Goal: Task Accomplishment & Management: Use online tool/utility

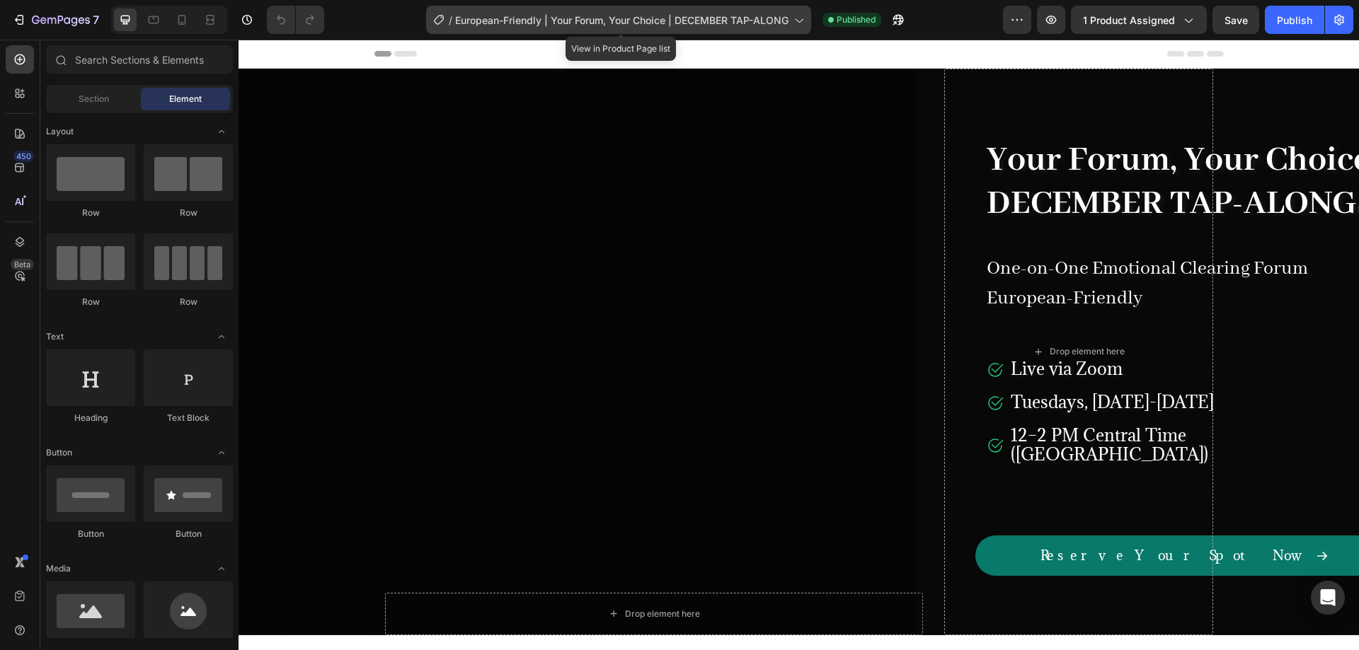
click at [651, 25] on span "European-Friendly | Your Forum, Your Choice | DECEMBER TAP-ALONG" at bounding box center [621, 20] width 333 height 15
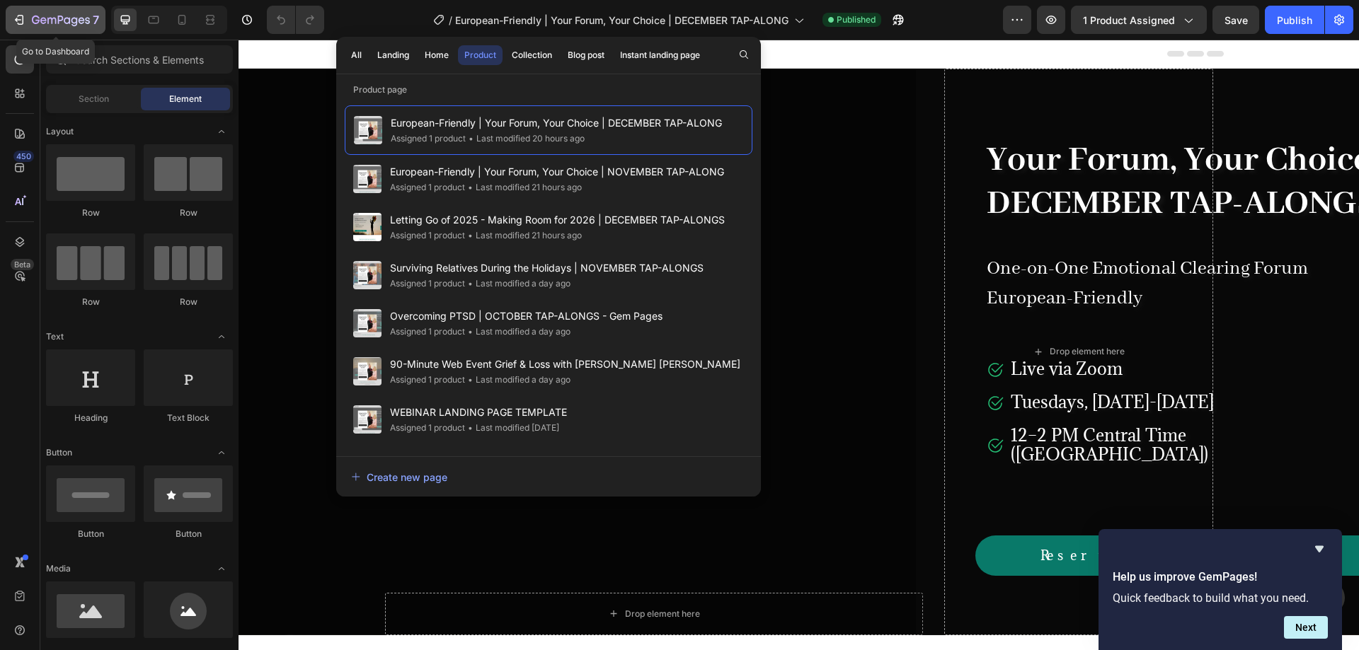
click at [21, 18] on icon "button" at bounding box center [19, 20] width 14 height 14
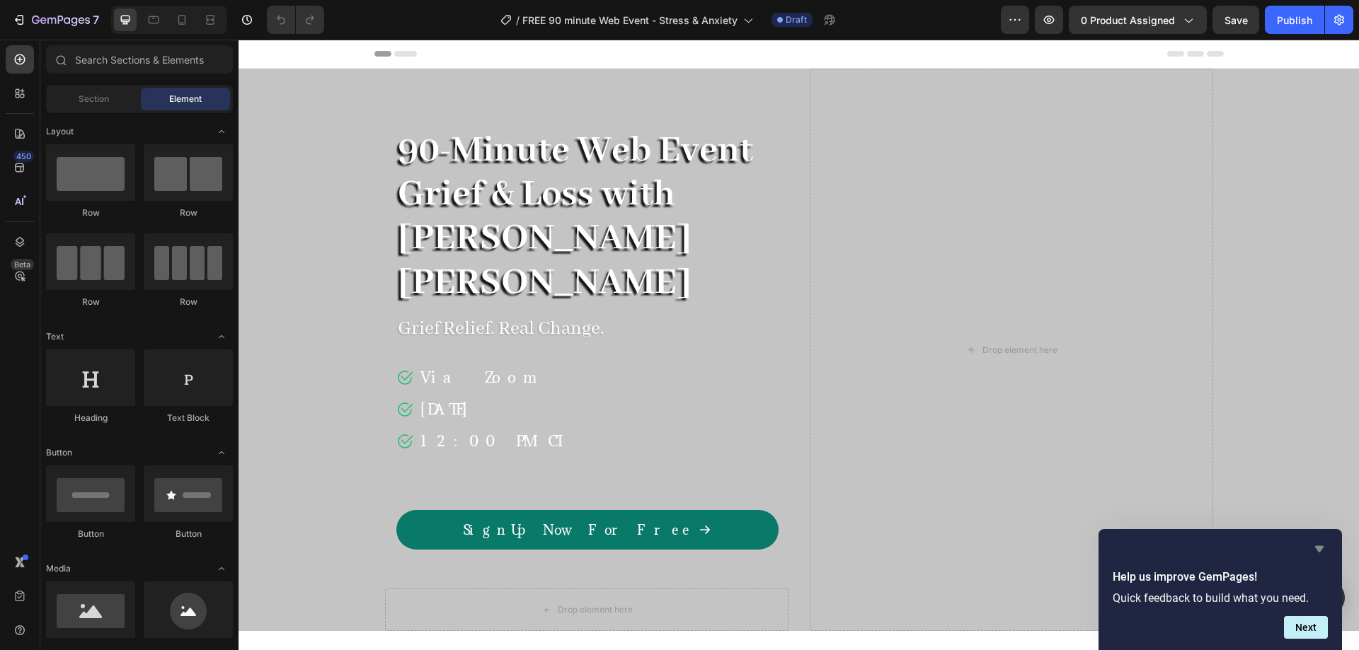
click at [1317, 551] on icon "Hide survey" at bounding box center [1319, 549] width 17 height 17
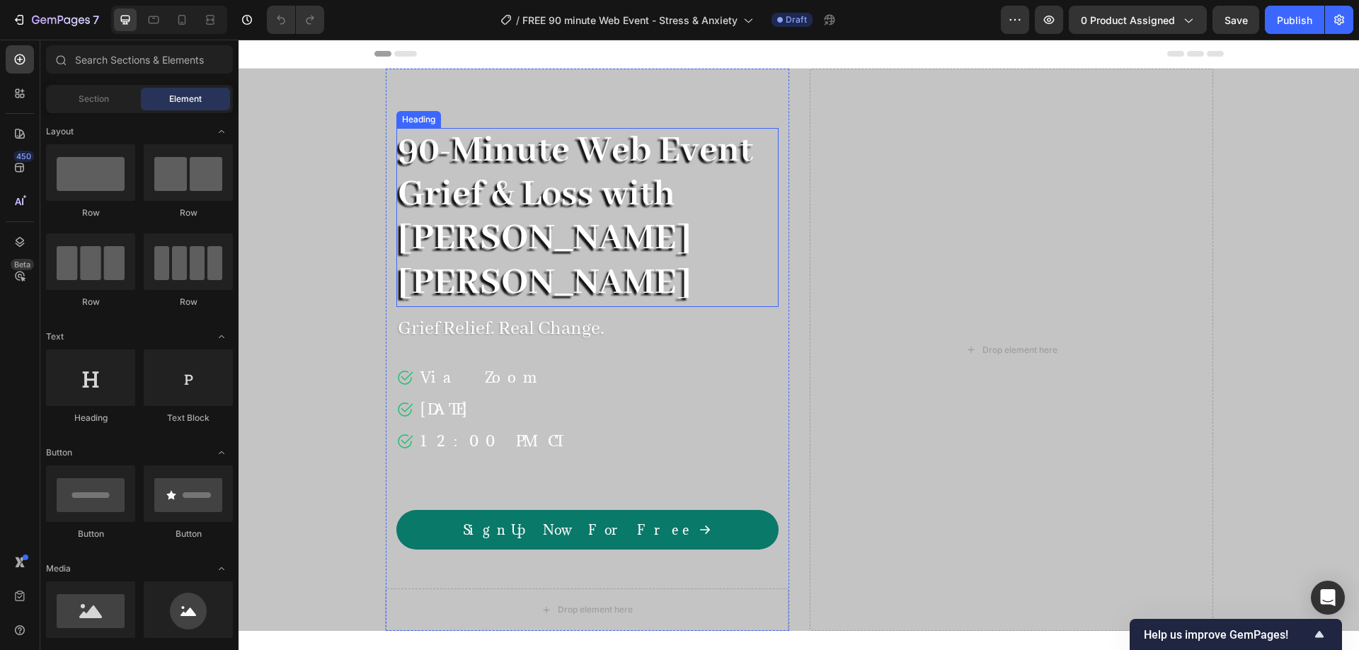
click at [518, 160] on span "90-Minute Web Event Grief & Loss with [PERSON_NAME] [PERSON_NAME]" at bounding box center [575, 216] width 355 height 179
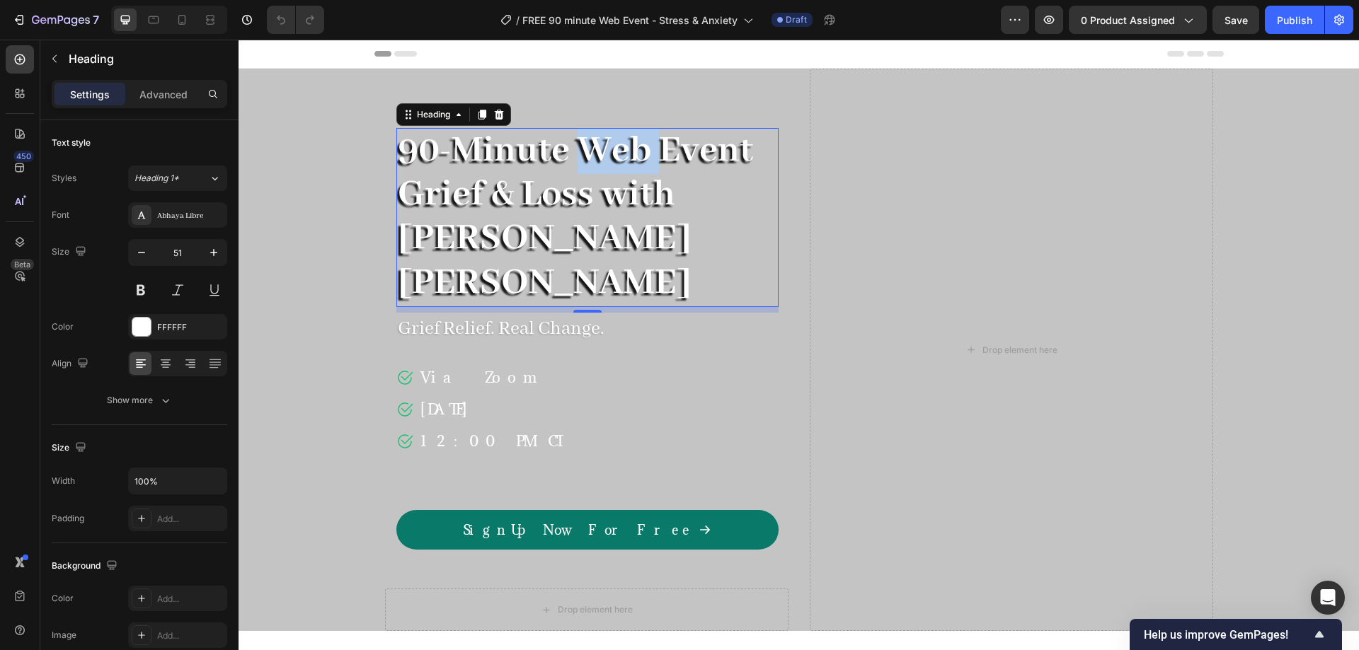
click at [602, 163] on span "90-Minute Web Event Grief & Loss with [PERSON_NAME] [PERSON_NAME]" at bounding box center [575, 216] width 355 height 179
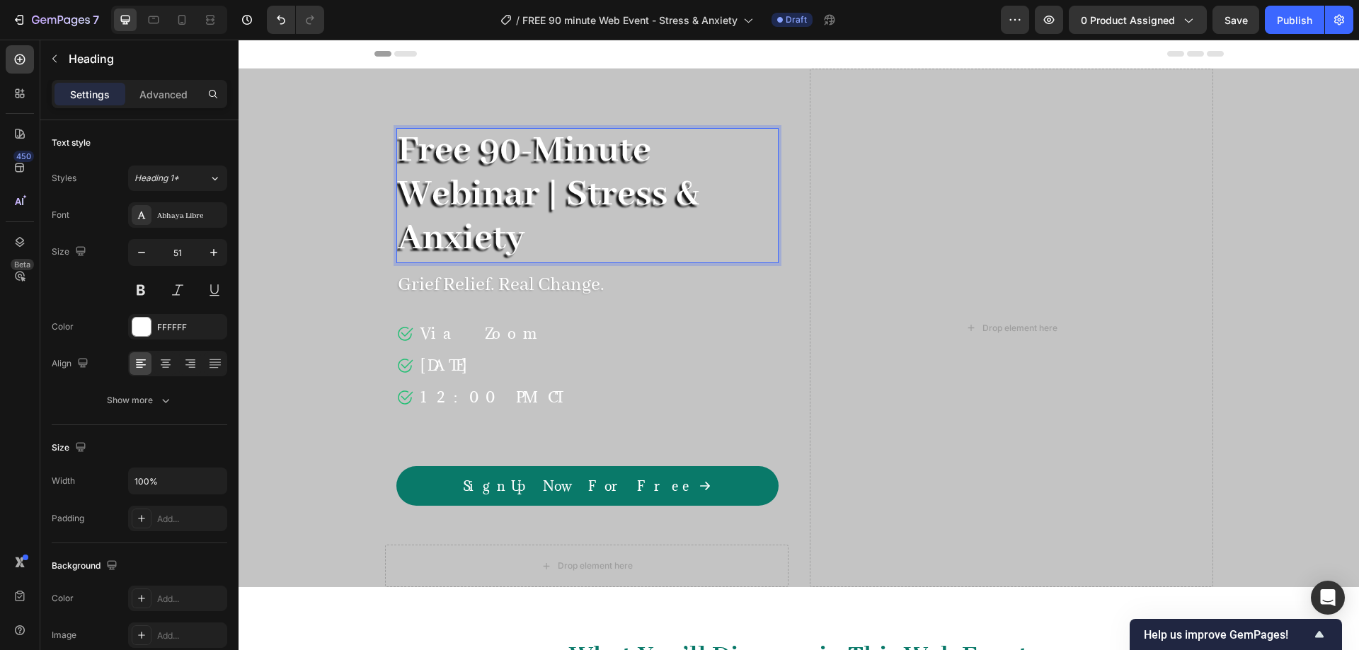
click at [564, 197] on span "Free 90-Minute Webinar | Stress & Anxiety" at bounding box center [548, 194] width 301 height 134
click at [399, 190] on span "Free 90-Minute Webinar" at bounding box center [524, 172] width 253 height 91
click at [587, 196] on p "Free 90-Minute Webinar Stress & Anxiety" at bounding box center [587, 196] width 379 height 132
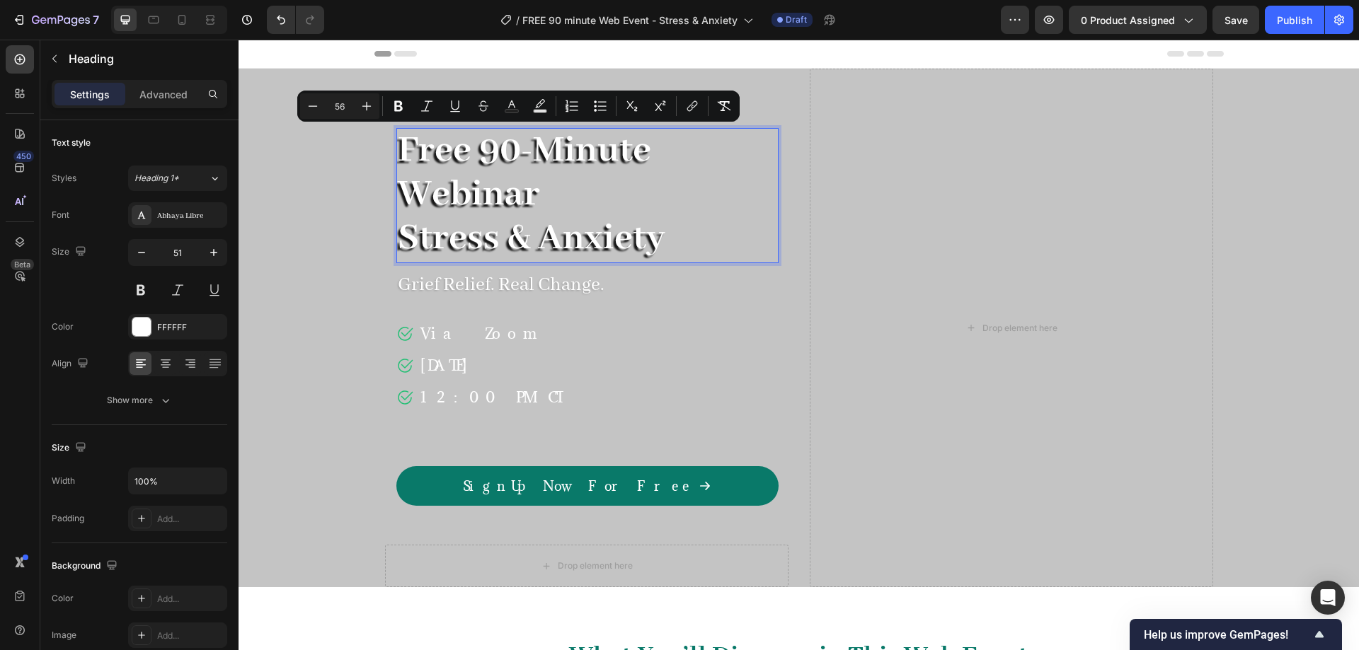
drag, startPoint x: 539, startPoint y: 195, endPoint x: 396, endPoint y: 150, distance: 150.4
click at [398, 150] on span "Free 90-Minute Webinar" at bounding box center [524, 172] width 253 height 91
click at [316, 109] on icon "Editor contextual toolbar" at bounding box center [313, 106] width 14 height 14
click at [316, 108] on icon "Editor contextual toolbar" at bounding box center [313, 106] width 14 height 14
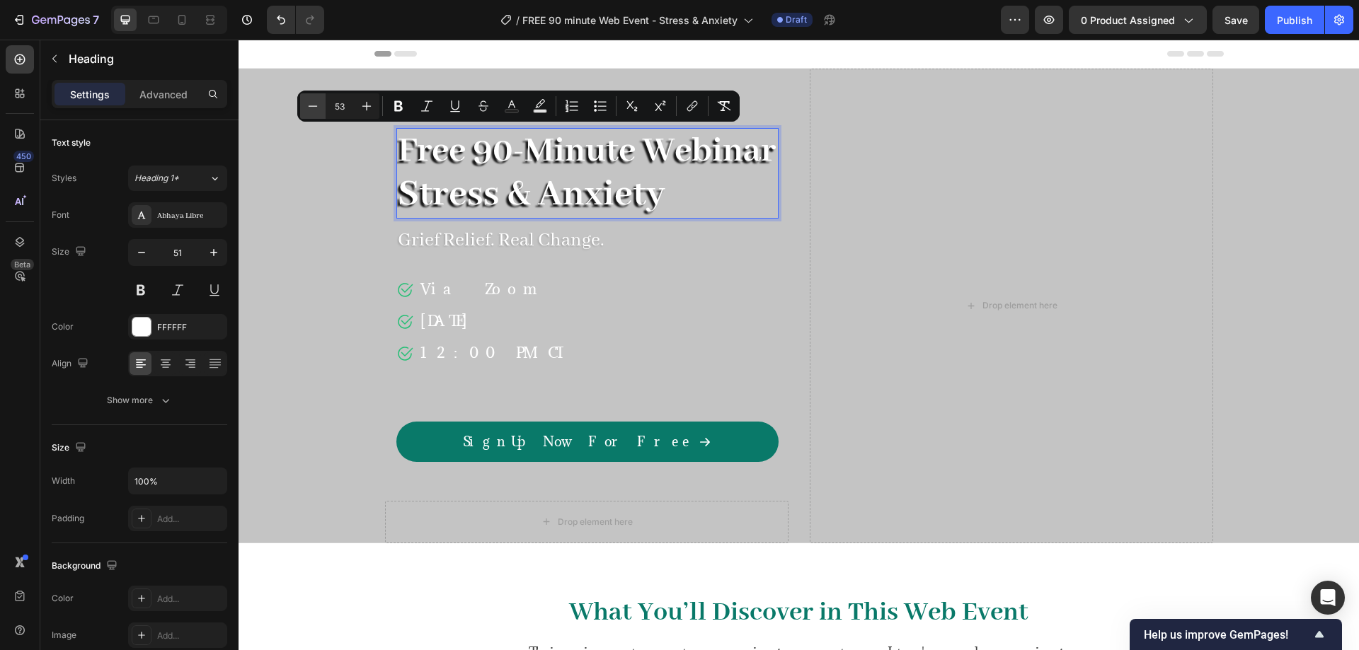
click at [316, 108] on icon "Editor contextual toolbar" at bounding box center [313, 106] width 14 height 14
type input "51"
click at [745, 195] on p "Free 90-Minute Webinar Stress & Anxiety" at bounding box center [587, 173] width 379 height 87
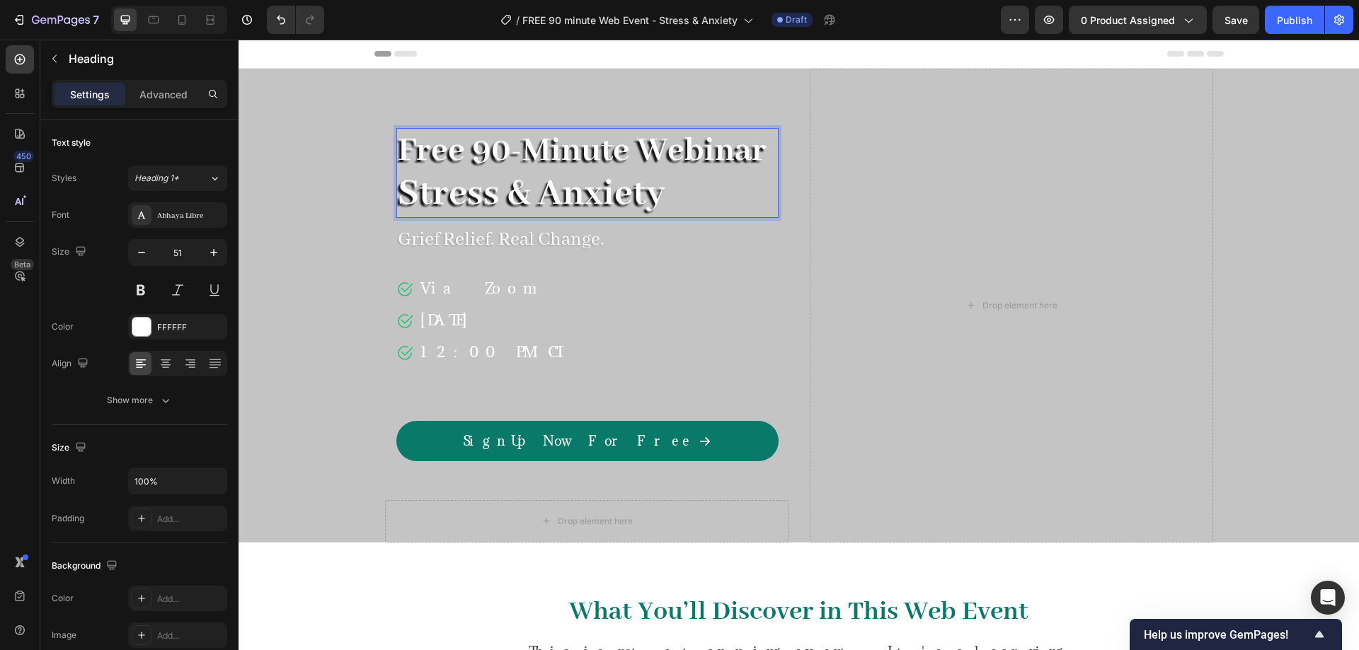
click at [519, 198] on span "Stress & Anxiety" at bounding box center [531, 194] width 267 height 47
click at [510, 236] on p "Grief Relief. Real Change." at bounding box center [587, 240] width 379 height 30
click at [456, 315] on span "October 12, 2025" at bounding box center [444, 320] width 49 height 19
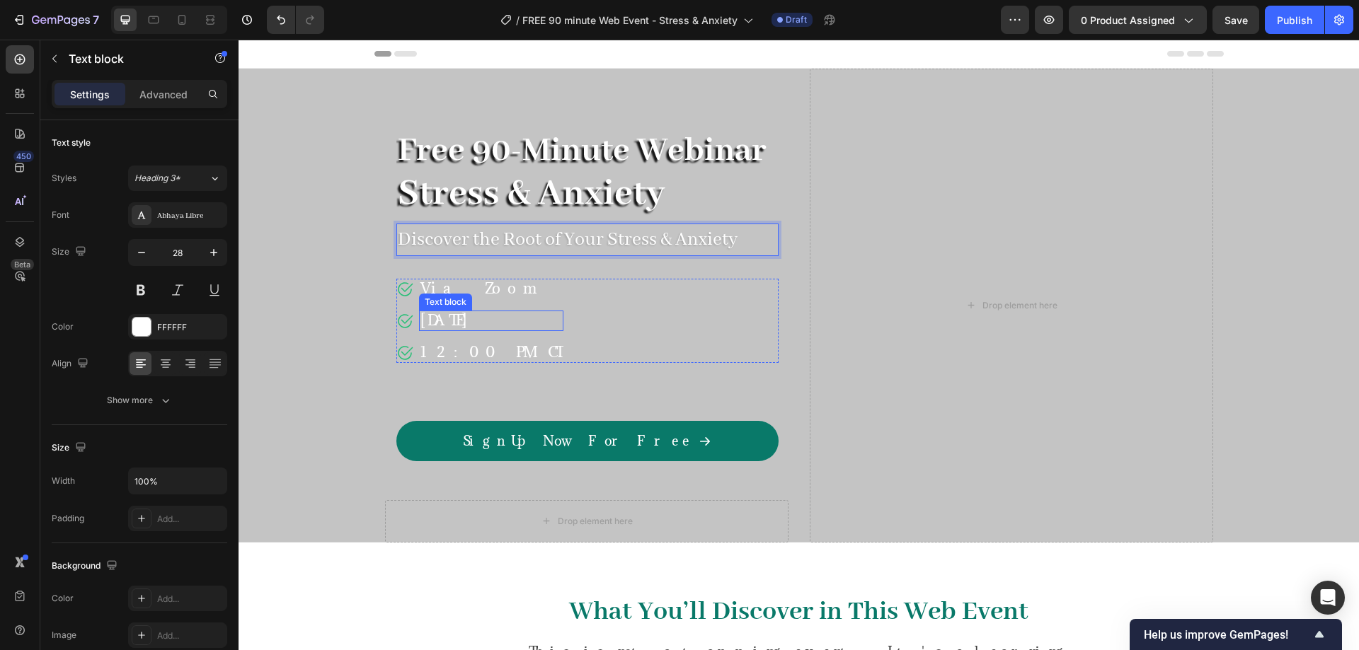
click at [456, 315] on span "October 12, 2025" at bounding box center [444, 320] width 49 height 19
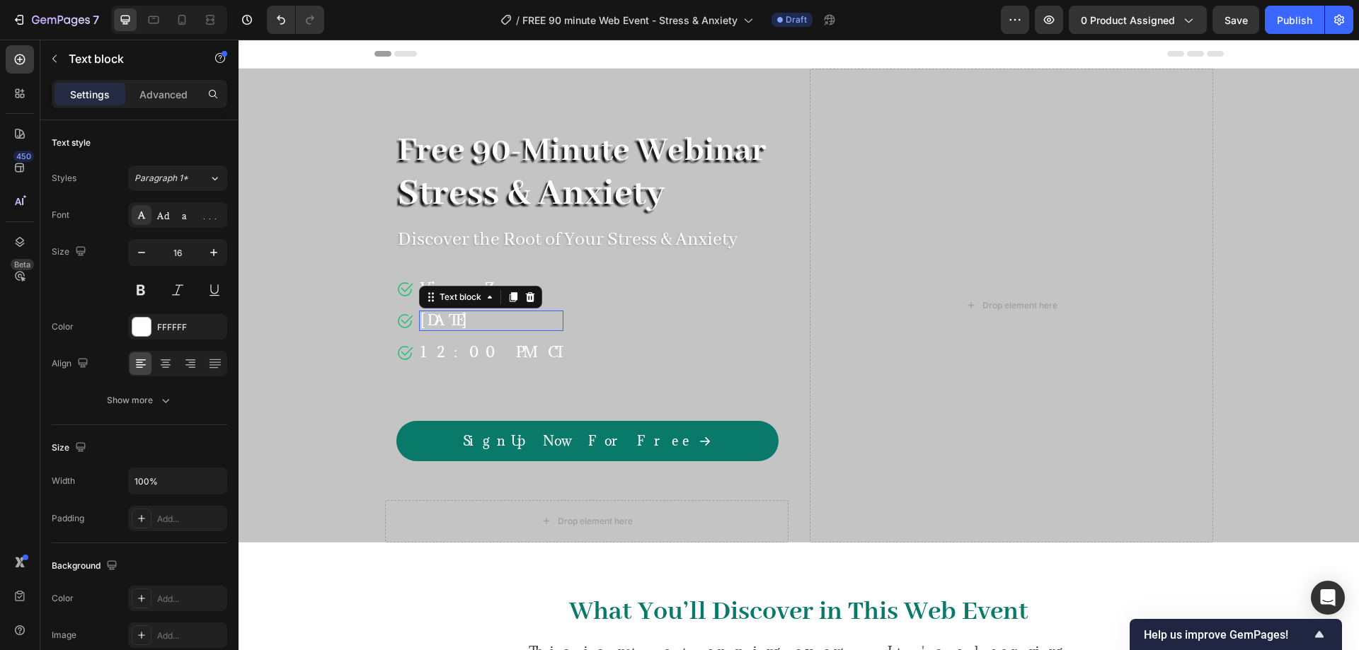
click at [456, 315] on span "October 12, 2025" at bounding box center [444, 320] width 49 height 19
click at [464, 355] on span "12:00 PM CT" at bounding box center [491, 352] width 142 height 19
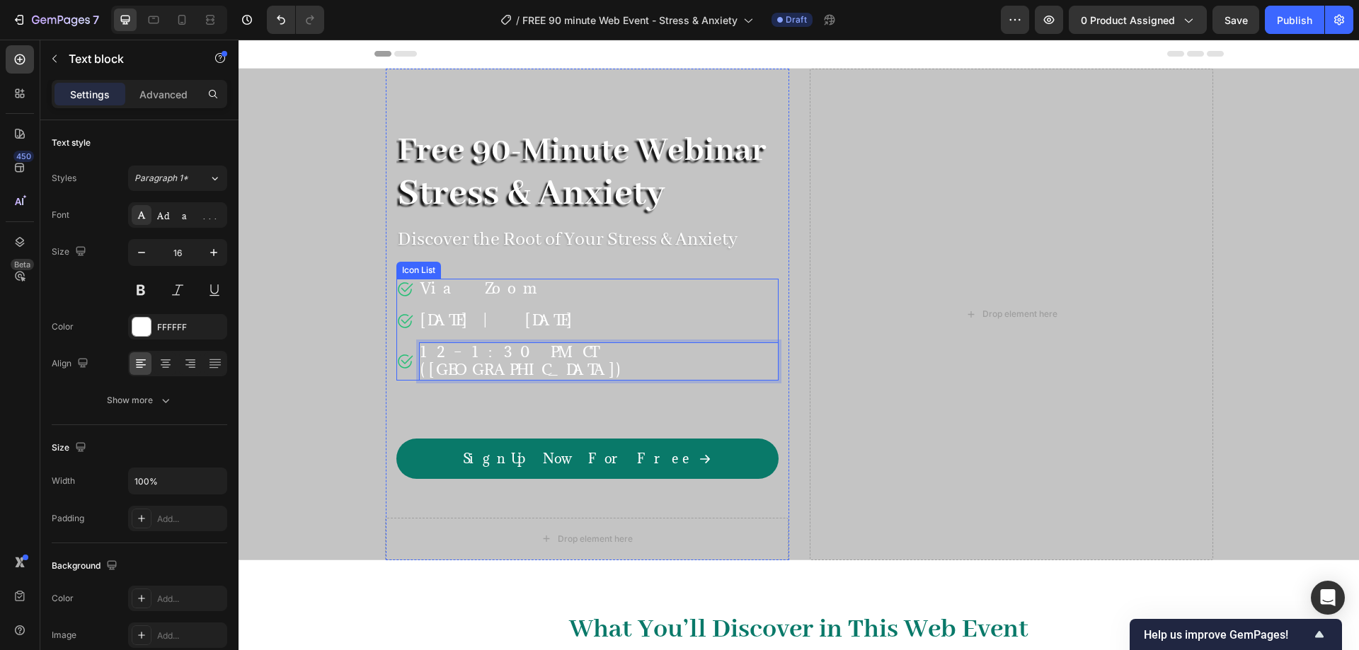
click at [666, 296] on div "Icon Via Zoom Text block Icon THURSDAY | November 6, 2025 Text block Icon 12–1:…" at bounding box center [587, 330] width 382 height 102
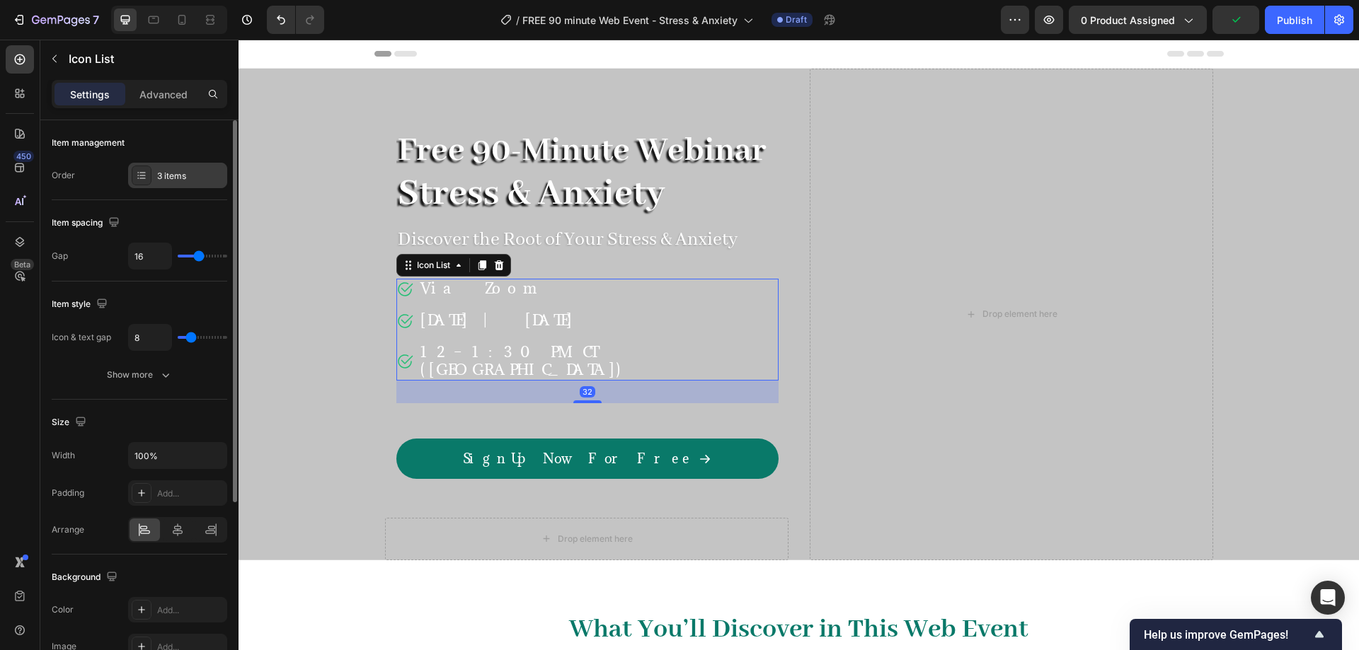
click at [174, 167] on div "3 items" at bounding box center [177, 175] width 99 height 25
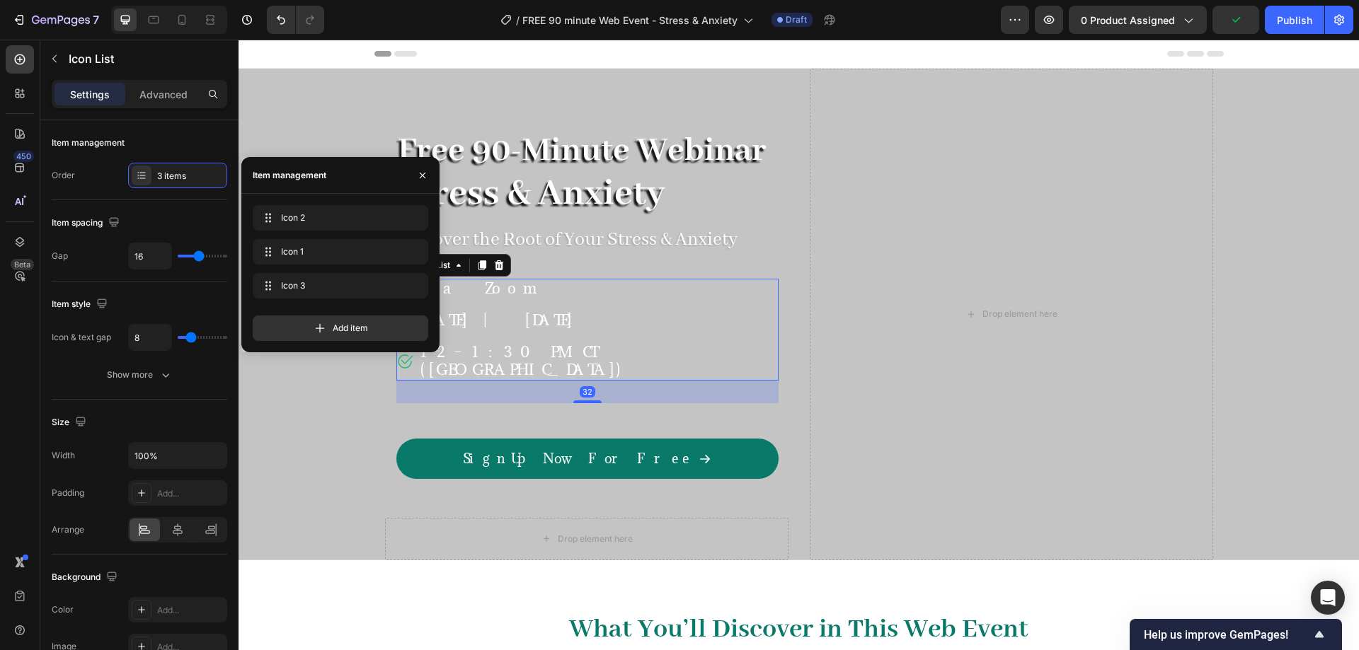
click at [356, 328] on span "Add item" at bounding box center [350, 328] width 35 height 13
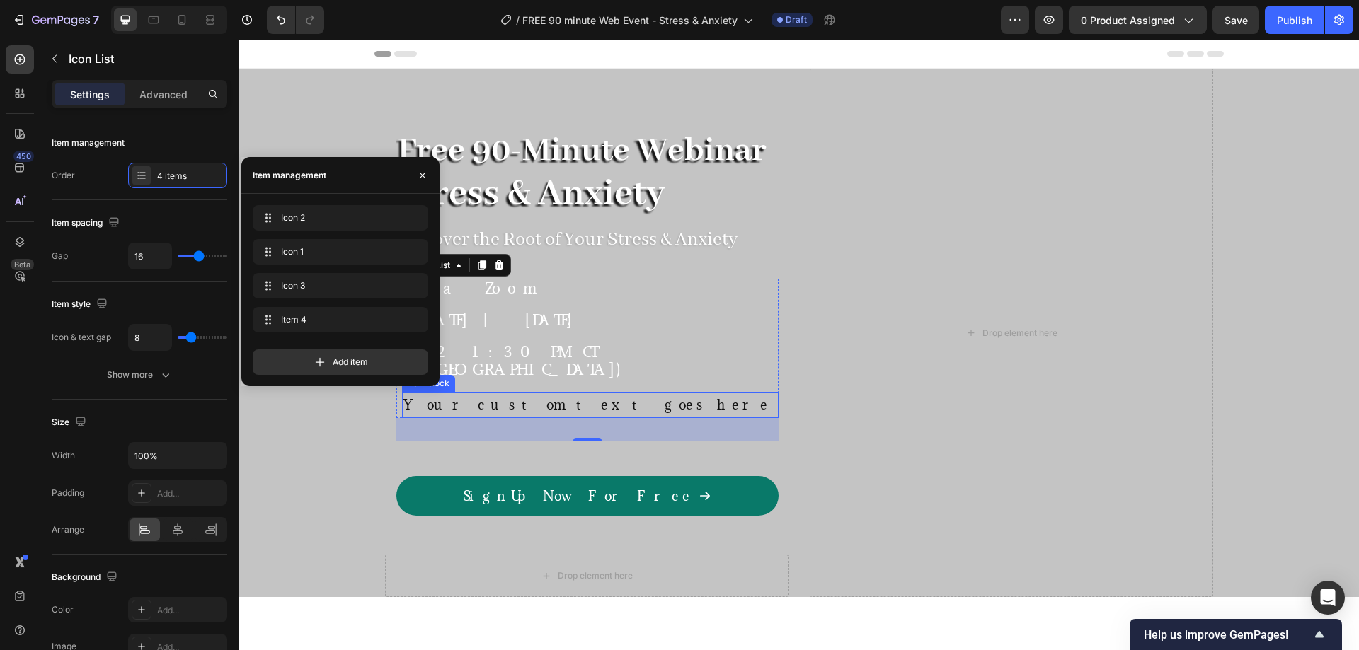
click at [469, 392] on div "Your custom text goes here" at bounding box center [590, 404] width 376 height 25
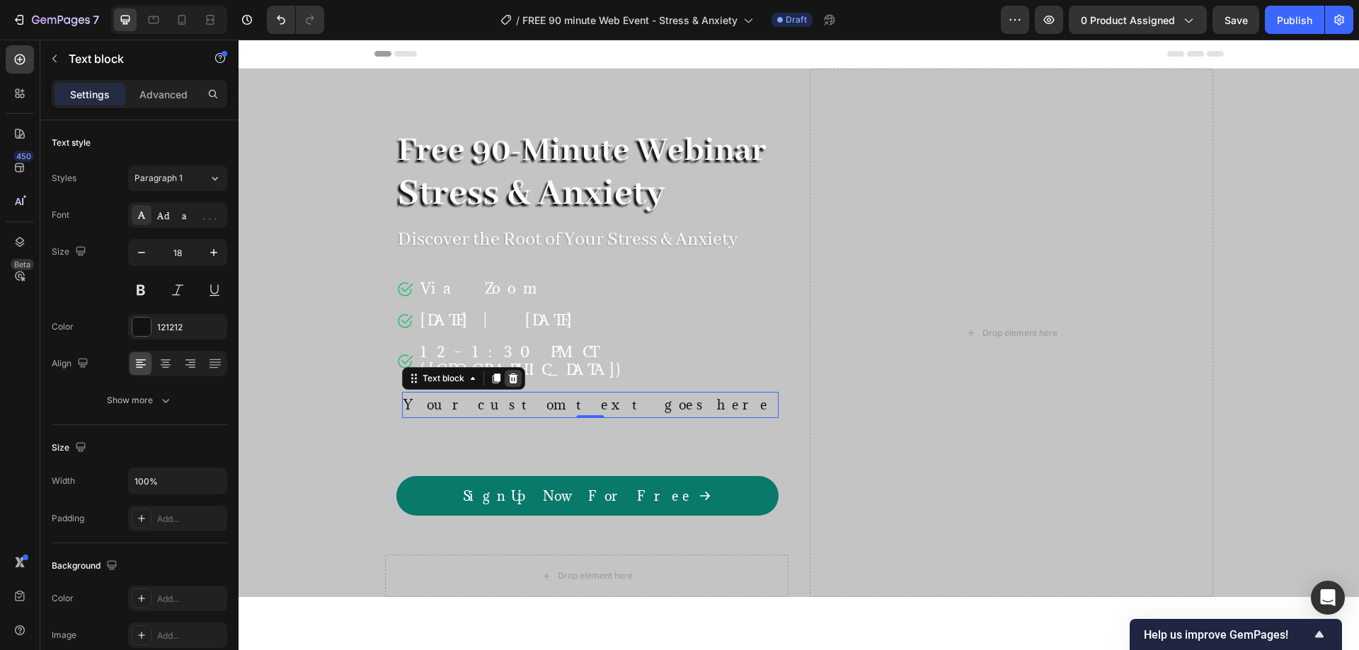
click at [508, 374] on icon at bounding box center [512, 379] width 9 height 10
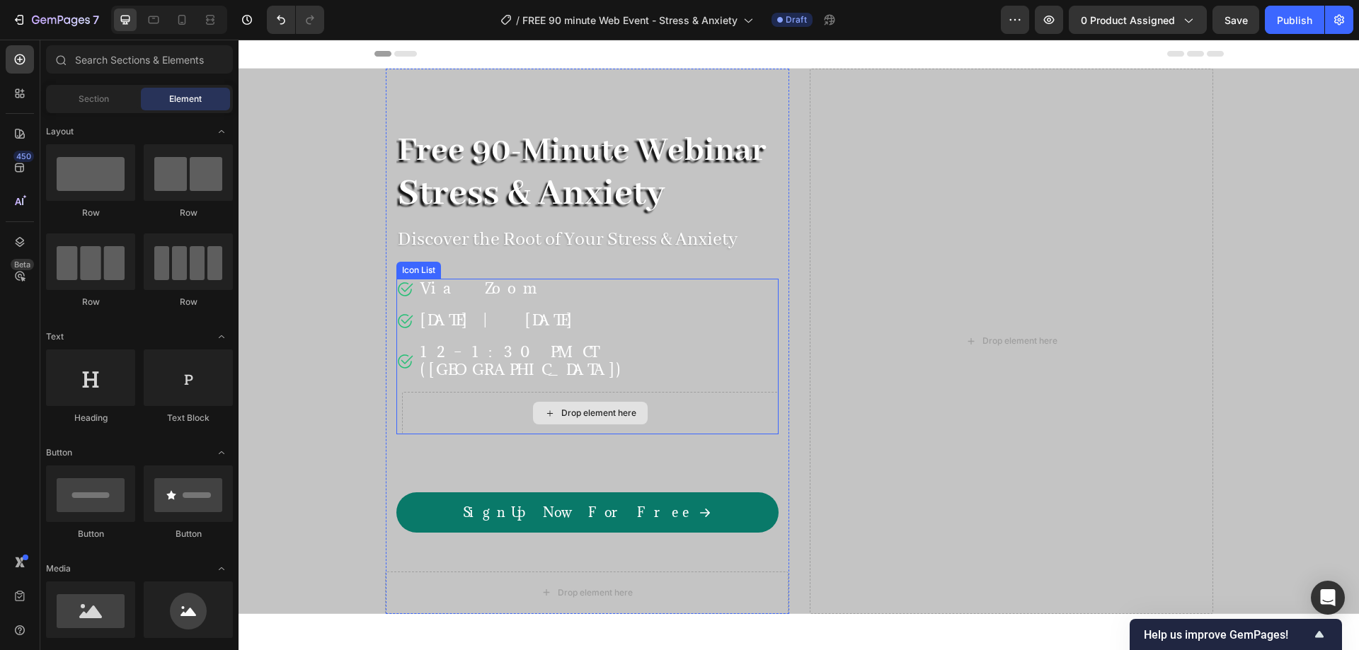
click at [582, 392] on div "Drop element here" at bounding box center [590, 413] width 376 height 42
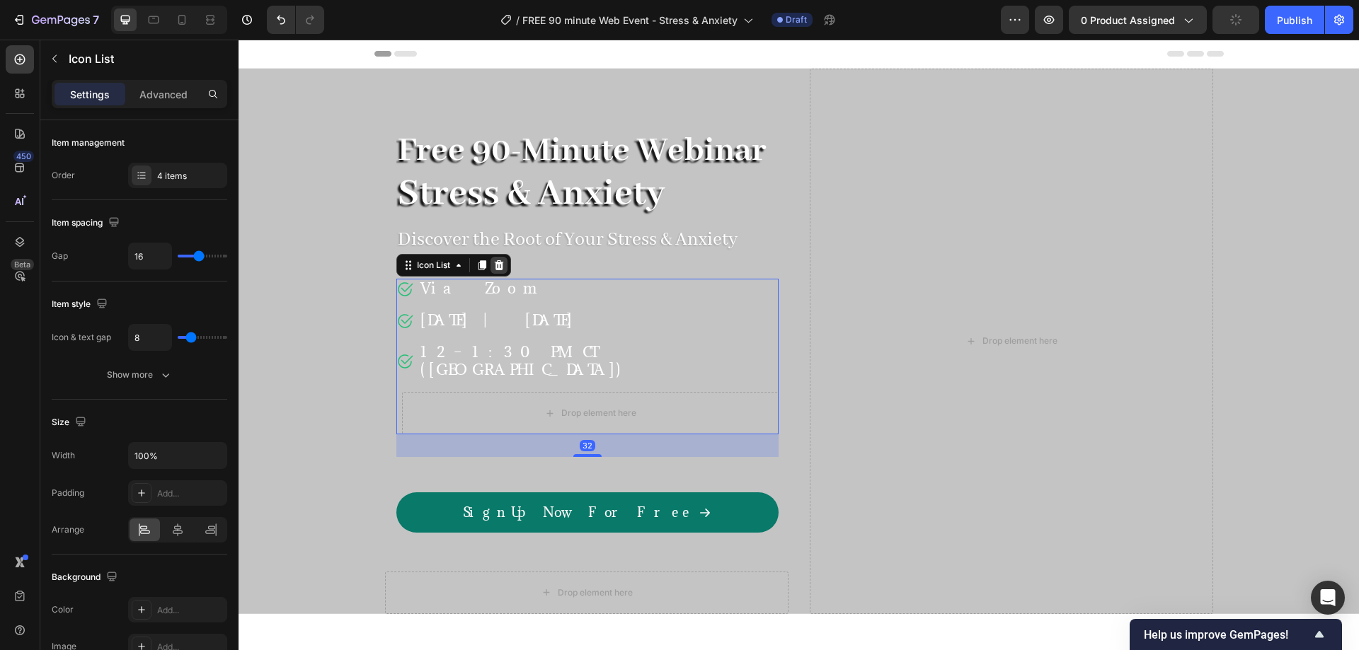
click at [495, 258] on div at bounding box center [498, 265] width 17 height 17
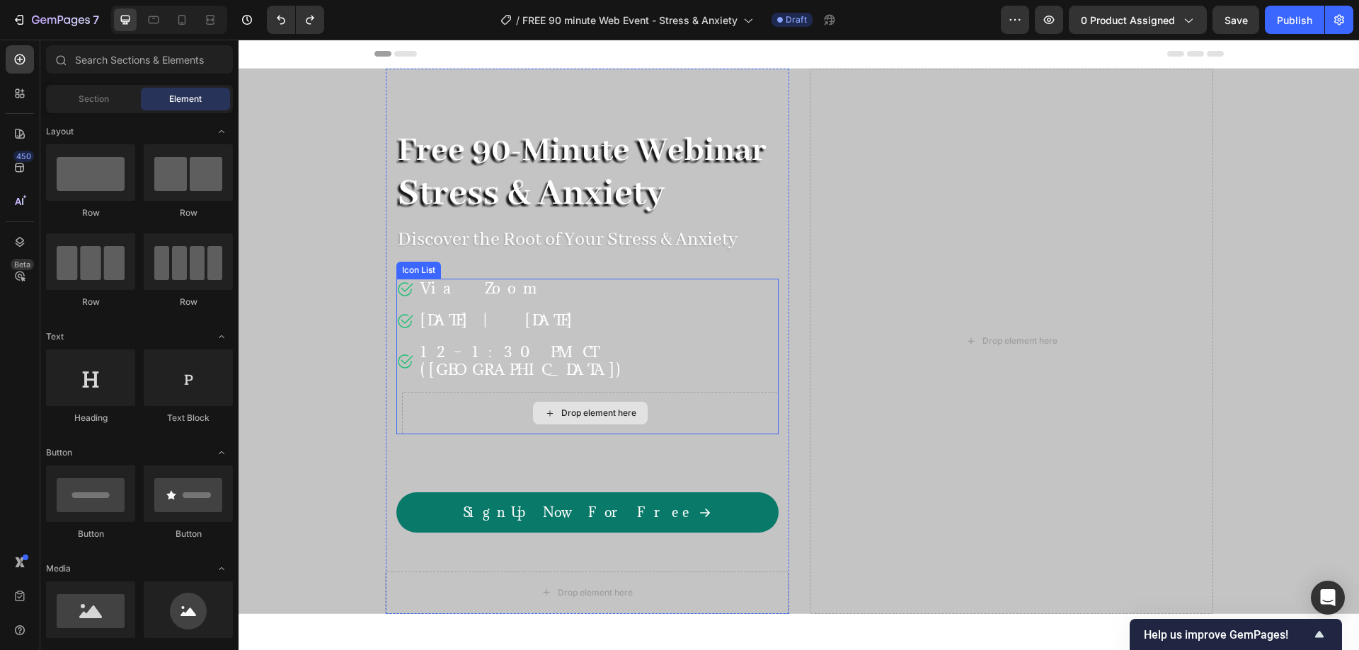
click at [619, 398] on div "Drop element here" at bounding box center [590, 413] width 376 height 42
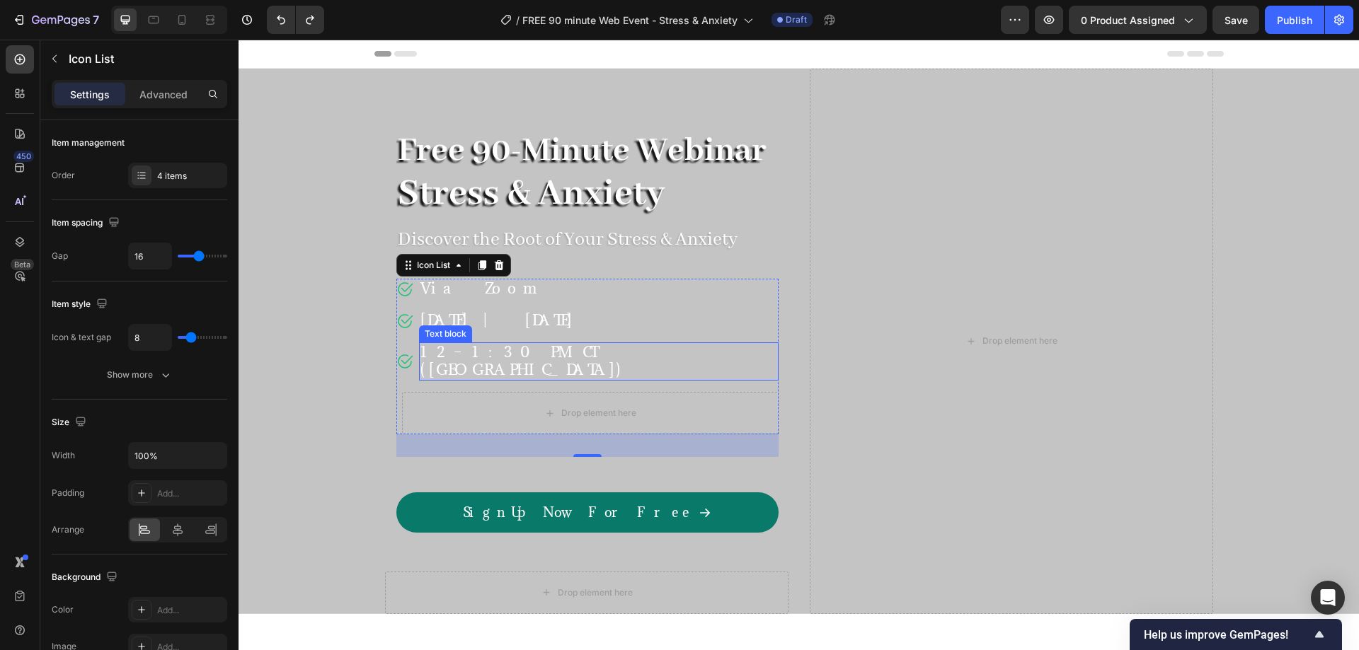
click at [560, 346] on p "12–1:30 PM CT ([GEOGRAPHIC_DATA])" at bounding box center [598, 361] width 357 height 35
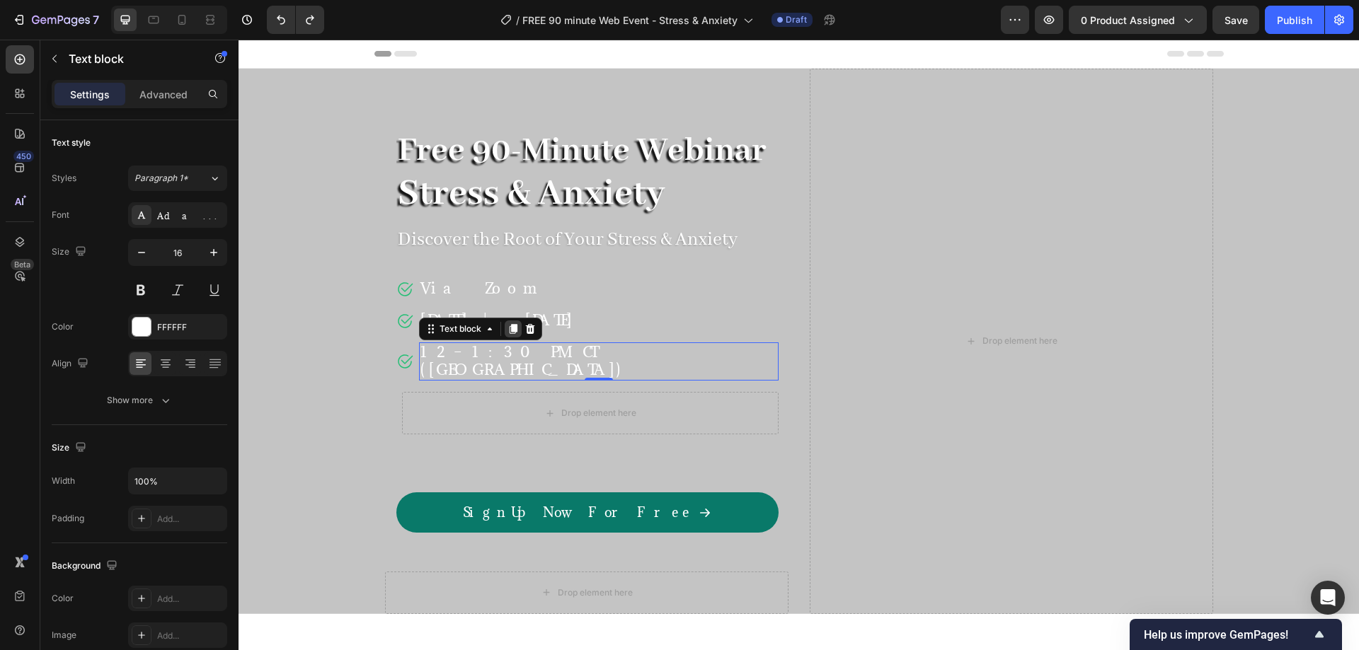
click at [507, 329] on icon at bounding box center [512, 328] width 11 height 11
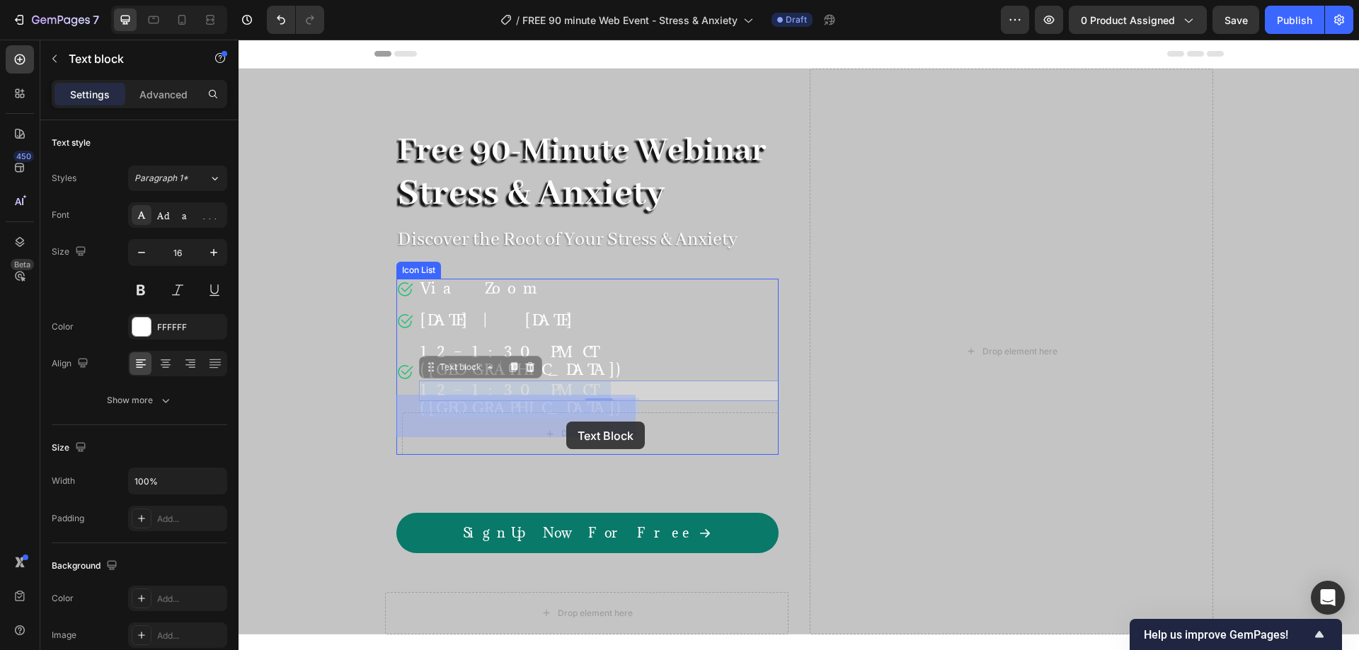
drag, startPoint x: 573, startPoint y: 369, endPoint x: 566, endPoint y: 420, distance: 50.7
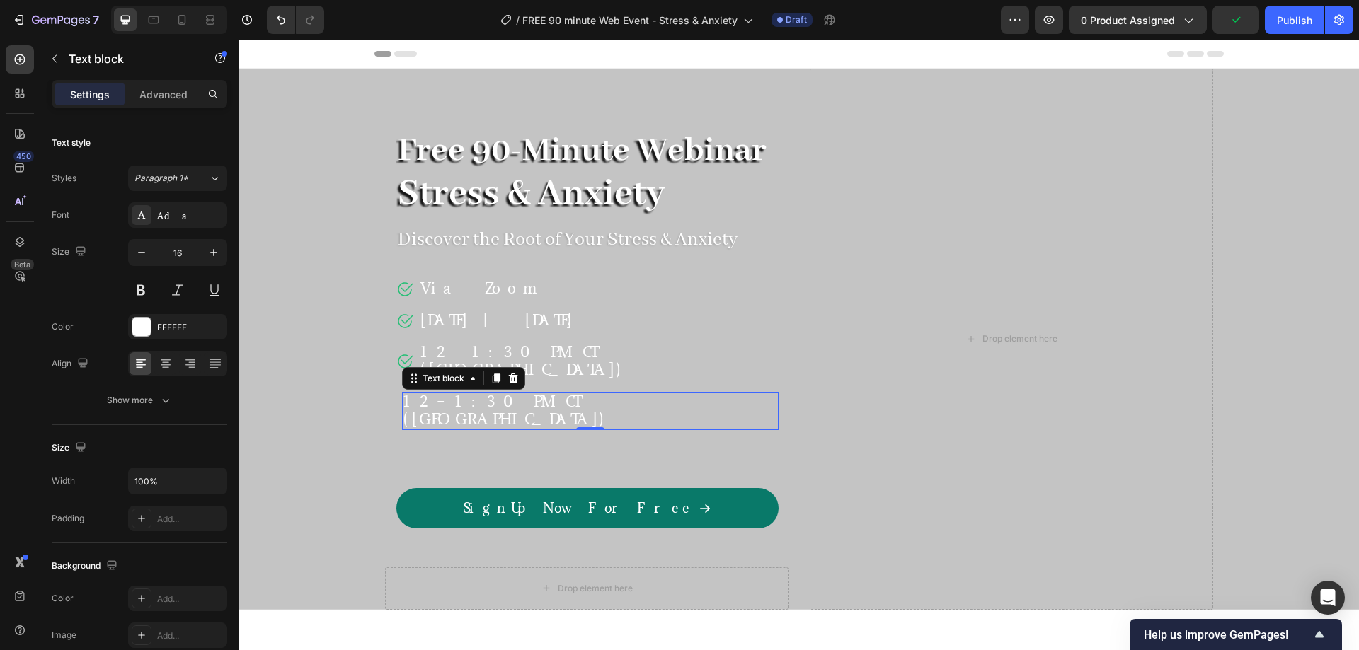
click at [575, 393] on p "12–1:30 PM CT ([GEOGRAPHIC_DATA])" at bounding box center [590, 410] width 374 height 35
click at [403, 392] on span "12–1:30 PM CT ([GEOGRAPHIC_DATA])" at bounding box center [505, 410] width 205 height 37
click at [403, 354] on icon at bounding box center [404, 361] width 17 height 17
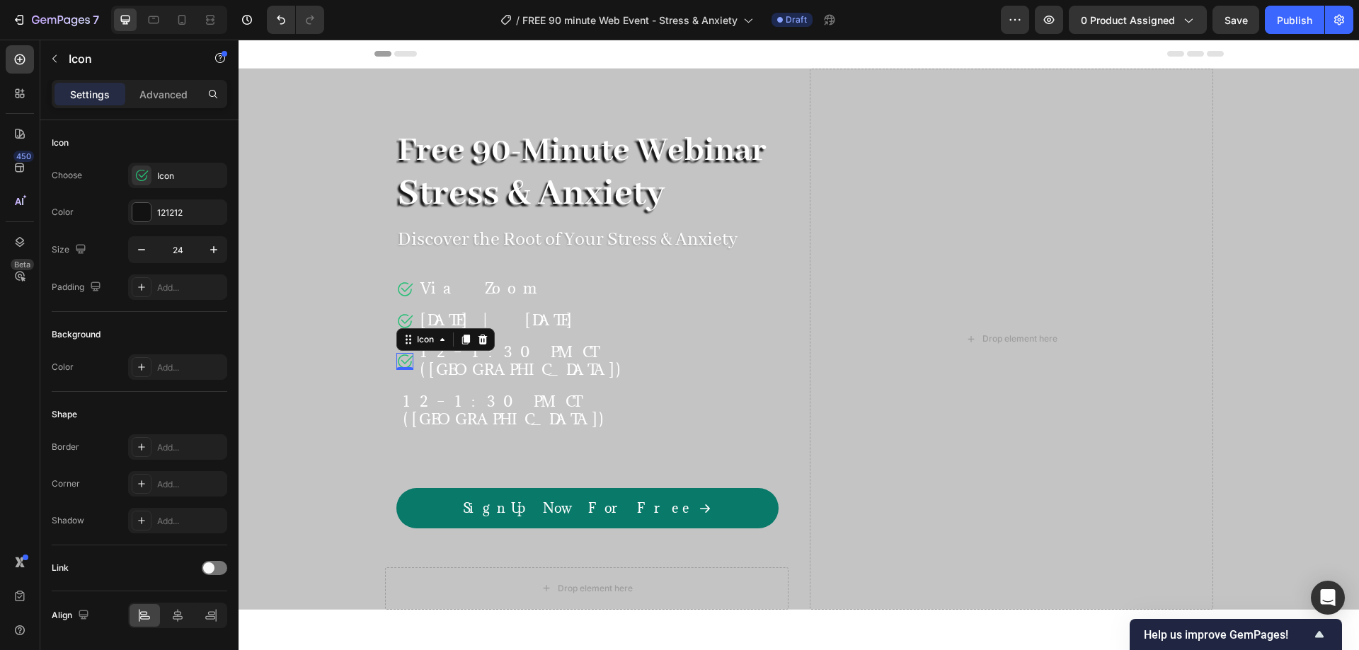
click at [461, 335] on icon at bounding box center [465, 340] width 8 height 10
drag, startPoint x: 398, startPoint y: 376, endPoint x: 397, endPoint y: 400, distance: 23.4
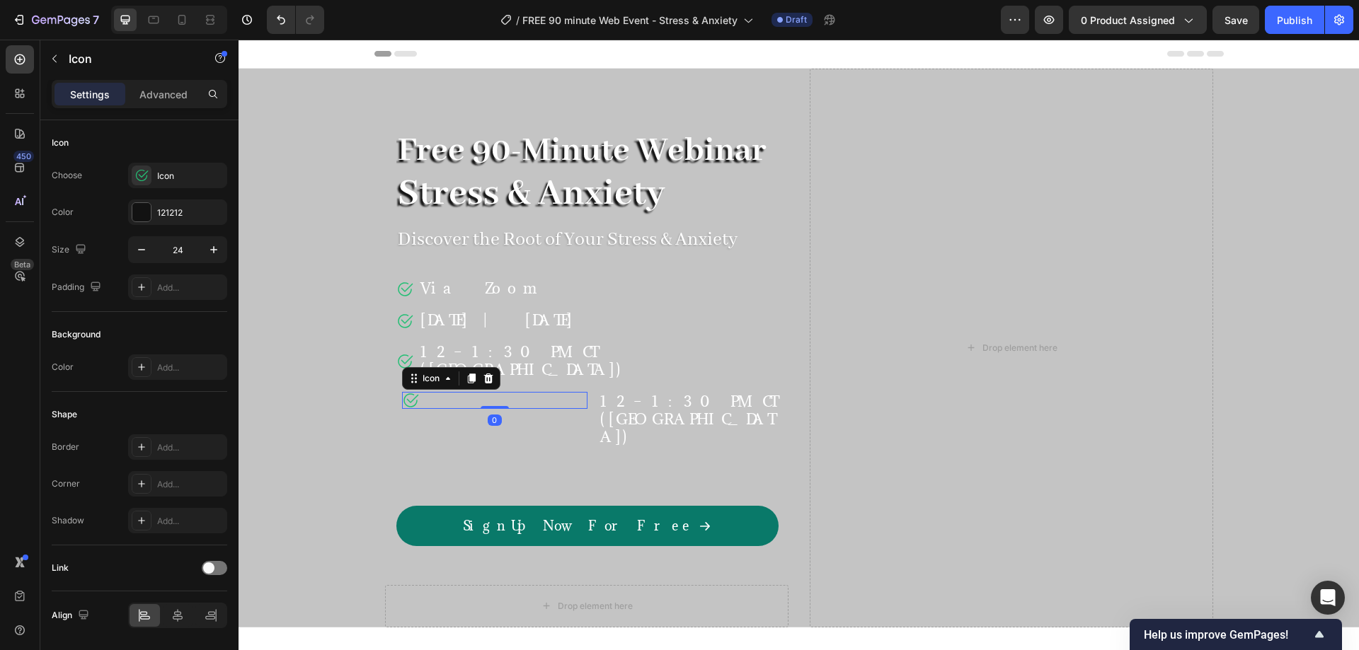
click at [561, 392] on div "Icon 0" at bounding box center [494, 400] width 185 height 17
click at [532, 392] on div "Icon 0" at bounding box center [494, 400] width 185 height 17
click at [635, 392] on span "12–1:30 PM CT (US)" at bounding box center [688, 419] width 176 height 54
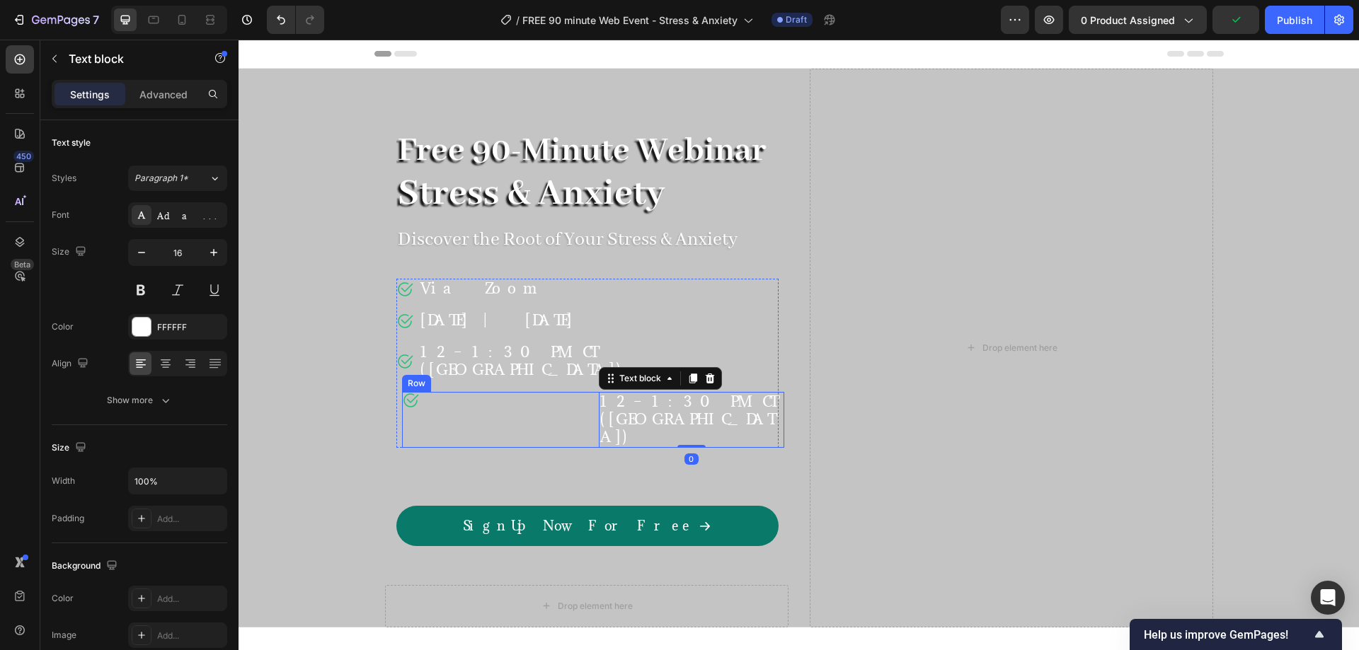
click at [520, 392] on div "Icon" at bounding box center [494, 400] width 185 height 17
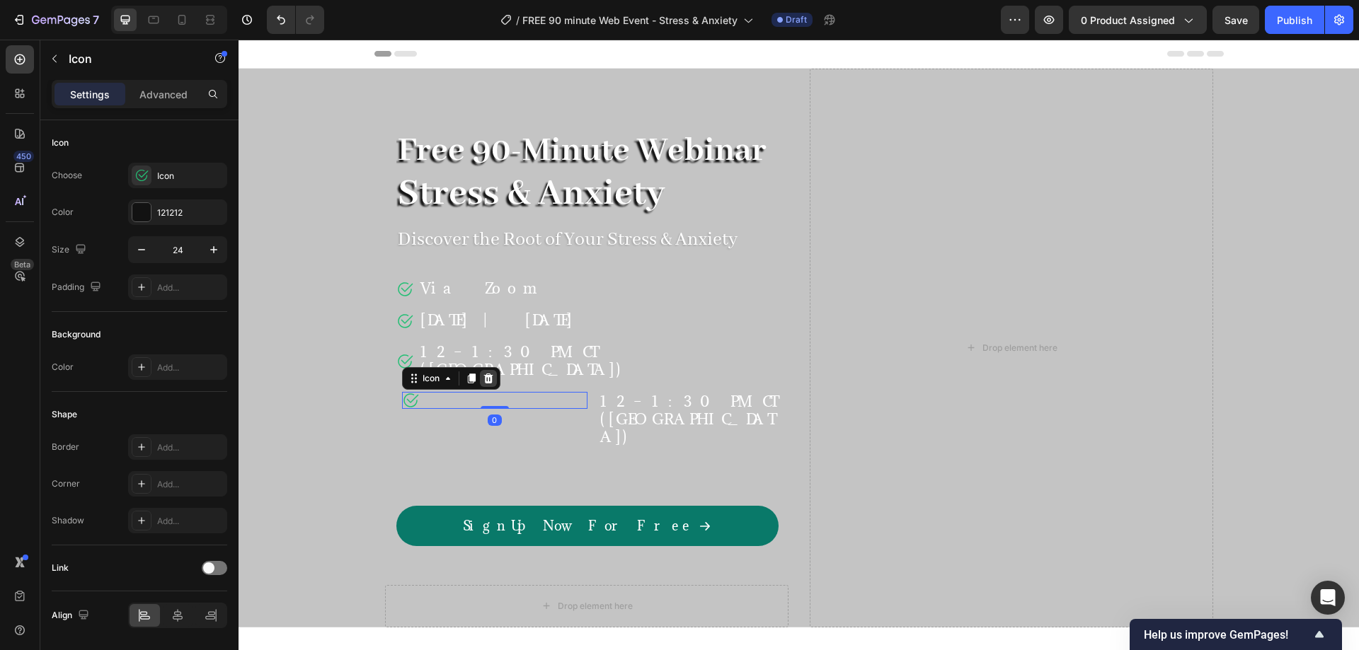
click at [483, 374] on icon at bounding box center [487, 379] width 9 height 10
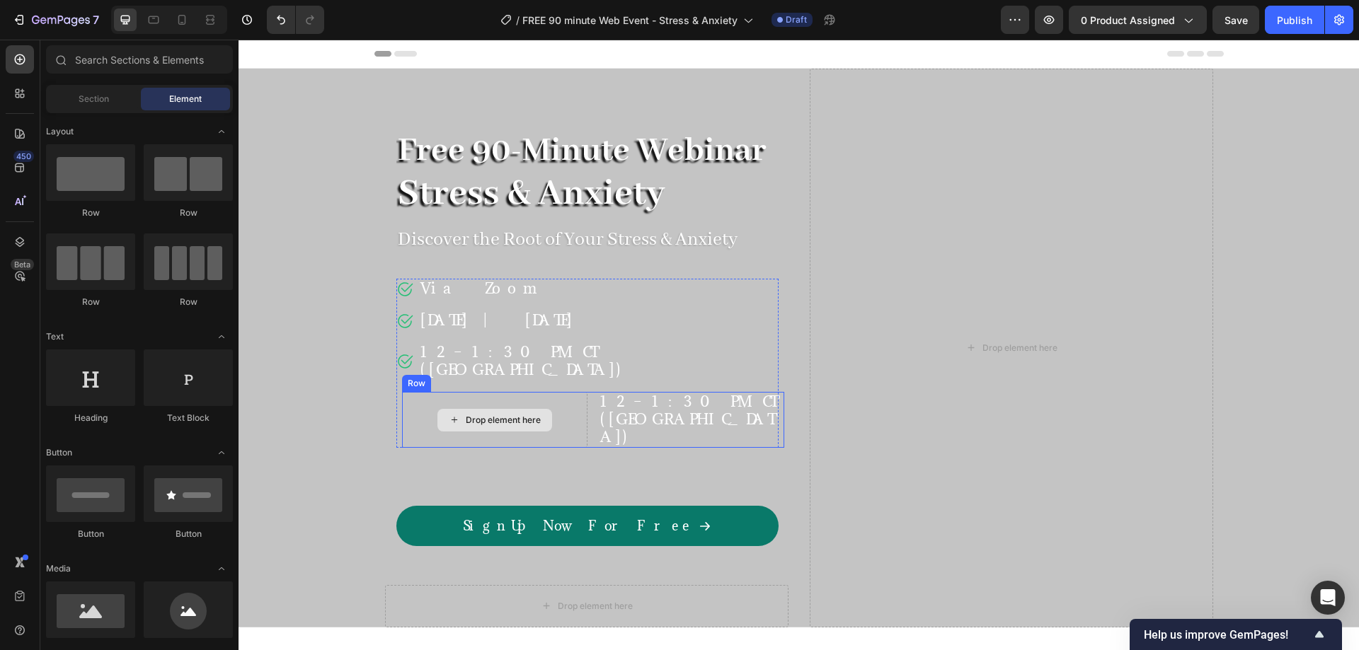
click at [503, 415] on div "Drop element here" at bounding box center [503, 420] width 75 height 11
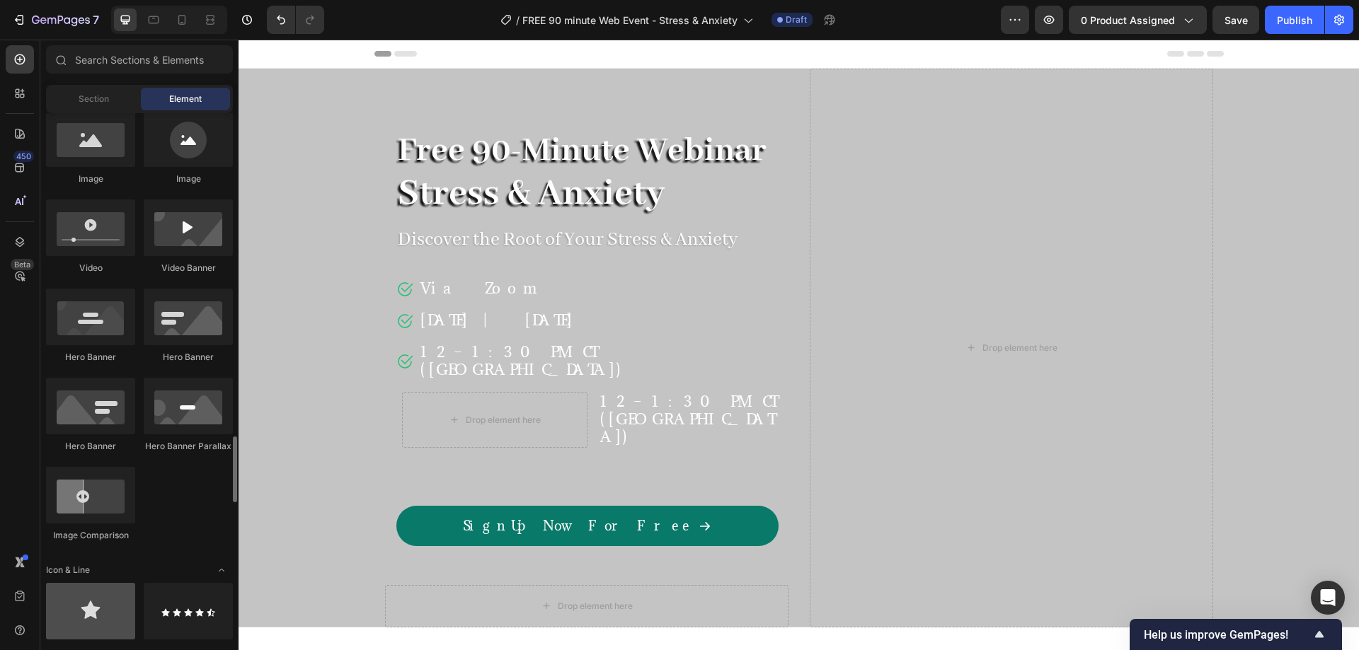
scroll to position [707, 0]
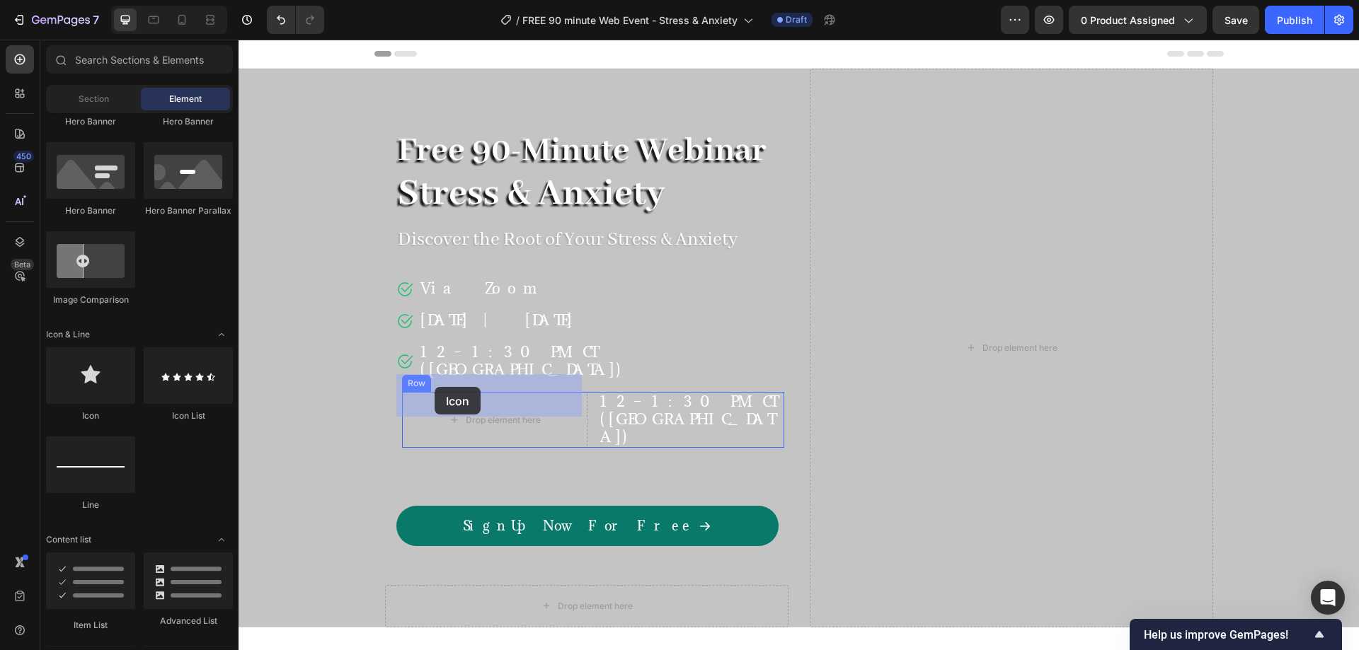
drag, startPoint x: 364, startPoint y: 418, endPoint x: 434, endPoint y: 387, distance: 76.4
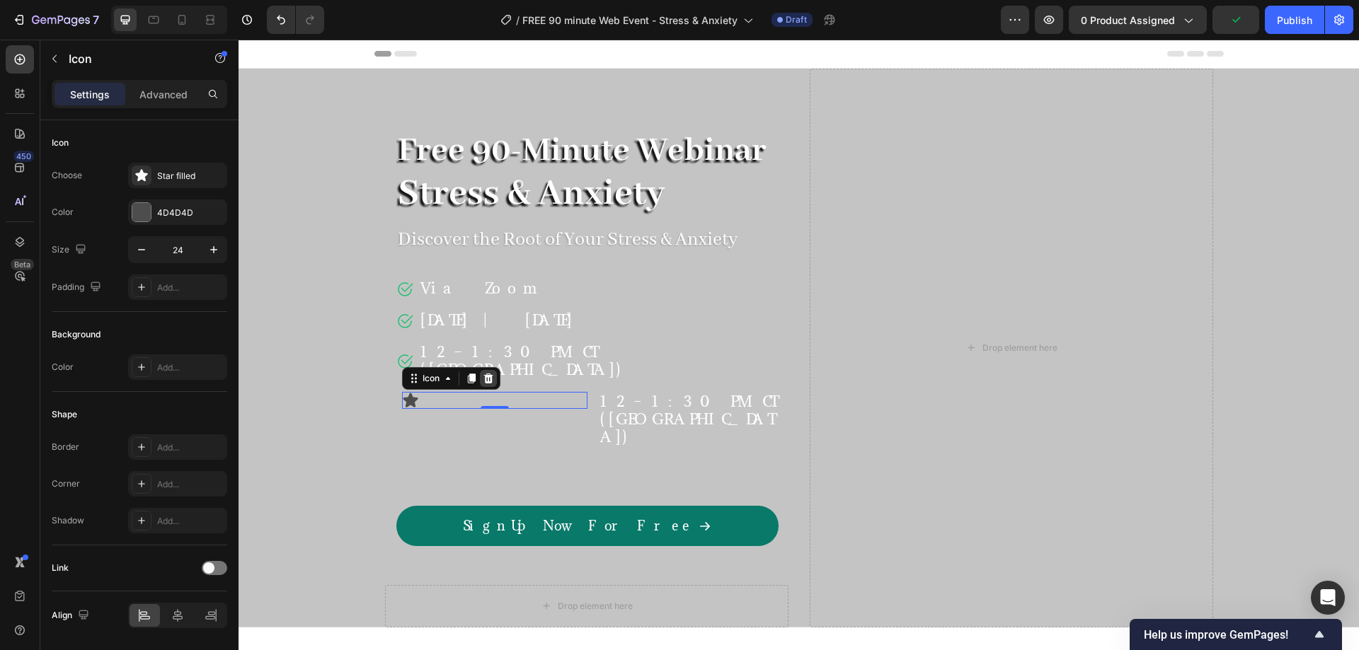
click at [484, 373] on icon at bounding box center [488, 378] width 11 height 11
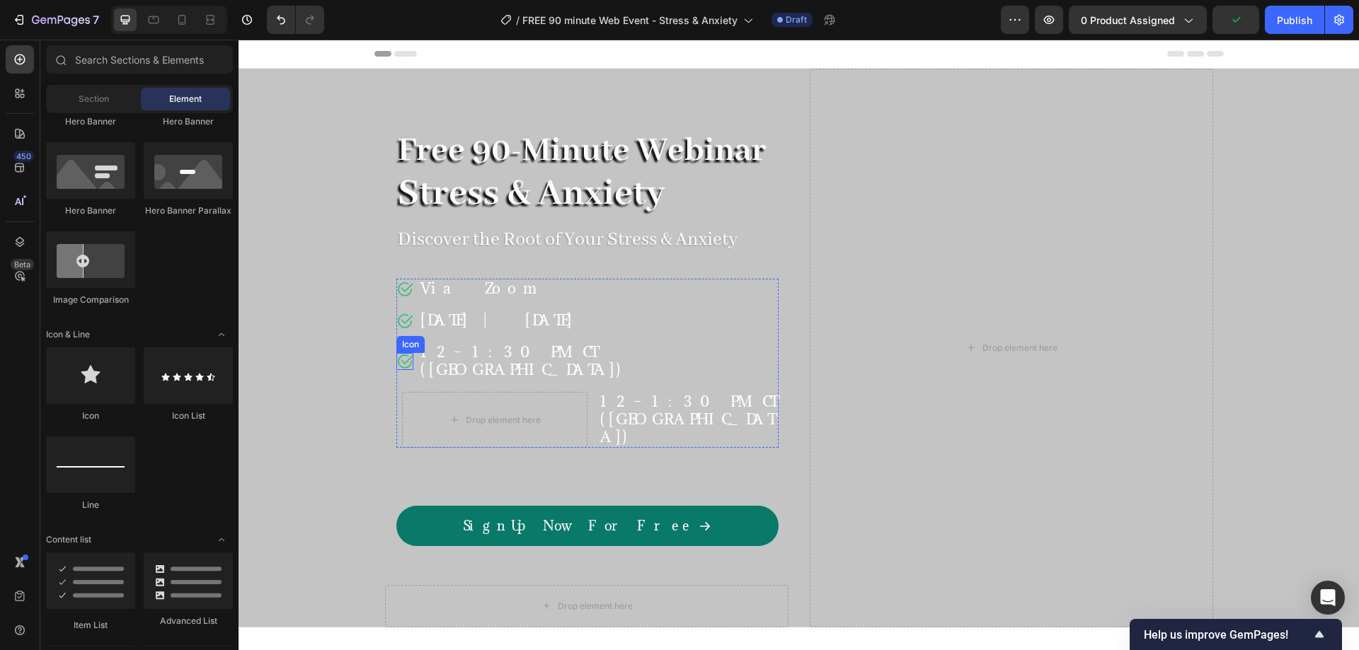
click at [396, 353] on icon at bounding box center [404, 361] width 17 height 17
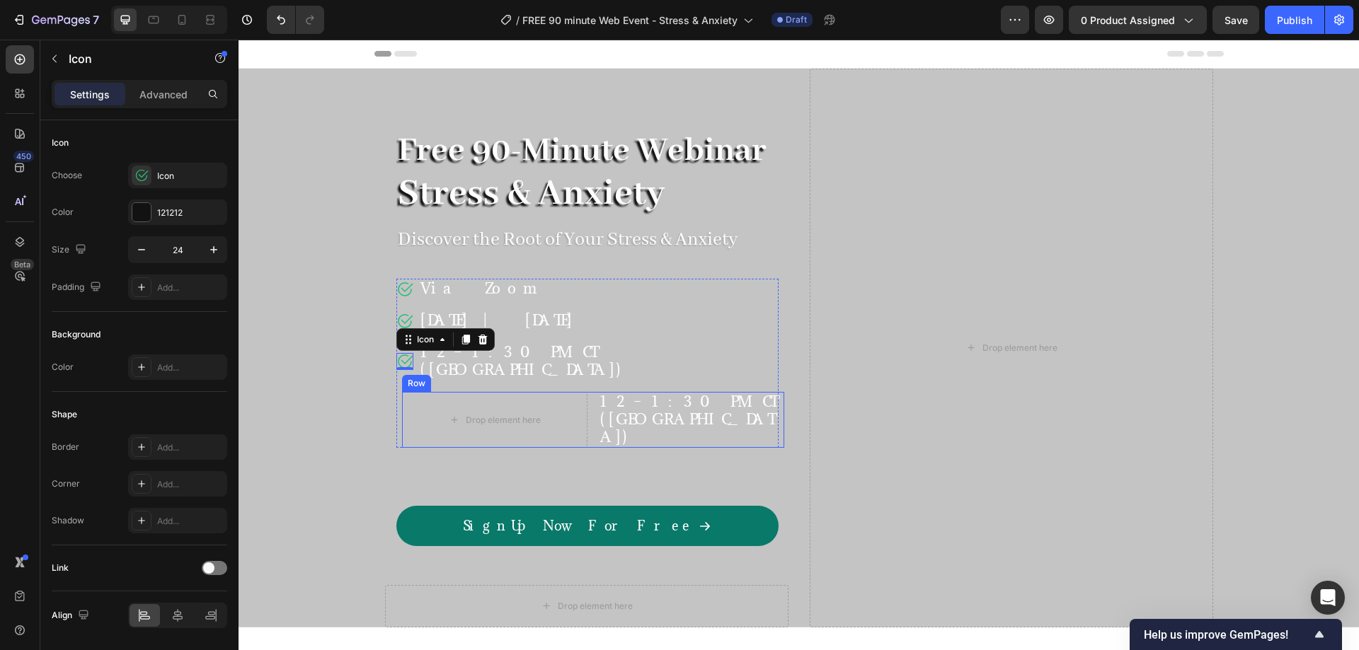
click at [623, 404] on div "12–1:30 PM CT (US) Text block" at bounding box center [691, 420] width 185 height 56
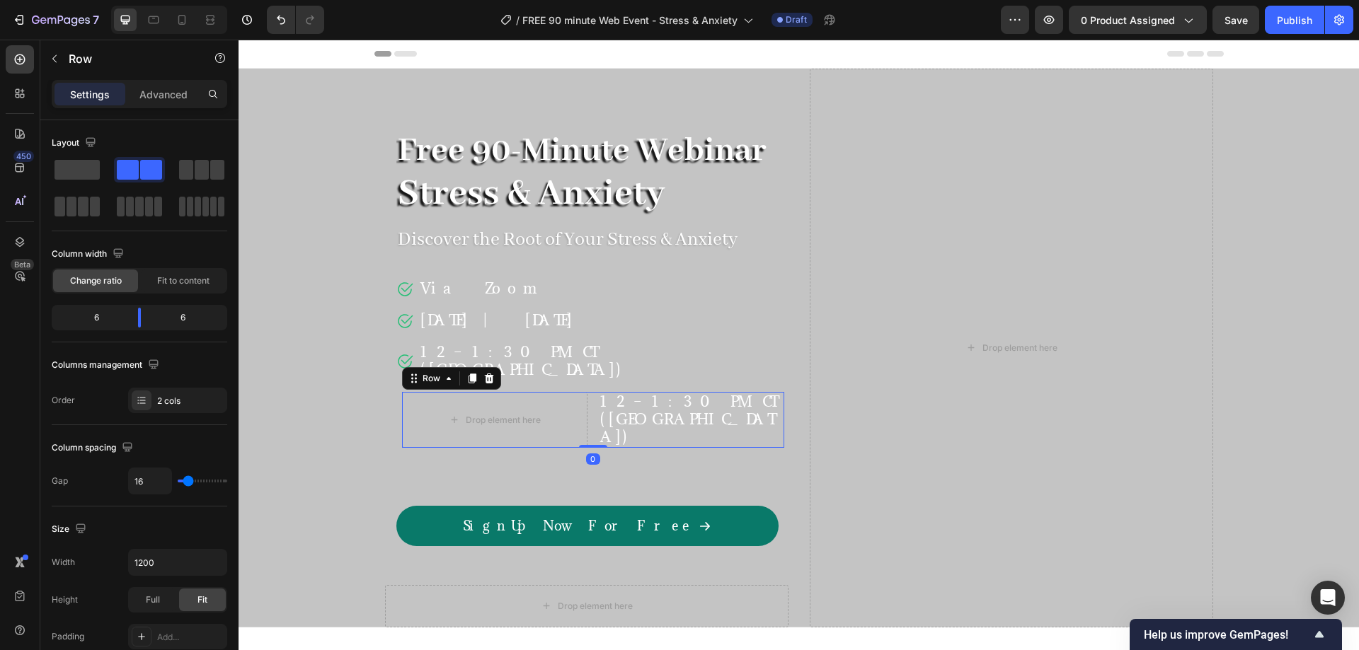
click at [627, 392] on span "12–1:30 PM CT (US)" at bounding box center [688, 419] width 176 height 54
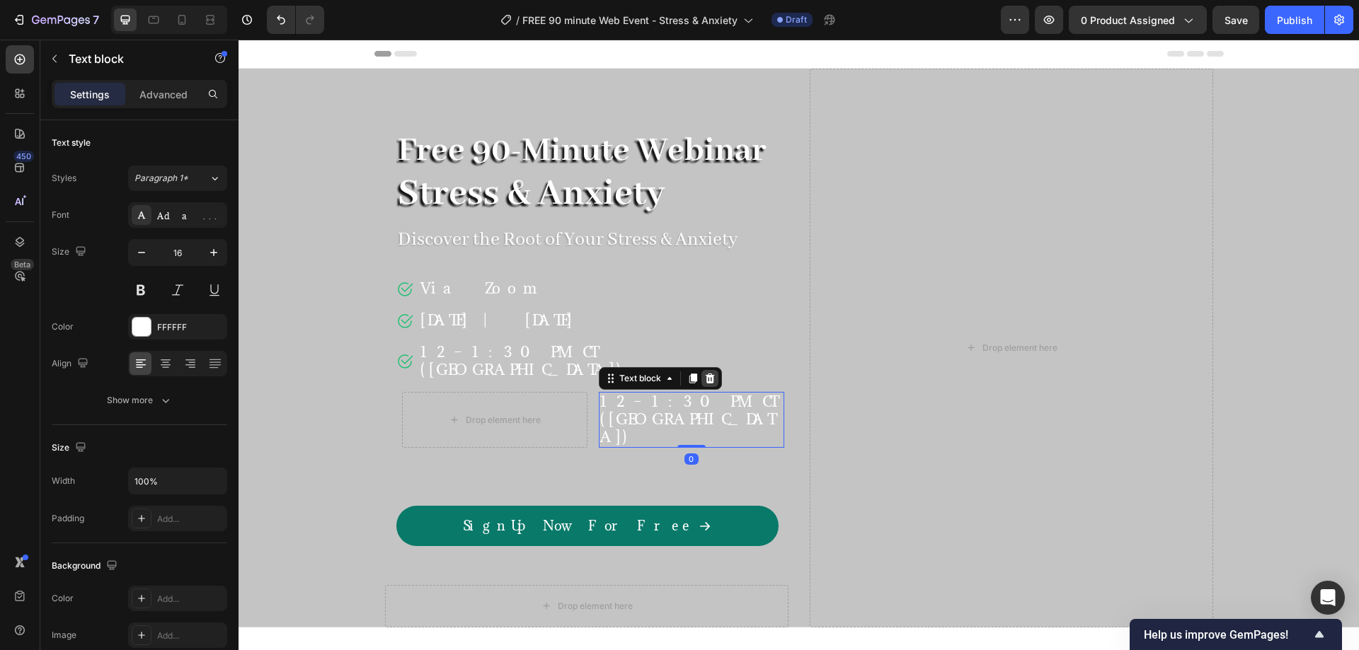
click at [705, 374] on icon at bounding box center [709, 379] width 9 height 10
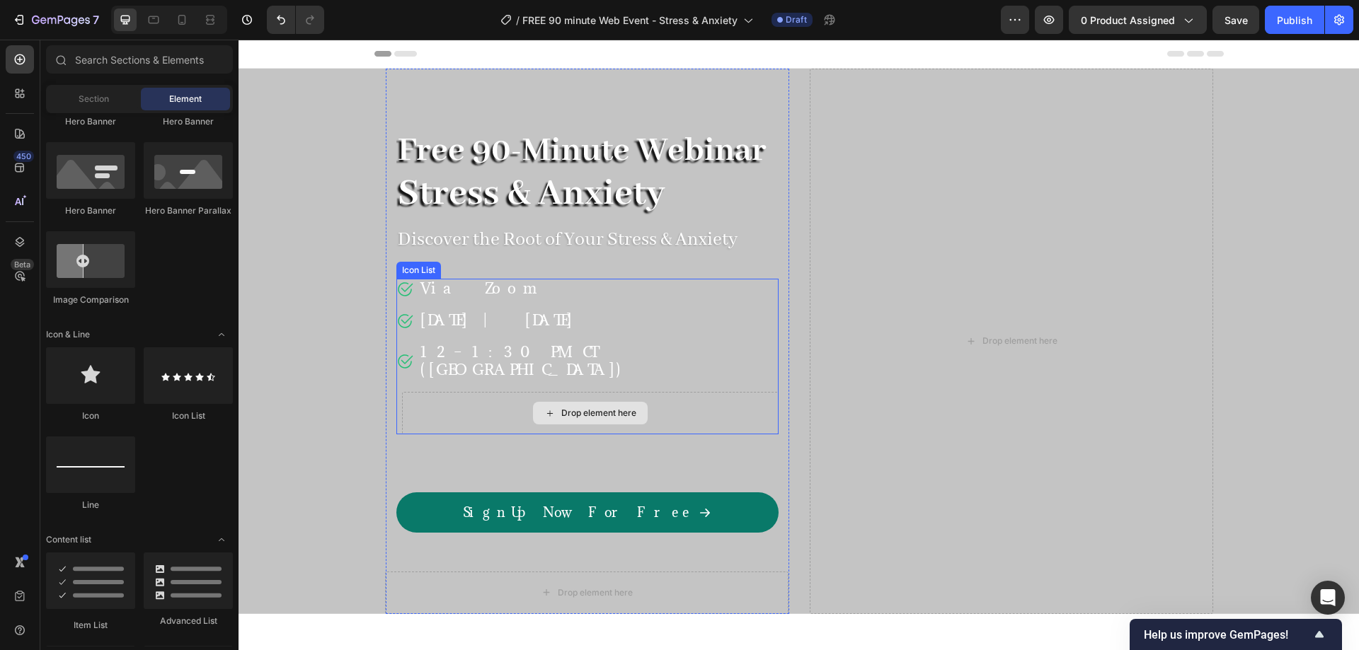
click at [428, 392] on div "Drop element here" at bounding box center [590, 413] width 376 height 42
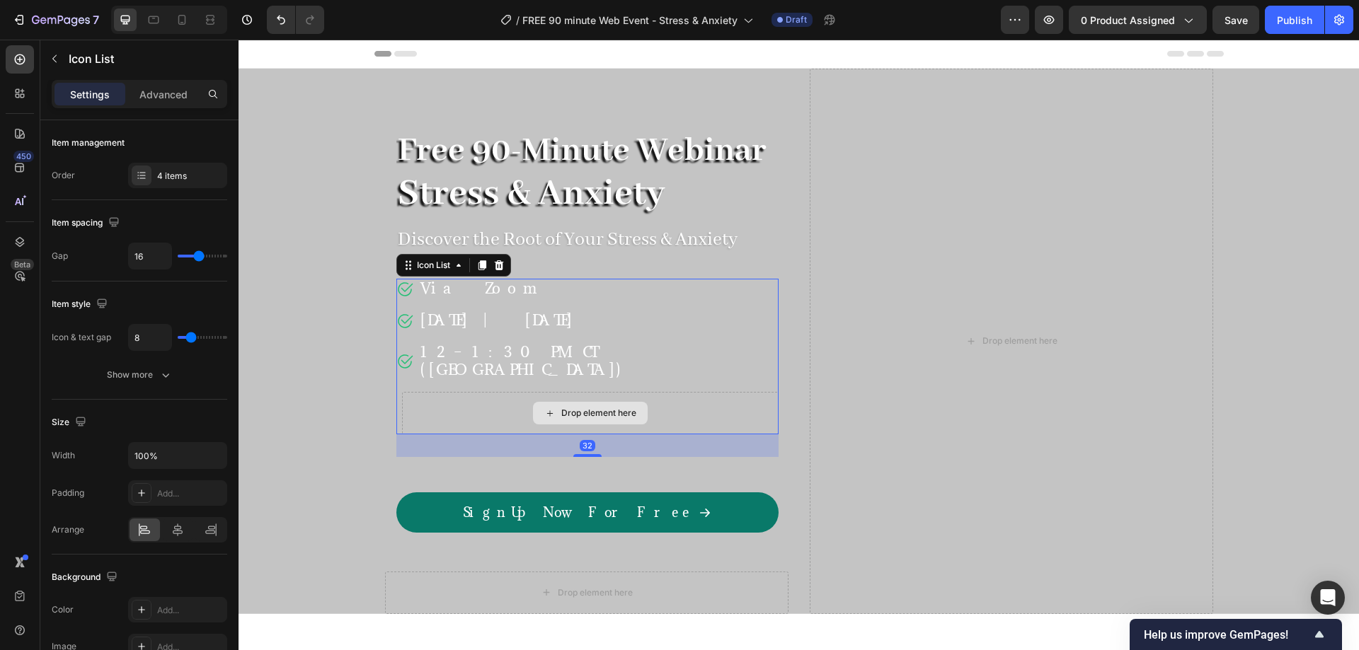
click at [527, 392] on div "Drop element here" at bounding box center [590, 413] width 376 height 42
click at [606, 392] on div "Drop element here" at bounding box center [590, 413] width 376 height 42
click at [285, 21] on icon "Undo/Redo" at bounding box center [281, 20] width 14 height 14
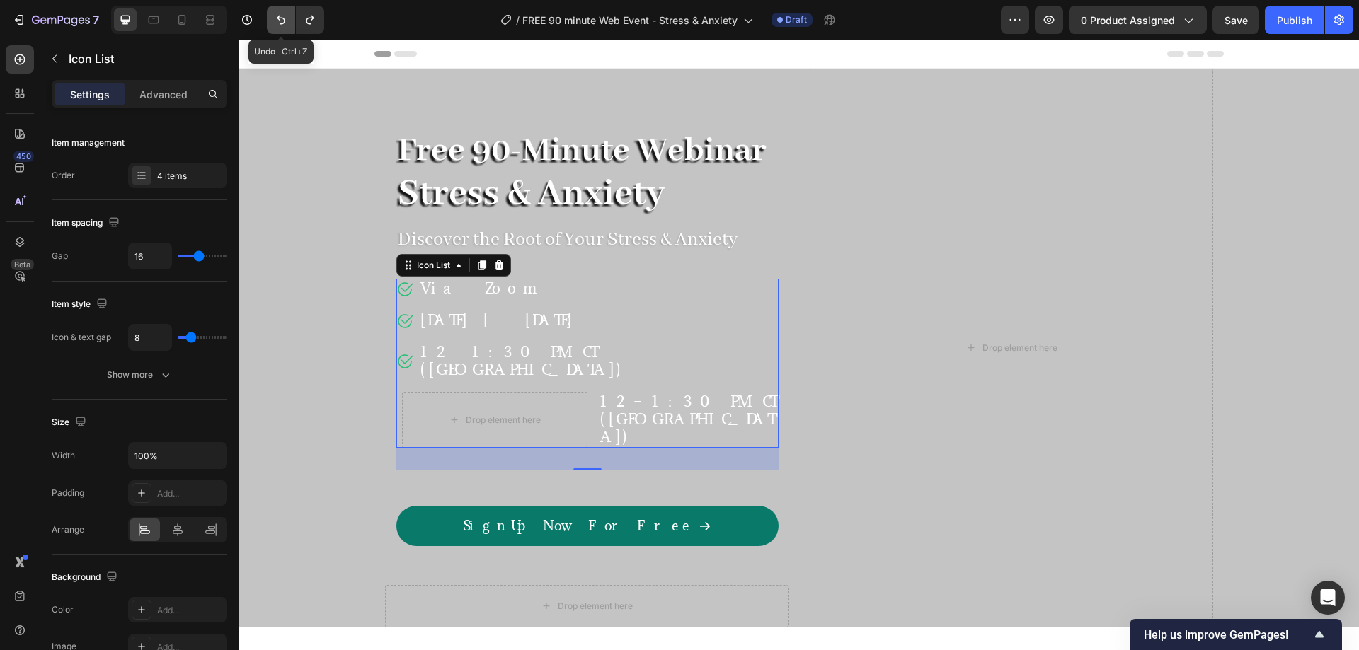
click at [285, 21] on icon "Undo/Redo" at bounding box center [281, 20] width 14 height 14
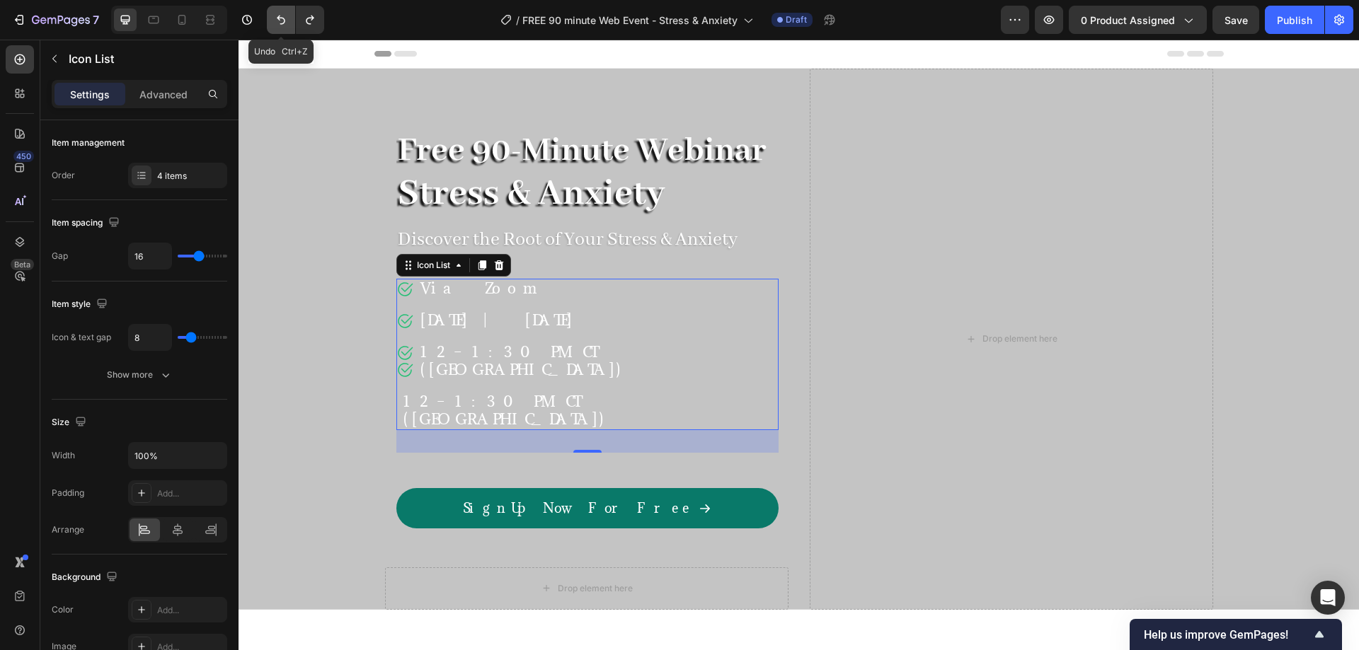
click at [285, 21] on icon "Undo/Redo" at bounding box center [281, 20] width 14 height 14
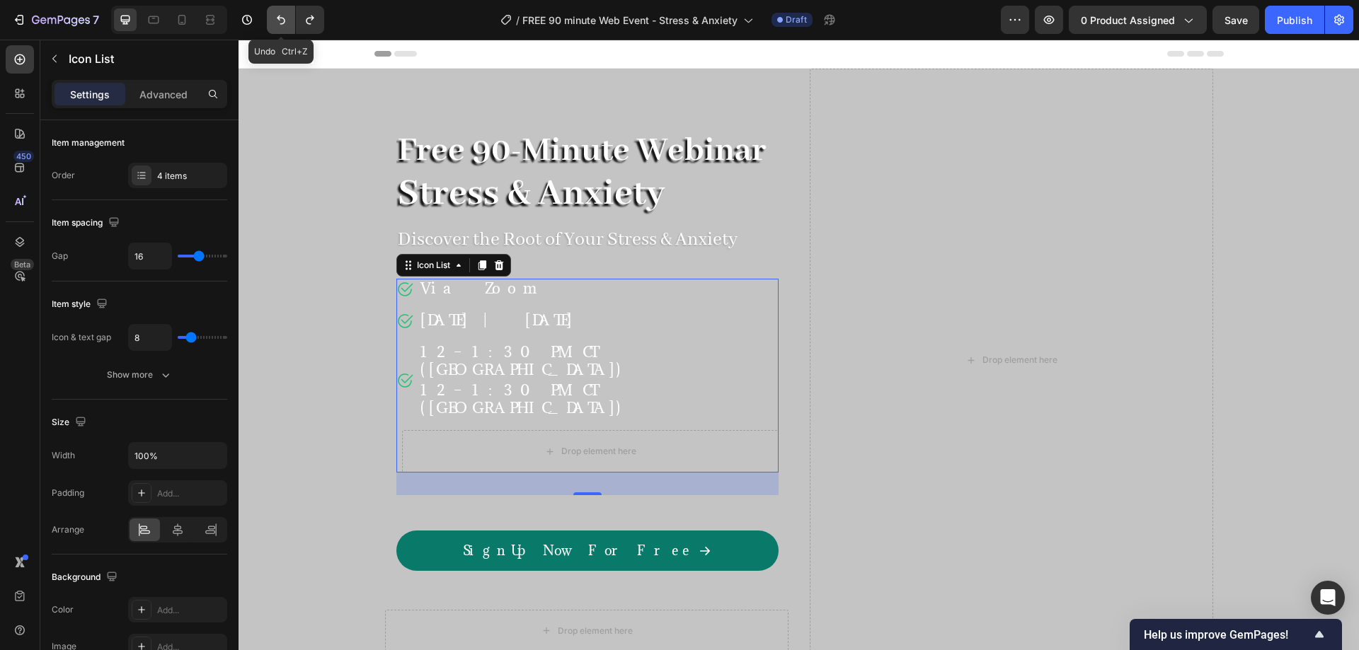
click at [285, 21] on icon "Undo/Redo" at bounding box center [281, 20] width 14 height 14
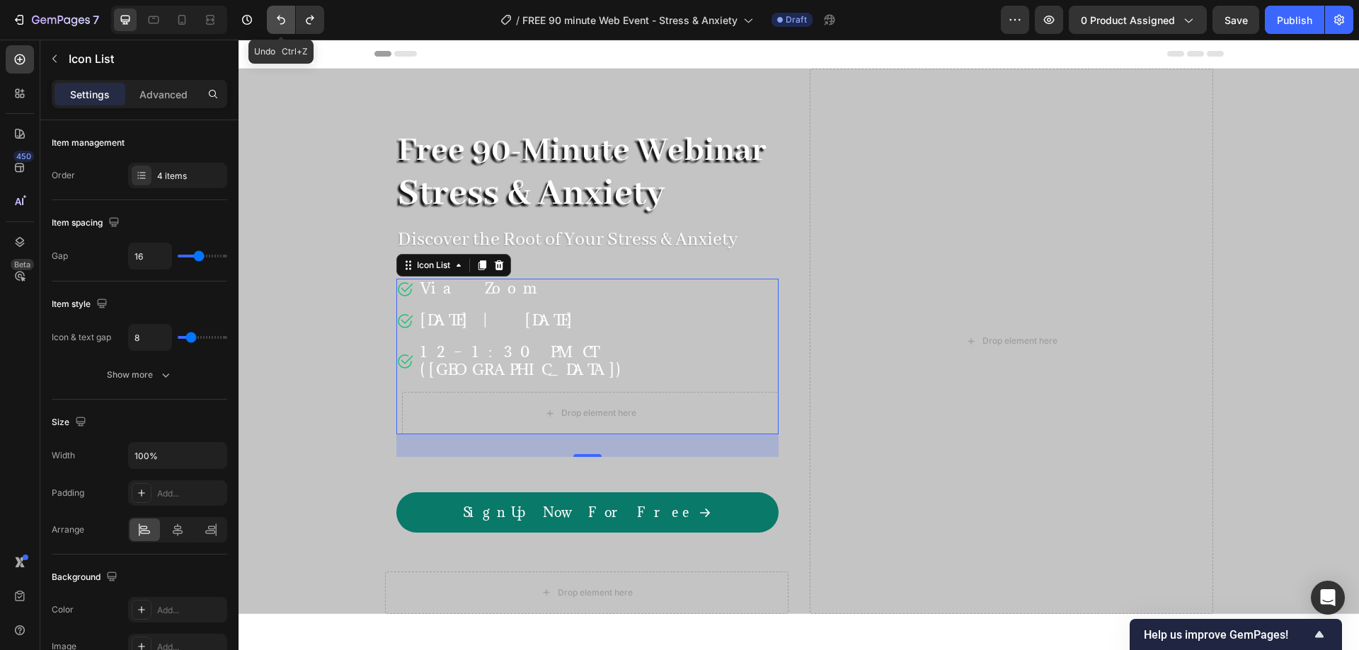
click at [285, 21] on icon "Undo/Redo" at bounding box center [281, 20] width 14 height 14
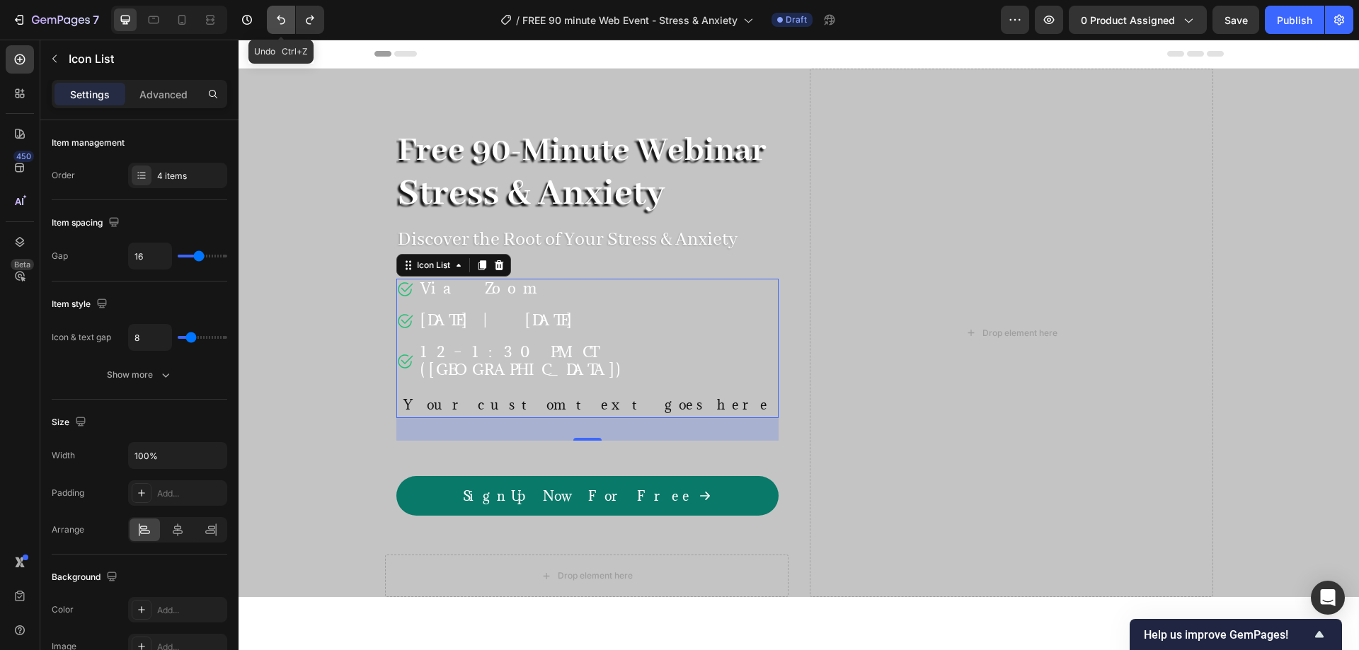
click at [285, 21] on icon "Undo/Redo" at bounding box center [281, 20] width 14 height 14
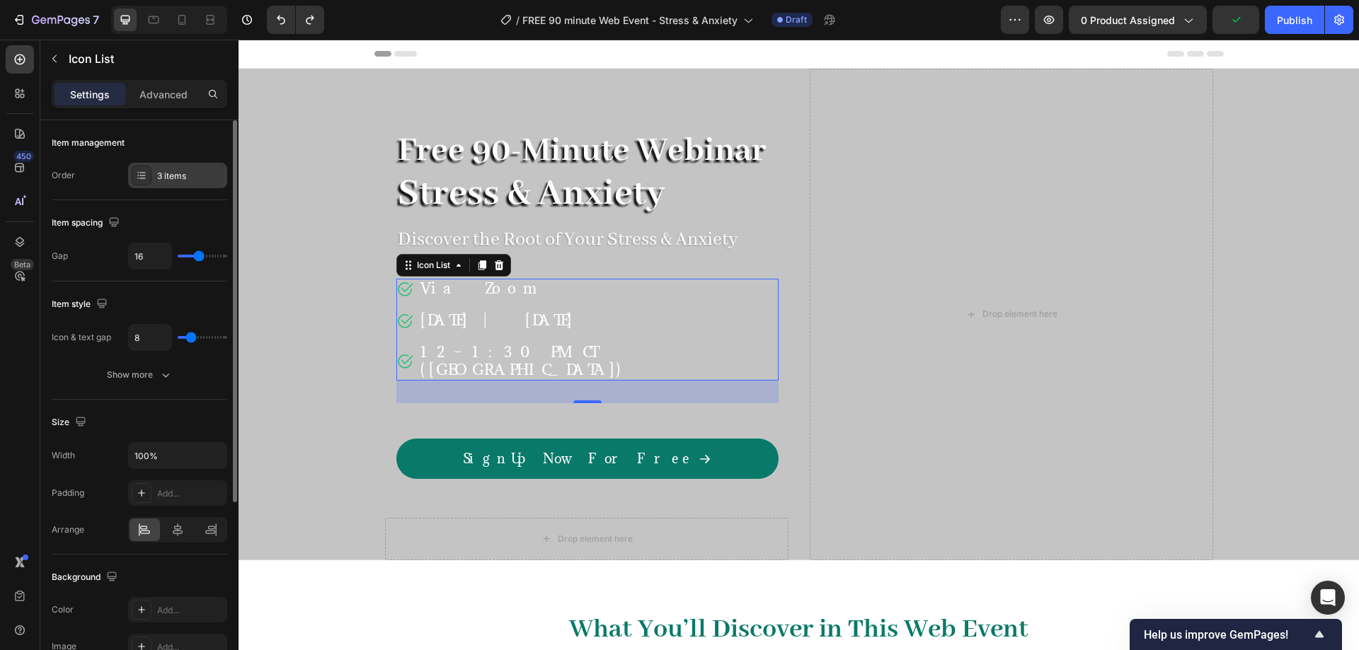
click at [171, 172] on div "3 items" at bounding box center [190, 176] width 67 height 13
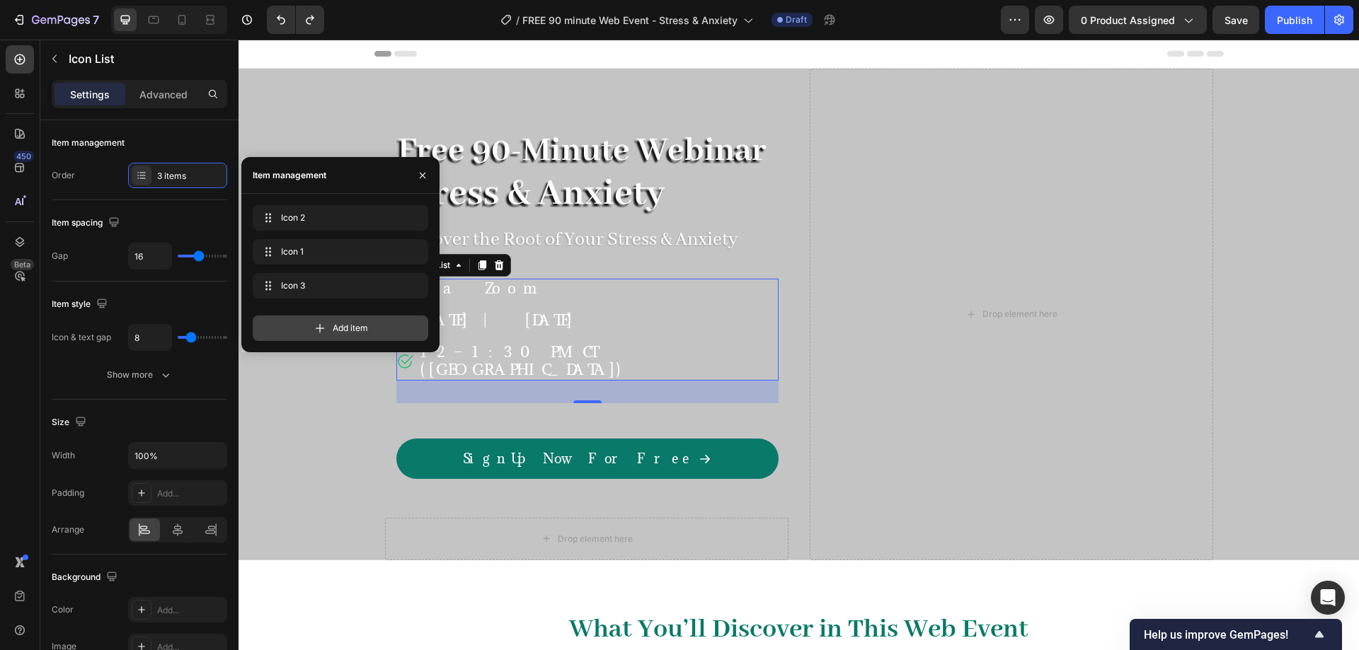
click at [314, 328] on icon at bounding box center [320, 328] width 14 height 14
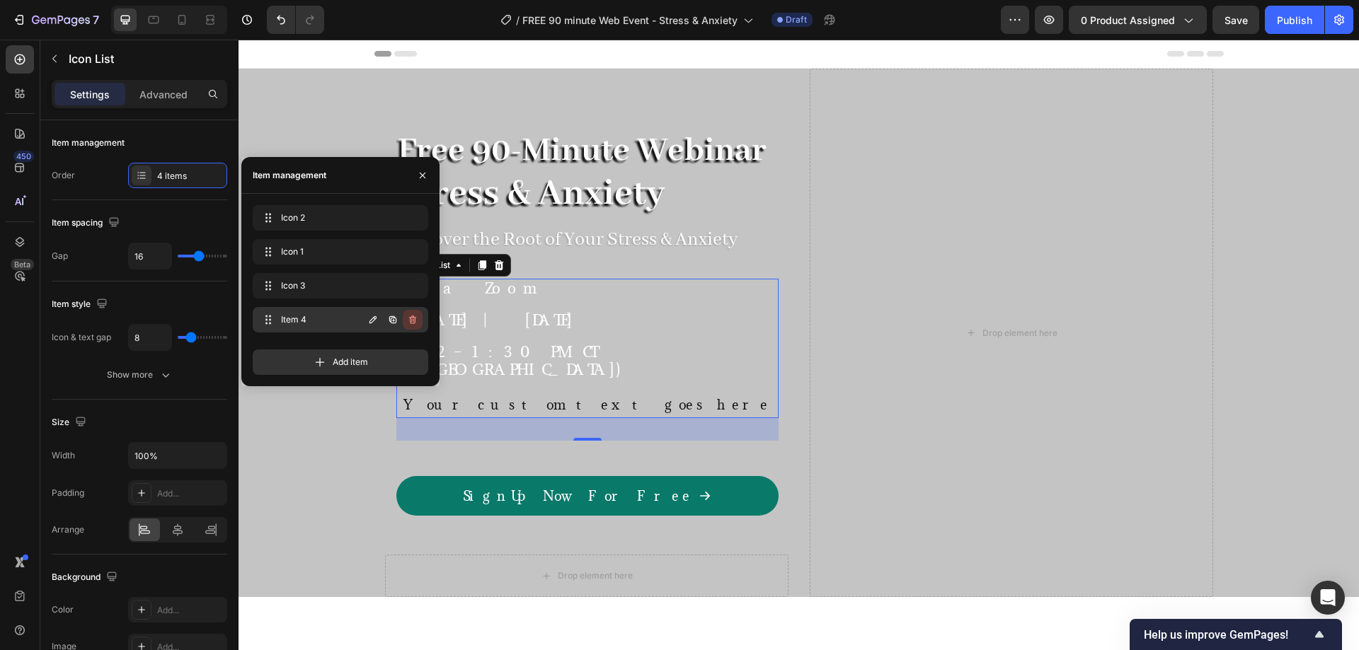
click at [420, 321] on button "button" at bounding box center [413, 320] width 20 height 20
click at [403, 319] on div "Delete" at bounding box center [403, 319] width 26 height 13
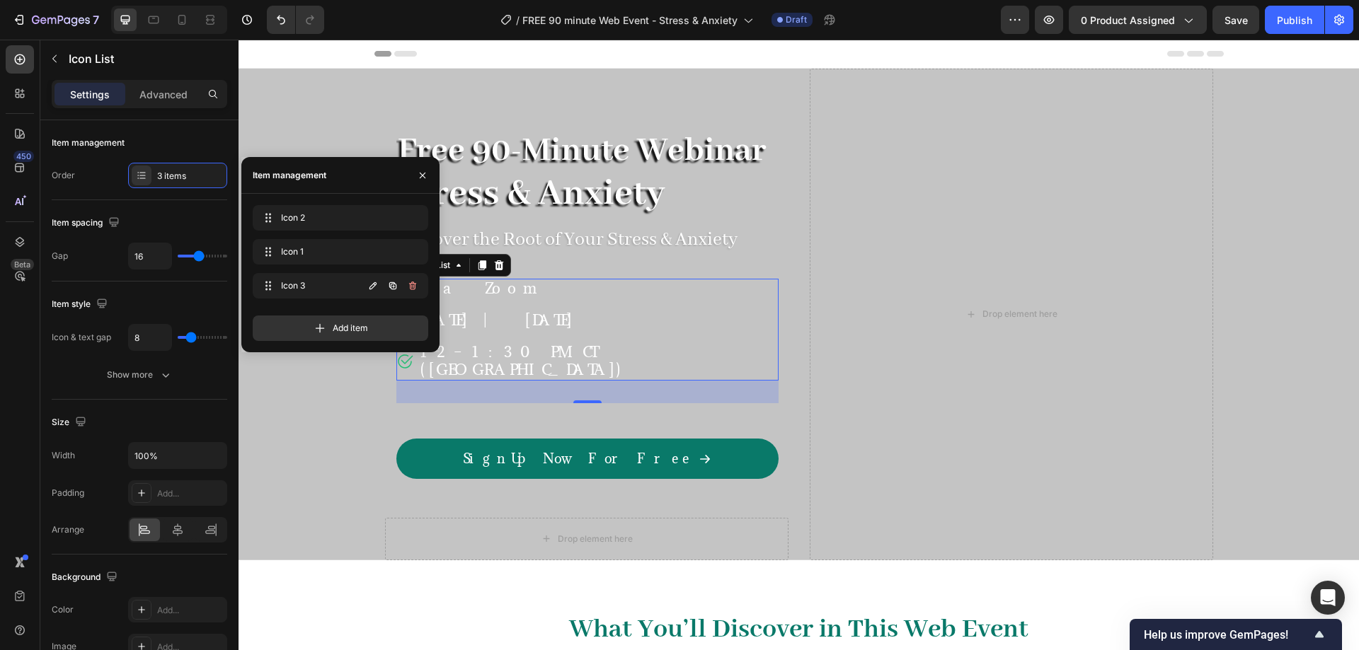
click at [387, 288] on icon "button" at bounding box center [392, 285] width 11 height 11
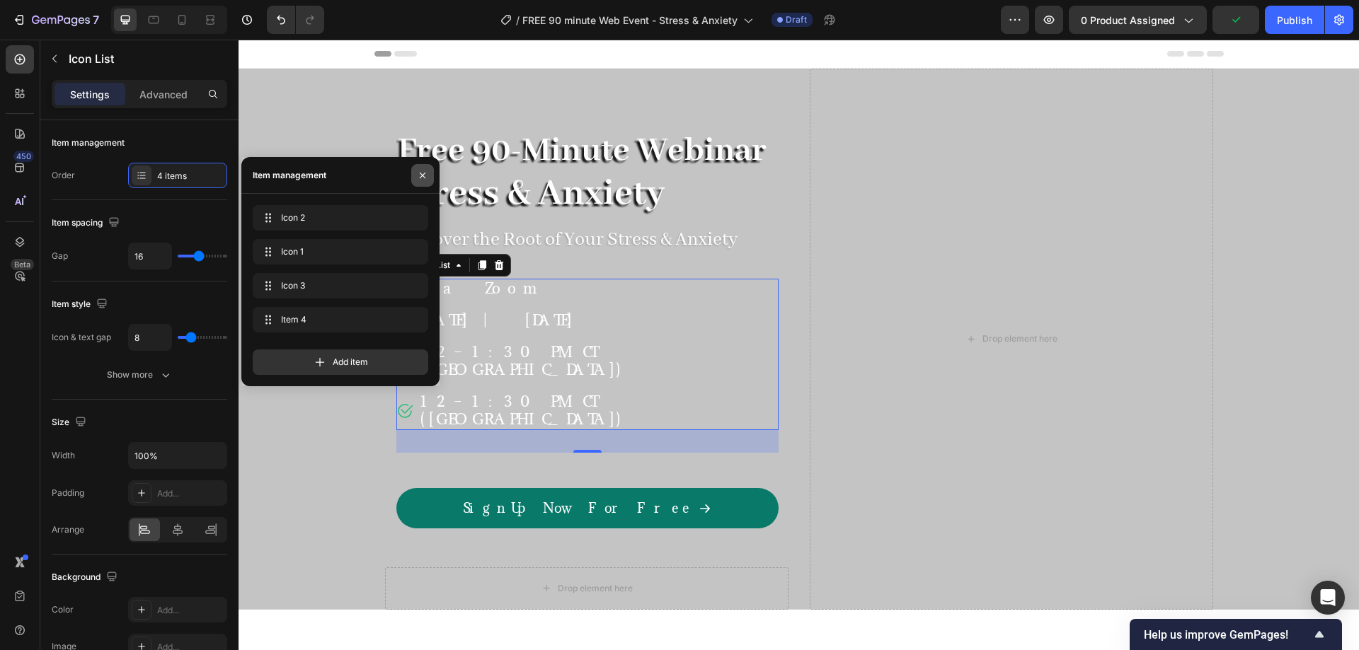
click at [422, 177] on icon "button" at bounding box center [422, 175] width 11 height 11
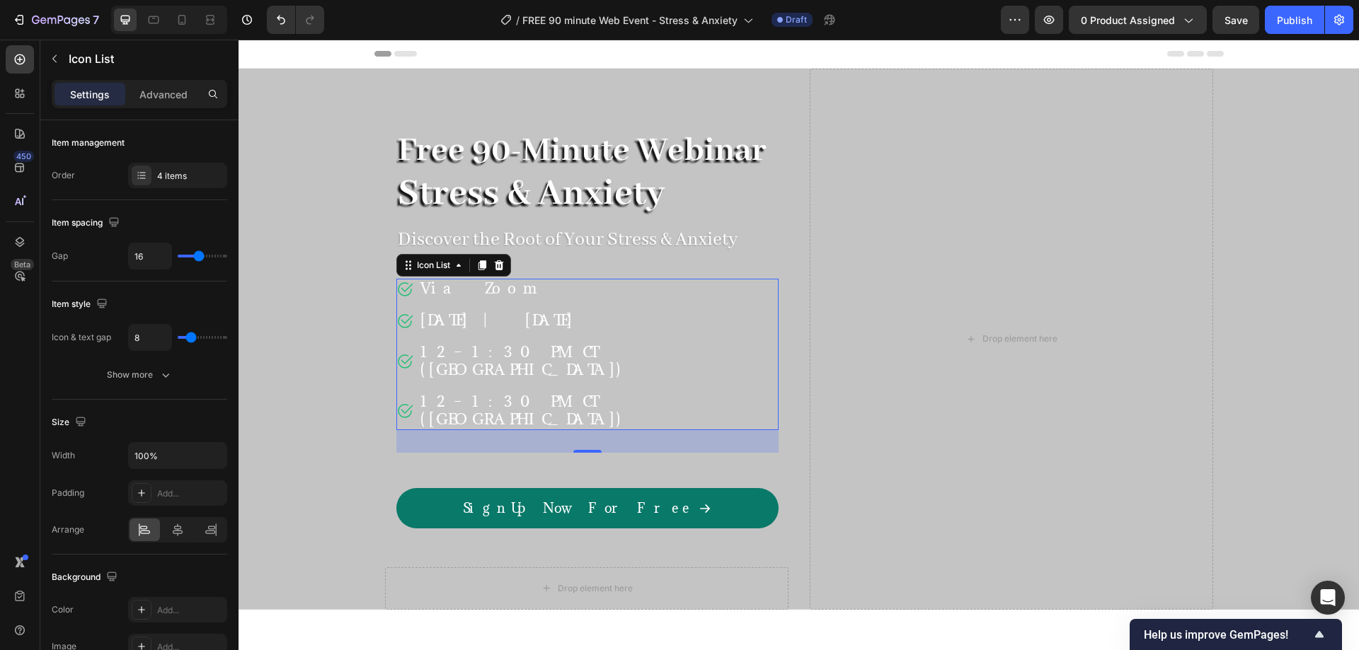
click at [501, 392] on span "12–1:30 PM CT (US)" at bounding box center [522, 410] width 205 height 37
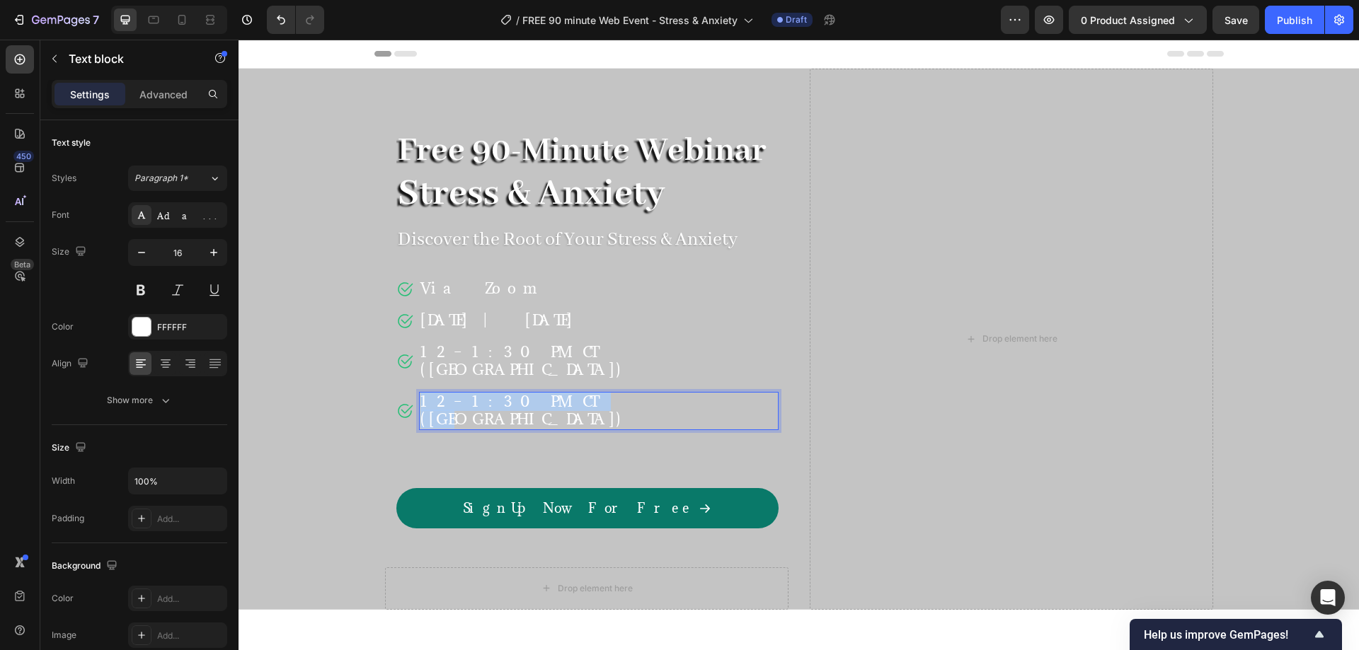
click at [501, 392] on span "12–1:30 PM CT (US)" at bounding box center [522, 410] width 205 height 37
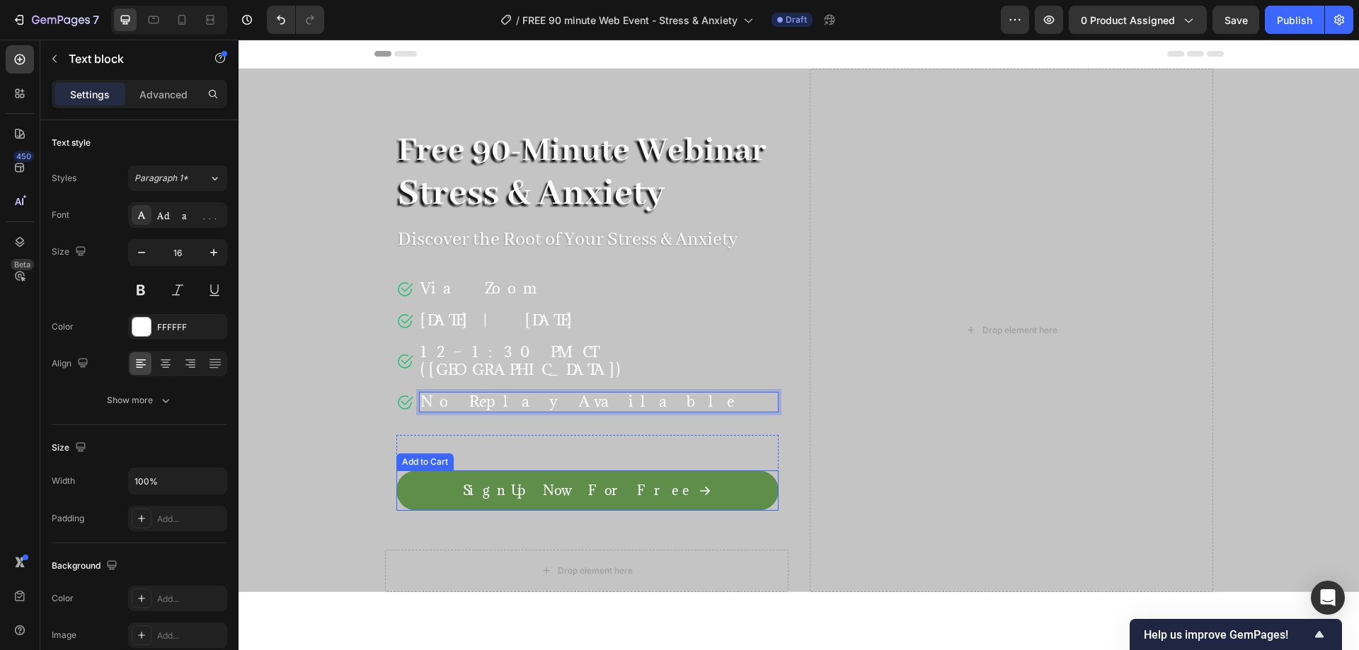
click at [441, 473] on button "Sign Up Now For Free" at bounding box center [587, 491] width 382 height 40
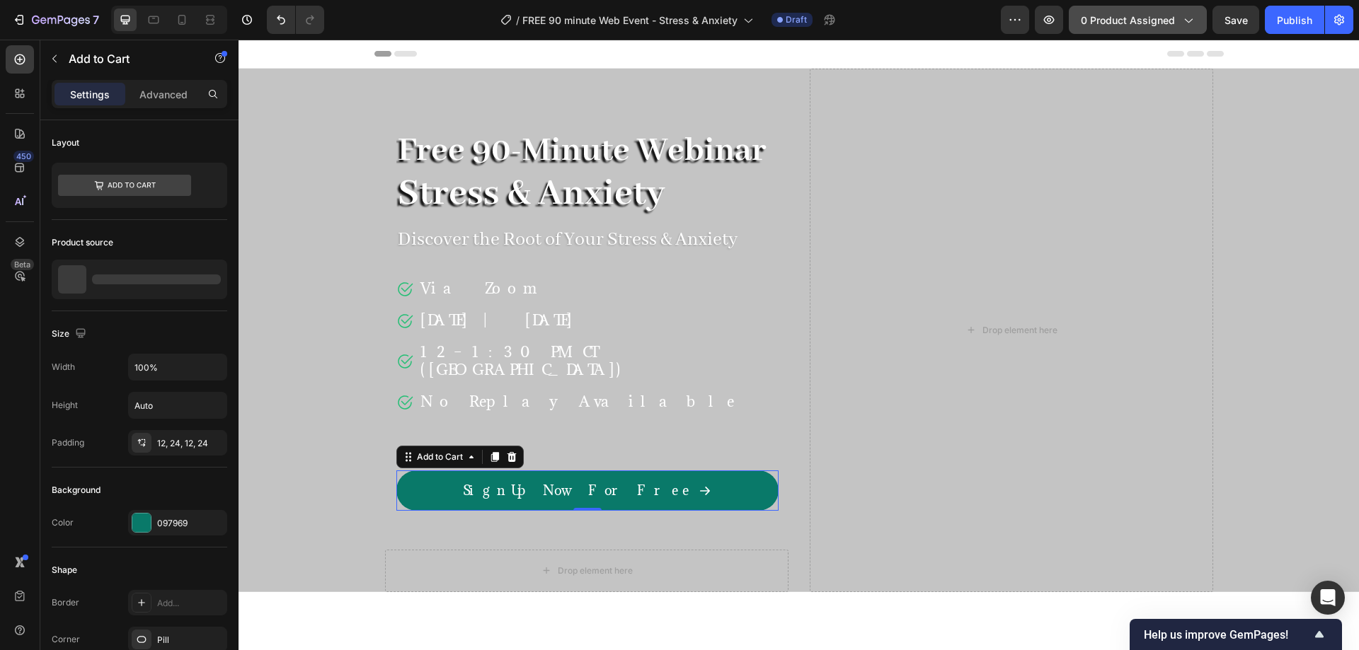
drag, startPoint x: 1143, startPoint y: 16, endPoint x: 821, endPoint y: 4, distance: 322.2
click at [1143, 16] on span "0 product assigned" at bounding box center [1128, 20] width 94 height 15
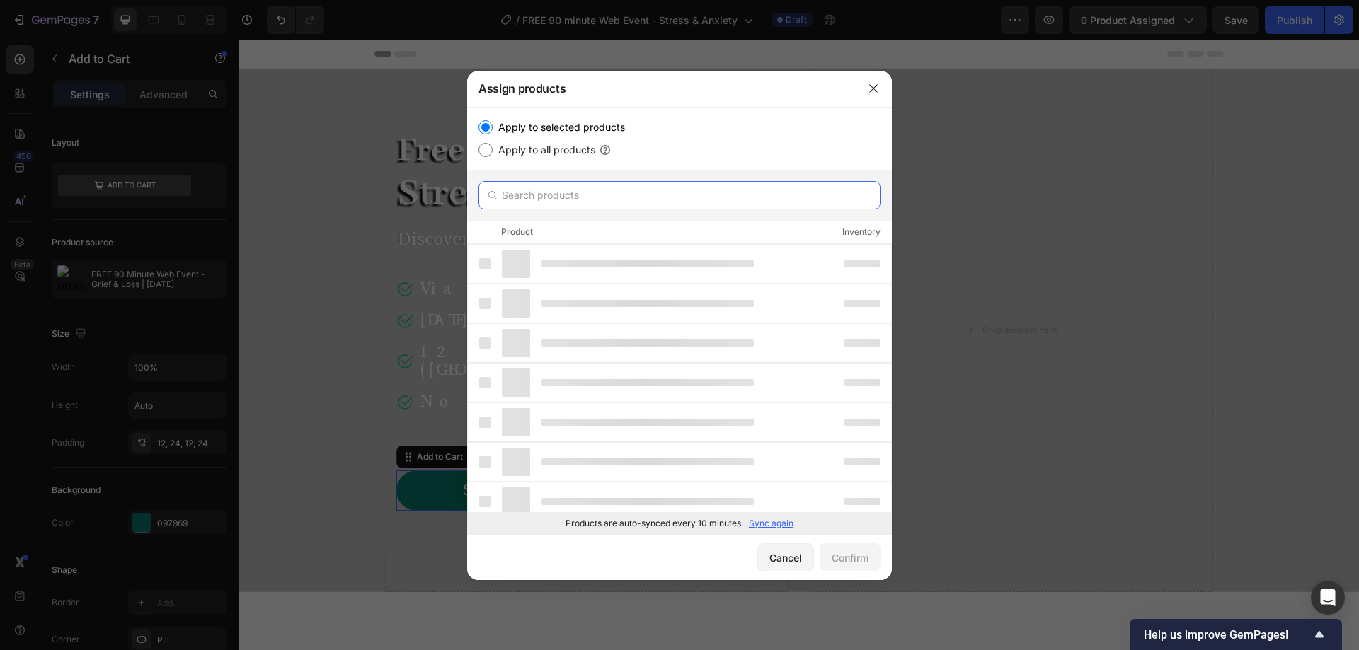
click at [568, 200] on input "text" at bounding box center [679, 195] width 402 height 28
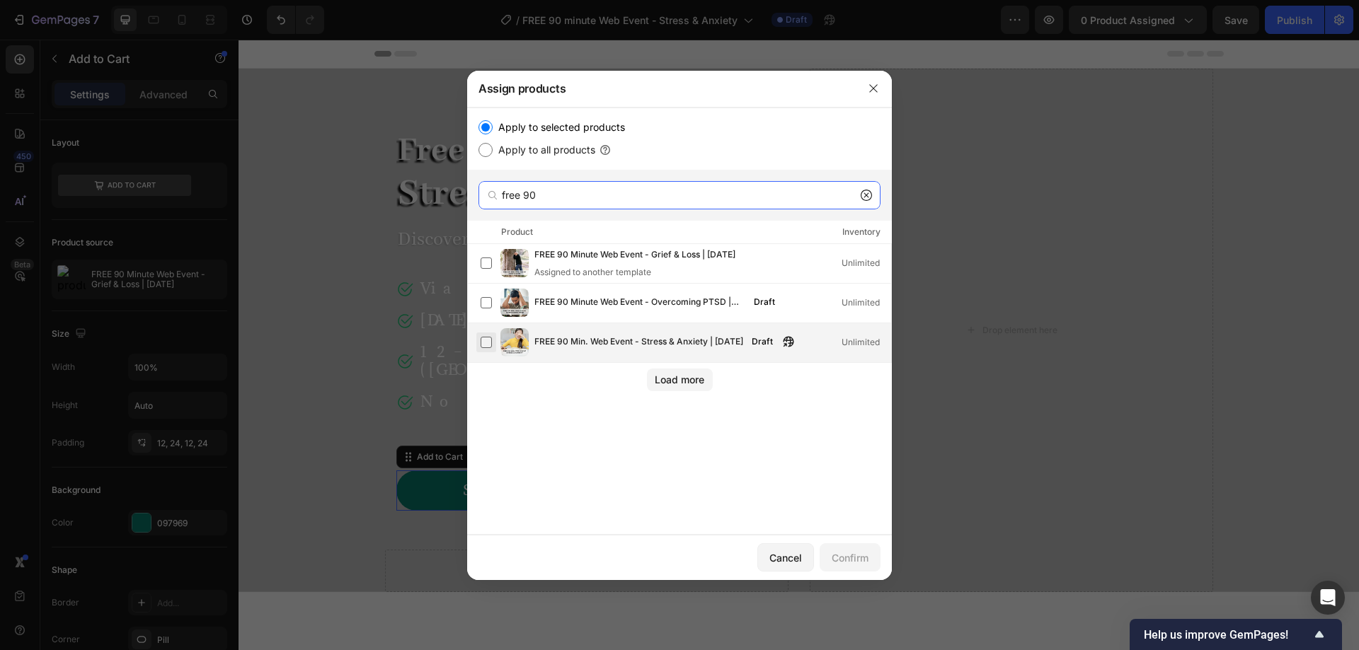
type input "free 90"
click at [488, 341] on label at bounding box center [485, 342] width 11 height 11
click at [849, 563] on div "Confirm" at bounding box center [849, 558] width 37 height 15
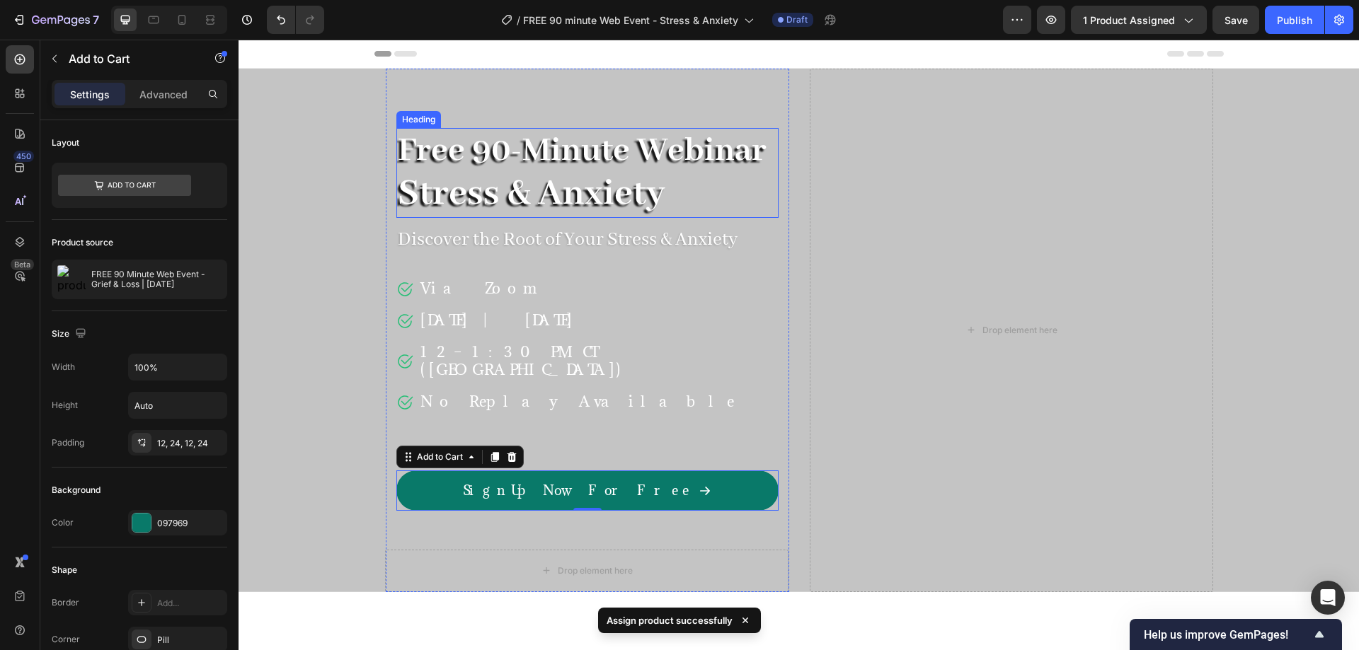
click at [508, 167] on span "Free 90-Minute Webinar" at bounding box center [582, 151] width 369 height 42
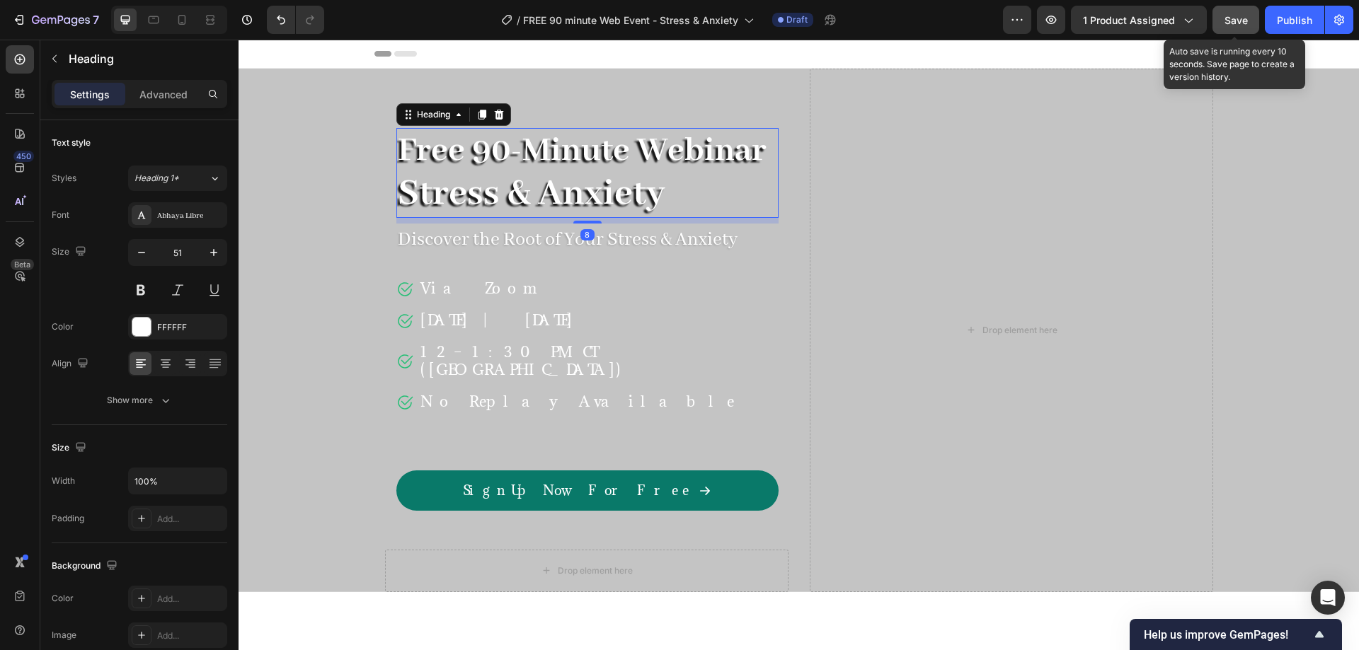
click at [1244, 16] on span "Save" at bounding box center [1235, 20] width 23 height 12
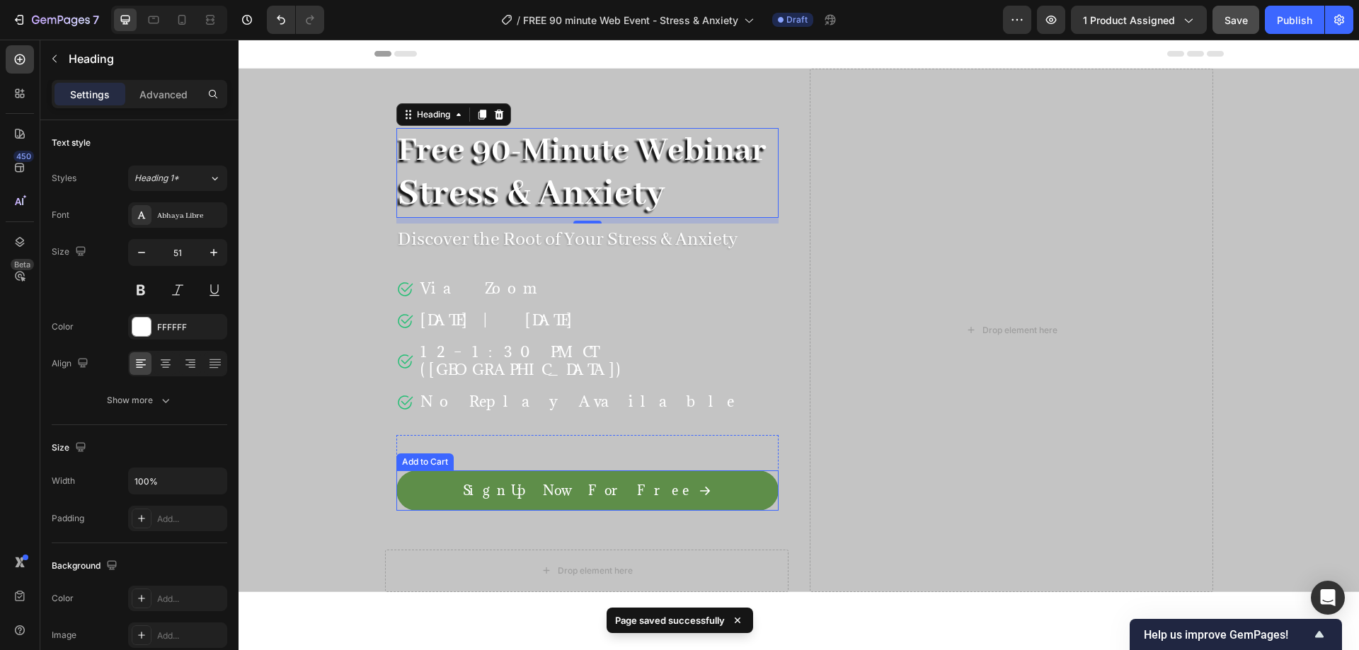
click at [686, 471] on button "Sign Up Now For Free" at bounding box center [587, 491] width 382 height 40
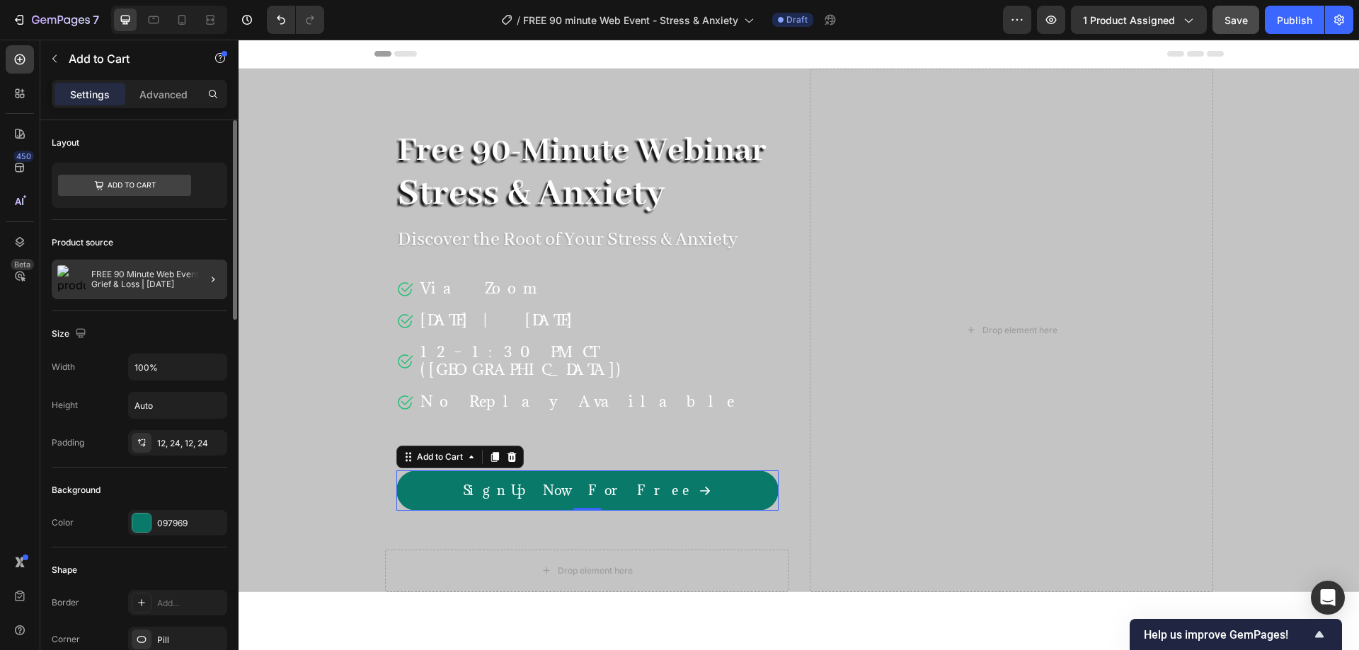
click at [168, 280] on p "FREE 90 Minute Web Event - Grief & Loss | October 12, 2025" at bounding box center [156, 280] width 130 height 20
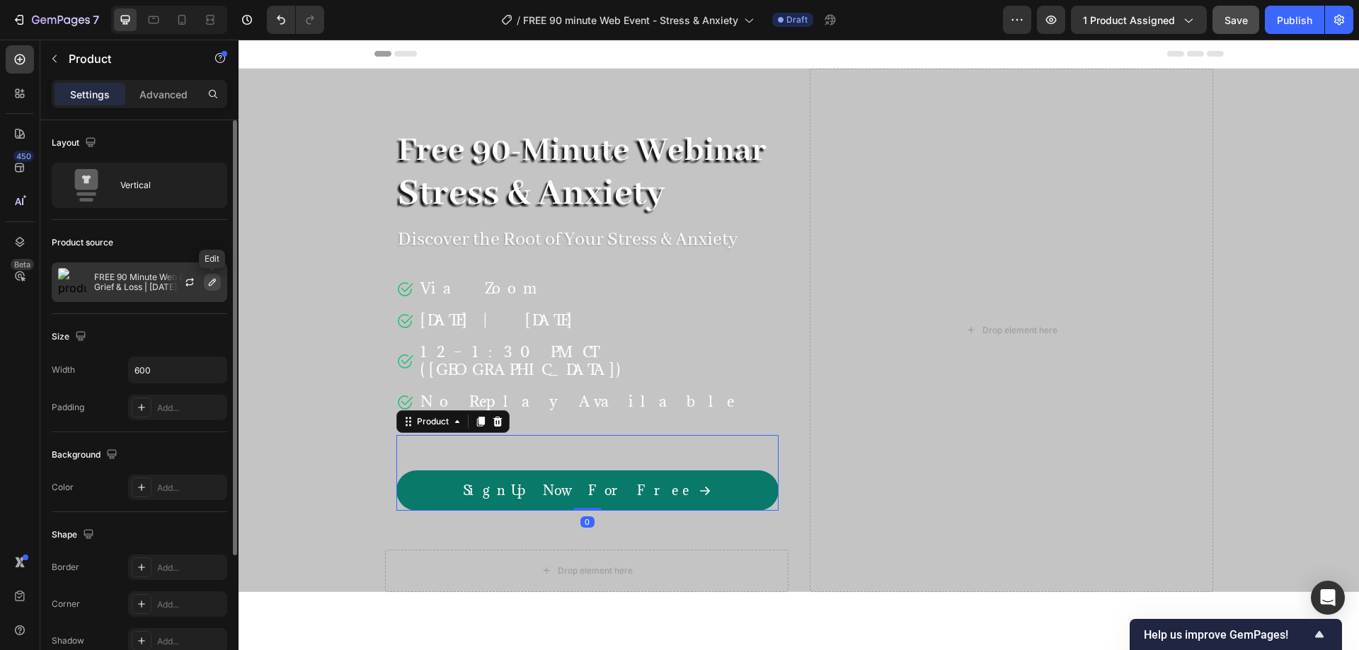
click at [216, 281] on icon "button" at bounding box center [212, 282] width 11 height 11
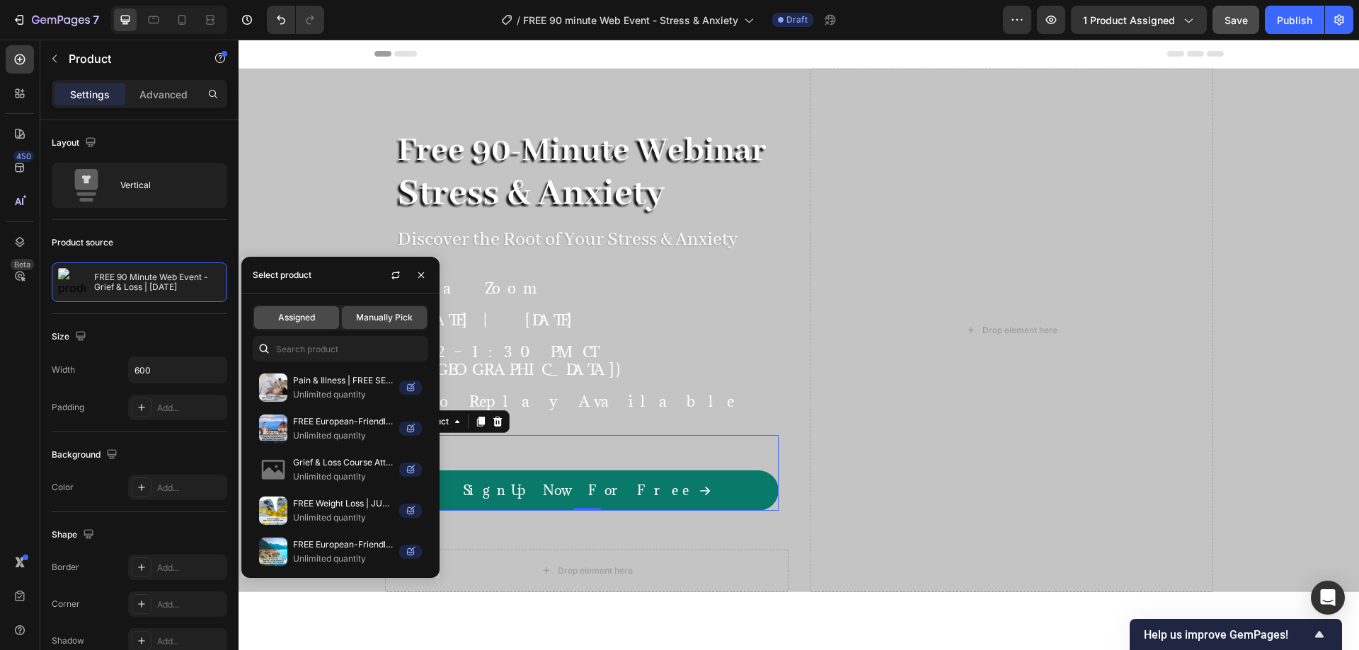
click at [299, 312] on div "Assigned" at bounding box center [296, 317] width 85 height 23
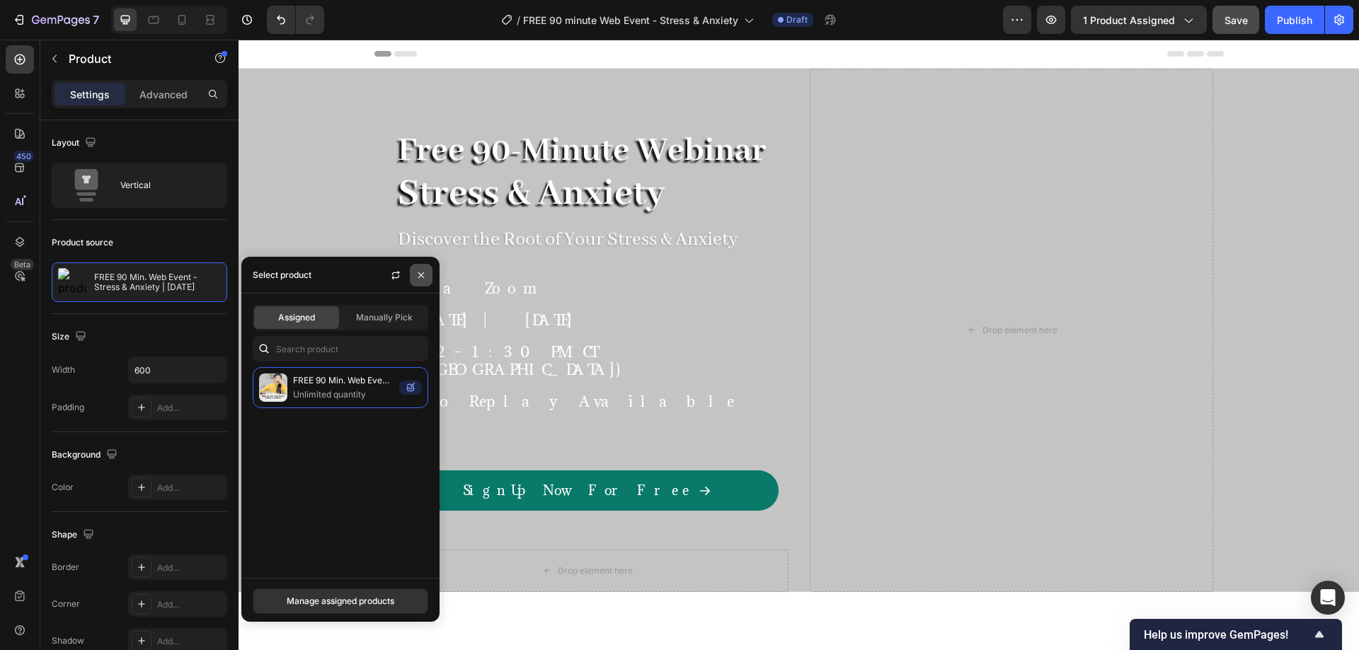
click at [418, 273] on icon "button" at bounding box center [420, 275] width 11 height 11
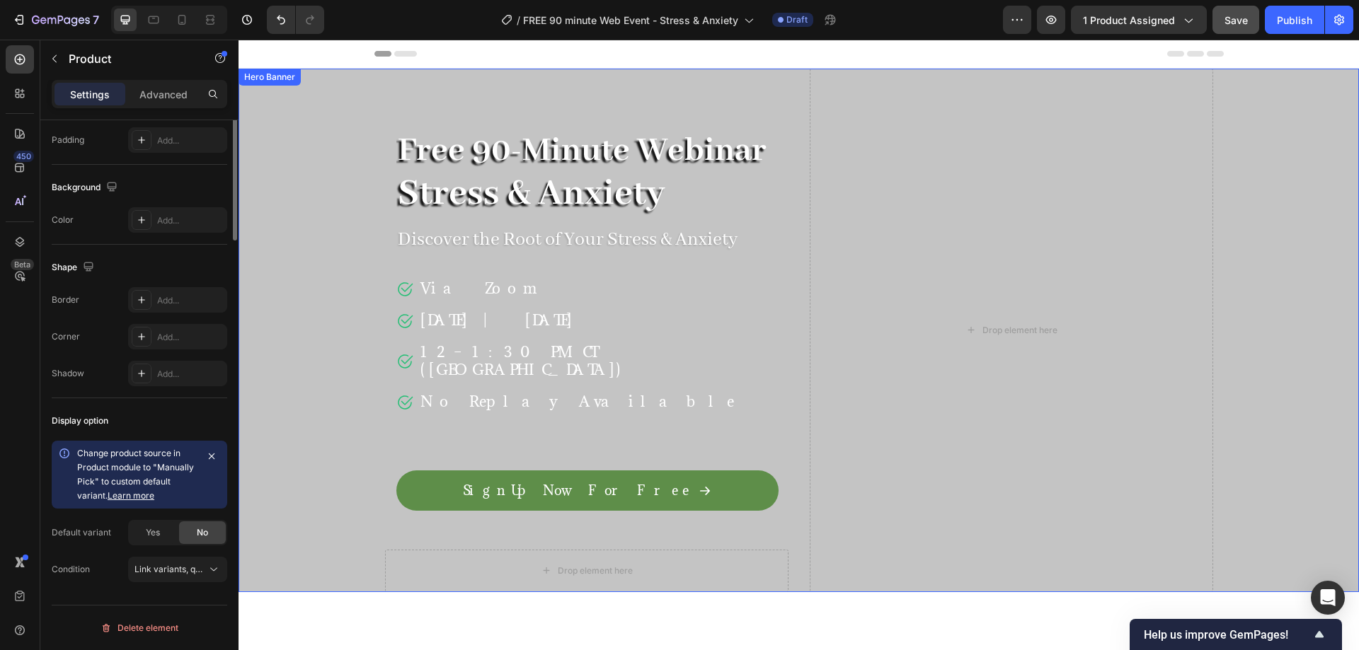
scroll to position [0, 0]
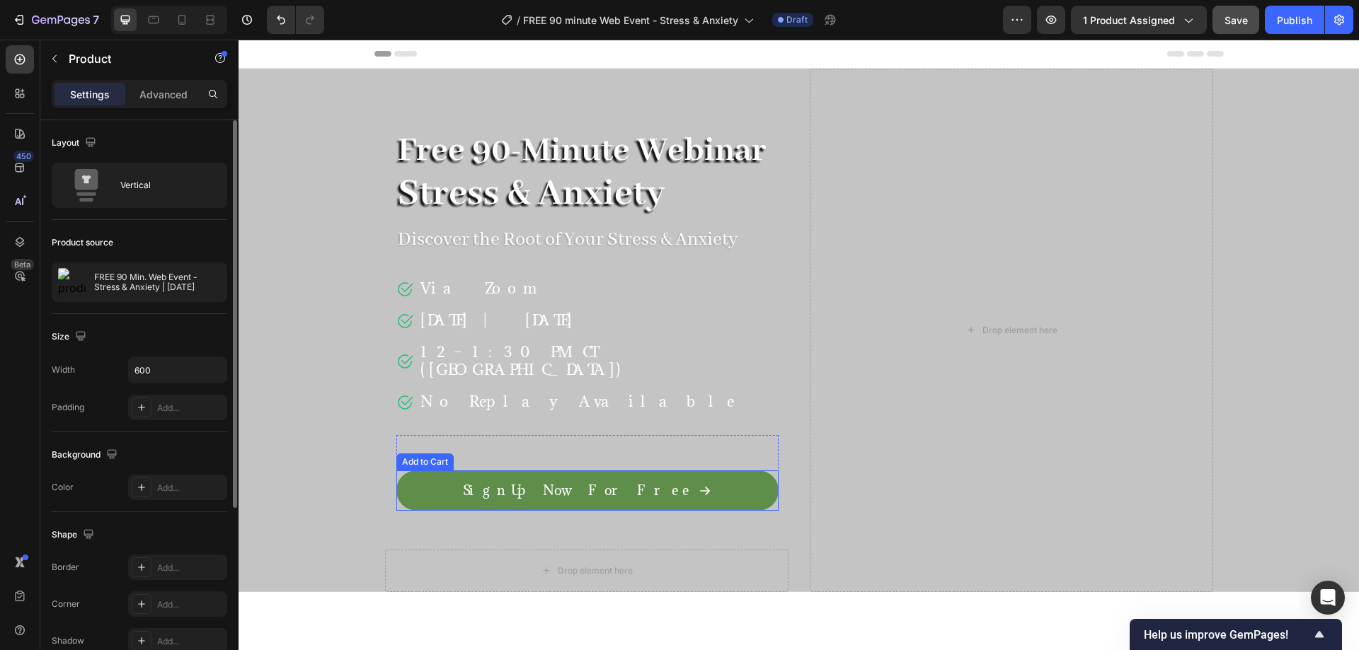
click at [423, 471] on button "Sign Up Now For Free" at bounding box center [587, 491] width 382 height 40
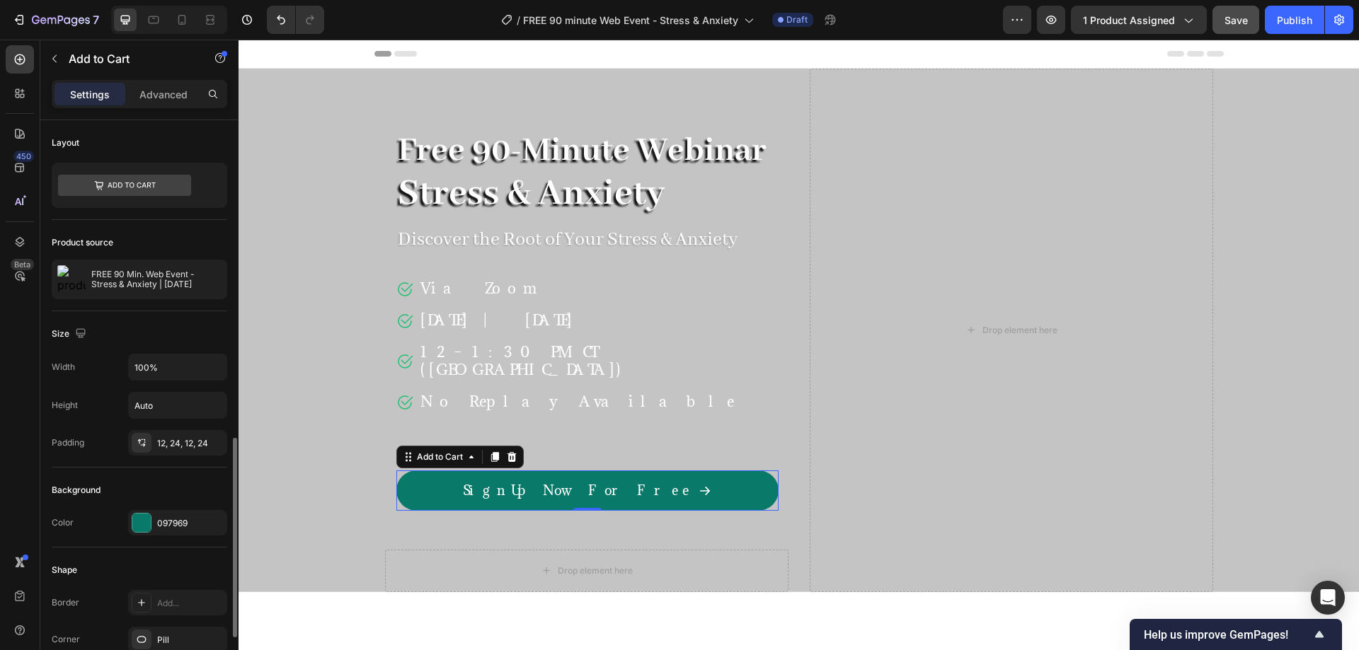
scroll to position [471, 0]
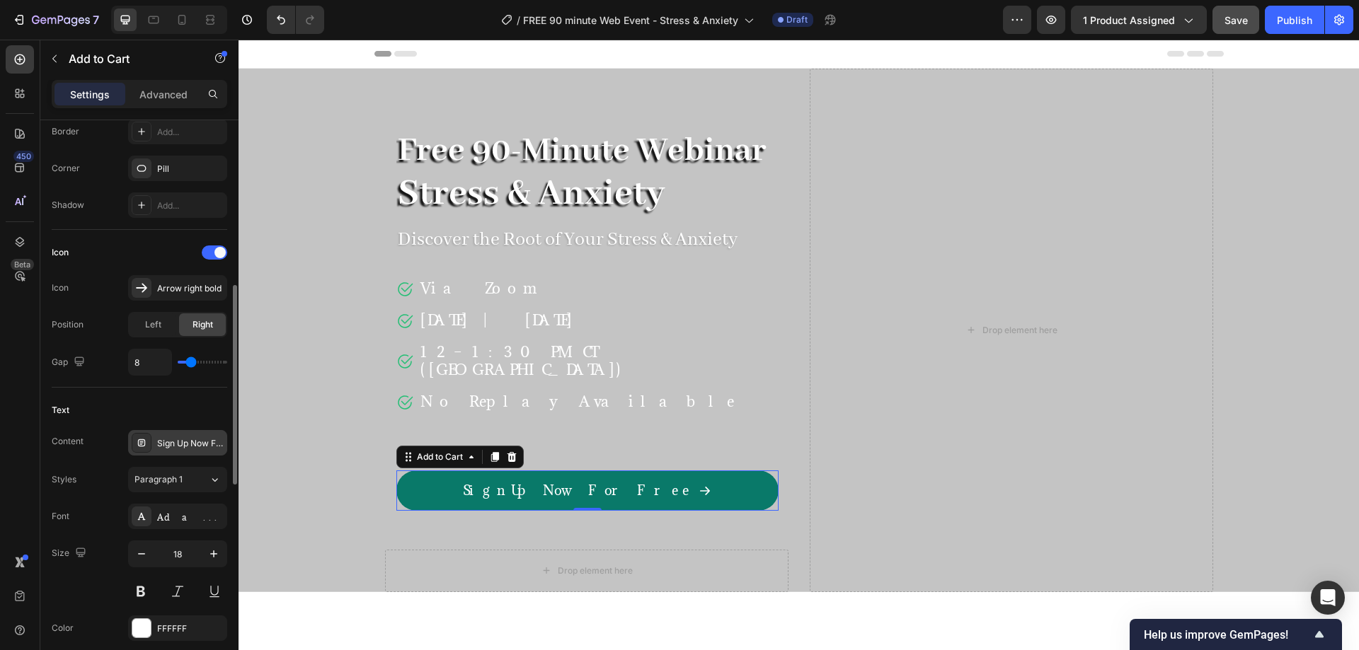
click at [185, 445] on div "Sign Up Now For Free" at bounding box center [190, 443] width 67 height 13
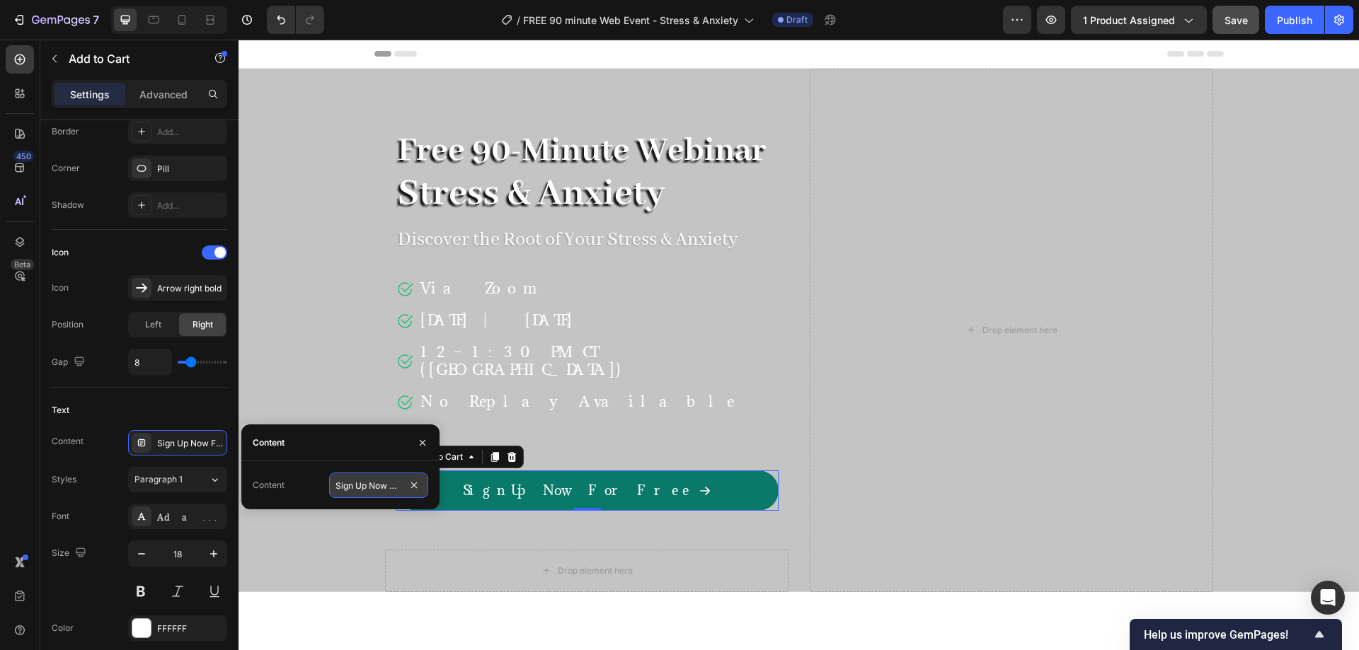
click at [400, 491] on input "Sign Up Now For Free" at bounding box center [378, 485] width 99 height 25
paste input "ave My Spot Now"
type input "Save My Spot Now"
click at [0, 416] on div "450 Beta" at bounding box center [20, 345] width 40 height 611
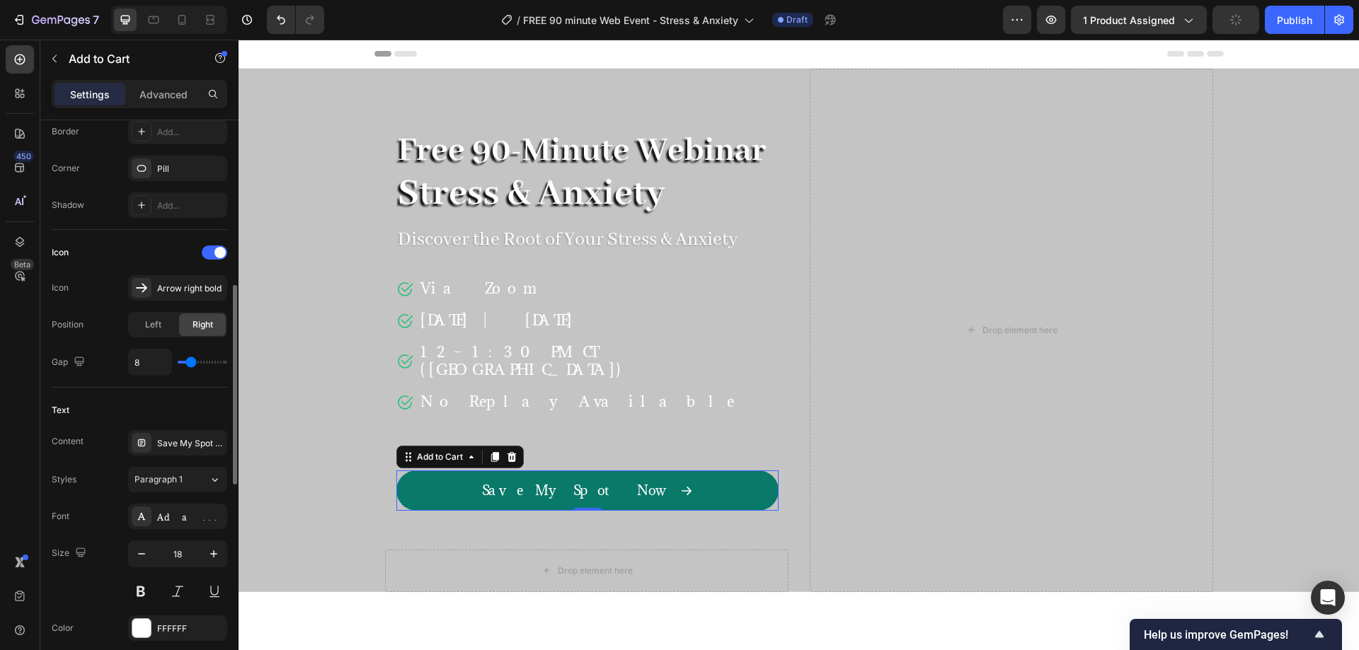
scroll to position [0, 0]
click at [329, 103] on div "Overlay" at bounding box center [798, 331] width 1120 height 524
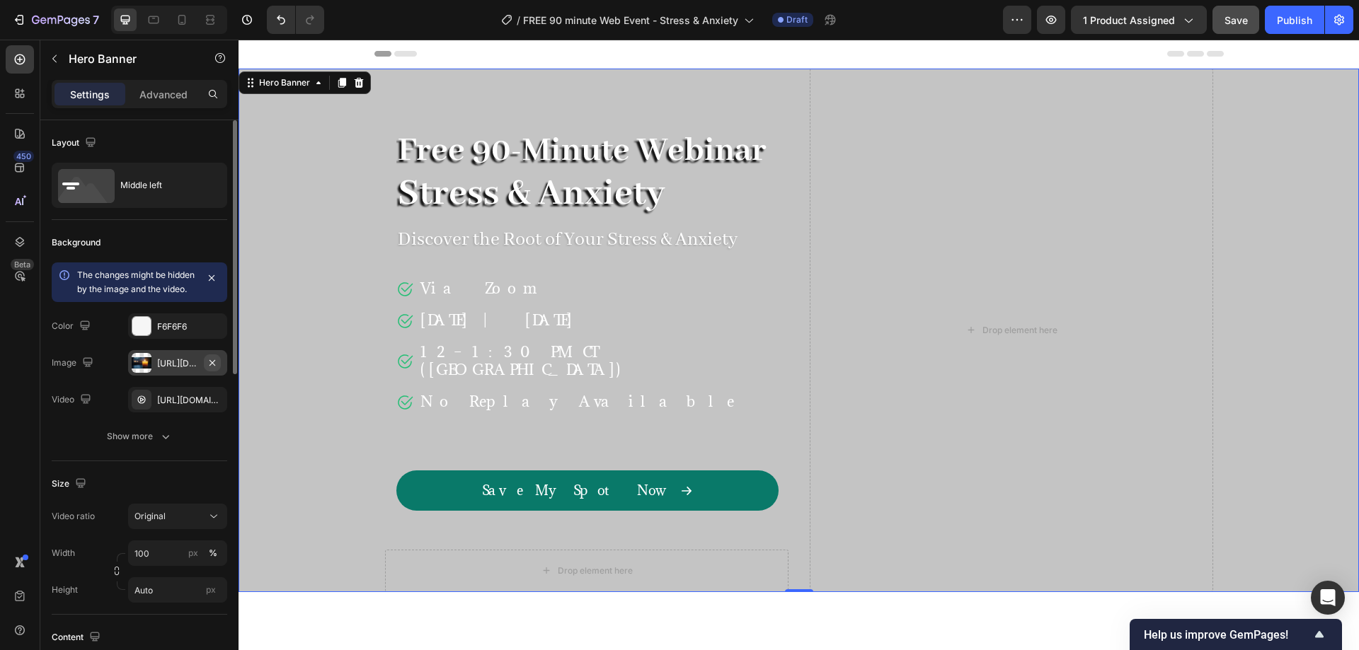
click at [214, 372] on button "button" at bounding box center [212, 363] width 17 height 17
click at [212, 397] on icon "button" at bounding box center [212, 399] width 11 height 11
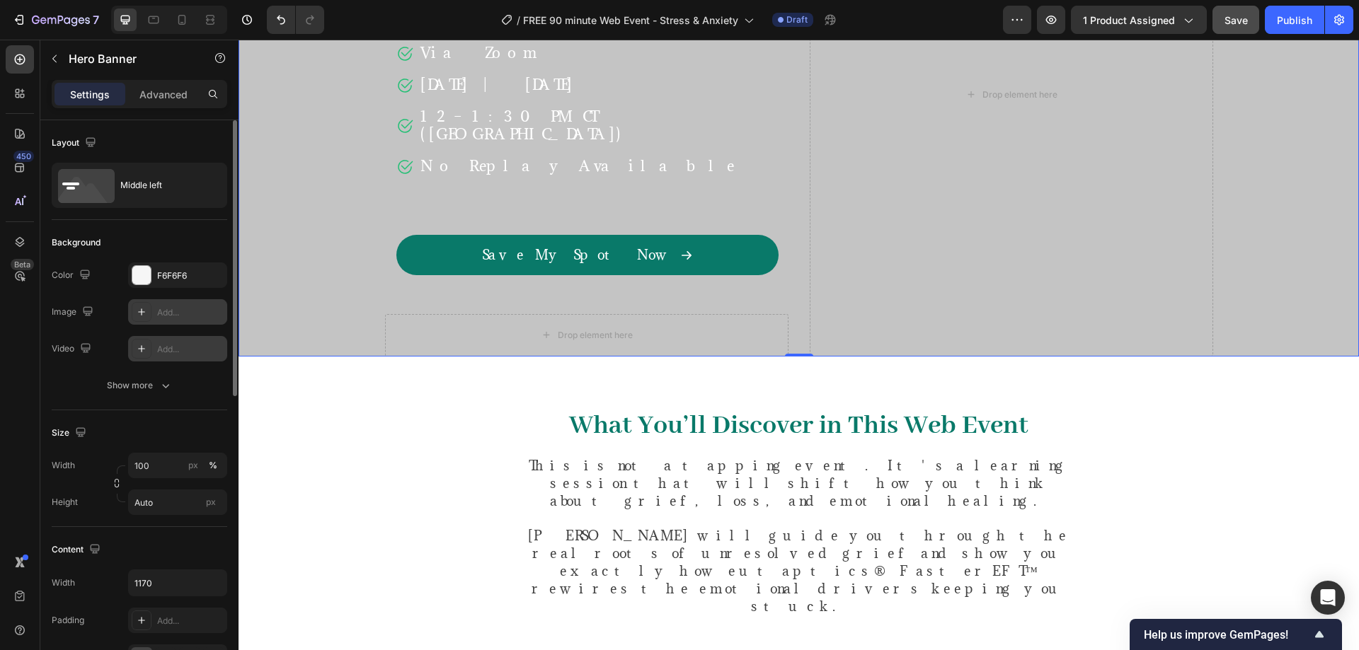
scroll to position [472, 0]
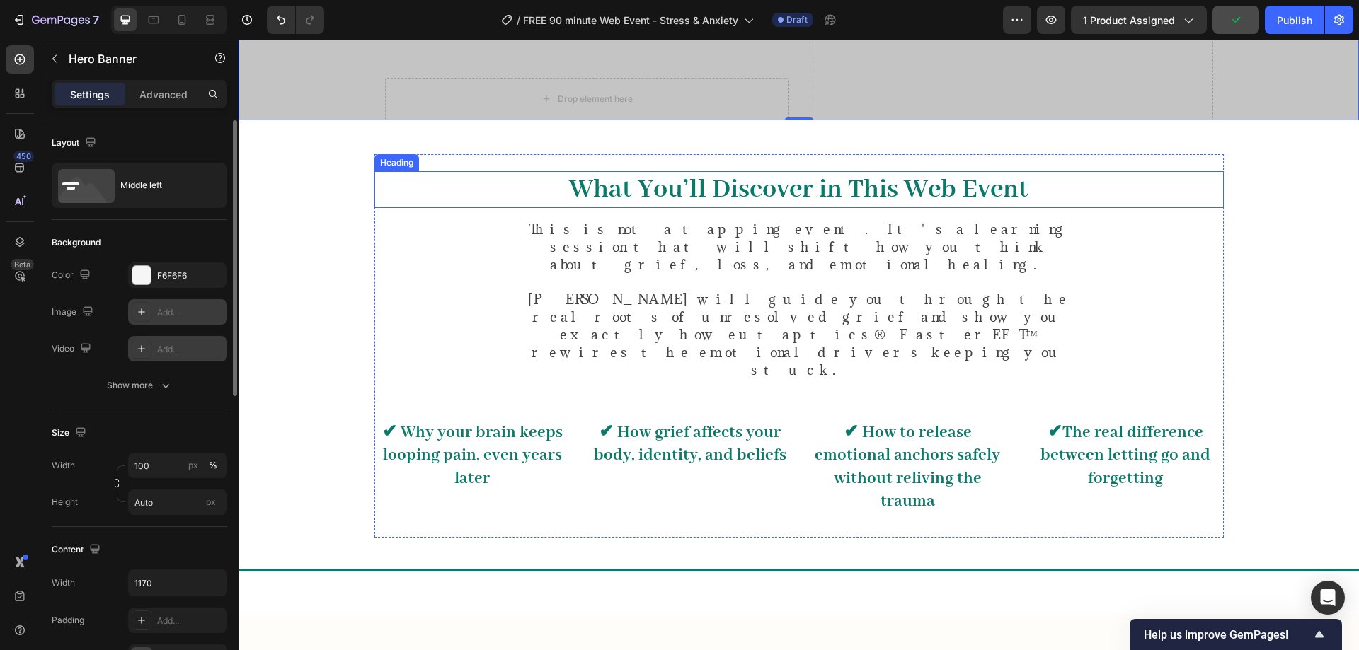
click at [633, 171] on h2 "What You’ll Discover in This Web Event" at bounding box center [798, 189] width 849 height 37
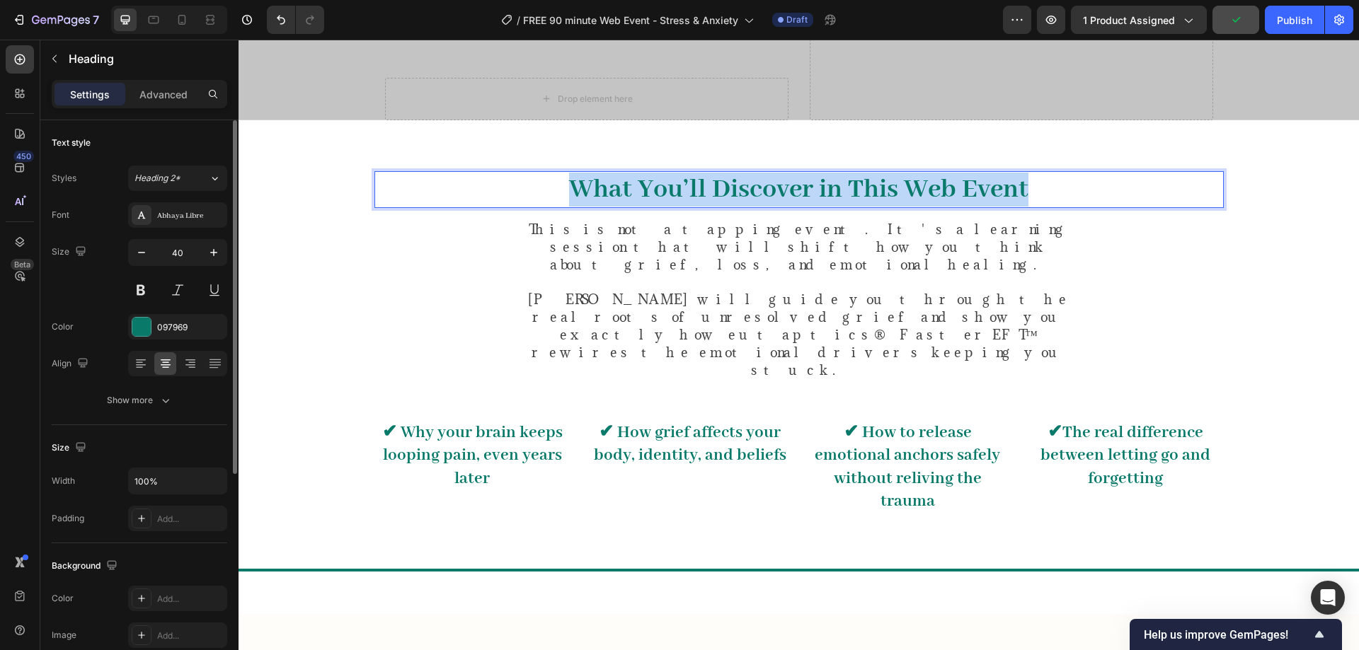
click at [633, 173] on p "What You’ll Discover in This Web Event" at bounding box center [799, 190] width 846 height 34
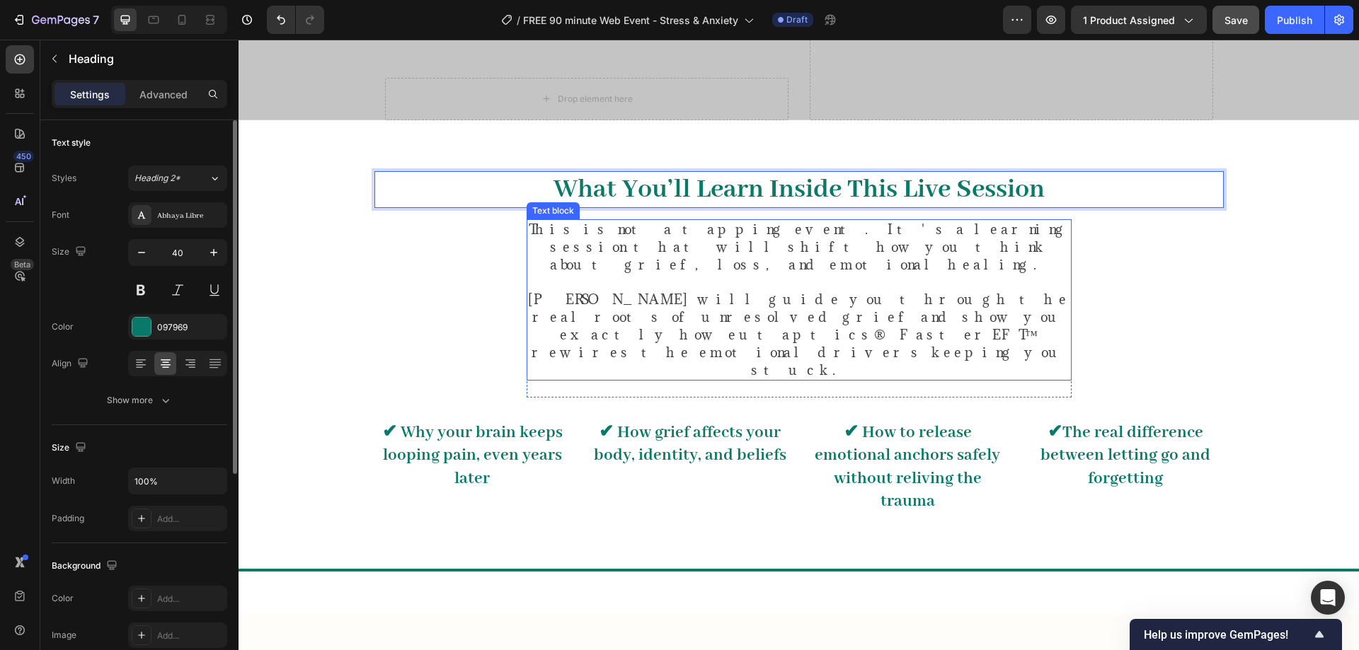
click at [679, 221] on span "This is not a tapping event. It's a learning session that will shift how you th…" at bounding box center [799, 247] width 541 height 52
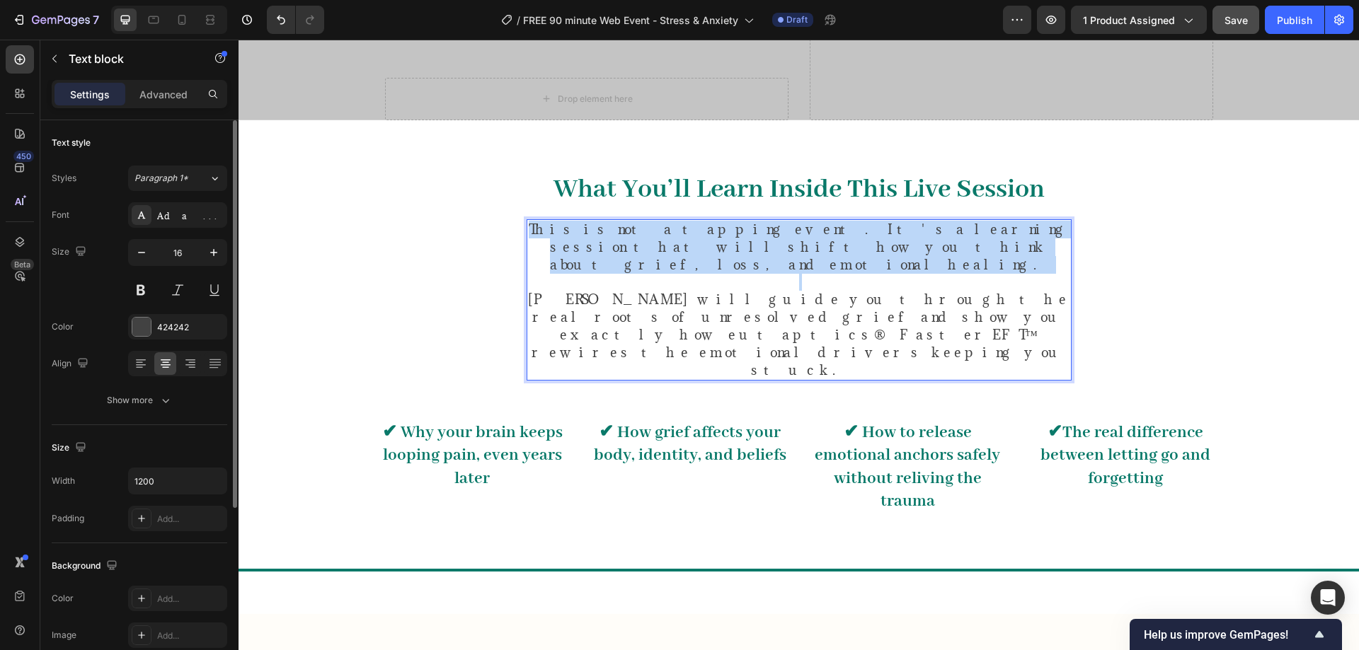
click at [679, 221] on span "This is not a tapping event. It's a learning session that will shift how you th…" at bounding box center [799, 247] width 541 height 52
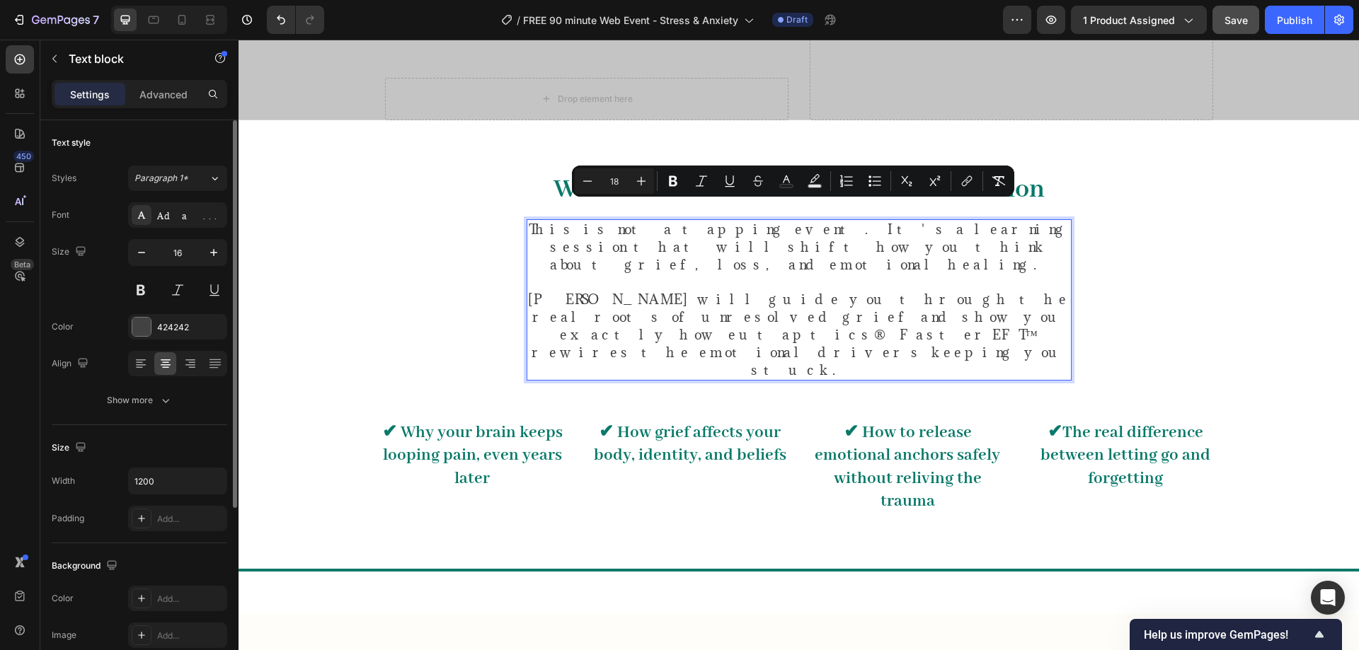
click at [689, 291] on span "Robert will guide you through the real roots of unresolved grief and show you e…" at bounding box center [798, 335] width 541 height 88
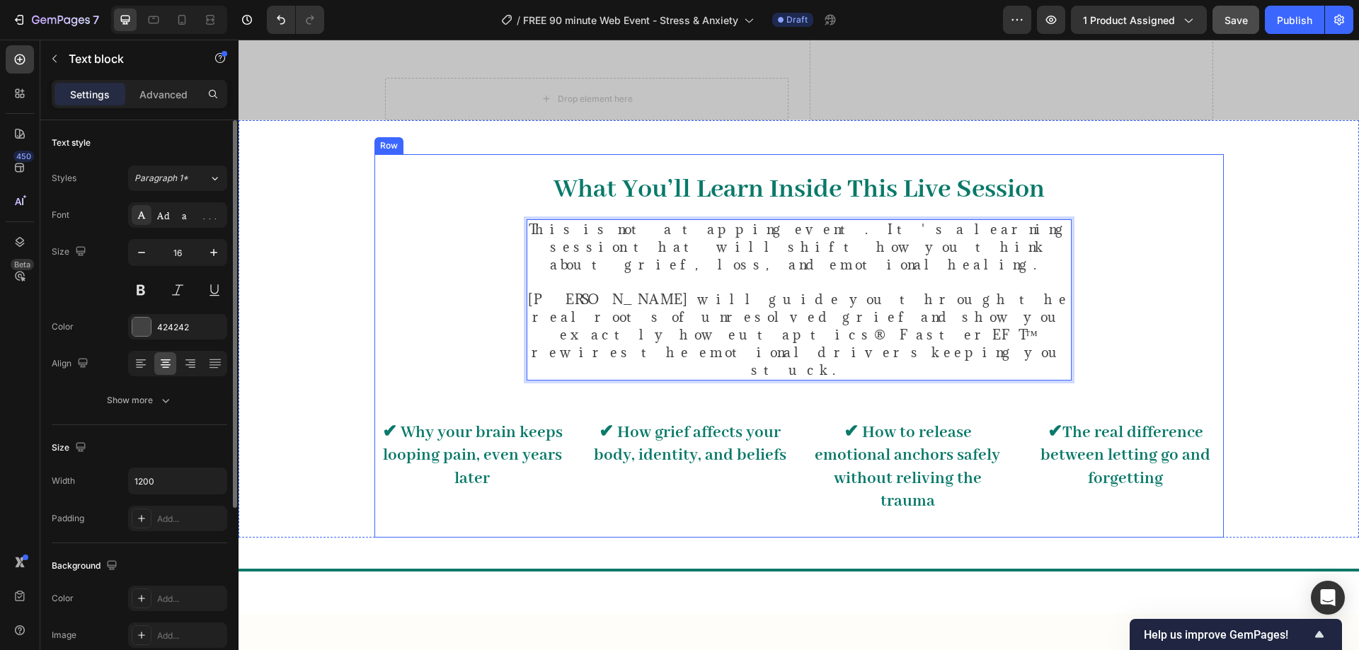
click at [454, 275] on div "What You’ll Learn Inside This Live Session Heading This is not a tapping event.…" at bounding box center [798, 346] width 849 height 350
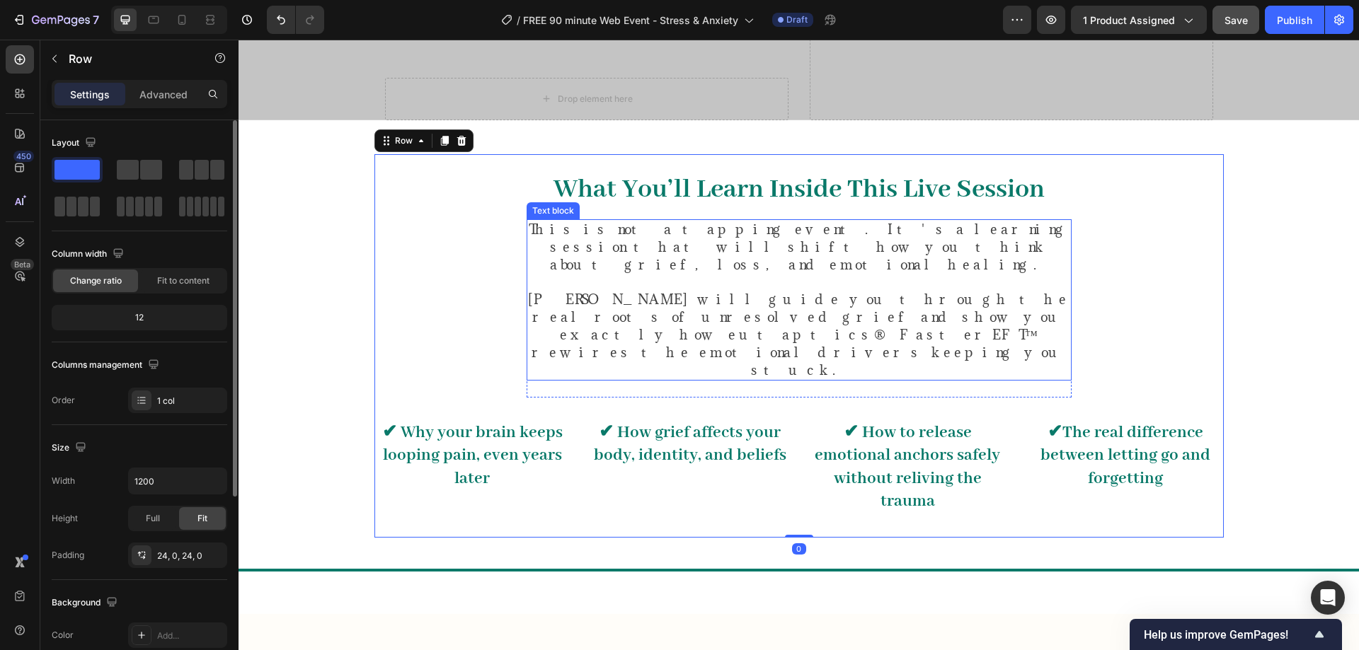
click at [549, 291] on span "Robert will guide you through the real roots of unresolved grief and show you e…" at bounding box center [798, 335] width 541 height 88
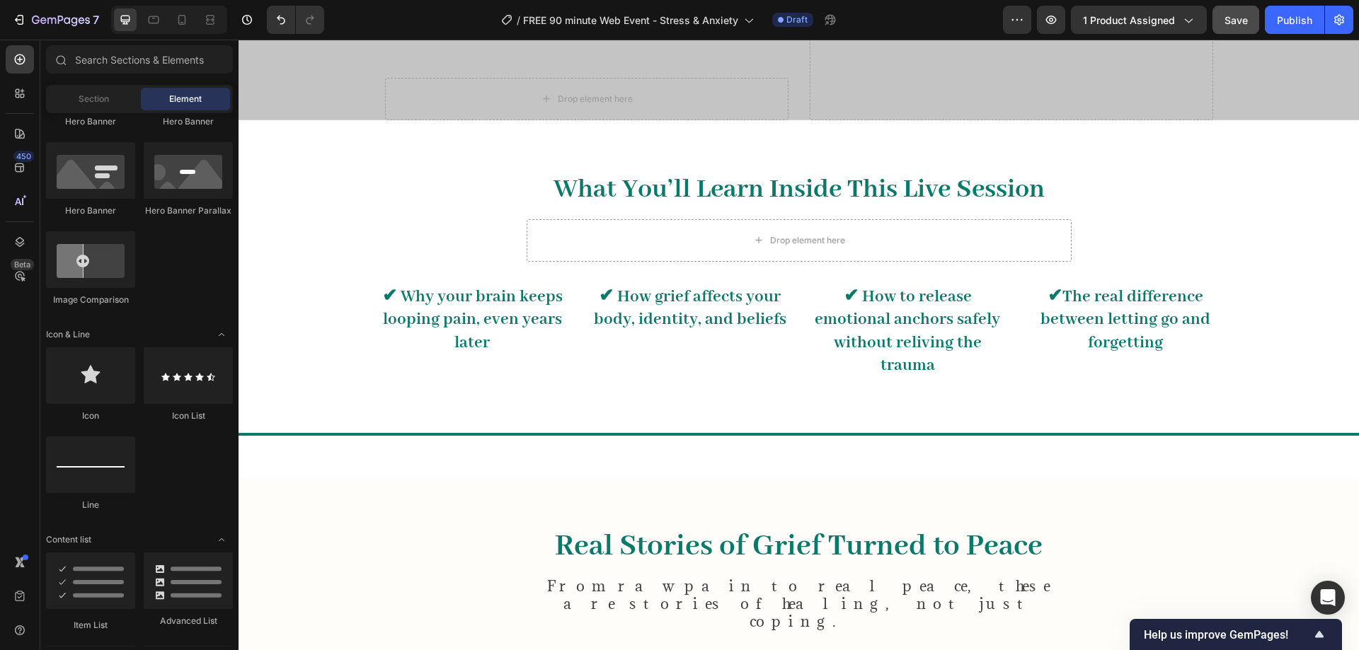
scroll to position [0, 0]
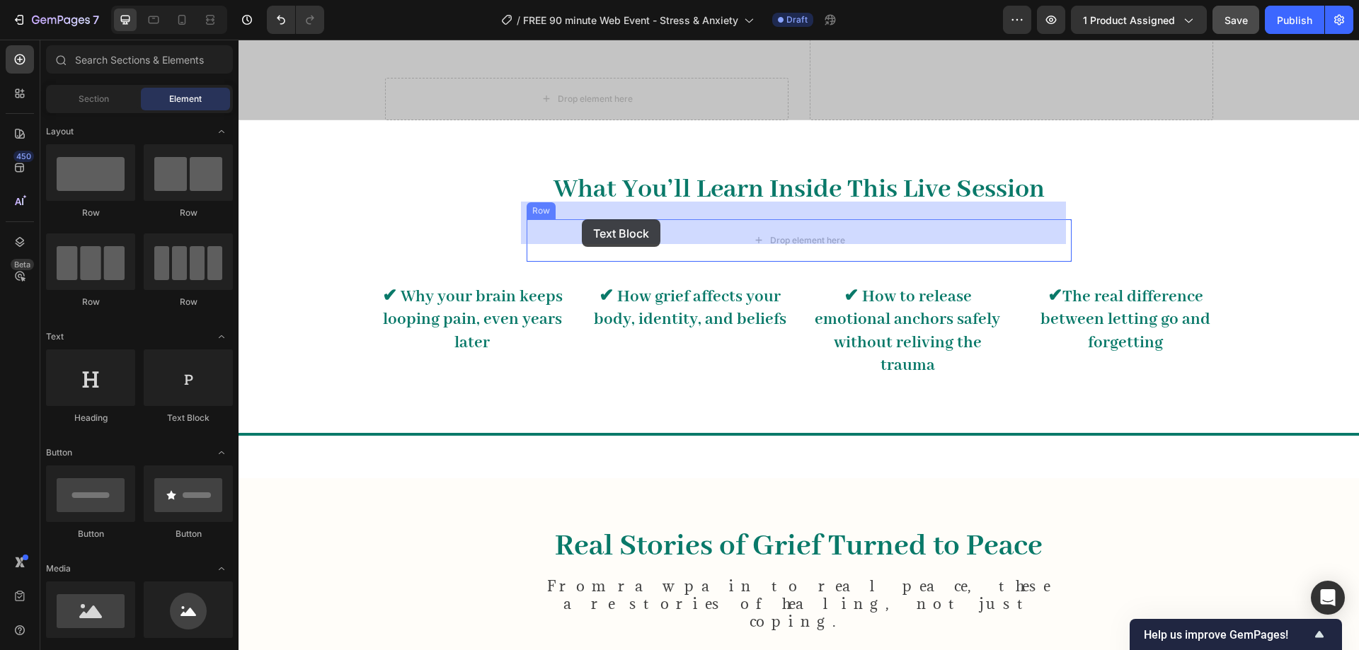
drag, startPoint x: 442, startPoint y: 422, endPoint x: 582, endPoint y: 219, distance: 246.7
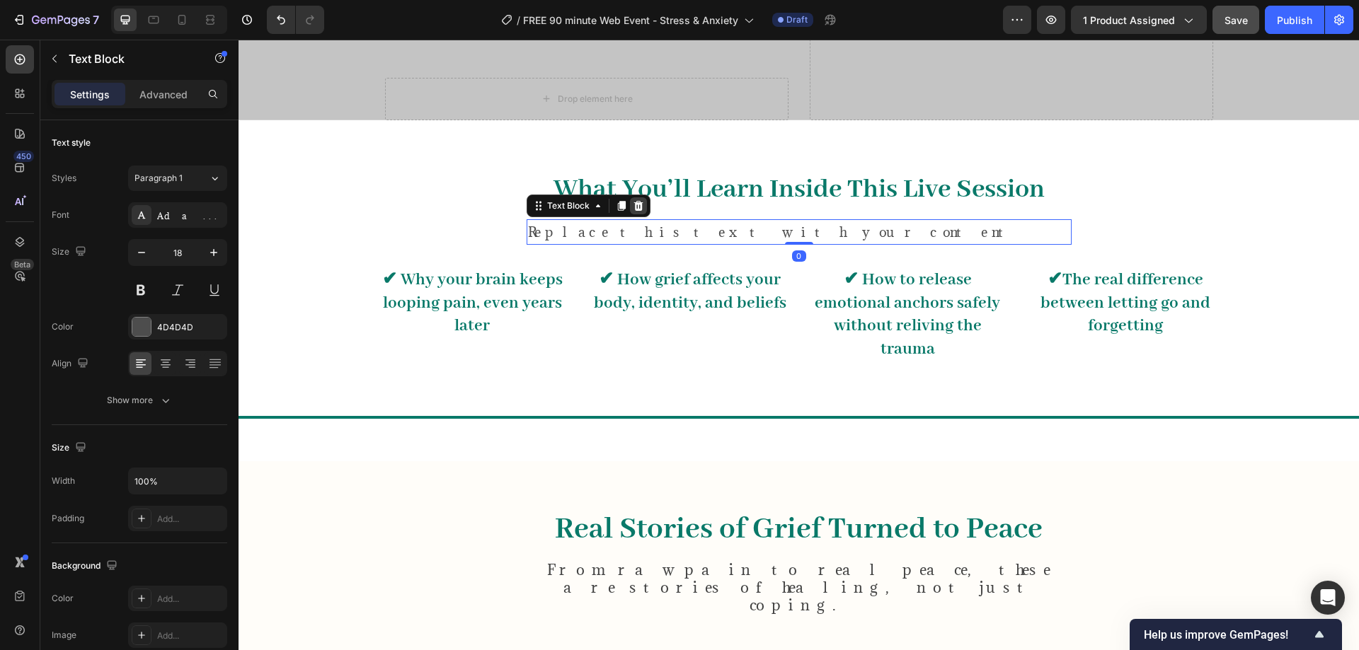
click at [633, 201] on icon at bounding box center [637, 206] width 9 height 10
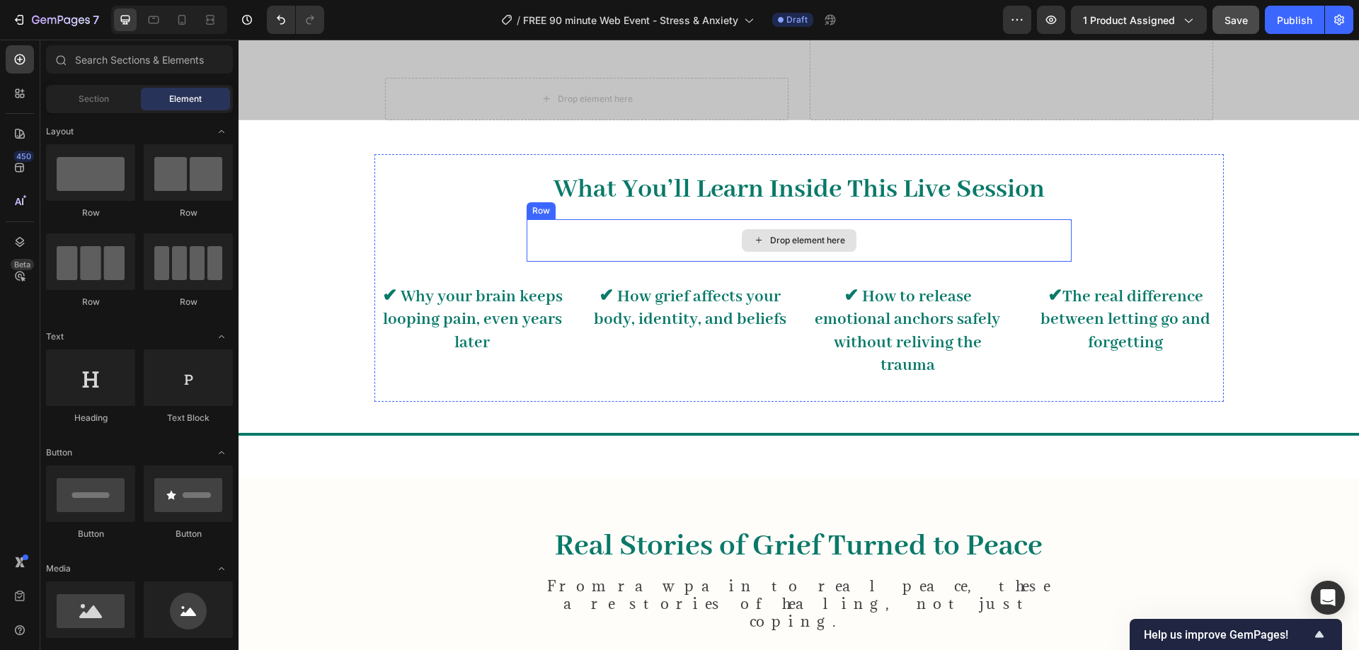
click at [631, 220] on div "Drop element here" at bounding box center [798, 240] width 545 height 42
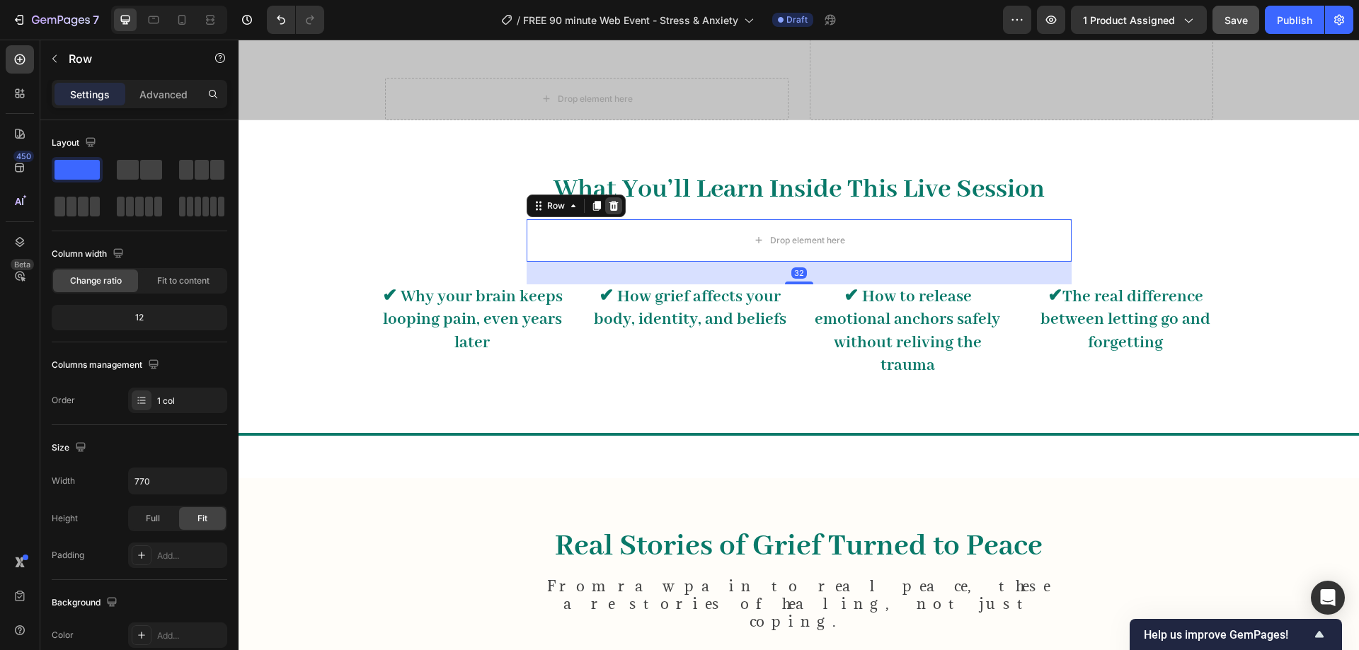
click at [611, 201] on icon at bounding box center [613, 206] width 9 height 10
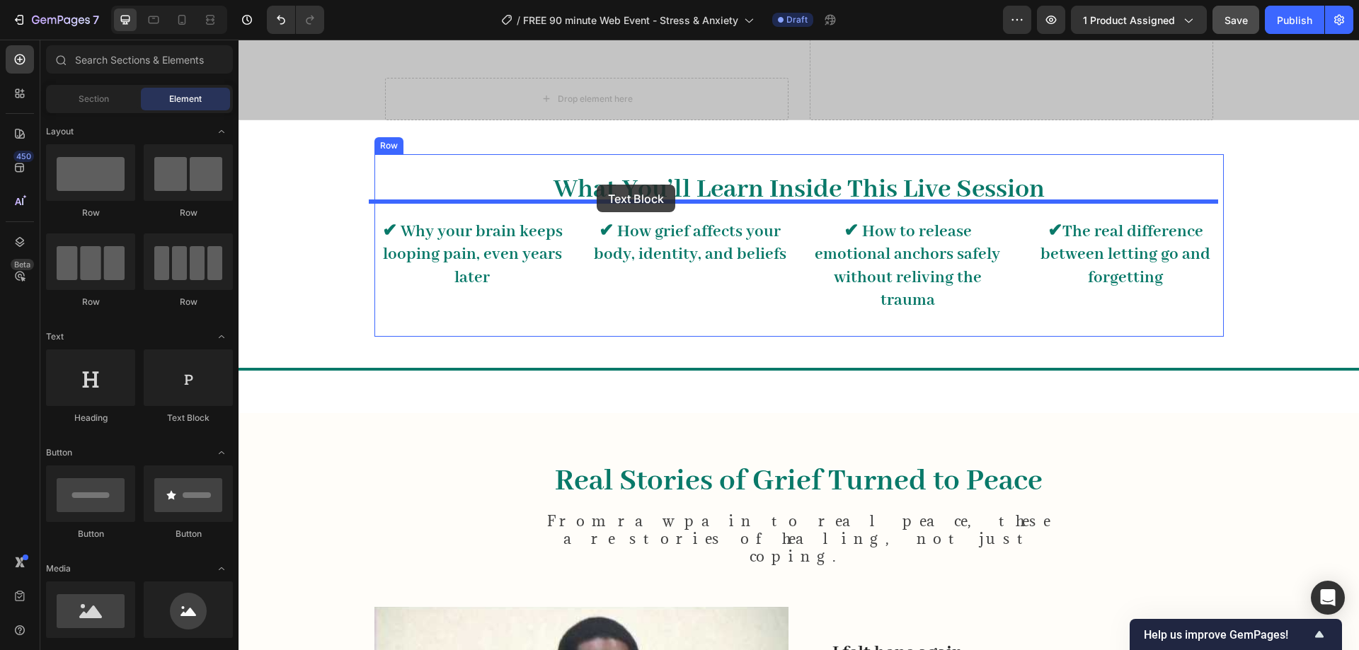
drag, startPoint x: 465, startPoint y: 189, endPoint x: 597, endPoint y: 185, distance: 131.7
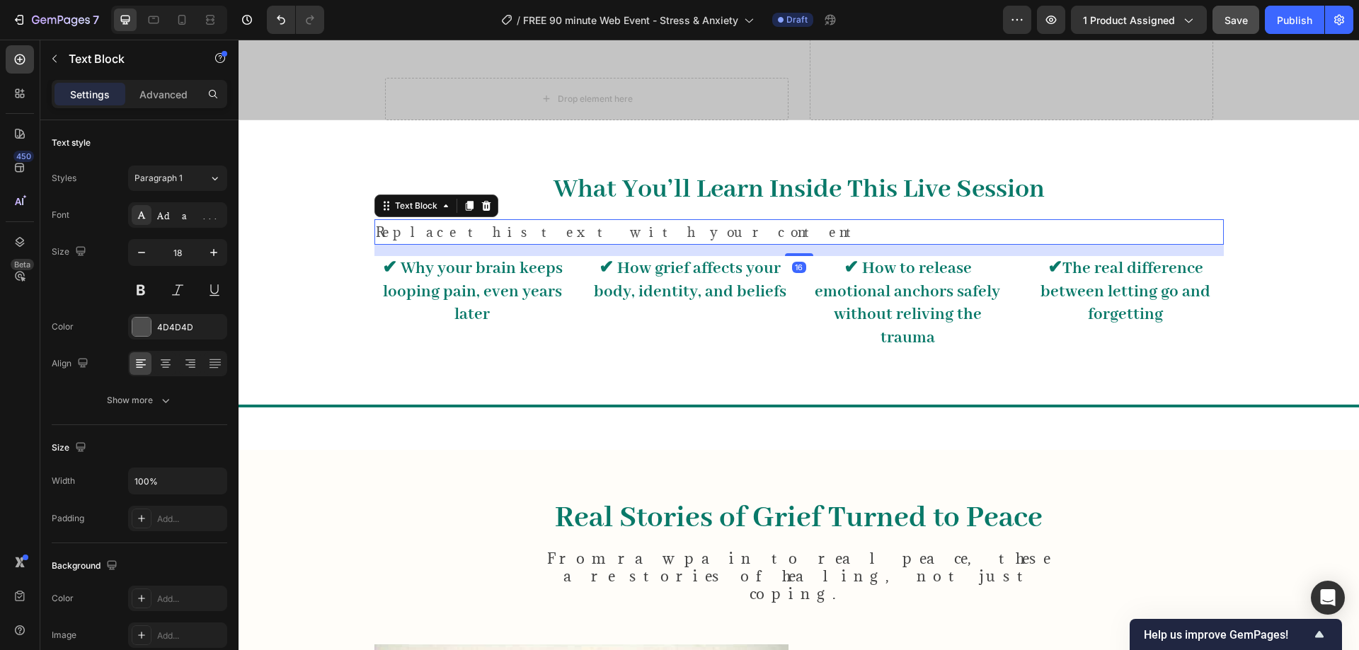
click at [711, 219] on div "Replace this text with your content" at bounding box center [798, 231] width 849 height 25
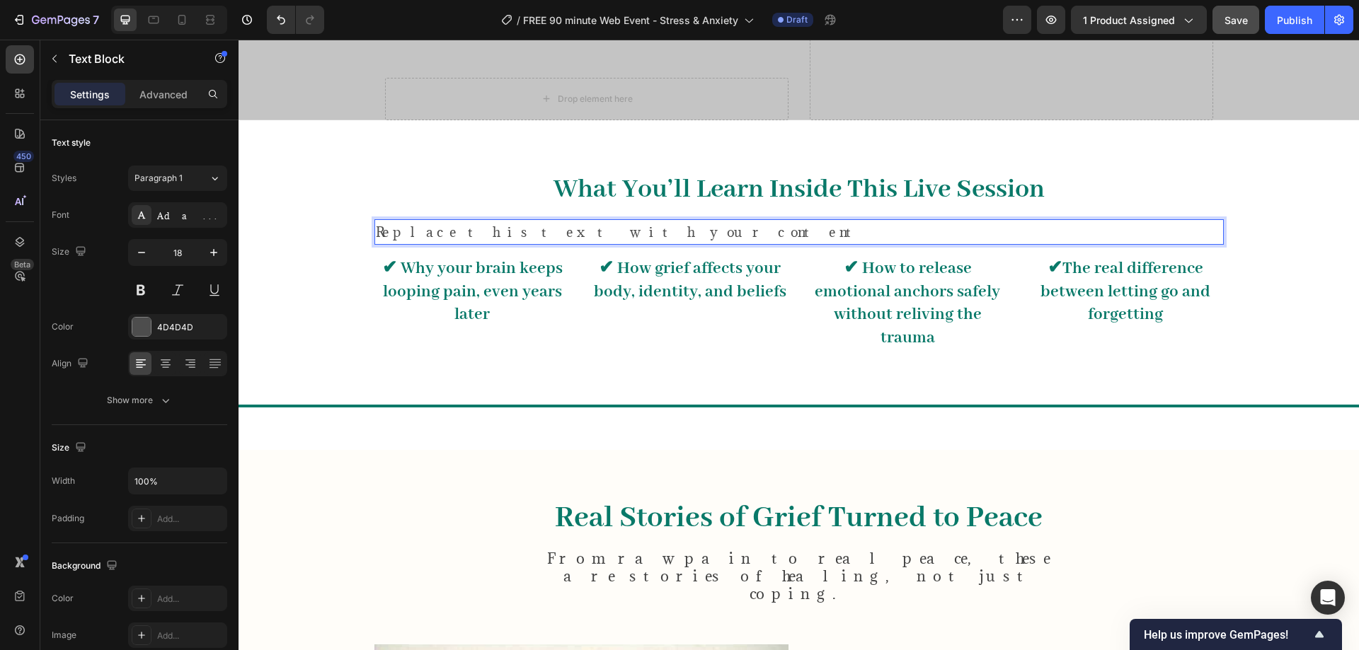
click at [711, 221] on p "Replace this text with your content" at bounding box center [799, 232] width 846 height 23
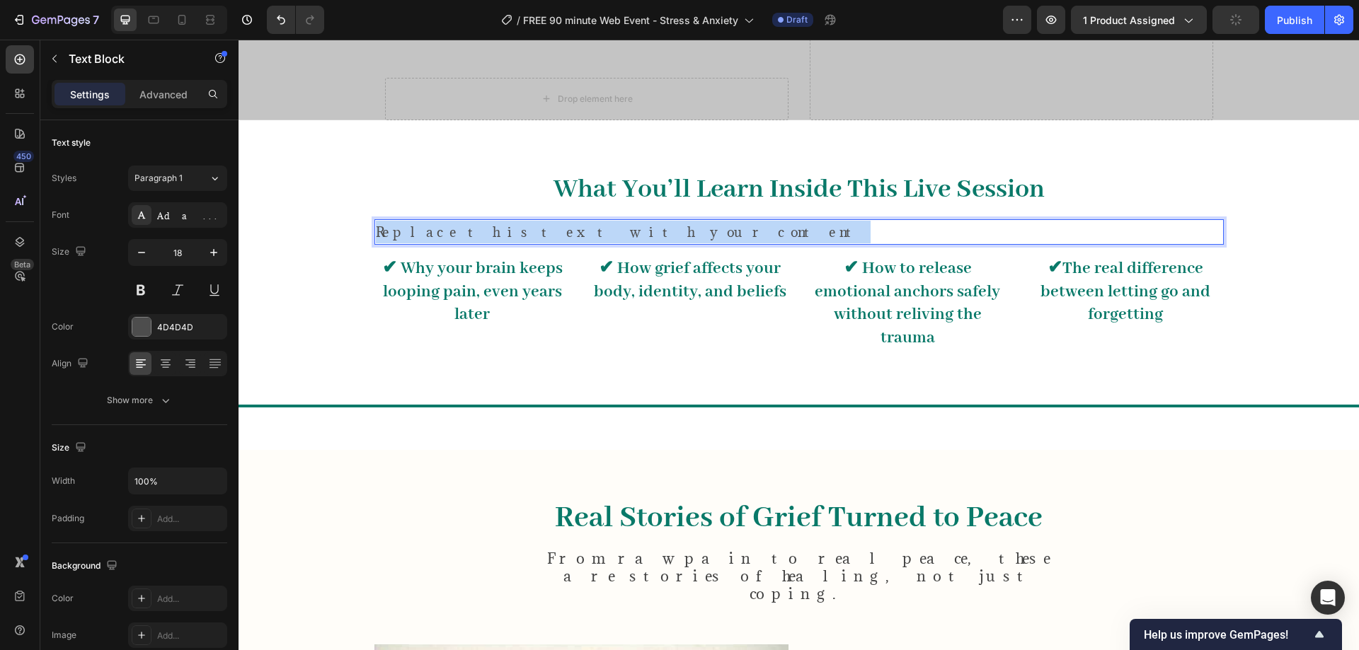
click at [711, 221] on p "Replace this text with your content" at bounding box center [799, 232] width 846 height 23
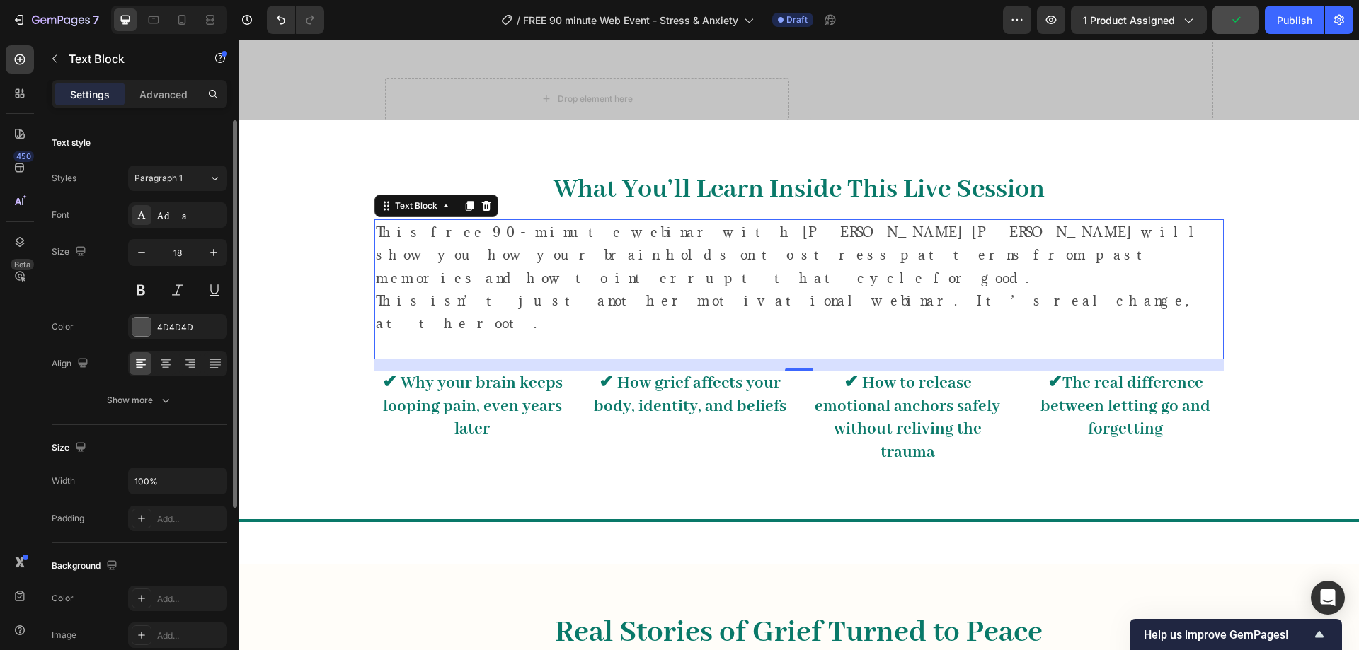
click at [154, 362] on div at bounding box center [177, 363] width 99 height 25
click at [160, 374] on div at bounding box center [165, 363] width 22 height 23
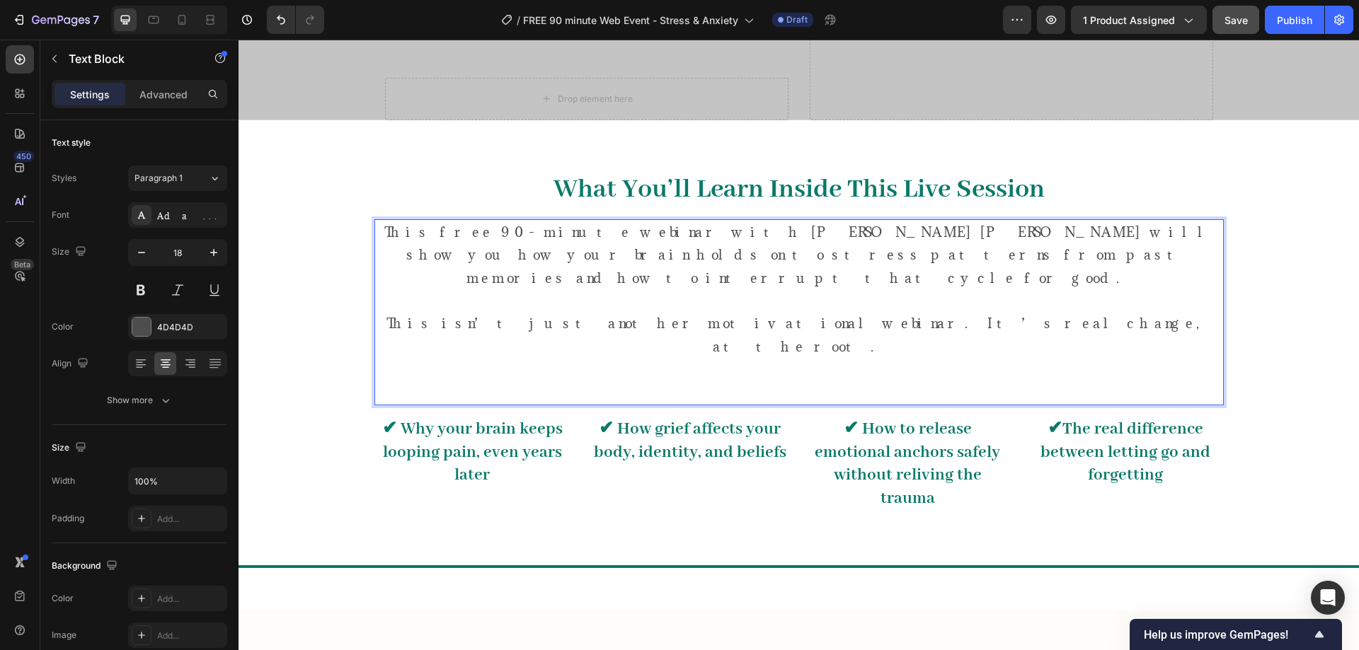
click at [847, 311] on p "⁠⁠⁠⁠⁠⁠⁠ This isn’t just another motivational webinar. It’s real change, at the …" at bounding box center [799, 346] width 846 height 115
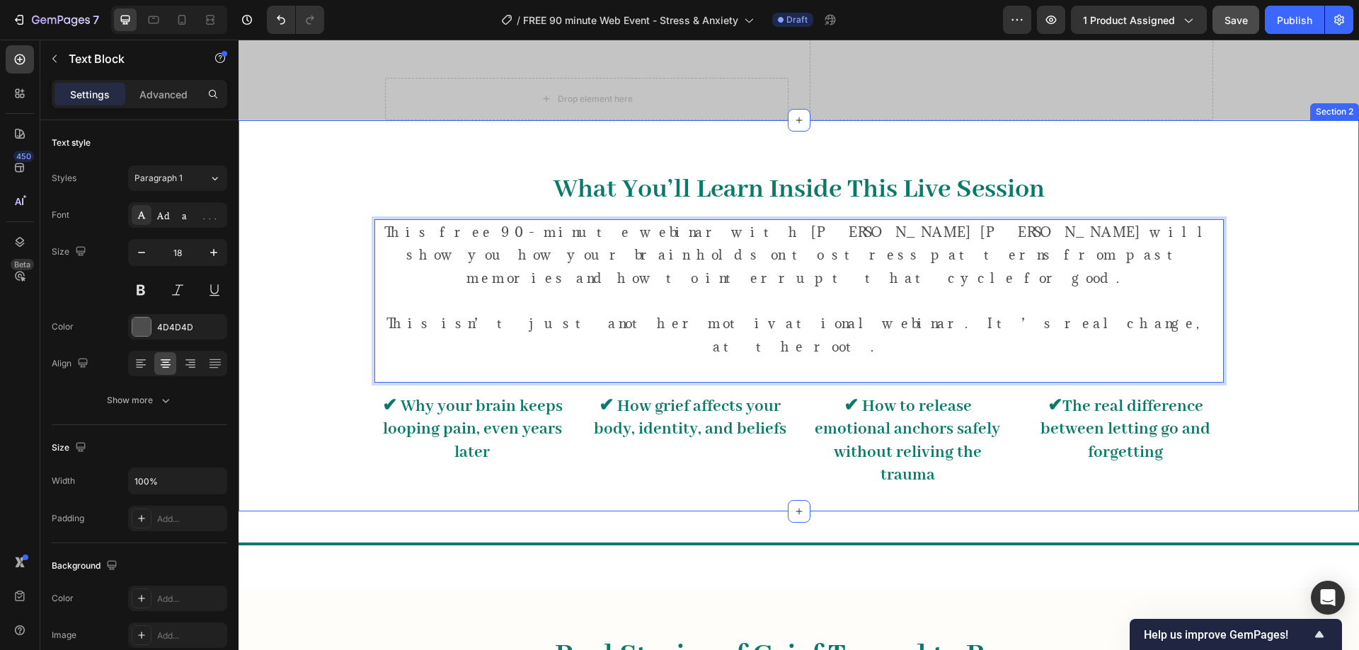
click at [1255, 306] on div "What You’ll Learn Inside This Live Session Heading This free 90-minute webinar …" at bounding box center [798, 332] width 1099 height 357
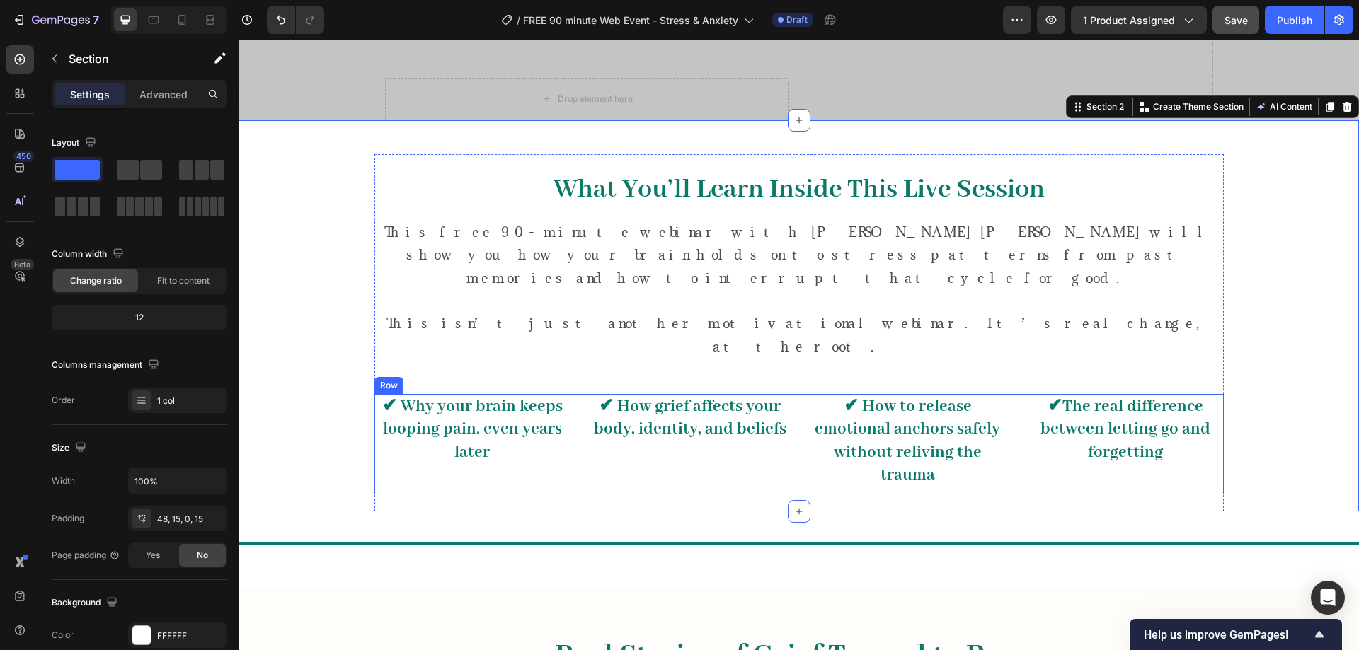
click at [802, 394] on div "✔ Why your brain keeps looping pain, even years later Heading Row ✔ How grief a…" at bounding box center [798, 444] width 849 height 100
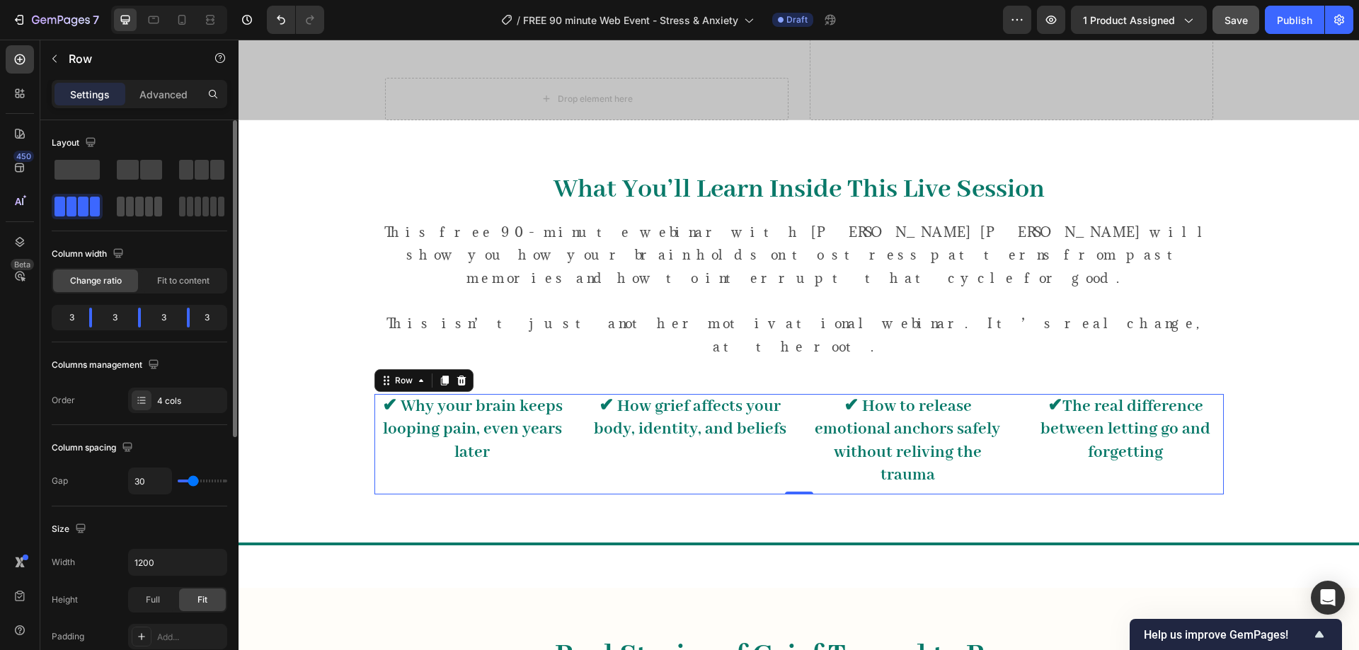
click at [145, 212] on span at bounding box center [149, 207] width 8 height 20
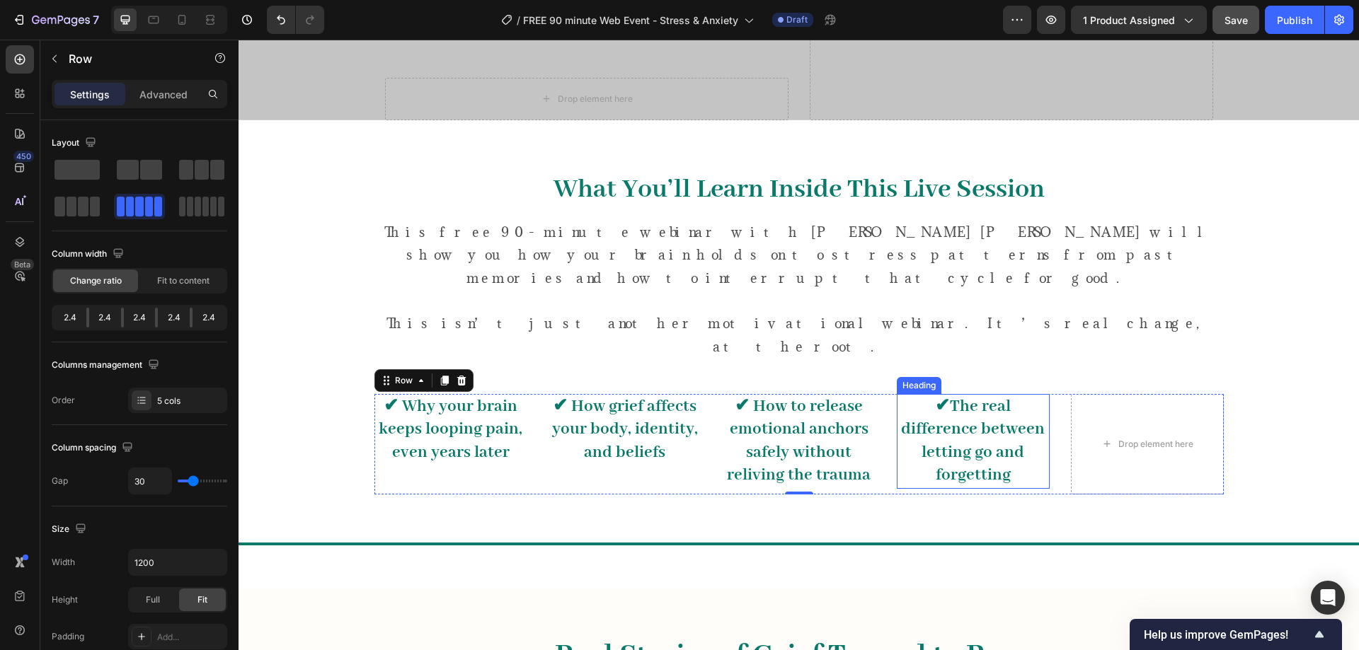
click at [945, 396] on span "✔The real difference between letting go and forgetting" at bounding box center [973, 441] width 144 height 90
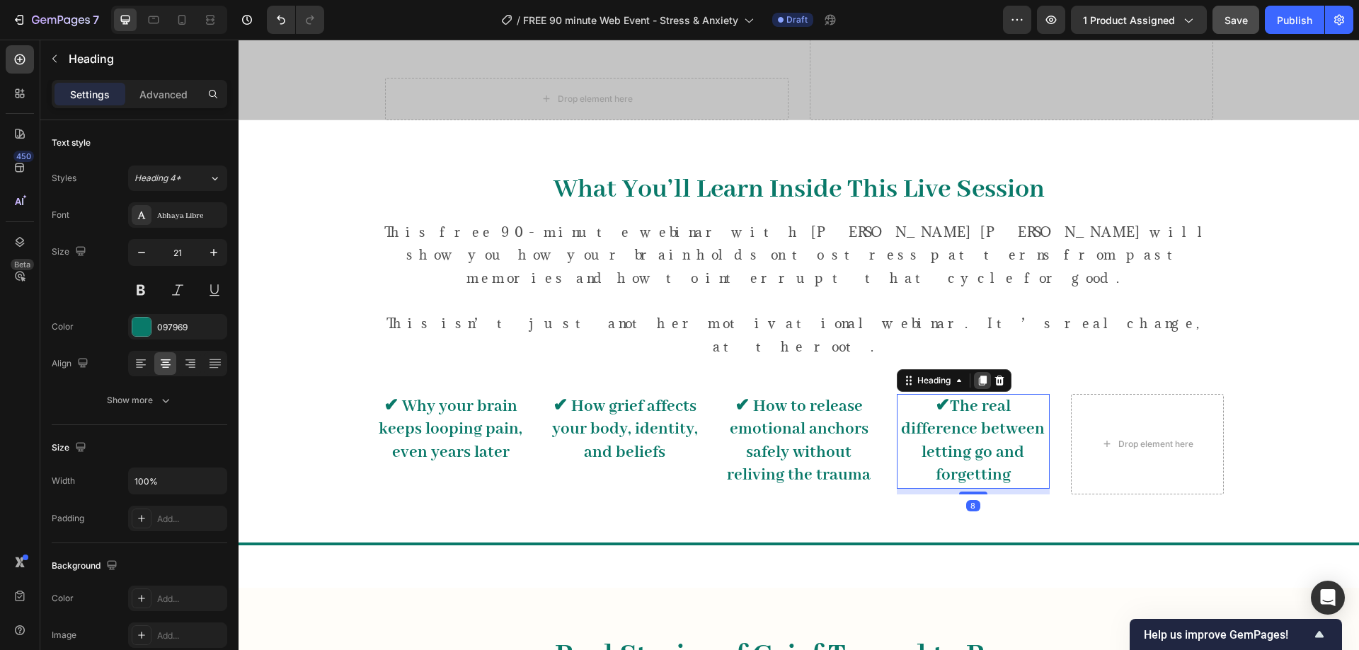
click at [978, 376] on icon at bounding box center [982, 381] width 8 height 10
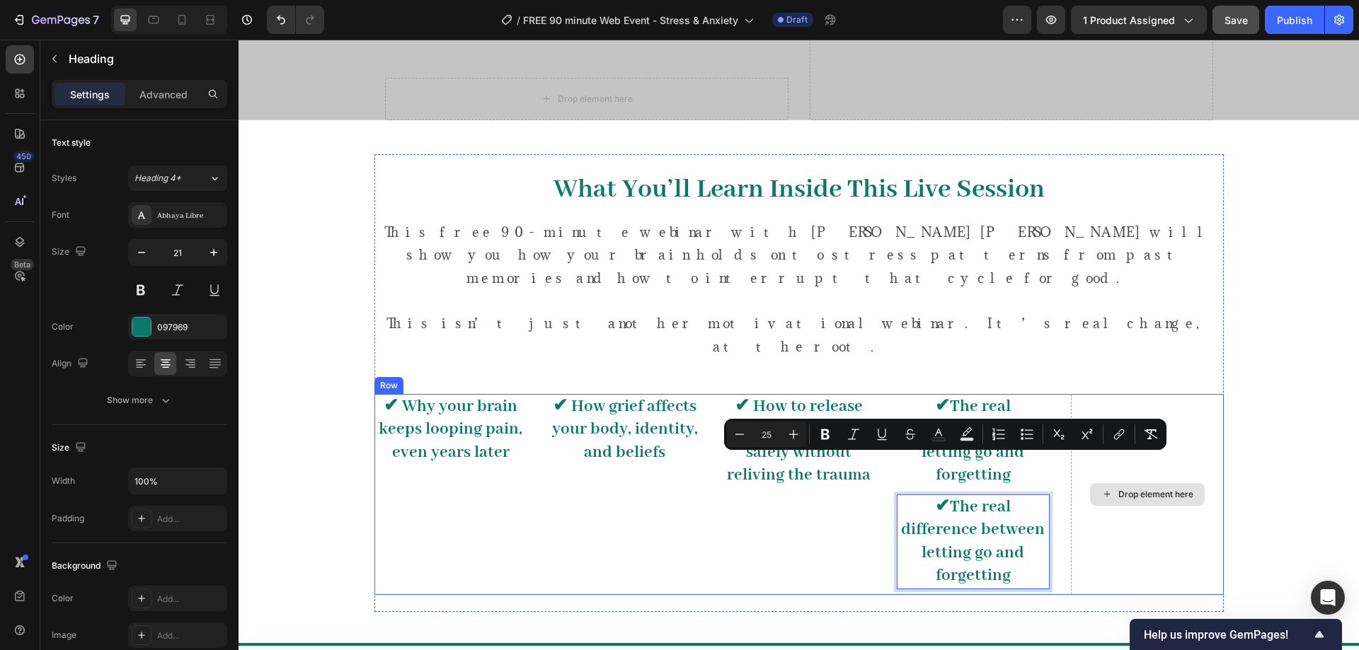
drag, startPoint x: 992, startPoint y: 471, endPoint x: 1120, endPoint y: 384, distance: 154.5
click at [1286, 452] on div "What You’ll Learn Inside This Live Session Heading This free 90-minute webinar …" at bounding box center [798, 383] width 1099 height 458
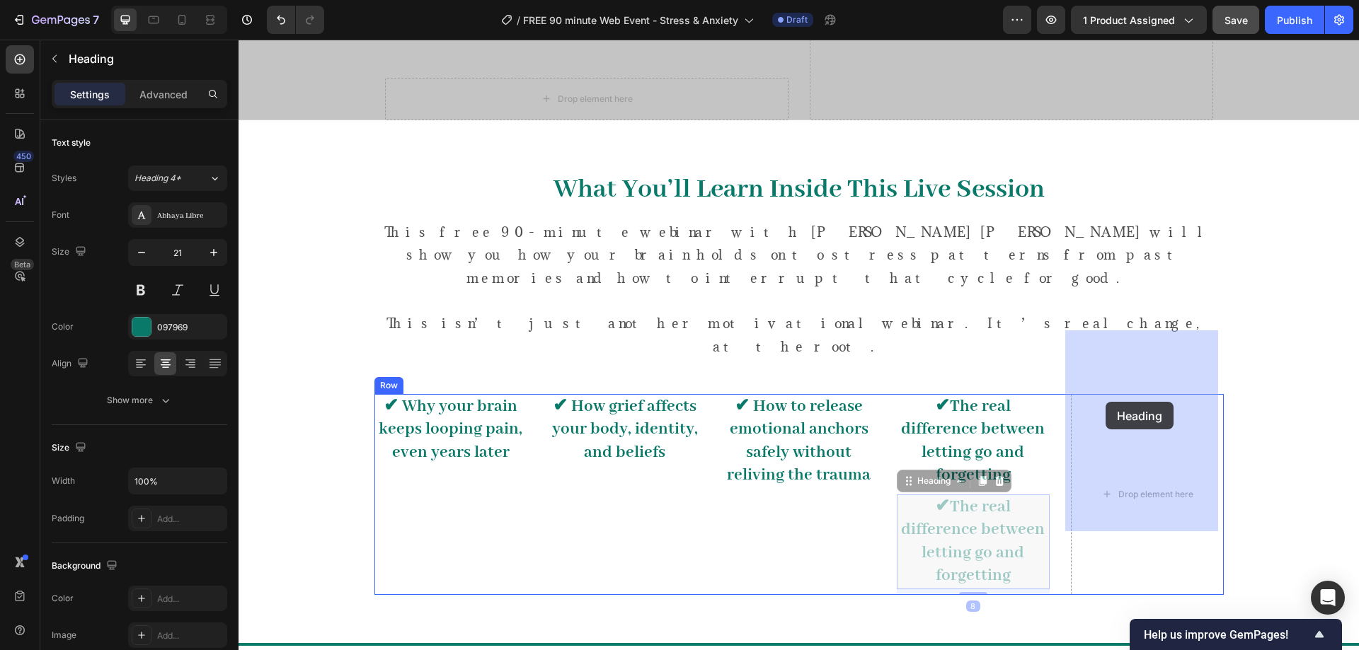
drag, startPoint x: 1048, startPoint y: 464, endPoint x: 1105, endPoint y: 401, distance: 84.6
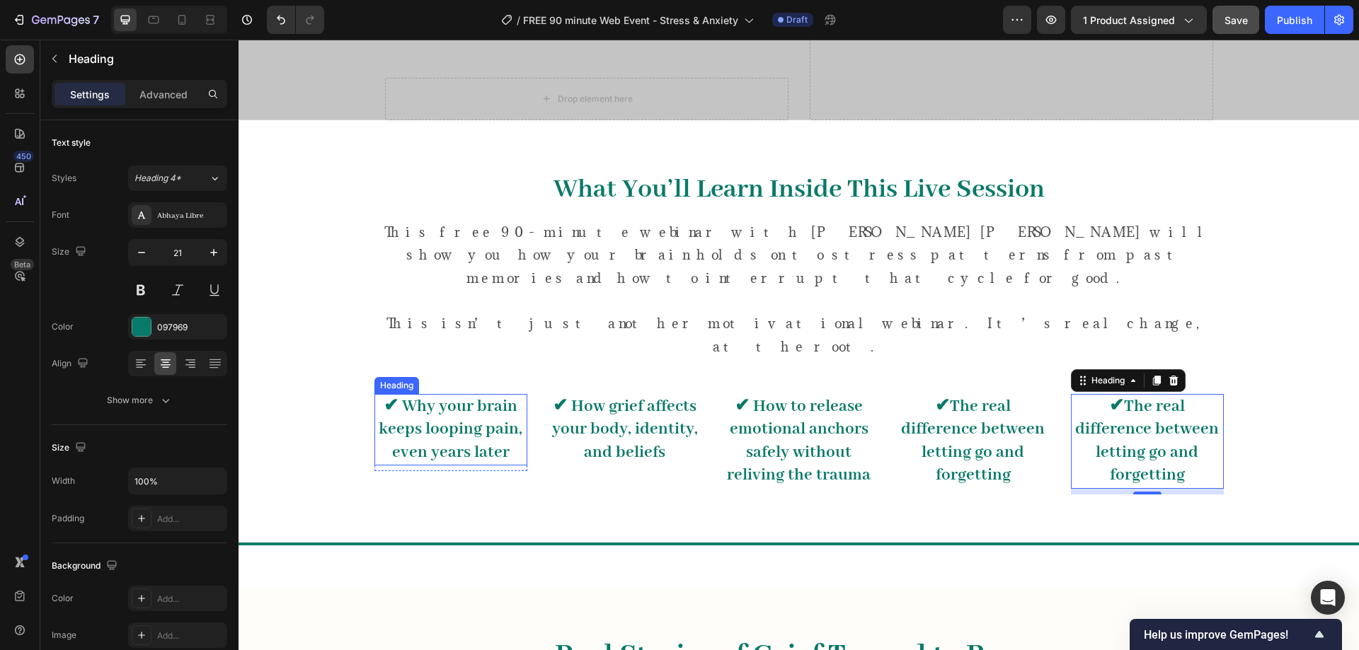
click at [476, 396] on span "✔ Why your brain keeps looping pain, even years later" at bounding box center [451, 429] width 144 height 67
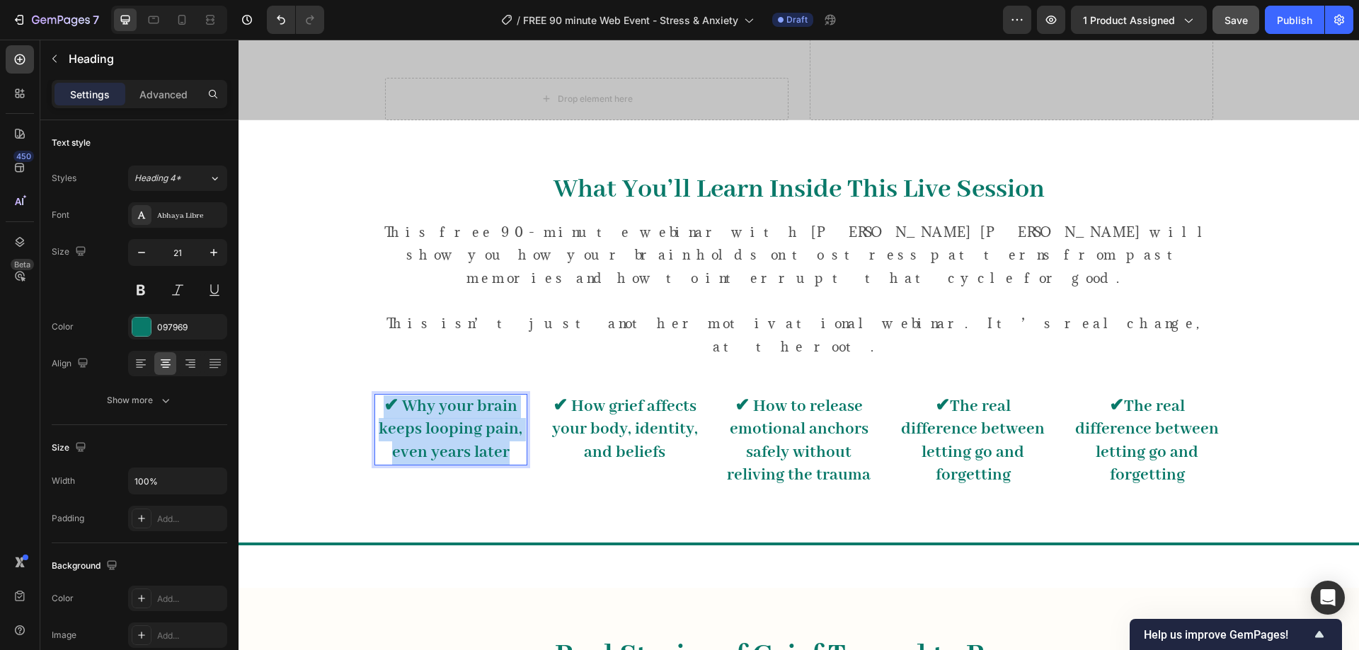
click at [476, 396] on span "✔ Why your brain keeps looping pain, even years later" at bounding box center [451, 429] width 144 height 67
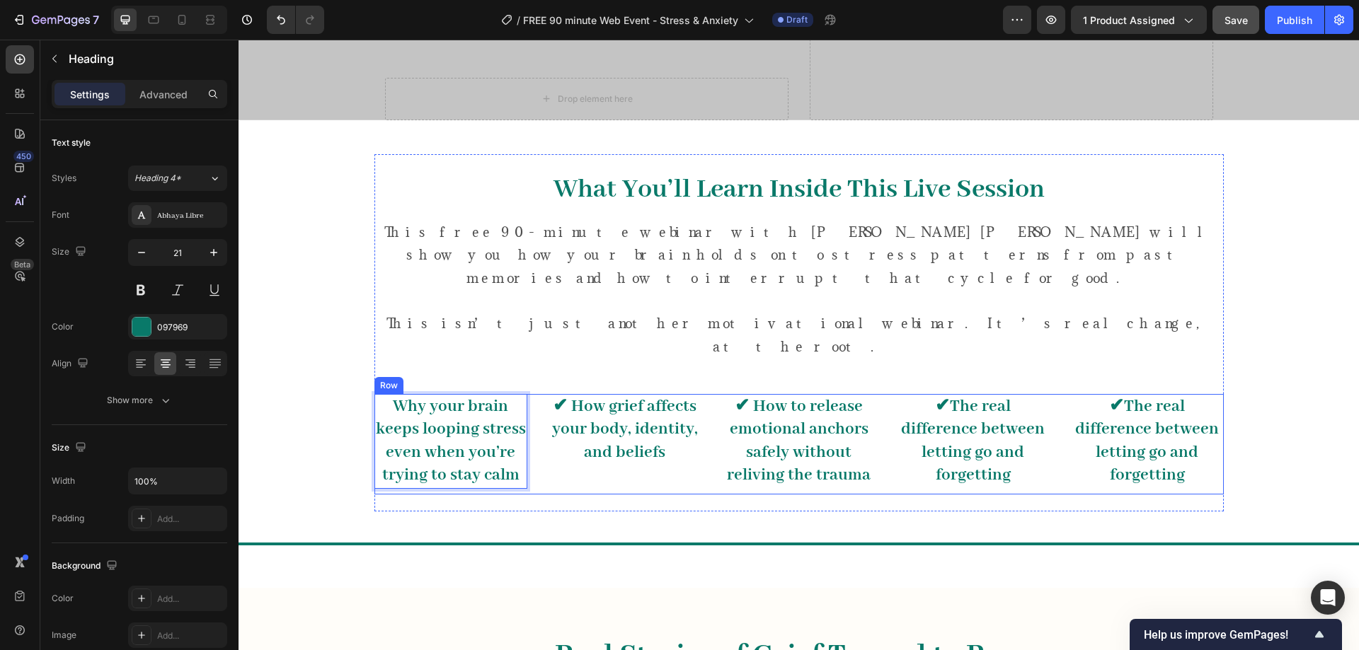
click at [621, 396] on span "✔ How grief affects your body, identity, and beliefs" at bounding box center [625, 429] width 146 height 67
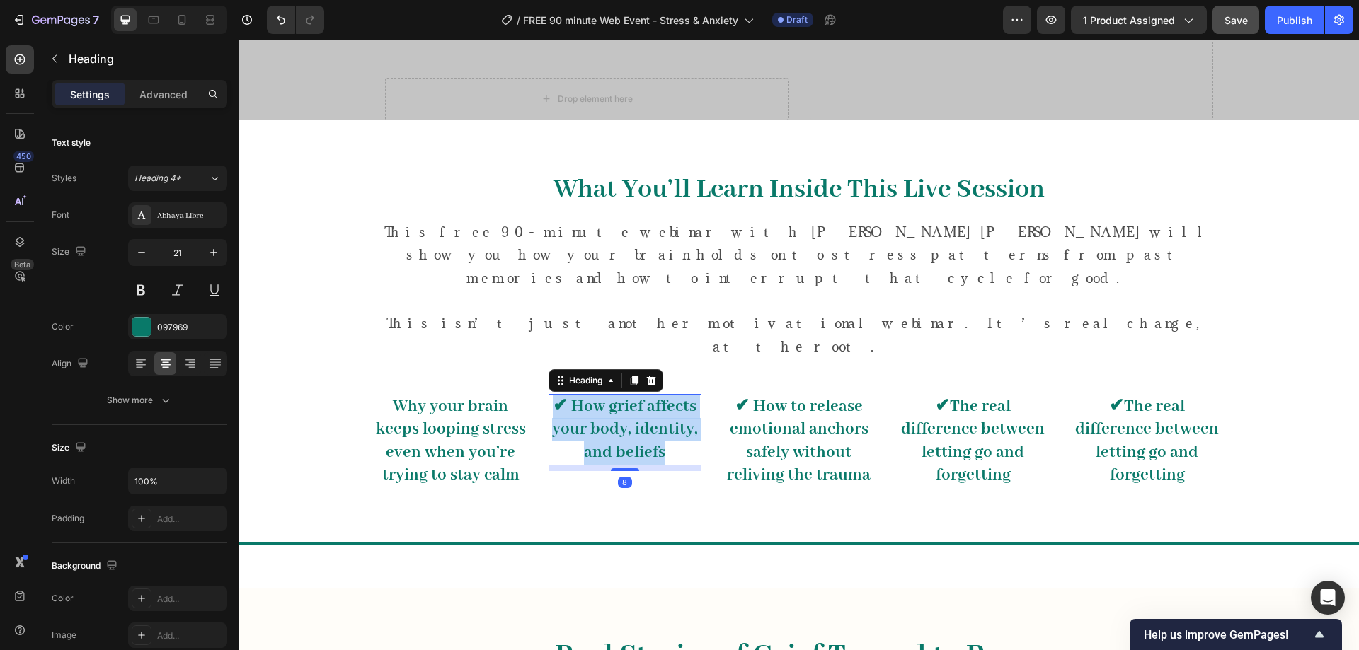
click at [621, 396] on span "✔ How grief affects your body, identity, and beliefs" at bounding box center [625, 429] width 146 height 67
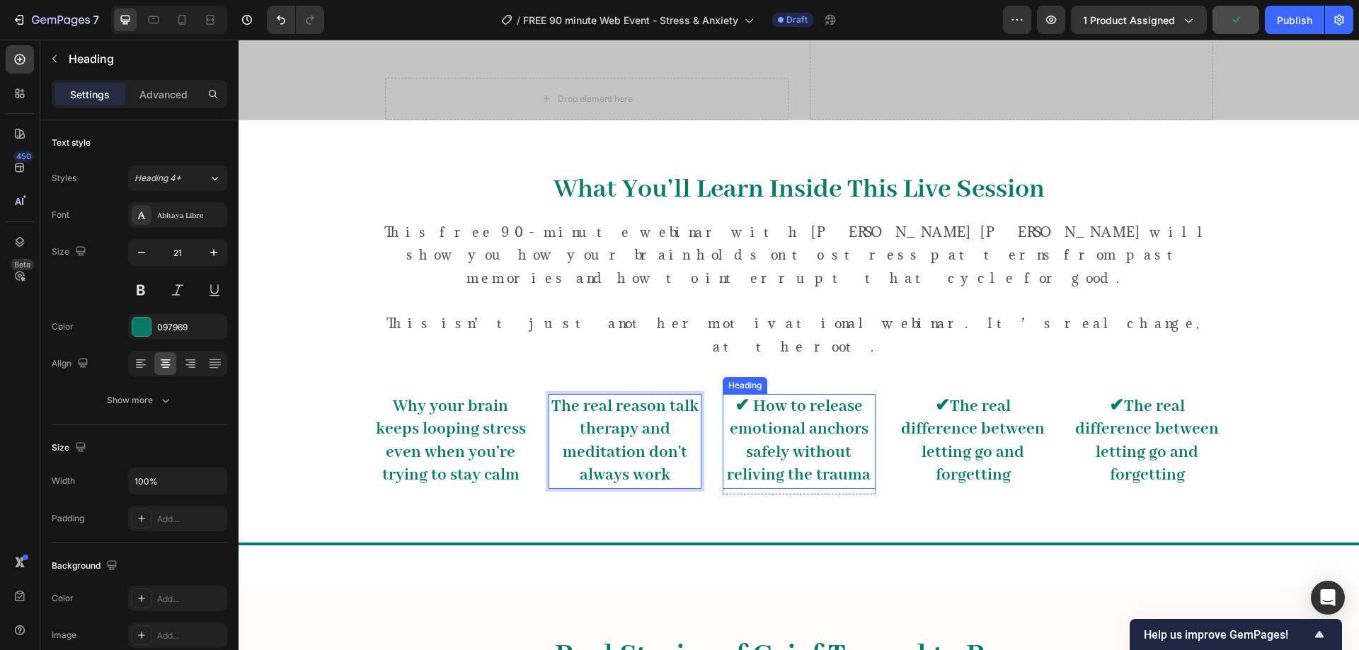
click at [802, 394] on h3 "✔ How to release emotional anchors safely without reliving the trauma" at bounding box center [799, 441] width 153 height 95
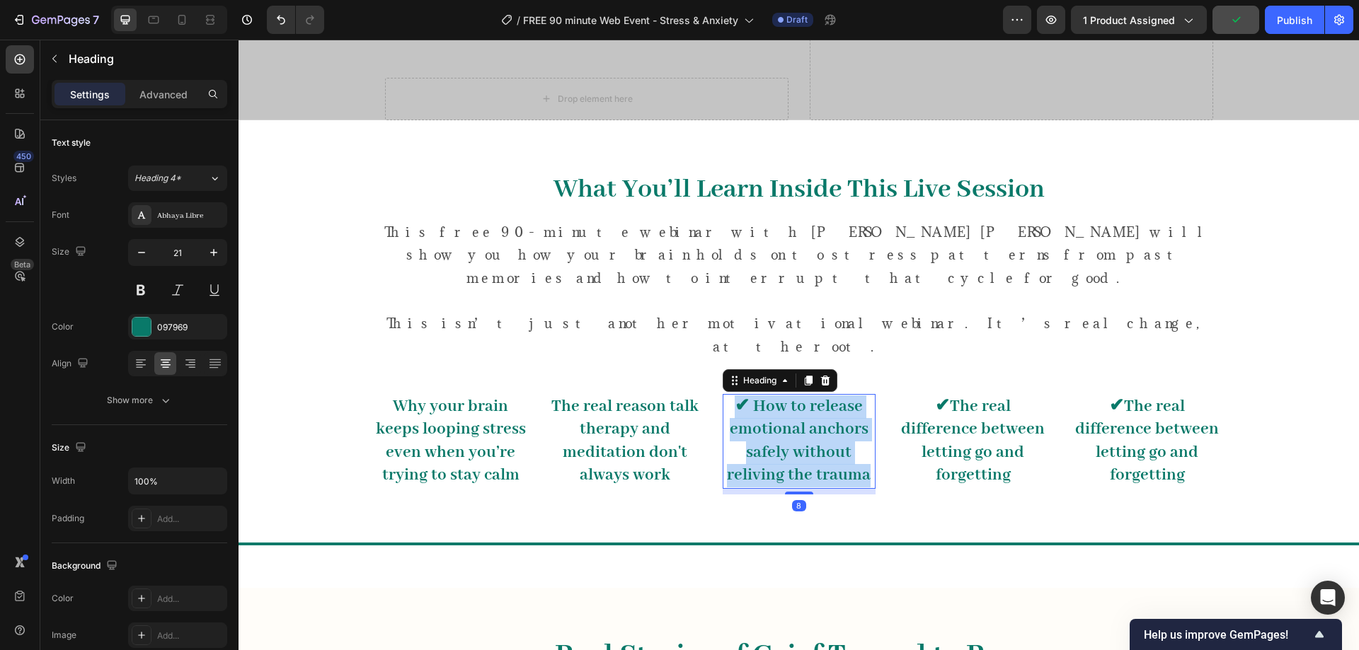
click at [802, 396] on p "✔ How to release emotional anchors safely without reliving the trauma" at bounding box center [799, 442] width 150 height 92
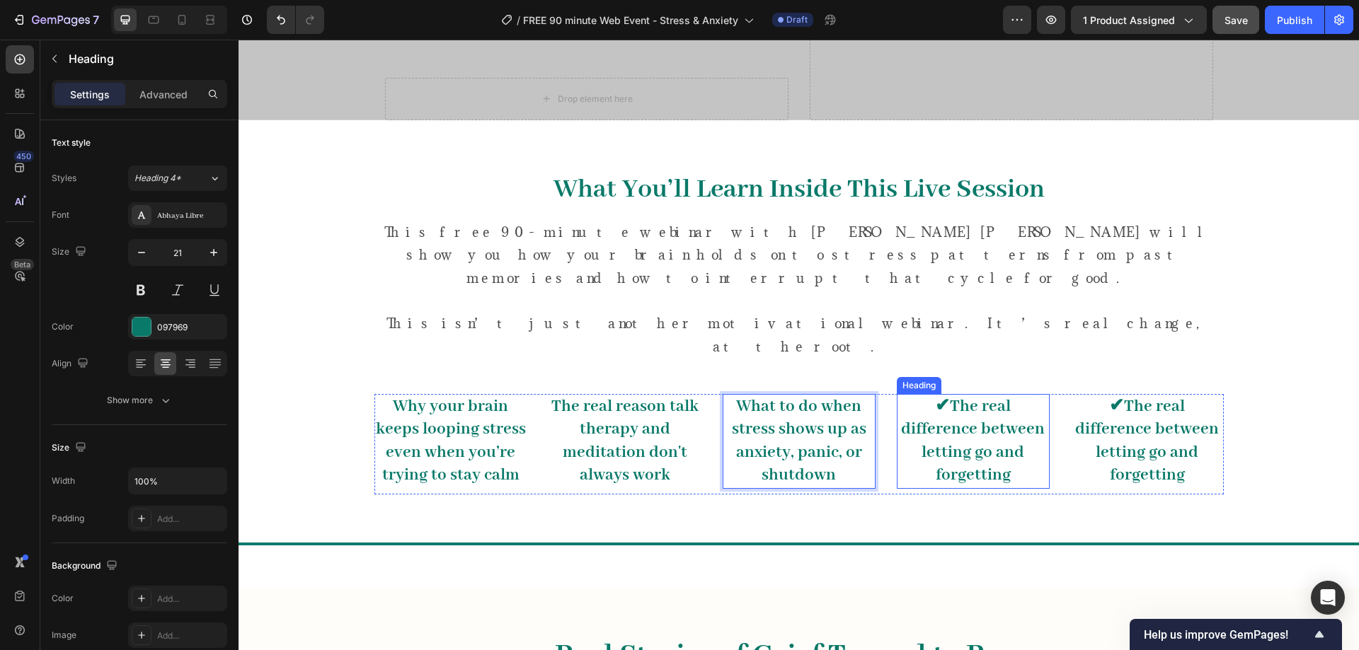
click at [965, 396] on span "✔The real difference between letting go and forgetting" at bounding box center [973, 441] width 144 height 90
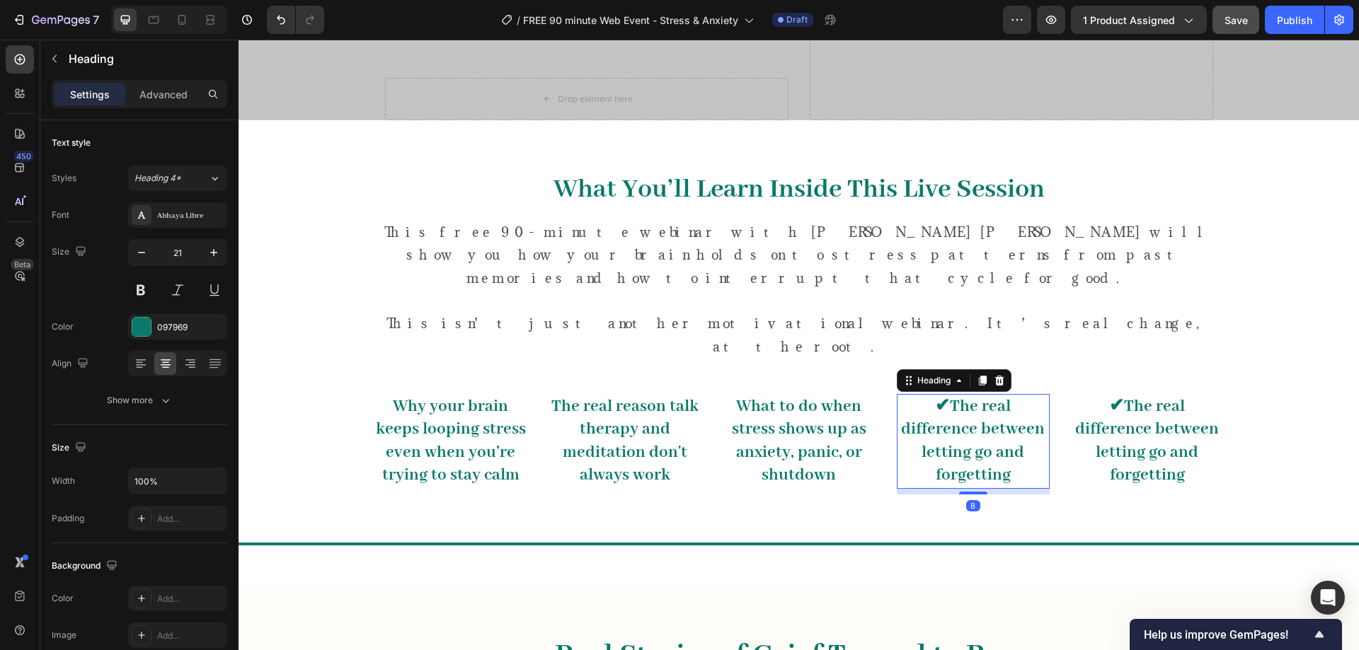
click at [965, 396] on span "✔The real difference between letting go and forgetting" at bounding box center [973, 441] width 144 height 90
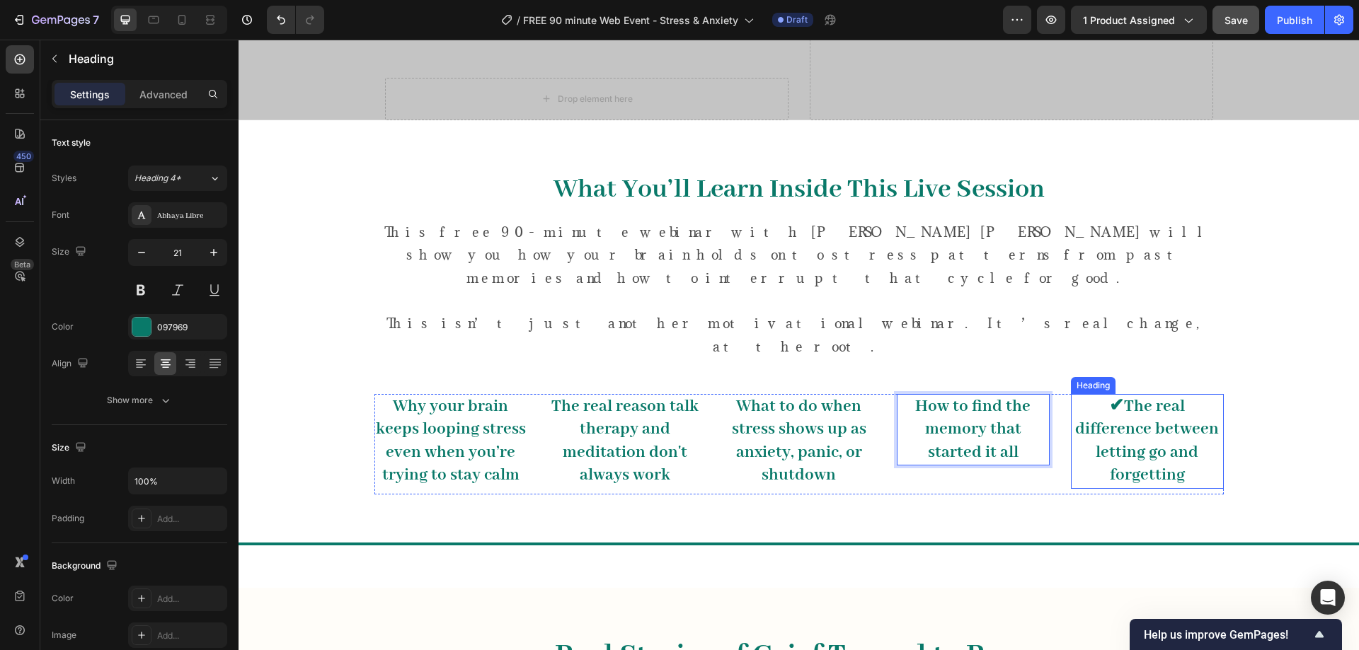
click at [1130, 396] on span "✔The real difference between letting go and forgetting" at bounding box center [1147, 441] width 144 height 90
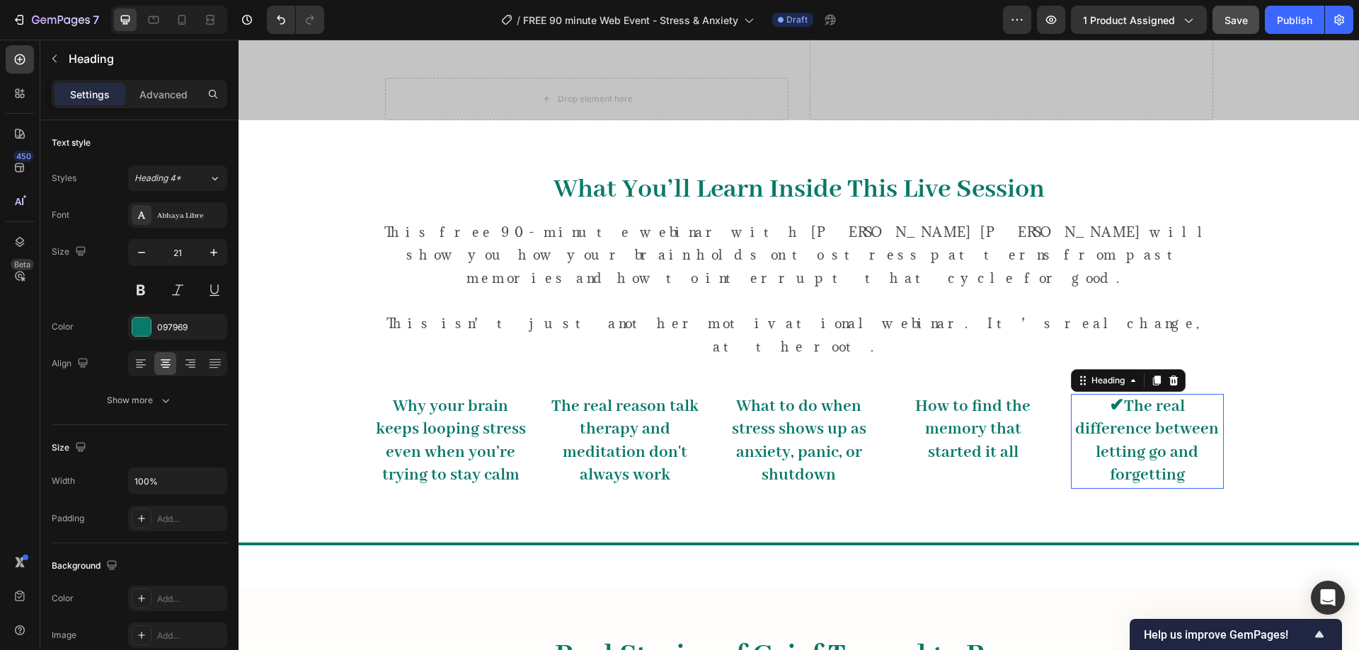
click at [1131, 396] on span "✔The real difference between letting go and forgetting" at bounding box center [1147, 441] width 144 height 90
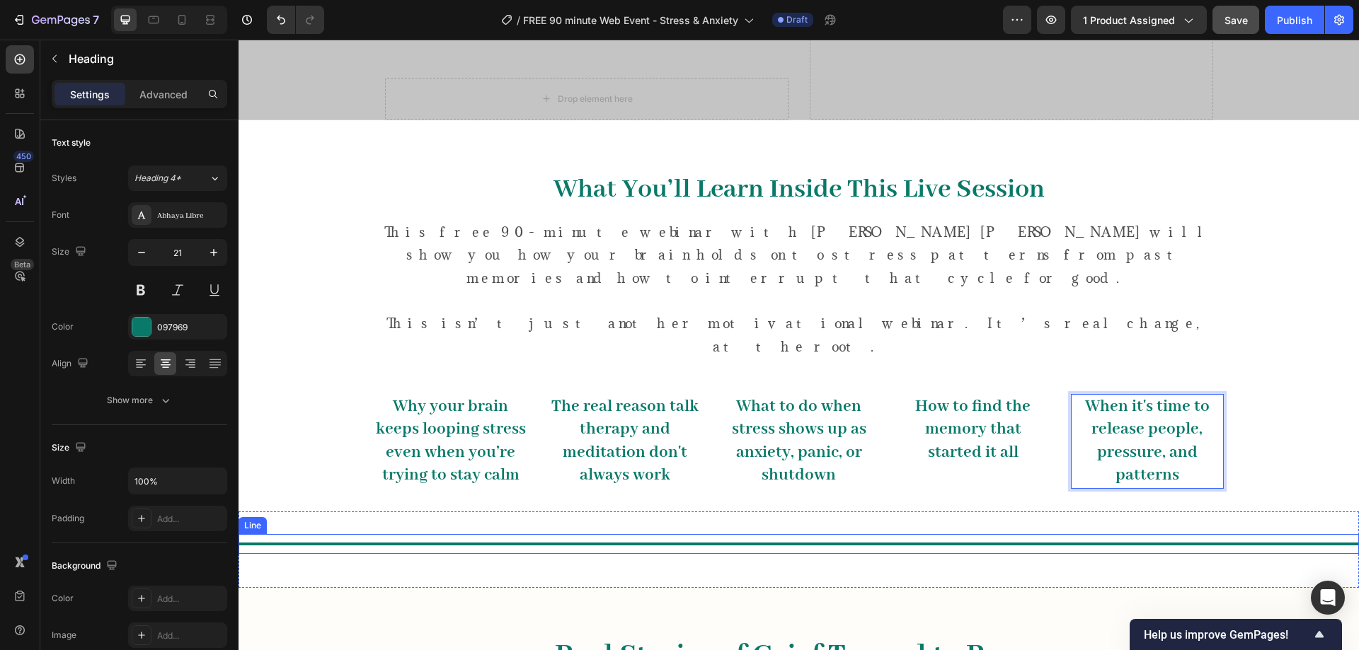
click at [698, 534] on div "Title Line" at bounding box center [798, 544] width 1120 height 20
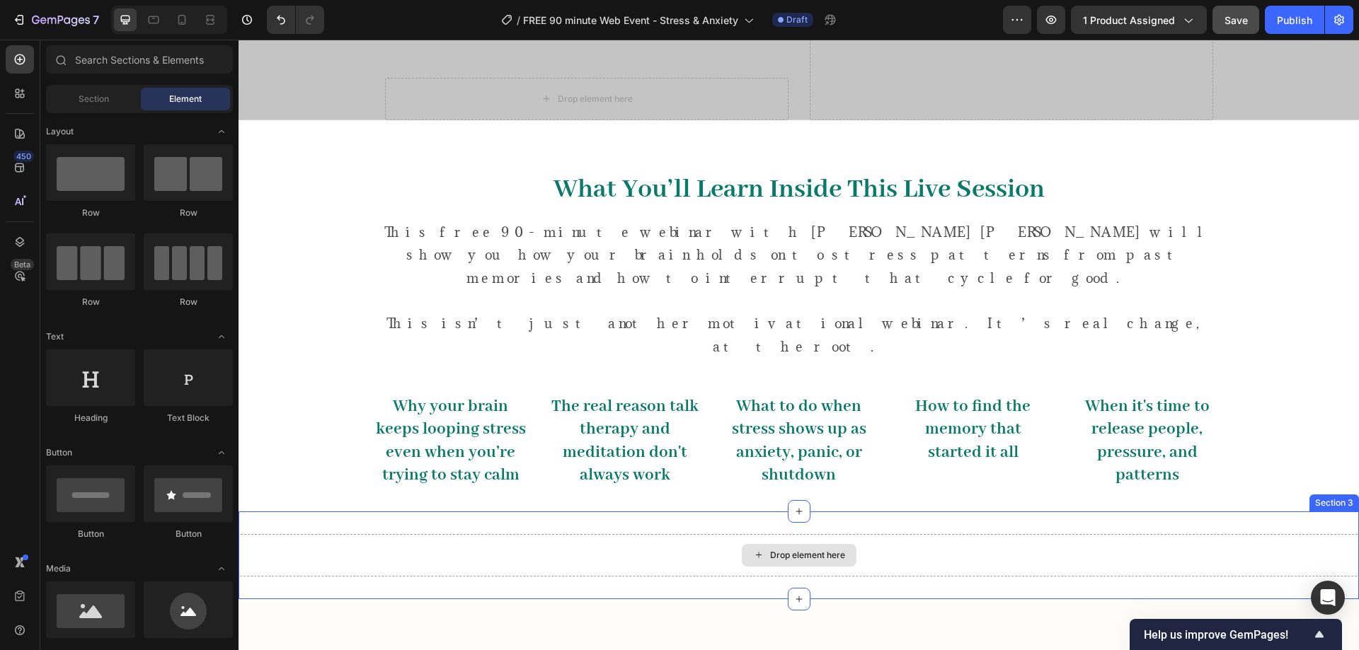
click at [675, 534] on div "Drop element here" at bounding box center [798, 555] width 1120 height 42
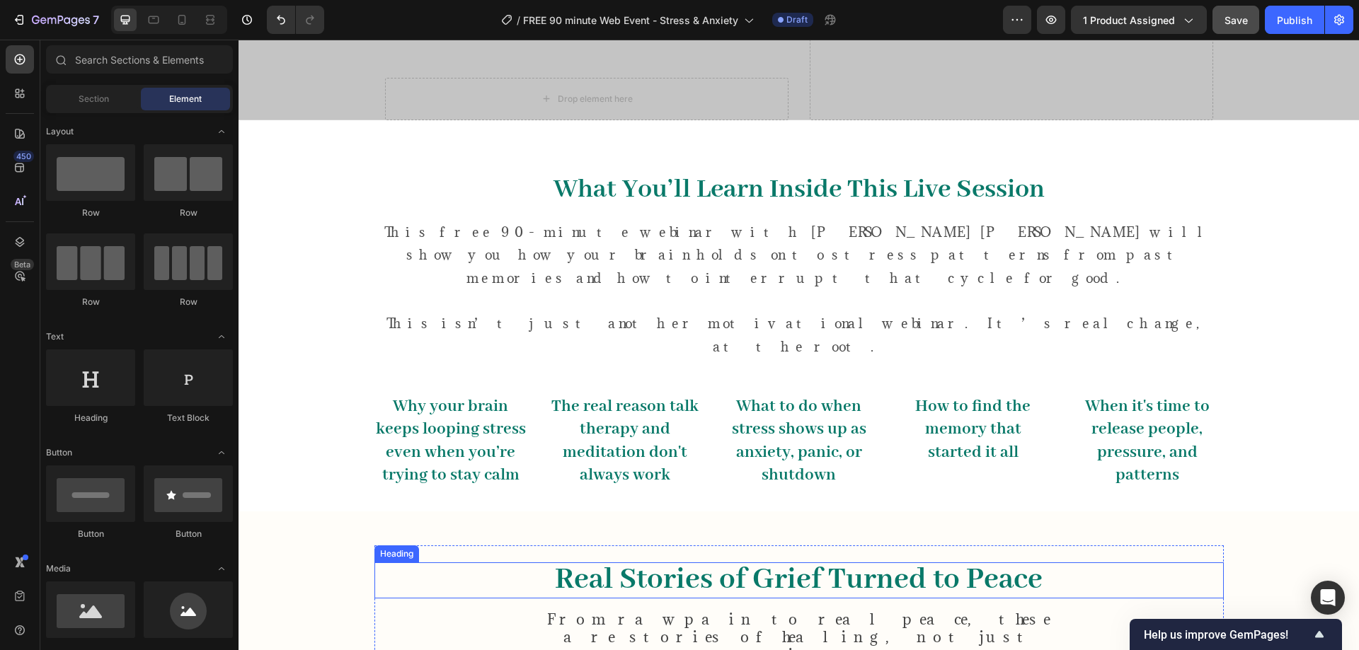
click at [638, 561] on span "Real Stories of Grief Turned to Peace" at bounding box center [799, 580] width 488 height 38
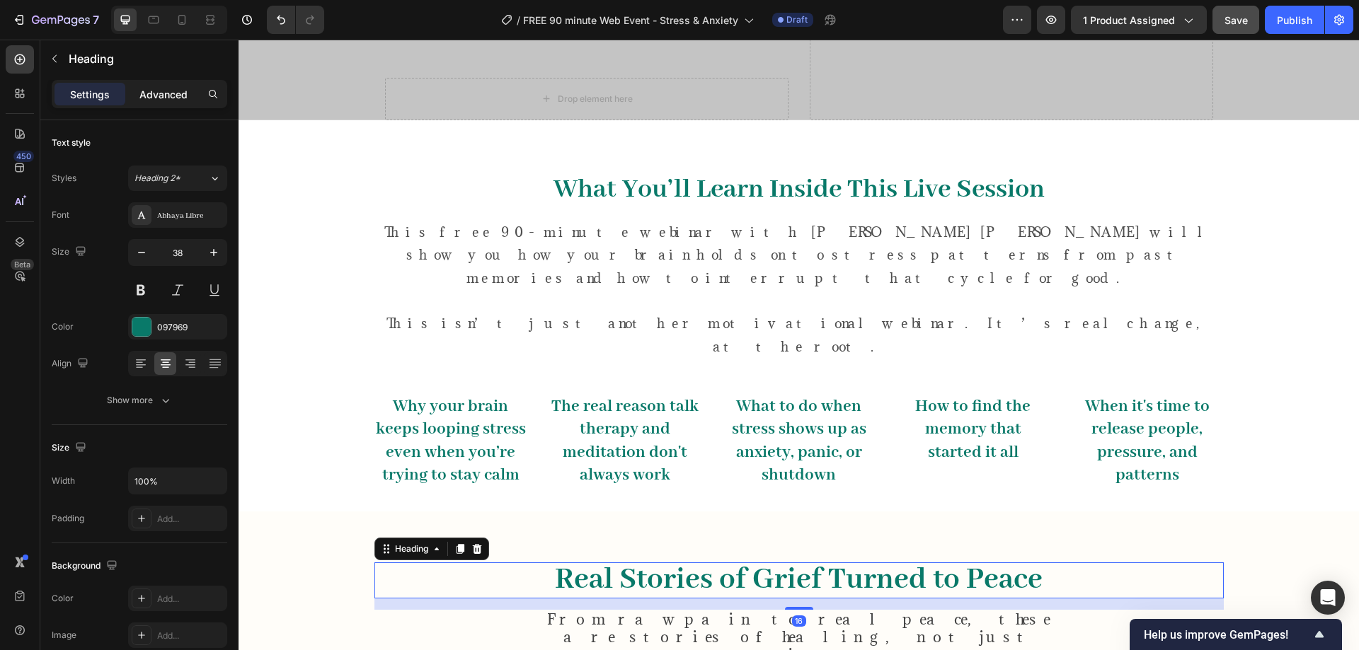
click at [165, 98] on p "Advanced" at bounding box center [163, 94] width 48 height 15
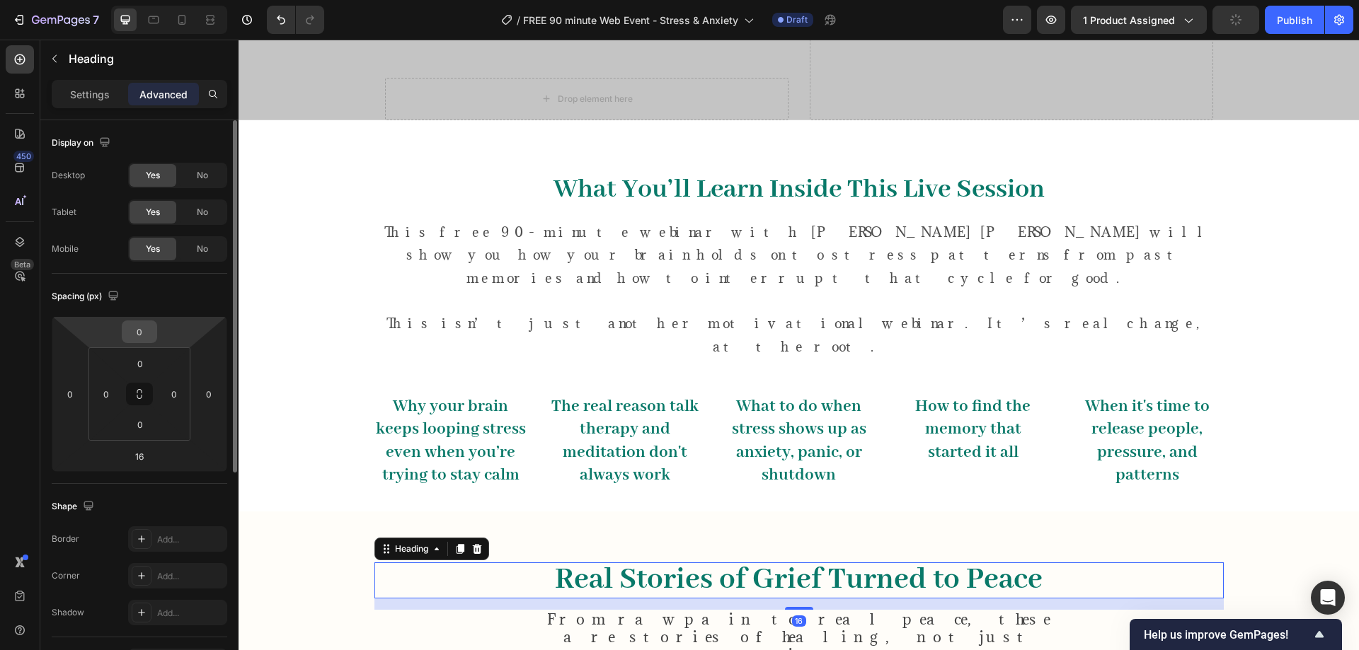
click at [144, 332] on input "0" at bounding box center [139, 331] width 28 height 21
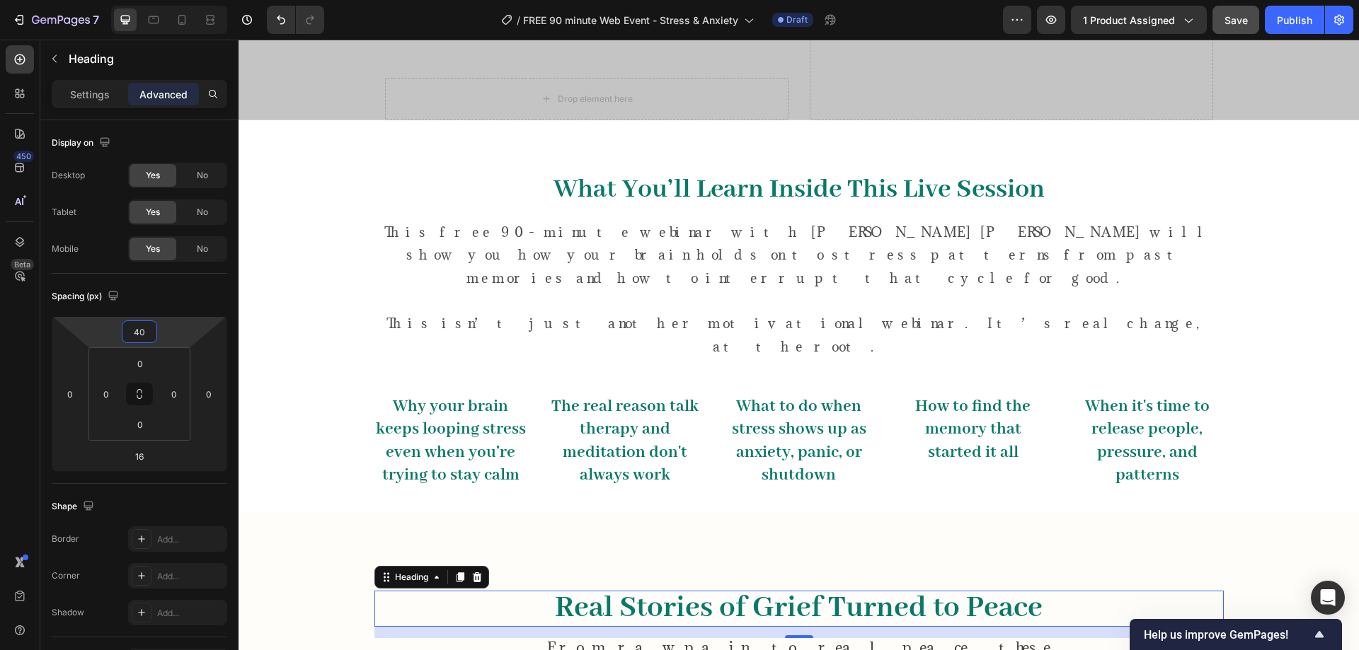
type input "40"
click at [58, 53] on icon "button" at bounding box center [54, 58] width 11 height 11
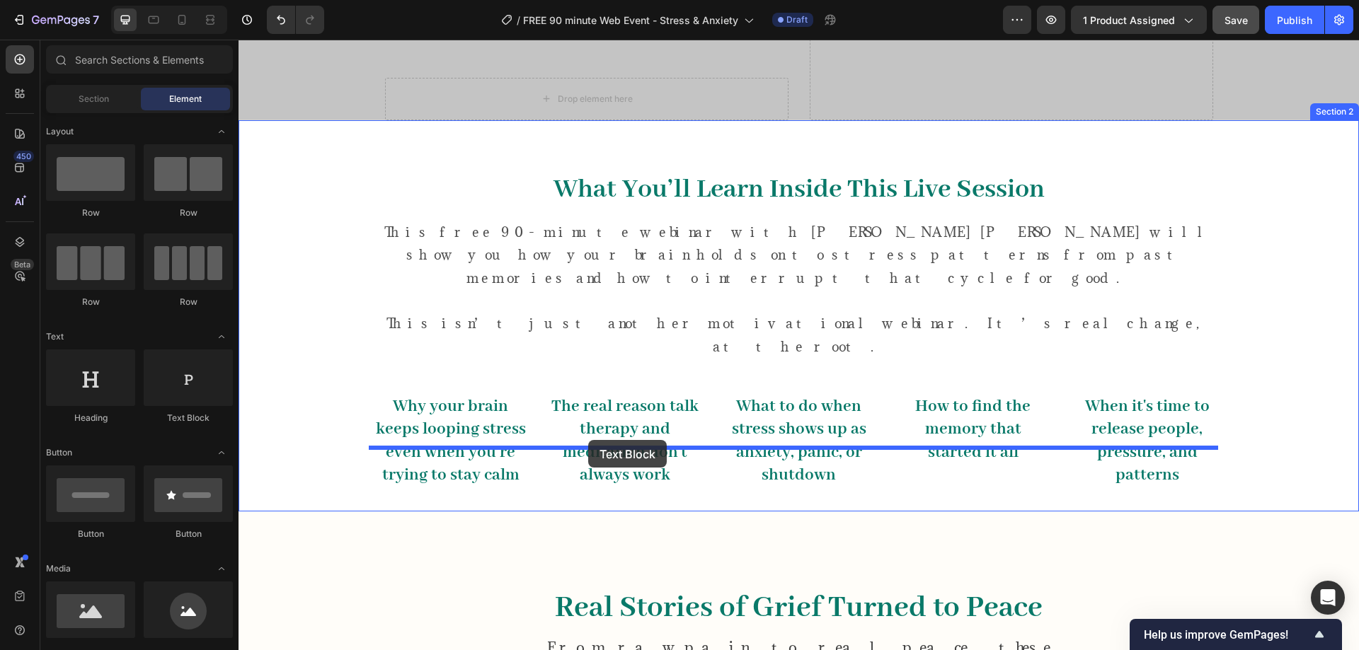
drag, startPoint x: 432, startPoint y: 419, endPoint x: 604, endPoint y: 437, distance: 172.2
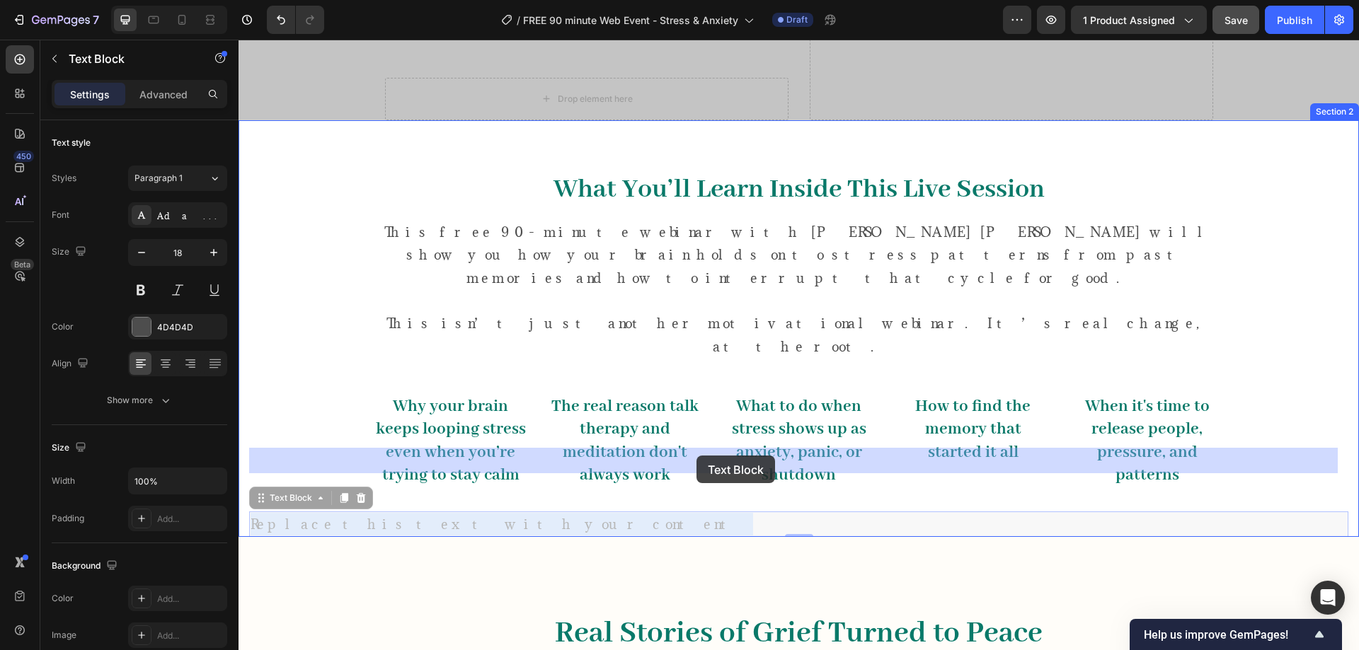
drag, startPoint x: 530, startPoint y: 459, endPoint x: 696, endPoint y: 456, distance: 166.3
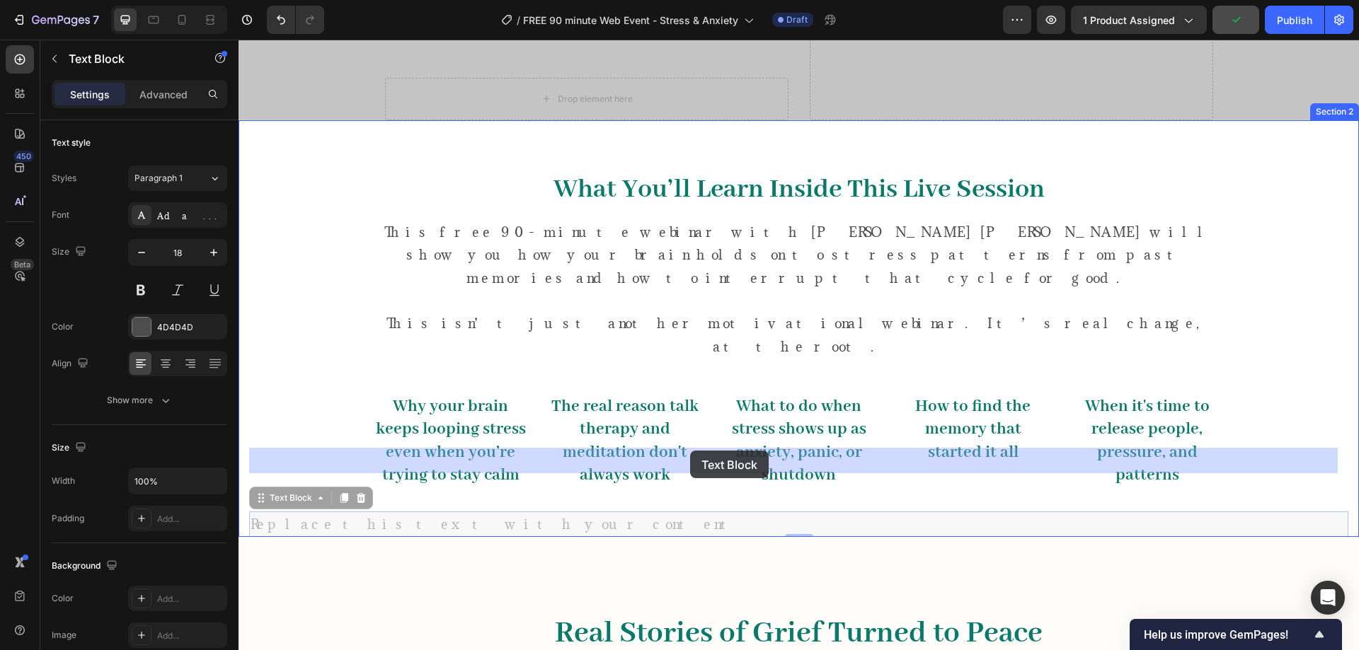
drag, startPoint x: 444, startPoint y: 432, endPoint x: 690, endPoint y: 451, distance: 246.3
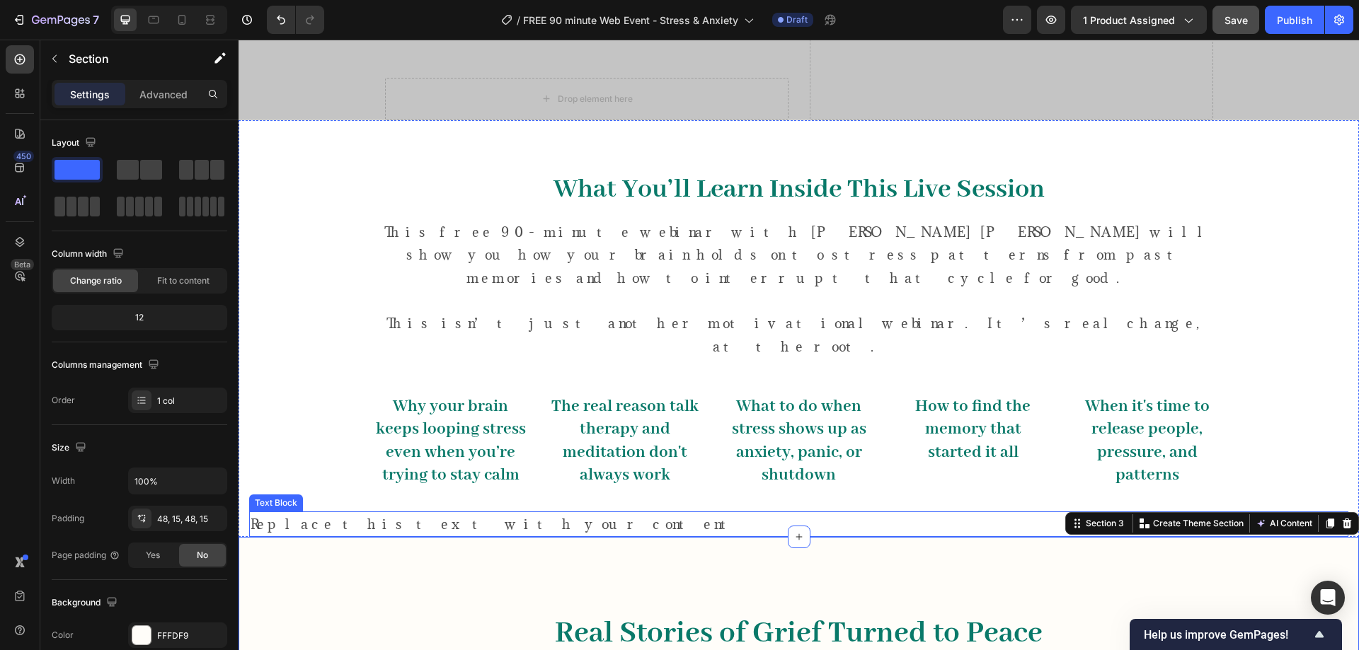
click at [436, 513] on p "Replace this text with your content" at bounding box center [799, 524] width 1096 height 23
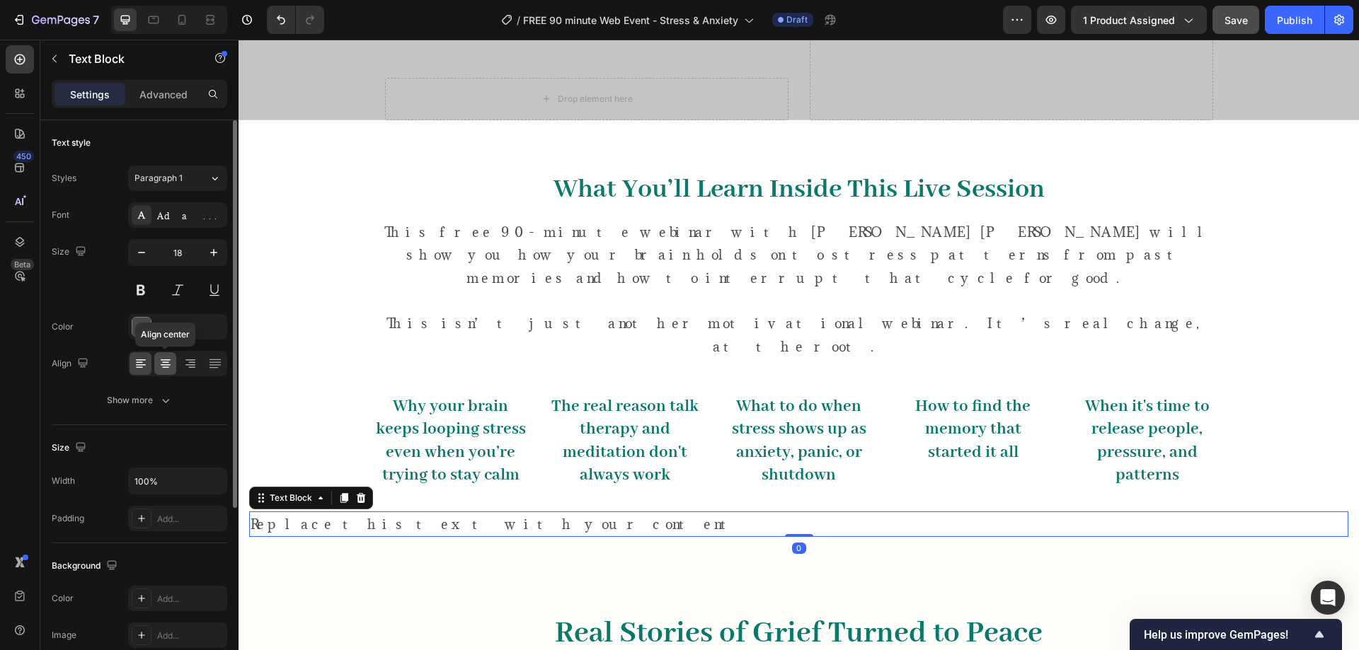
drag, startPoint x: 166, startPoint y: 356, endPoint x: 1, endPoint y: 338, distance: 165.8
click at [166, 356] on div at bounding box center [165, 363] width 22 height 23
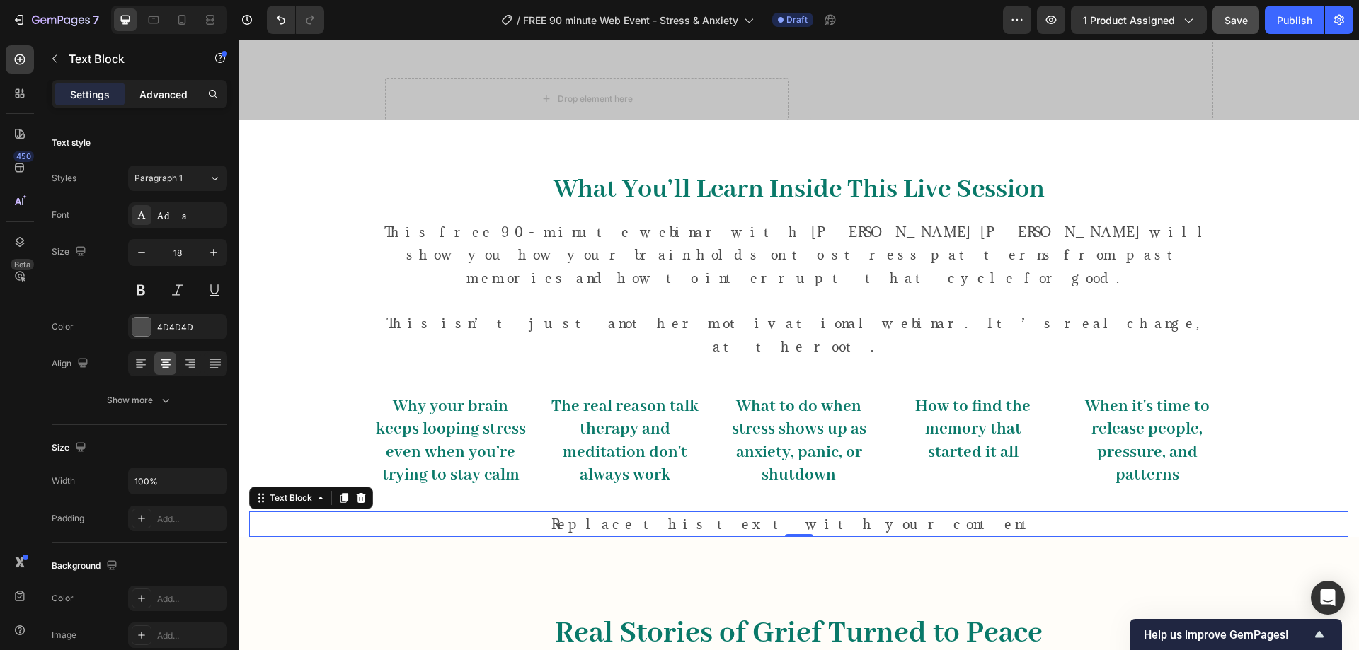
click at [173, 95] on p "Advanced" at bounding box center [163, 94] width 48 height 15
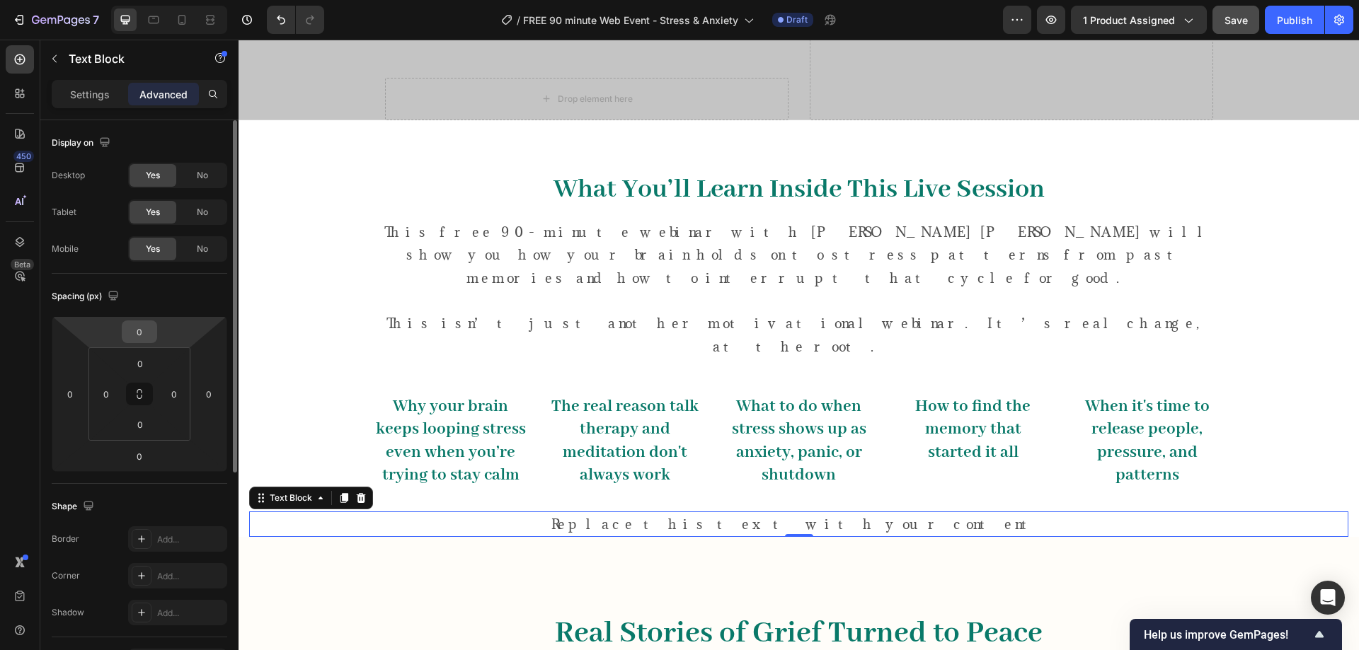
click at [148, 330] on input "0" at bounding box center [139, 331] width 28 height 21
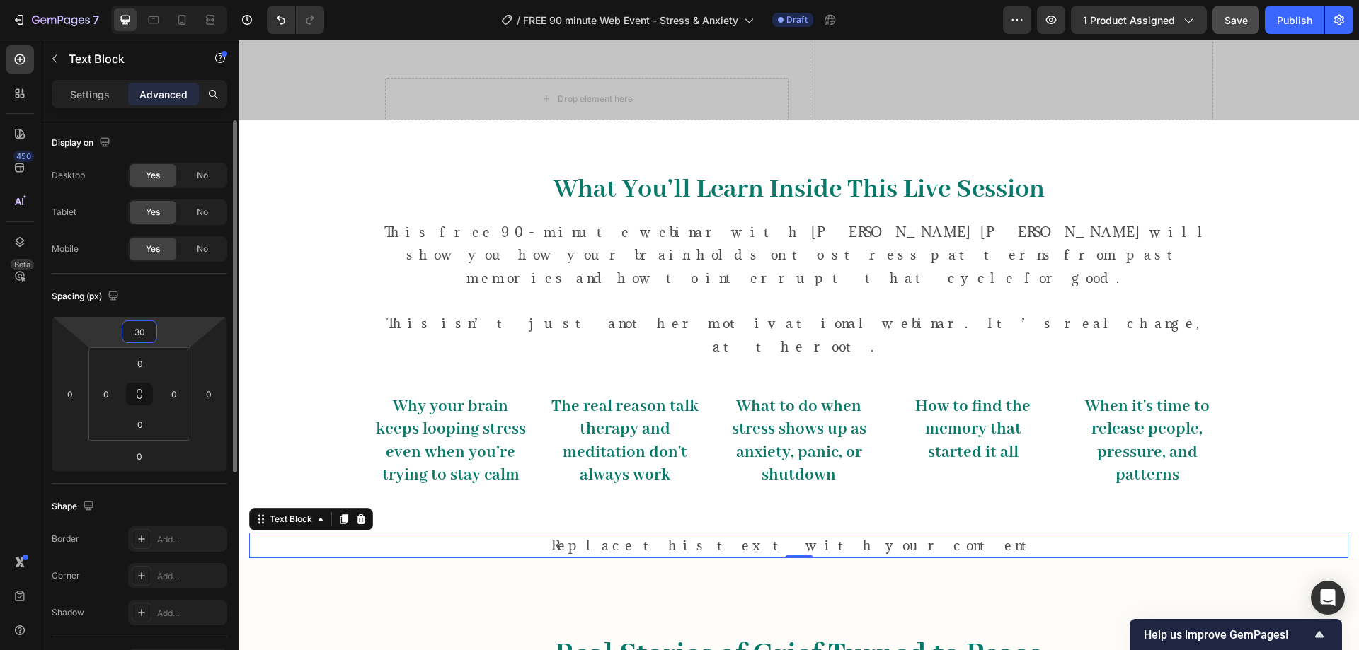
type input "3"
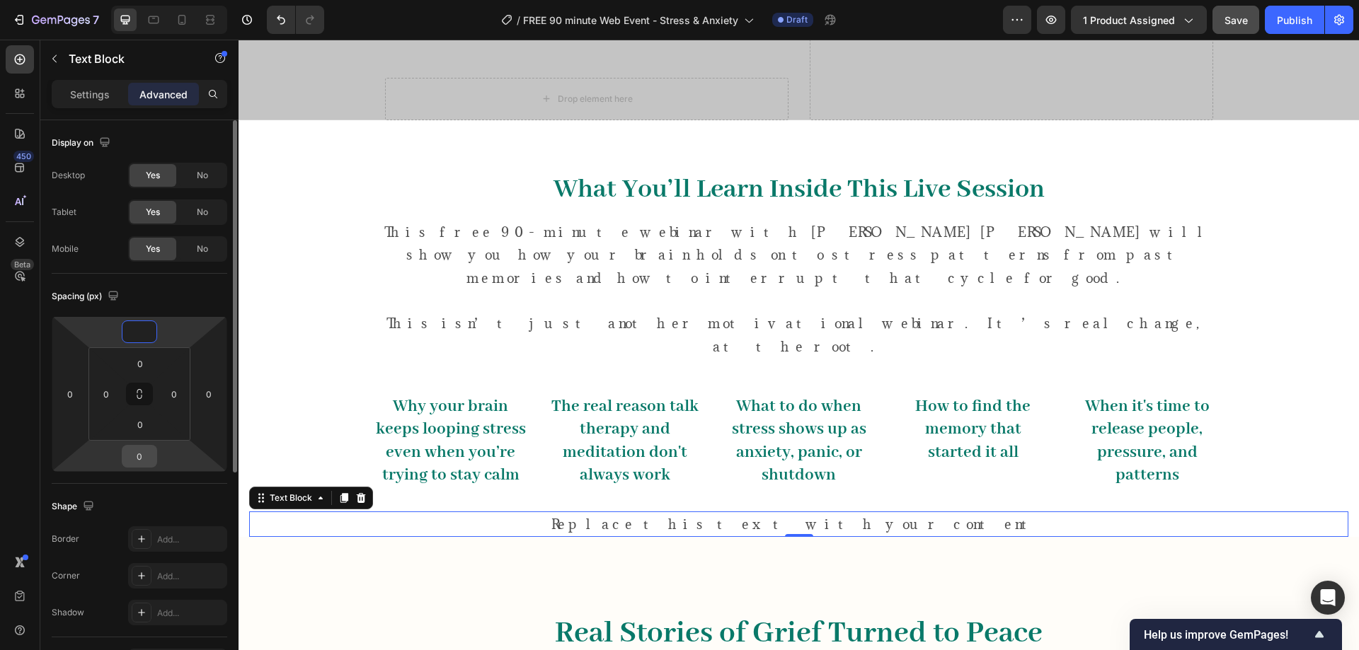
click at [144, 452] on input "0" at bounding box center [139, 456] width 28 height 21
type input "0"
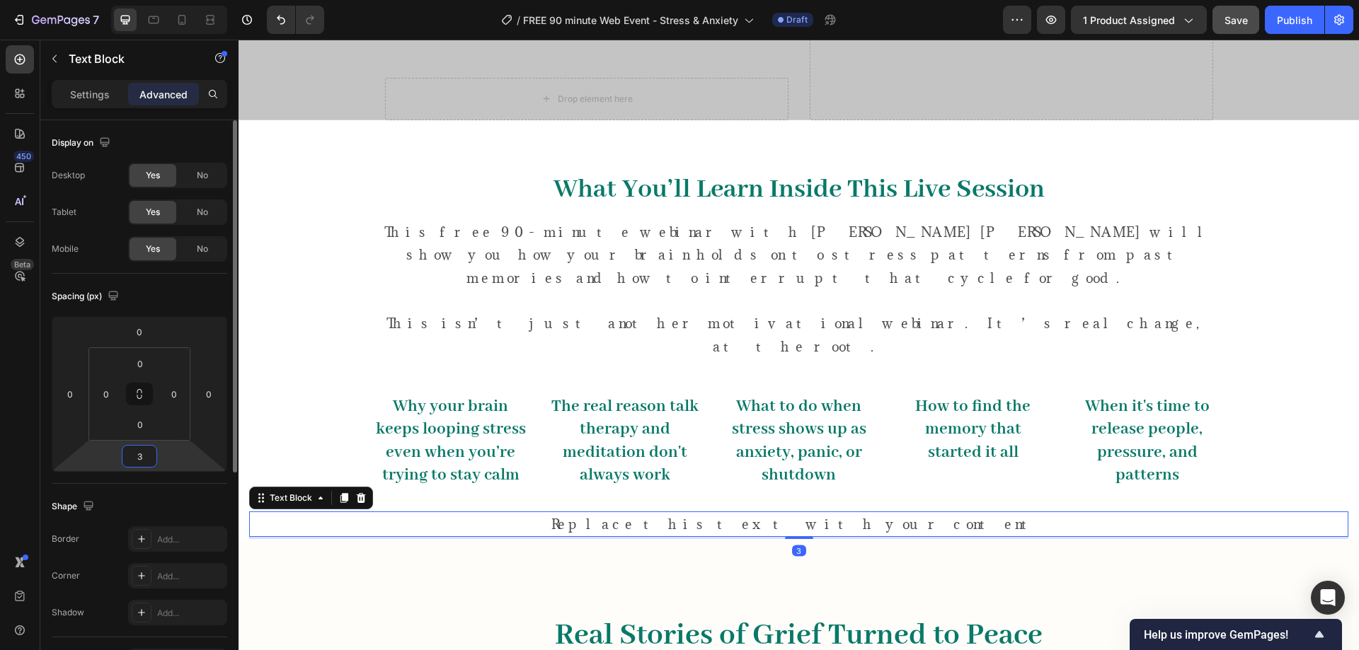
type input "30"
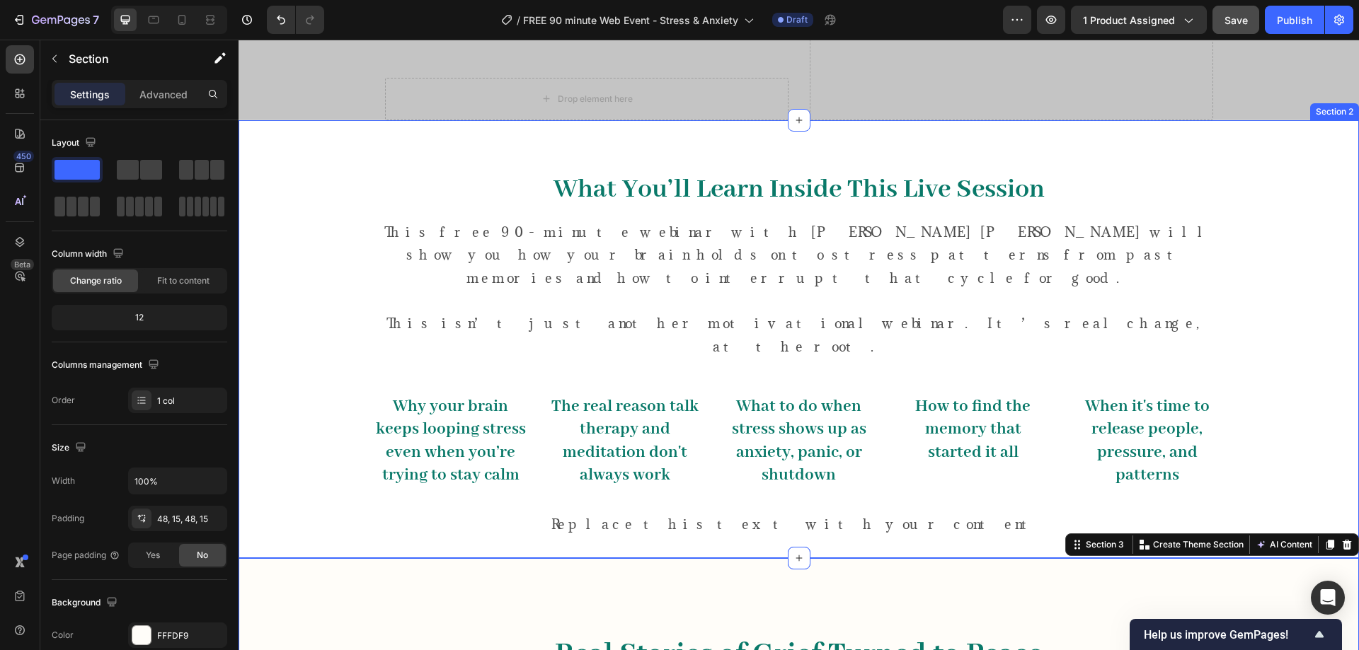
click at [770, 513] on p "Replace this text with your content" at bounding box center [799, 524] width 1096 height 23
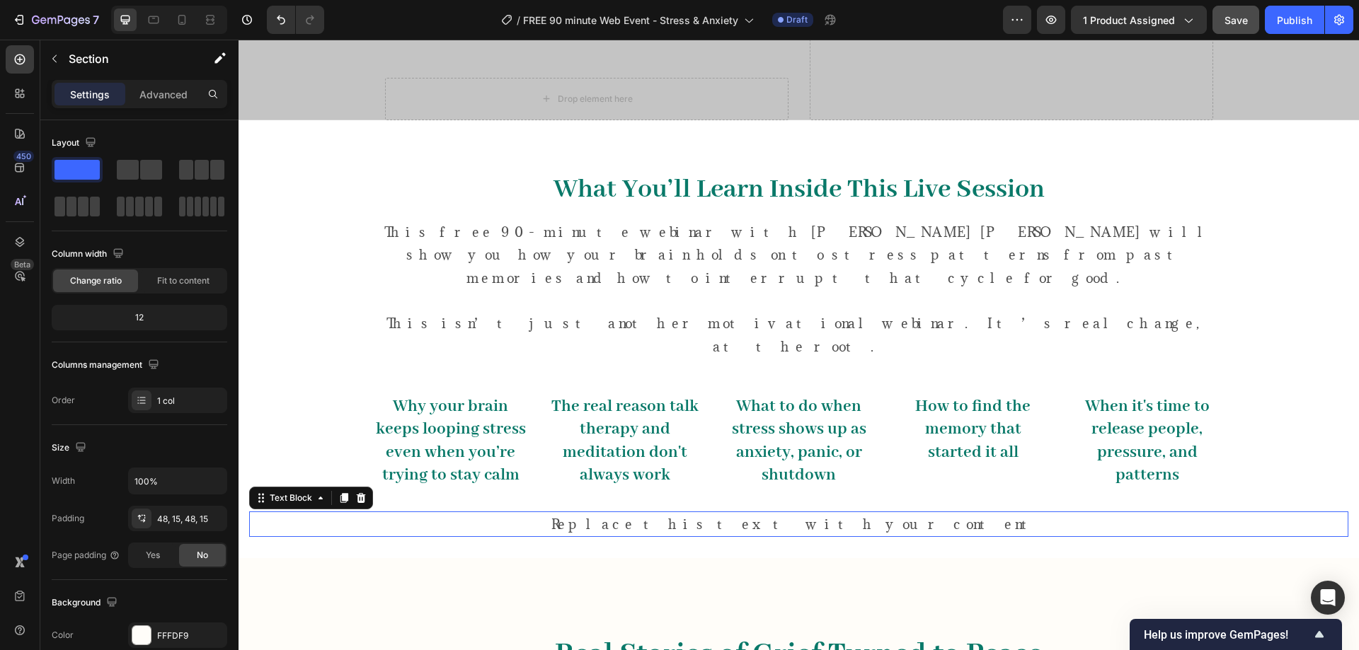
click at [770, 513] on p "Replace this text with your content" at bounding box center [799, 524] width 1096 height 23
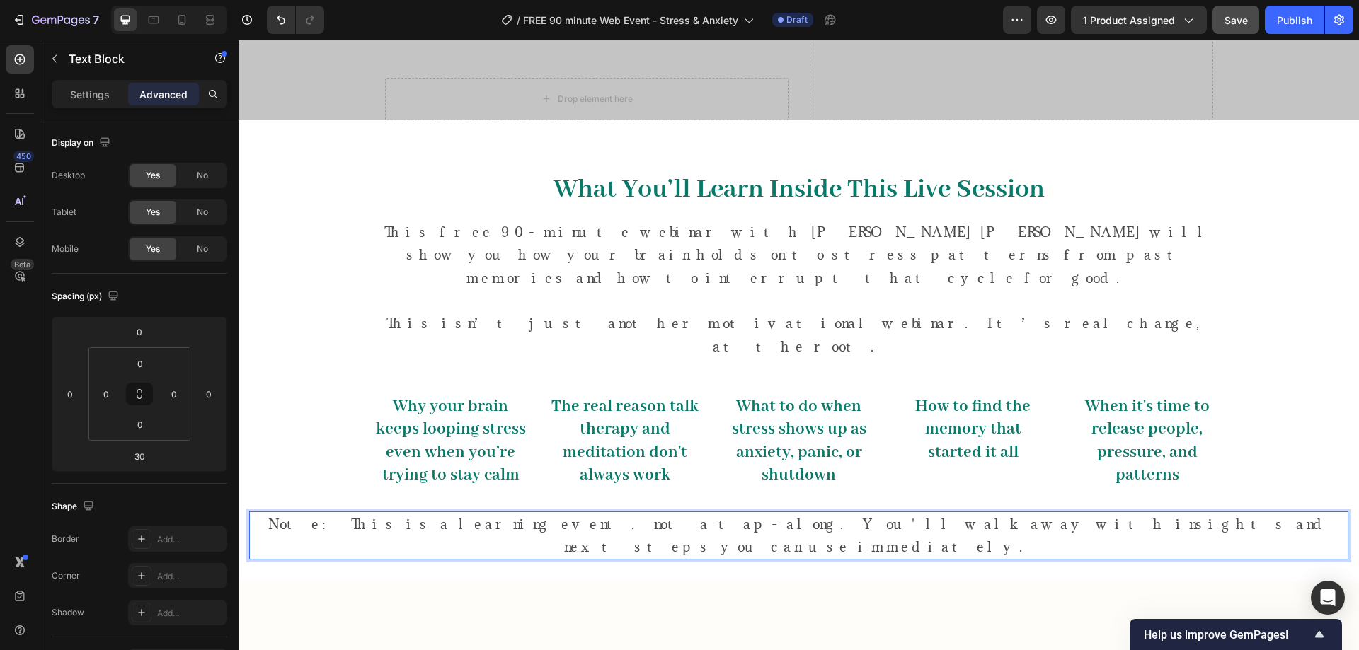
click at [459, 513] on p "Note: This is a learning event, not a tap-along. You'll walk away with insights…" at bounding box center [799, 536] width 1096 height 46
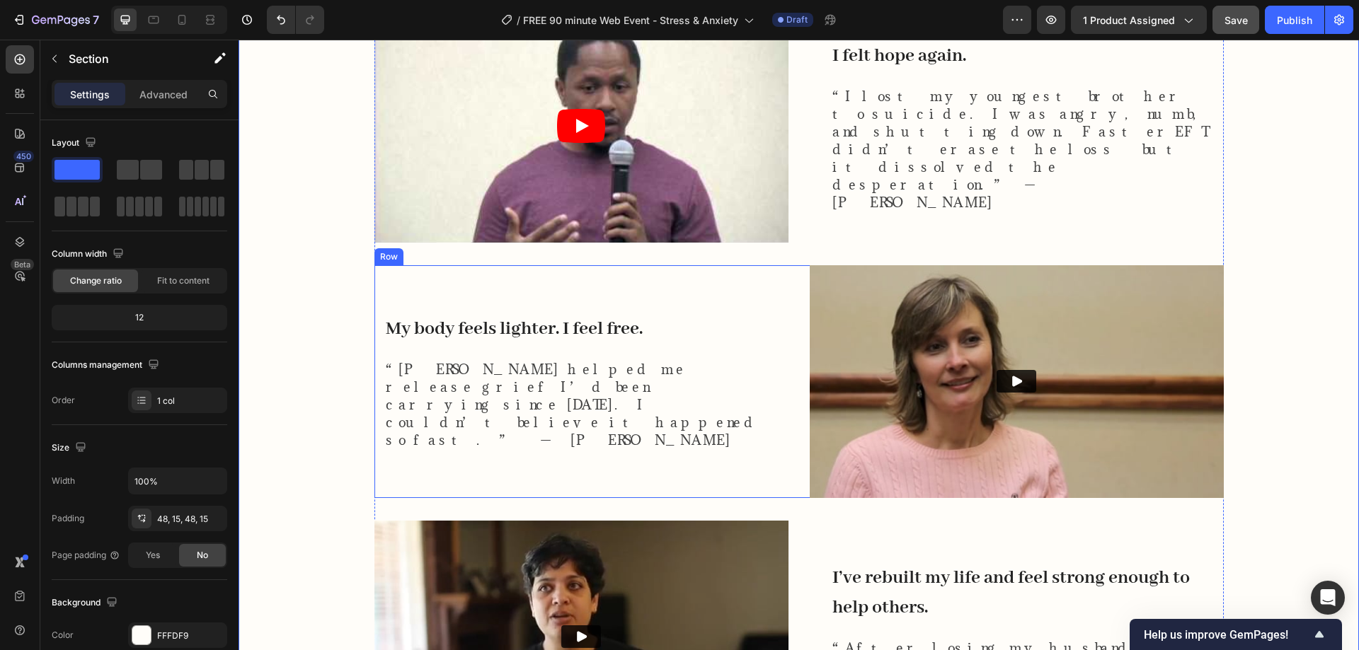
scroll to position [1415, 0]
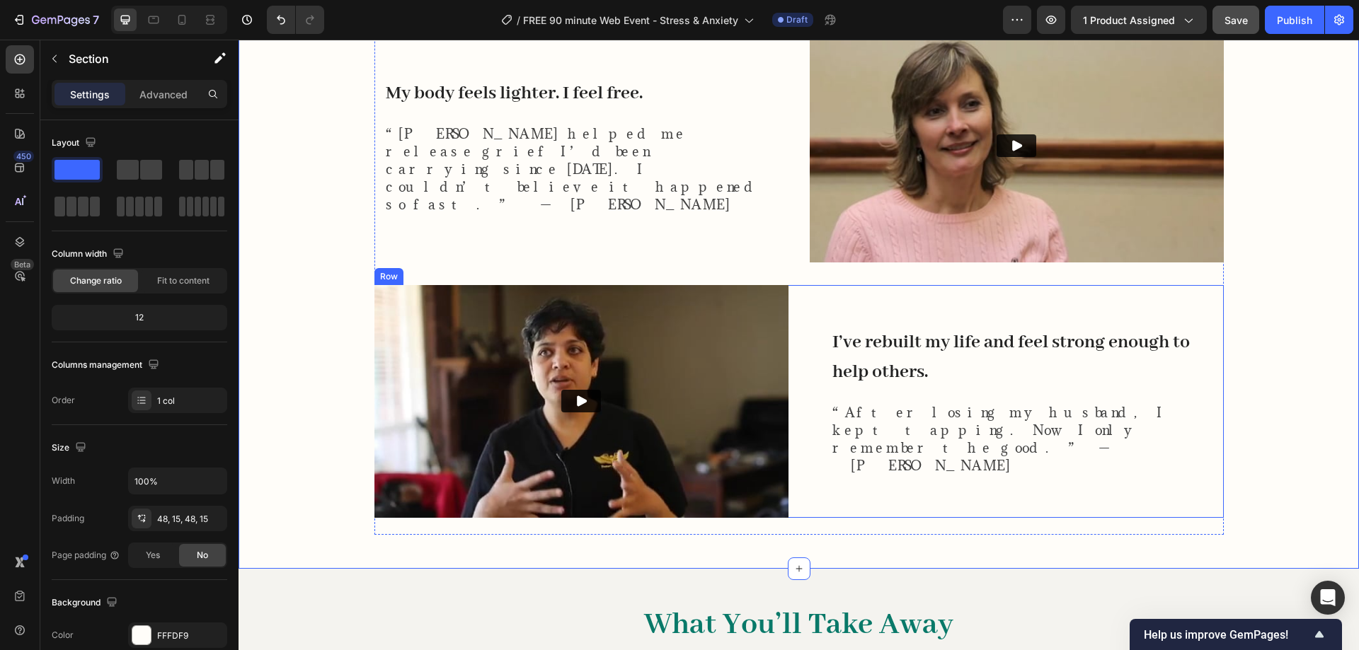
click at [810, 285] on div "I’ve rebuilt my life and feel strong enough to help others. Heading “After losi…" at bounding box center [1017, 401] width 414 height 233
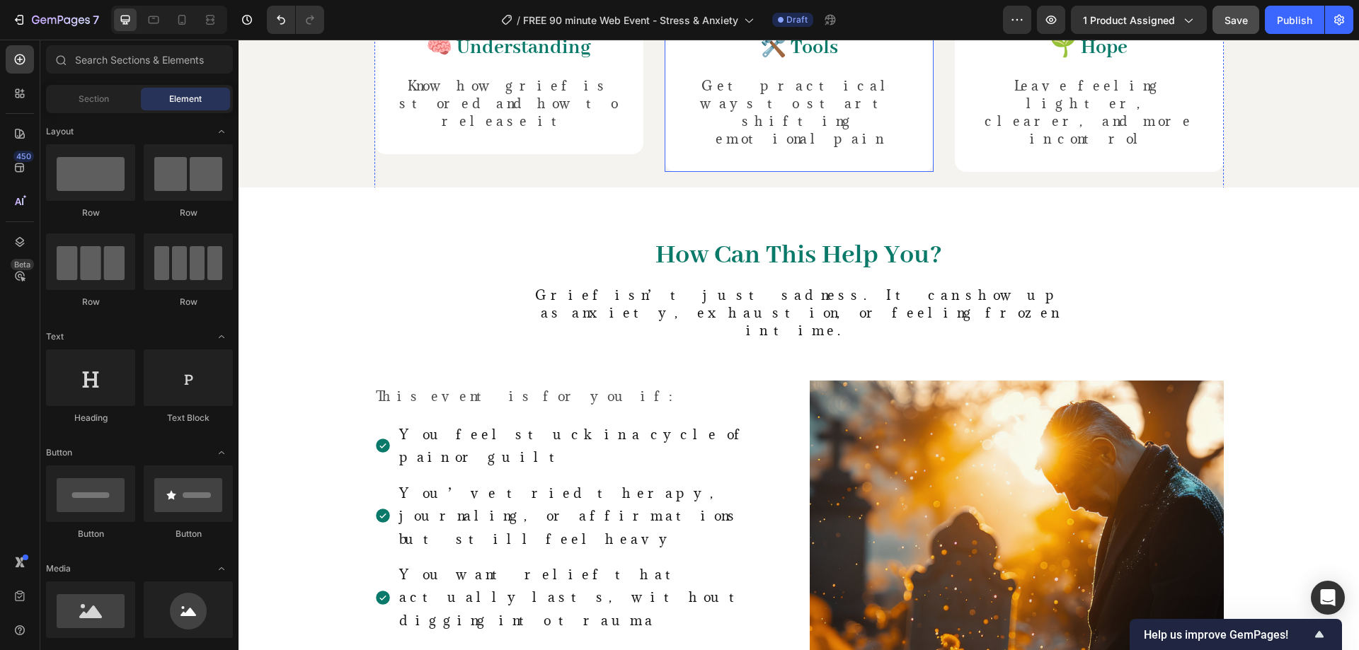
scroll to position [1180, 0]
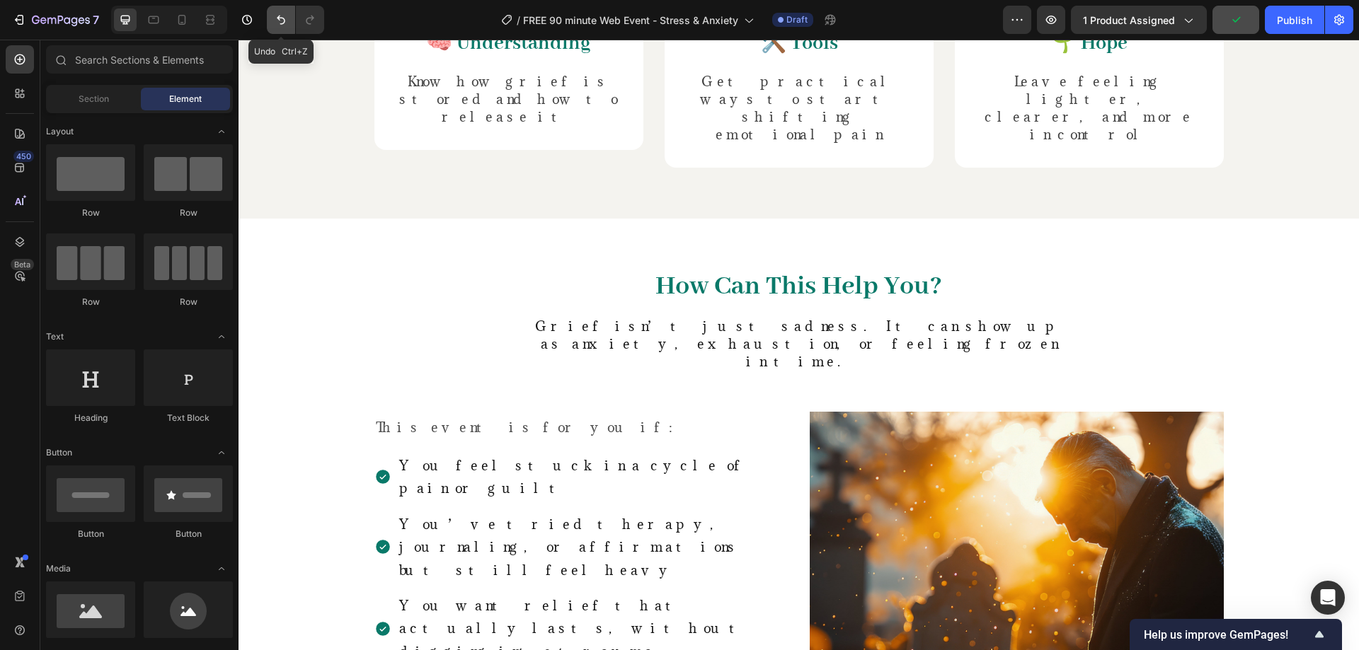
click at [282, 24] on icon "Undo/Redo" at bounding box center [281, 20] width 8 height 9
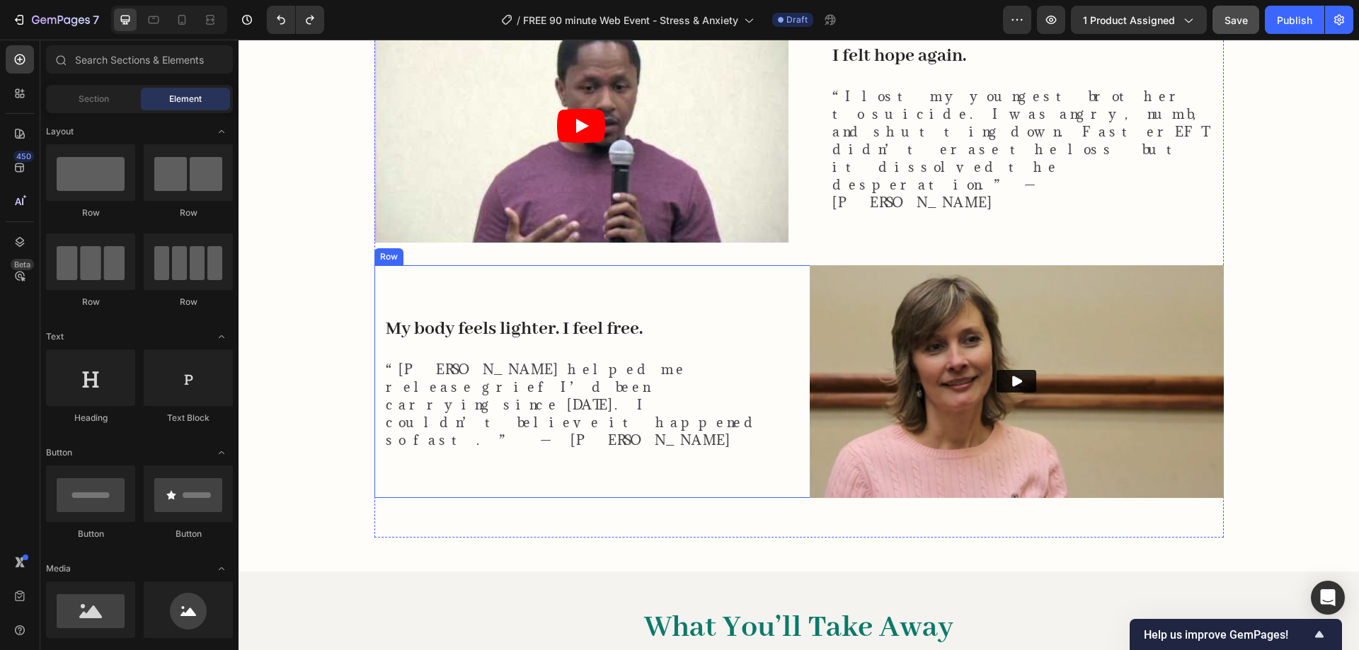
click at [749, 275] on div "My body feels lighter. I feel free. Heading “Robert helped me release grief I’d…" at bounding box center [581, 381] width 414 height 233
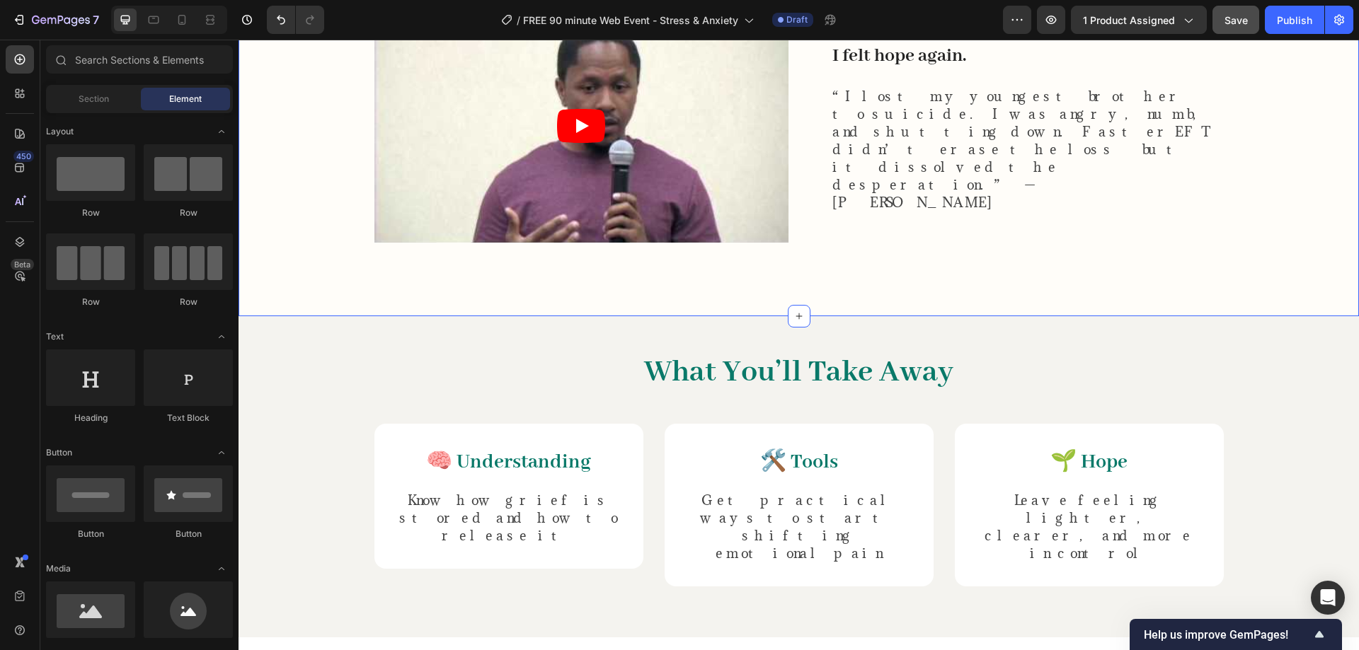
scroll to position [943, 0]
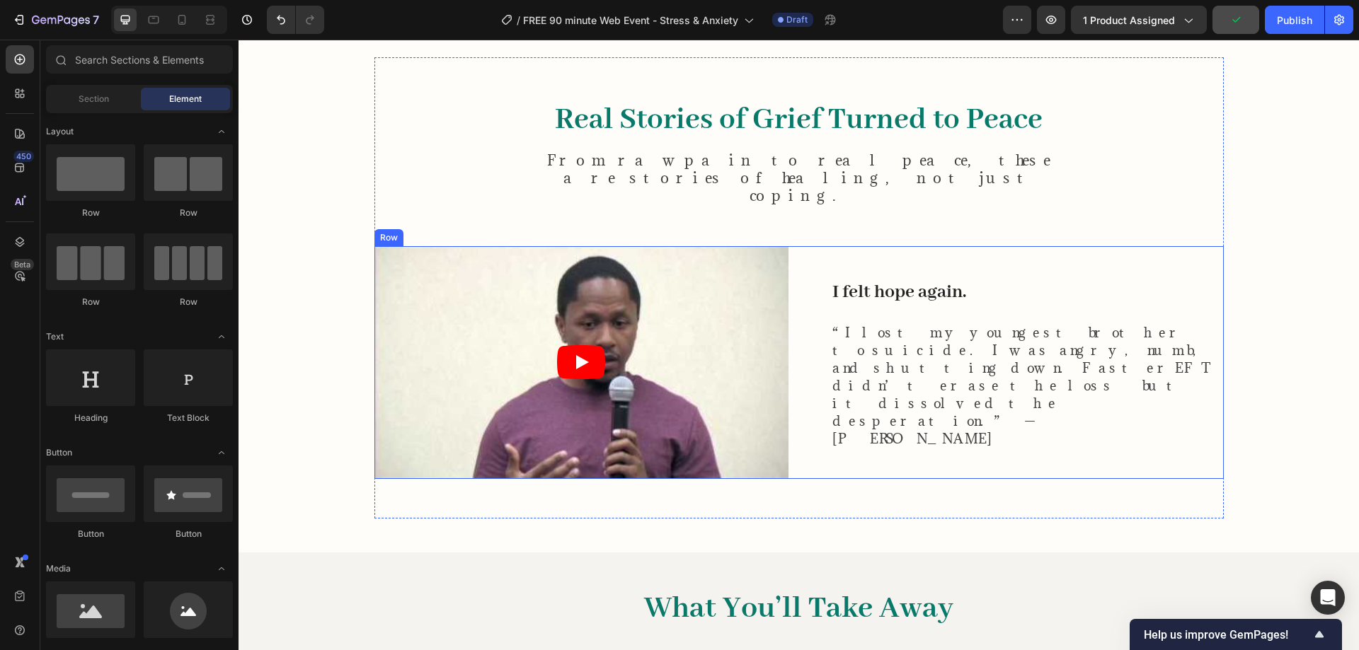
click at [813, 246] on div "I felt hope again. Heading “I lost my youngest brother to suicide. I was angry,…" at bounding box center [1017, 362] width 414 height 233
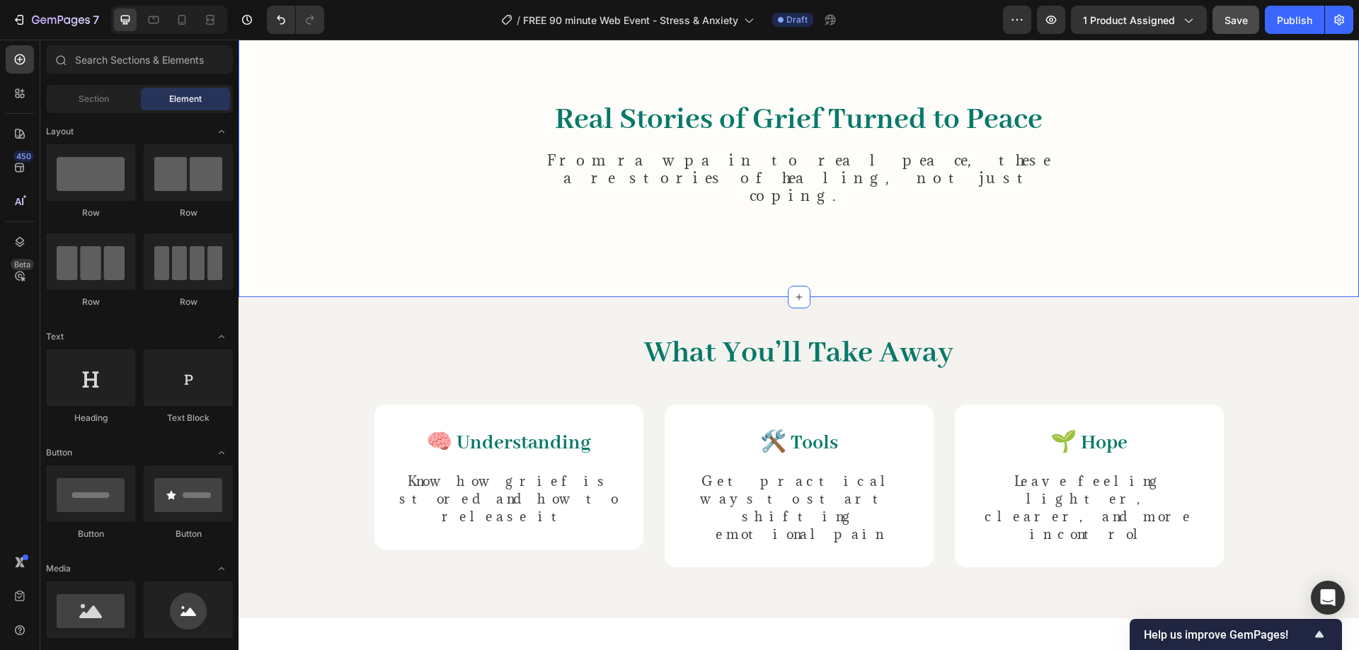
scroll to position [708, 0]
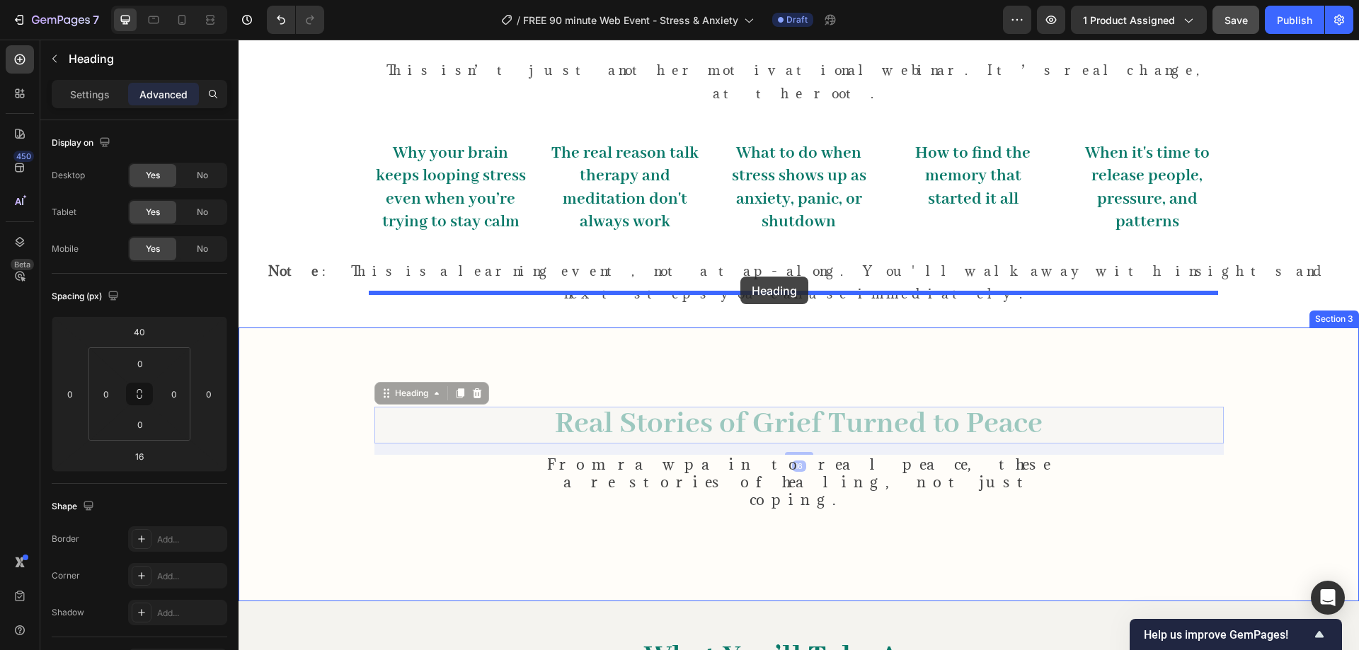
drag, startPoint x: 735, startPoint y: 353, endPoint x: 740, endPoint y: 277, distance: 76.6
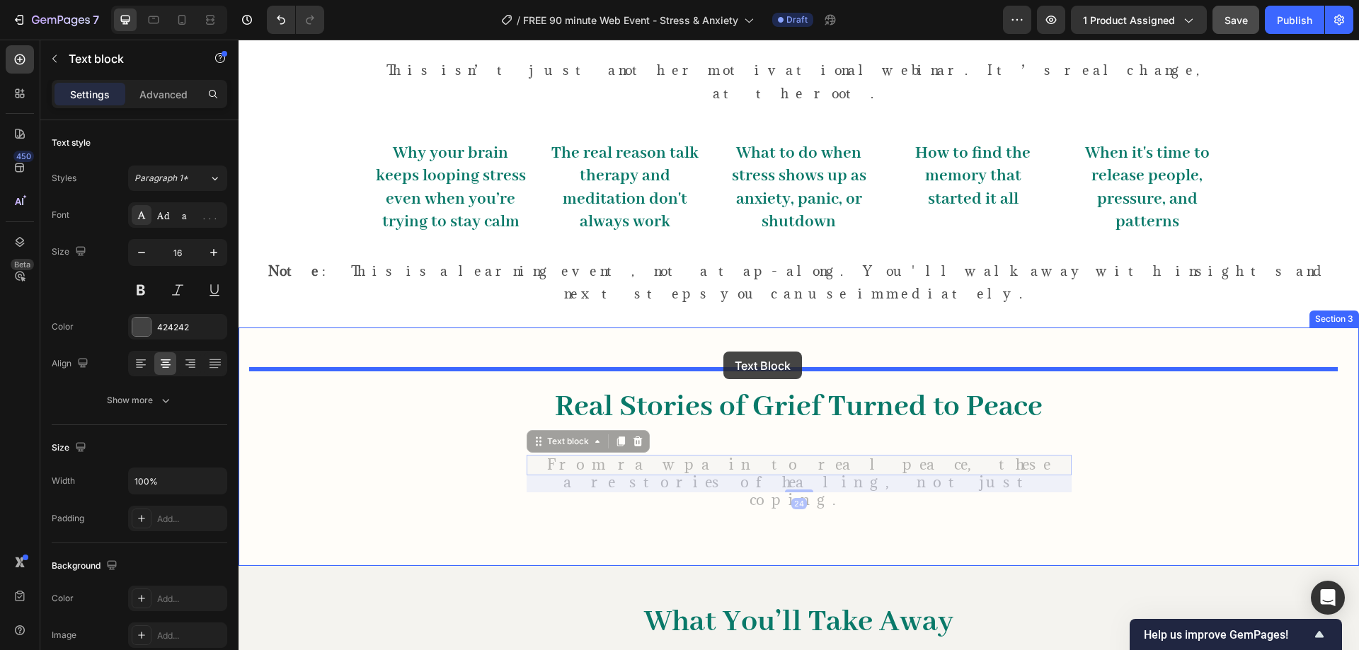
drag, startPoint x: 713, startPoint y: 398, endPoint x: 723, endPoint y: 352, distance: 47.1
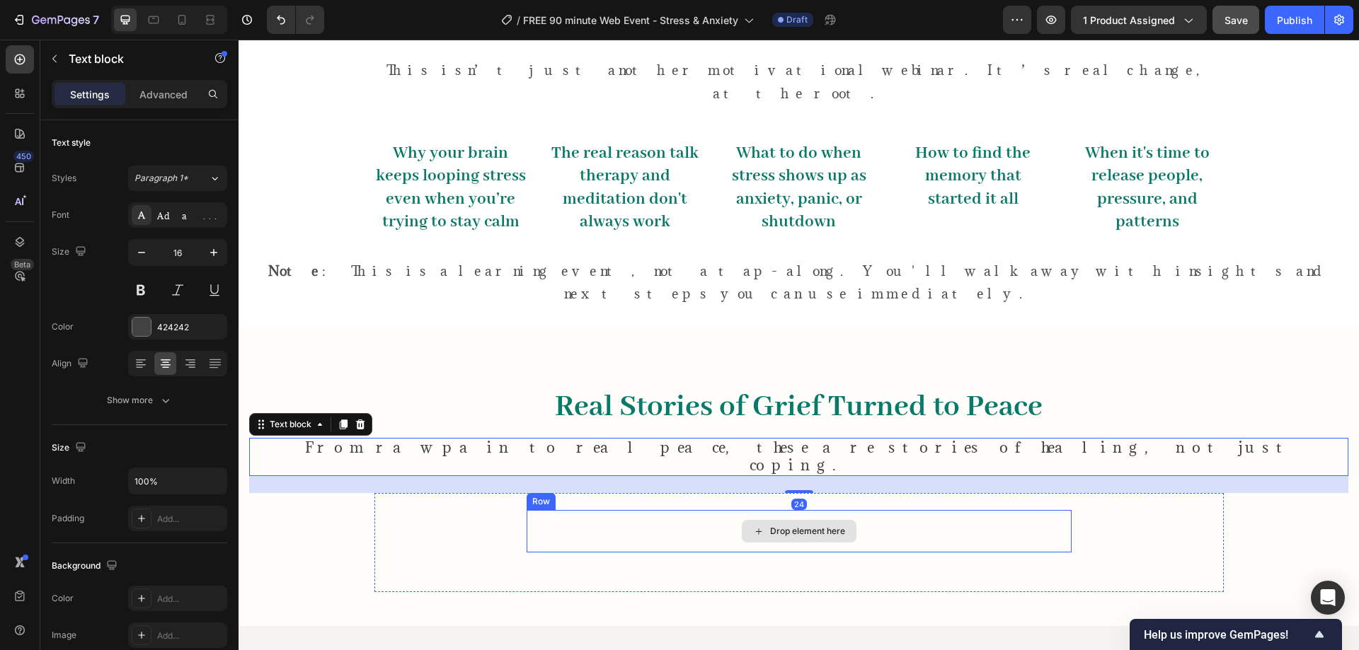
click at [674, 510] on div "Drop element here" at bounding box center [798, 531] width 545 height 42
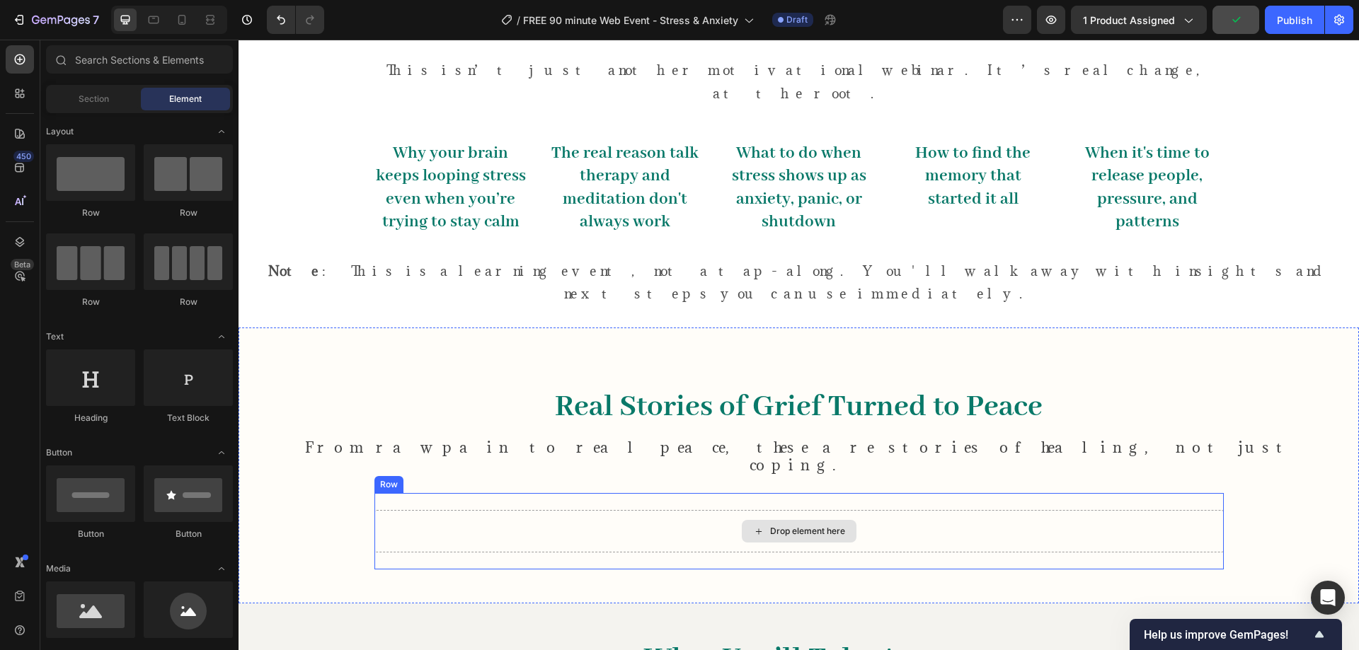
click at [700, 510] on div "Drop element here" at bounding box center [798, 531] width 849 height 42
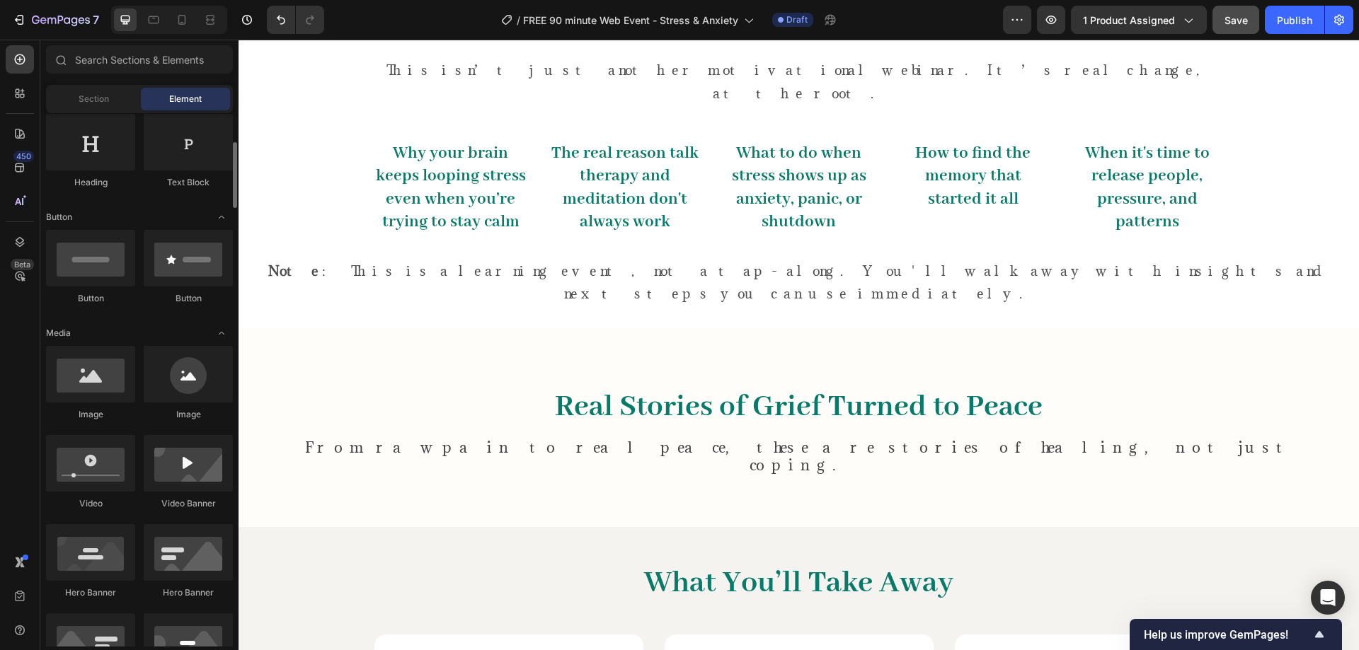
scroll to position [471, 0]
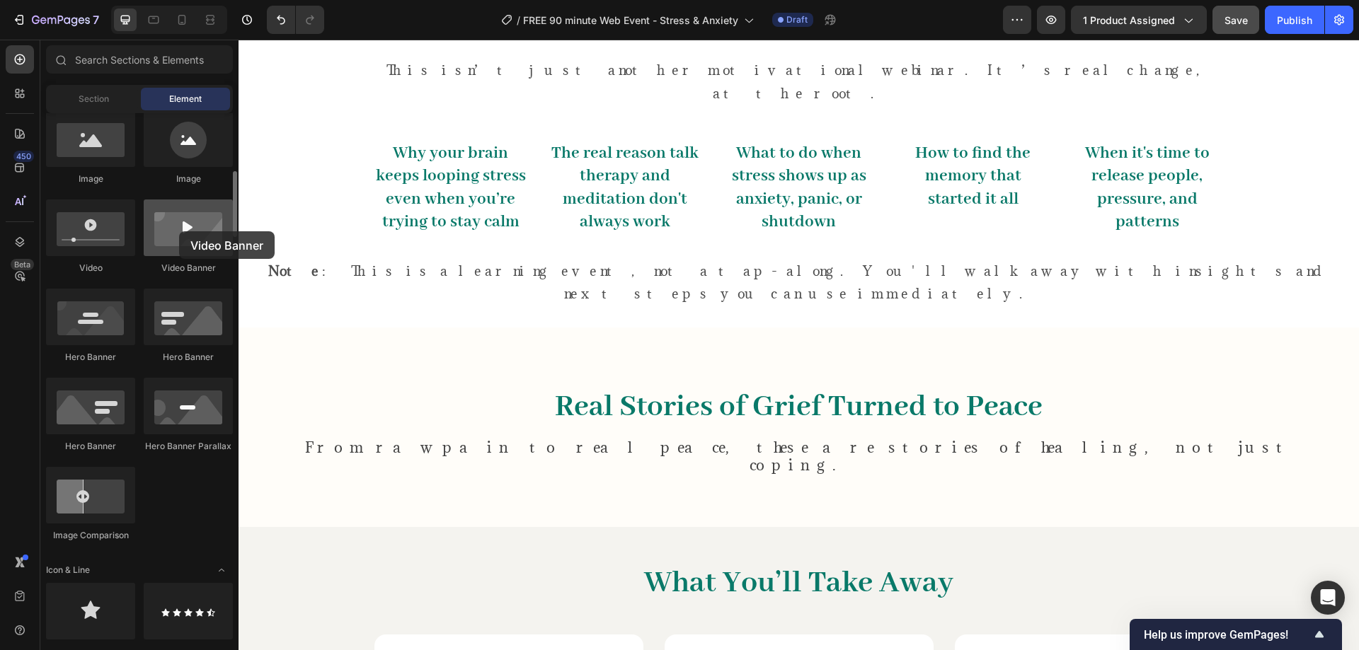
click at [179, 231] on div at bounding box center [188, 228] width 89 height 57
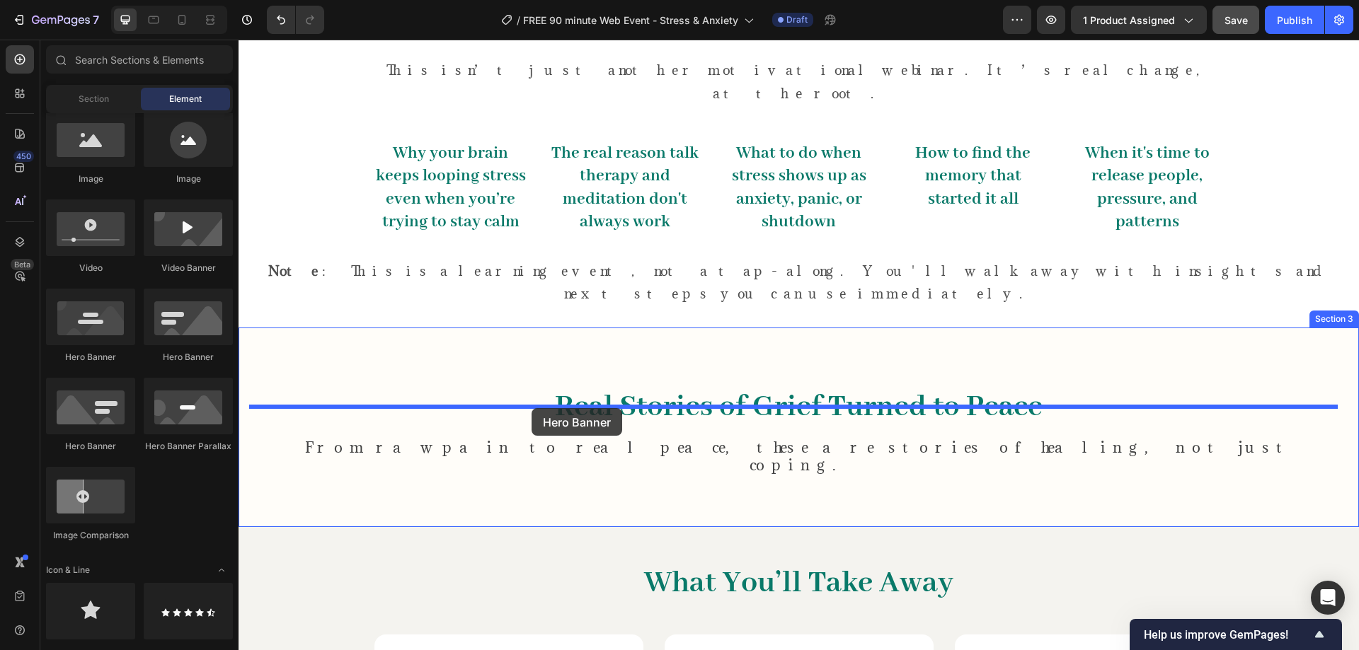
drag, startPoint x: 421, startPoint y: 372, endPoint x: 531, endPoint y: 408, distance: 116.1
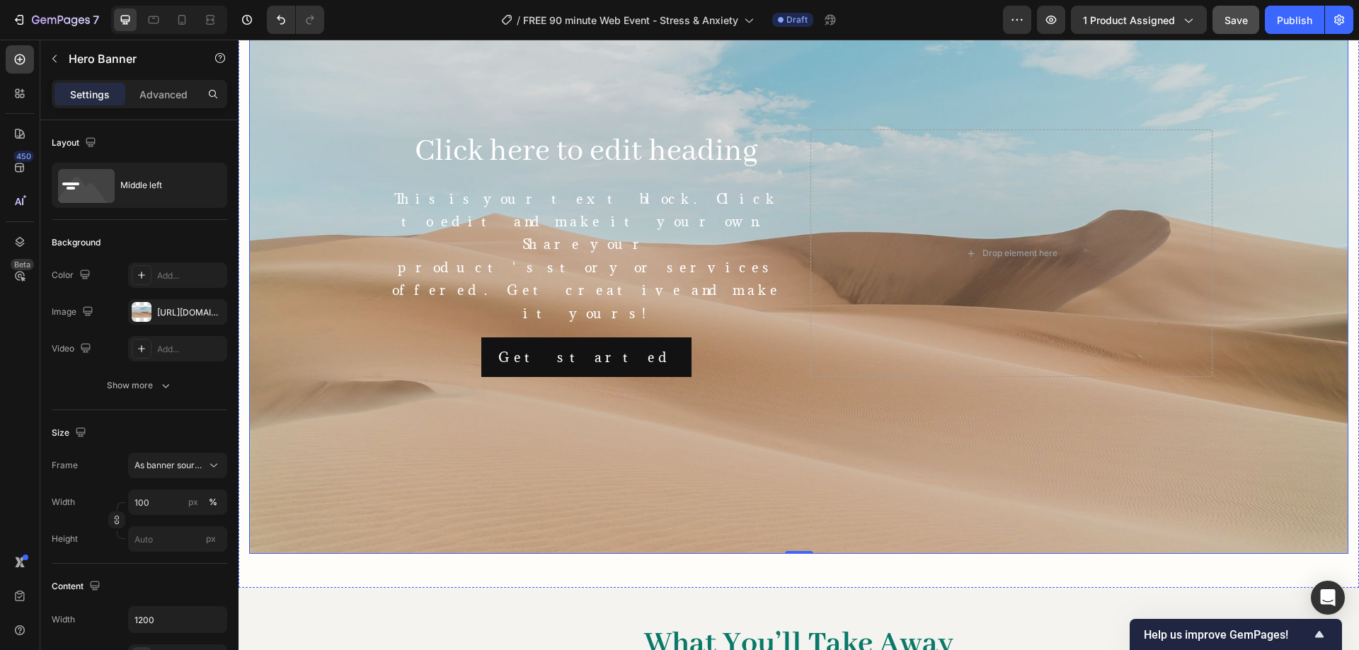
scroll to position [943, 0]
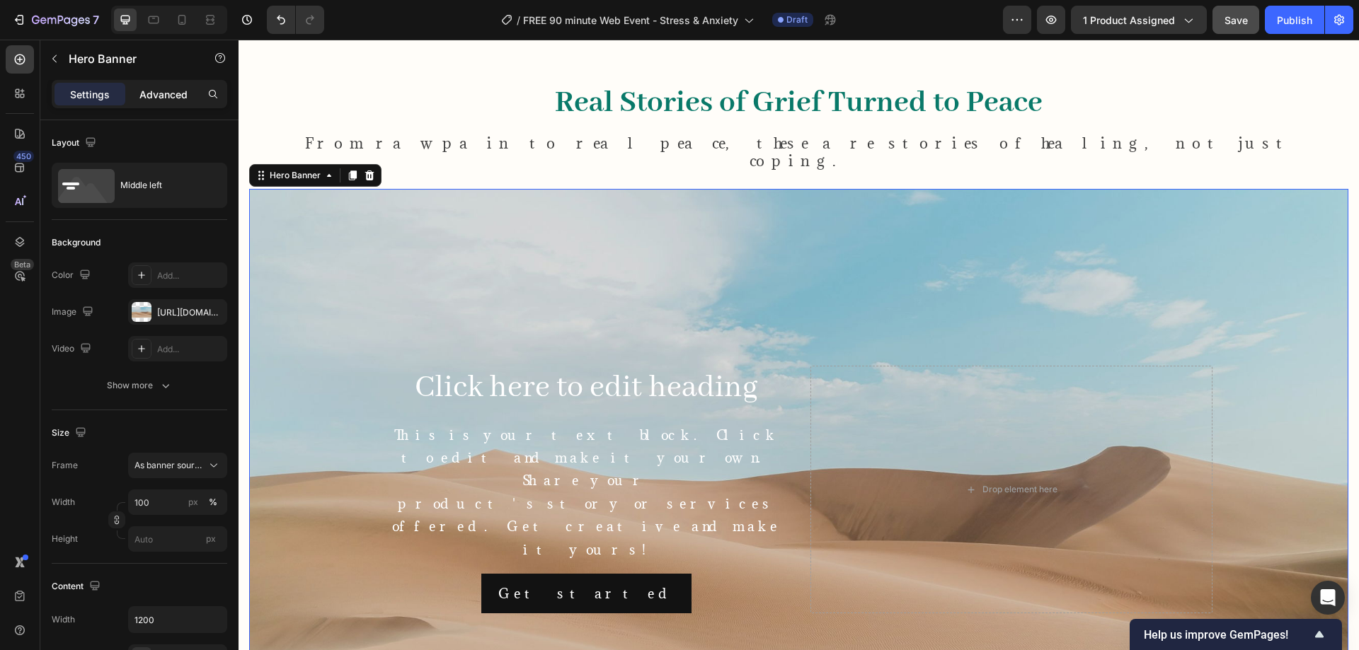
click at [155, 93] on p "Advanced" at bounding box center [163, 94] width 48 height 15
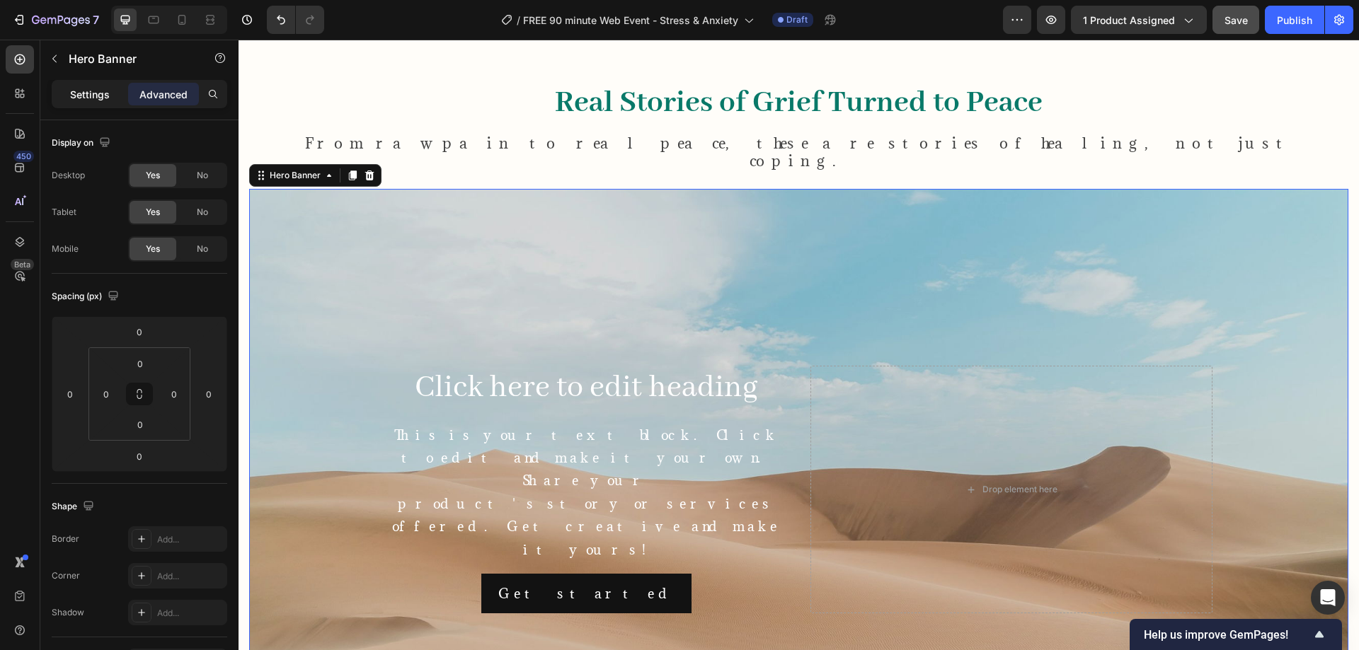
click at [100, 96] on p "Settings" at bounding box center [90, 94] width 40 height 15
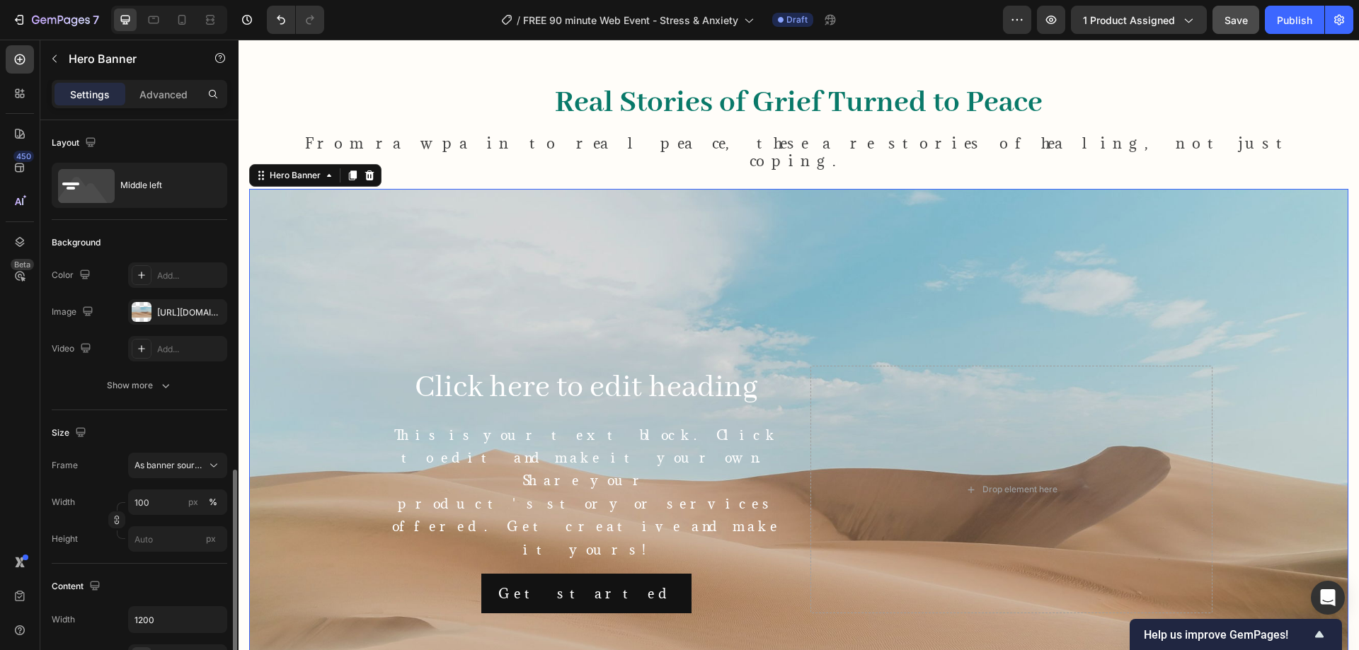
scroll to position [236, 0]
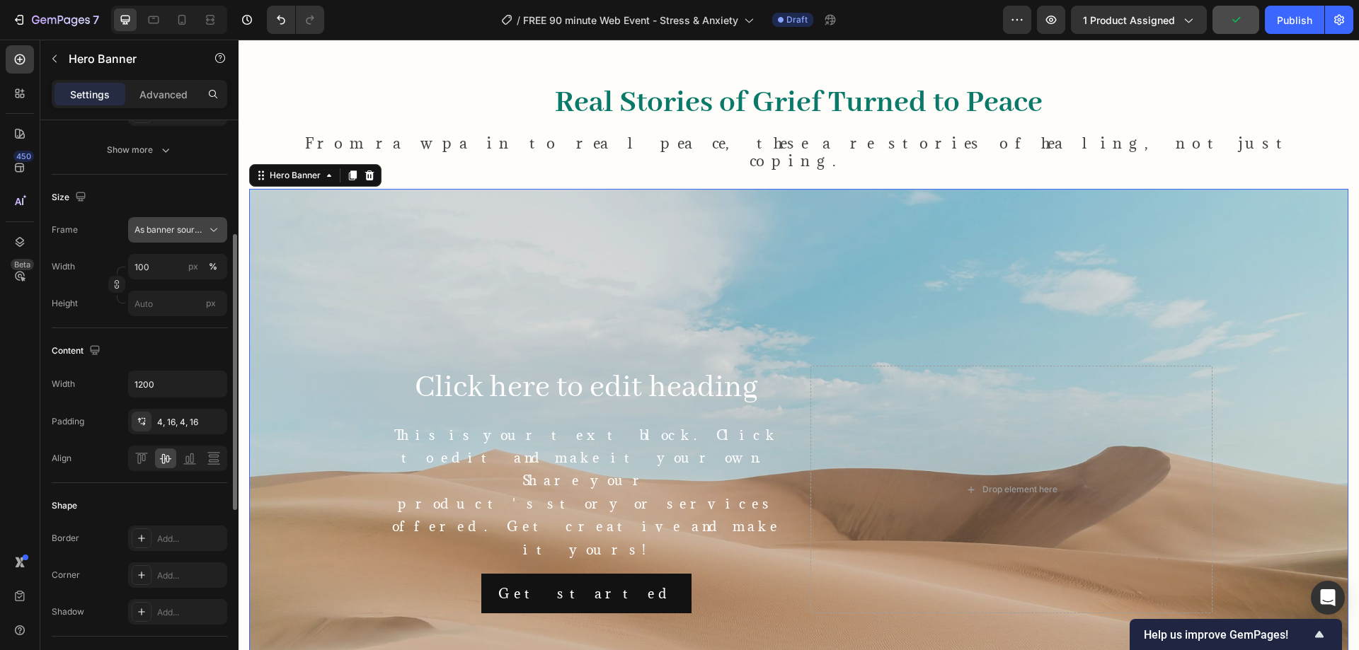
click at [214, 224] on icon at bounding box center [214, 230] width 14 height 14
click at [182, 188] on div "Size" at bounding box center [139, 197] width 175 height 23
click at [211, 389] on icon "button" at bounding box center [214, 384] width 14 height 14
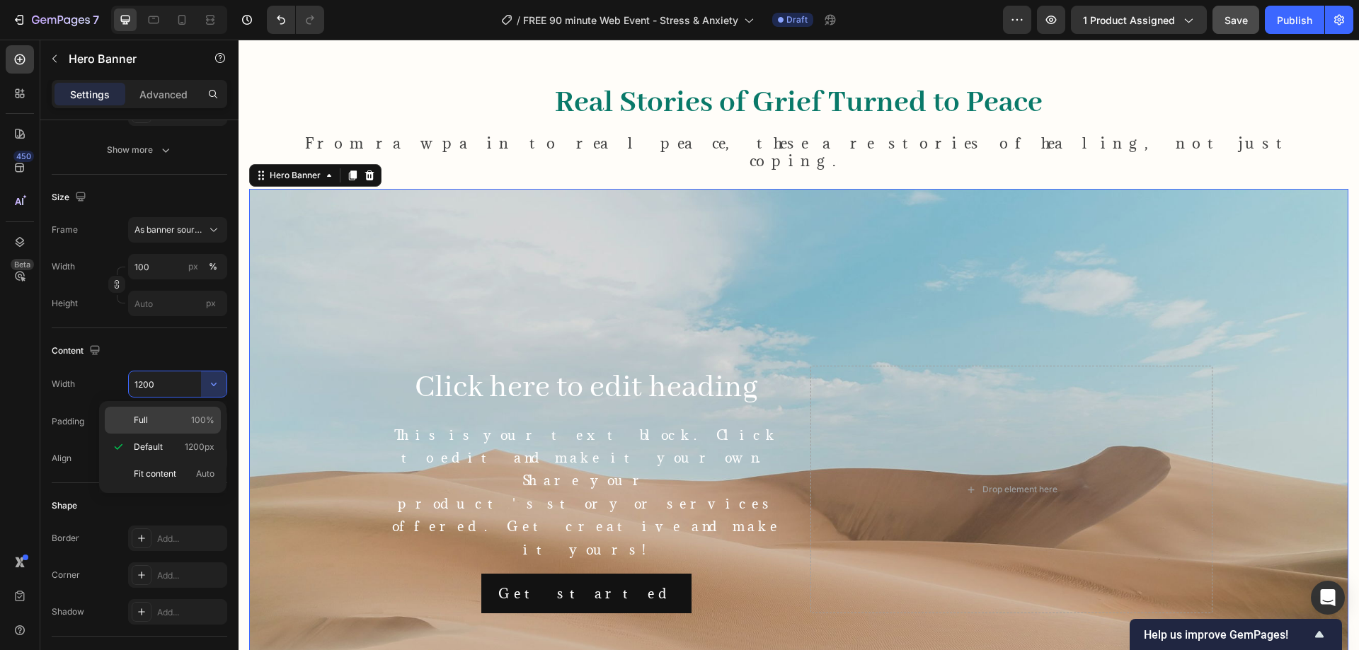
click at [183, 425] on p "Full 100%" at bounding box center [174, 420] width 81 height 13
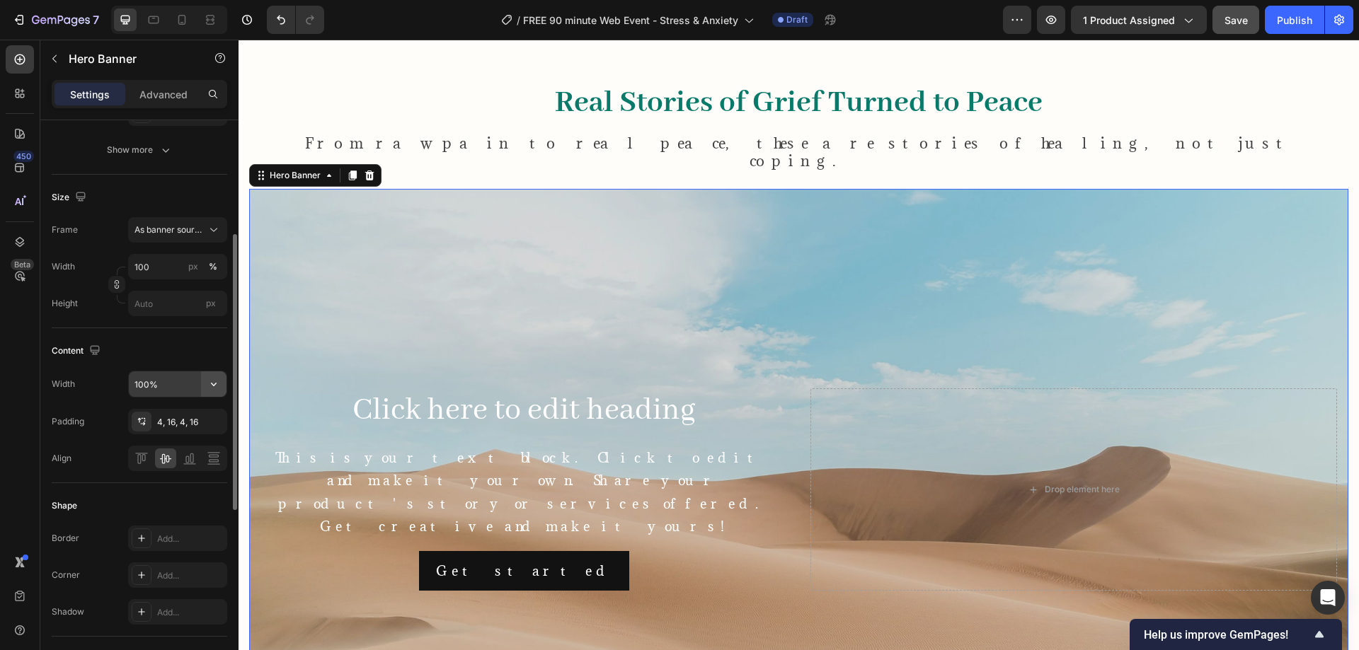
click at [218, 389] on icon "button" at bounding box center [214, 384] width 14 height 14
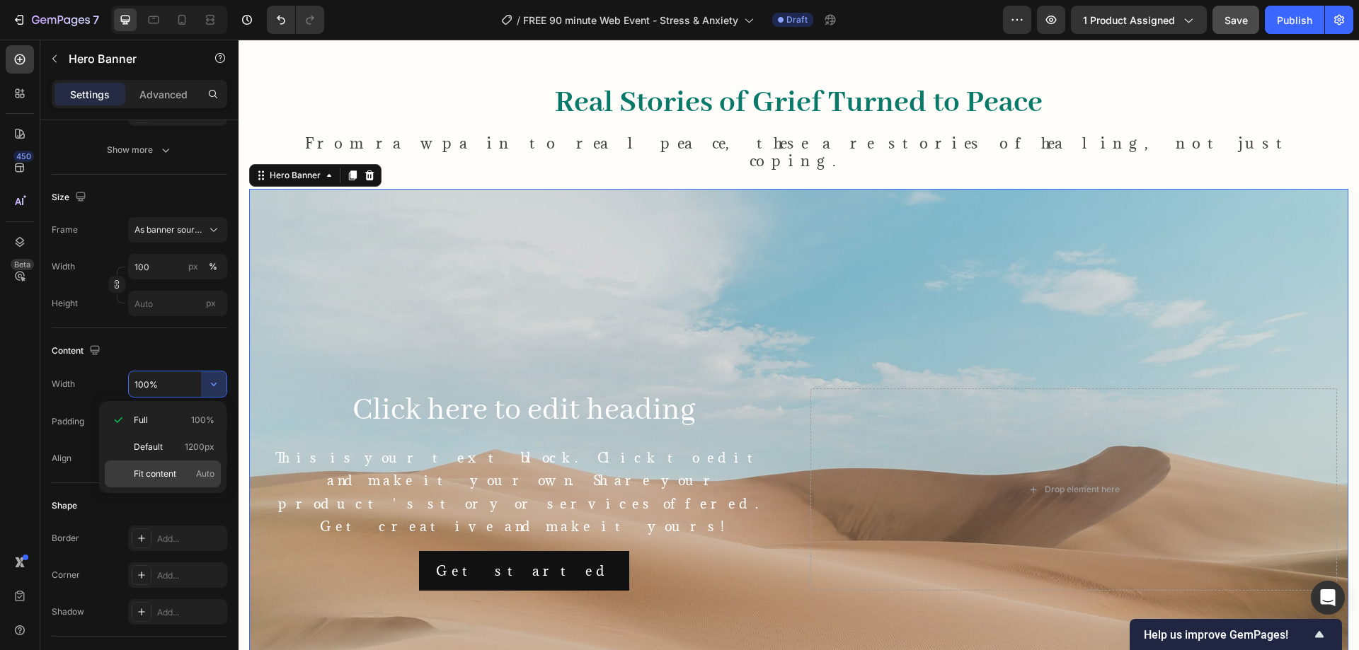
click at [183, 473] on p "Fit content Auto" at bounding box center [174, 474] width 81 height 13
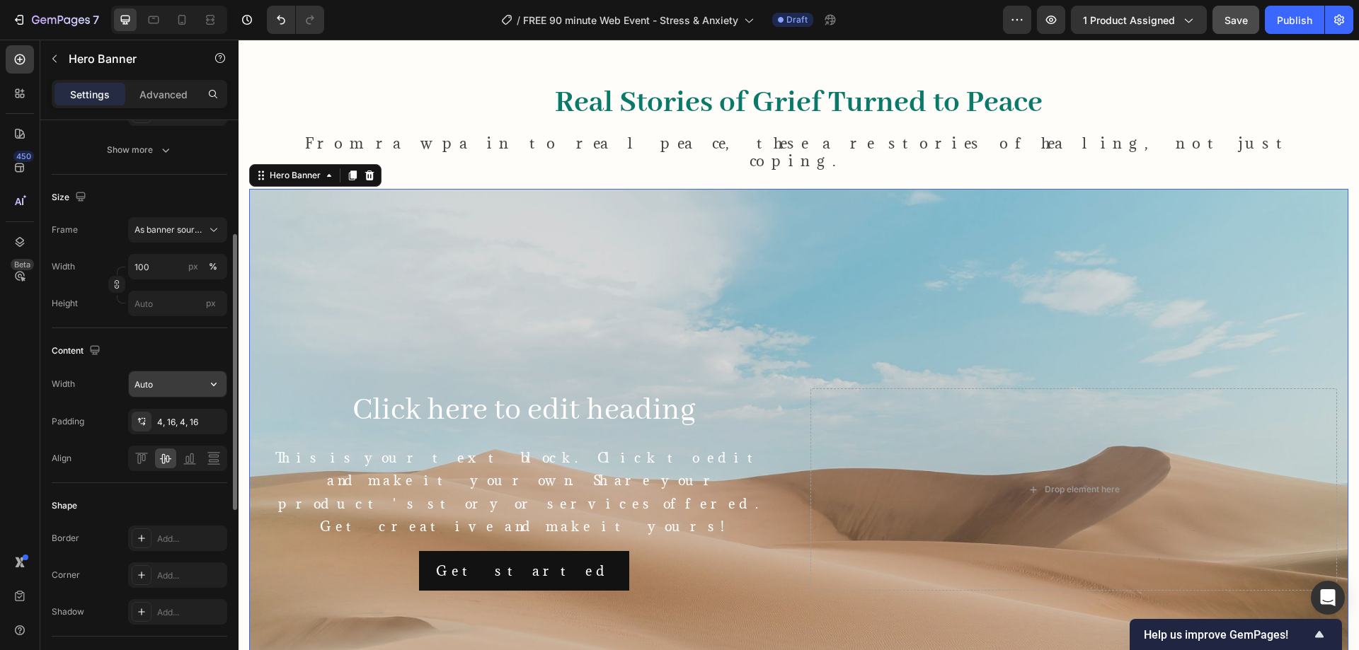
click at [214, 386] on icon "button" at bounding box center [214, 385] width 6 height 4
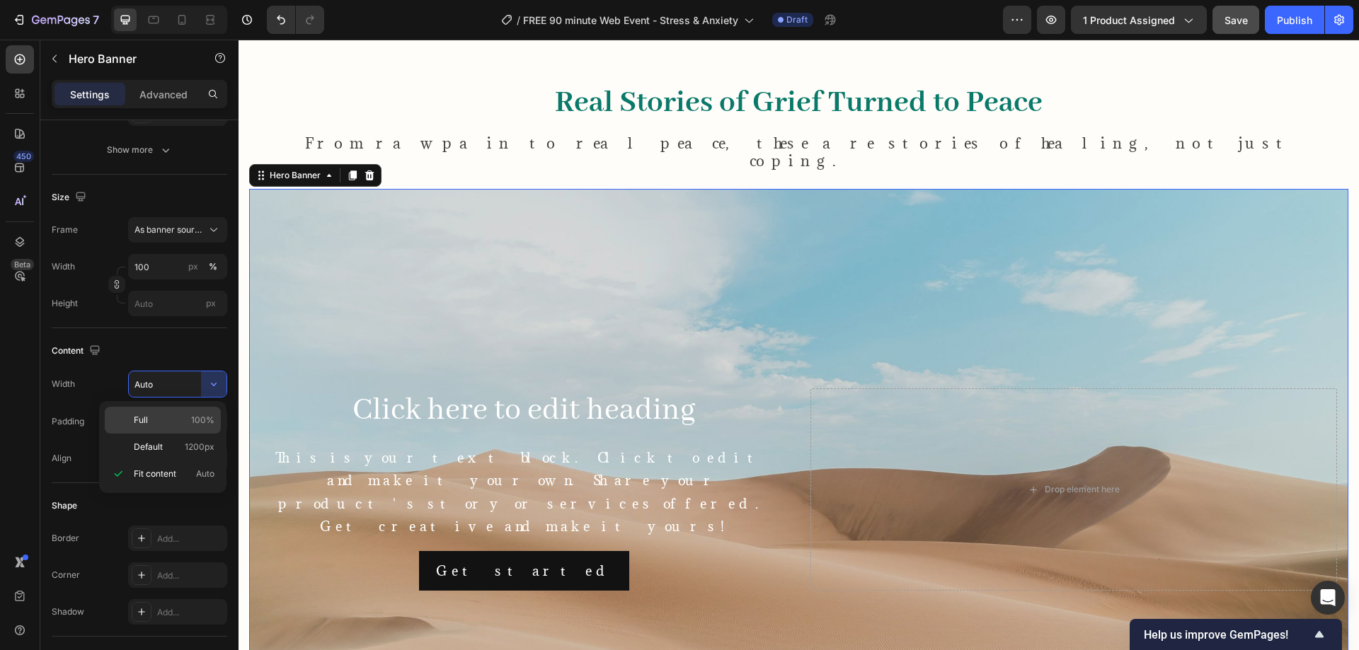
click at [187, 425] on p "Full 100%" at bounding box center [174, 420] width 81 height 13
type input "100%"
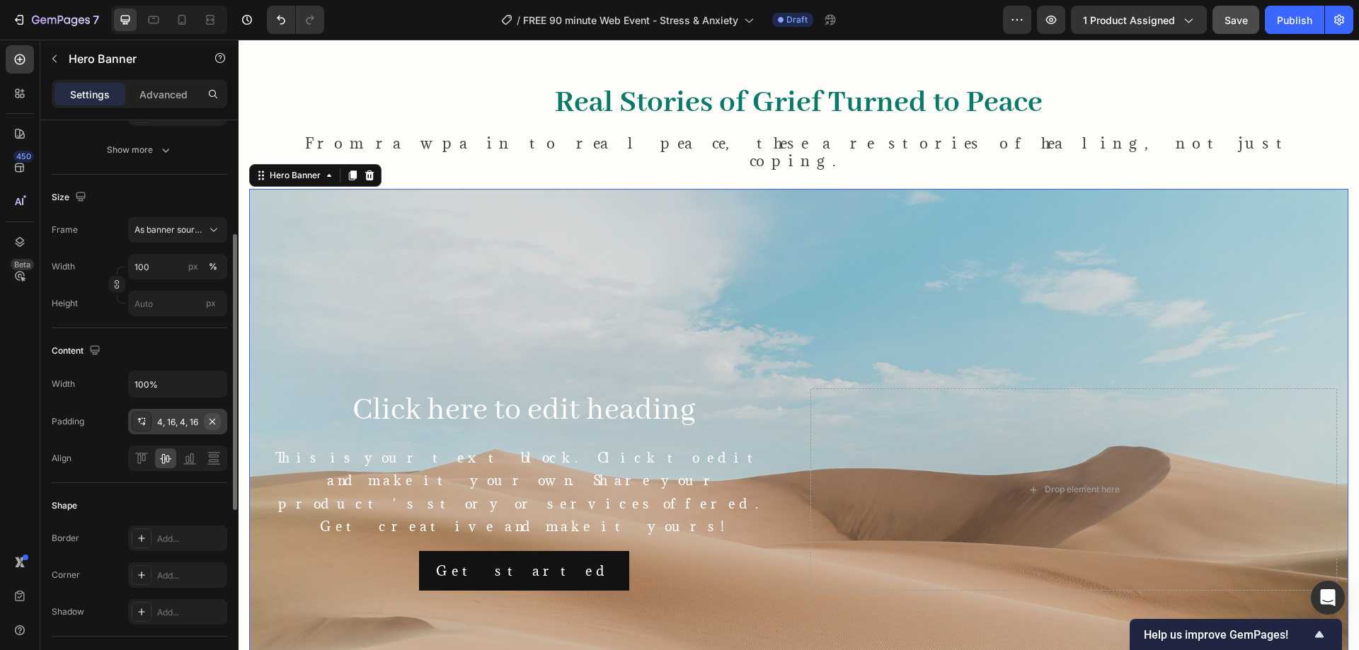
click at [210, 426] on icon "button" at bounding box center [212, 421] width 11 height 11
click at [138, 418] on icon at bounding box center [141, 421] width 11 height 11
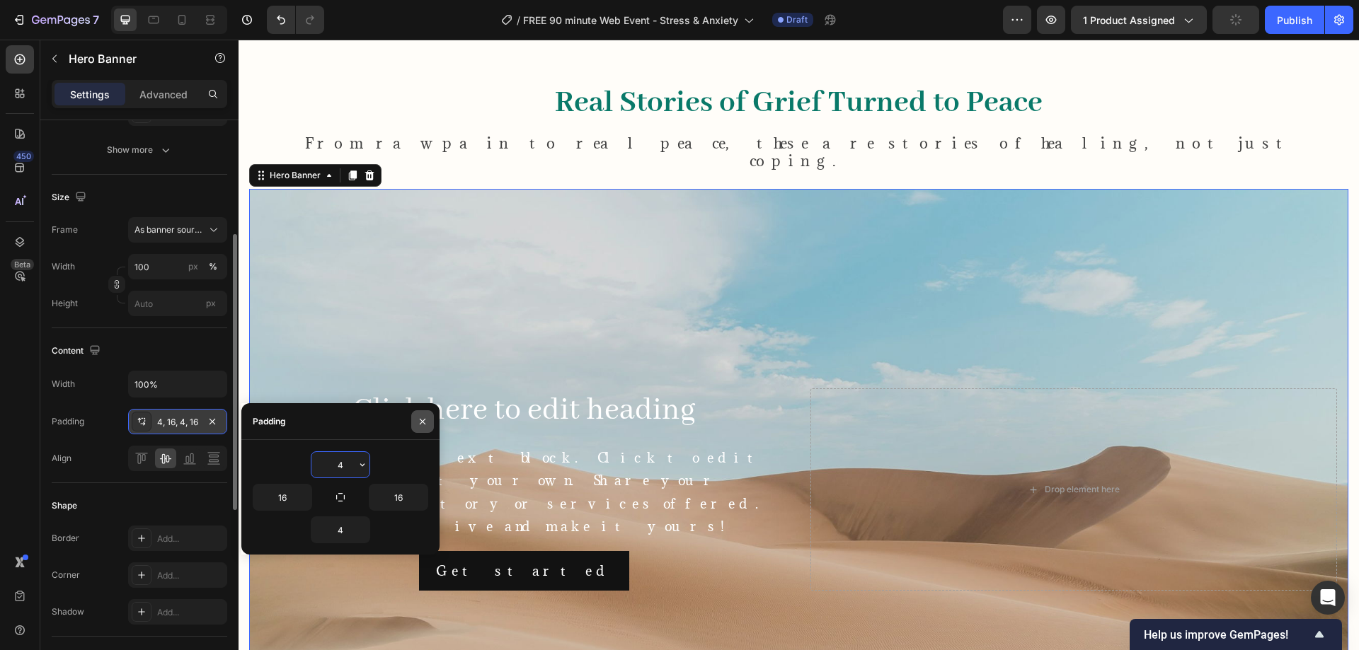
click at [425, 419] on icon "button" at bounding box center [423, 421] width 6 height 6
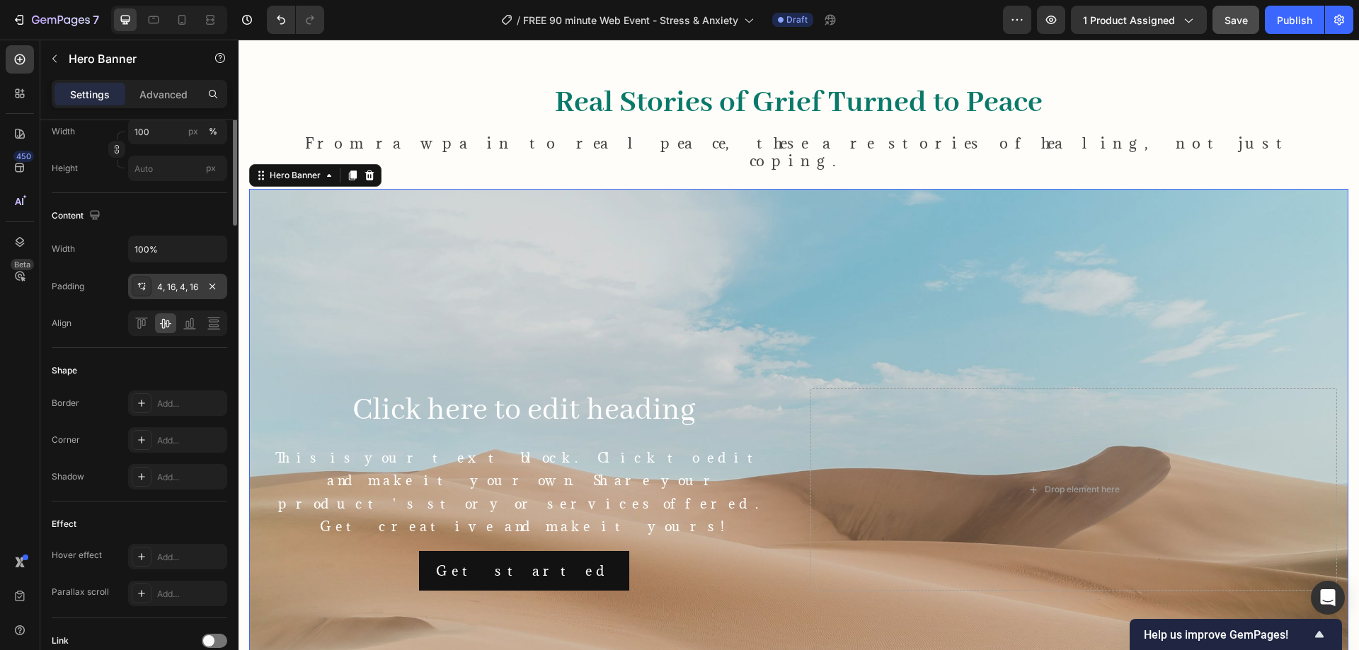
scroll to position [135, 0]
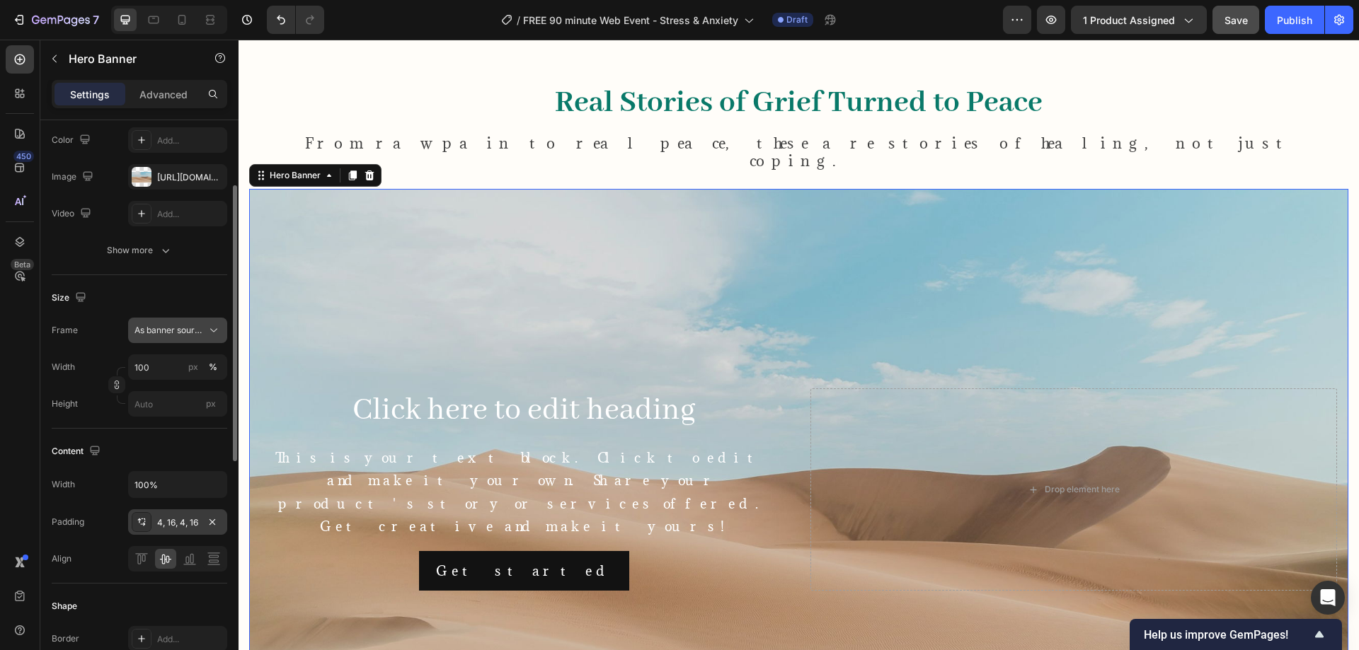
click at [208, 330] on icon at bounding box center [214, 330] width 14 height 14
click at [184, 389] on div "Custom" at bounding box center [175, 390] width 82 height 13
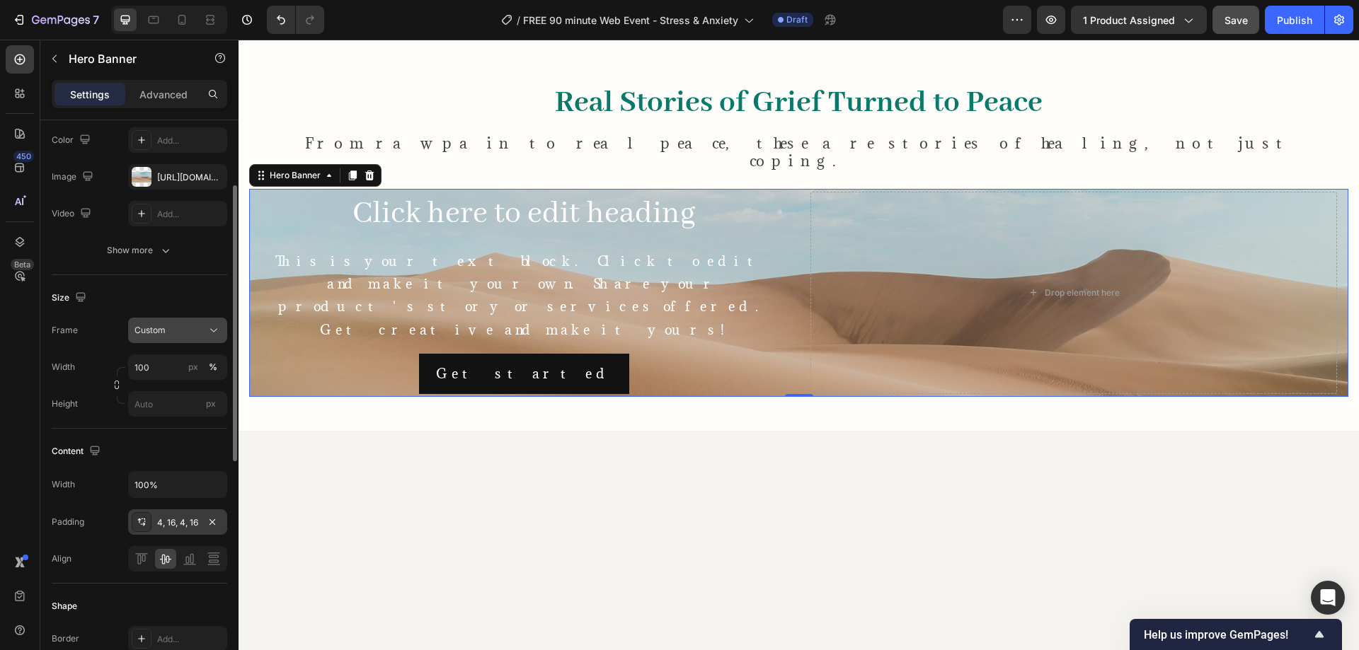
click at [217, 329] on icon at bounding box center [214, 330] width 14 height 14
click at [185, 357] on div "As banner source" at bounding box center [164, 364] width 113 height 25
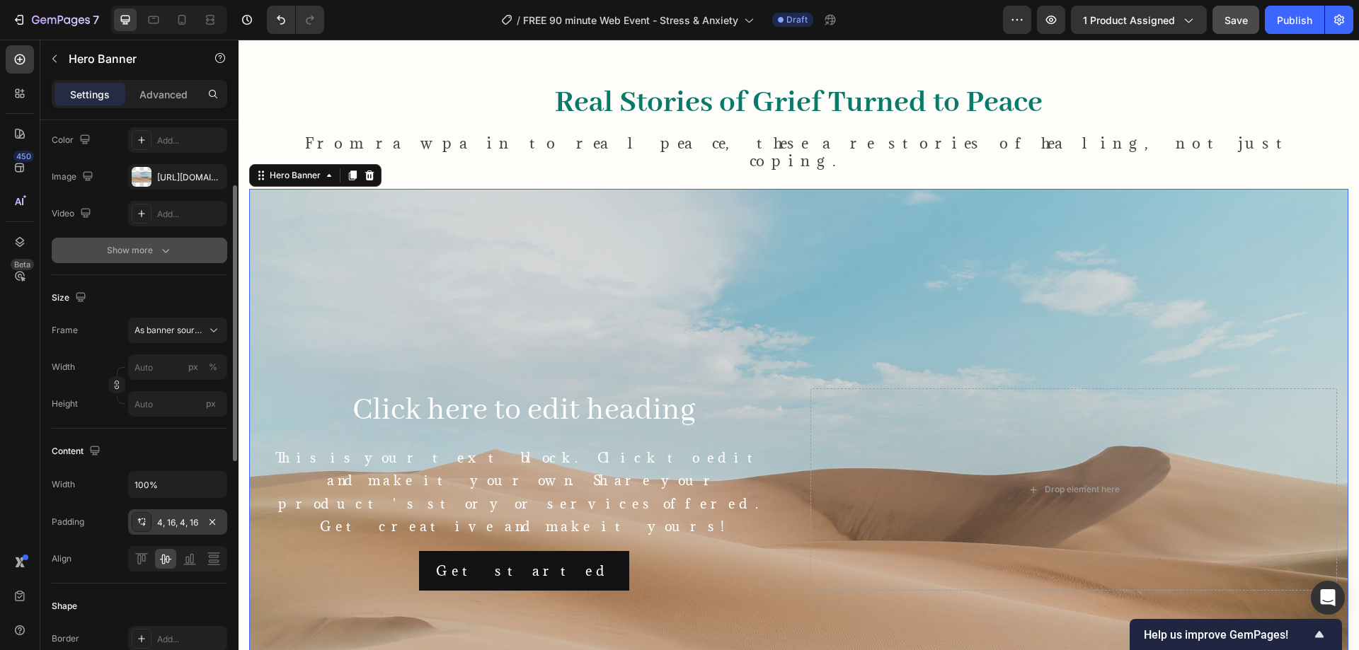
click at [149, 248] on div "Show more" at bounding box center [140, 250] width 66 height 14
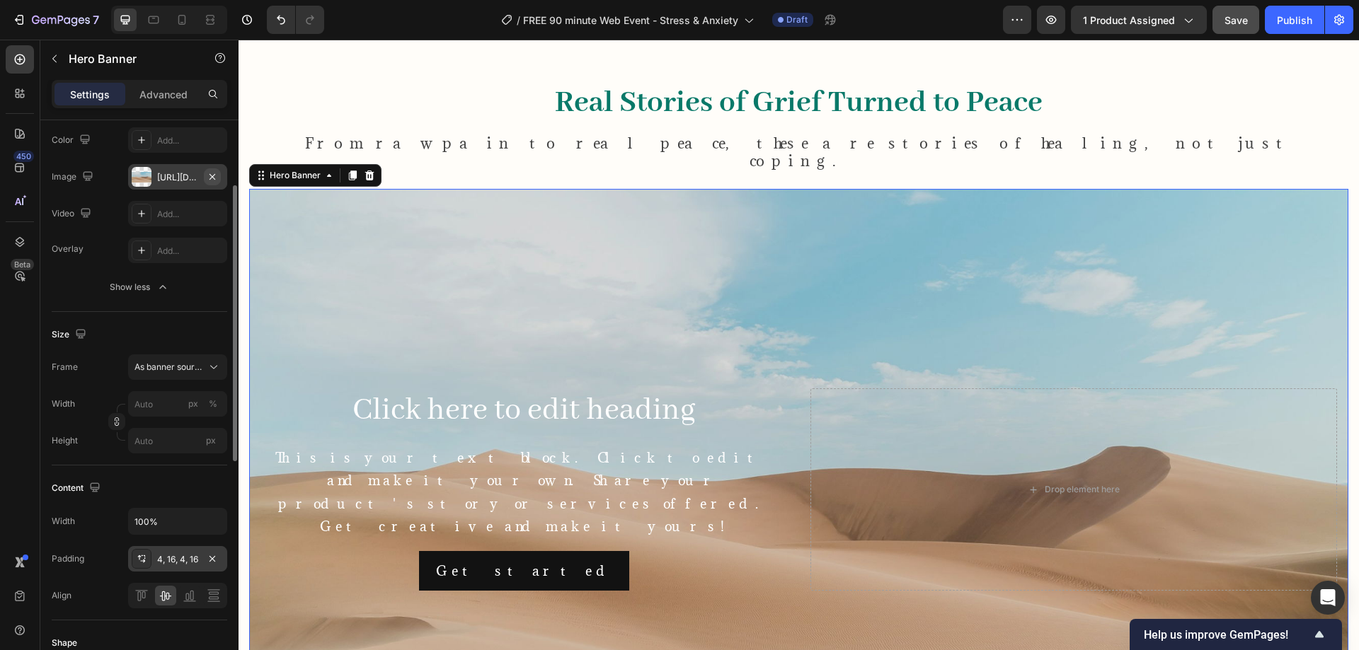
click at [216, 178] on icon "button" at bounding box center [212, 176] width 11 height 11
type input "100"
type input "Auto"
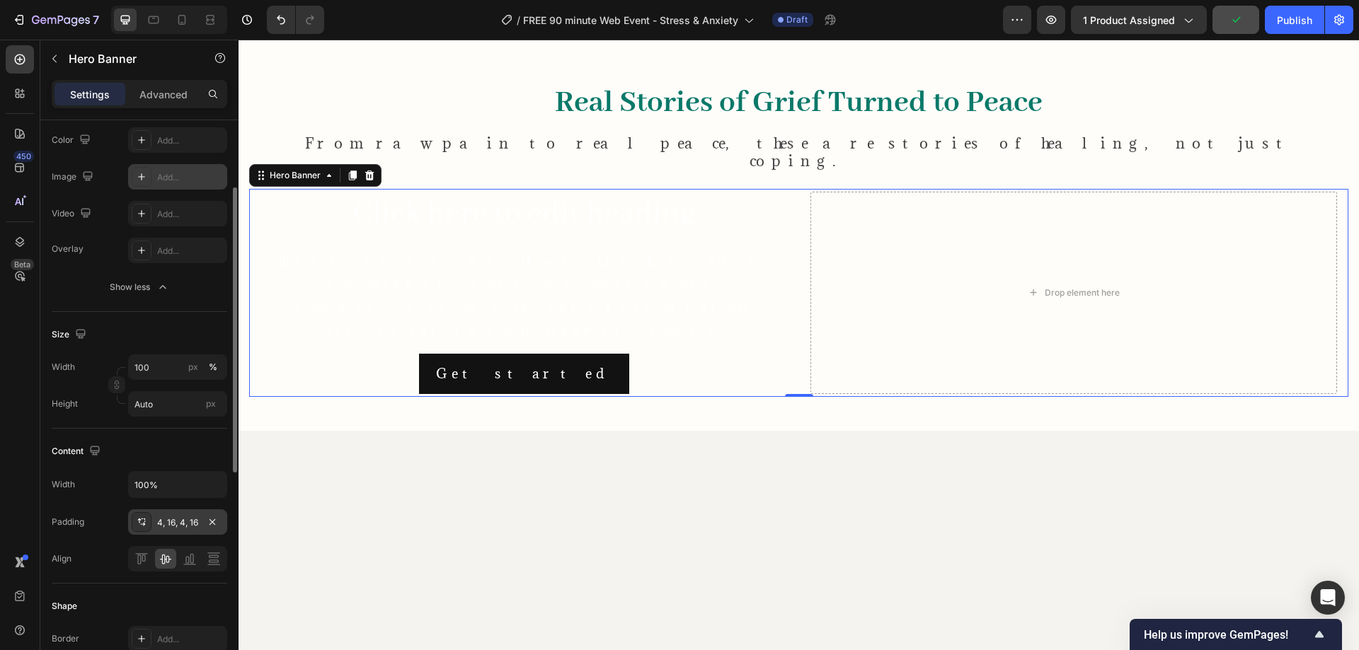
click at [138, 179] on icon at bounding box center [141, 176] width 11 height 11
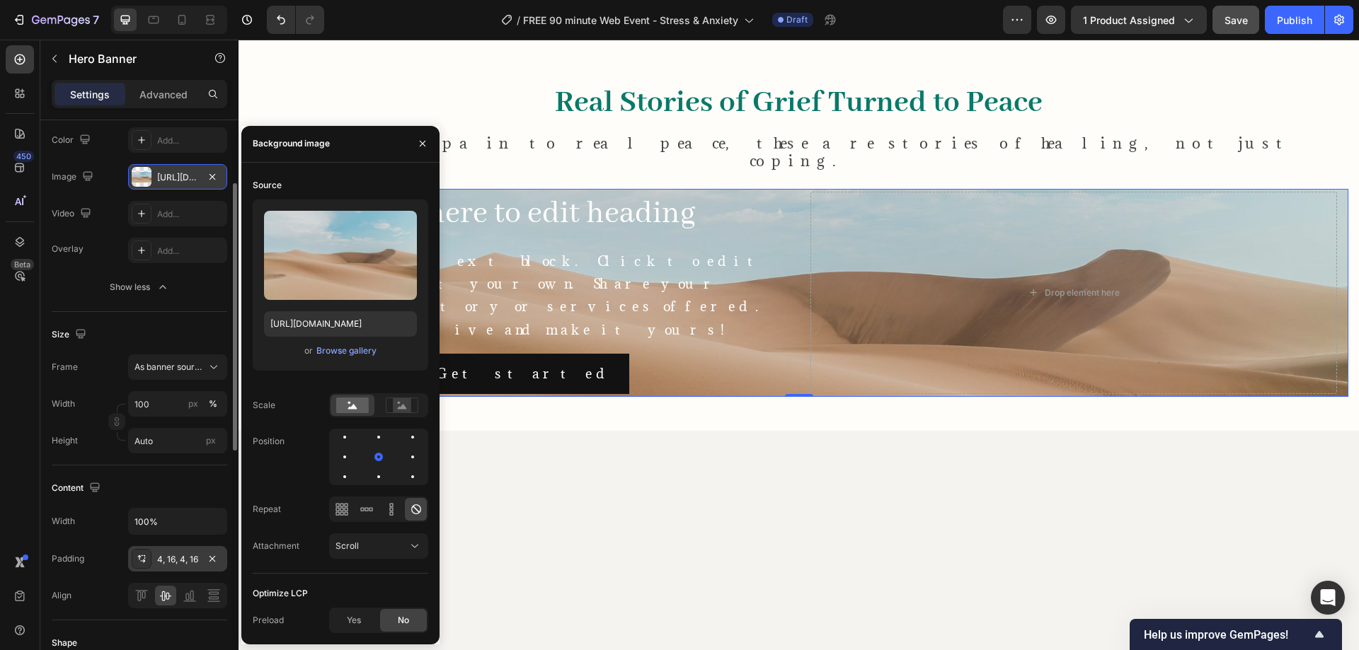
click at [29, 407] on div "450 Beta" at bounding box center [20, 296] width 28 height 503
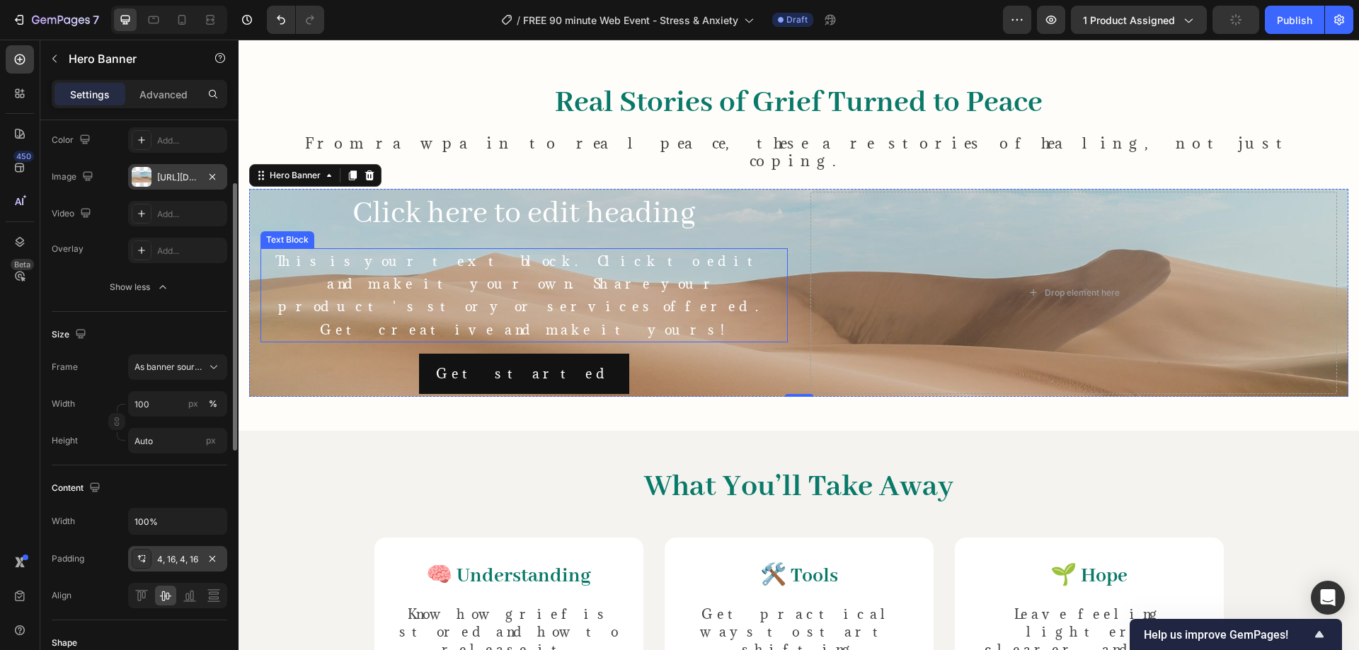
scroll to position [1180, 0]
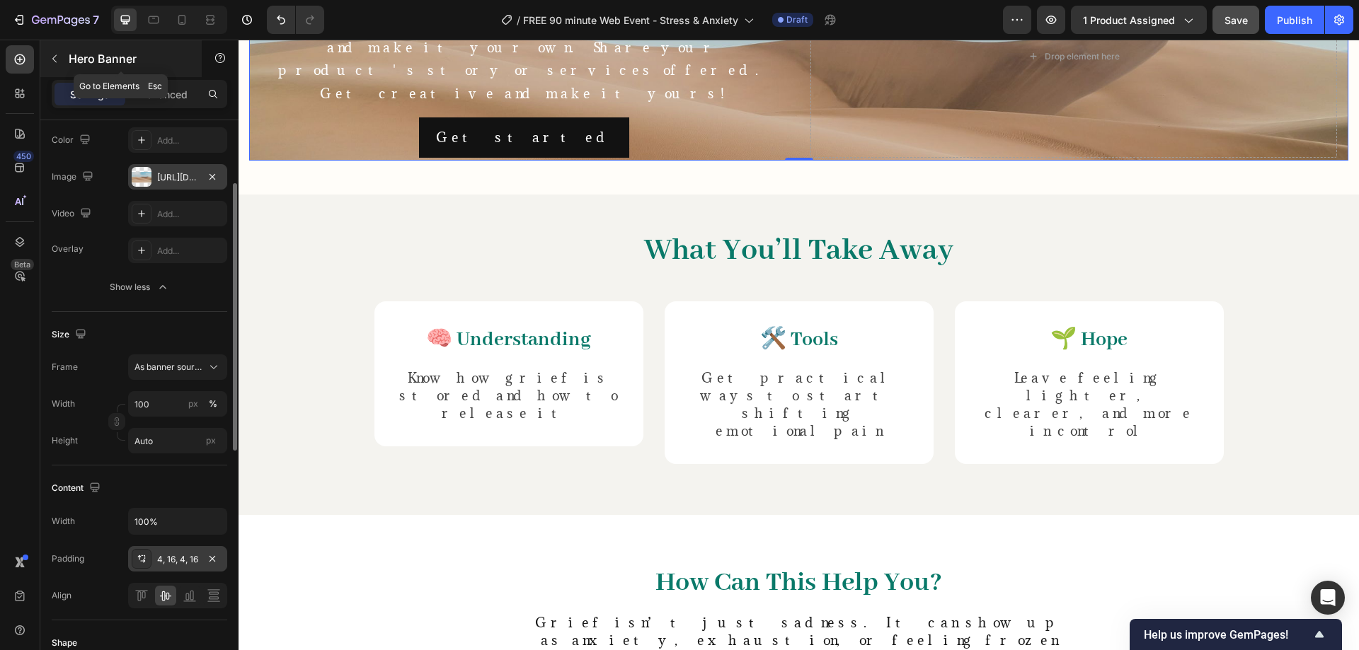
click at [52, 57] on icon "button" at bounding box center [54, 58] width 11 height 11
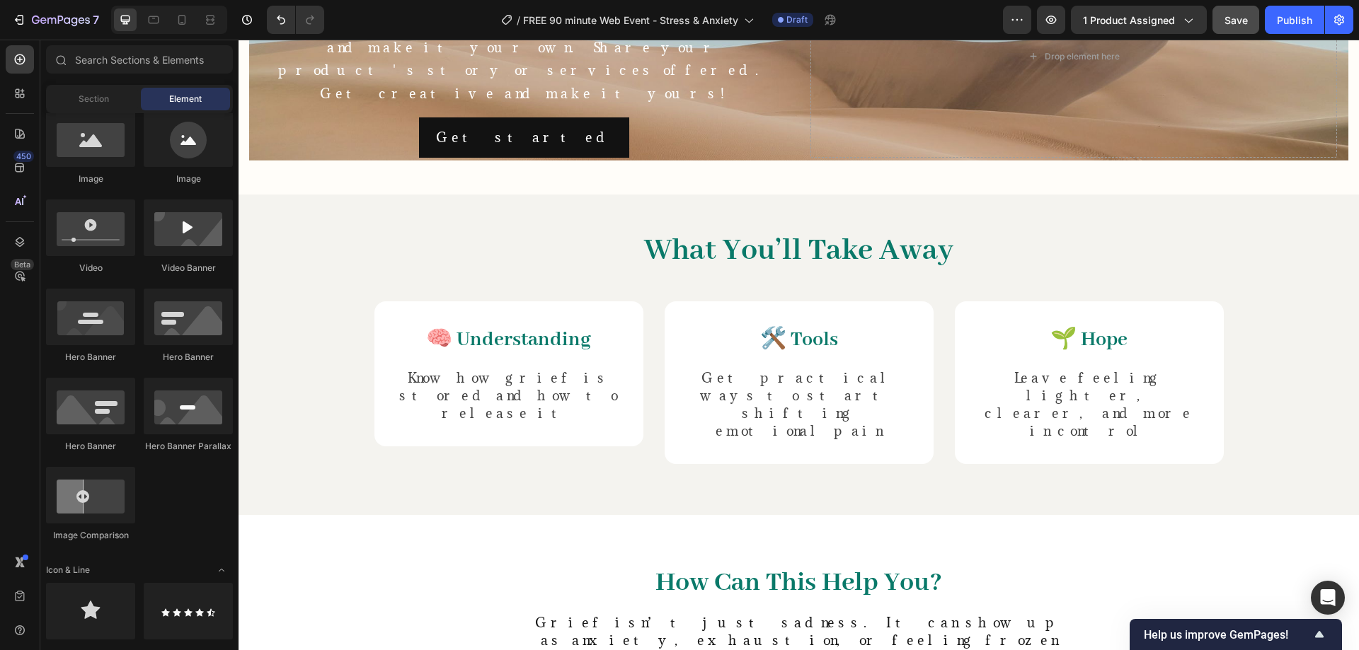
scroll to position [0, 0]
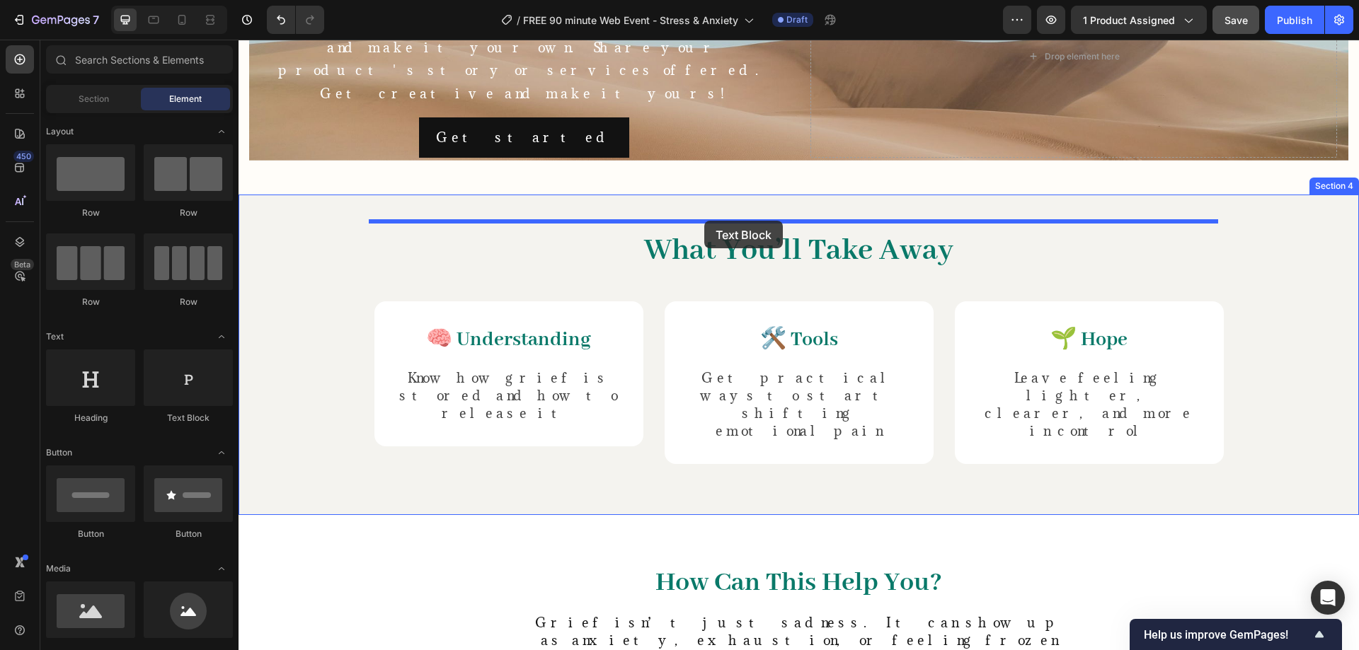
drag, startPoint x: 461, startPoint y: 418, endPoint x: 644, endPoint y: 40, distance: 420.6
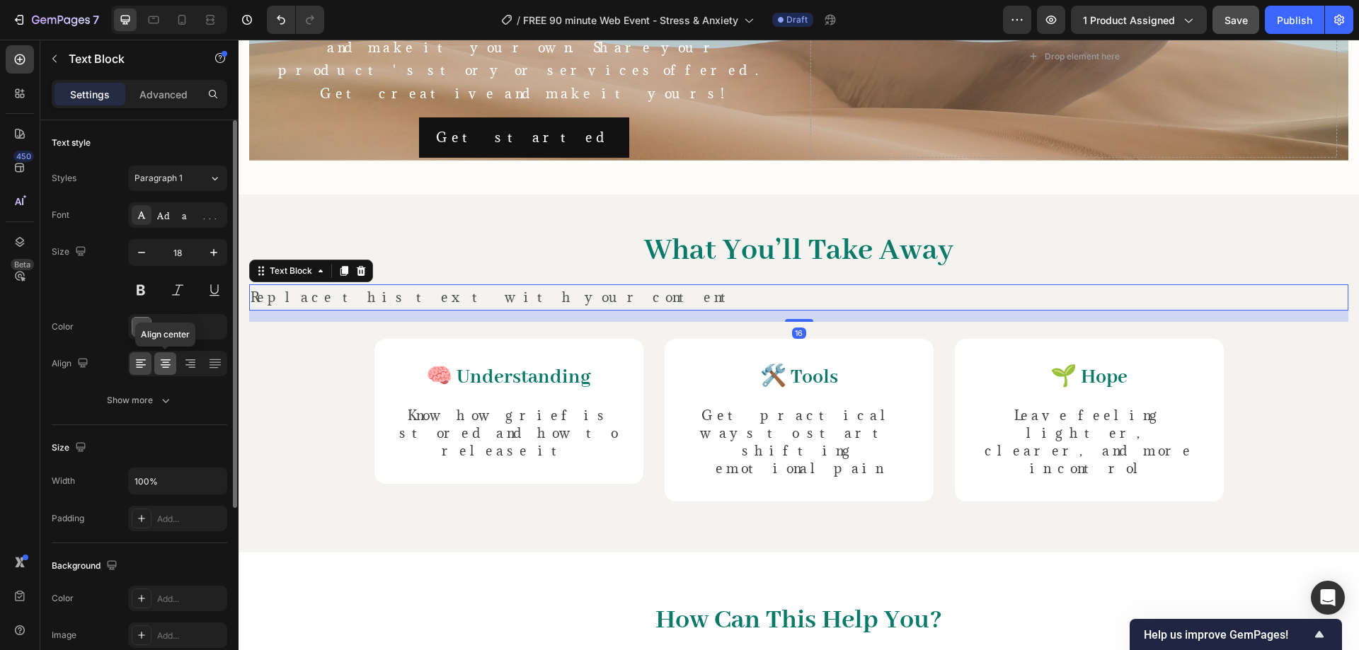
click at [164, 369] on icon at bounding box center [166, 364] width 14 height 14
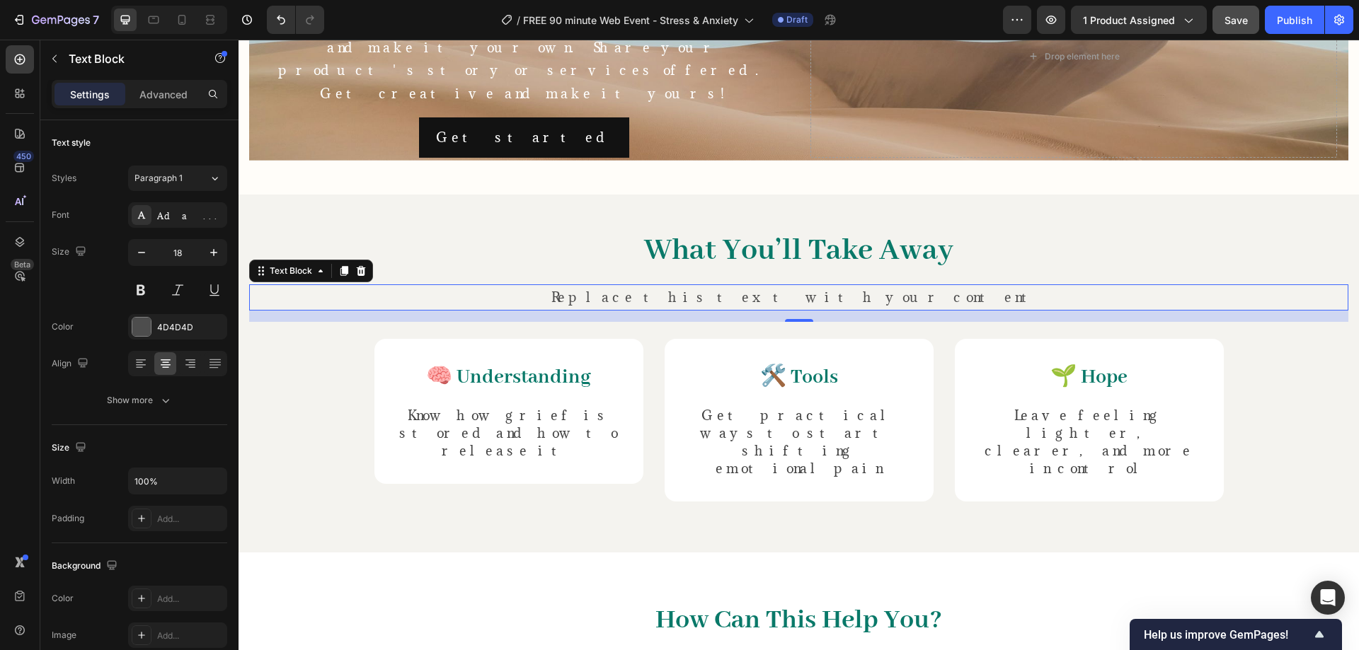
click at [714, 284] on div "Replace this text with your content" at bounding box center [798, 296] width 1099 height 25
click at [714, 286] on p "Replace this text with your content" at bounding box center [799, 297] width 1096 height 23
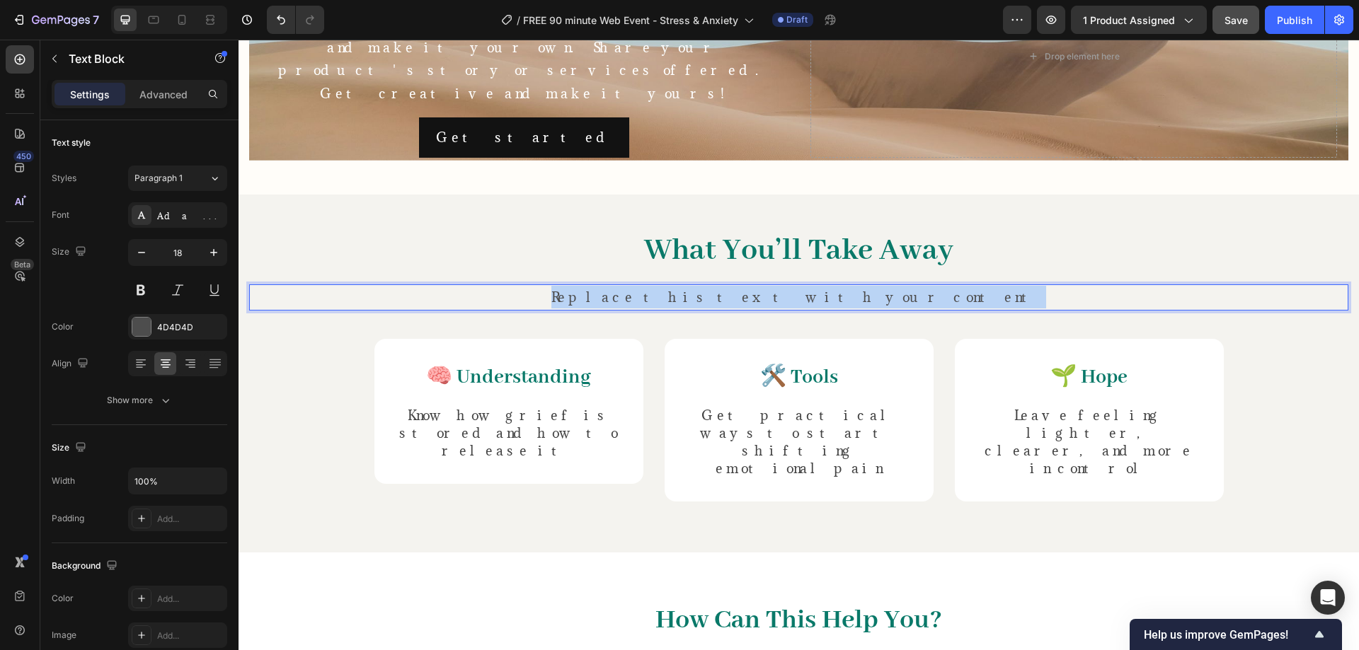
click at [714, 286] on p "Replace this text with your content" at bounding box center [799, 297] width 1096 height 23
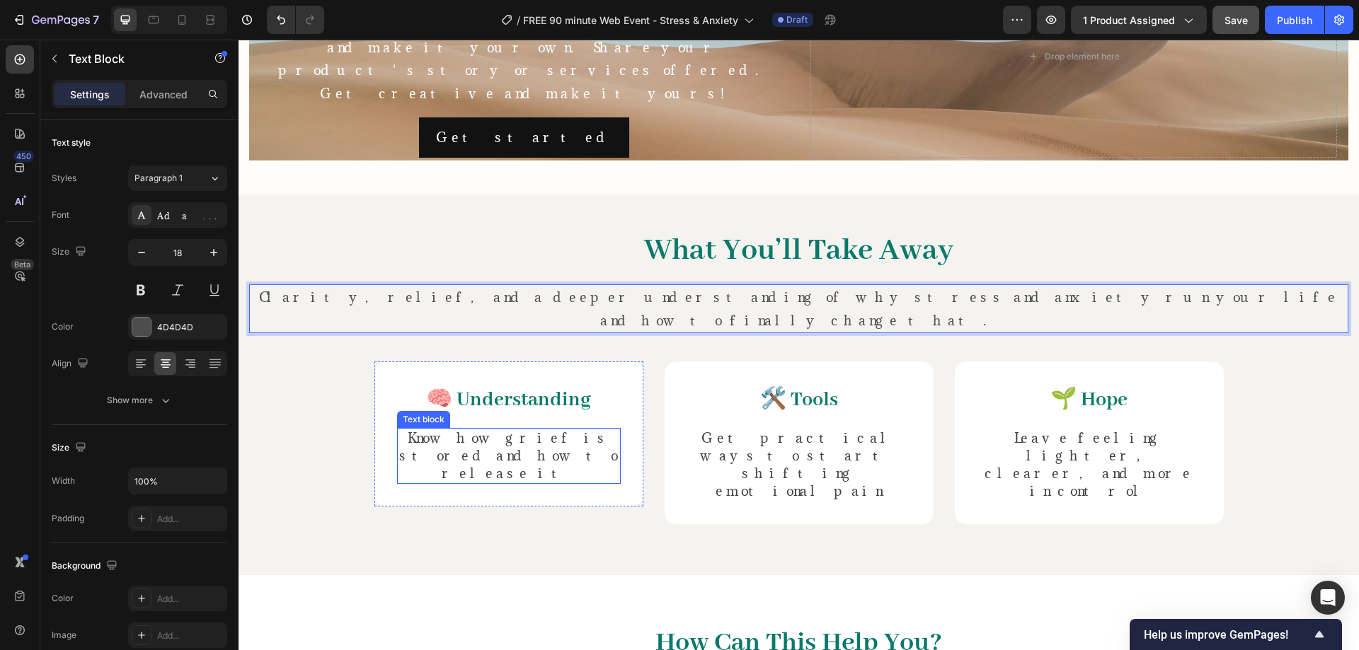
click at [522, 430] on span "Know how grief is stored and how to release it" at bounding box center [508, 456] width 219 height 52
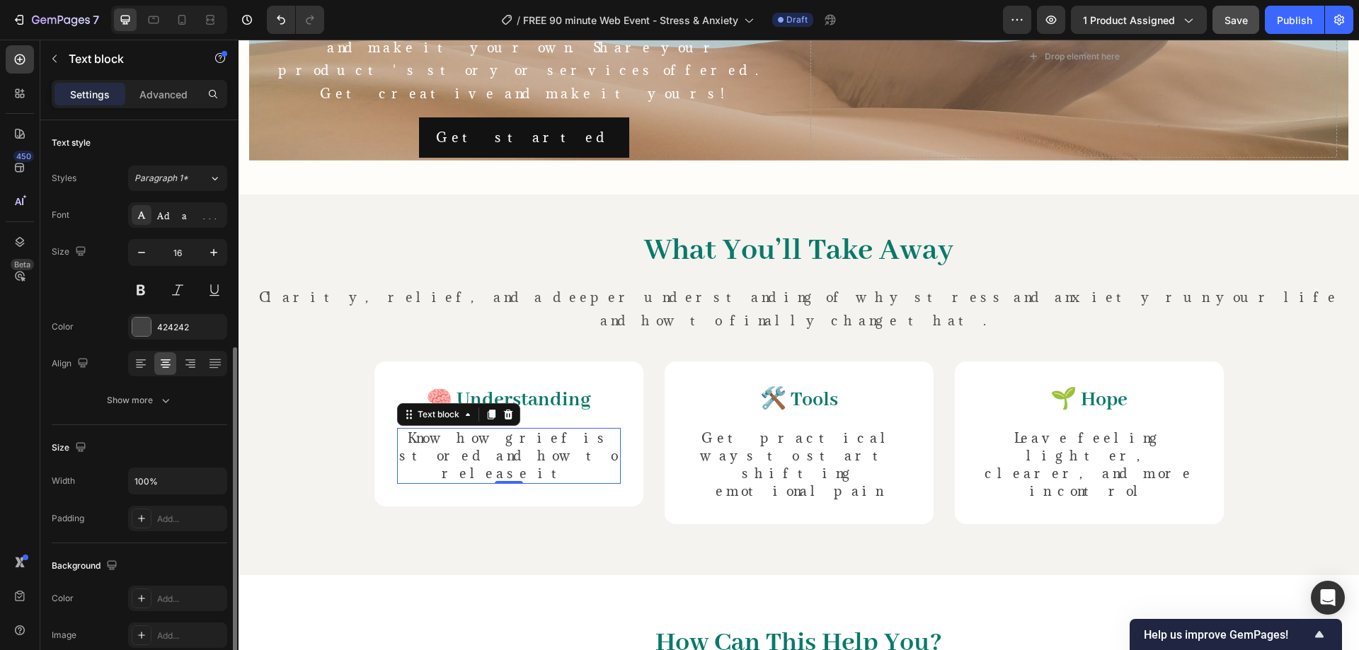
click at [522, 430] on span "Know how grief is stored and how to release it" at bounding box center [508, 456] width 219 height 52
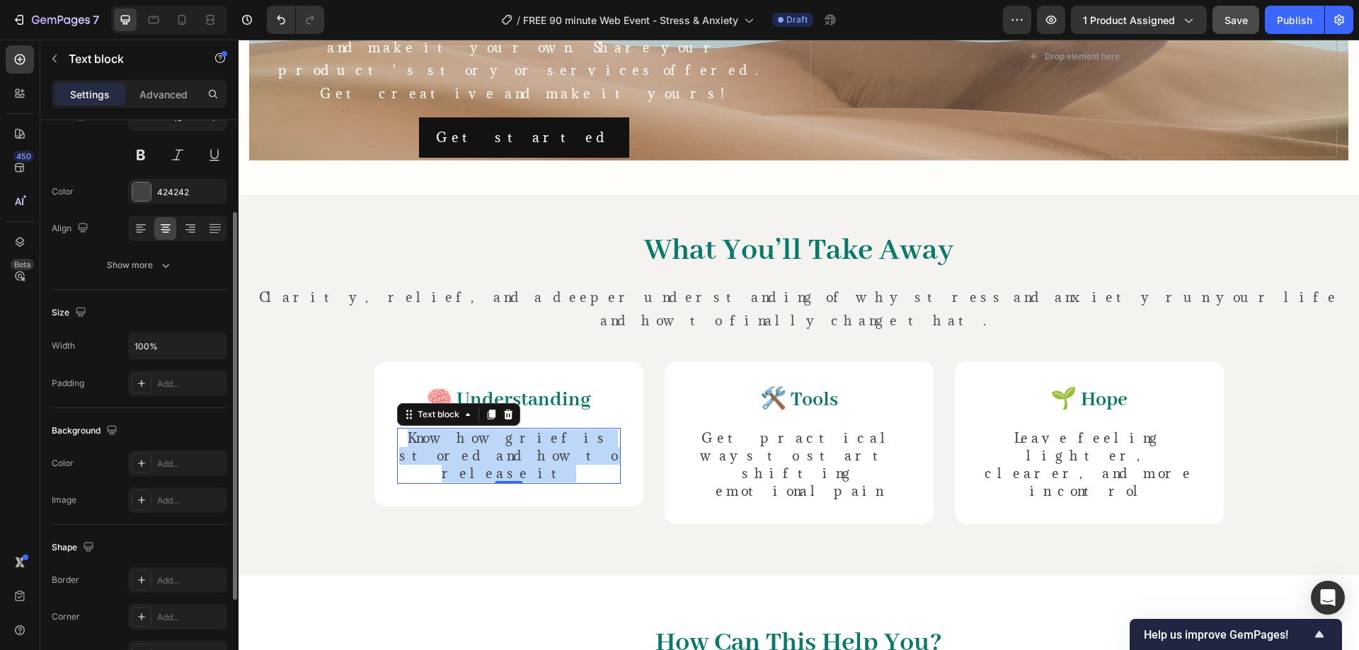
click at [522, 430] on span "Know how grief is stored and how to release it" at bounding box center [508, 456] width 219 height 52
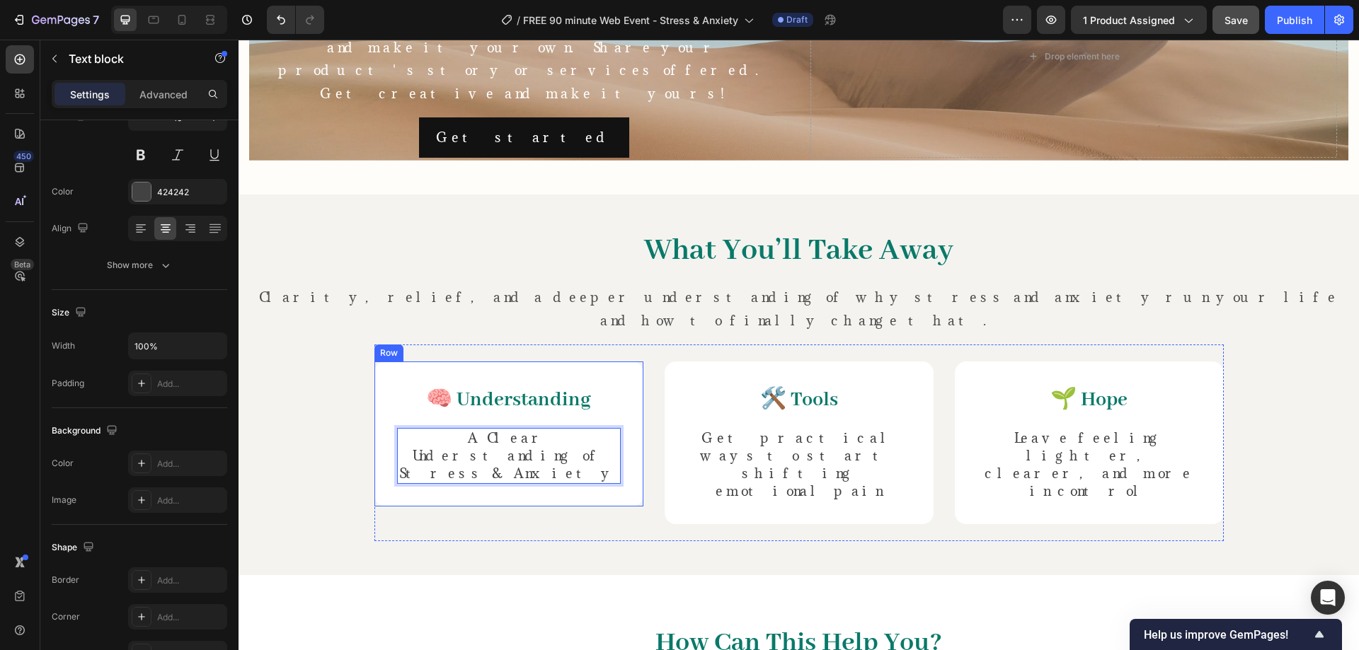
click at [500, 427] on div "What You’ll Take Away Heading Clarity, relief, and a deeper understanding of wh…" at bounding box center [798, 385] width 1120 height 381
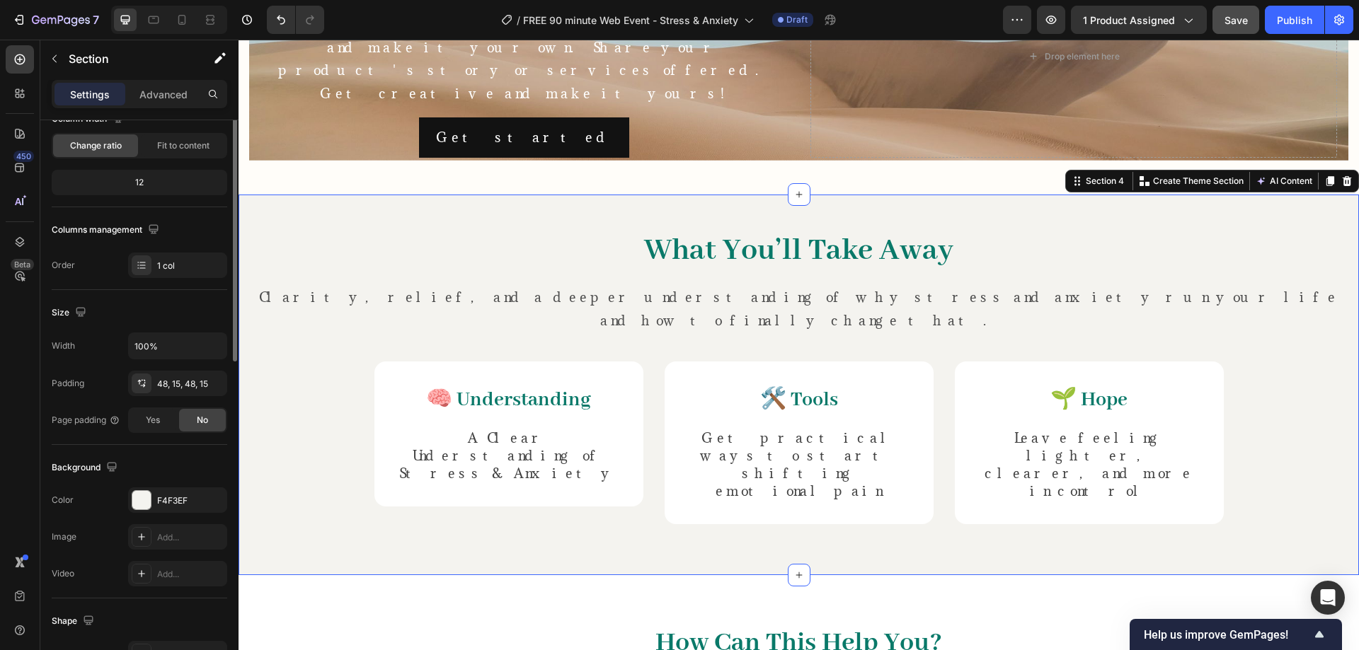
scroll to position [0, 0]
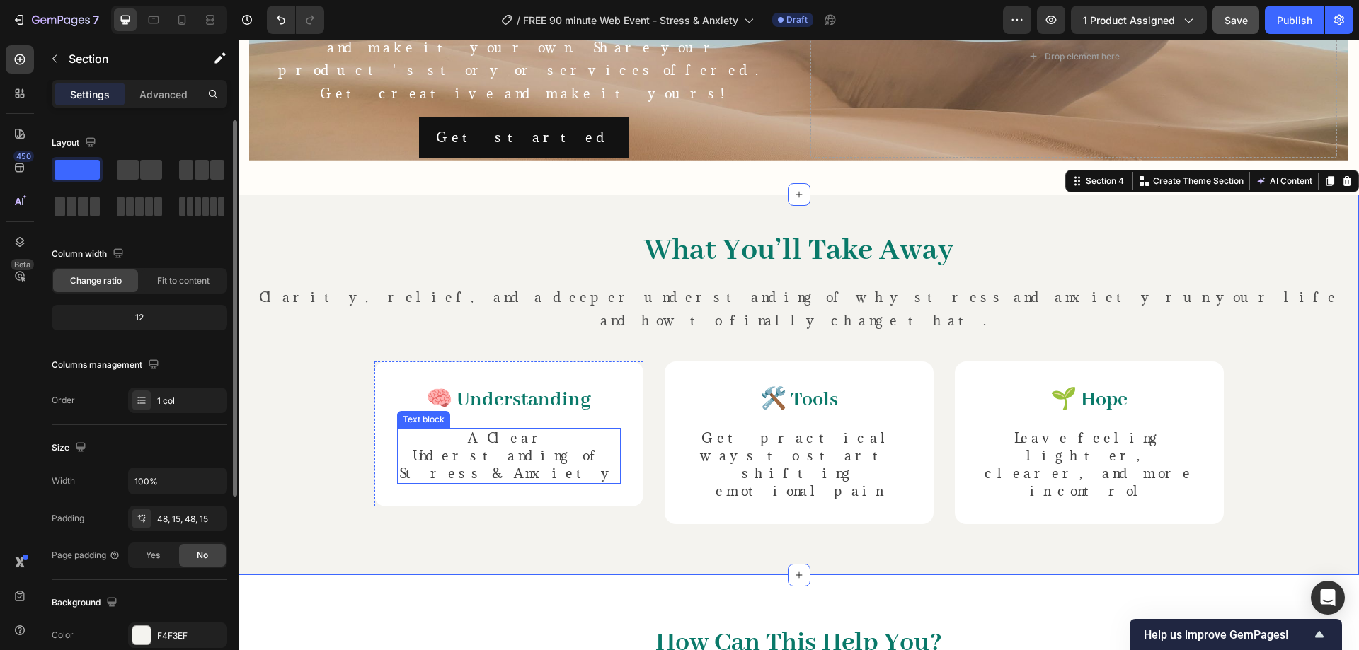
click at [527, 430] on p "A Clear Understanding of Stress & Anxiety" at bounding box center [508, 456] width 221 height 53
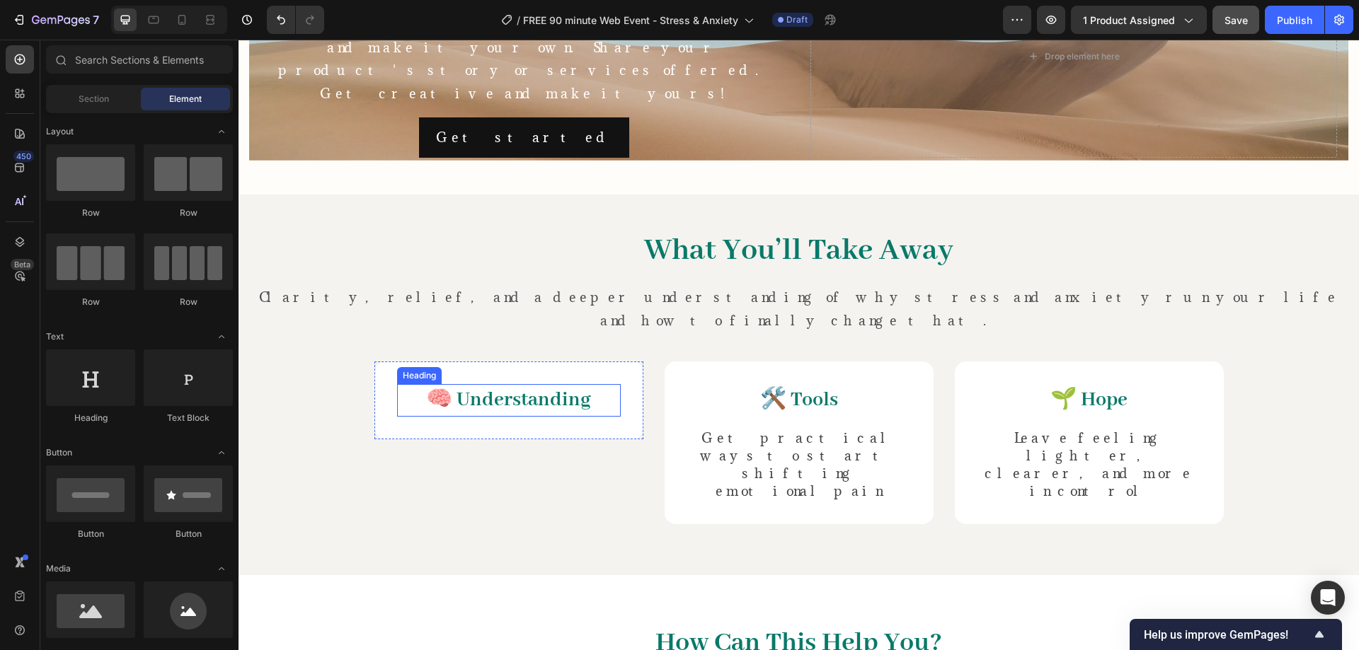
click at [540, 388] on span "🧠 Understanding" at bounding box center [508, 400] width 165 height 25
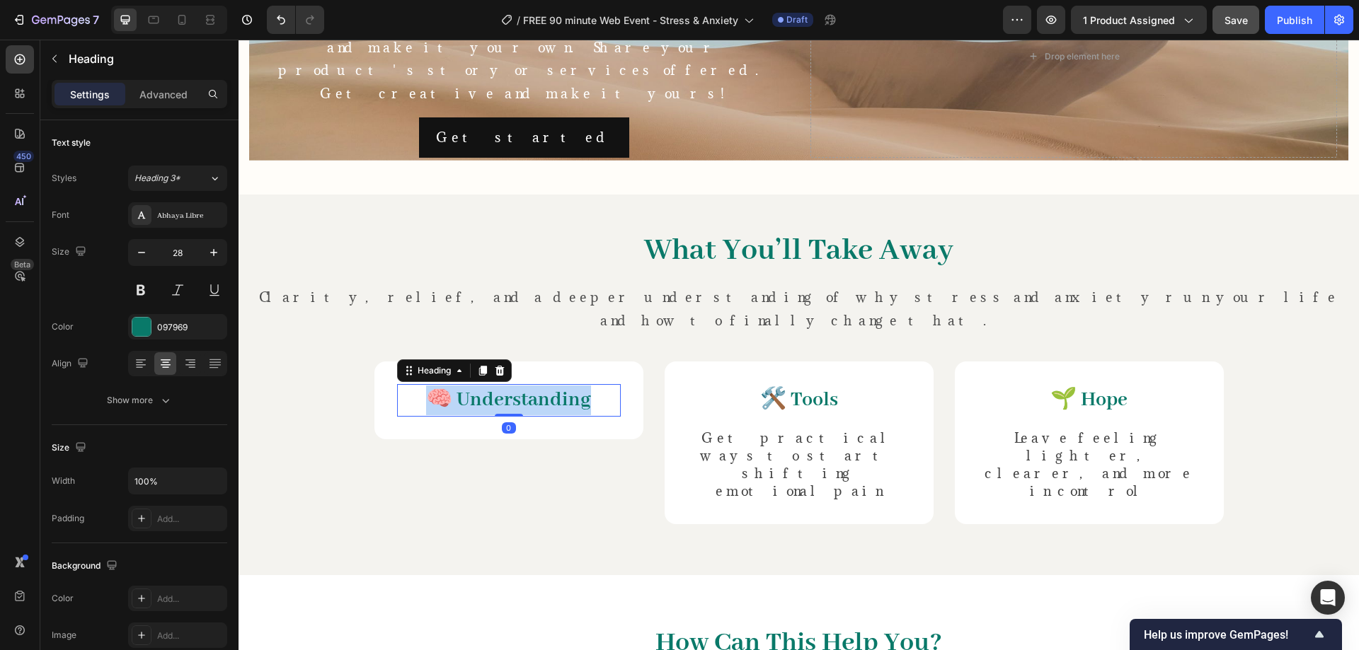
click at [540, 388] on span "🧠 Understanding" at bounding box center [508, 400] width 165 height 25
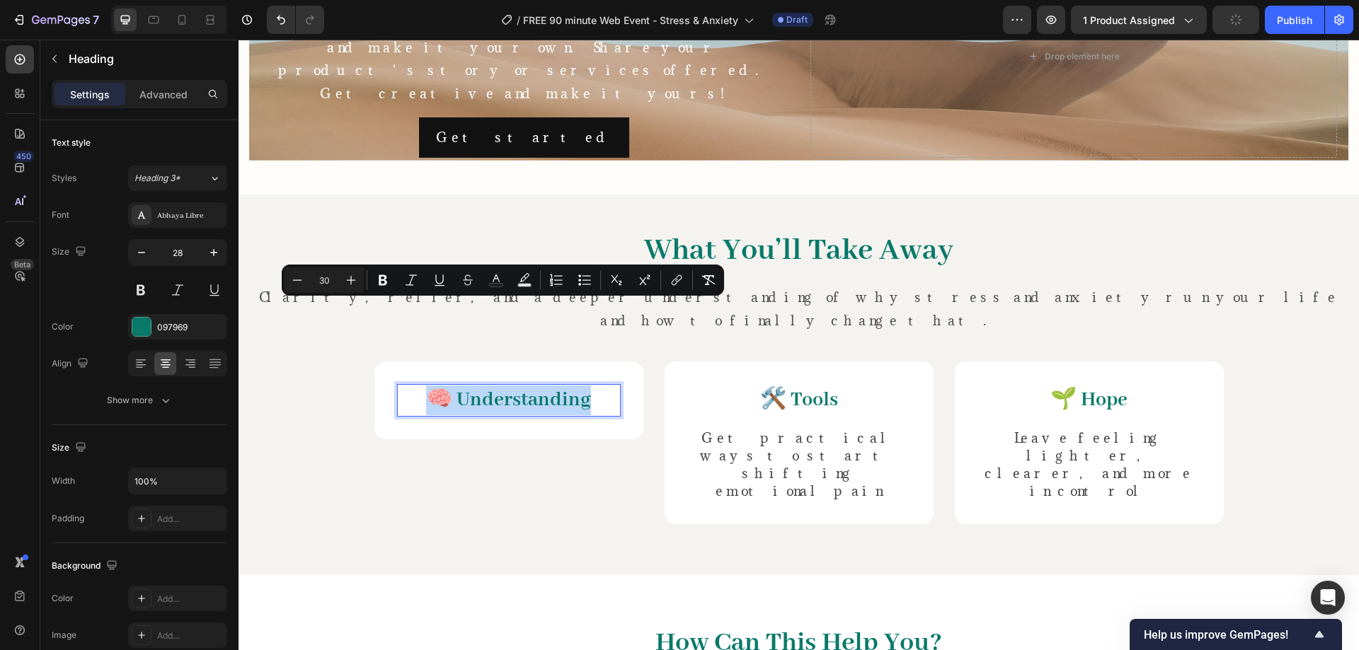
click at [461, 388] on span "🧠 Understanding" at bounding box center [508, 400] width 165 height 25
drag, startPoint x: 456, startPoint y: 310, endPoint x: 614, endPoint y: 311, distance: 158.5
click at [614, 384] on h2 "🧠 Understanding" at bounding box center [509, 400] width 224 height 33
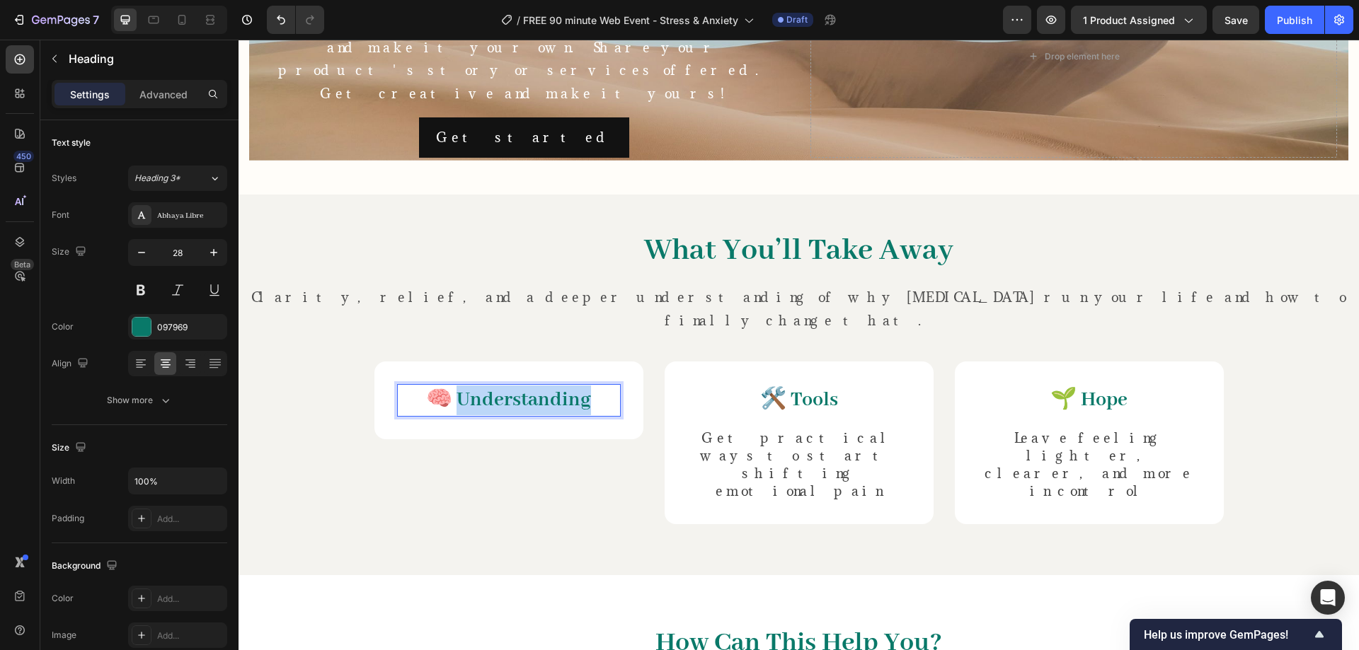
scroll to position [1180, 0]
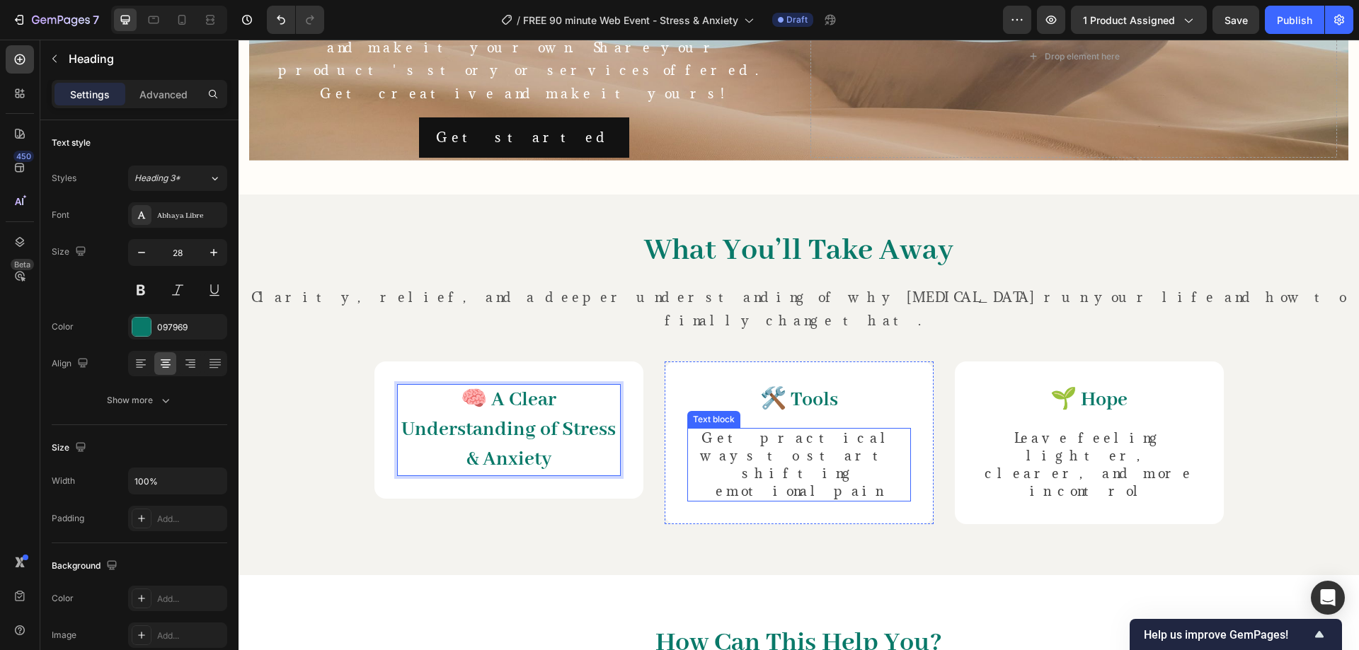
click at [791, 430] on span "Get practical ways to start shifting emotional pain" at bounding box center [798, 465] width 197 height 70
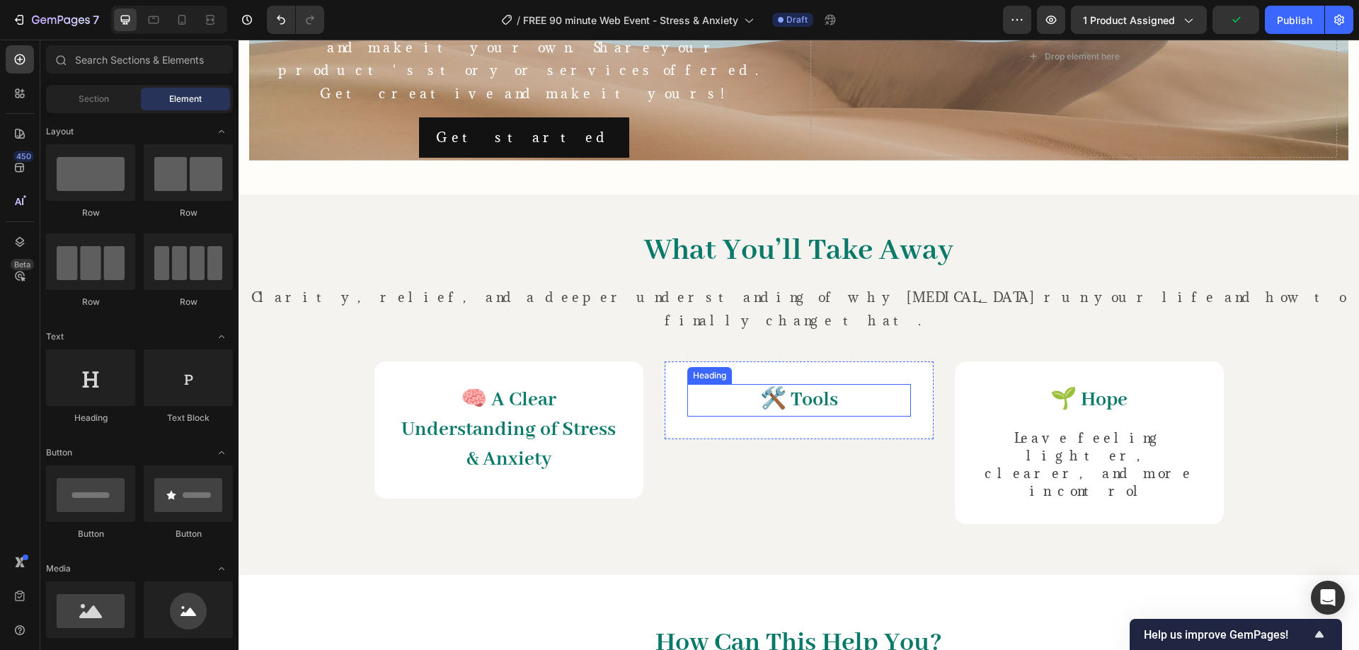
click at [802, 388] on span "🛠️ Tools" at bounding box center [799, 400] width 78 height 25
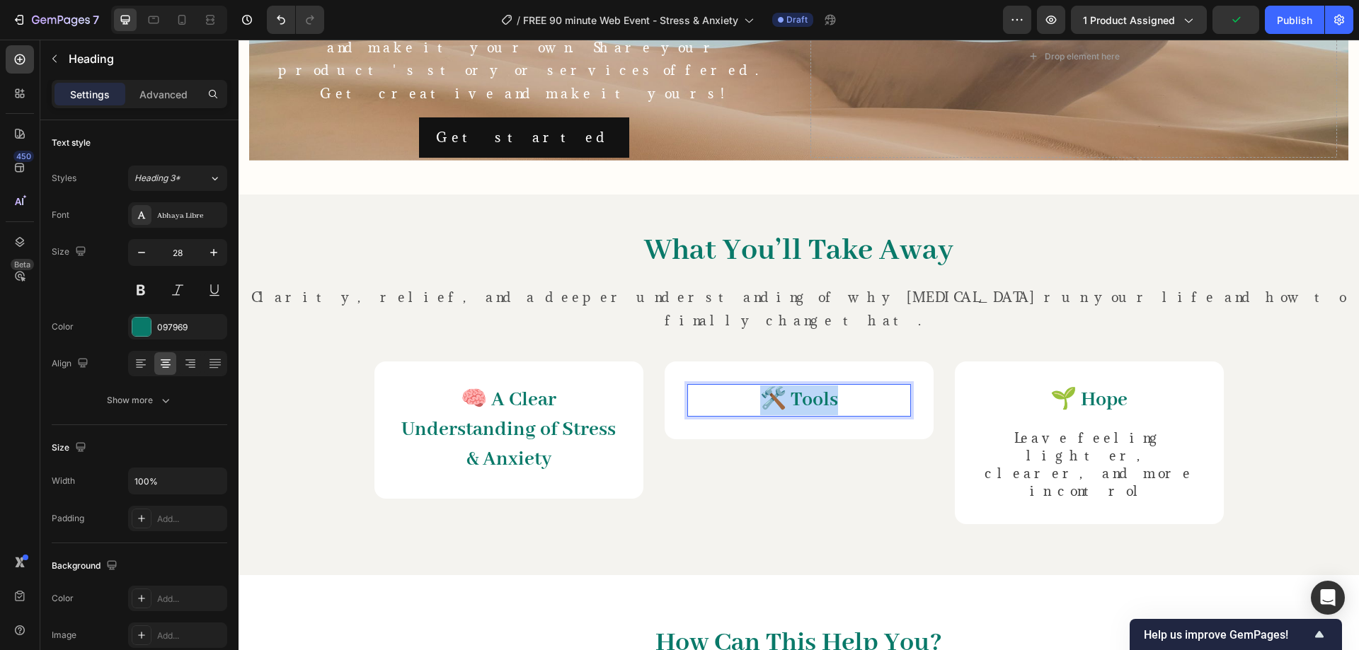
click at [801, 388] on span "🛠️ Tools" at bounding box center [799, 400] width 78 height 25
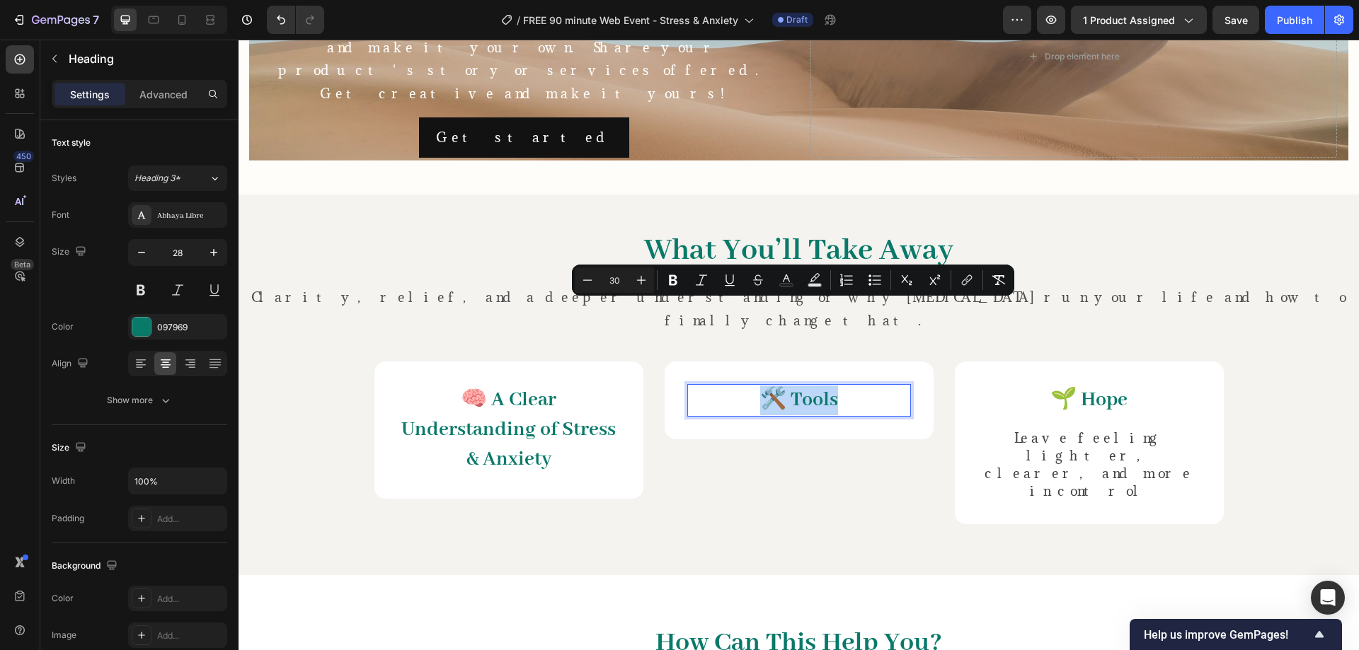
click at [799, 388] on span "🛠️ Tools" at bounding box center [799, 400] width 78 height 25
click at [790, 388] on span "🛠️ Tools" at bounding box center [799, 400] width 78 height 25
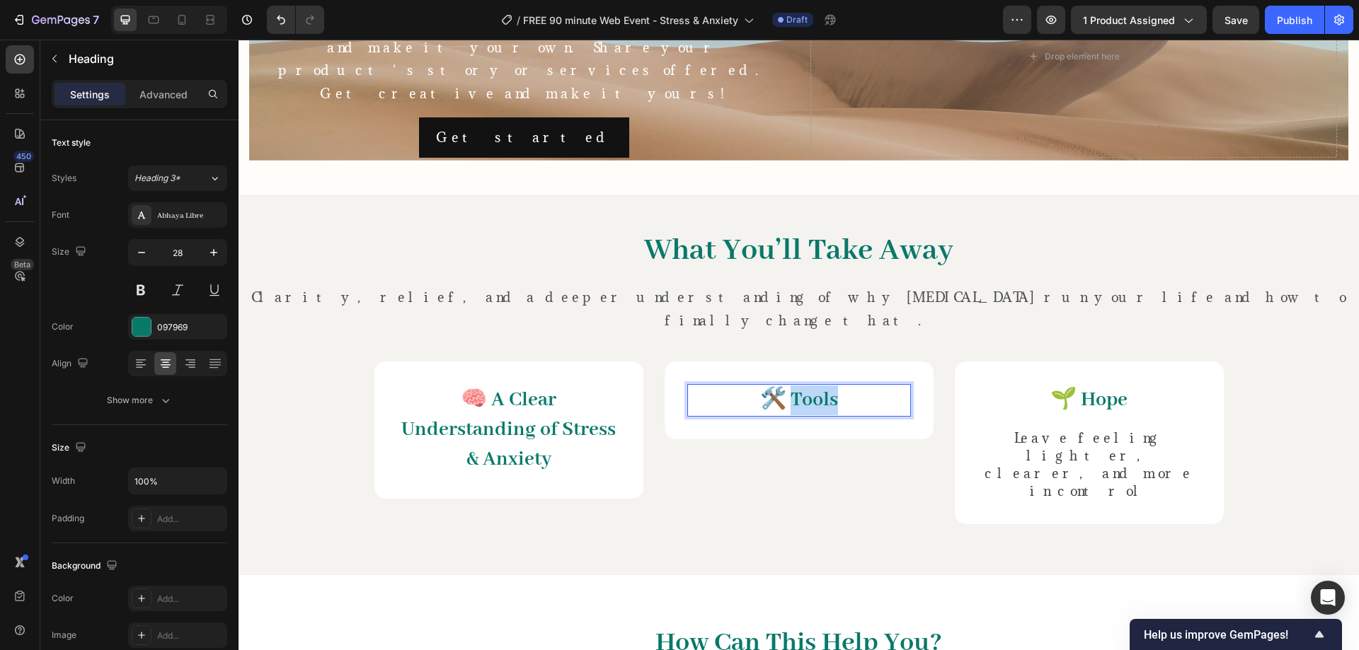
drag, startPoint x: 791, startPoint y: 311, endPoint x: 838, endPoint y: 318, distance: 47.2
click at [838, 386] on p "🛠️ Tools" at bounding box center [799, 401] width 221 height 30
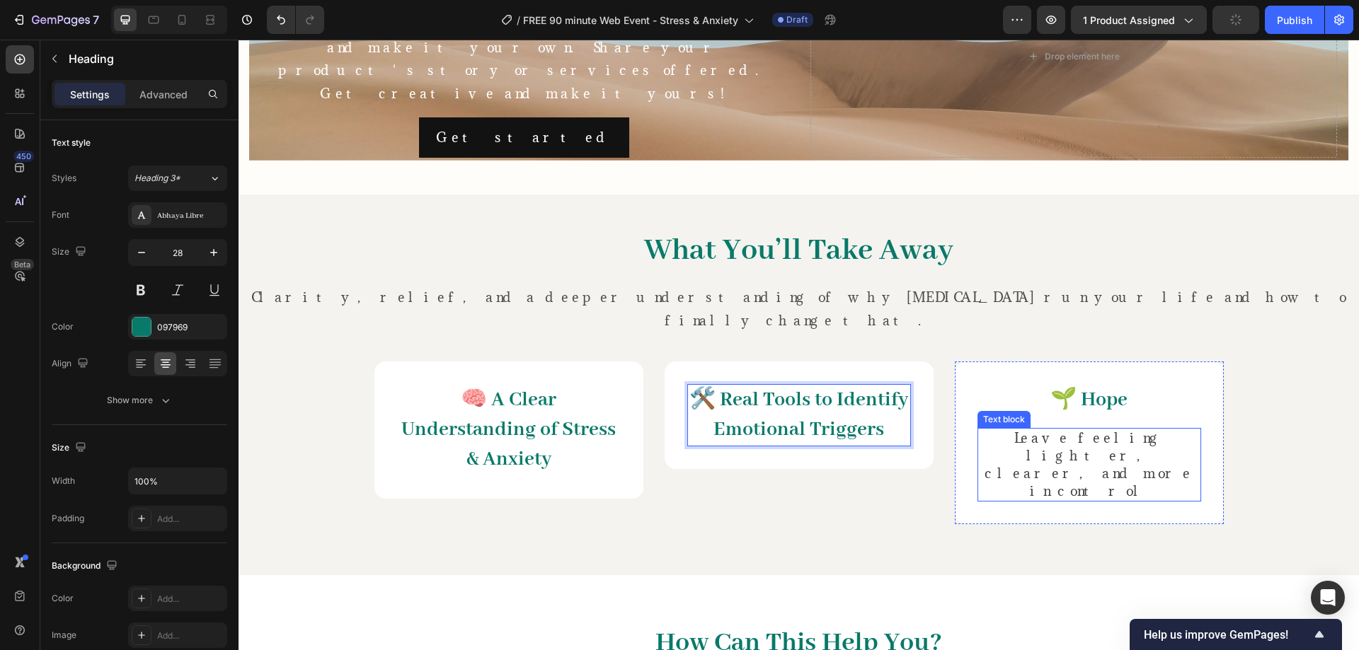
click at [1052, 430] on span "Leave feeling lighter, clearer, and more in control" at bounding box center [1088, 465] width 209 height 70
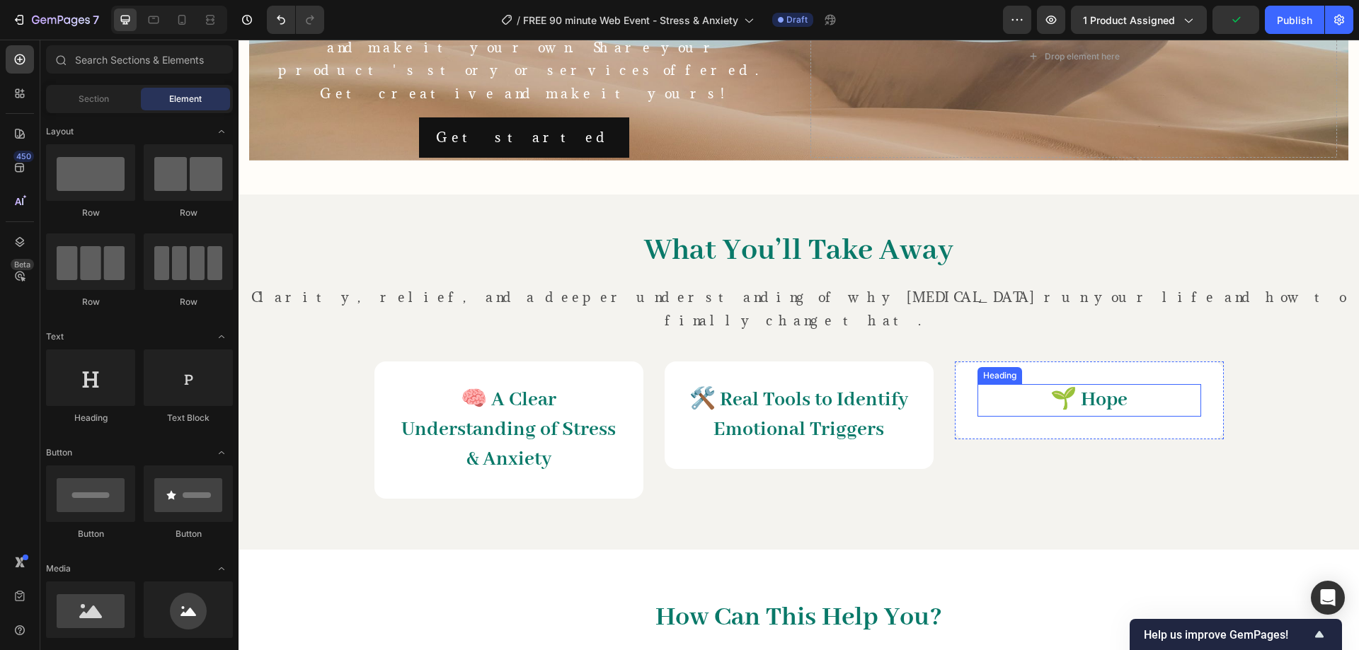
click at [1113, 388] on span "🌱 Hope" at bounding box center [1088, 400] width 77 height 25
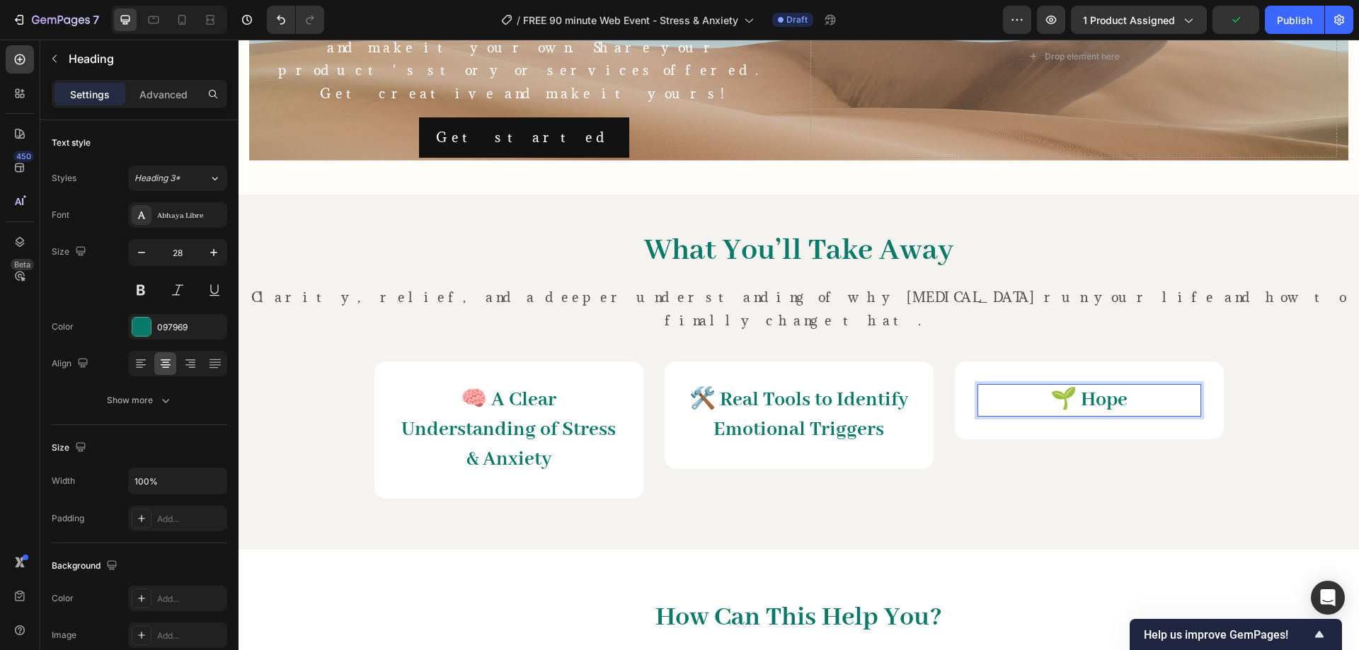
click at [1093, 388] on span "🌱 Hope" at bounding box center [1088, 400] width 77 height 25
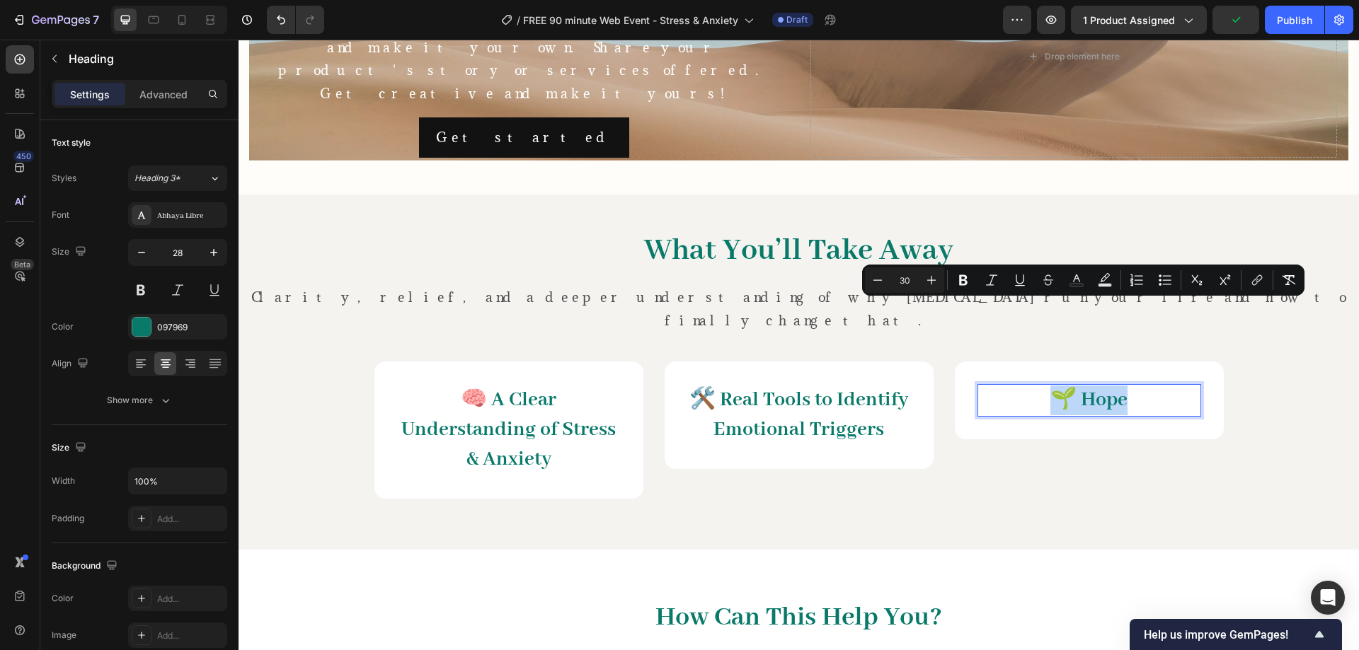
click at [1093, 388] on span "🌱 Hope" at bounding box center [1088, 400] width 77 height 25
click at [1091, 388] on span "🌱 Hope" at bounding box center [1088, 400] width 77 height 25
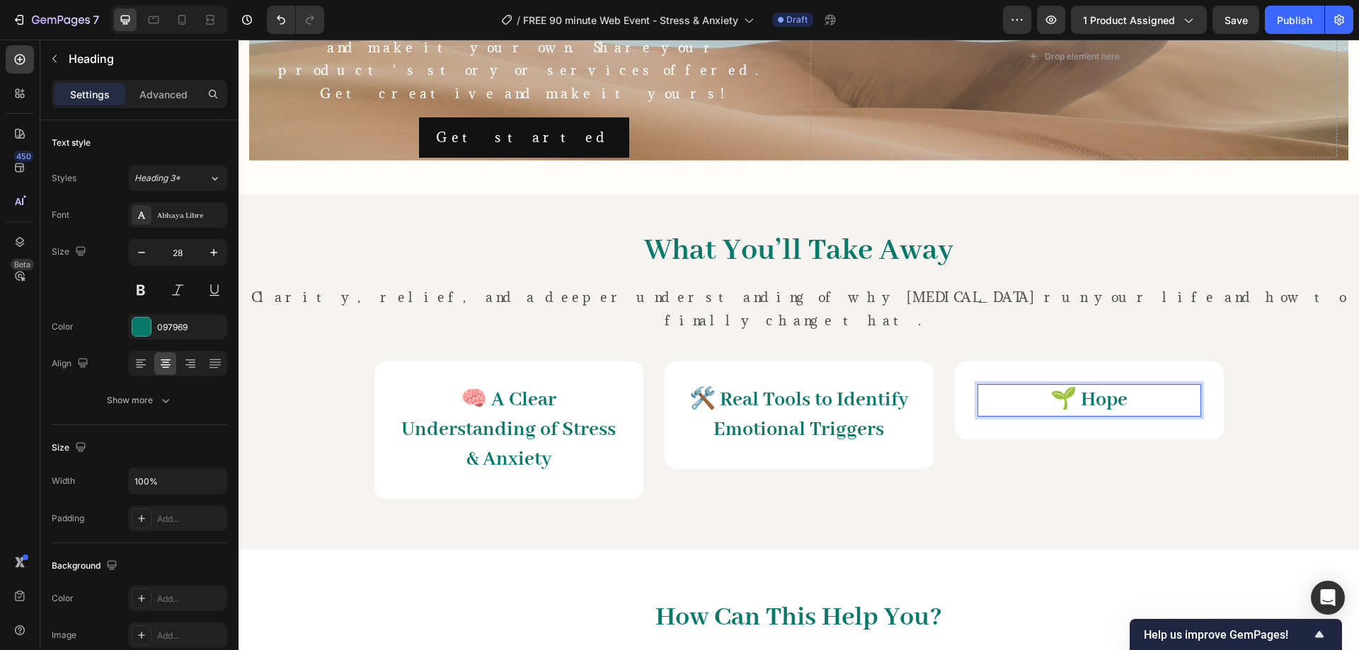
click at [1095, 388] on span "🌱 Hope" at bounding box center [1088, 400] width 77 height 25
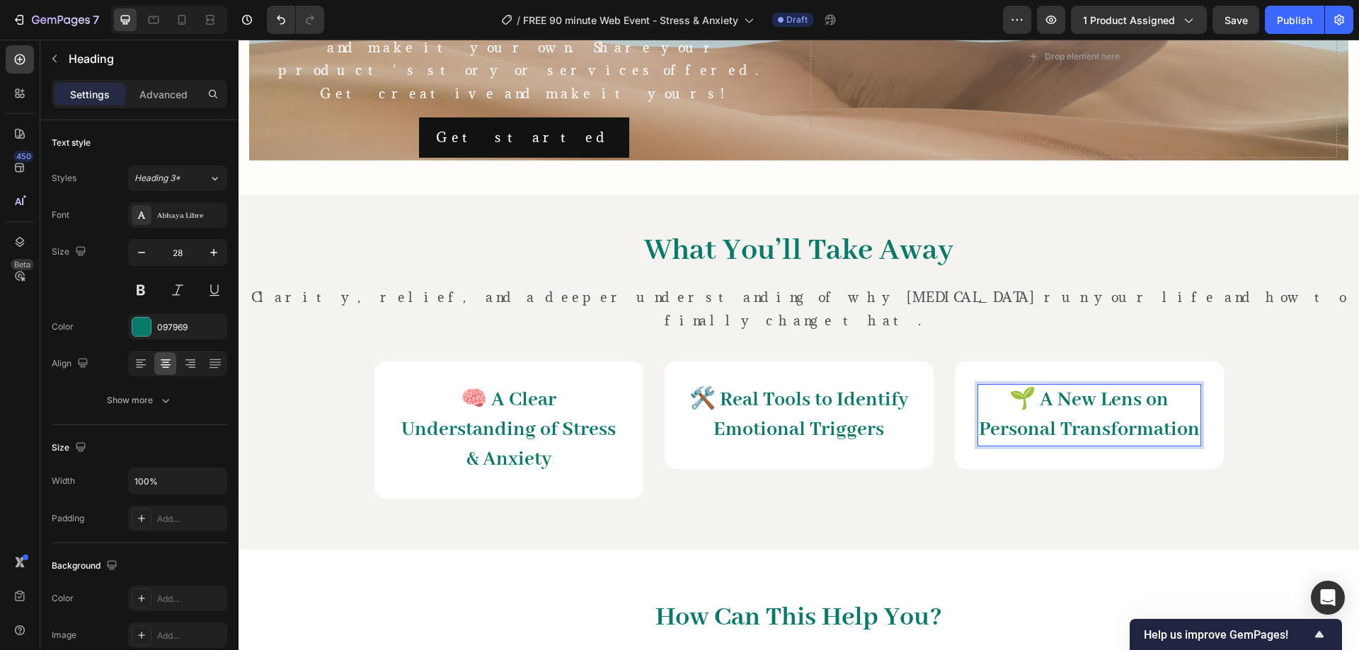
click at [1037, 388] on span "🌱 A New Lens on Personal Transformation" at bounding box center [1089, 415] width 221 height 54
click at [1249, 305] on div "What You’ll Take Away Heading Clarity, relief, and a deeper understanding of wh…" at bounding box center [798, 373] width 1099 height 288
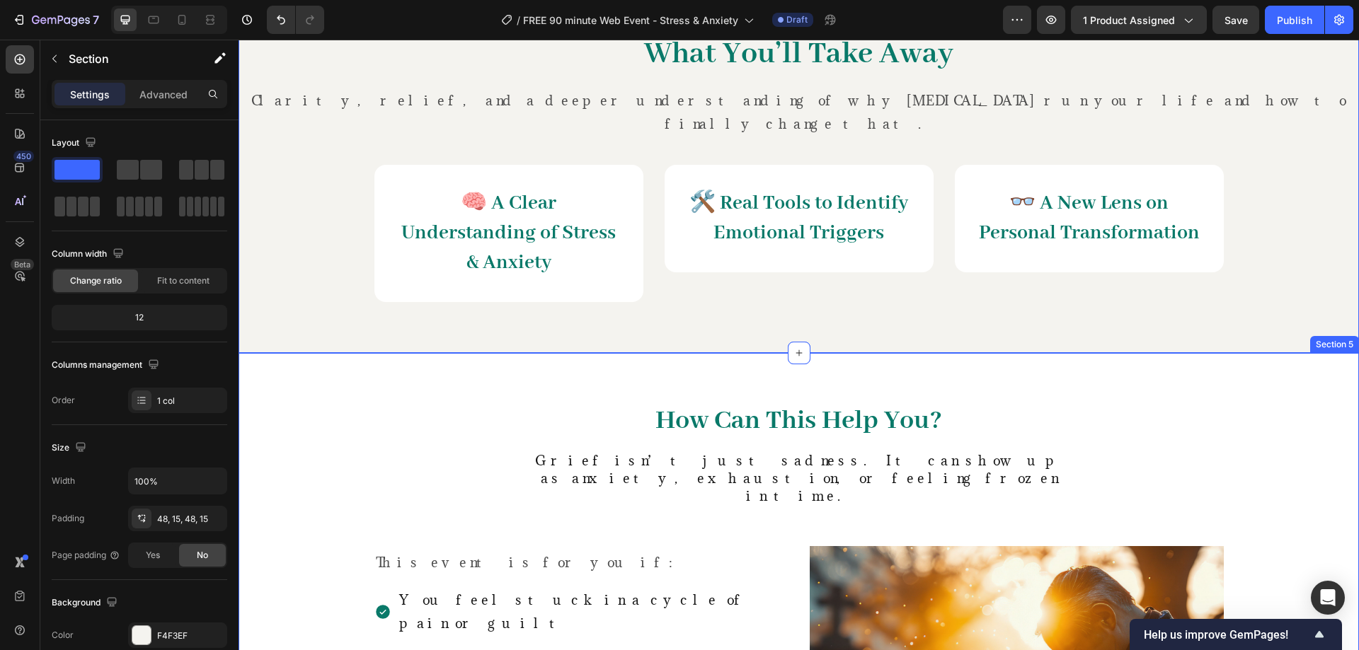
scroll to position [1415, 0]
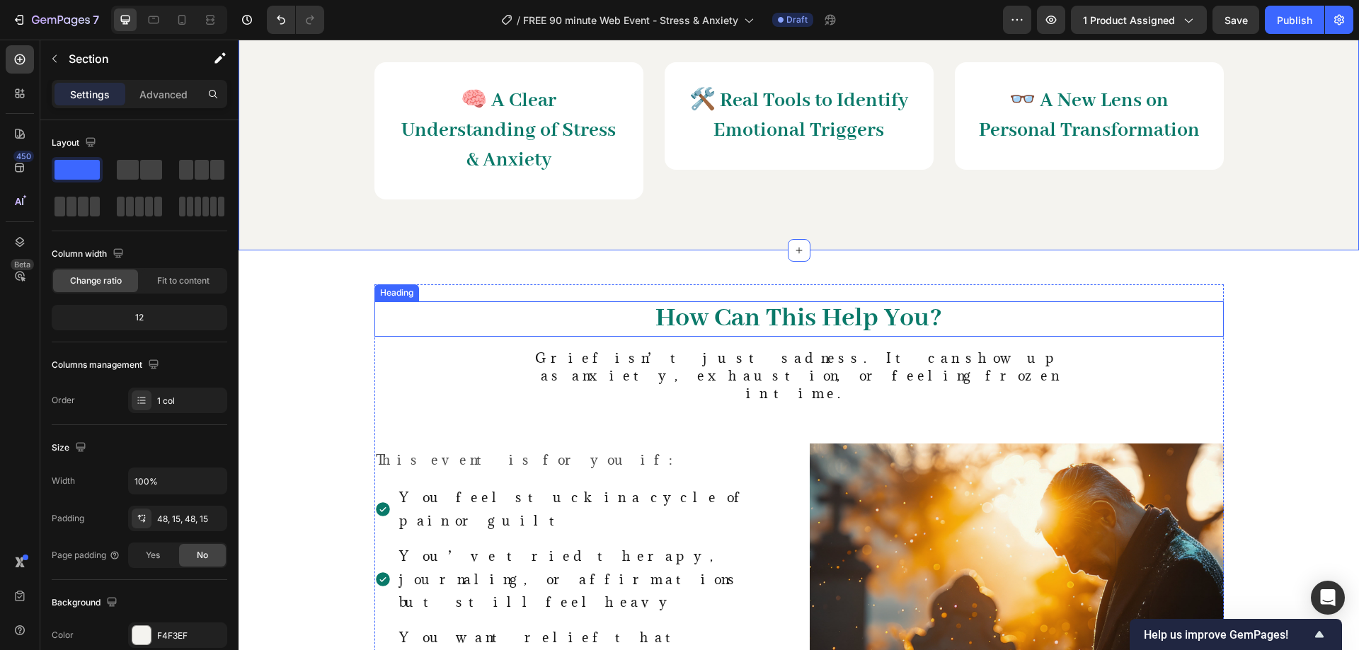
click at [782, 307] on span "How Can This Help You?" at bounding box center [798, 318] width 287 height 34
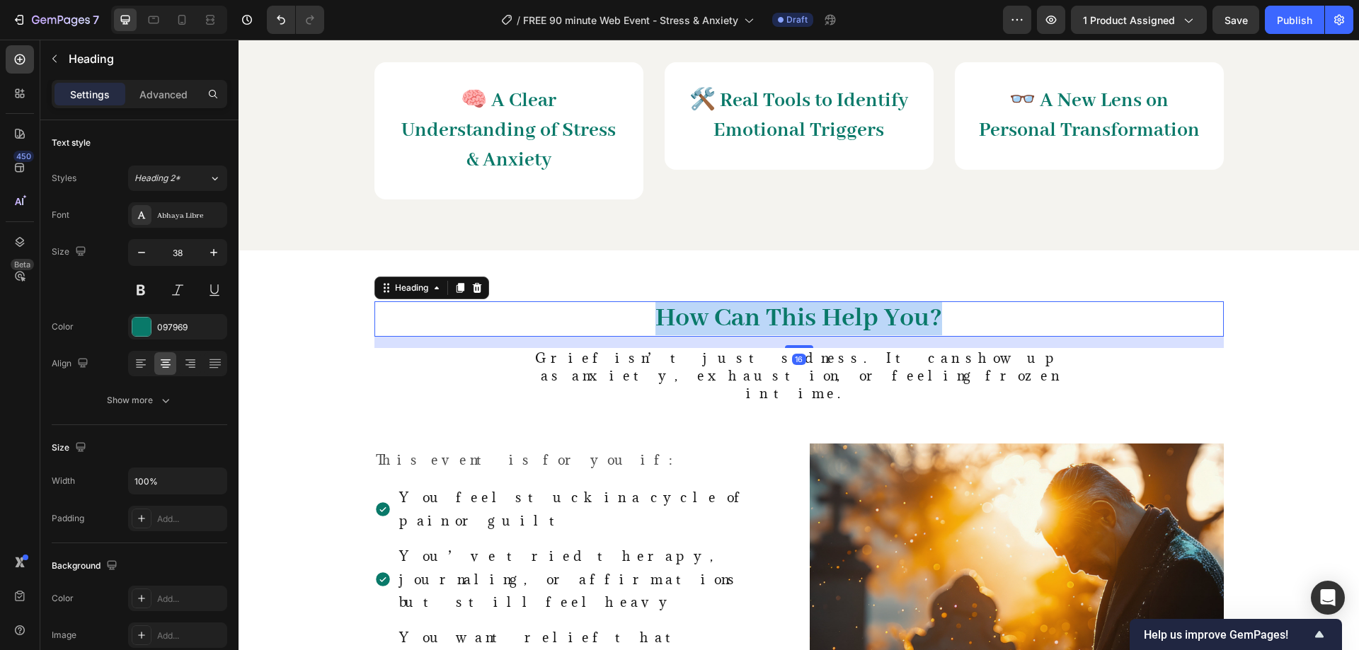
click at [782, 307] on span "How Can This Help You?" at bounding box center [798, 318] width 287 height 34
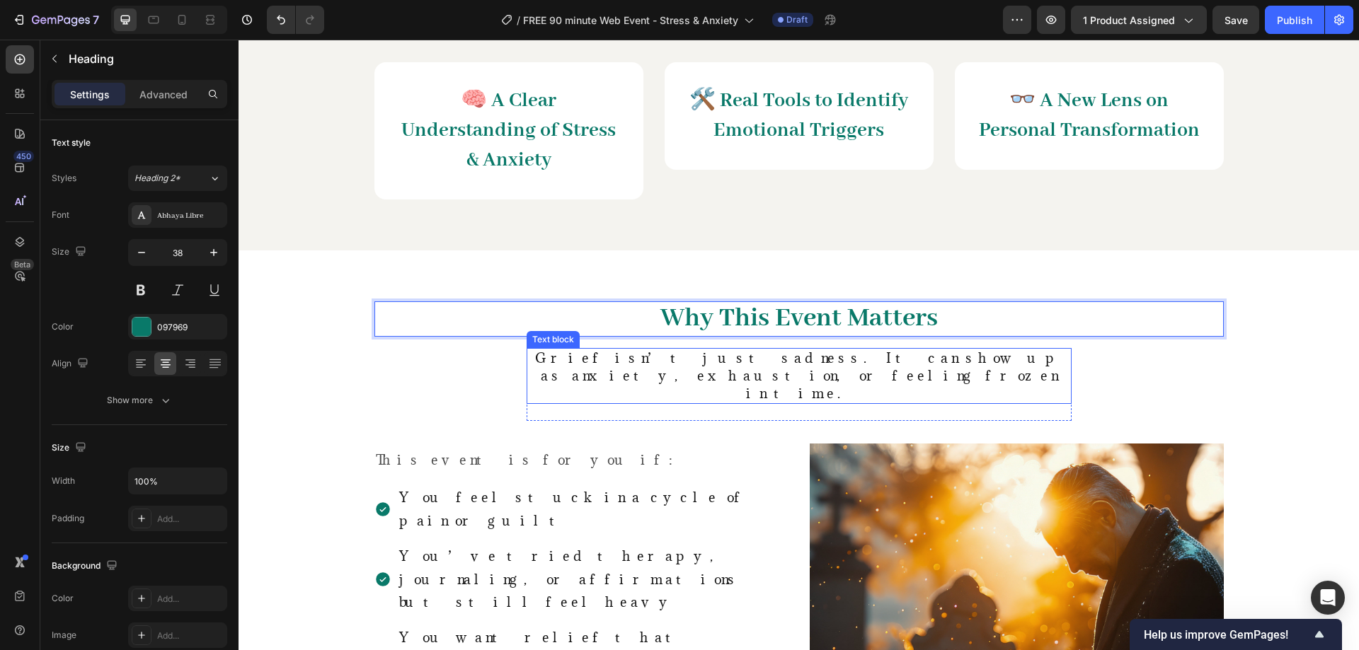
click at [696, 350] on span "Grief isn’t just sadness. It can show up as anxiety, exhaustion, or feeling fro…" at bounding box center [799, 376] width 528 height 52
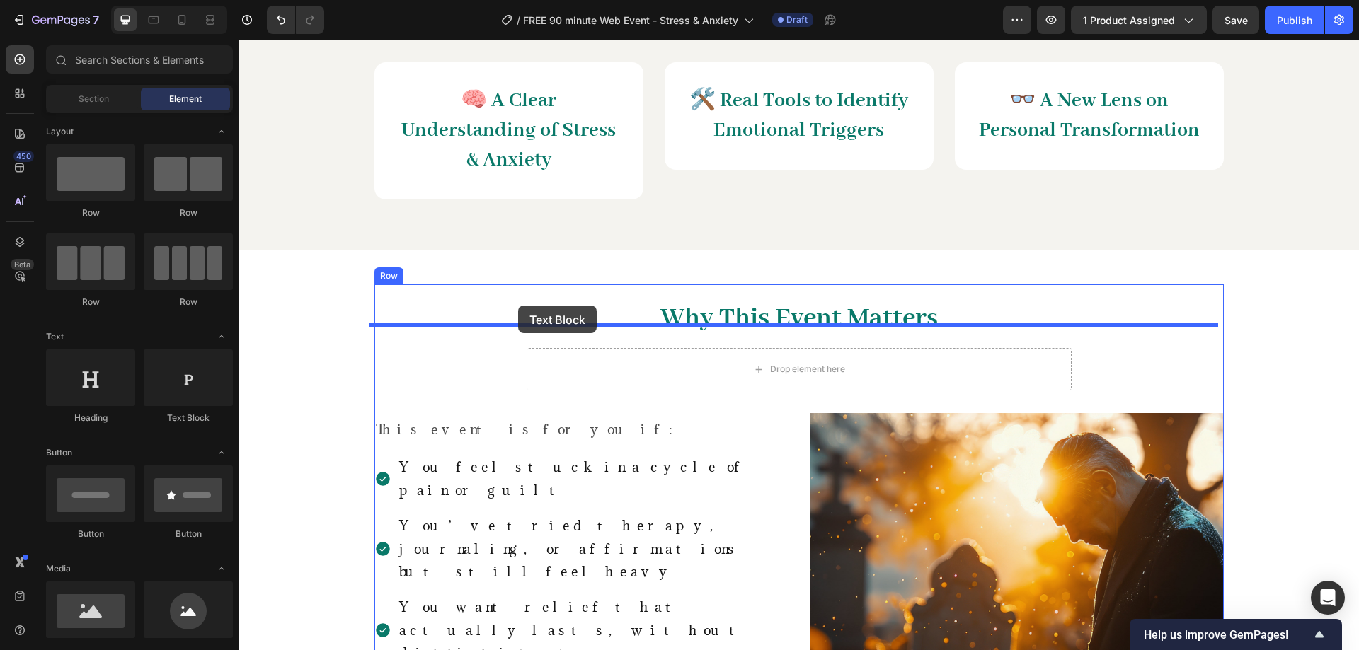
drag, startPoint x: 461, startPoint y: 416, endPoint x: 518, endPoint y: 306, distance: 124.4
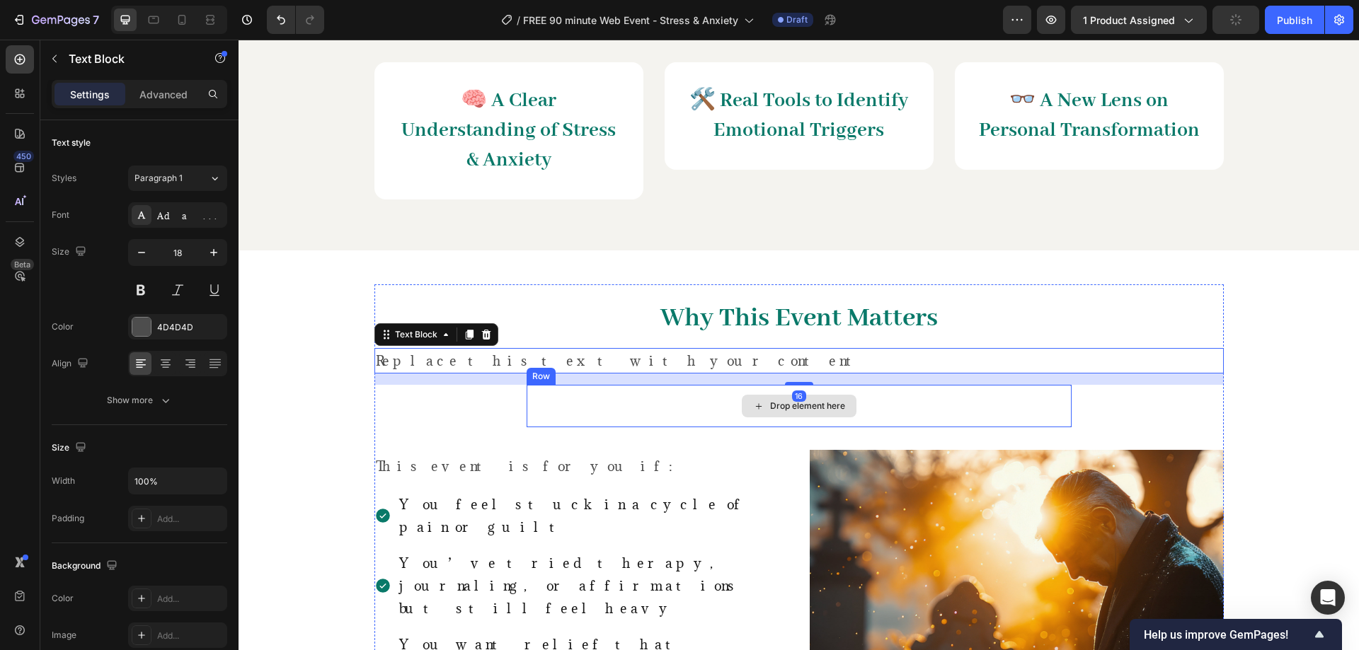
click at [670, 386] on div "Drop element here" at bounding box center [798, 406] width 545 height 42
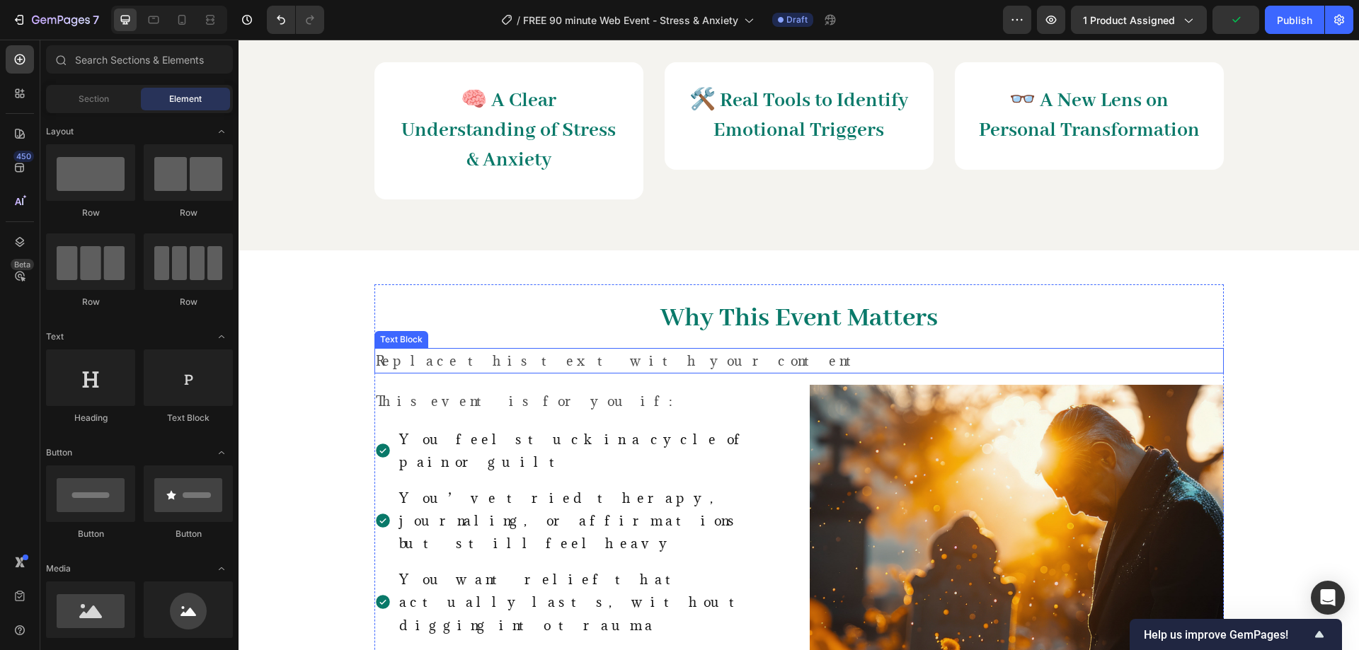
click at [534, 348] on div "Replace this text with your content" at bounding box center [798, 360] width 849 height 25
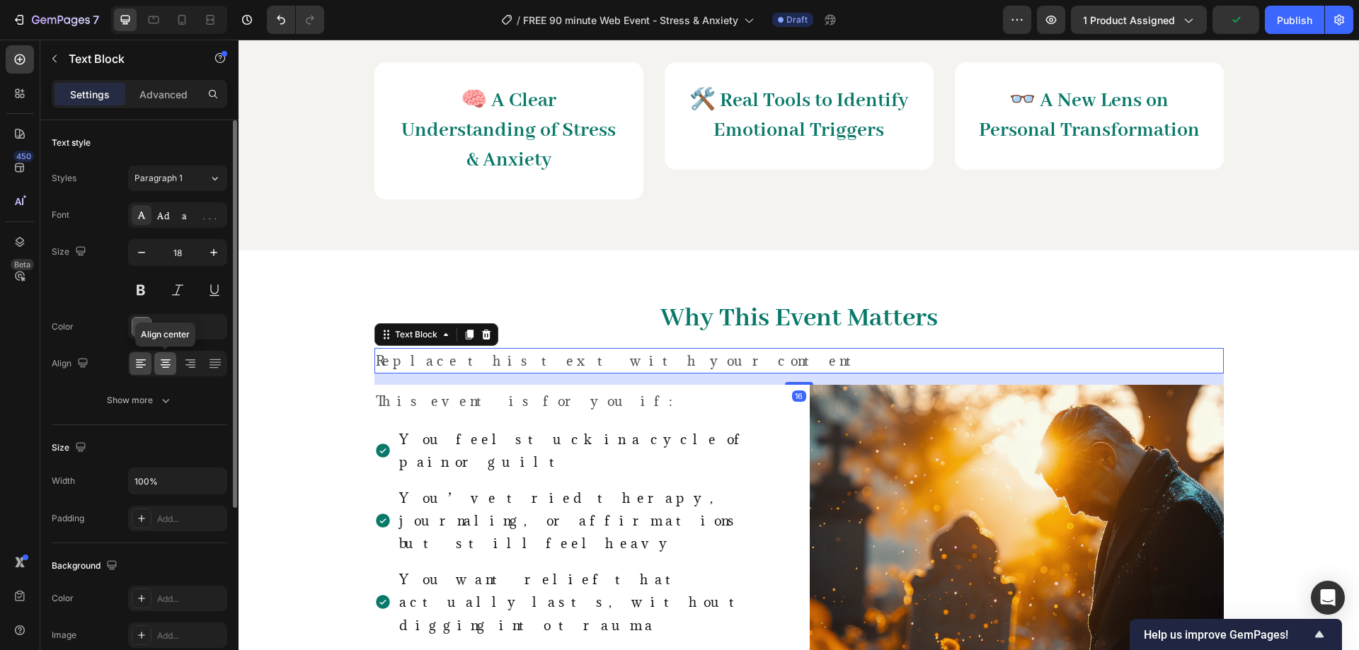
click at [164, 364] on icon at bounding box center [166, 364] width 10 height 1
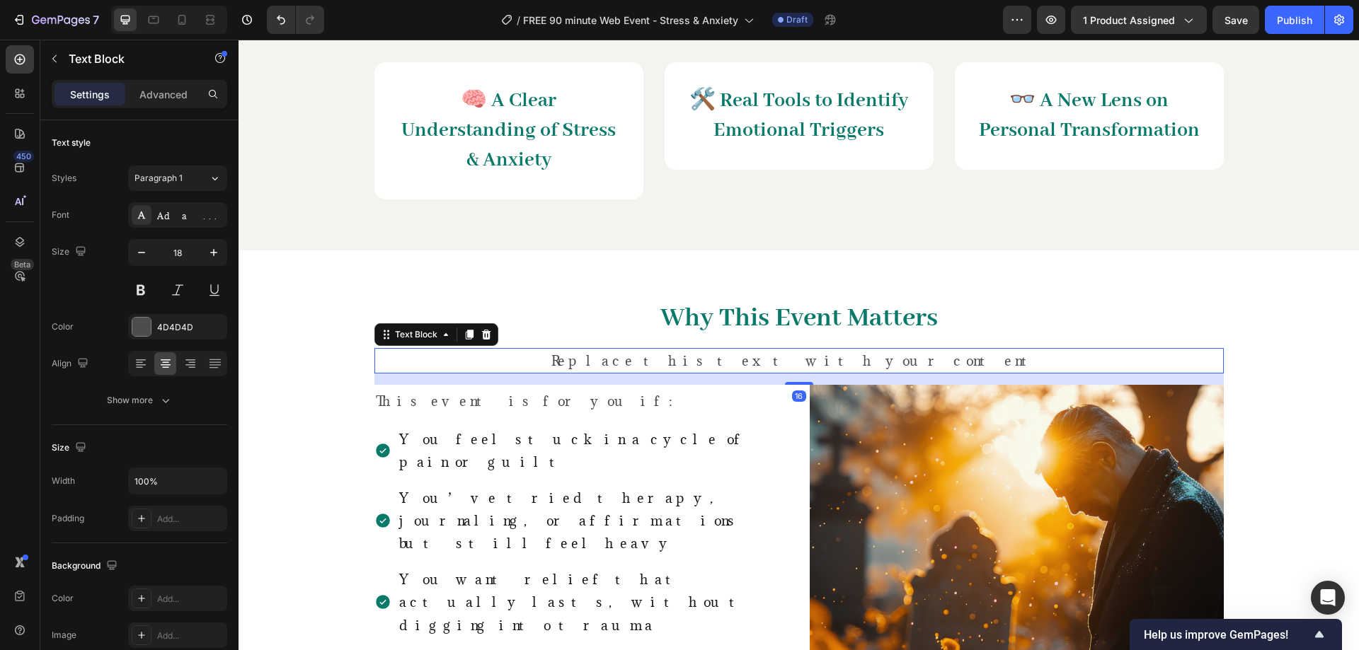
click at [689, 348] on div "Replace this text with your content" at bounding box center [798, 360] width 849 height 25
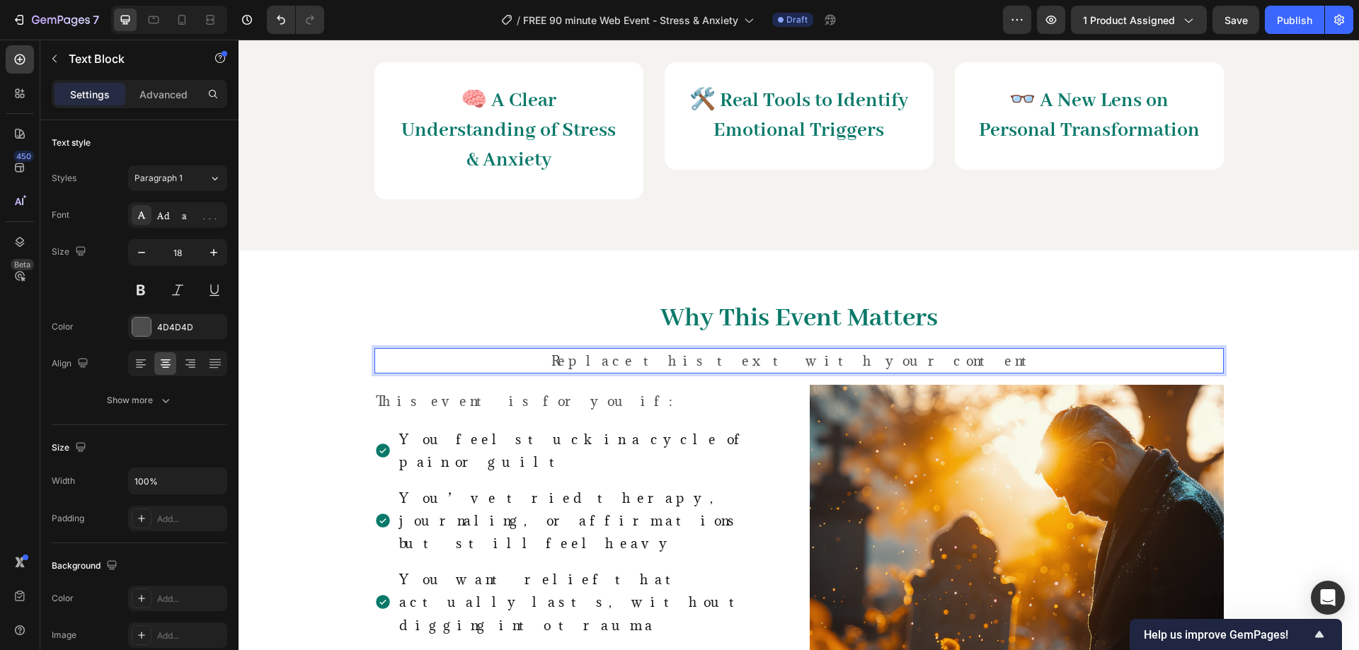
click at [689, 350] on p "Replace this text with your content" at bounding box center [799, 361] width 846 height 23
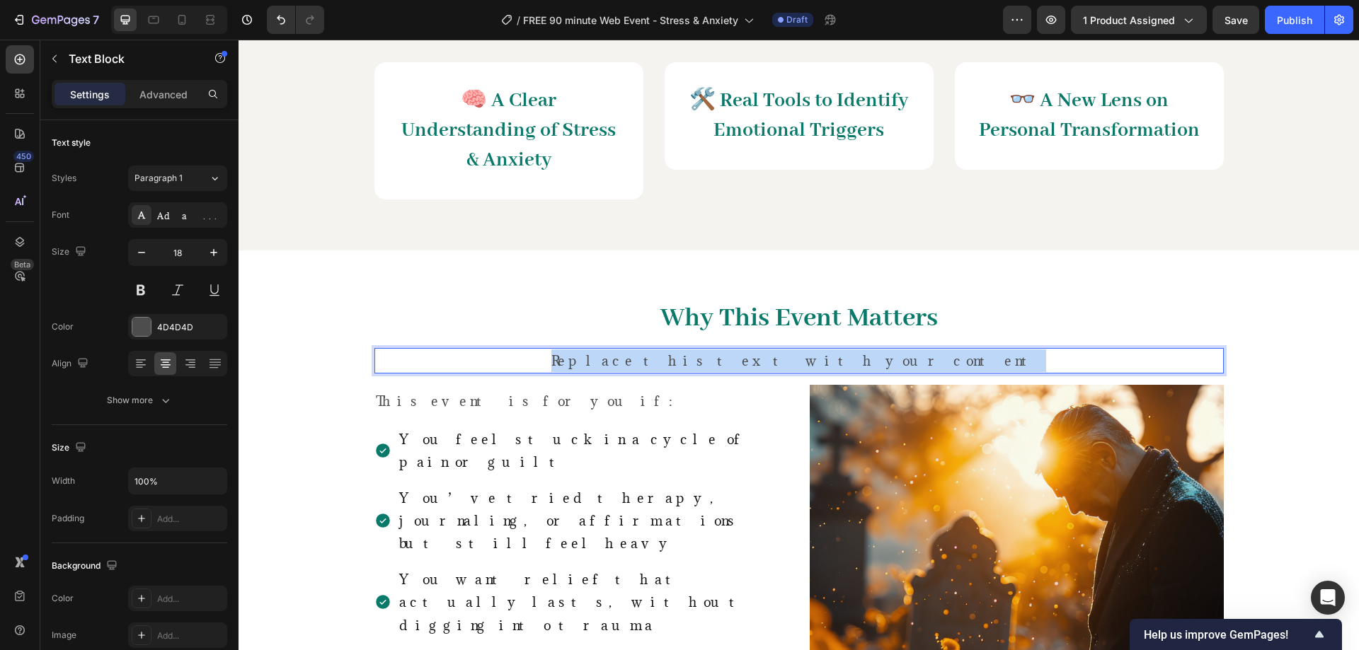
click at [690, 350] on p "Replace this text with your content" at bounding box center [799, 361] width 846 height 23
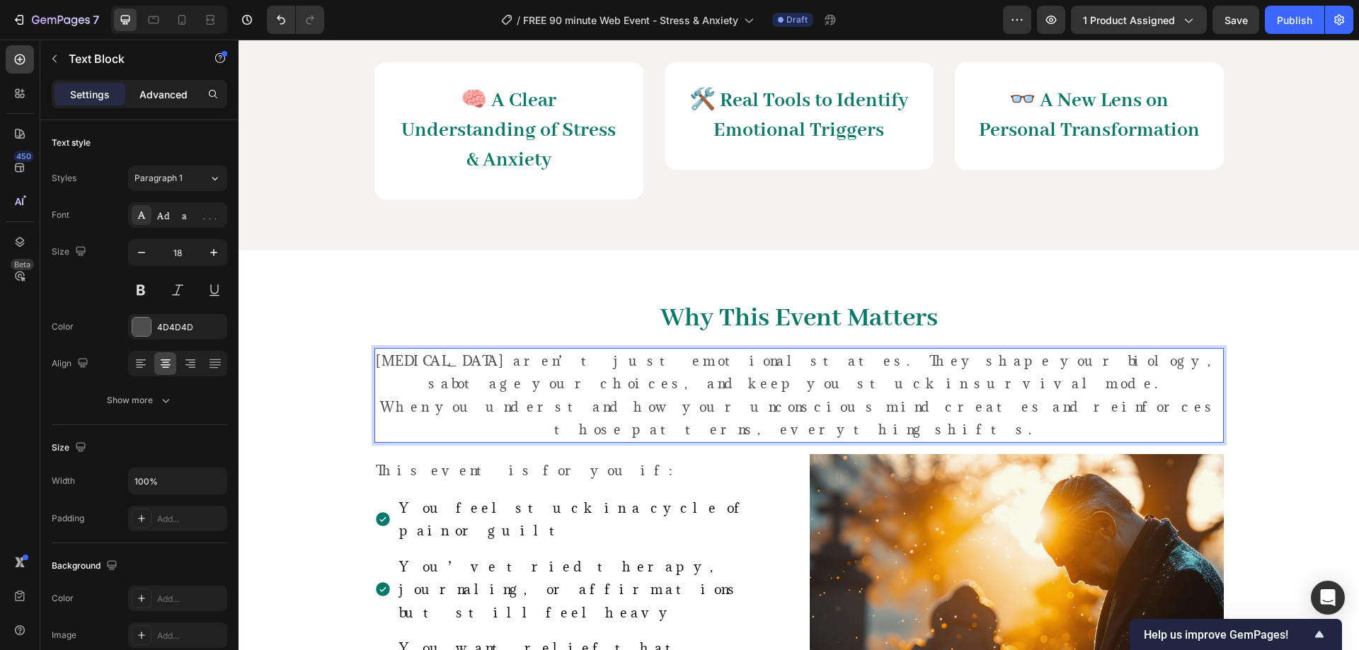
click at [146, 93] on p "Advanced" at bounding box center [163, 94] width 48 height 15
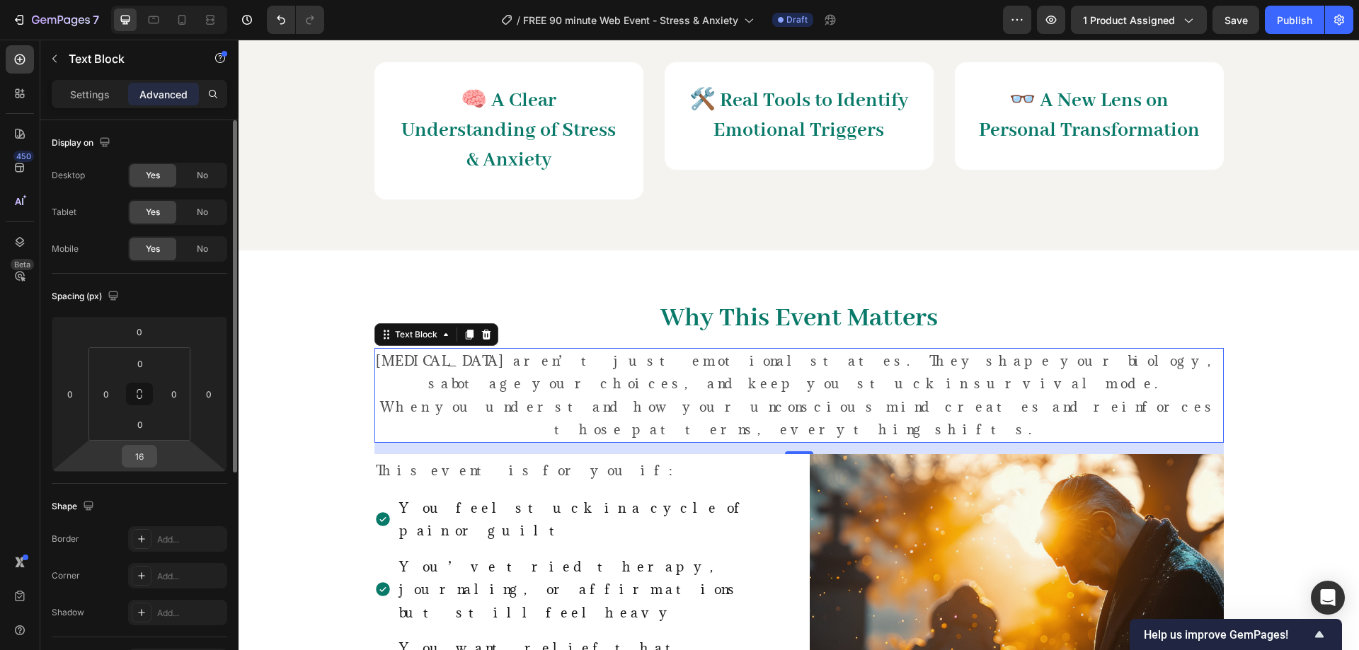
click at [139, 455] on input "16" at bounding box center [139, 456] width 28 height 21
click at [140, 455] on input "16" at bounding box center [139, 456] width 28 height 21
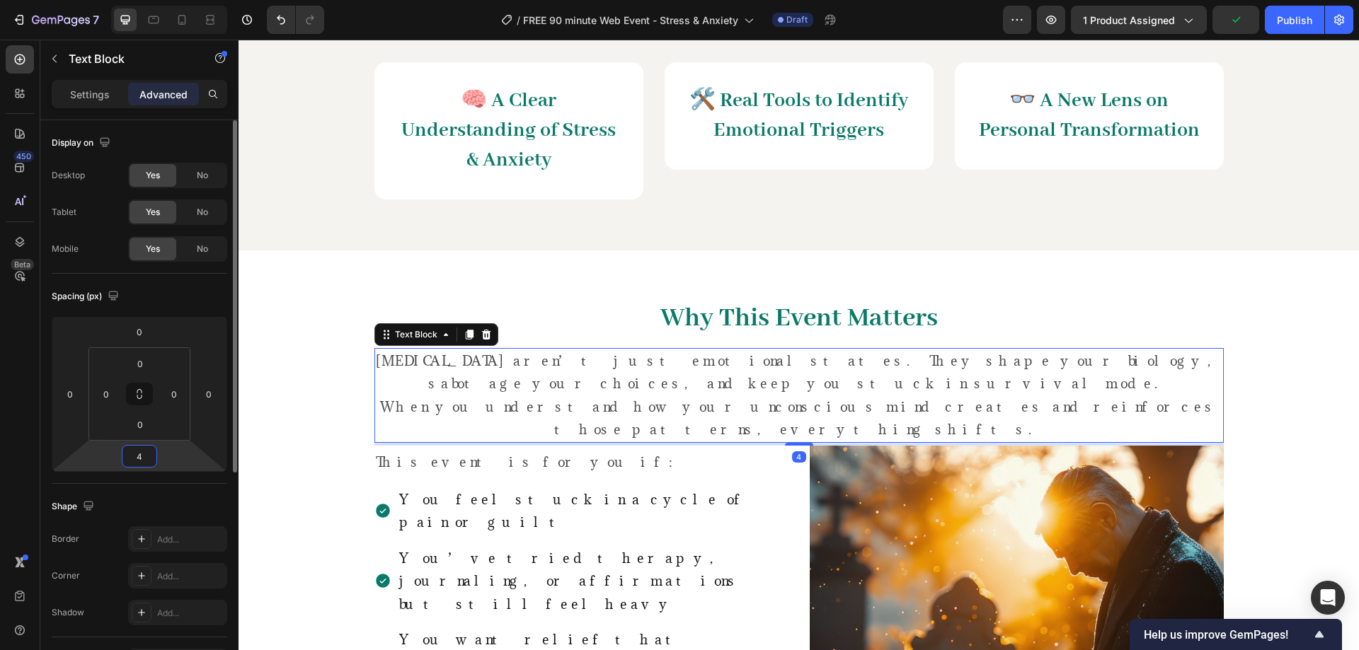
type input "40"
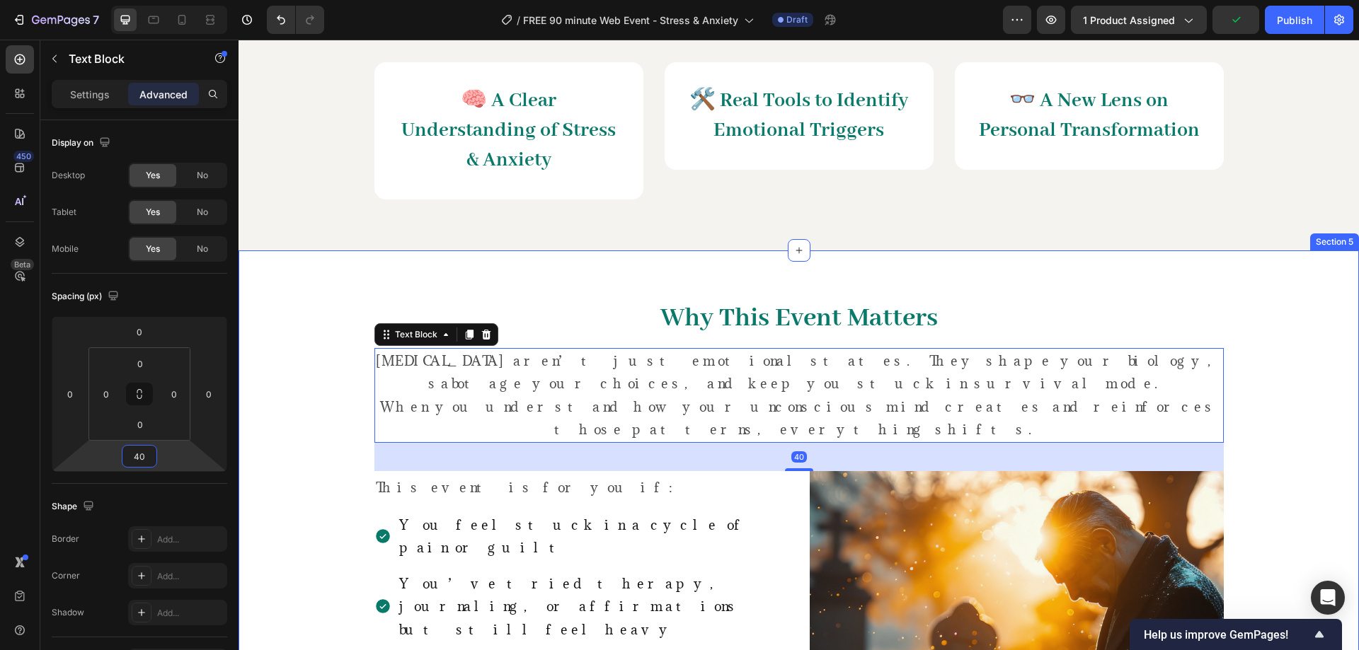
click at [1260, 320] on div "⁠⁠⁠⁠⁠⁠⁠ Why This Event Matters Heading Stress and anxiety aren’t just emotional…" at bounding box center [798, 592] width 1099 height 617
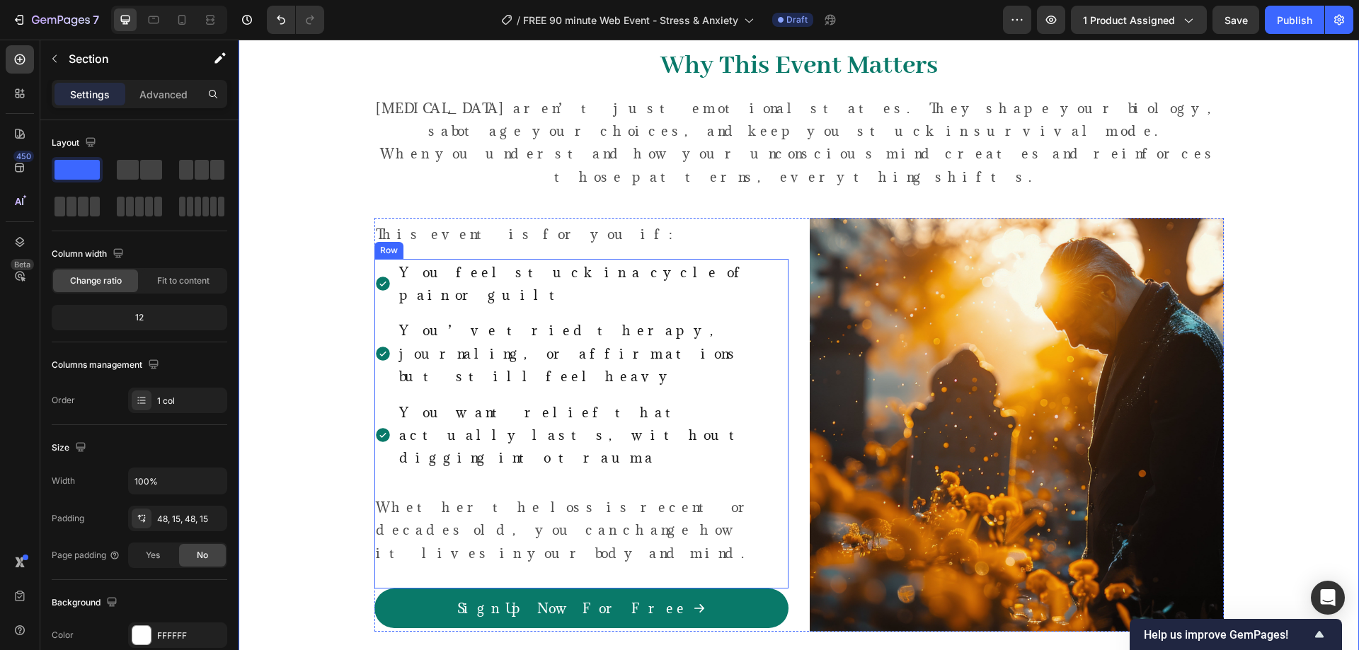
scroll to position [1651, 0]
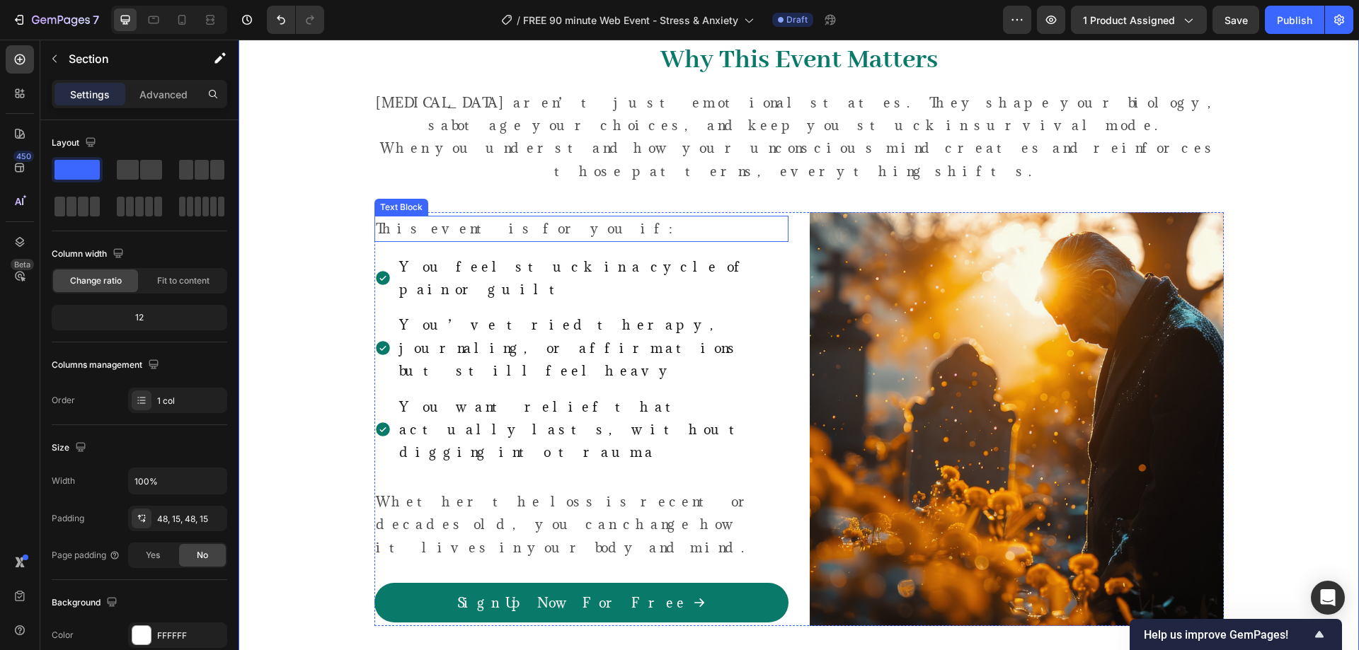
click at [447, 236] on span "This event is for you if:" at bounding box center [533, 228] width 314 height 17
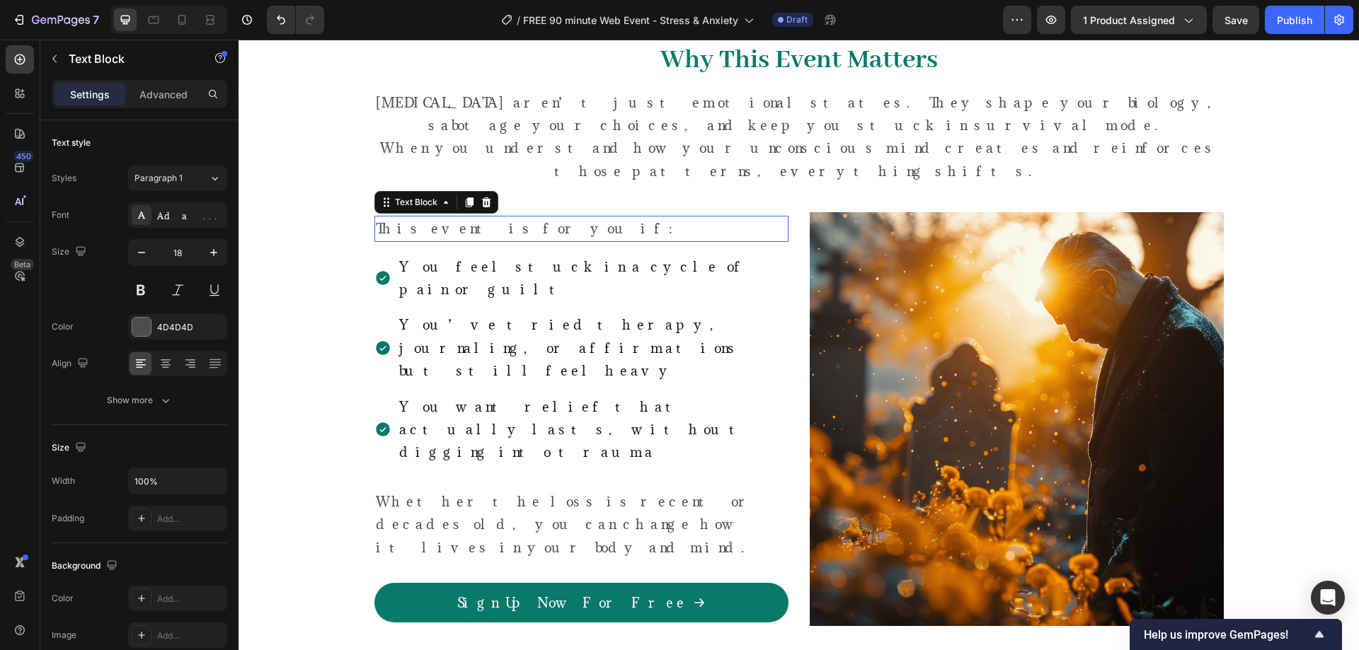
click at [447, 236] on span "This event is for you if:" at bounding box center [533, 228] width 314 height 17
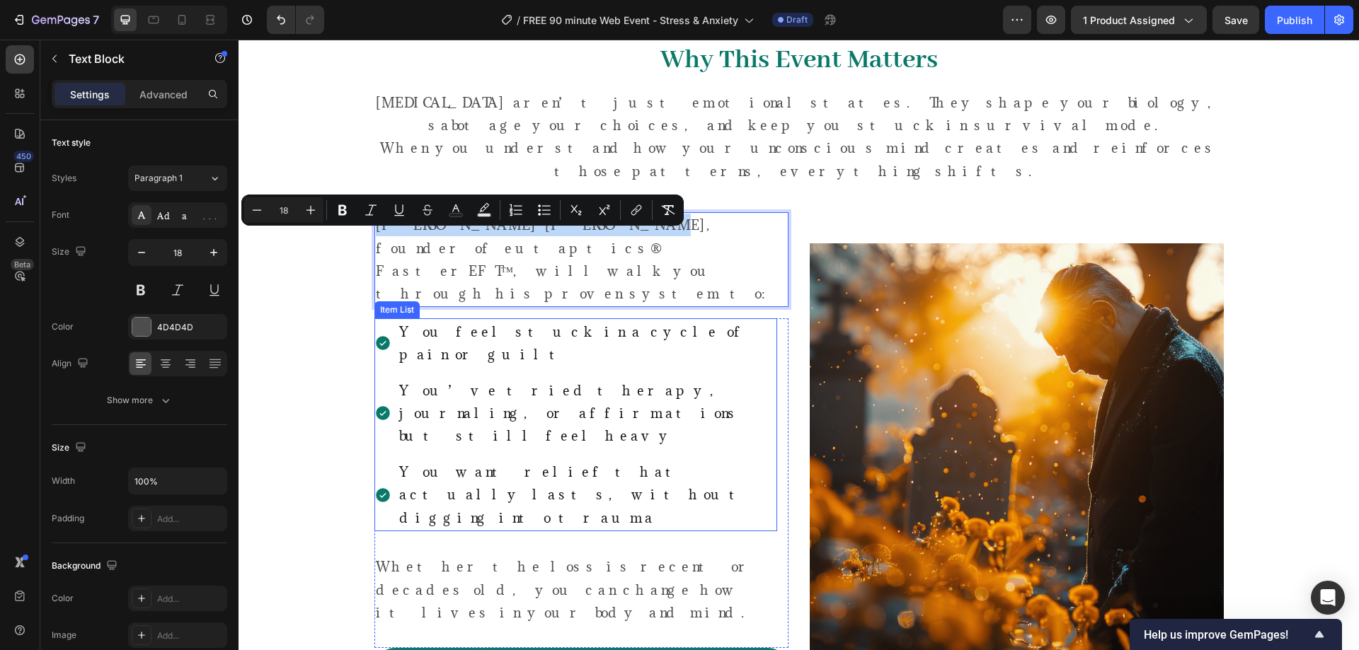
scroll to position [1640, 0]
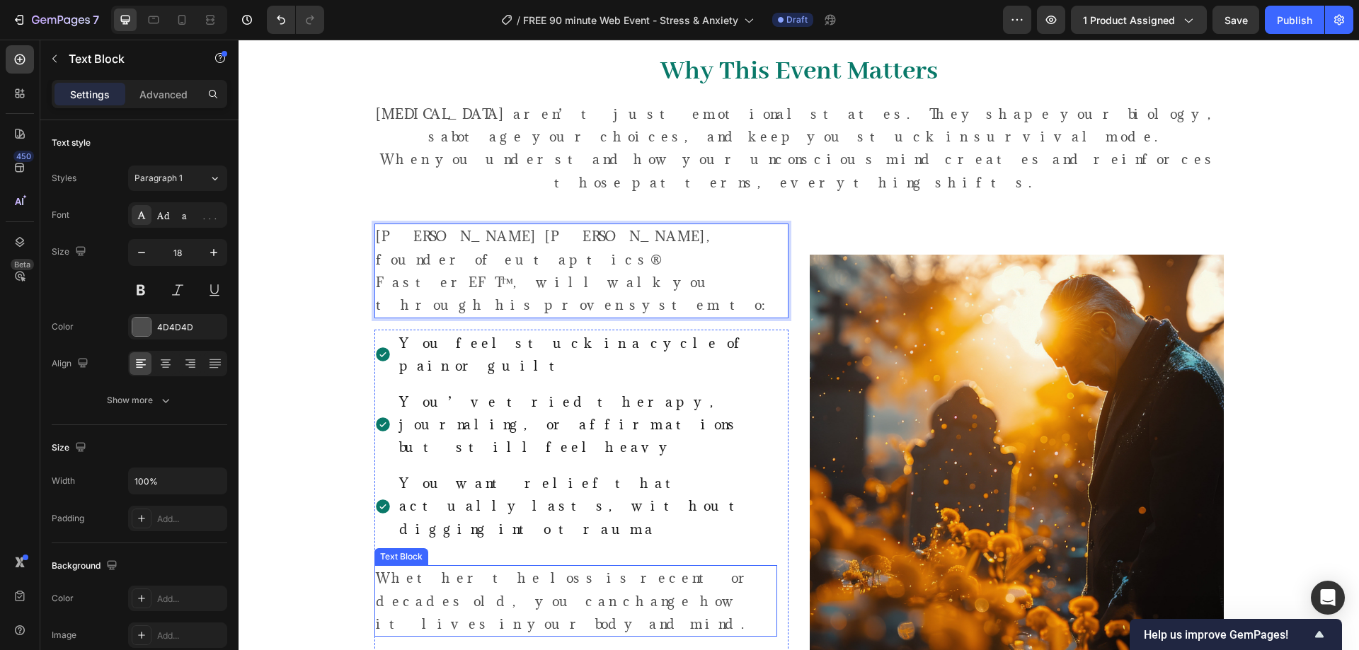
click at [501, 567] on p "Whether the loss is recent or decades old, you can change how it lives in your …" at bounding box center [576, 601] width 400 height 69
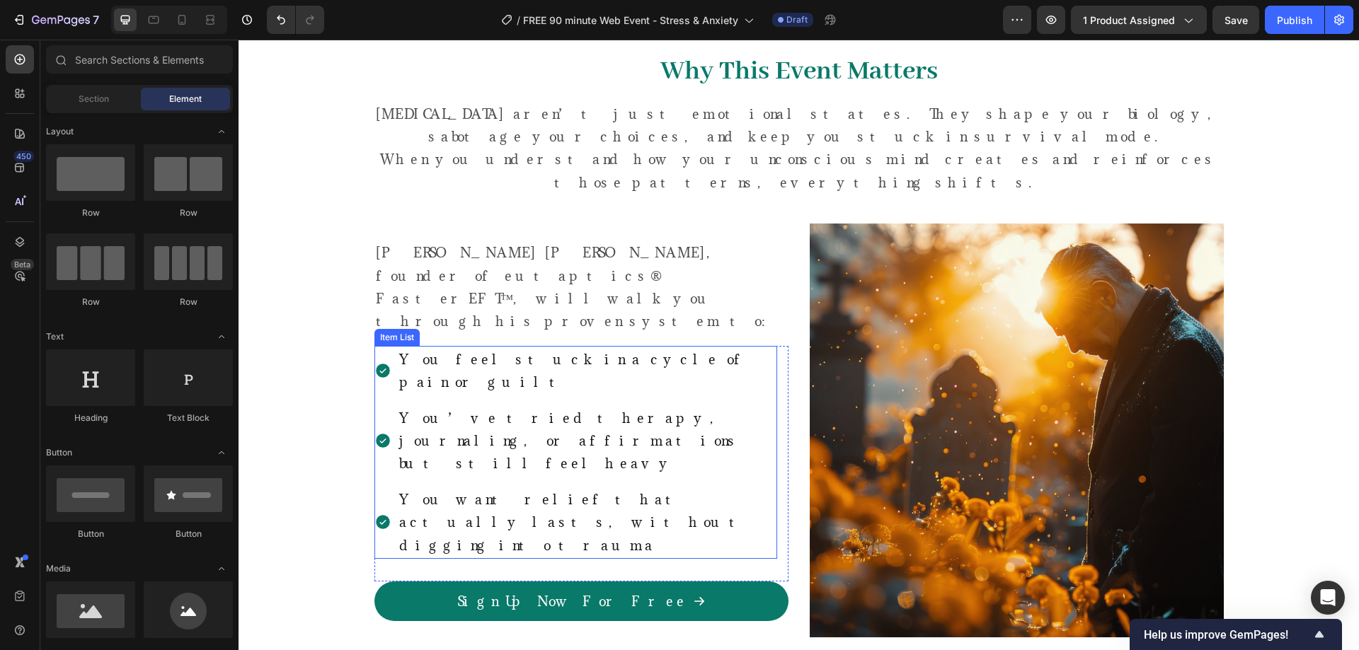
click at [512, 351] on span "You feel stuck in a cycle of pain or guilt" at bounding box center [574, 371] width 350 height 40
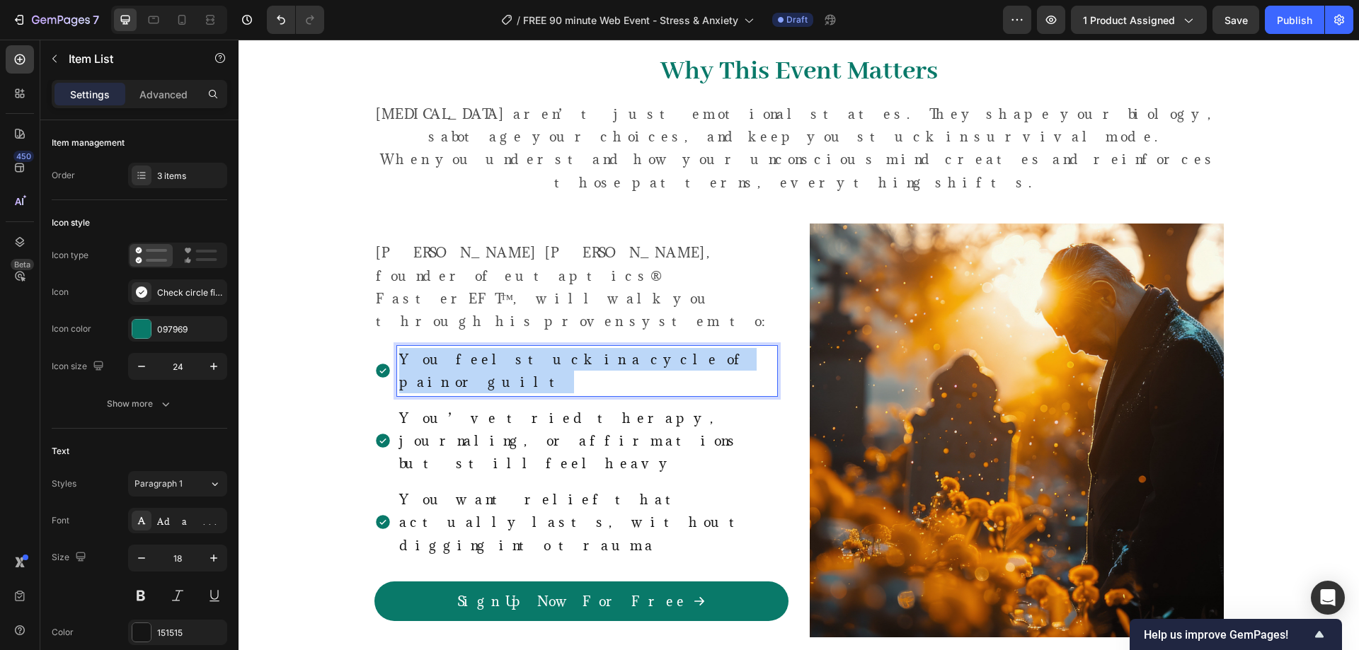
scroll to position [1628, 0]
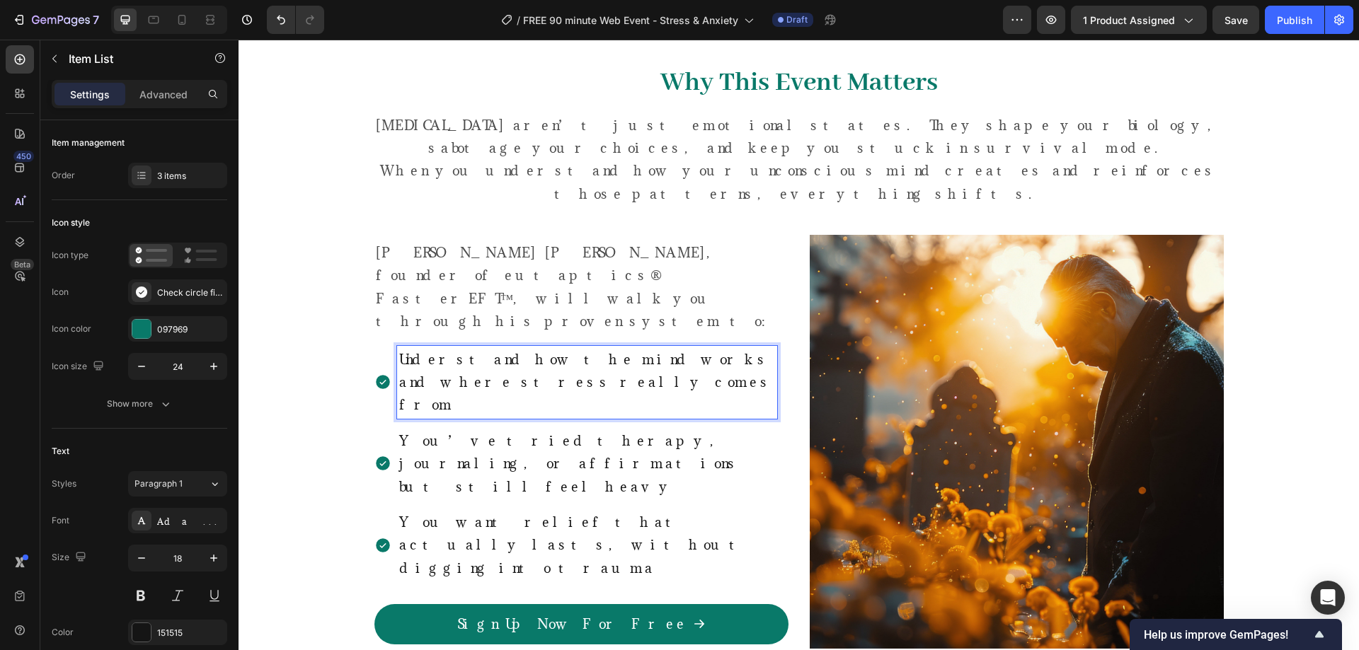
click at [476, 432] on span "You’ve tried therapy, journaling, or affirmations but still feel heavy" at bounding box center [569, 463] width 341 height 63
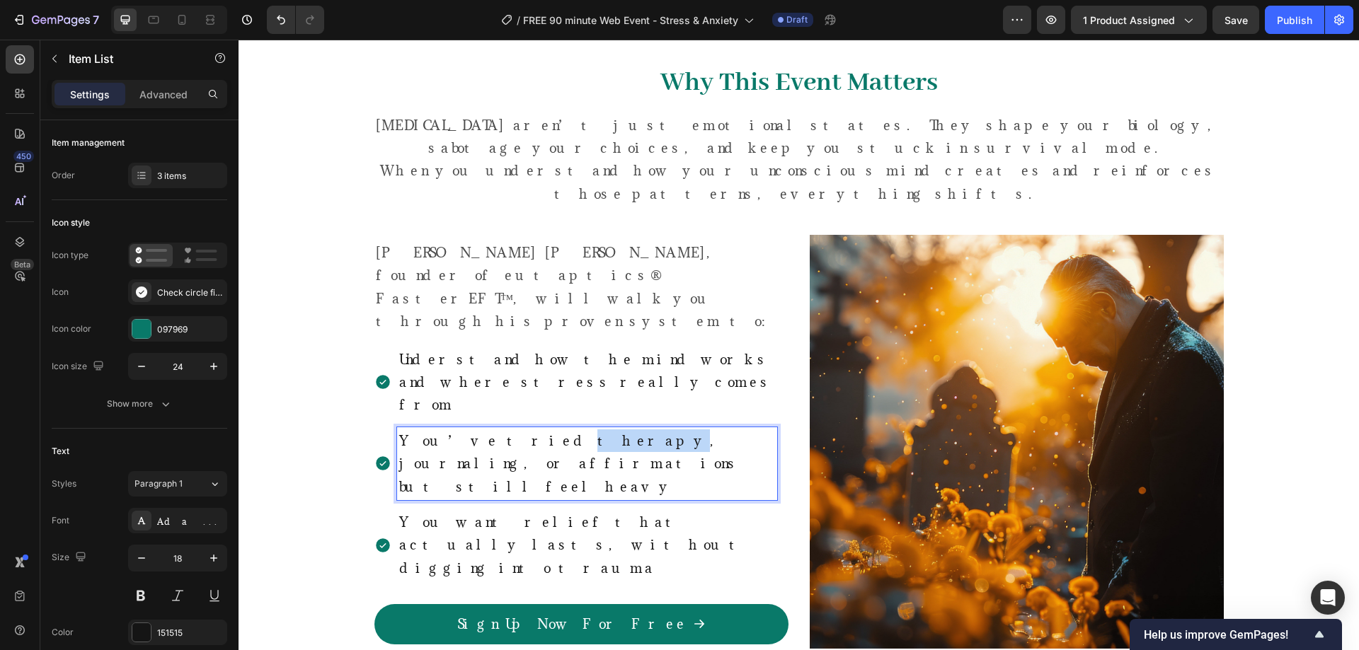
click at [476, 432] on span "You’ve tried therapy, journaling, or affirmations but still feel heavy" at bounding box center [569, 463] width 341 height 63
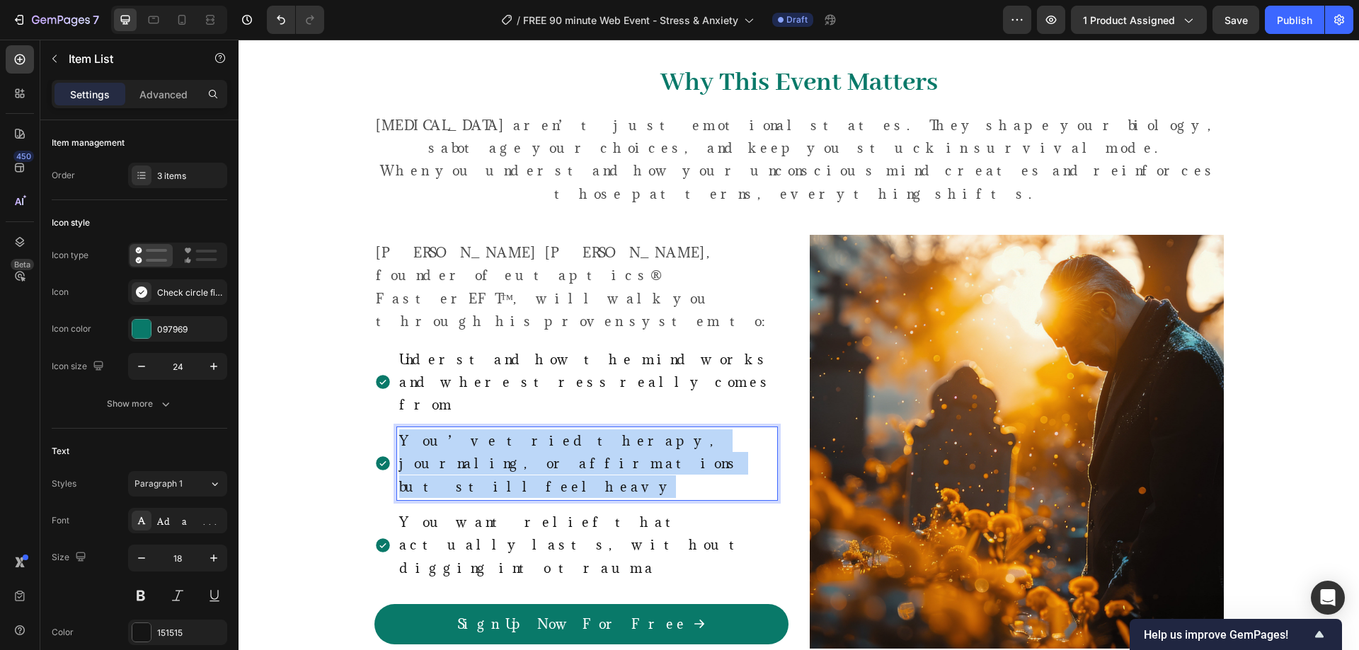
click at [476, 432] on span "You’ve tried therapy, journaling, or affirmations but still feel heavy" at bounding box center [569, 463] width 341 height 63
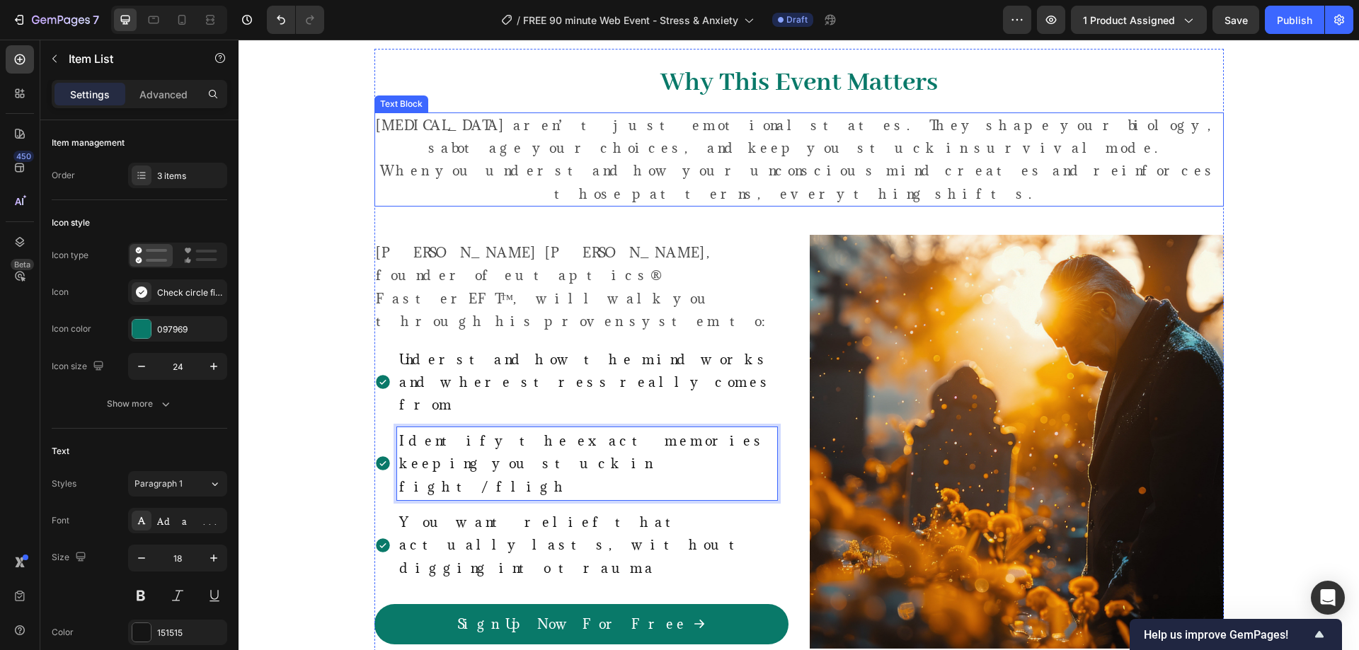
scroll to position [1640, 0]
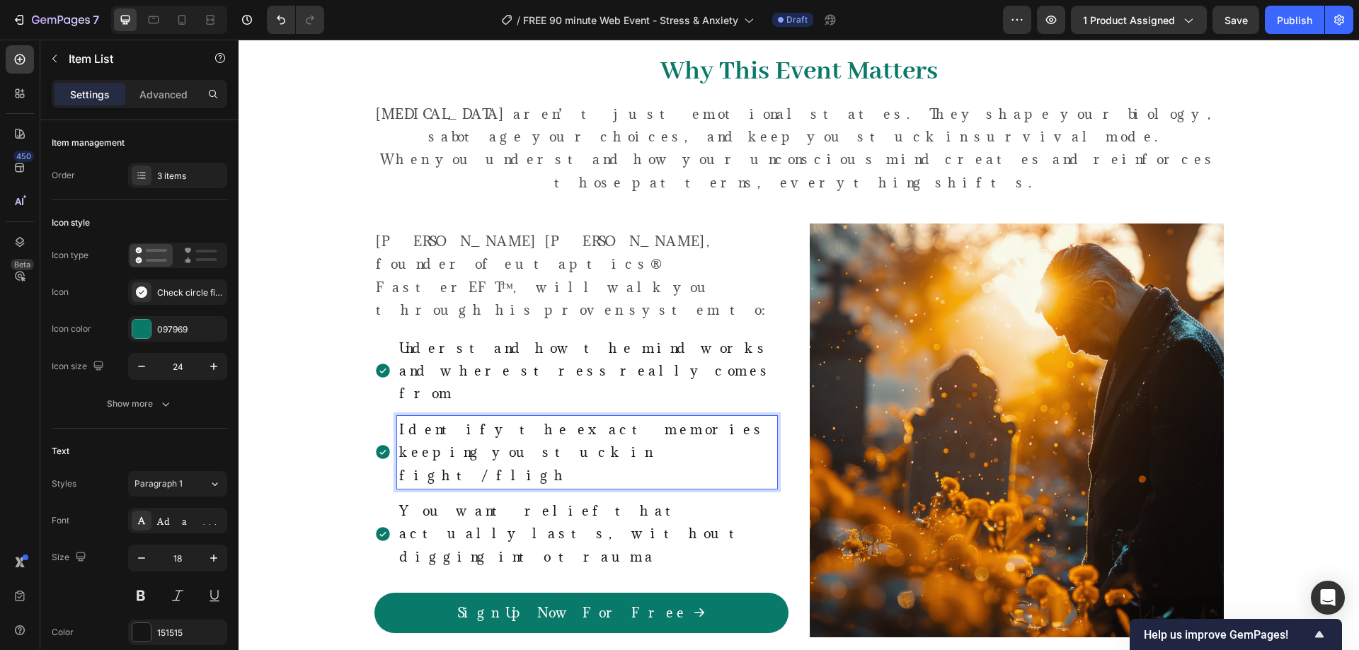
click at [478, 502] on span "You want relief that actually lasts, without digging into trauma" at bounding box center [576, 533] width 355 height 63
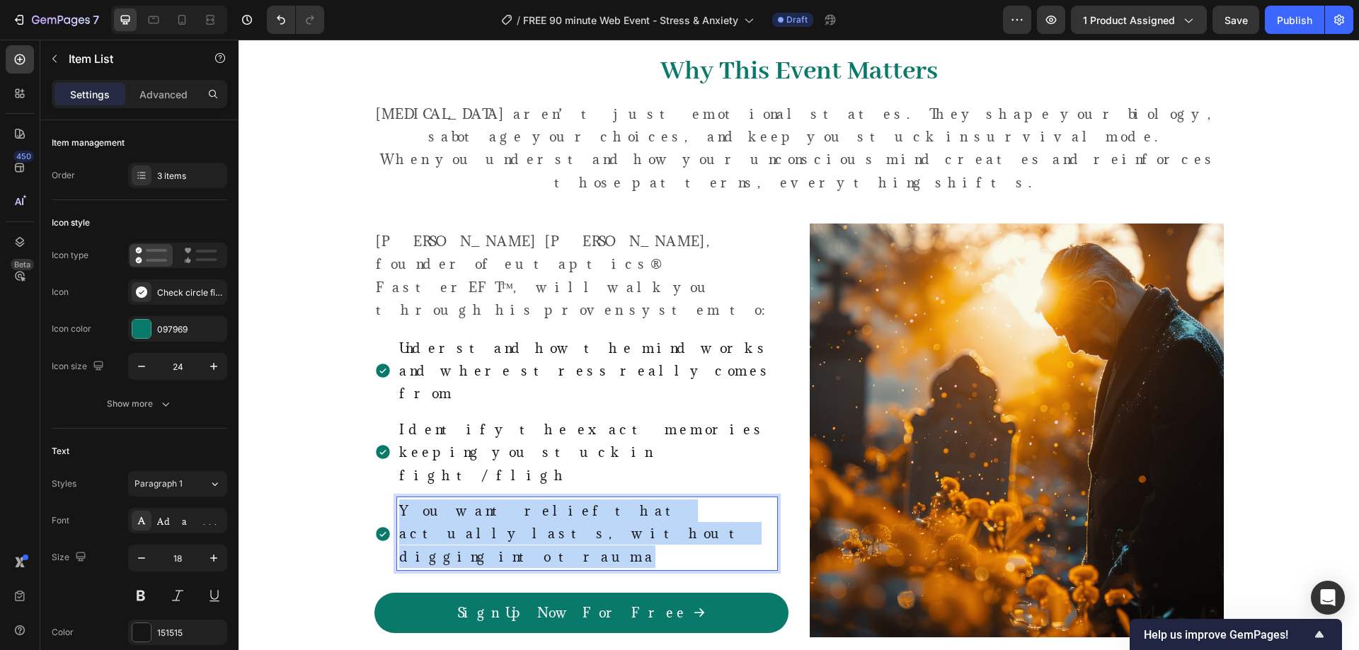
click at [478, 502] on span "You want relief that actually lasts, without digging into trauma" at bounding box center [576, 533] width 355 height 63
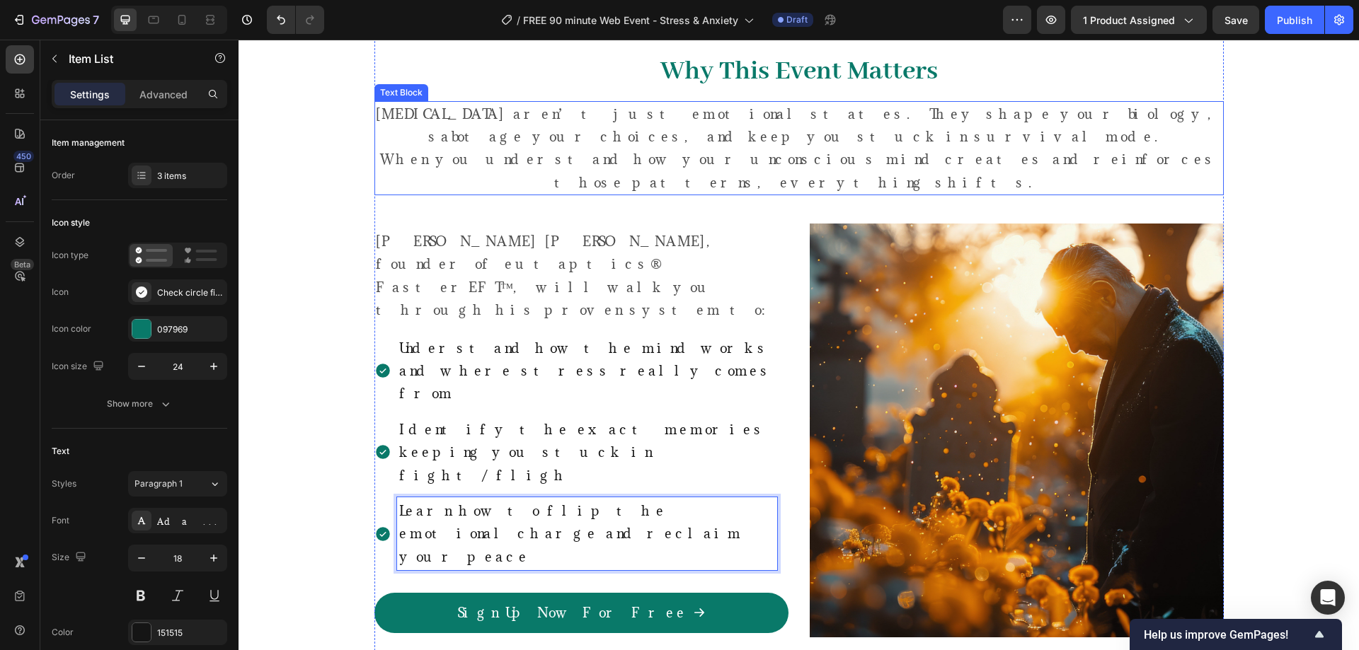
scroll to position [1628, 0]
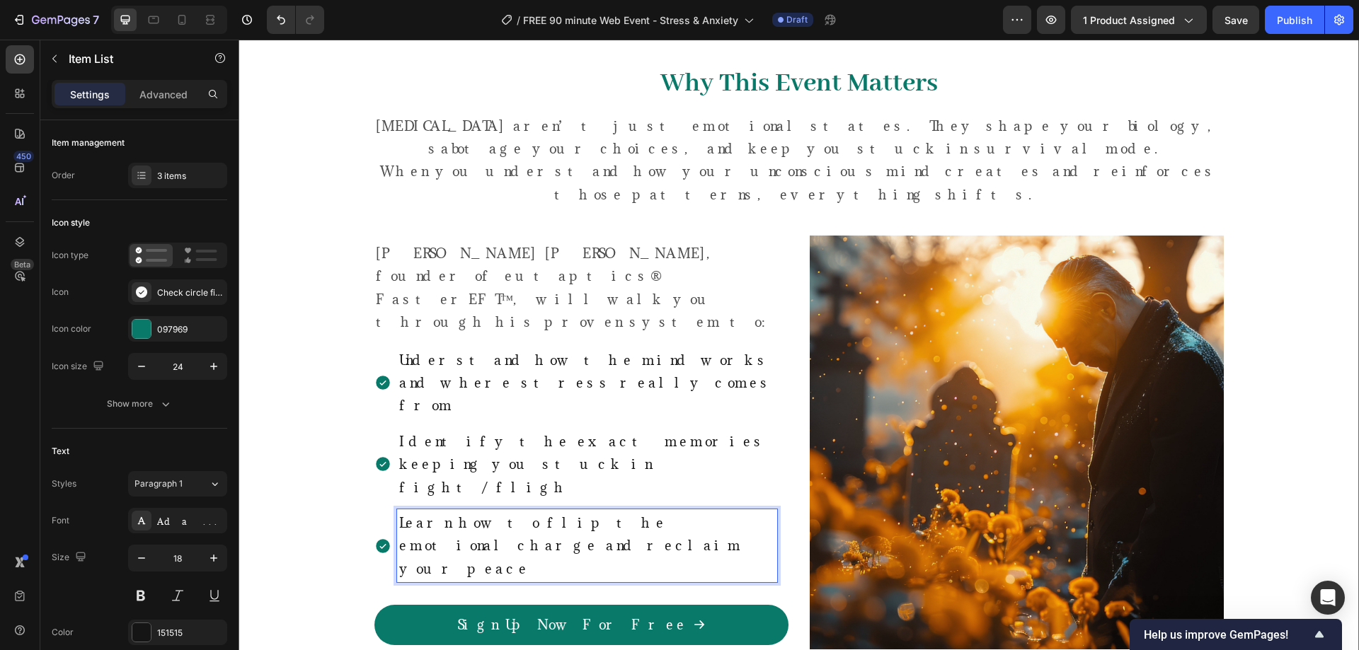
click at [1279, 207] on div "⁠⁠⁠⁠⁠⁠⁠ Why This Event Matters Heading Stress and anxiety aren’t just emotional…" at bounding box center [798, 358] width 1099 height 617
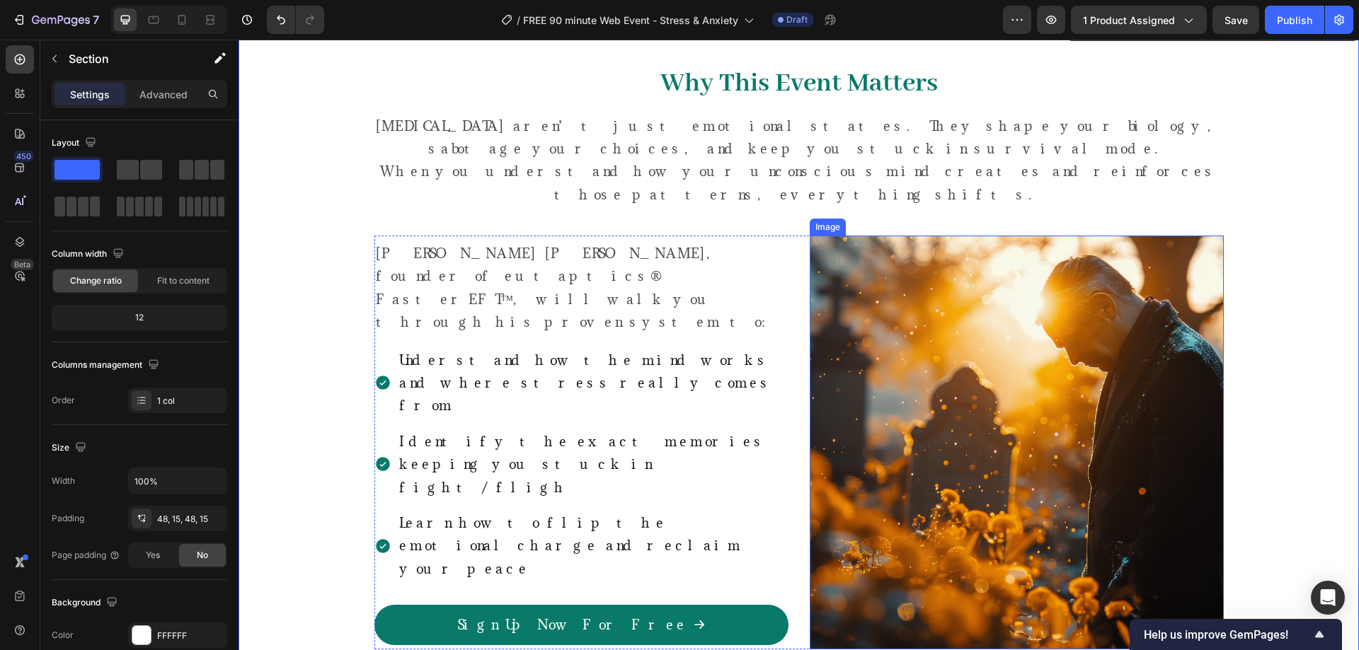
click at [1035, 236] on img at bounding box center [1017, 443] width 414 height 414
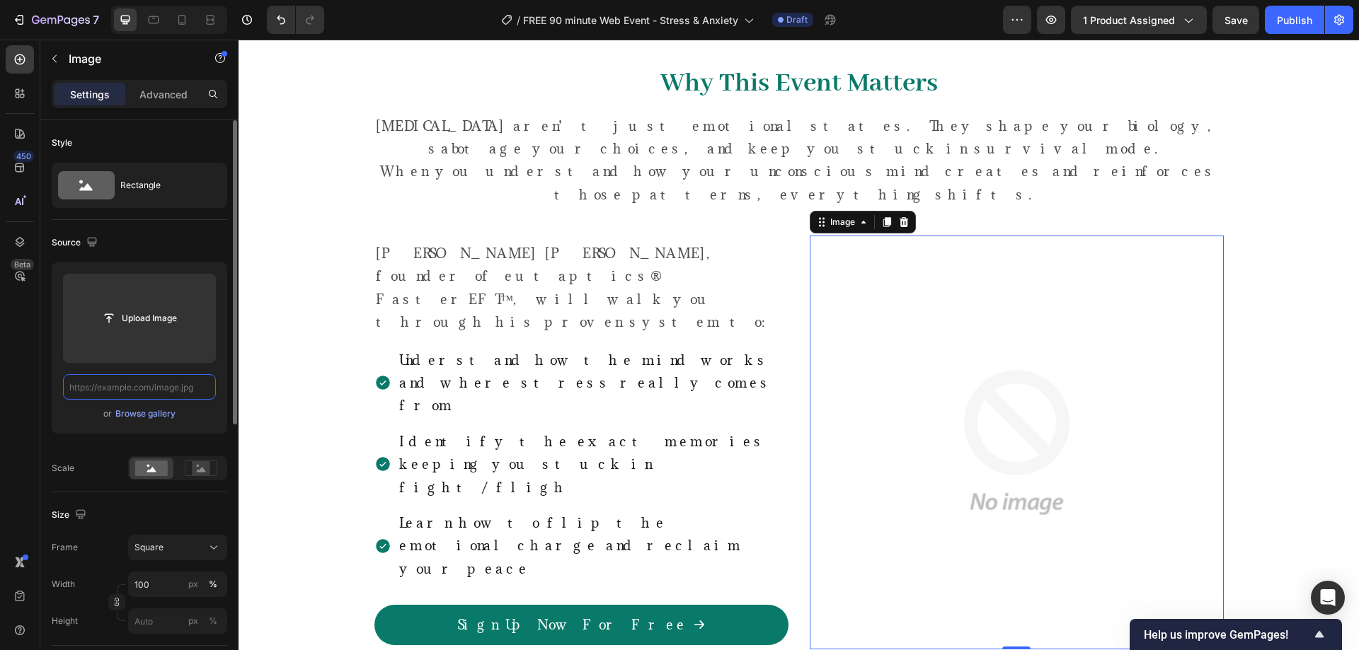
scroll to position [0, 0]
click at [161, 409] on div "Browse gallery" at bounding box center [145, 414] width 60 height 13
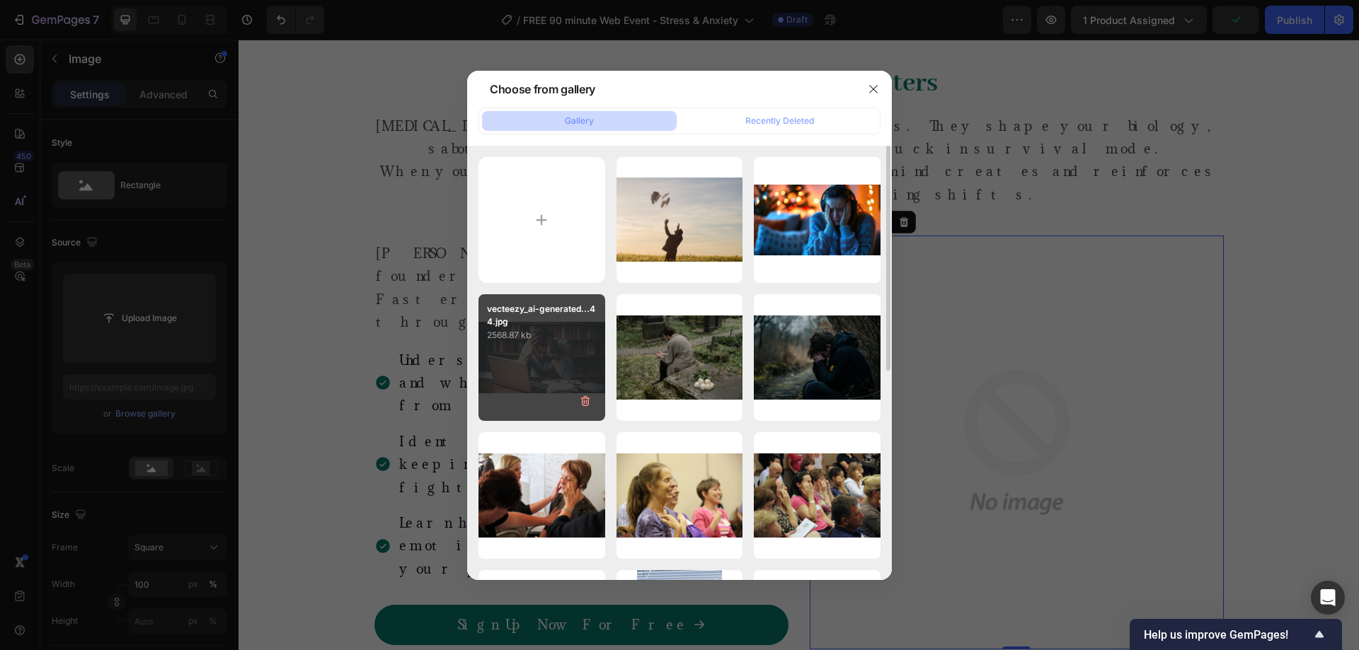
click at [554, 363] on div "vecteezy_ai-generated...44.jpg 2568.87 kb" at bounding box center [541, 357] width 127 height 127
type input "[URL][DOMAIN_NAME]"
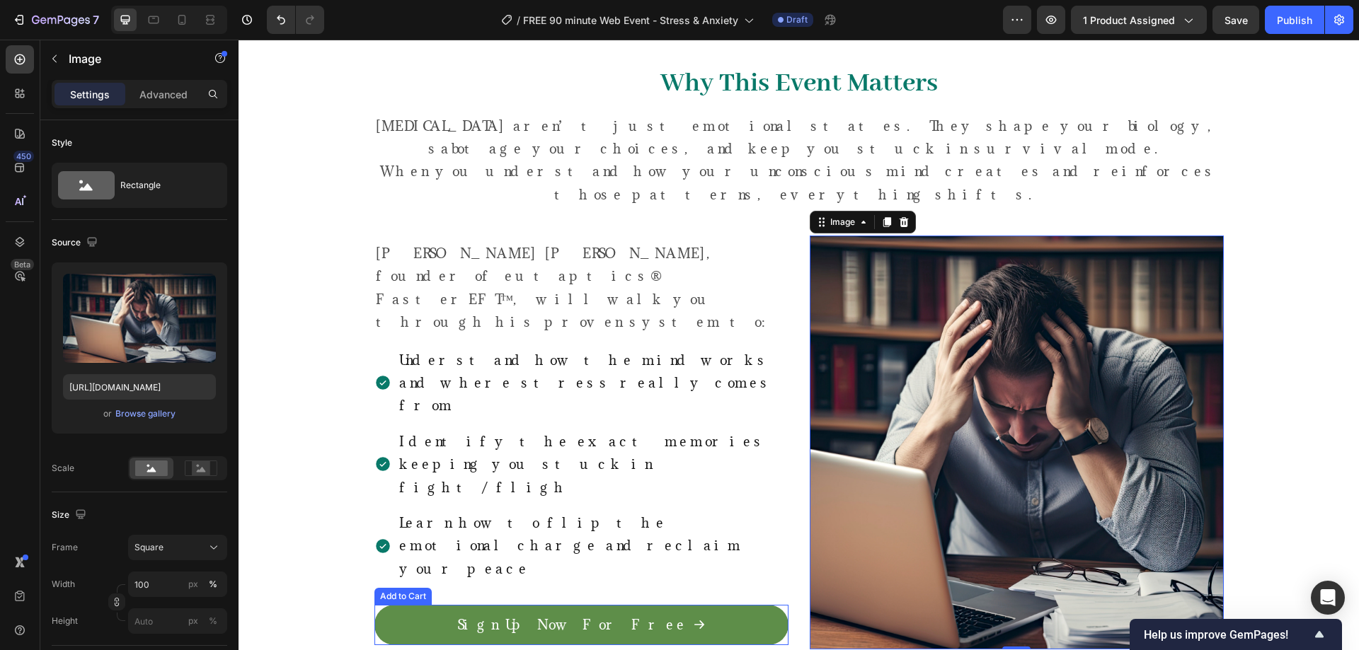
click at [638, 614] on div "Sign Up Now For Free" at bounding box center [581, 625] width 248 height 23
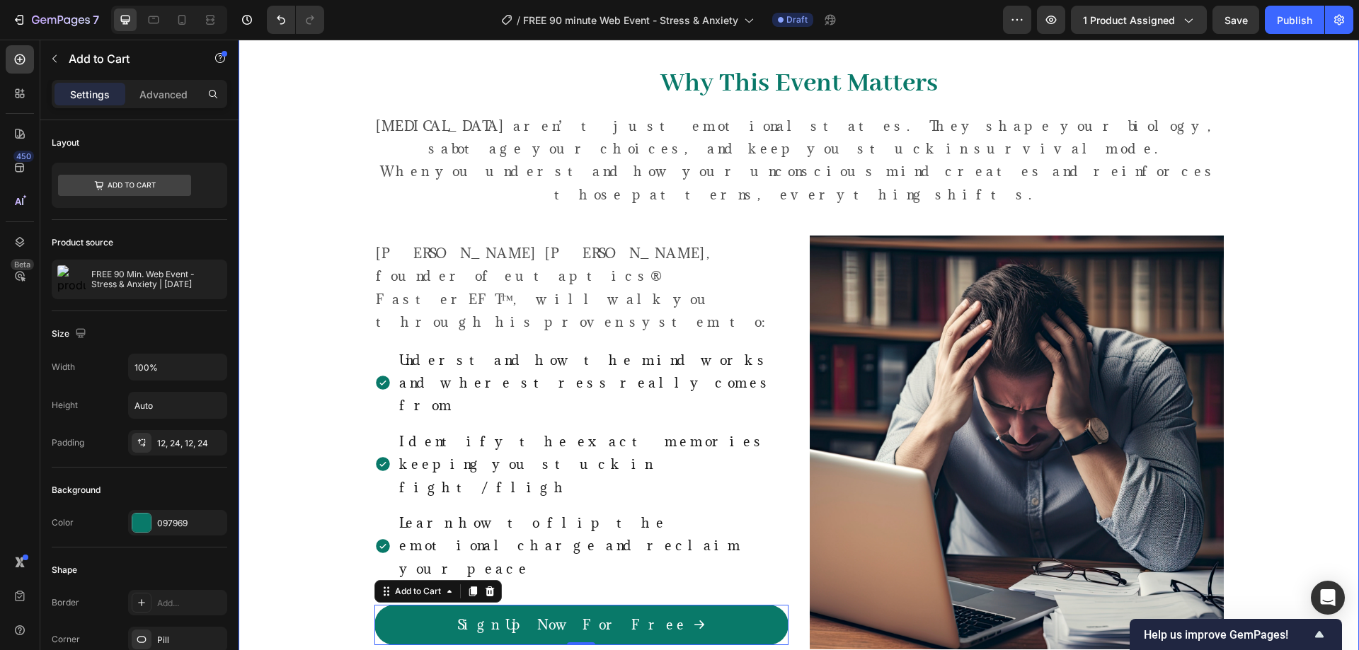
click at [1288, 237] on div "⁠⁠⁠⁠⁠⁠⁠ Why This Event Matters Heading Stress and anxiety aren’t just emotional…" at bounding box center [798, 358] width 1099 height 617
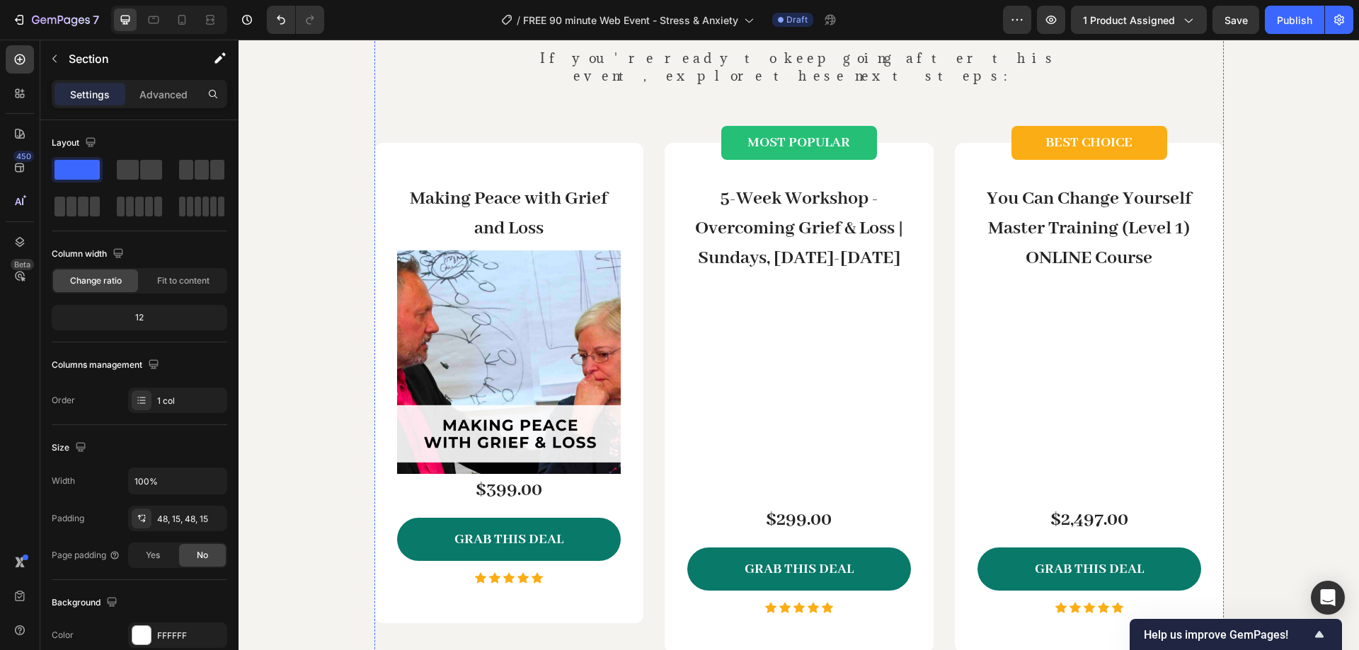
scroll to position [2335, 0]
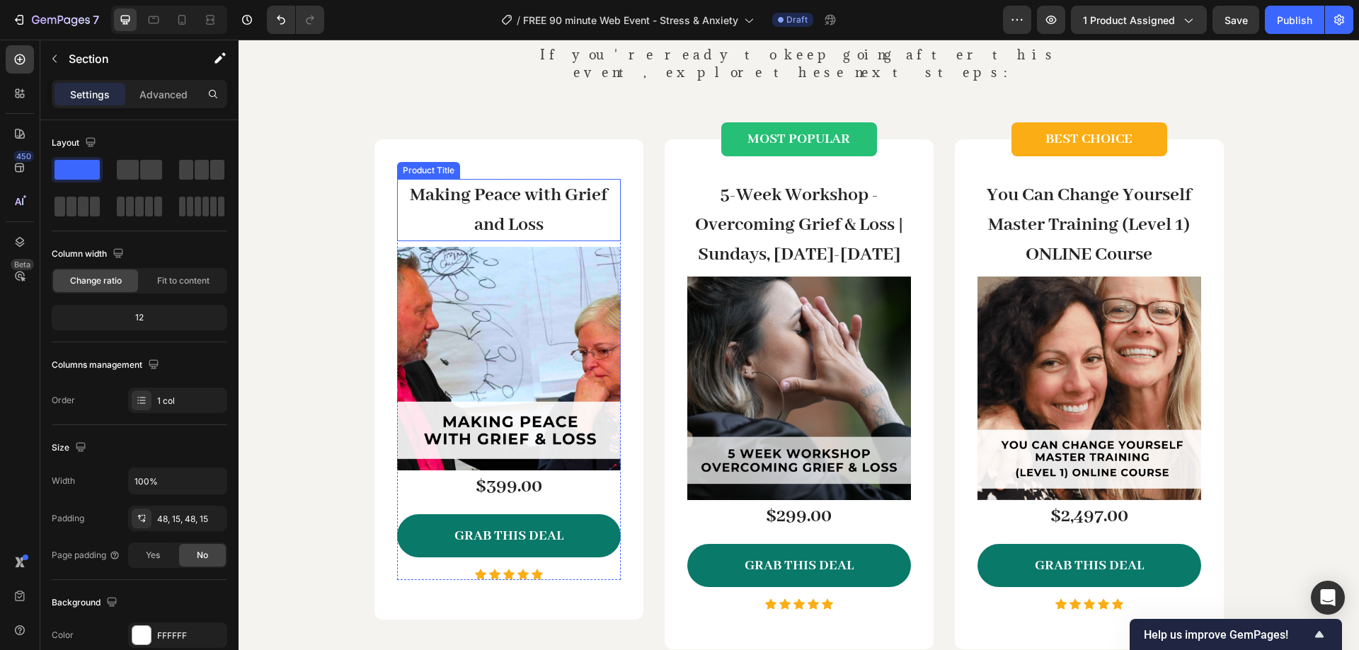
click at [563, 197] on h3 "Making Peace with Grief and Loss" at bounding box center [509, 210] width 224 height 62
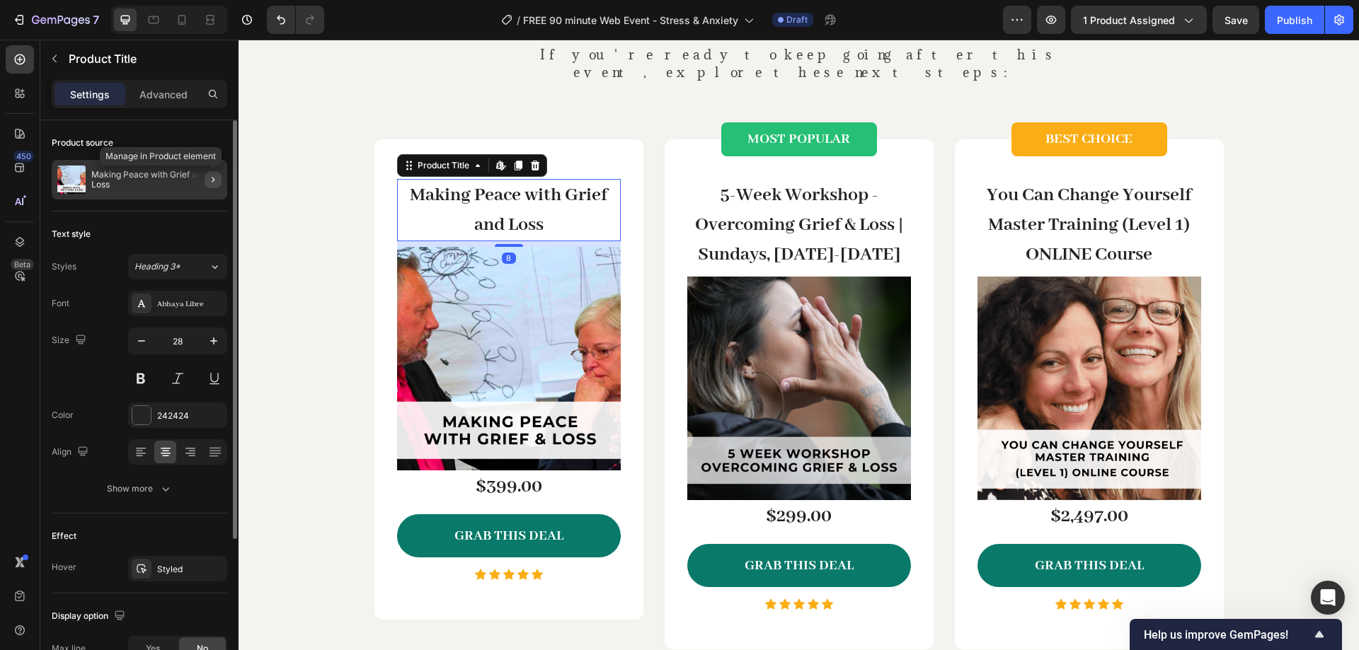
click at [212, 175] on icon "button" at bounding box center [212, 179] width 11 height 11
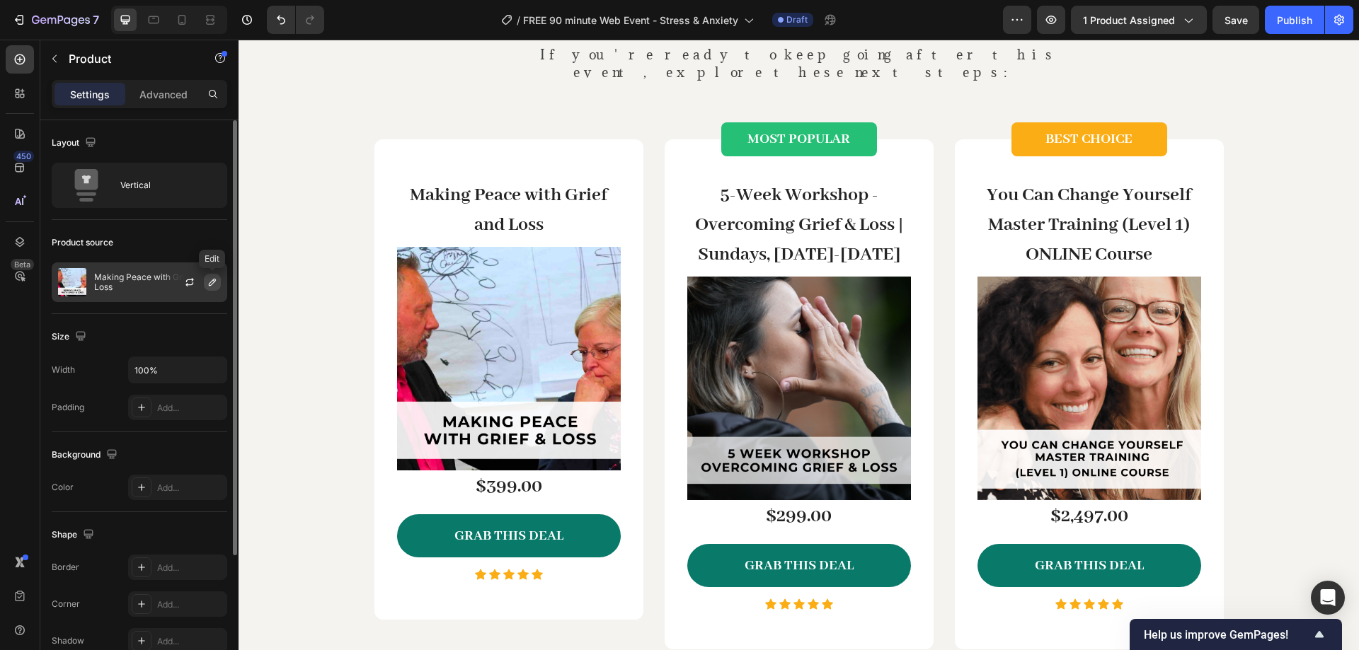
click at [211, 289] on button "button" at bounding box center [212, 282] width 17 height 17
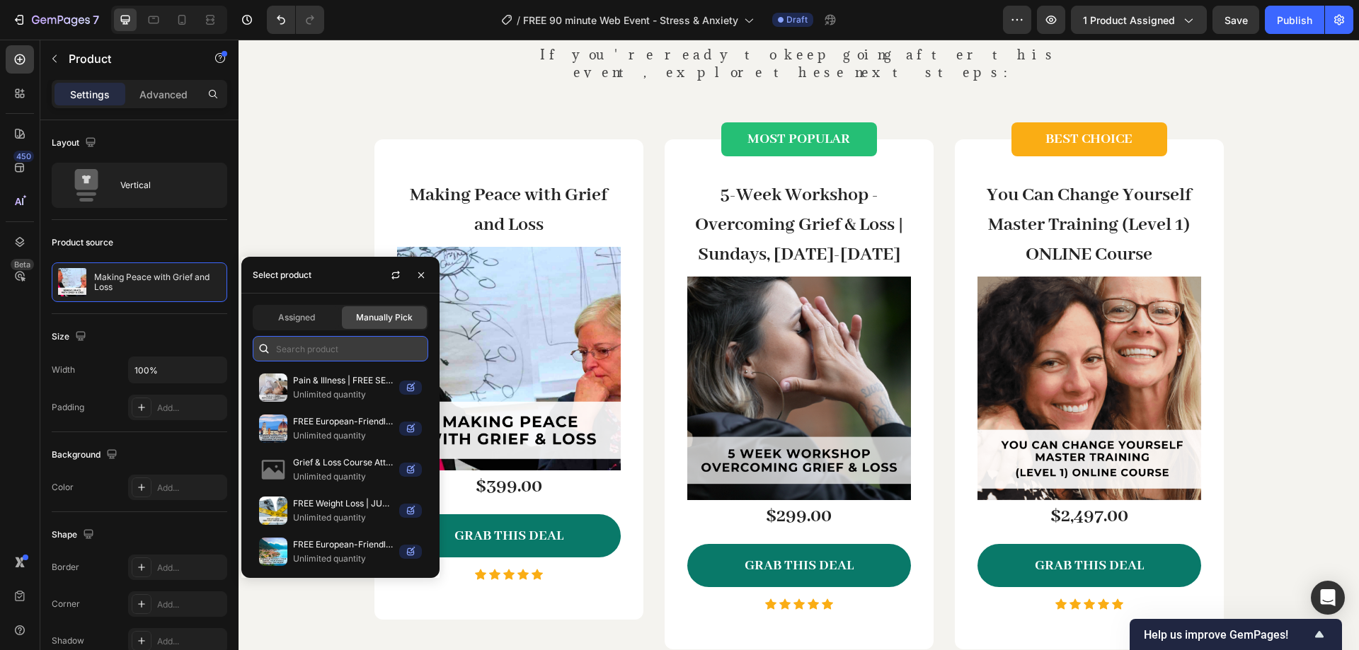
click at [313, 355] on input "text" at bounding box center [340, 348] width 175 height 25
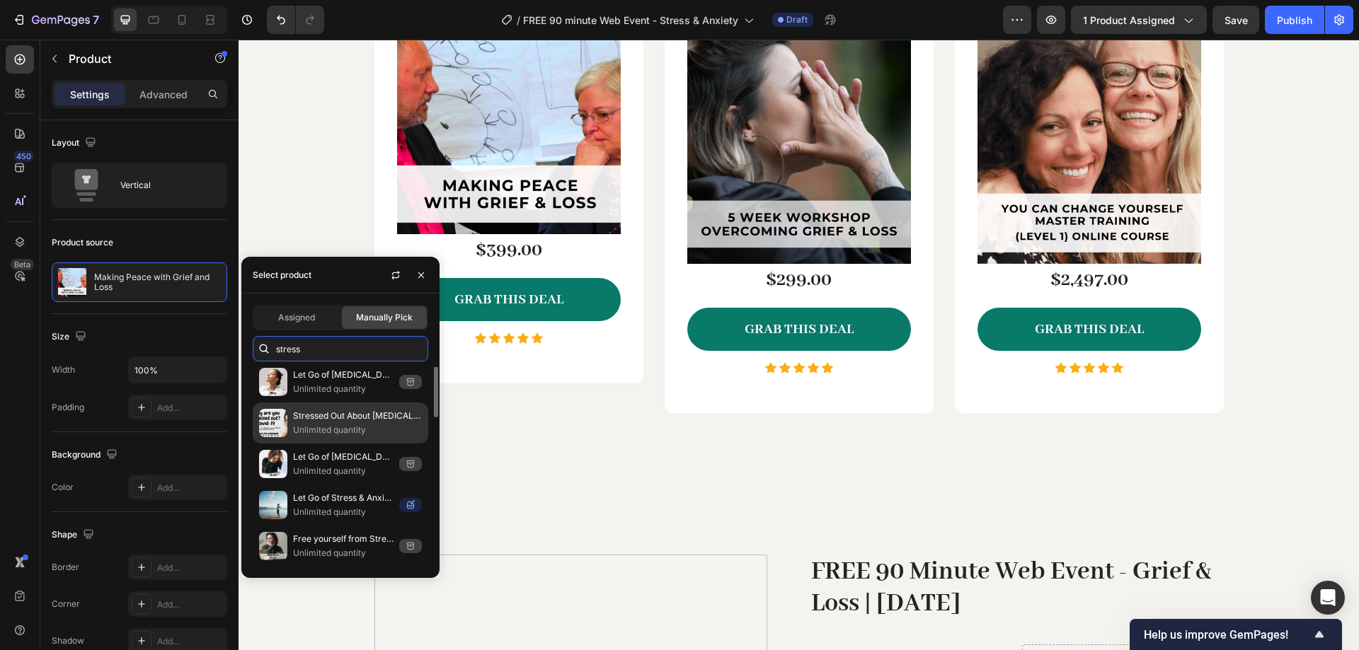
scroll to position [2807, 0]
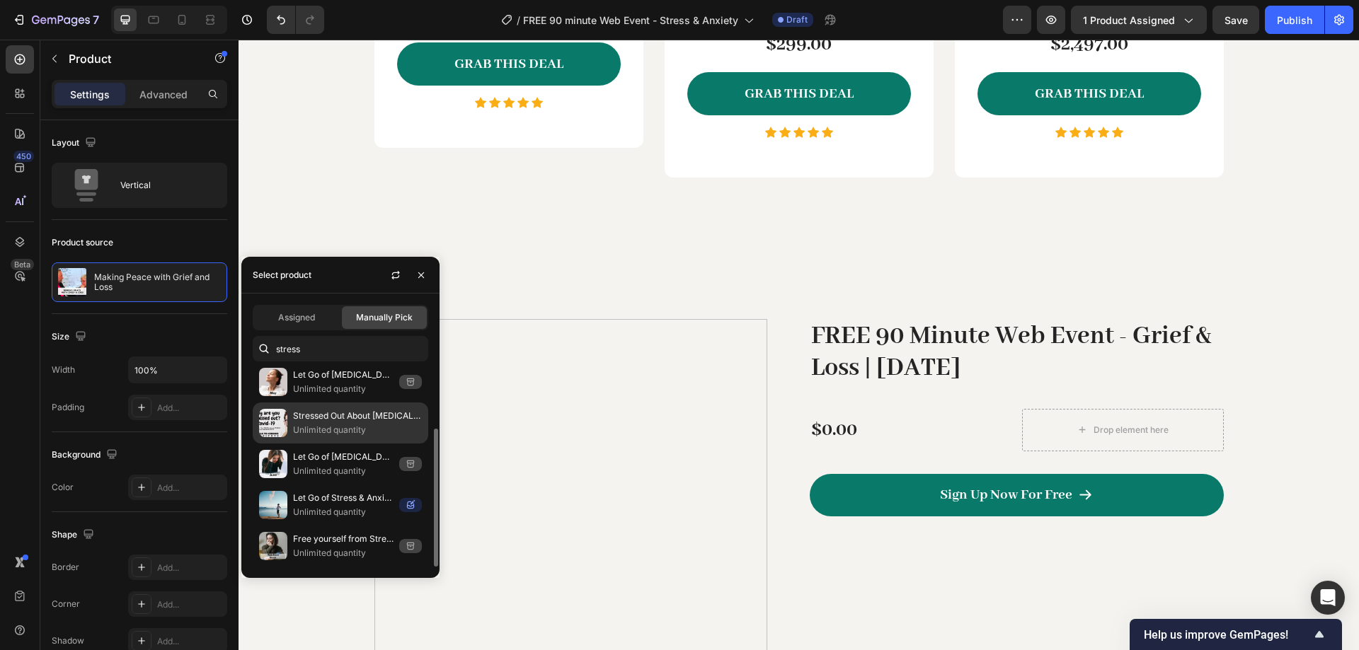
click at [335, 414] on p "Stressed Out About Covid-19 Immunity Booster" at bounding box center [357, 416] width 129 height 14
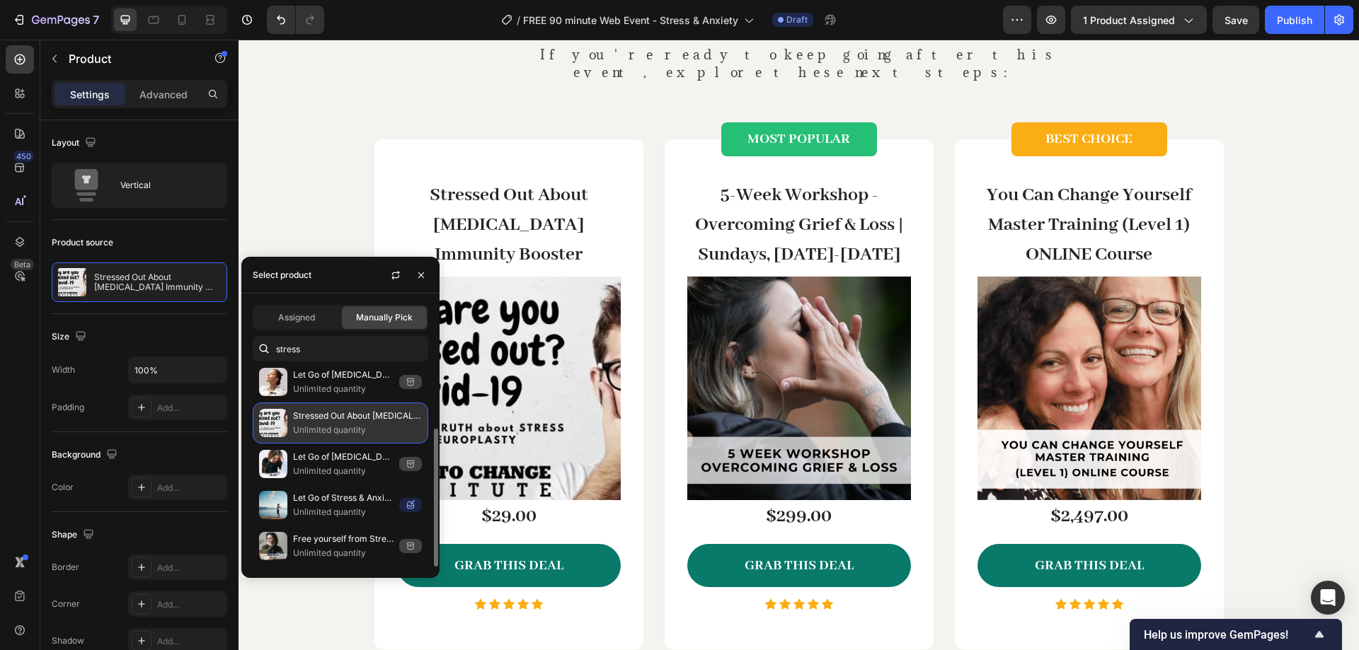
scroll to position [0, 0]
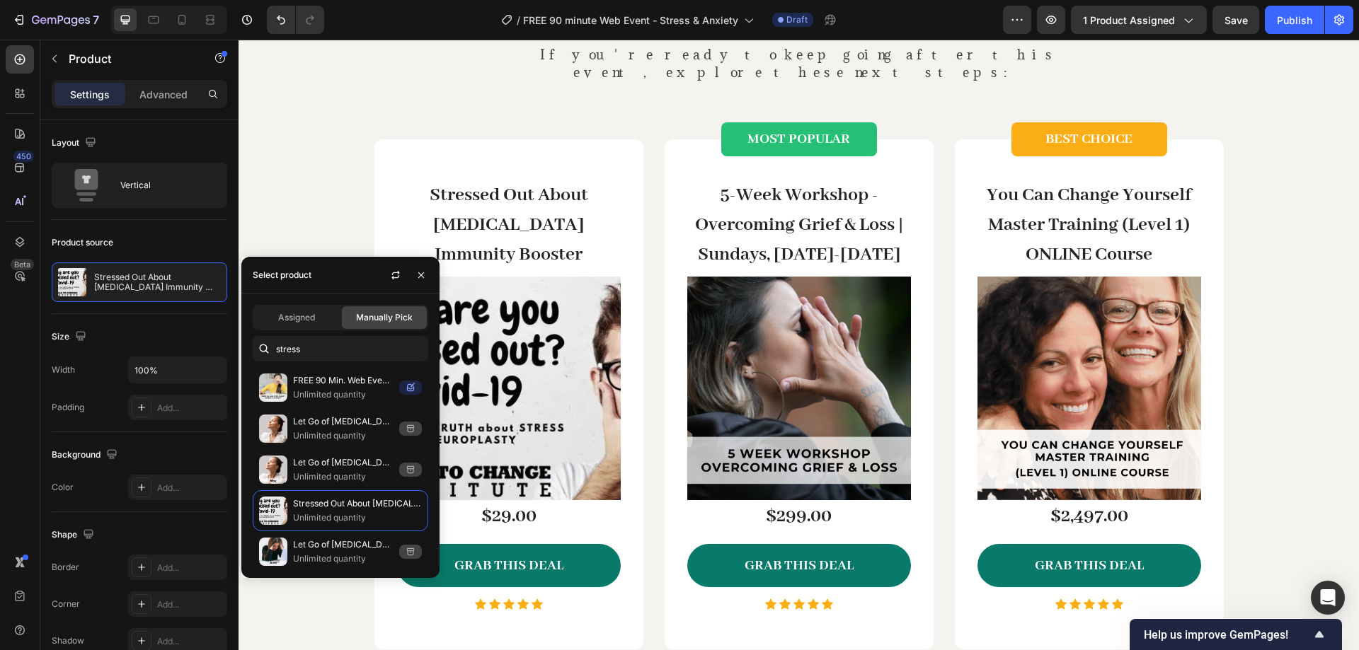
click at [270, 343] on icon at bounding box center [264, 349] width 14 height 14
click at [289, 347] on input "stress" at bounding box center [340, 348] width 175 height 25
click at [290, 347] on input "stress" at bounding box center [340, 348] width 175 height 25
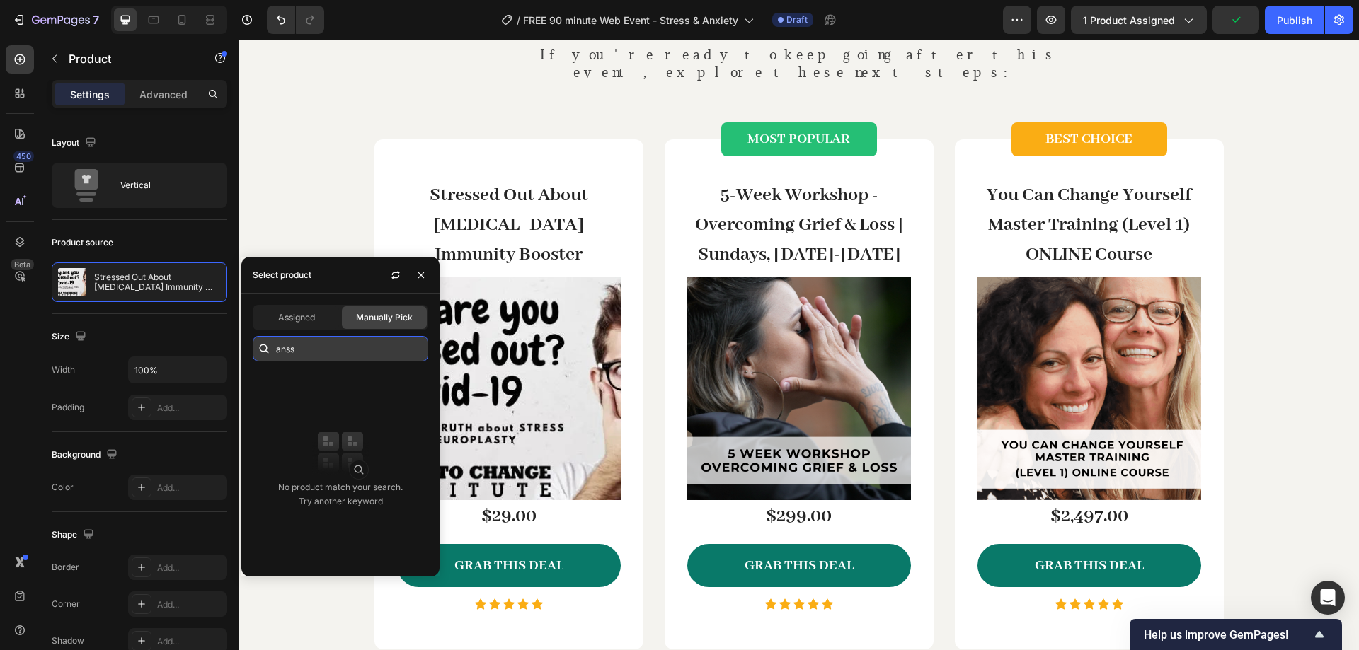
click at [356, 350] on input "anss" at bounding box center [340, 348] width 175 height 25
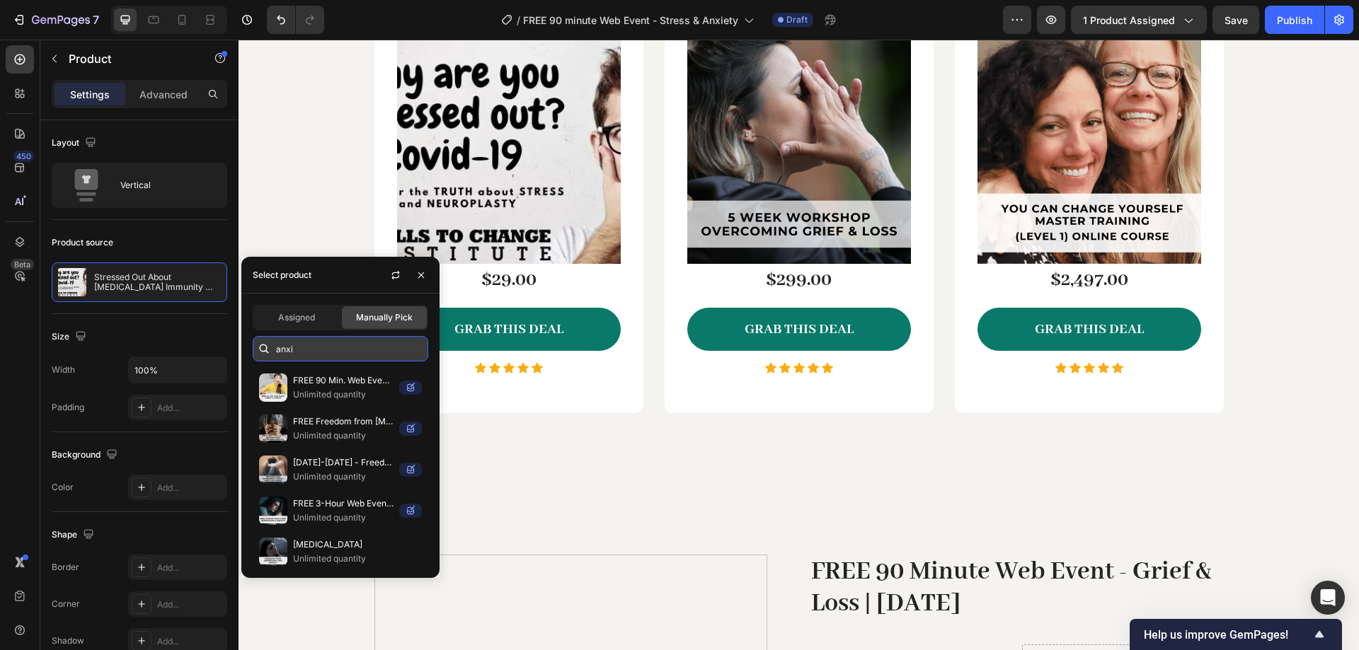
click at [326, 345] on input "anxi" at bounding box center [340, 348] width 175 height 25
type input "p"
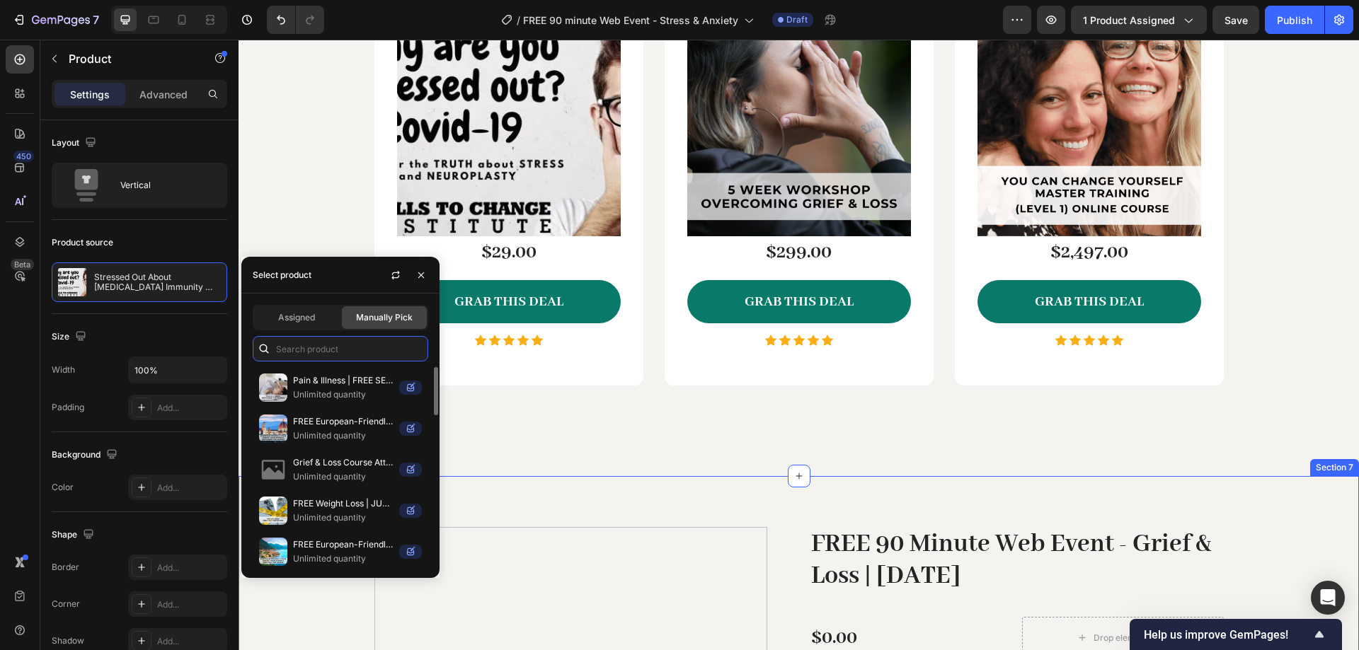
scroll to position [2572, 0]
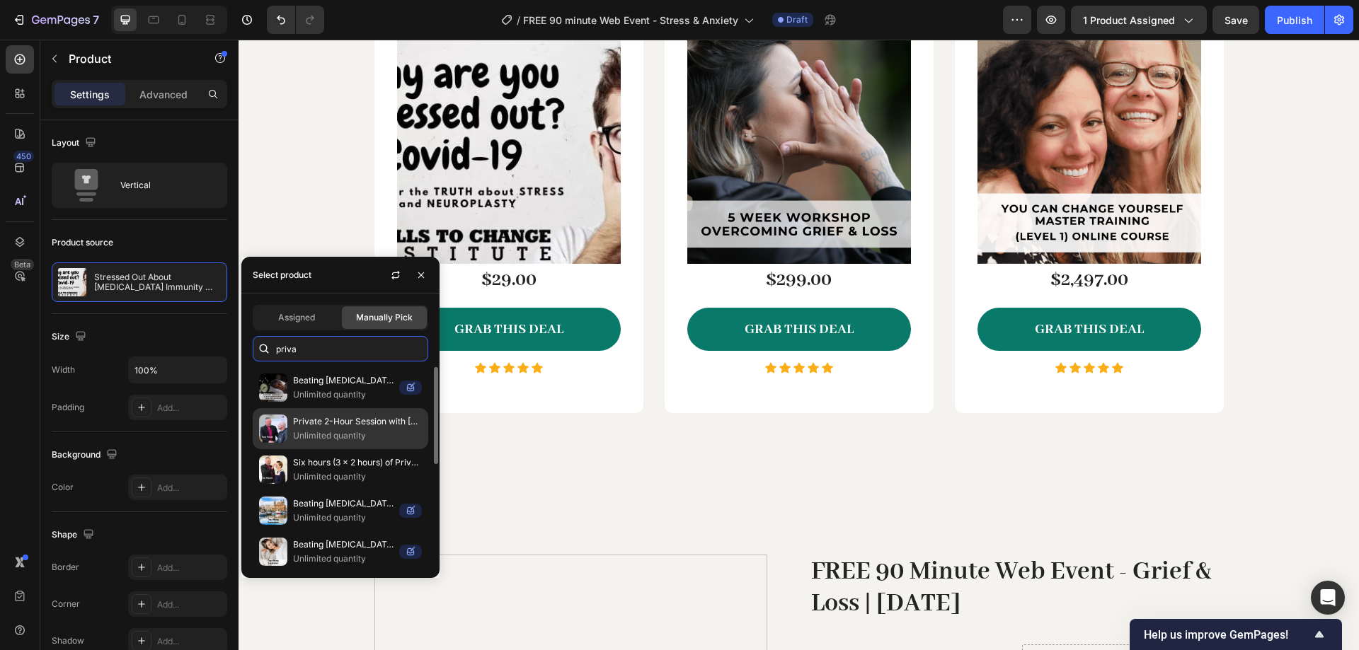
type input "priva"
click at [372, 436] on p "Unlimited quantity" at bounding box center [357, 436] width 129 height 14
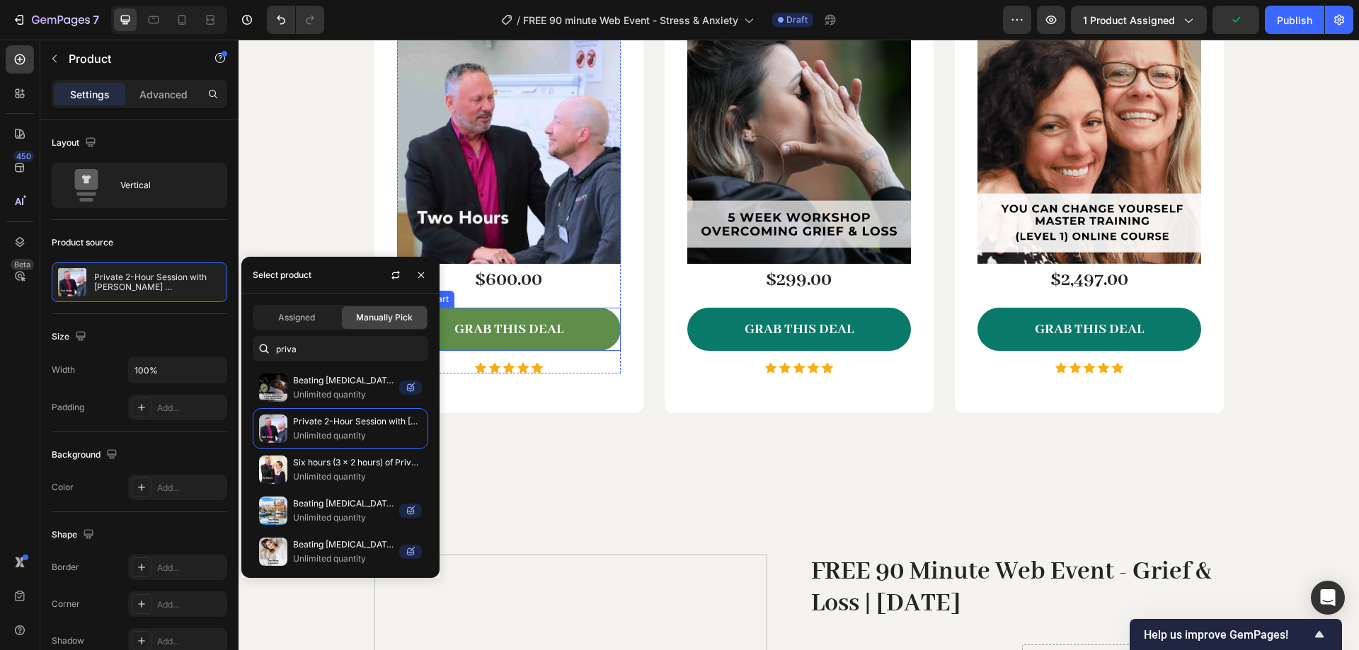
click at [537, 308] on button "GRAB THIS DEAL" at bounding box center [509, 329] width 224 height 43
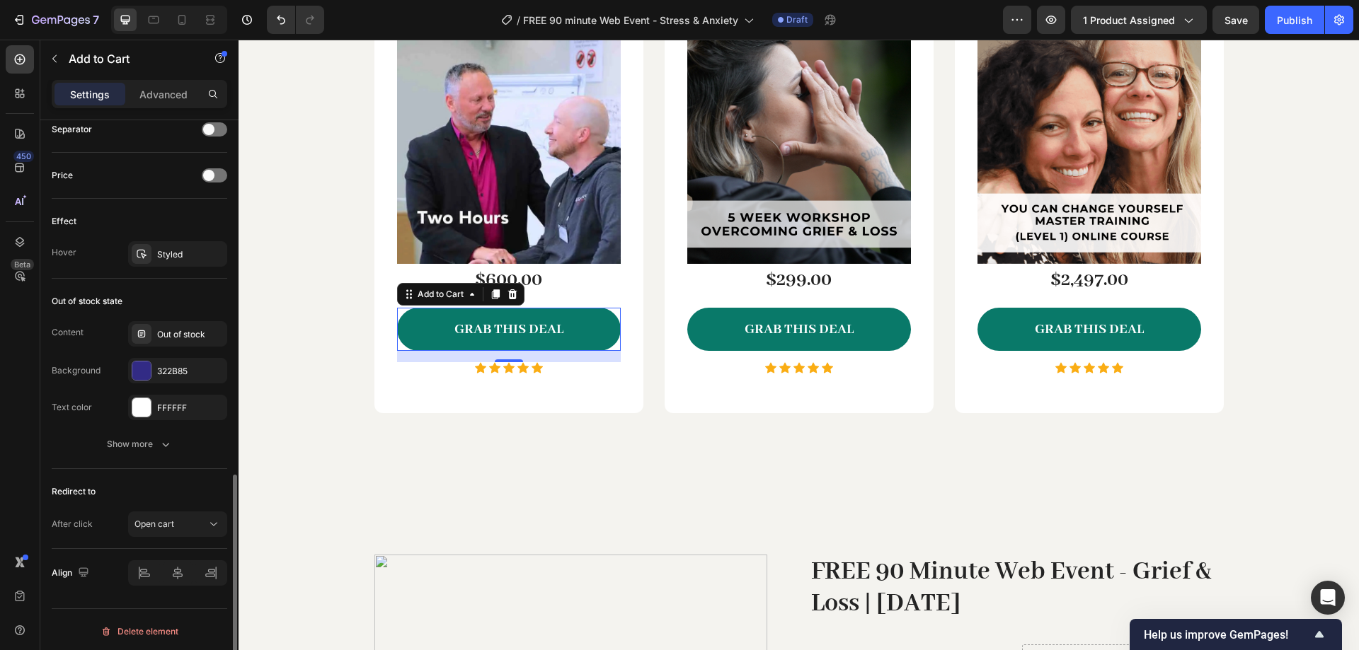
scroll to position [946, 0]
click at [205, 514] on div "Open cart" at bounding box center [177, 521] width 86 height 14
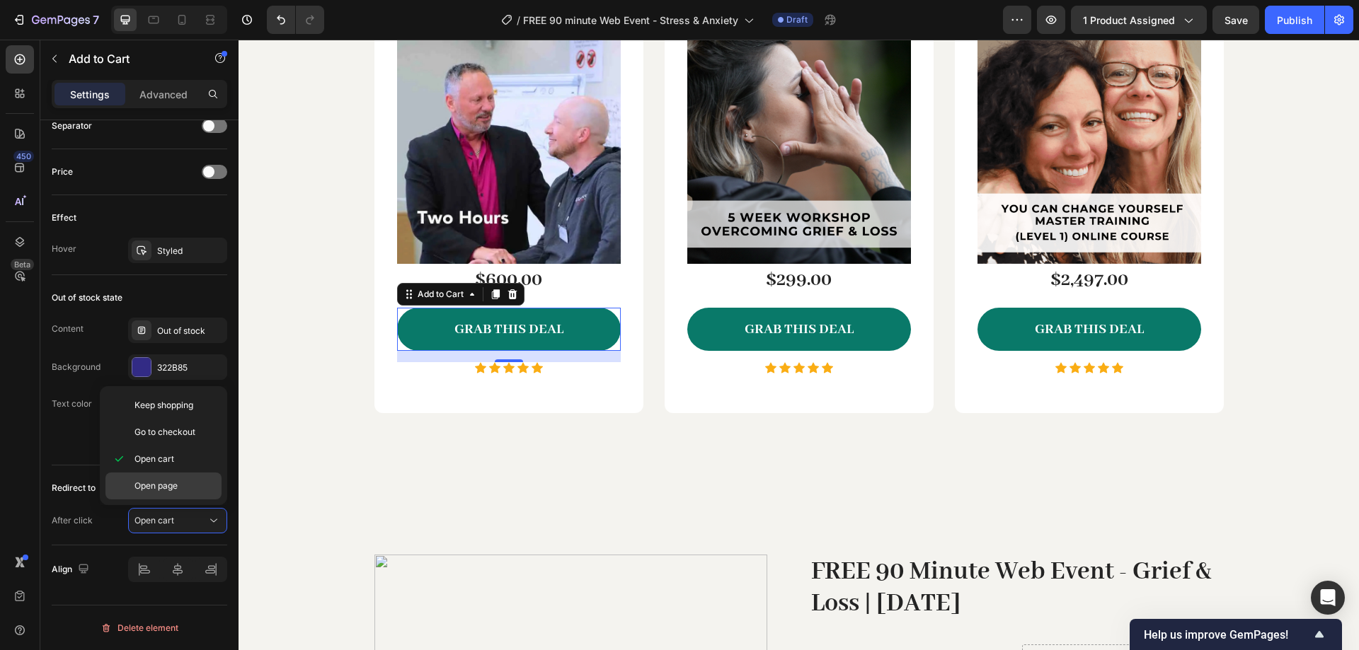
click at [184, 487] on p "Open page" at bounding box center [174, 486] width 81 height 13
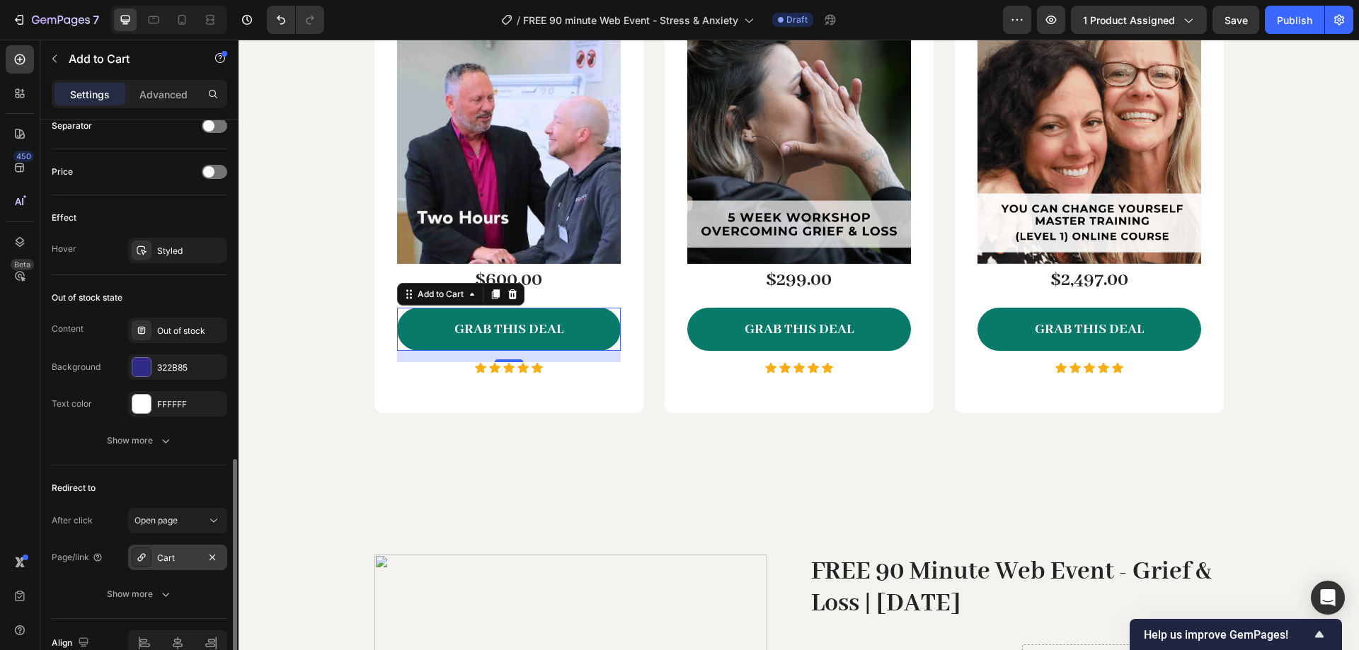
click at [195, 563] on div "Cart" at bounding box center [177, 558] width 41 height 13
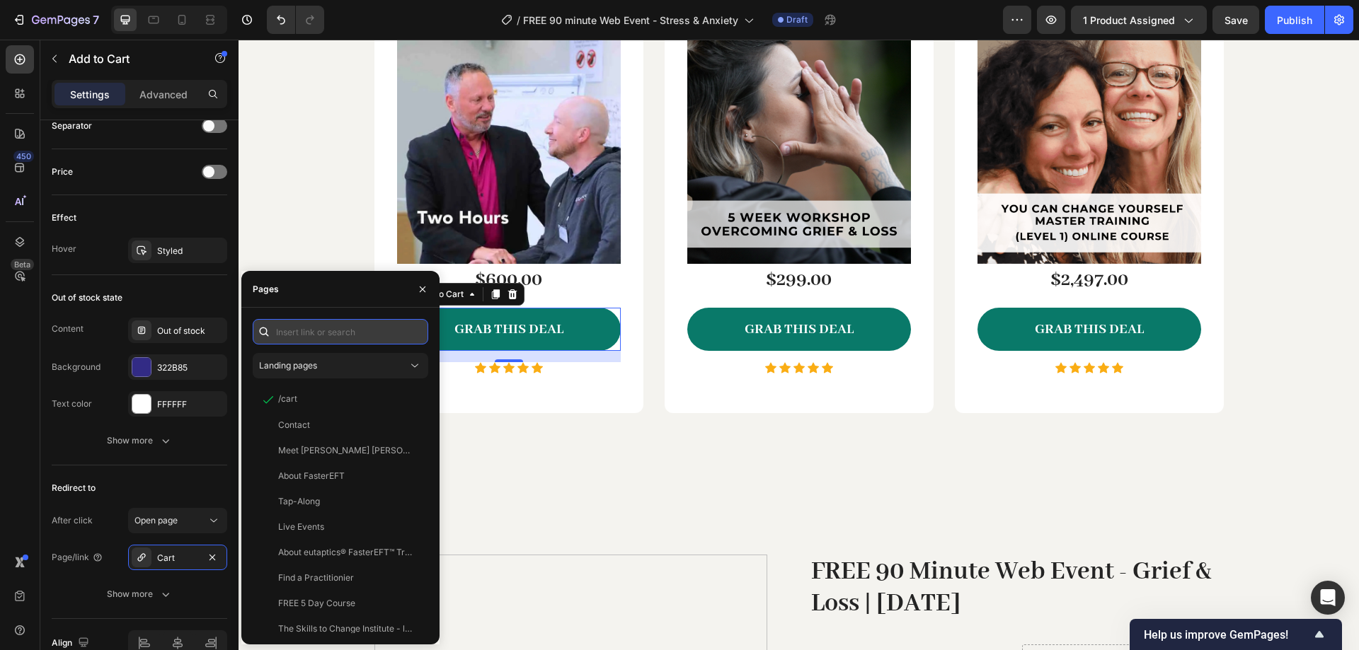
click at [330, 333] on input "text" at bounding box center [340, 331] width 175 height 25
paste input "[URL][DOMAIN_NAME]"
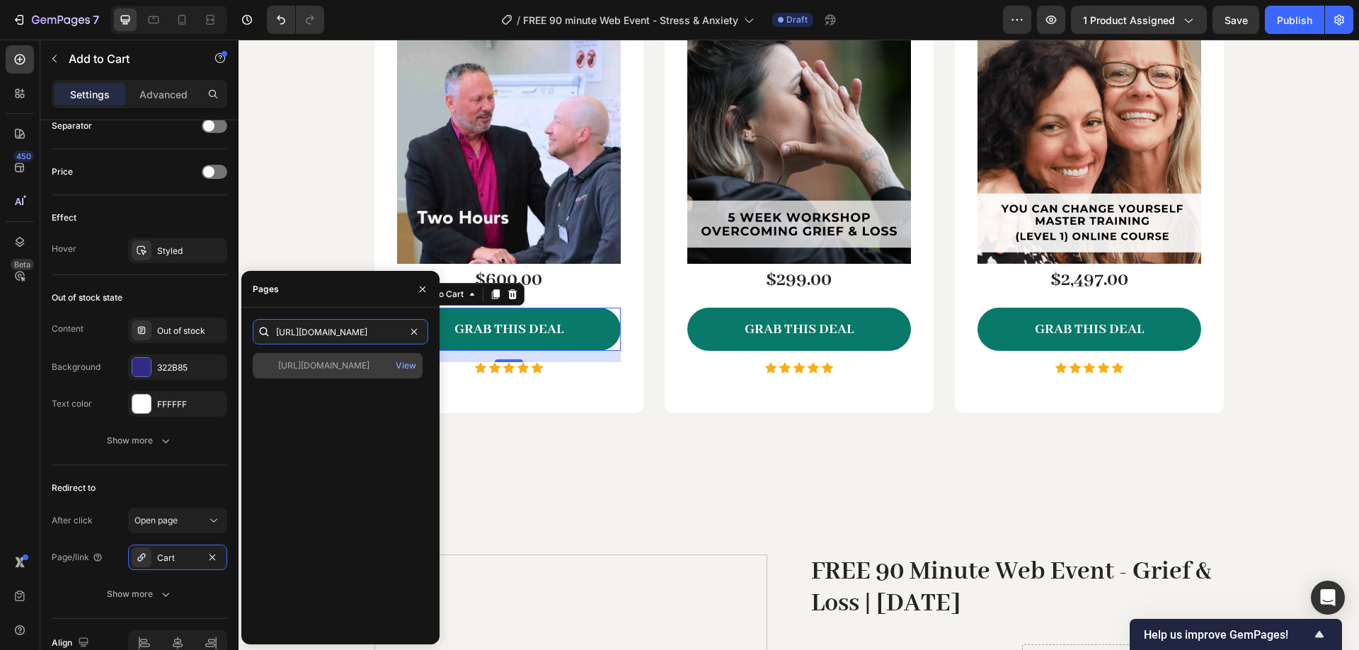
type input "[URL][DOMAIN_NAME]"
click at [360, 372] on div "https://tidycal.com/eutaptics/privatesession View" at bounding box center [338, 365] width 170 height 25
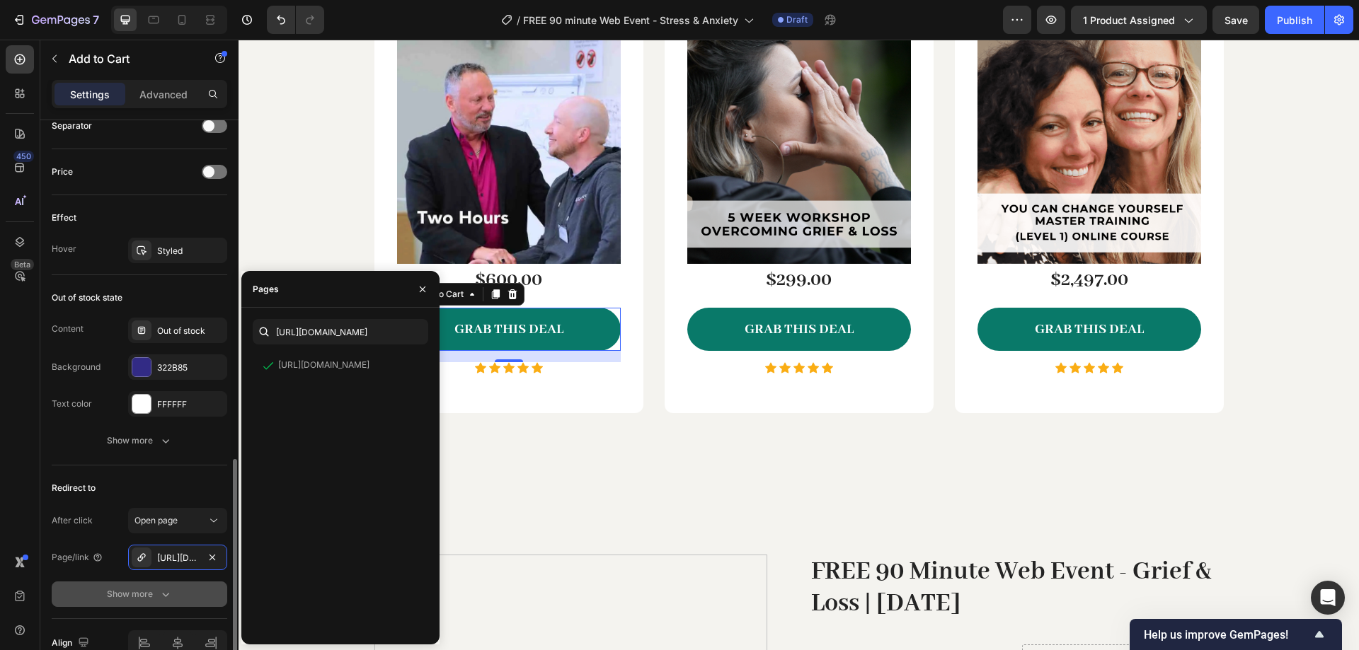
click at [154, 599] on div "Show more" at bounding box center [140, 594] width 66 height 14
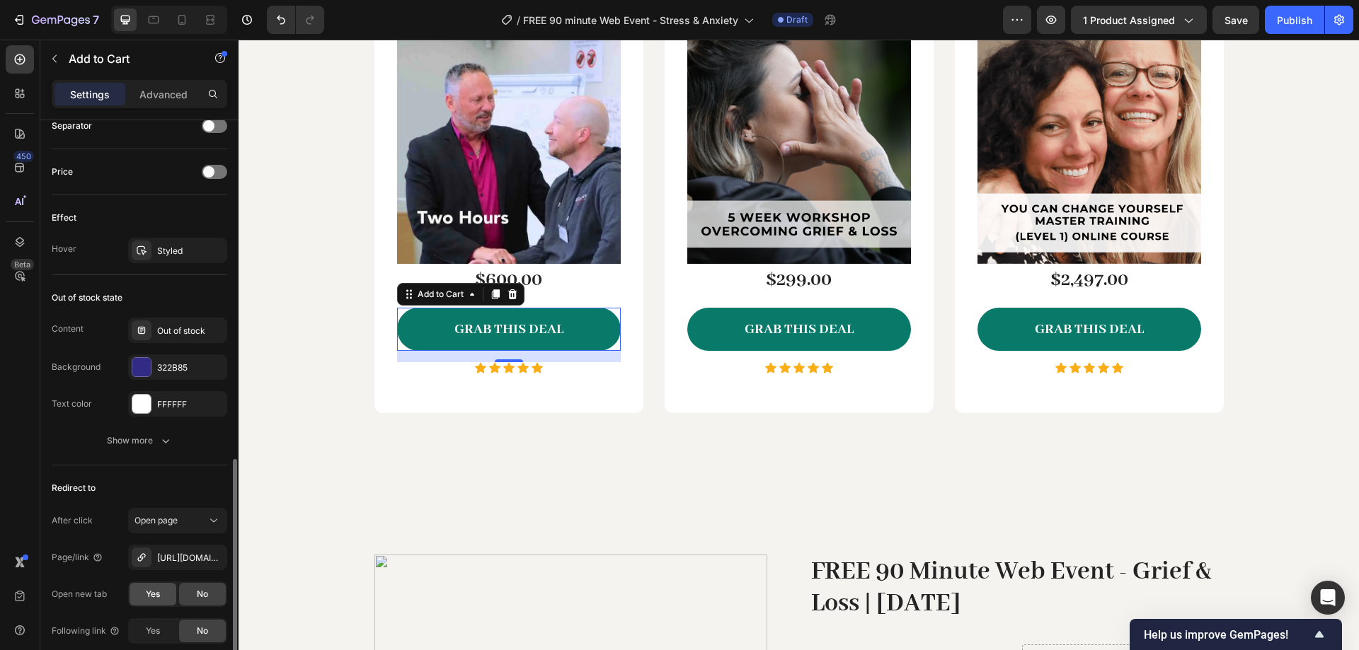
click at [153, 597] on span "Yes" at bounding box center [153, 594] width 14 height 13
click at [33, 449] on div "450 Beta" at bounding box center [20, 296] width 28 height 503
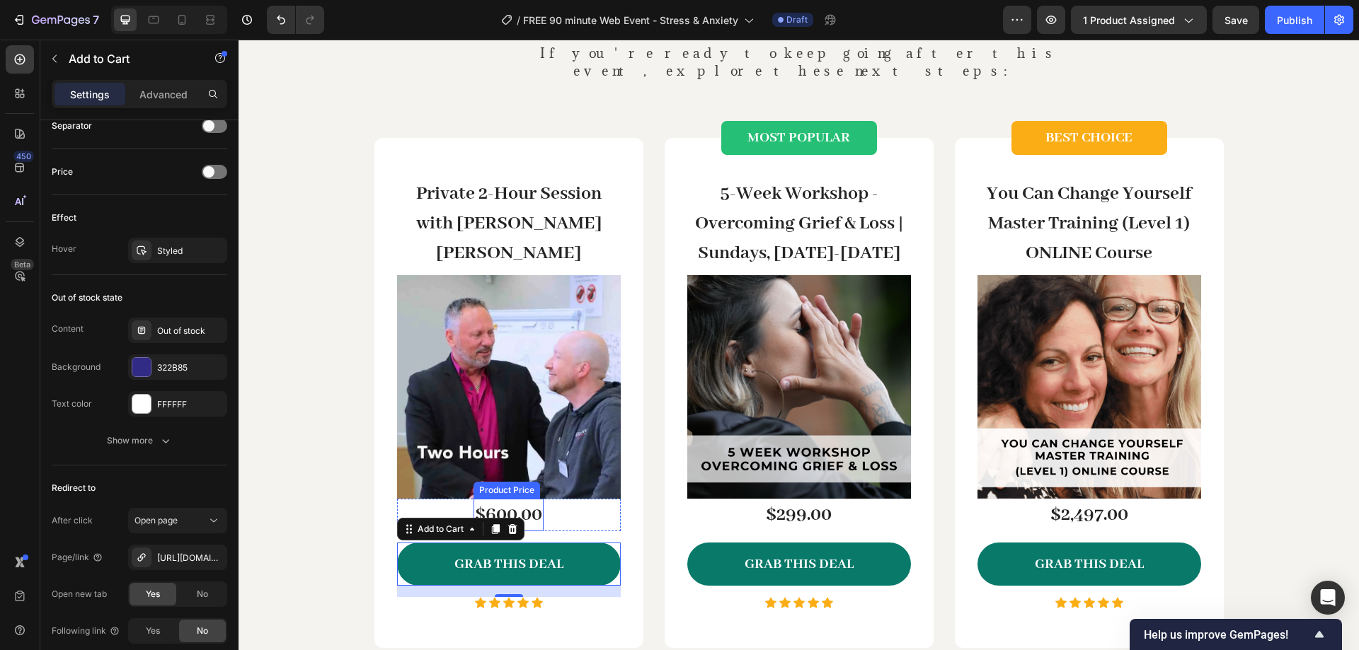
scroll to position [2335, 0]
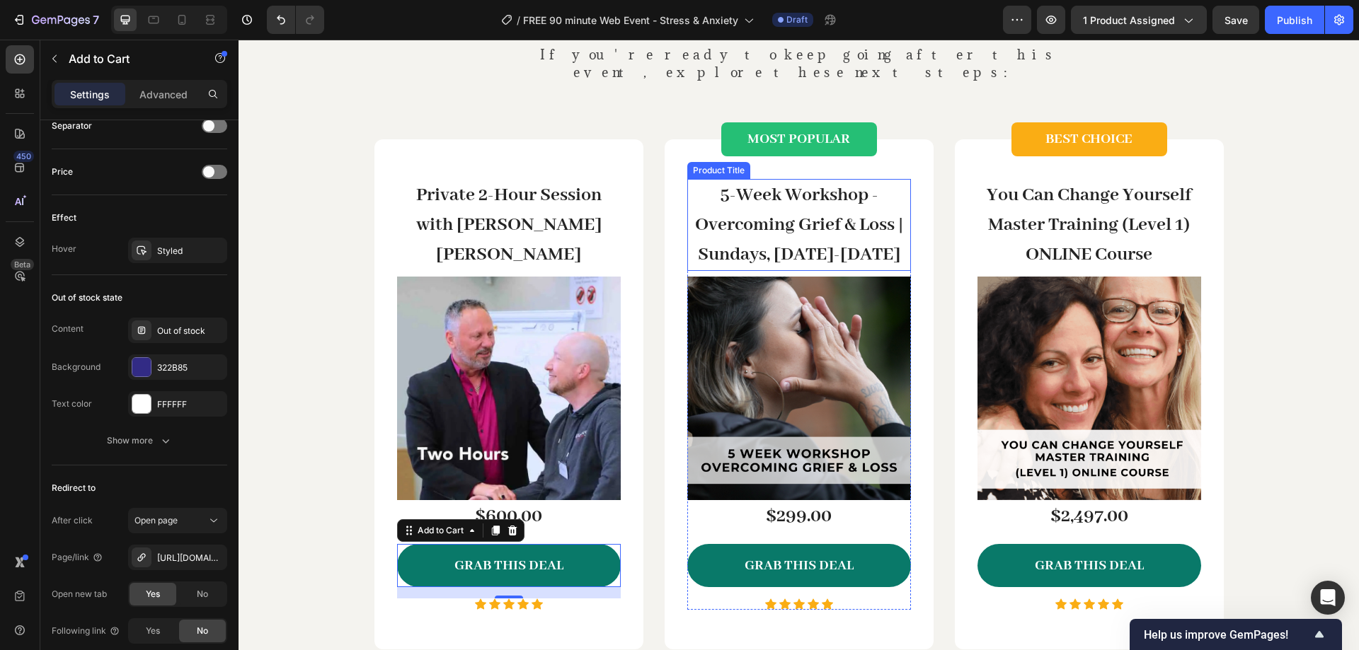
click at [788, 214] on h3 "5-Week Workshop - Overcoming Grief & Loss | Sundays, November 2-30, 2025" at bounding box center [799, 225] width 224 height 92
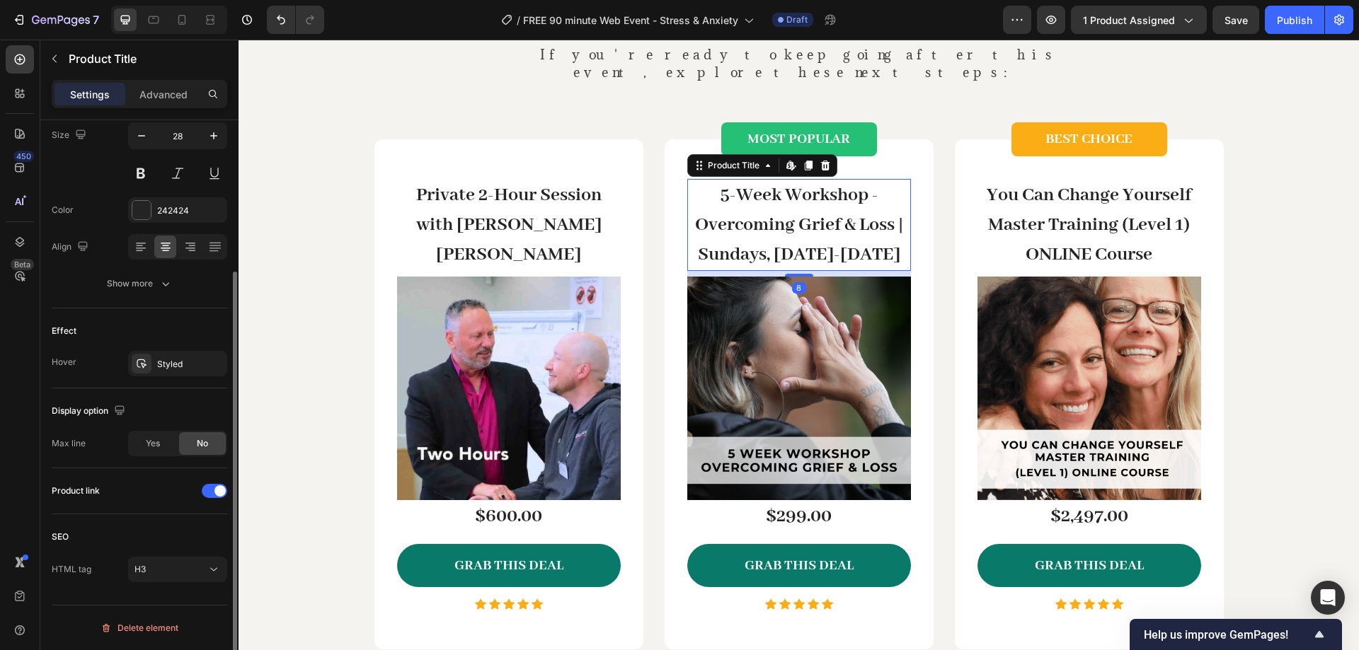
scroll to position [0, 0]
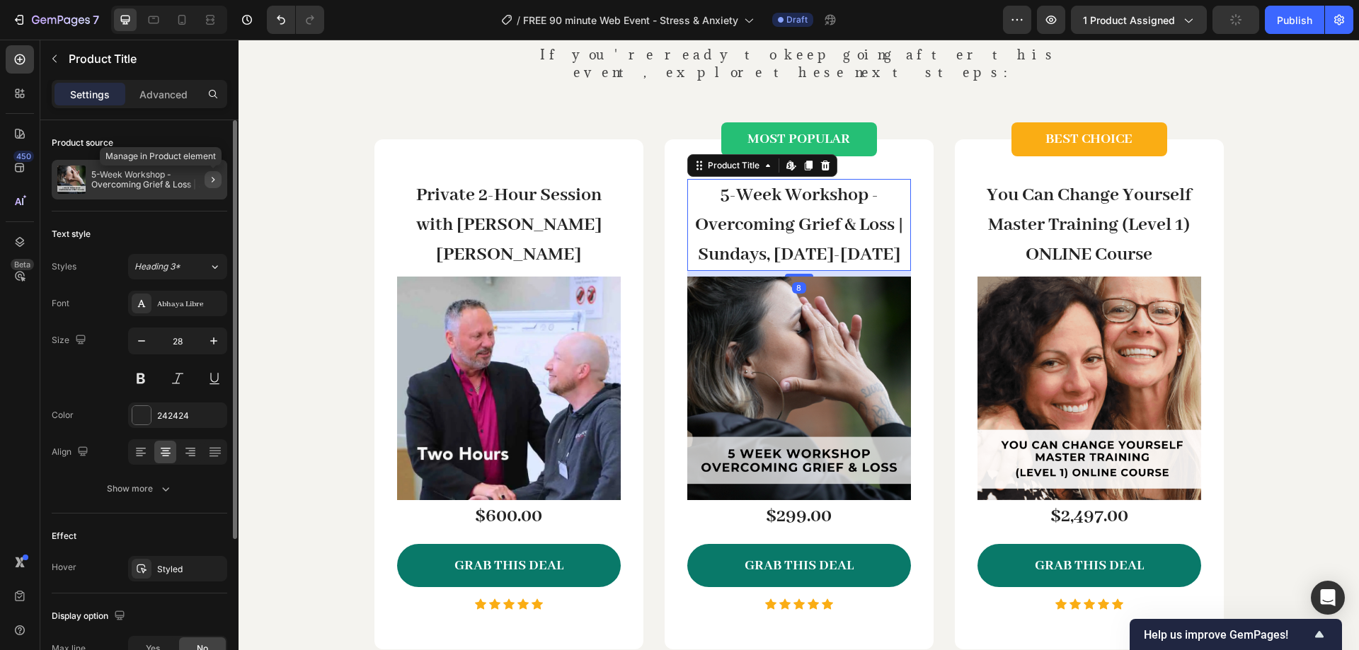
click at [211, 178] on icon "button" at bounding box center [212, 179] width 11 height 11
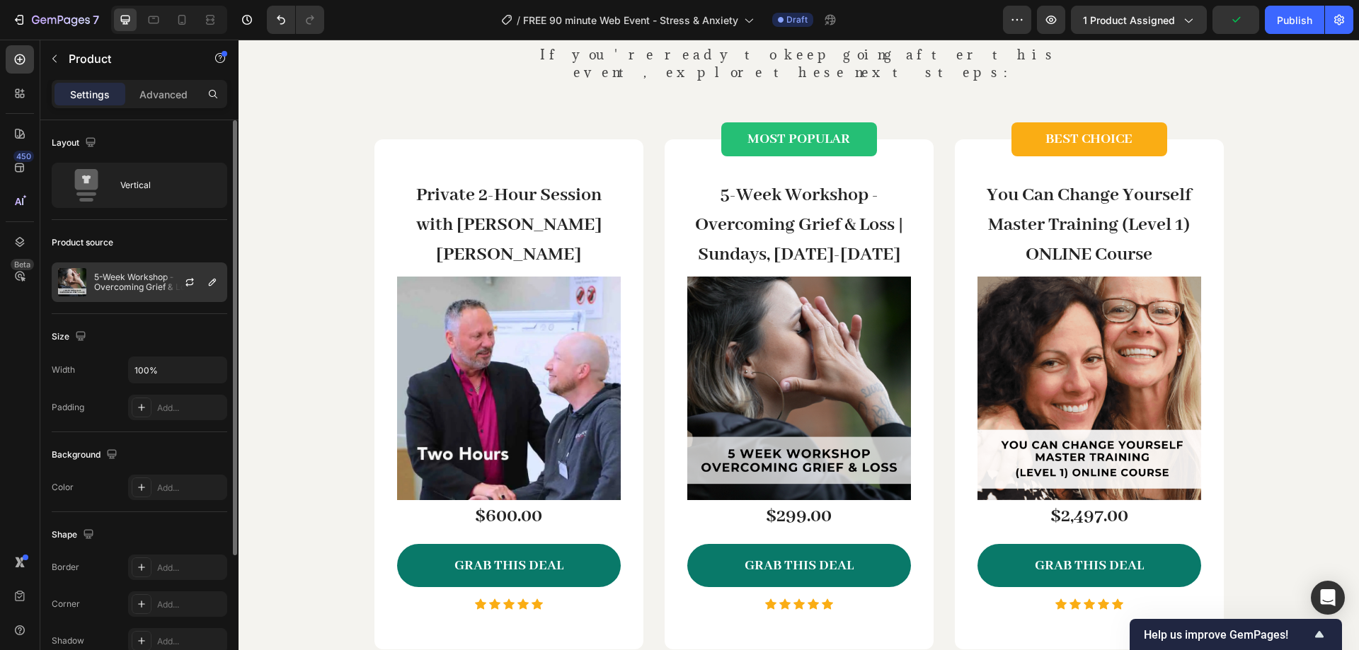
click at [209, 273] on div at bounding box center [195, 282] width 62 height 38
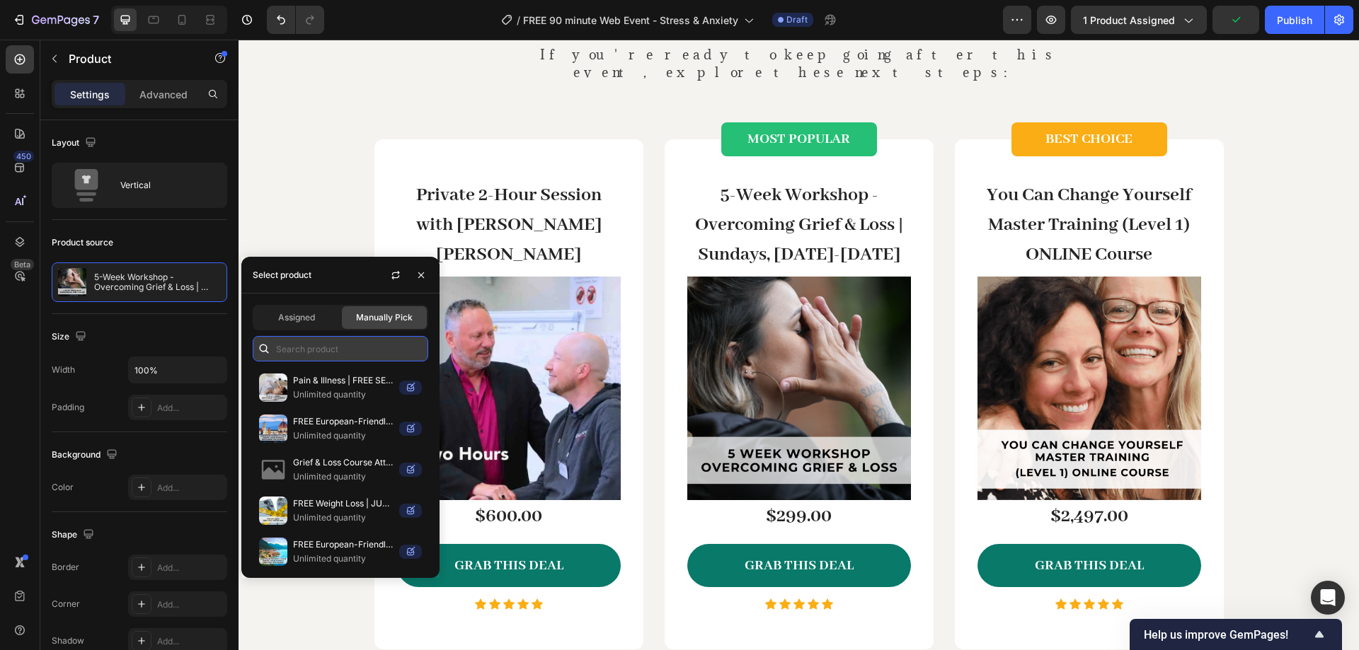
click at [333, 352] on input "text" at bounding box center [340, 348] width 175 height 25
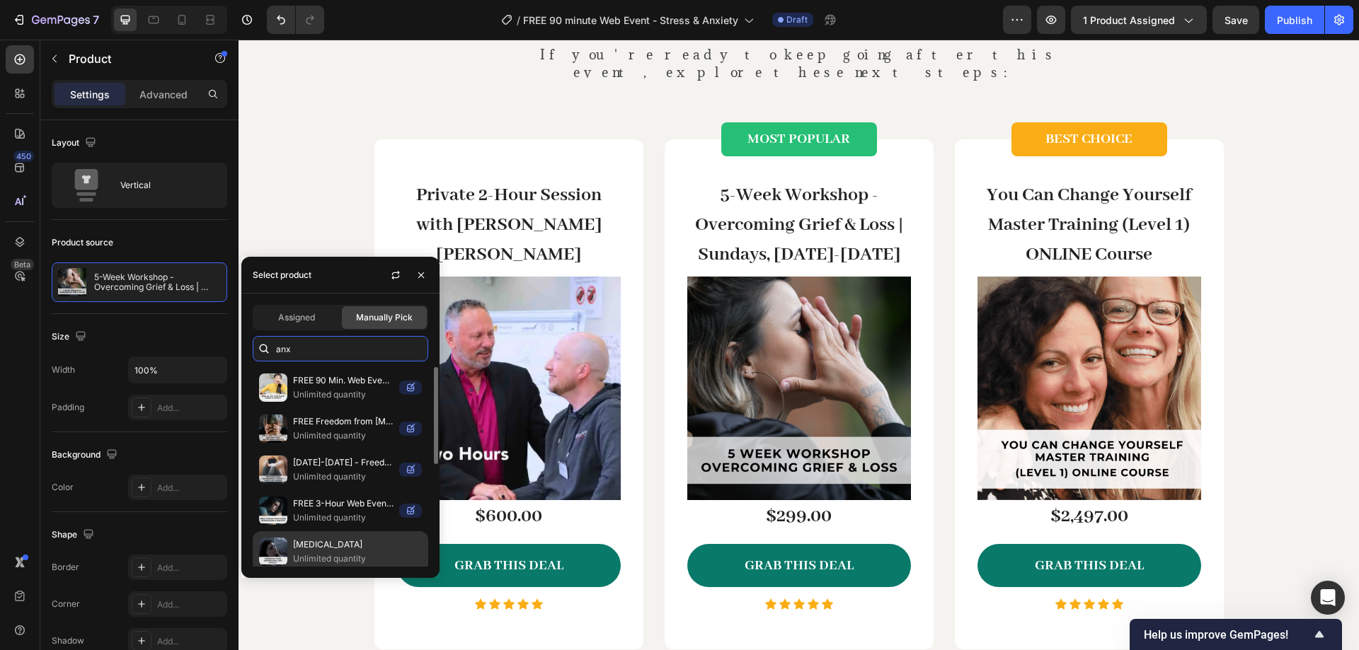
type input "anx"
click at [332, 543] on p "Depression & Anxiety" at bounding box center [357, 545] width 129 height 14
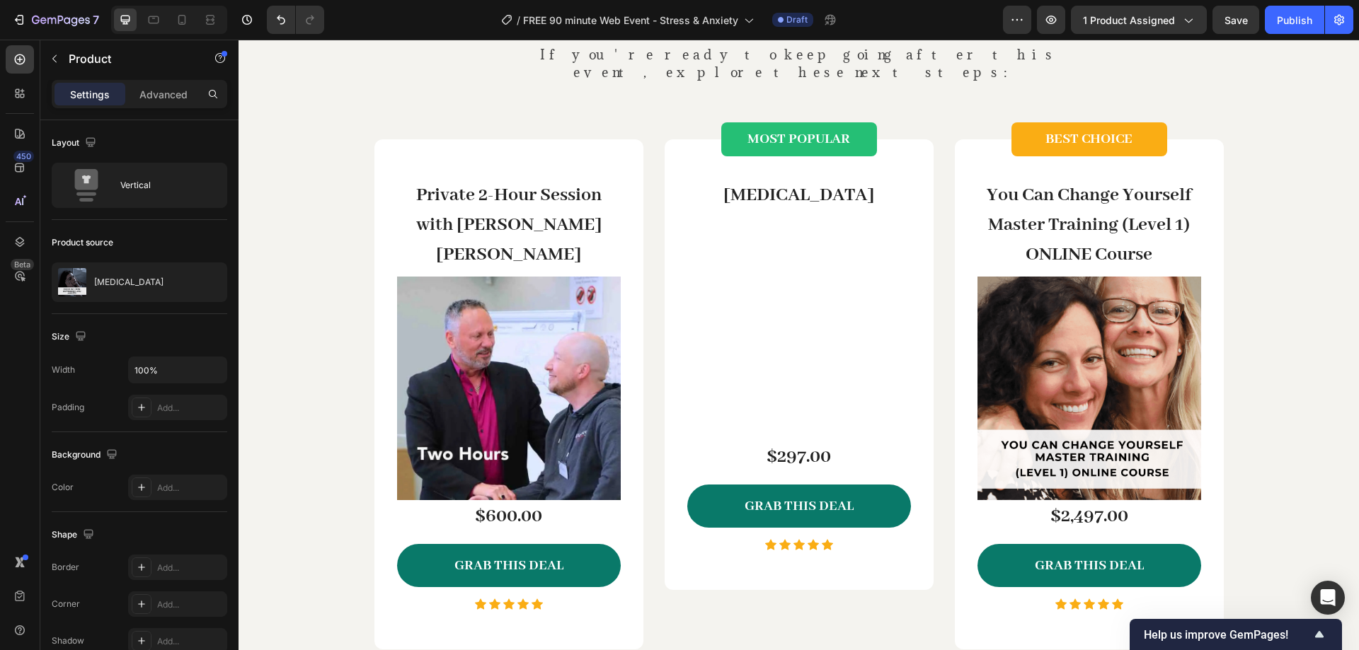
click at [8, 352] on div "450 Beta" at bounding box center [20, 296] width 28 height 503
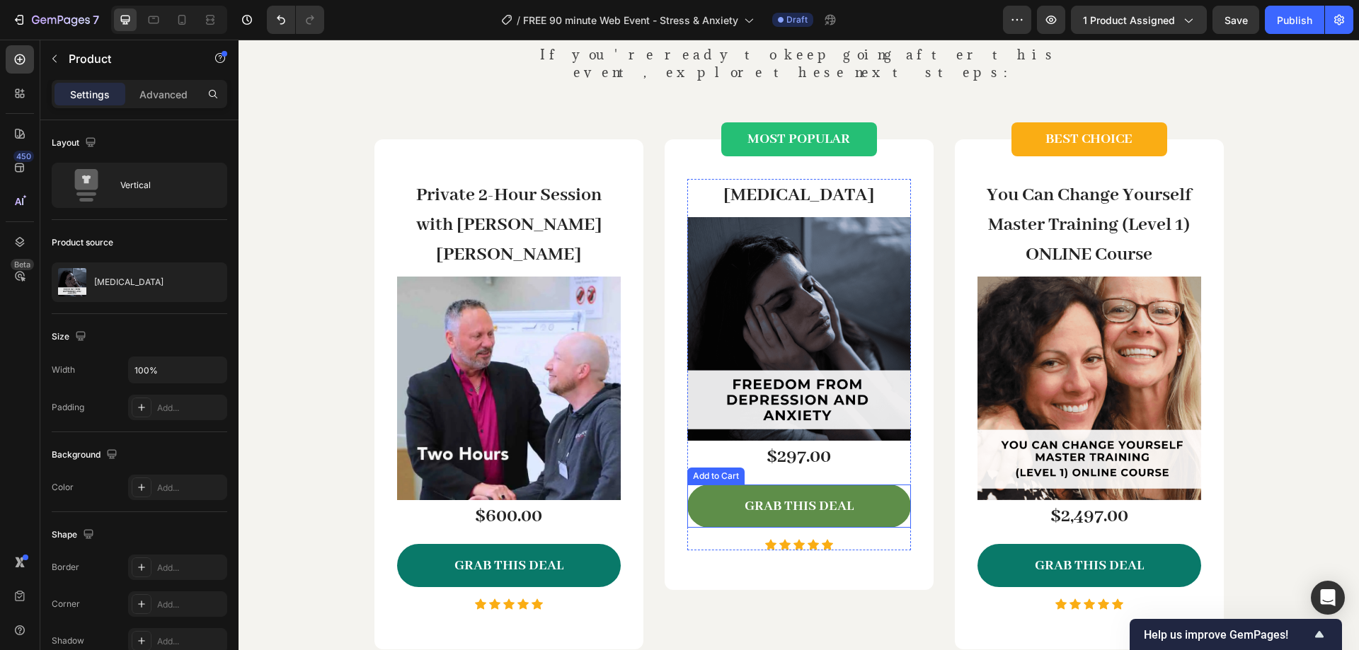
click at [721, 485] on button "GRAB THIS DEAL" at bounding box center [799, 506] width 224 height 43
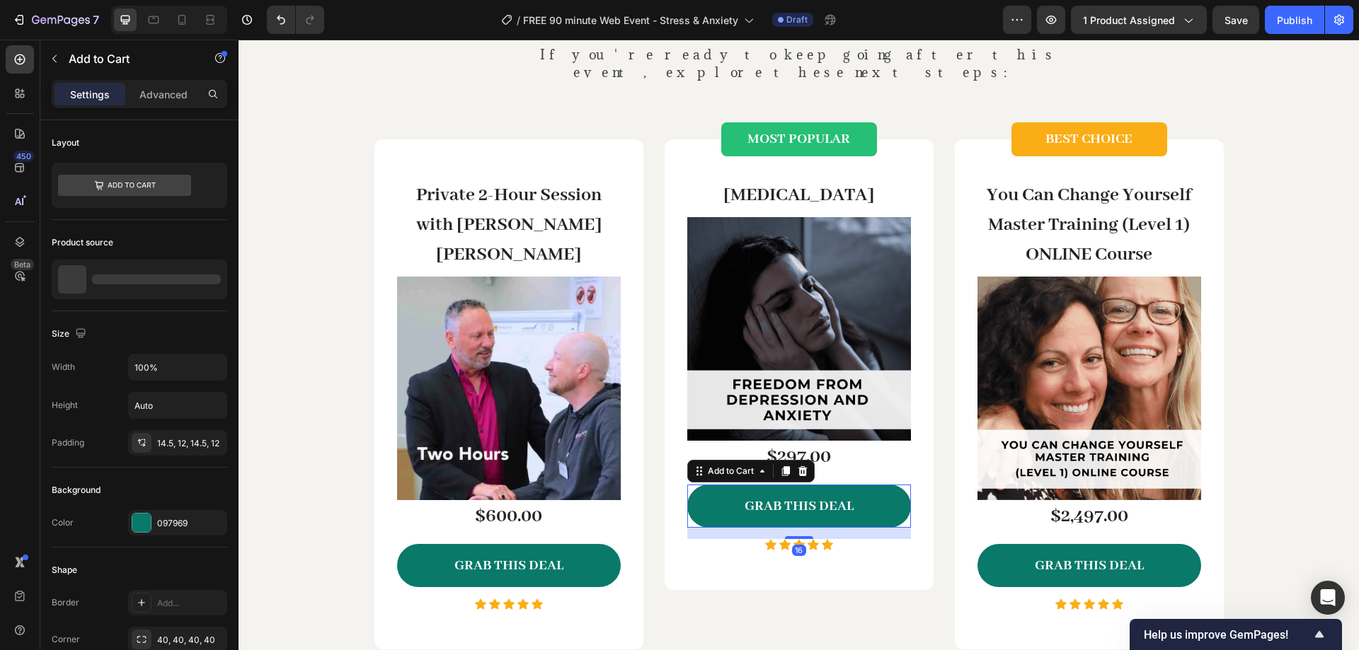
scroll to position [1020, 0]
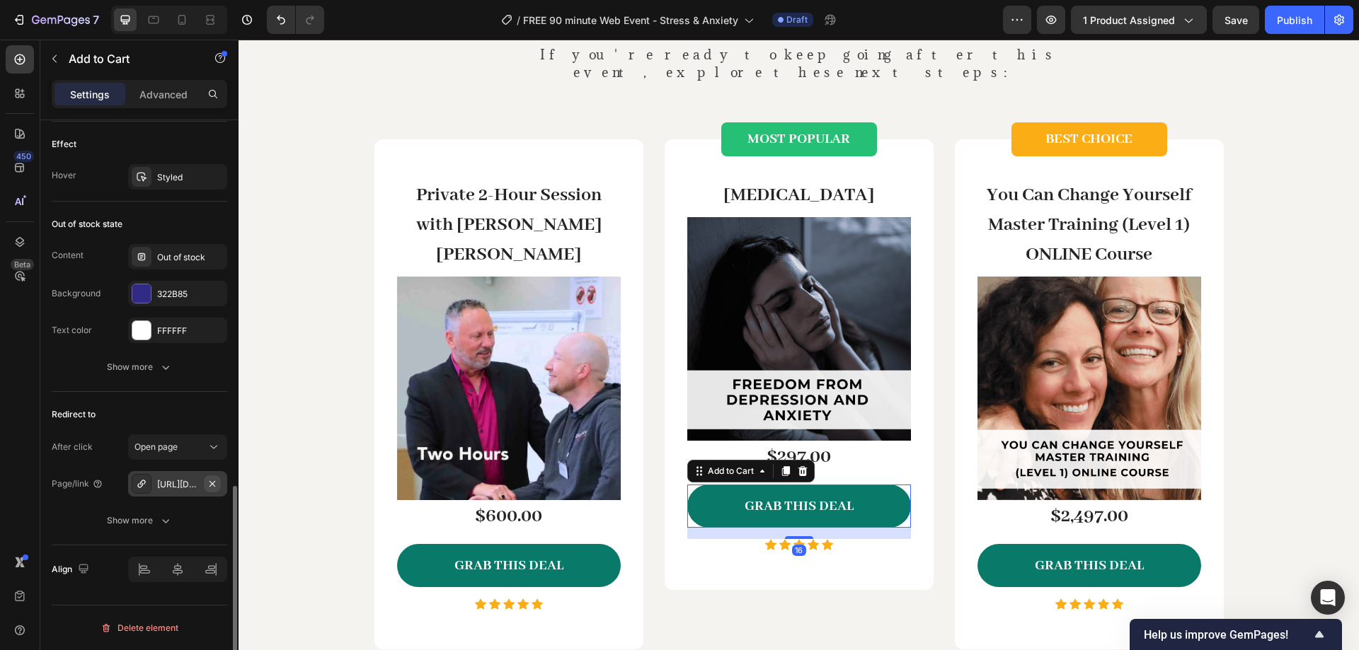
click at [211, 487] on icon "button" at bounding box center [212, 483] width 11 height 11
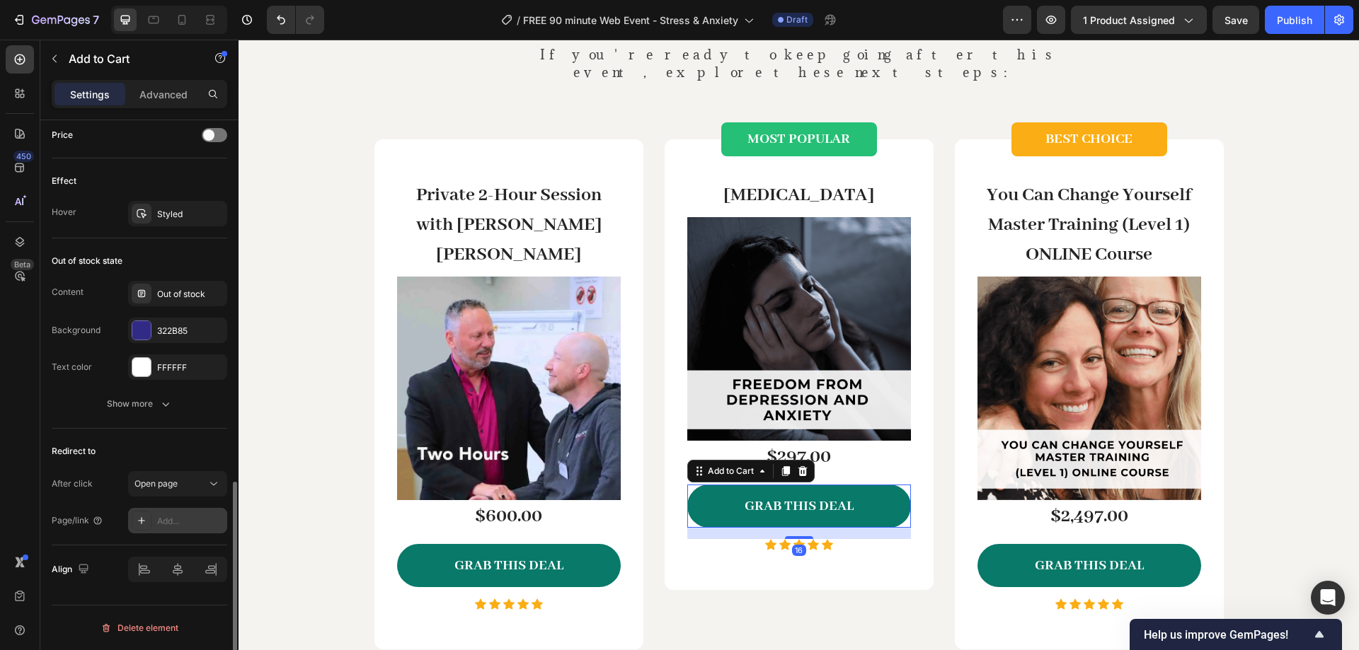
scroll to position [983, 0]
click at [207, 485] on icon at bounding box center [214, 484] width 14 height 14
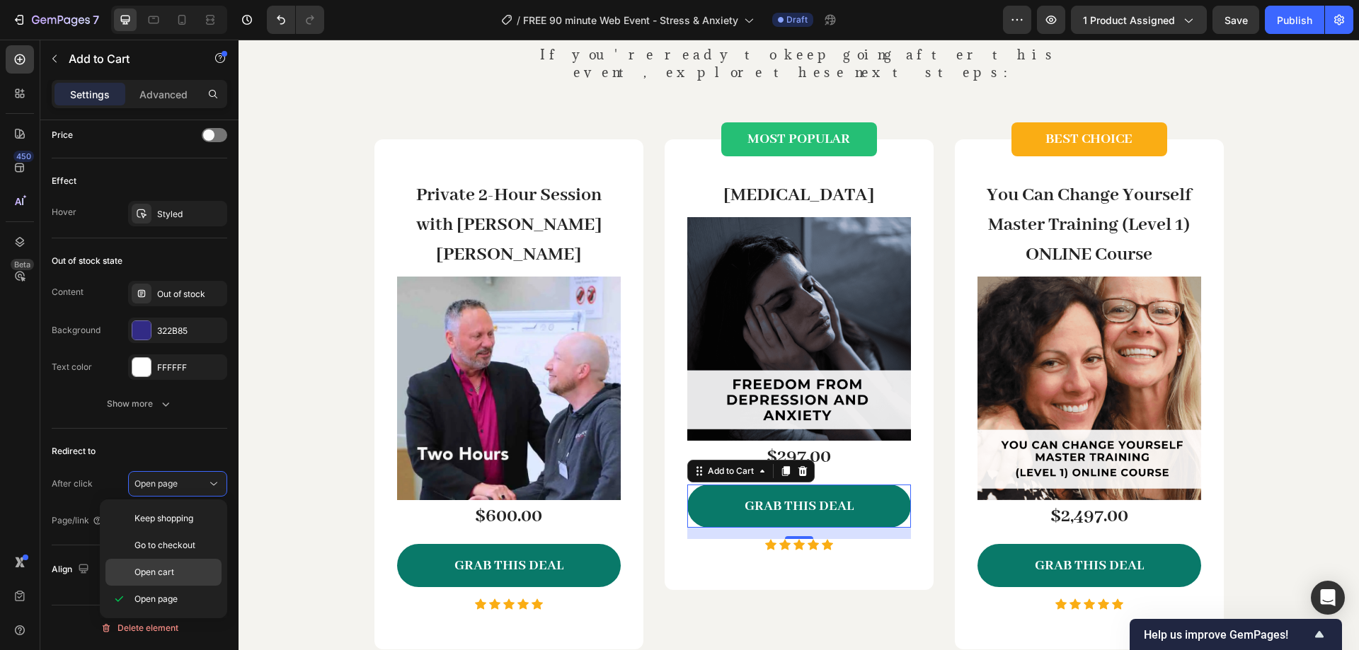
click at [190, 564] on div "Open cart" at bounding box center [163, 572] width 116 height 27
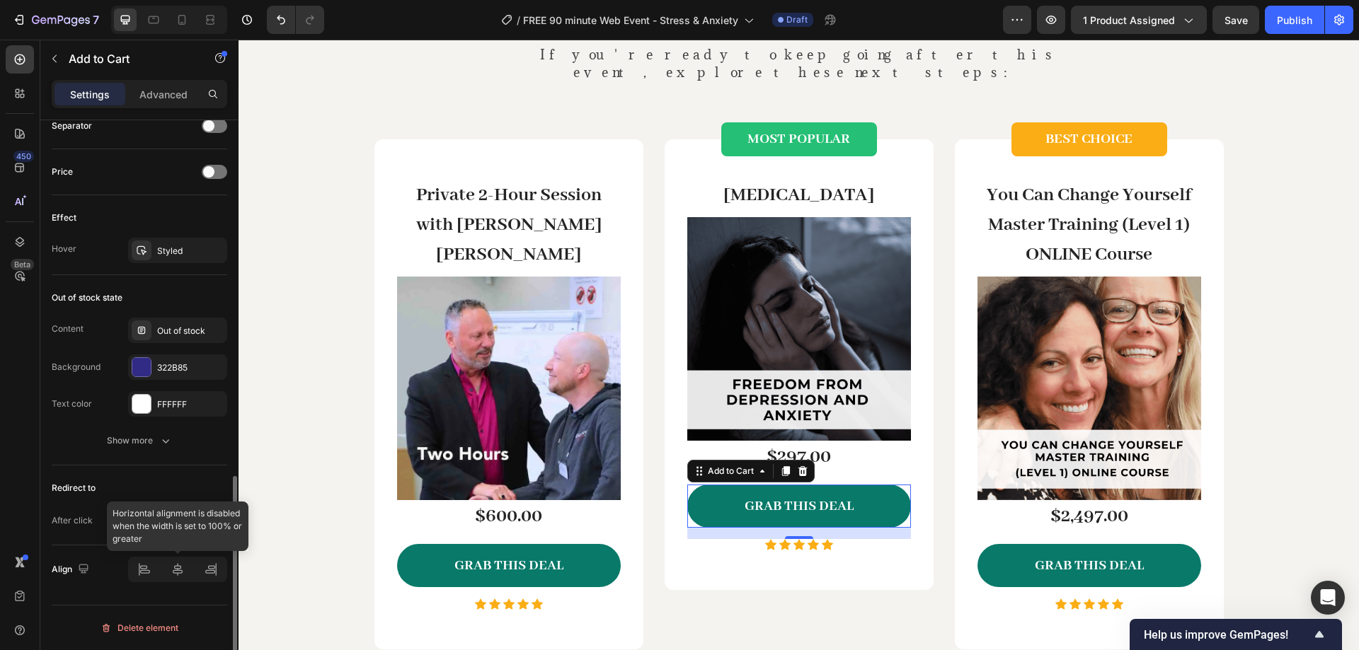
scroll to position [946, 0]
click at [330, 369] on div "Want Ongoing Support? Heading If you're ready to keep going after this event, e…" at bounding box center [798, 343] width 1099 height 725
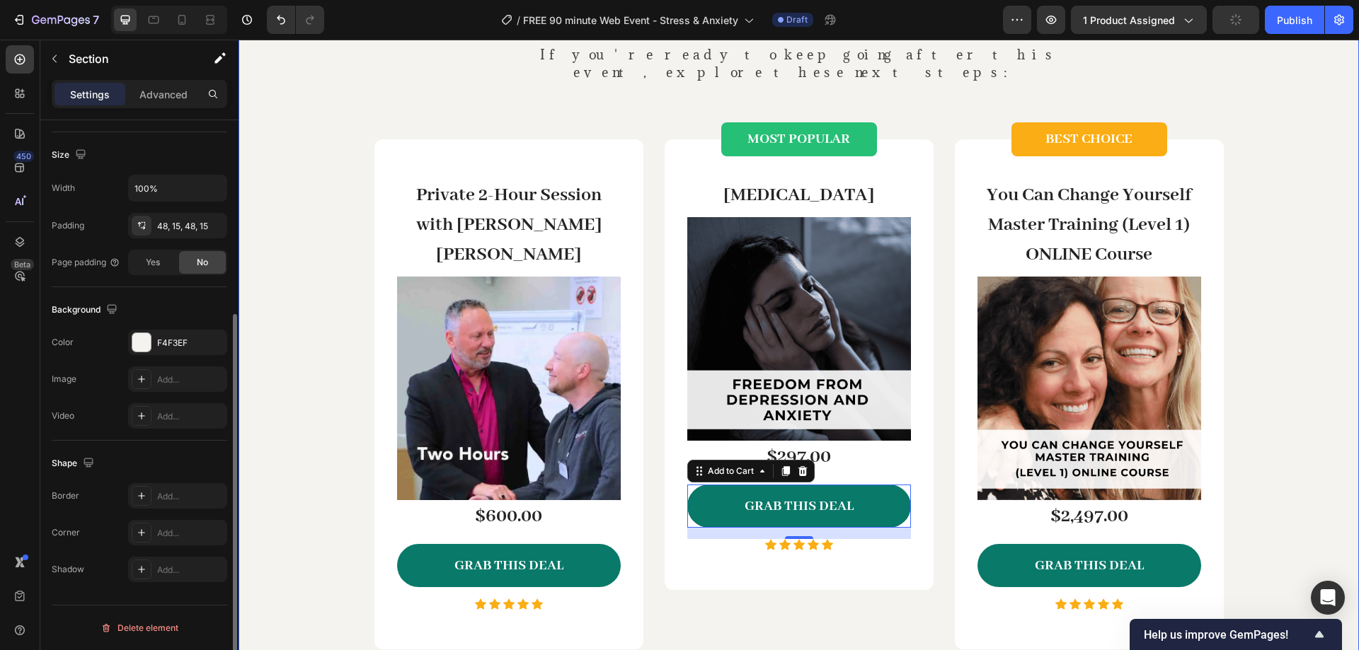
scroll to position [0, 0]
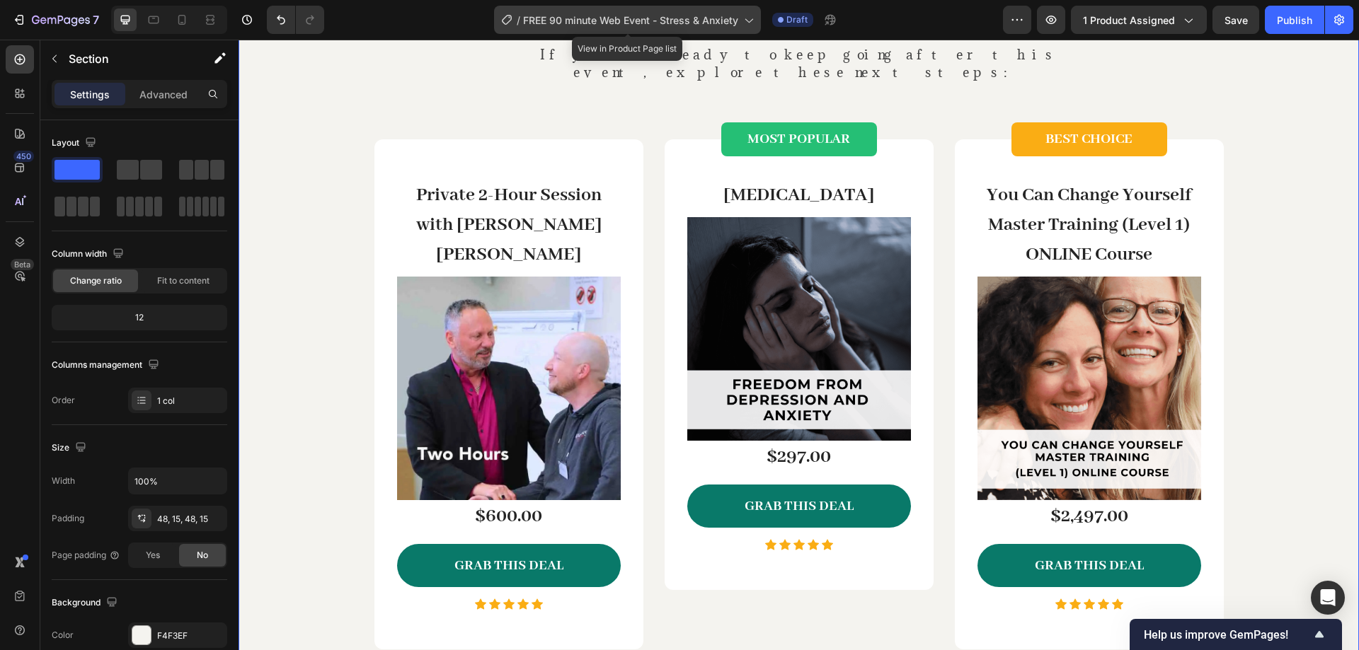
click at [683, 27] on span "FREE 90 minute Web Event - Stress & Anxiety" at bounding box center [630, 20] width 215 height 15
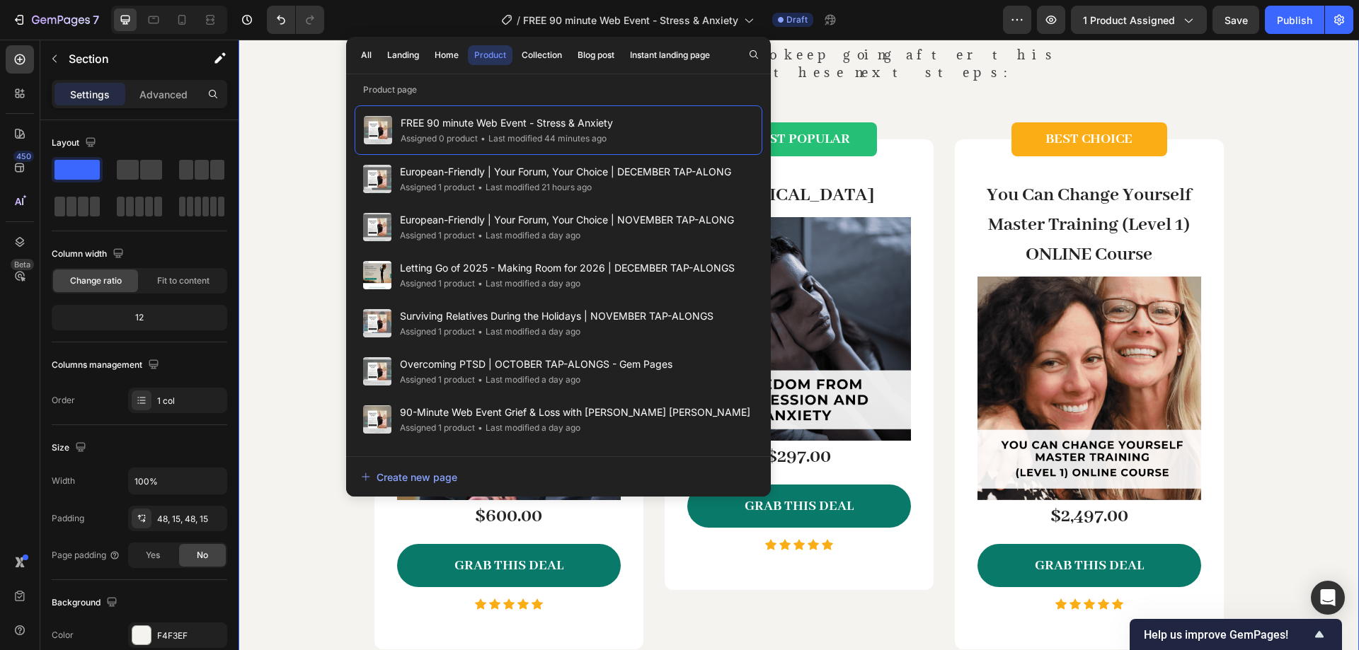
click at [267, 134] on div "Want Ongoing Support? Heading If you're ready to keep going after this event, e…" at bounding box center [798, 343] width 1099 height 725
click at [752, 19] on icon at bounding box center [748, 20] width 14 height 14
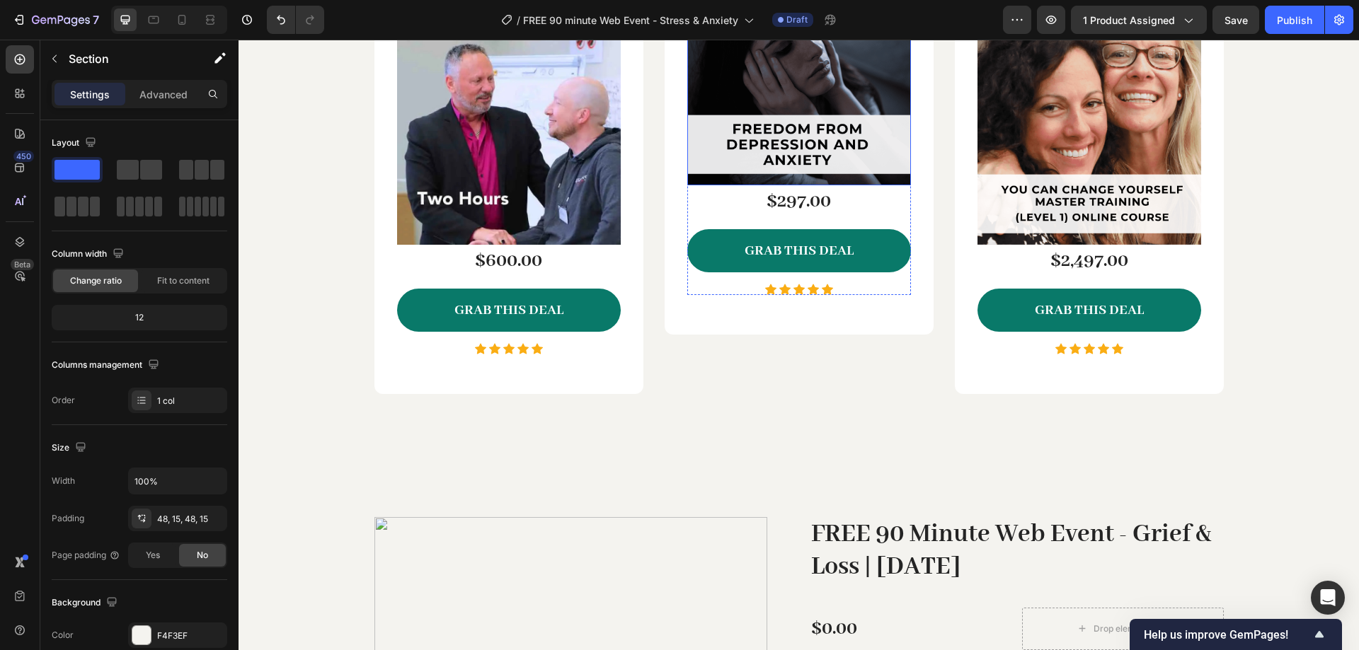
scroll to position [3043, 0]
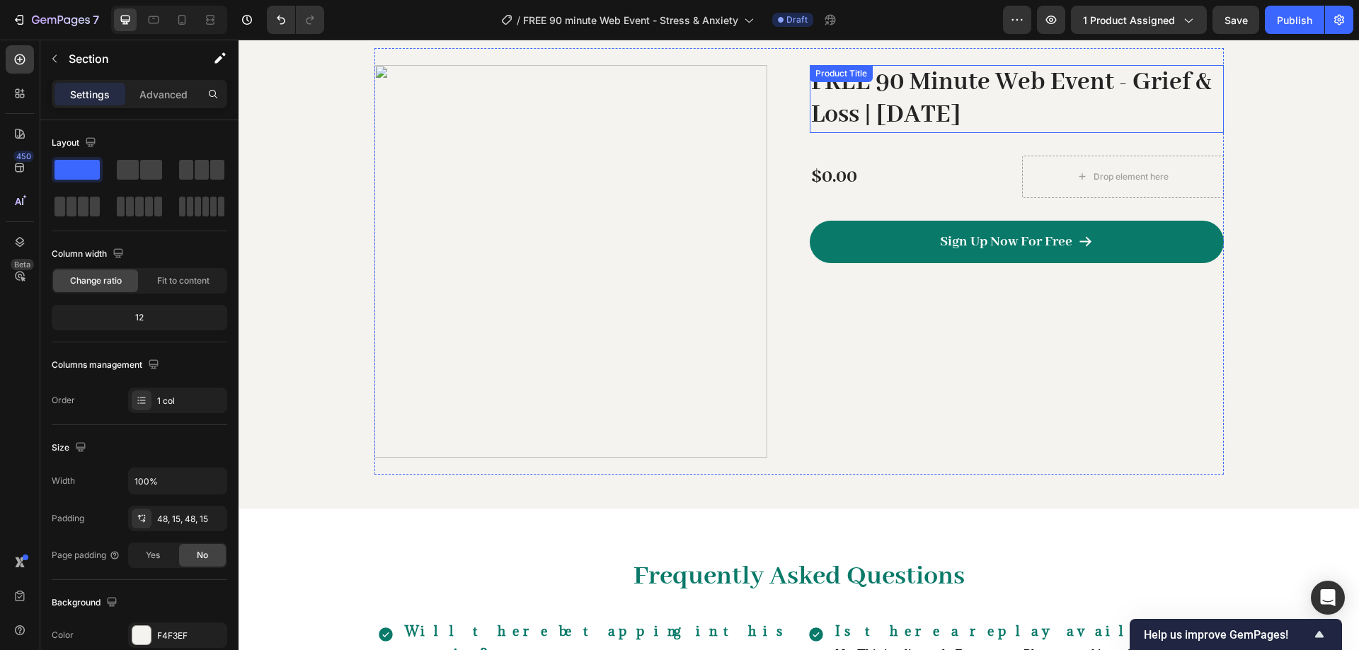
click at [849, 111] on h2 "FREE 90 Minute Web Event - Grief & Loss | October 12, 2025" at bounding box center [1017, 98] width 414 height 67
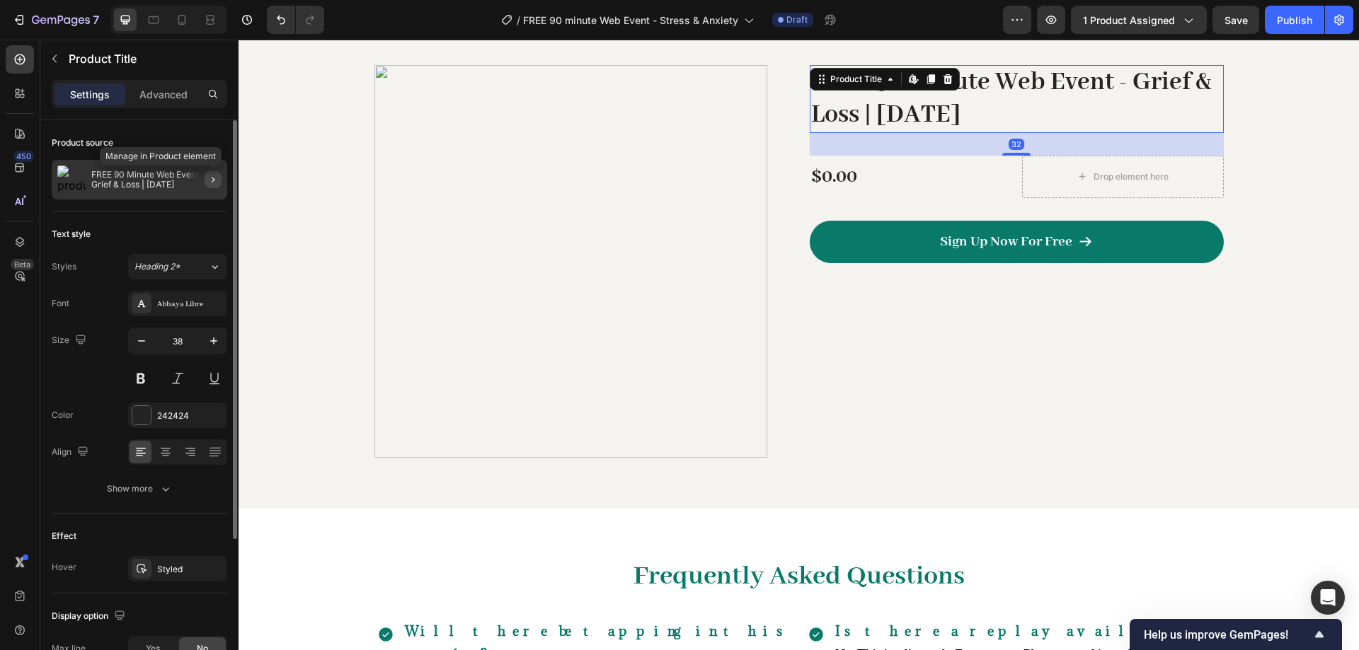
click at [214, 175] on icon "button" at bounding box center [212, 179] width 11 height 11
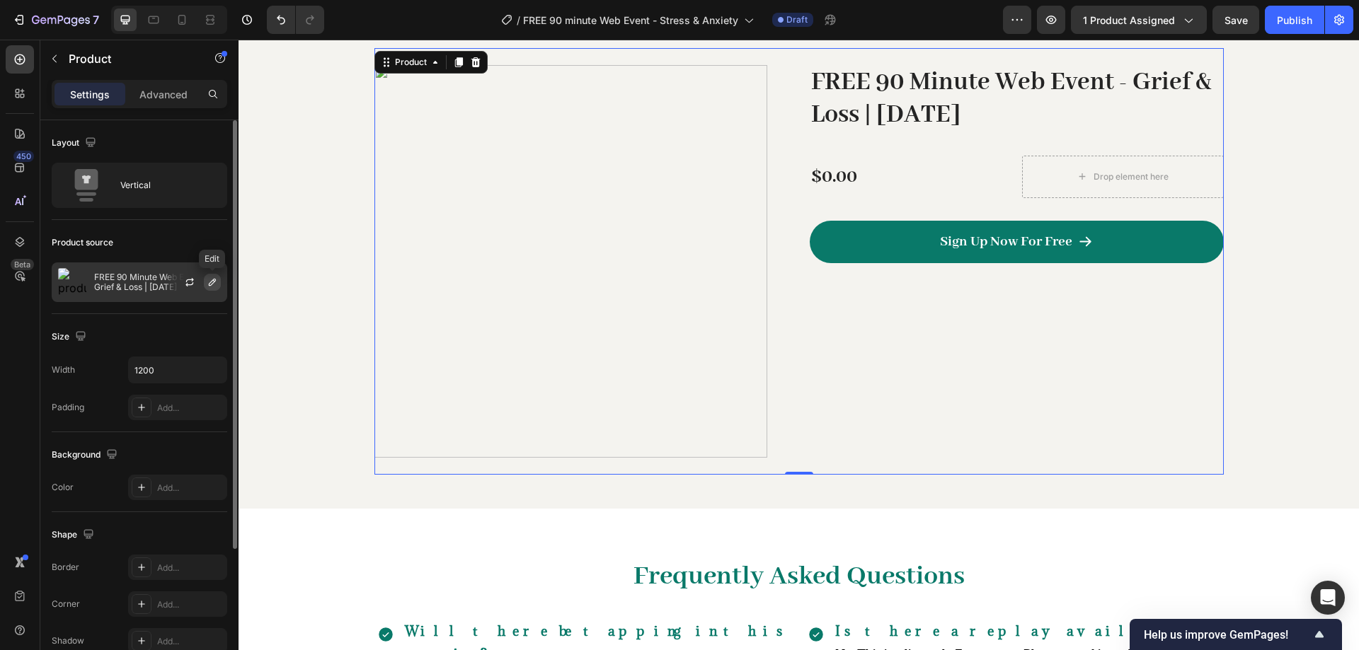
click at [212, 282] on icon "button" at bounding box center [212, 282] width 11 height 11
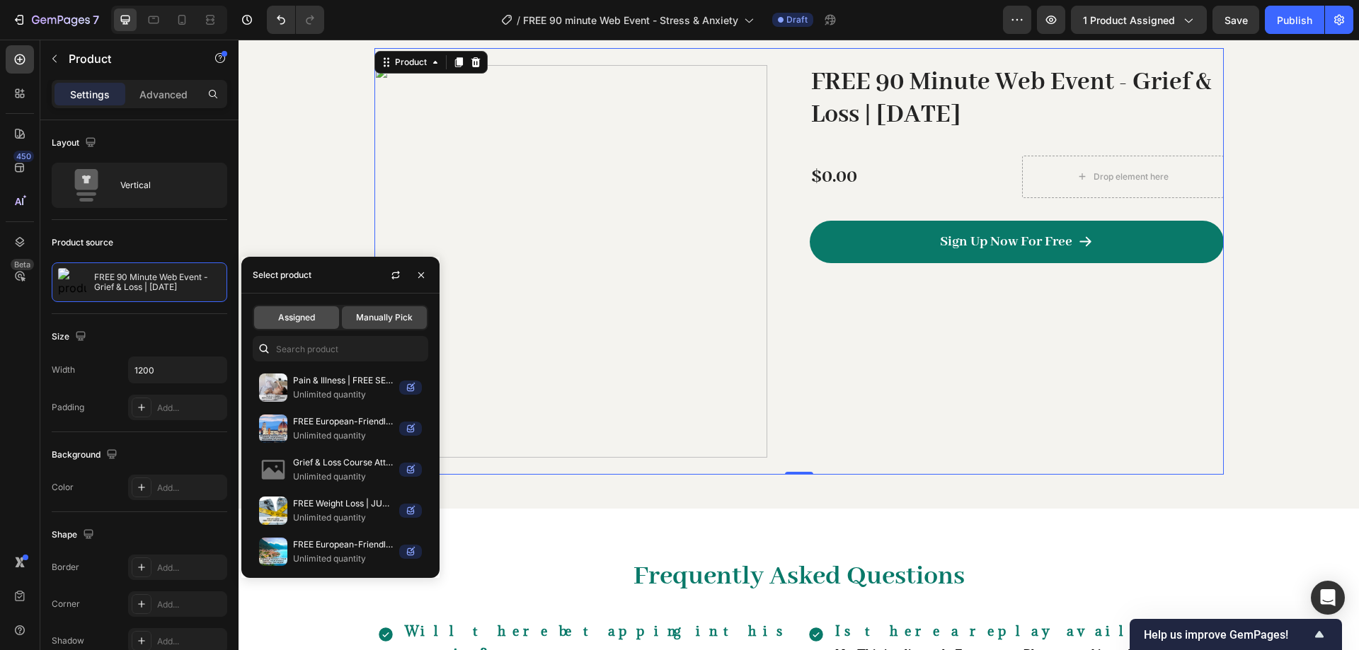
click at [301, 311] on span "Assigned" at bounding box center [296, 317] width 37 height 13
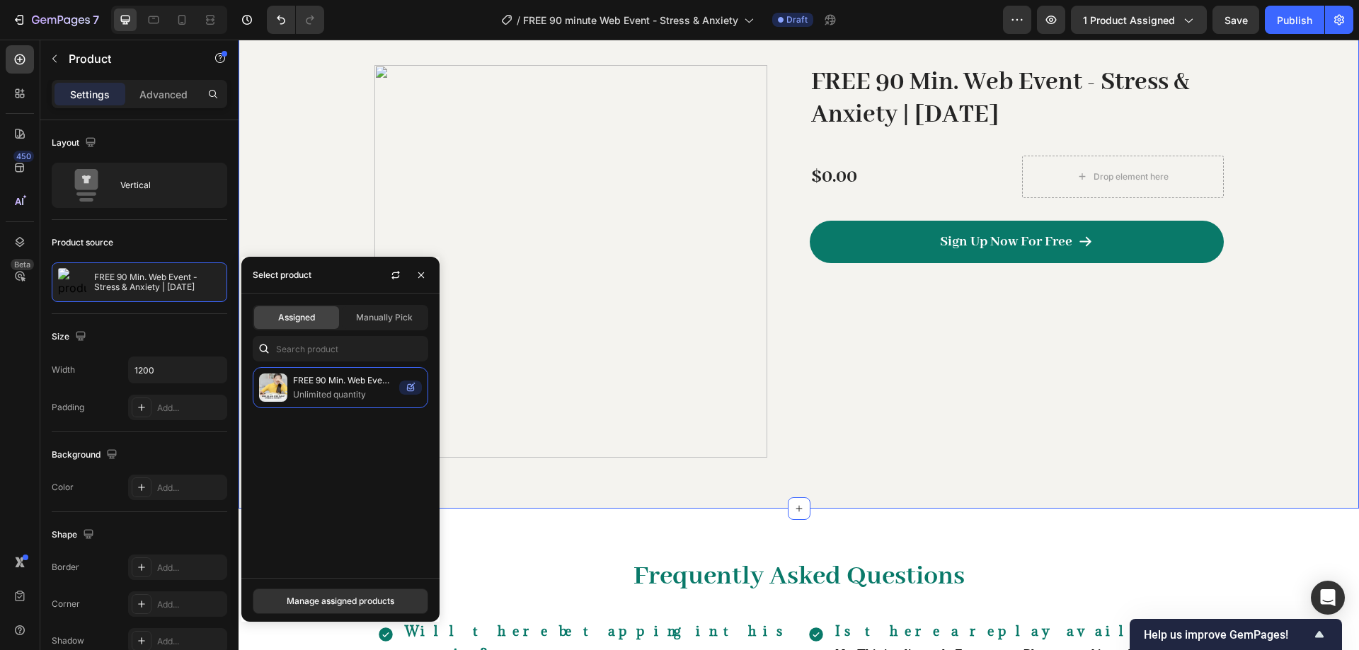
click at [1282, 302] on div "Product Images FREE 90 Min. Web Event - Stress & Anxiety | November 6, 2025 Pro…" at bounding box center [798, 261] width 1099 height 427
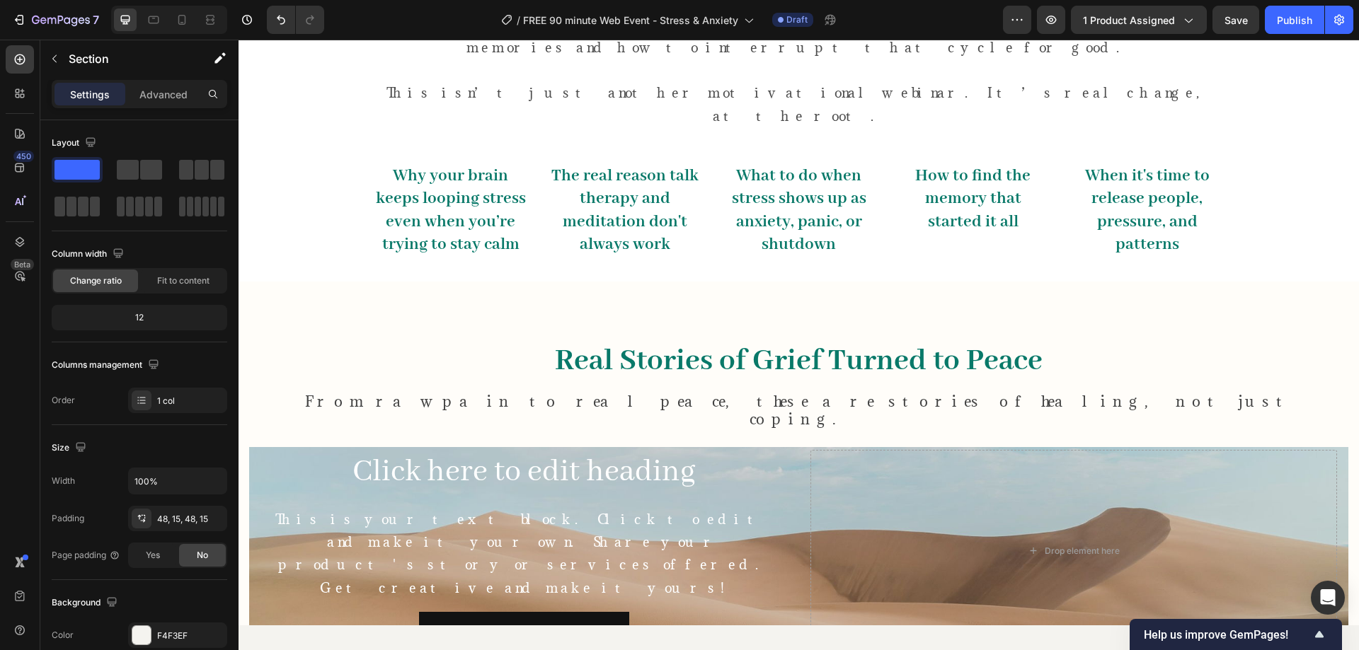
scroll to position [684, 0]
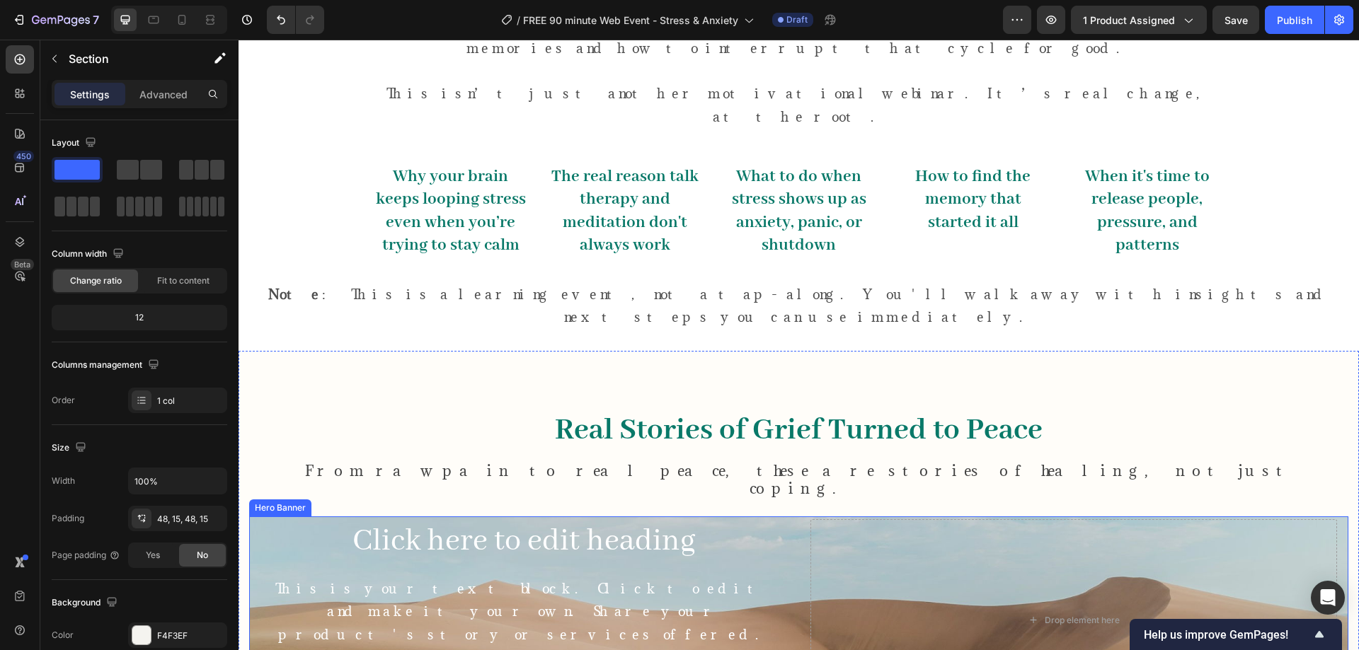
click at [251, 517] on div "Click here to edit heading Heading This is your text block. Click to edit and m…" at bounding box center [798, 621] width 1099 height 208
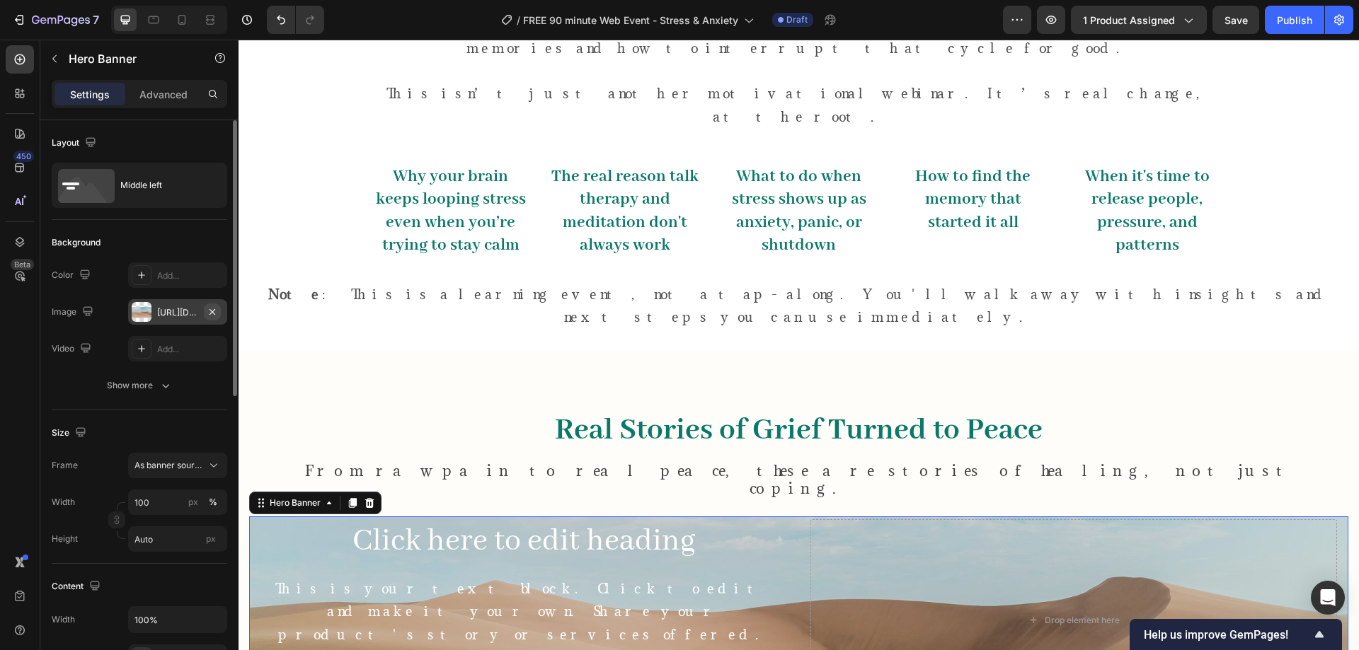
click at [209, 311] on icon "button" at bounding box center [212, 311] width 11 height 11
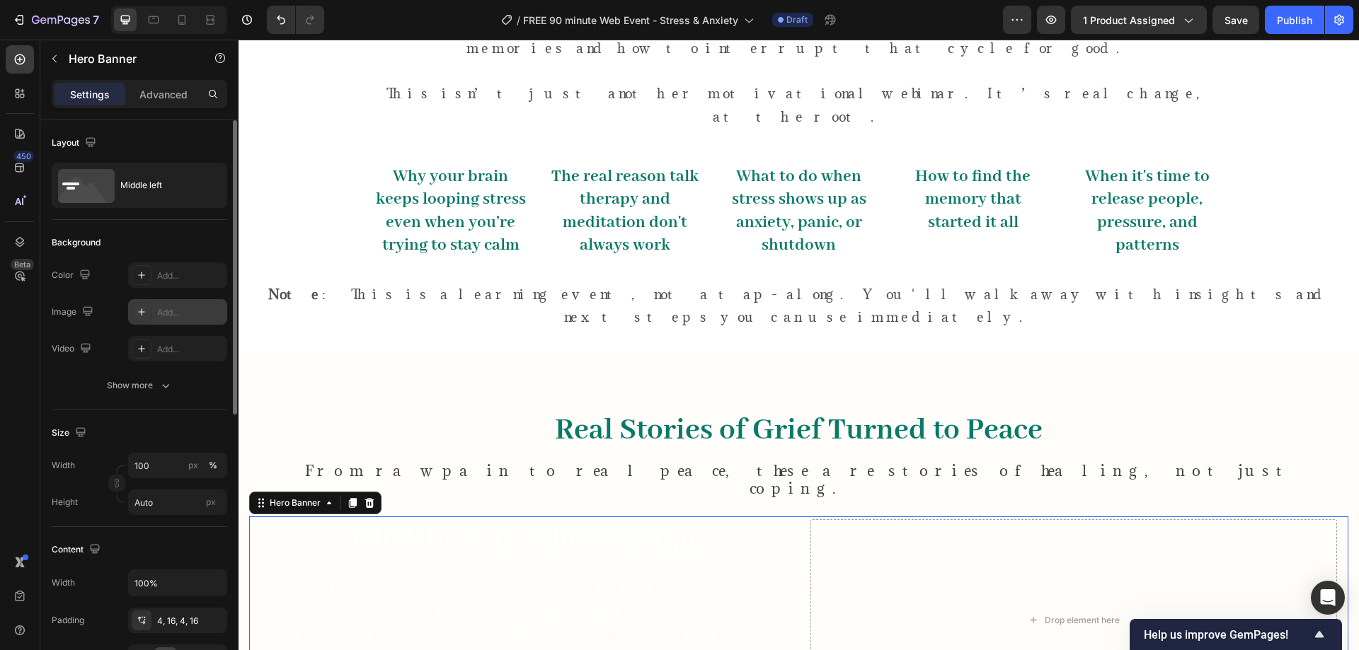
click at [175, 313] on div "Add..." at bounding box center [190, 312] width 67 height 13
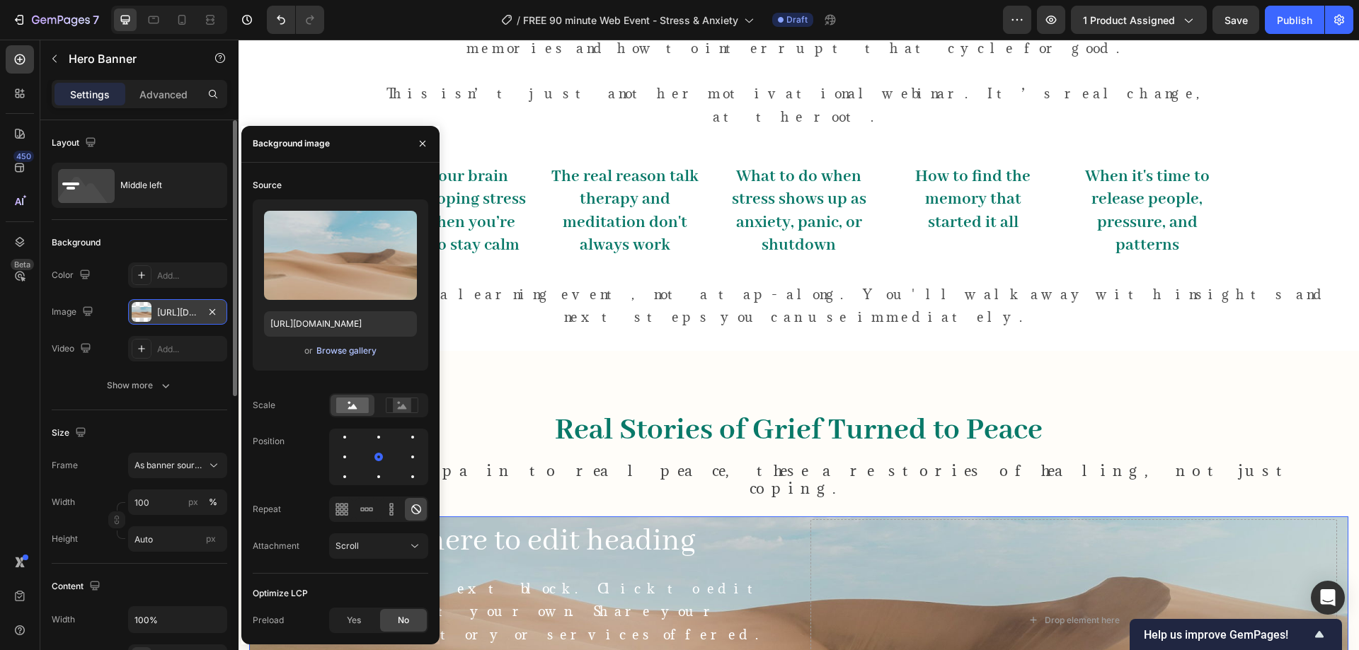
click at [337, 350] on div "Browse gallery" at bounding box center [346, 351] width 60 height 13
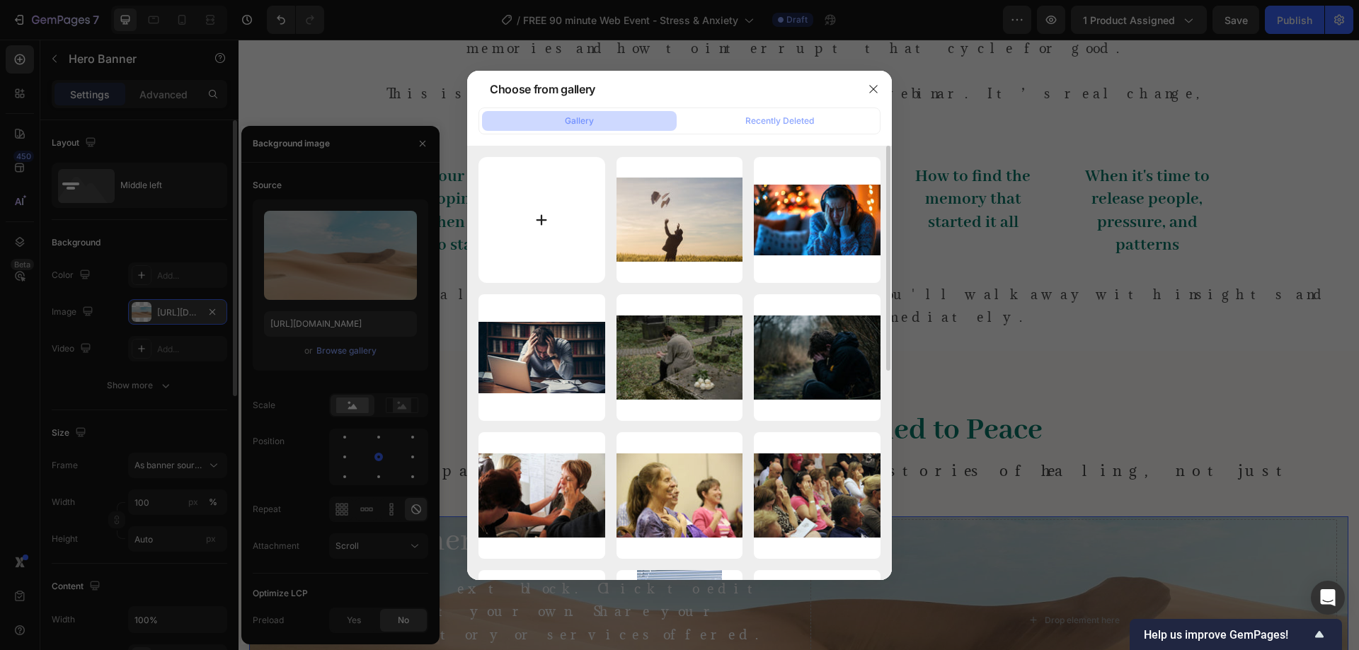
click at [557, 177] on input "file" at bounding box center [541, 220] width 127 height 127
type input "C:\fakepath\melissa 1.png"
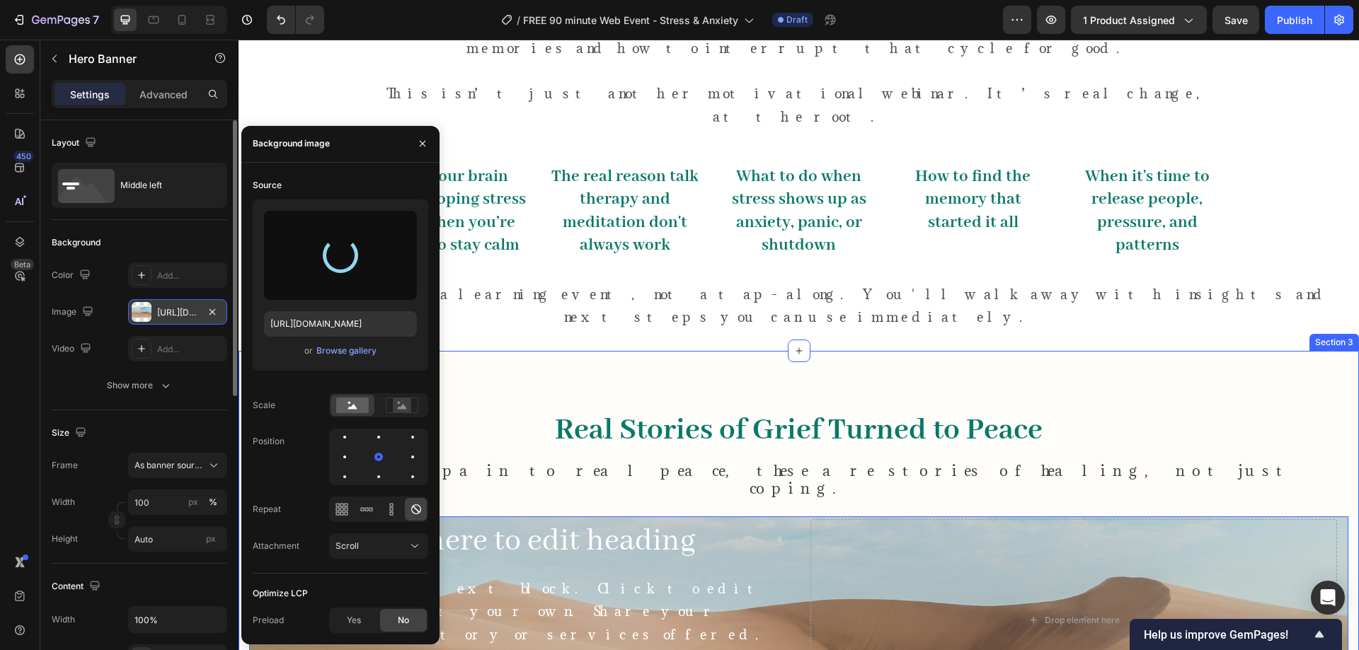
type input "https://cdn.shopify.com/s/files/1/0843/4873/1703/files/gempages_583617487849915…"
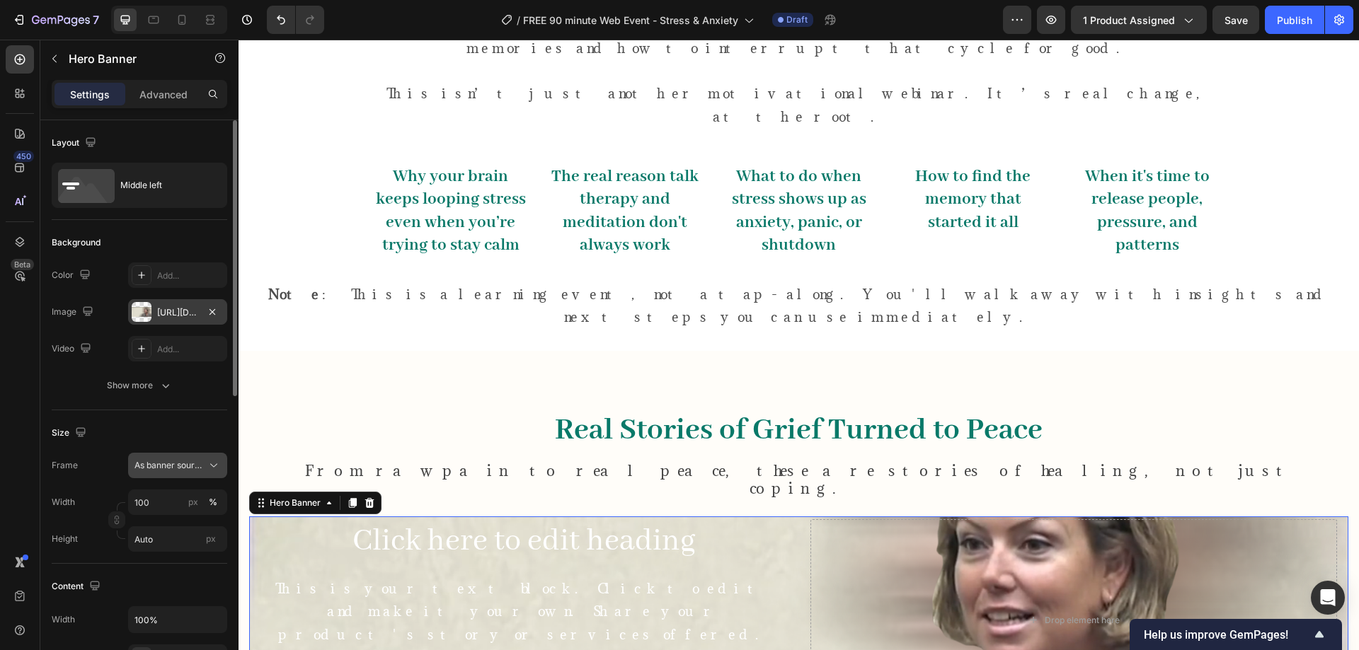
click at [182, 466] on span "As banner source" at bounding box center [168, 465] width 69 height 13
click at [177, 501] on span "As banner source" at bounding box center [169, 499] width 70 height 13
click at [188, 471] on span "As banner source" at bounding box center [168, 465] width 69 height 13
click at [172, 519] on div "Custom" at bounding box center [175, 525] width 82 height 13
click at [196, 469] on div "Custom" at bounding box center [168, 465] width 69 height 13
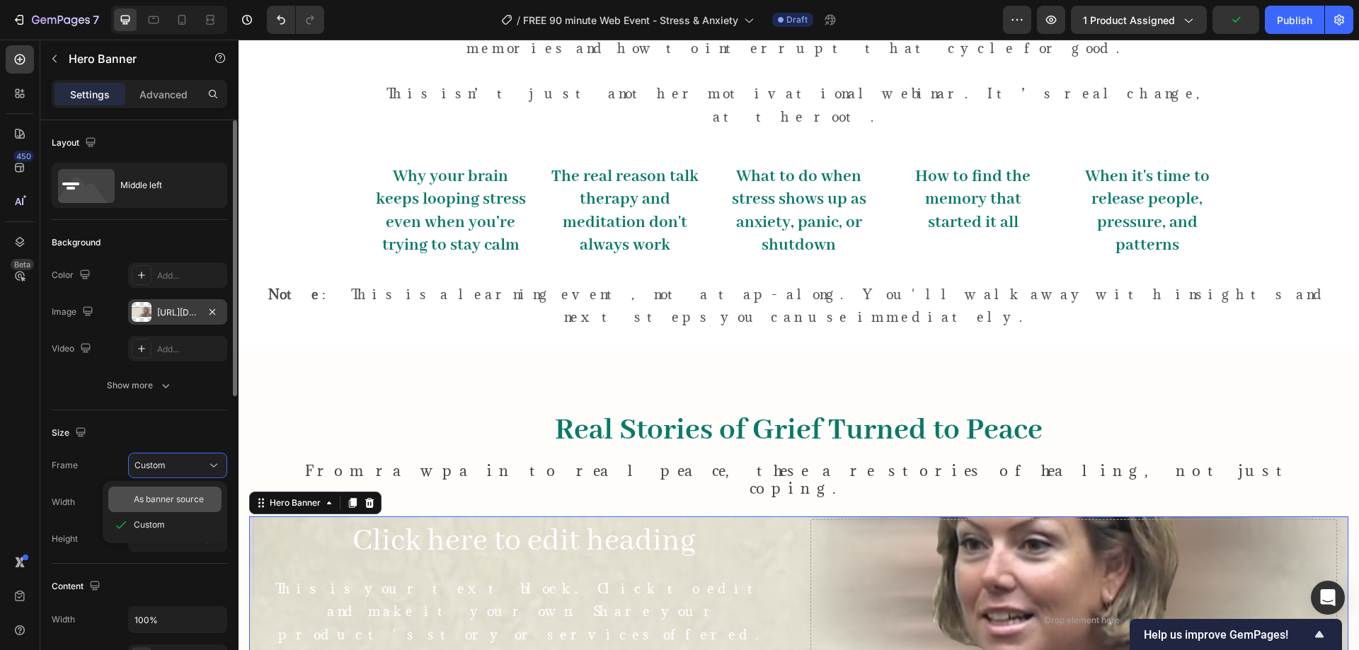
click at [189, 494] on span "As banner source" at bounding box center [169, 499] width 70 height 13
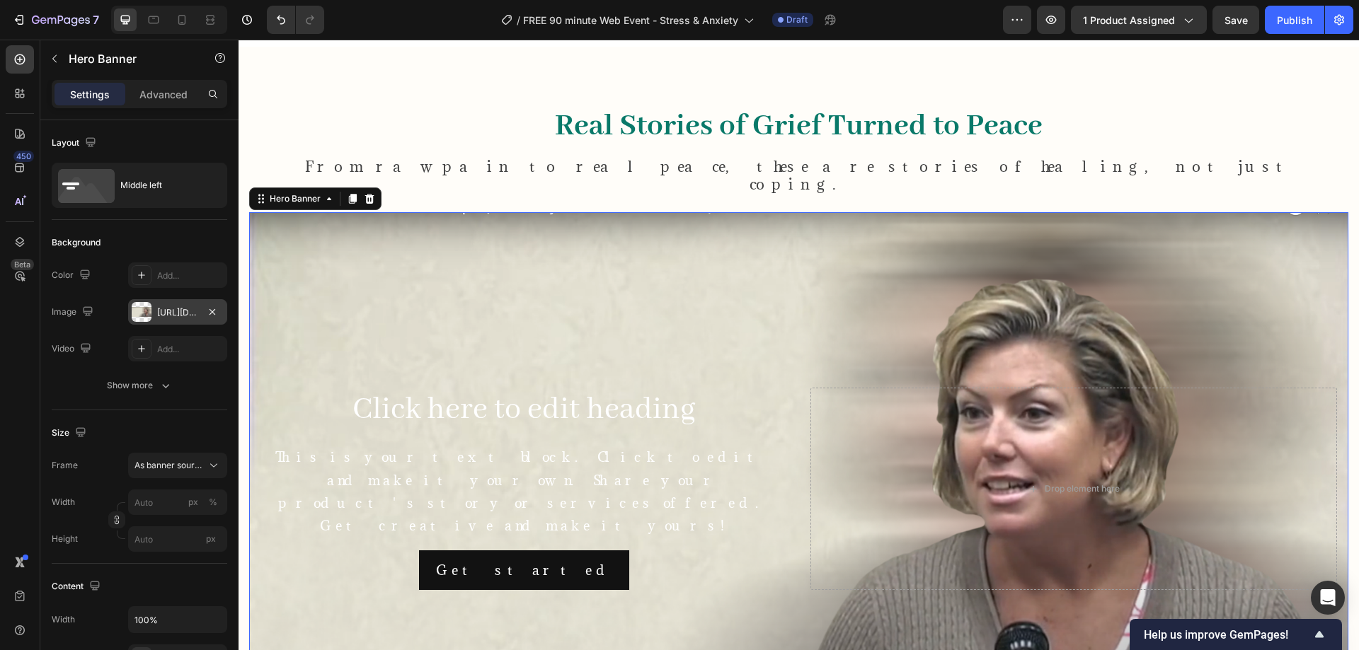
scroll to position [1156, 0]
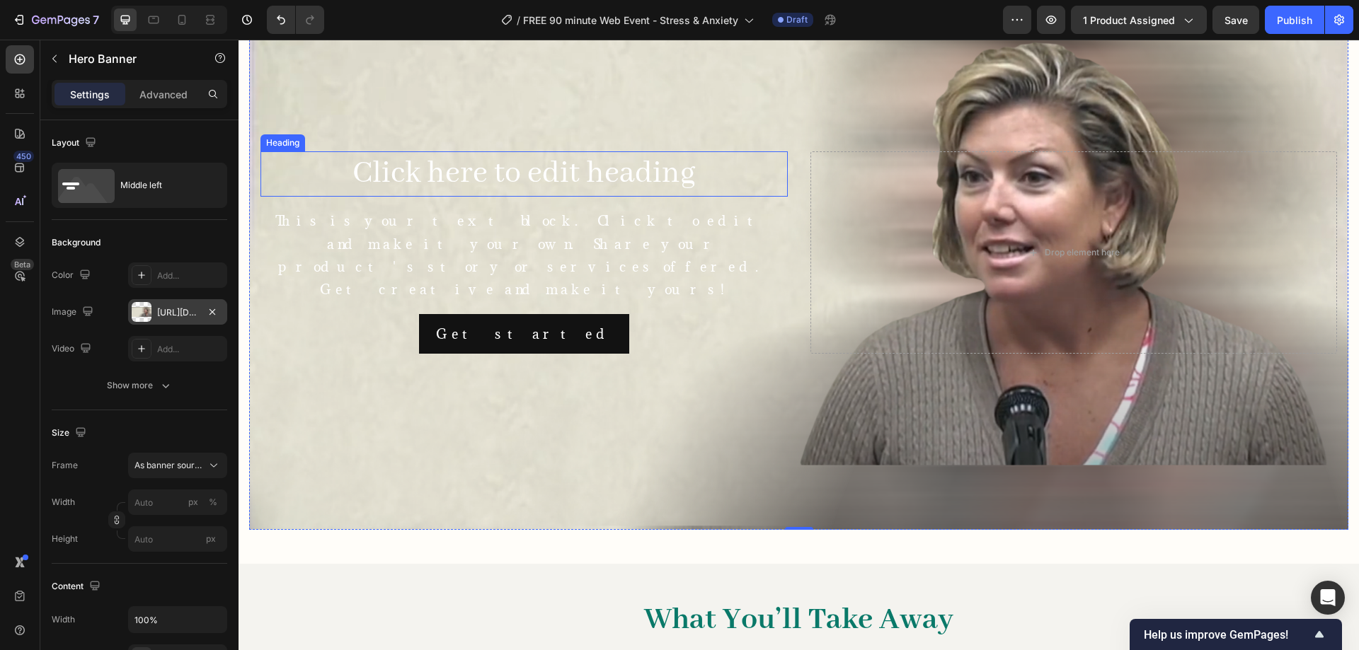
click at [545, 184] on h2 "Click here to edit heading" at bounding box center [523, 173] width 527 height 45
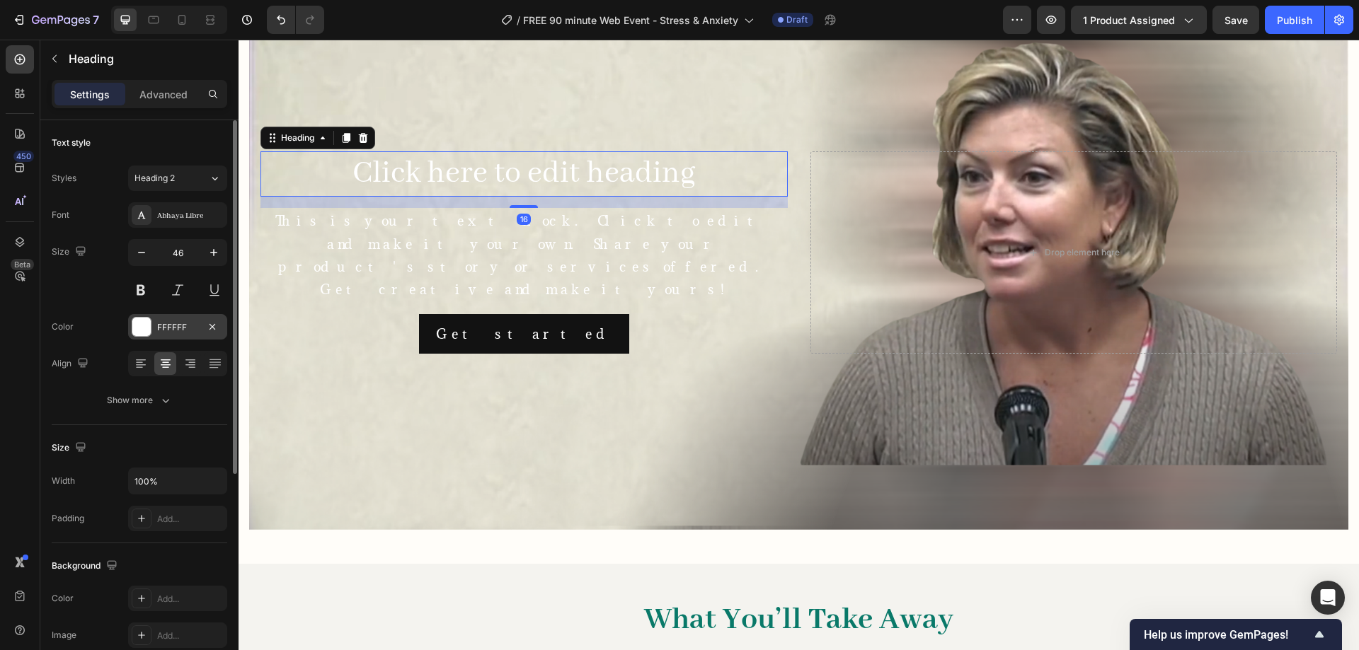
click at [170, 333] on div "FFFFFF" at bounding box center [177, 326] width 99 height 25
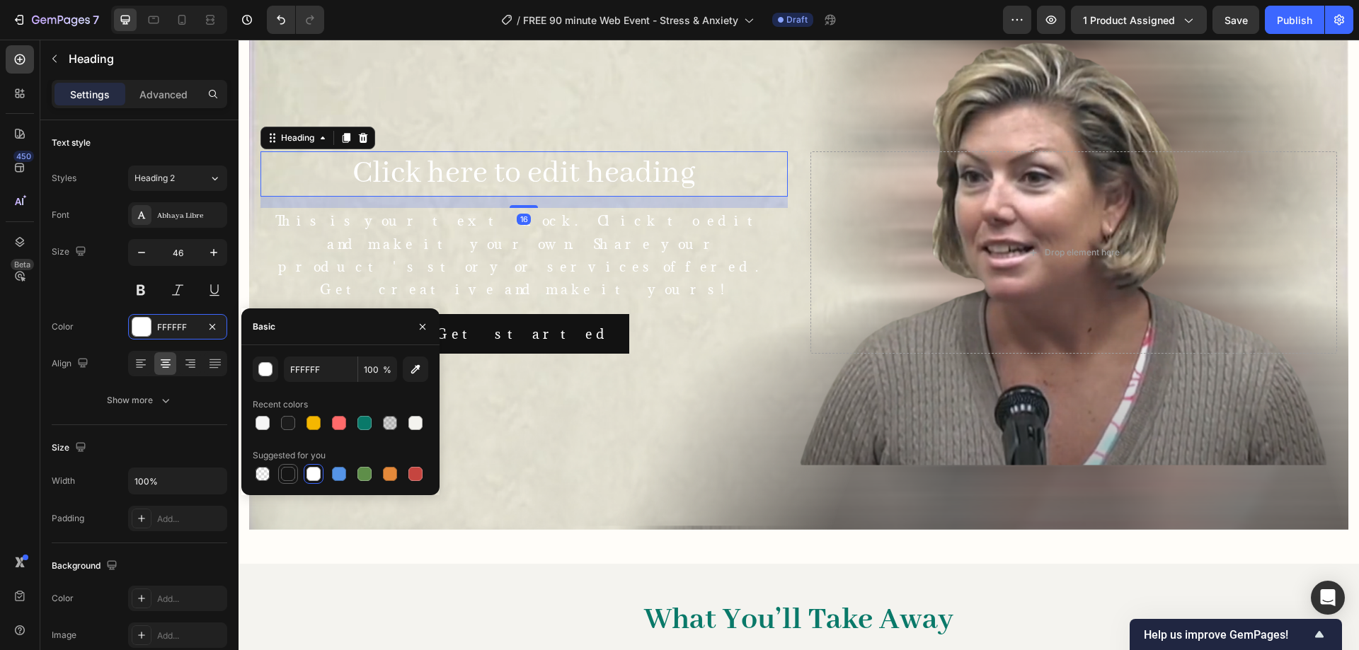
click at [286, 472] on div at bounding box center [288, 474] width 14 height 14
type input "151515"
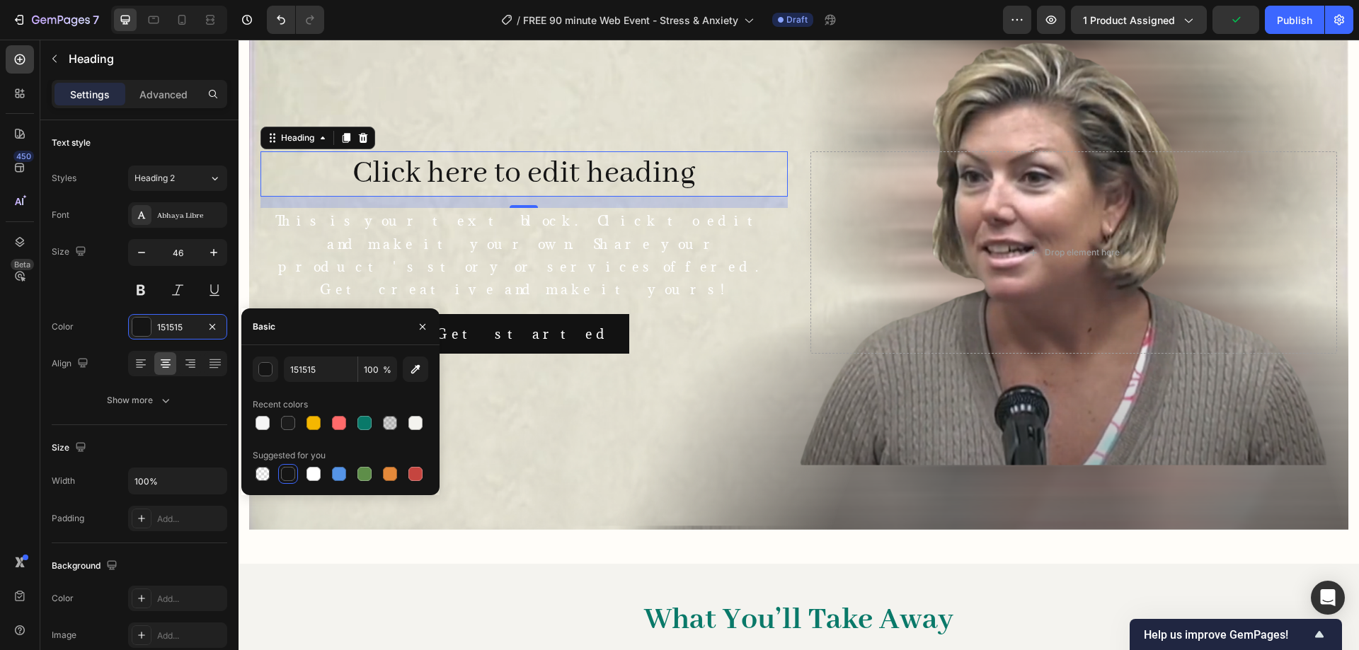
click at [531, 170] on h2 "Click here to edit heading" at bounding box center [523, 173] width 527 height 45
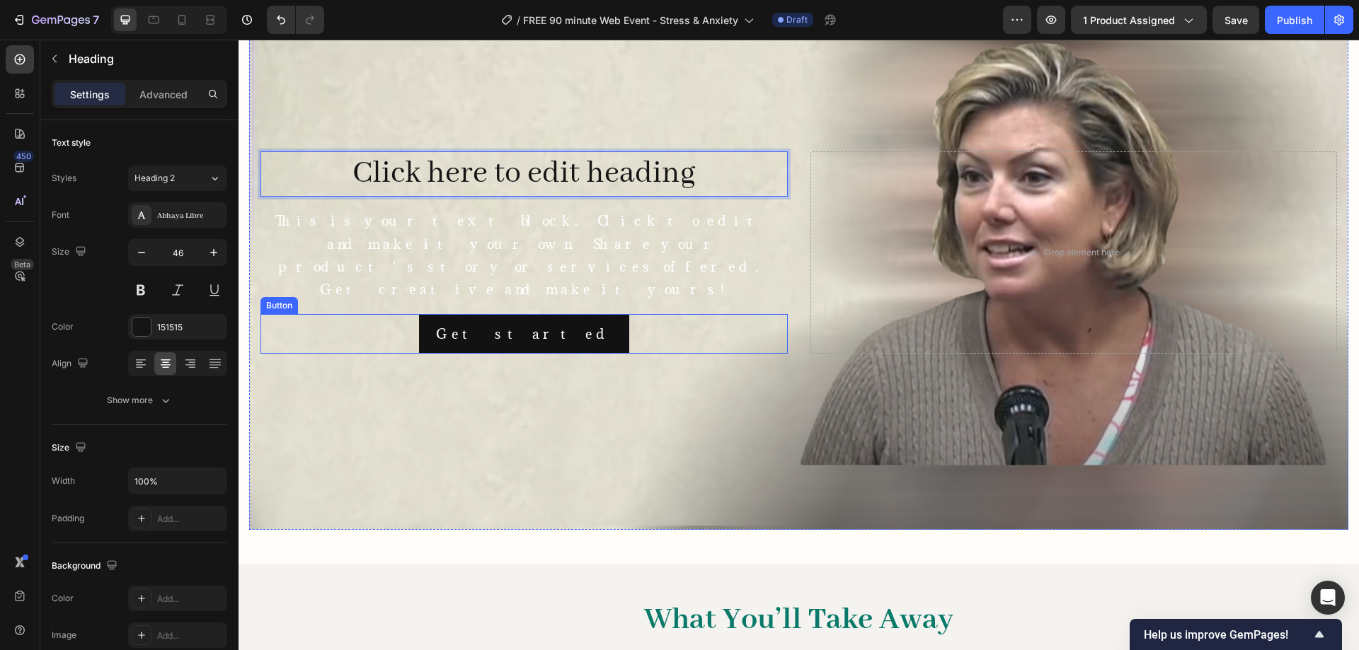
click at [608, 314] on div "Get started Button" at bounding box center [523, 334] width 527 height 40
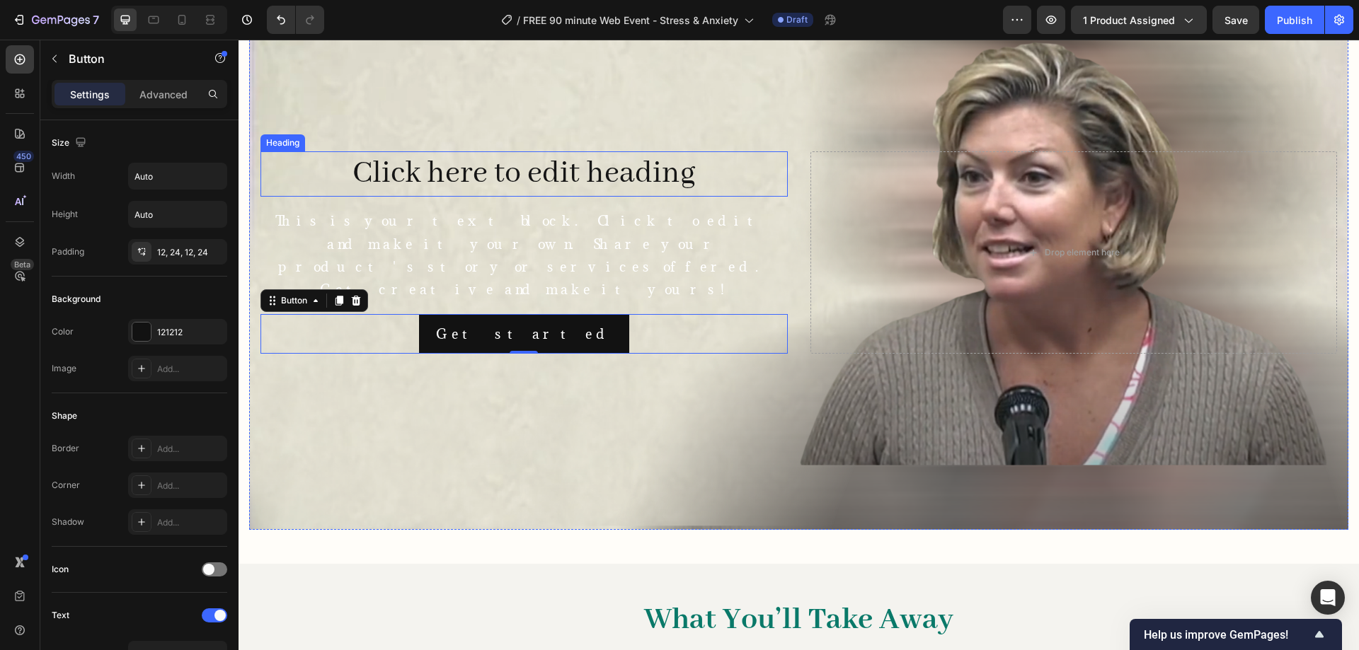
click at [596, 178] on p "Click here to edit heading" at bounding box center [524, 174] width 524 height 42
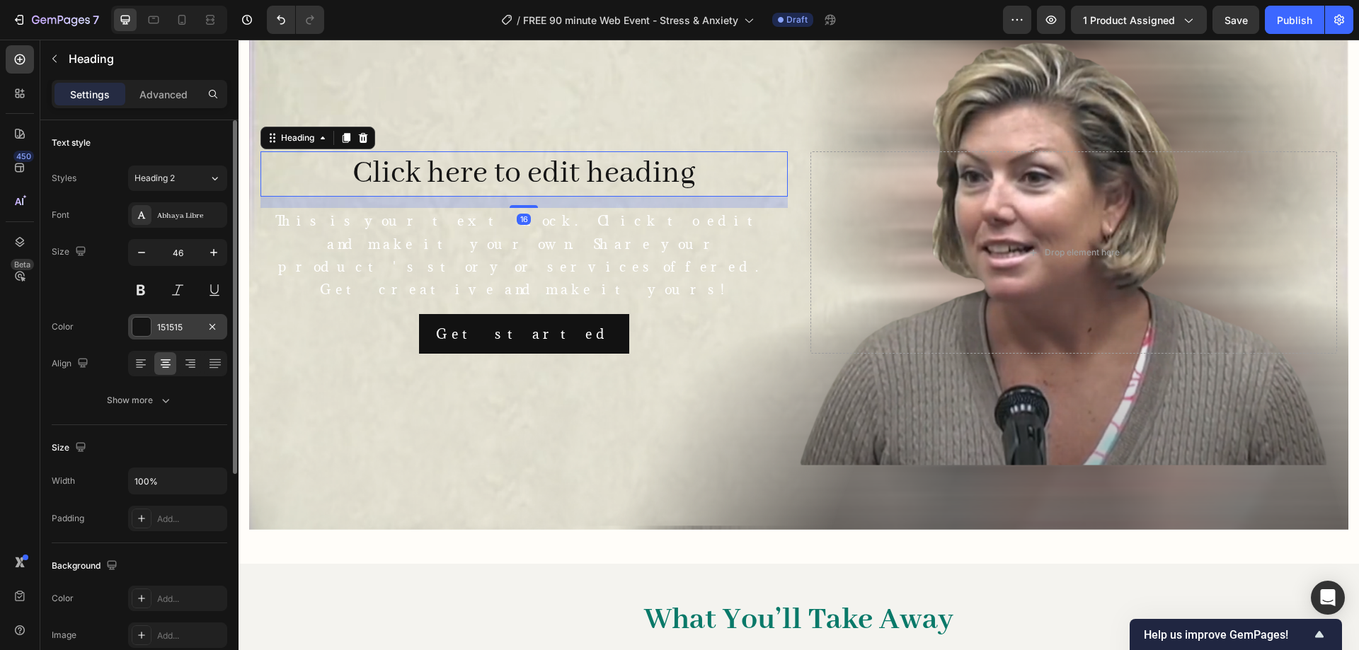
click at [171, 321] on div "151515" at bounding box center [177, 327] width 41 height 13
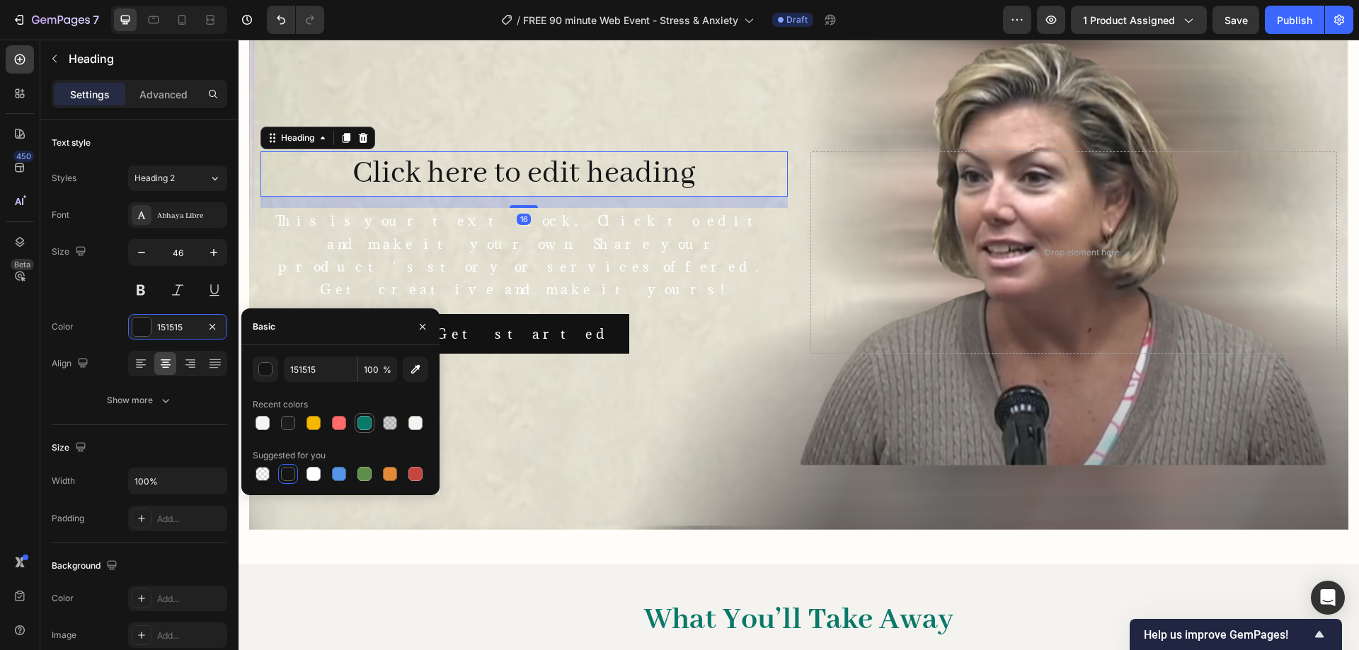
click at [372, 422] on div at bounding box center [364, 423] width 17 height 17
click at [284, 418] on div at bounding box center [288, 423] width 14 height 14
type input "1C1C1C"
click at [524, 231] on div "This is your text block. Click to edit and make it your own. Share your product…" at bounding box center [523, 255] width 527 height 95
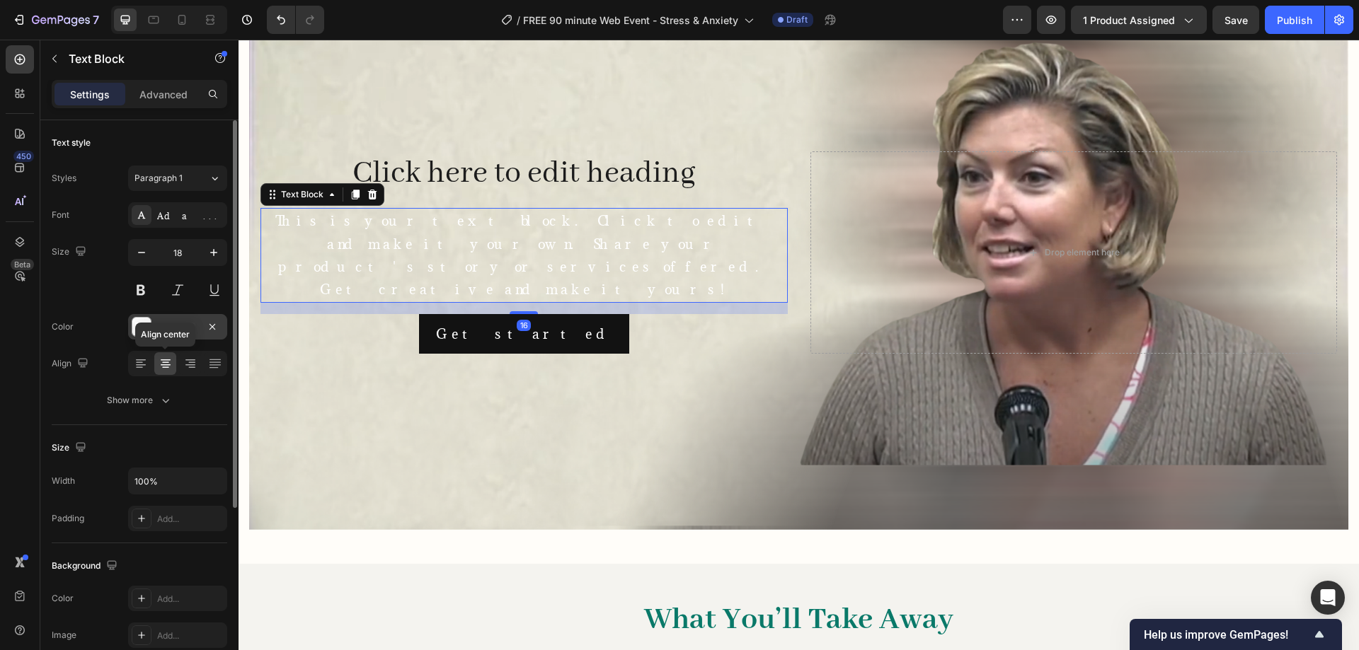
click at [171, 329] on div "FFFFFF" at bounding box center [177, 327] width 41 height 13
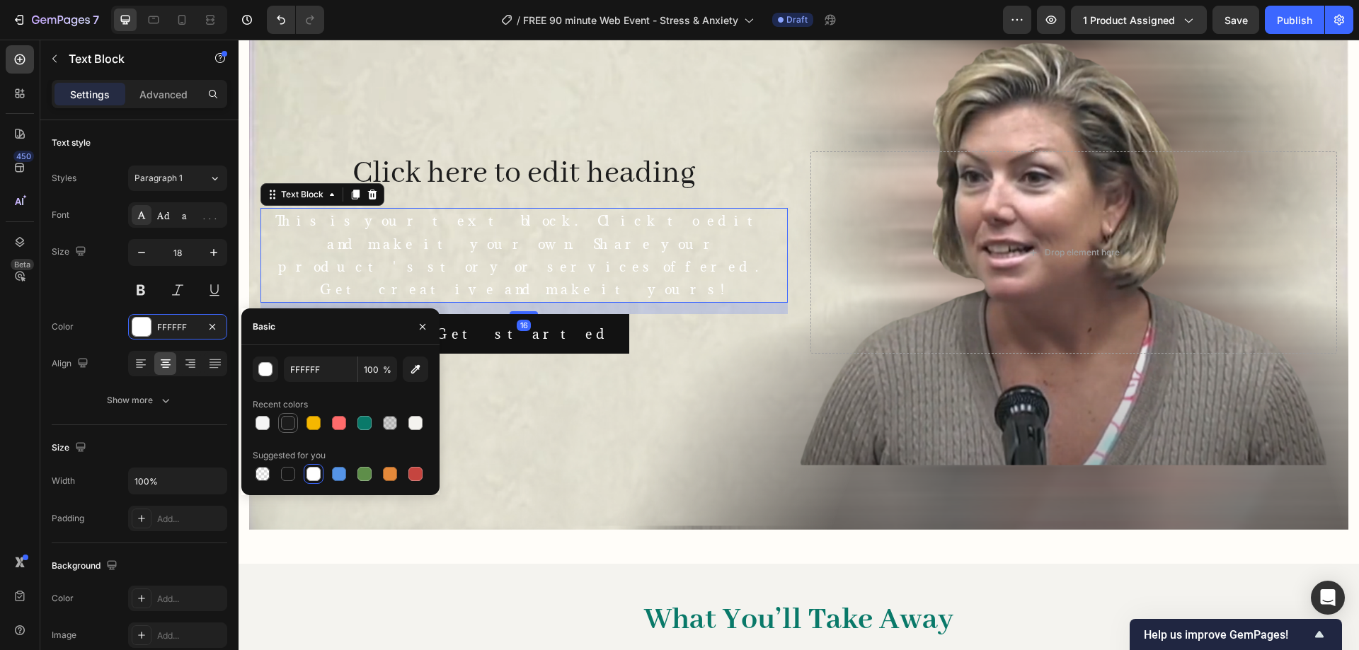
click at [287, 417] on div at bounding box center [288, 423] width 14 height 14
type input "1C1C1C"
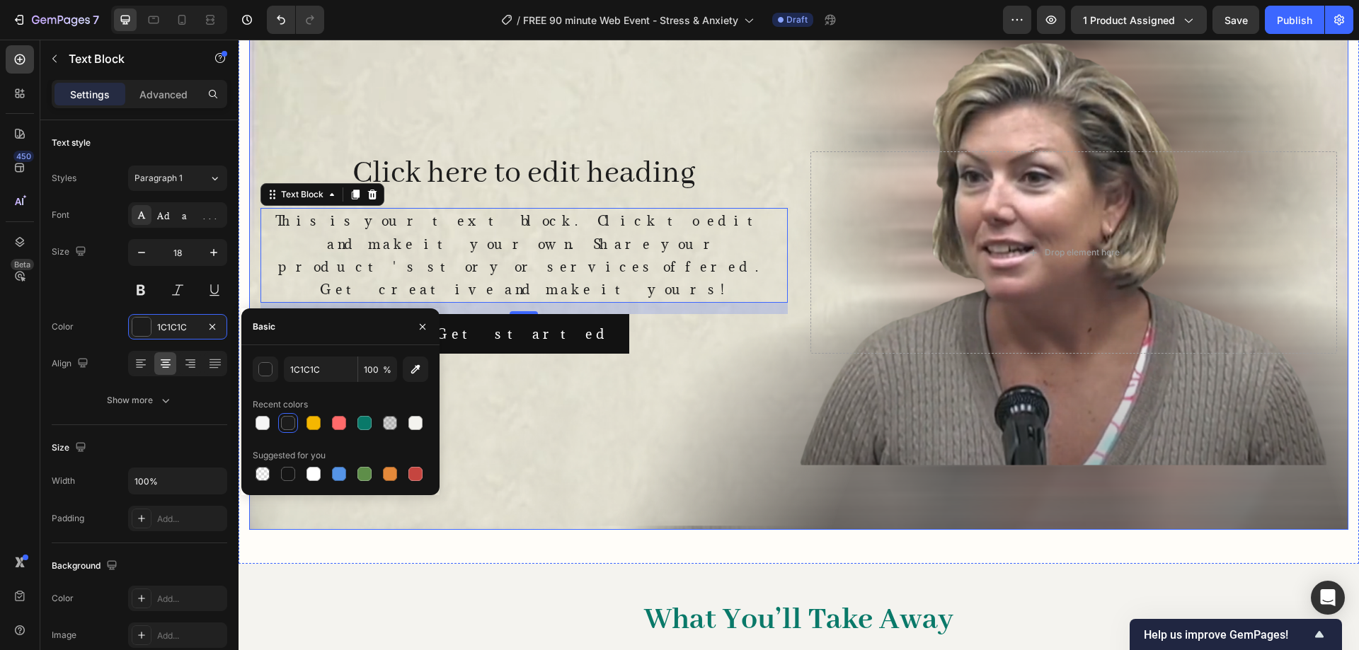
click at [599, 393] on div "Background Image" at bounding box center [798, 253] width 1099 height 554
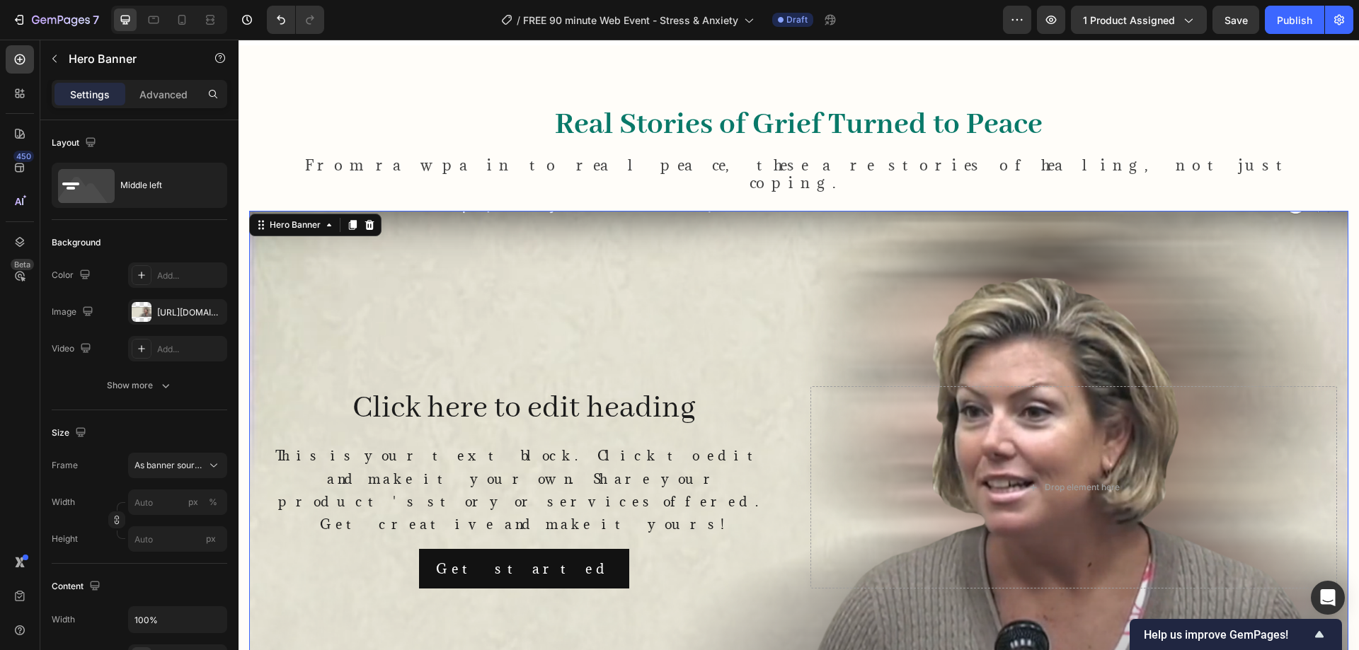
scroll to position [920, 0]
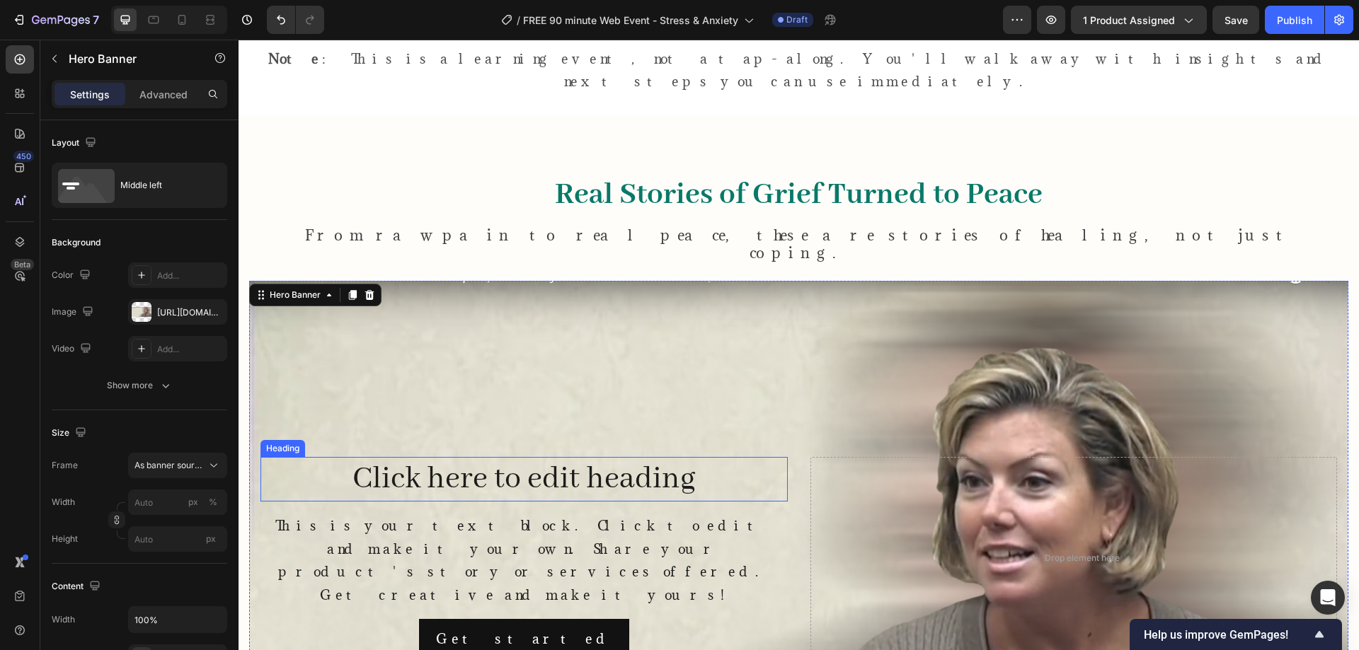
click at [500, 459] on p "Click here to edit heading" at bounding box center [524, 480] width 524 height 42
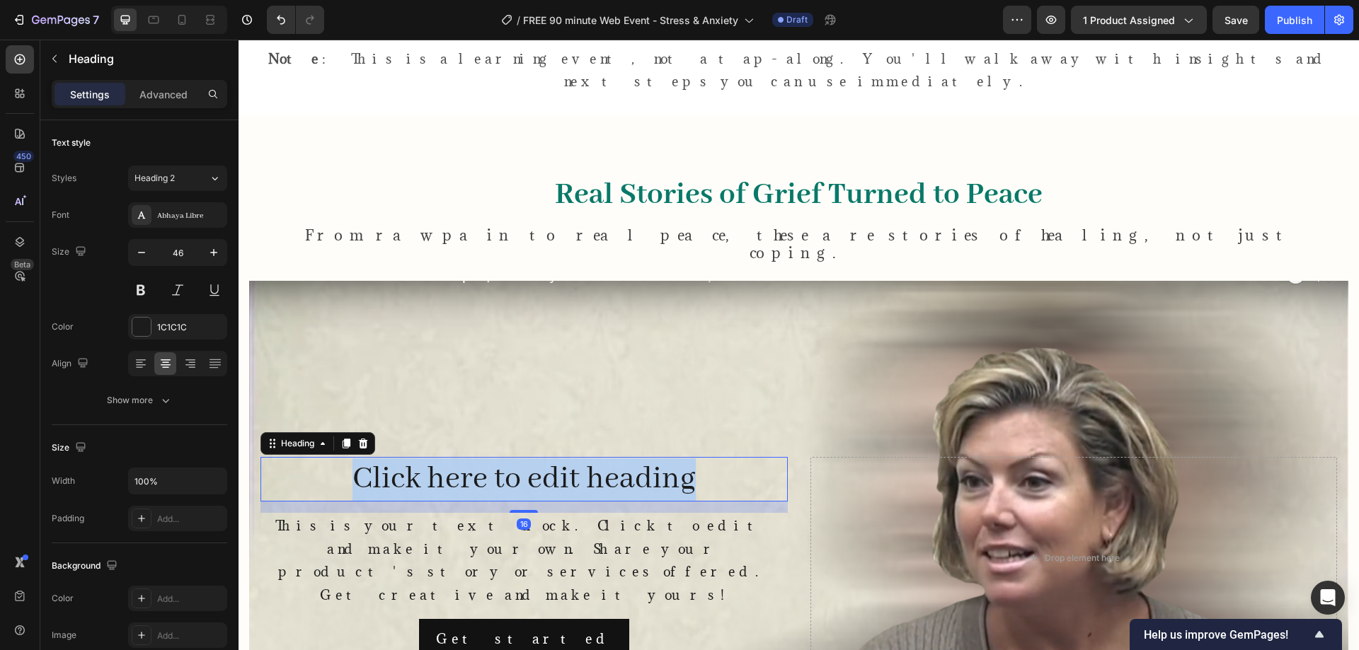
click at [500, 459] on p "Click here to edit heading" at bounding box center [524, 480] width 524 height 42
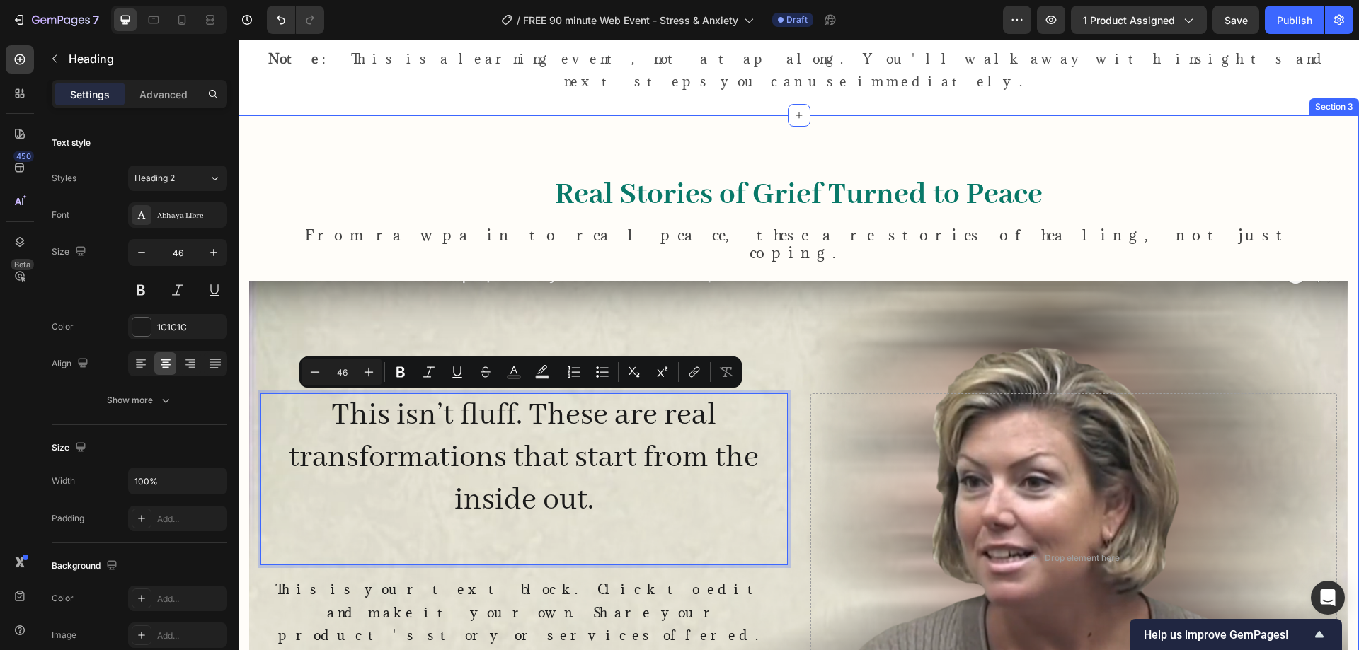
scroll to position [856, 0]
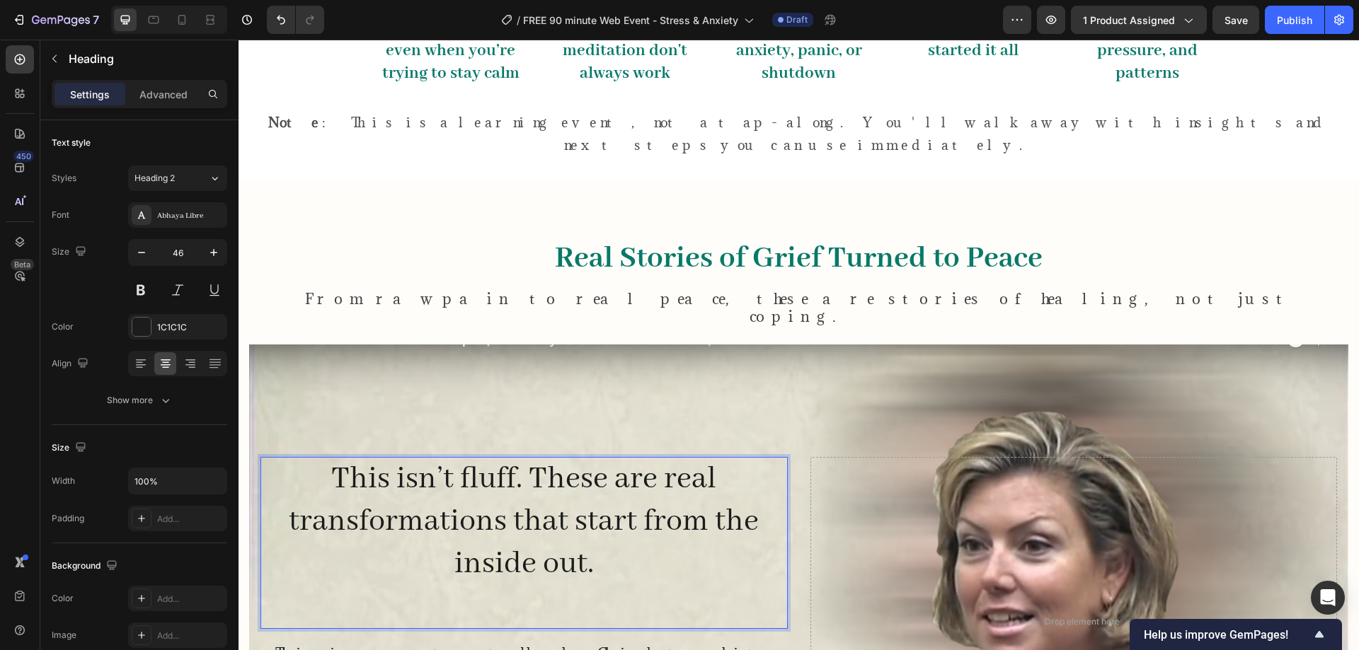
click at [534, 459] on p "This isn’t fluff. These are real transformations that start from the inside out." at bounding box center [524, 543] width 524 height 169
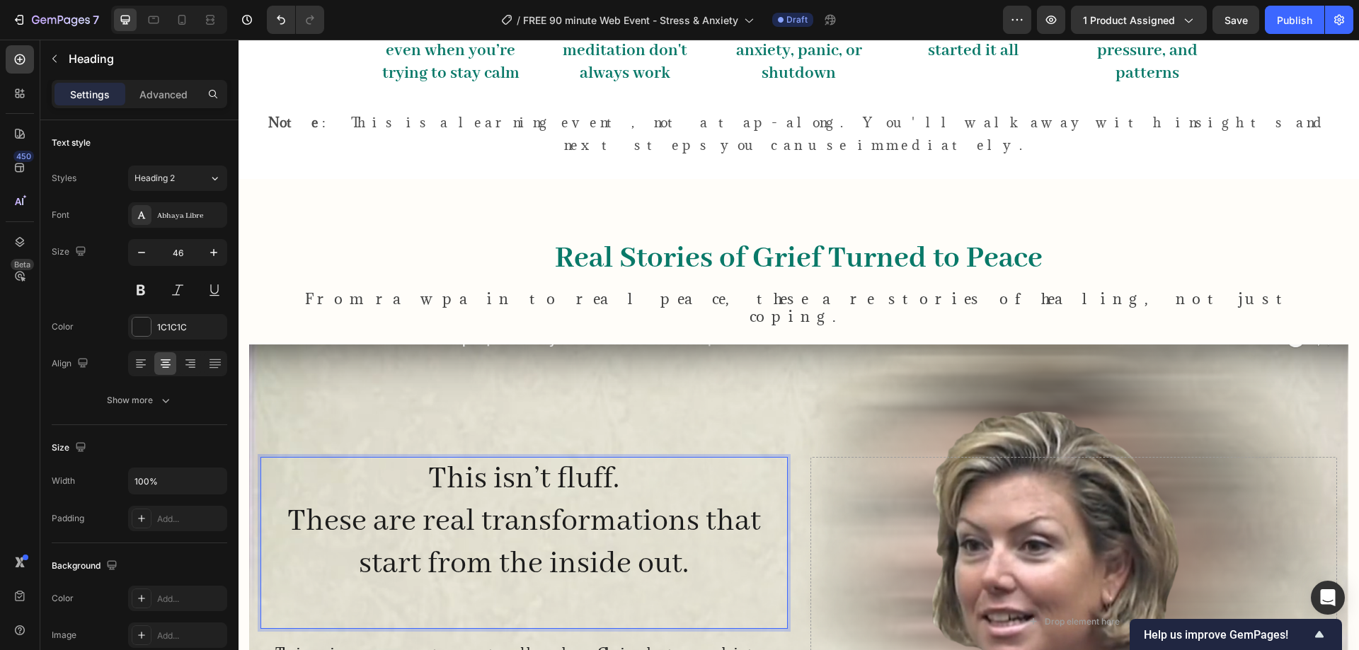
click at [564, 540] on p "This isn’t fluff. These are real transformations that start from the inside out." at bounding box center [524, 543] width 524 height 169
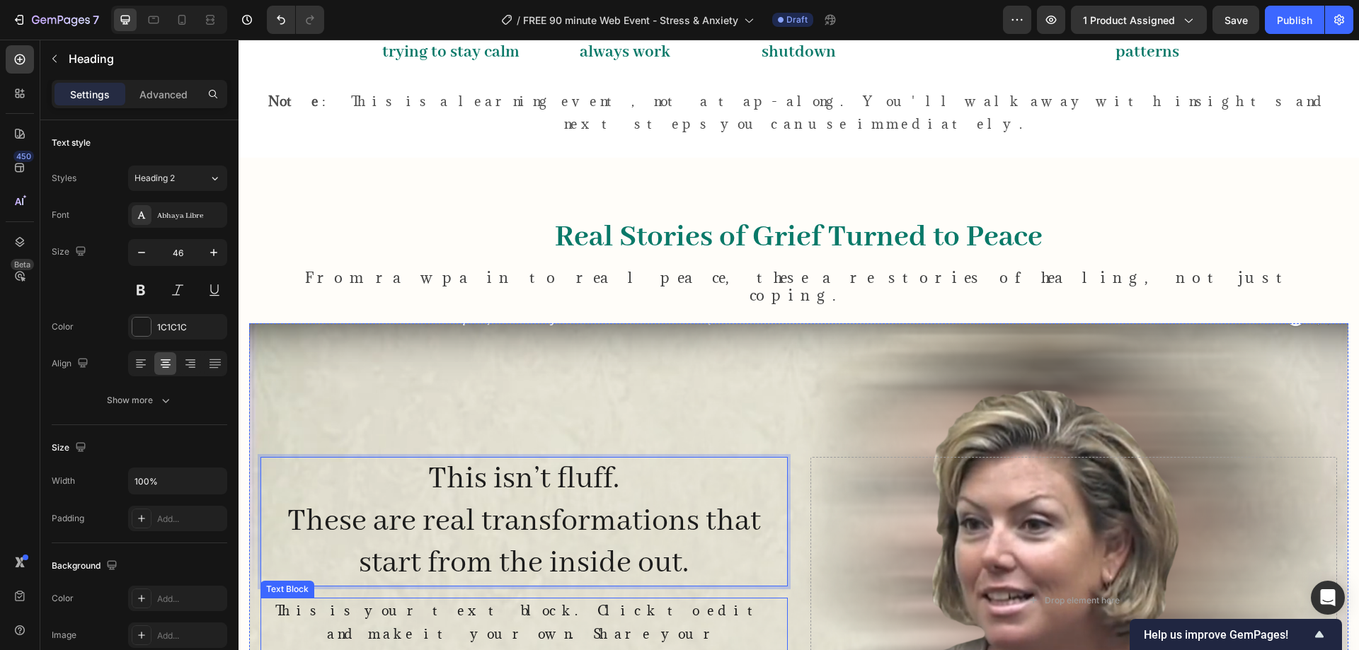
click at [619, 598] on div "This is your text block. Click to edit and make it your own. Share your product…" at bounding box center [523, 645] width 527 height 95
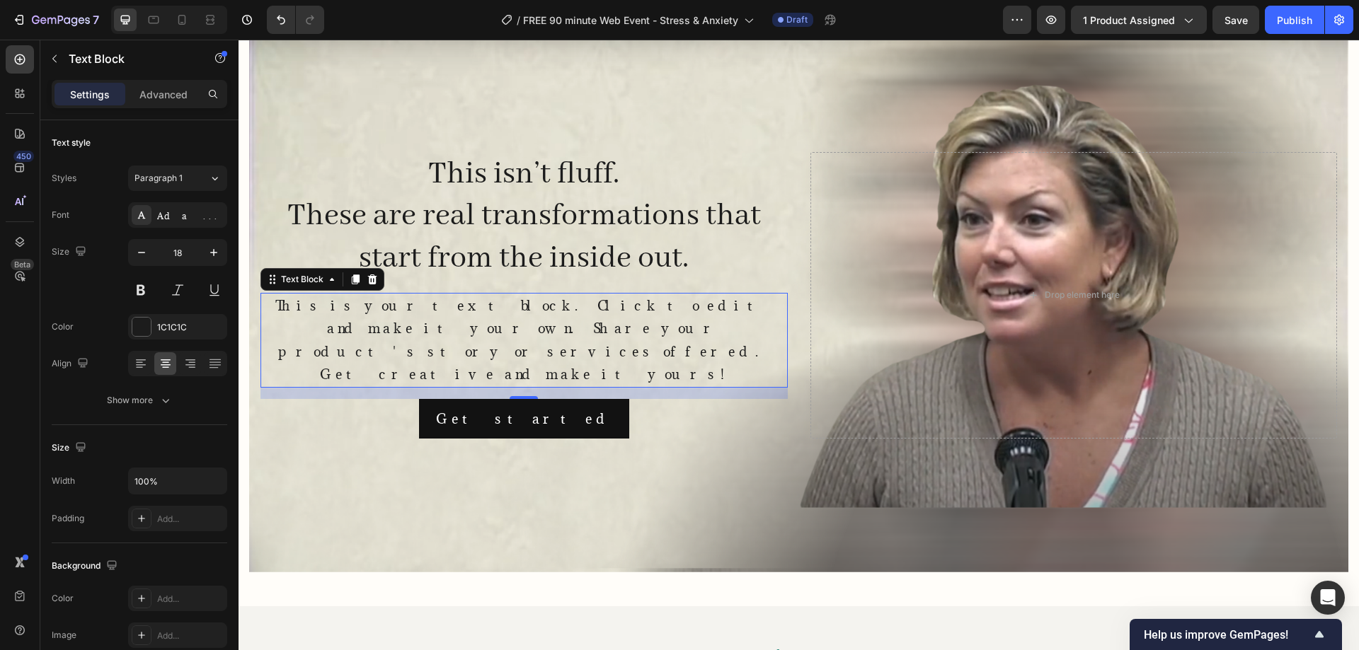
click at [587, 313] on div "This is your text block. Click to edit and make it your own. Share your product…" at bounding box center [523, 340] width 527 height 95
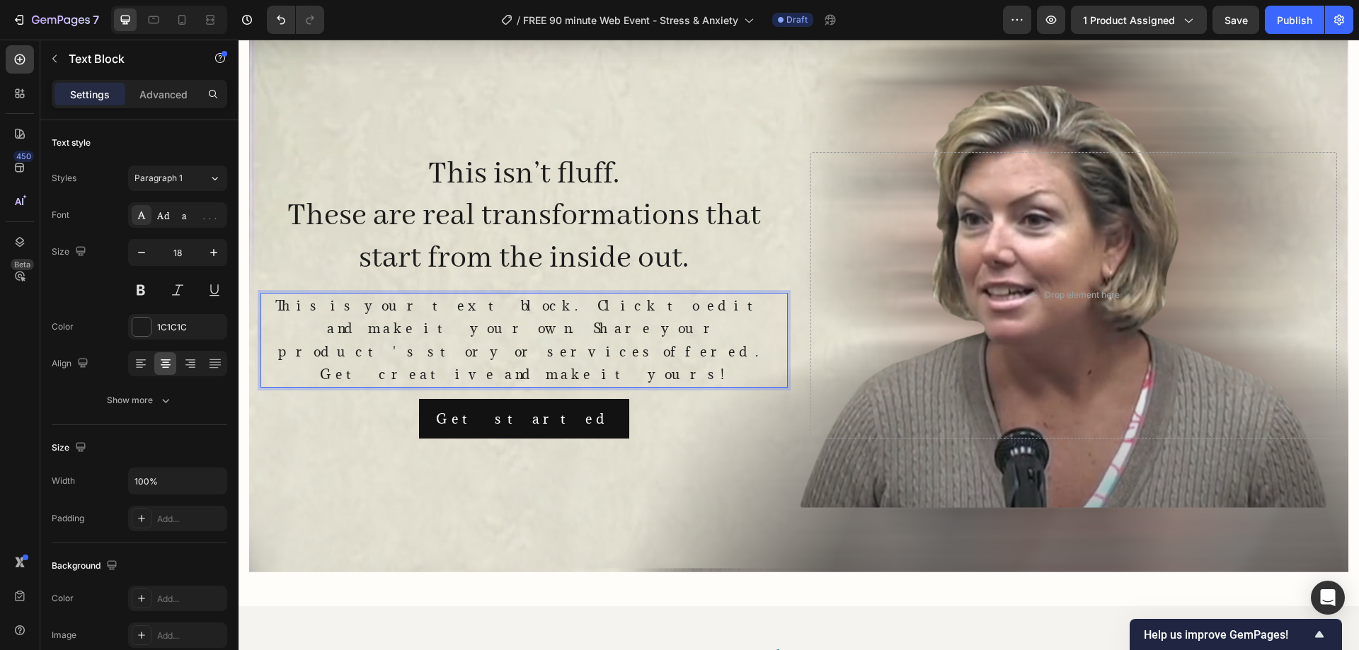
click at [683, 235] on p "This isn’t fluff. These are real transformations that start from the inside out." at bounding box center [524, 217] width 524 height 127
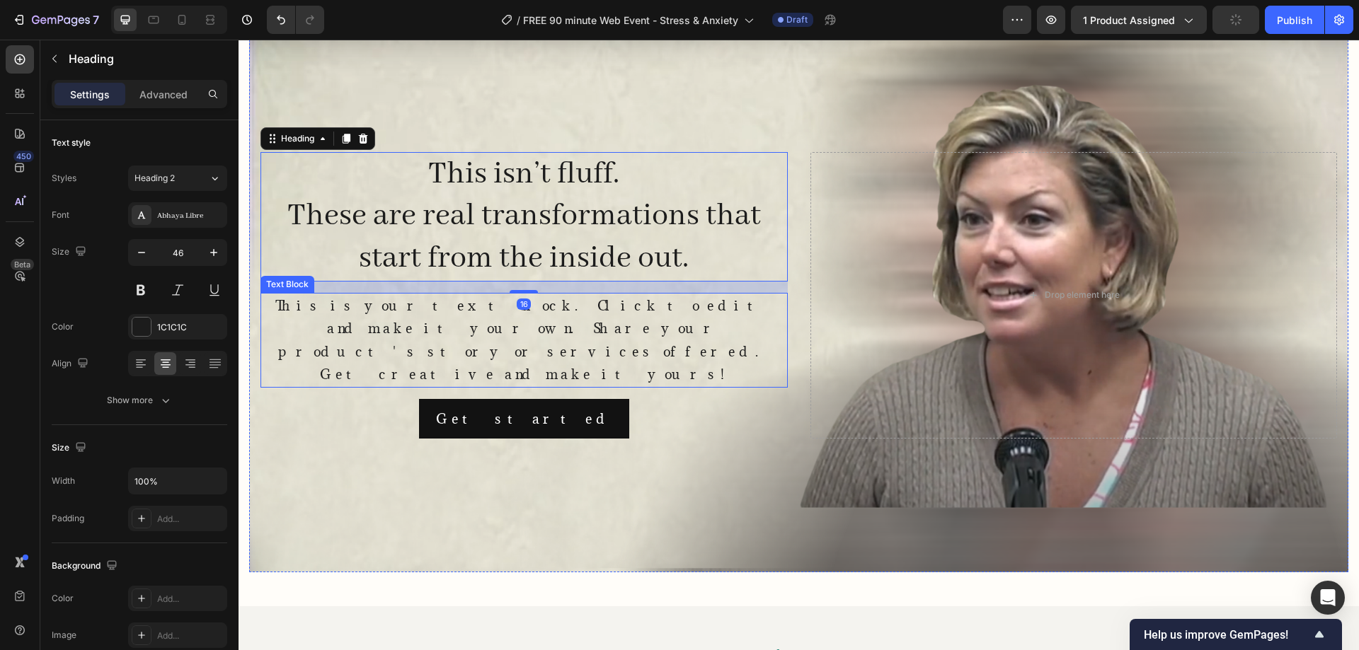
click at [674, 321] on p "This is your text block. Click to edit and make it your own. Share your product…" at bounding box center [524, 340] width 524 height 92
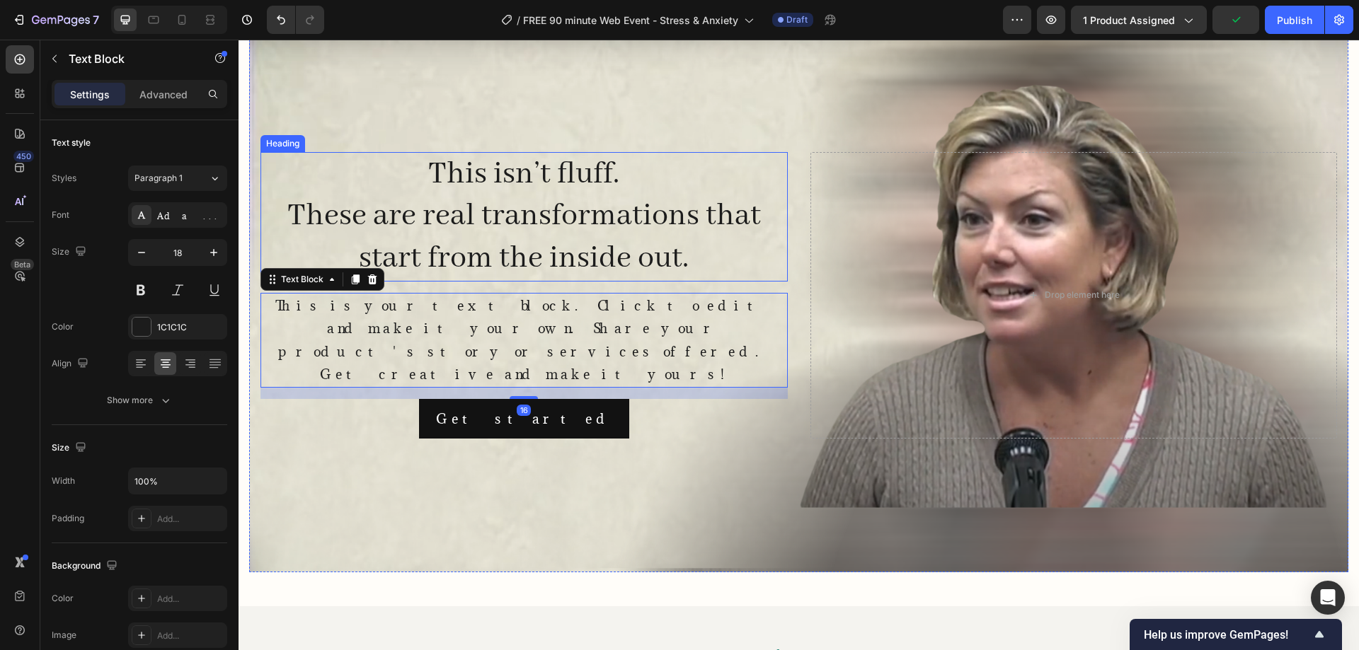
click at [648, 242] on p "This isn’t fluff. These are real transformations that start from the inside out." at bounding box center [524, 217] width 524 height 127
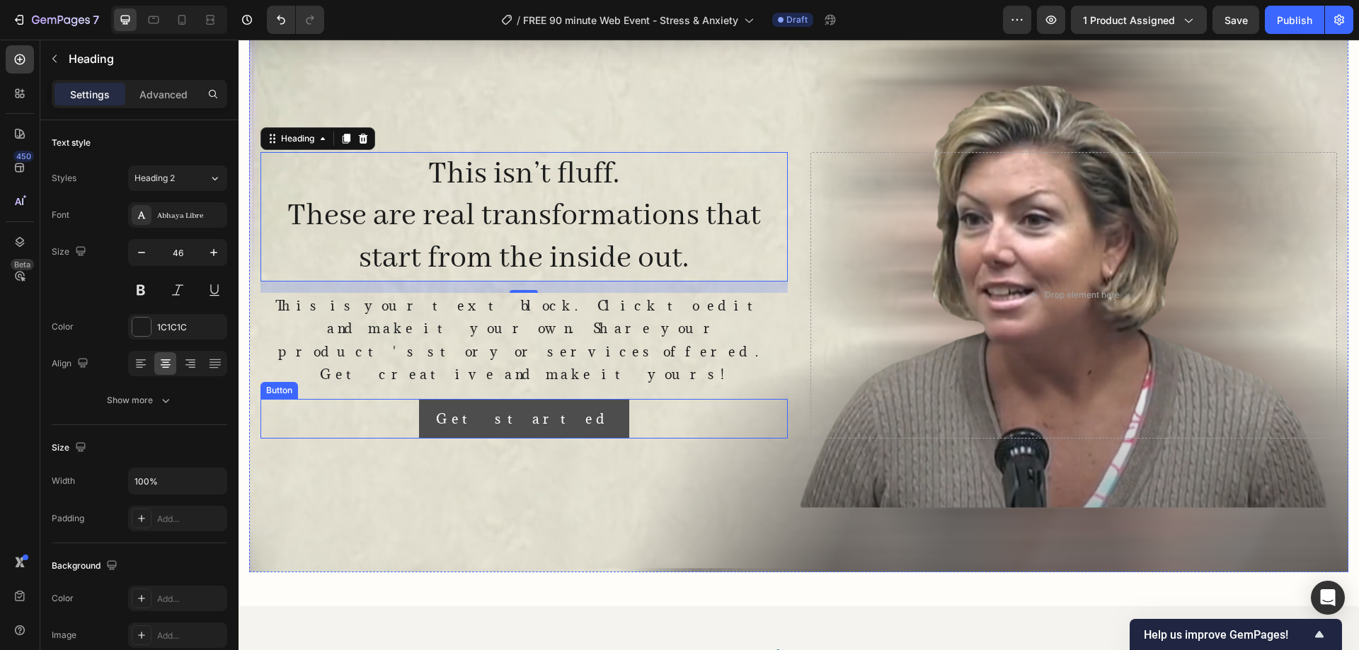
click at [563, 399] on button "Get started" at bounding box center [524, 419] width 210 height 40
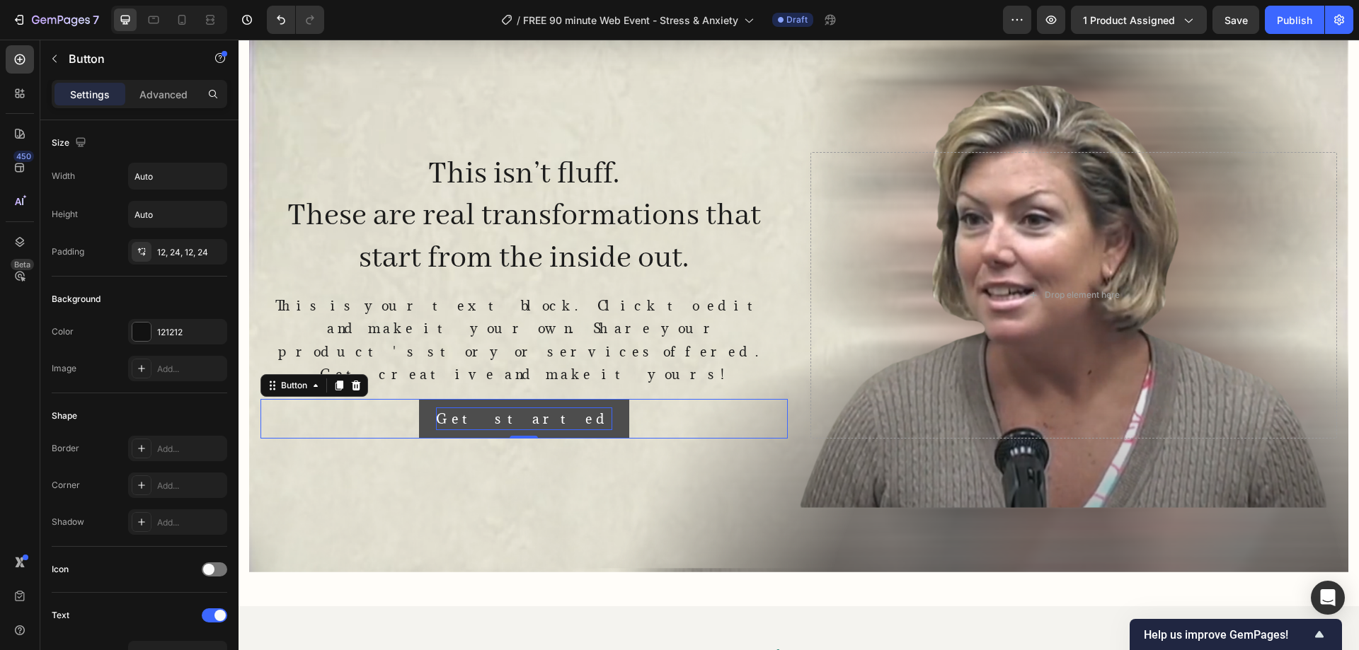
click at [516, 408] on div "Get started" at bounding box center [524, 419] width 176 height 23
click at [517, 408] on p "Get started" at bounding box center [524, 419] width 176 height 23
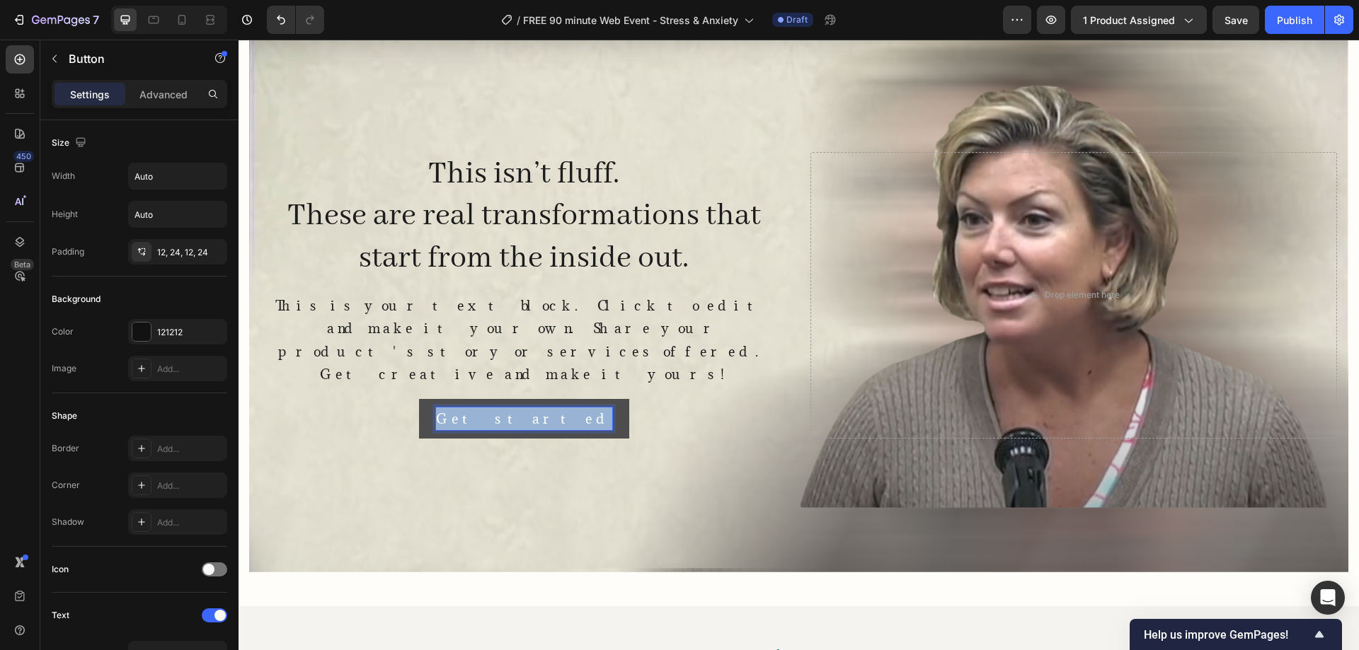
click at [517, 408] on p "Get started" at bounding box center [524, 419] width 176 height 23
click at [517, 412] on span "Watch Melissa’s Story →" at bounding box center [524, 419] width 182 height 14
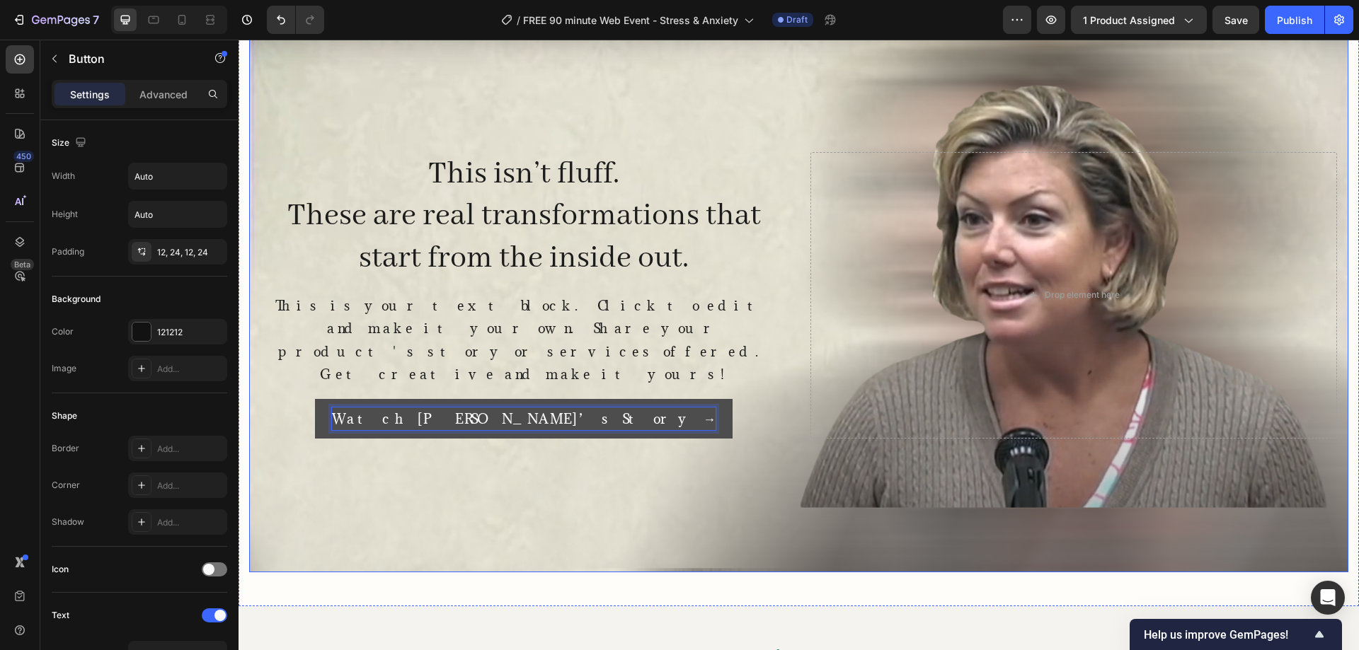
click at [502, 425] on div "Background Image" at bounding box center [798, 295] width 1099 height 554
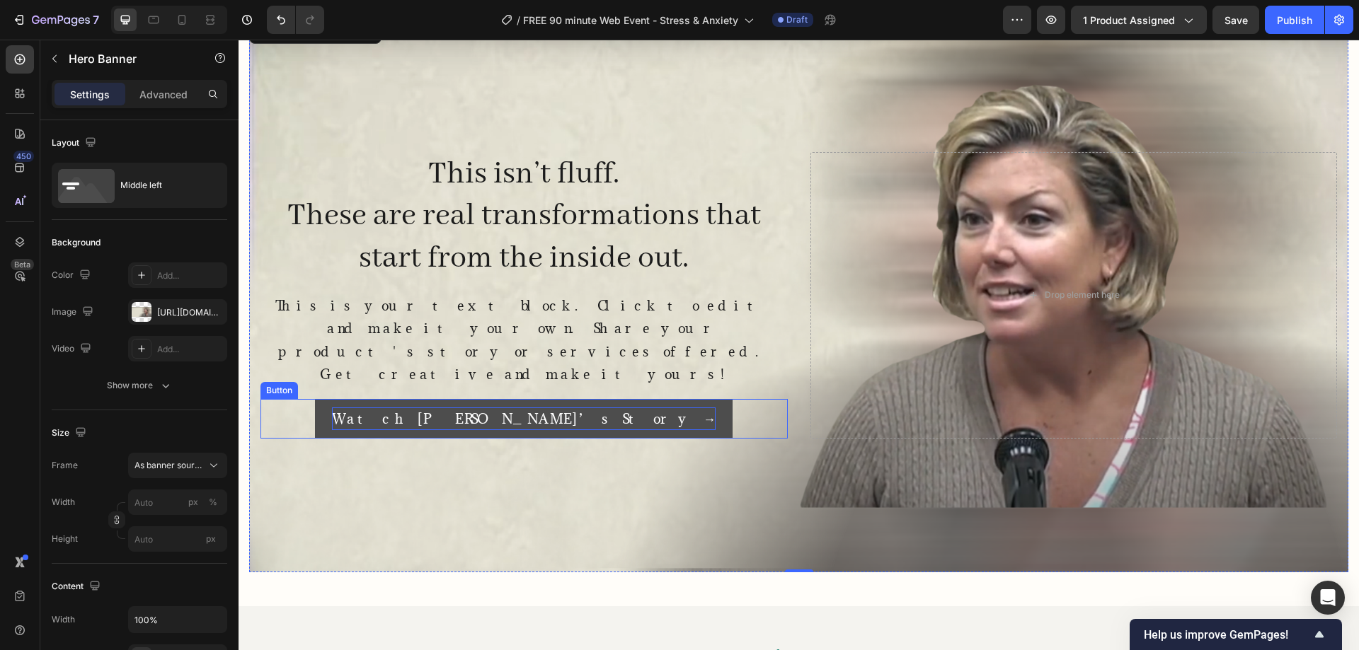
click at [437, 399] on button "Watch Melissa’s Story →" at bounding box center [524, 419] width 418 height 40
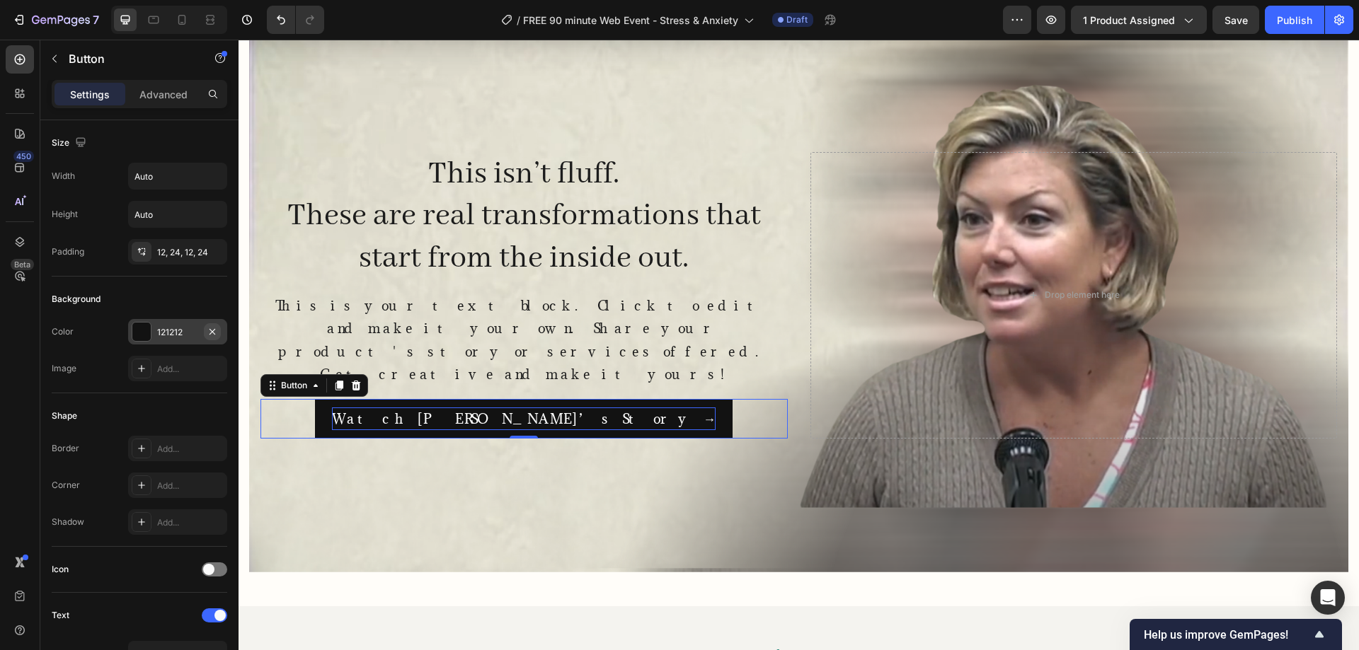
click at [216, 331] on icon "button" at bounding box center [212, 331] width 11 height 11
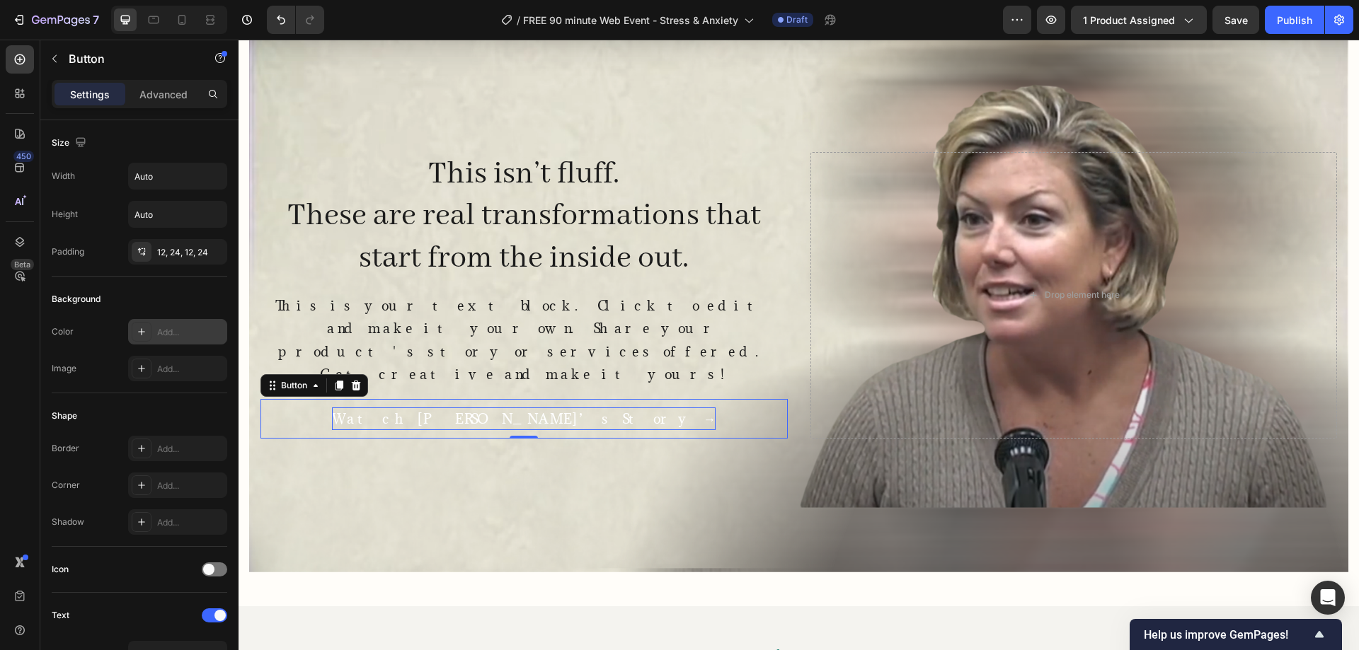
click at [188, 328] on div "Add..." at bounding box center [190, 332] width 67 height 13
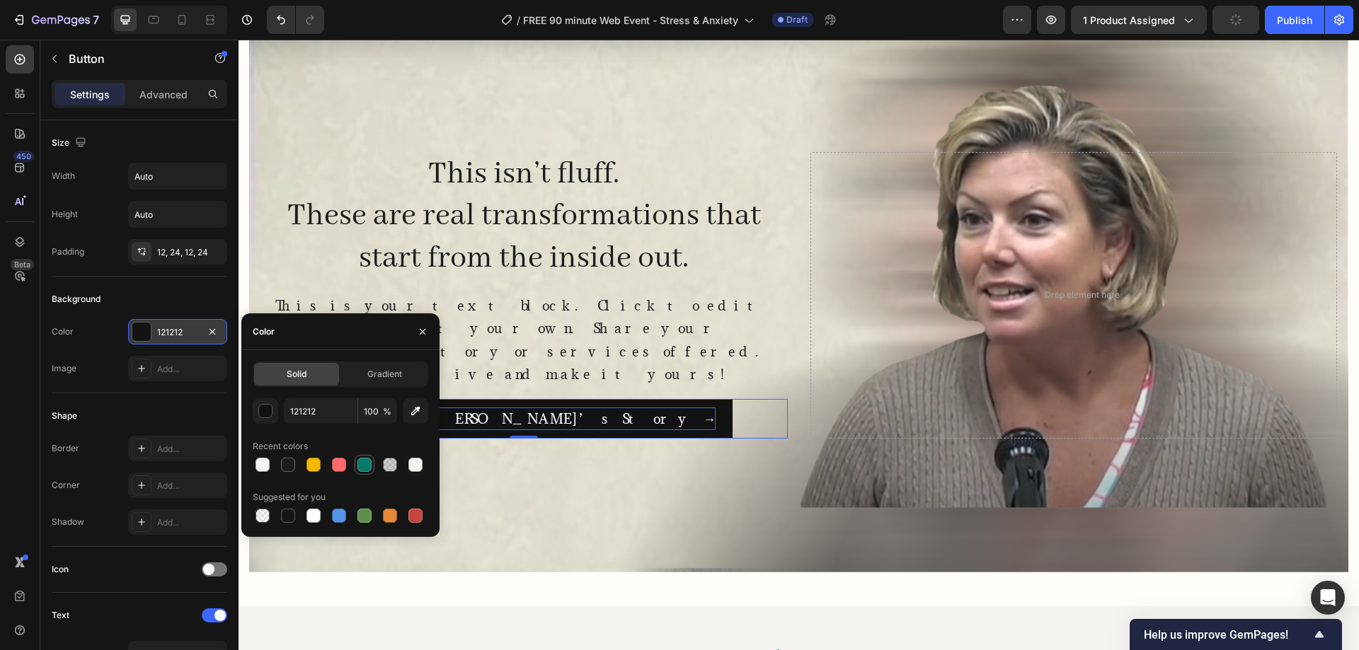
click at [364, 459] on div at bounding box center [364, 465] width 14 height 14
type input "097969"
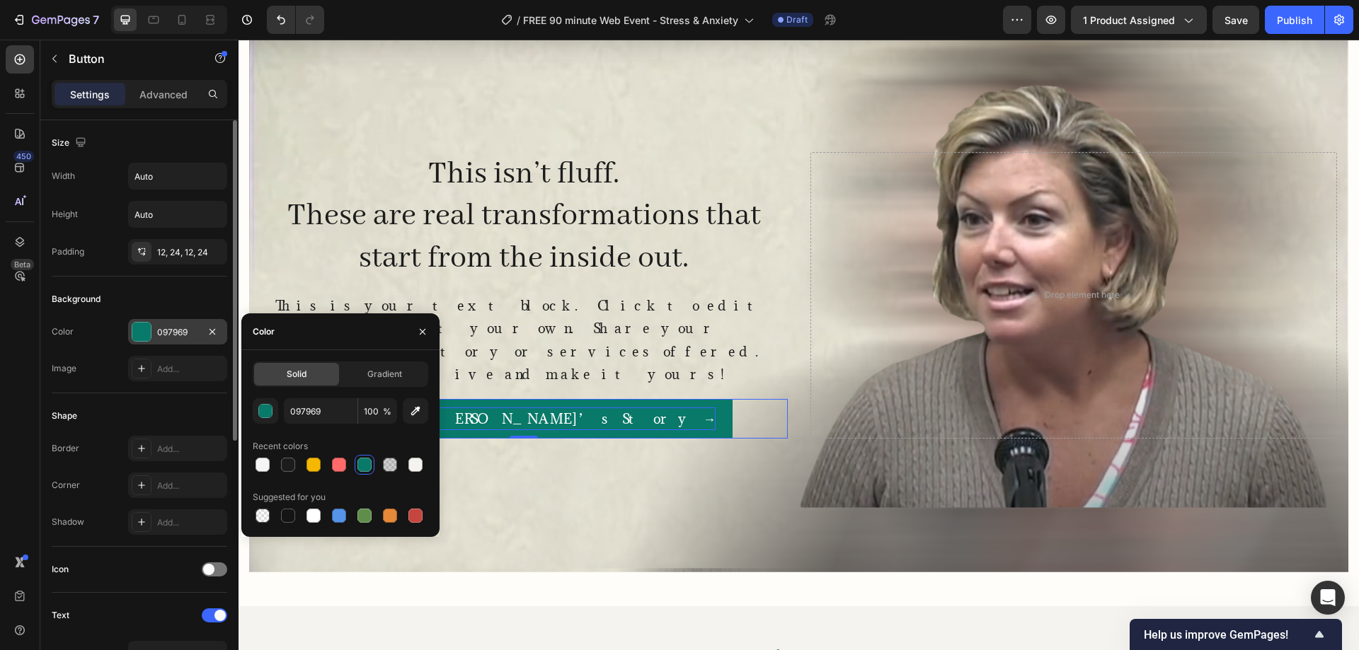
click at [107, 394] on div "Shape Border Add... Corner Add... Shadow Add..." at bounding box center [139, 470] width 175 height 154
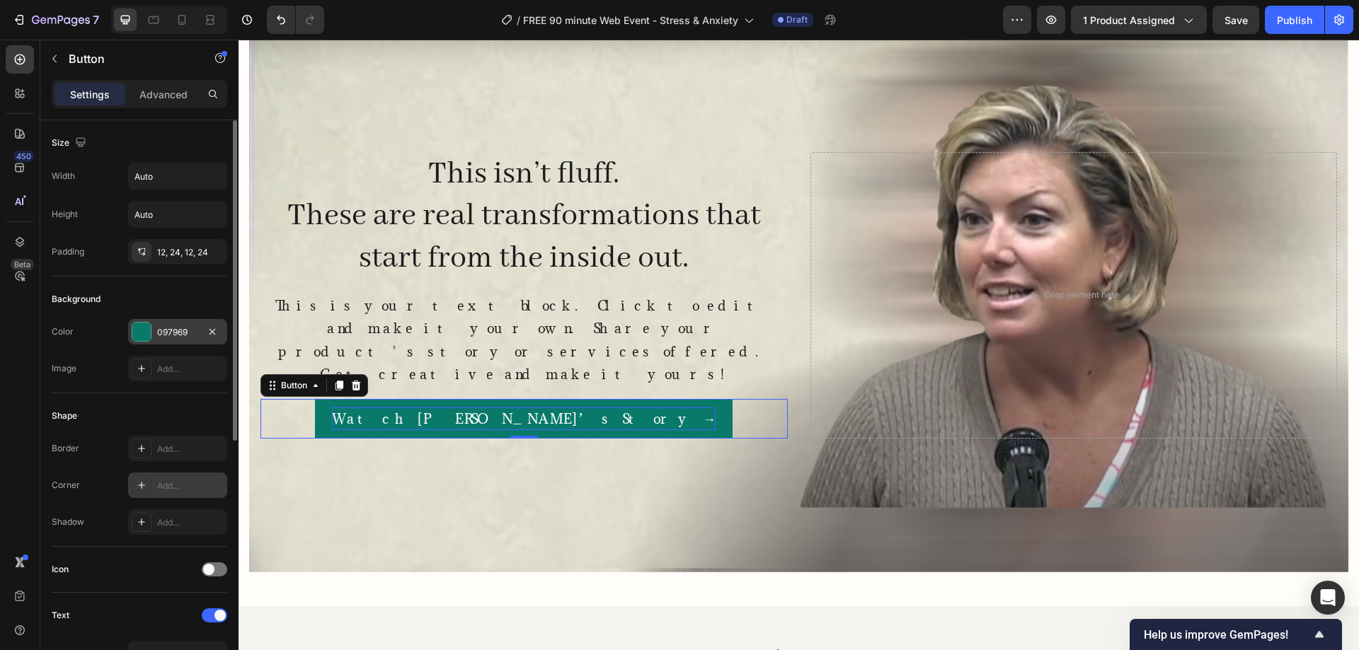
click at [139, 483] on icon at bounding box center [141, 485] width 11 height 11
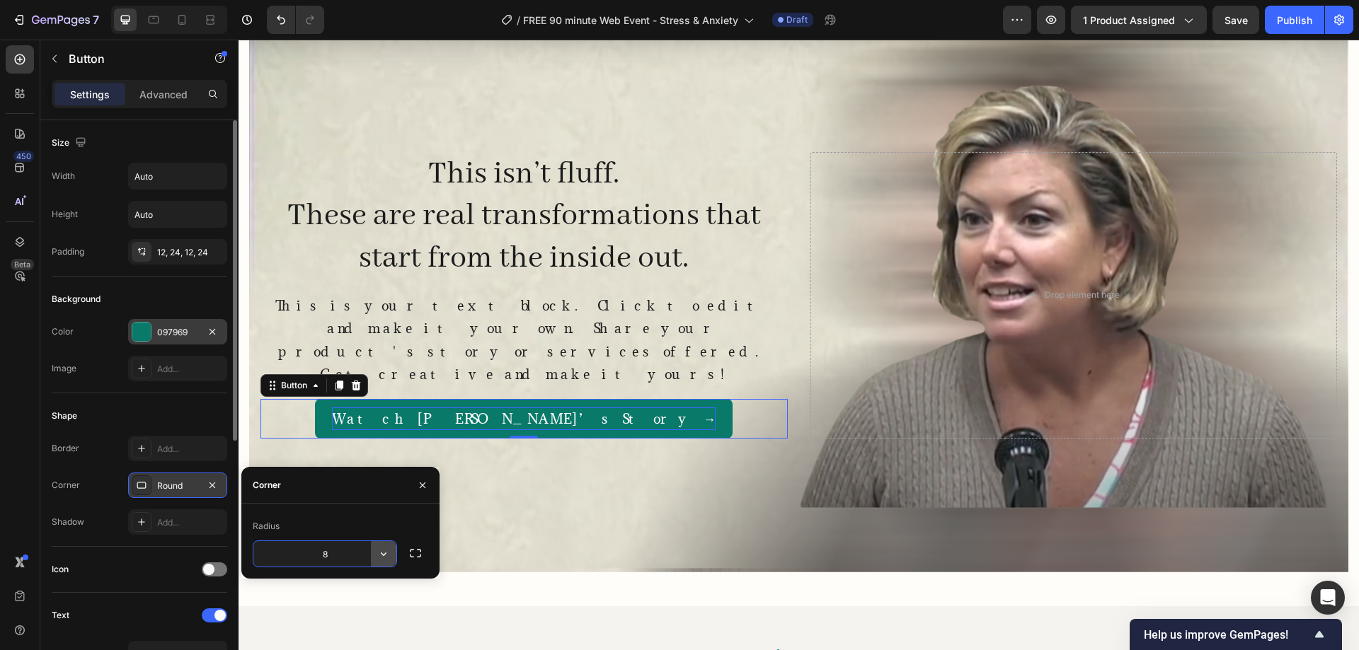
click at [385, 551] on icon "button" at bounding box center [383, 554] width 14 height 14
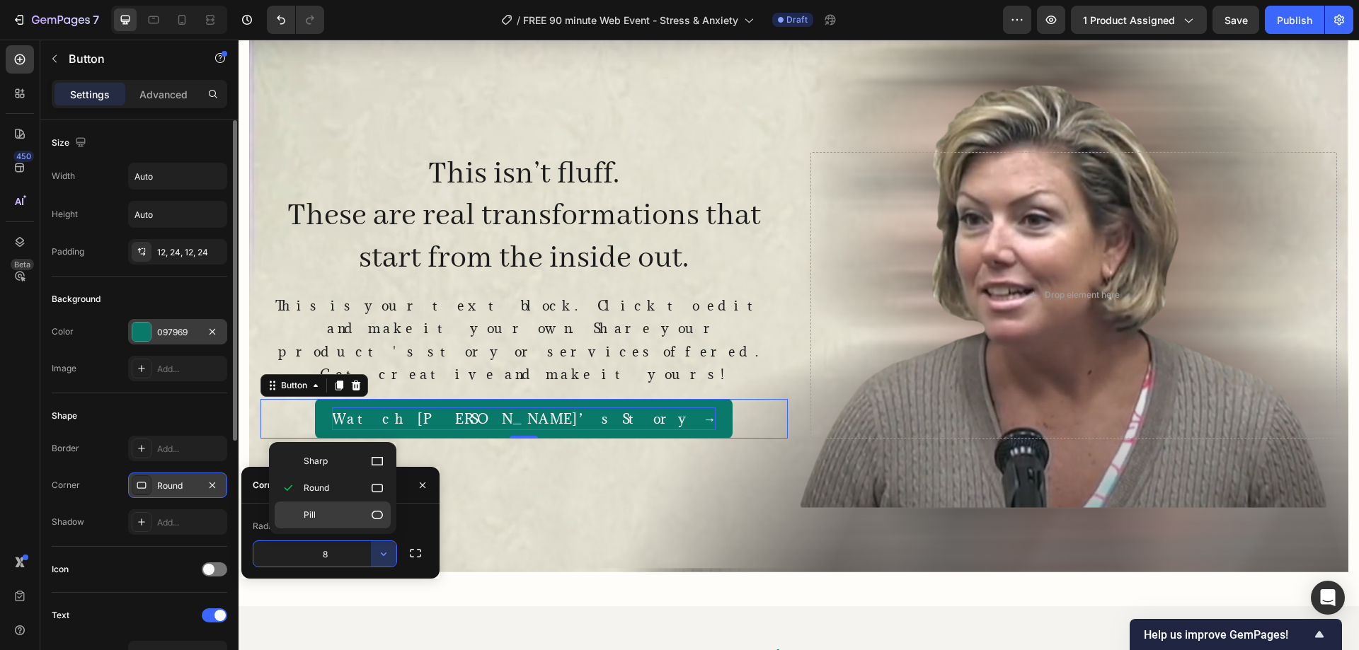
click at [351, 520] on p "Pill" at bounding box center [344, 515] width 81 height 14
type input "9999"
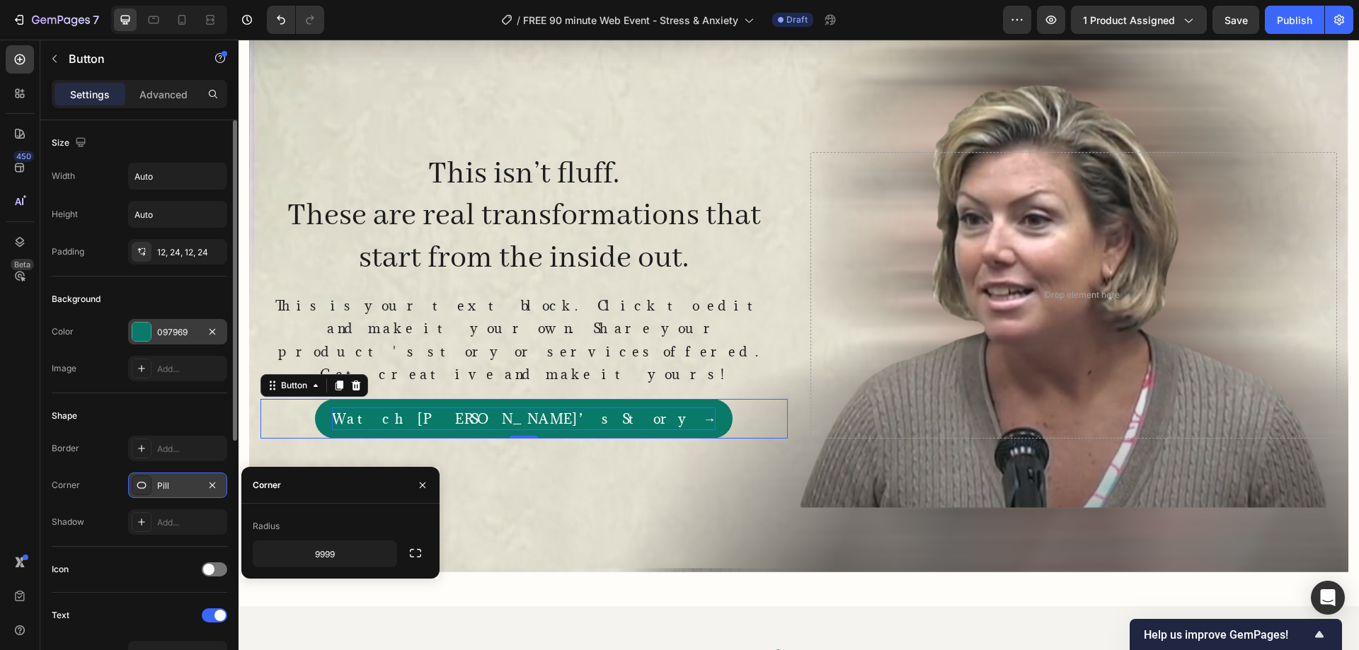
click at [84, 389] on div "Background Color 097969 Image Add..." at bounding box center [139, 335] width 175 height 117
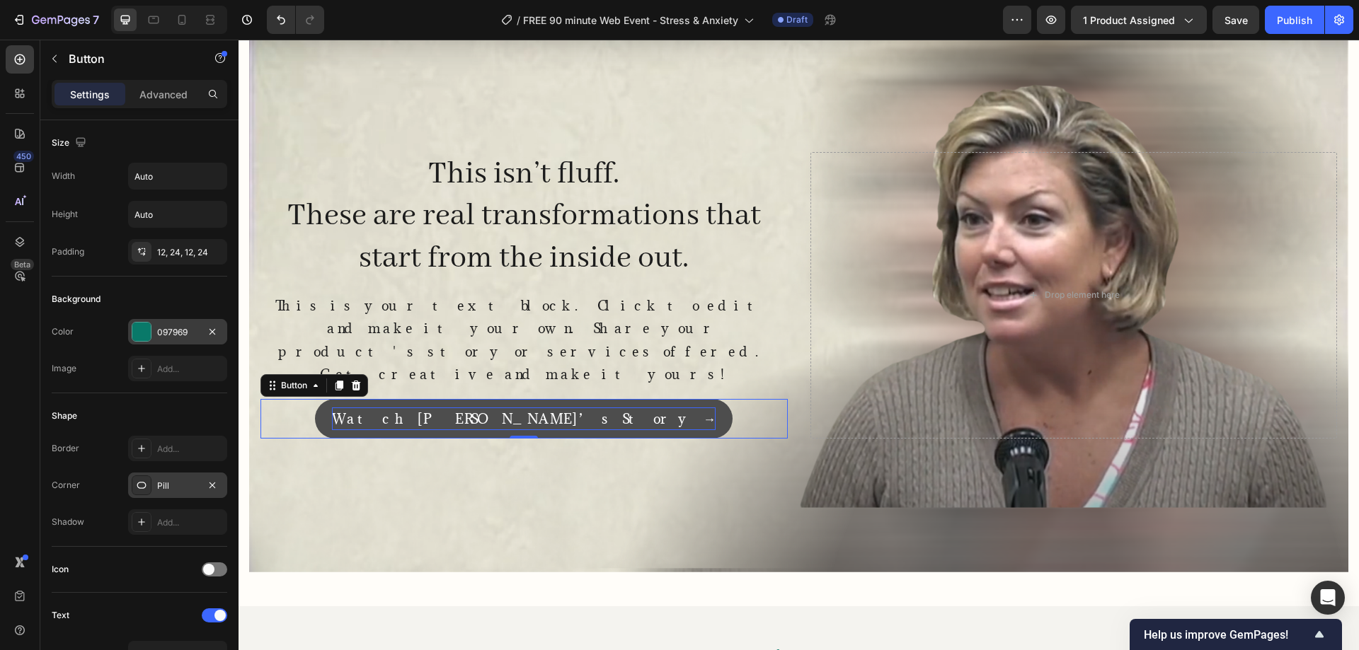
click at [441, 399] on button "Watch Melissa’s Story →" at bounding box center [524, 419] width 418 height 40
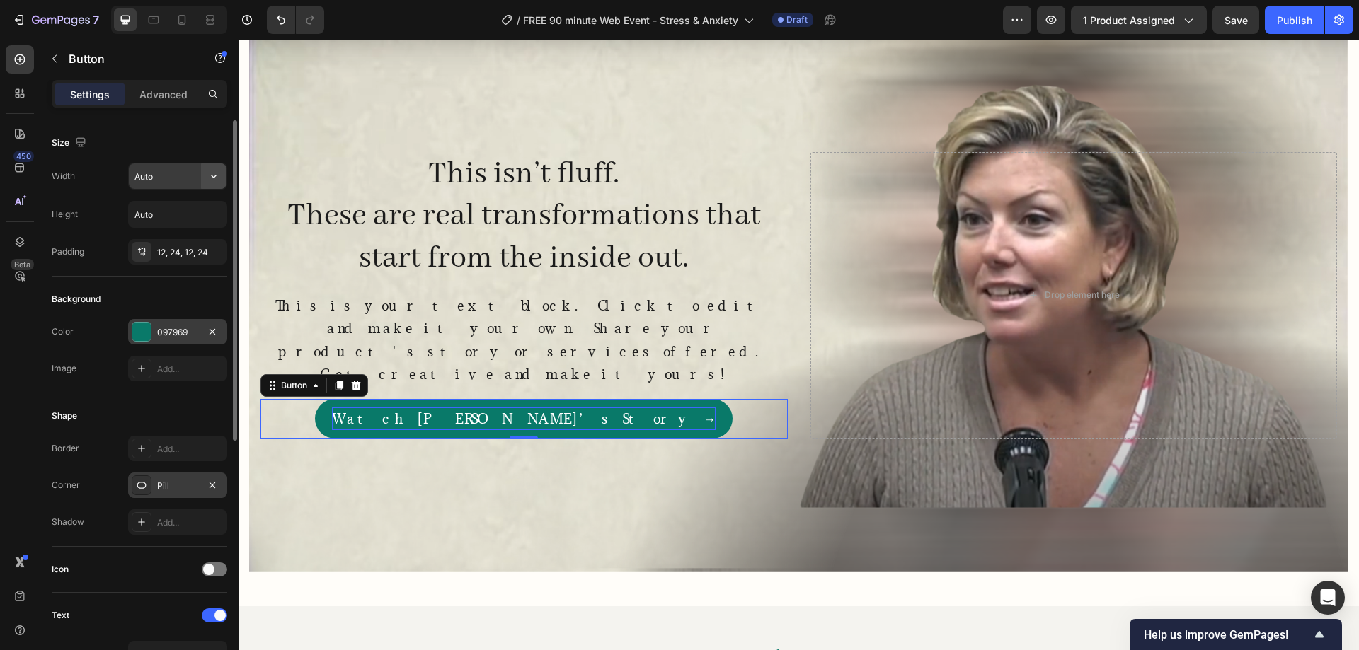
click at [215, 171] on icon "button" at bounding box center [214, 176] width 14 height 14
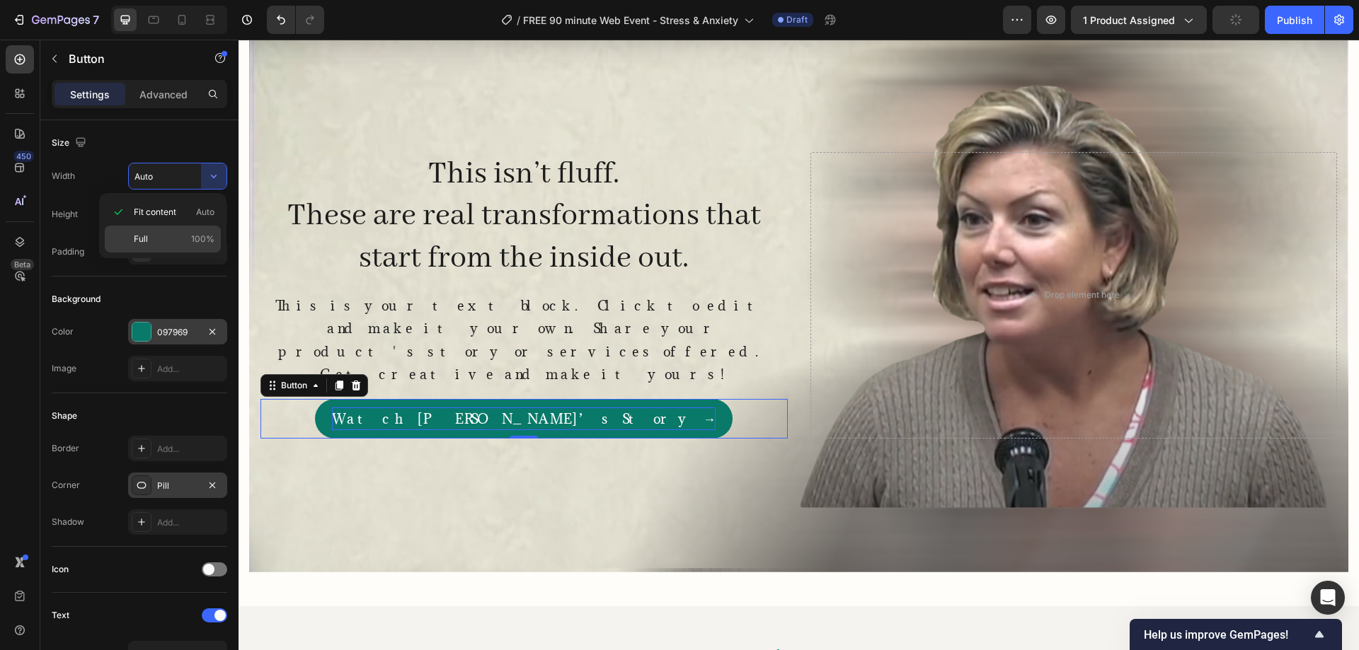
click at [149, 237] on p "Full 100%" at bounding box center [174, 239] width 81 height 13
type input "100%"
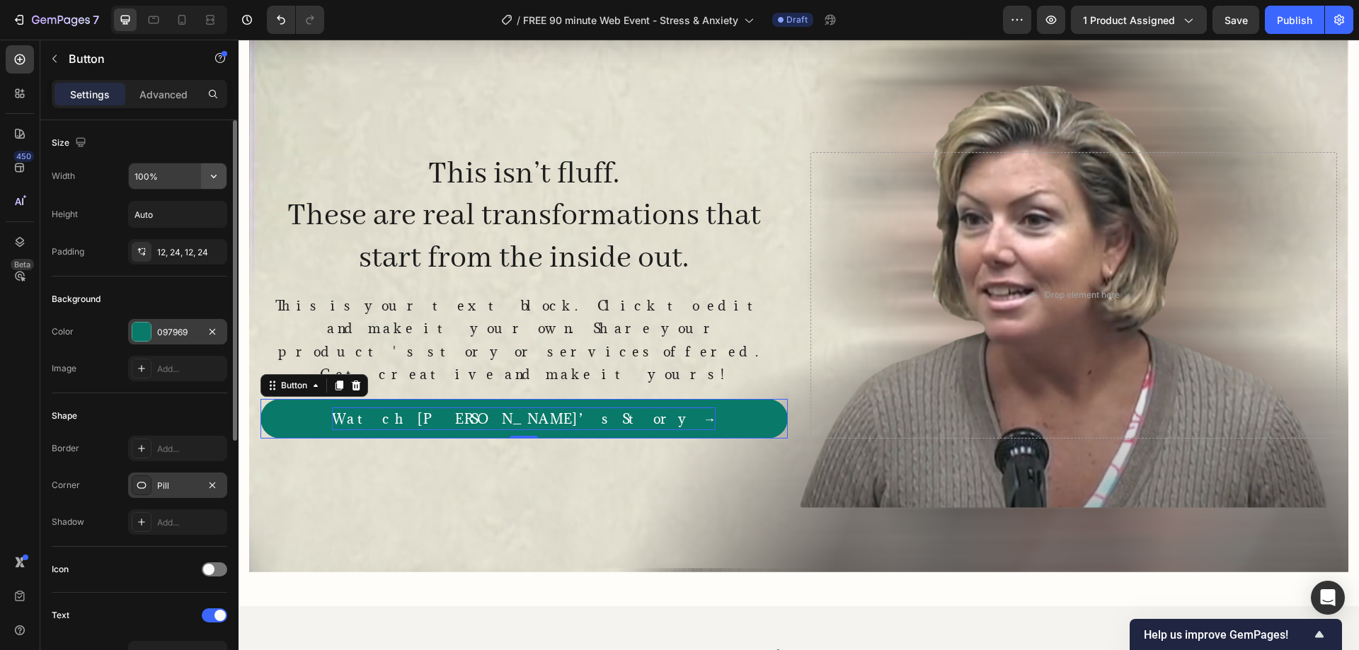
click at [208, 169] on icon "button" at bounding box center [214, 176] width 14 height 14
click at [0, 372] on div "450 Beta" at bounding box center [20, 345] width 40 height 611
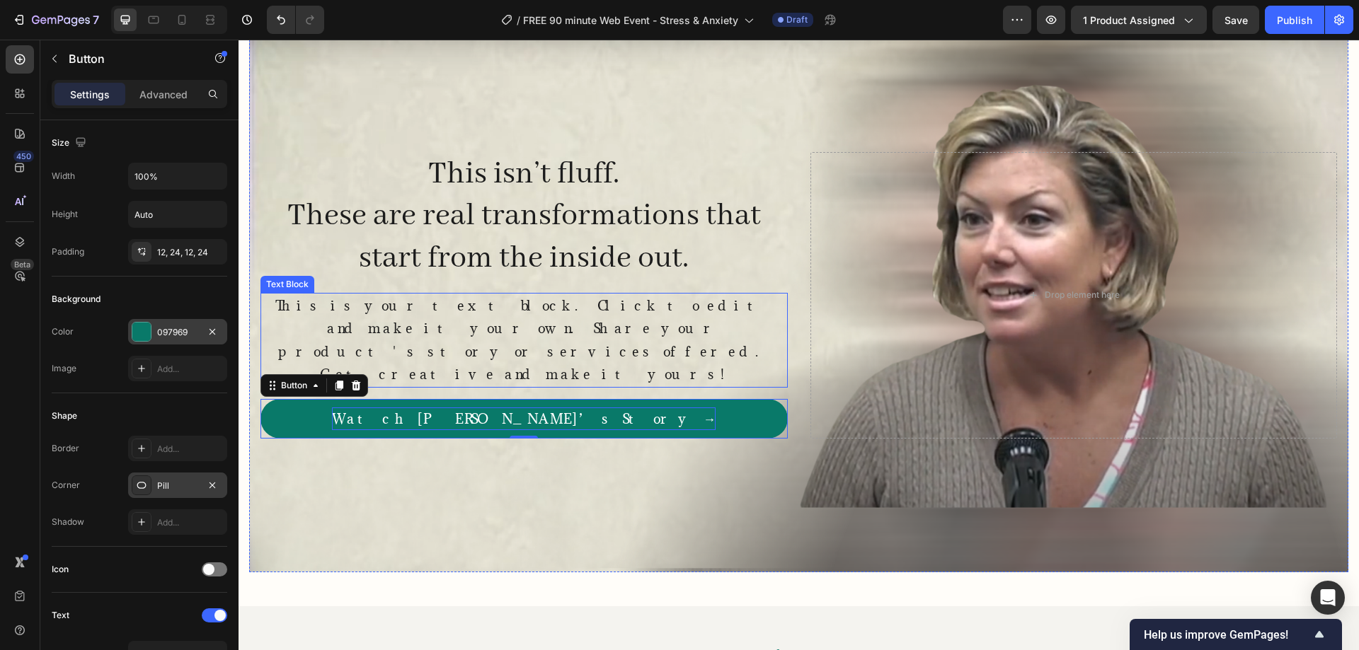
click at [515, 321] on p "This is your text block. Click to edit and make it your own. Share your product…" at bounding box center [524, 340] width 524 height 92
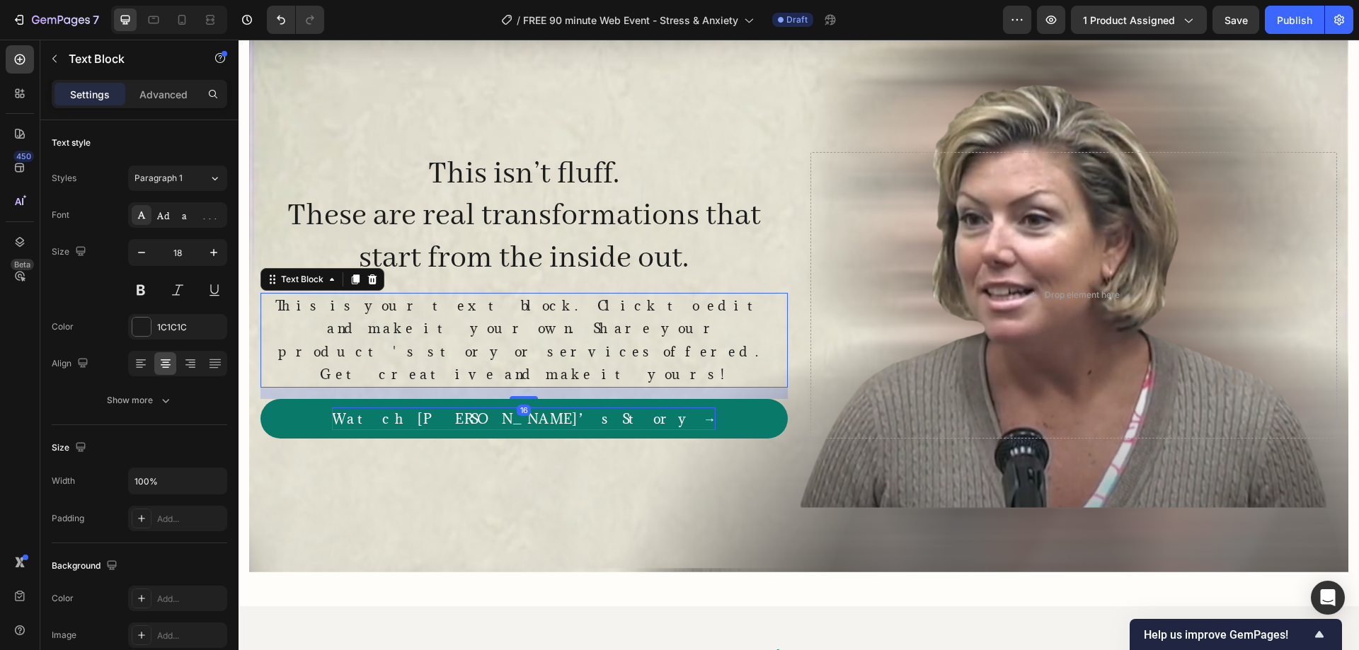
click at [0, 324] on div "450 Beta" at bounding box center [20, 345] width 40 height 611
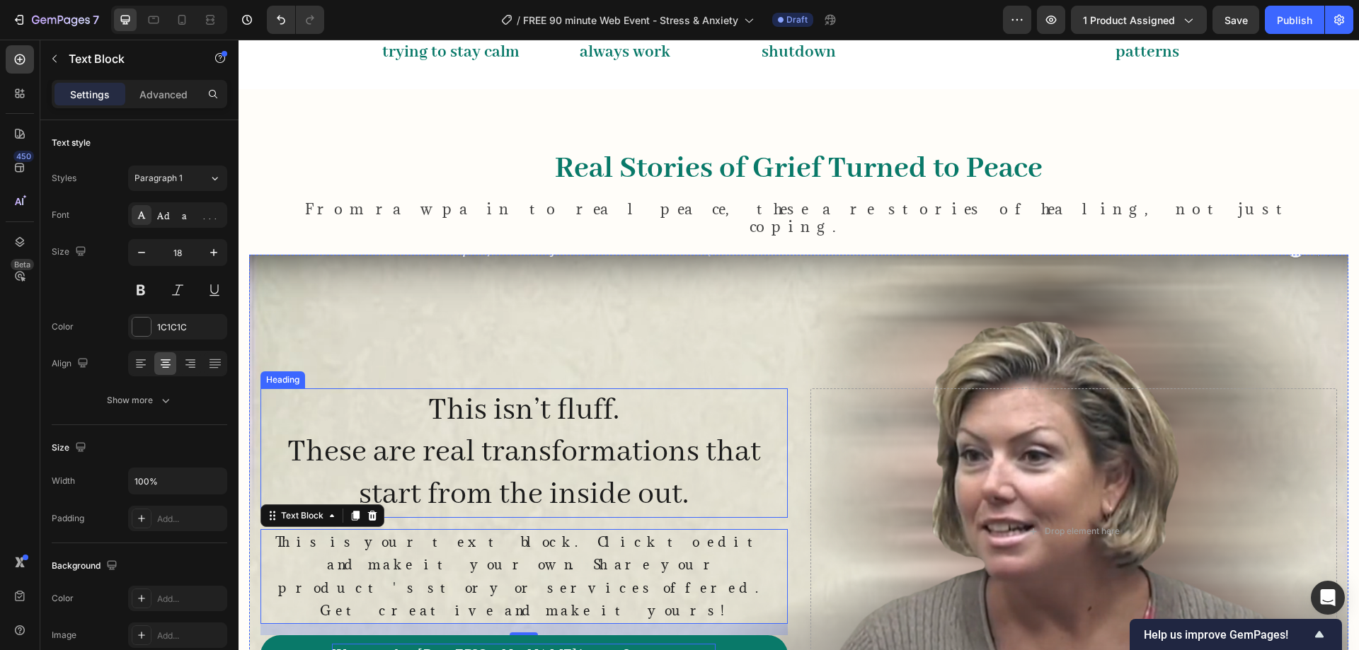
click at [534, 411] on p "This isn’t fluff. These are real transformations that start from the inside out." at bounding box center [524, 453] width 524 height 127
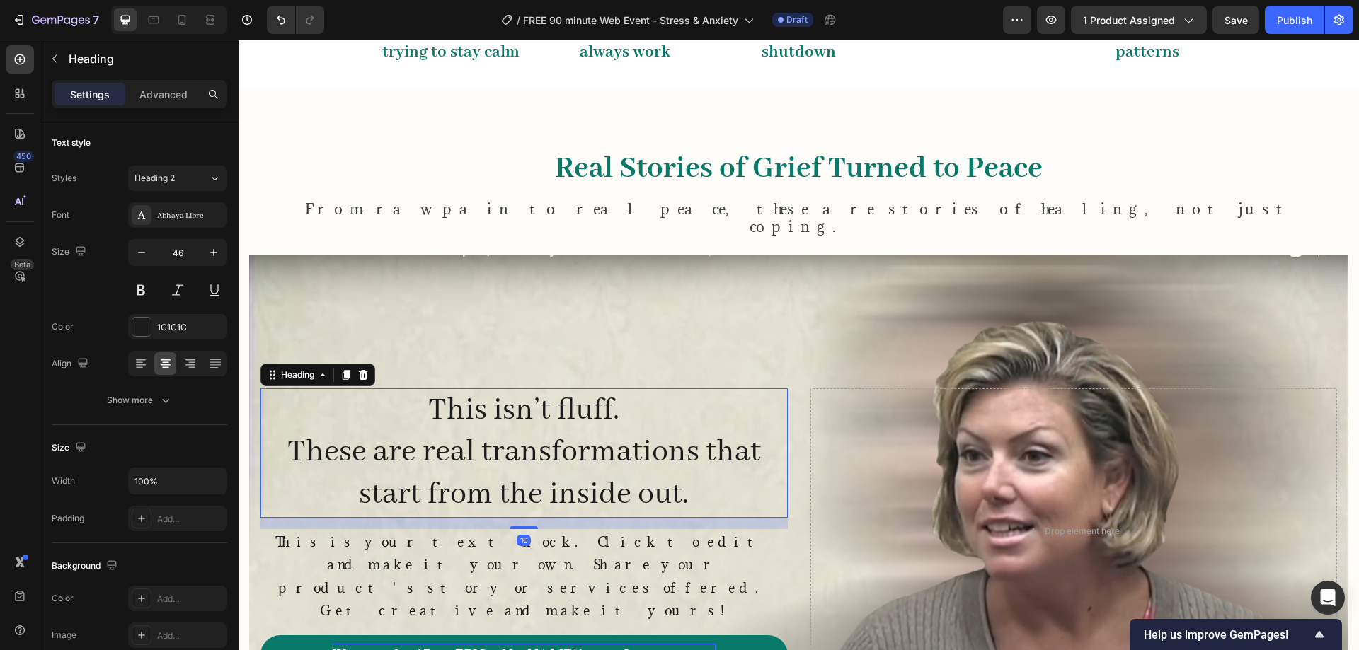
click at [534, 411] on p "This isn’t fluff. These are real transformations that start from the inside out." at bounding box center [524, 453] width 524 height 127
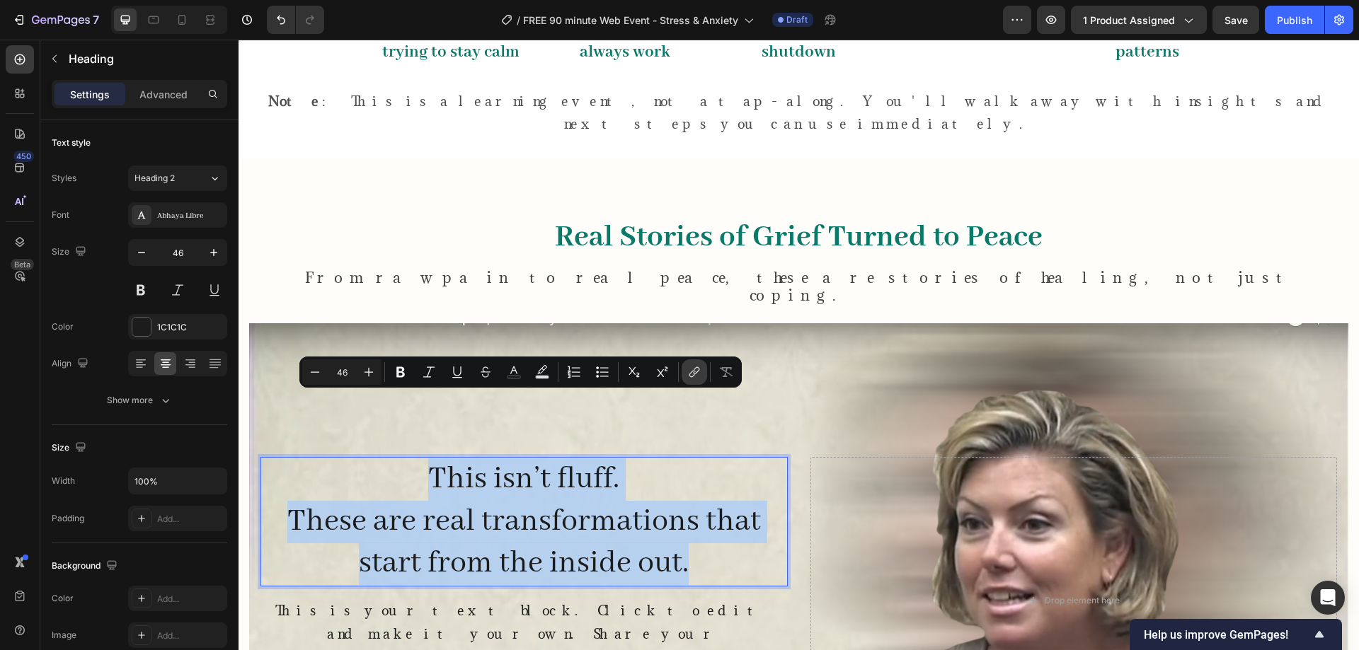
copy p "This isn’t fluff. These are real transformations that start from the inside out."
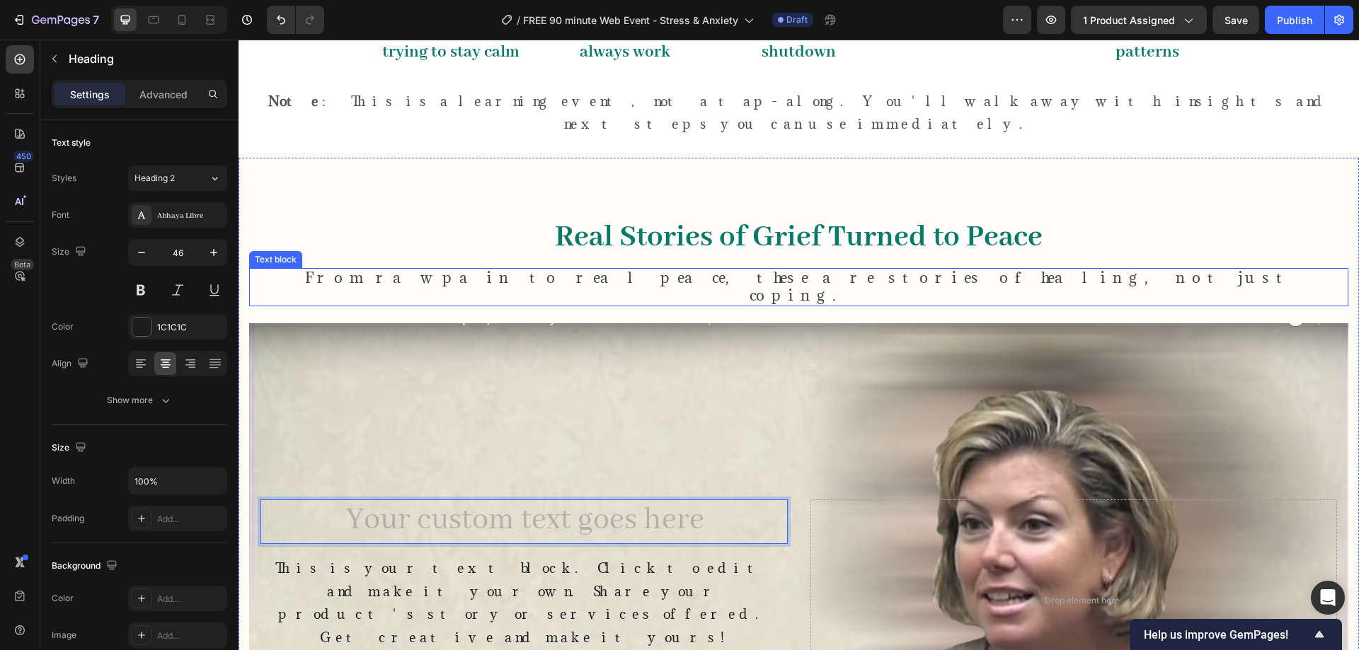
click at [762, 268] on span "From raw pain to real peace, these are stories of healing, not just coping." at bounding box center [799, 286] width 988 height 37
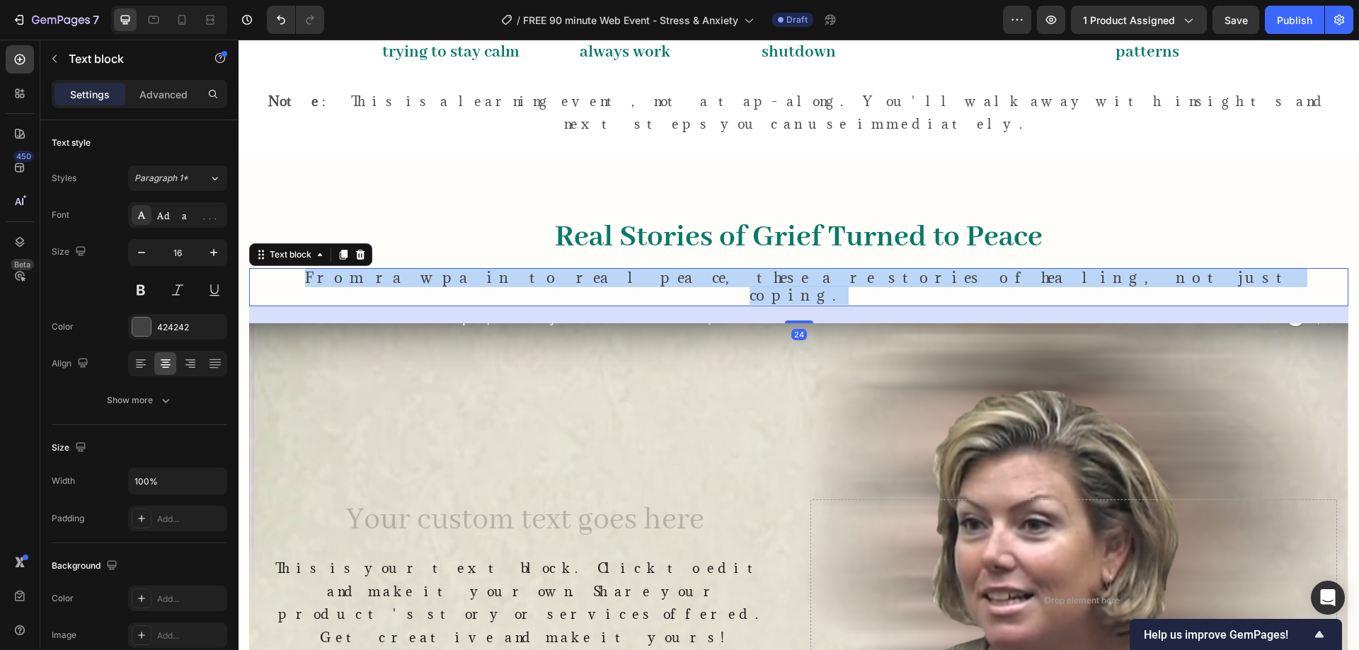
click at [762, 268] on span "From raw pain to real peace, these are stories of healing, not just coping." at bounding box center [799, 286] width 988 height 37
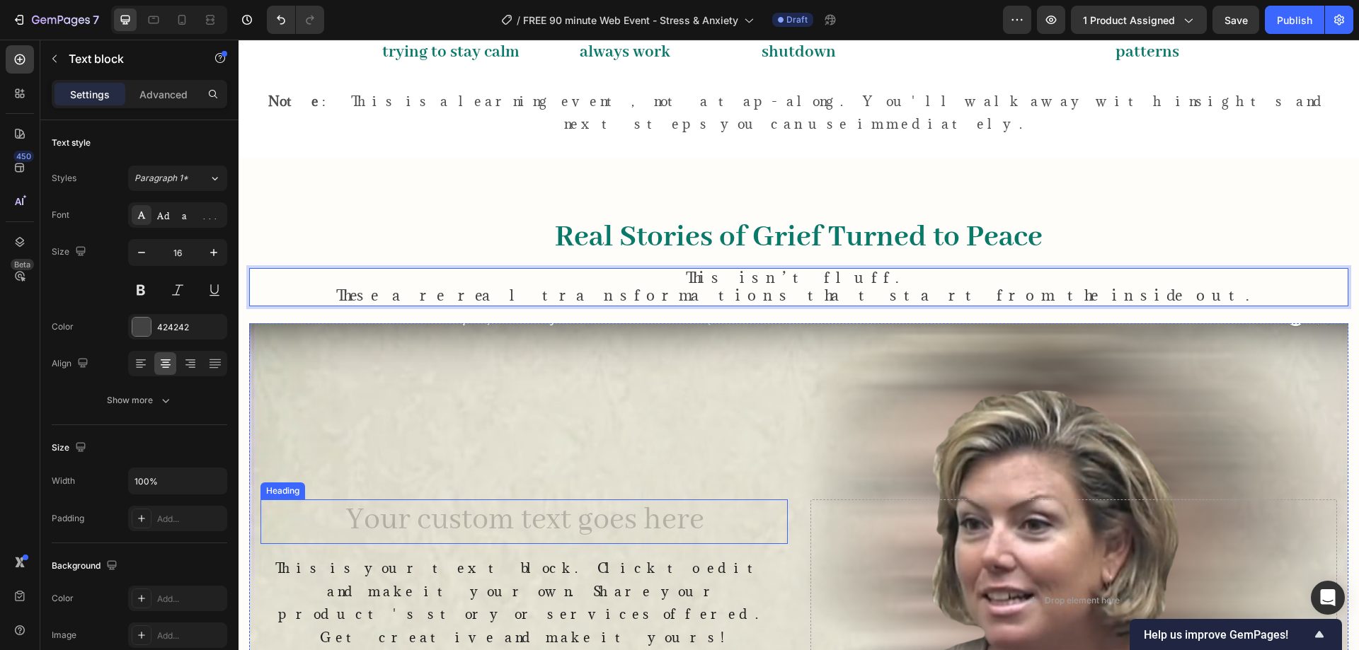
click at [562, 500] on h2 "Rich Text Editor. Editing area: main" at bounding box center [523, 522] width 527 height 45
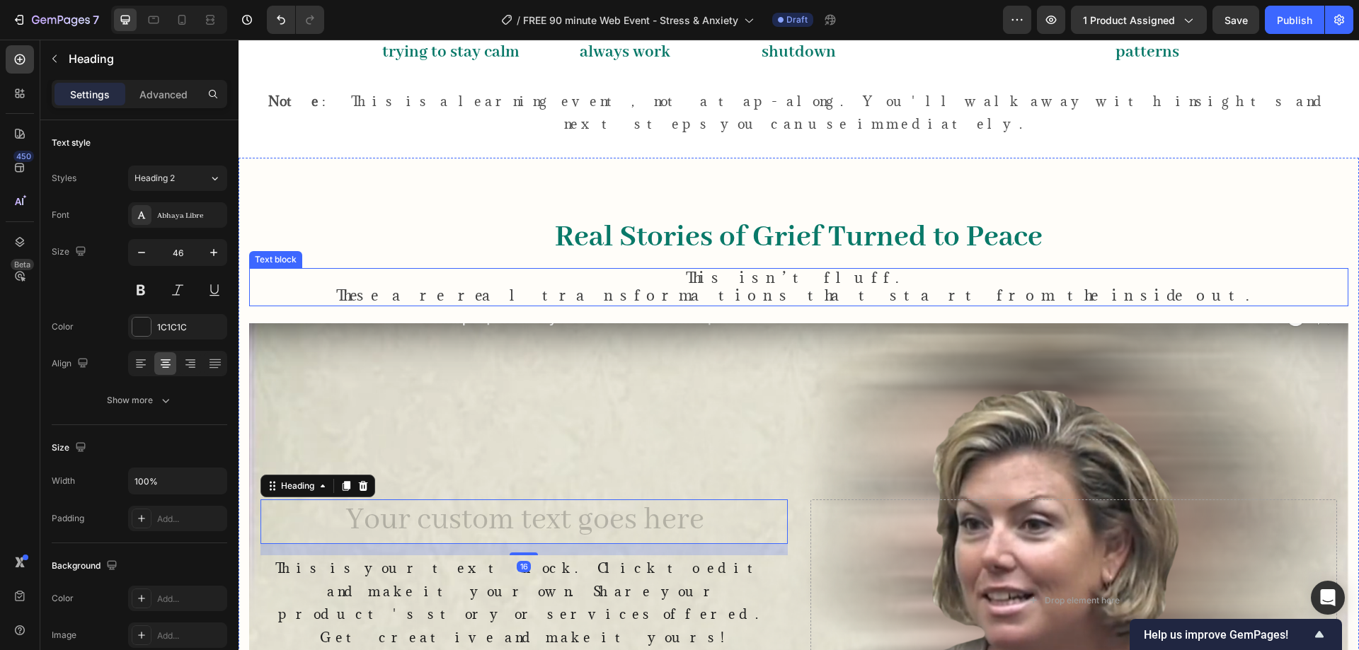
click at [830, 286] on span "These are real transformations that start from the inside out." at bounding box center [799, 295] width 926 height 19
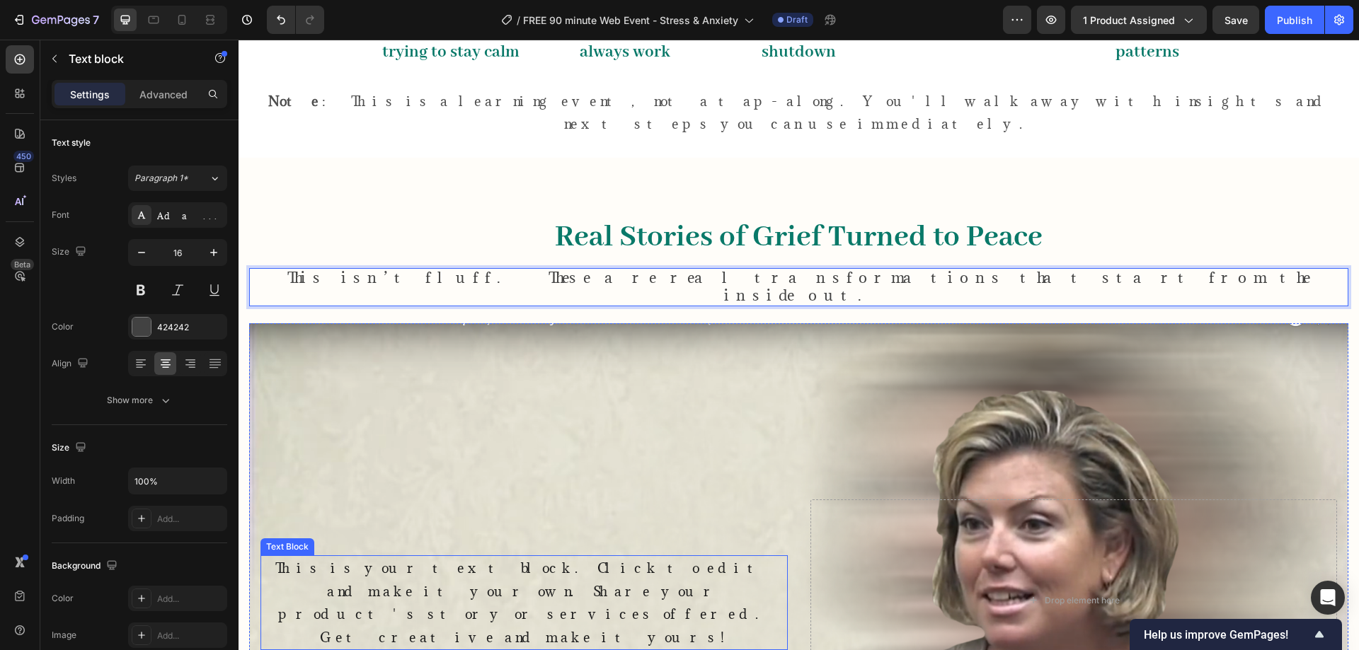
click at [447, 557] on p "This is your text block. Click to edit and make it your own. Share your product…" at bounding box center [524, 603] width 524 height 92
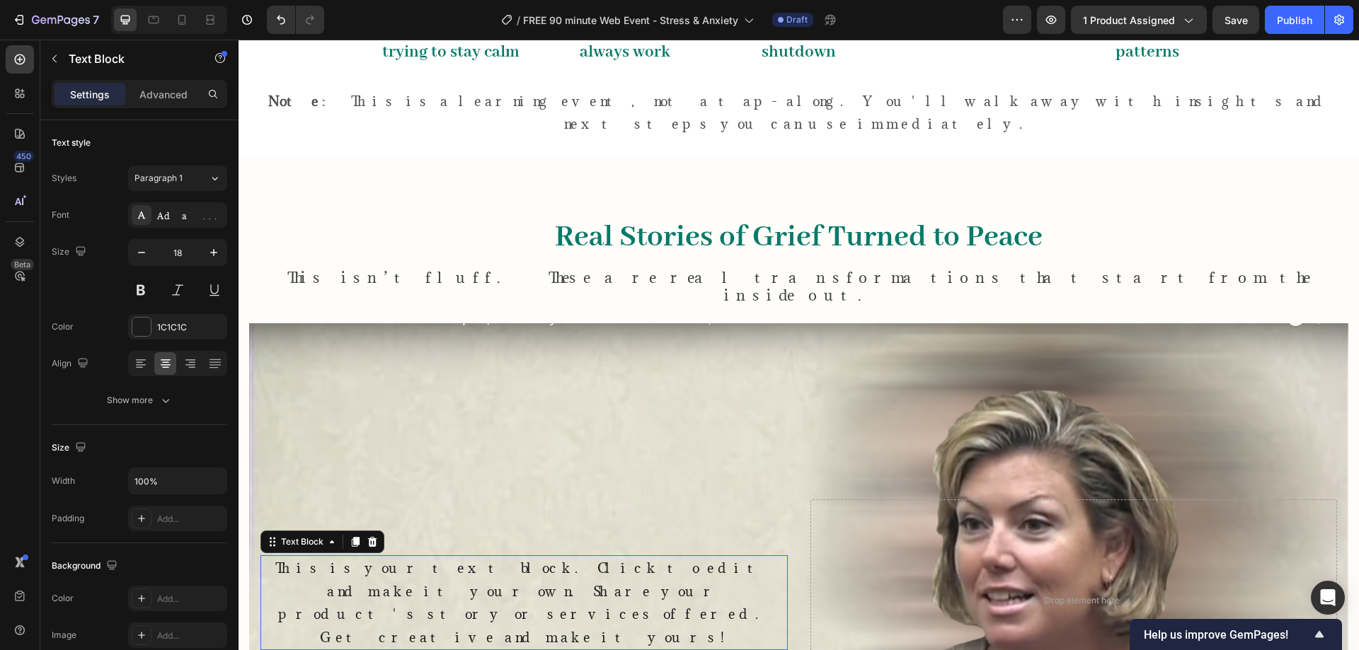
click at [459, 501] on p "Rich Text Editor. Editing area: main" at bounding box center [524, 522] width 524 height 42
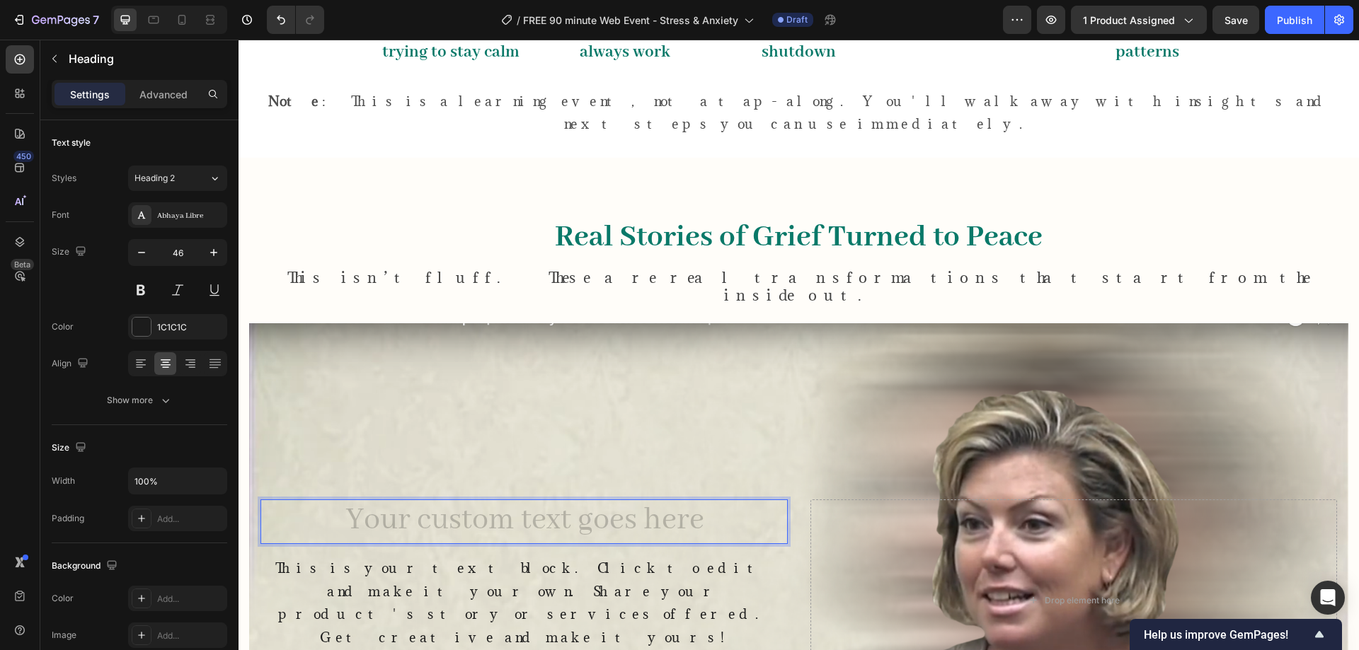
click at [459, 500] on h2 "Rich Text Editor. Editing area: main" at bounding box center [523, 522] width 527 height 45
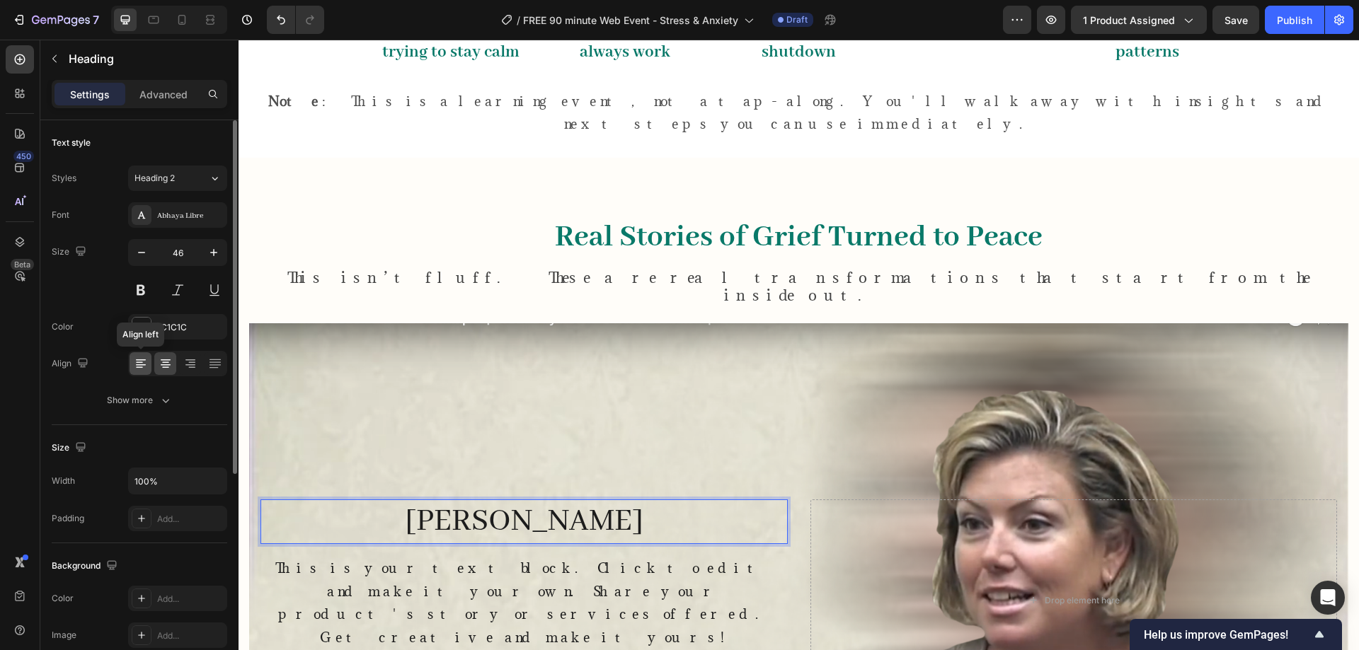
click at [142, 365] on icon at bounding box center [141, 364] width 10 height 1
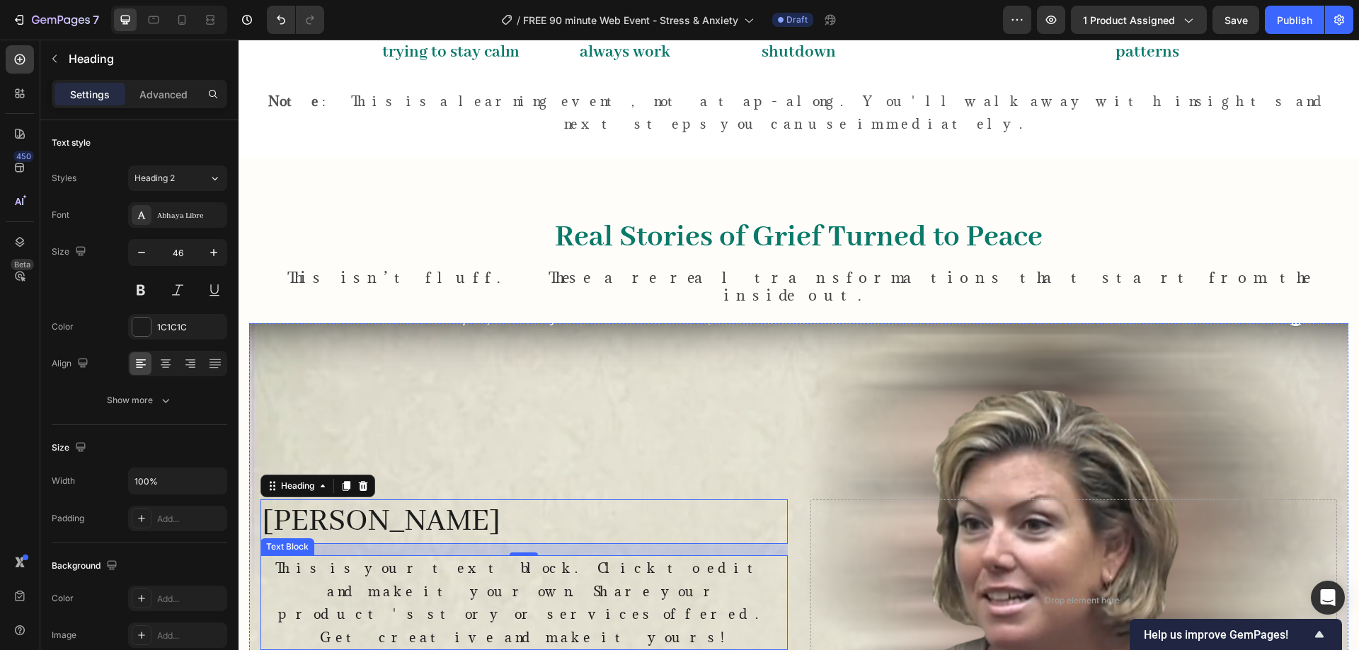
click at [372, 557] on p "This is your text block. Click to edit and make it your own. Share your product…" at bounding box center [524, 603] width 524 height 92
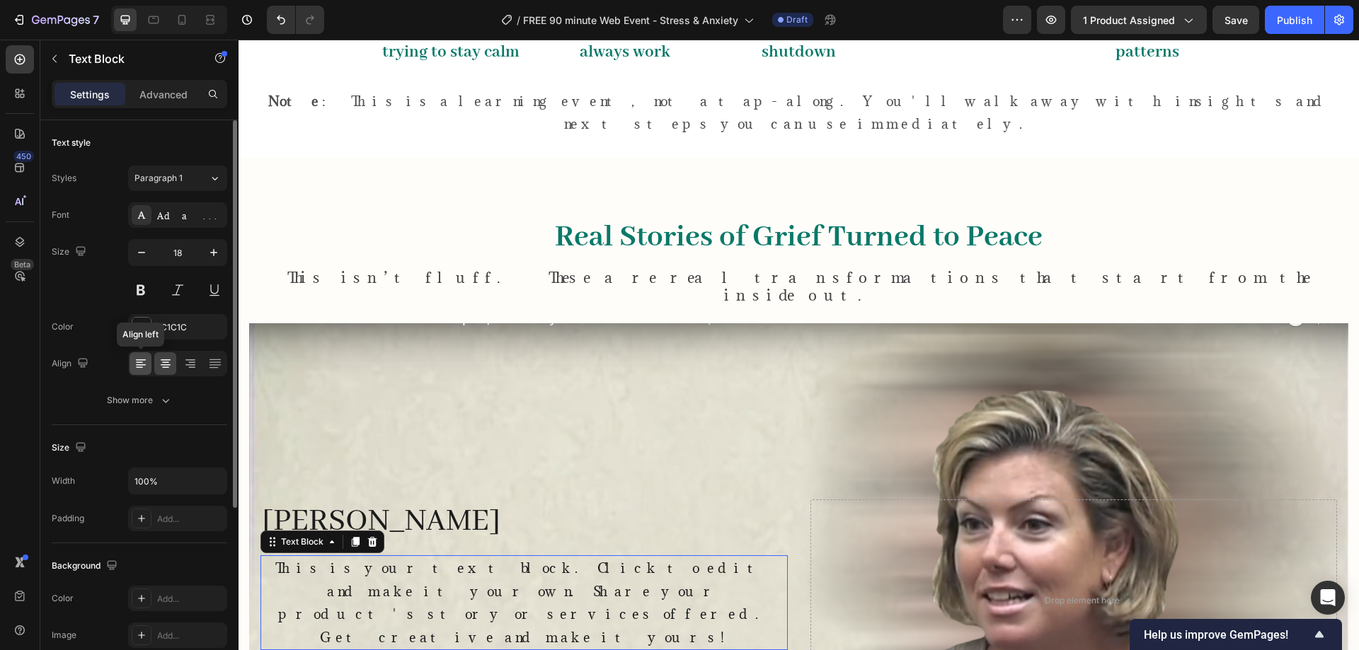
click at [138, 362] on icon at bounding box center [139, 362] width 7 height 1
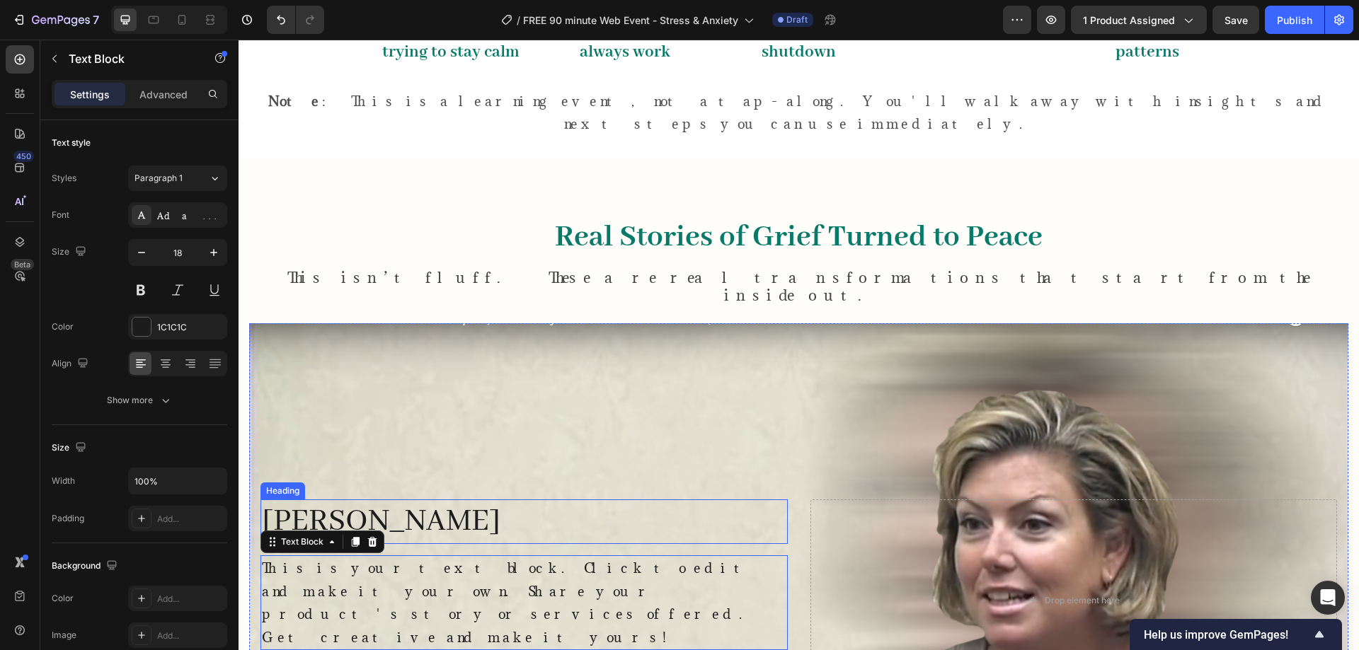
click at [335, 501] on p "Melissa" at bounding box center [524, 522] width 524 height 42
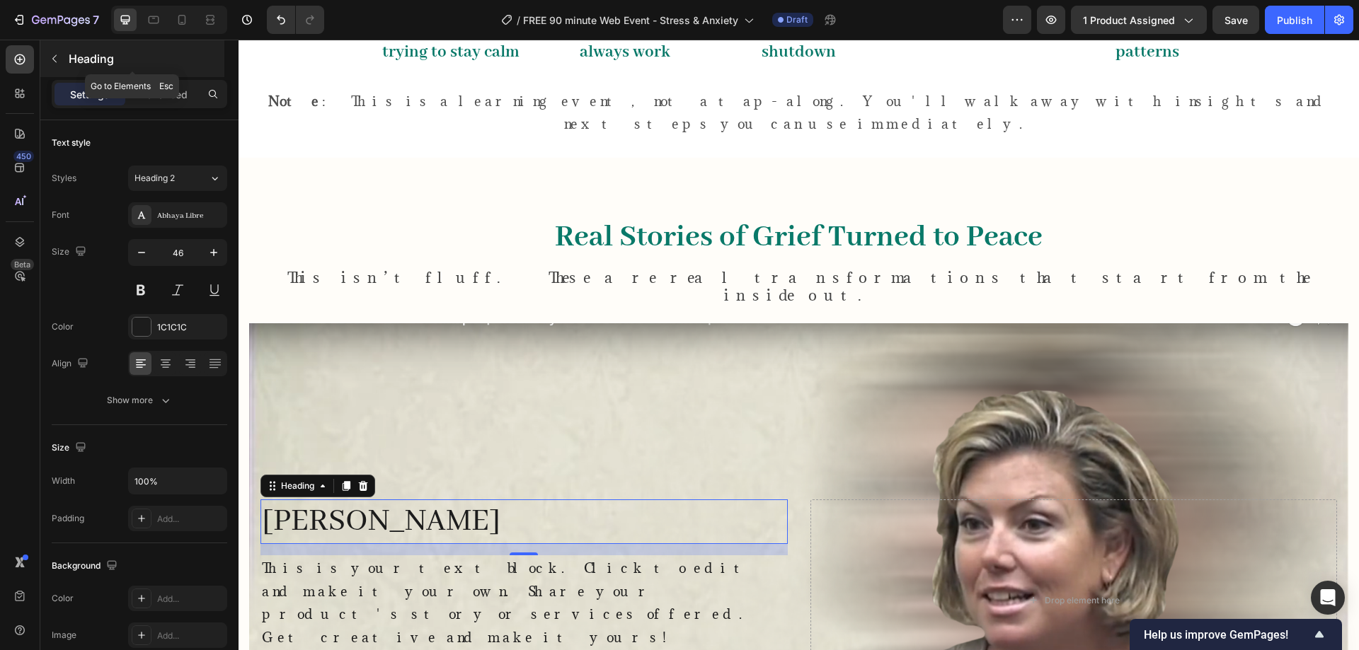
click at [57, 51] on button "button" at bounding box center [54, 58] width 23 height 23
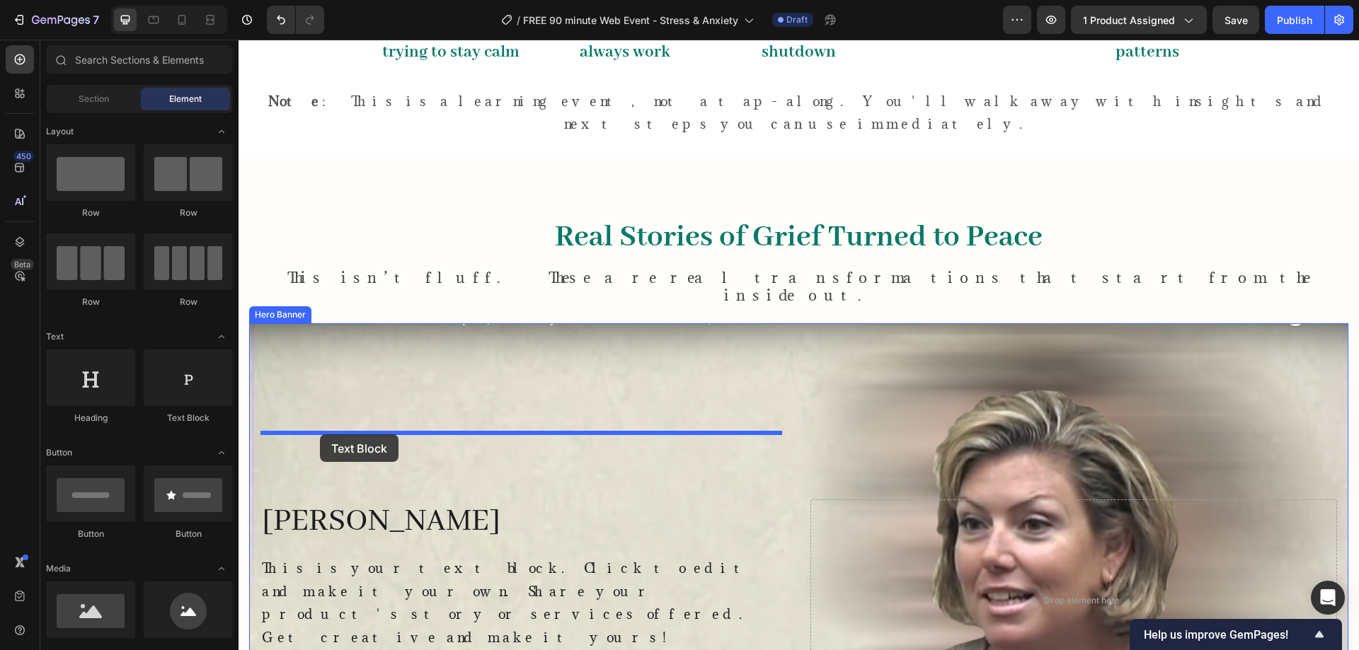
drag, startPoint x: 491, startPoint y: 442, endPoint x: 320, endPoint y: 434, distance: 171.4
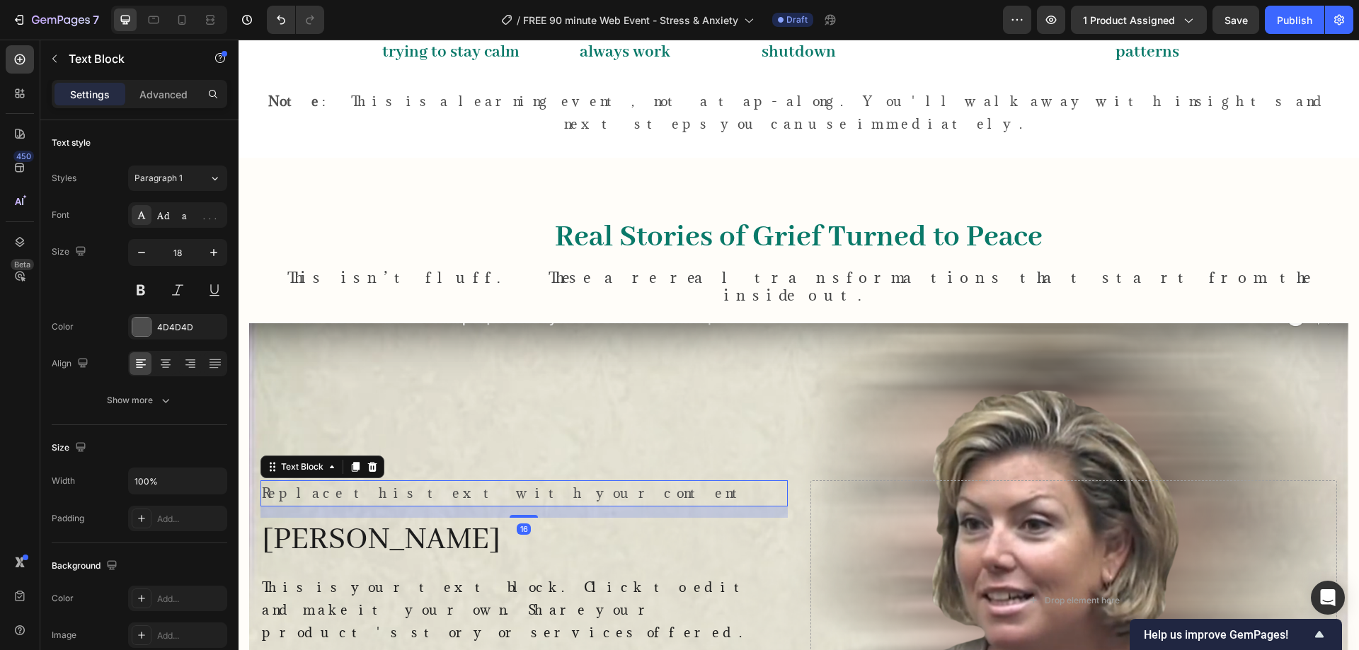
click at [353, 480] on div "Replace this text with your content" at bounding box center [523, 492] width 527 height 25
click at [353, 482] on p "Replace this text with your content" at bounding box center [524, 493] width 524 height 23
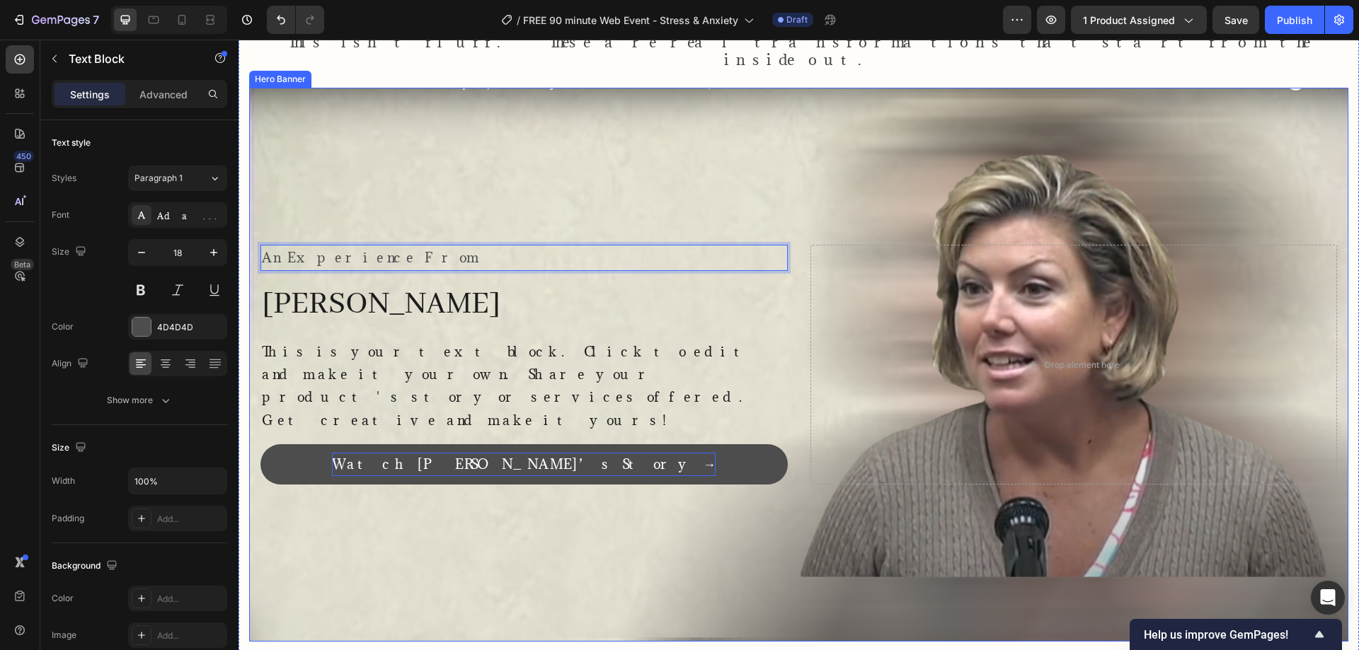
scroll to position [1114, 0]
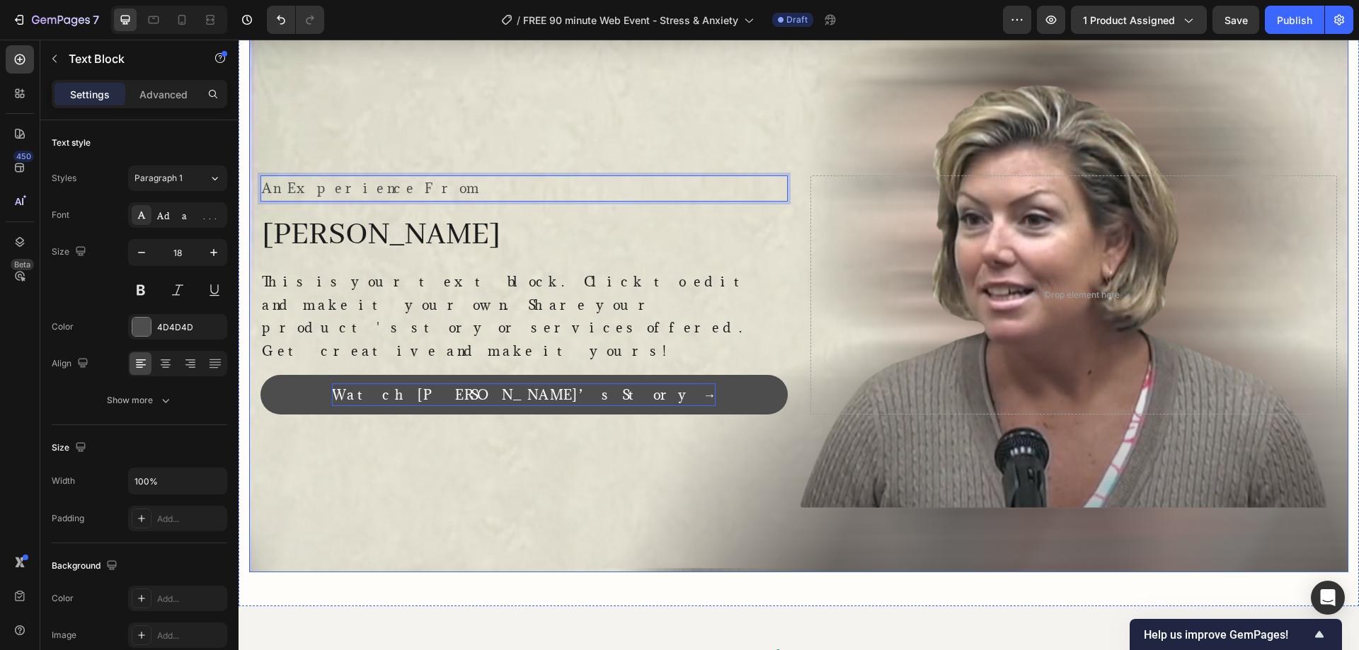
click at [641, 375] on button "Watch Melissa’s Story →" at bounding box center [523, 395] width 527 height 40
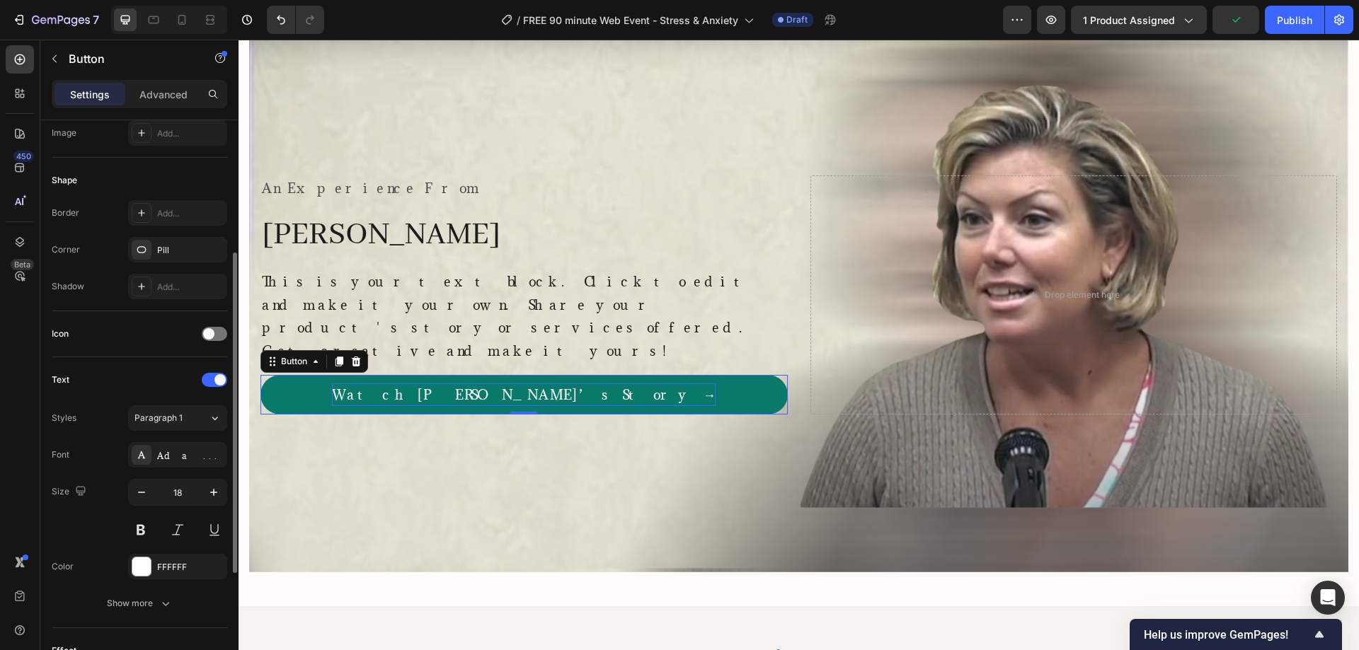
scroll to position [444, 0]
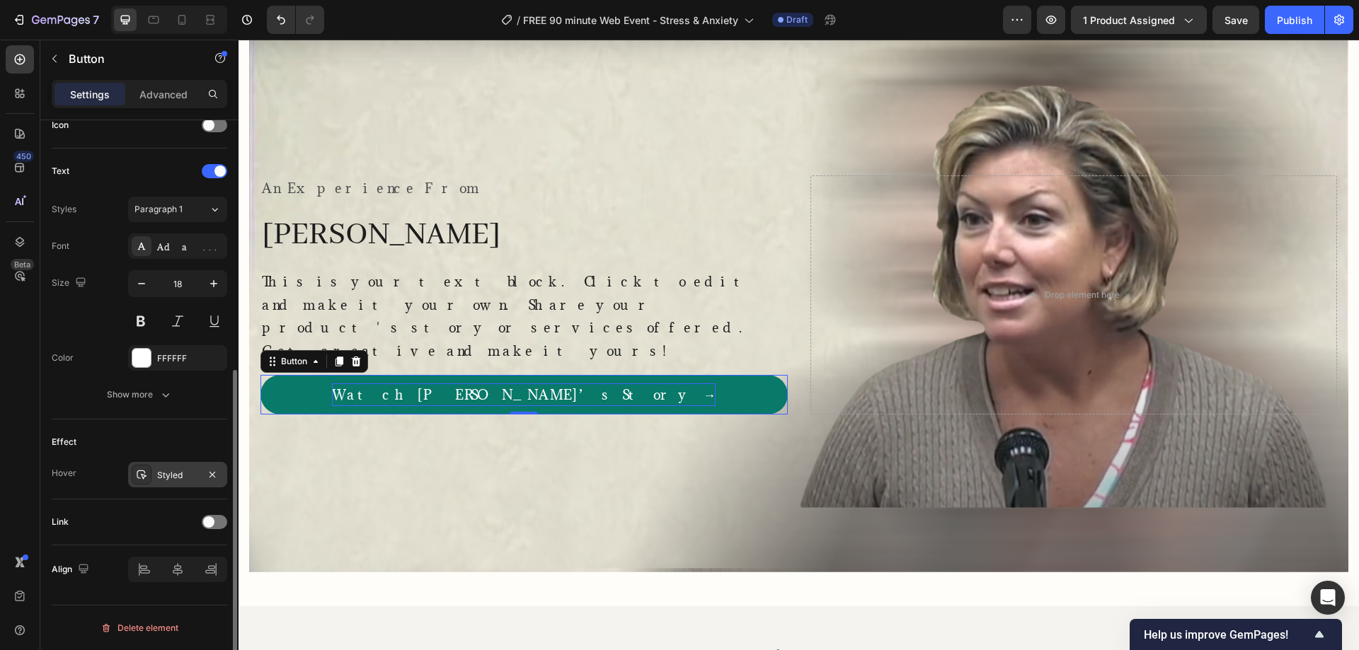
click at [168, 474] on div "Styled" at bounding box center [177, 475] width 41 height 13
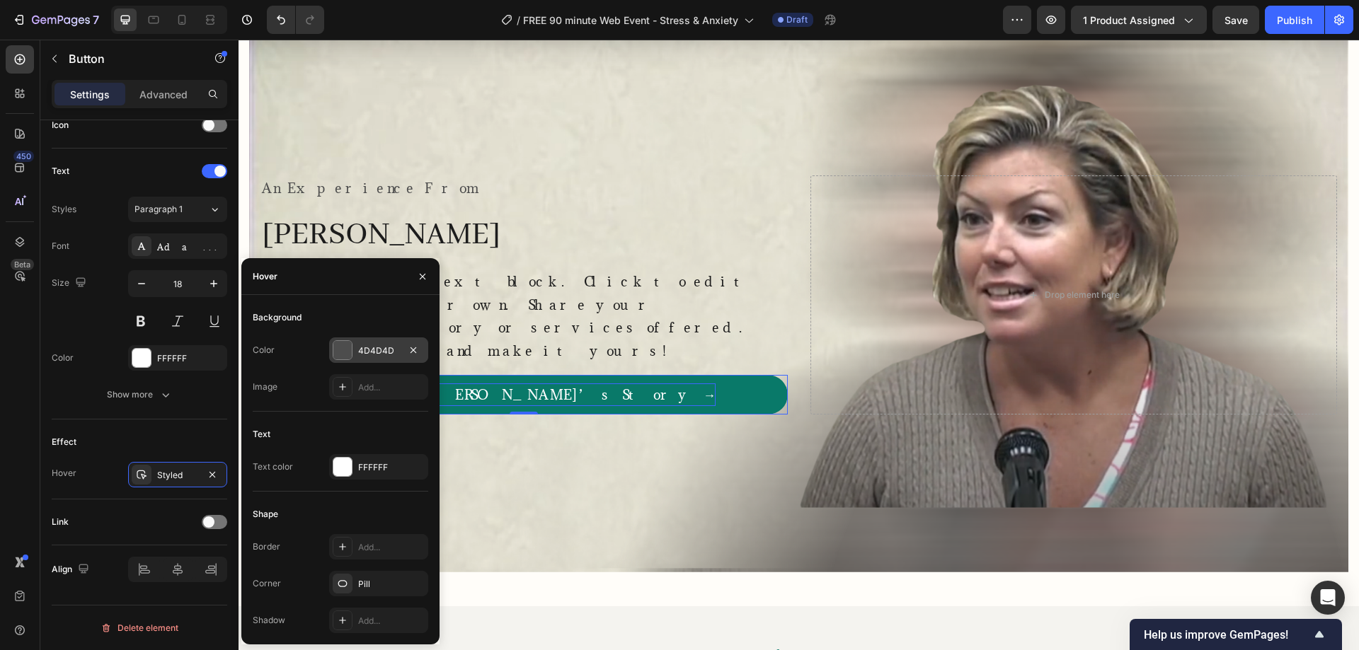
click at [362, 343] on div "4D4D4D" at bounding box center [378, 350] width 99 height 25
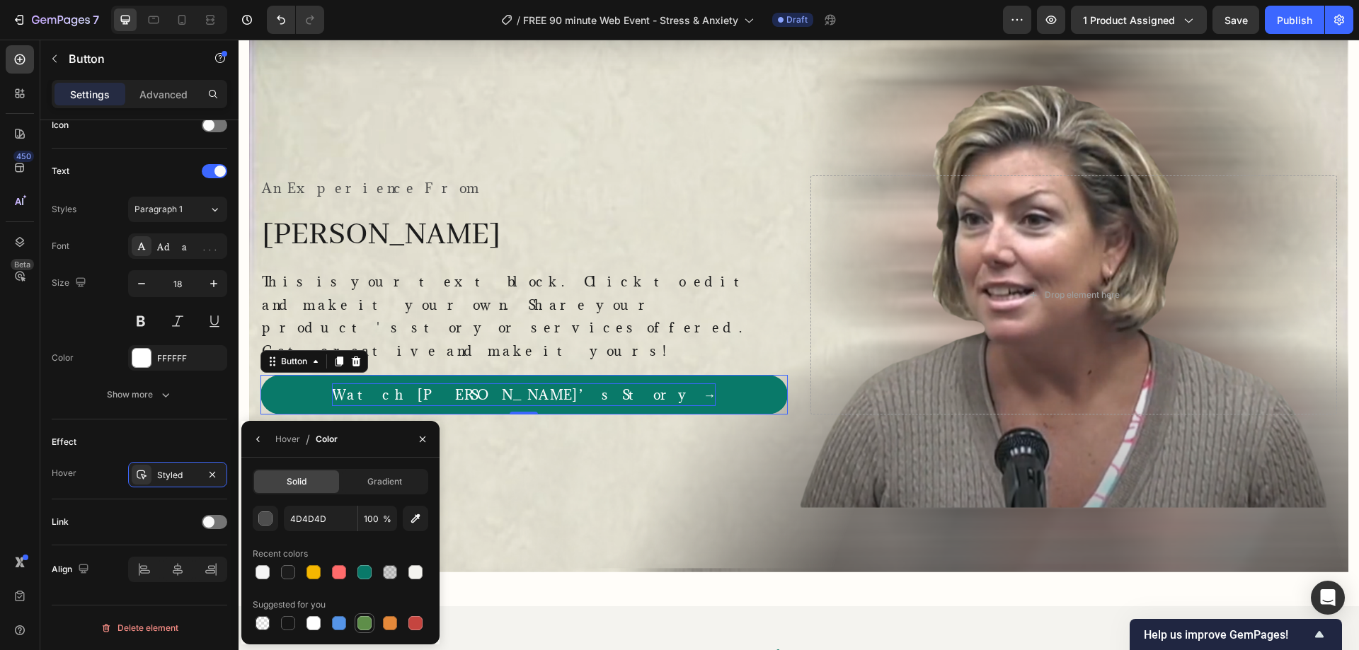
click at [358, 623] on div at bounding box center [364, 623] width 14 height 14
type input "5E8E49"
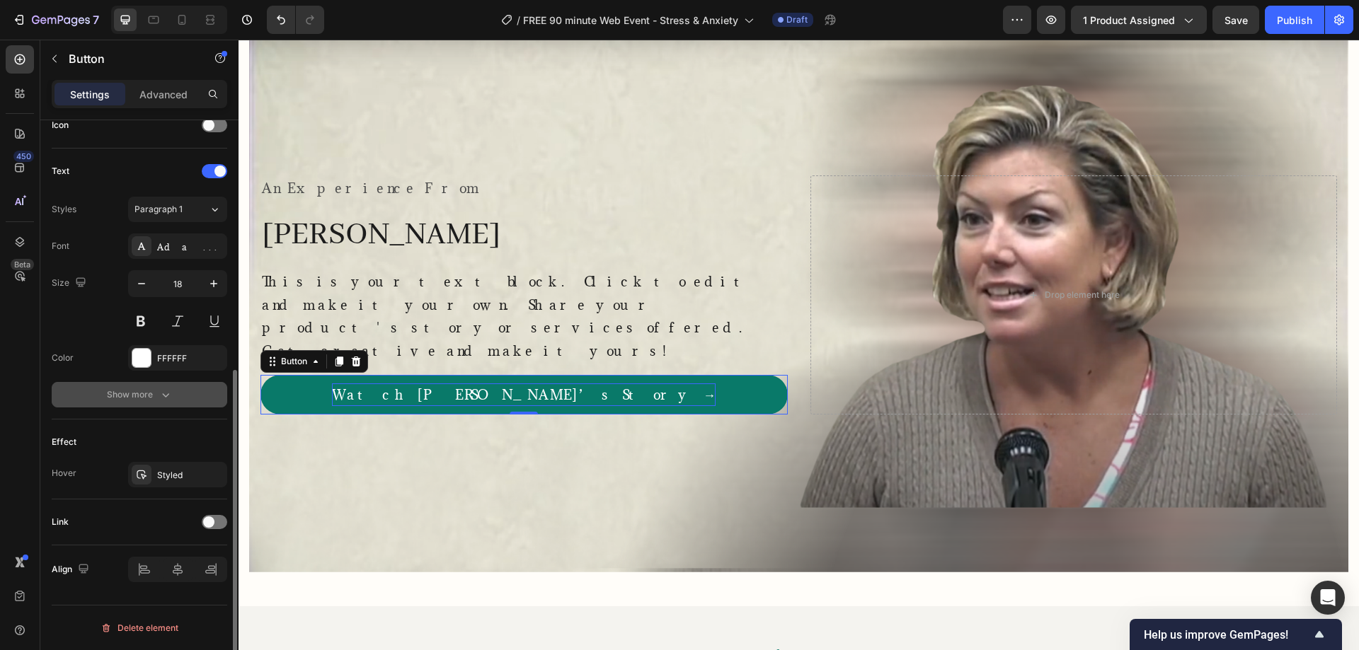
click at [56, 390] on button "Show more" at bounding box center [139, 394] width 175 height 25
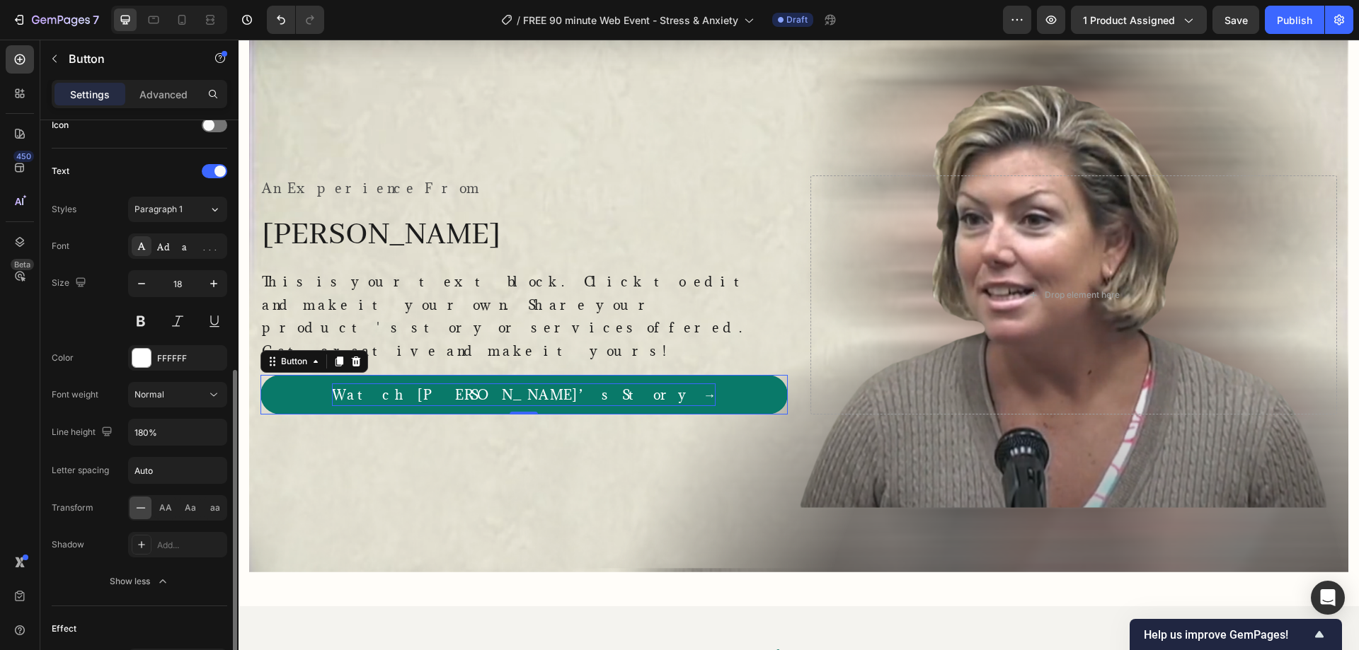
scroll to position [631, 0]
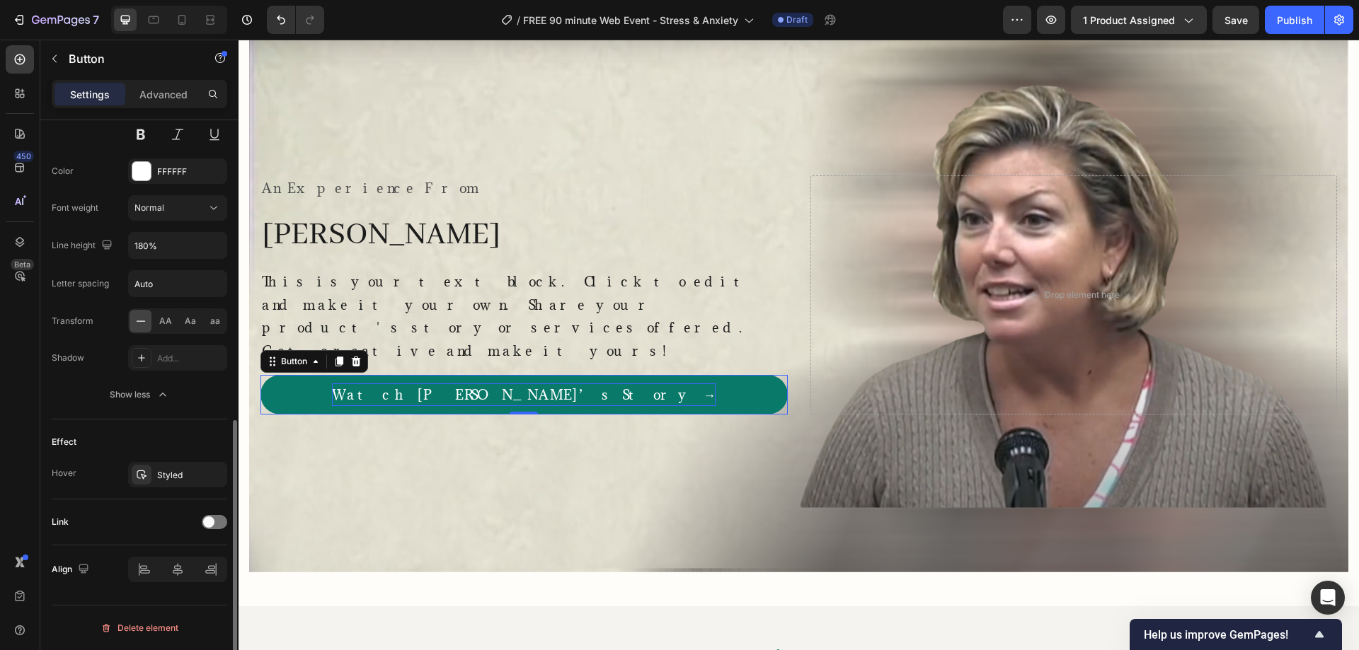
click at [210, 529] on div "Link" at bounding box center [139, 522] width 175 height 23
click at [210, 522] on span at bounding box center [208, 522] width 11 height 11
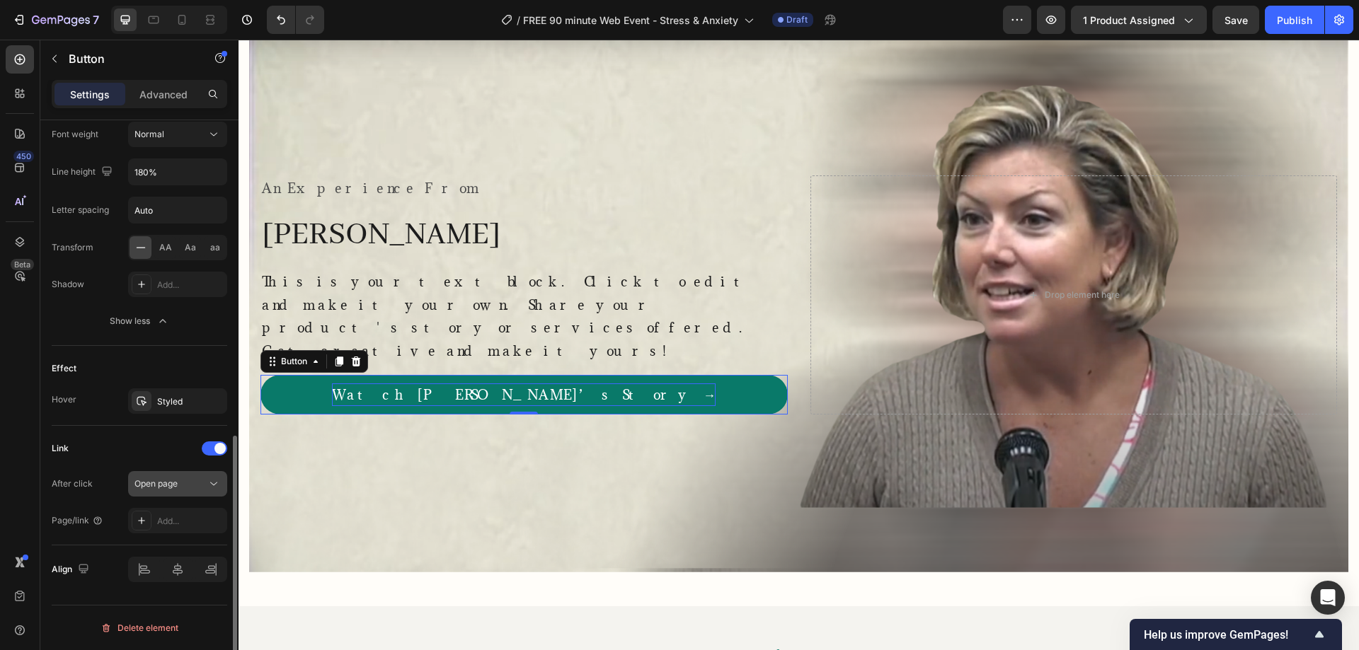
click at [200, 478] on div "Open page" at bounding box center [170, 484] width 72 height 13
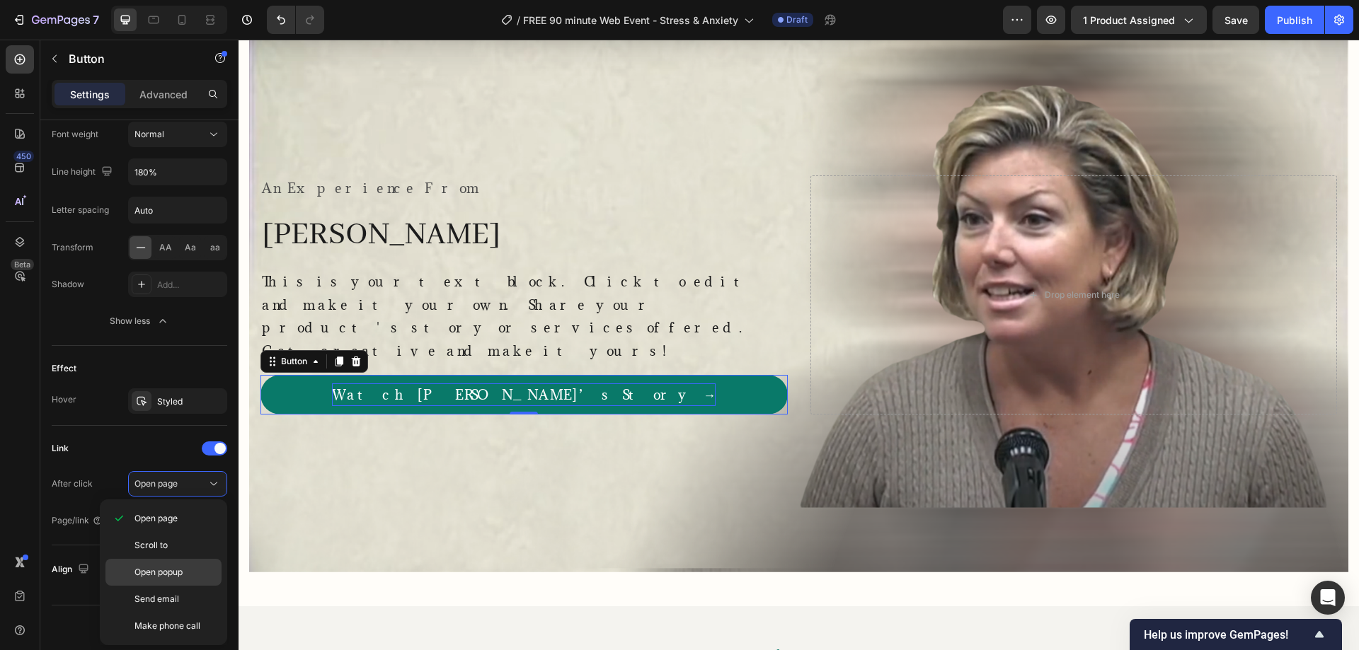
click at [171, 572] on span "Open popup" at bounding box center [158, 572] width 48 height 13
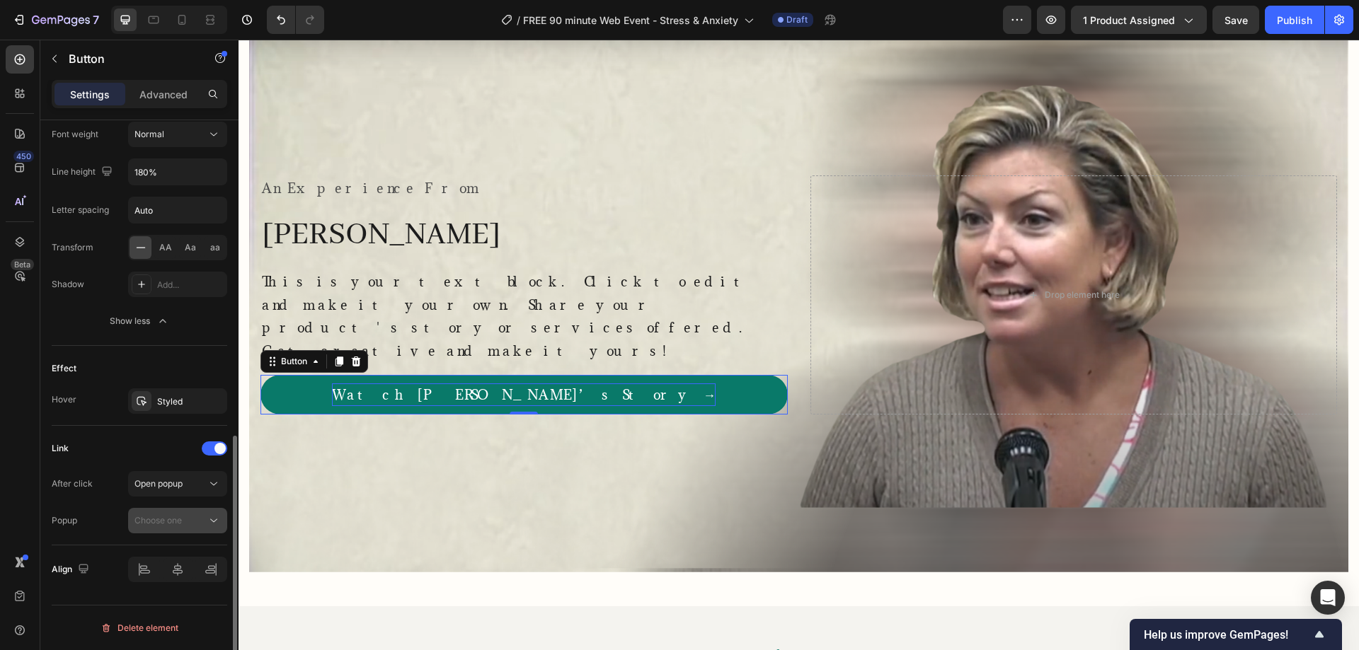
click at [197, 510] on button "Choose one" at bounding box center [177, 520] width 99 height 25
click at [176, 585] on div "Create a popup" at bounding box center [163, 588] width 62 height 13
click at [141, 556] on span "Popup 1" at bounding box center [149, 555] width 31 height 13
click at [208, 517] on icon at bounding box center [214, 521] width 14 height 14
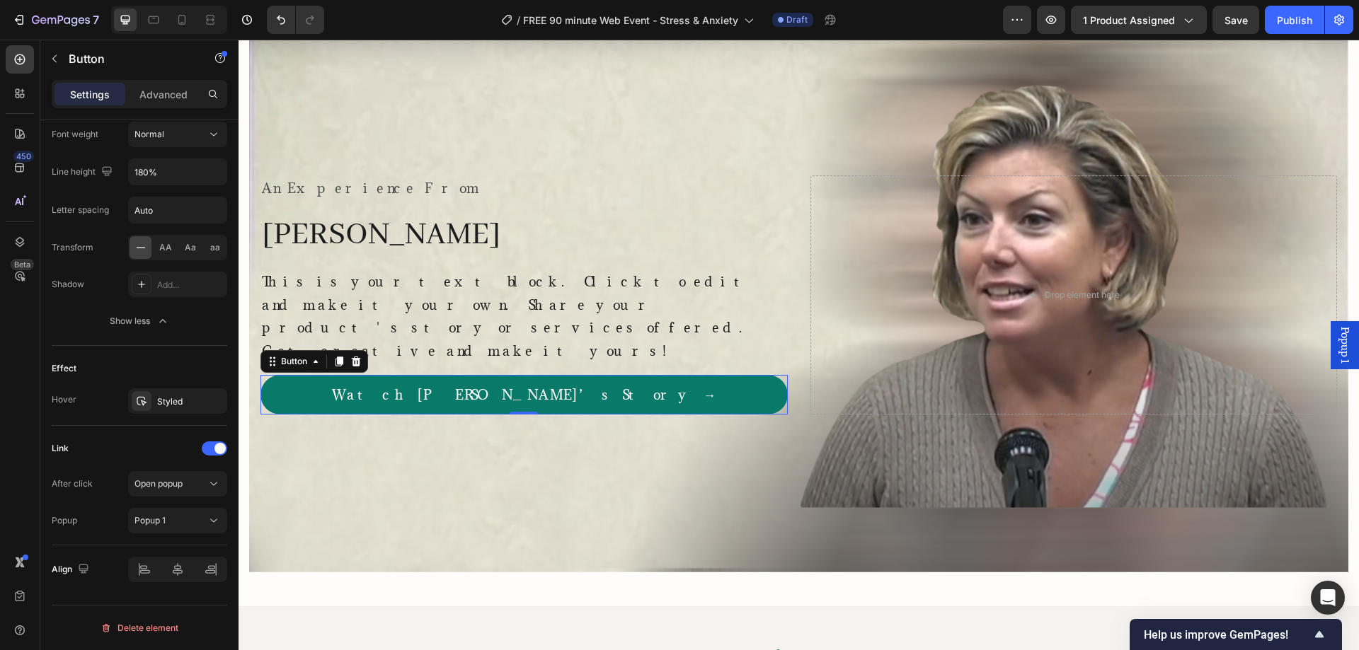
click at [1337, 332] on span "Popup 1" at bounding box center [1344, 345] width 14 height 37
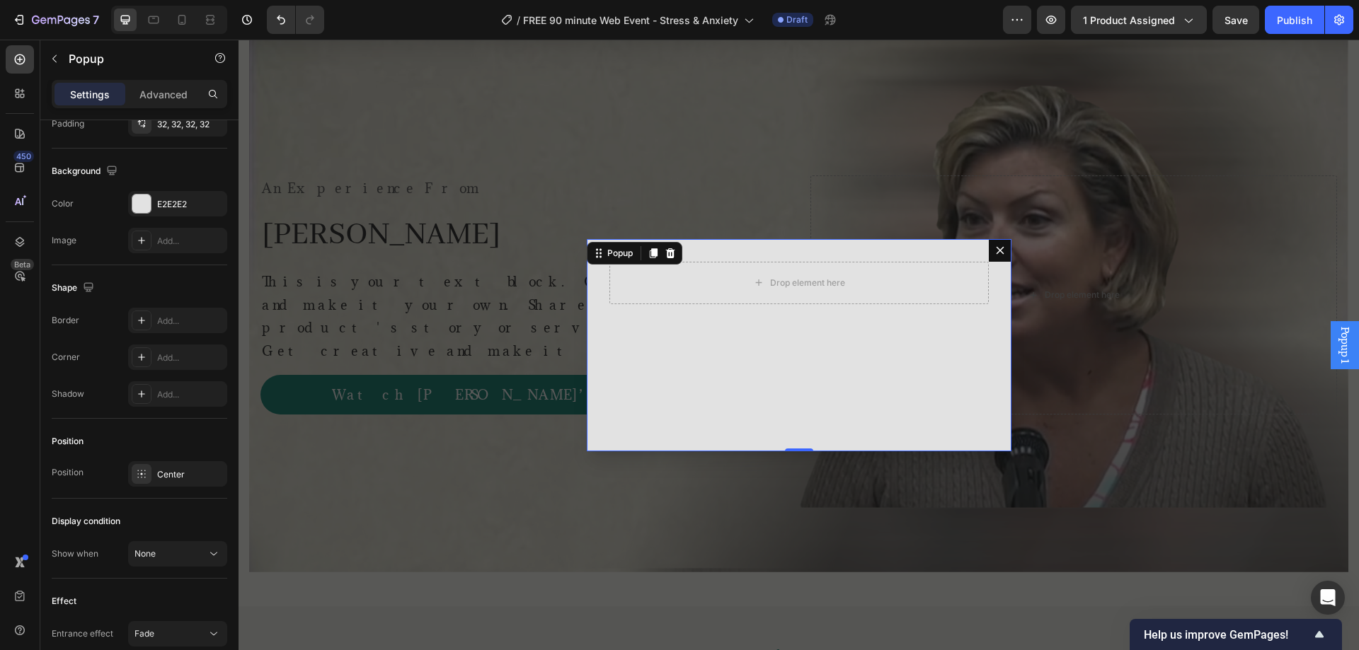
scroll to position [0, 0]
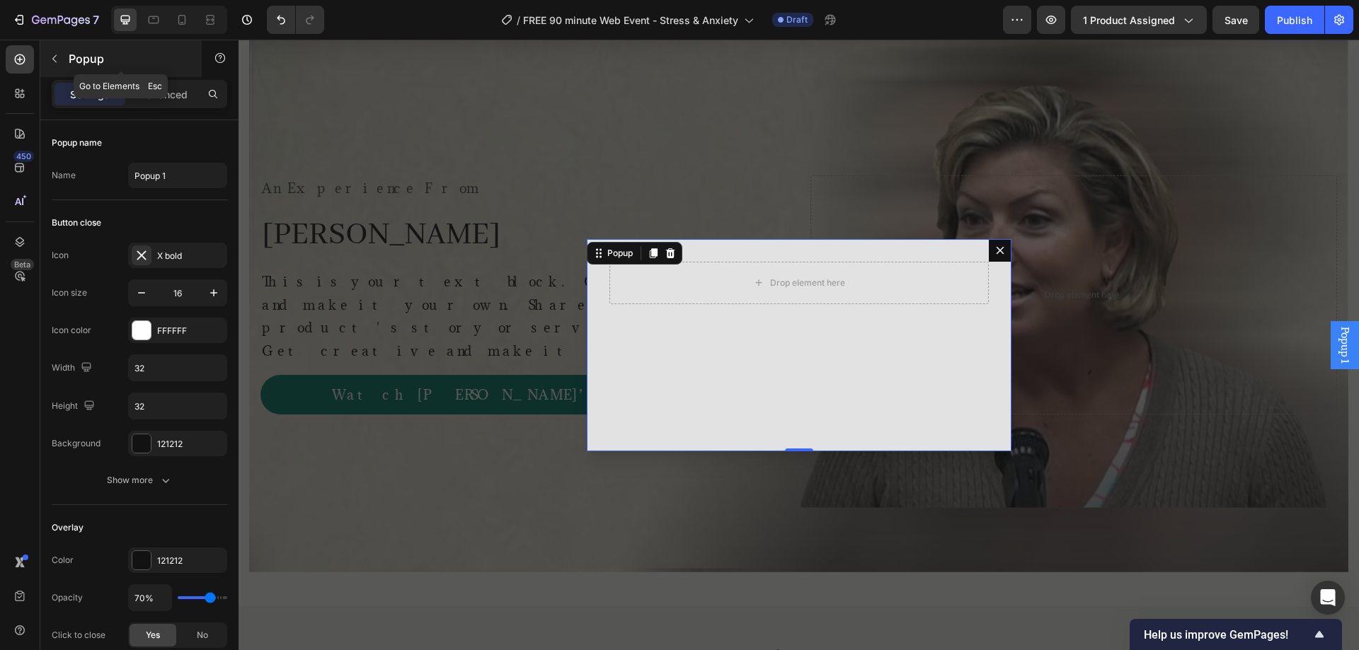
click at [53, 54] on icon "button" at bounding box center [54, 58] width 11 height 11
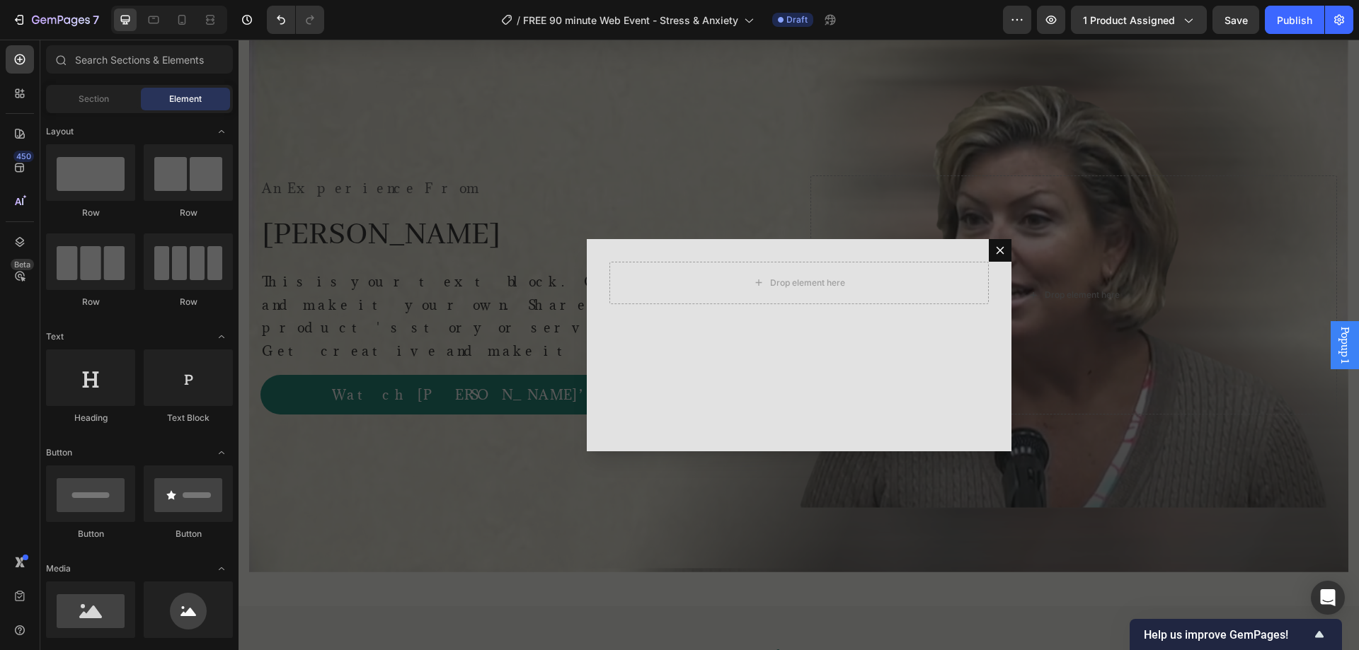
scroll to position [236, 0]
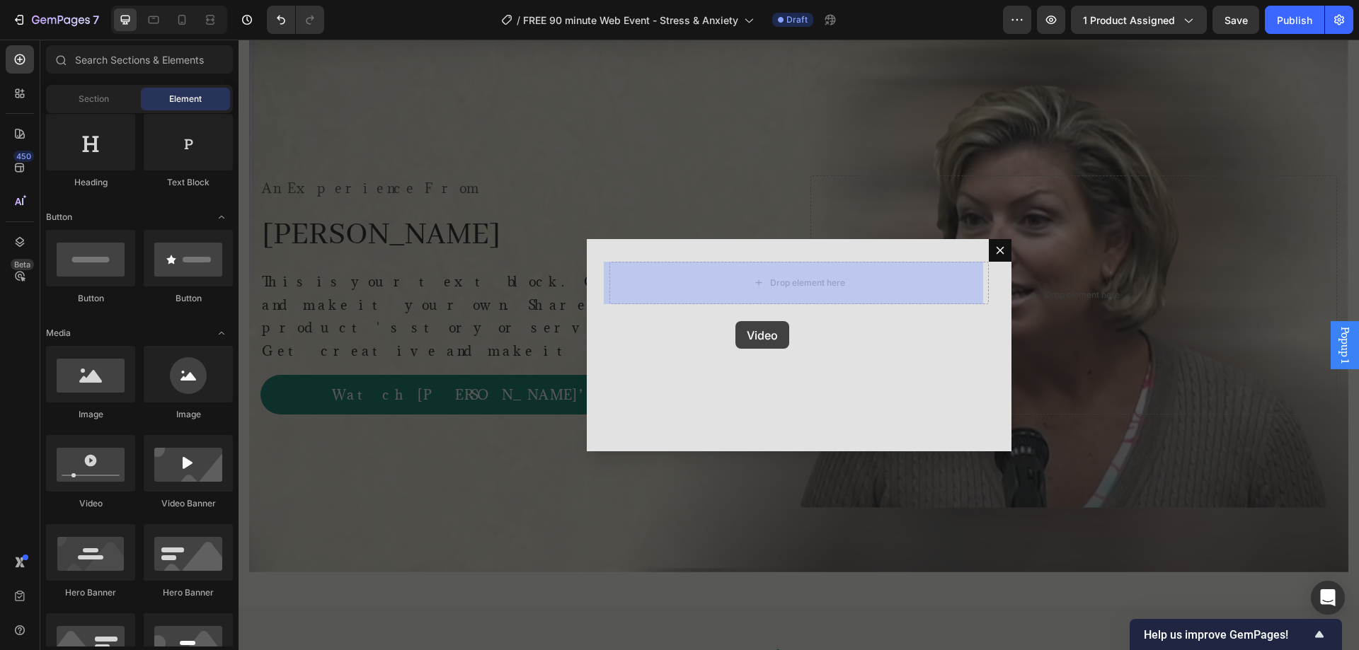
drag, startPoint x: 340, startPoint y: 512, endPoint x: 734, endPoint y: 321, distance: 437.7
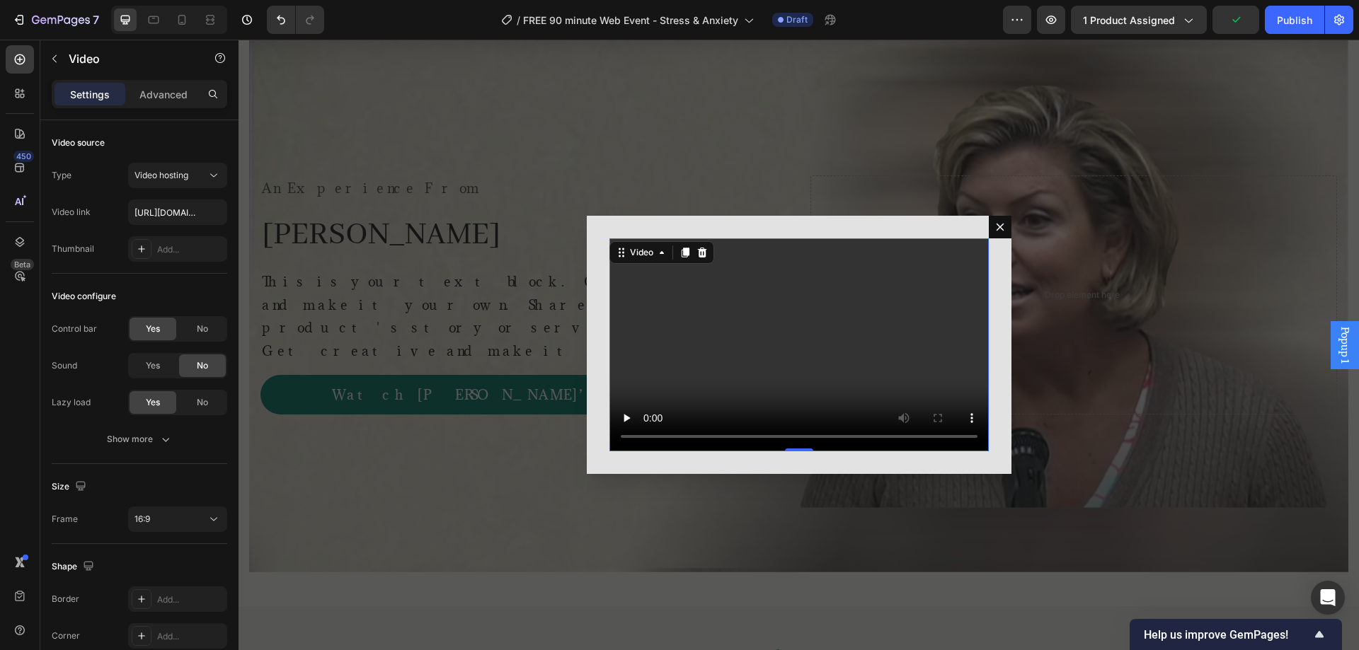
click at [689, 302] on video "Dialog body" at bounding box center [798, 345] width 379 height 214
click at [207, 173] on icon at bounding box center [214, 175] width 14 height 14
click at [181, 215] on p "YouTube" at bounding box center [174, 210] width 81 height 13
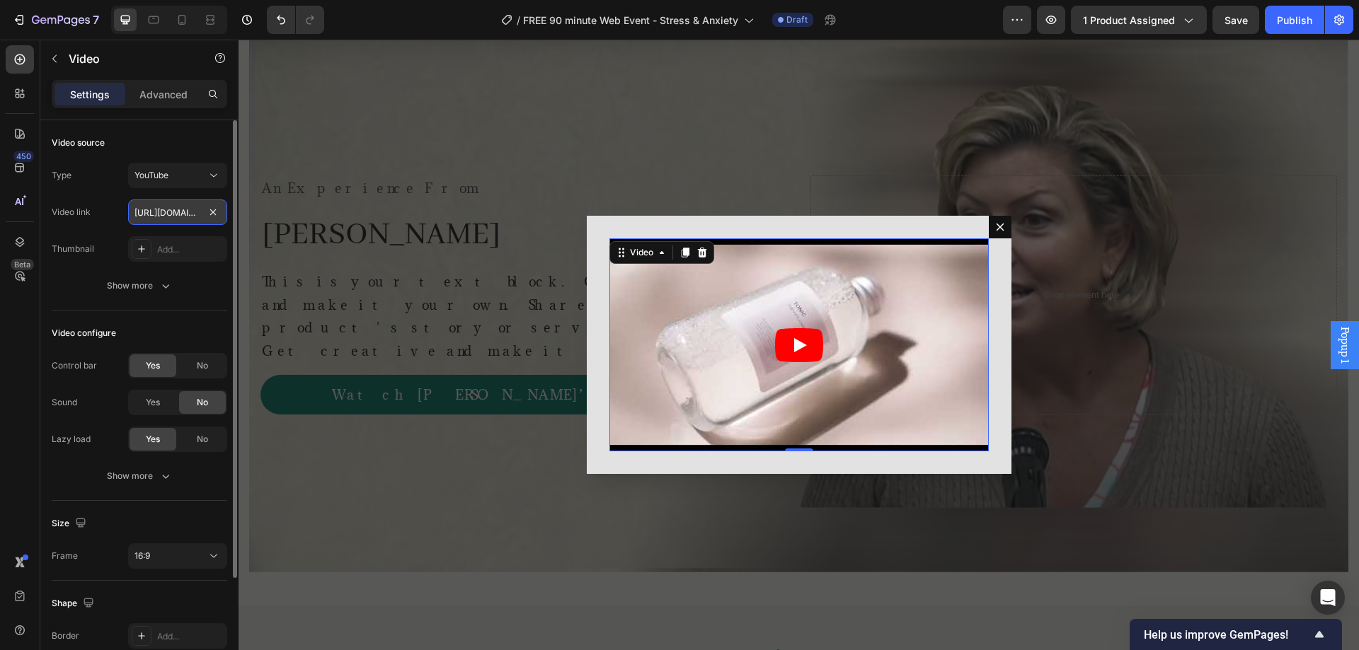
click at [188, 209] on input "https://www.youtube.com/watch?v=drIt4RH_kyQ" at bounding box center [177, 212] width 99 height 25
paste input "5OcpXW6XI2k"
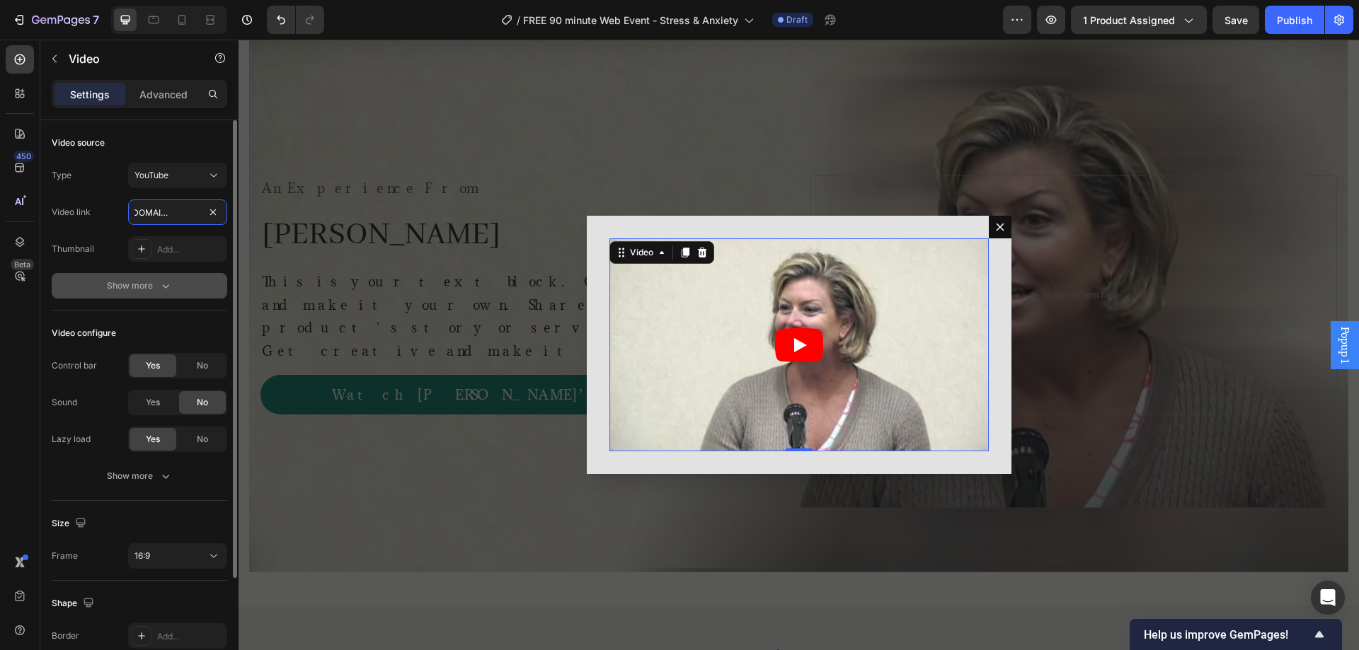
type input "https://www.youtube.com/watch?v=5OcpXW6XI2k"
click at [52, 268] on div "Type YouTube Video link https://www.youtube.com/watch?v=5OcpXW6XI2k Thumbnail A…" at bounding box center [139, 231] width 175 height 136
click at [163, 394] on div "Yes" at bounding box center [153, 402] width 47 height 23
click at [154, 292] on div "Show more" at bounding box center [140, 286] width 66 height 14
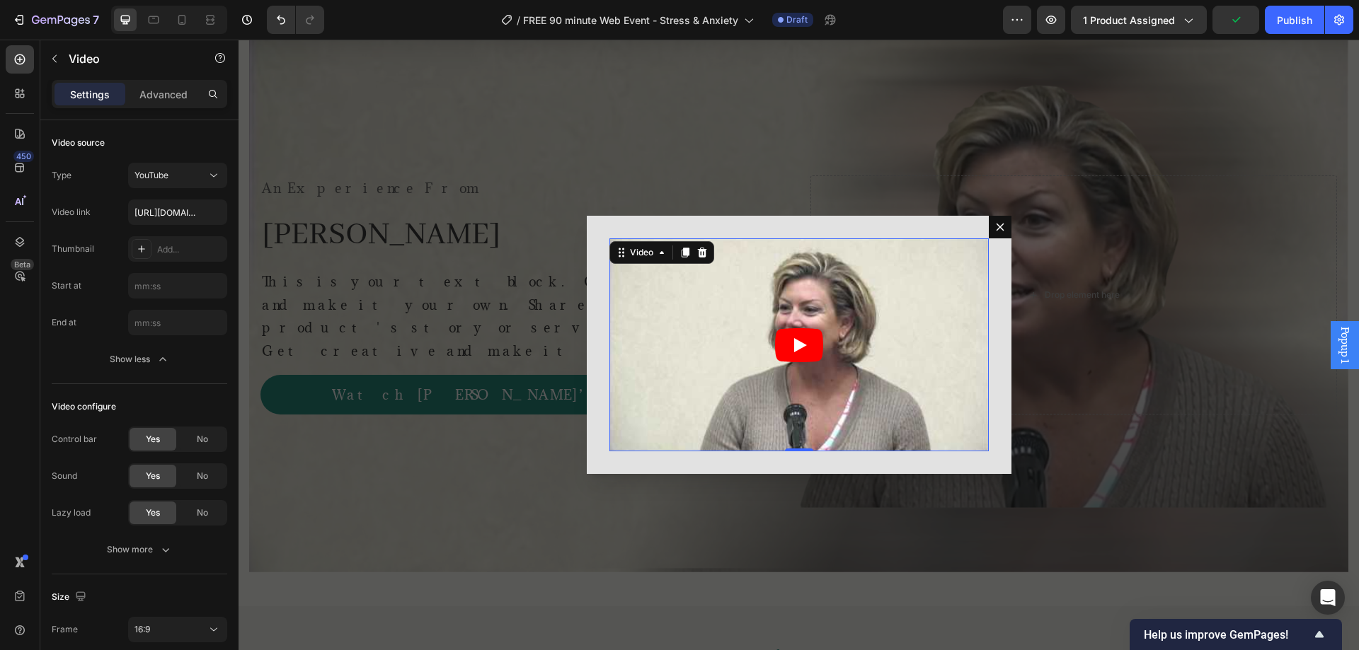
click at [802, 336] on icon "Play" at bounding box center [799, 345] width 48 height 34
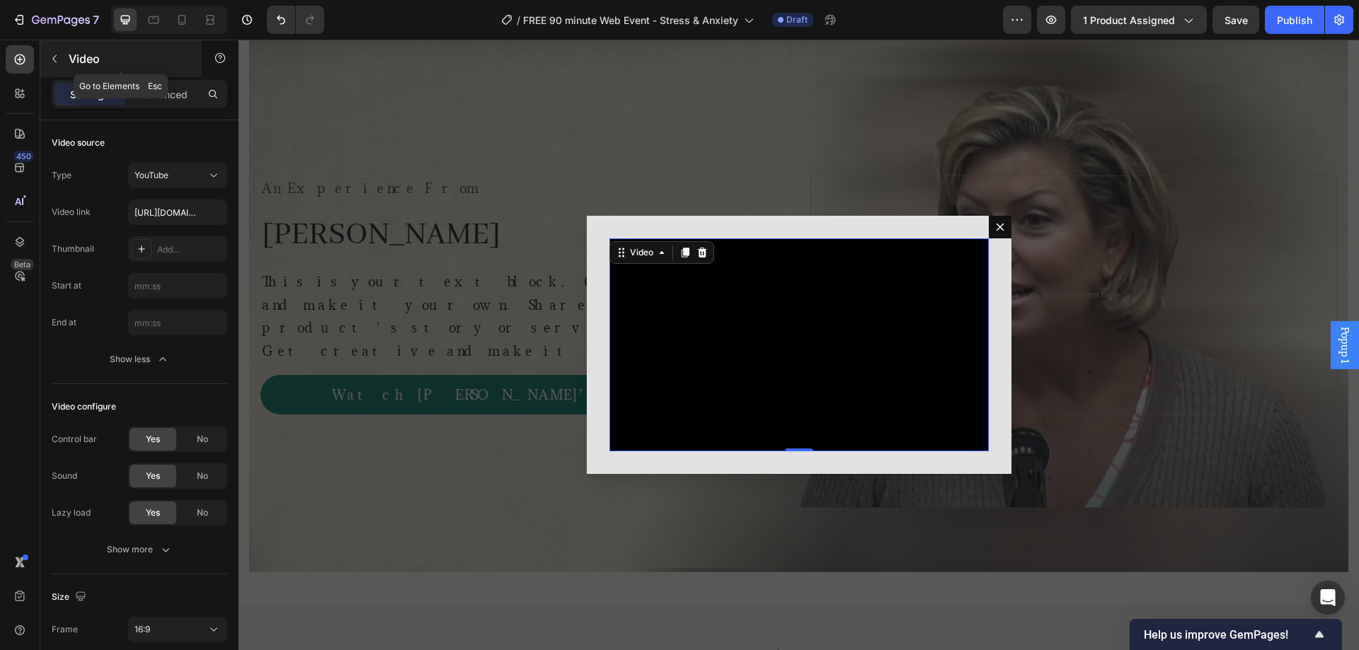
click at [50, 58] on icon "button" at bounding box center [54, 58] width 11 height 11
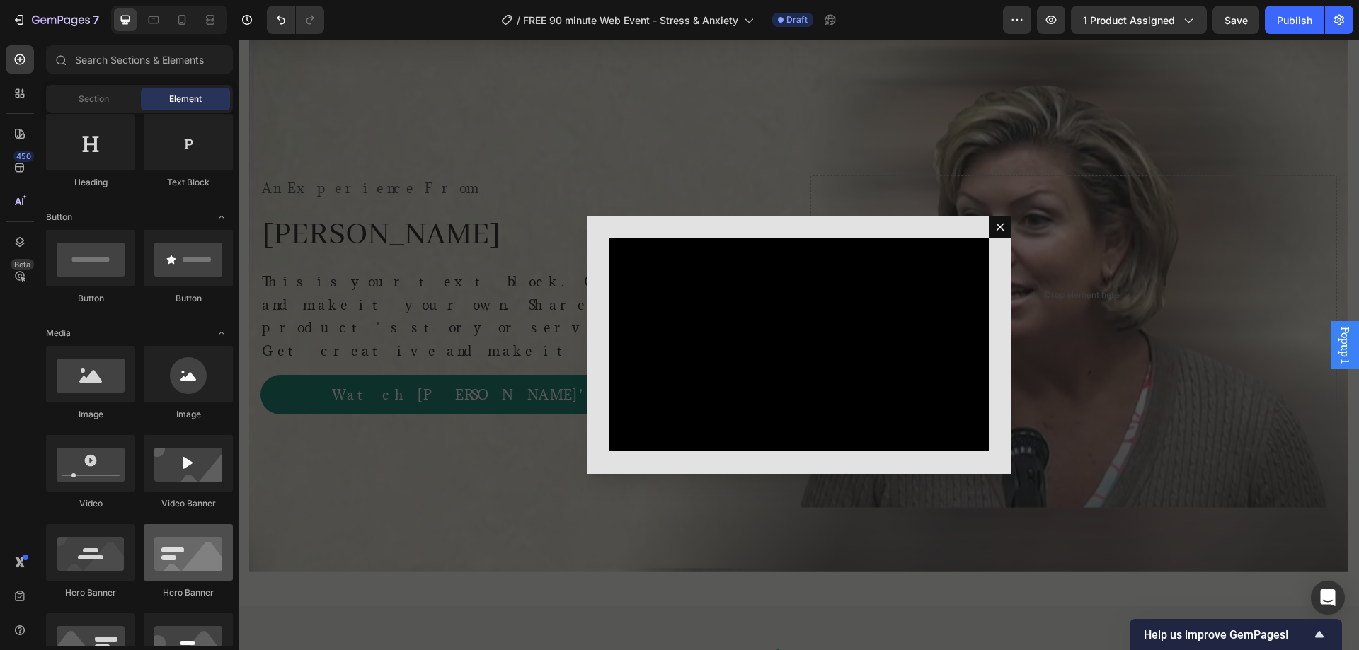
scroll to position [471, 0]
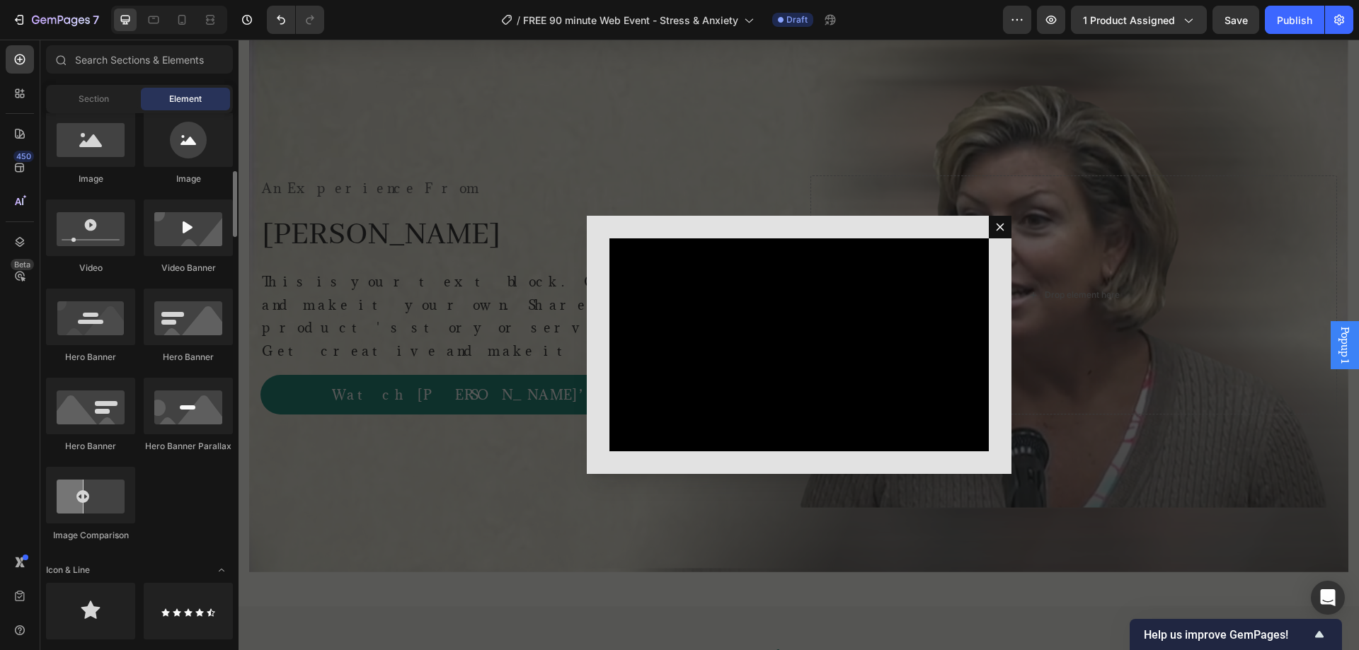
click at [372, 205] on div "Backdrop" at bounding box center [798, 345] width 1120 height 611
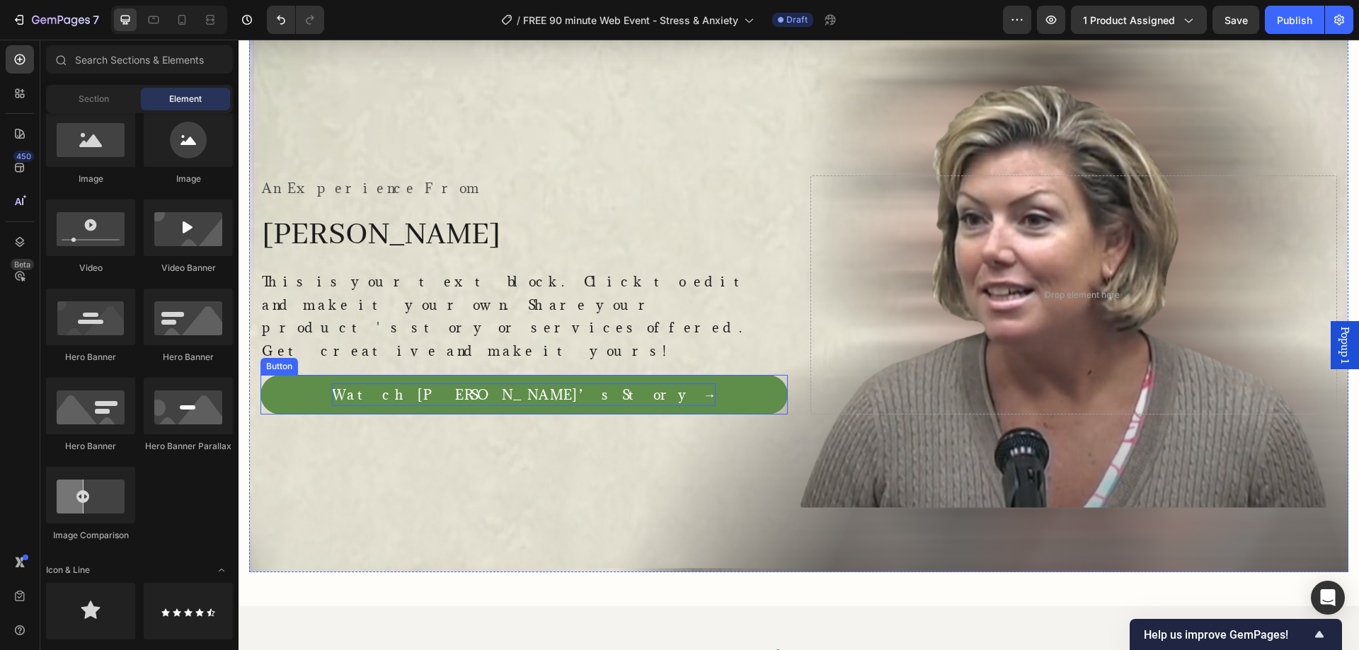
click at [589, 384] on p "Watch Melissa’s Story →" at bounding box center [524, 395] width 384 height 23
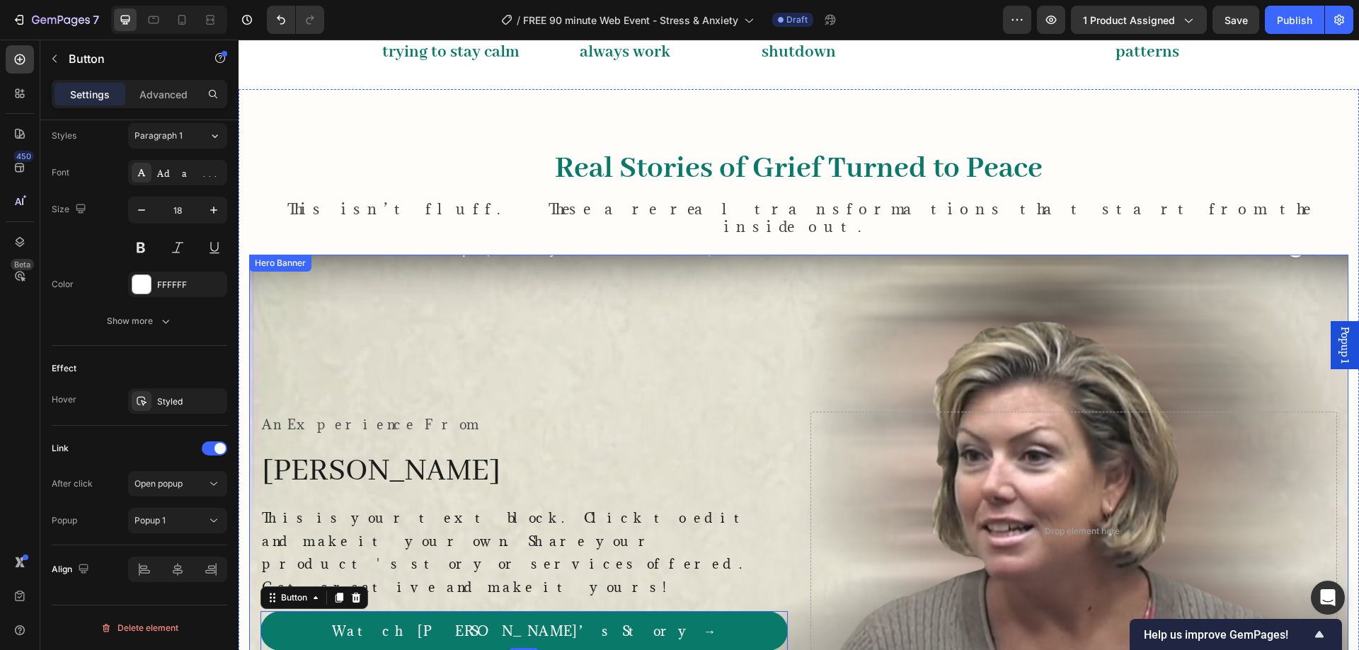
scroll to position [1114, 0]
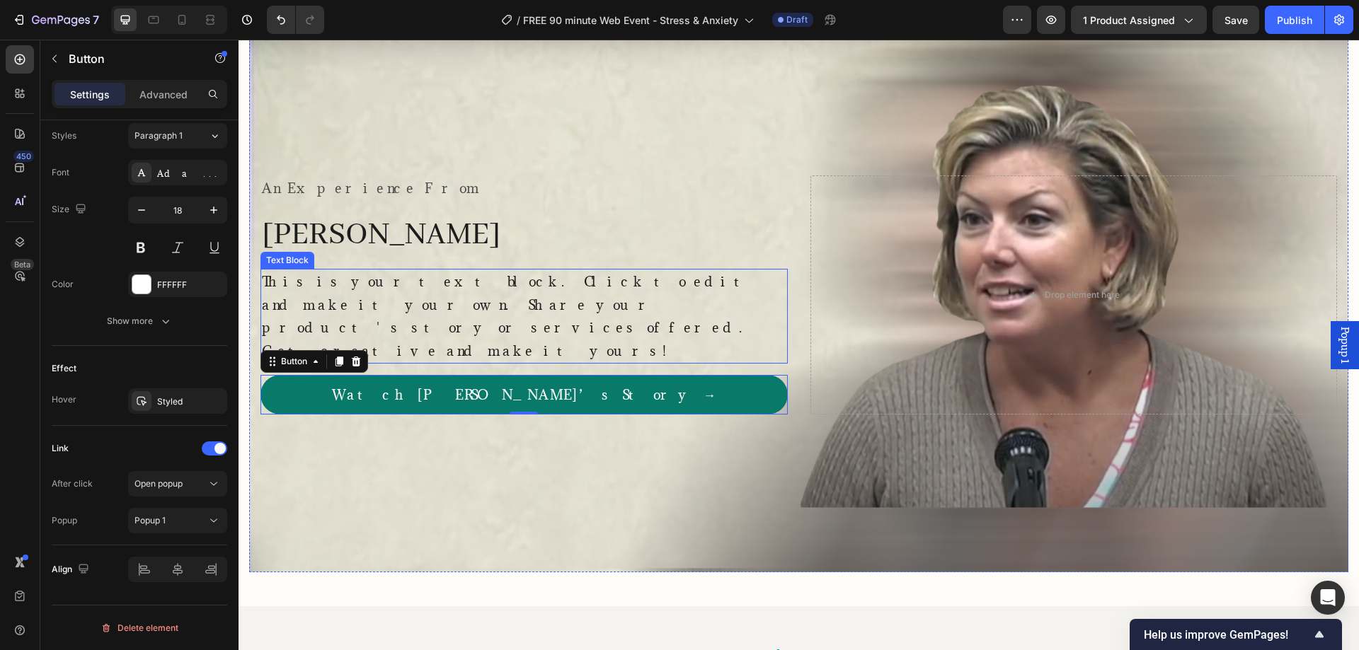
click at [659, 294] on p "This is your text block. Click to edit and make it your own. Share your product…" at bounding box center [524, 316] width 524 height 92
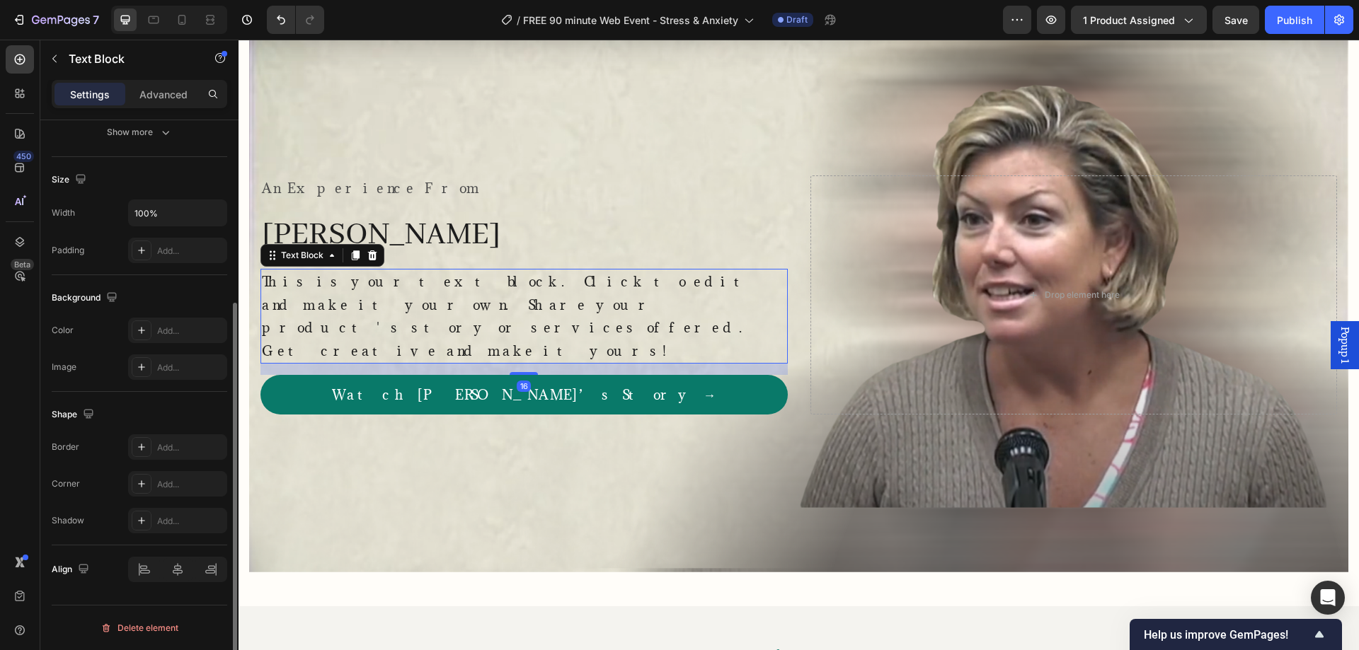
scroll to position [0, 0]
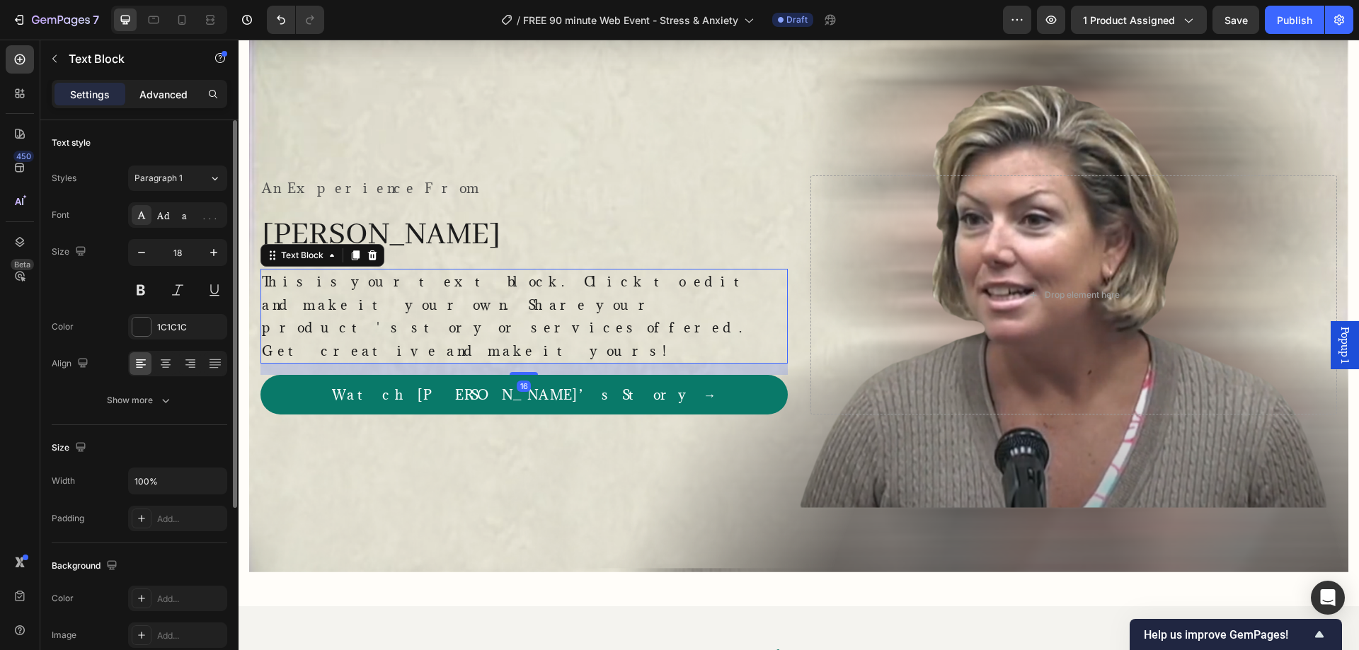
click at [187, 88] on p "Advanced" at bounding box center [163, 94] width 48 height 15
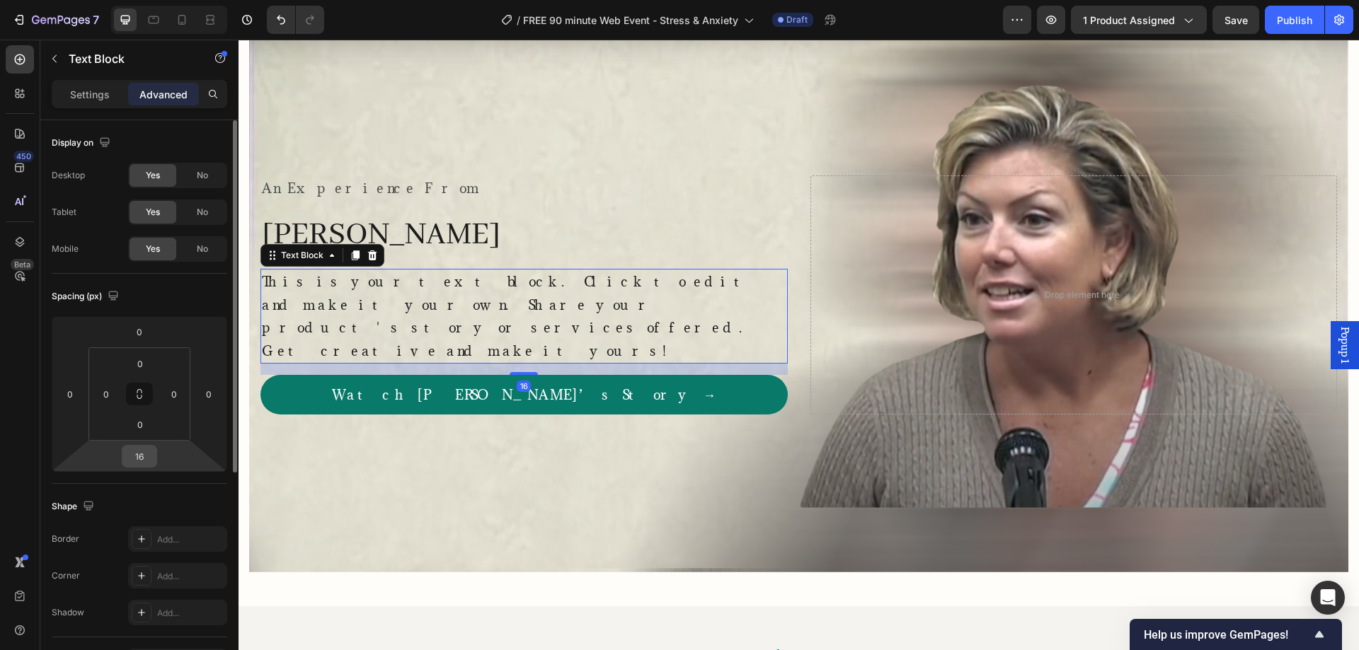
click at [142, 451] on input "16" at bounding box center [139, 456] width 28 height 21
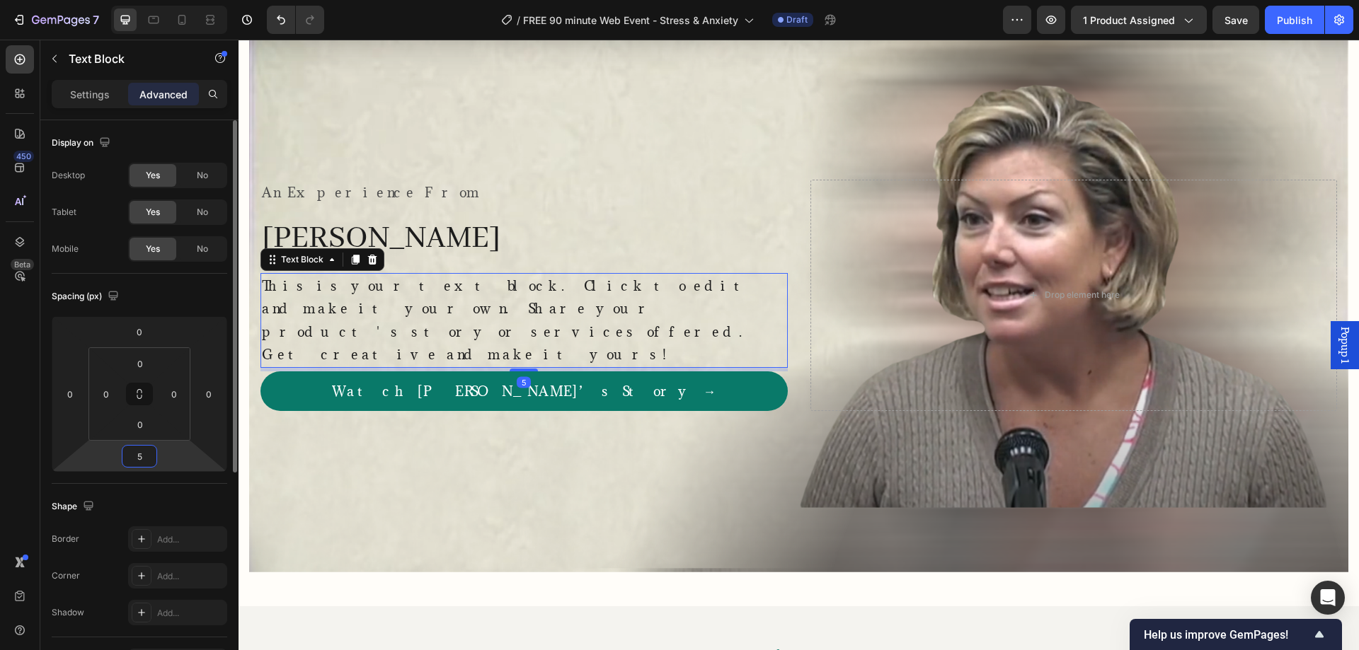
type input "50"
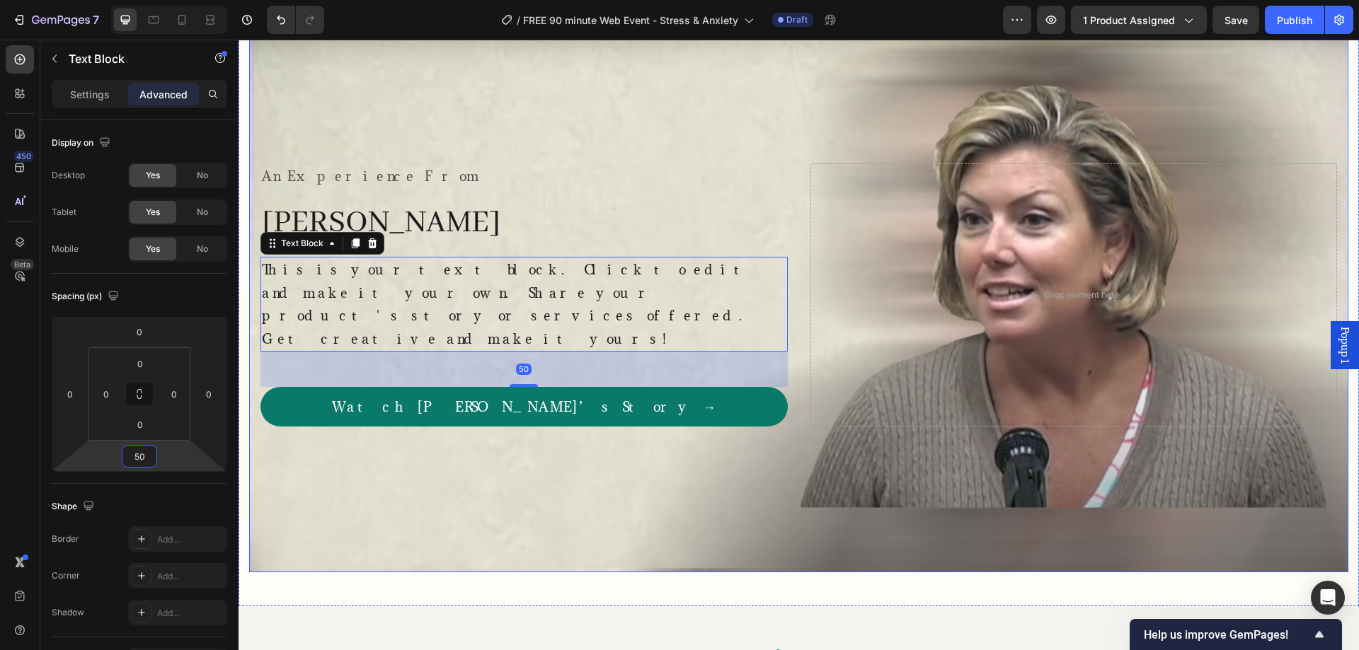
click at [390, 502] on div "Background Image" at bounding box center [798, 295] width 1099 height 554
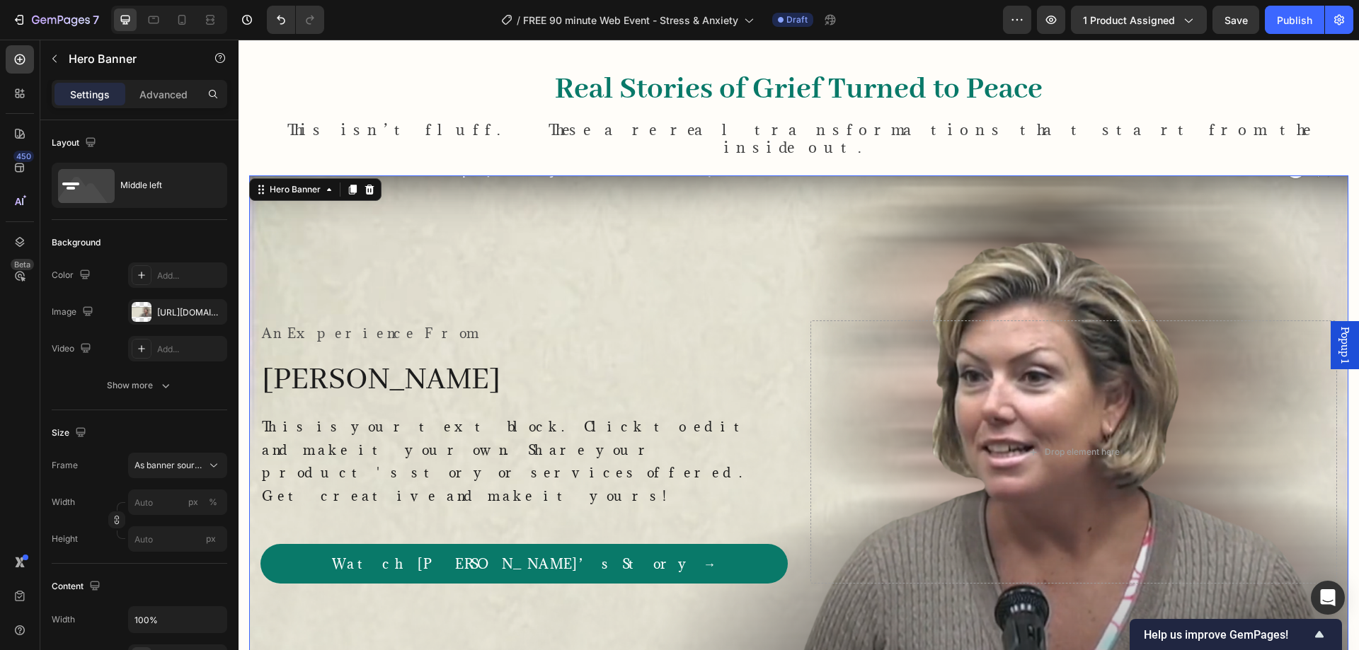
scroll to position [877, 0]
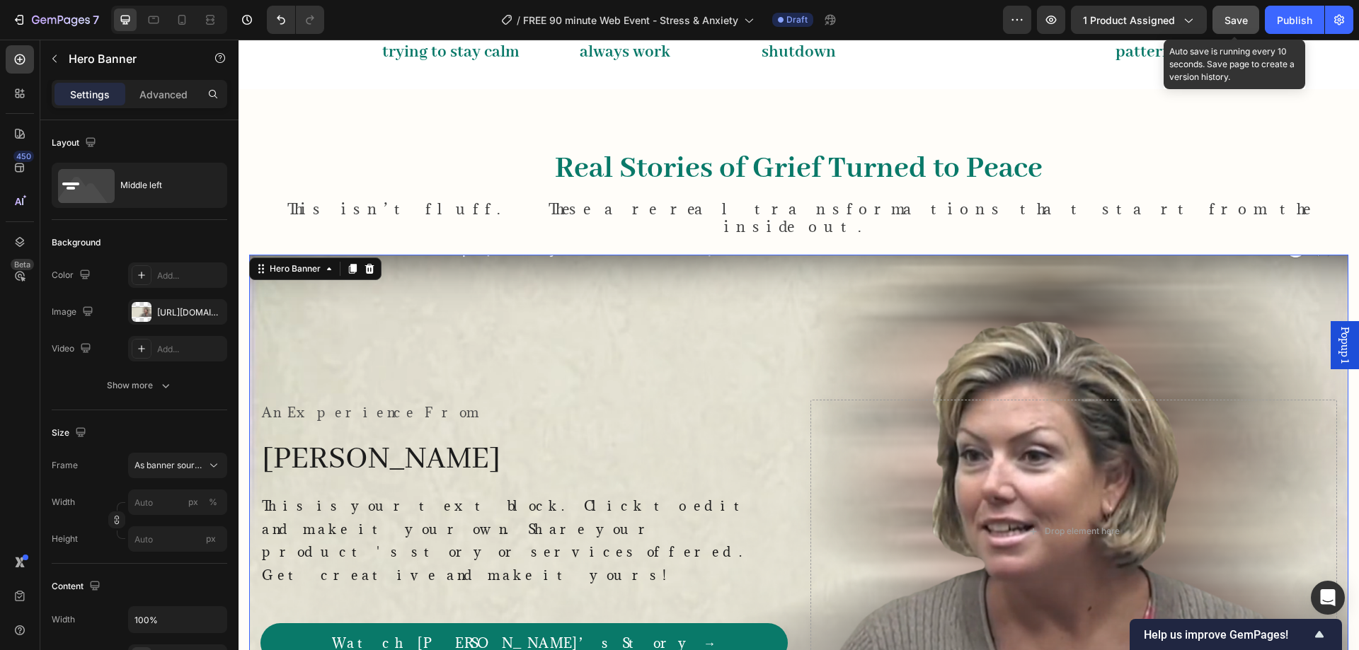
click at [1228, 22] on span "Save" at bounding box center [1235, 20] width 23 height 12
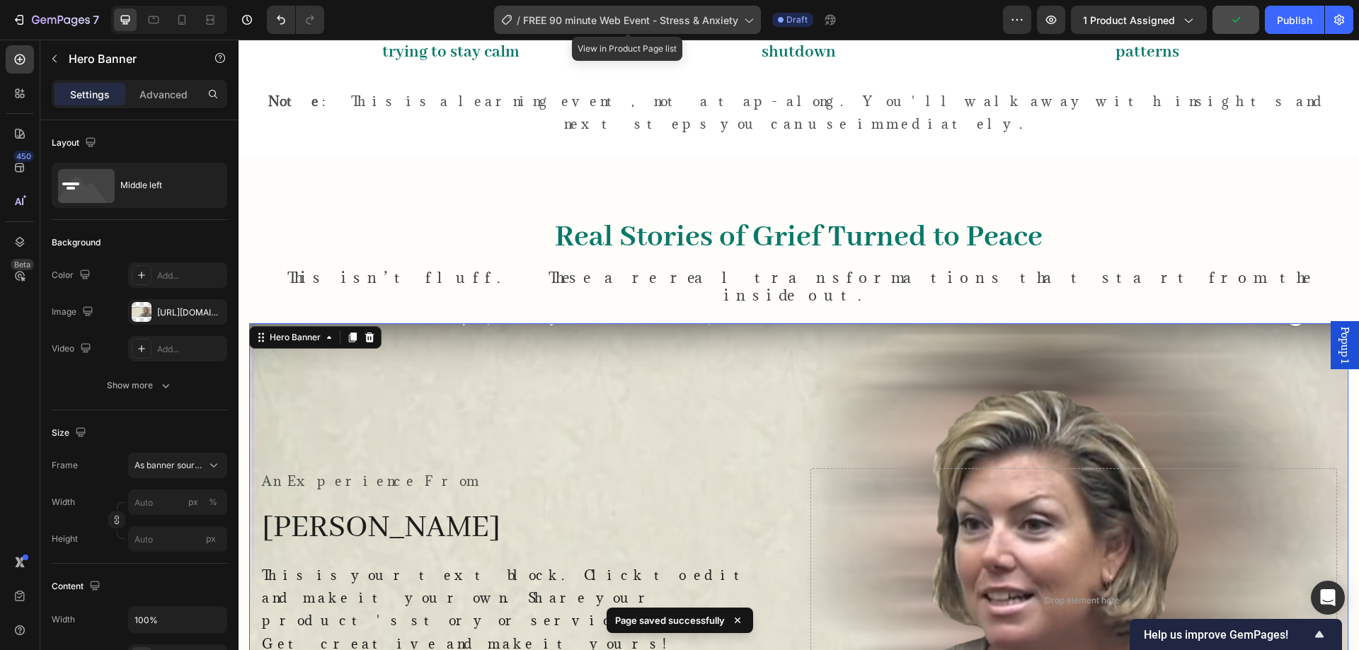
click at [689, 21] on span "FREE 90 minute Web Event - Stress & Anxiety" at bounding box center [630, 20] width 215 height 15
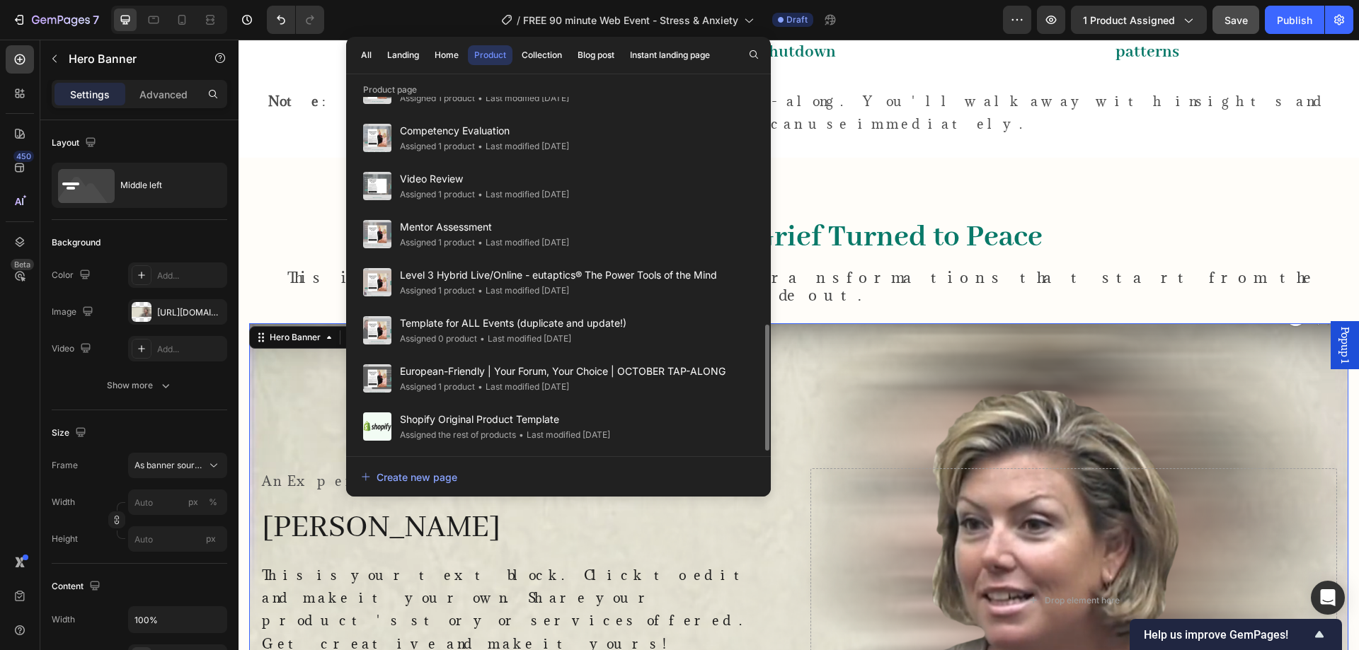
scroll to position [400, 0]
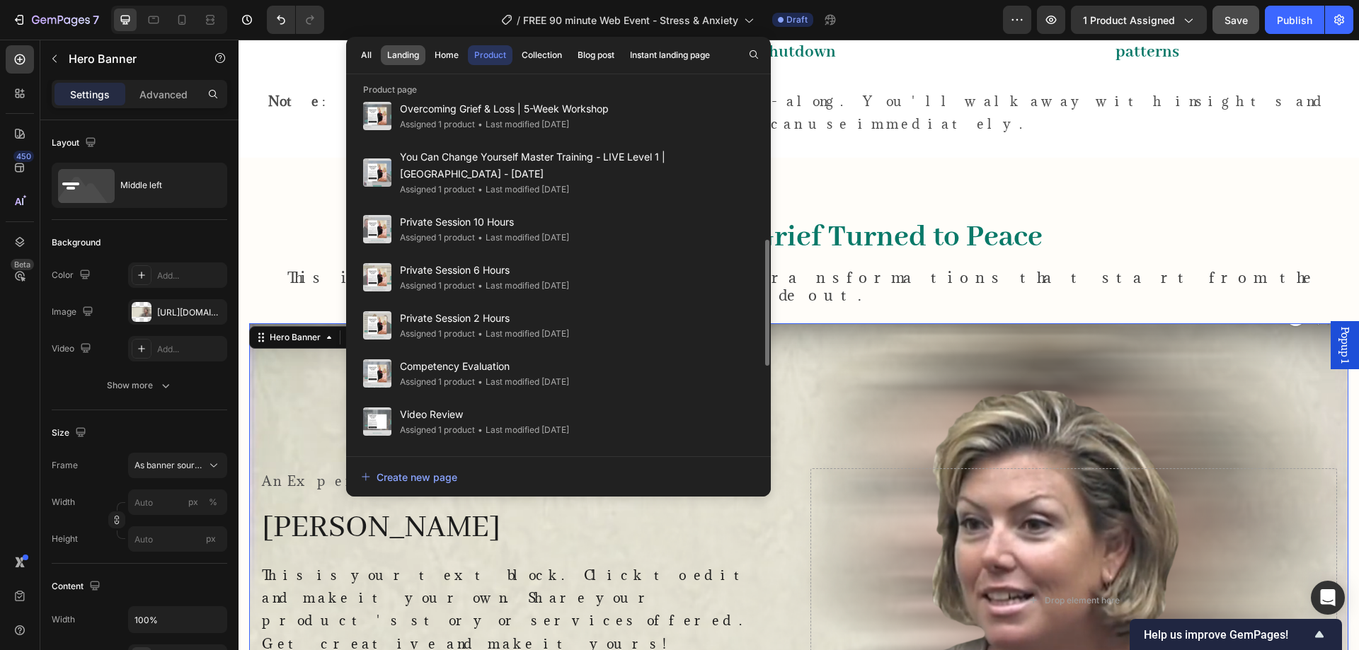
click at [396, 57] on div "Landing" at bounding box center [403, 55] width 32 height 13
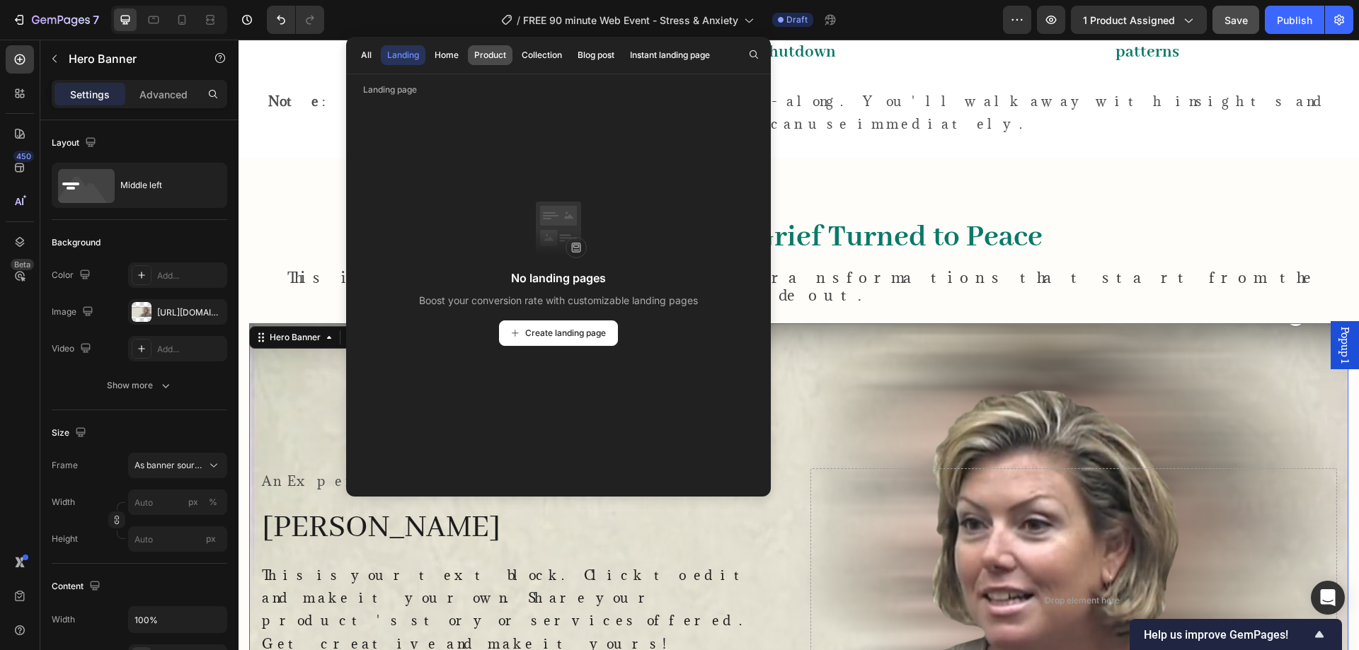
click at [483, 57] on div "Product" at bounding box center [490, 55] width 32 height 13
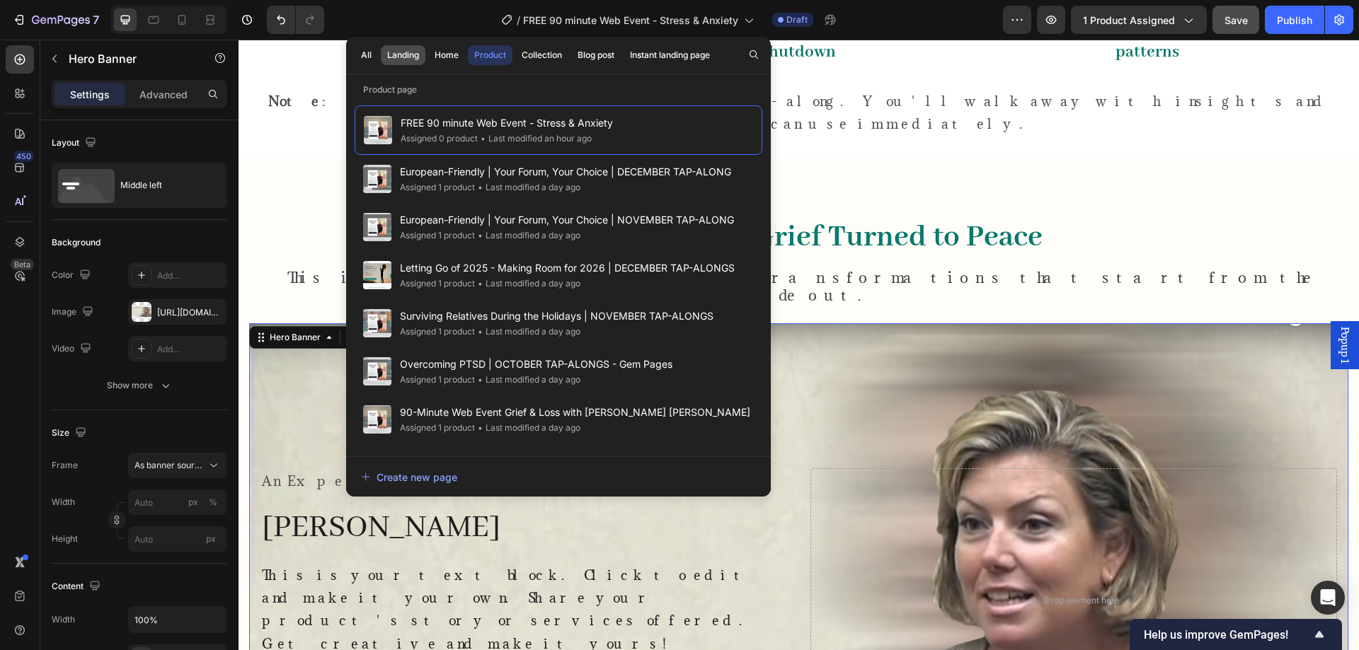
click at [403, 49] on div "Landing" at bounding box center [403, 55] width 32 height 13
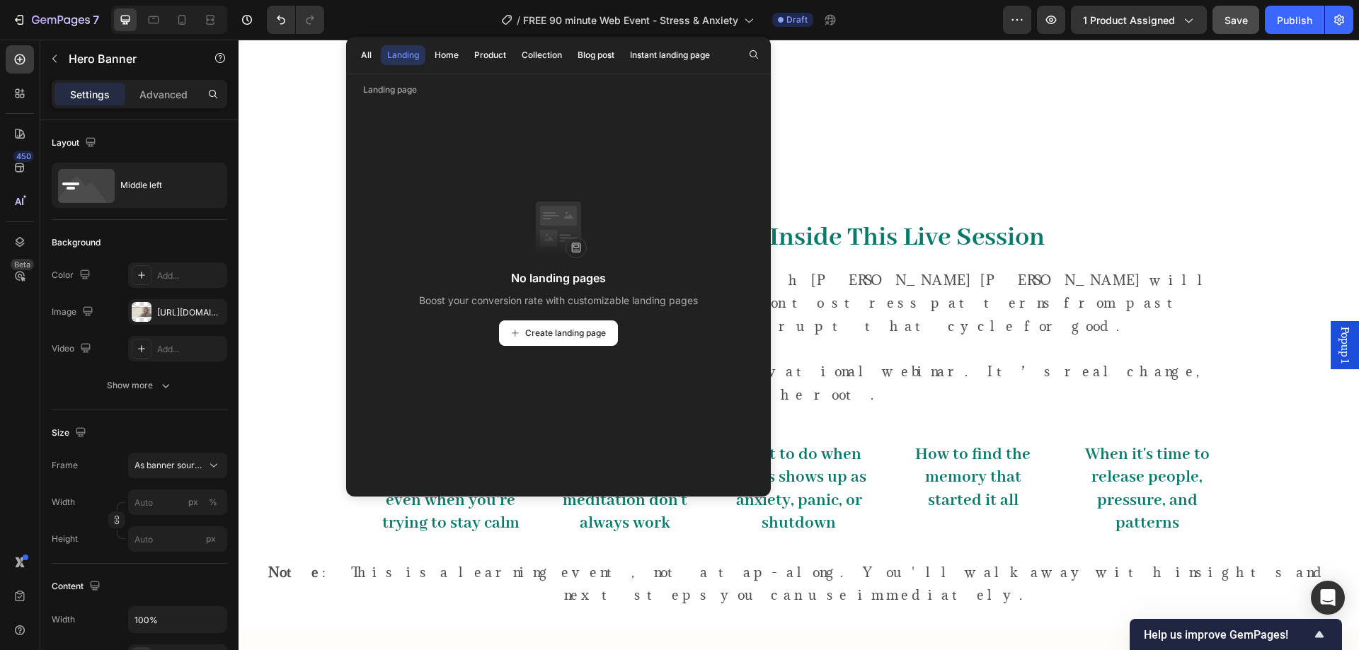
scroll to position [877, 0]
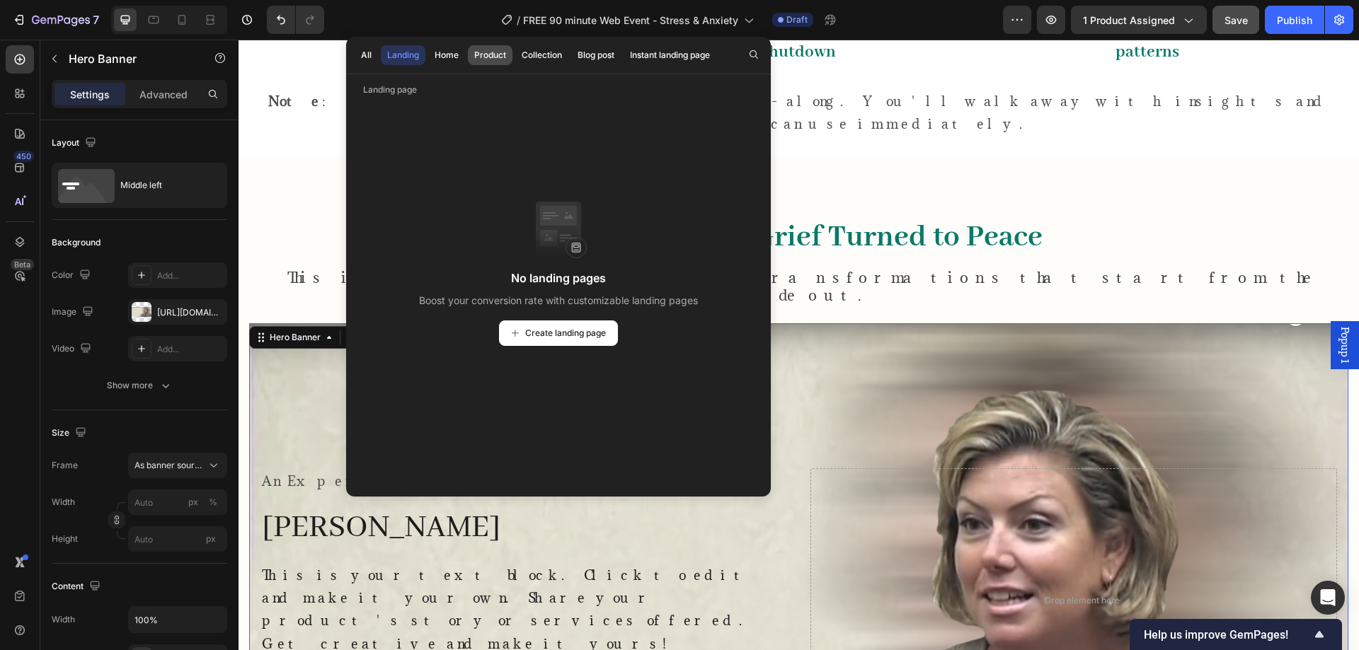
click at [489, 52] on div "Product" at bounding box center [490, 55] width 32 height 13
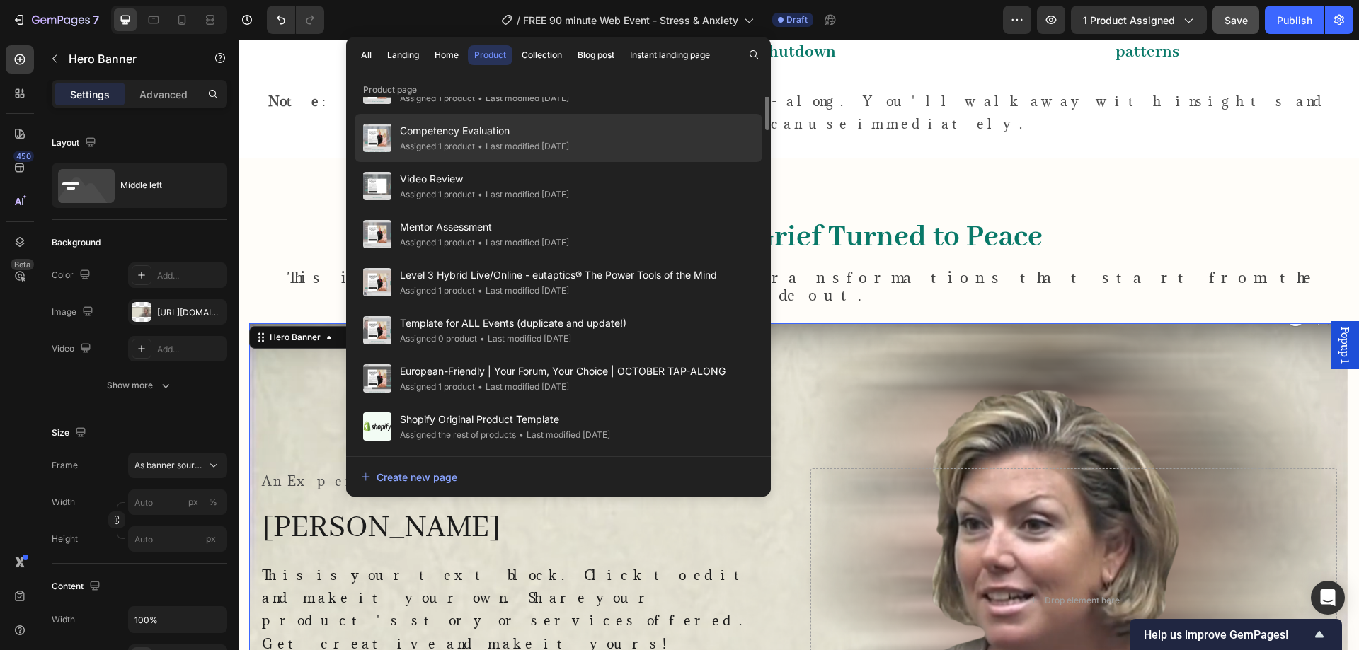
scroll to position [0, 0]
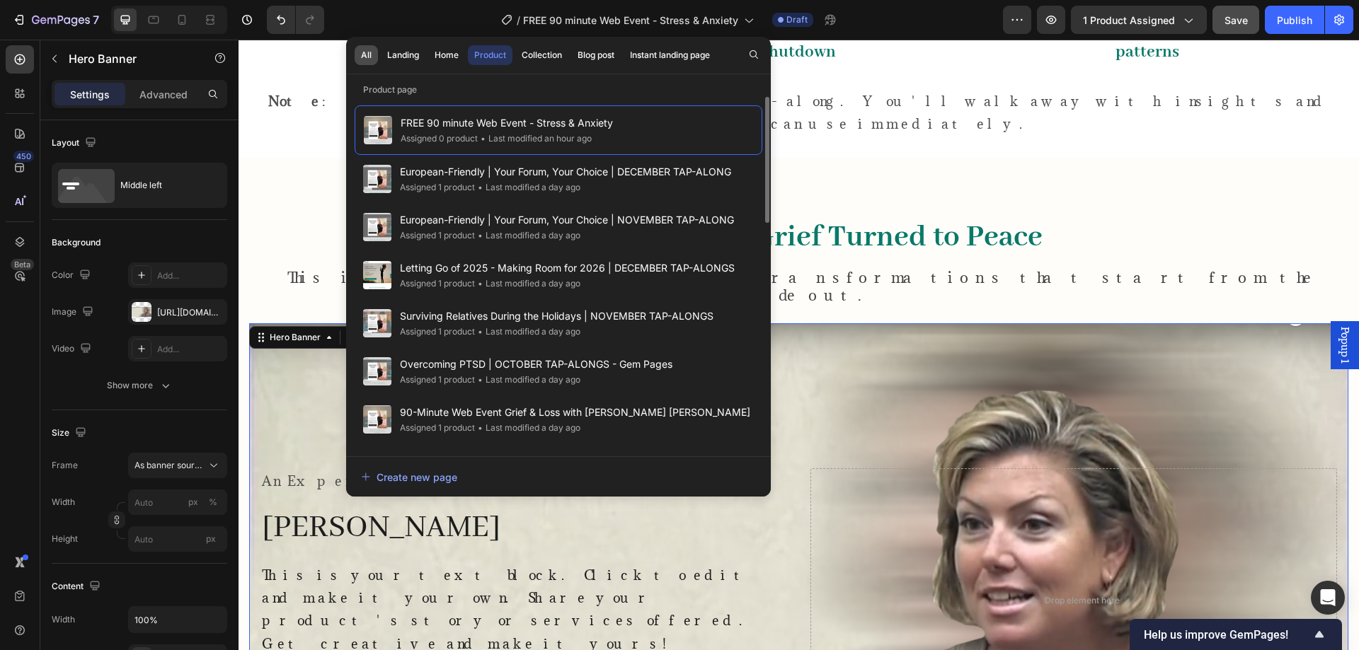
click at [355, 50] on button "All" at bounding box center [366, 55] width 23 height 20
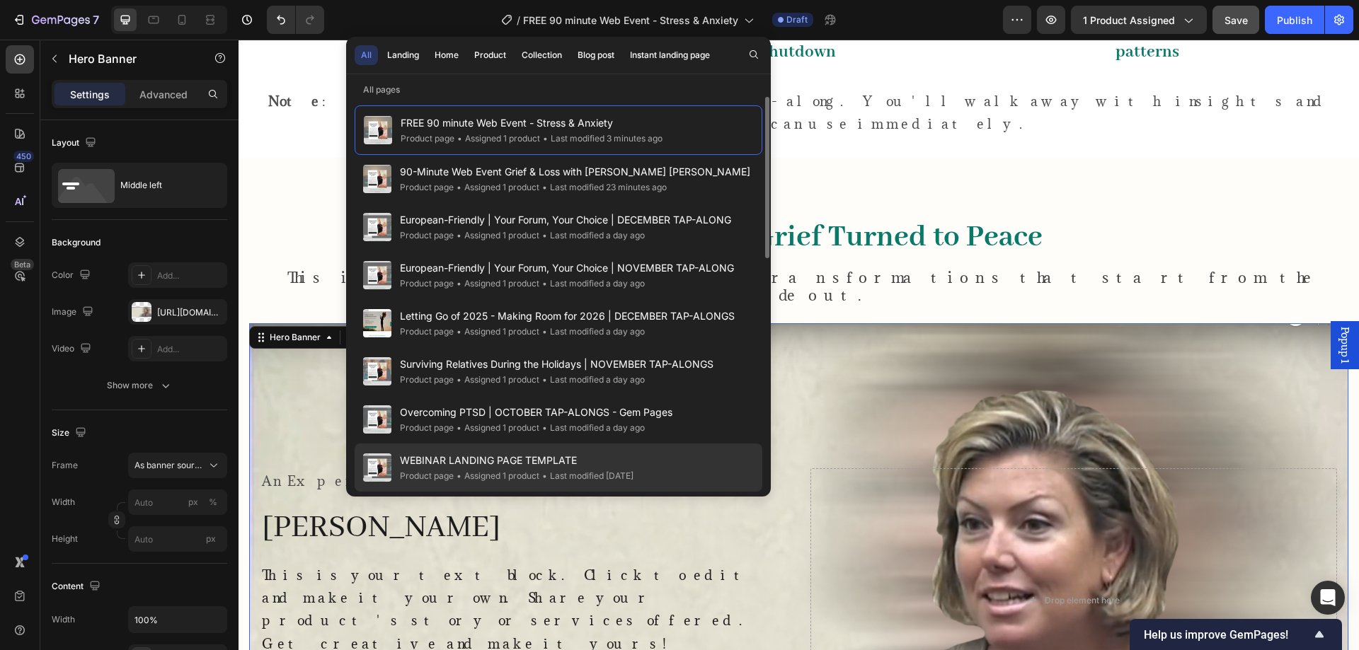
click at [548, 480] on div "• Last modified 3 days ago" at bounding box center [586, 476] width 94 height 14
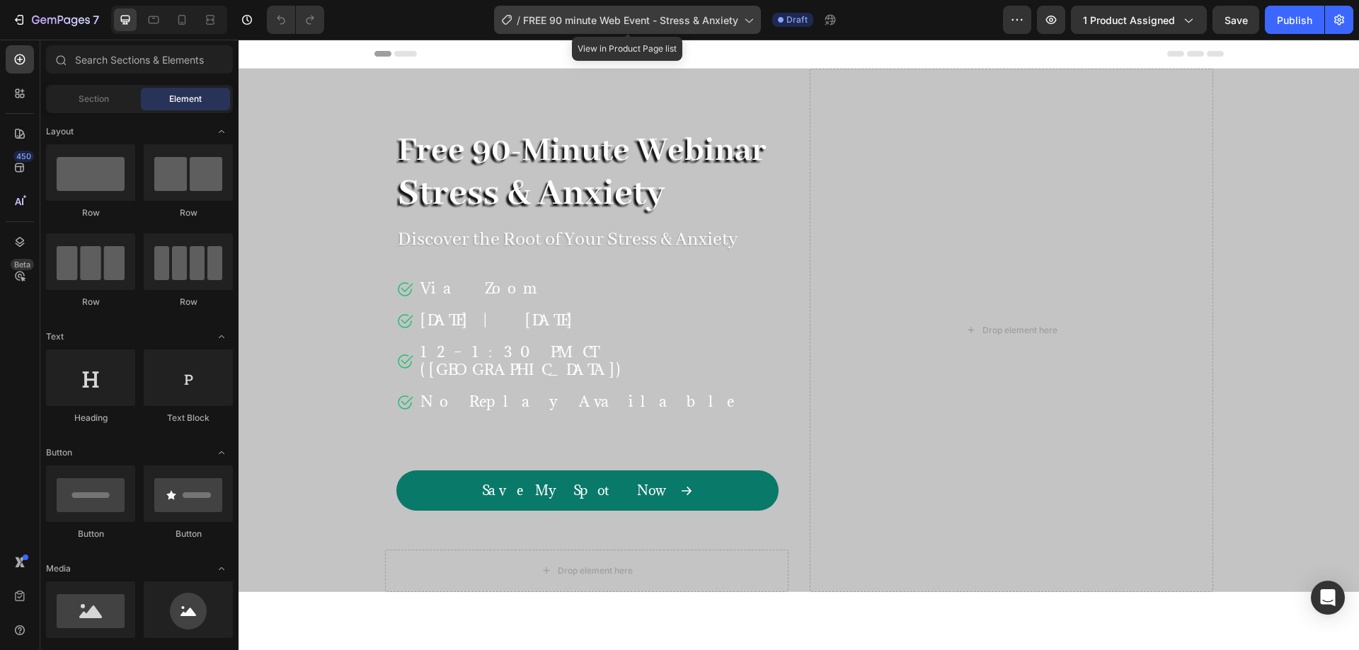
click at [729, 31] on div "/ FREE 90 minute Web Event - Stress & Anxiety" at bounding box center [627, 20] width 267 height 28
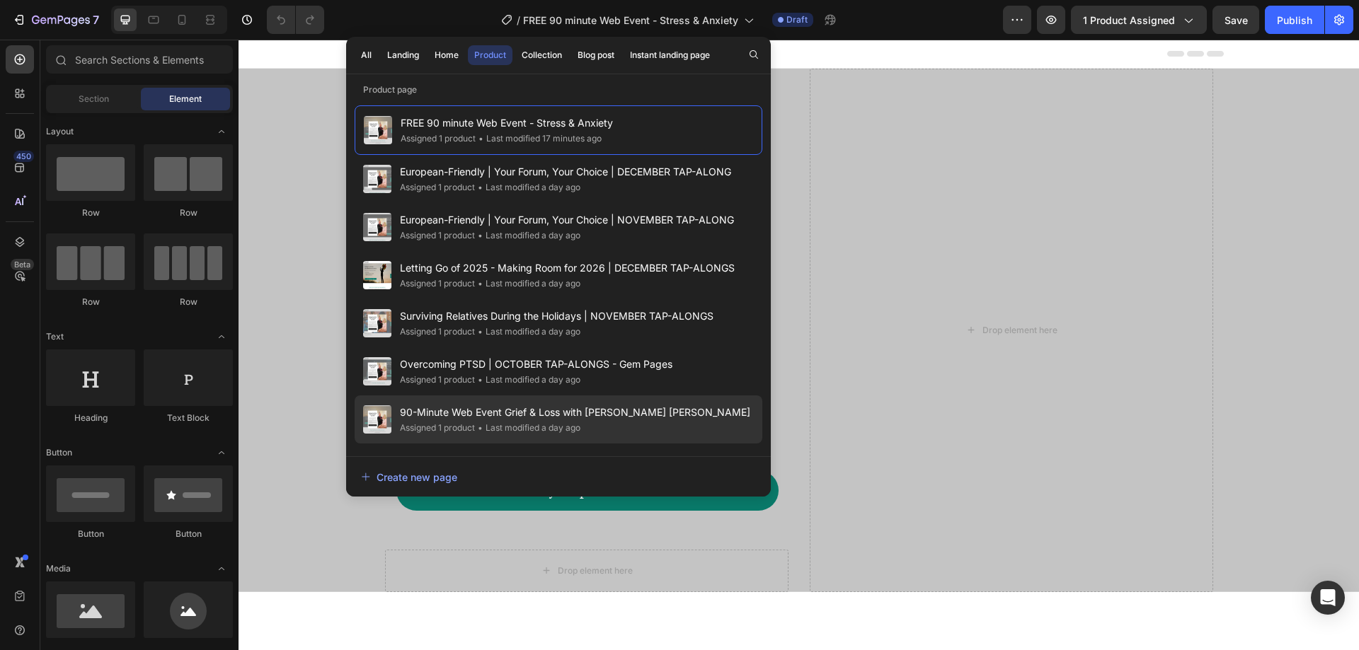
click at [507, 412] on span "90-Minute Web Event Grief & Loss with [PERSON_NAME] [PERSON_NAME]" at bounding box center [575, 412] width 350 height 17
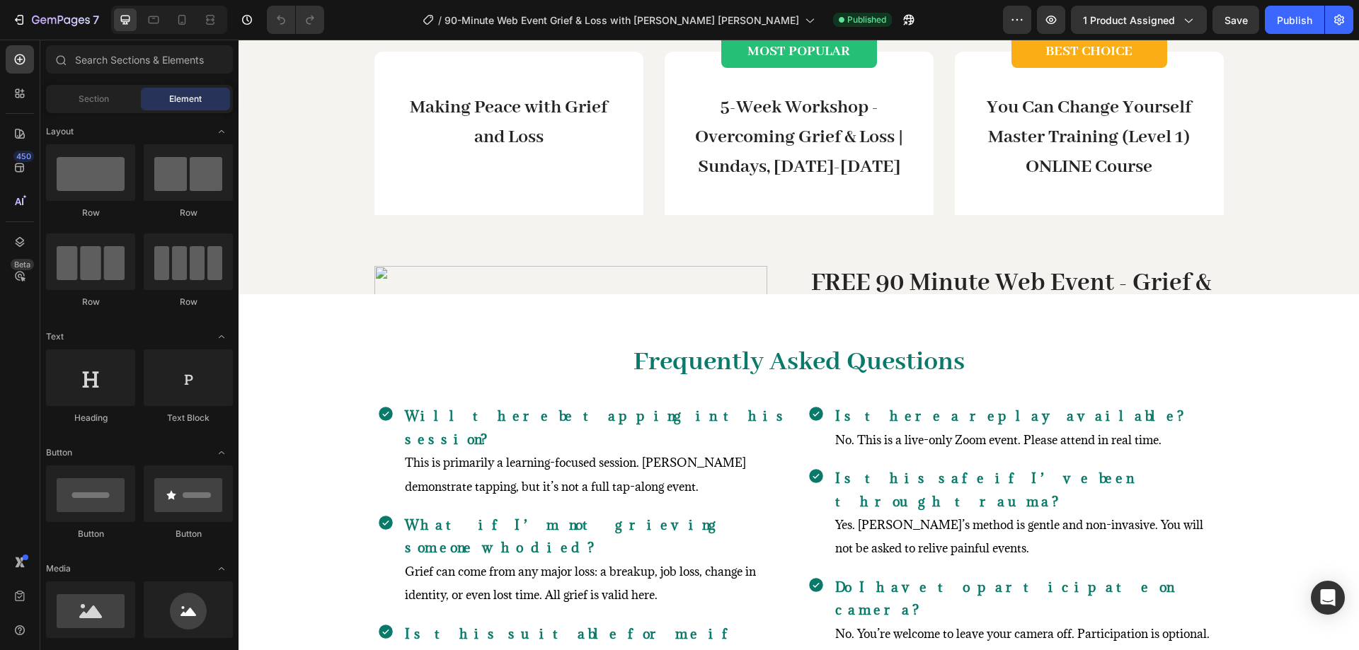
scroll to position [3066, 0]
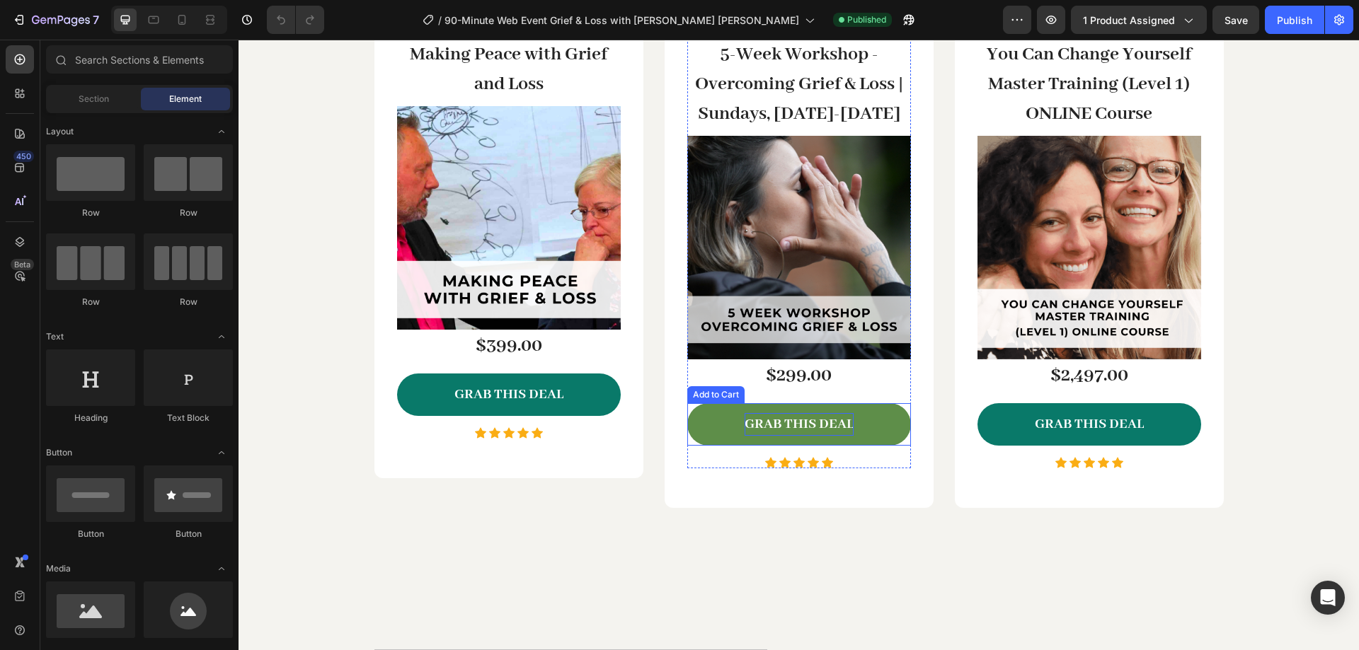
click at [802, 428] on div "GRAB THIS DEAL" at bounding box center [798, 424] width 109 height 23
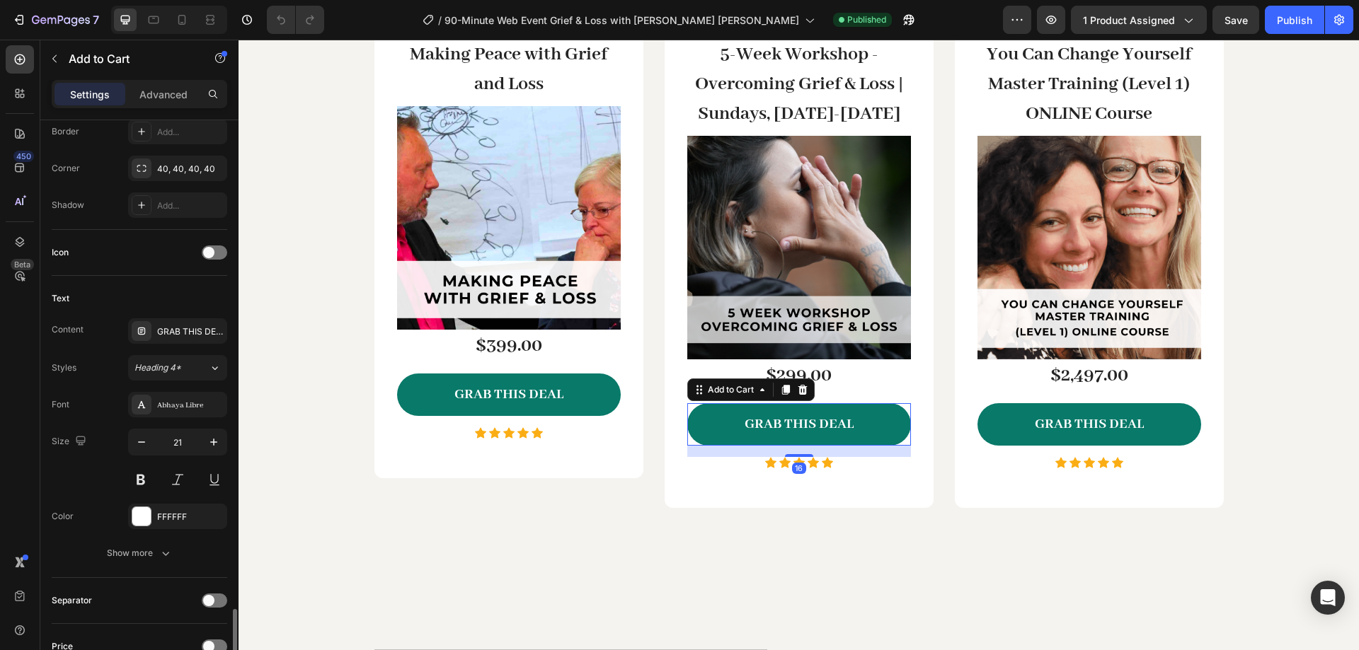
scroll to position [943, 0]
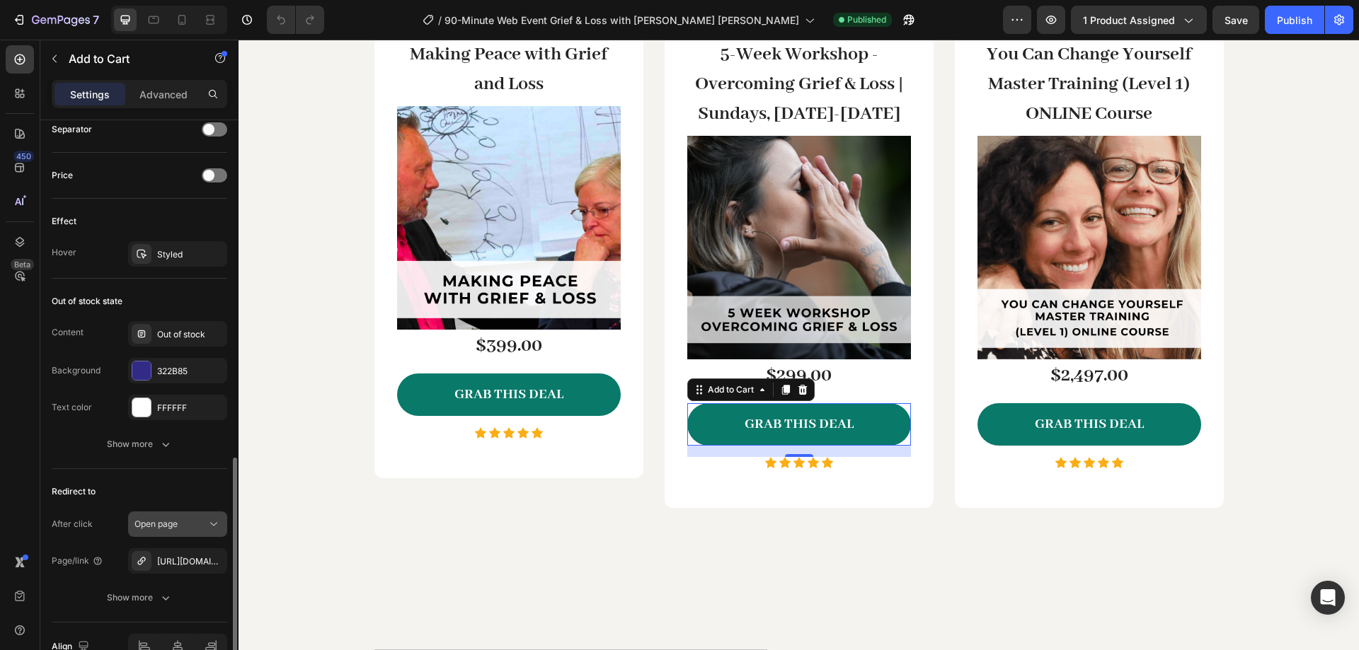
click at [195, 529] on div "Open page" at bounding box center [170, 524] width 72 height 13
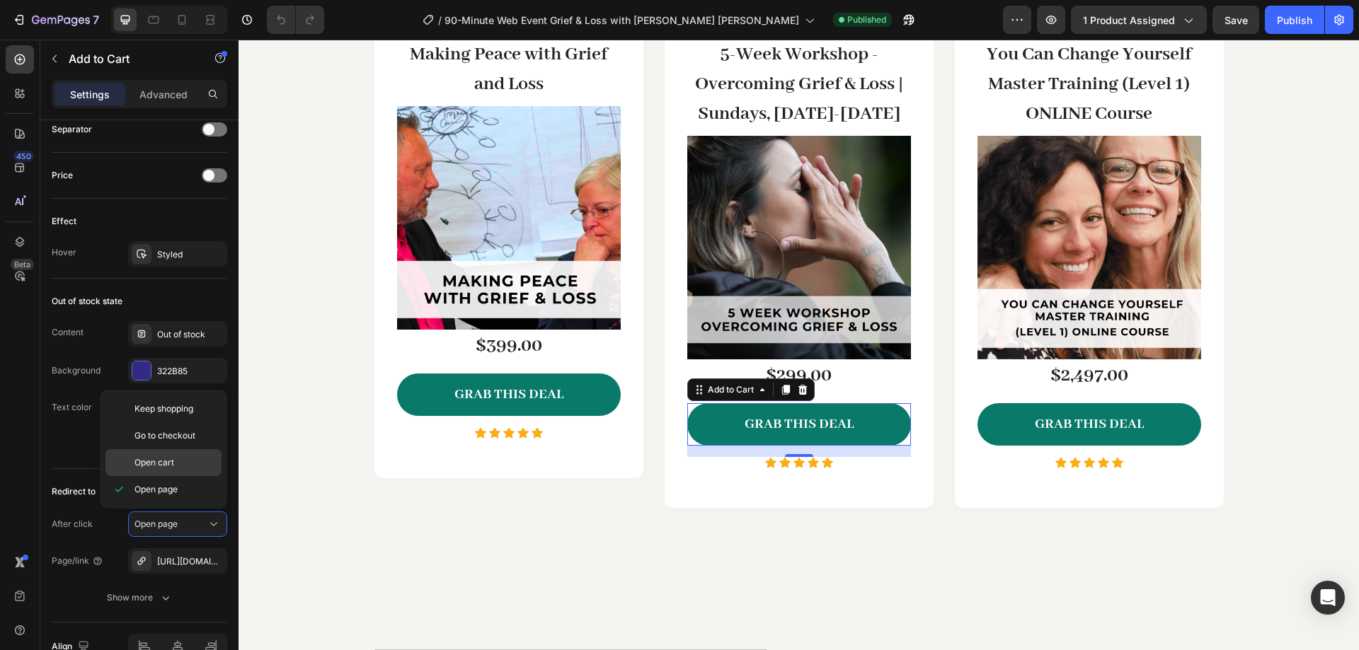
drag, startPoint x: 190, startPoint y: 466, endPoint x: 109, endPoint y: 418, distance: 94.5
click at [190, 466] on p "Open cart" at bounding box center [174, 462] width 81 height 13
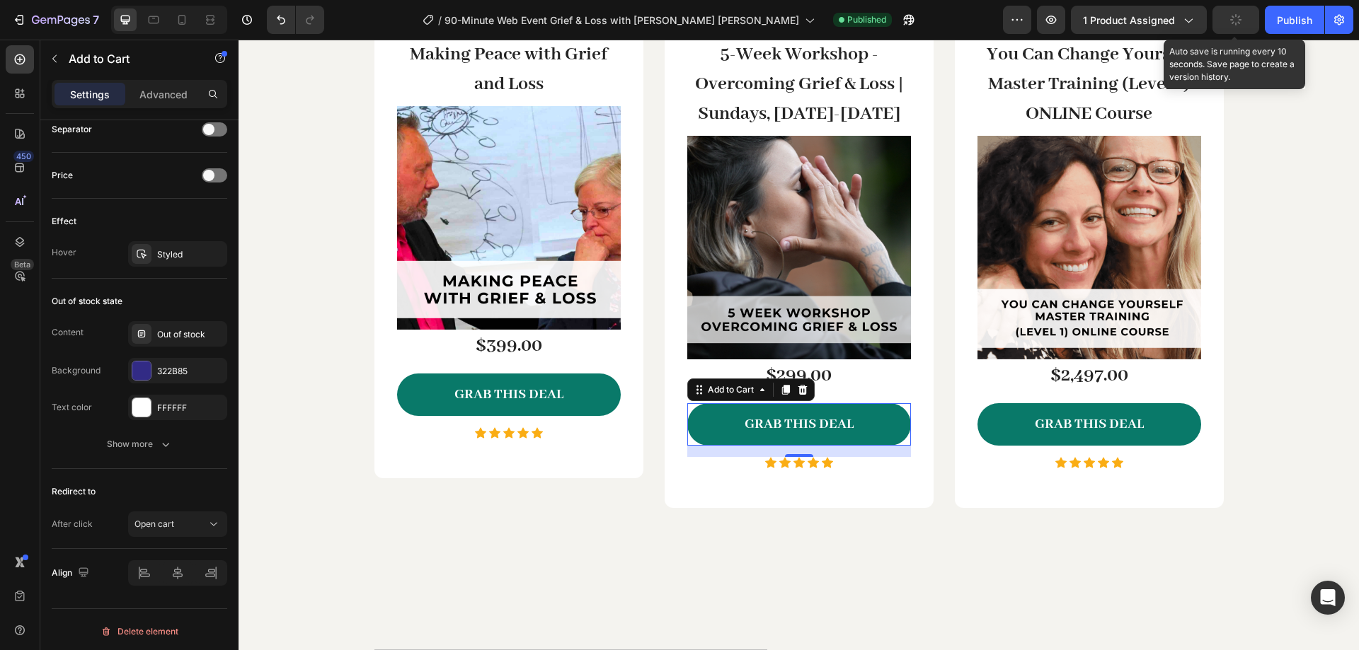
click at [1234, 22] on icon "button" at bounding box center [1235, 19] width 13 height 13
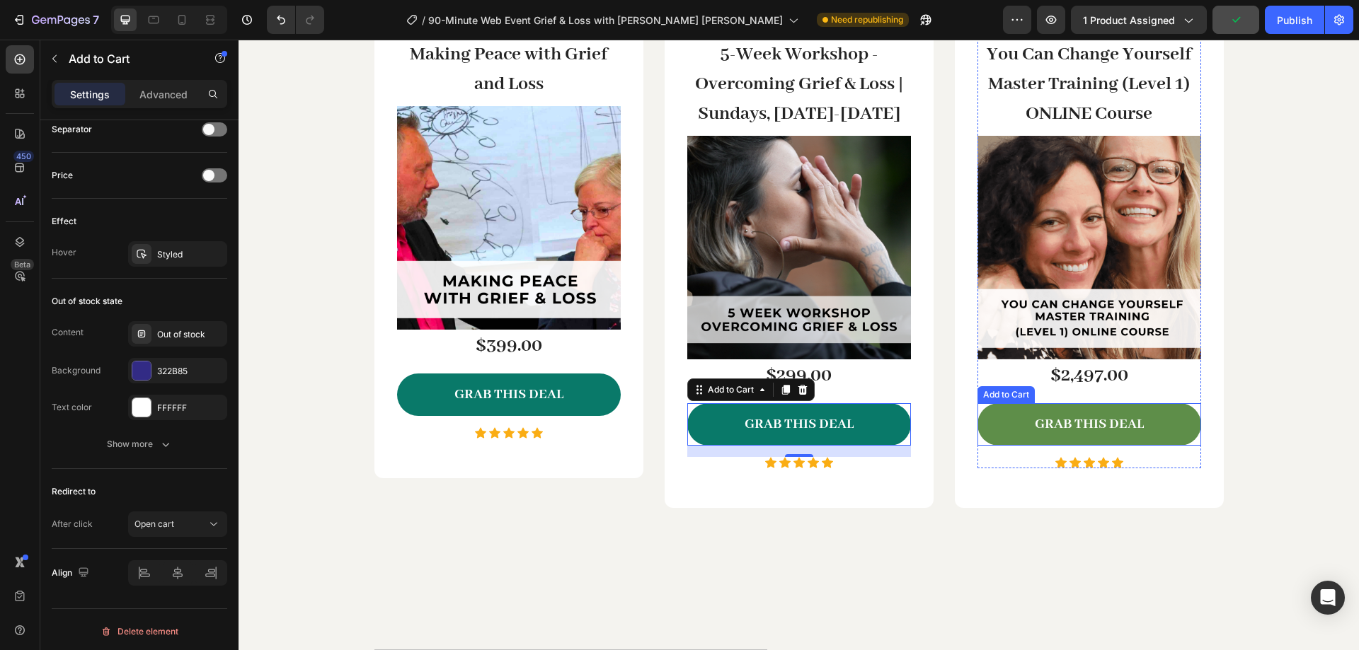
click at [1155, 415] on button "GRAB THIS DEAL" at bounding box center [1089, 424] width 224 height 43
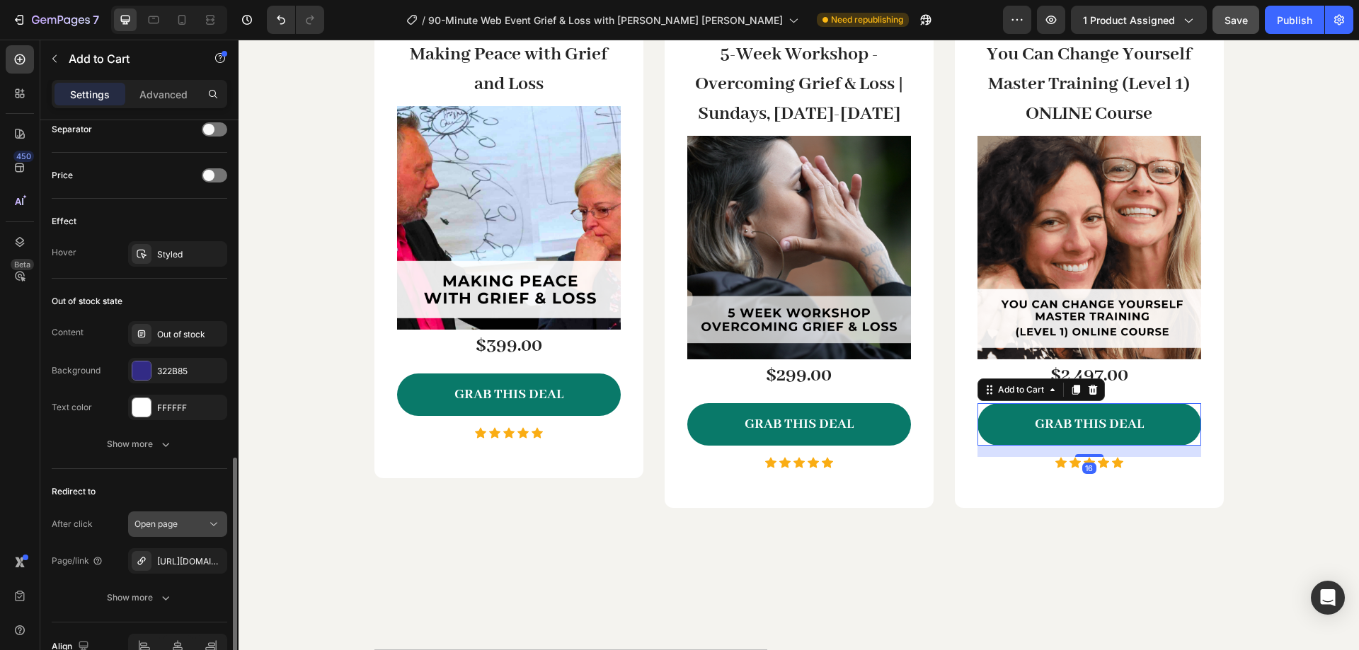
click at [185, 526] on div "Open page" at bounding box center [170, 524] width 72 height 13
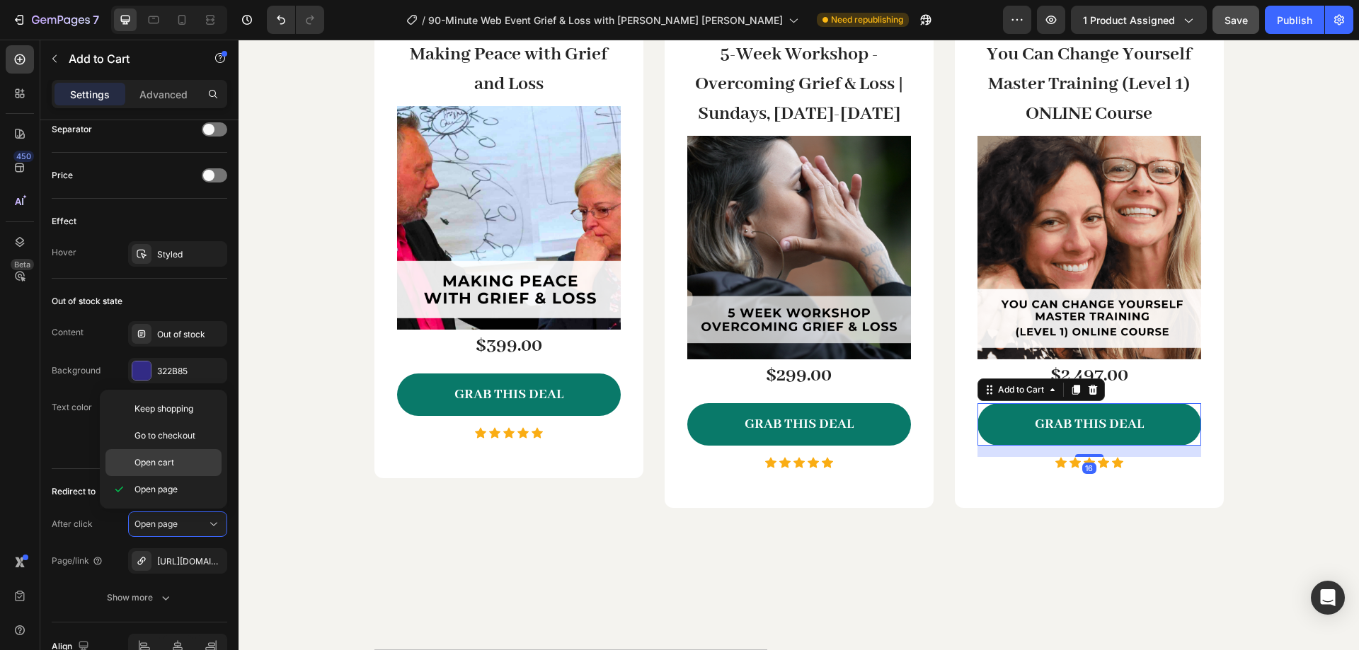
drag, startPoint x: 188, startPoint y: 466, endPoint x: 754, endPoint y: 173, distance: 637.4
click at [188, 466] on p "Open cart" at bounding box center [174, 462] width 81 height 13
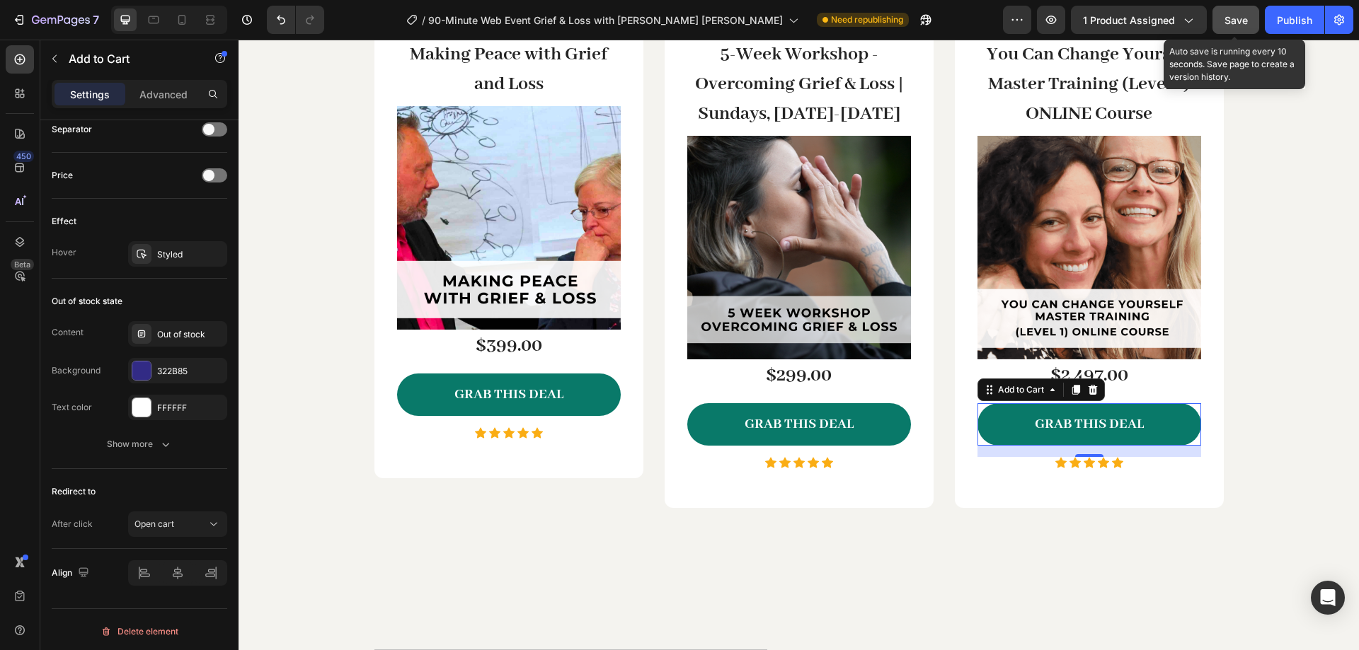
click at [1242, 25] on span "Save" at bounding box center [1235, 20] width 23 height 12
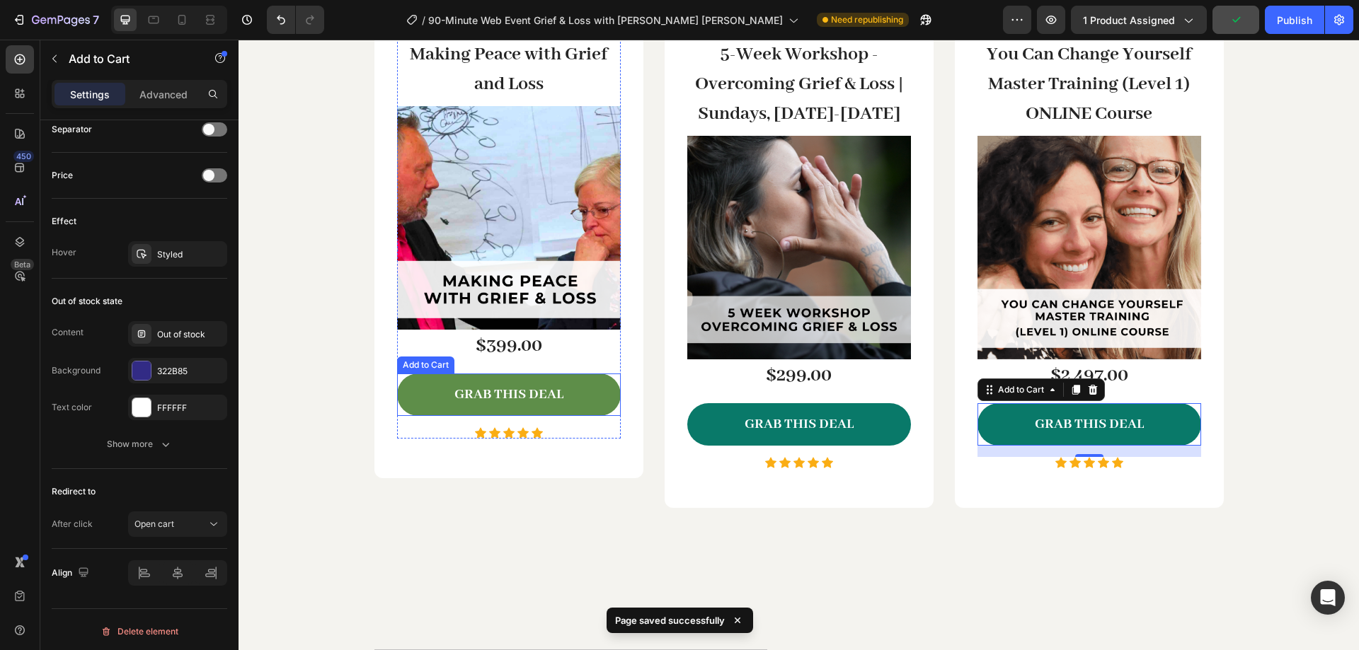
click at [577, 394] on button "GRAB THIS DEAL" at bounding box center [509, 395] width 224 height 43
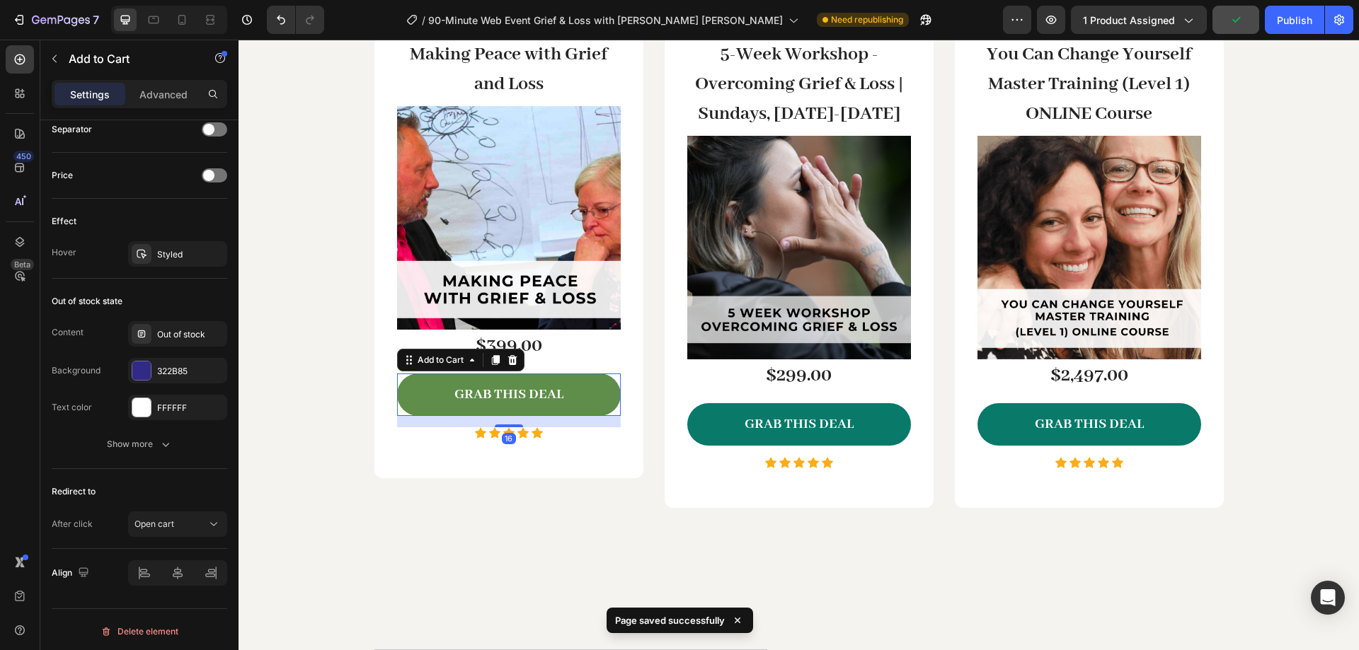
click at [596, 376] on button "GRAB THIS DEAL" at bounding box center [509, 395] width 224 height 43
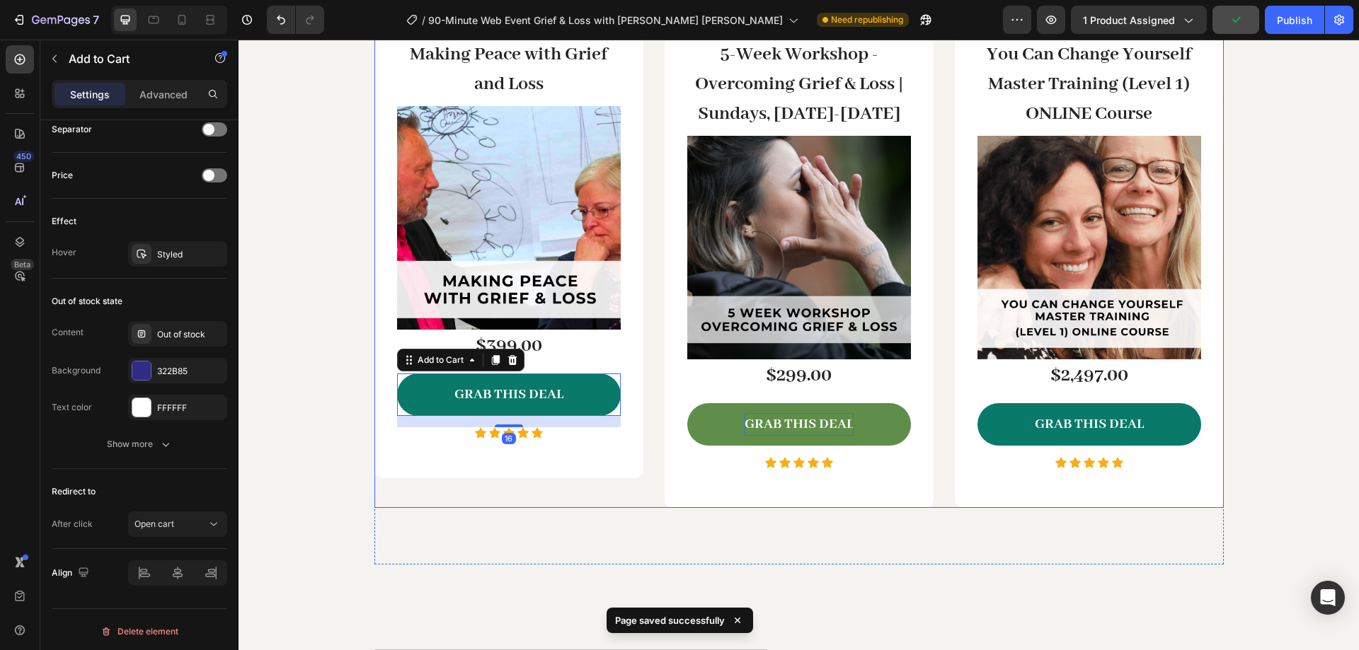
click at [769, 436] on div "GRAB THIS DEAL" at bounding box center [798, 424] width 109 height 23
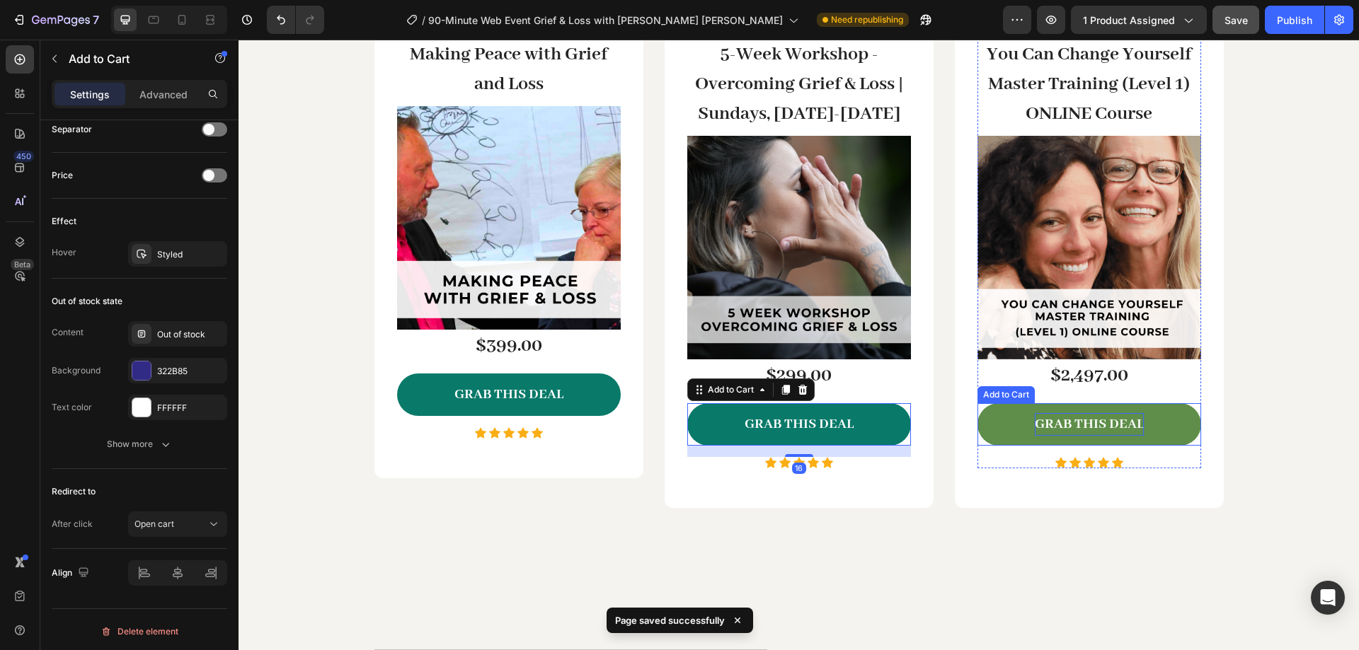
click at [1061, 413] on div "GRAB THIS DEAL" at bounding box center [1089, 424] width 109 height 23
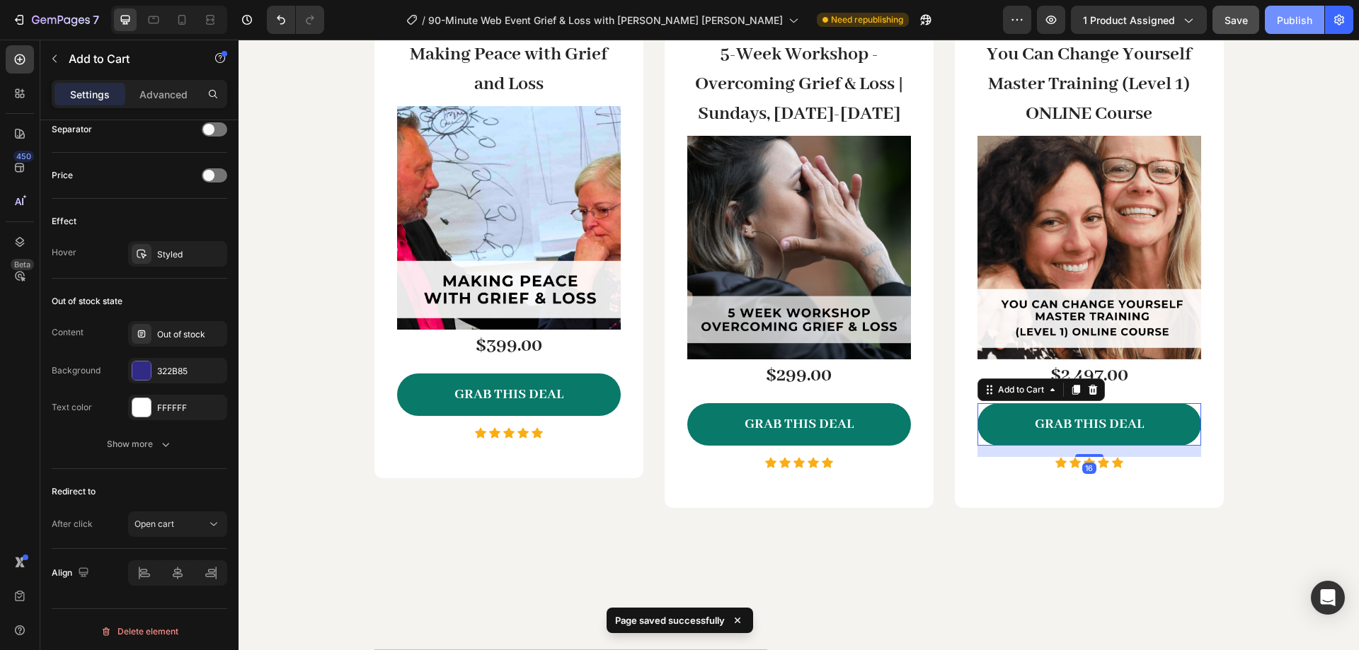
click at [1293, 23] on div "Publish" at bounding box center [1294, 20] width 35 height 15
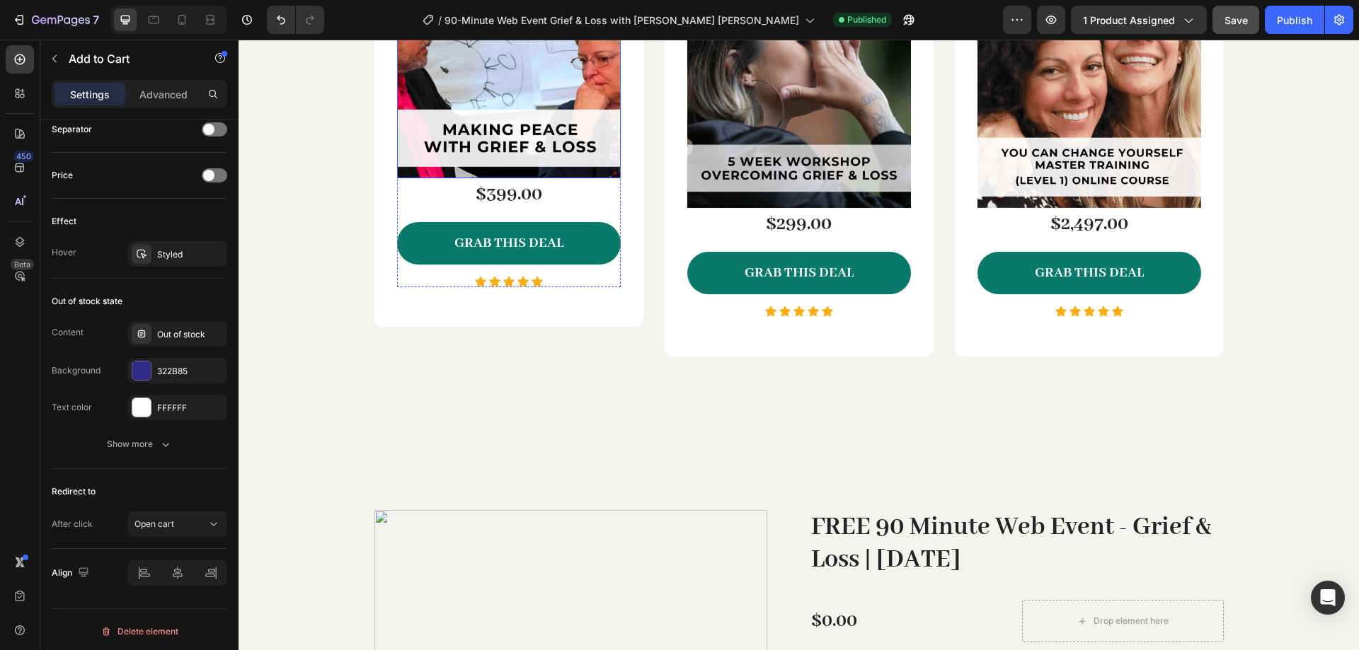
scroll to position [3066, 0]
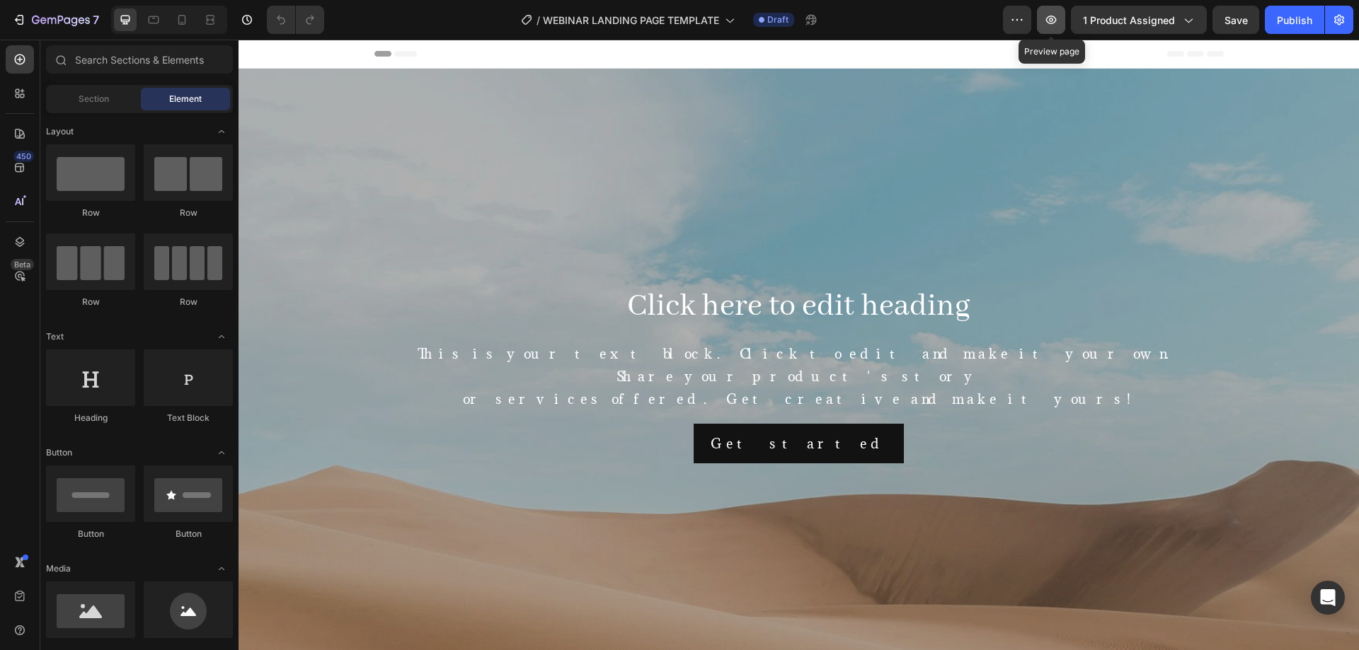
click at [1055, 29] on button "button" at bounding box center [1051, 20] width 28 height 28
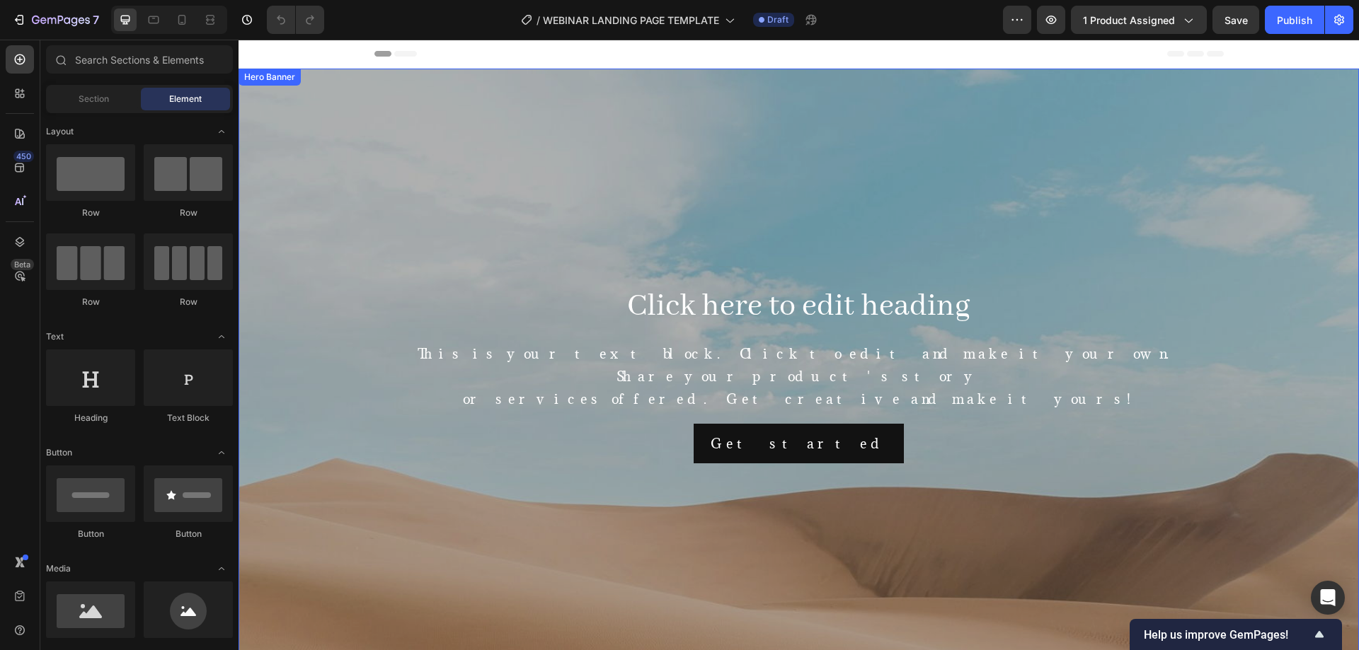
scroll to position [472, 0]
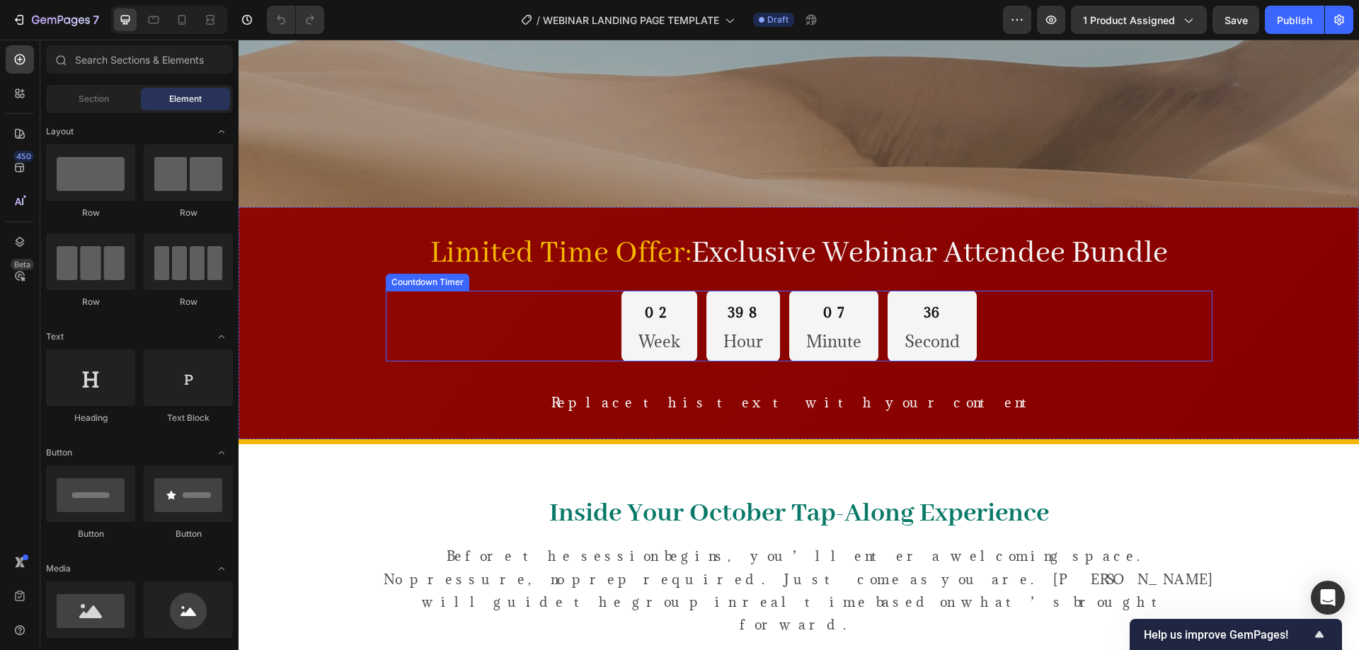
click at [449, 349] on div "02 Week 398 Hour 07 Minute 36 Second" at bounding box center [799, 326] width 827 height 71
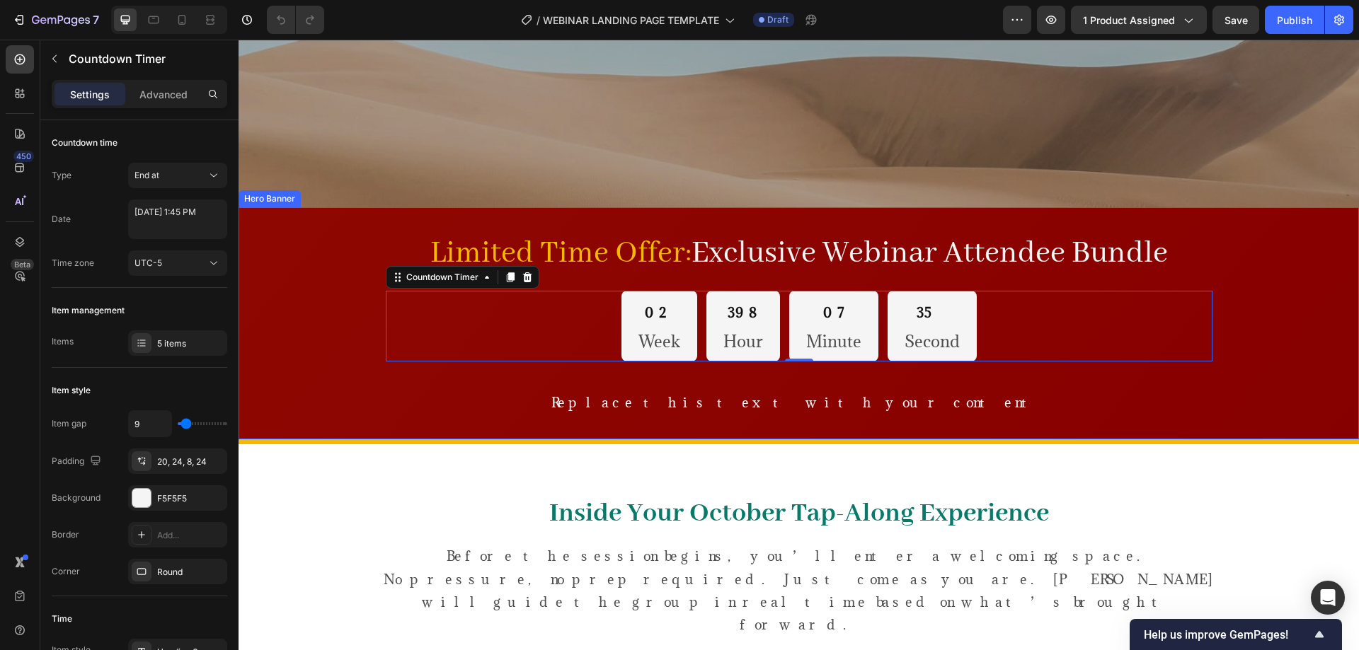
click at [344, 234] on div "Background Image" at bounding box center [798, 323] width 1120 height 232
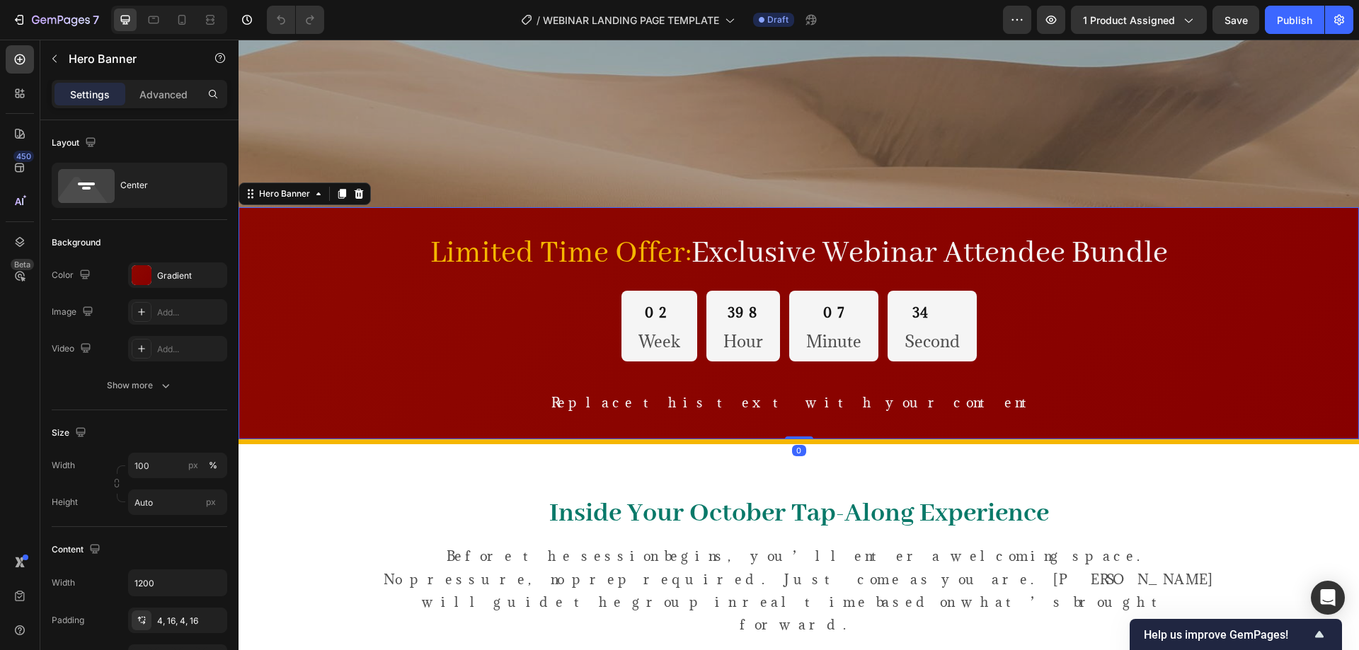
click at [356, 196] on icon at bounding box center [359, 194] width 9 height 10
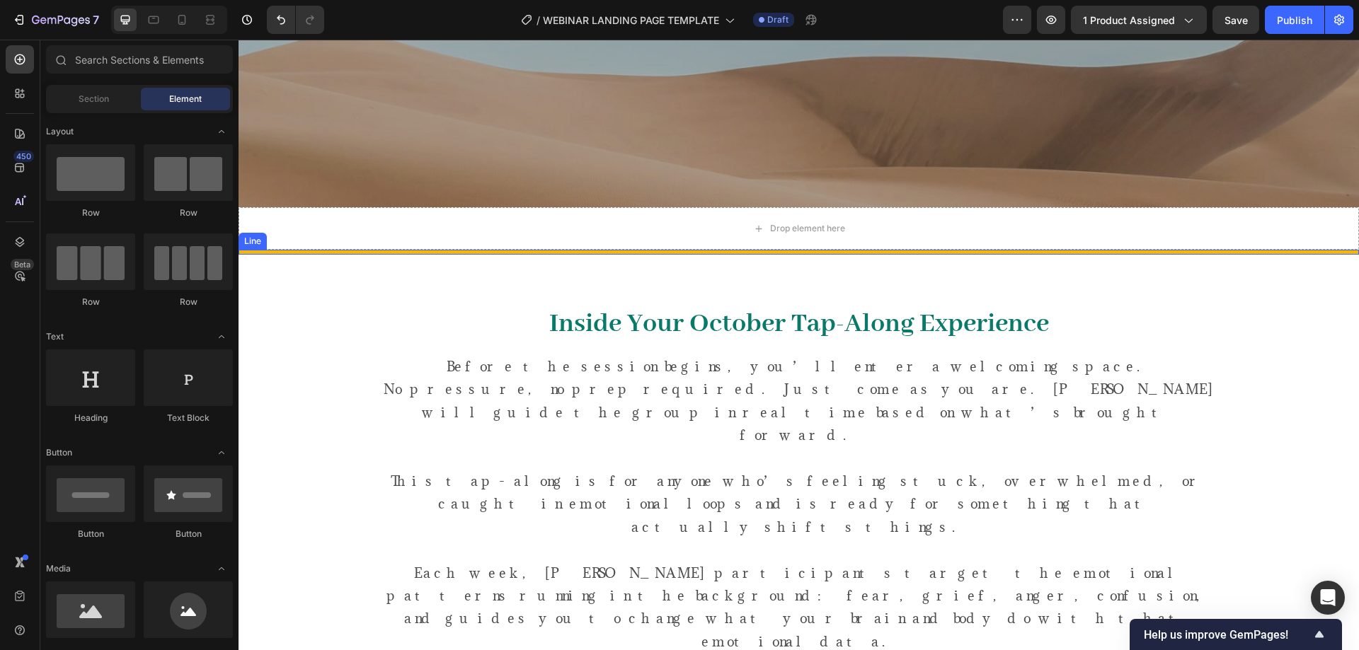
click at [392, 253] on div at bounding box center [798, 252] width 1120 height 5
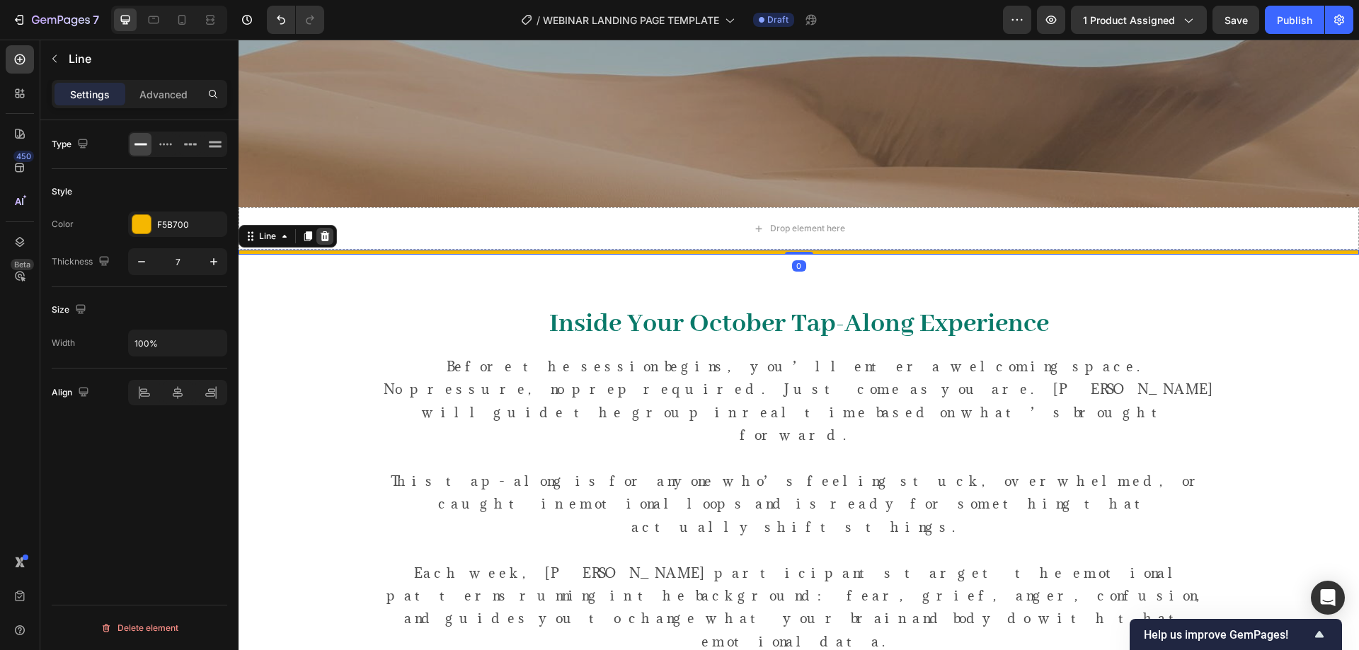
click at [323, 239] on icon at bounding box center [325, 236] width 9 height 10
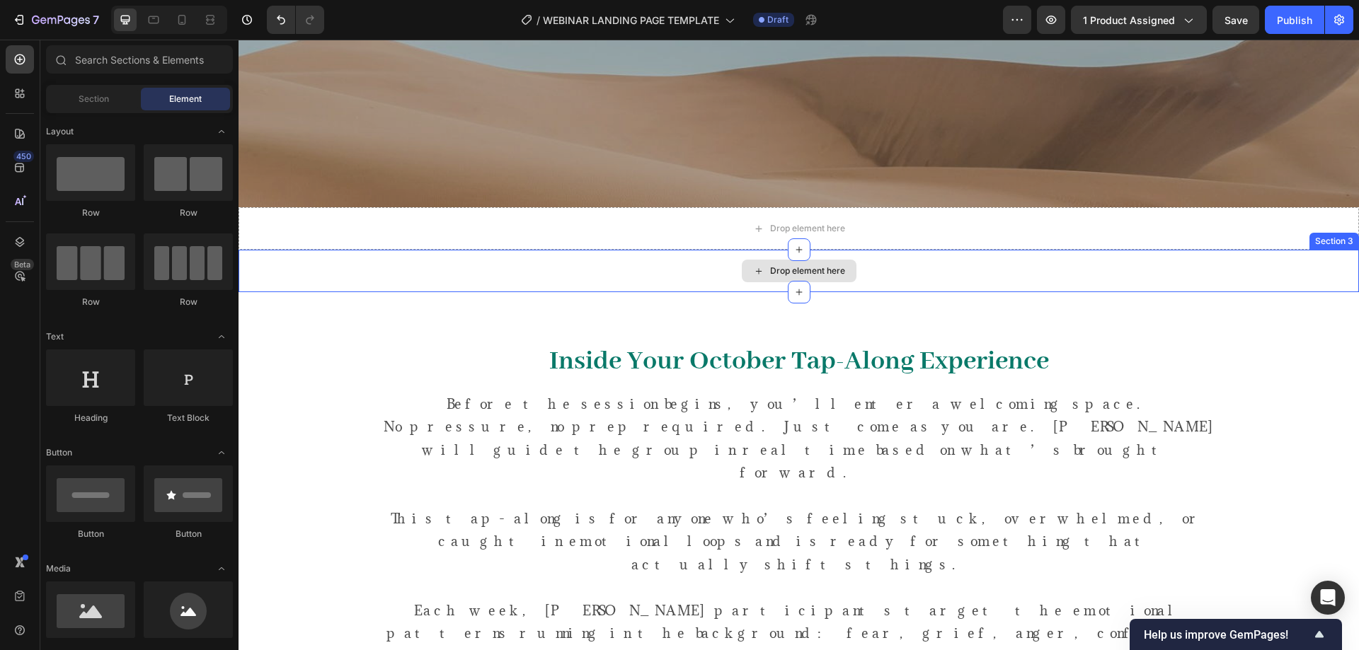
click at [413, 273] on div "Drop element here" at bounding box center [798, 271] width 1120 height 42
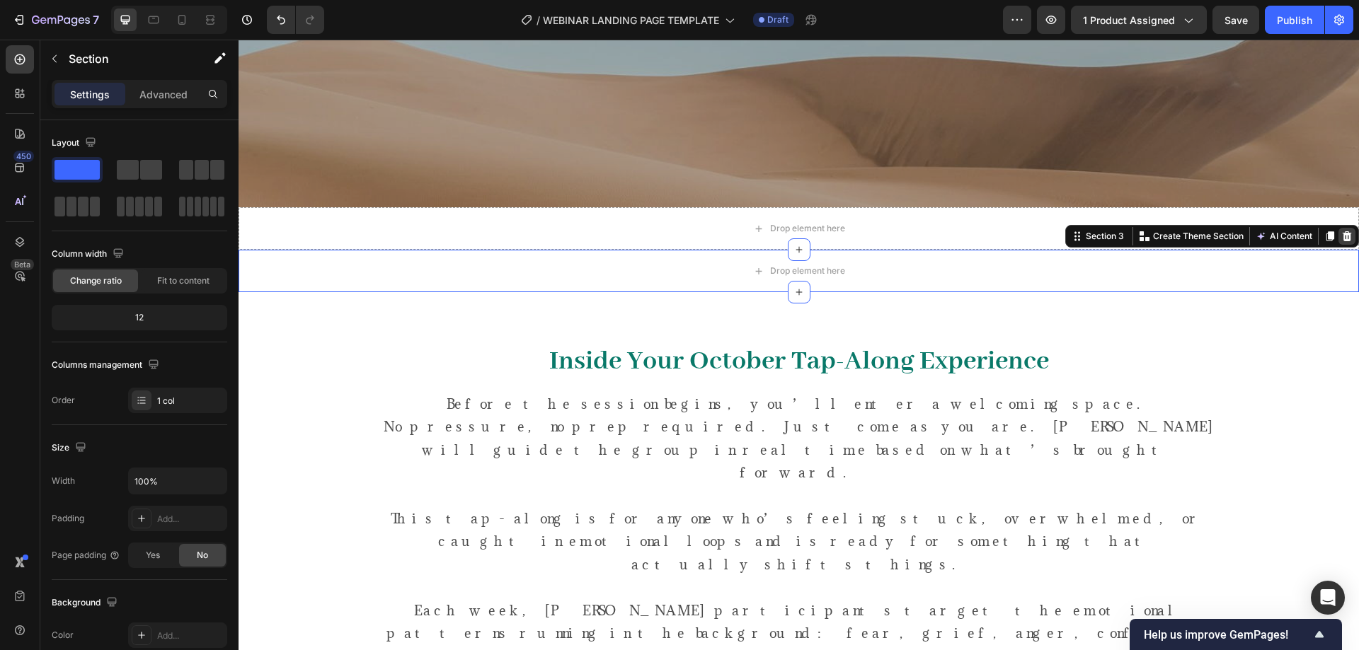
click at [1341, 234] on icon at bounding box center [1346, 236] width 11 height 11
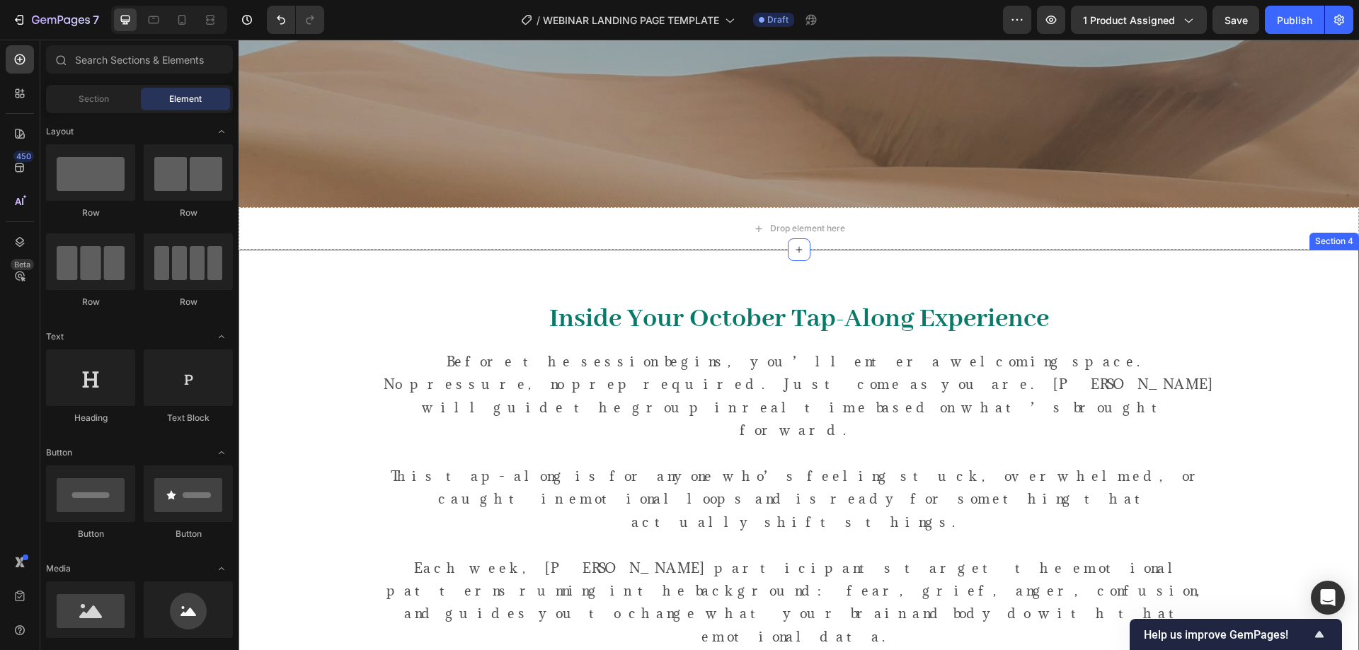
click at [329, 350] on div "Inside Your October Tap-Along Experience Heading Before the session begins, you…" at bounding box center [798, 614] width 1099 height 661
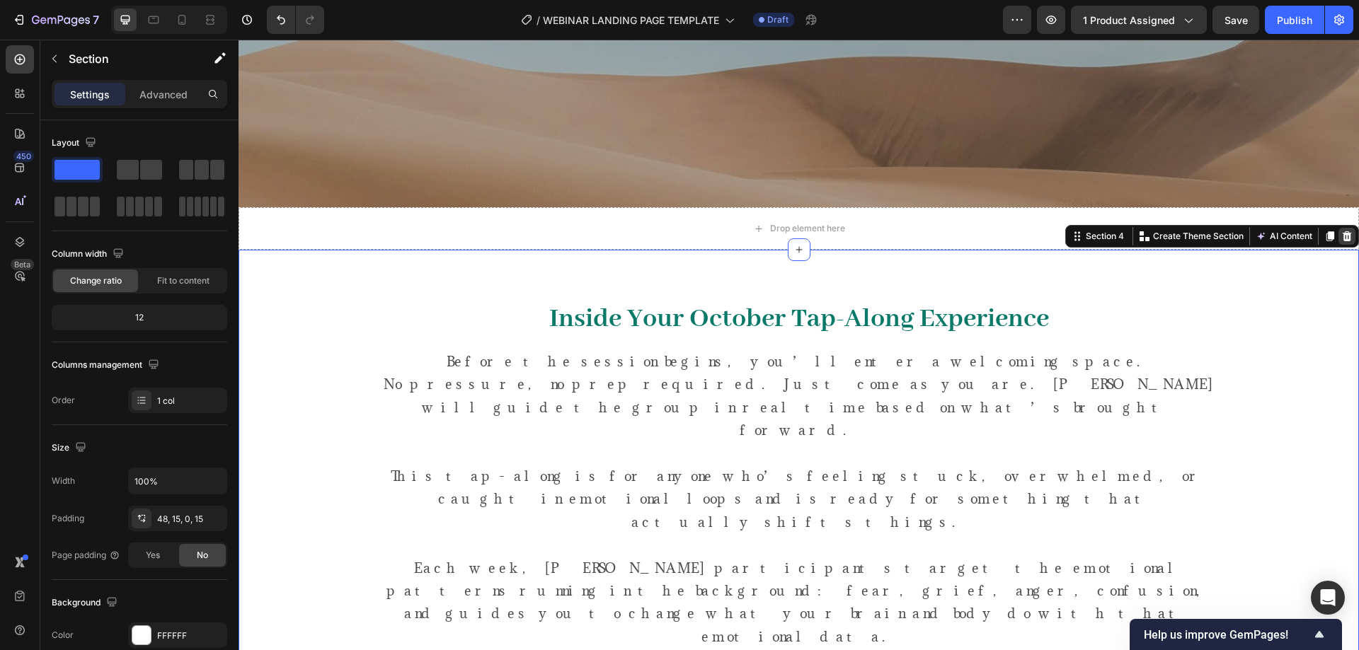
click at [1340, 230] on div at bounding box center [1346, 236] width 17 height 17
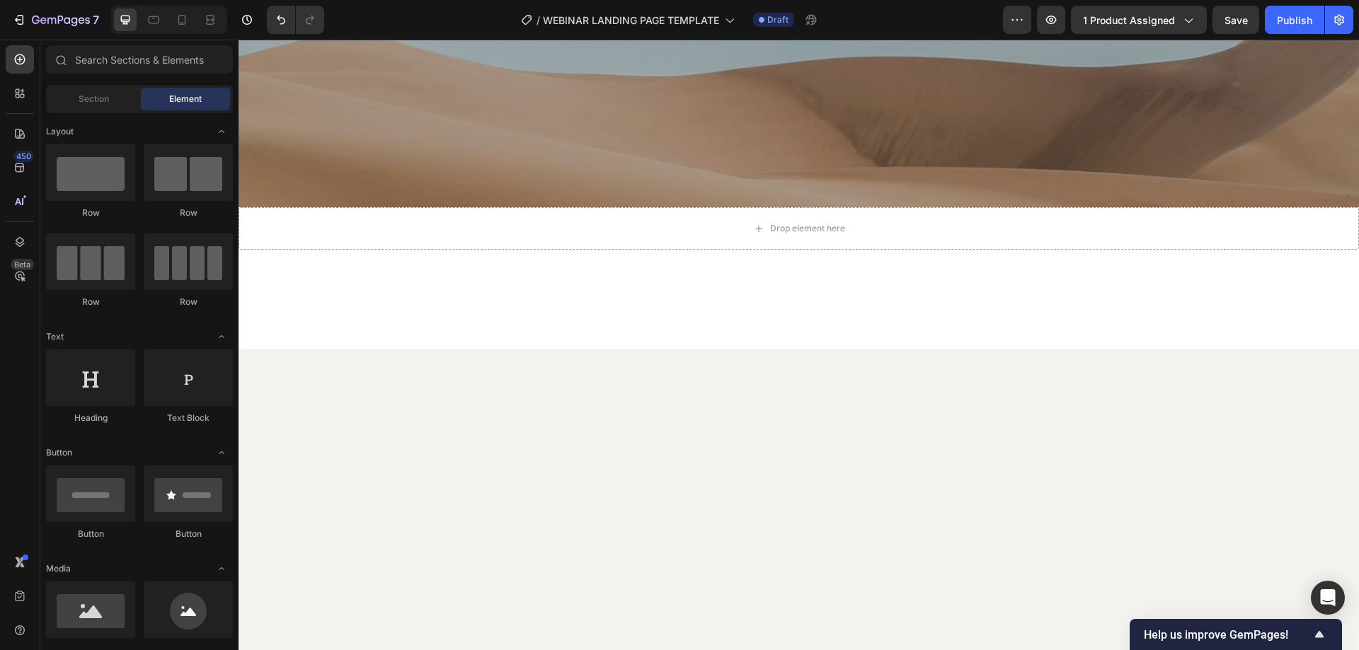
click at [335, 385] on div at bounding box center [798, 639] width 1120 height 580
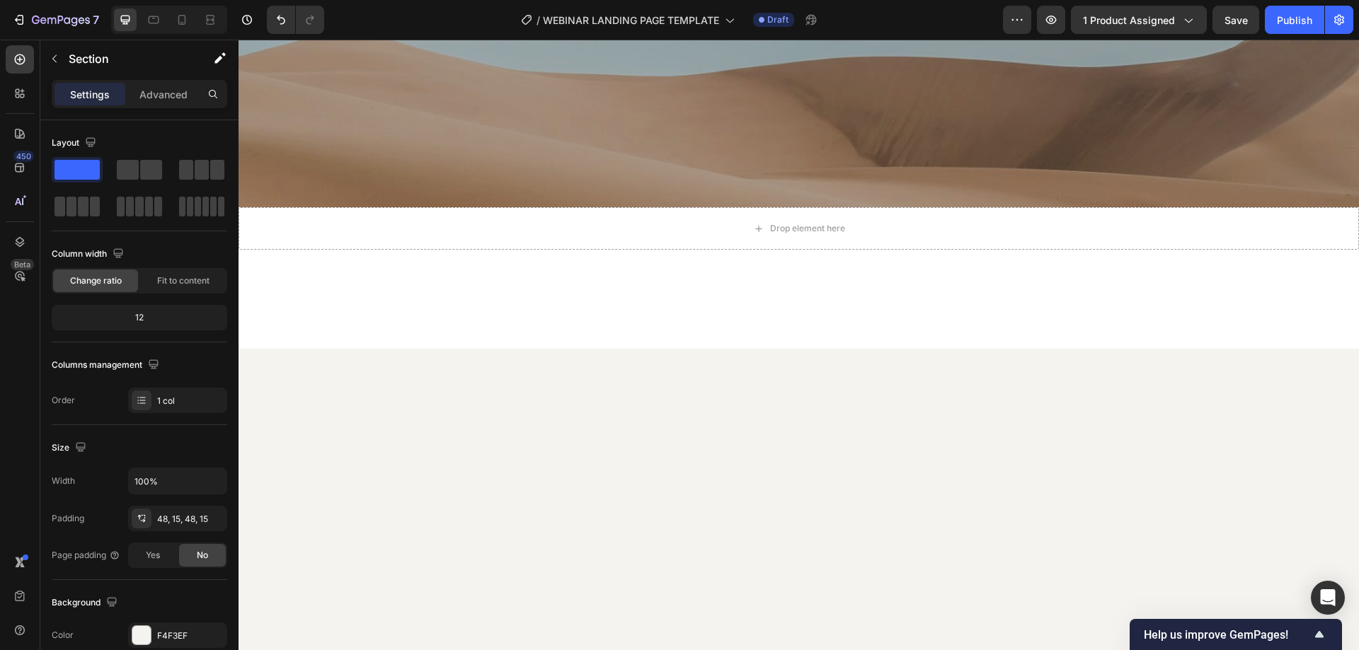
scroll to position [708, 0]
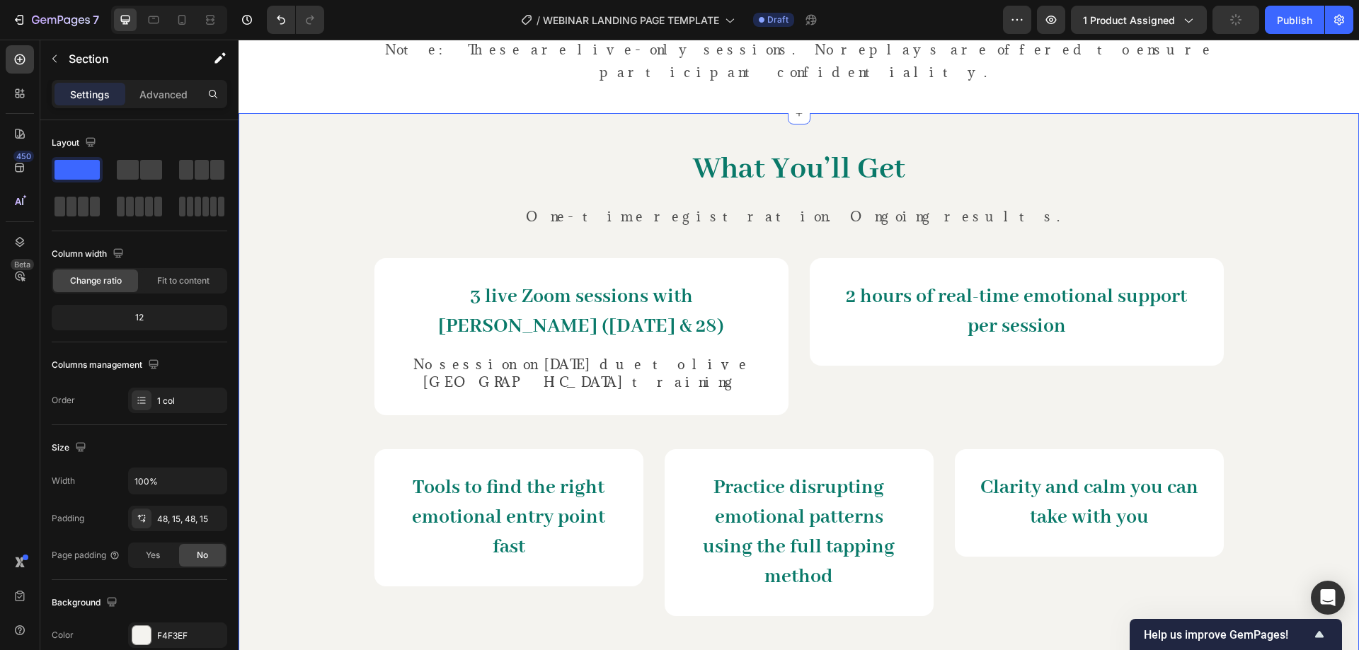
click at [1151, 136] on div "What You’ll Get Heading One-time registration. Ongoing results. Text Block 3 li…" at bounding box center [798, 403] width 1120 height 580
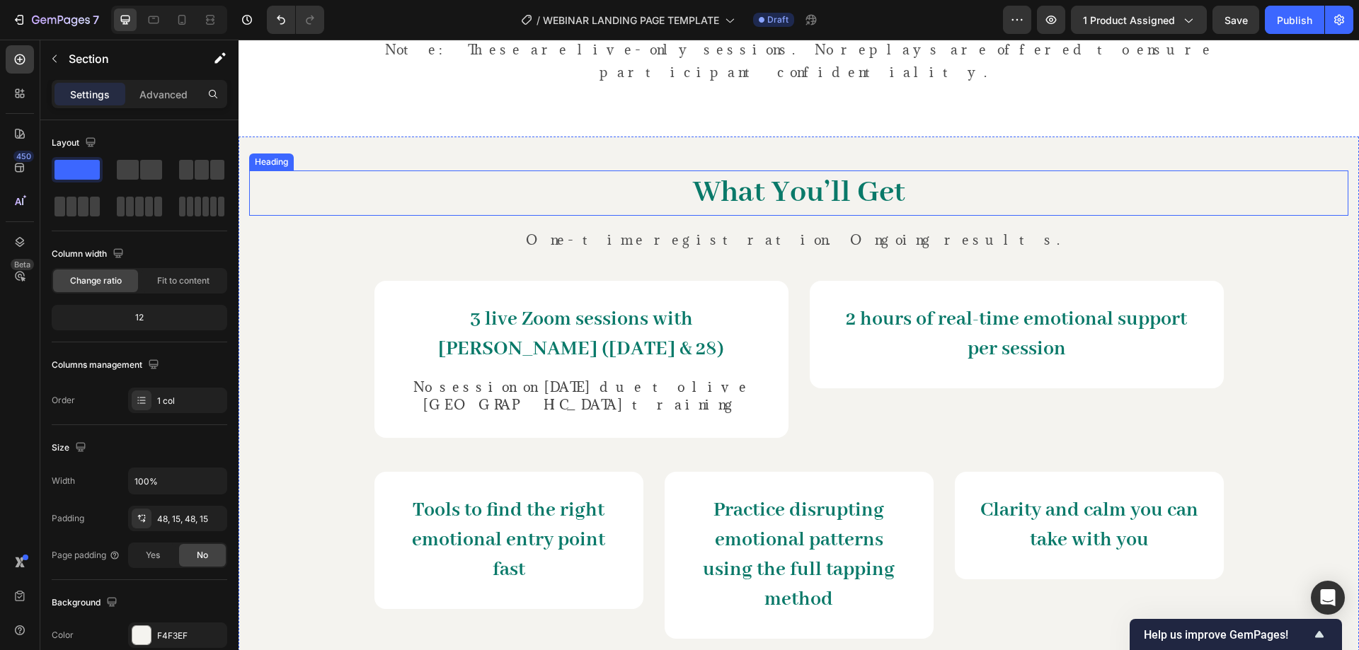
click at [381, 171] on h2 "What You’ll Get" at bounding box center [798, 193] width 1099 height 45
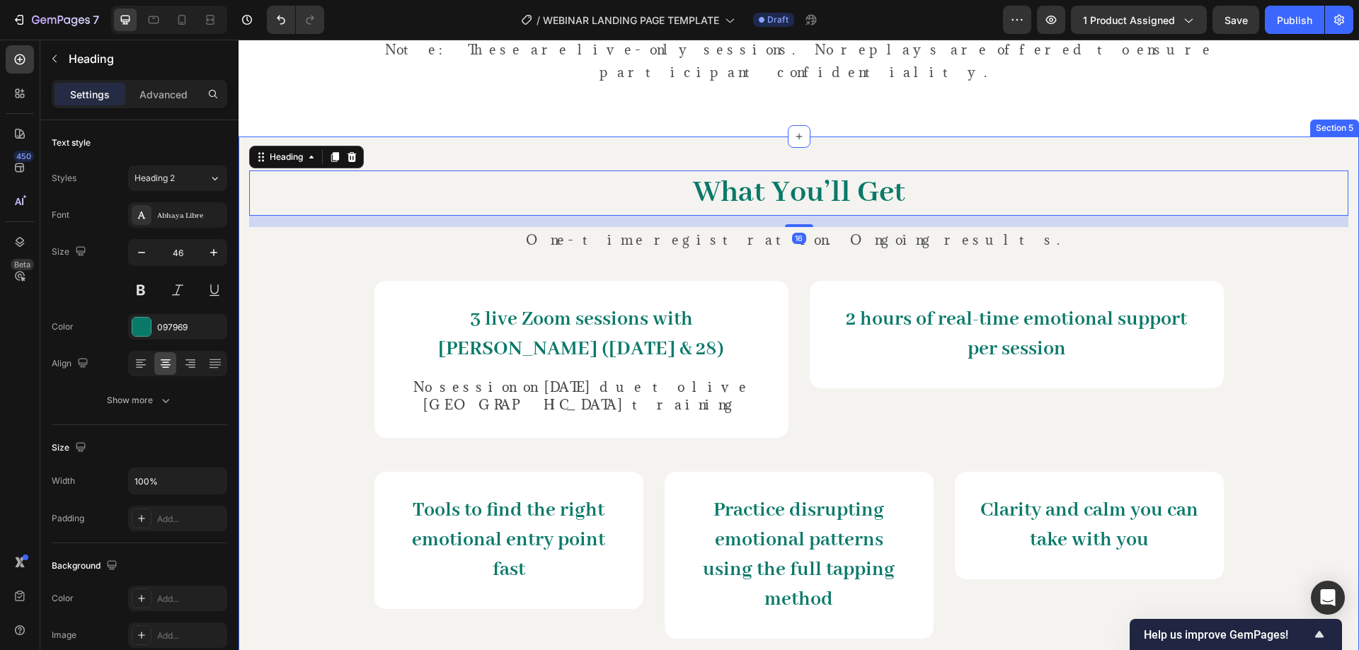
click at [400, 137] on div "What You’ll Get Heading 16 One-time registration. Ongoing results. Text Block 3…" at bounding box center [798, 434] width 1120 height 594
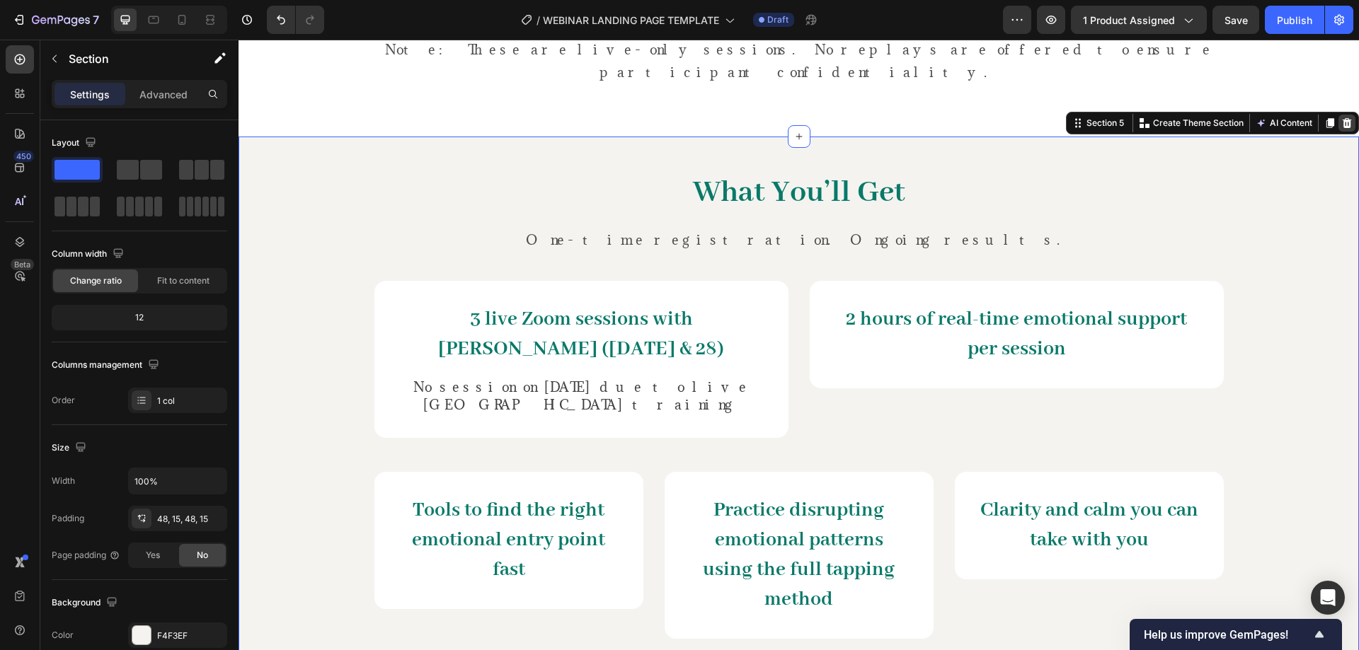
click at [1342, 118] on icon at bounding box center [1346, 123] width 9 height 10
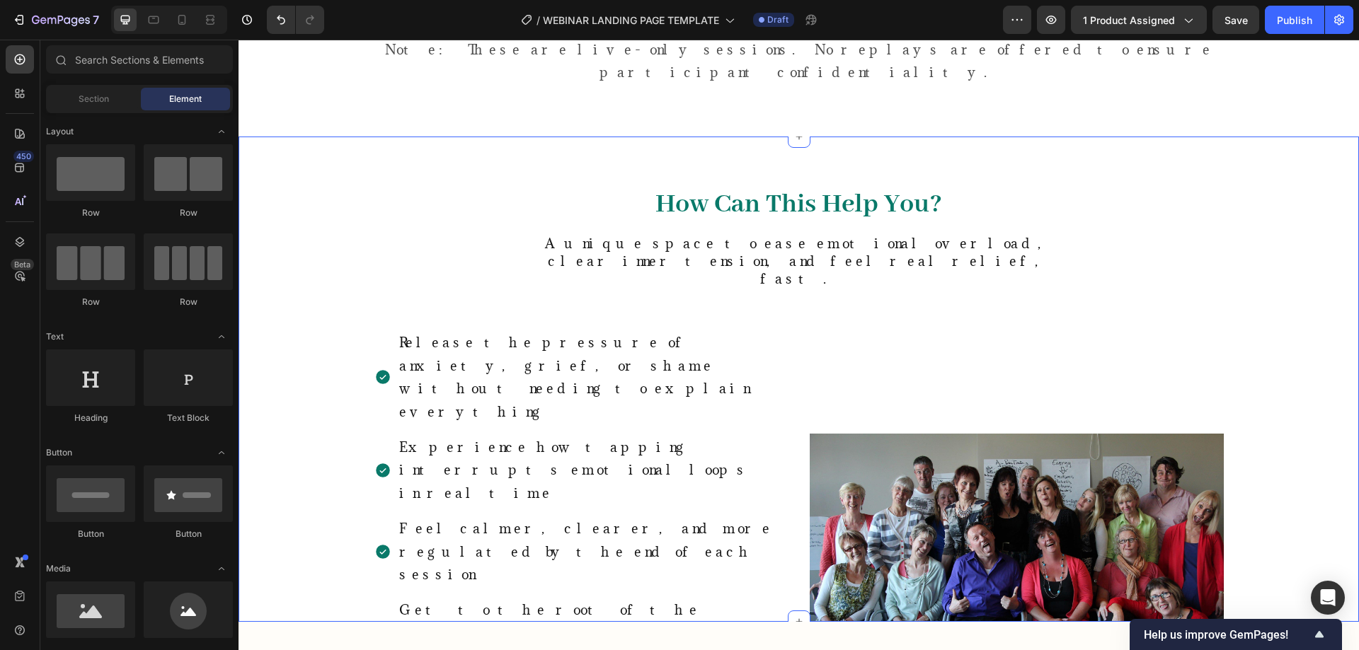
scroll to position [472, 0]
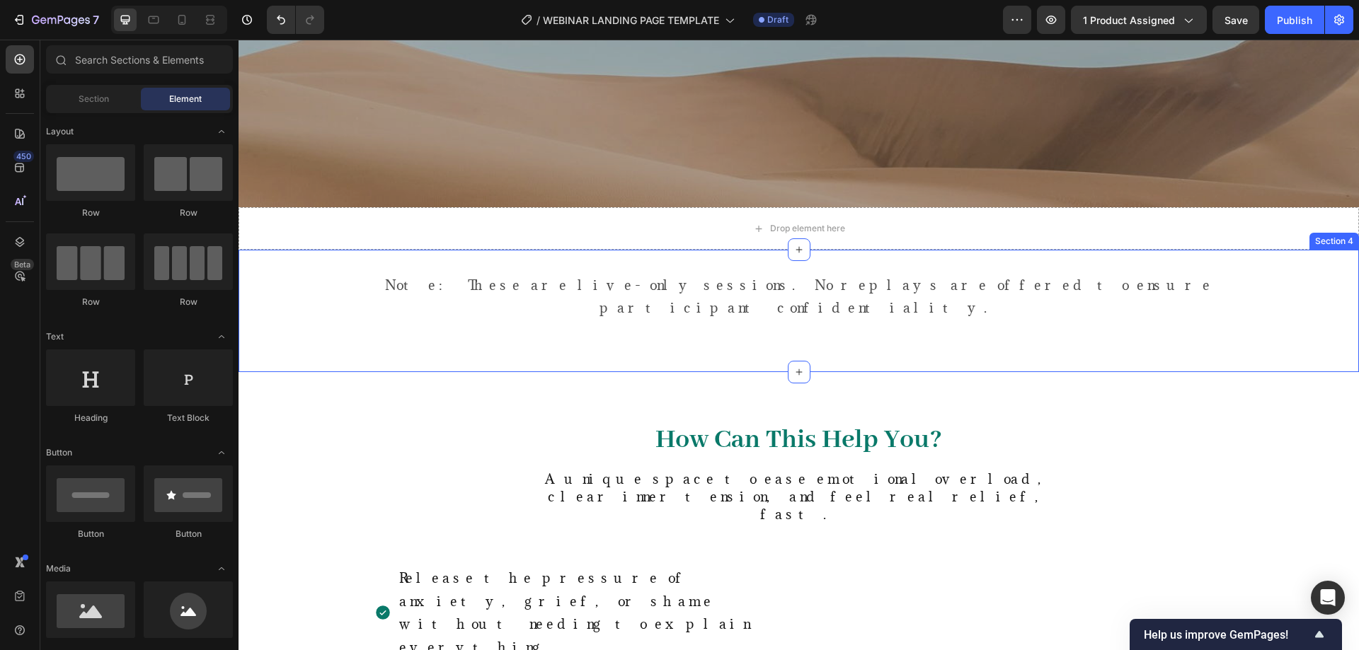
click at [605, 318] on div "Note: These are live-only sessions. No replays are offered to ensure participan…" at bounding box center [798, 310] width 1120 height 77
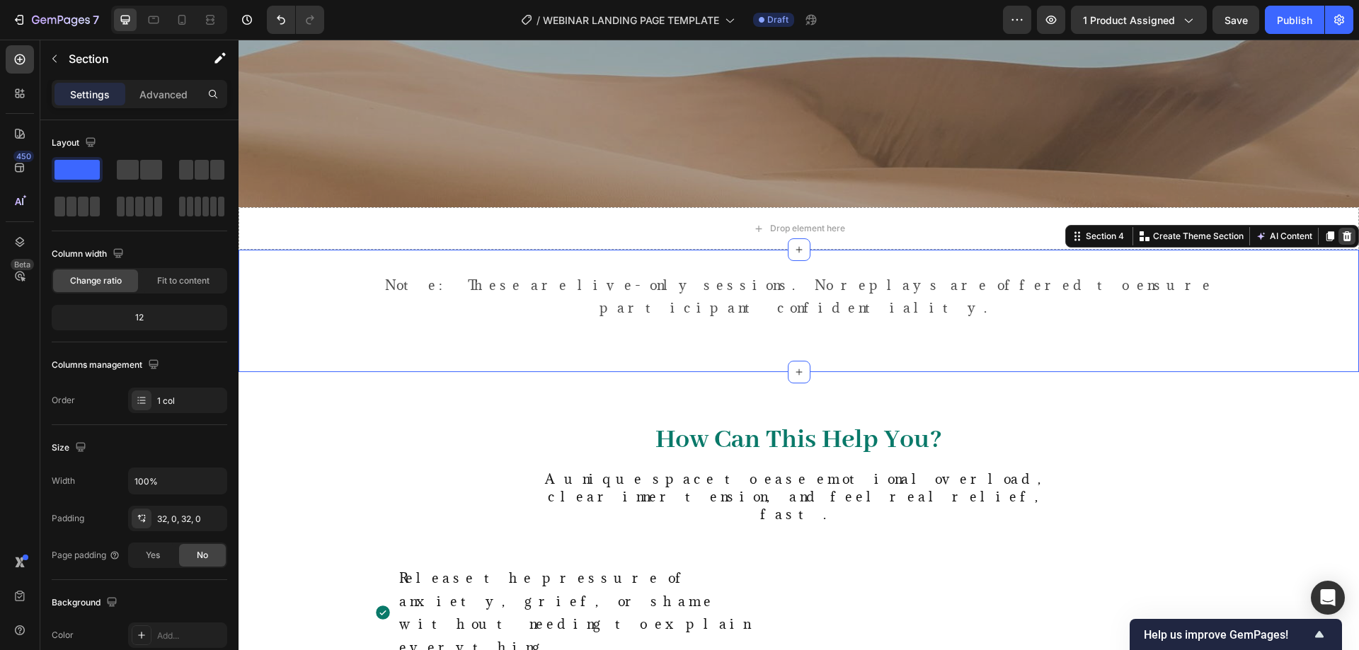
click at [1342, 236] on icon at bounding box center [1346, 236] width 9 height 10
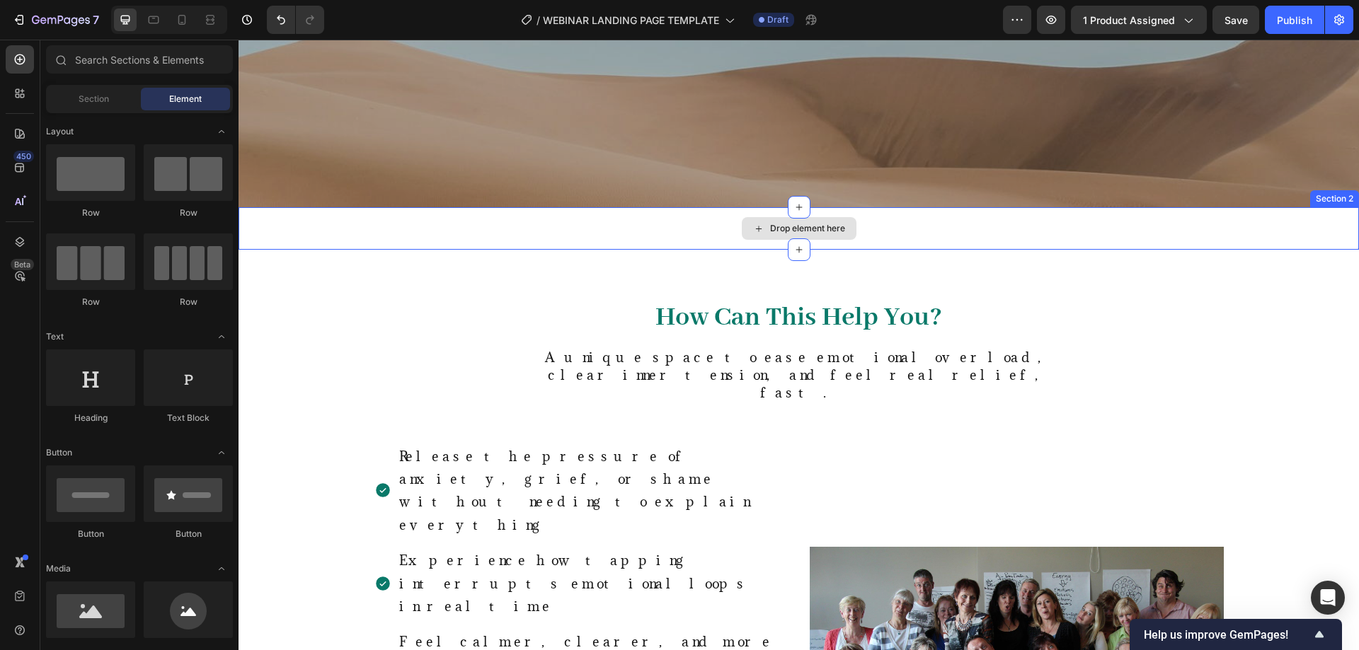
click at [1064, 232] on div "Drop element here" at bounding box center [798, 228] width 1120 height 42
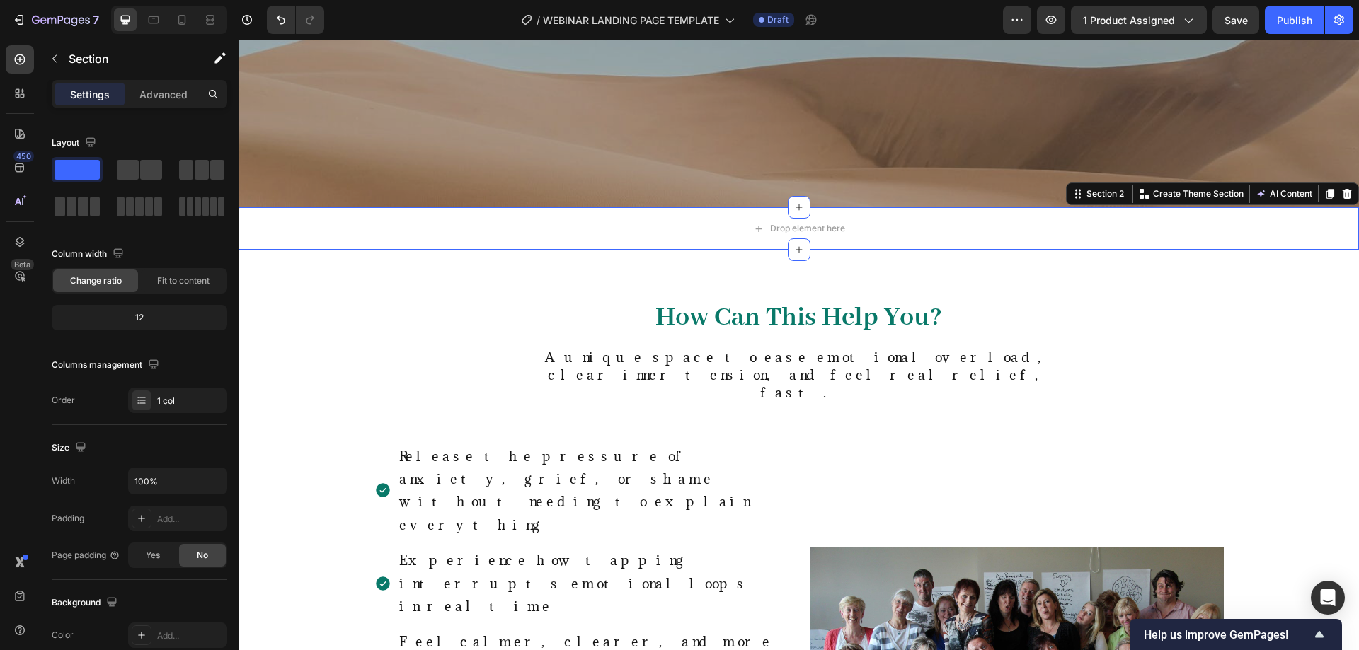
click at [1341, 198] on icon at bounding box center [1346, 193] width 11 height 11
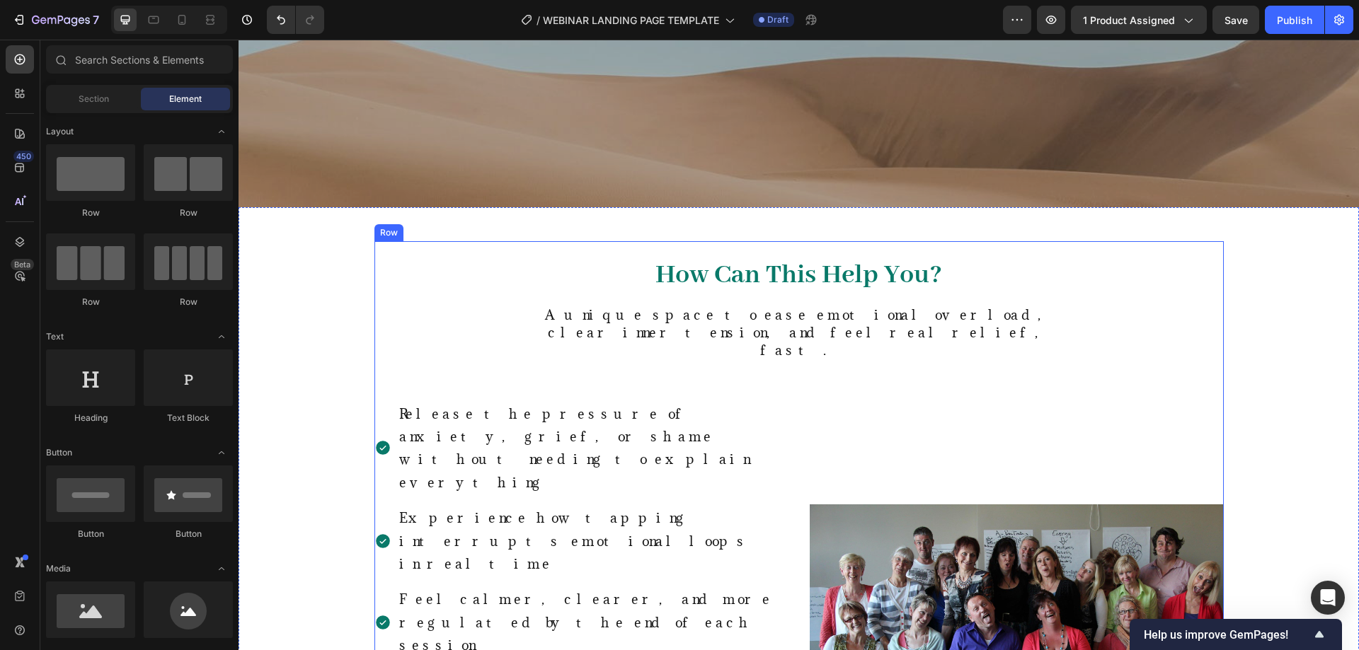
click at [950, 255] on div "How Can This Help You? Heading A unique space to ease emotional overload, clear…" at bounding box center [798, 571] width 849 height 661
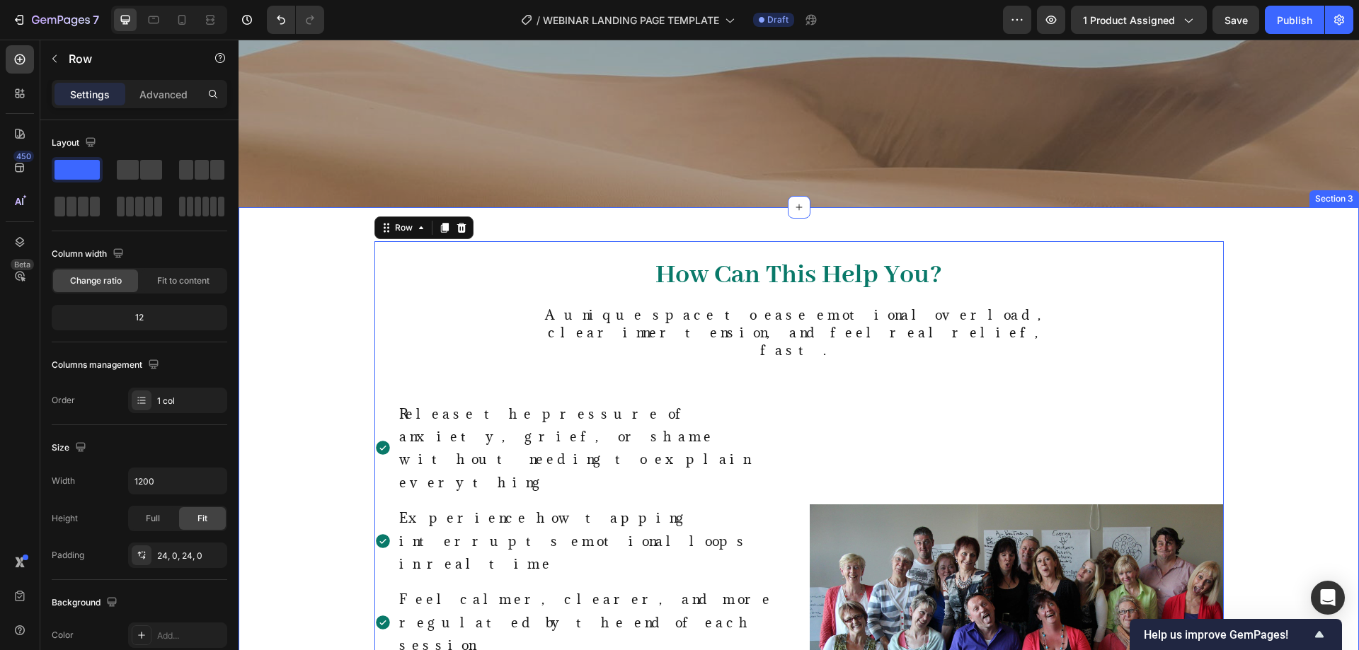
click at [1304, 256] on div "How Can This Help You? Heading A unique space to ease emotional overload, clear…" at bounding box center [798, 571] width 1099 height 661
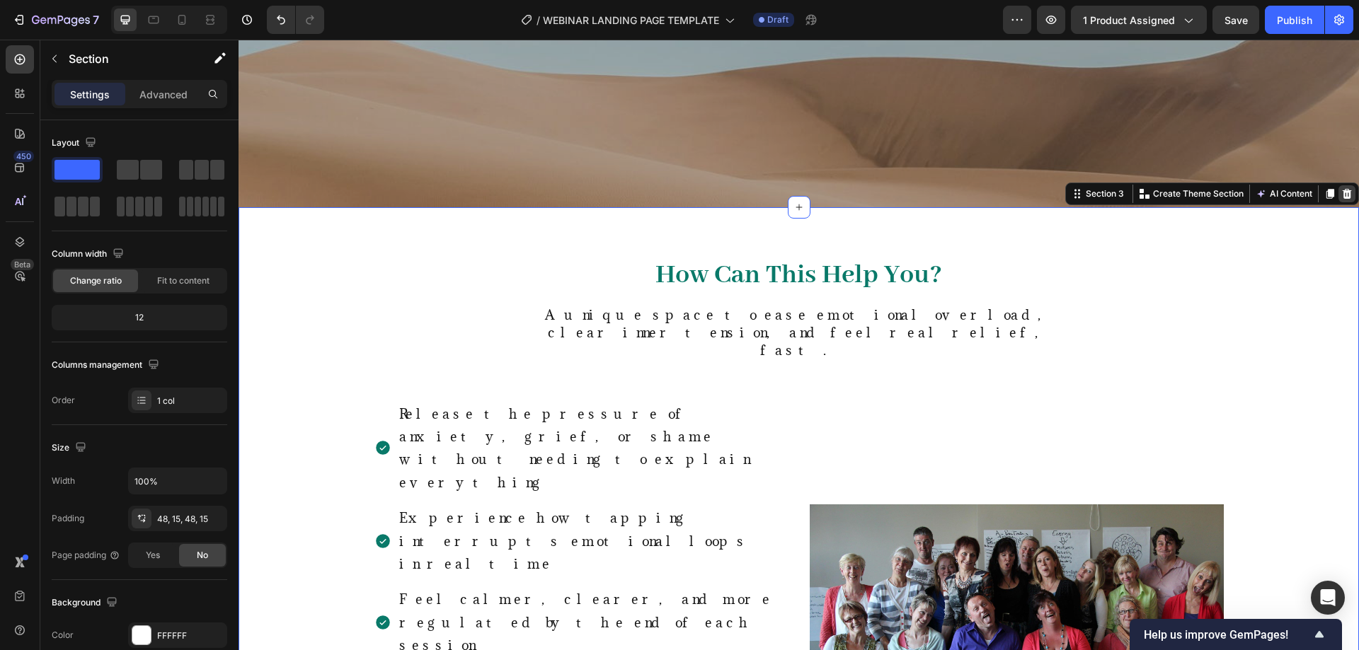
click at [1342, 192] on div at bounding box center [1346, 193] width 17 height 17
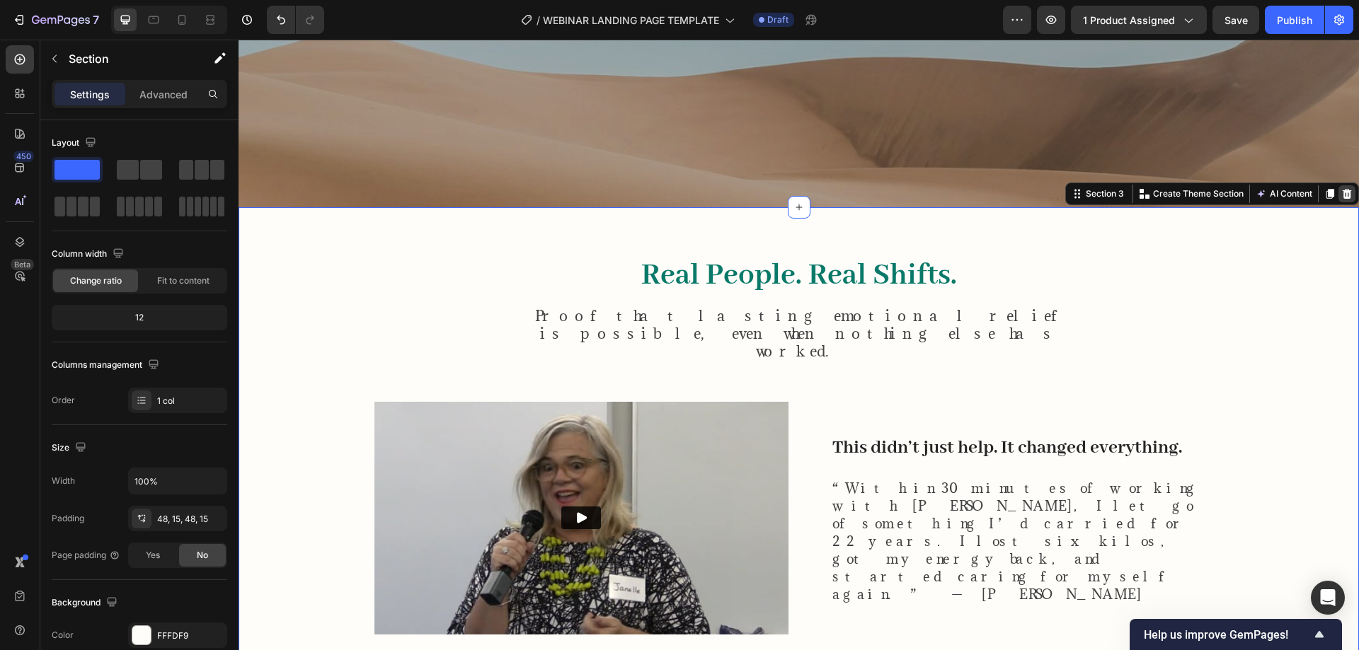
click at [1338, 195] on div at bounding box center [1346, 193] width 17 height 17
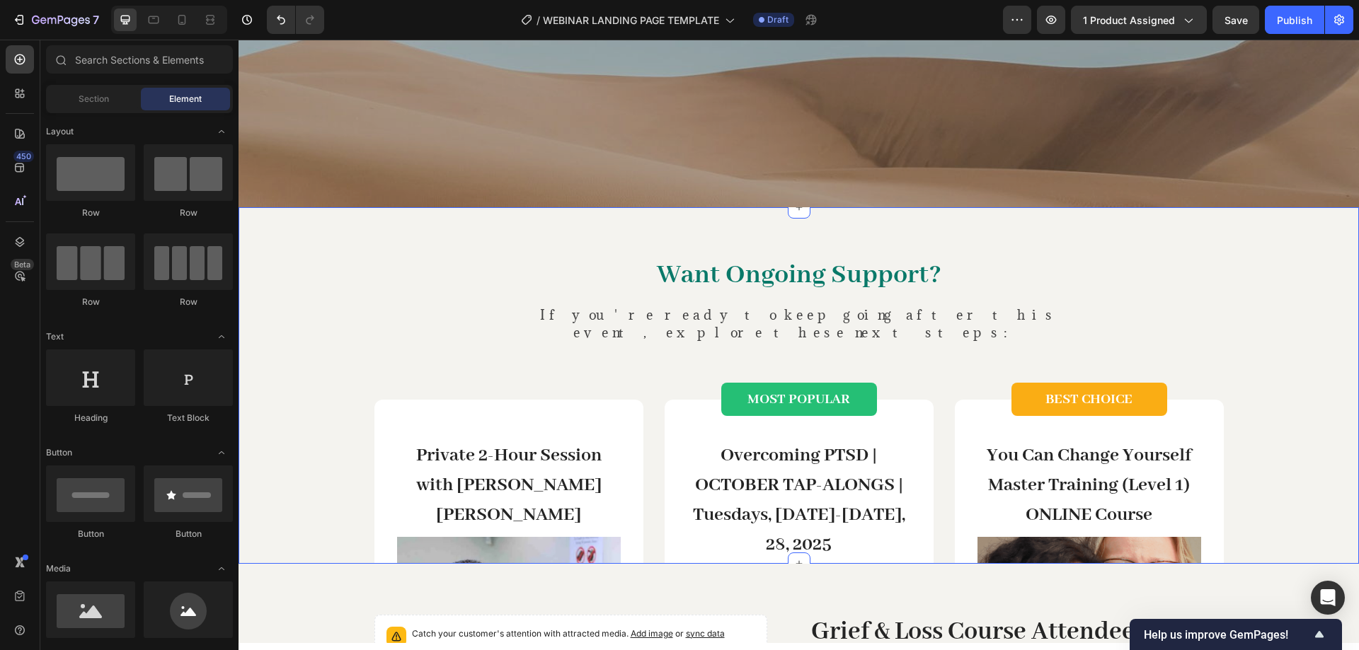
click at [1083, 240] on div "Want Ongoing Support? Heading If you're ready to keep going after this event, e…" at bounding box center [798, 385] width 1120 height 357
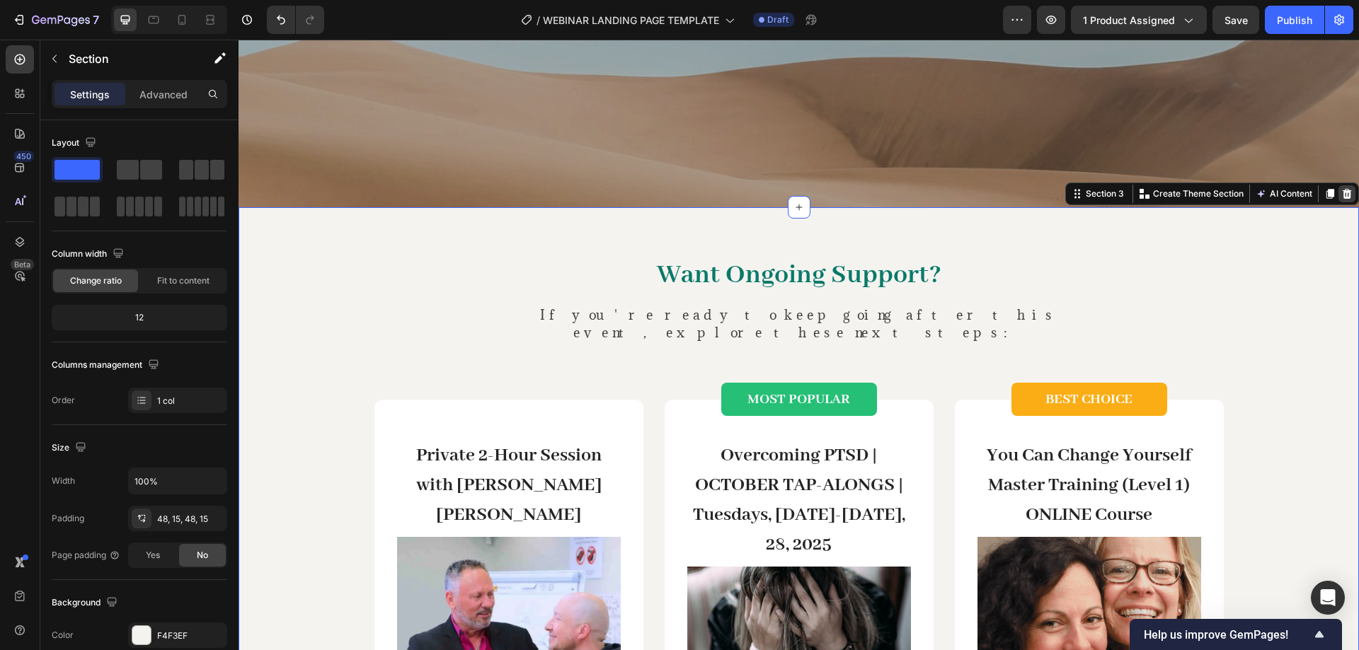
click at [1342, 197] on icon at bounding box center [1346, 194] width 9 height 10
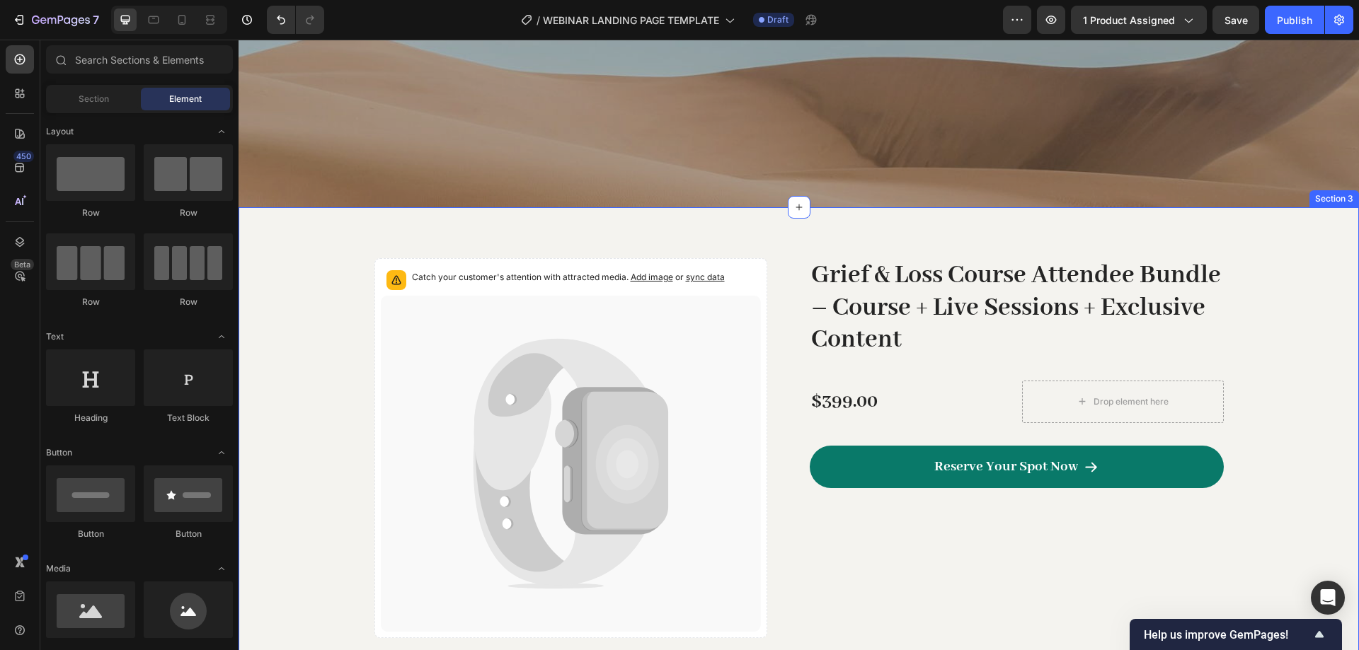
click at [1228, 227] on div "Catch your customer's attention with attracted media. Add image or sync data Pr…" at bounding box center [798, 448] width 1120 height 482
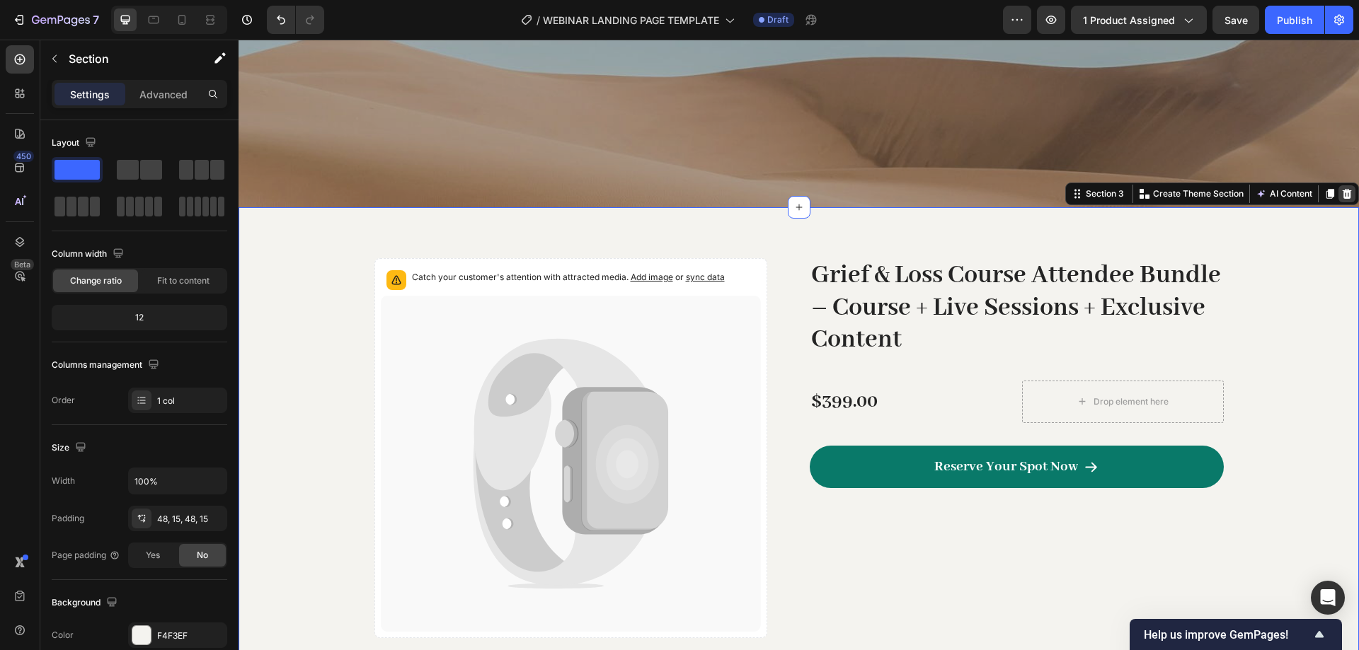
click at [1342, 191] on icon at bounding box center [1346, 194] width 9 height 10
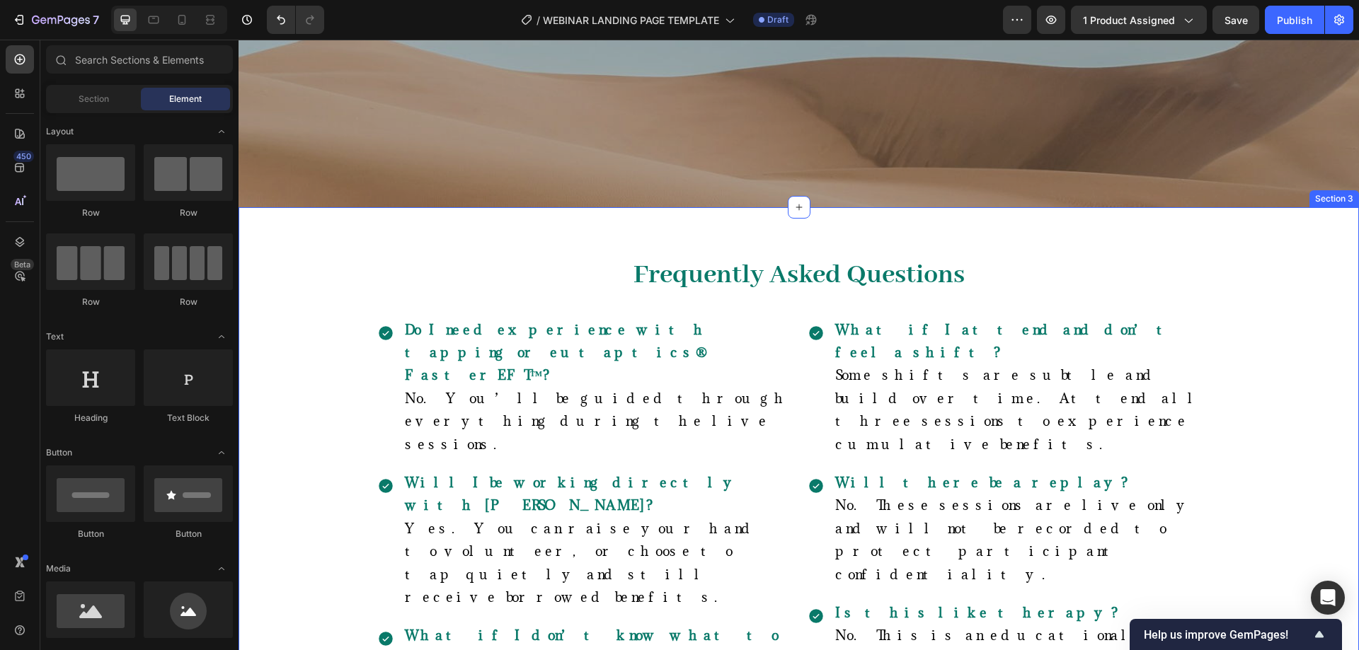
click at [1249, 242] on div "Frequently Asked Questions Heading Row Do I need experience with tapping or eut…" at bounding box center [798, 542] width 1099 height 602
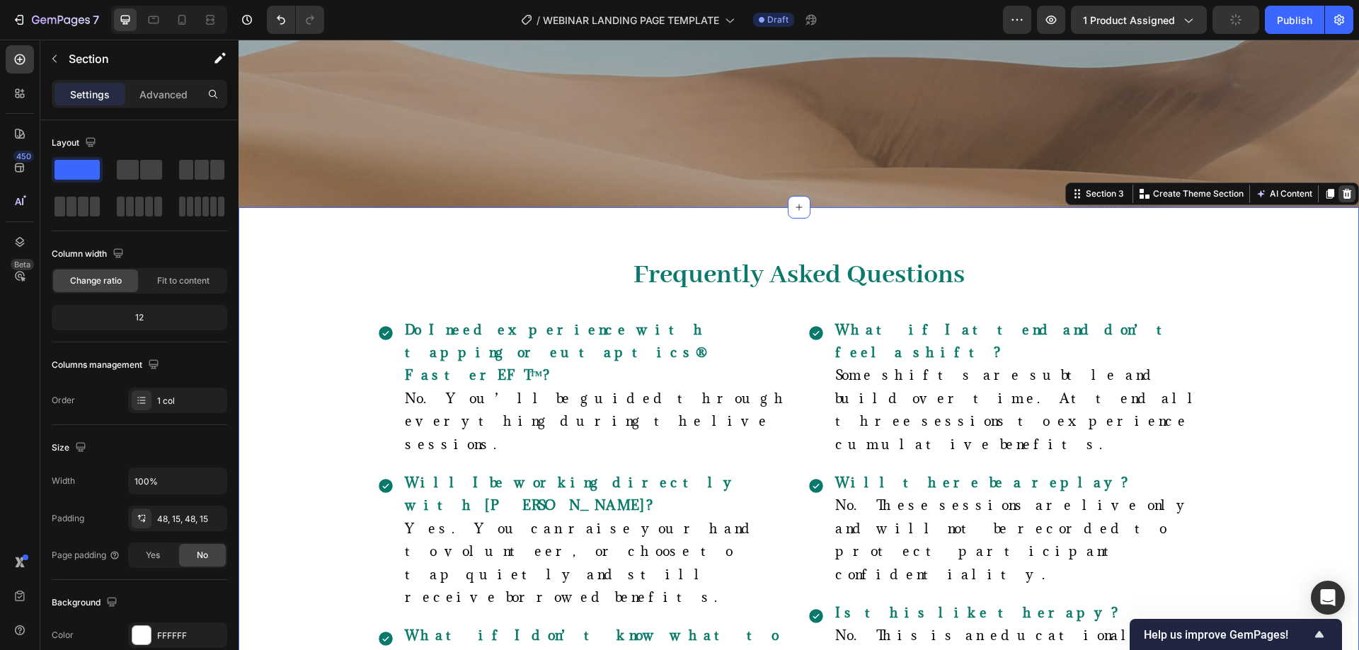
click at [1341, 191] on icon at bounding box center [1346, 193] width 11 height 11
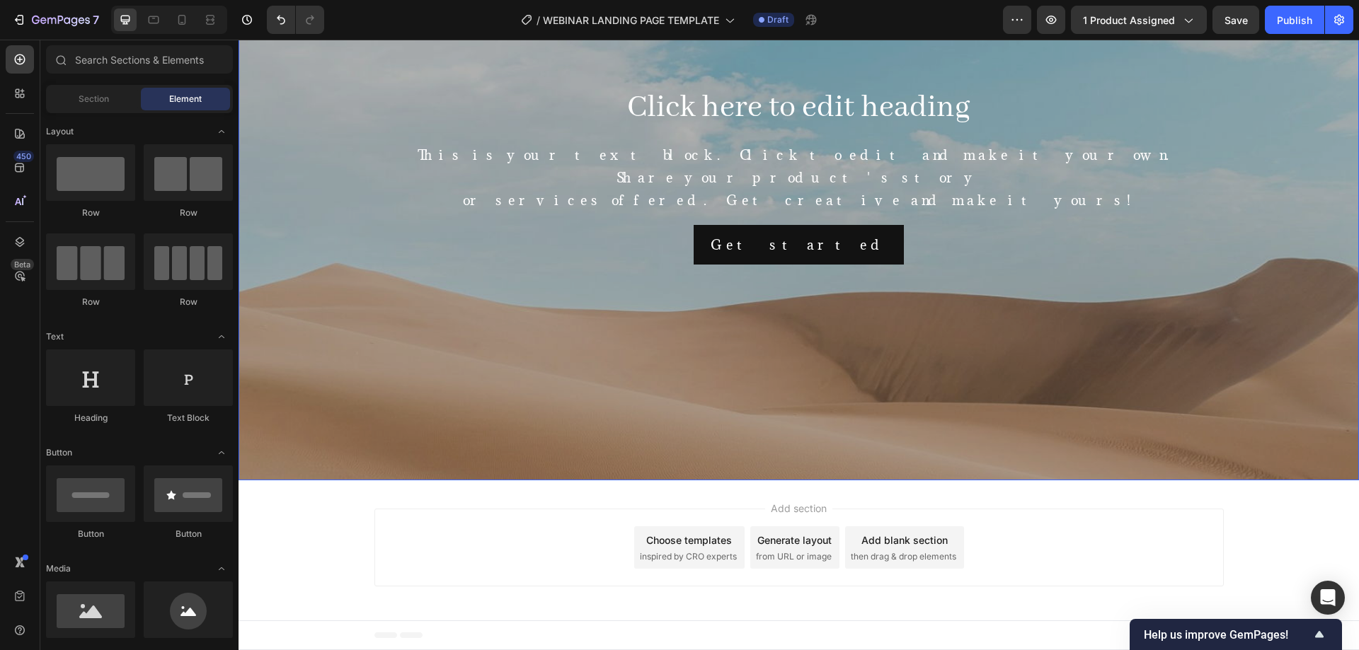
scroll to position [0, 0]
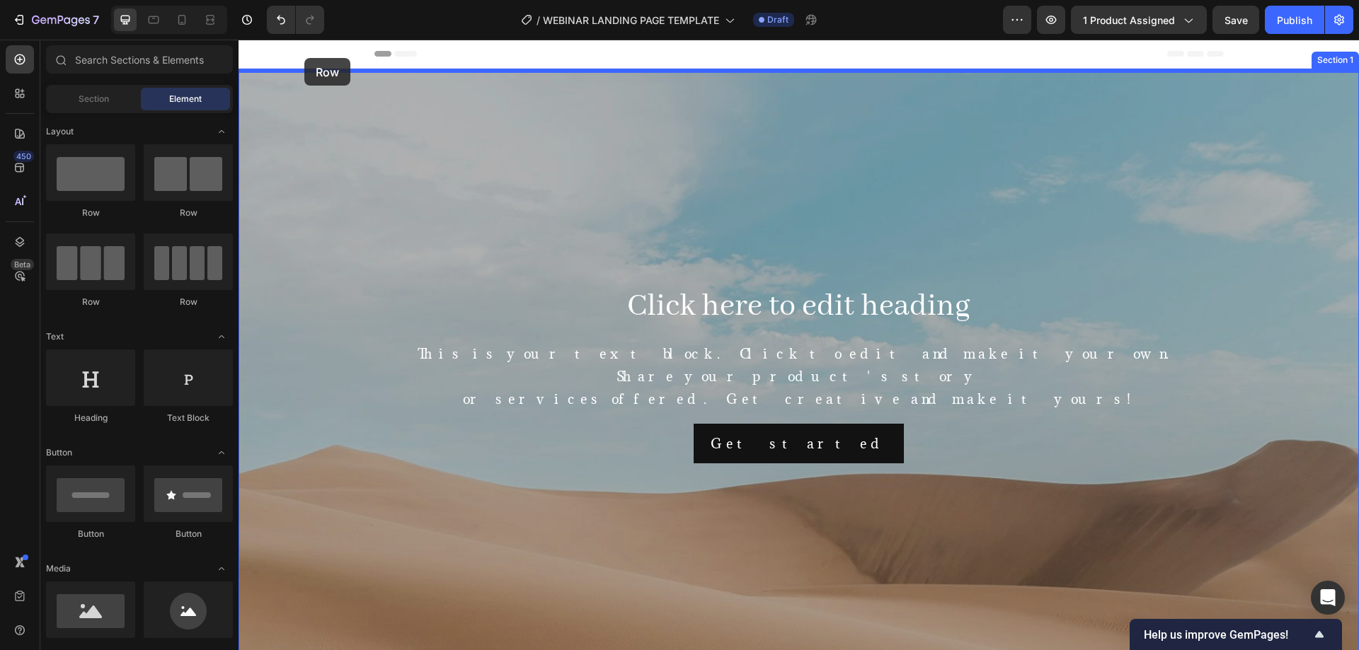
drag, startPoint x: 336, startPoint y: 241, endPoint x: 304, endPoint y: 58, distance: 186.0
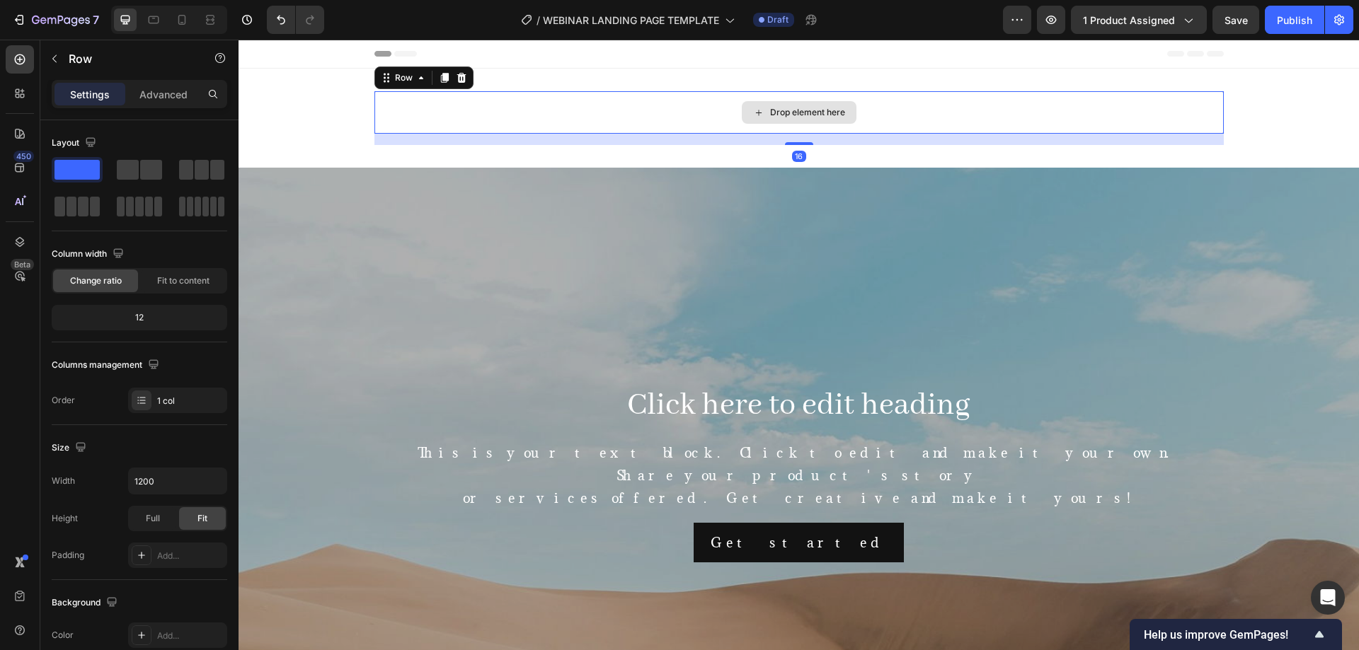
click at [438, 123] on div "Drop element here" at bounding box center [798, 112] width 849 height 42
click at [456, 74] on icon at bounding box center [460, 78] width 9 height 10
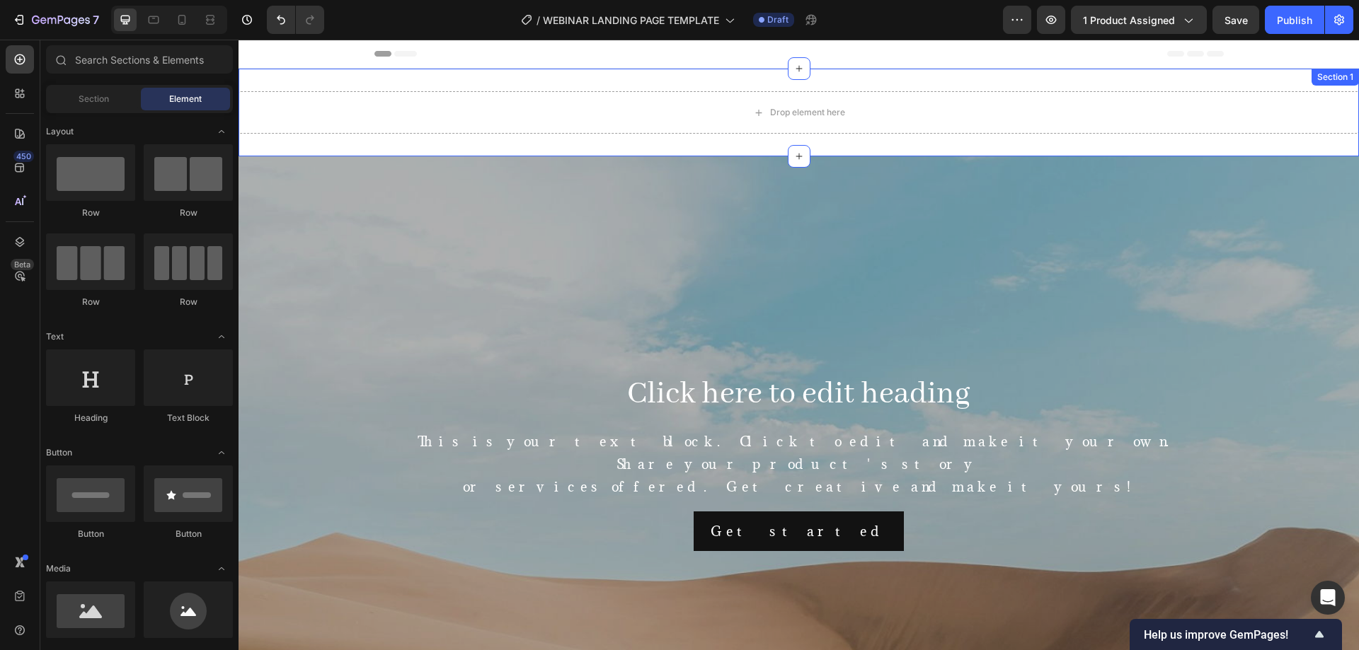
click at [603, 74] on div "Drop element here Section 1" at bounding box center [798, 113] width 1120 height 88
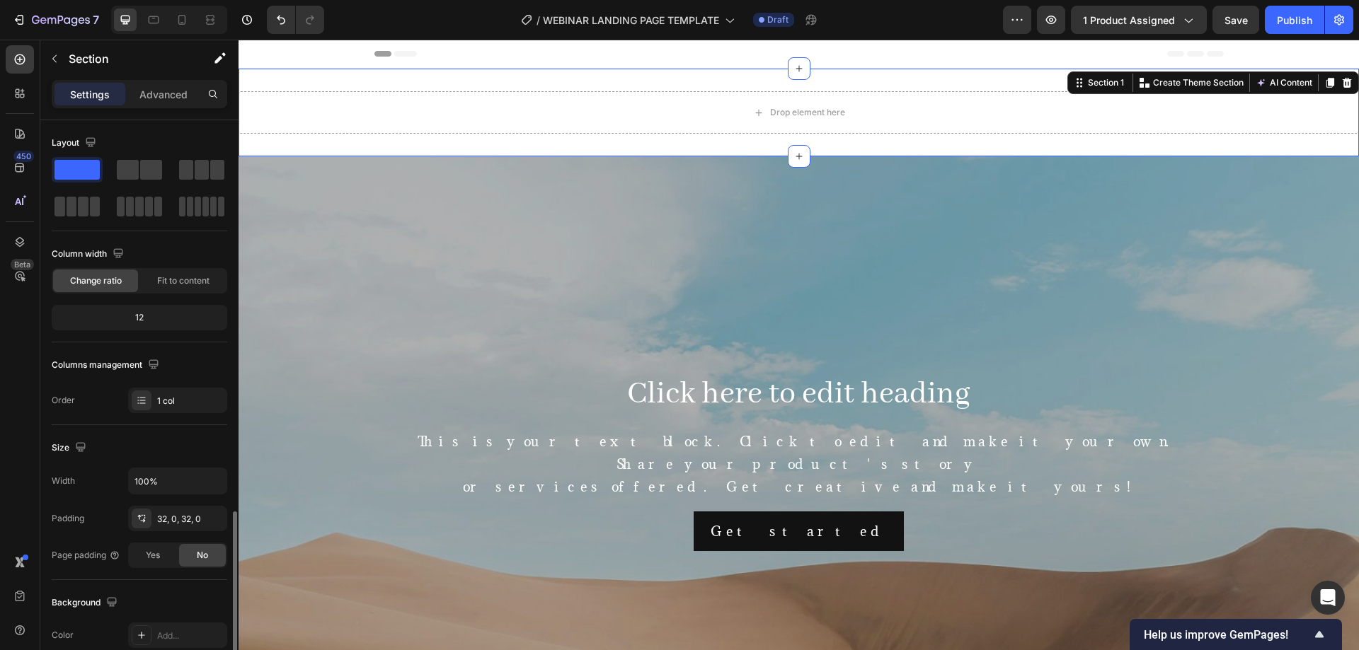
scroll to position [236, 0]
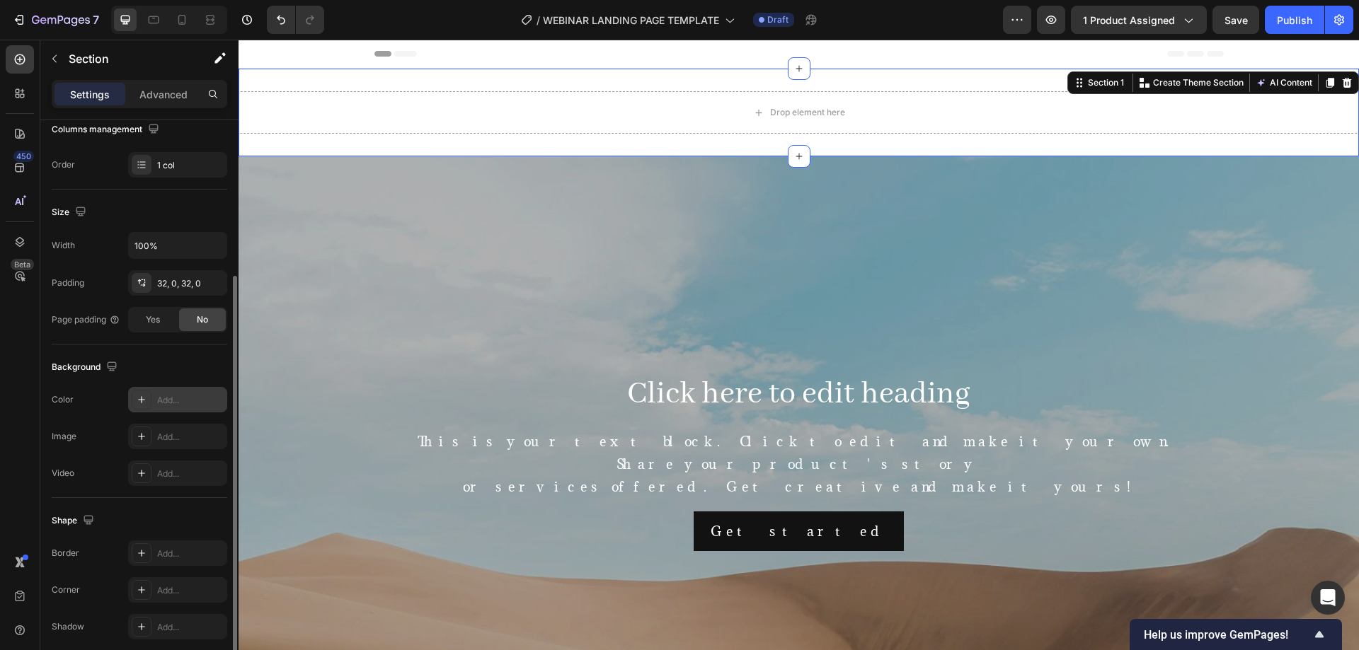
click at [139, 393] on div at bounding box center [142, 400] width 20 height 20
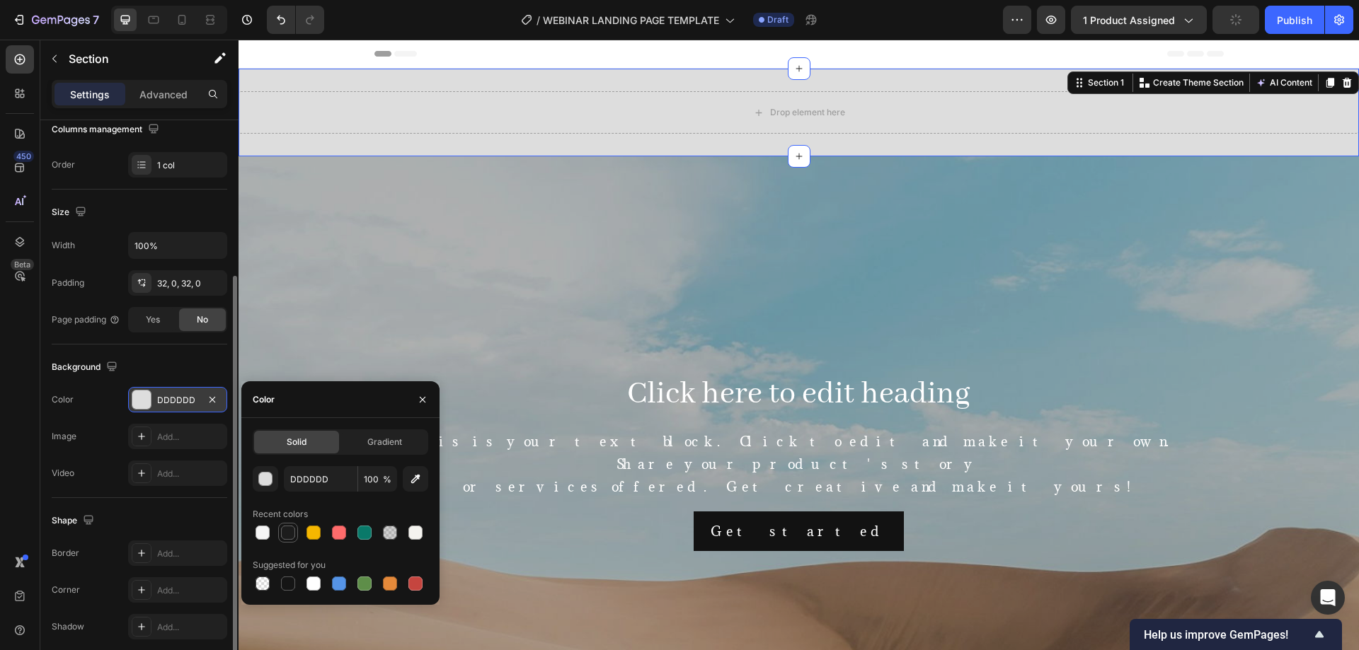
click at [294, 541] on div at bounding box center [288, 532] width 17 height 17
type input "1C1C1C"
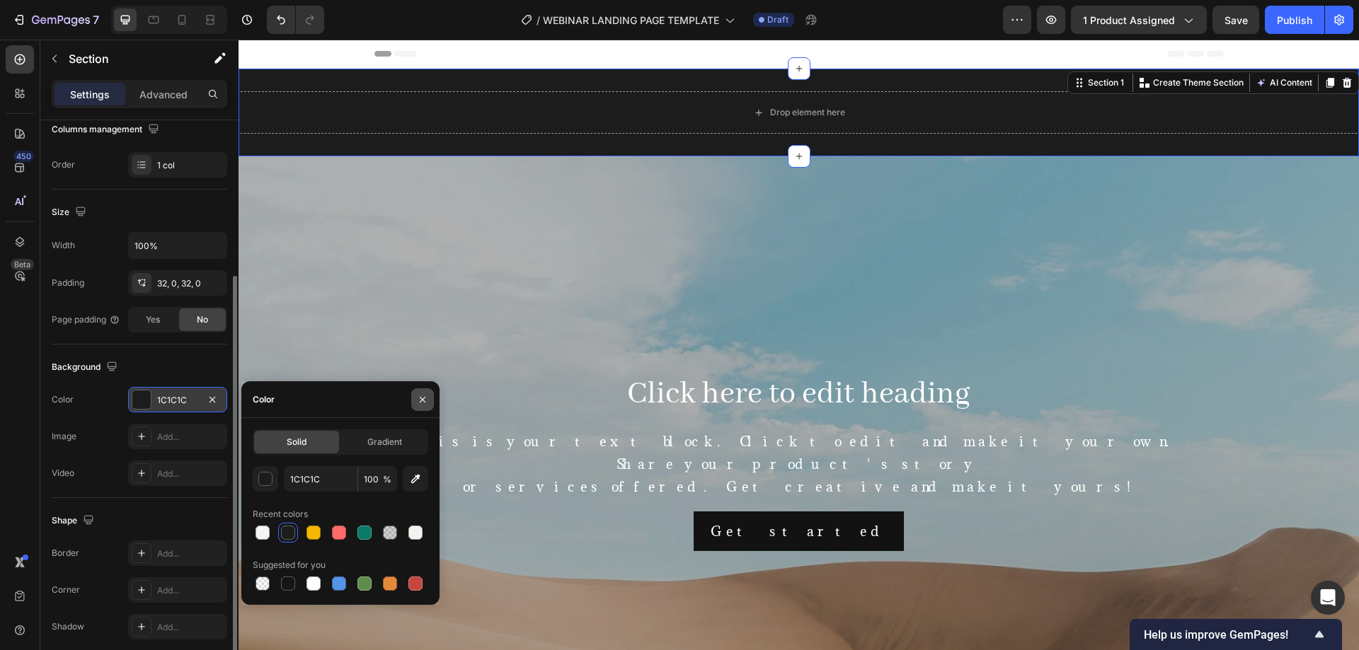
click at [422, 405] on icon "button" at bounding box center [422, 399] width 11 height 11
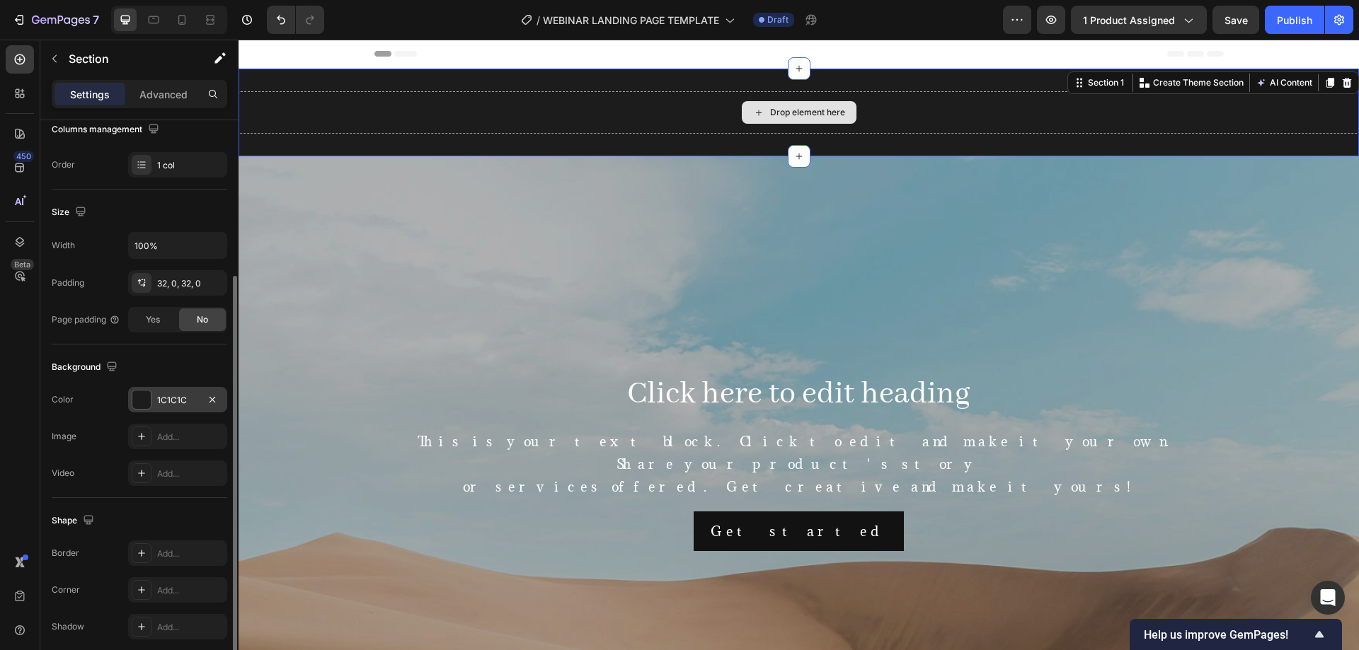
click at [356, 99] on div "Drop element here" at bounding box center [798, 112] width 1120 height 42
click at [786, 110] on div "Drop element here" at bounding box center [807, 112] width 75 height 11
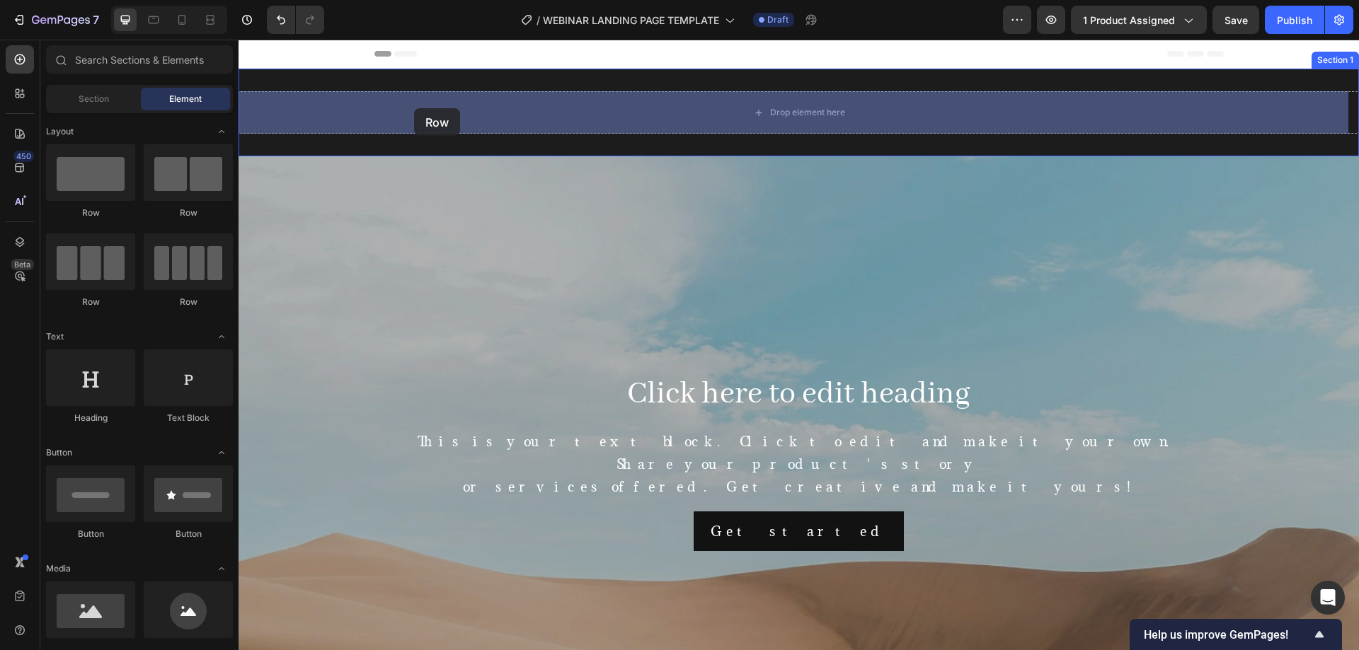
drag, startPoint x: 270, startPoint y: 158, endPoint x: 340, endPoint y: 134, distance: 73.8
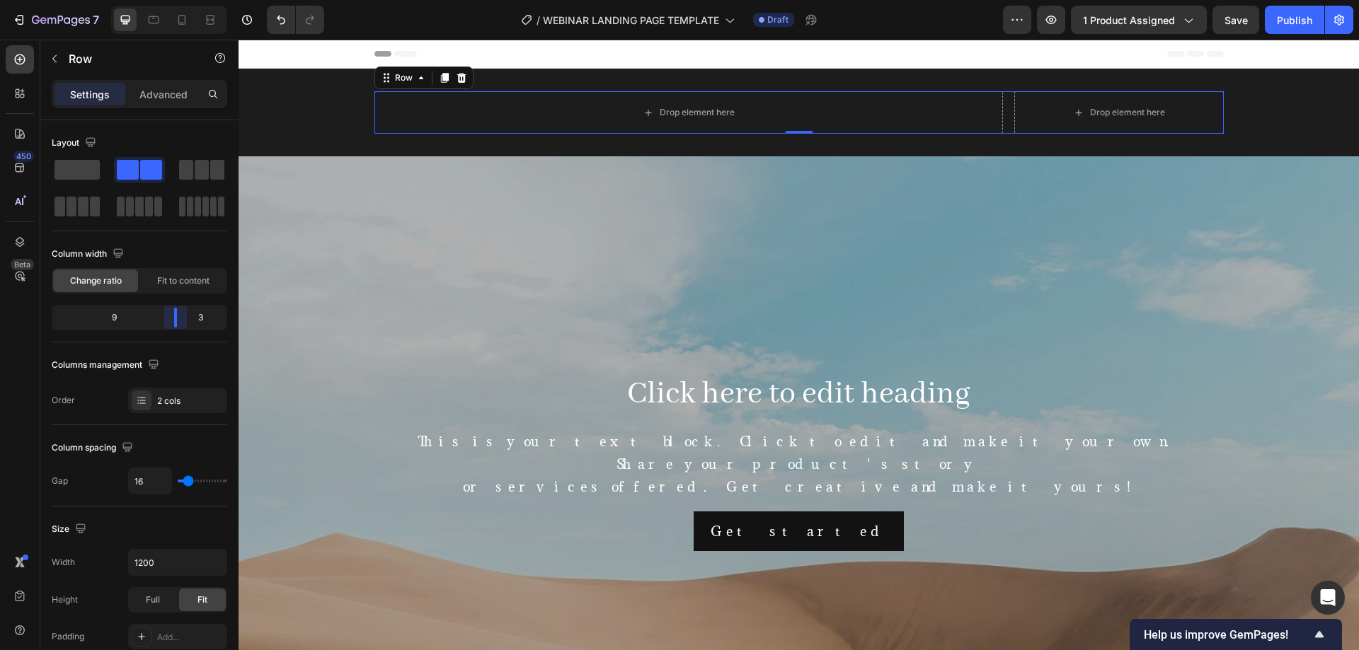
drag, startPoint x: 139, startPoint y: 320, endPoint x: 188, endPoint y: 318, distance: 48.9
click at [188, 0] on body "7 Version history / WEBINAR LANDING PAGE TEMPLATE Draft Preview 1 product assig…" at bounding box center [679, 0] width 1359 height 0
click at [189, 556] on input "1200" at bounding box center [178, 562] width 98 height 25
click at [217, 561] on icon "button" at bounding box center [214, 563] width 14 height 14
click at [178, 631] on p "Full 100%" at bounding box center [174, 625] width 81 height 13
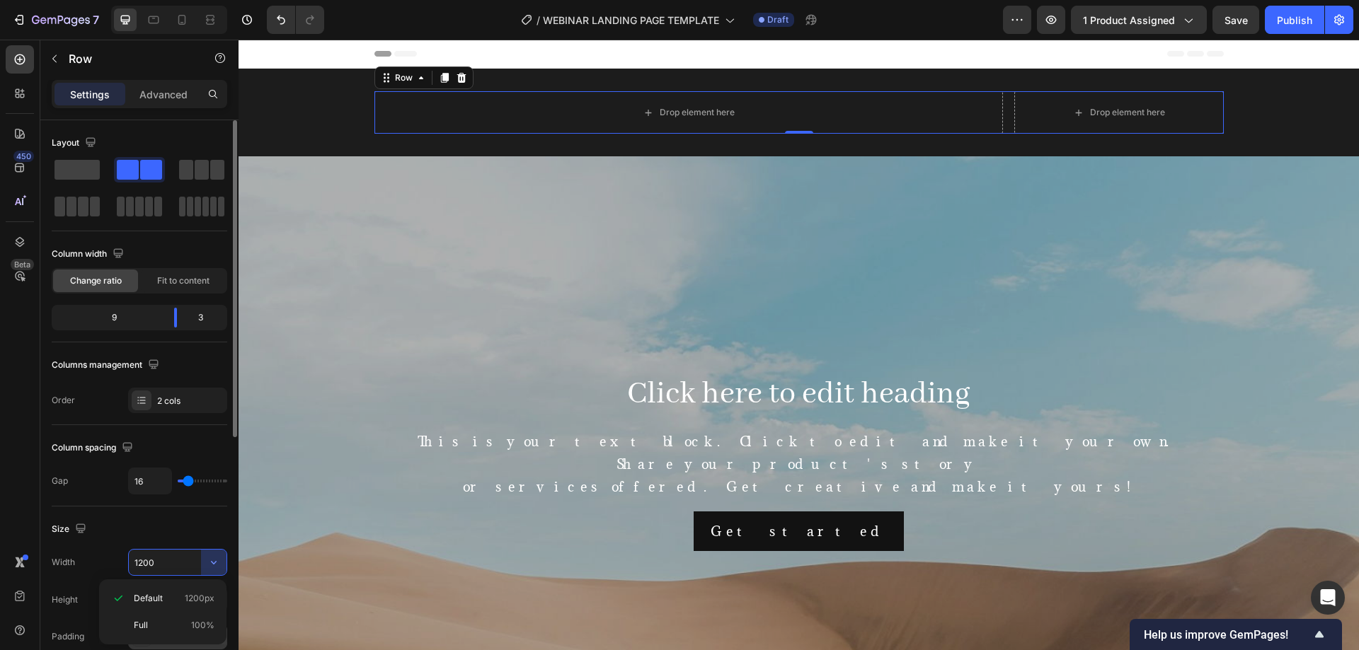
type input "100%"
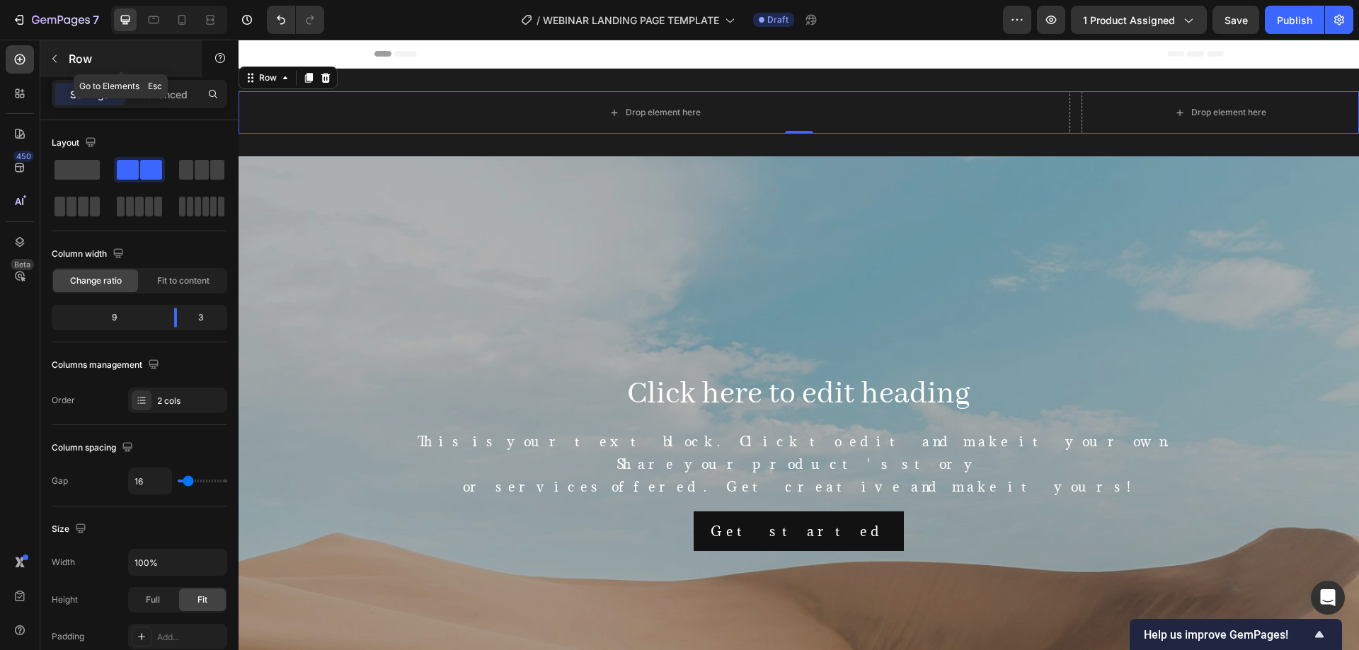
click at [61, 61] on button "button" at bounding box center [54, 58] width 23 height 23
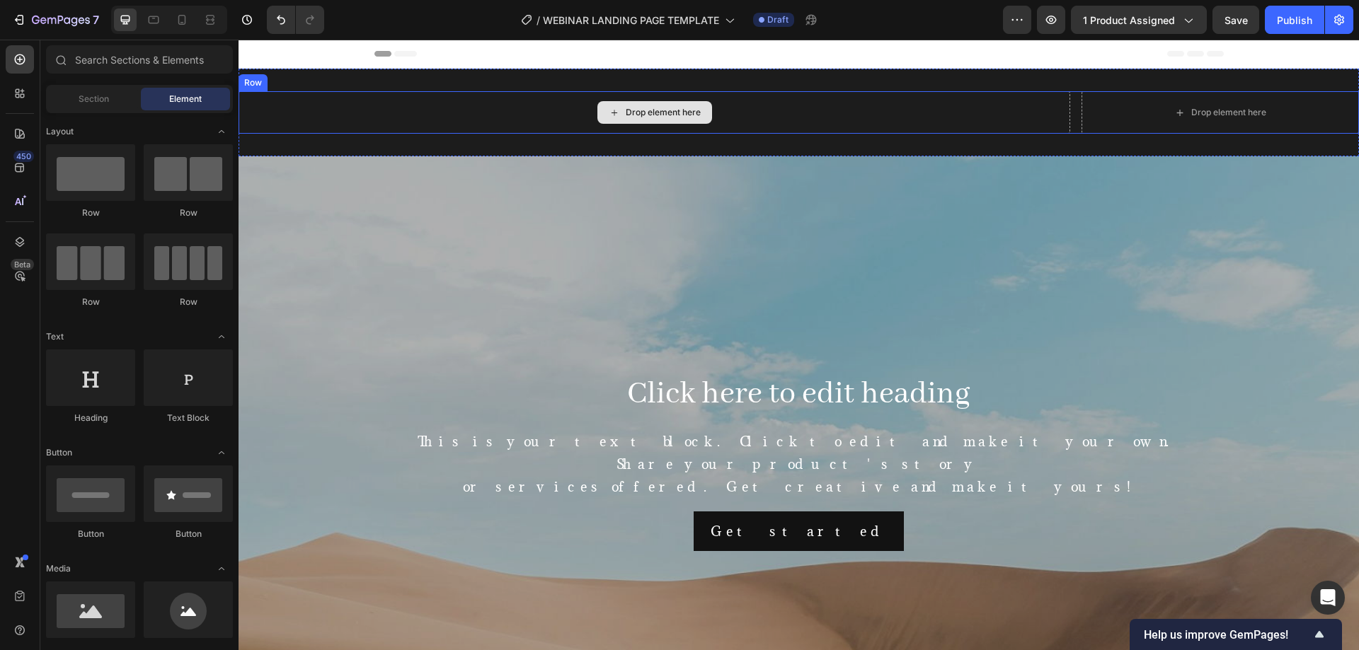
click at [448, 123] on div "Drop element here" at bounding box center [653, 112] width 831 height 42
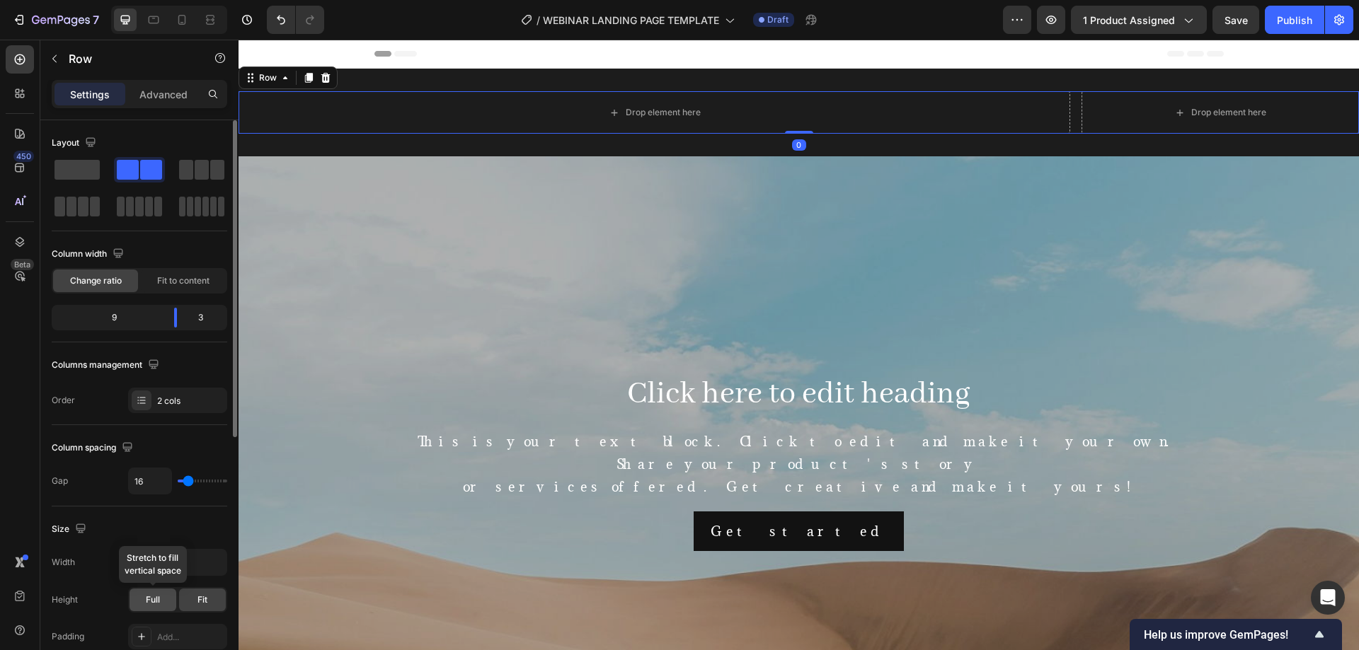
click at [156, 604] on span "Full" at bounding box center [153, 600] width 14 height 13
click at [203, 593] on div "Fit" at bounding box center [202, 600] width 47 height 23
click at [159, 591] on div "Full" at bounding box center [153, 600] width 47 height 23
click at [210, 601] on div "Fit" at bounding box center [202, 600] width 47 height 23
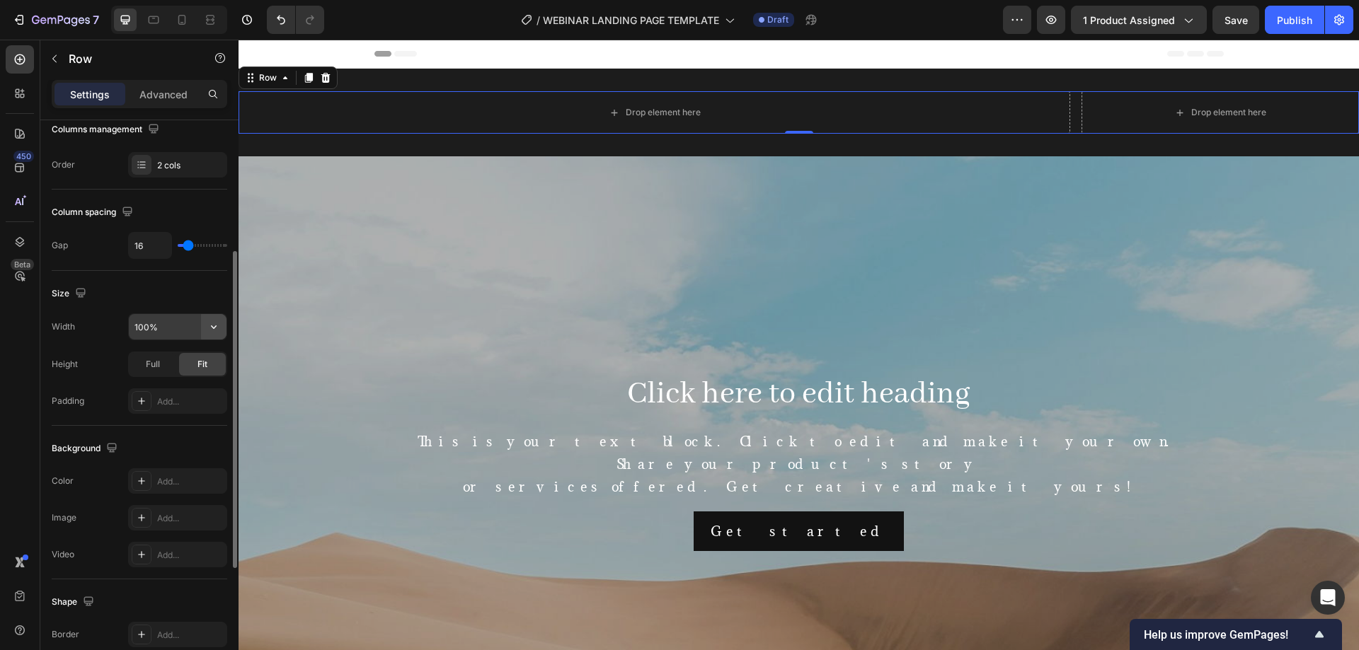
click at [214, 316] on button "button" at bounding box center [213, 326] width 25 height 25
click at [185, 350] on div "Default 1200px" at bounding box center [163, 363] width 116 height 27
type input "1200"
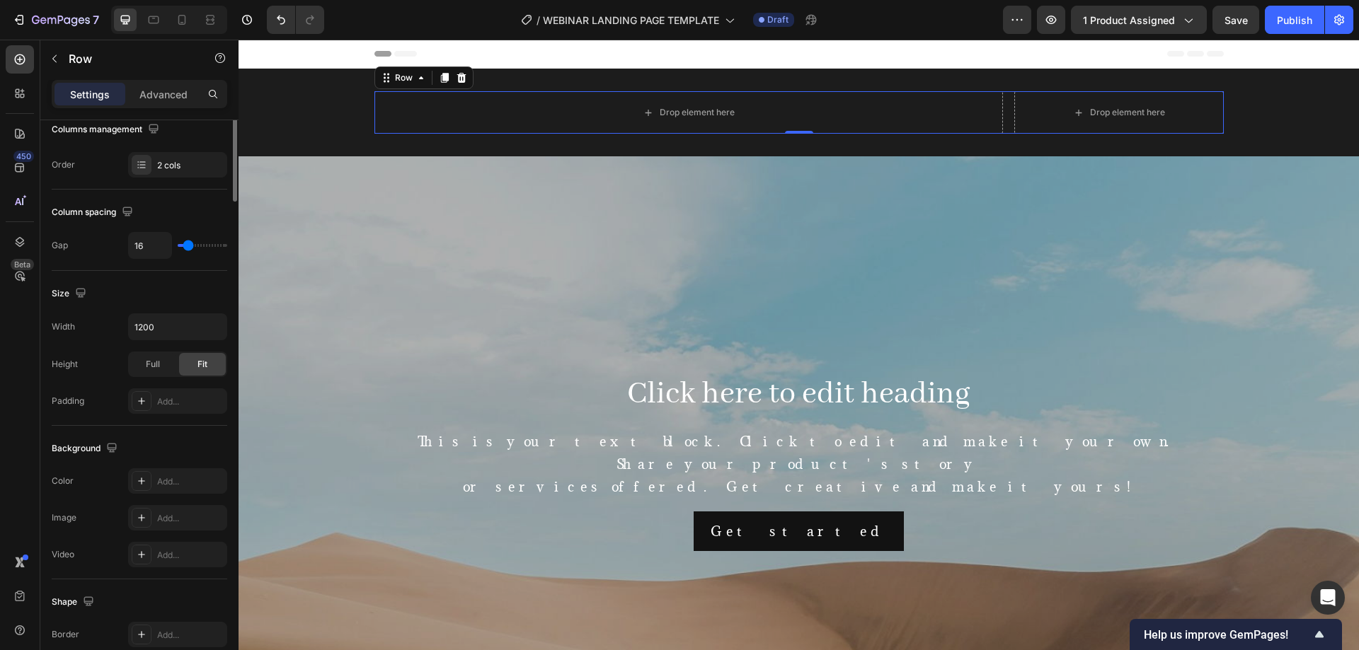
scroll to position [0, 0]
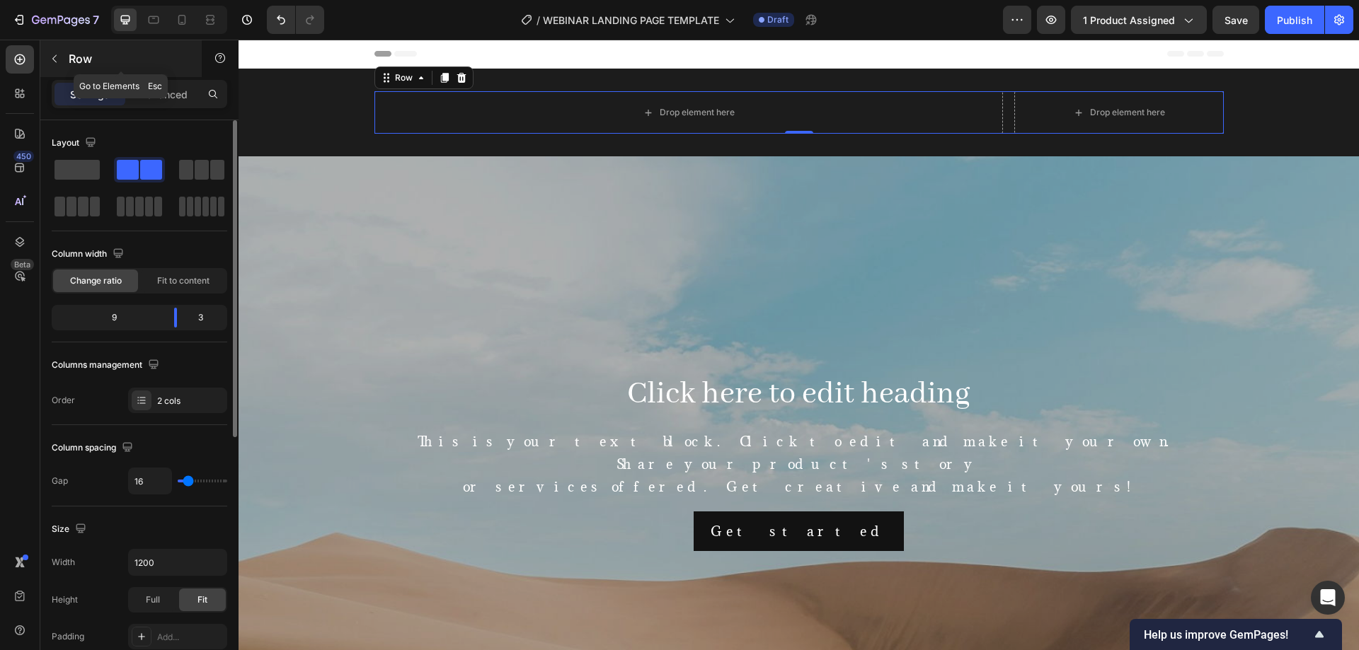
click at [54, 59] on icon "button" at bounding box center [54, 58] width 11 height 11
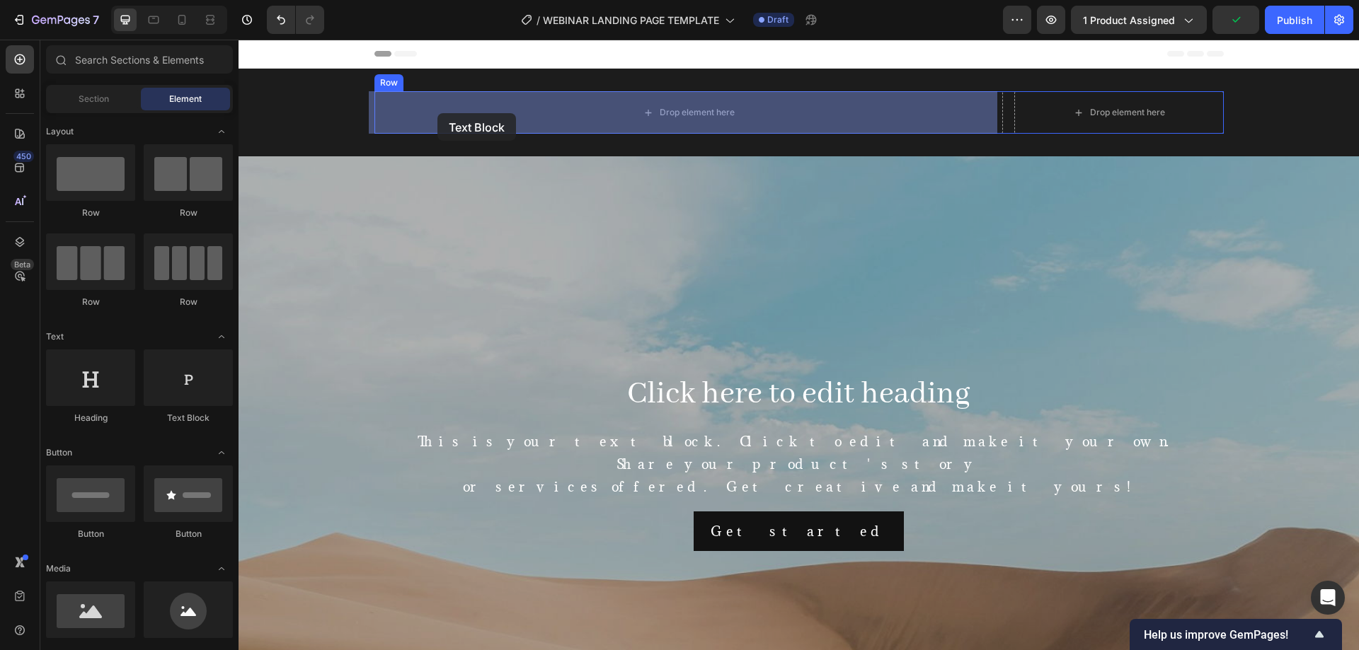
drag, startPoint x: 246, startPoint y: 338, endPoint x: 437, endPoint y: 113, distance: 295.7
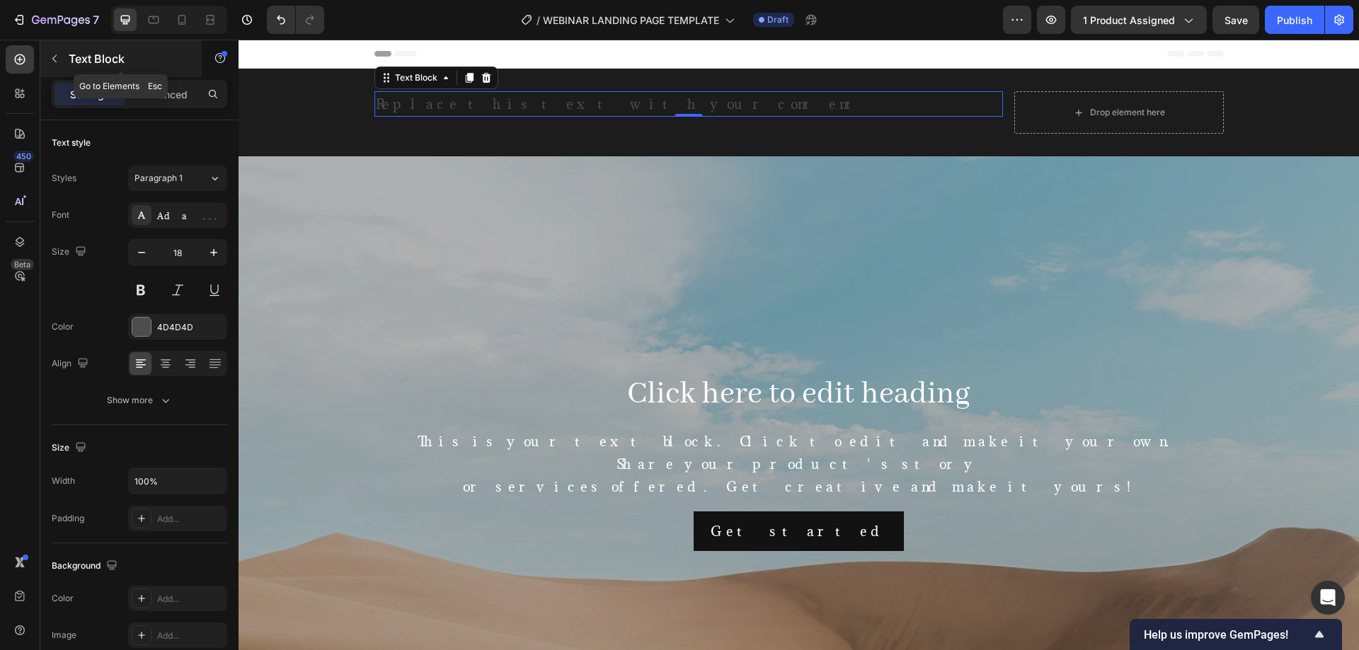
click at [55, 58] on icon "button" at bounding box center [54, 58] width 11 height 11
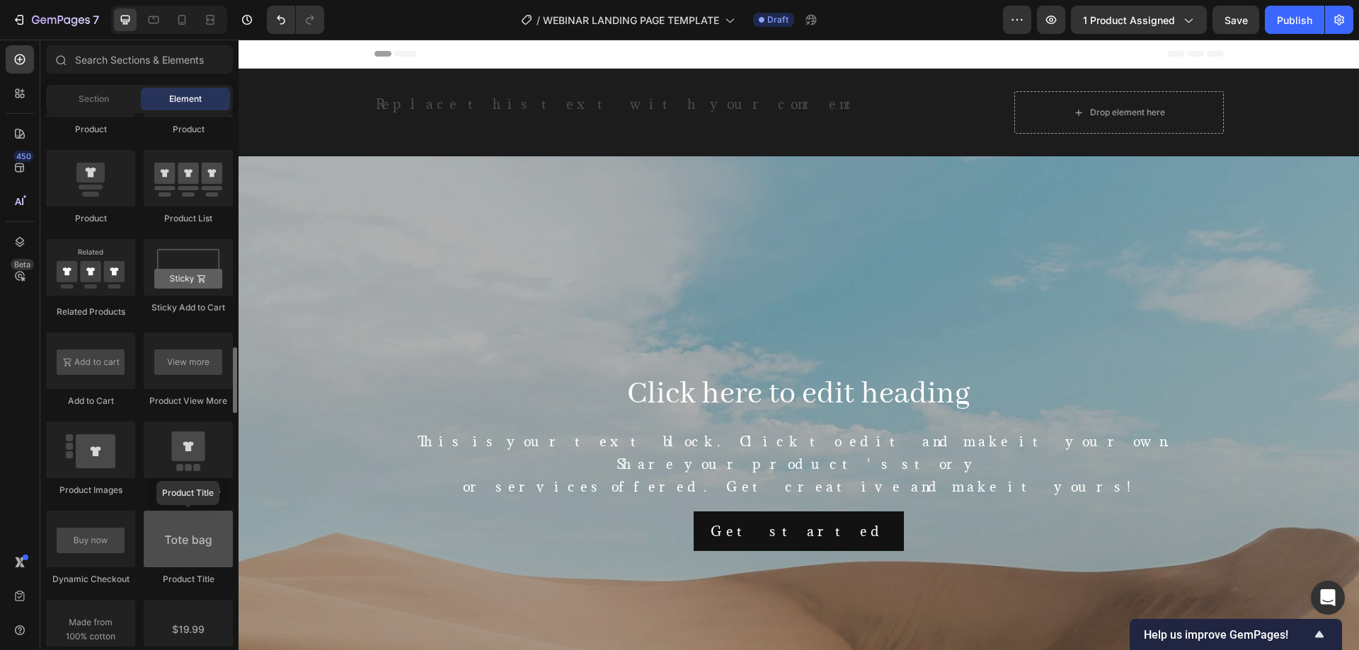
scroll to position [1650, 0]
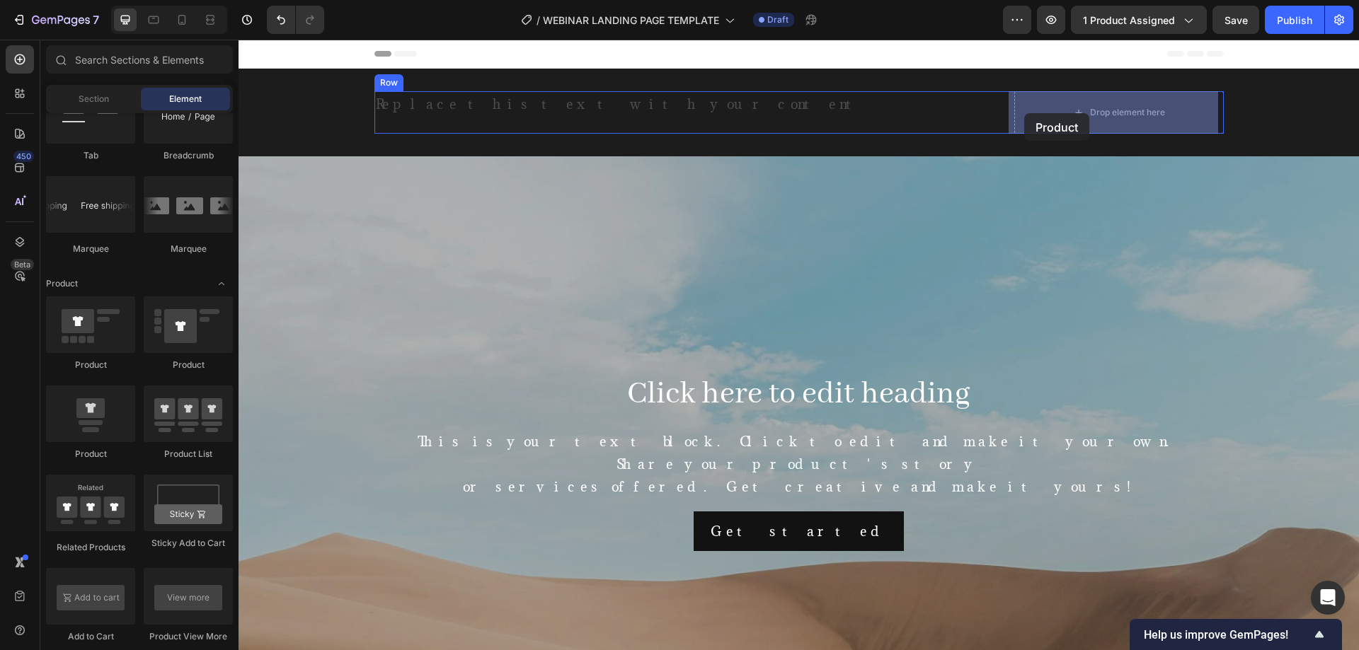
drag, startPoint x: 472, startPoint y: 401, endPoint x: 1024, endPoint y: 113, distance: 622.6
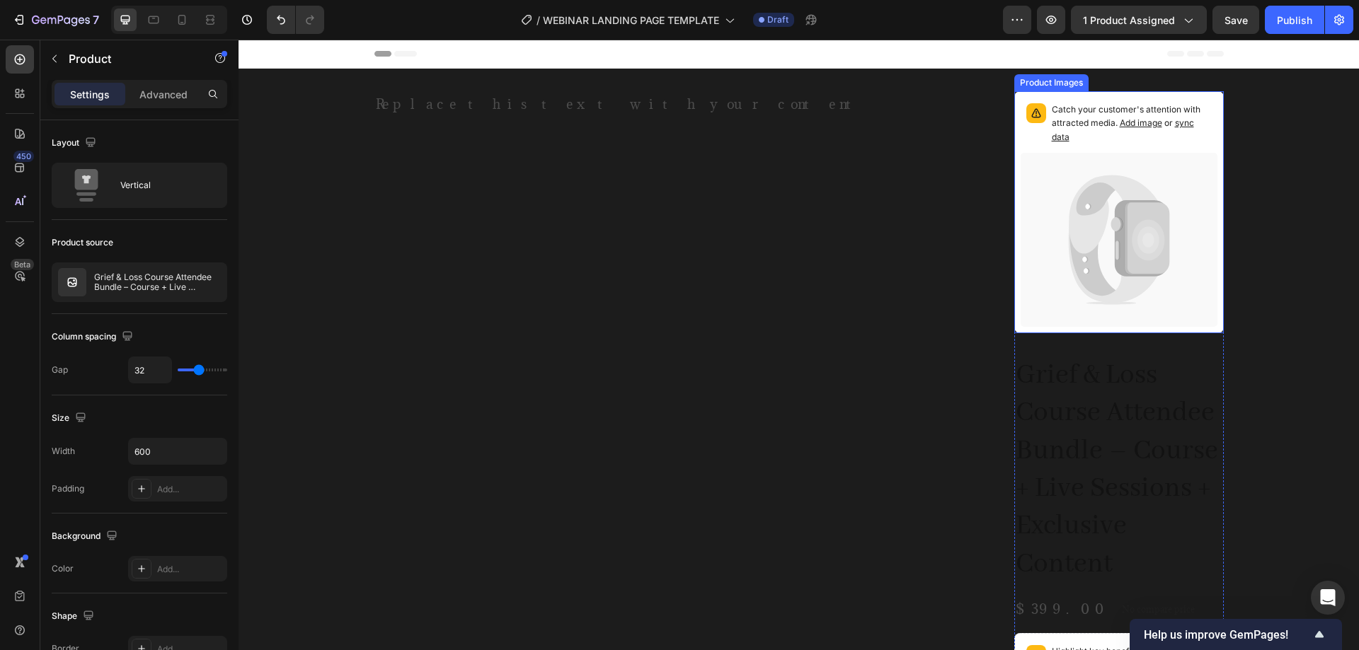
click at [1083, 212] on icon at bounding box center [1094, 241] width 50 height 117
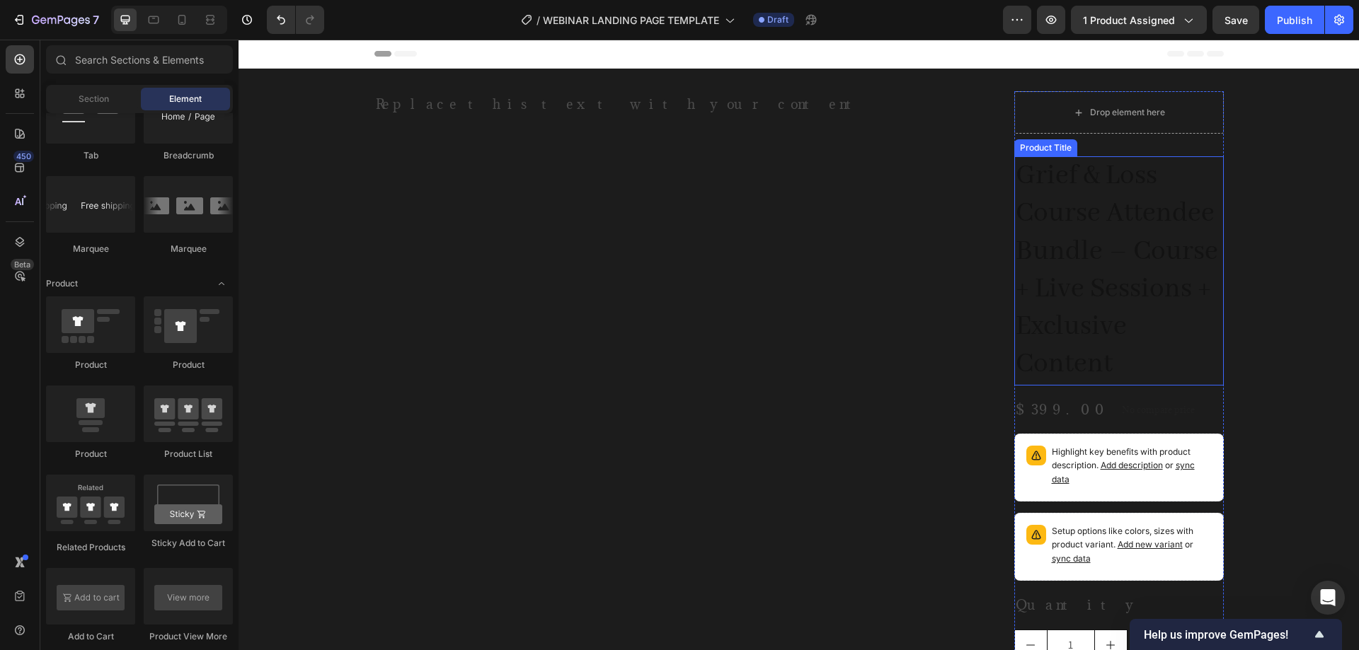
click at [1084, 219] on h2 "Grief & Loss Course Attendee Bundle – Course + Live Sessions + Exclusive Content" at bounding box center [1118, 270] width 209 height 229
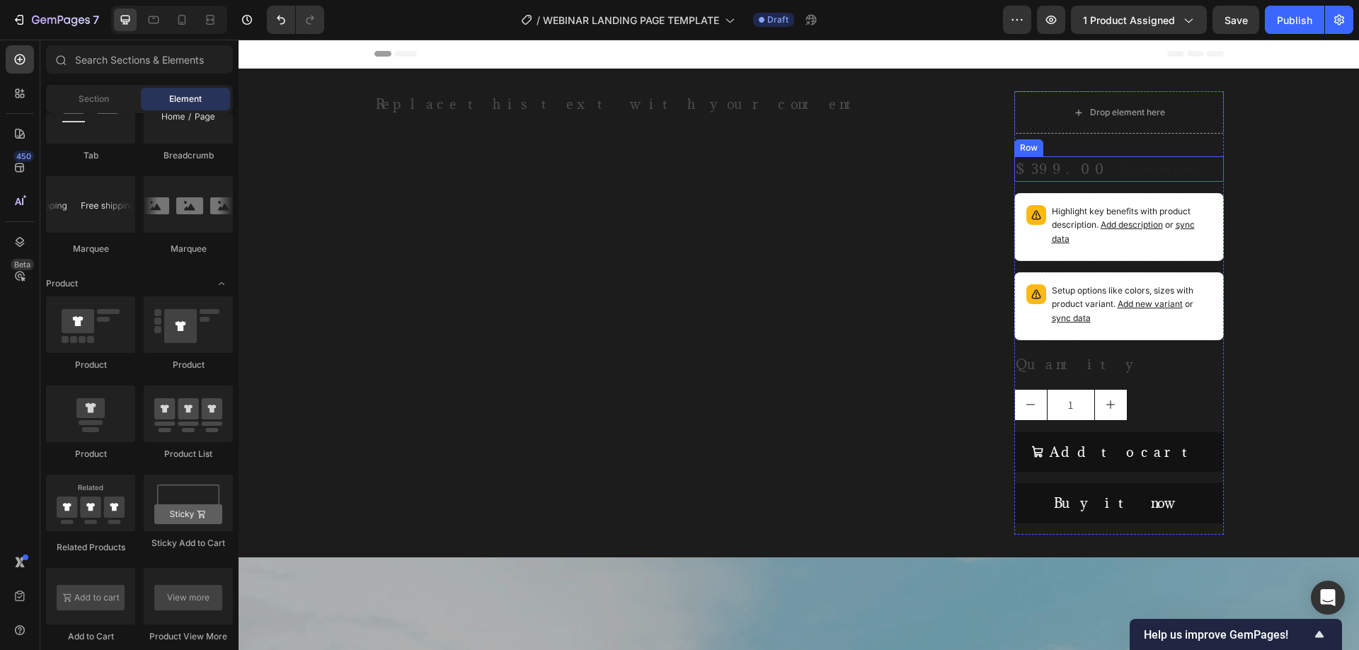
click at [1178, 159] on div "$399.00 Product Price Product Price No compare price Product Price Row" at bounding box center [1118, 168] width 209 height 25
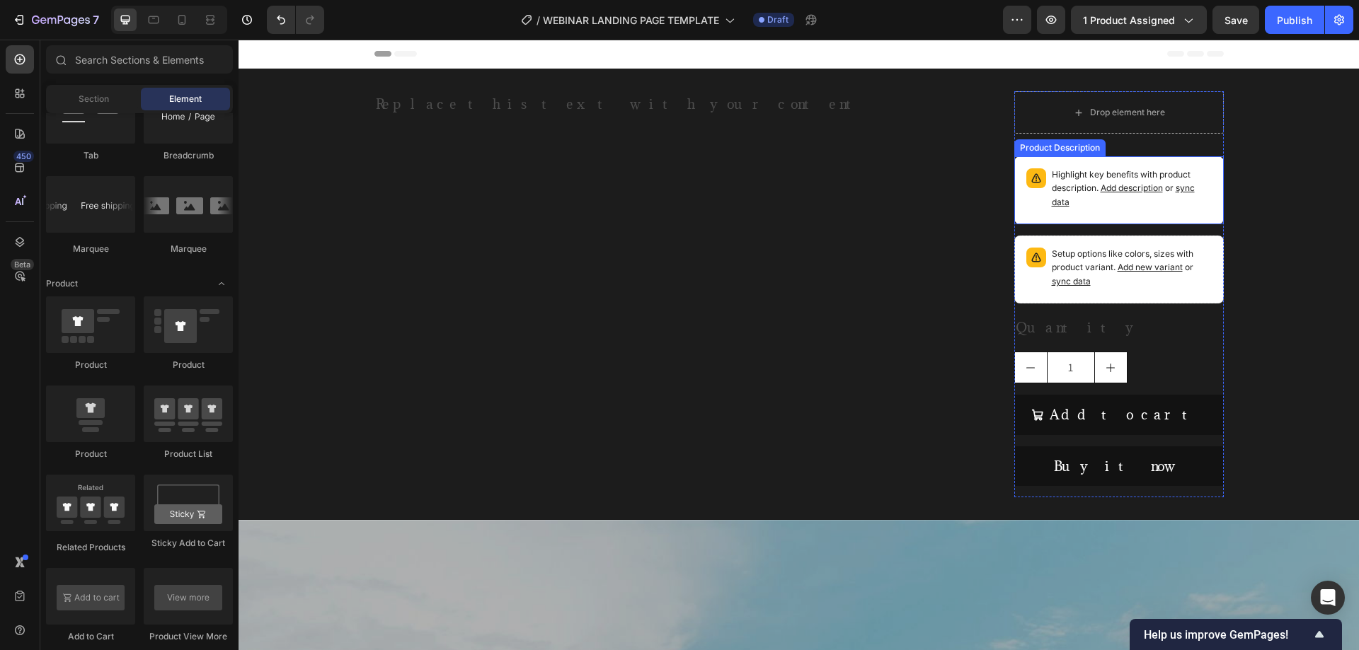
click at [1179, 176] on p "Highlight key benefits with product description. Add description or sync data" at bounding box center [1132, 188] width 160 height 41
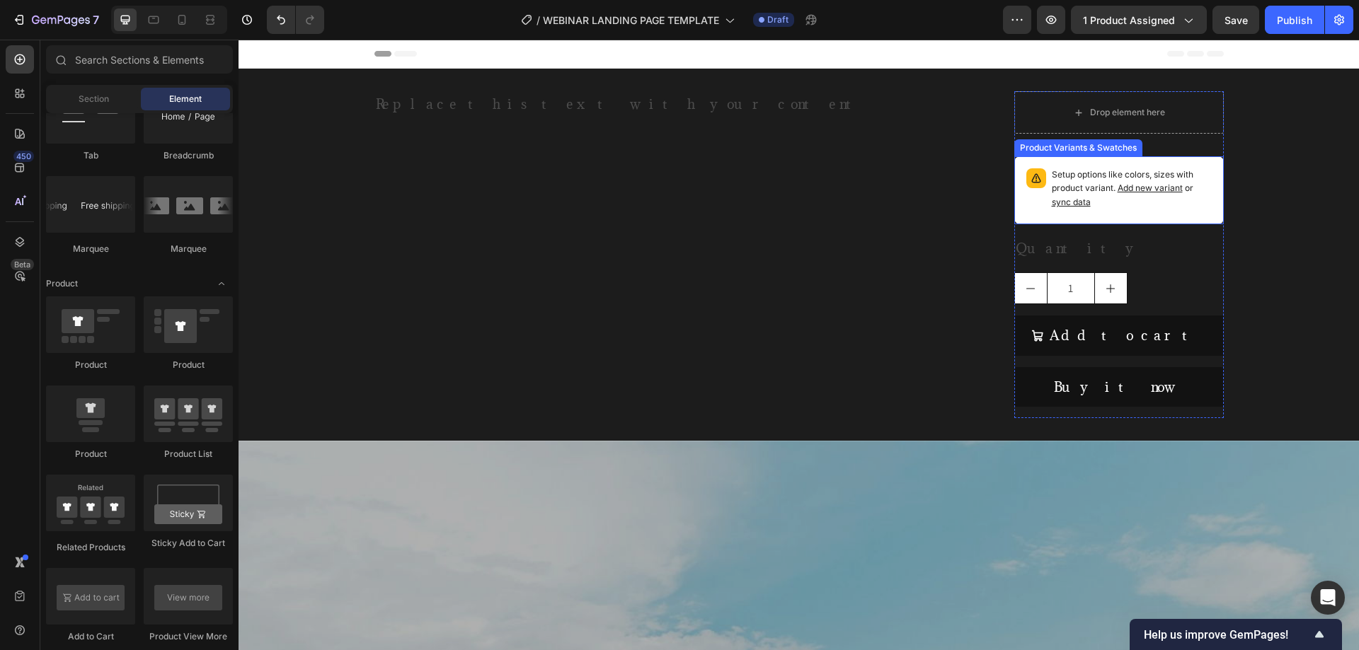
click at [1177, 198] on p "Setup options like colors, sizes with product variant. Add new variant or sync …" at bounding box center [1132, 188] width 160 height 41
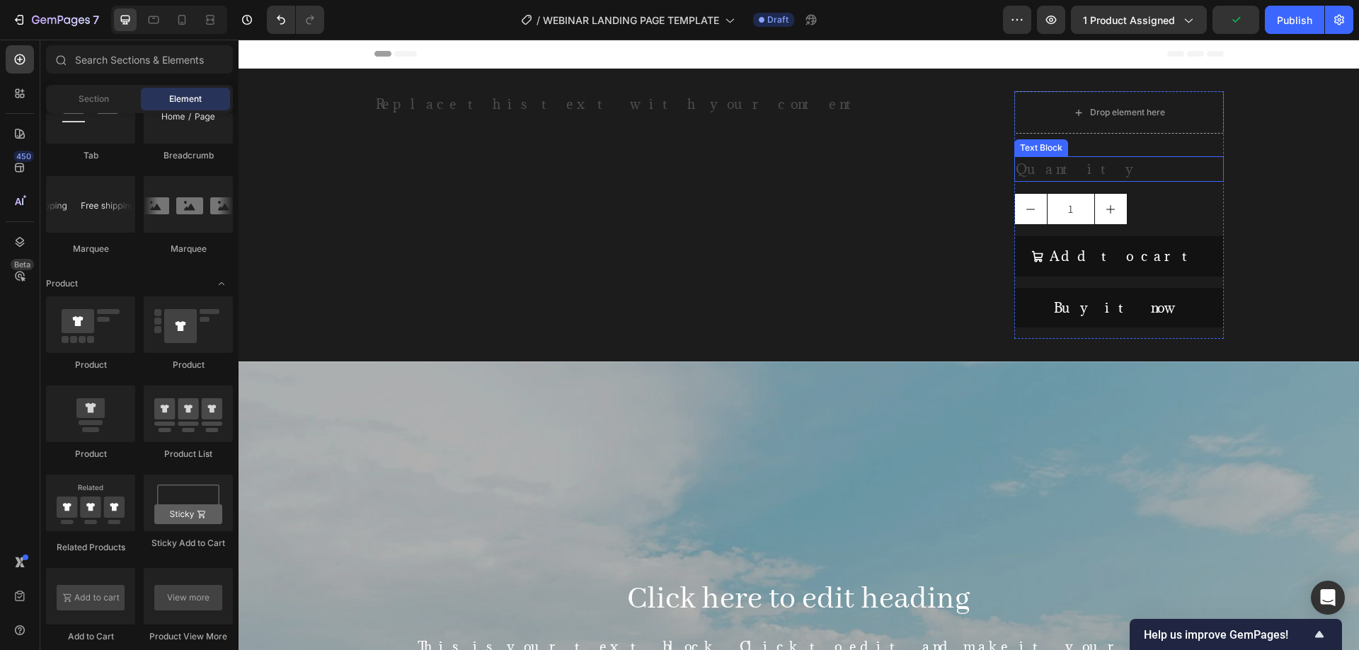
click at [1093, 169] on div "Quantity" at bounding box center [1118, 168] width 209 height 25
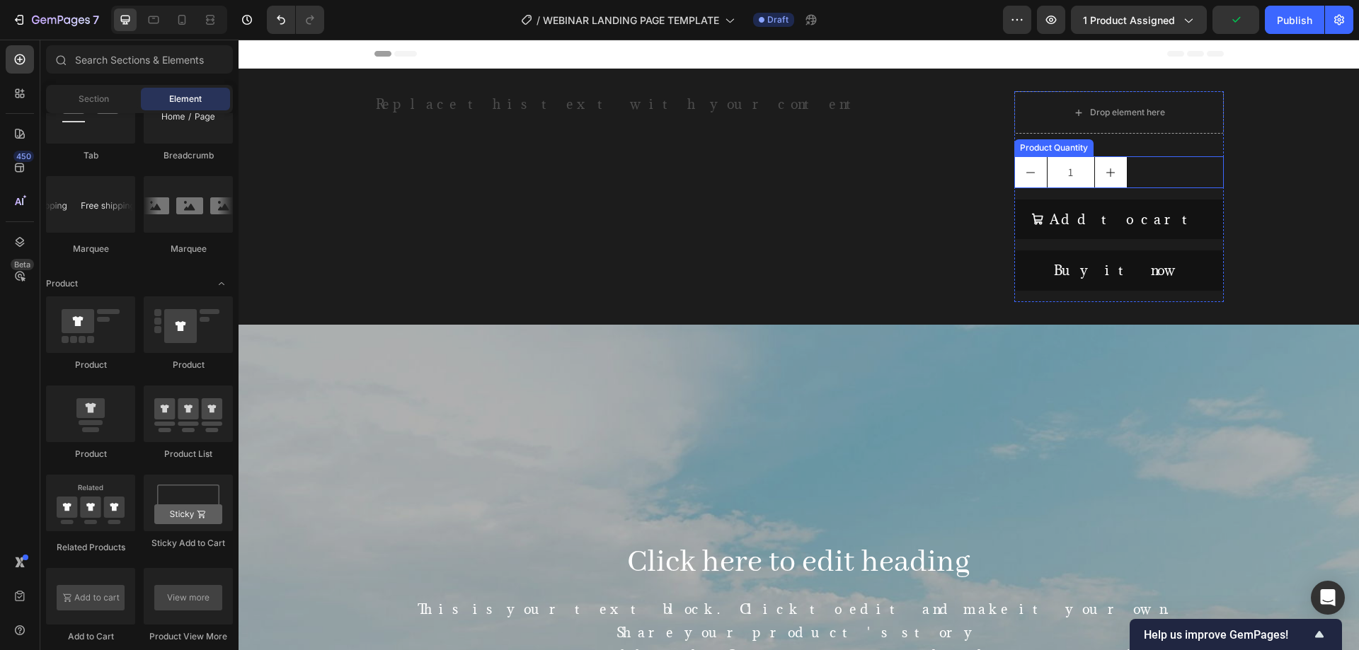
click at [1154, 173] on div "1" at bounding box center [1118, 172] width 209 height 32
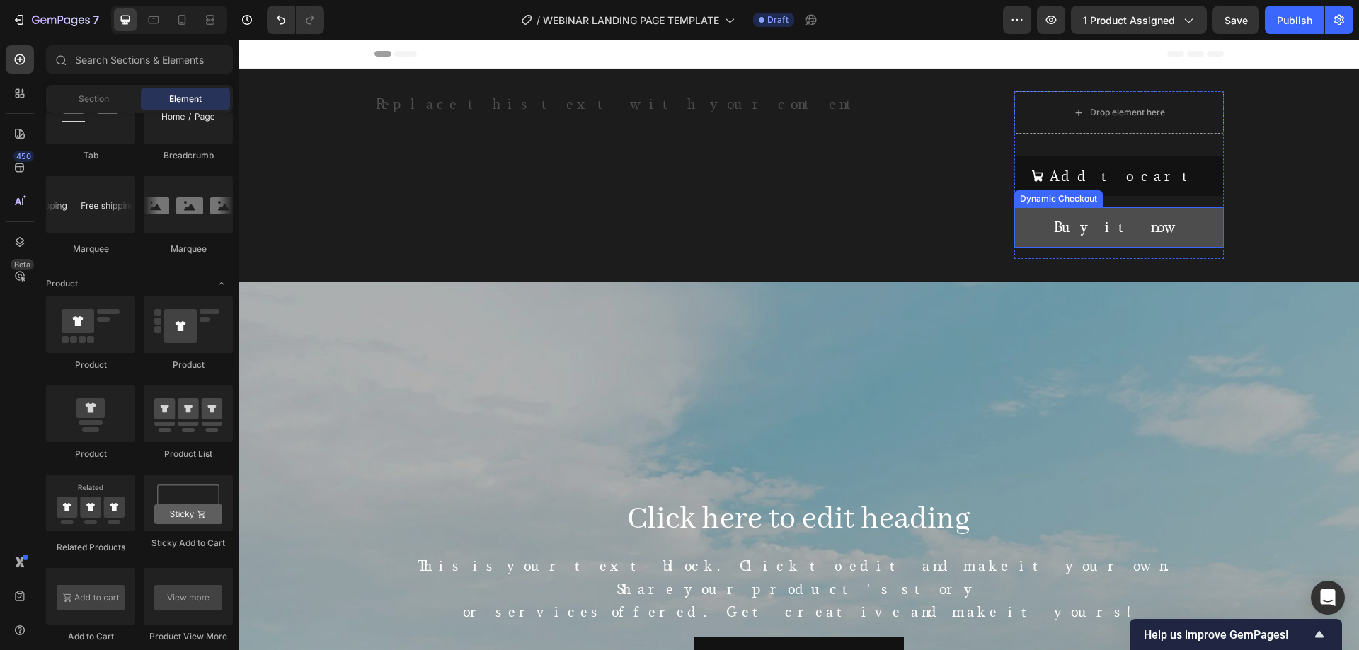
click at [1165, 222] on button "Buy it now" at bounding box center [1118, 227] width 209 height 40
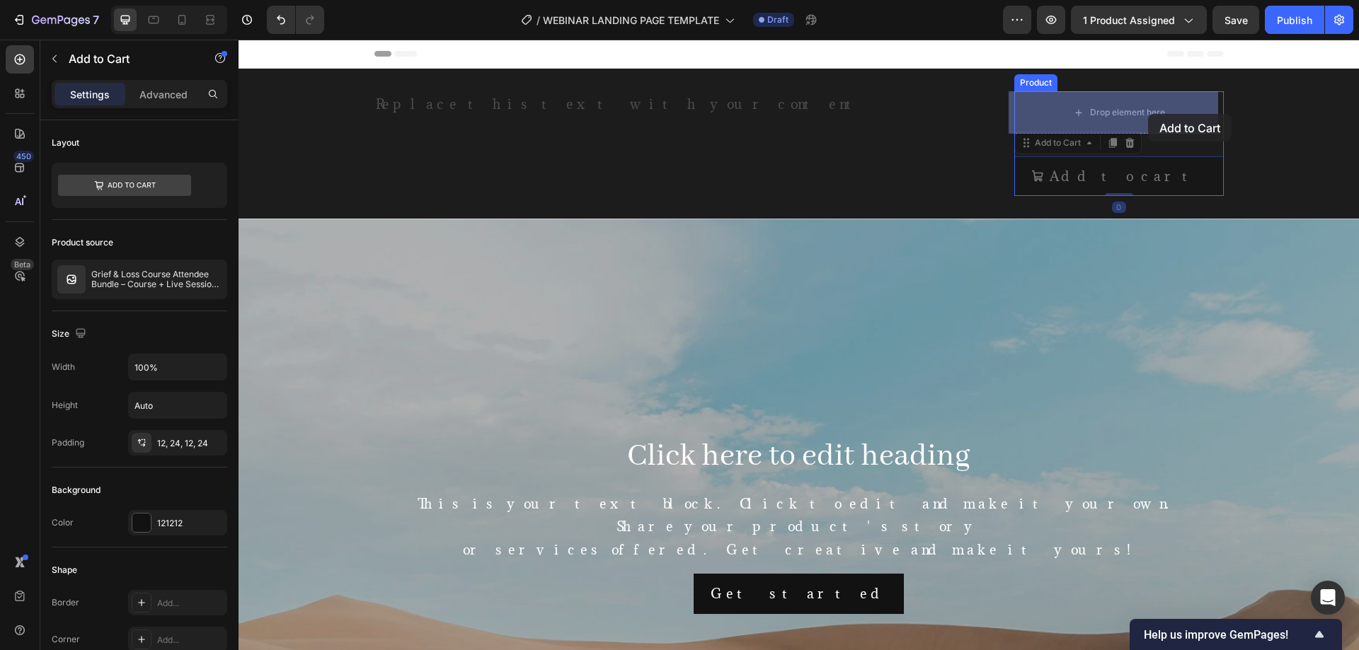
drag, startPoint x: 1149, startPoint y: 131, endPoint x: 1148, endPoint y: 114, distance: 17.0
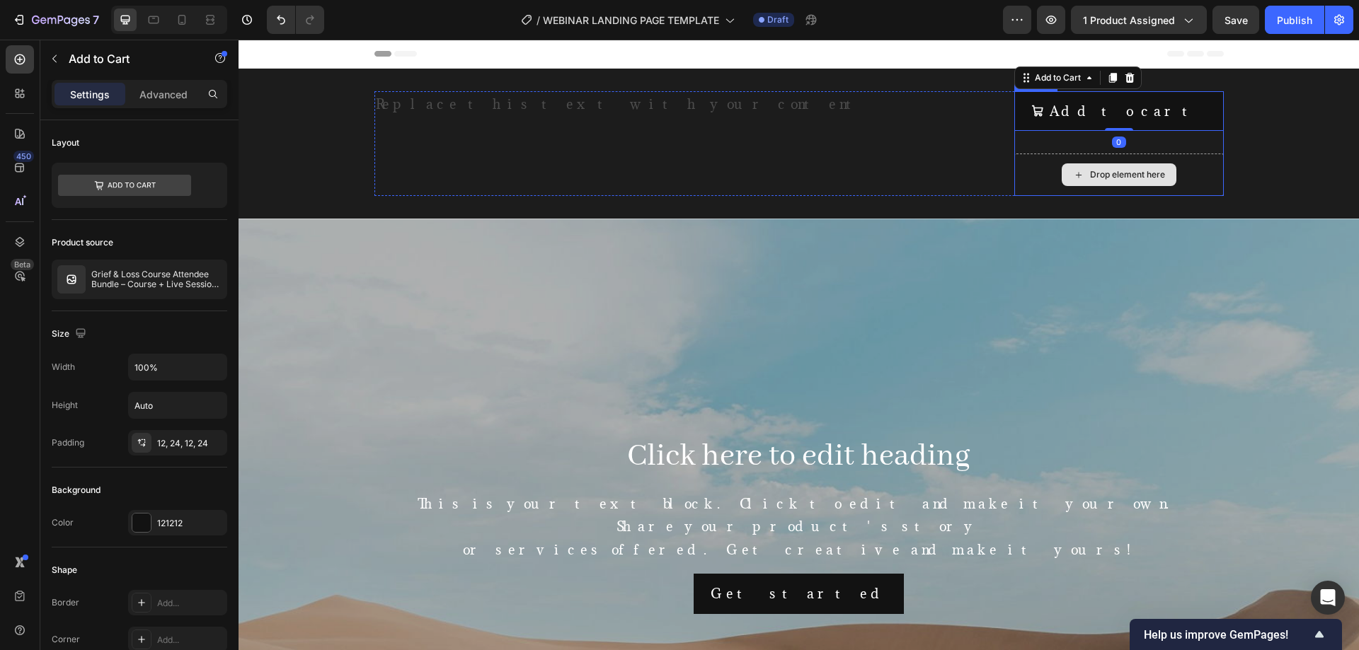
click at [1183, 172] on div "Drop element here" at bounding box center [1118, 175] width 209 height 42
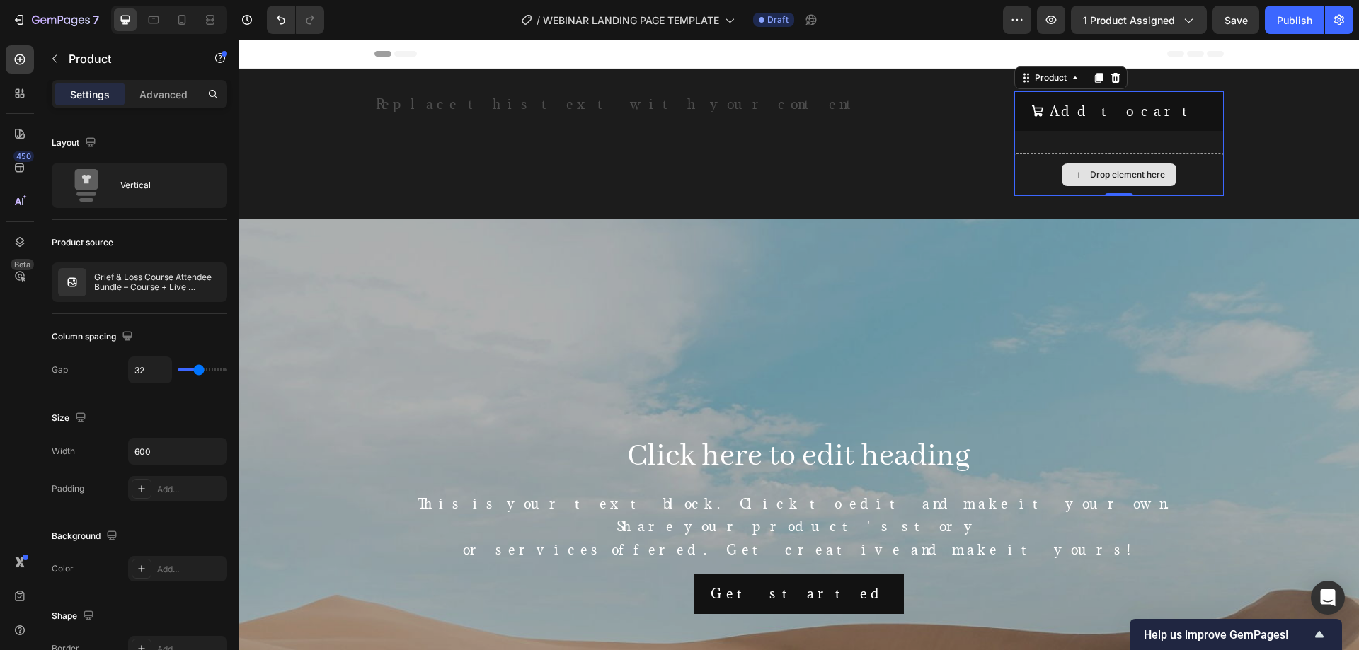
click at [1105, 176] on div "Drop element here" at bounding box center [1127, 174] width 75 height 11
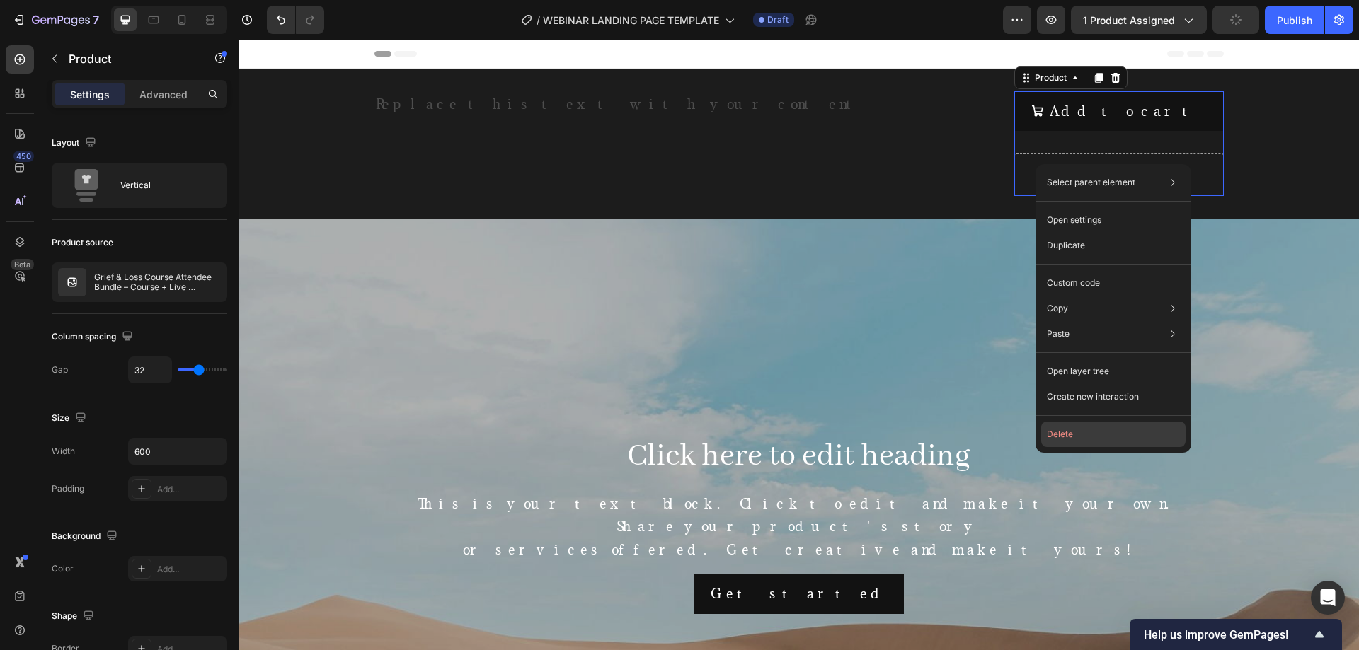
click at [1077, 433] on button "Delete" at bounding box center [1113, 434] width 144 height 25
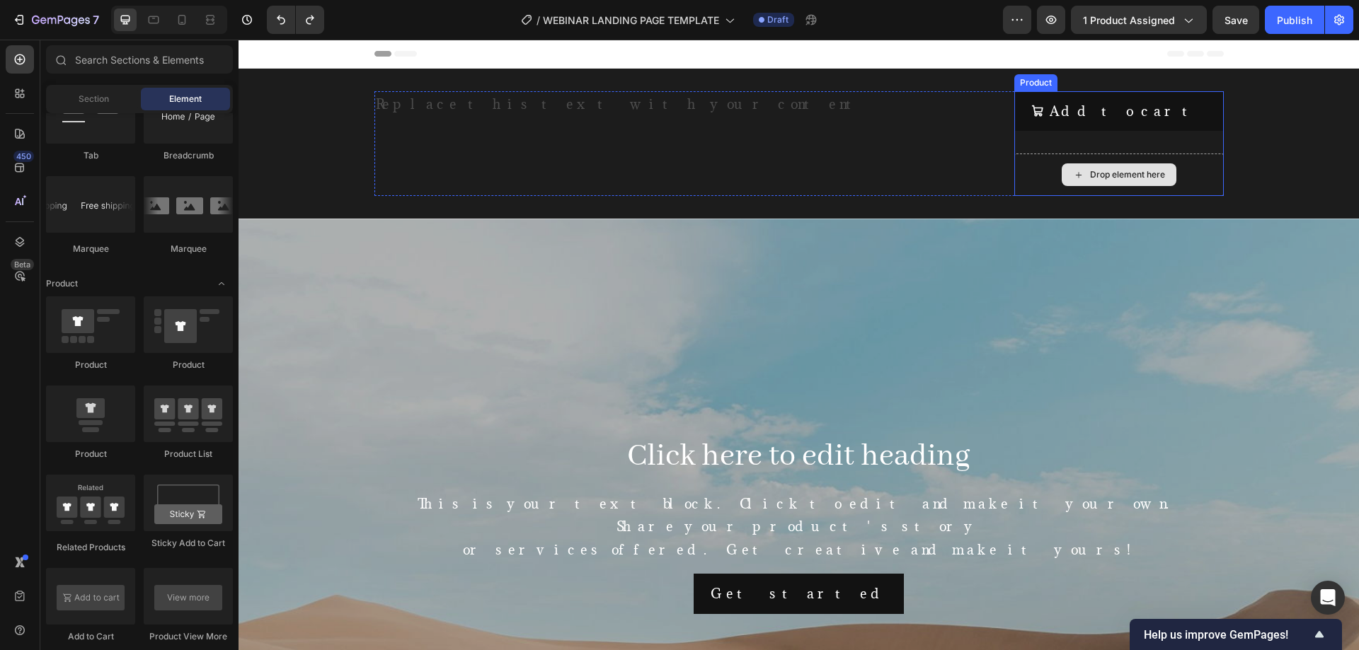
click at [1032, 177] on div "Drop element here" at bounding box center [1118, 175] width 209 height 42
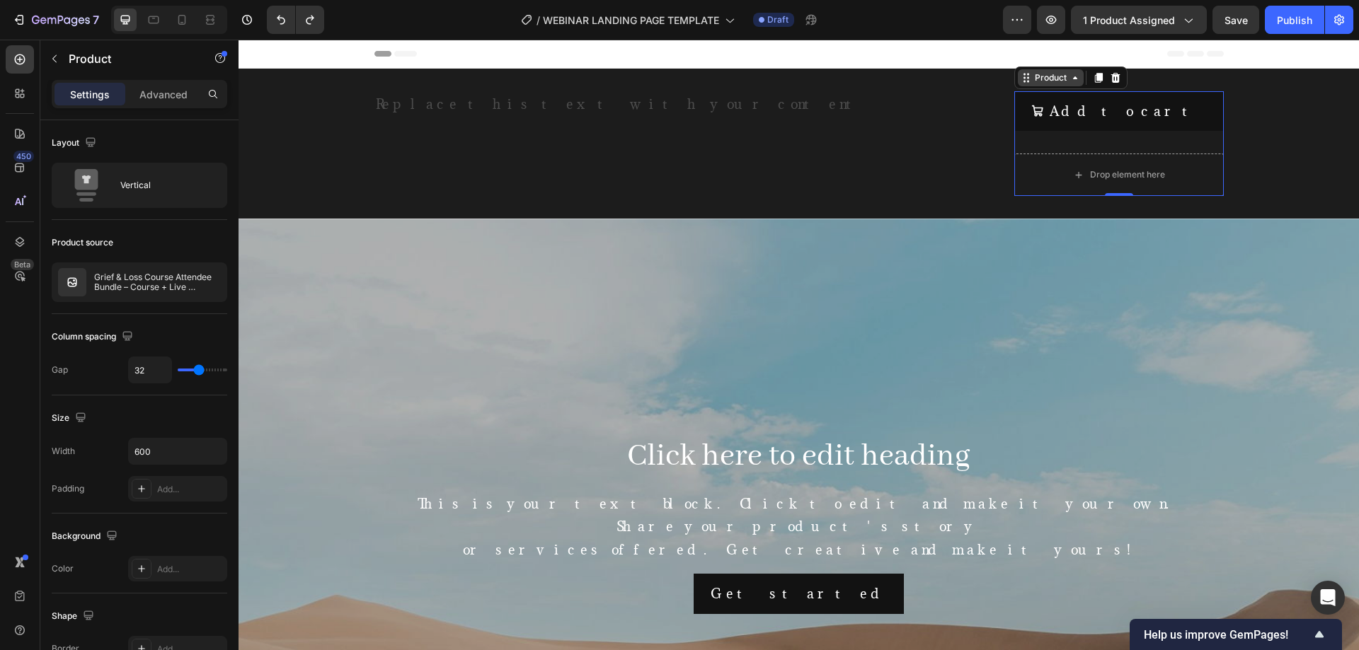
click at [1059, 78] on div "Product" at bounding box center [1051, 77] width 38 height 13
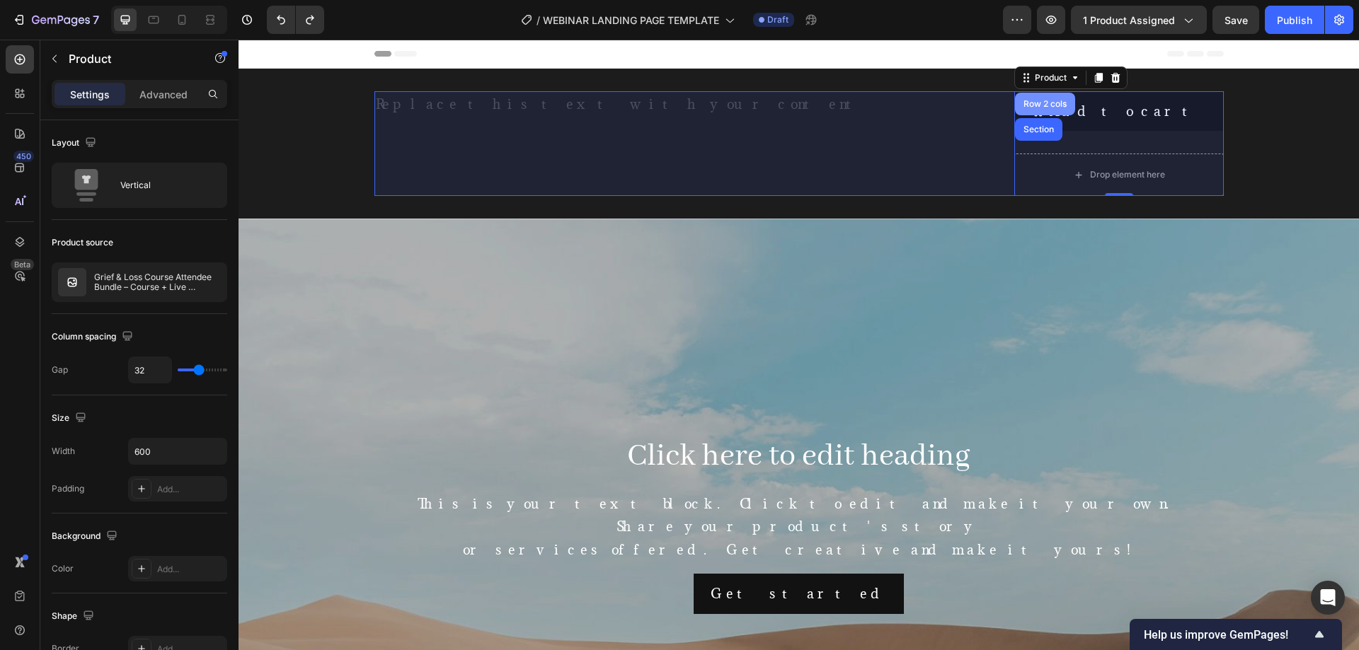
click at [1049, 104] on div "Row 2 cols" at bounding box center [1044, 104] width 49 height 8
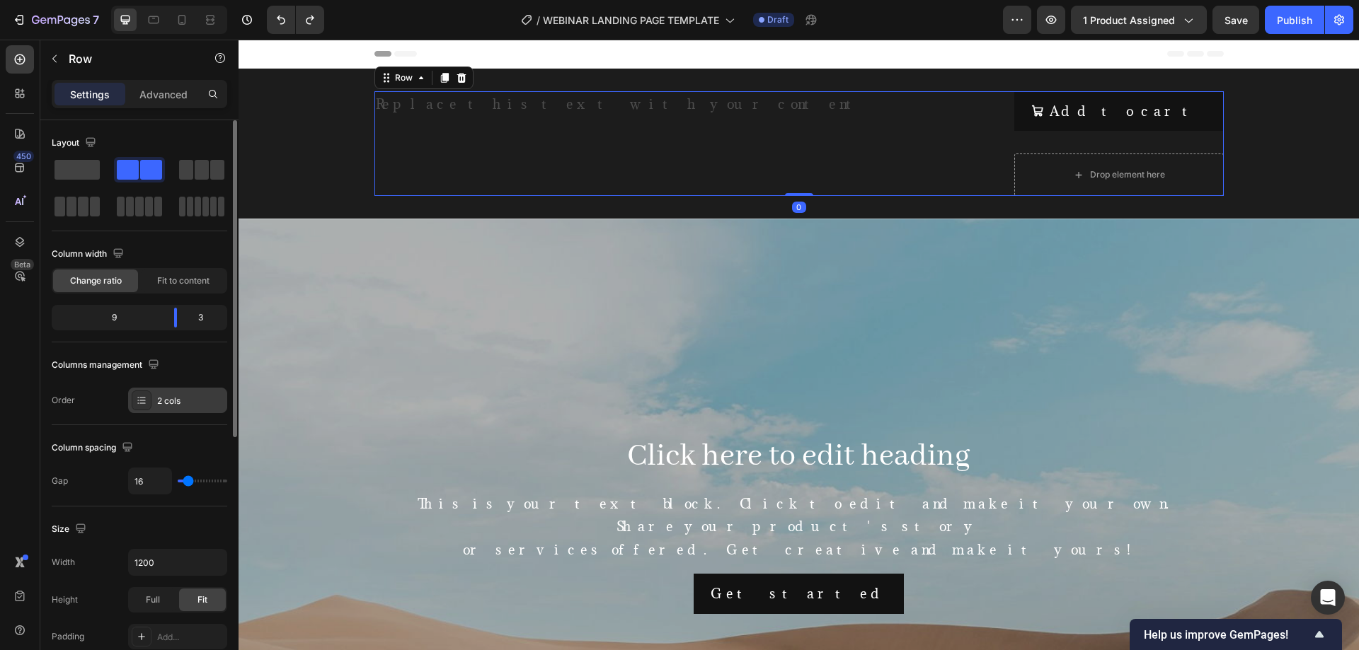
click at [173, 396] on div "2 cols" at bounding box center [190, 401] width 67 height 13
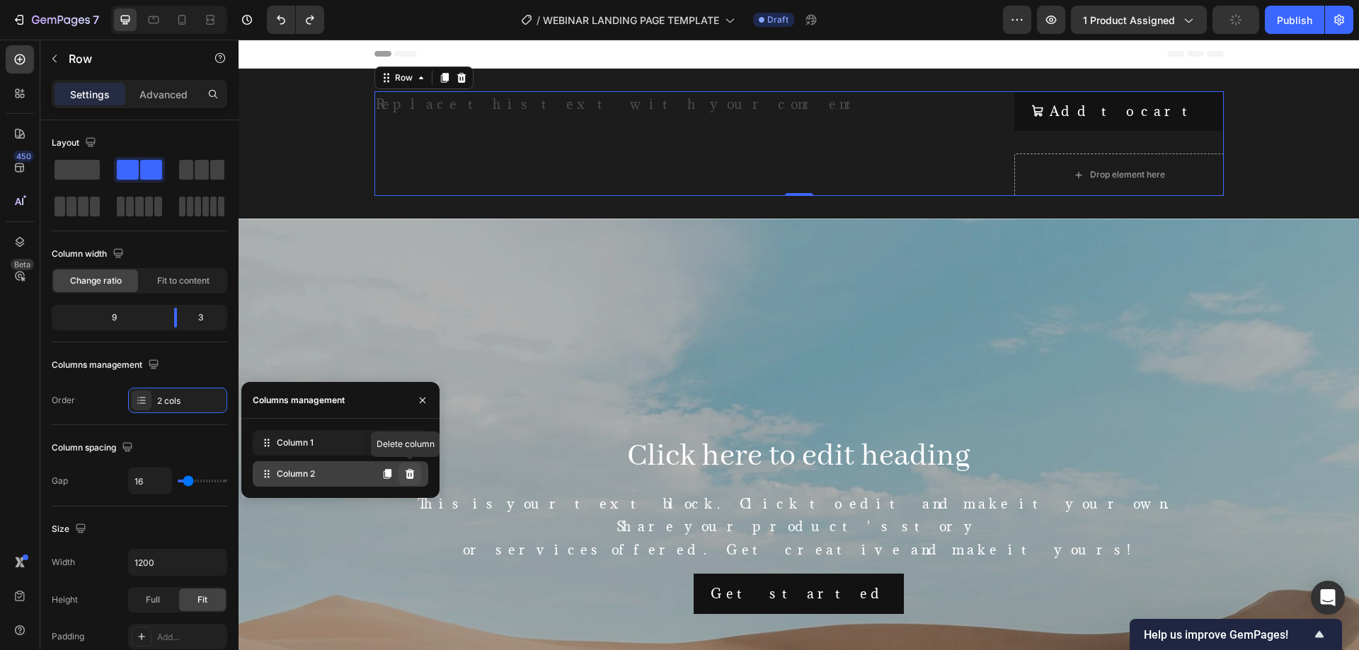
click at [408, 474] on icon at bounding box center [409, 473] width 11 height 11
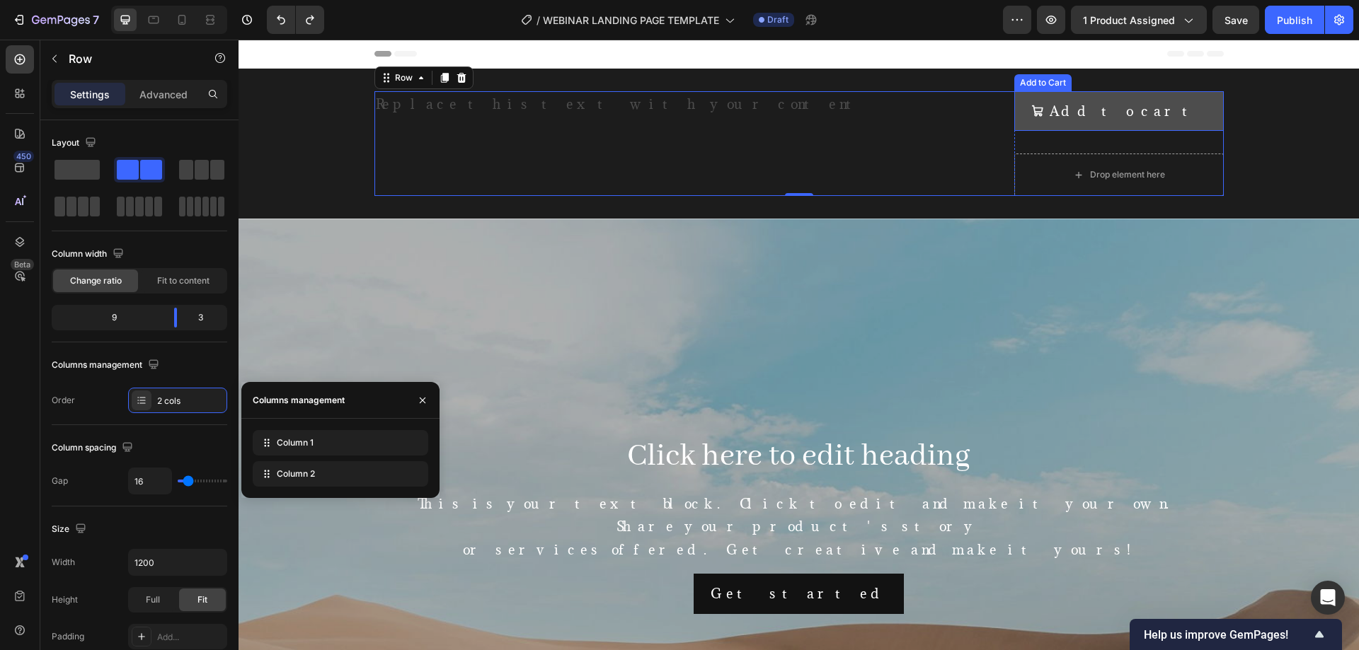
click at [1059, 108] on button "Add to cart" at bounding box center [1118, 111] width 209 height 40
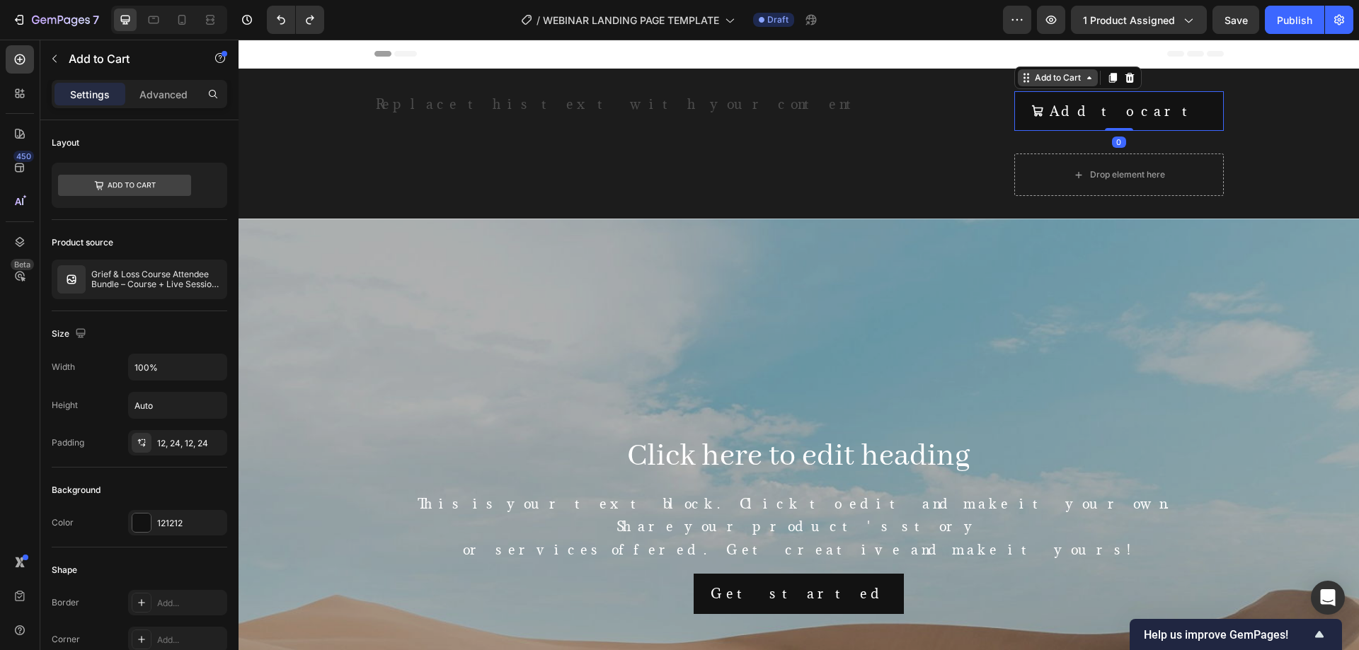
click at [1057, 78] on div "Add to Cart" at bounding box center [1058, 77] width 52 height 13
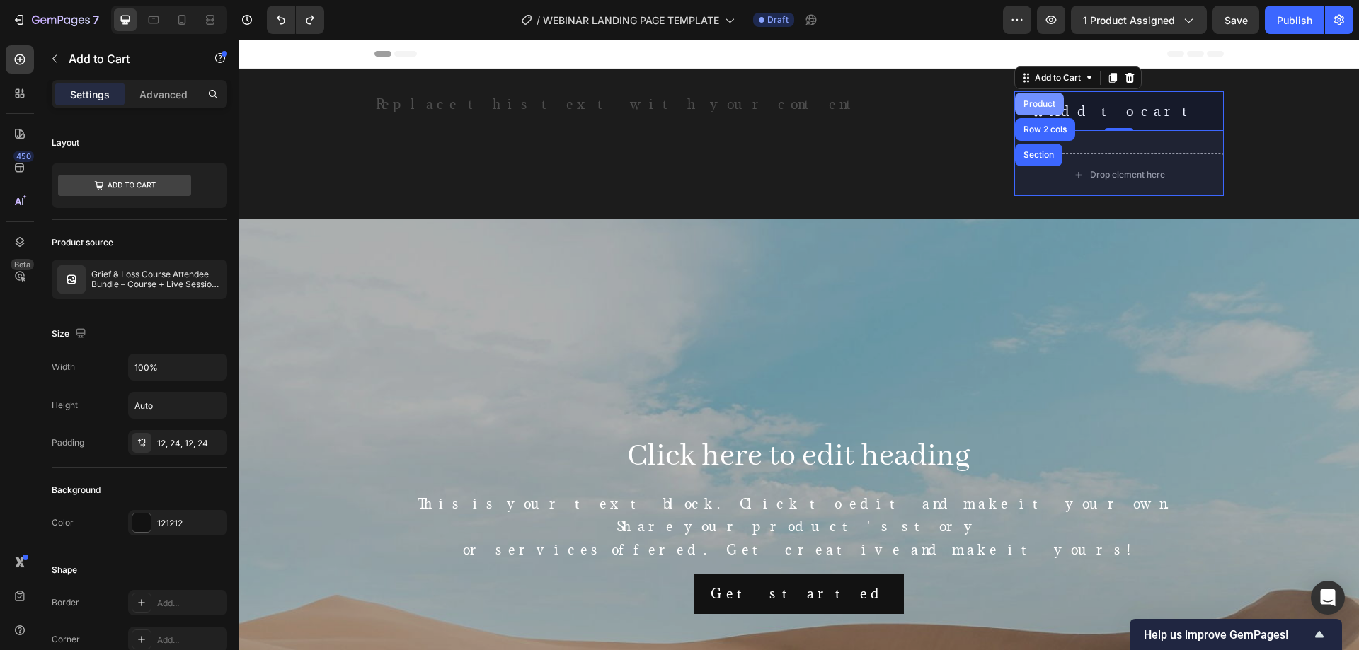
click at [1047, 110] on div "Product" at bounding box center [1039, 104] width 49 height 23
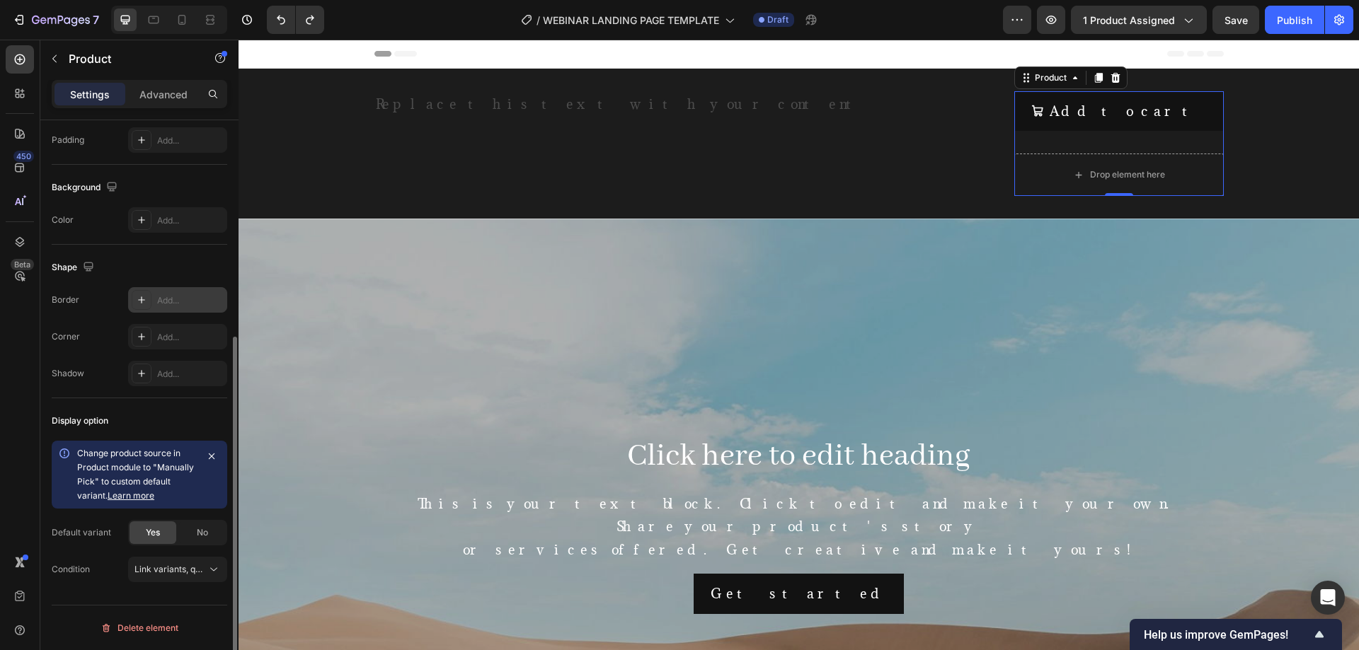
scroll to position [0, 0]
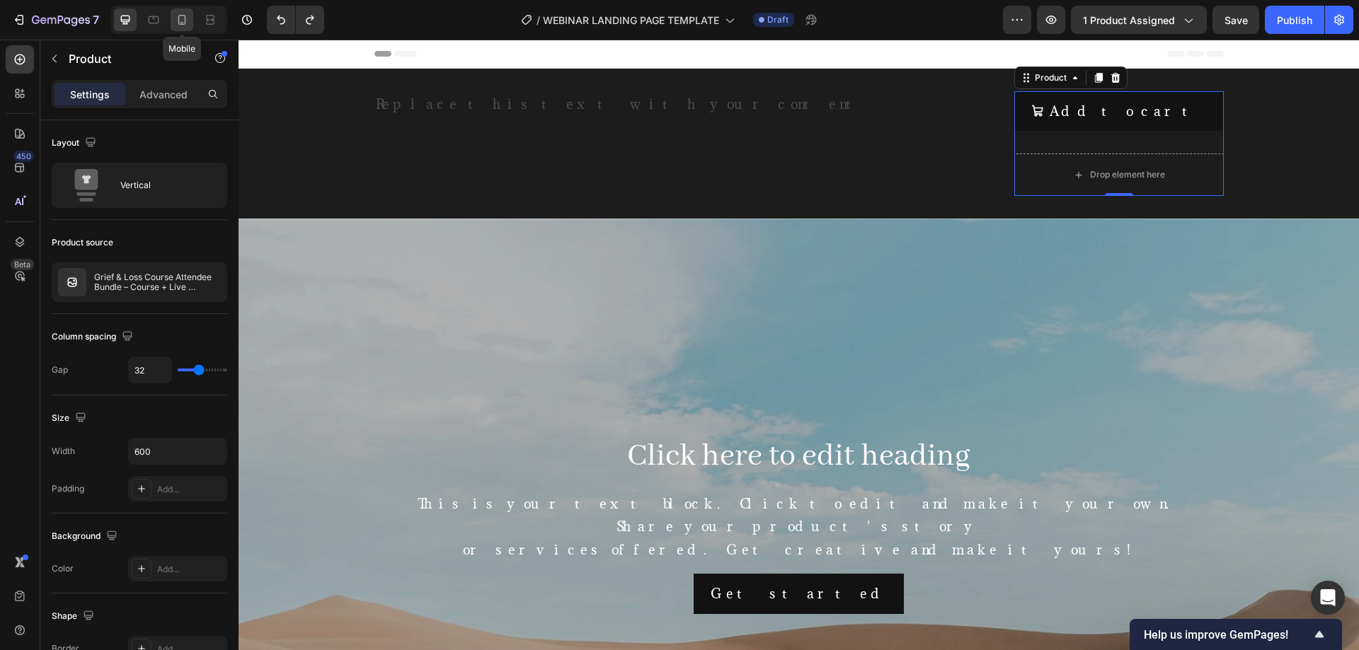
click at [178, 23] on icon at bounding box center [182, 20] width 14 height 14
type input "16"
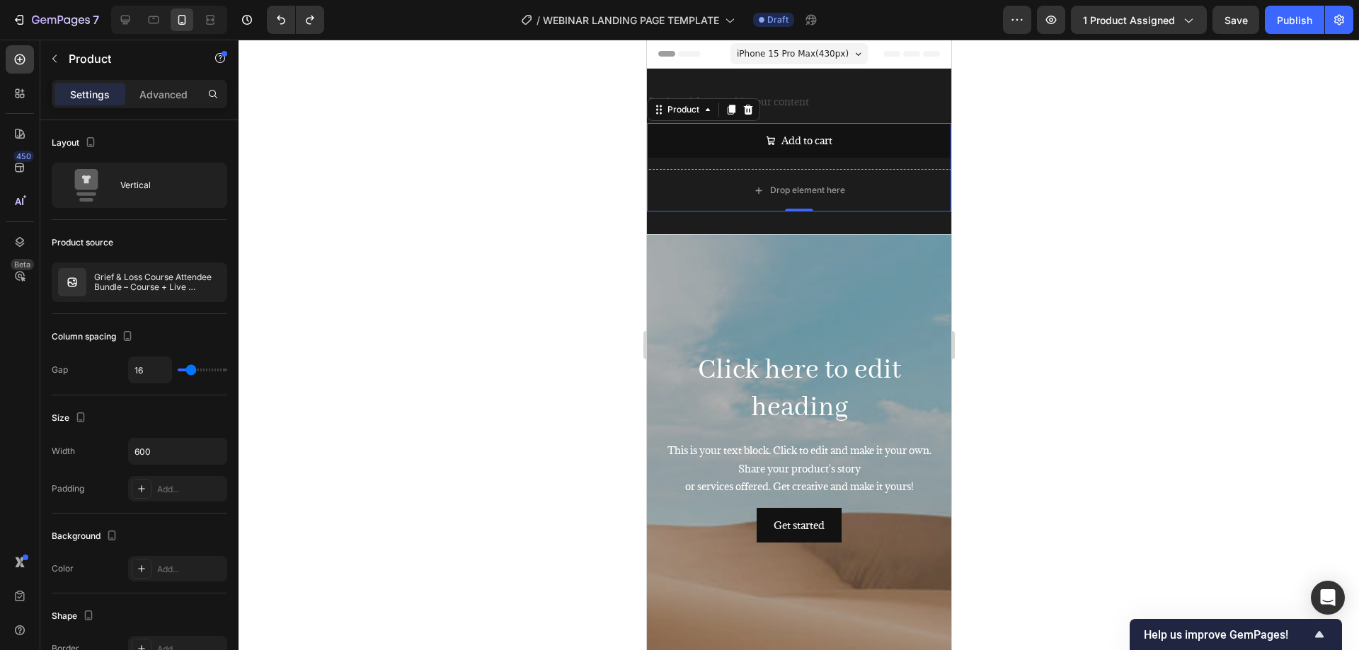
scroll to position [34, 0]
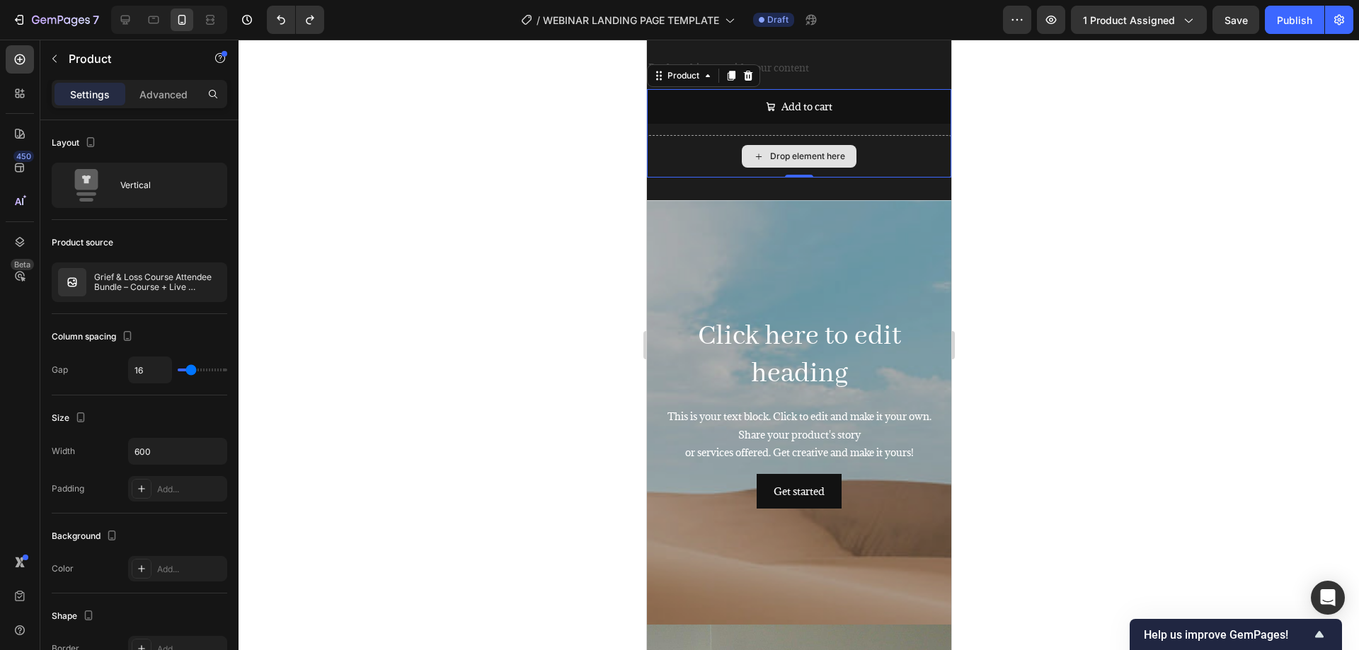
click at [874, 153] on div "Drop element here" at bounding box center [798, 156] width 304 height 42
click at [807, 149] on div "Drop element here" at bounding box center [798, 156] width 115 height 23
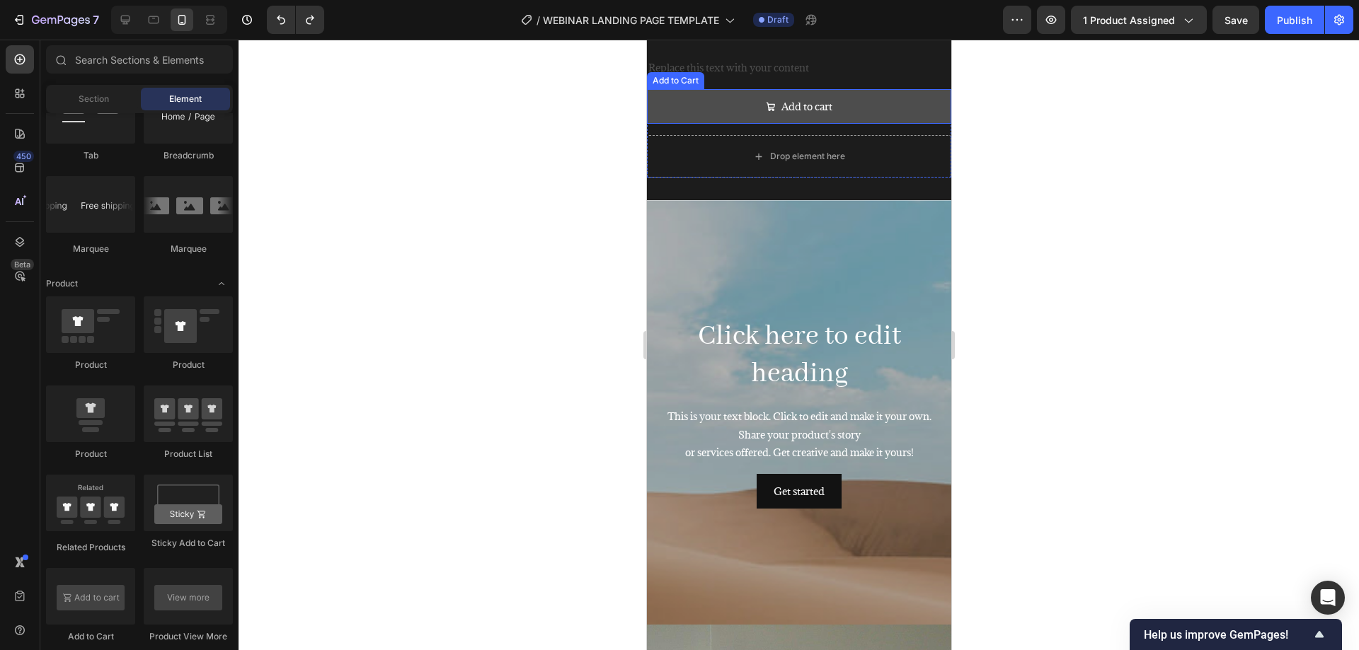
click at [858, 120] on button "Add to cart" at bounding box center [798, 106] width 304 height 35
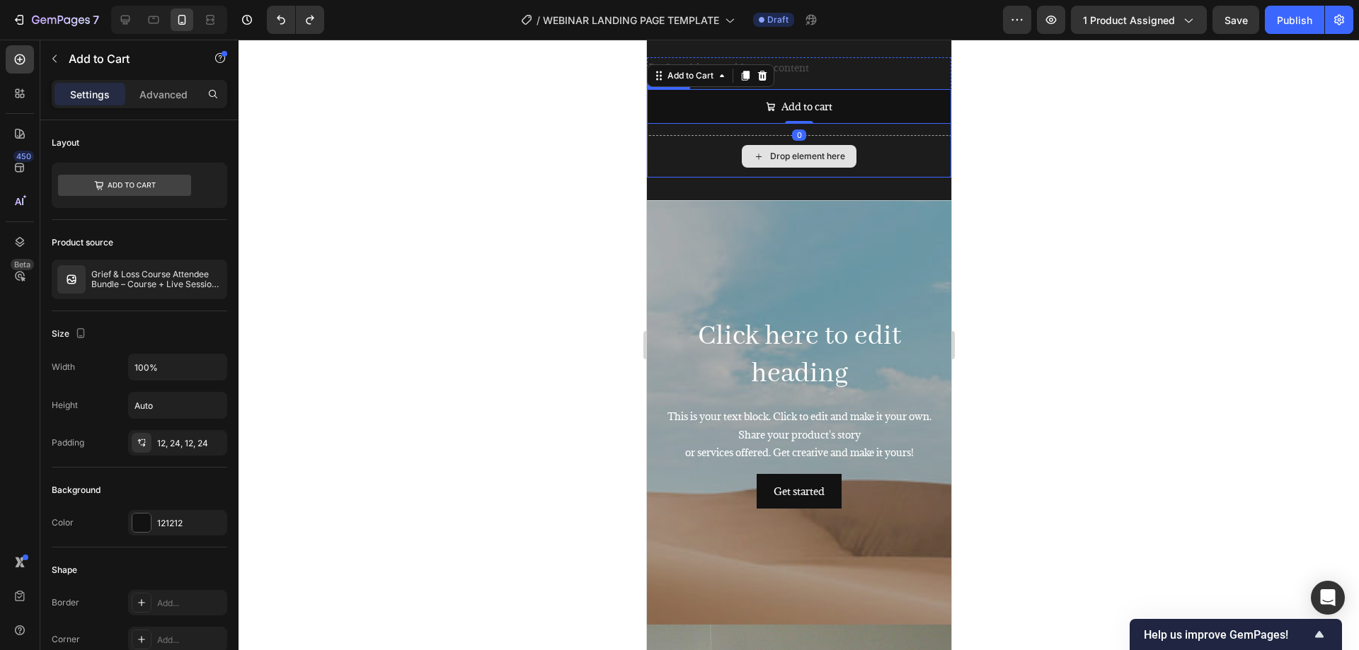
click at [881, 136] on div "Drop element here" at bounding box center [798, 156] width 304 height 42
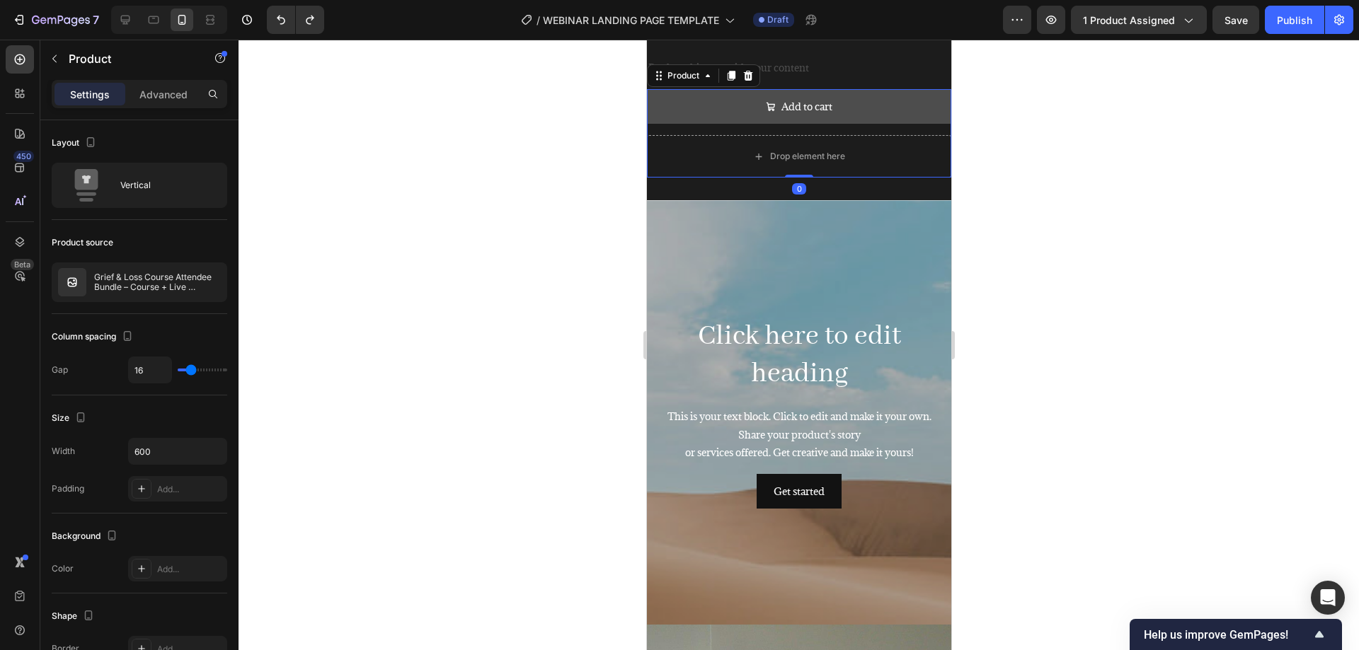
click at [873, 118] on button "Add to cart" at bounding box center [798, 106] width 304 height 35
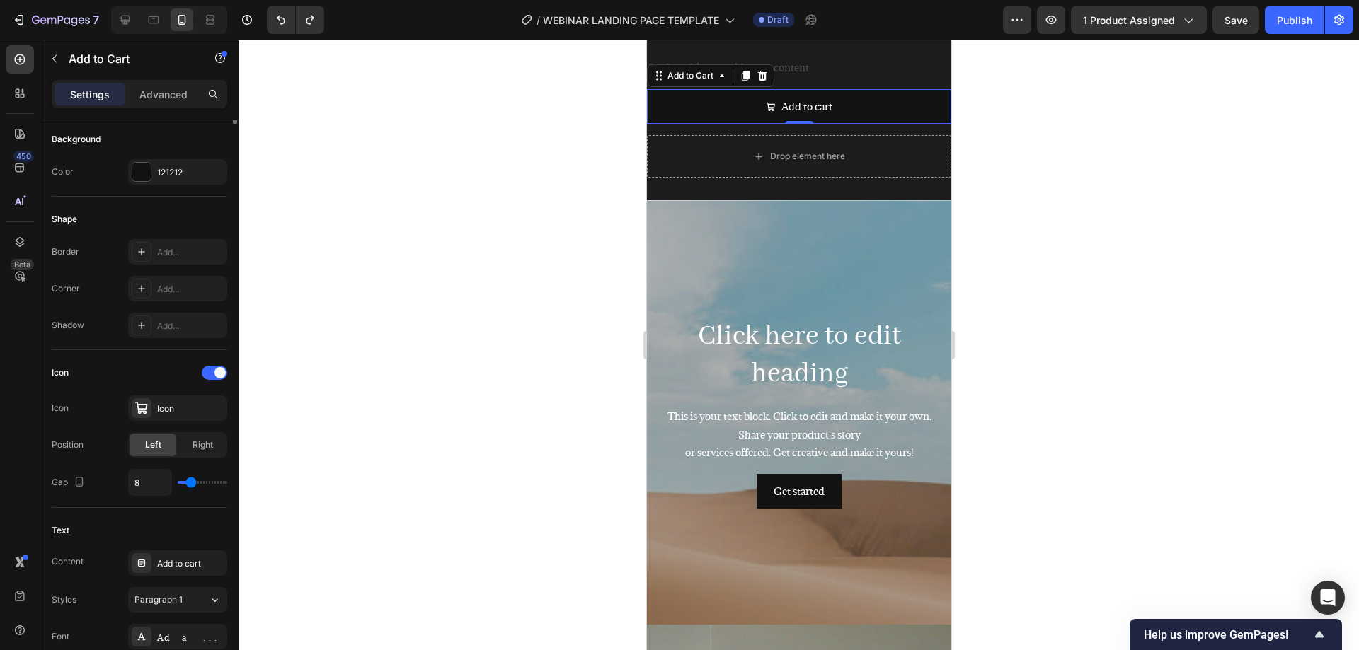
scroll to position [115, 0]
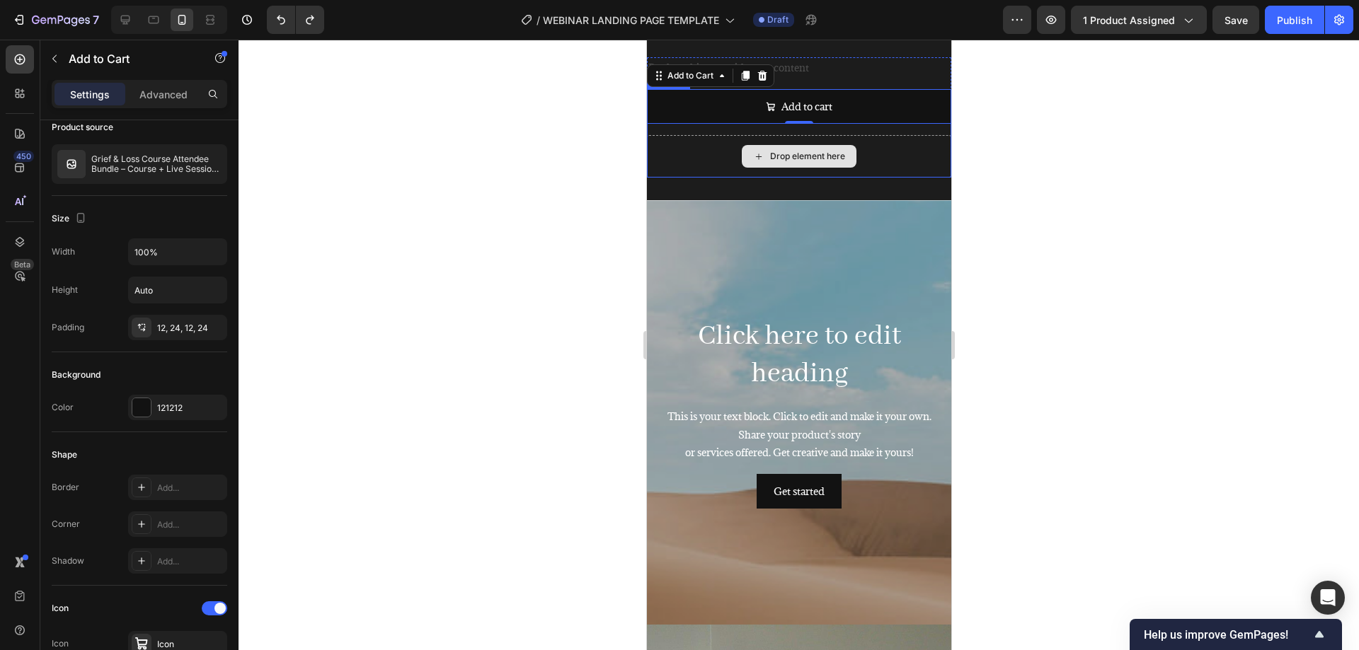
click at [868, 156] on div "Drop element here" at bounding box center [798, 156] width 304 height 42
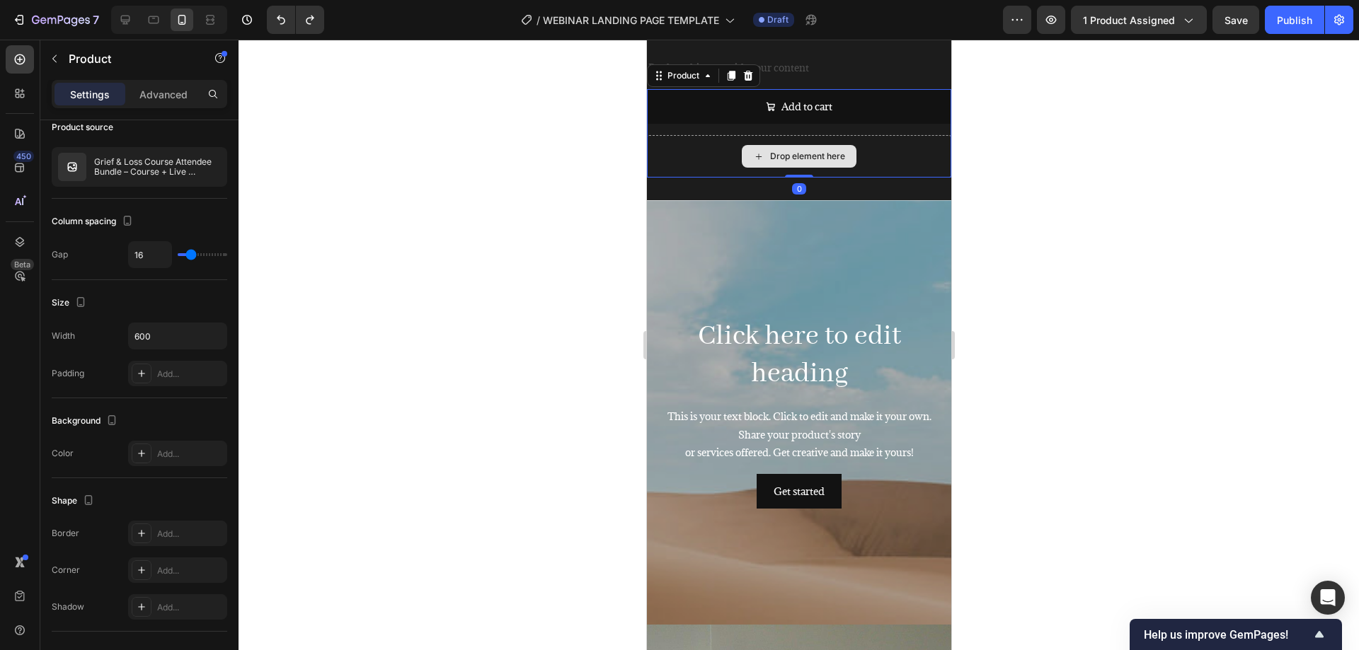
scroll to position [0, 0]
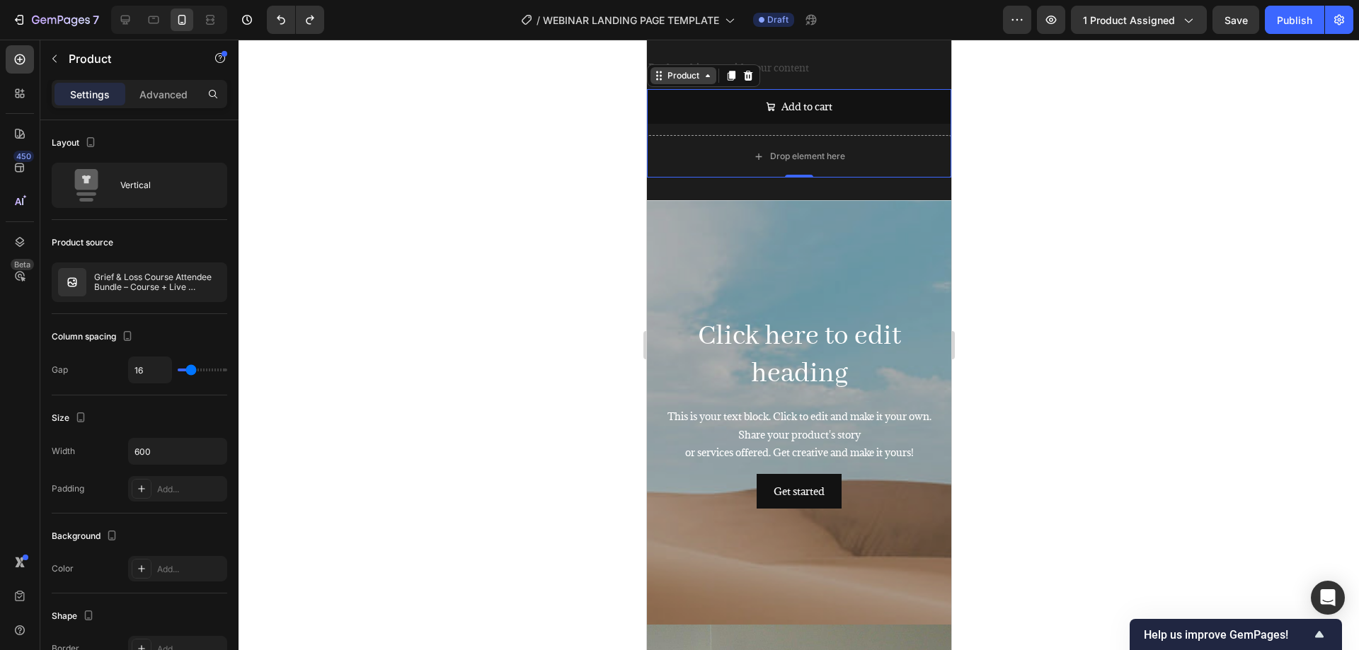
click at [699, 69] on div "Product" at bounding box center [683, 75] width 38 height 13
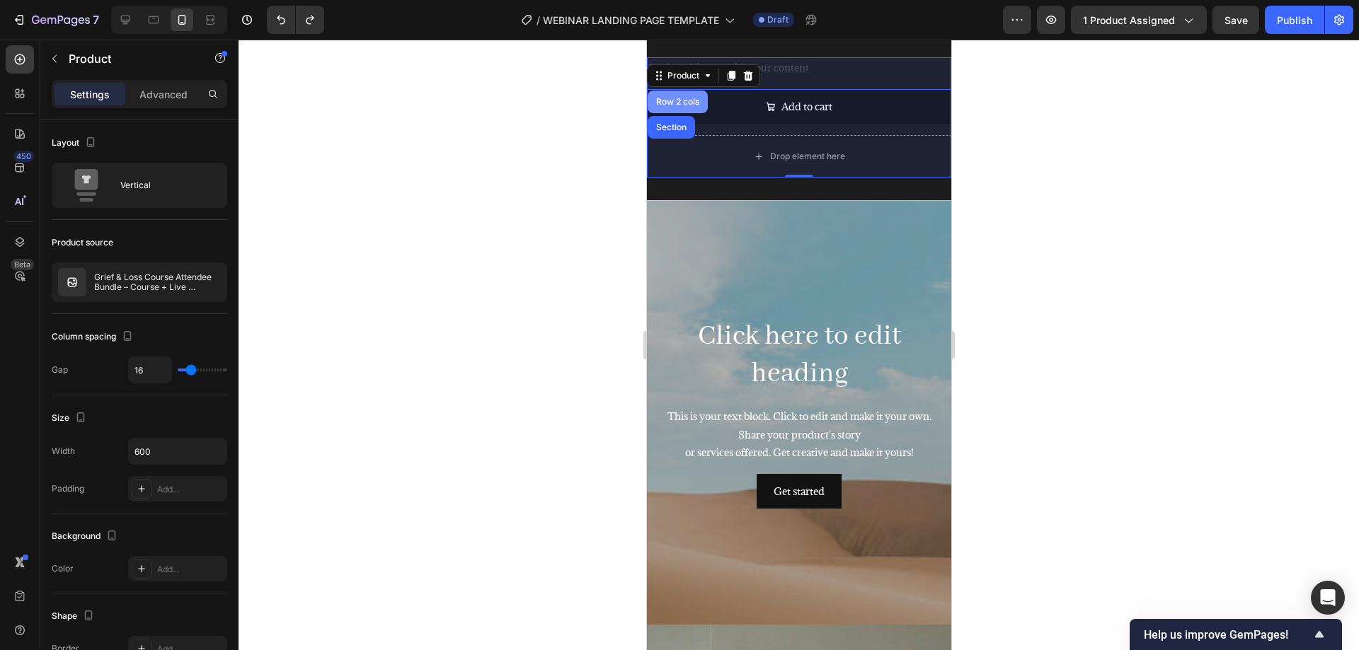
click at [690, 95] on div "Row 2 cols" at bounding box center [677, 102] width 60 height 23
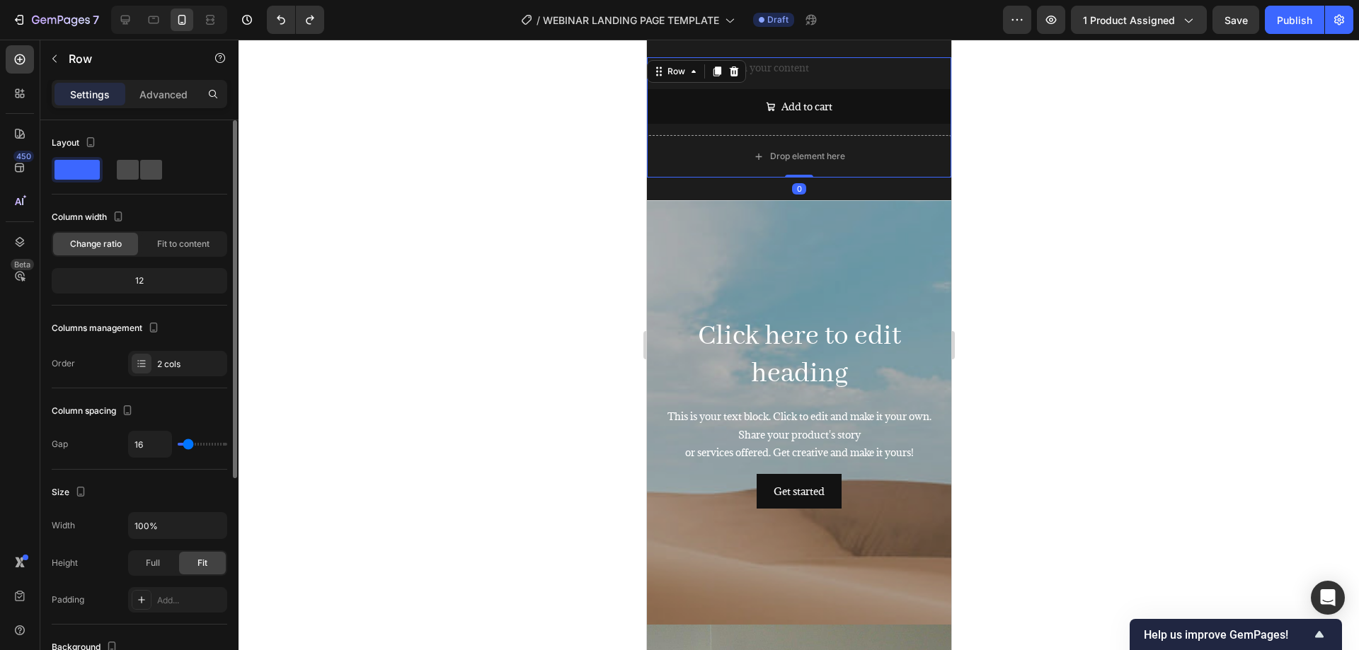
click at [148, 177] on span at bounding box center [151, 170] width 22 height 20
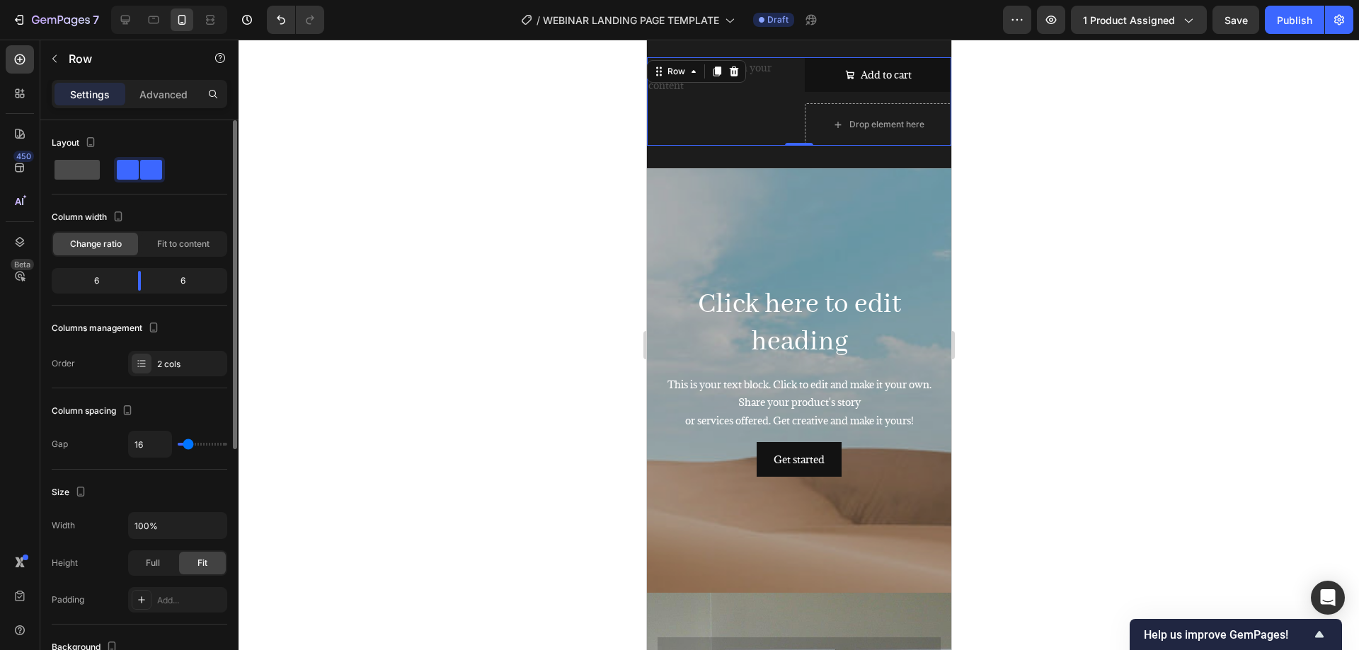
click at [78, 163] on span at bounding box center [76, 170] width 45 height 20
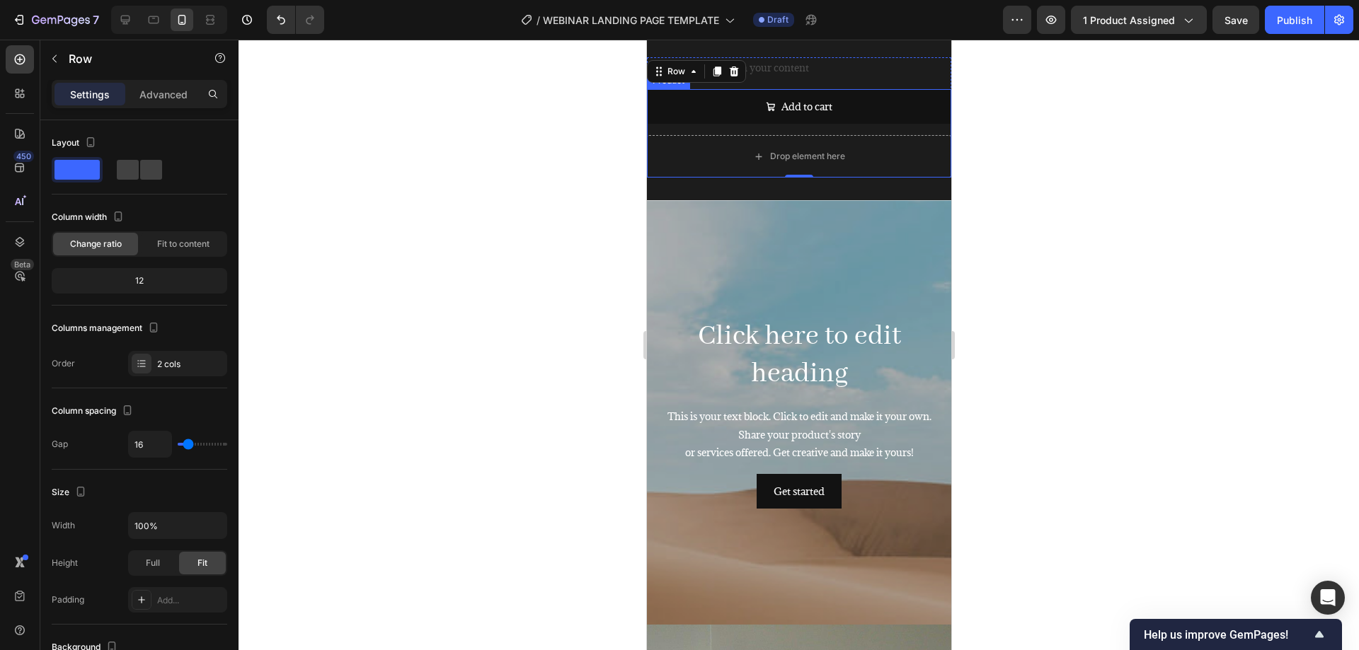
click at [849, 129] on div "Add to cart Add to Cart Drop element here Product" at bounding box center [798, 133] width 304 height 88
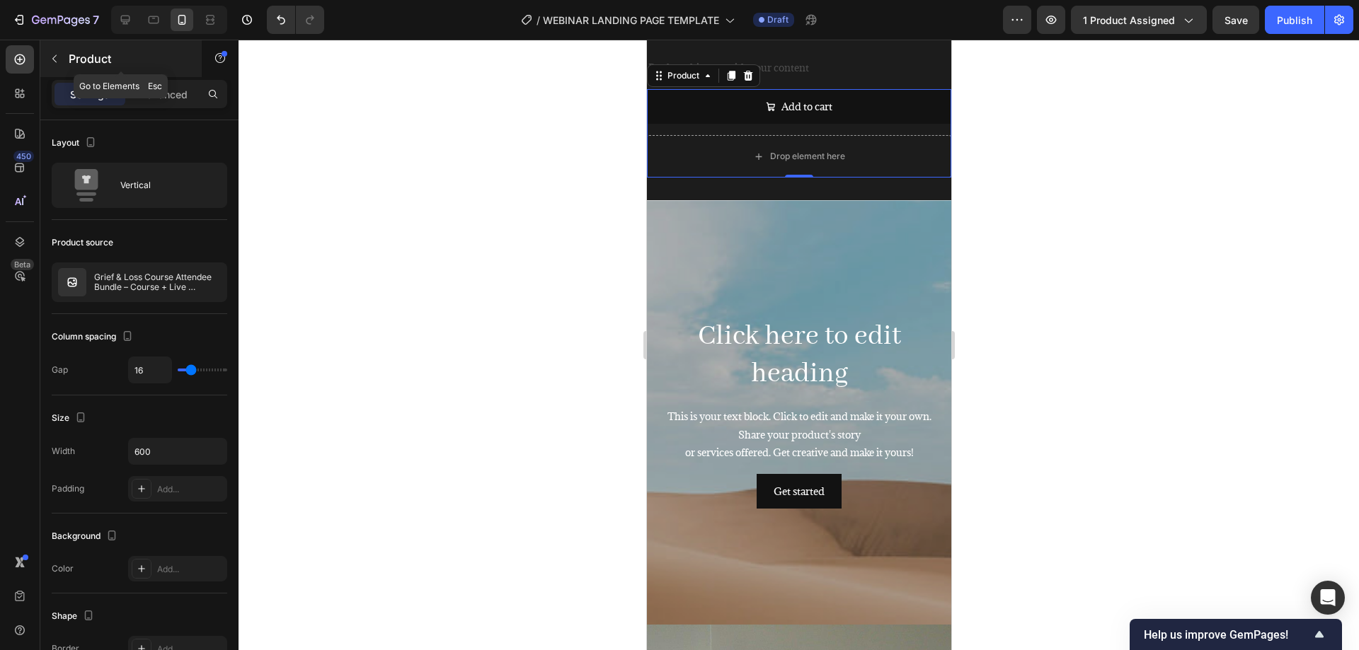
click at [59, 53] on icon "button" at bounding box center [54, 58] width 11 height 11
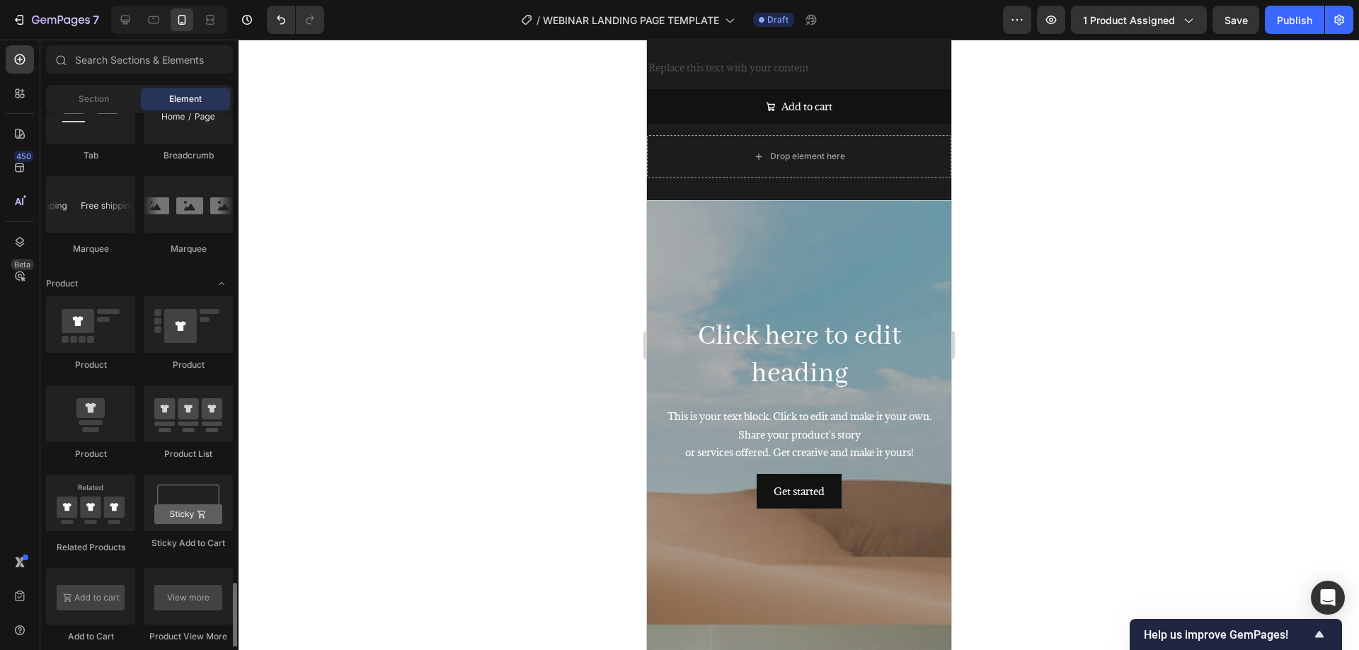
scroll to position [1885, 0]
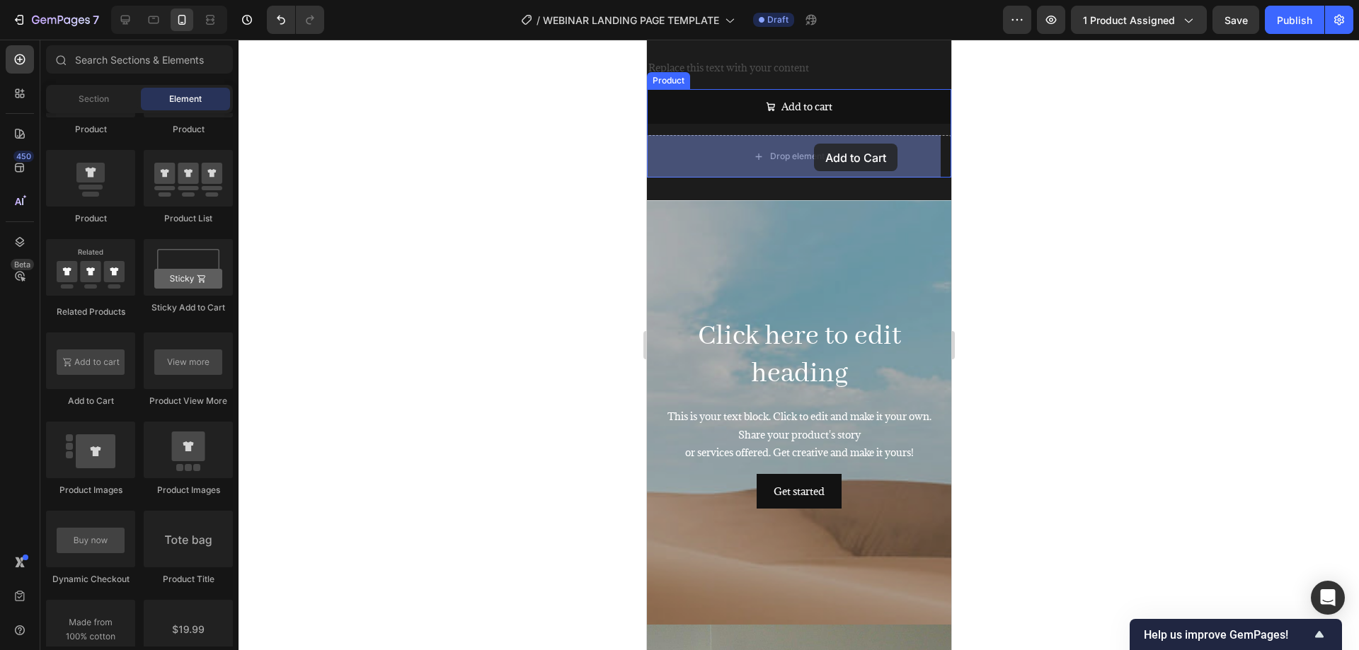
drag, startPoint x: 760, startPoint y: 401, endPoint x: 813, endPoint y: 144, distance: 261.6
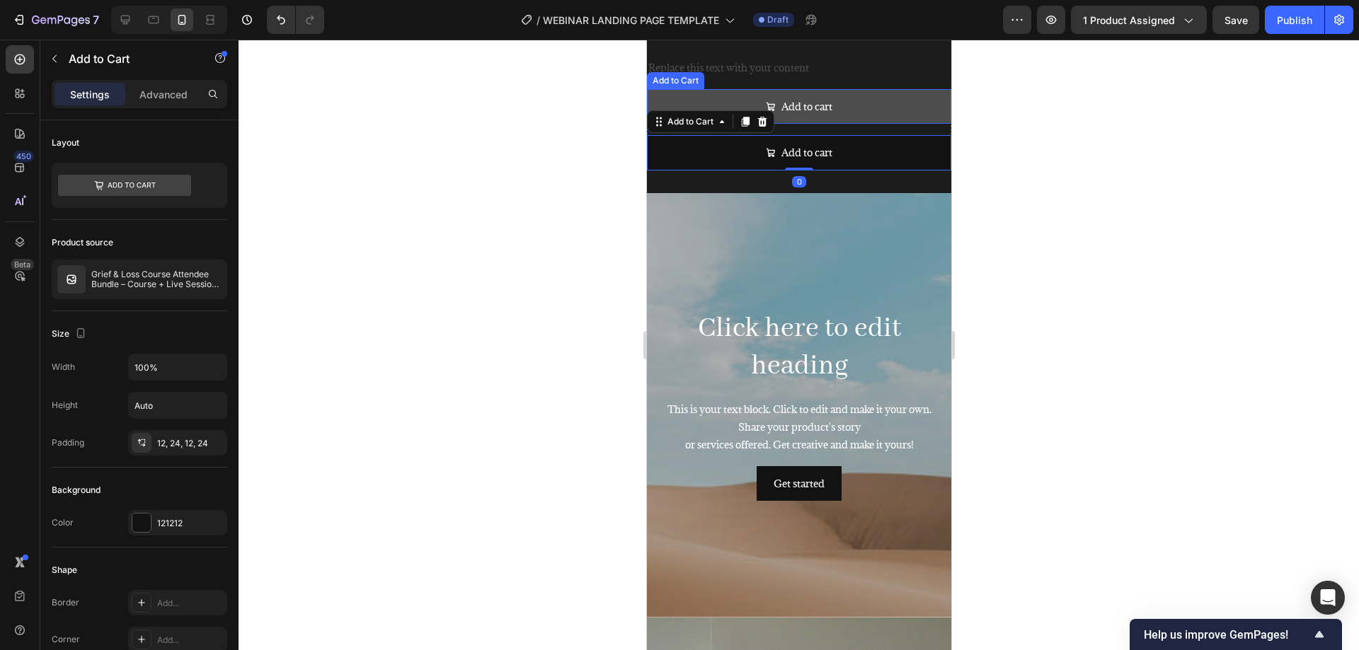
click at [860, 118] on button "Add to cart" at bounding box center [798, 106] width 304 height 35
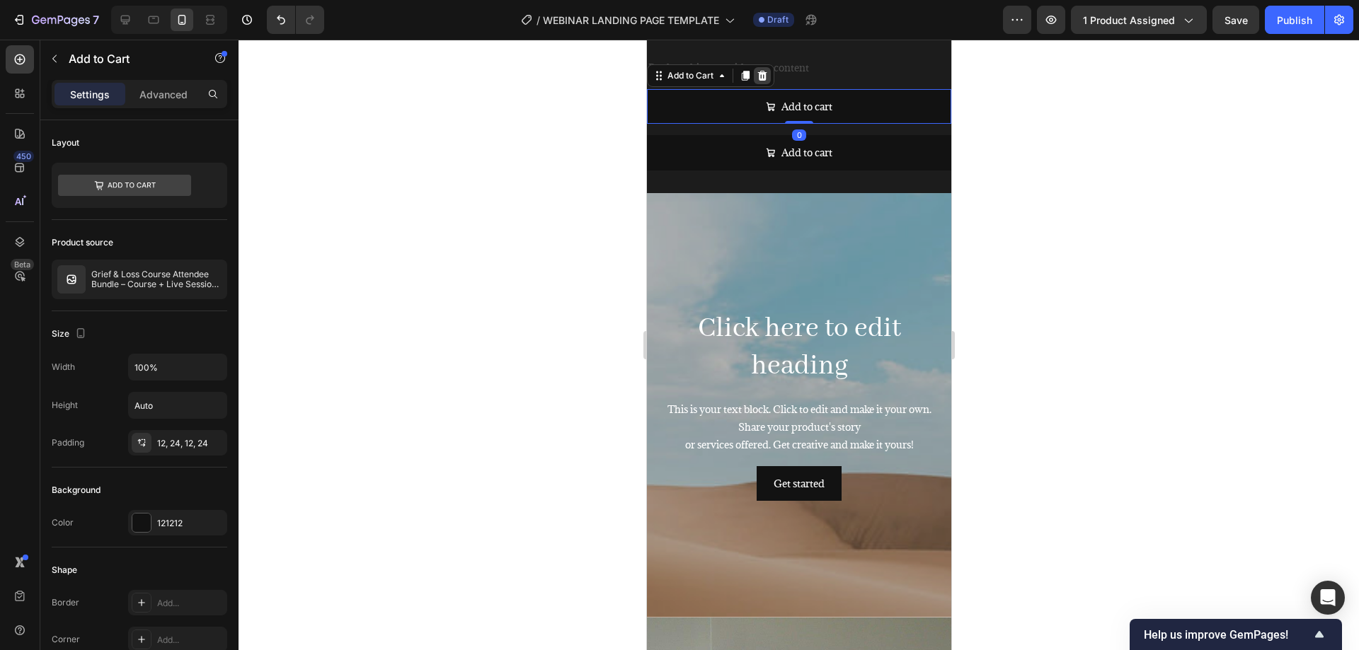
click at [759, 72] on icon at bounding box center [761, 75] width 11 height 11
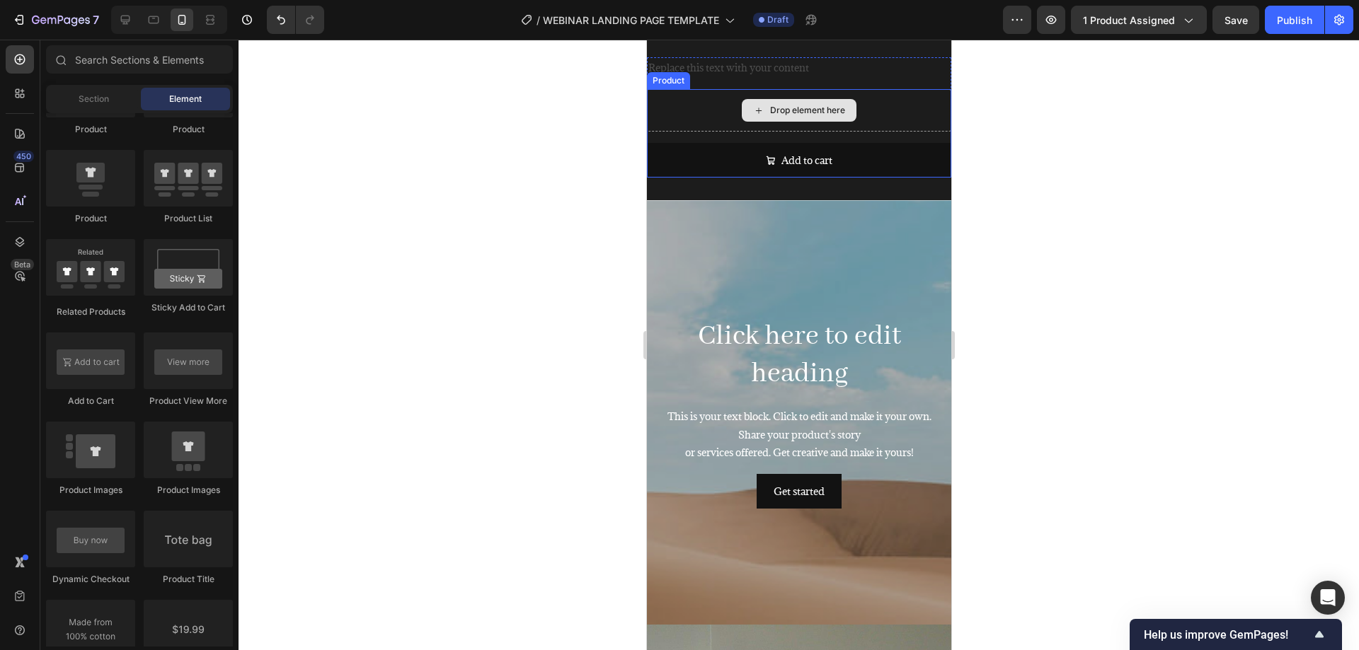
click at [708, 108] on div "Drop element here" at bounding box center [798, 110] width 304 height 42
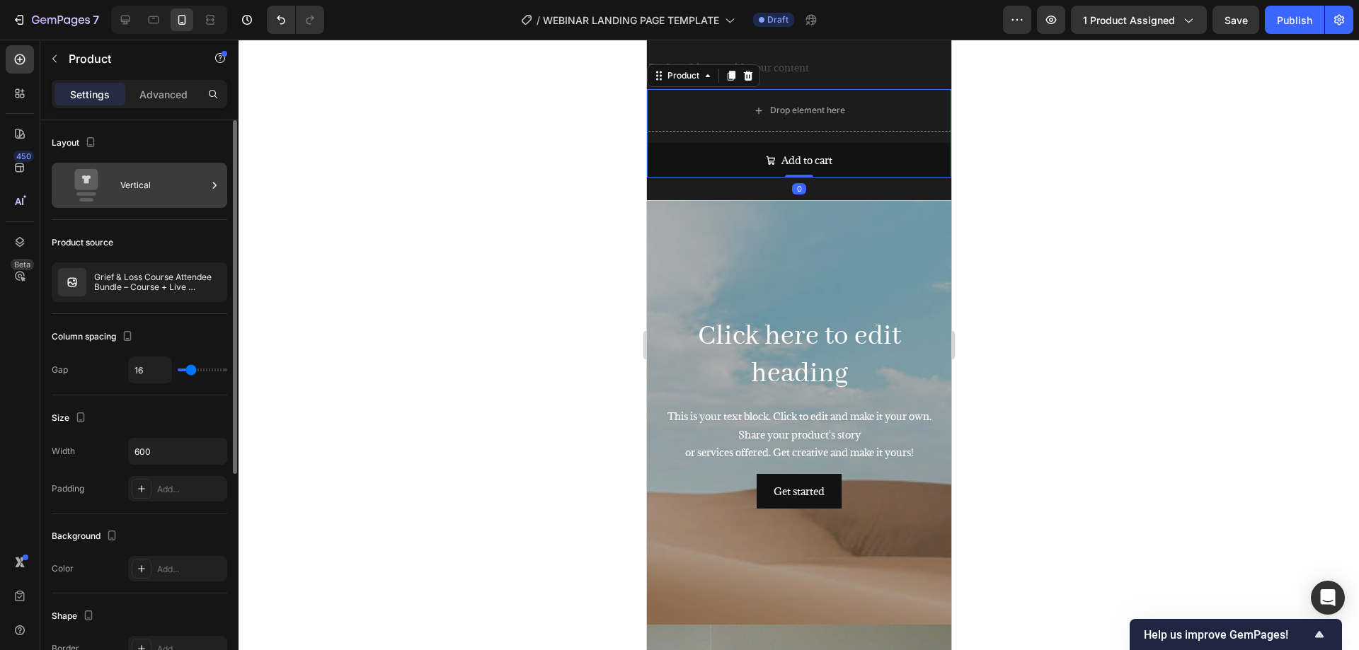
click at [207, 180] on div "Vertical" at bounding box center [139, 185] width 175 height 45
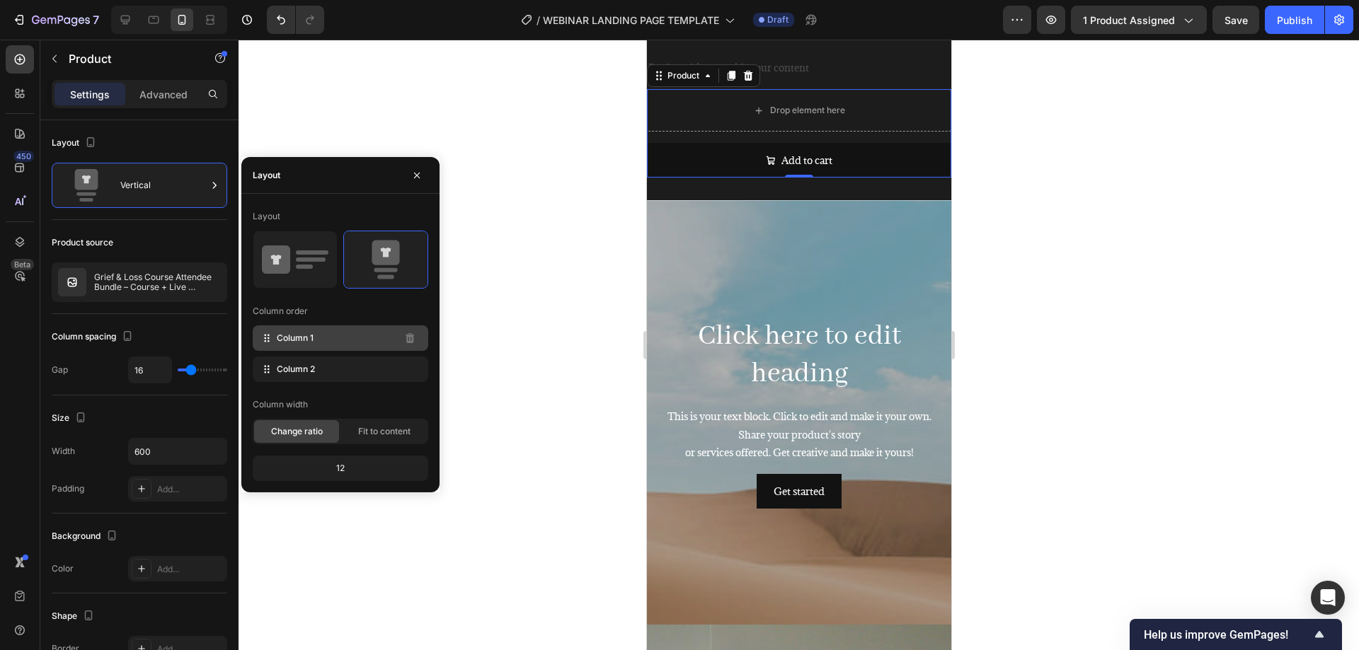
click at [373, 343] on div "Column 1" at bounding box center [340, 338] width 175 height 25
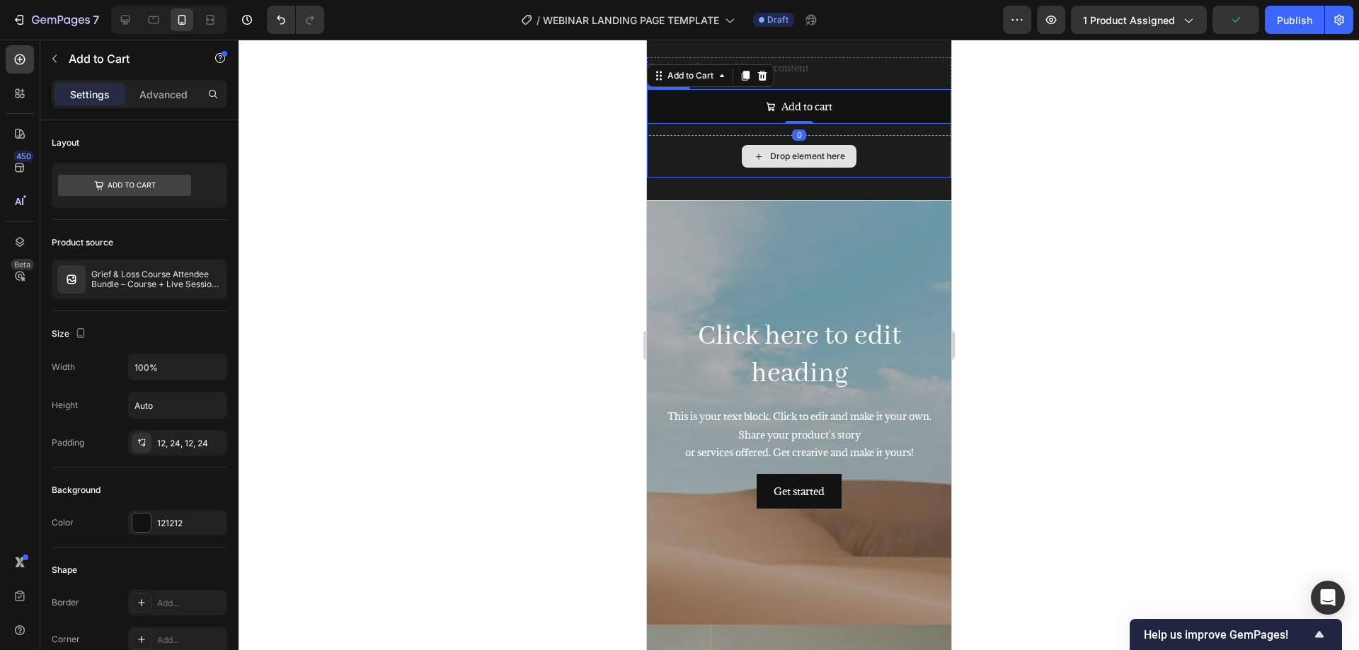
click at [824, 150] on div "Drop element here" at bounding box center [798, 156] width 115 height 23
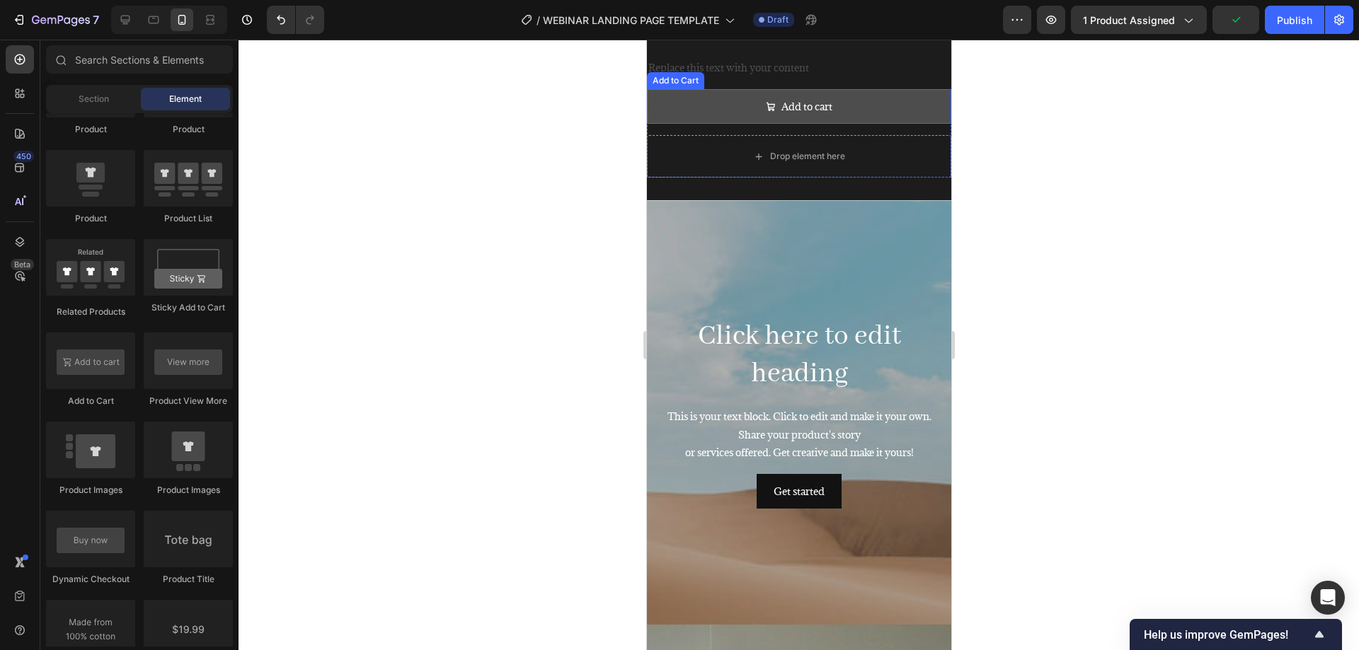
click at [682, 107] on button "Add to cart" at bounding box center [798, 106] width 304 height 35
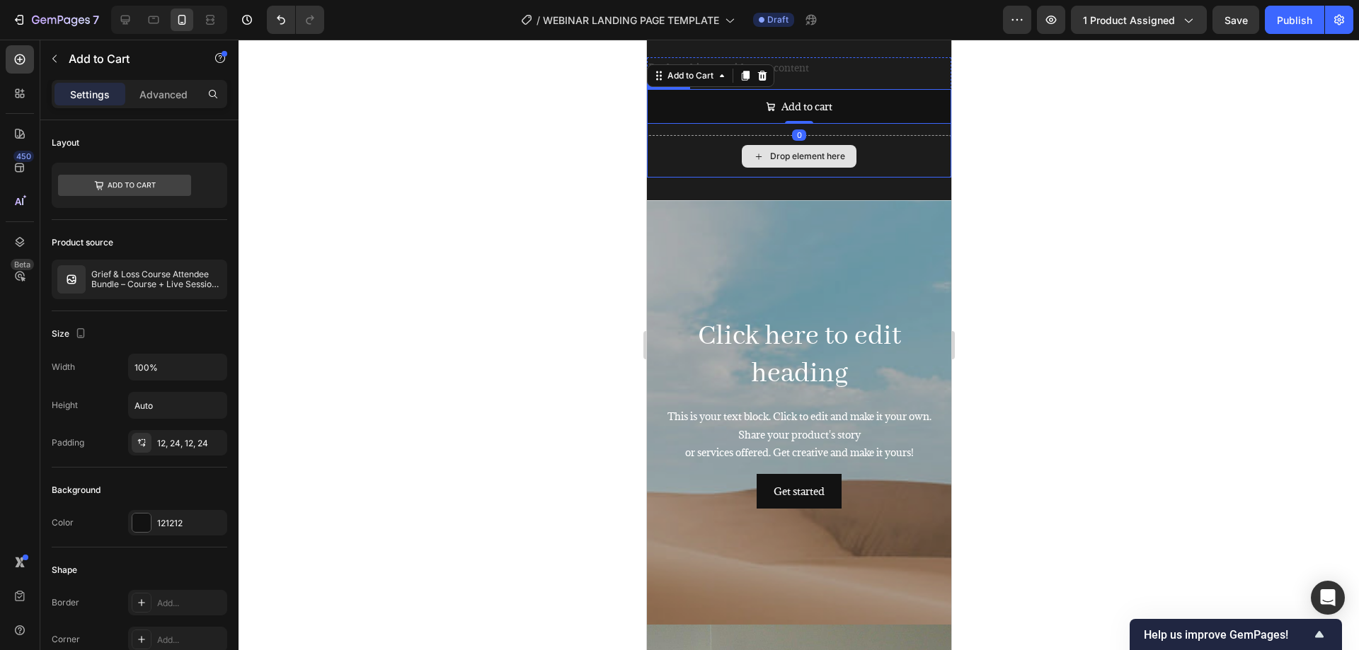
click at [720, 159] on div "Drop element here" at bounding box center [798, 156] width 304 height 42
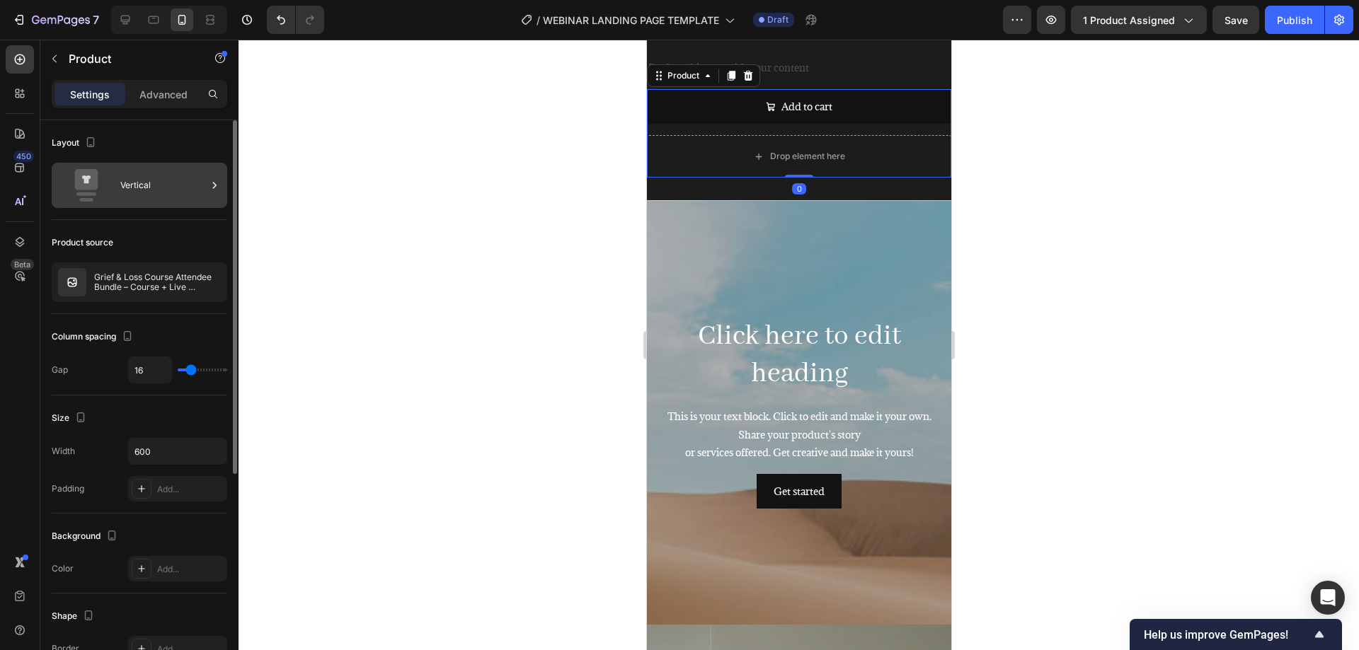
click at [212, 183] on icon at bounding box center [214, 185] width 14 height 14
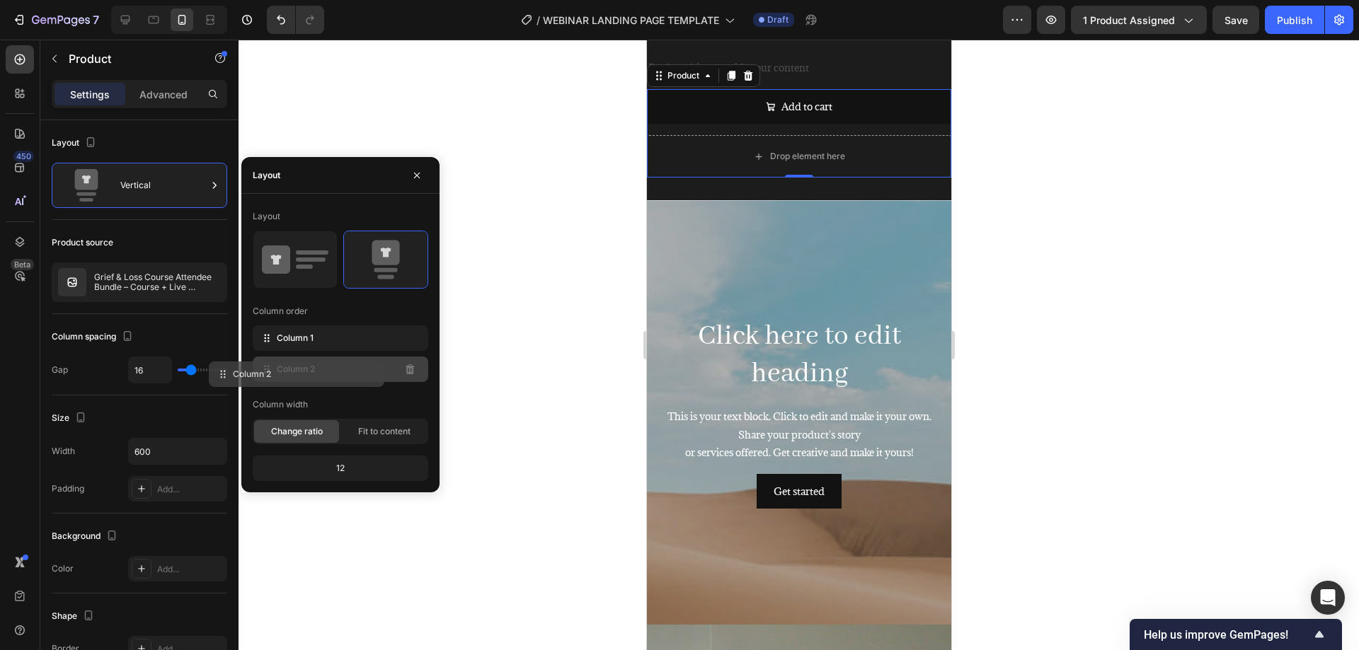
click at [368, 376] on div "Column 2" at bounding box center [340, 369] width 175 height 25
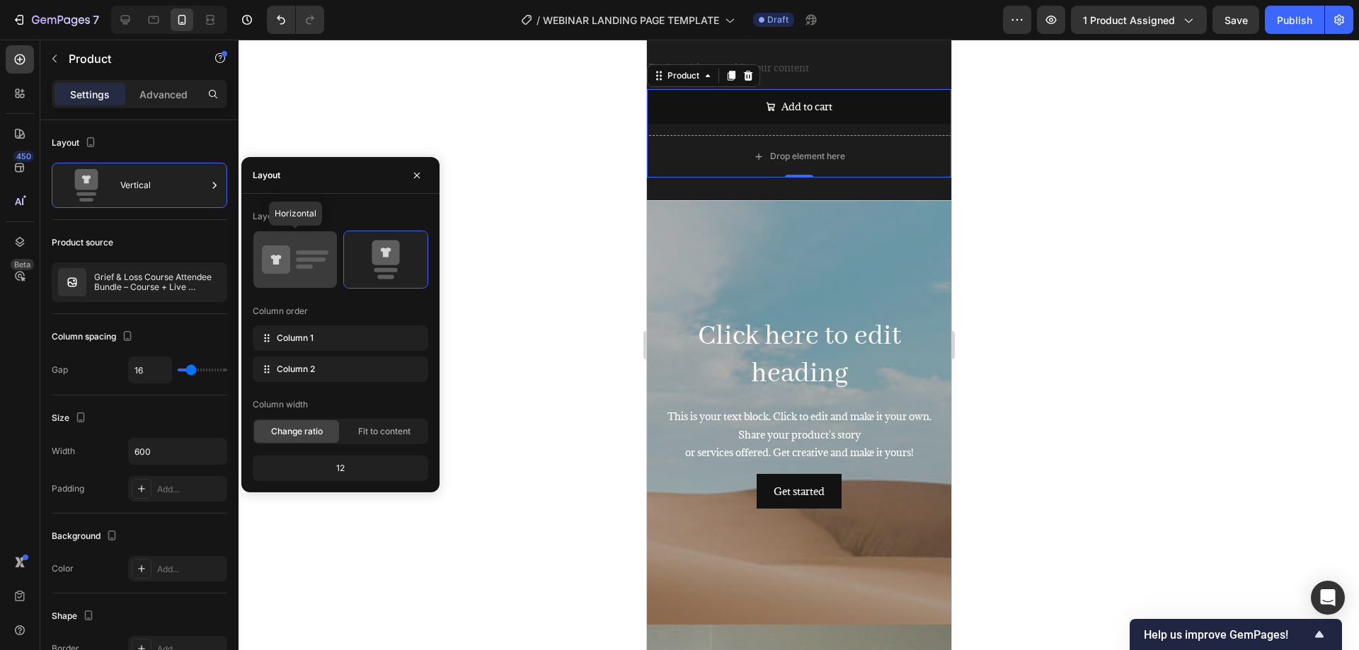
click at [315, 265] on icon at bounding box center [295, 260] width 67 height 40
type input "32"
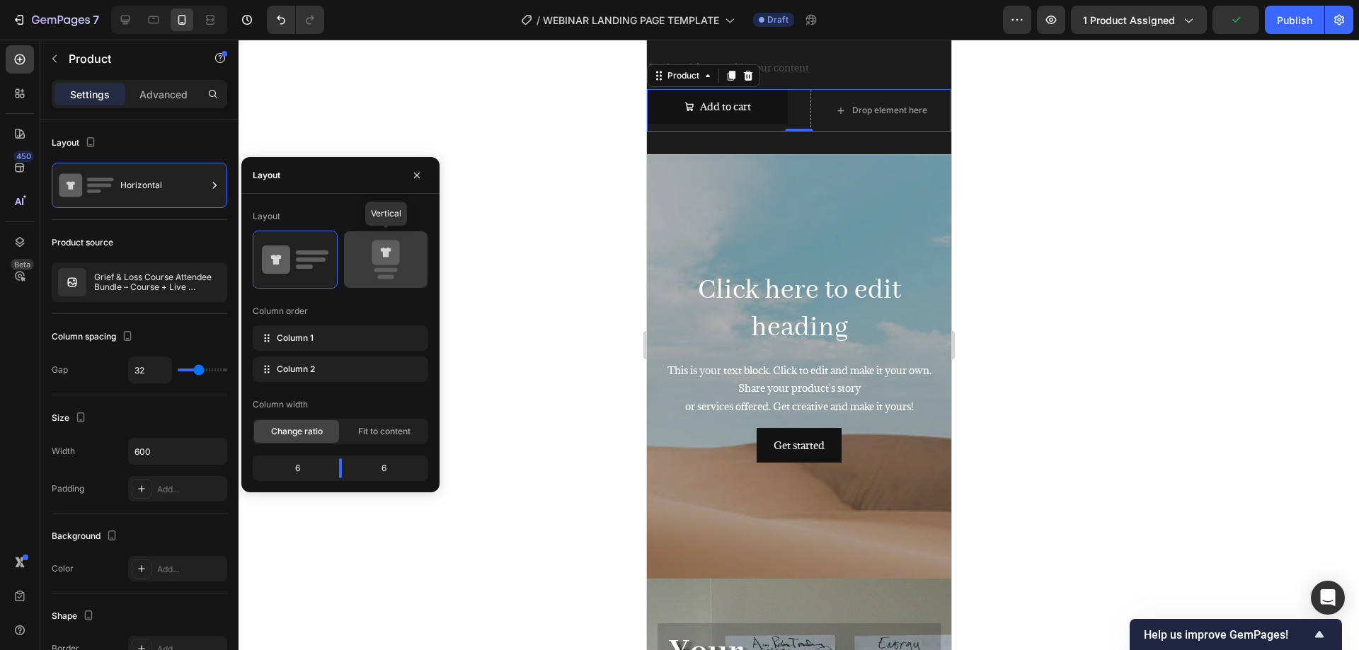
click at [378, 253] on icon at bounding box center [386, 253] width 28 height 25
type input "16"
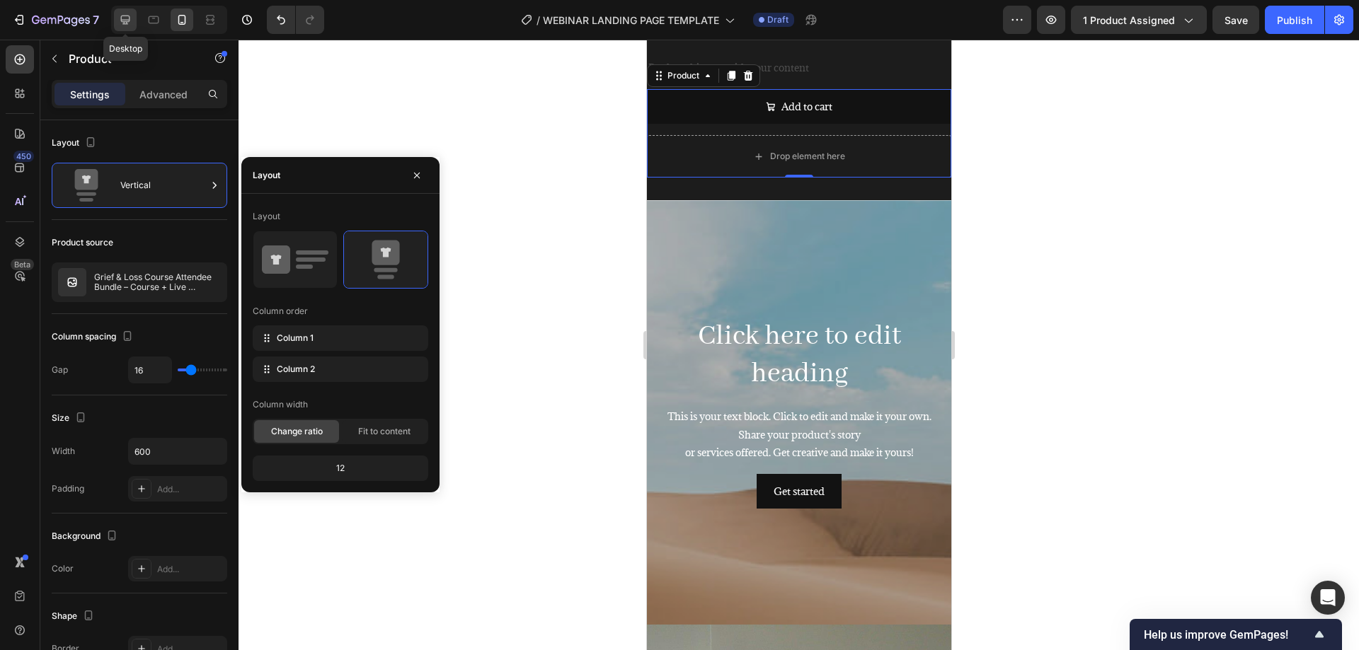
click at [132, 16] on icon at bounding box center [125, 20] width 14 height 14
type input "32"
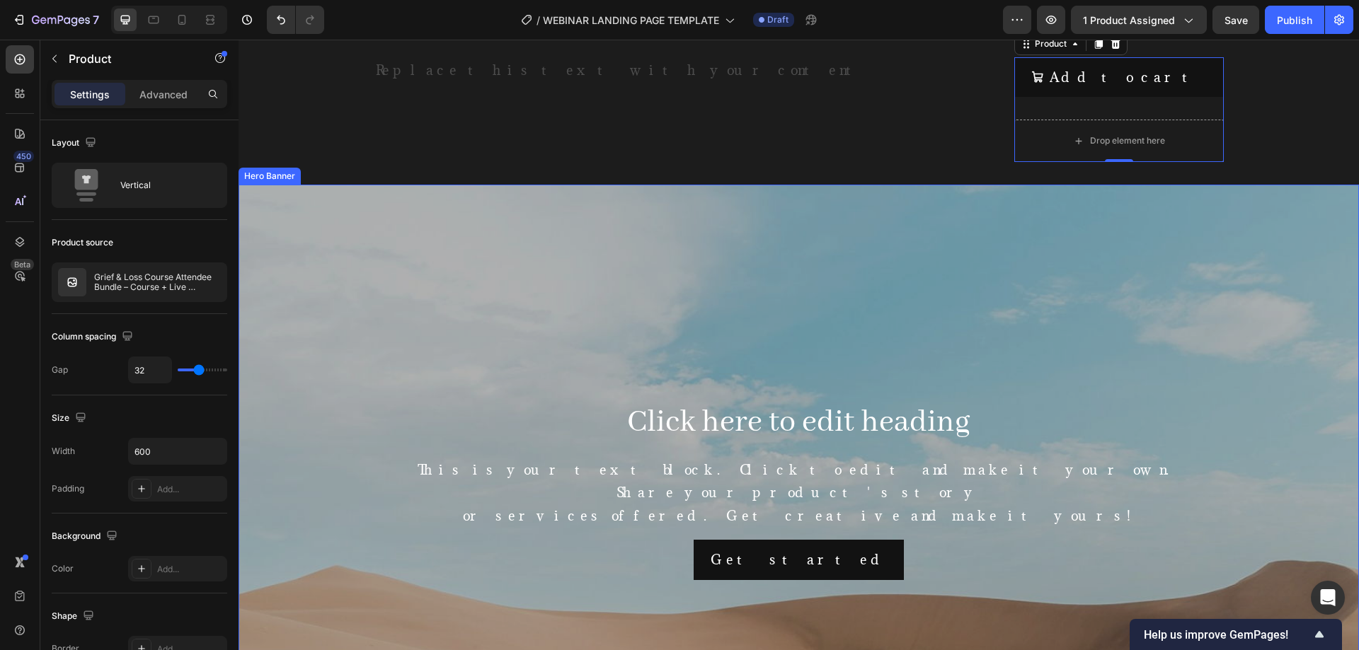
scroll to position [2, 0]
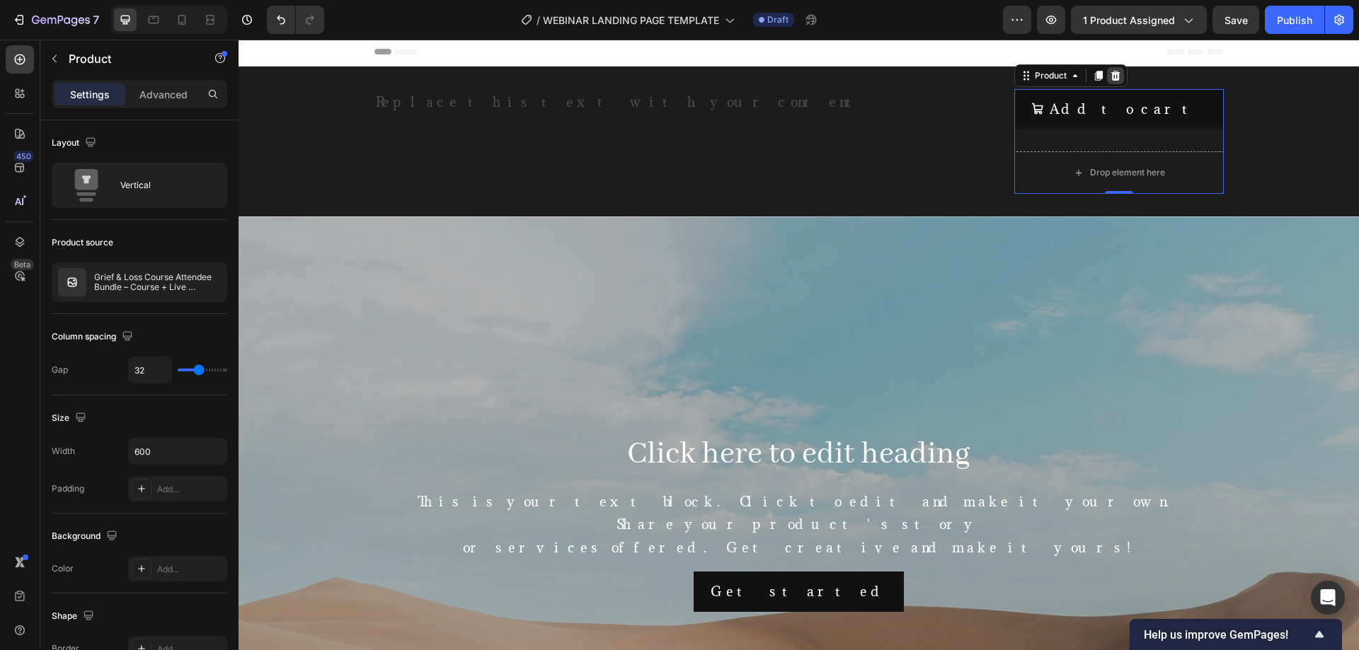
click at [1112, 76] on icon at bounding box center [1114, 76] width 9 height 10
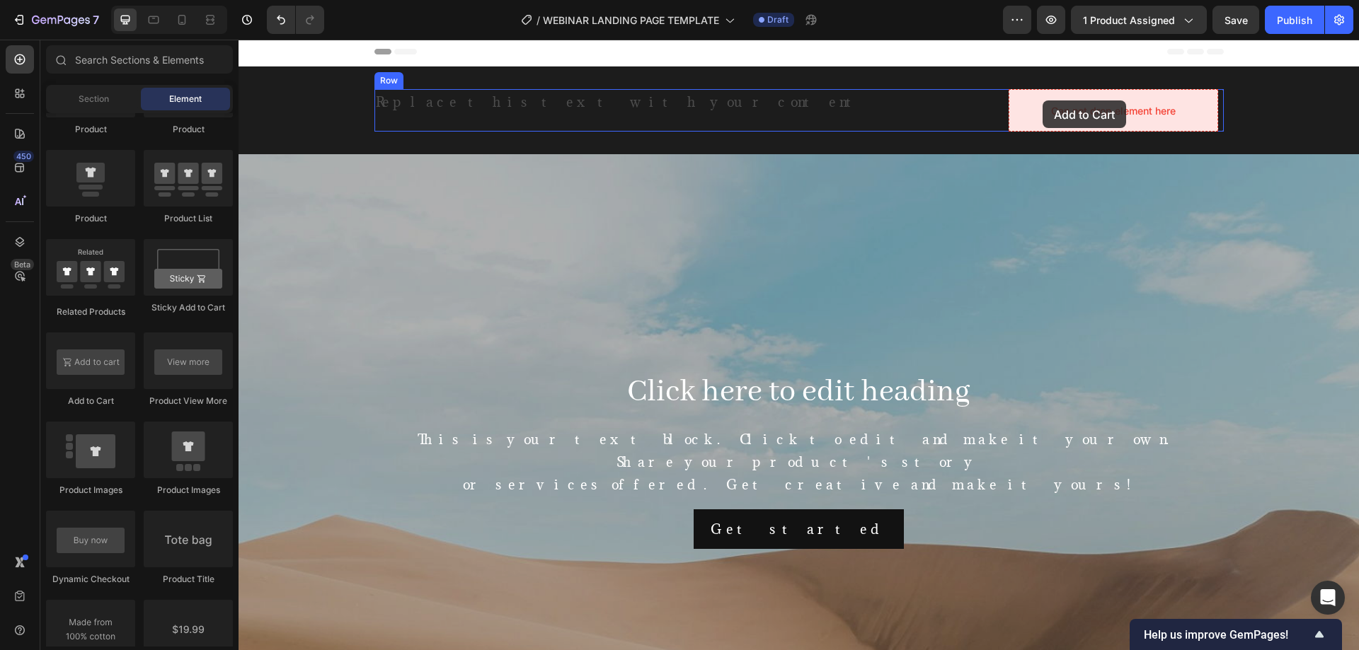
drag, startPoint x: 353, startPoint y: 398, endPoint x: 1042, endPoint y: 100, distance: 750.9
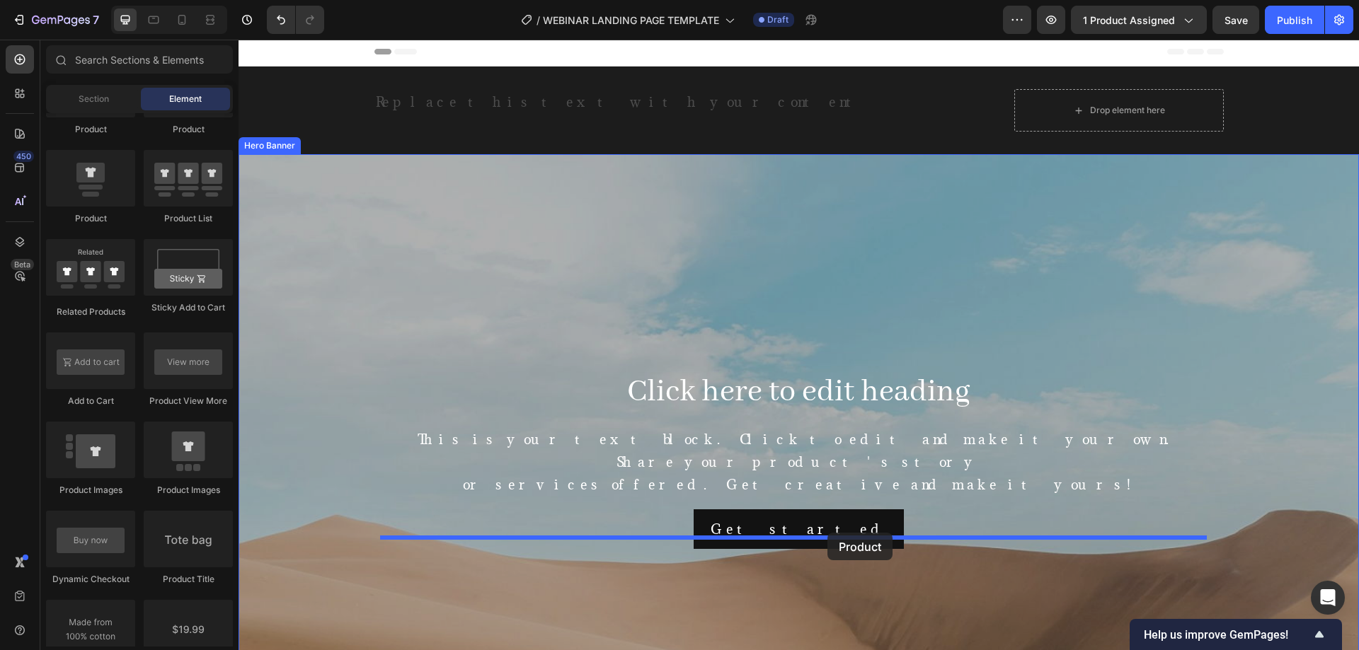
drag, startPoint x: 338, startPoint y: 229, endPoint x: 827, endPoint y: 533, distance: 576.5
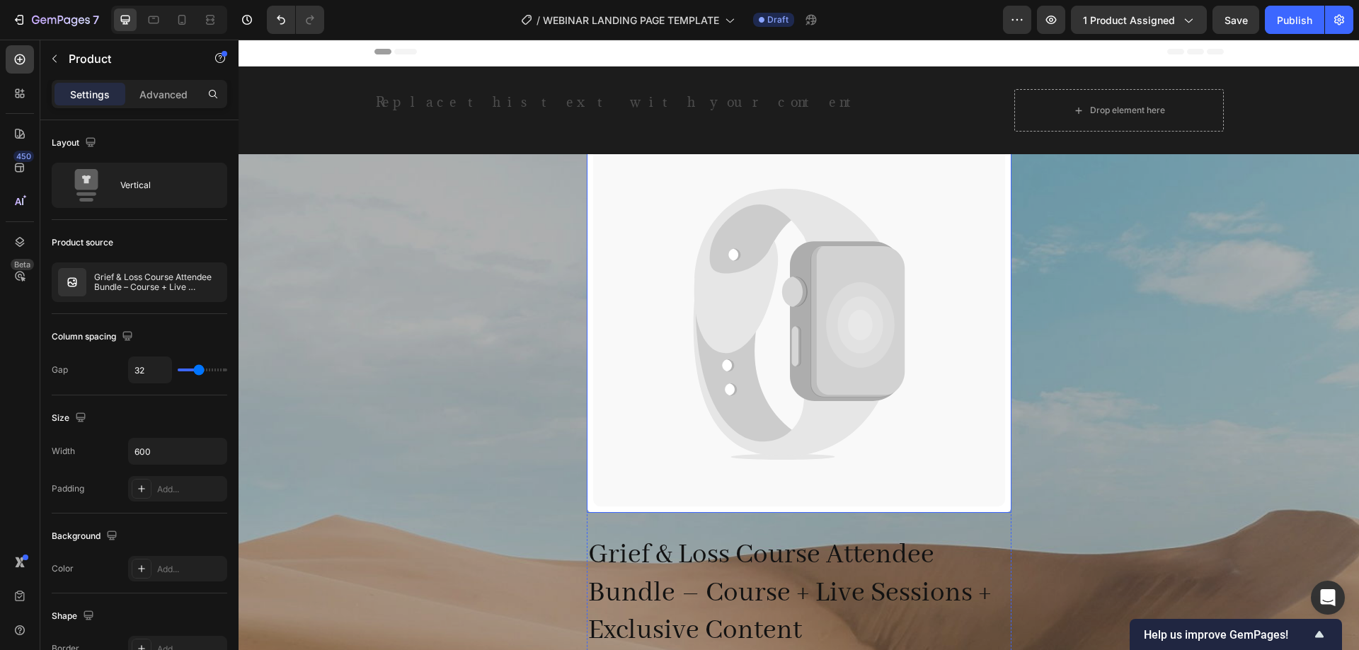
click at [812, 432] on icon at bounding box center [788, 369] width 190 height 174
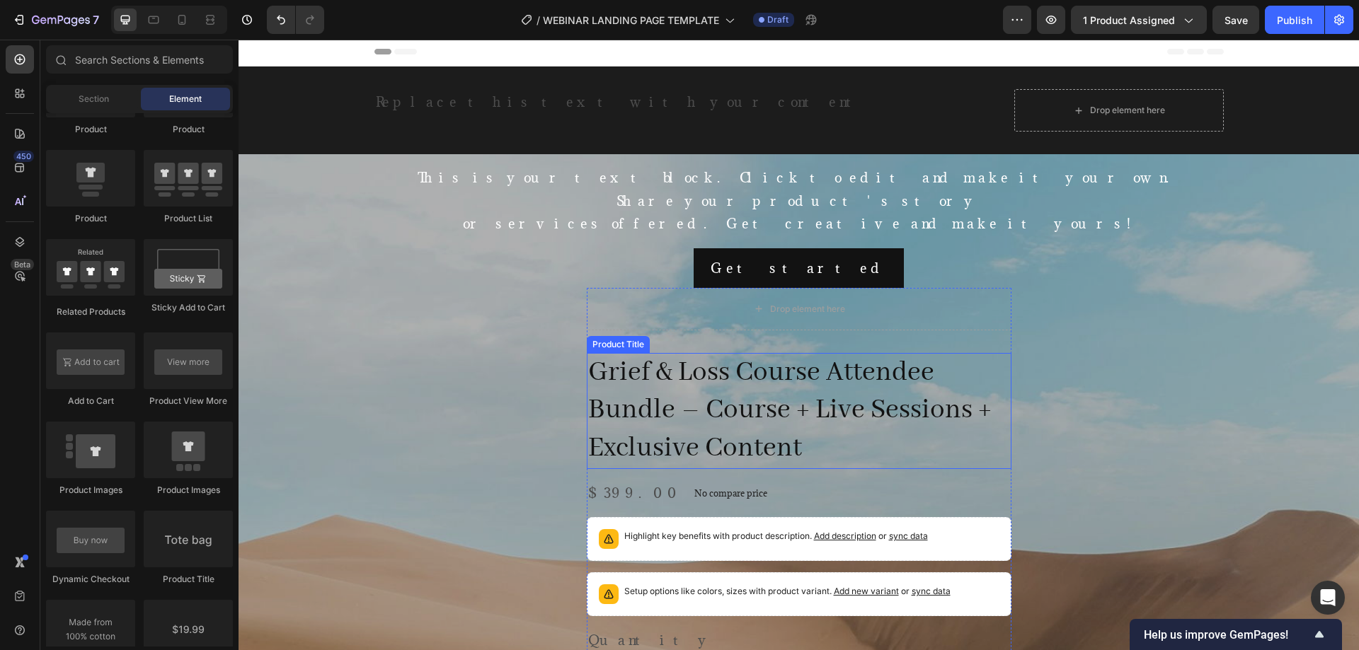
click at [830, 359] on h2 "Grief & Loss Course Attendee Bundle – Course + Live Sessions + Exclusive Content" at bounding box center [799, 411] width 425 height 116
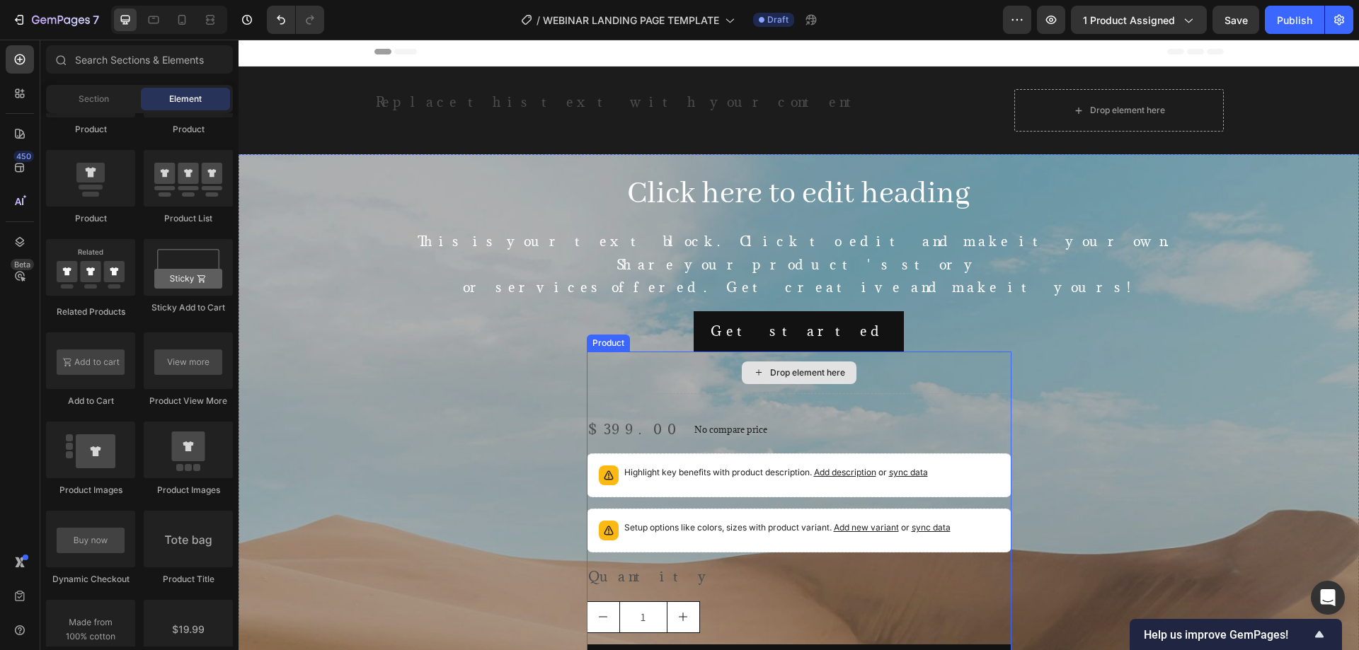
click at [689, 362] on div "Drop element here" at bounding box center [799, 373] width 425 height 42
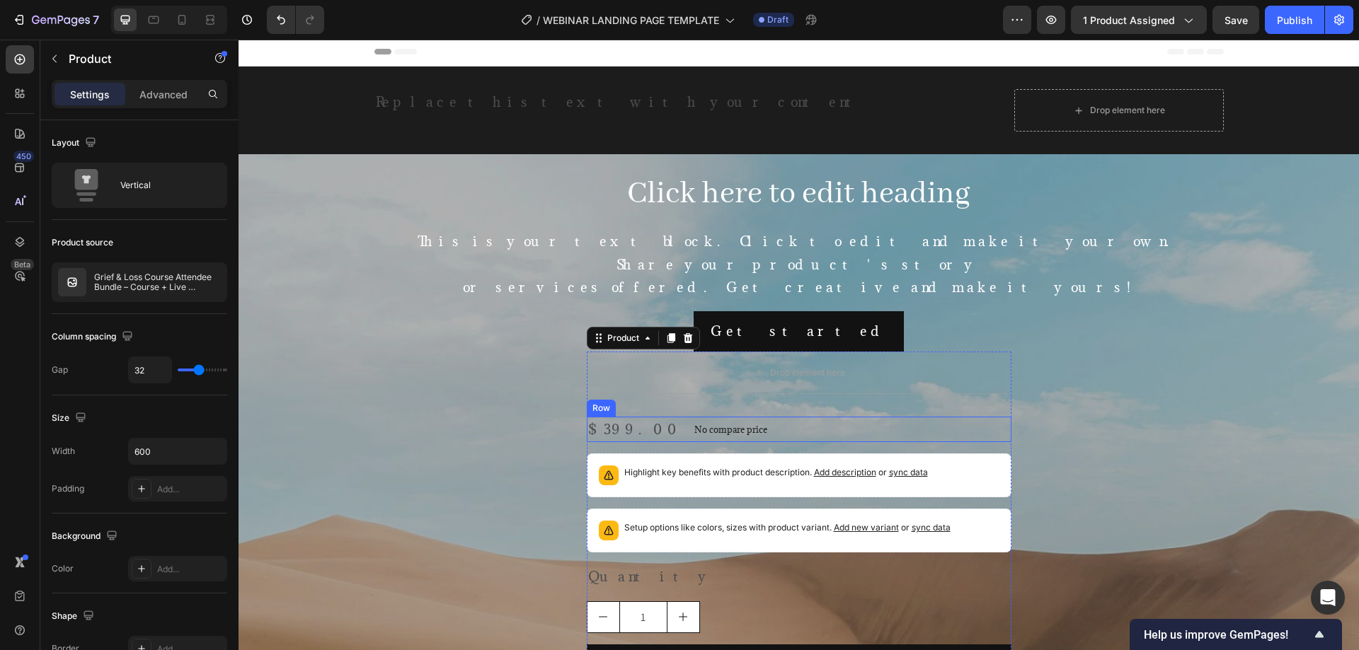
click at [732, 422] on div "$399.00 Product Price Product Price No compare price Product Price Row" at bounding box center [799, 429] width 425 height 25
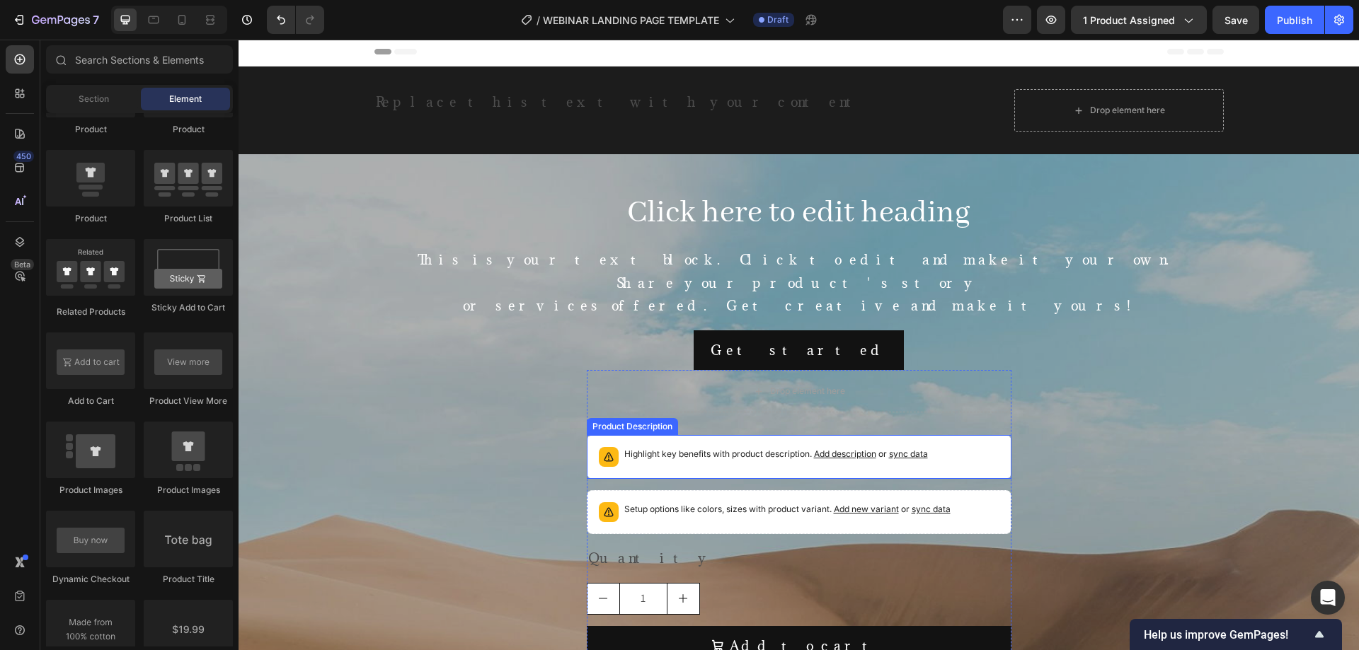
click at [720, 442] on div "Highlight key benefits with product description. Add description or sync data" at bounding box center [799, 457] width 412 height 31
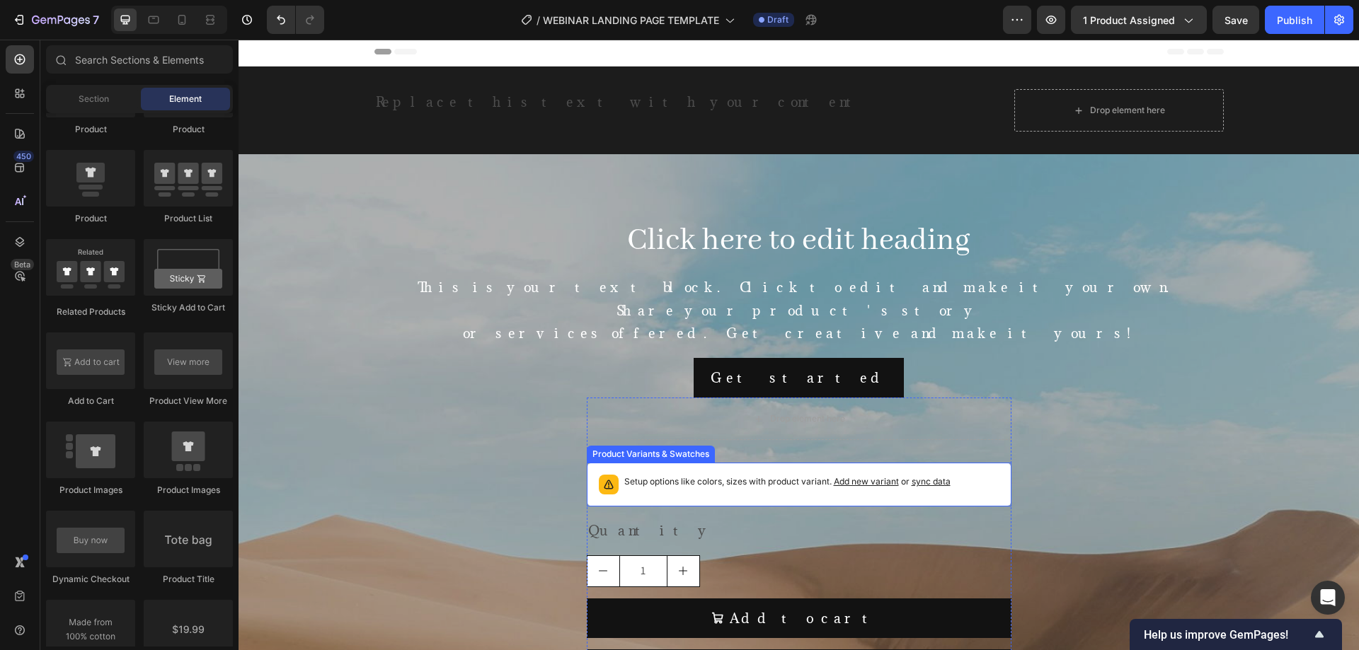
click at [725, 478] on div "Setup options like colors, sizes with product variant. Add new variant or sync …" at bounding box center [787, 485] width 326 height 20
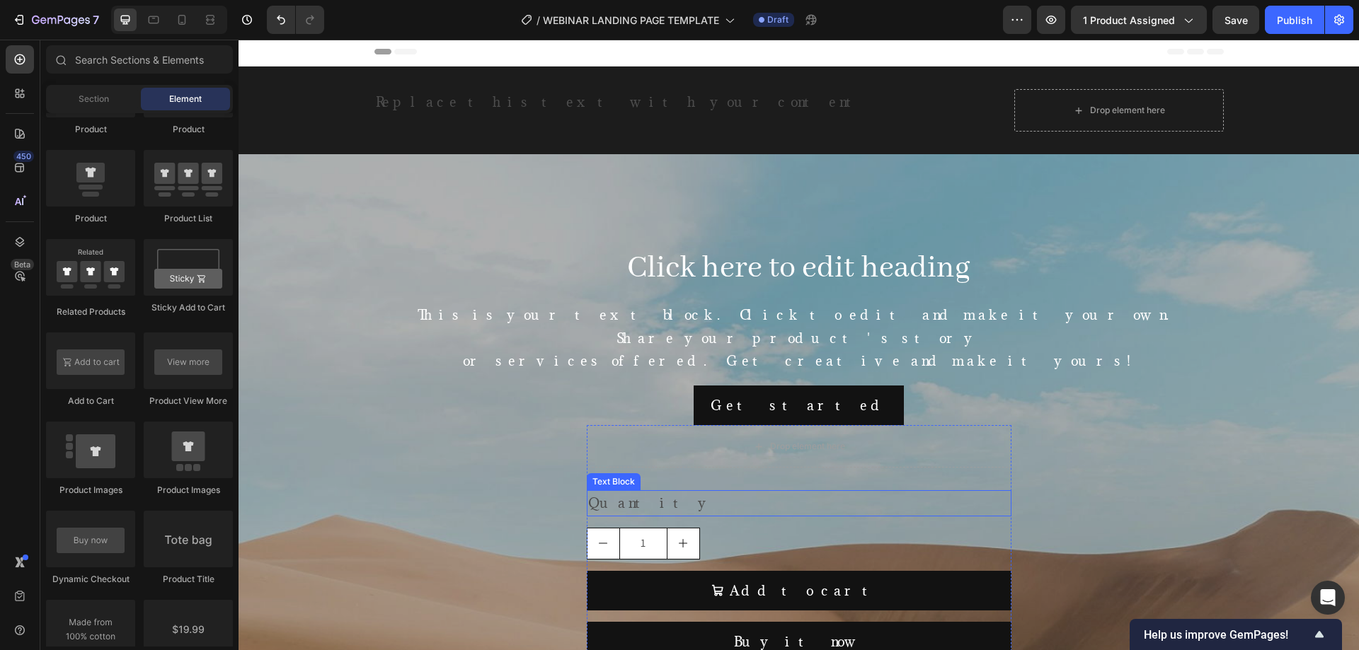
click at [714, 490] on div "Quantity" at bounding box center [799, 502] width 425 height 25
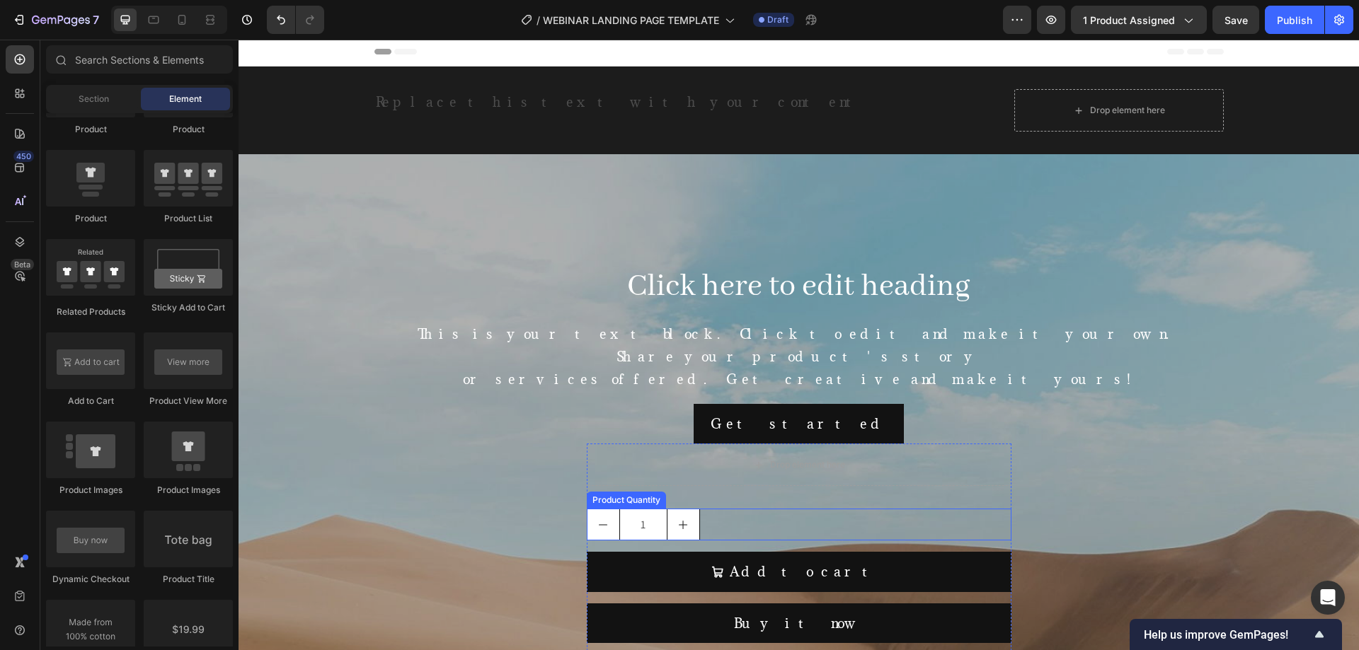
click at [728, 517] on div "1" at bounding box center [799, 525] width 425 height 32
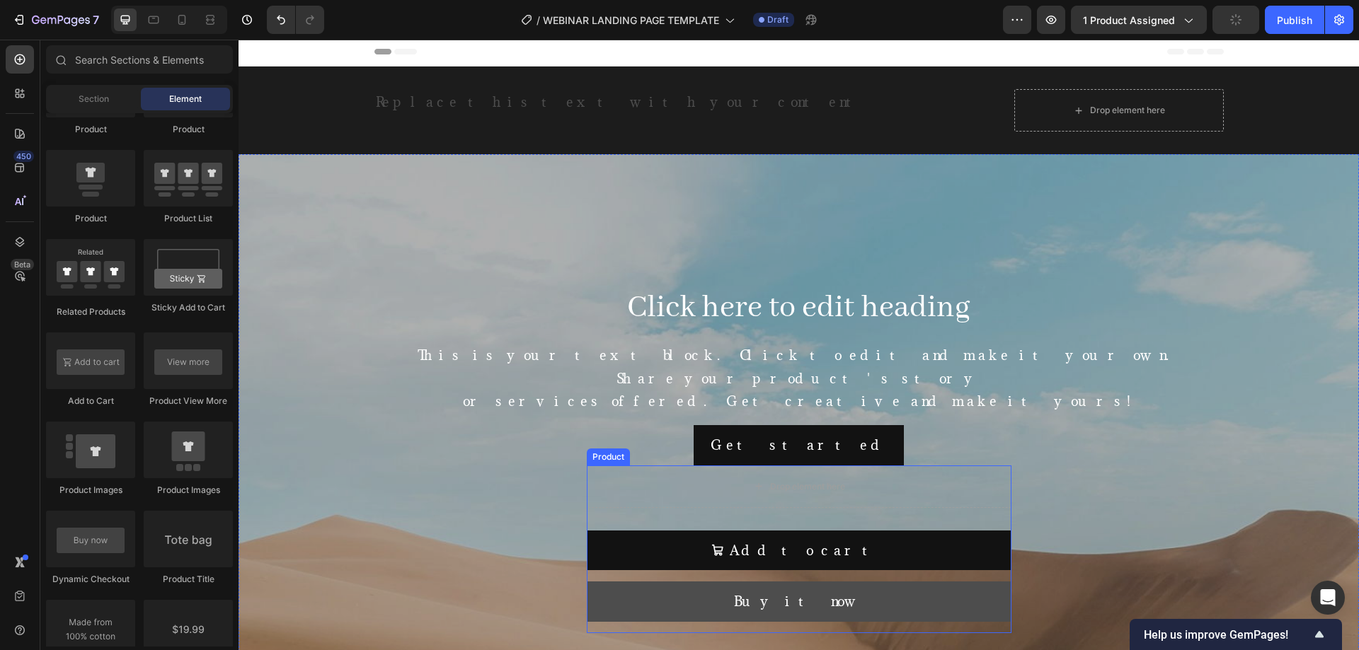
click at [744, 582] on button "Buy it now" at bounding box center [799, 602] width 425 height 40
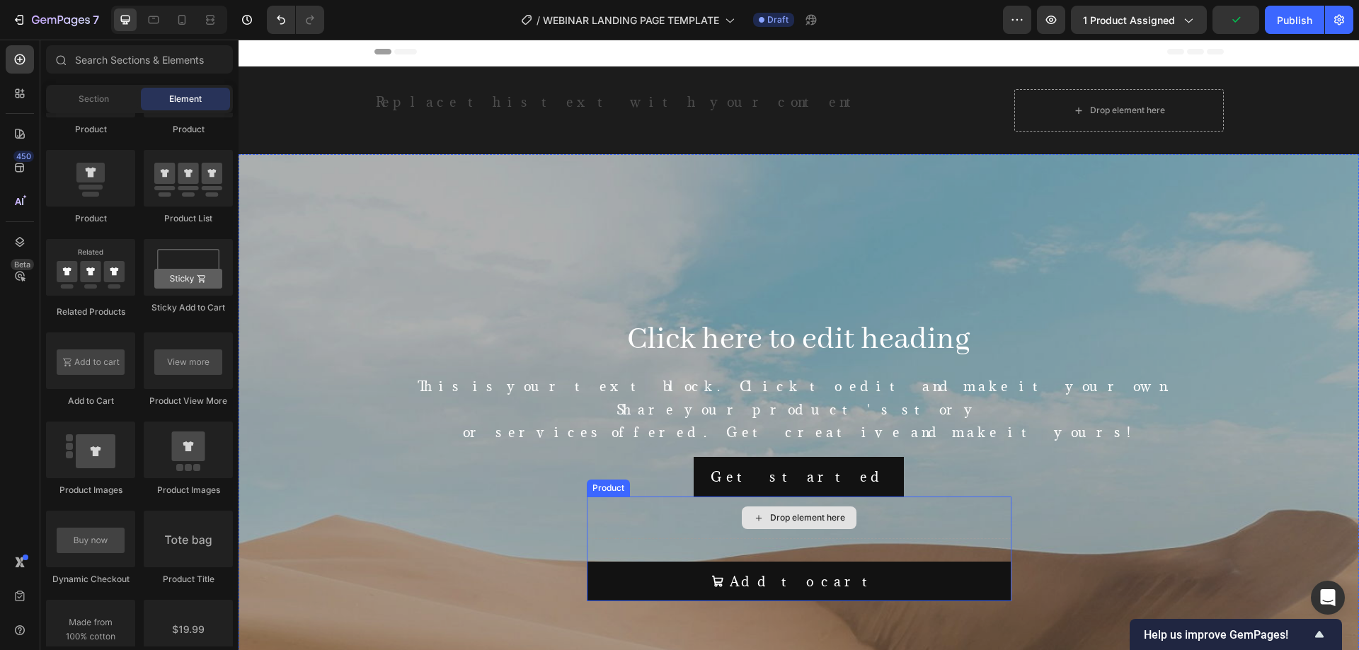
click at [626, 517] on div "Drop element here" at bounding box center [799, 518] width 425 height 42
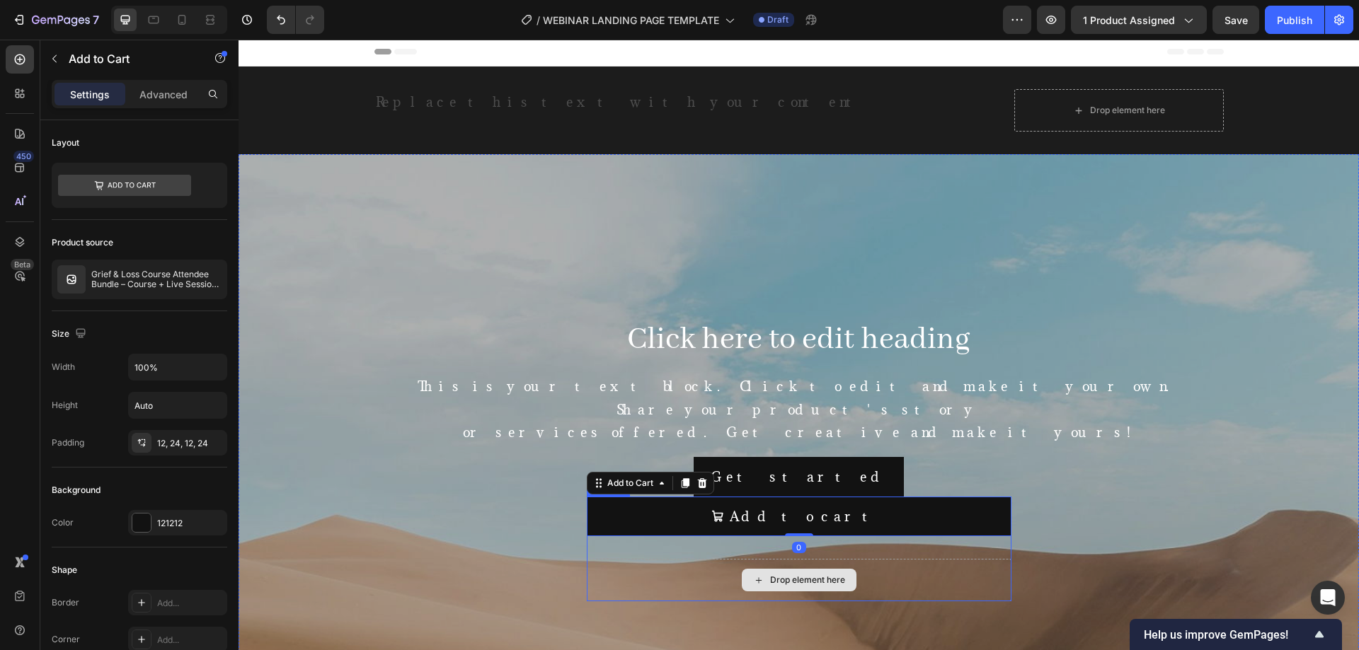
click at [698, 565] on div "Drop element here" at bounding box center [799, 580] width 425 height 42
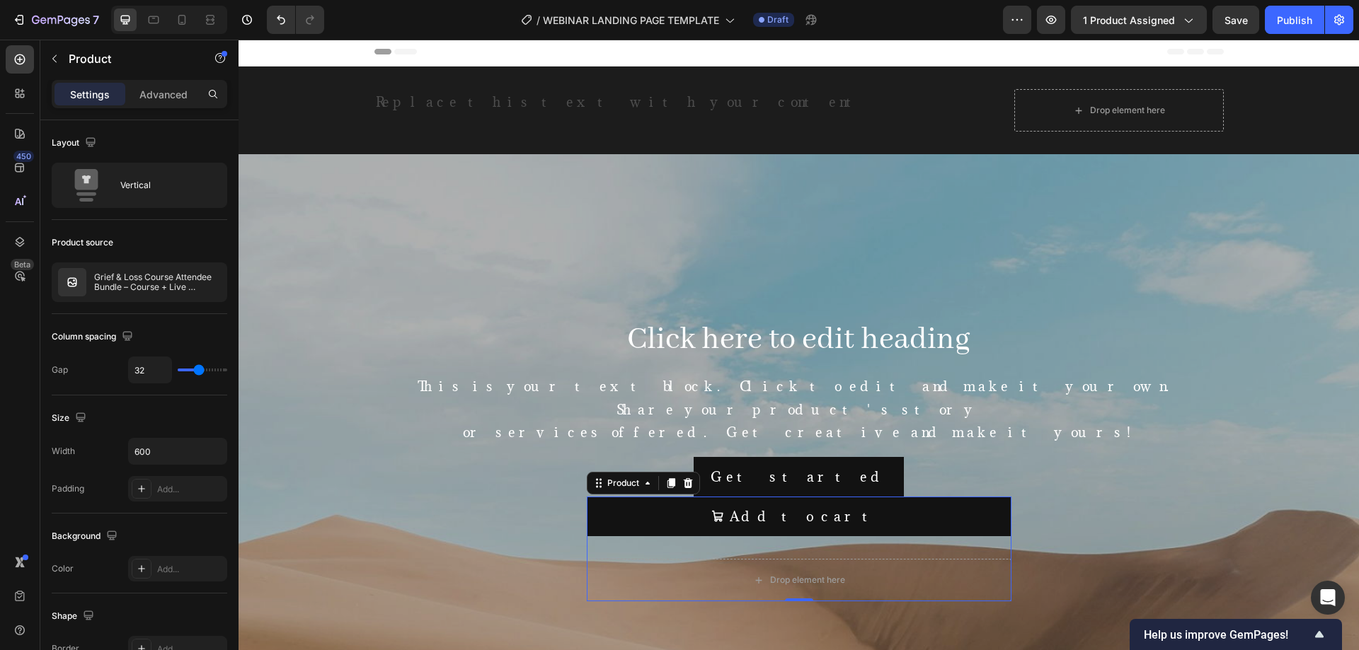
click at [643, 546] on div "Add to cart Add to Cart Drop element here Product 0" at bounding box center [799, 549] width 425 height 105
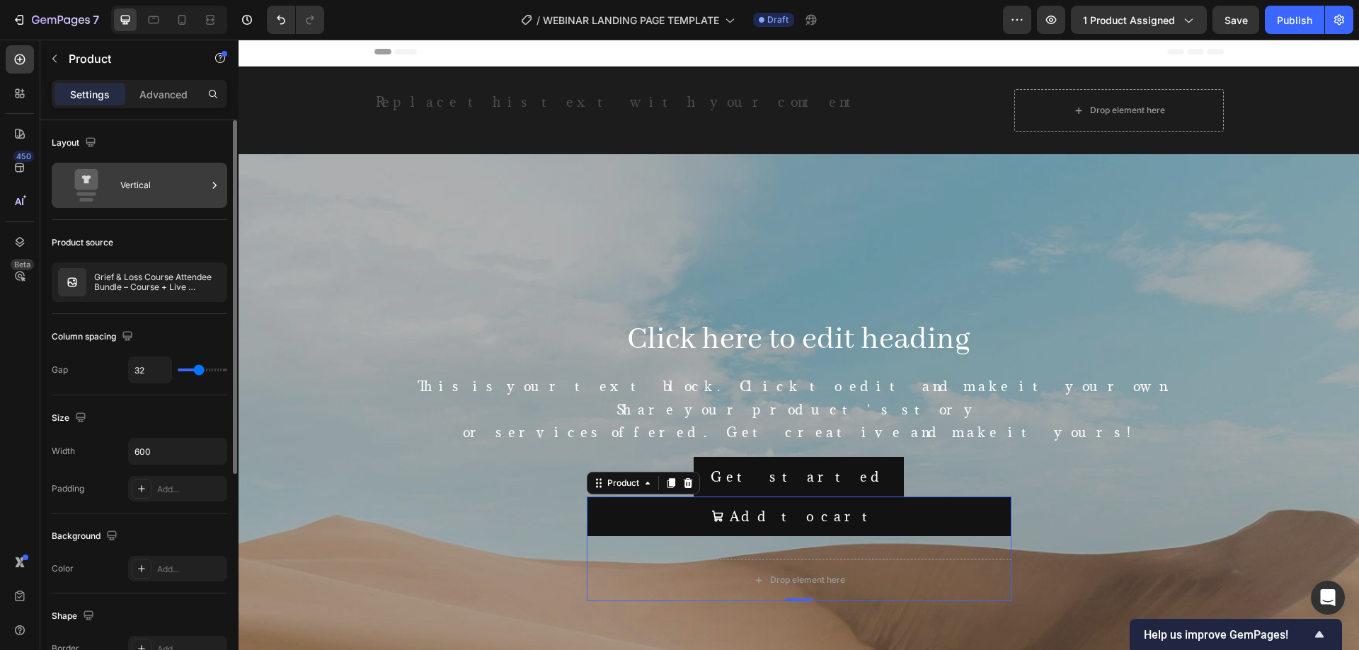
click at [204, 192] on div "Vertical" at bounding box center [163, 185] width 86 height 33
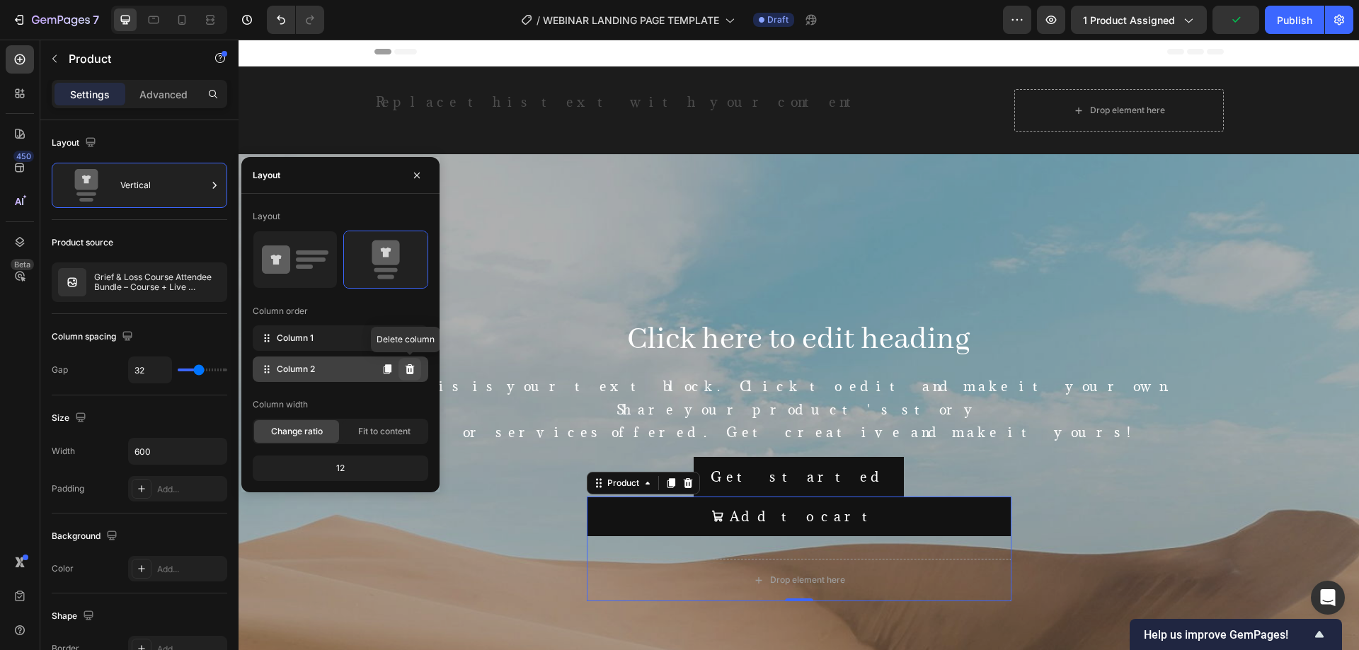
click at [414, 366] on icon at bounding box center [409, 369] width 9 height 10
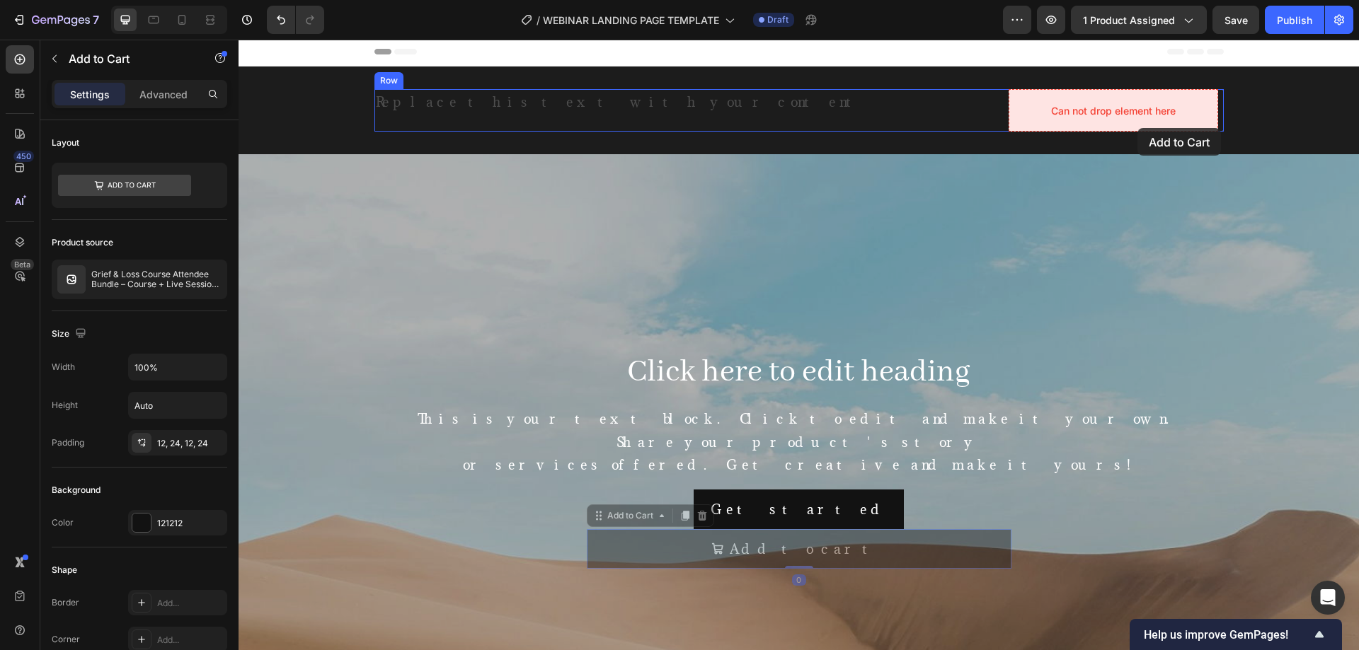
drag, startPoint x: 1112, startPoint y: 271, endPoint x: 1136, endPoint y: 128, distance: 145.1
drag, startPoint x: 681, startPoint y: 548, endPoint x: 1164, endPoint y: 120, distance: 645.1
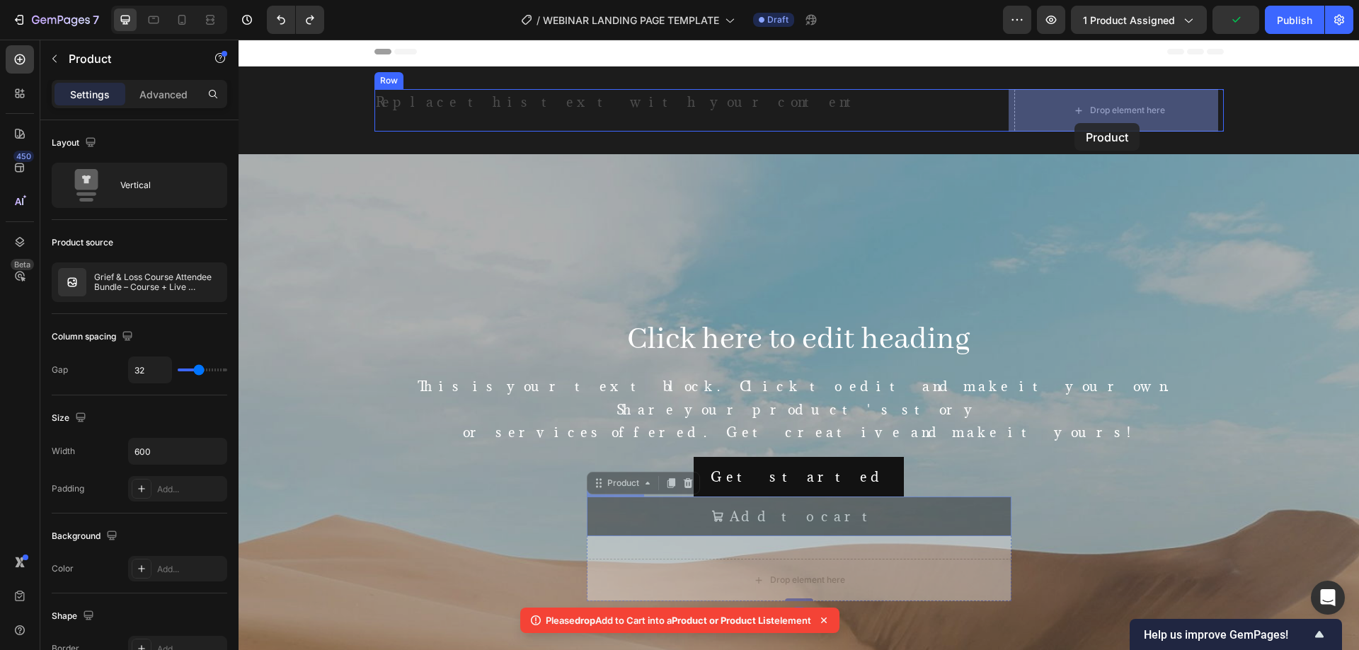
drag, startPoint x: 655, startPoint y: 548, endPoint x: 1070, endPoint y: 134, distance: 587.0
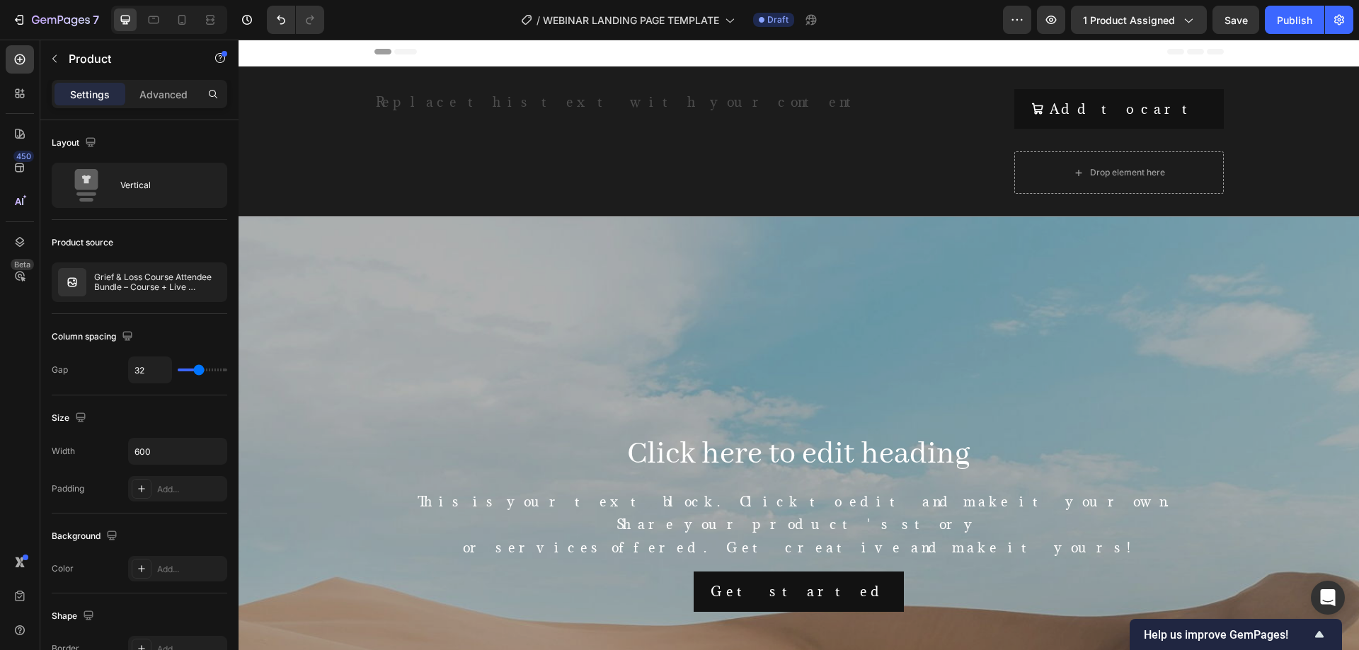
click at [1030, 136] on div "Add to cart Add to Cart Drop element here Product 0" at bounding box center [1118, 141] width 209 height 105
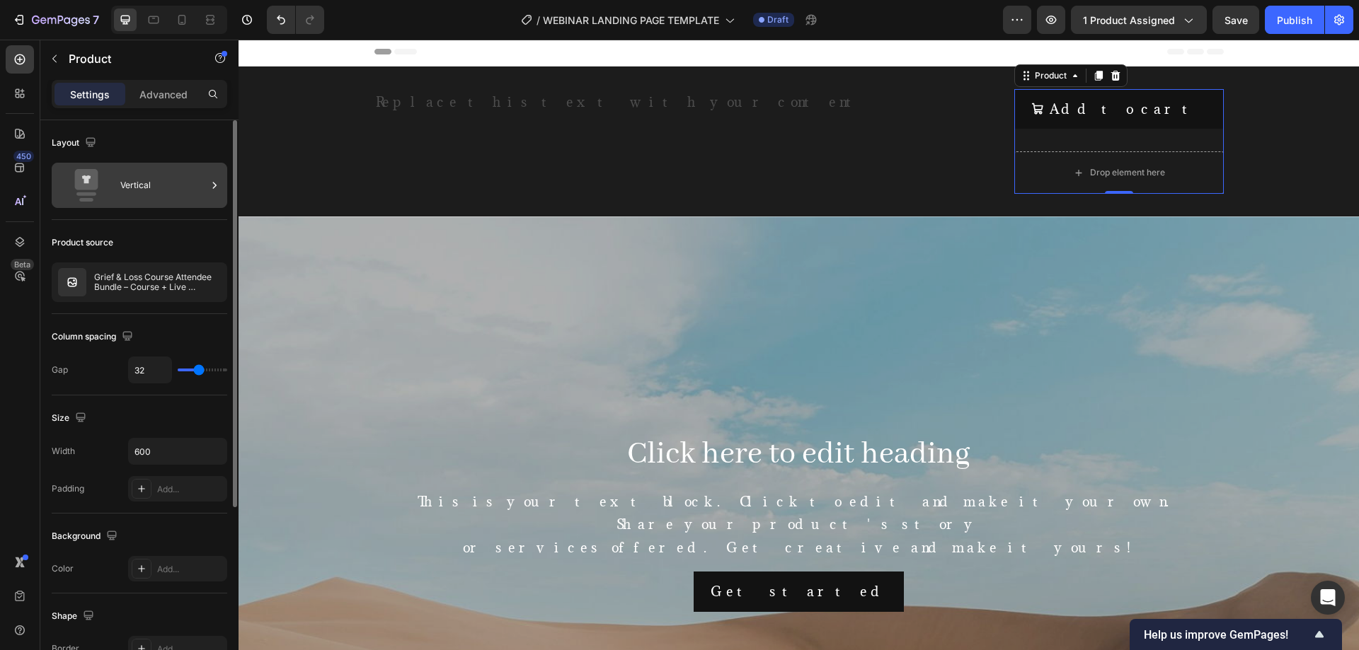
click at [187, 174] on div "Vertical" at bounding box center [163, 185] width 86 height 33
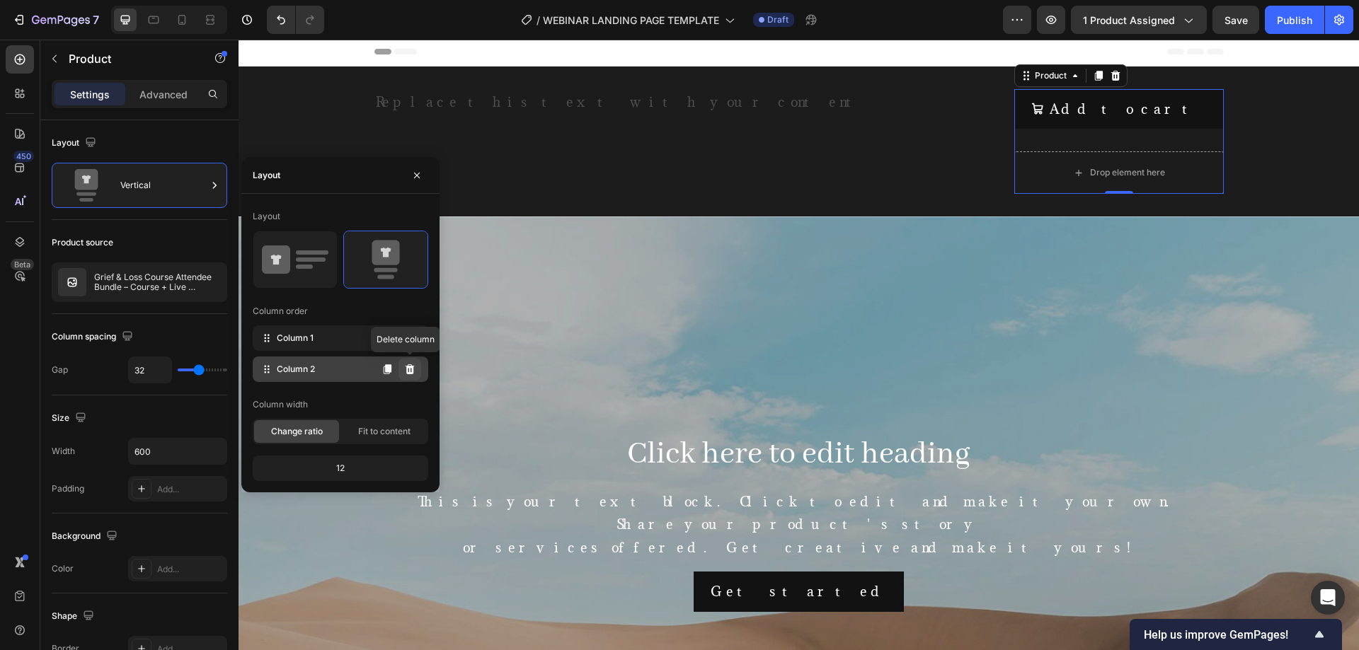
click at [408, 370] on icon at bounding box center [409, 369] width 9 height 10
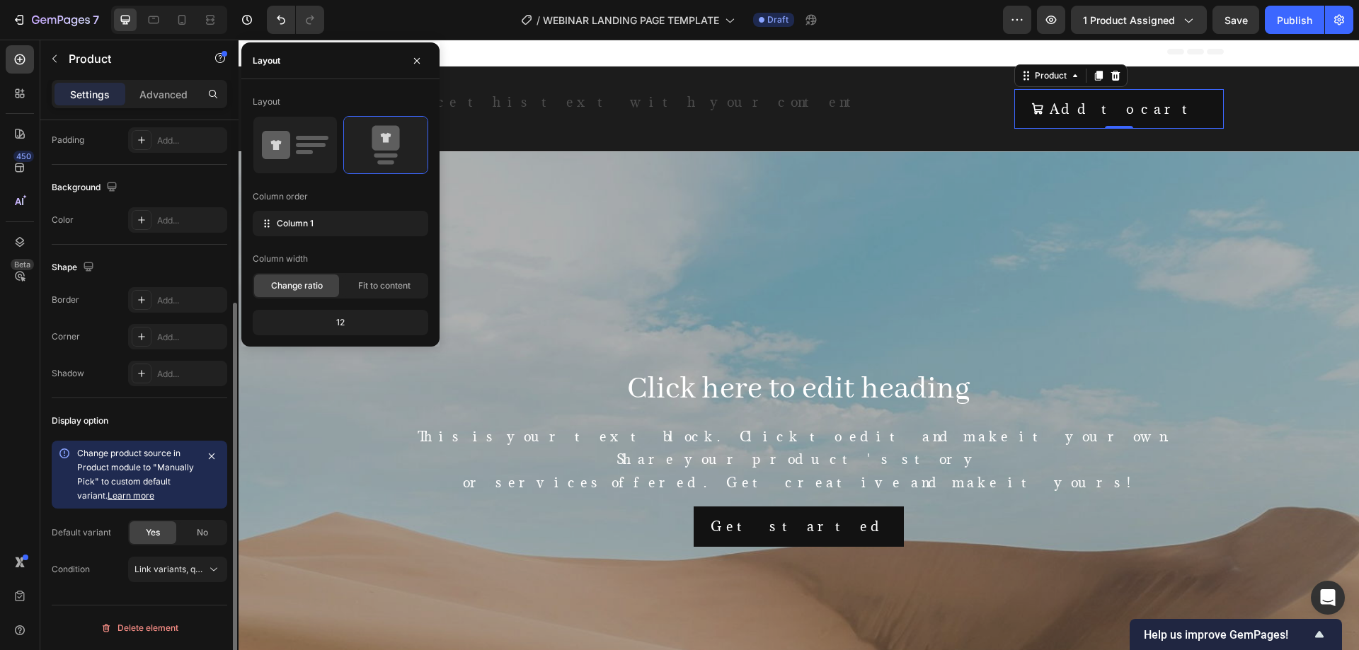
scroll to position [0, 0]
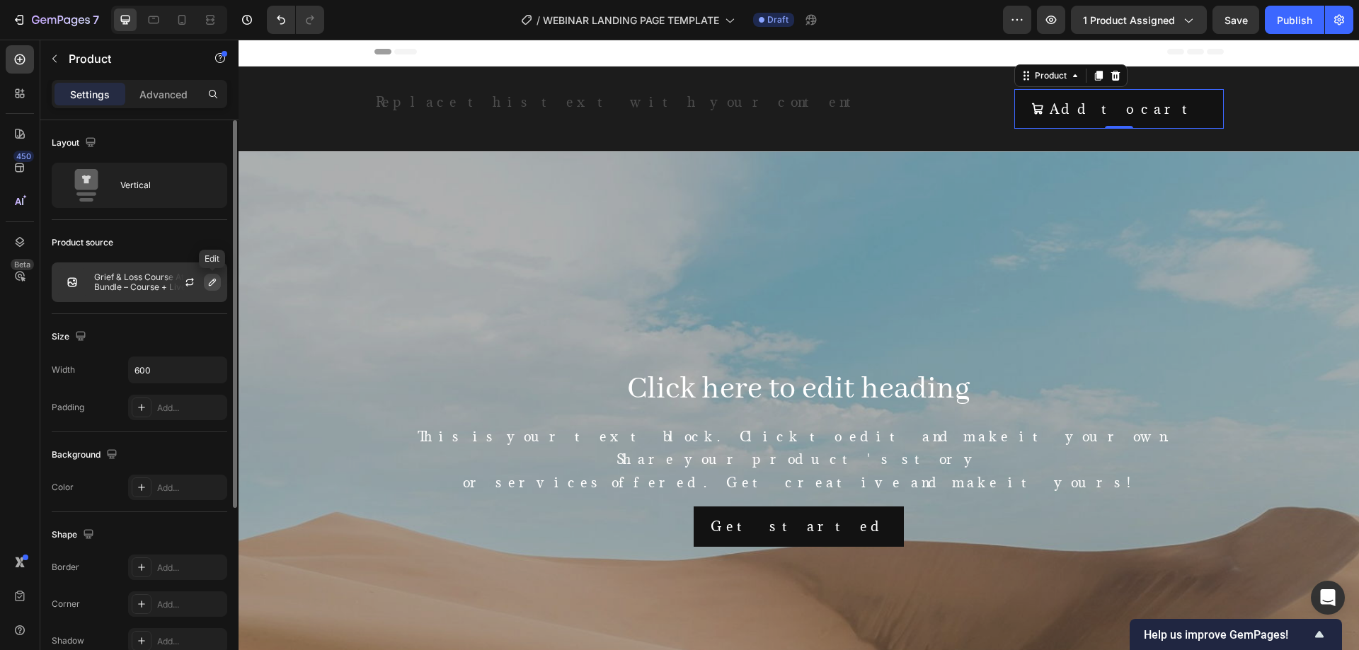
click at [212, 280] on icon "button" at bounding box center [212, 282] width 11 height 11
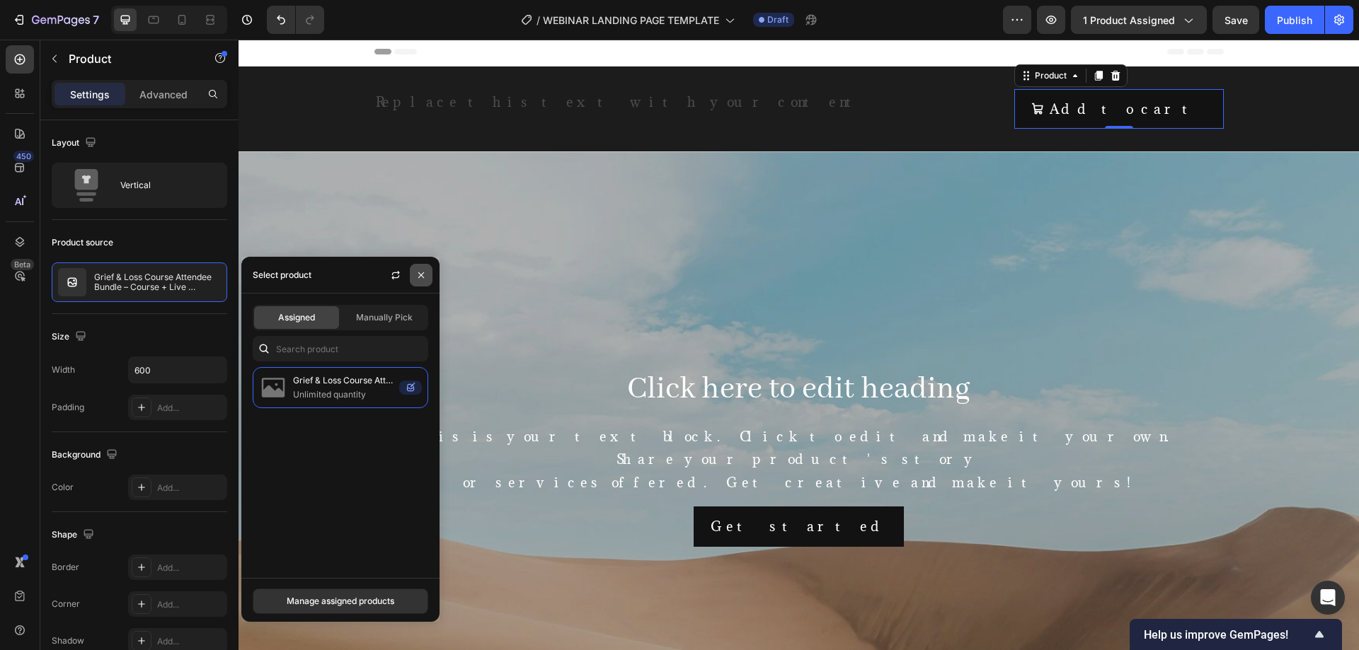
click at [425, 280] on icon "button" at bounding box center [420, 275] width 11 height 11
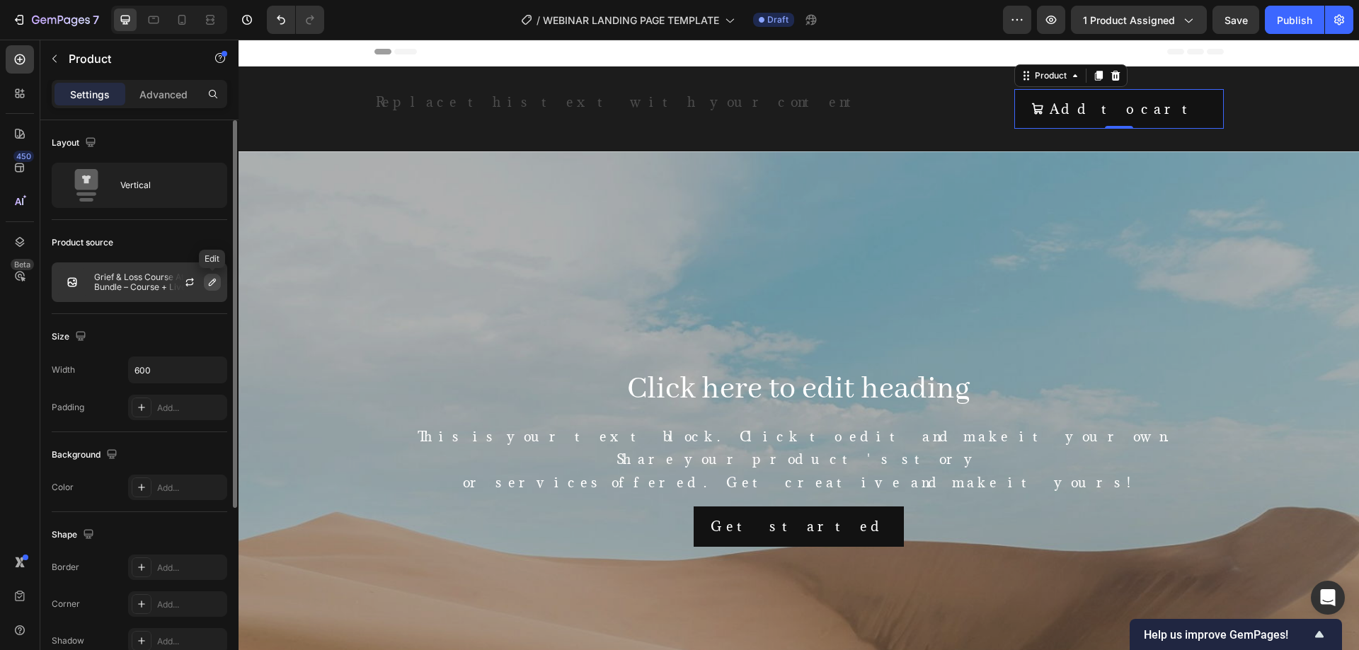
click at [215, 278] on icon "button" at bounding box center [212, 282] width 11 height 11
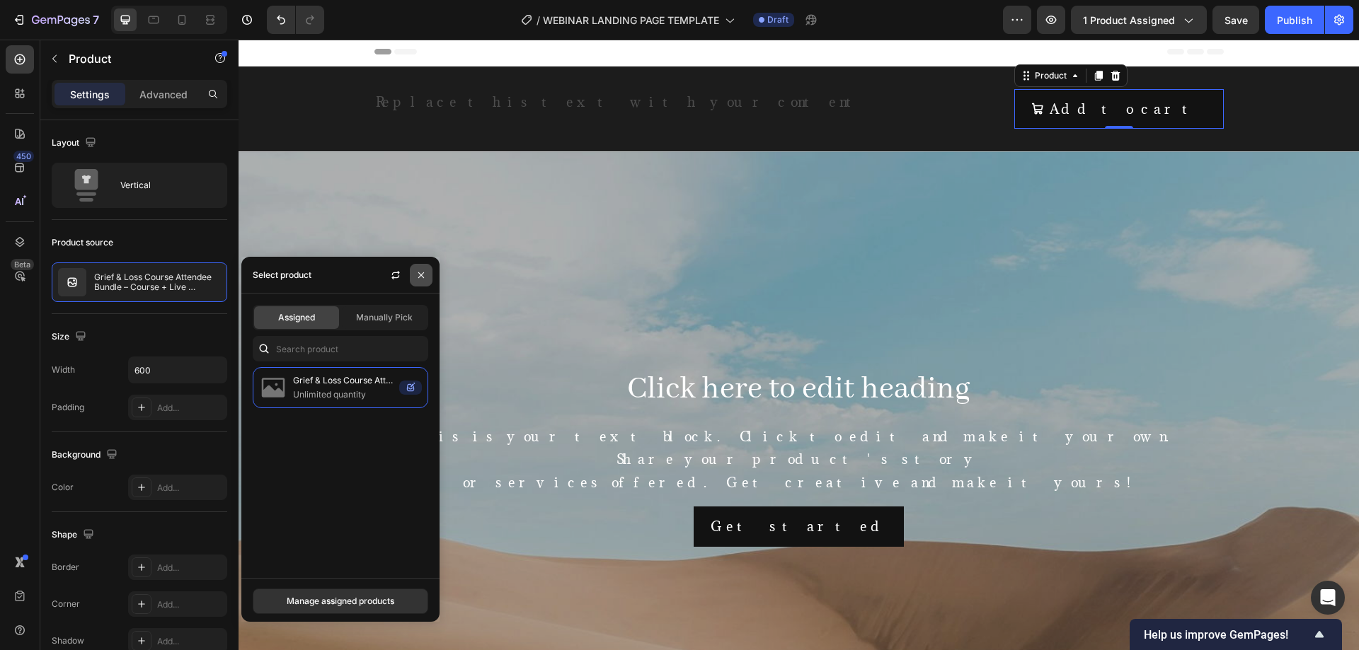
drag, startPoint x: 420, startPoint y: 274, endPoint x: 180, endPoint y: 234, distance: 243.1
click at [420, 274] on icon "button" at bounding box center [421, 275] width 6 height 6
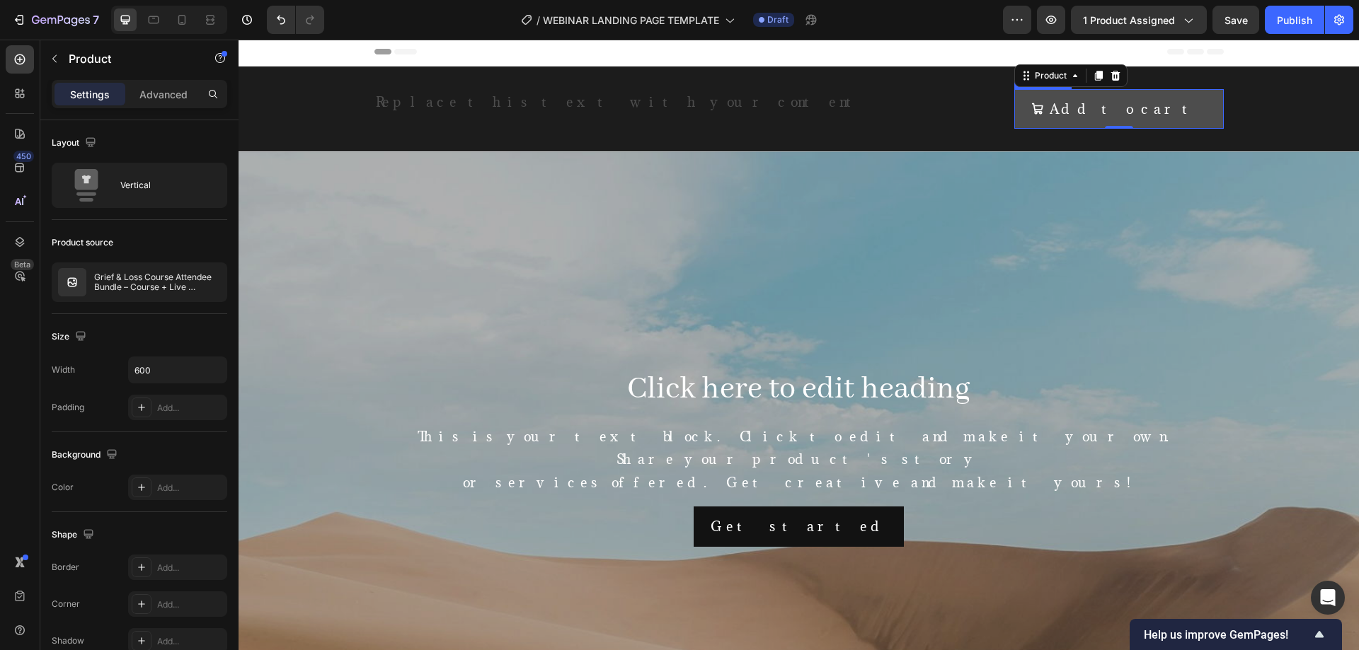
click at [1044, 106] on icon "Add to cart" at bounding box center [1037, 109] width 13 height 13
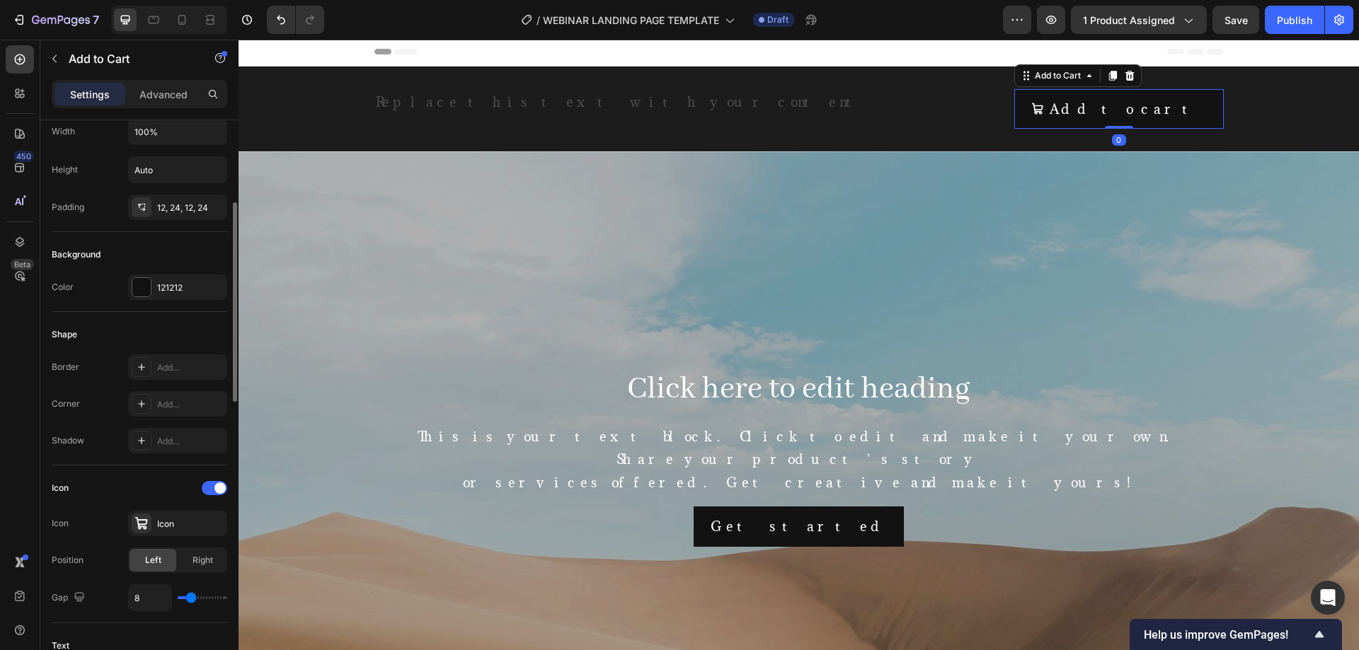
scroll to position [471, 0]
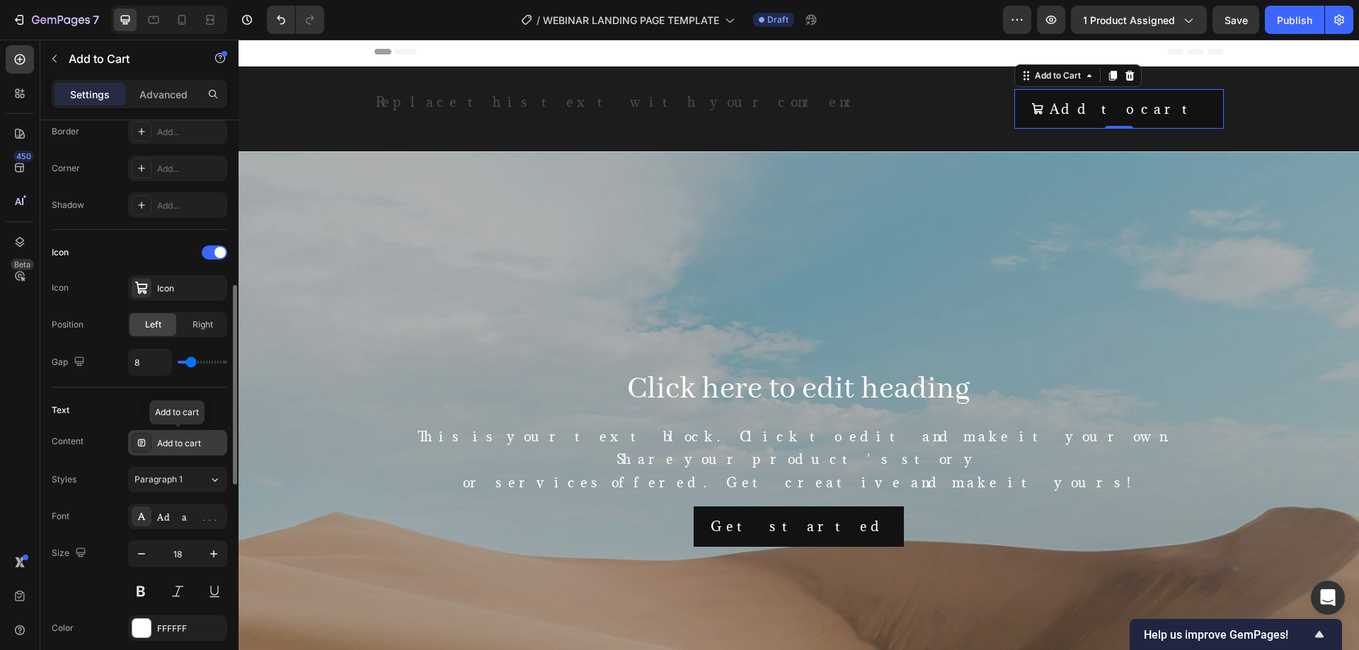
click at [175, 443] on div "Add to cart" at bounding box center [190, 443] width 67 height 13
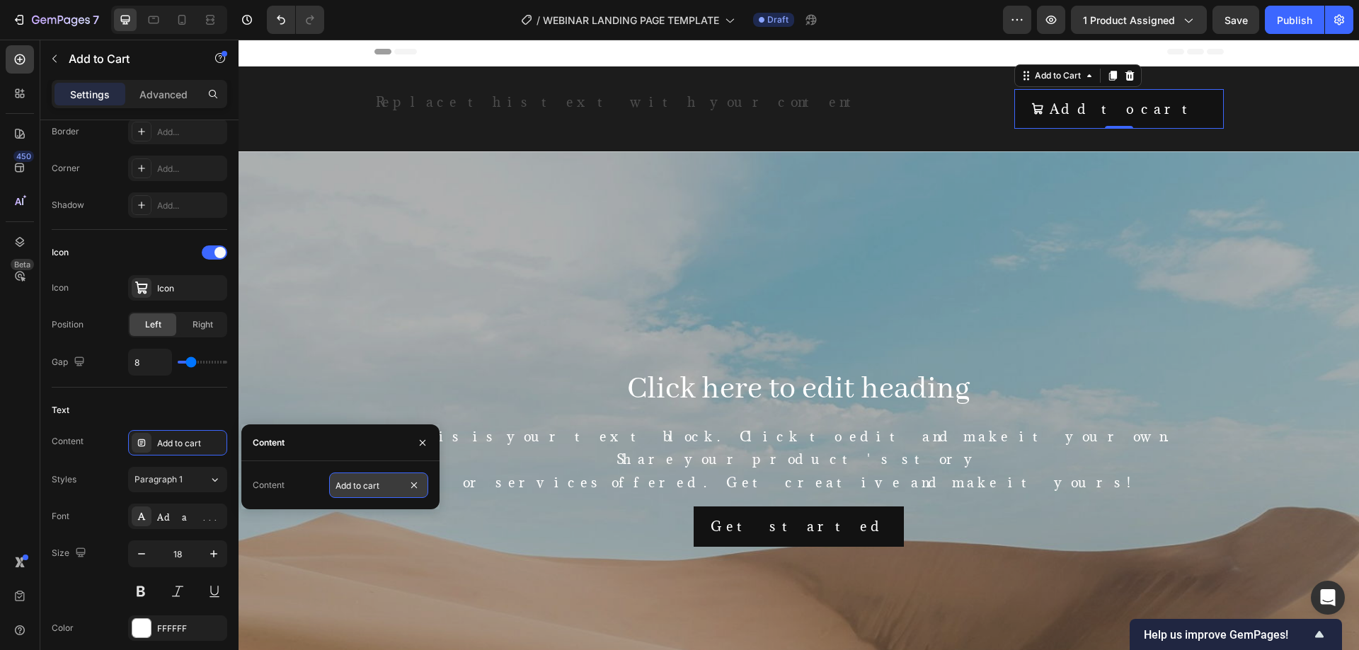
click at [388, 488] on input "Add to cart" at bounding box center [378, 485] width 99 height 25
type input "G"
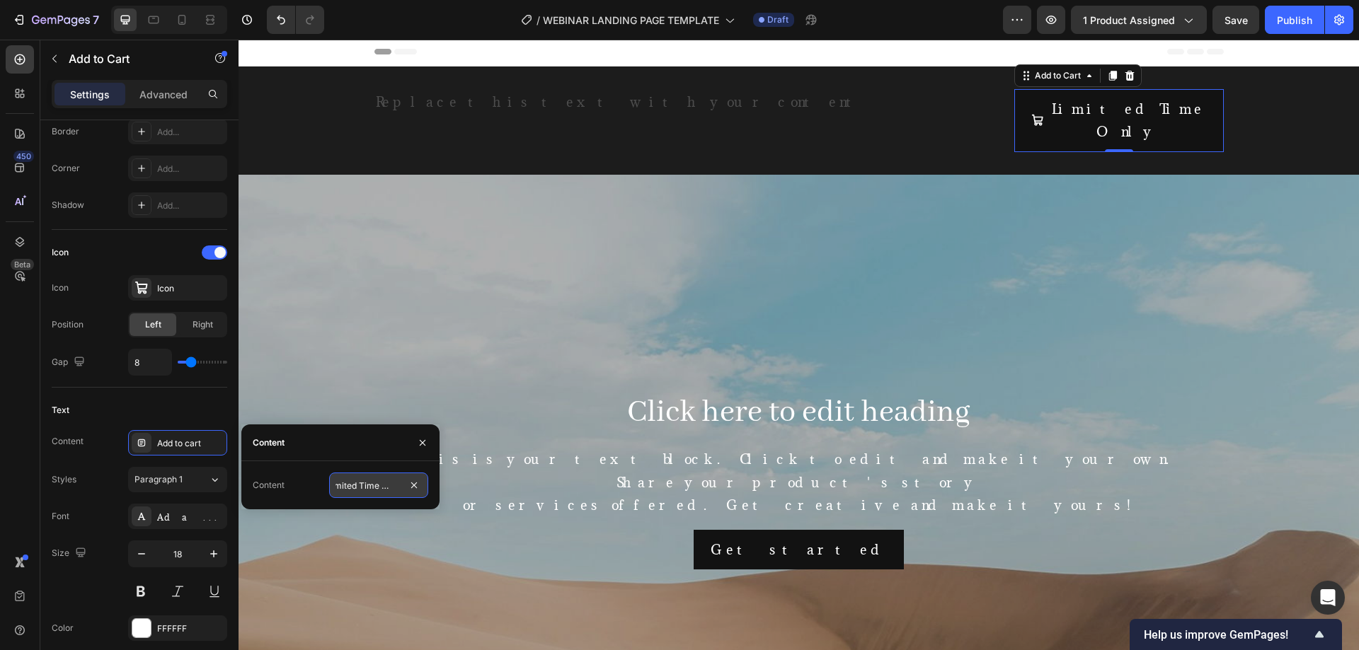
type input "Limited Time Only!"
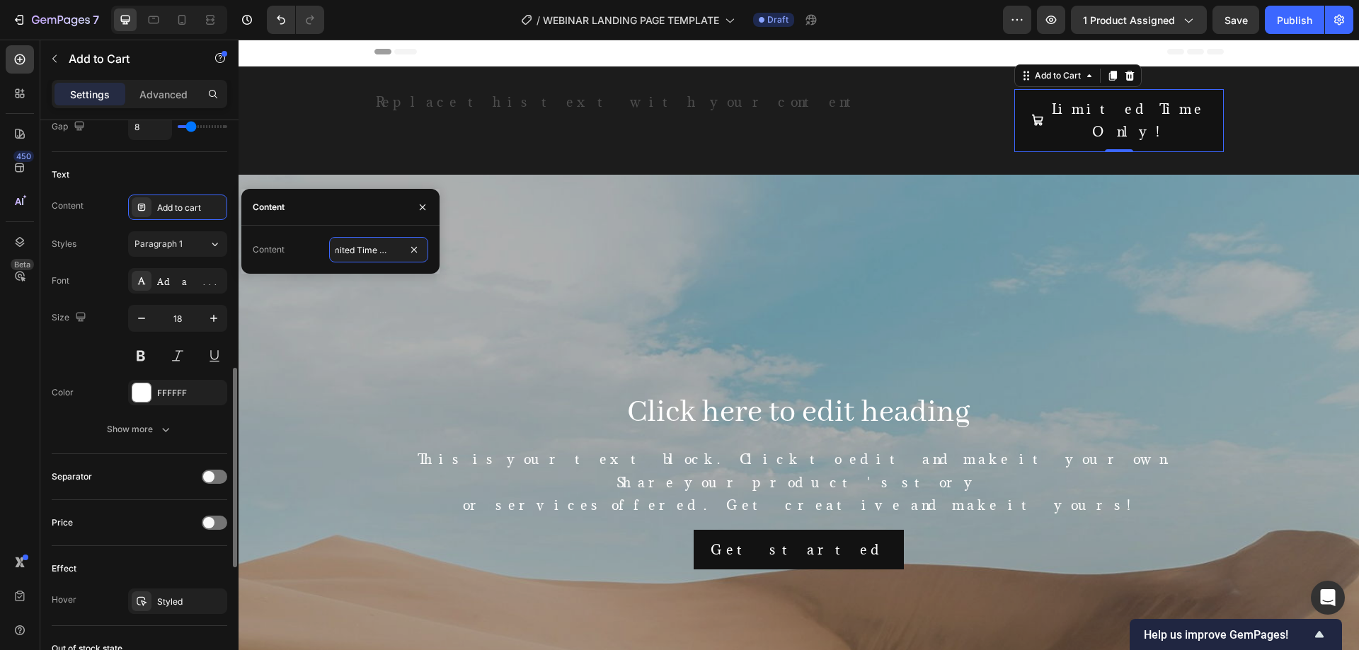
scroll to position [0, 0]
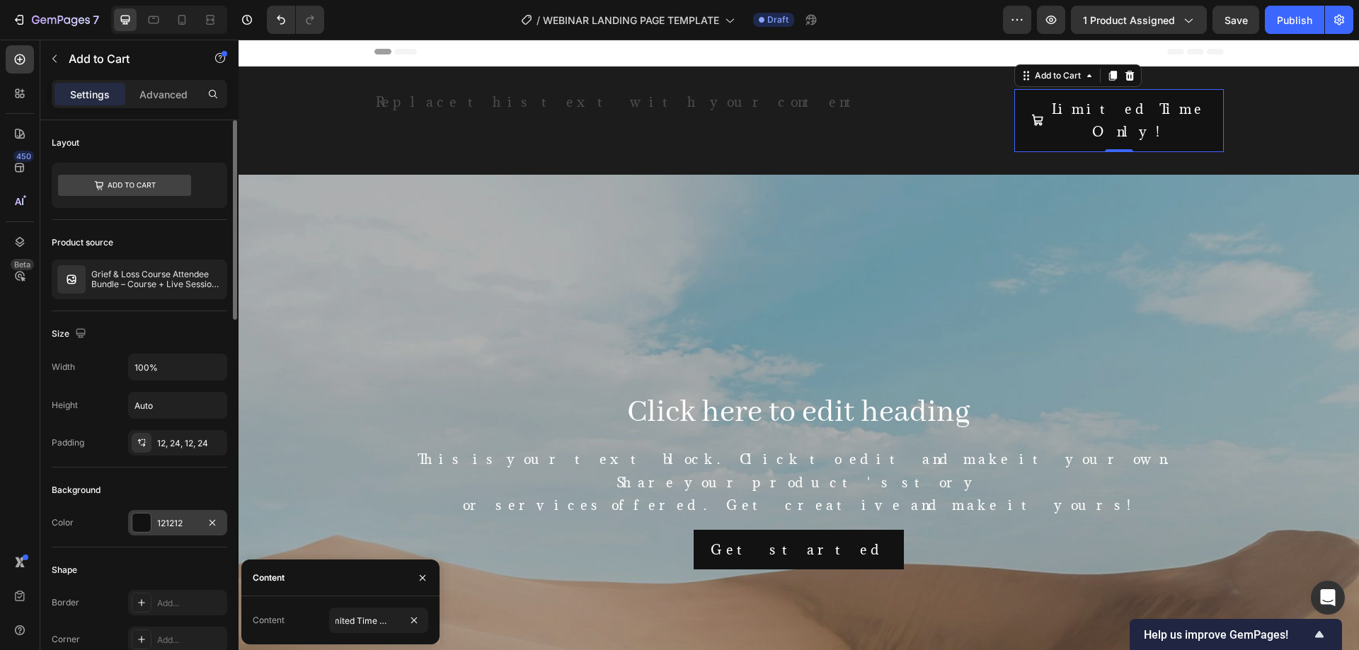
click at [176, 518] on div "121212" at bounding box center [177, 523] width 41 height 13
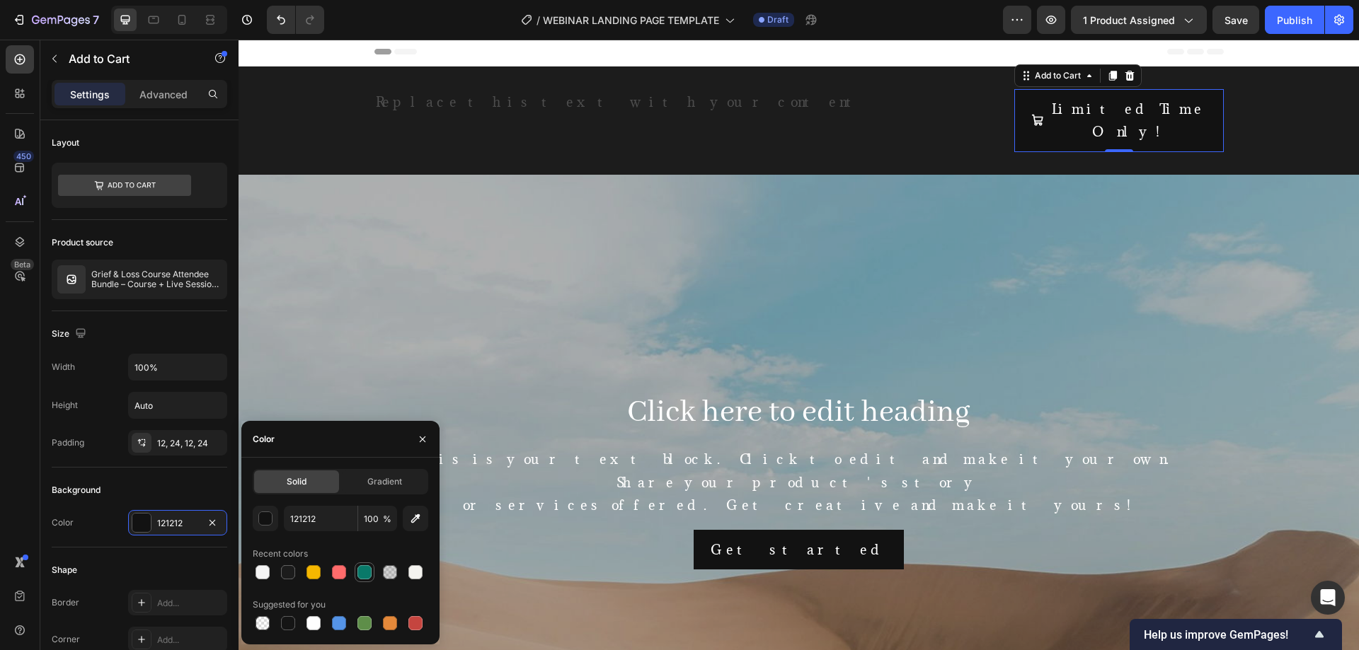
click at [363, 569] on div at bounding box center [364, 572] width 14 height 14
type input "097969"
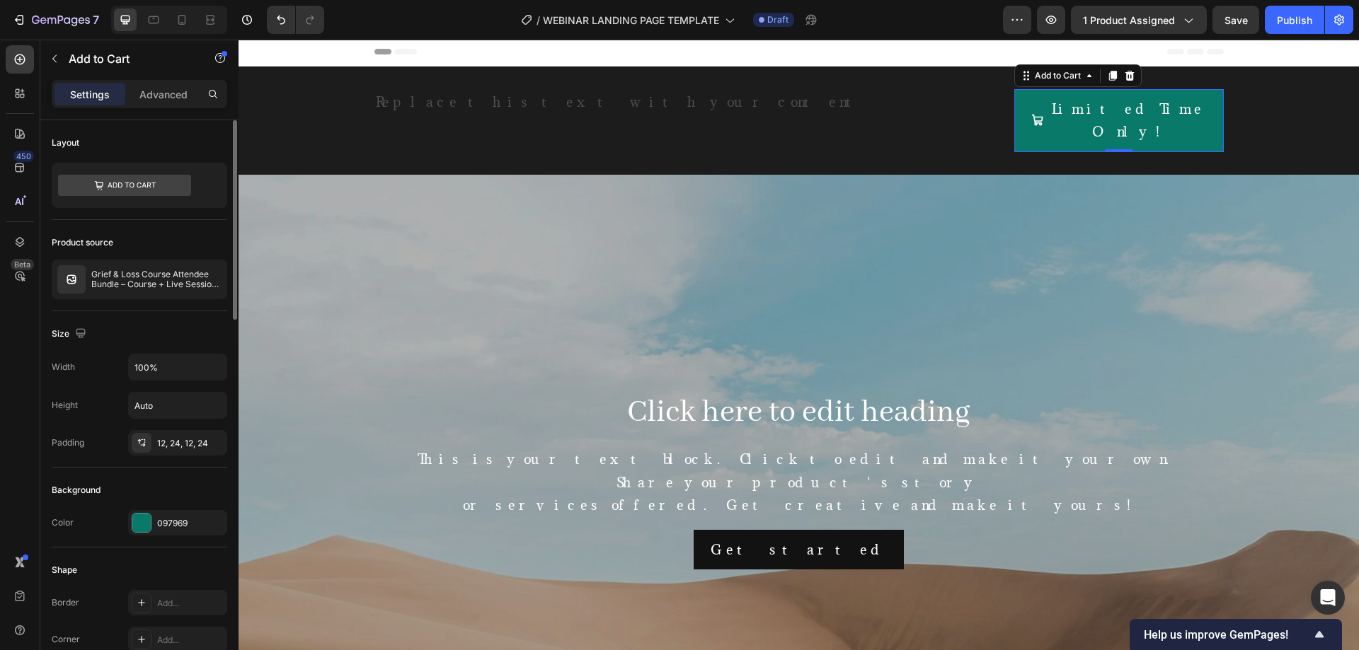
click at [62, 468] on div "Background Color 097969" at bounding box center [139, 508] width 175 height 80
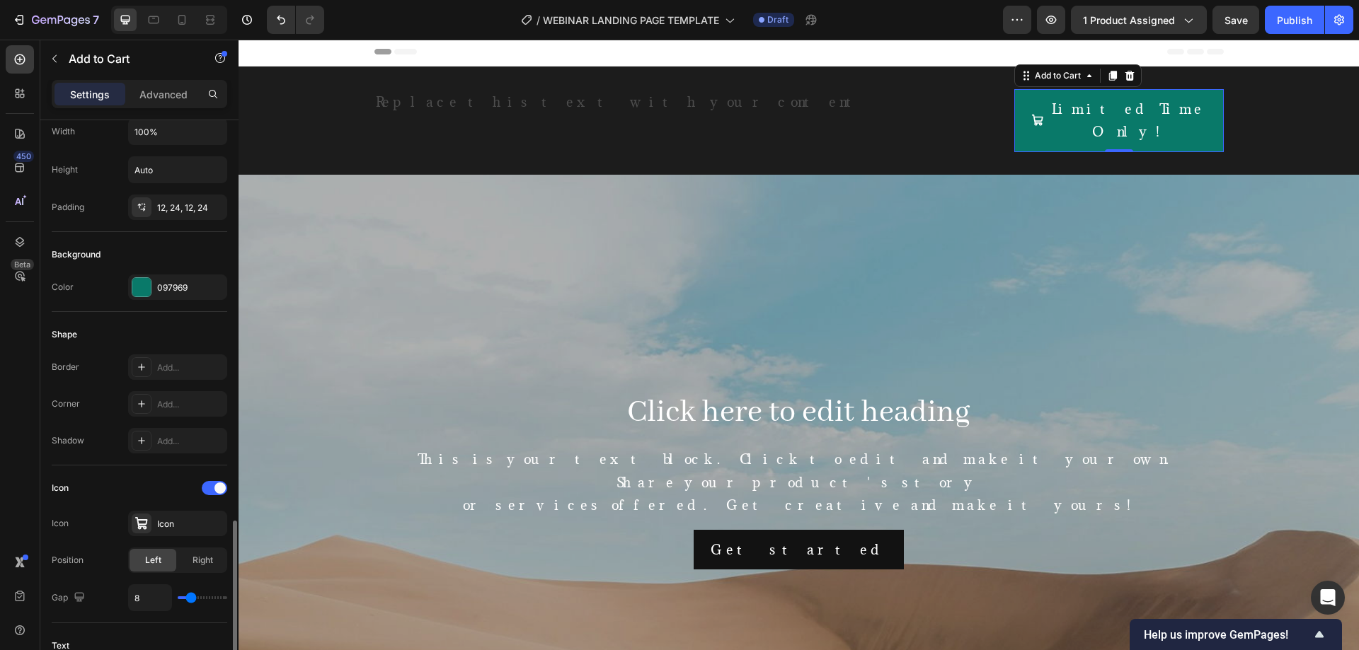
scroll to position [471, 0]
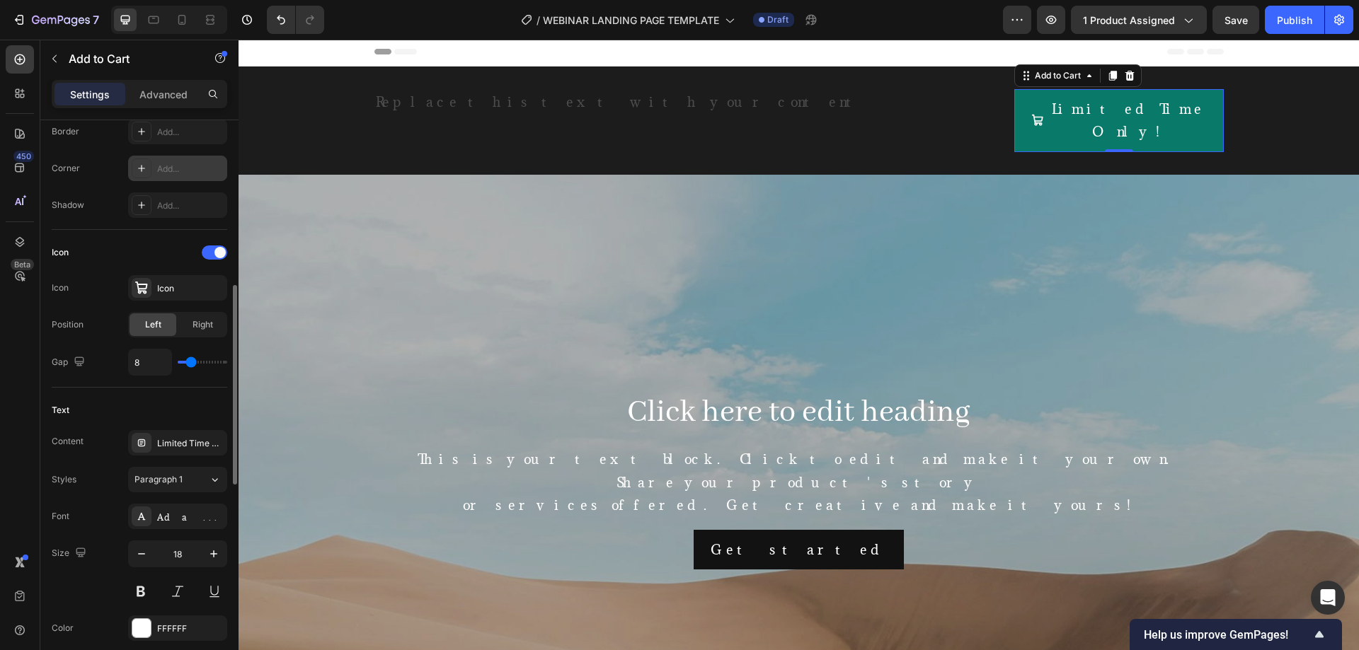
click at [168, 167] on div "Add..." at bounding box center [190, 169] width 67 height 13
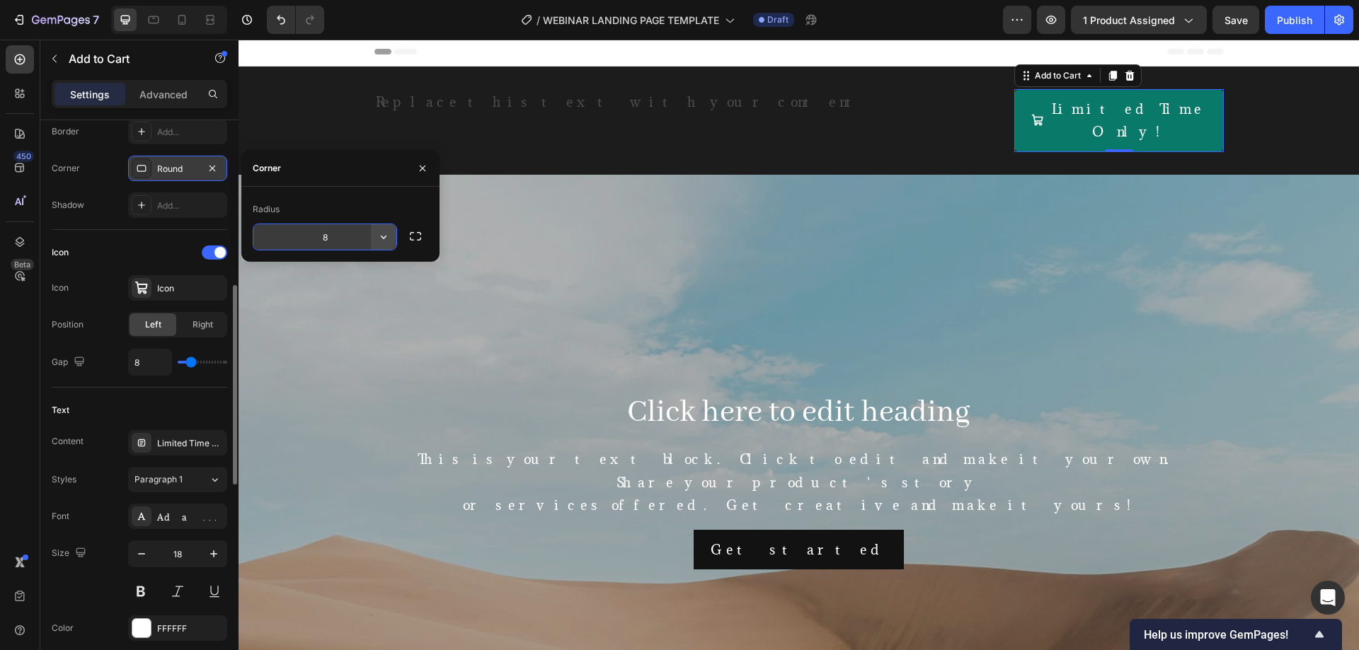
click at [380, 236] on icon "button" at bounding box center [383, 237] width 14 height 14
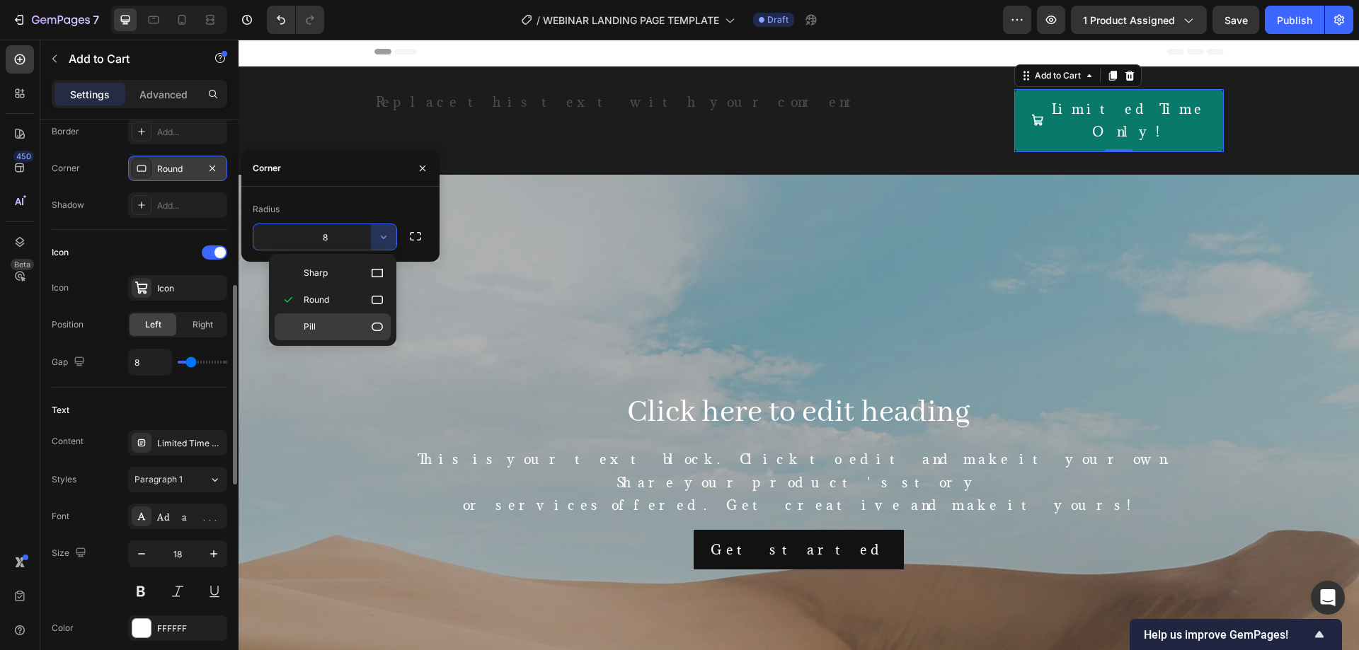
click at [345, 330] on p "Pill" at bounding box center [344, 327] width 81 height 14
type input "9999"
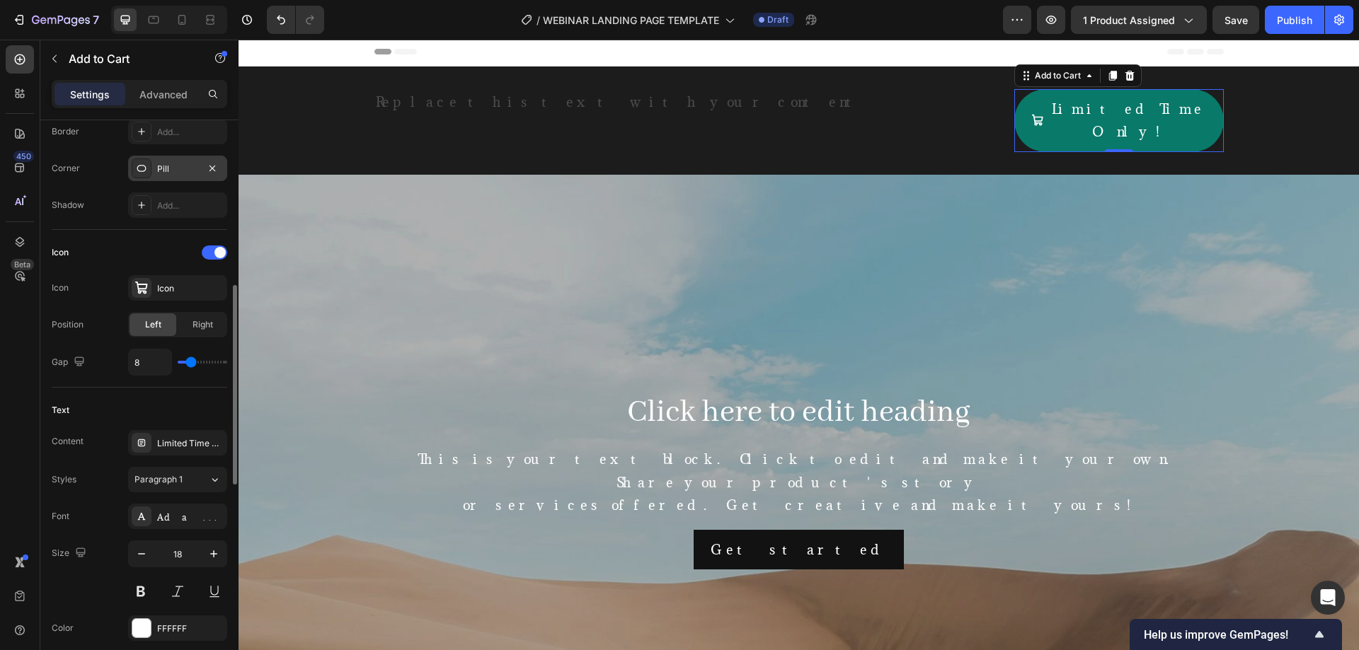
click at [88, 241] on div "Icon Icon Icon Position Left Right Gap 8" at bounding box center [139, 309] width 175 height 158
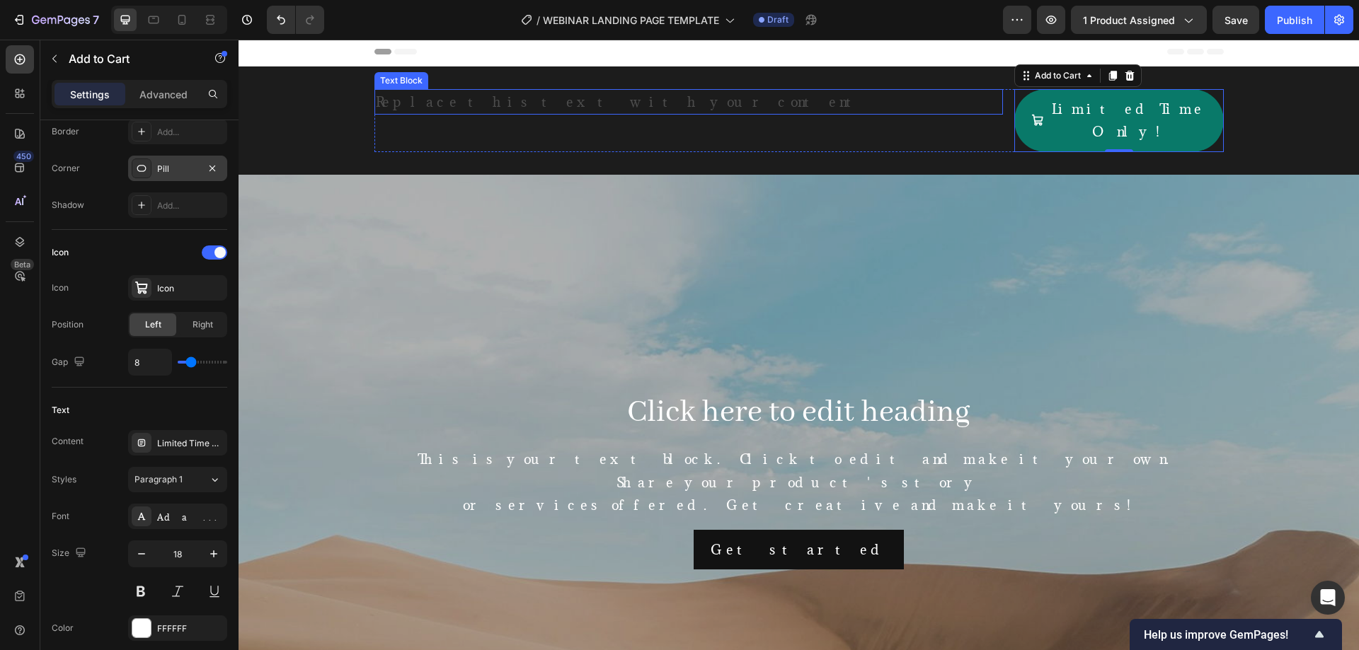
click at [512, 92] on div "Replace this text with your content" at bounding box center [688, 101] width 628 height 25
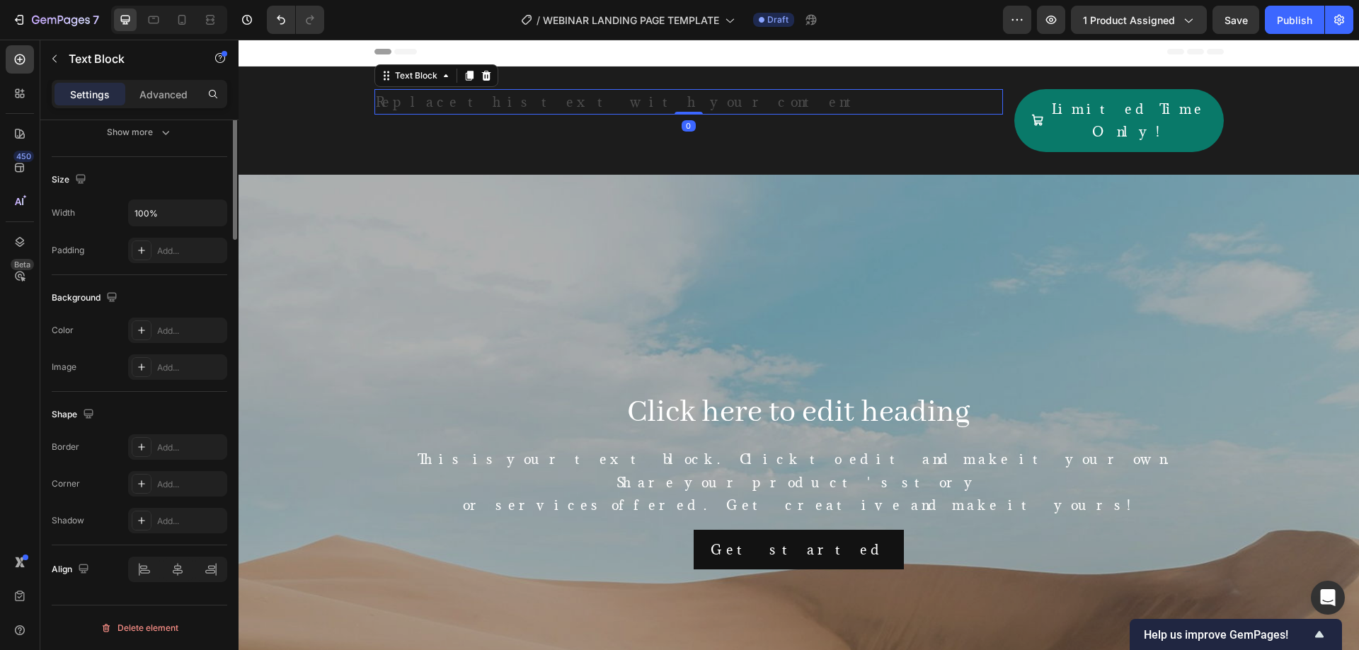
scroll to position [0, 0]
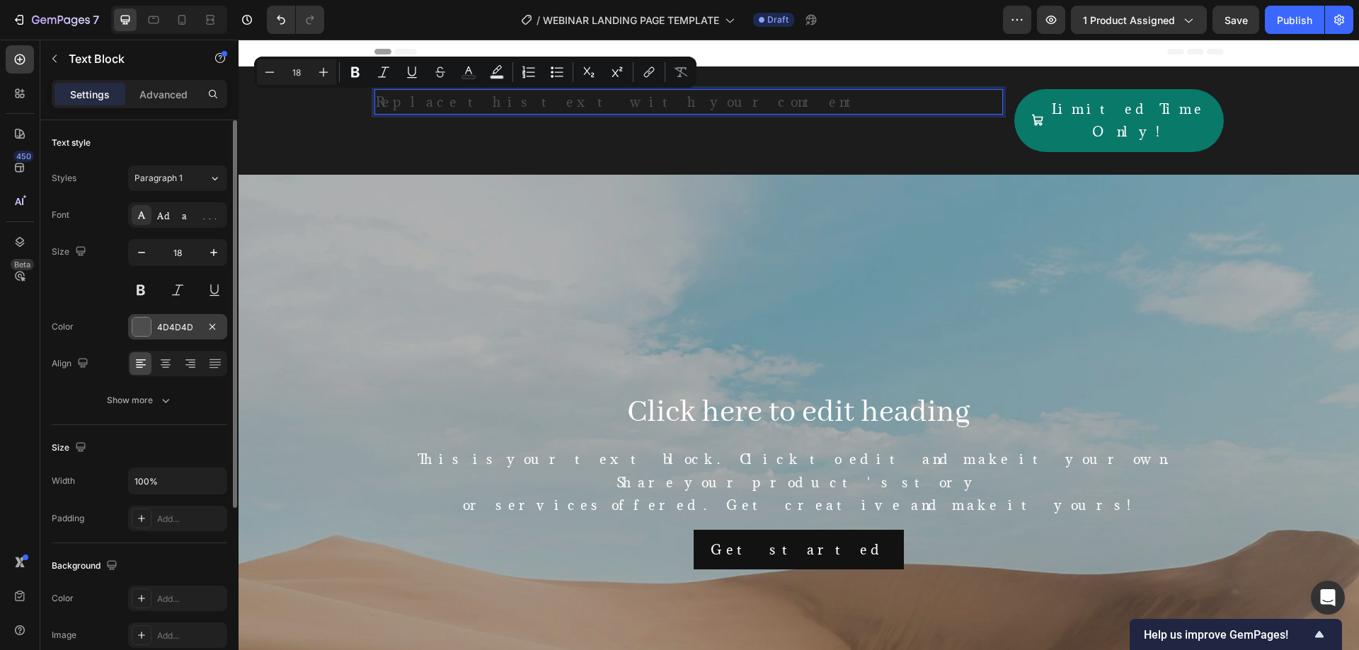
click at [144, 330] on div at bounding box center [141, 327] width 18 height 18
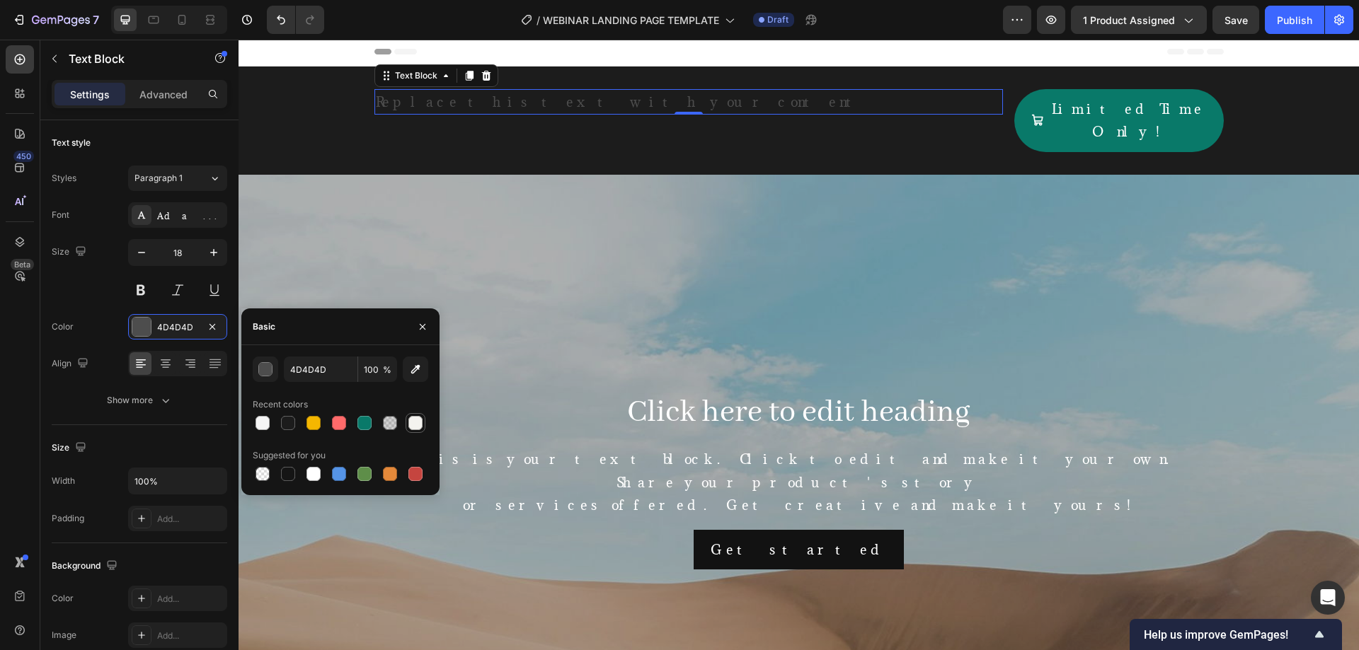
click at [422, 424] on div at bounding box center [415, 423] width 17 height 17
type input "F4F3EF"
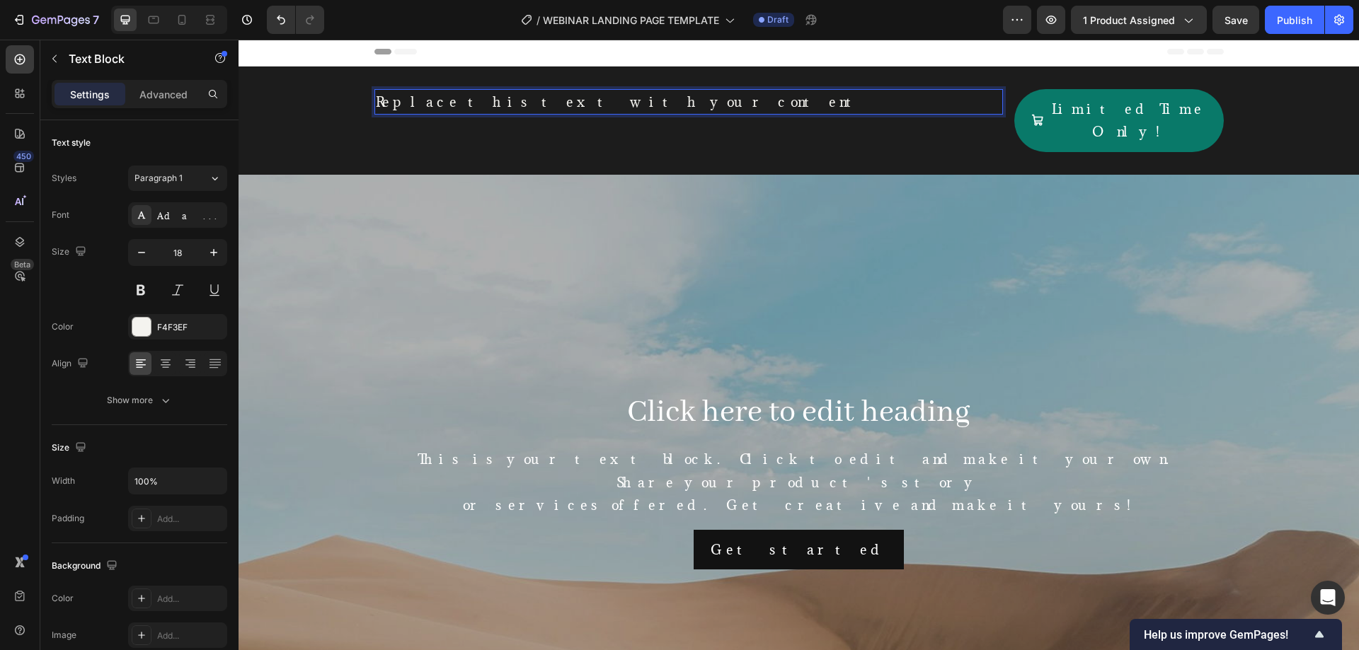
click at [541, 99] on p "Replace this text with your content" at bounding box center [689, 102] width 626 height 23
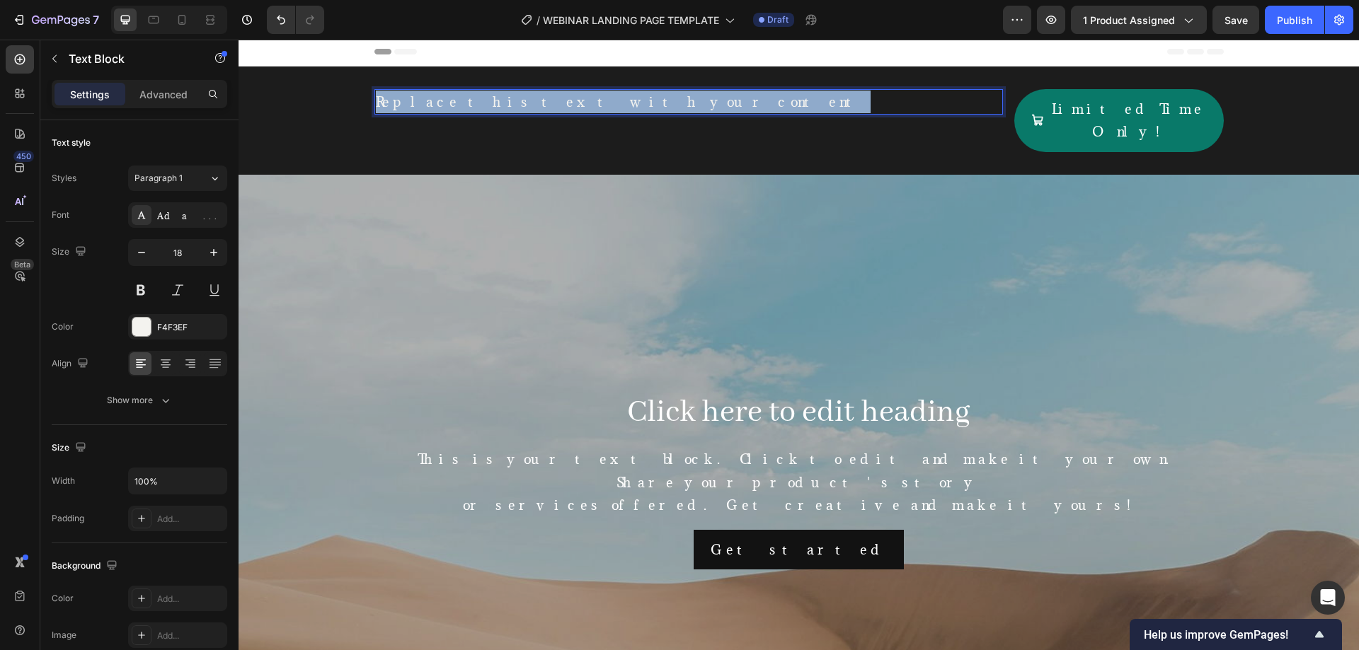
click at [541, 99] on p "Replace this text with your content" at bounding box center [689, 102] width 626 height 23
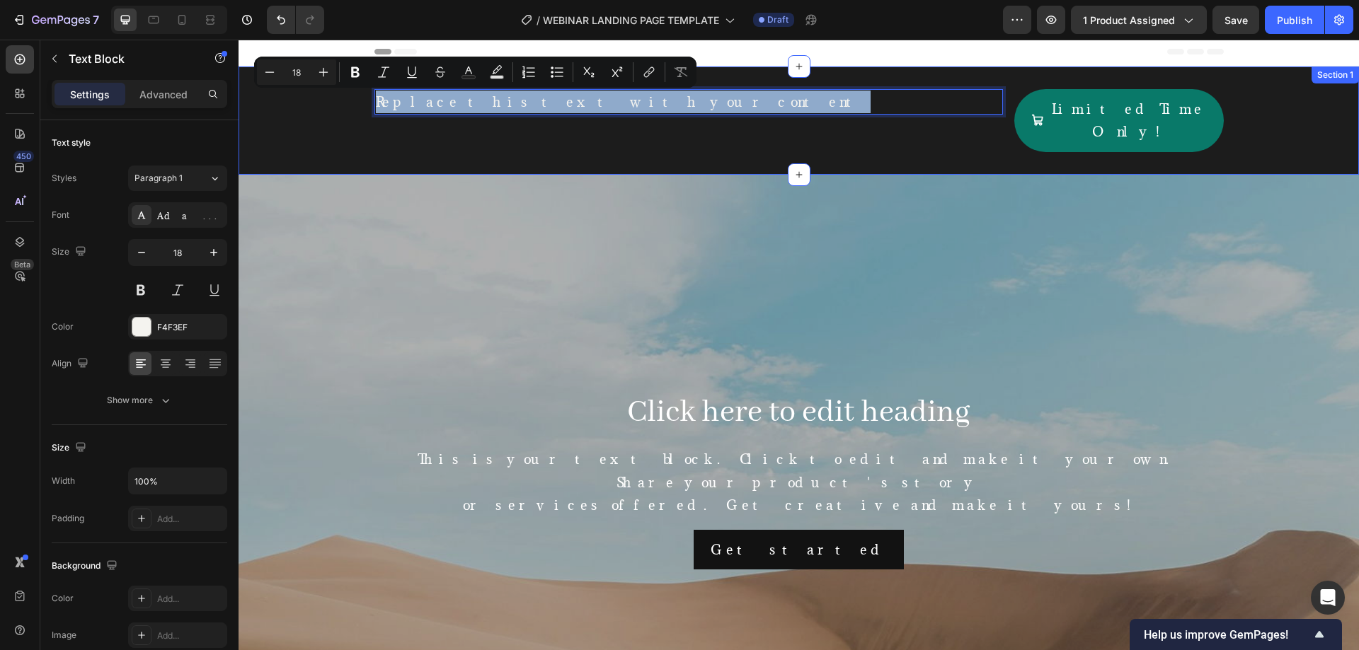
click at [599, 133] on div "Replace this text with your content Text Block 0 Limited Time Only! Add to Cart…" at bounding box center [798, 121] width 1120 height 108
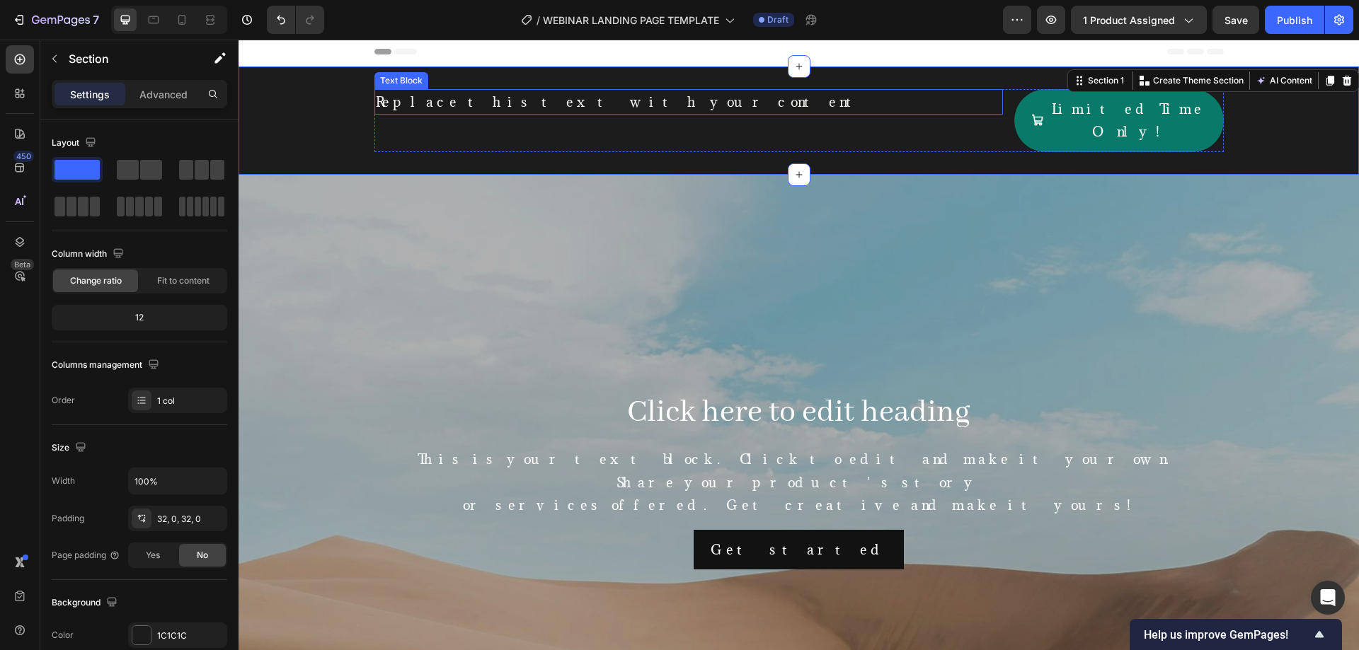
click at [751, 98] on p "Replace this text with your content" at bounding box center [689, 102] width 626 height 23
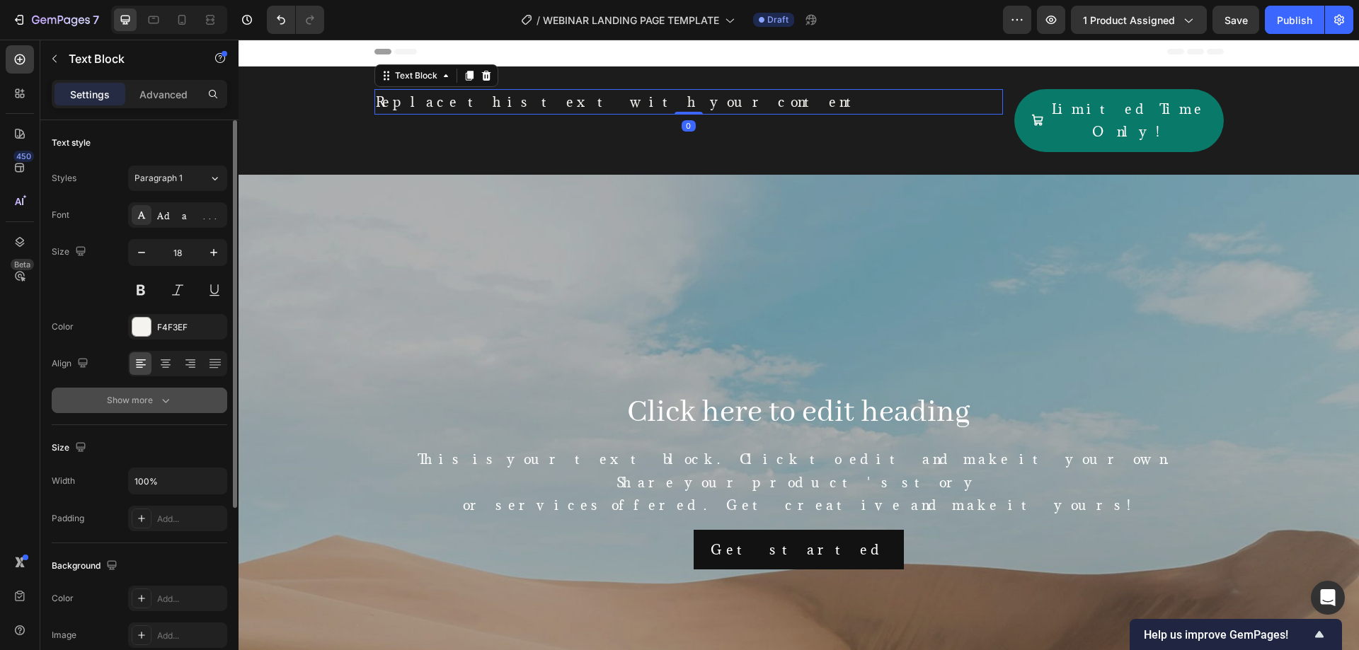
click at [156, 413] on button "Show more" at bounding box center [139, 400] width 175 height 25
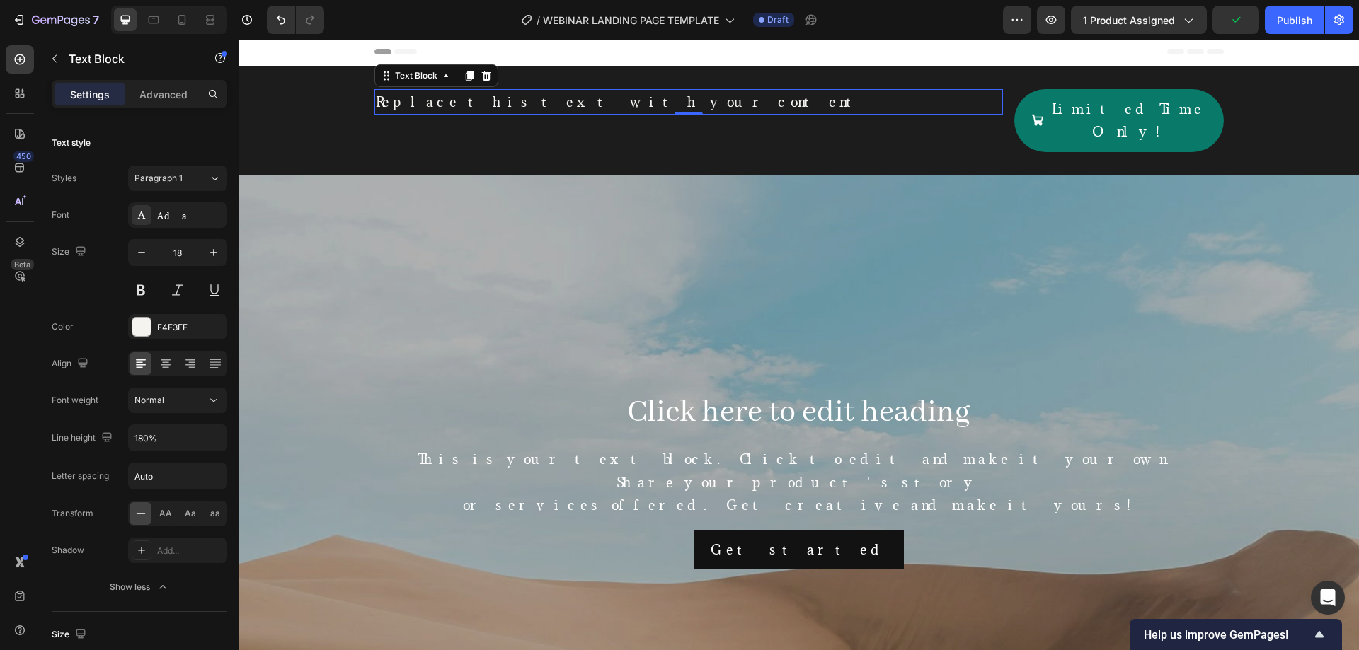
click at [151, 106] on div "Settings Advanced" at bounding box center [139, 94] width 175 height 28
click at [153, 100] on p "Advanced" at bounding box center [163, 94] width 48 height 15
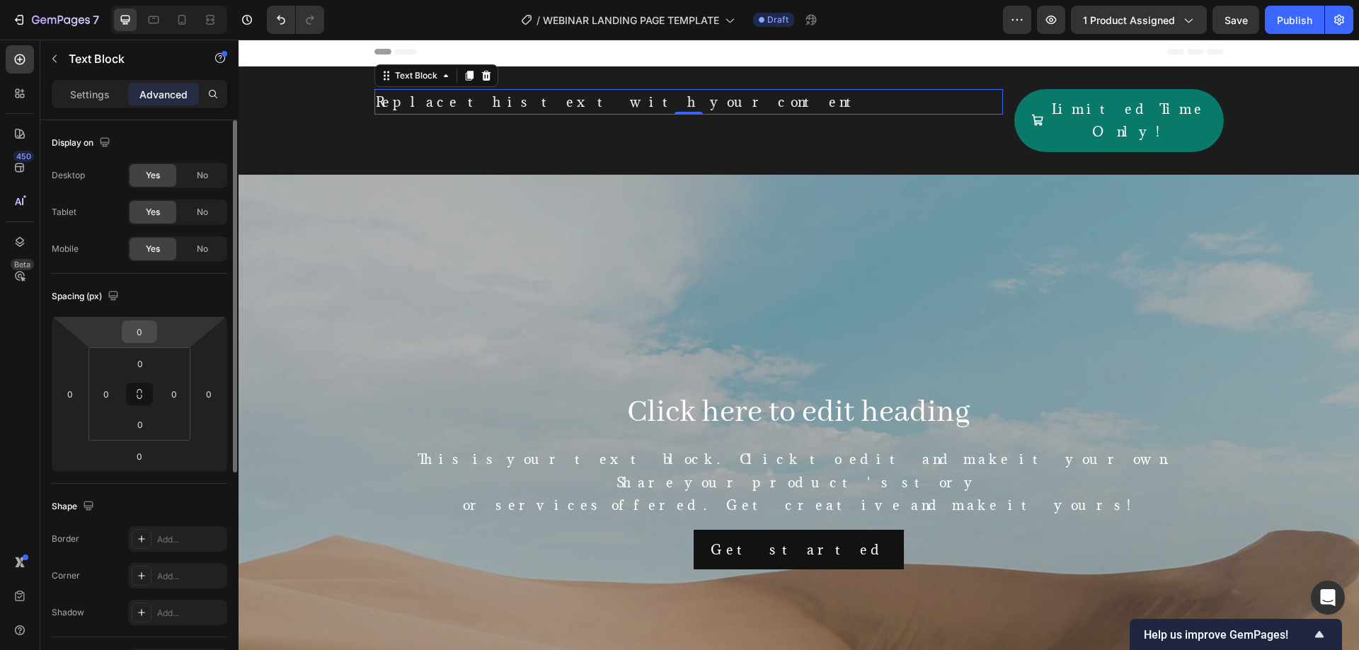
click at [146, 331] on input "0" at bounding box center [139, 331] width 28 height 21
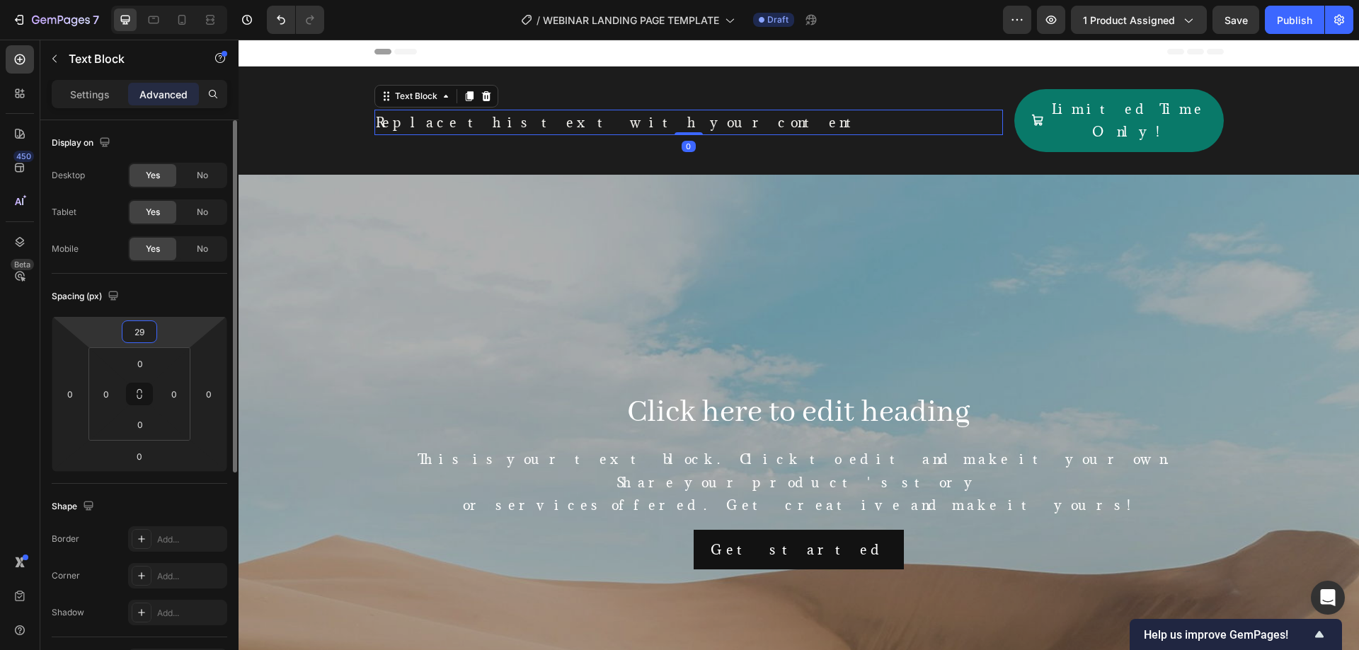
type input "2"
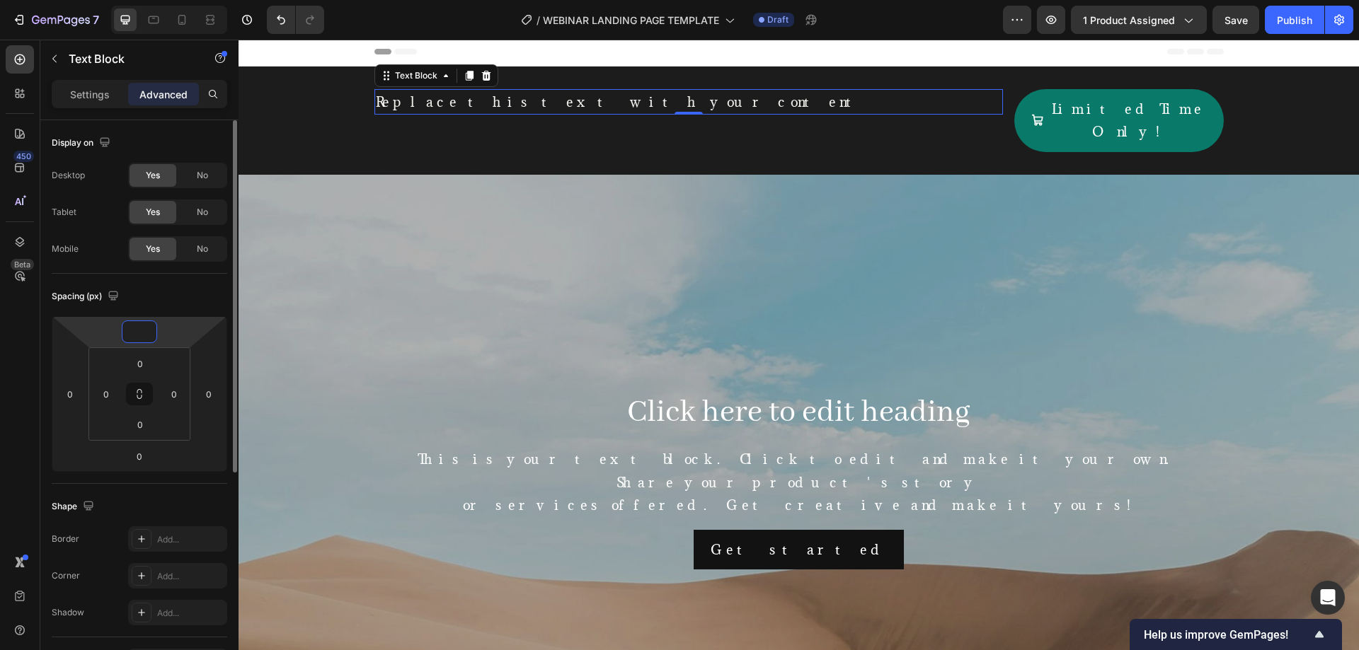
type input "5"
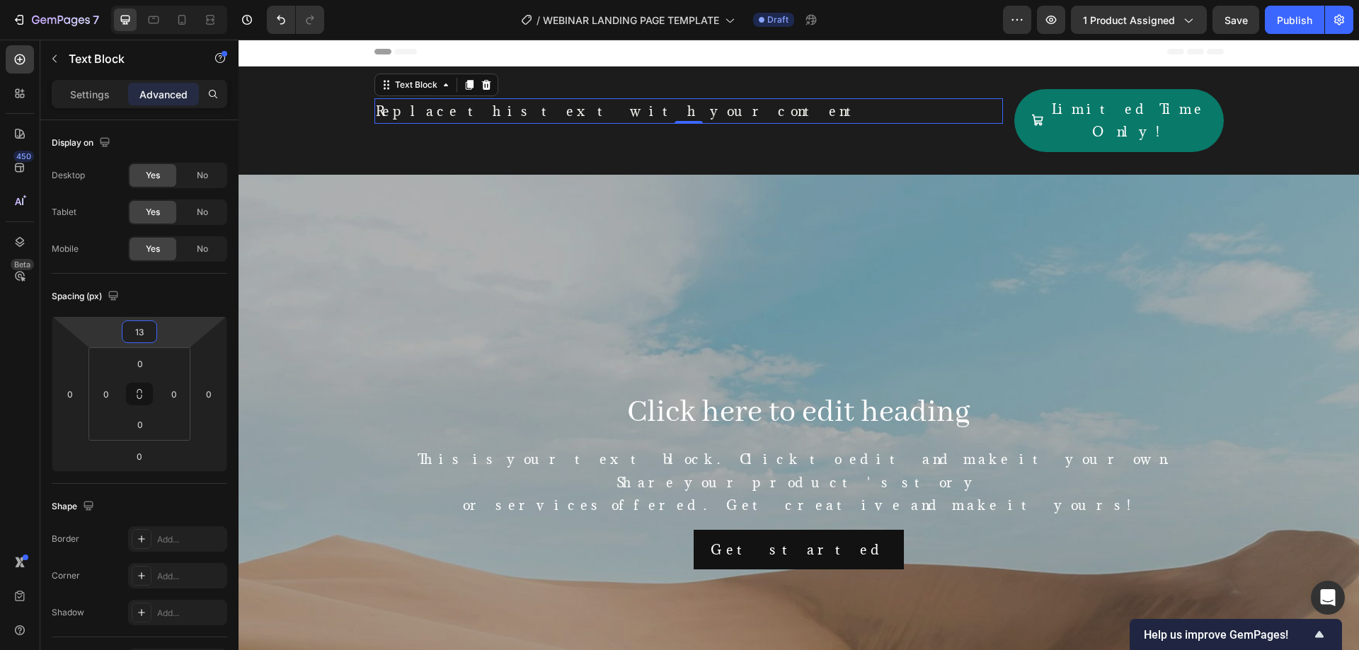
type input "13"
click at [0, 357] on div "450 Beta" at bounding box center [20, 345] width 40 height 611
click at [365, 277] on div "Overlay" at bounding box center [798, 480] width 1120 height 611
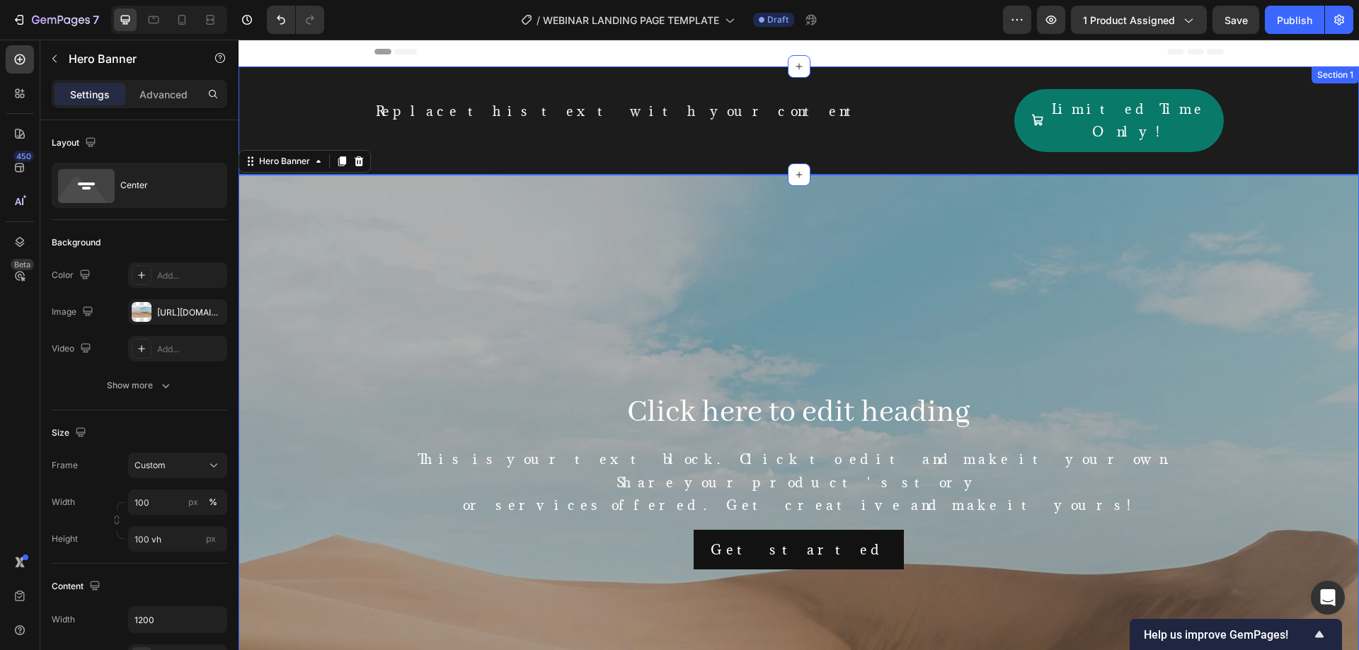
click at [325, 99] on div "Replace this text with your content Text Block Limited Time Only! Add to Cart P…" at bounding box center [798, 120] width 1120 height 63
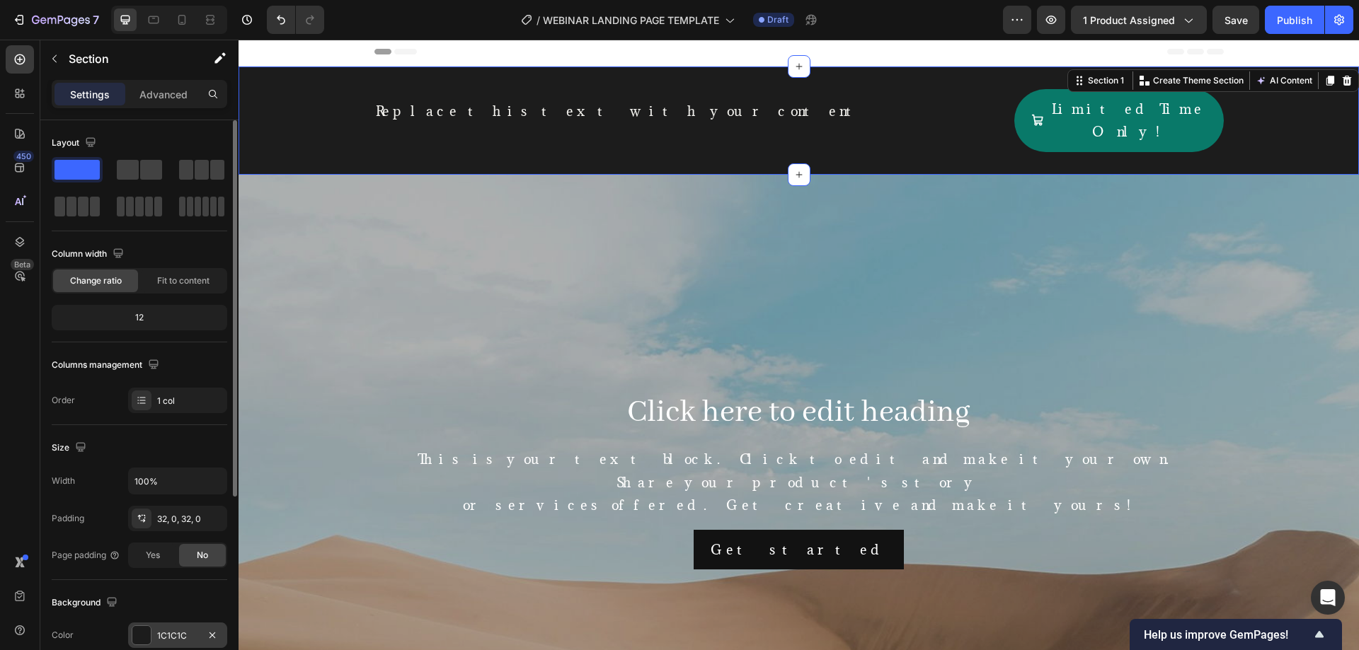
click at [137, 643] on div at bounding box center [141, 635] width 18 height 18
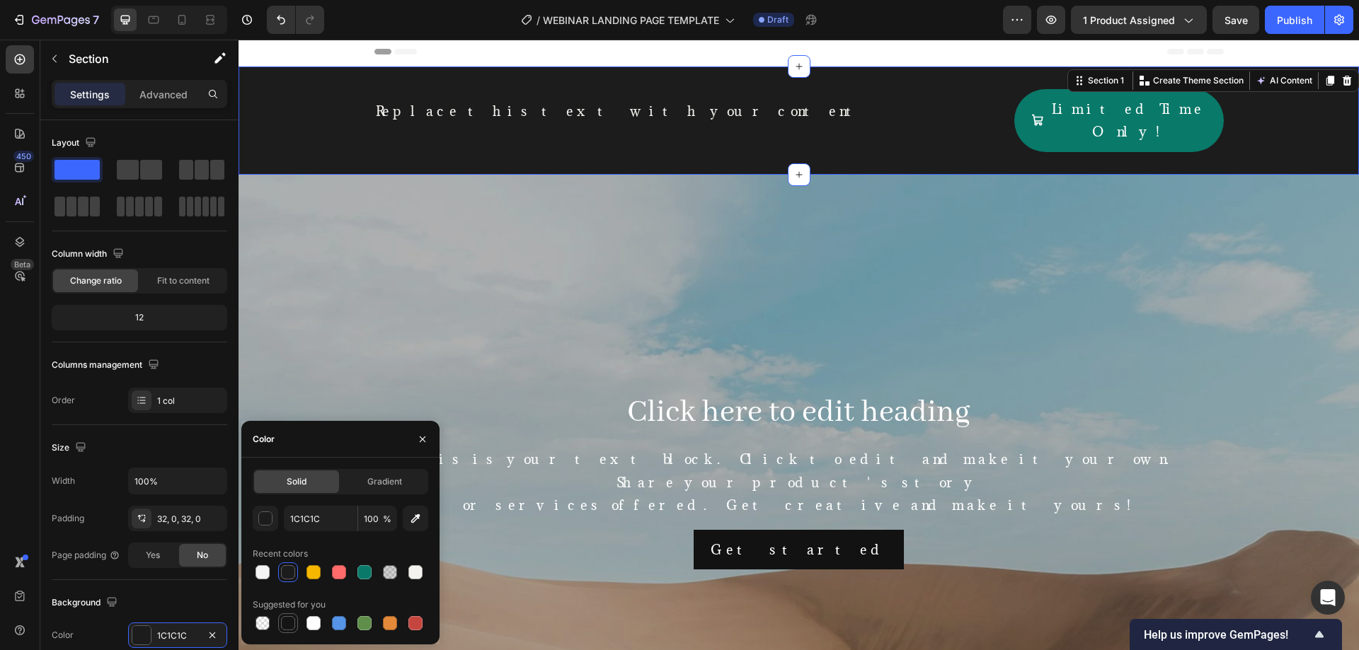
click at [282, 624] on div at bounding box center [288, 623] width 14 height 14
type input "151515"
click at [337, 375] on div "Overlay" at bounding box center [798, 480] width 1120 height 611
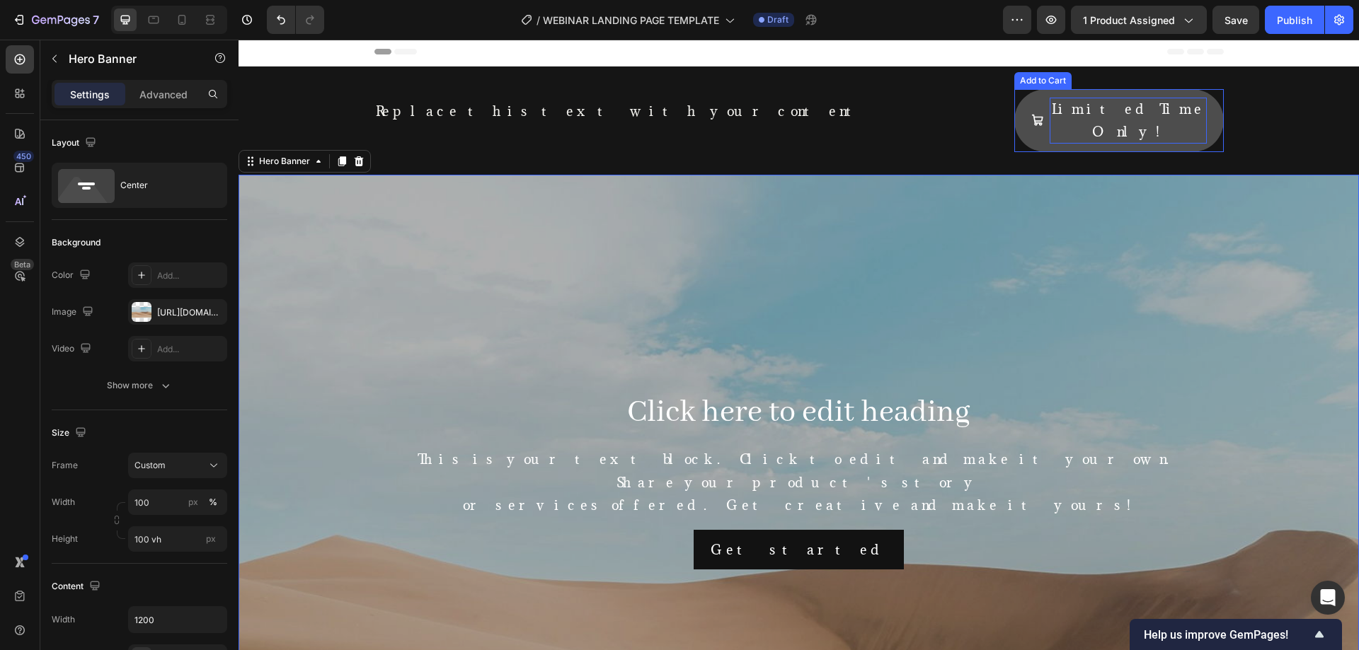
click at [1179, 115] on div "Limited Time Only!" at bounding box center [1127, 121] width 157 height 46
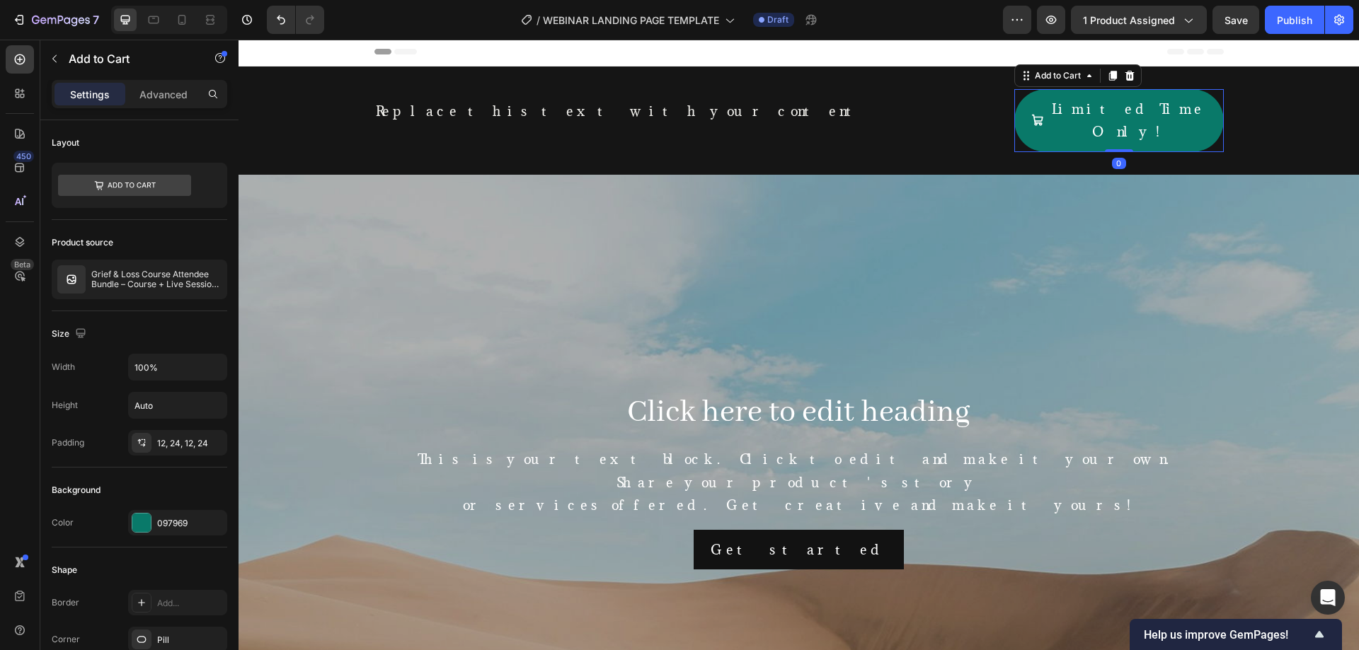
scroll to position [1058, 0]
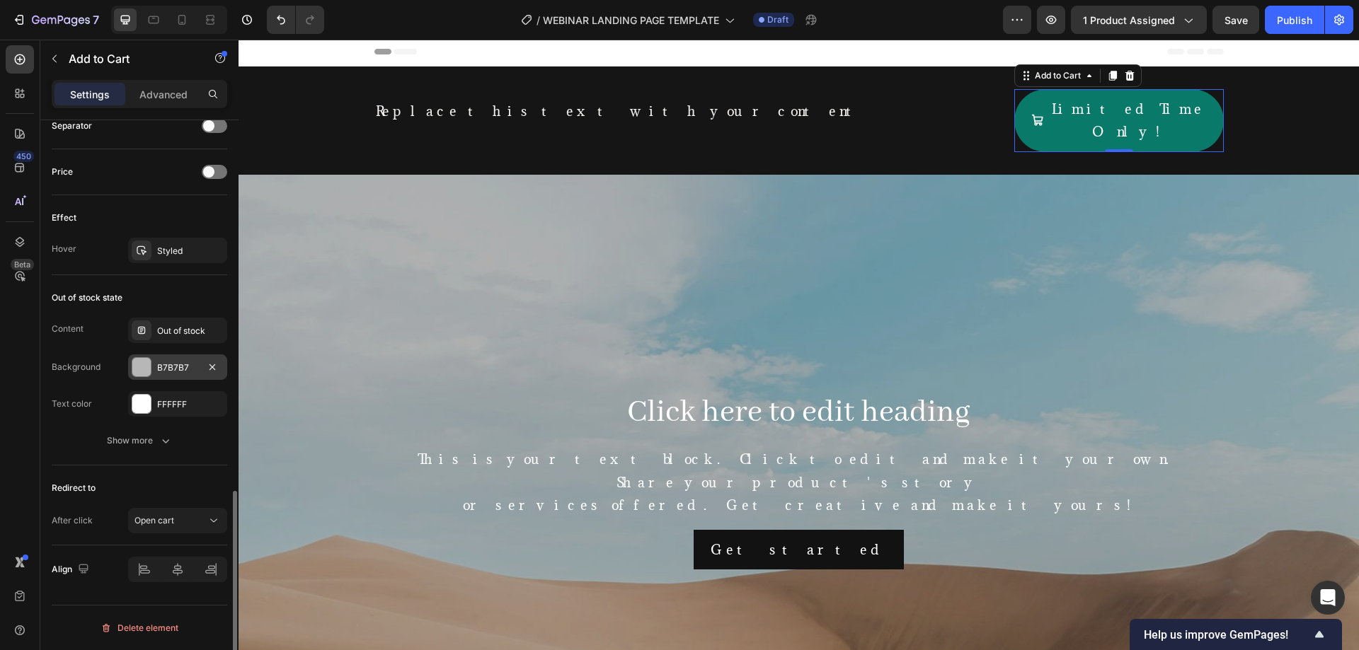
click at [190, 374] on div "B7B7B7" at bounding box center [177, 367] width 99 height 25
click at [161, 454] on div "Out of stock state Content Out of stock Background B7B7B7 Text color FFFFFF Sho…" at bounding box center [139, 370] width 175 height 190
click at [168, 242] on div "Styled" at bounding box center [177, 250] width 99 height 25
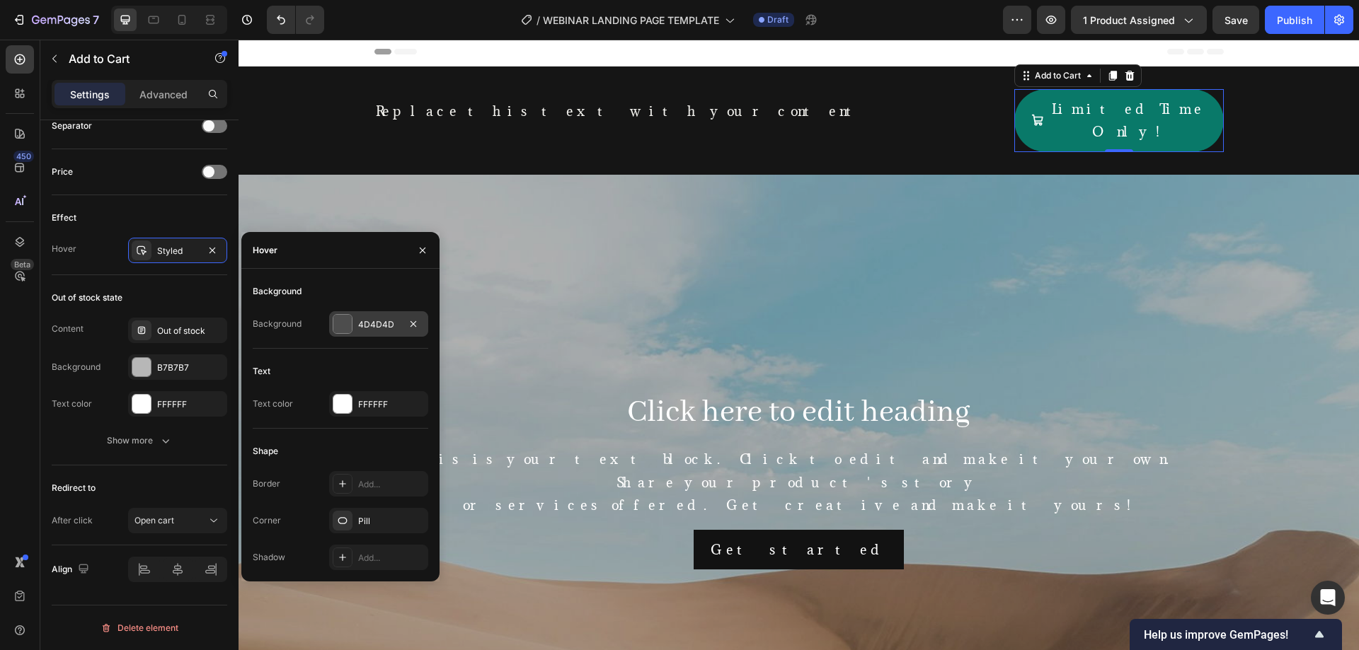
click at [368, 314] on div "4D4D4D" at bounding box center [378, 323] width 99 height 25
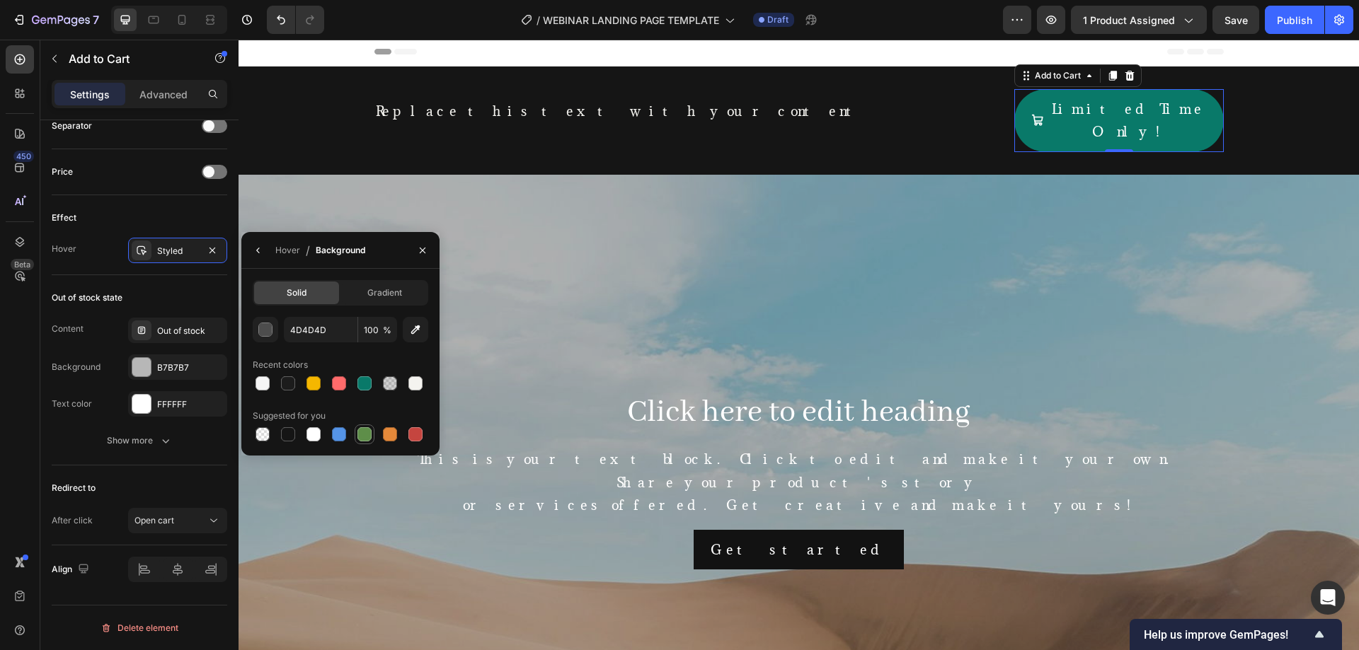
click at [367, 436] on div at bounding box center [364, 434] width 14 height 14
type input "5E8E49"
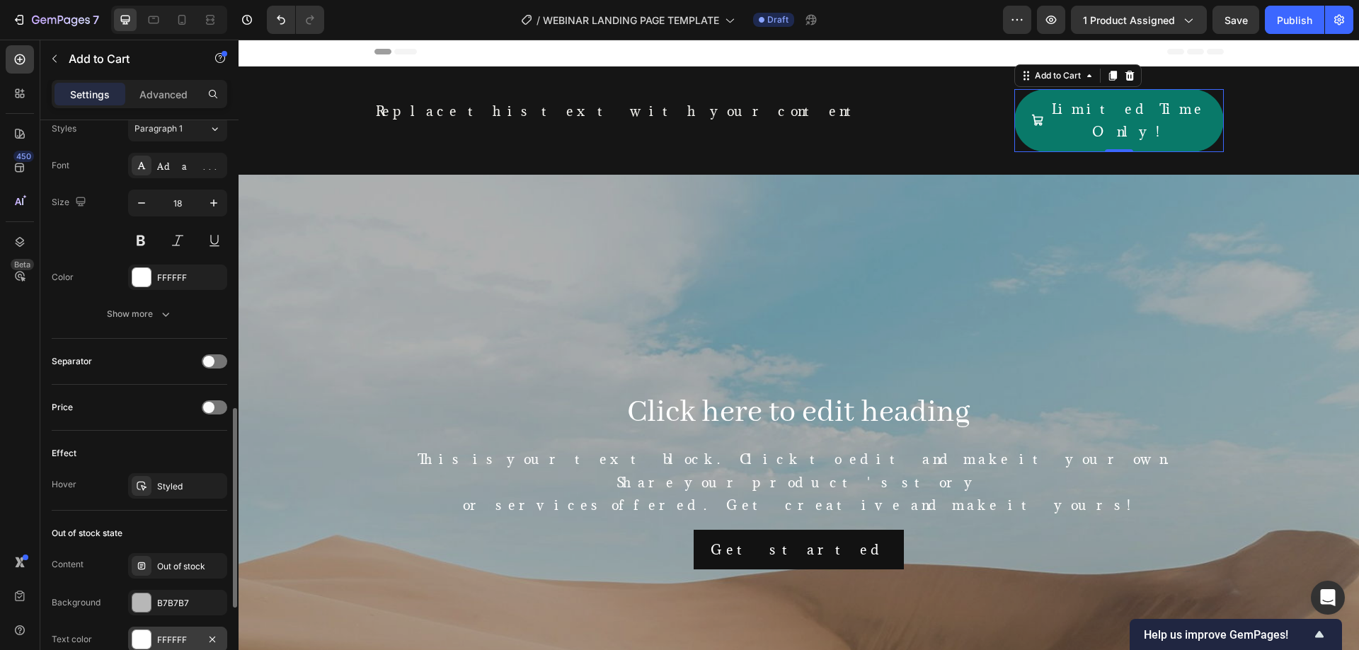
scroll to position [587, 0]
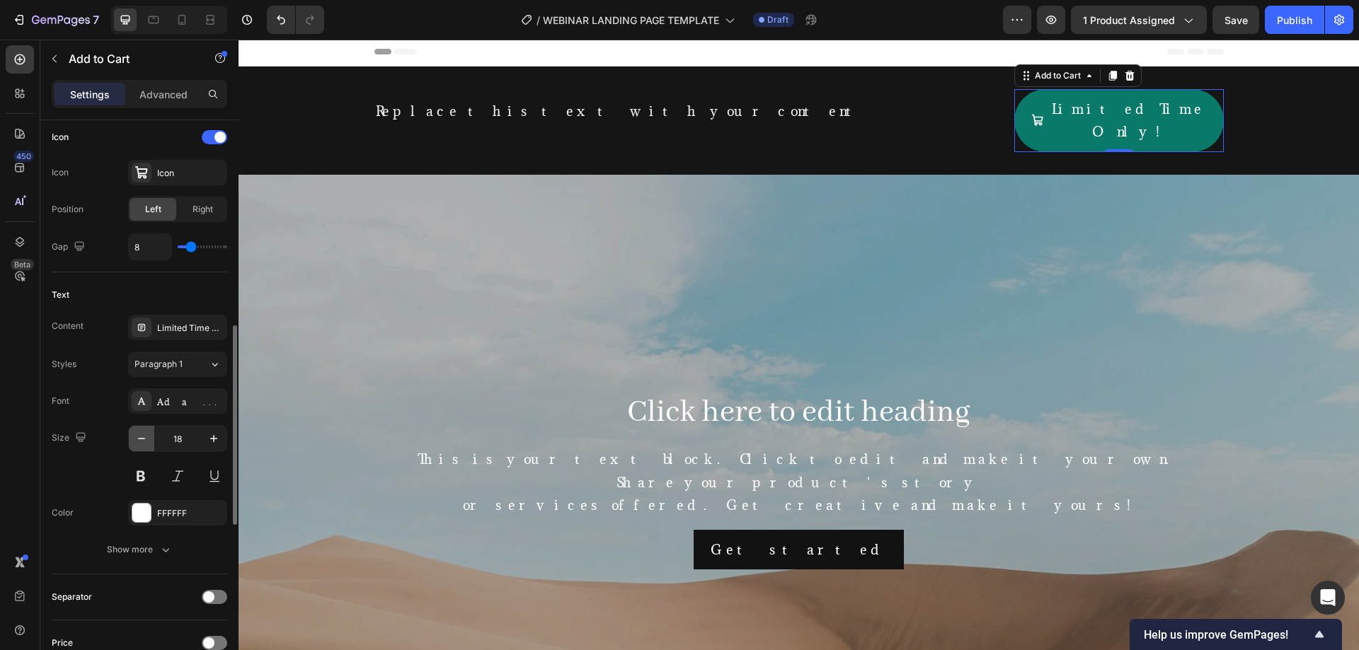
click at [138, 439] on icon "button" at bounding box center [141, 439] width 14 height 14
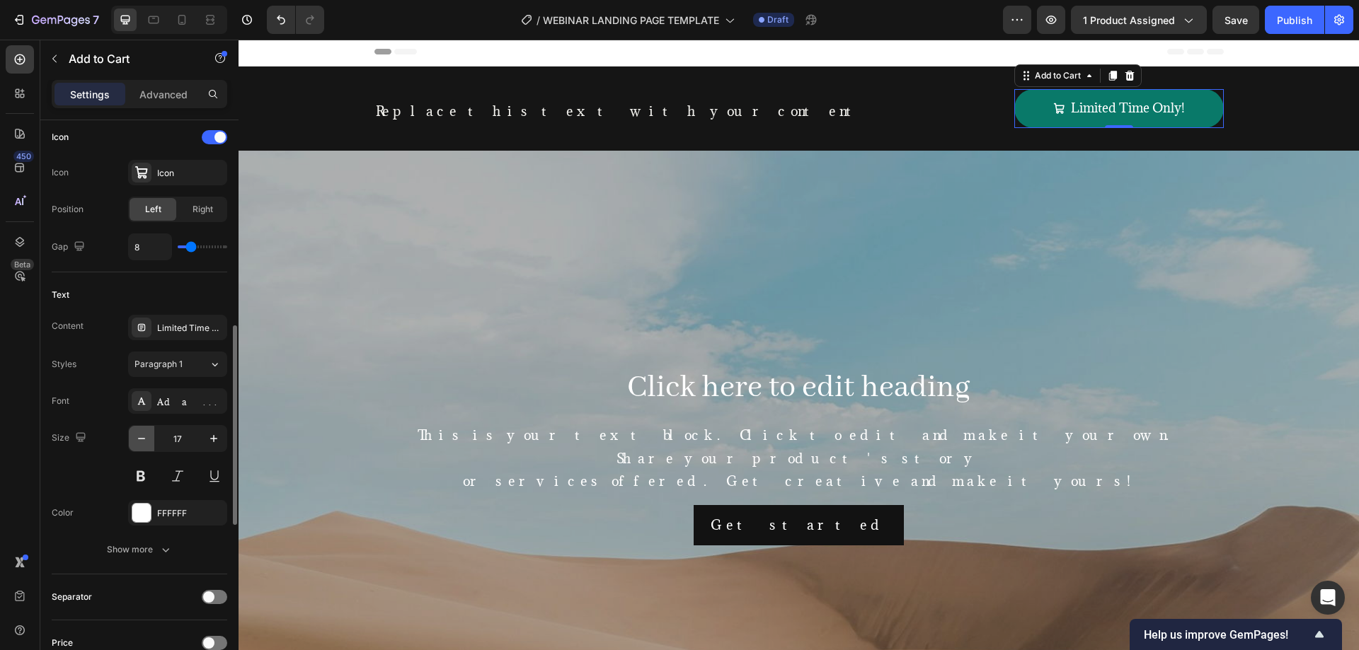
click at [138, 439] on icon "button" at bounding box center [141, 438] width 7 height 1
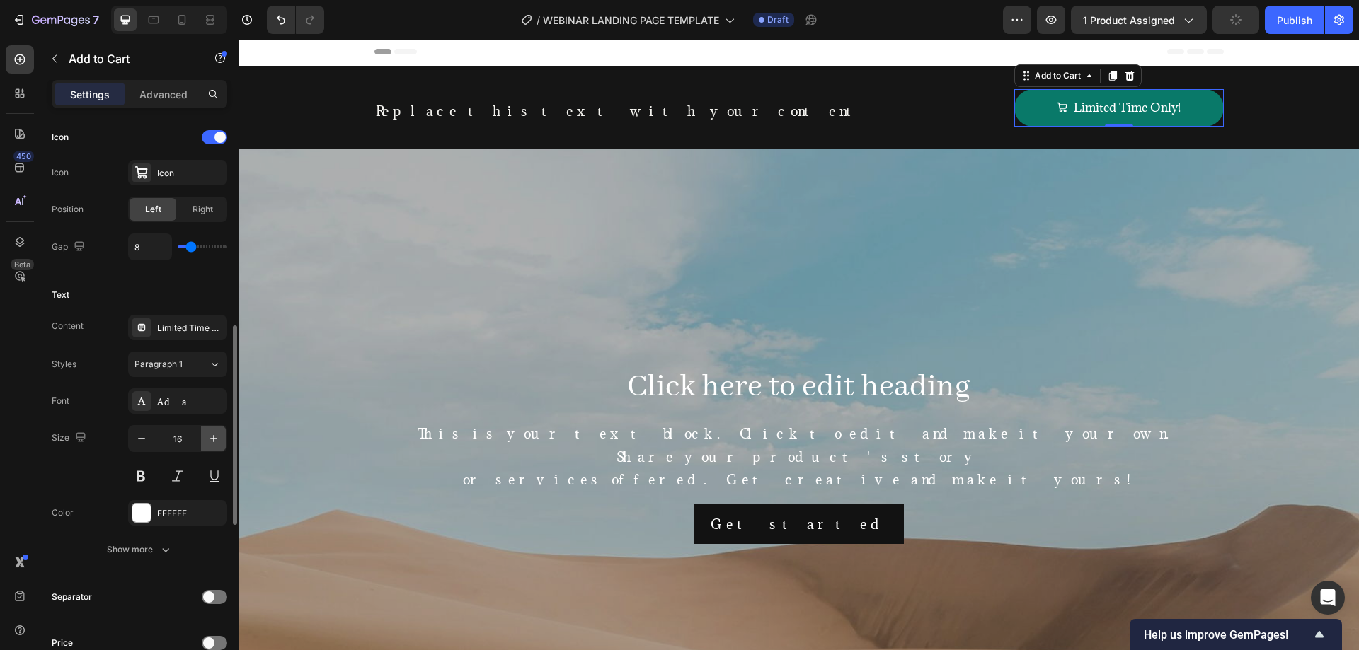
click at [212, 436] on icon "button" at bounding box center [214, 439] width 14 height 14
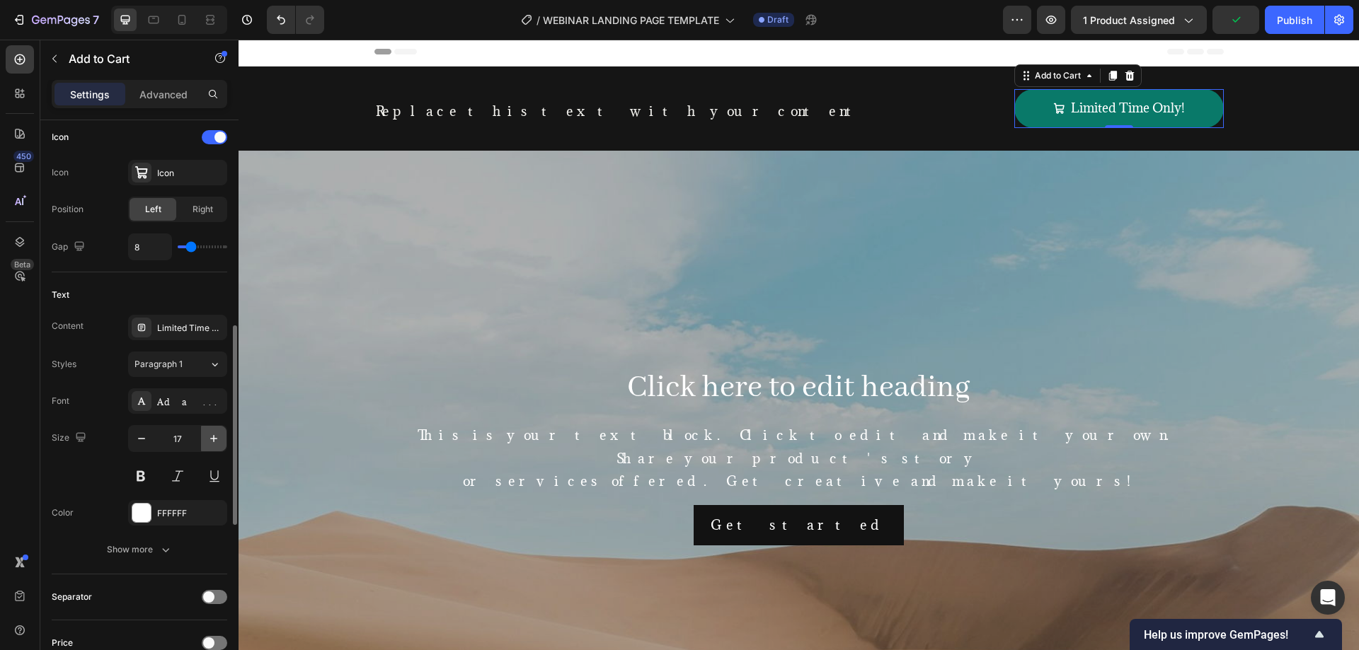
click at [212, 436] on icon "button" at bounding box center [214, 439] width 14 height 14
type input "18"
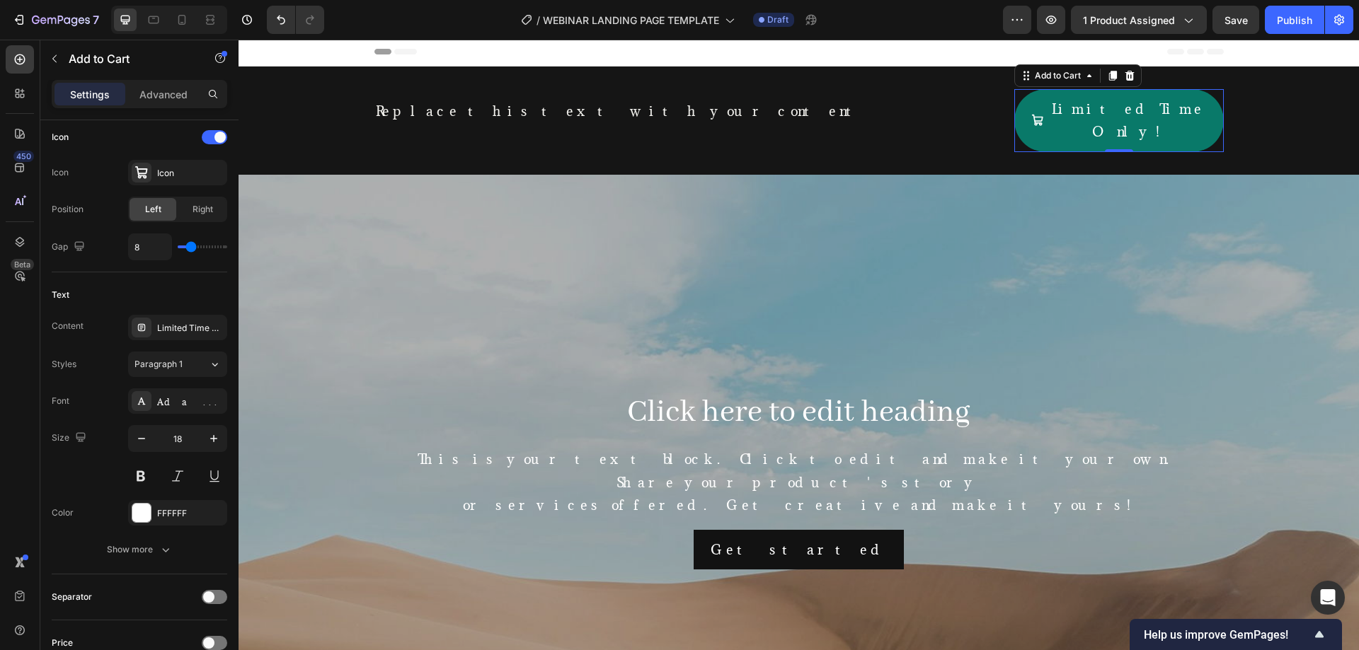
scroll to position [115, 0]
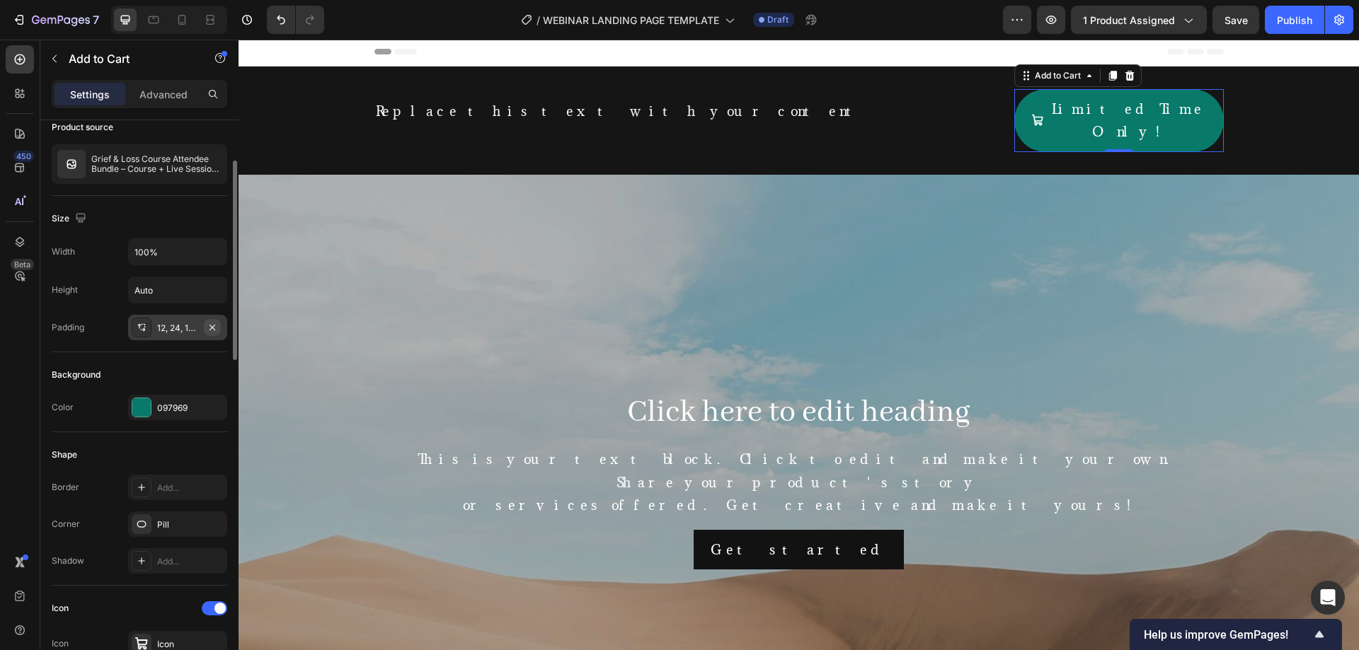
click at [214, 327] on icon "button" at bounding box center [212, 327] width 11 height 11
click at [178, 333] on div "12, 24, 12, 24" at bounding box center [177, 328] width 41 height 13
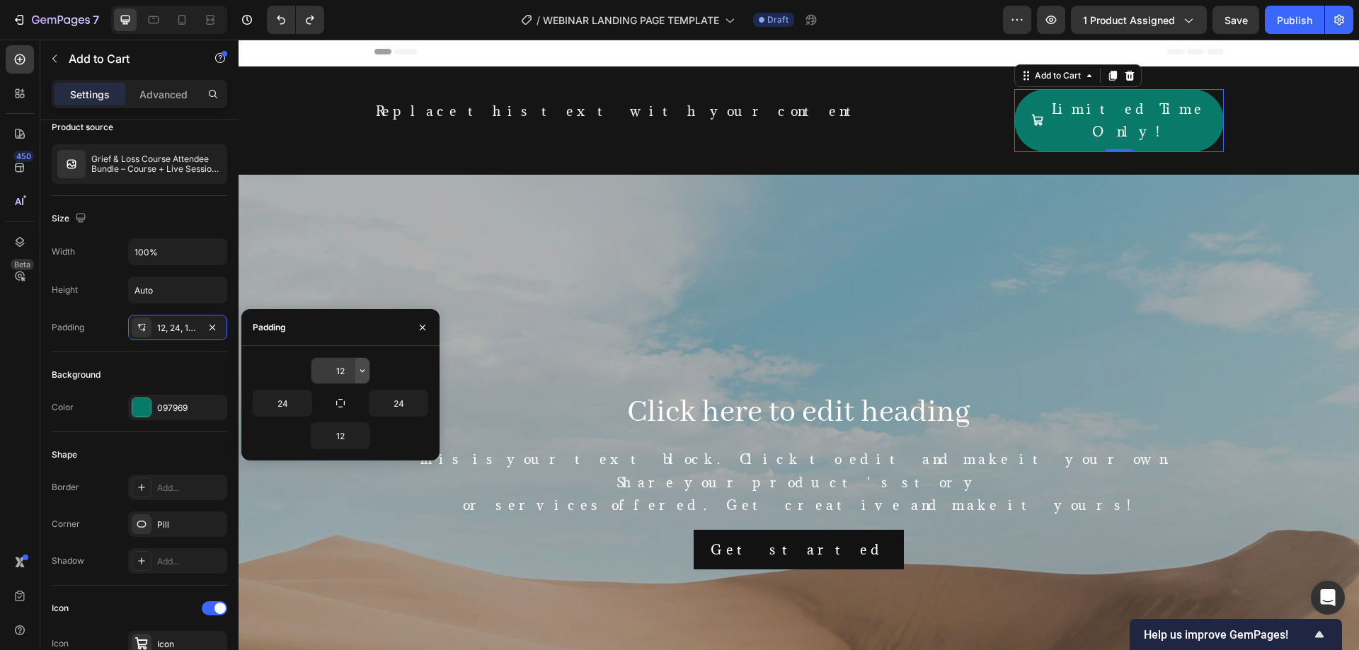
click at [359, 368] on icon "button" at bounding box center [362, 370] width 11 height 11
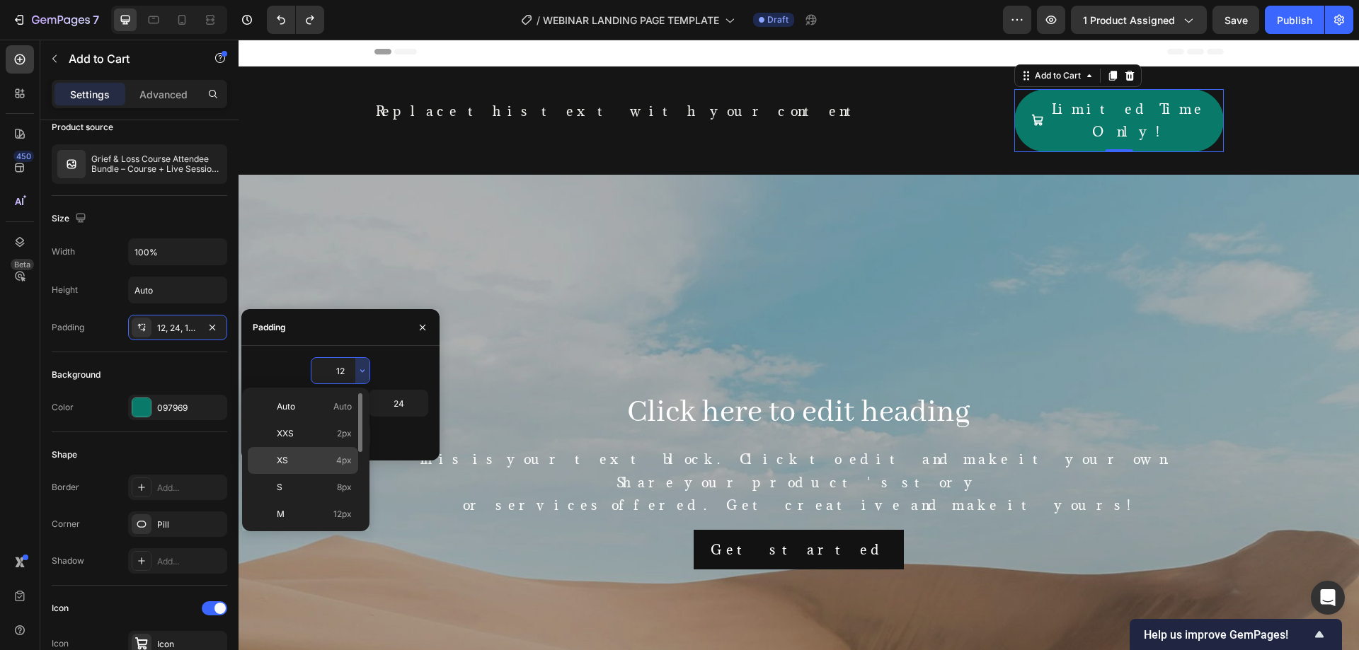
click at [342, 459] on span "4px" at bounding box center [344, 460] width 16 height 13
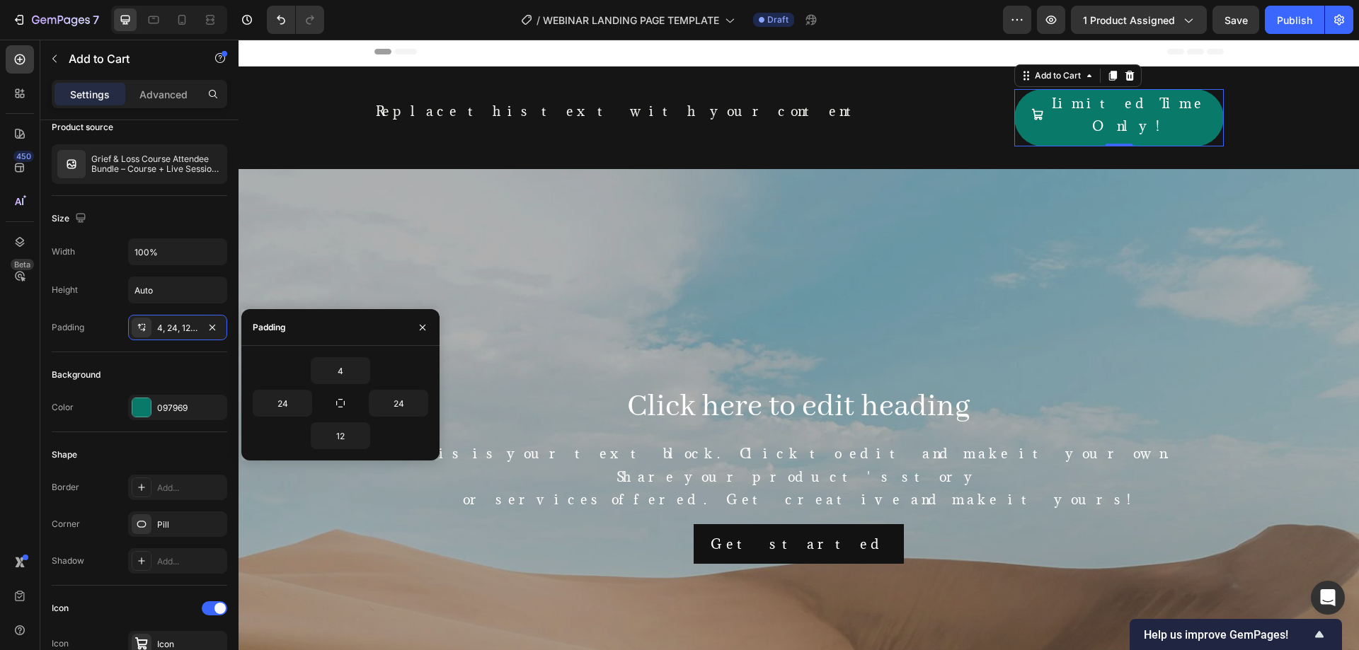
type input "12"
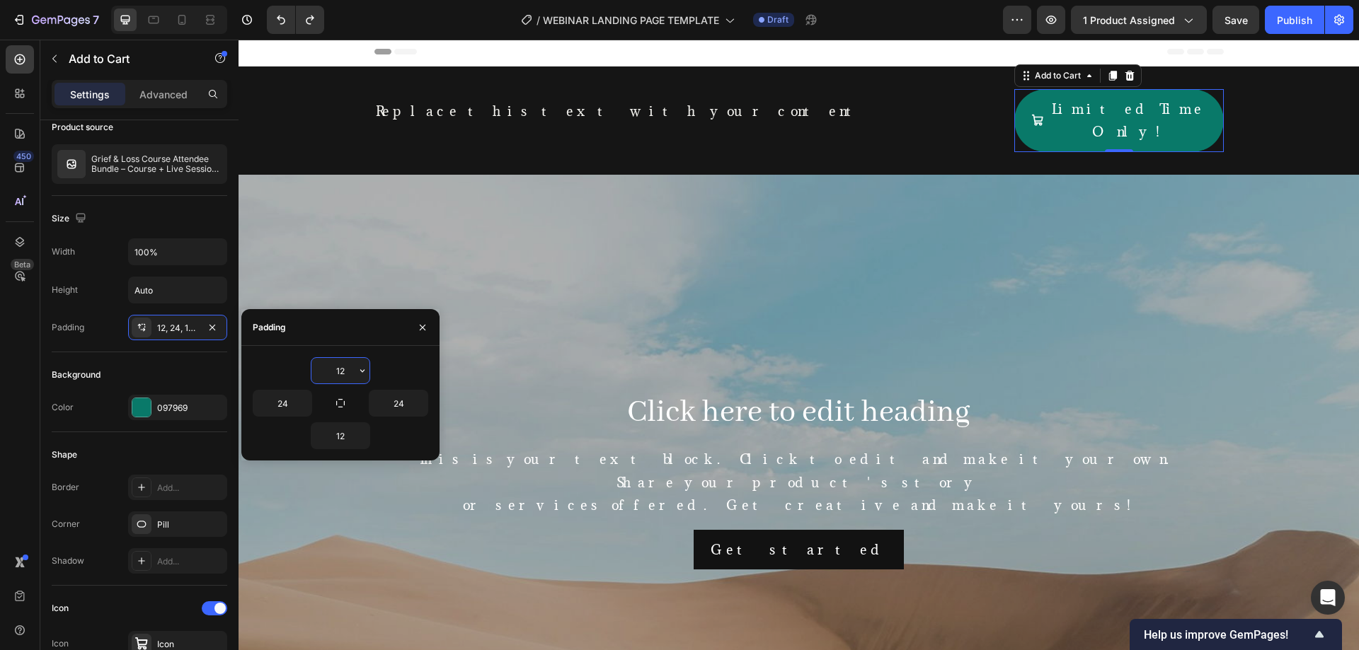
click at [342, 369] on input "12" at bounding box center [340, 370] width 58 height 25
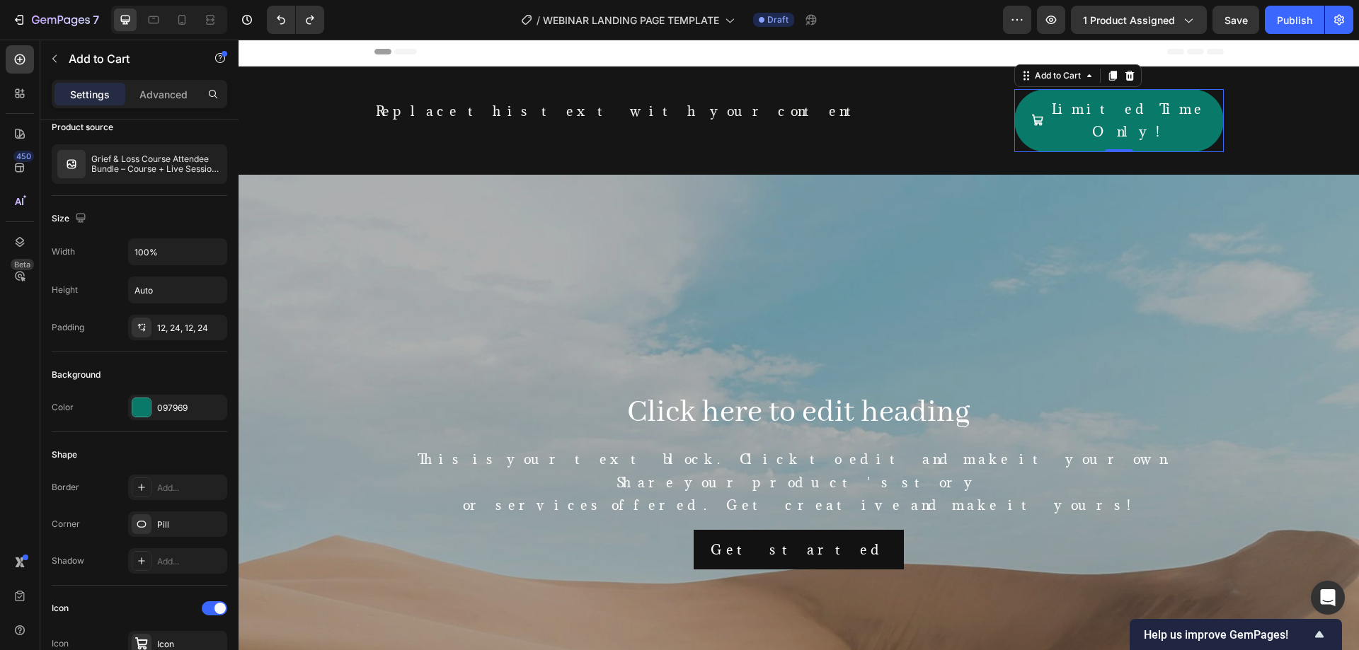
click at [0, 518] on div "450 Beta" at bounding box center [20, 345] width 40 height 611
click at [668, 16] on span "WEBINAR LANDING PAGE TEMPLATE" at bounding box center [631, 20] width 176 height 15
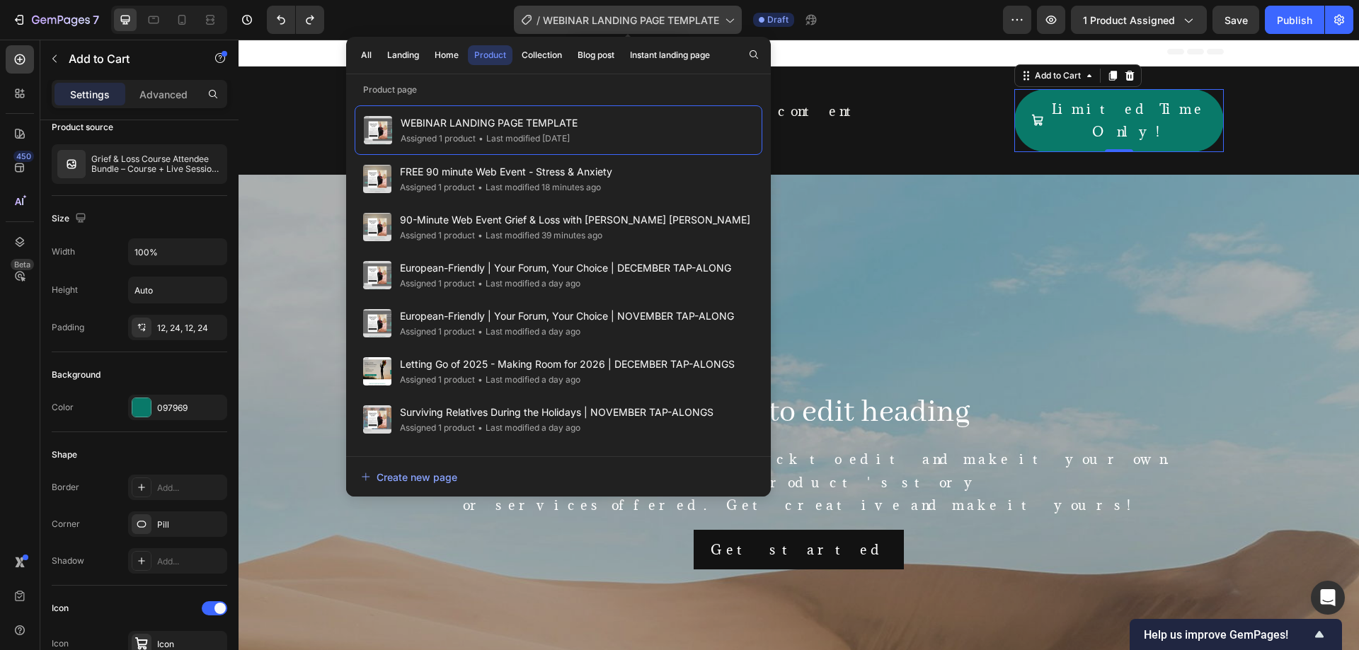
click at [668, 16] on span "WEBINAR LANDING PAGE TEMPLATE" at bounding box center [631, 20] width 176 height 15
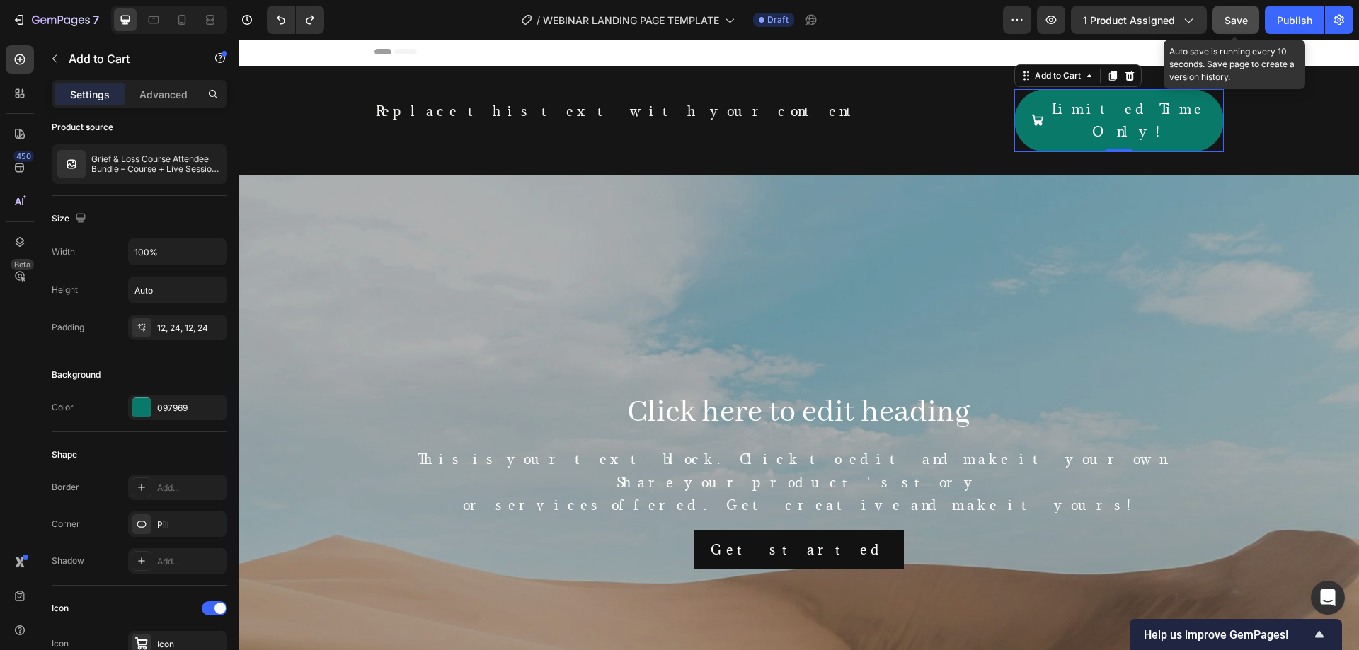
click at [1228, 17] on span "Save" at bounding box center [1235, 20] width 23 height 12
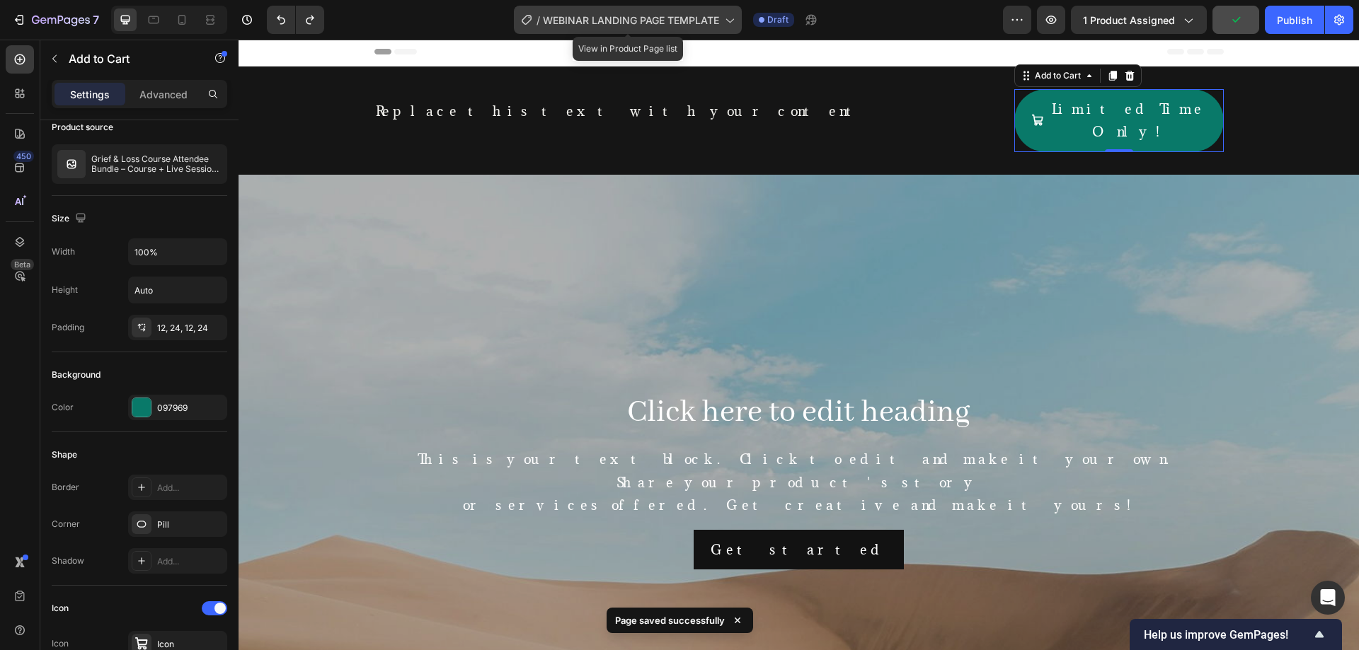
click at [694, 16] on span "WEBINAR LANDING PAGE TEMPLATE" at bounding box center [631, 20] width 176 height 15
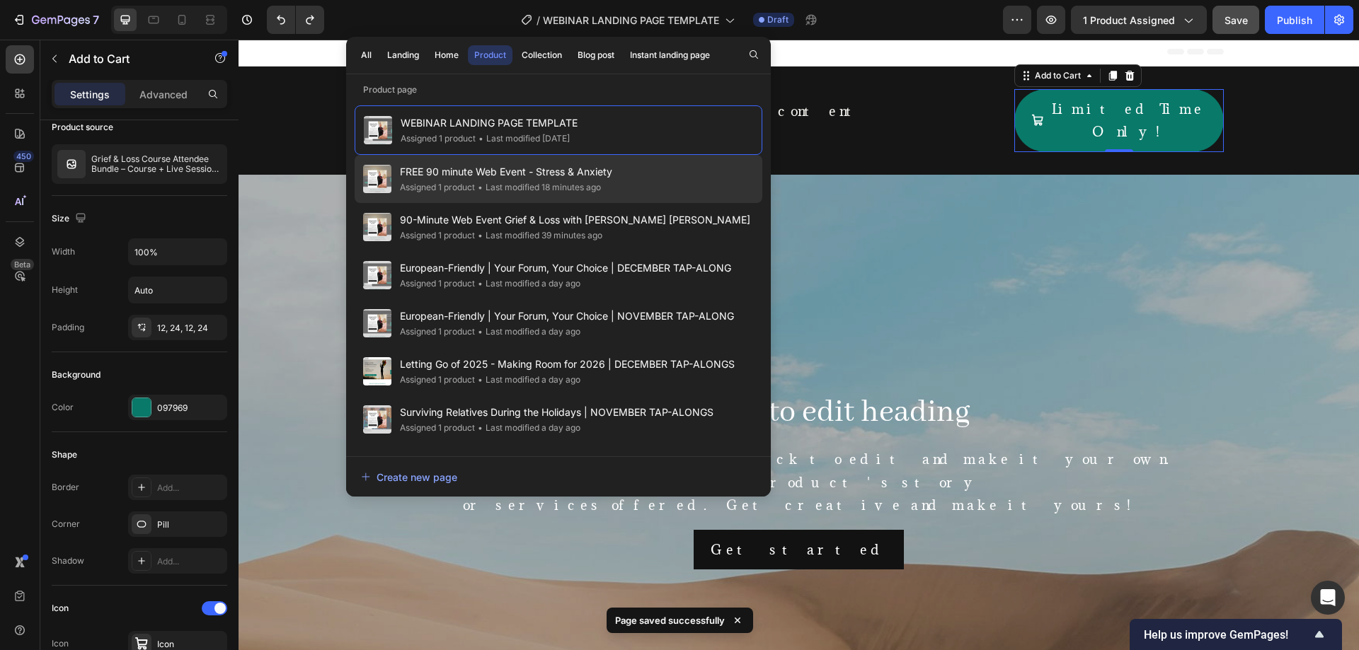
click at [626, 195] on div "FREE 90 minute Web Event - Stress & Anxiety Assigned 1 product • Last modified …" at bounding box center [559, 179] width 408 height 48
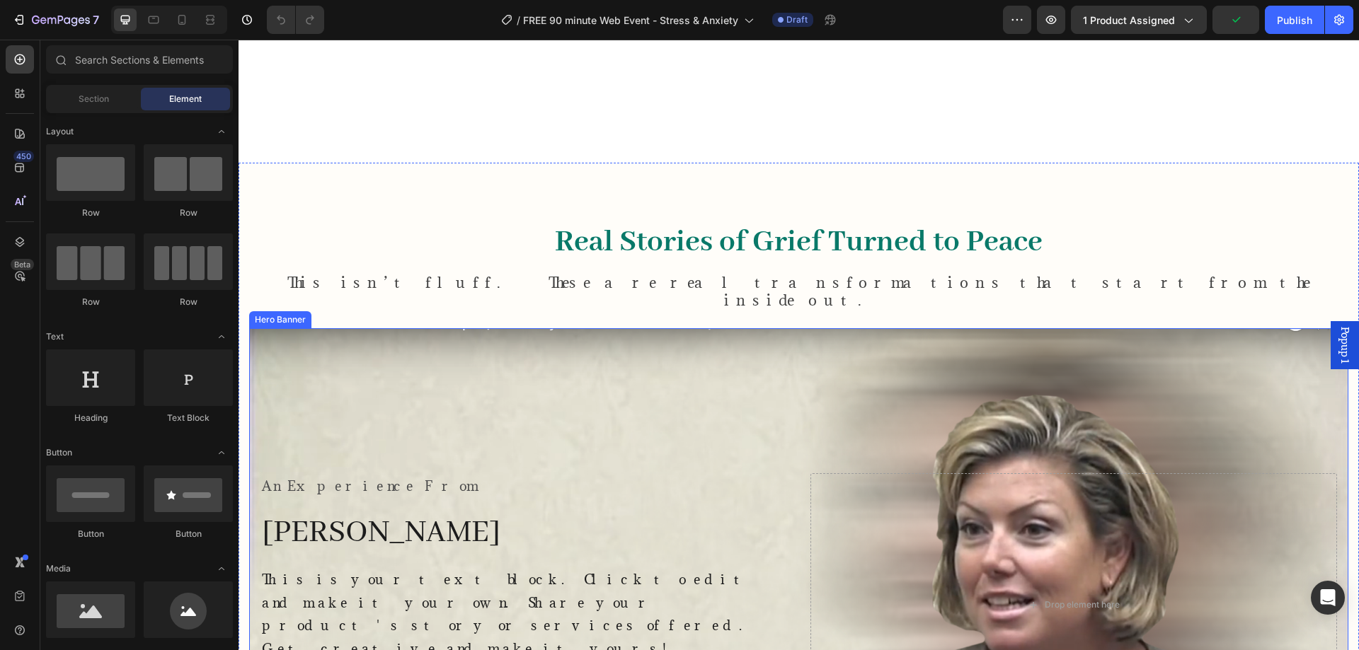
scroll to position [943, 0]
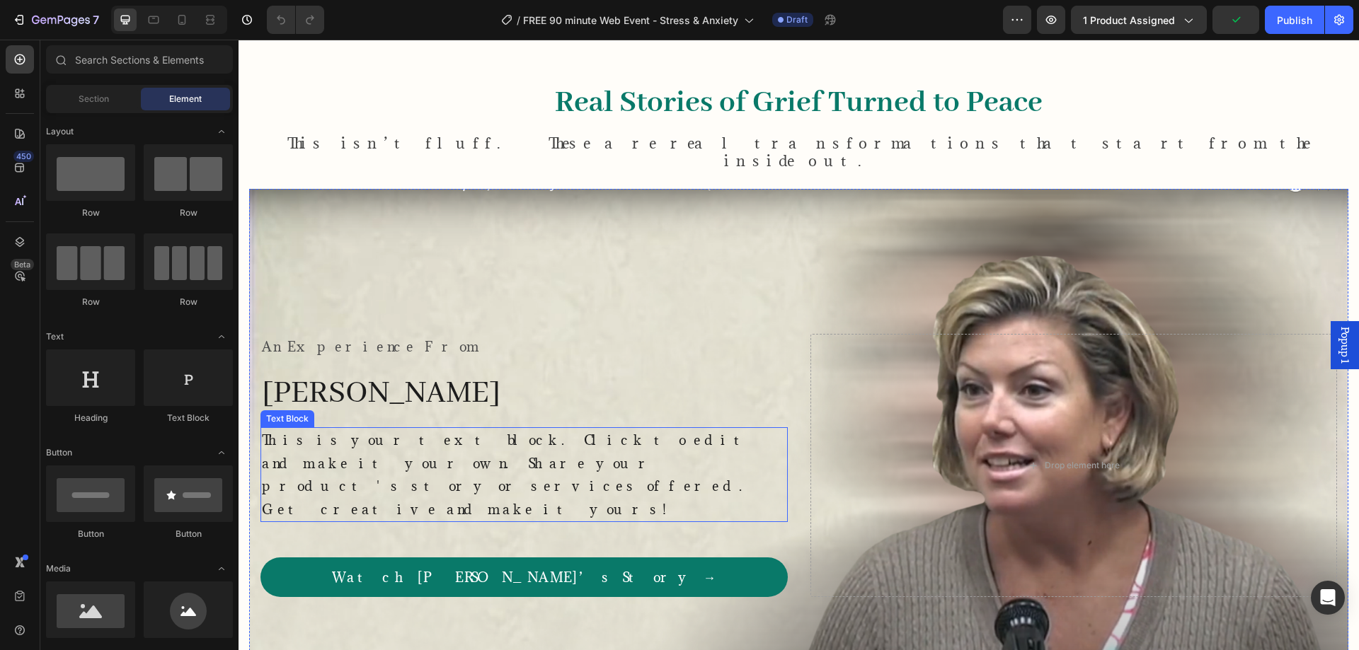
click at [536, 450] on div "This is your text block. Click to edit and make it your own. Share your product…" at bounding box center [523, 474] width 527 height 95
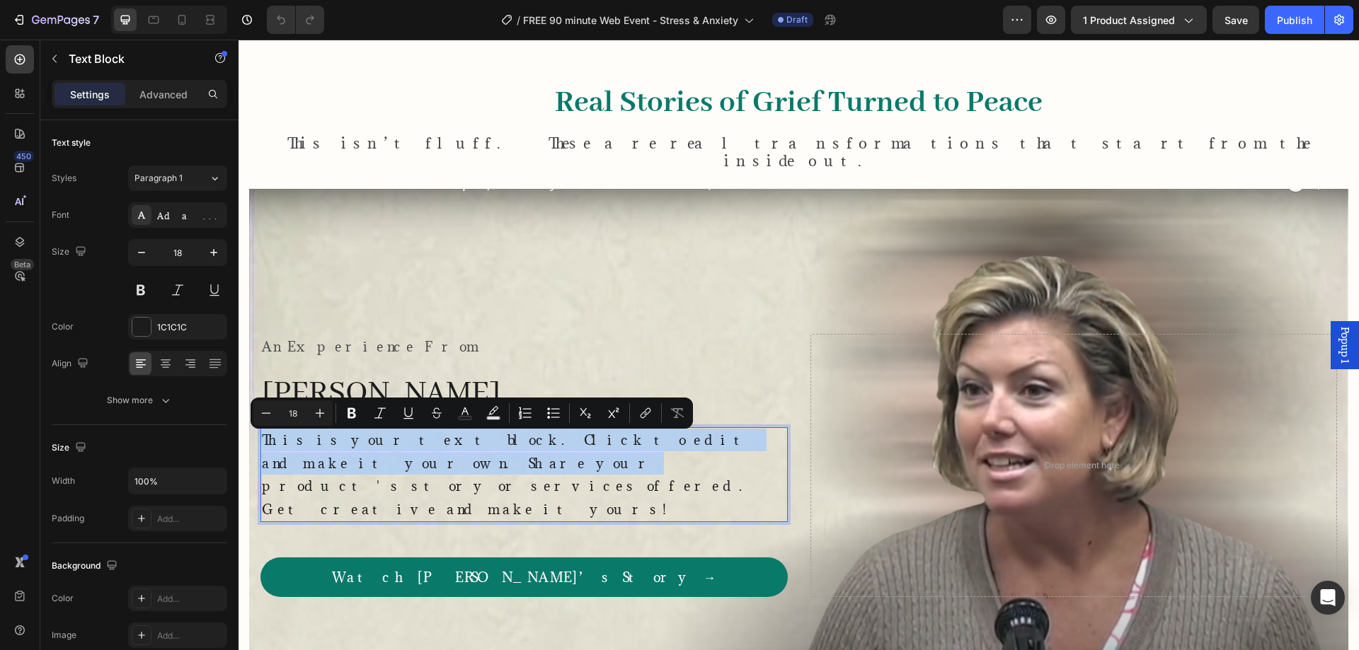
drag, startPoint x: 536, startPoint y: 450, endPoint x: 463, endPoint y: 459, distance: 74.2
click at [463, 459] on p "This is your text block. Click to edit and make it your own. Share your product…" at bounding box center [524, 475] width 524 height 92
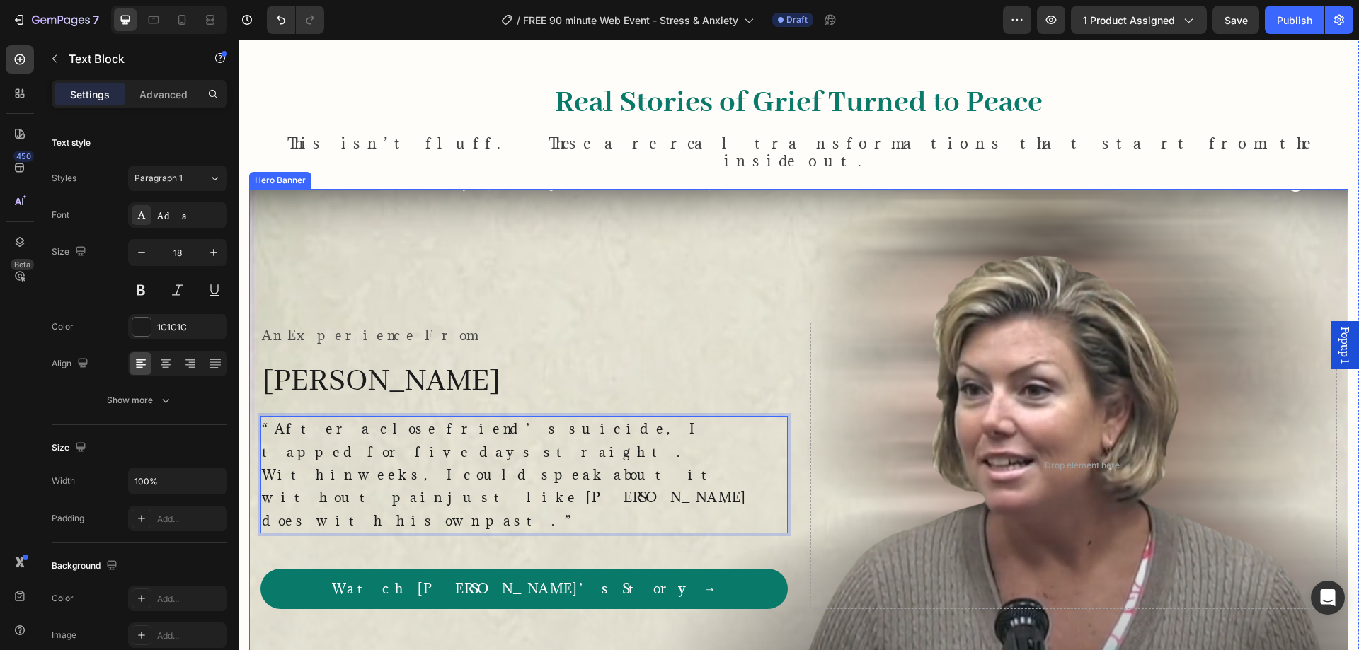
click at [488, 334] on div "An Experience From Text Block [PERSON_NAME] Heading “After a close friend’s sui…" at bounding box center [798, 466] width 1099 height 292
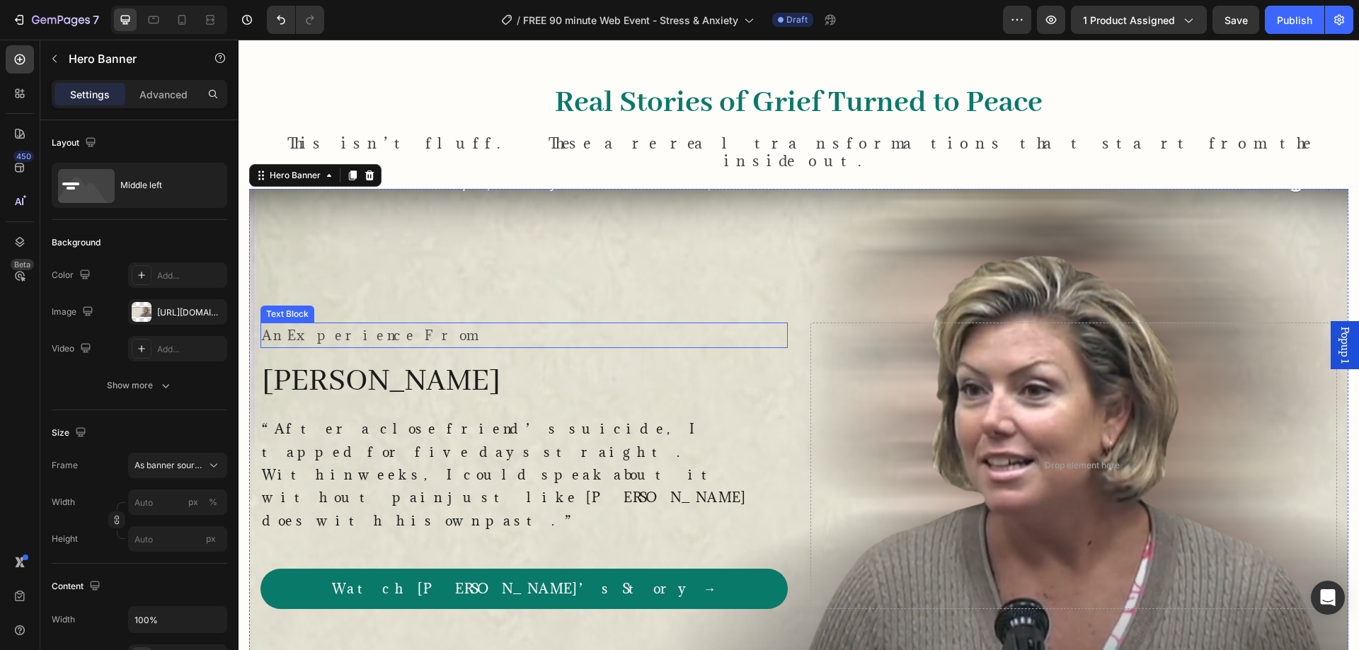
click at [423, 347] on p "An Experience From" at bounding box center [524, 335] width 524 height 23
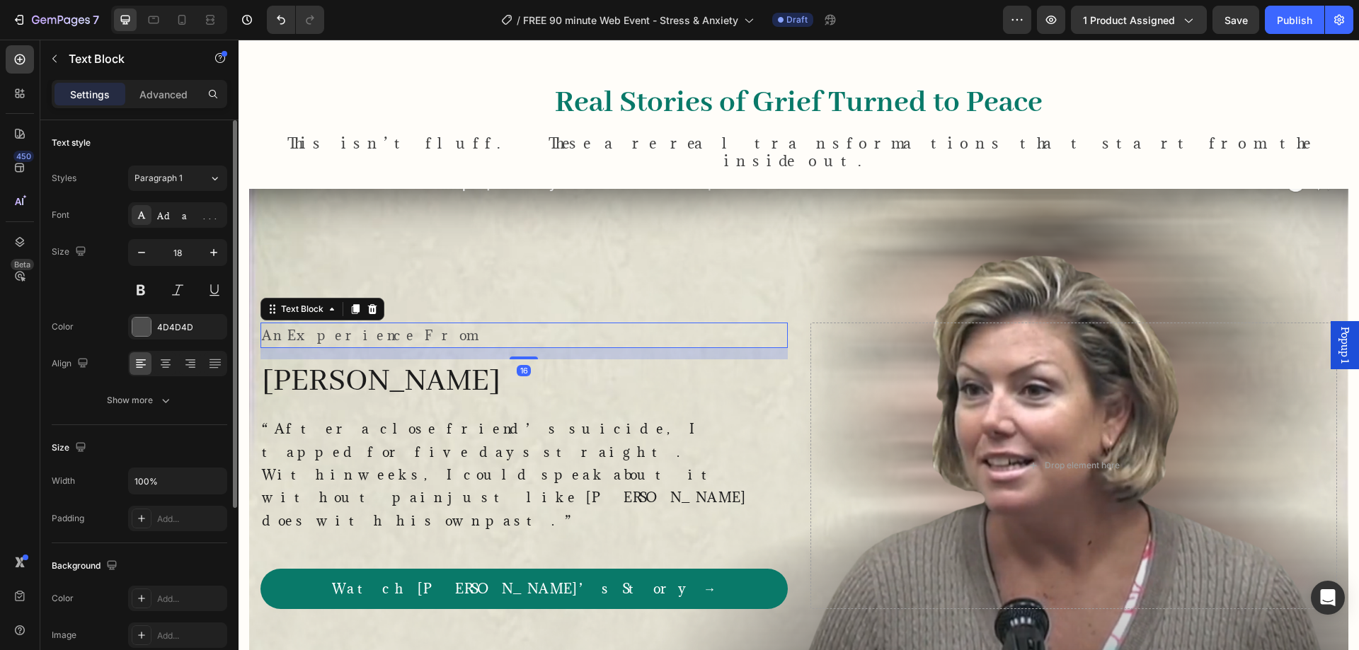
click at [199, 519] on div "Add..." at bounding box center [190, 519] width 67 height 13
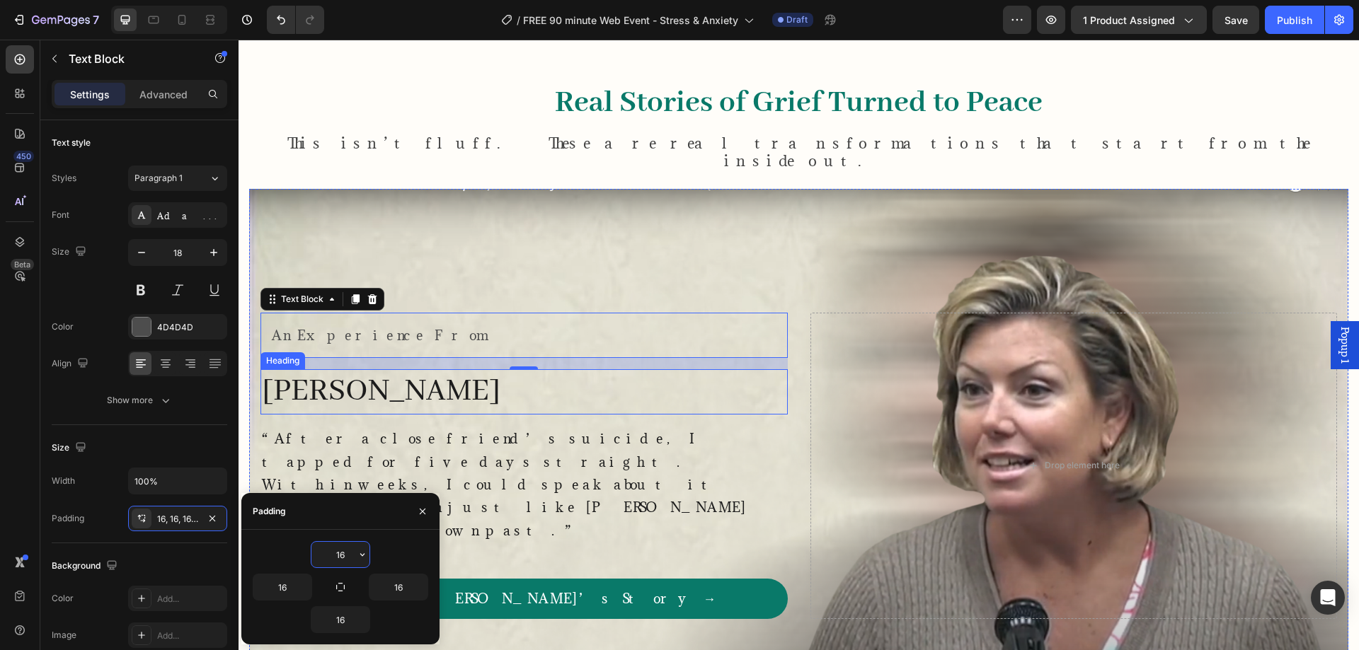
click at [388, 400] on h2 "[PERSON_NAME]" at bounding box center [523, 391] width 527 height 45
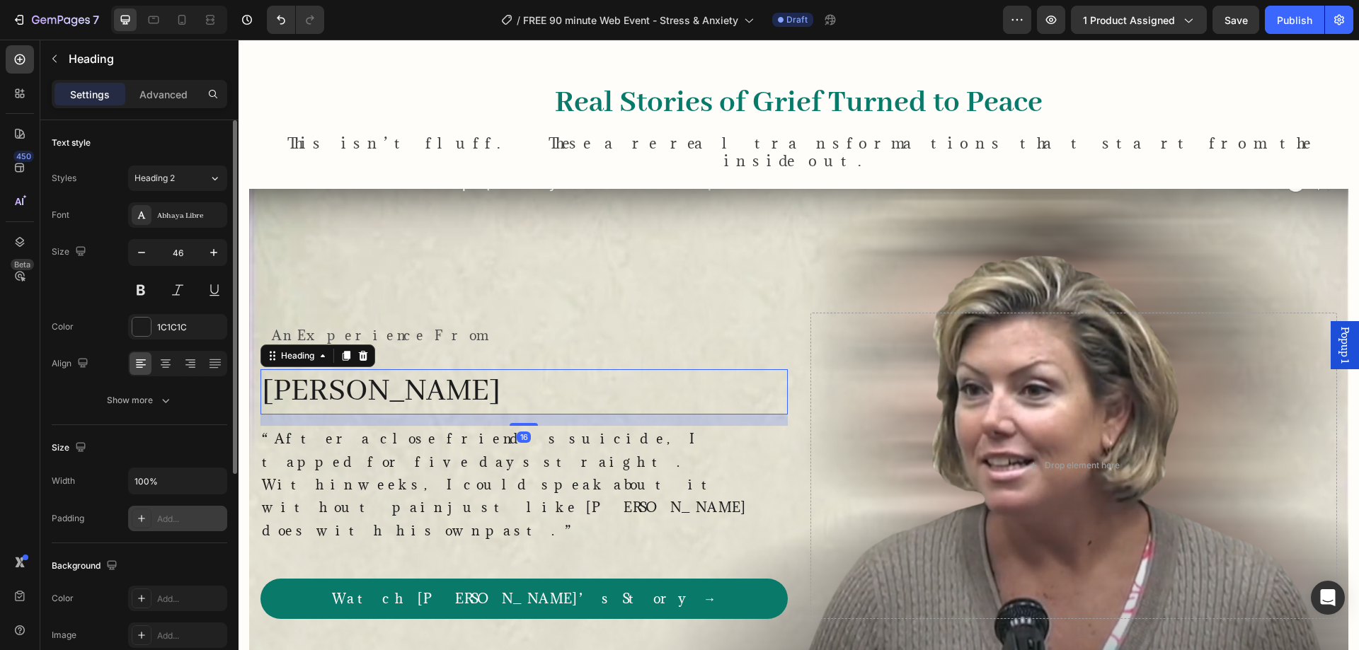
click at [170, 522] on div "Add..." at bounding box center [190, 519] width 67 height 13
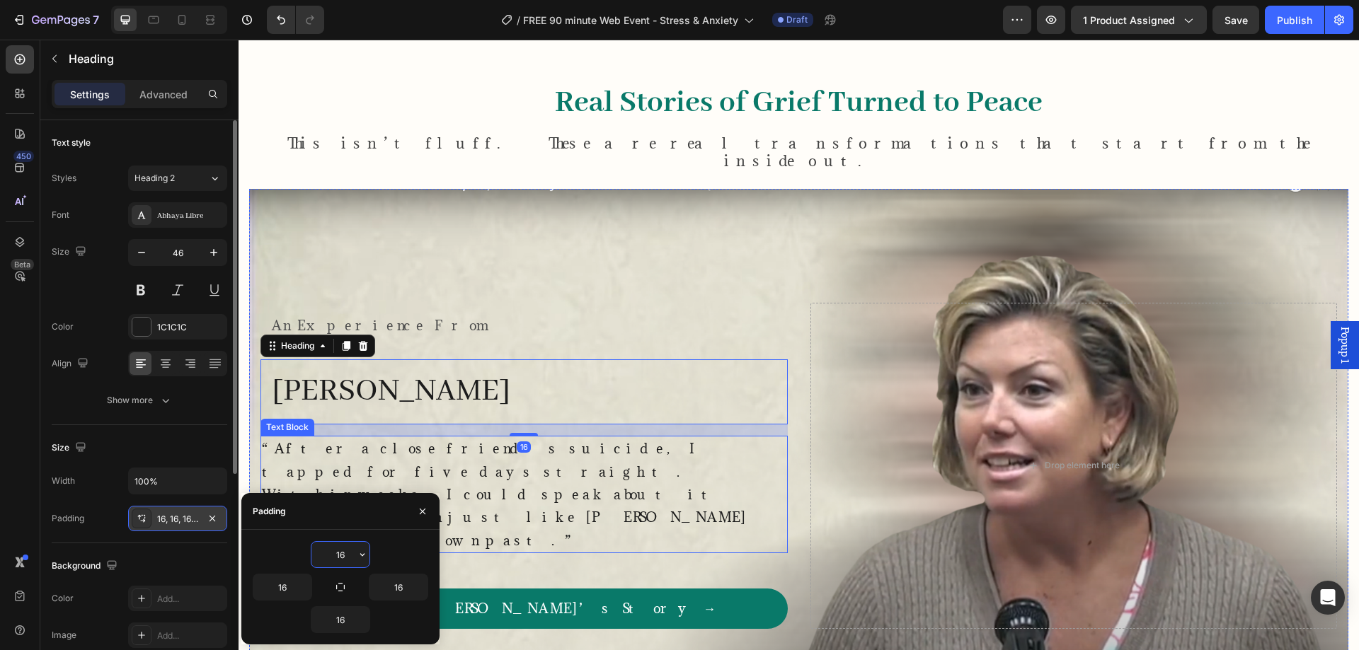
click at [371, 468] on p "“After a close friend’s suicide, I tapped for five days straight. Within weeks,…" at bounding box center [524, 494] width 524 height 115
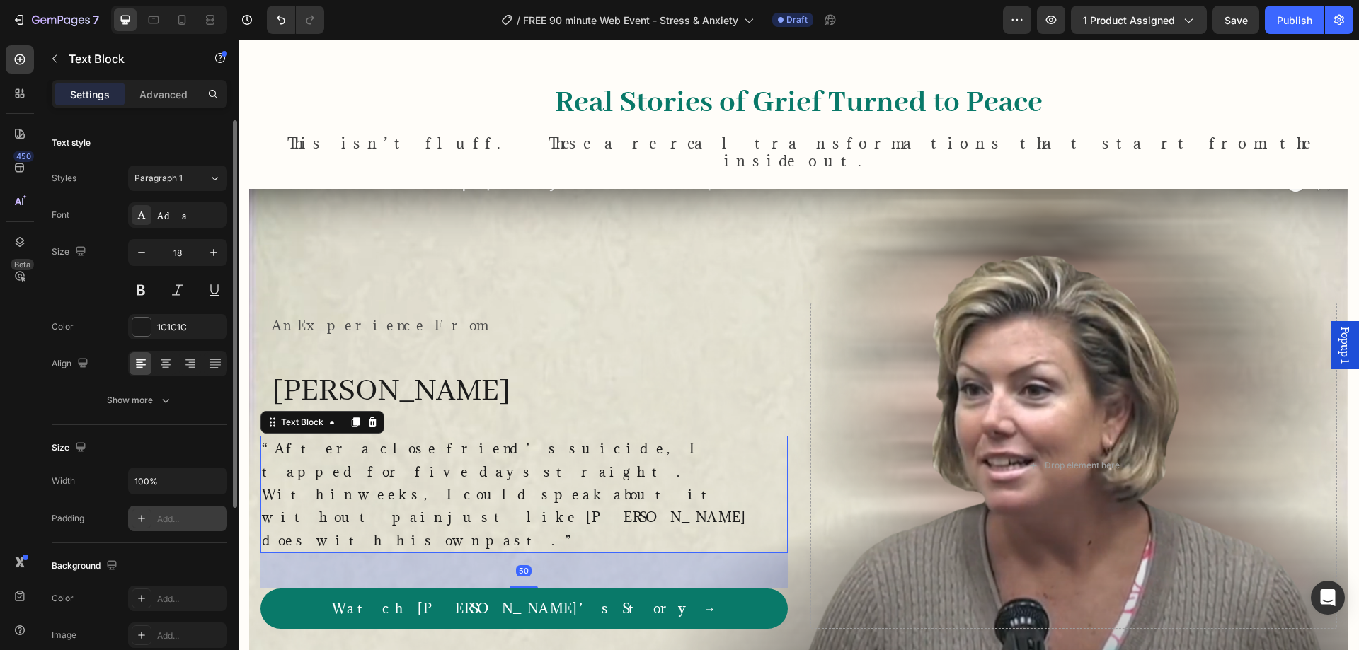
click at [166, 514] on div "Add..." at bounding box center [190, 519] width 67 height 13
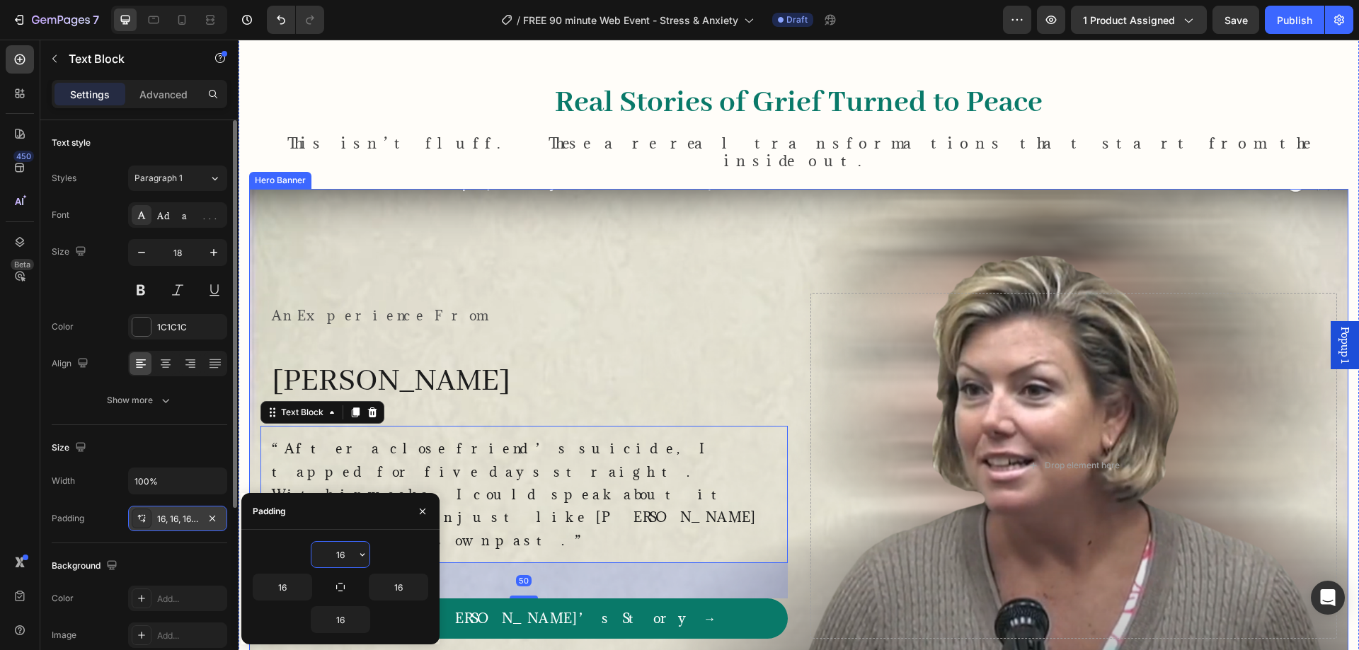
click at [548, 267] on div "Background Image" at bounding box center [798, 466] width 1099 height 554
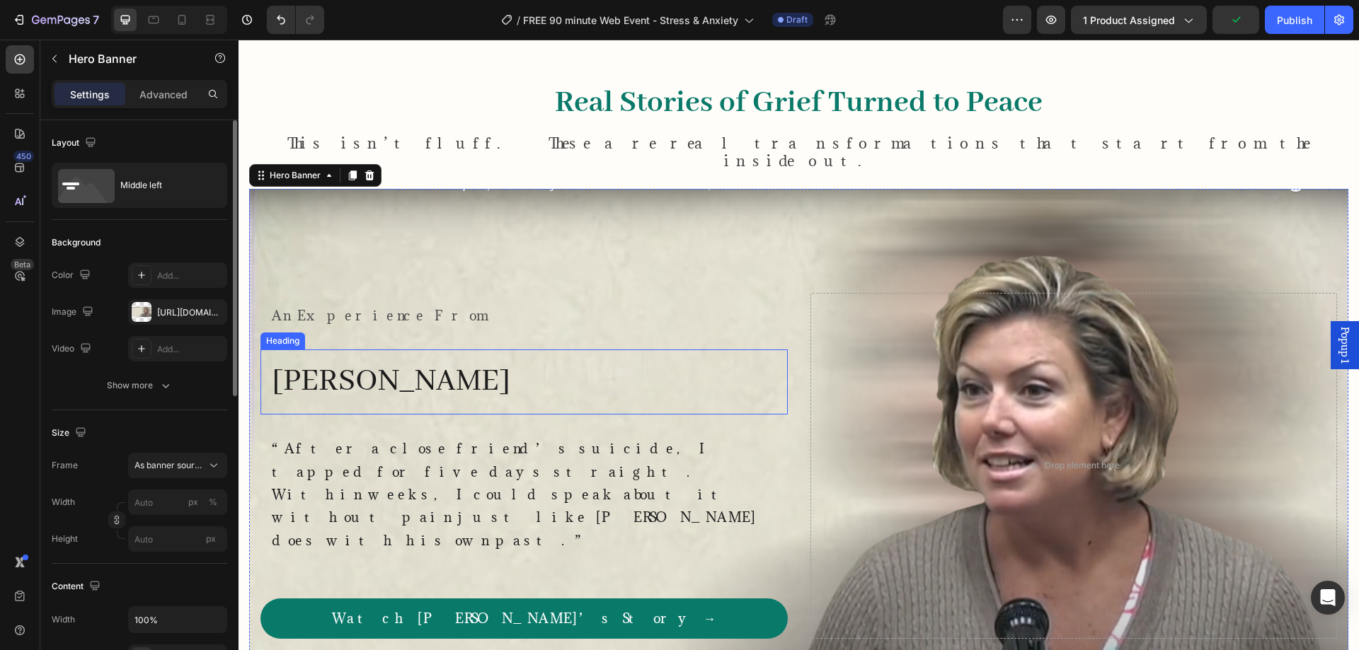
click at [420, 387] on h2 "[PERSON_NAME]" at bounding box center [523, 382] width 527 height 65
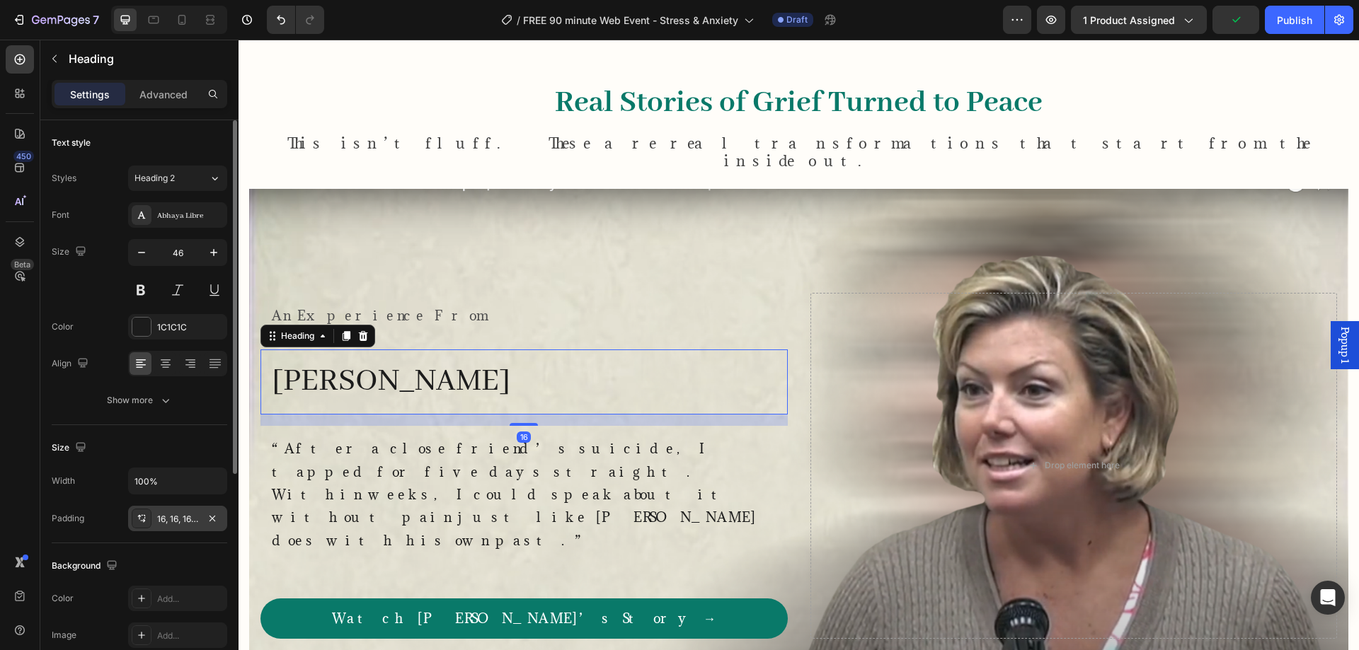
click at [180, 526] on div "16, 16, 16, 16" at bounding box center [177, 518] width 99 height 25
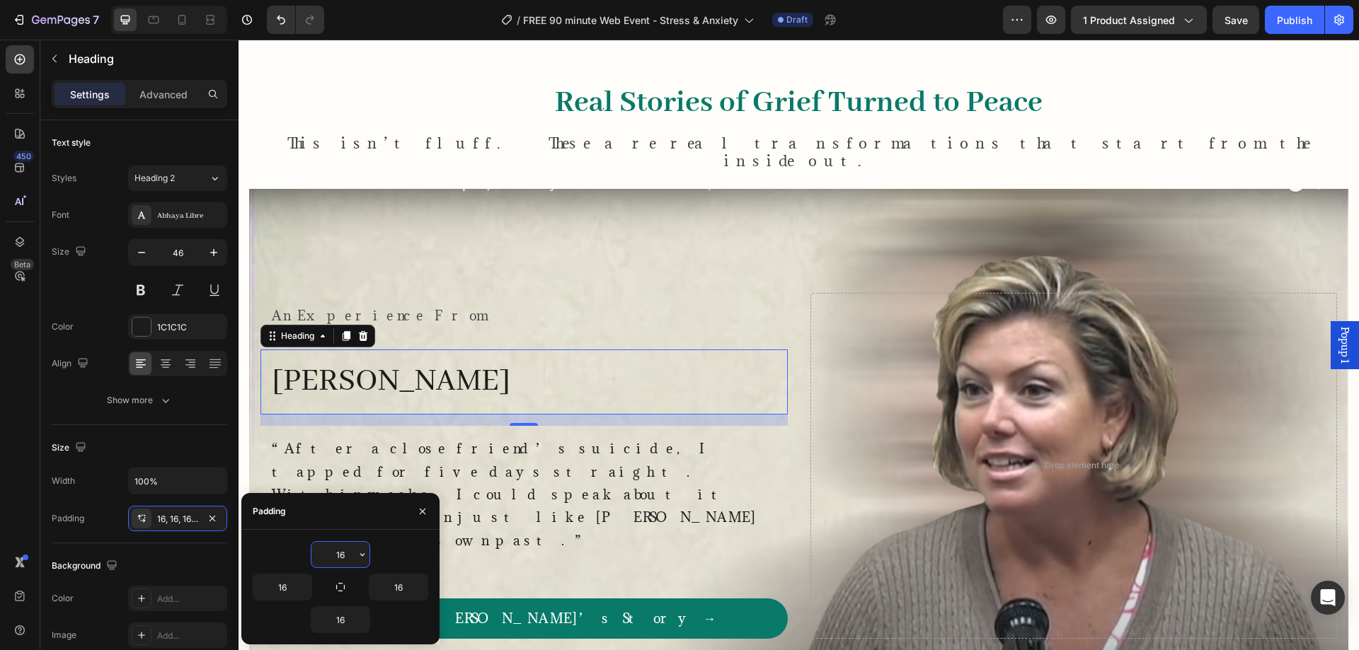
click at [353, 557] on input "16" at bounding box center [340, 554] width 58 height 25
click at [361, 551] on icon "button" at bounding box center [362, 554] width 11 height 11
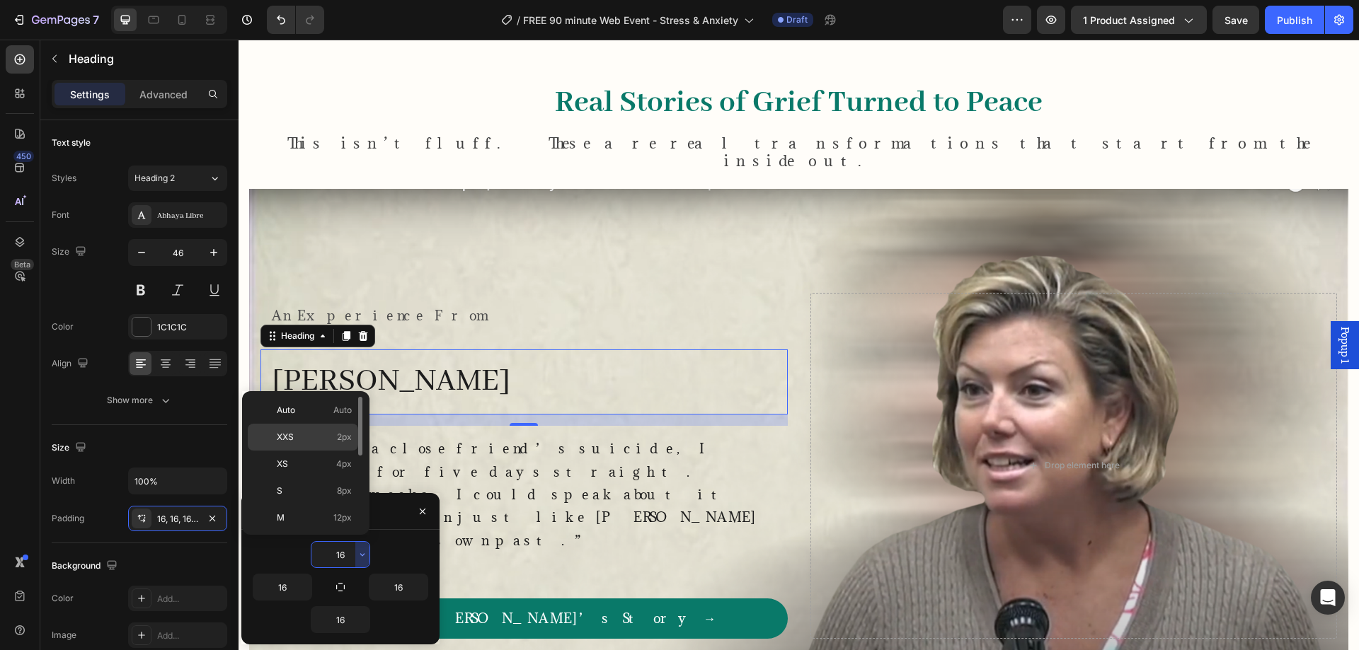
click at [344, 444] on div "XXS 2px" at bounding box center [303, 437] width 110 height 27
type input "2"
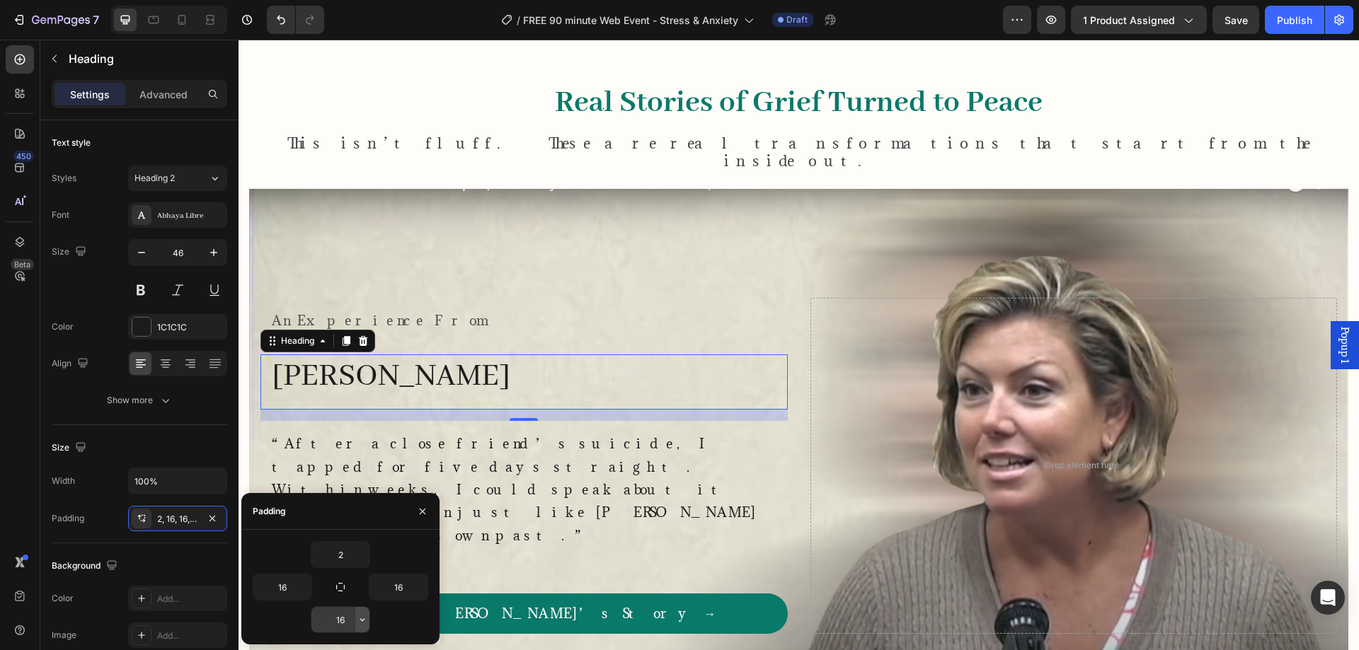
click at [359, 623] on icon "button" at bounding box center [362, 619] width 11 height 11
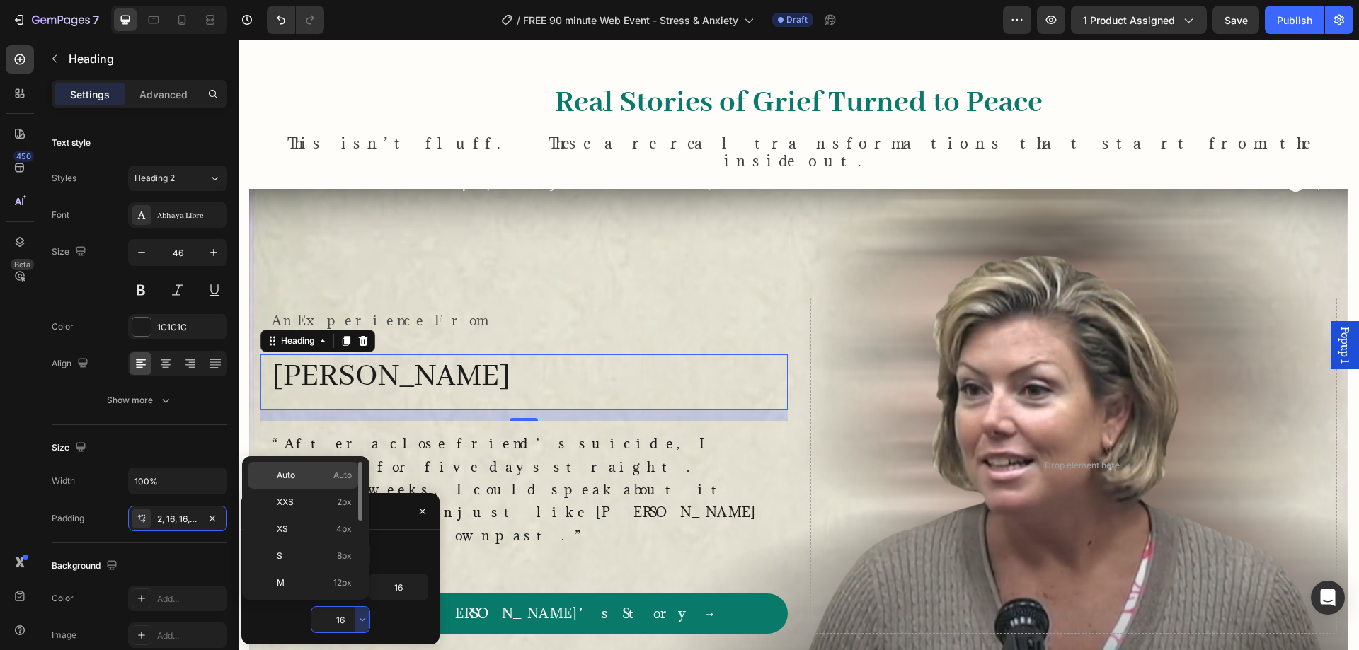
click at [311, 474] on p "Auto Auto" at bounding box center [314, 475] width 75 height 13
type input "Auto"
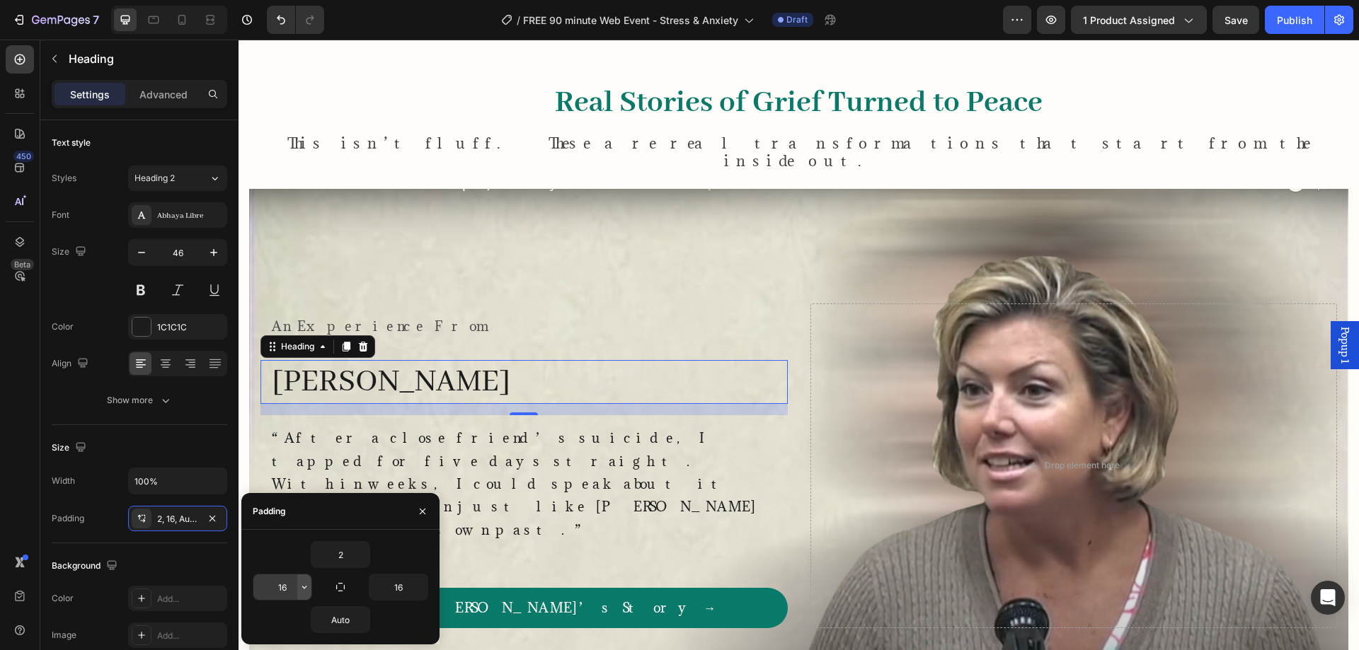
click at [302, 588] on icon "button" at bounding box center [304, 587] width 11 height 11
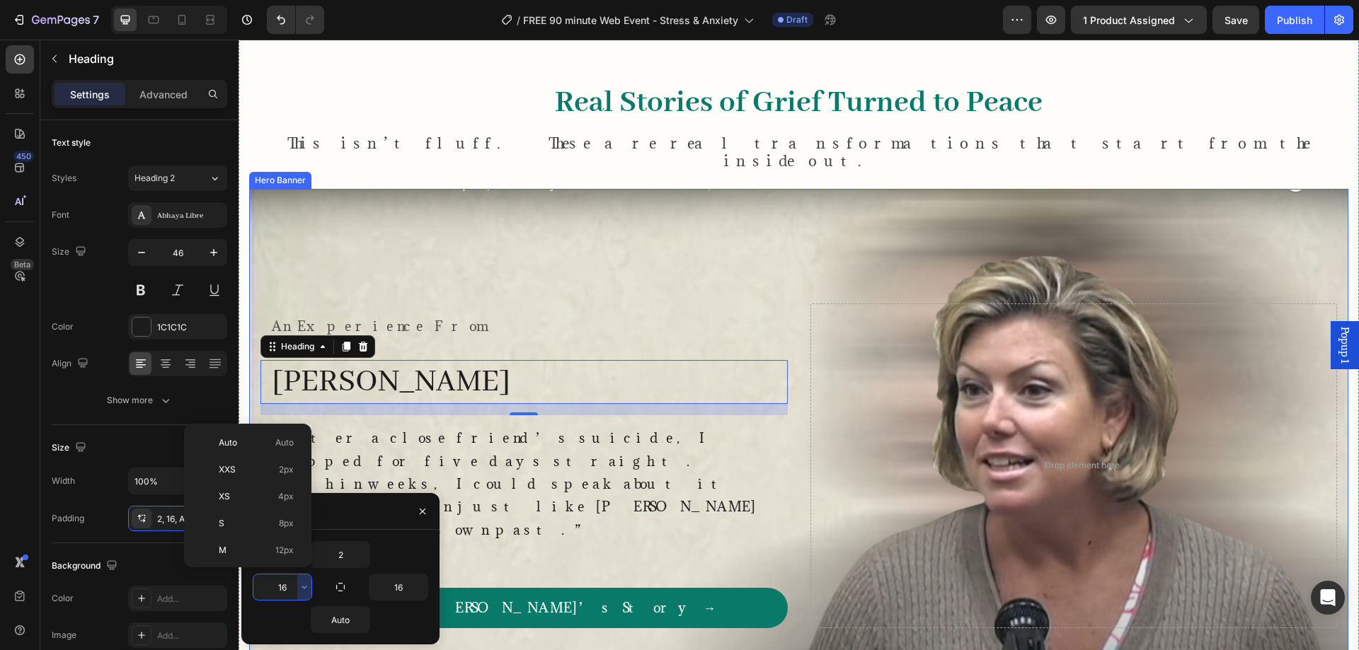
click at [565, 238] on div "Background Image" at bounding box center [798, 466] width 1099 height 554
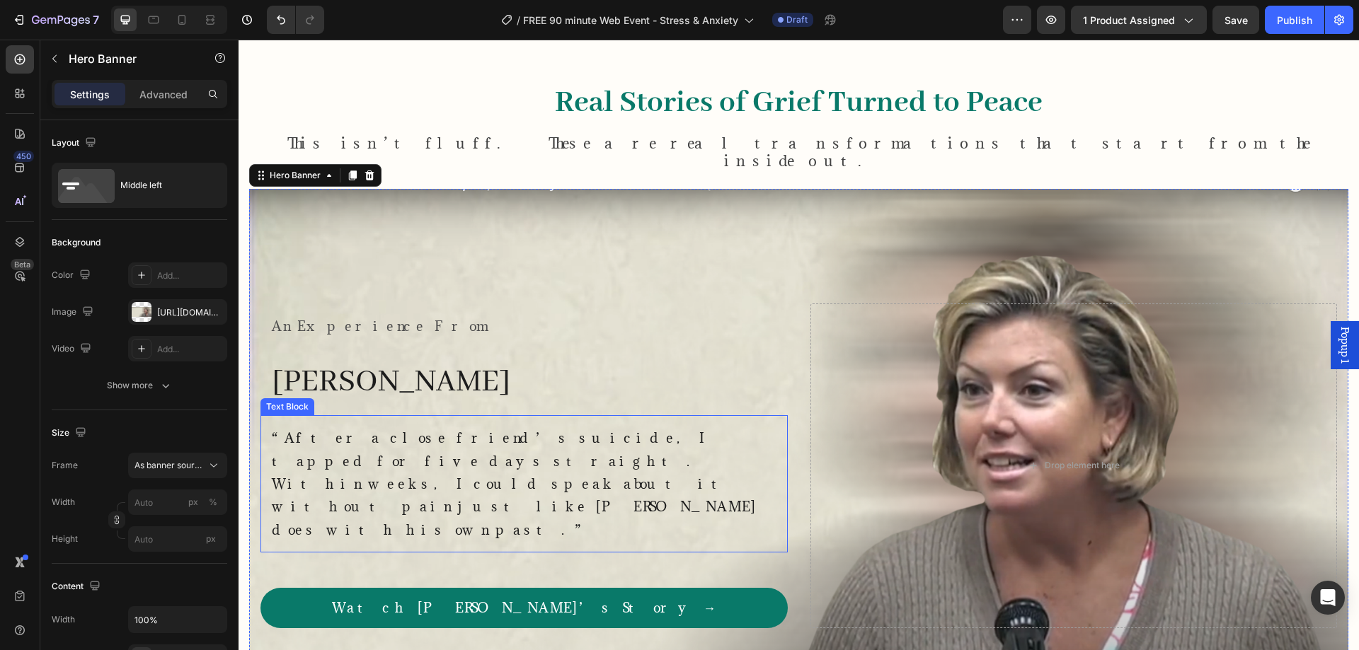
click at [551, 447] on p "“After a close friend’s suicide, I tapped for five days straight. Within weeks,…" at bounding box center [524, 484] width 505 height 115
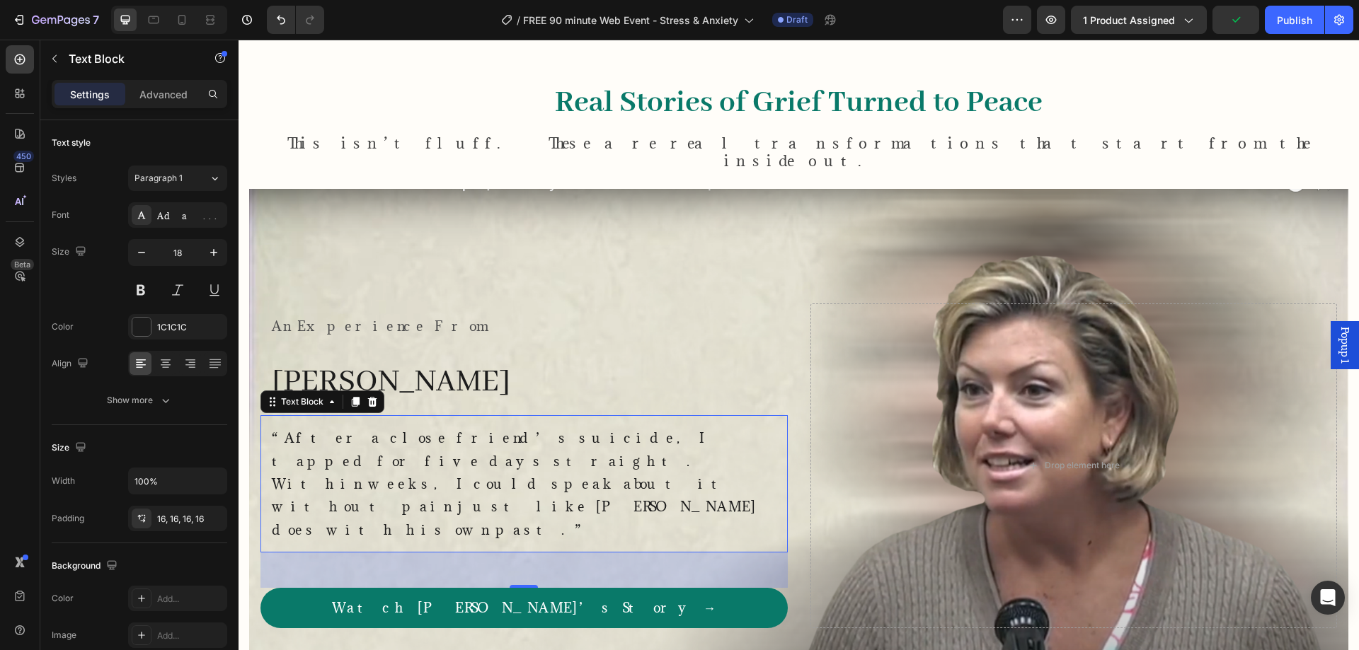
click at [0, 450] on div "450 Beta" at bounding box center [20, 345] width 40 height 611
click at [727, 236] on div "Background Image" at bounding box center [798, 466] width 1099 height 554
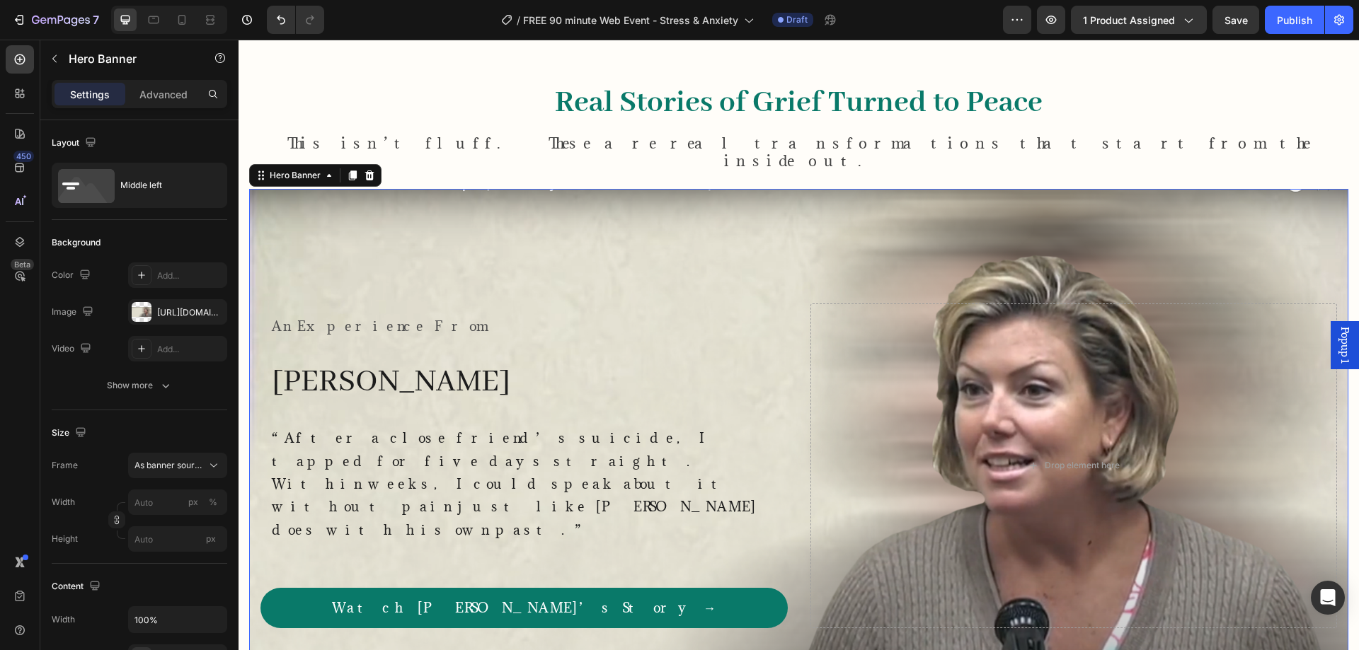
click at [529, 237] on div "Background Image" at bounding box center [798, 466] width 1099 height 554
click at [213, 311] on icon "button" at bounding box center [212, 312] width 6 height 6
type input "100"
type input "Auto"
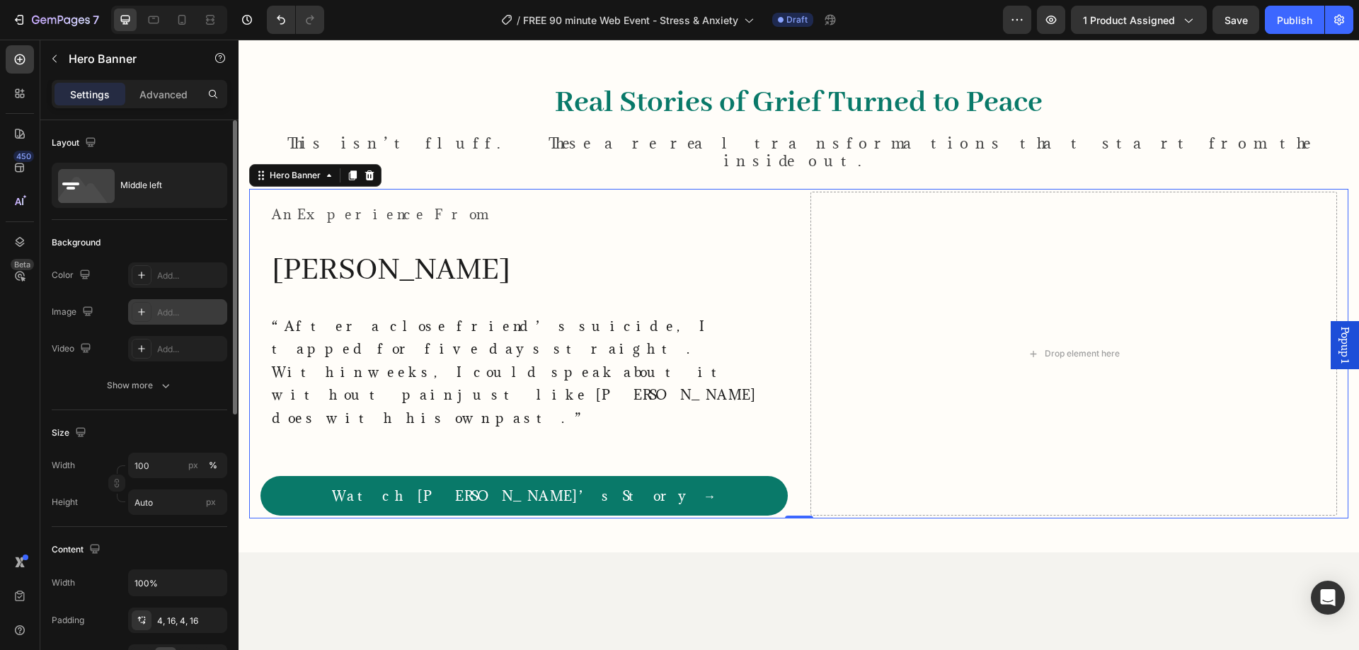
click at [174, 318] on div "Add..." at bounding box center [190, 312] width 67 height 13
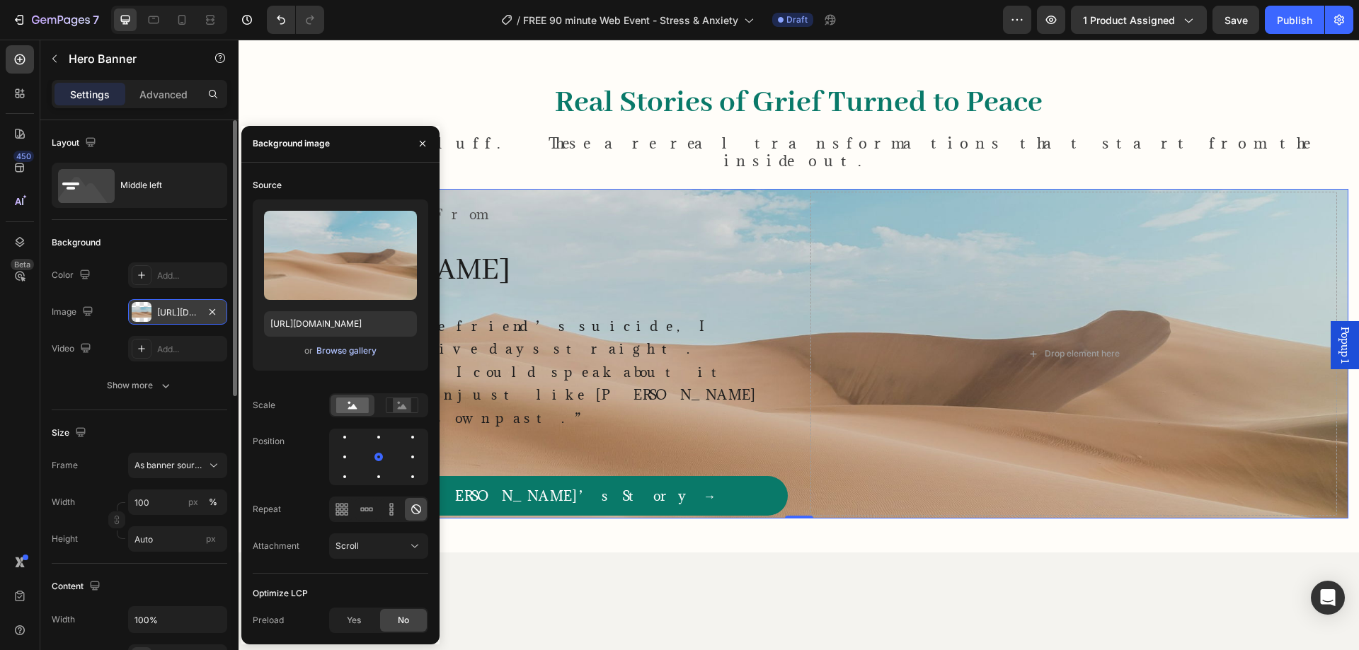
click at [349, 350] on div "Browse gallery" at bounding box center [346, 351] width 60 height 13
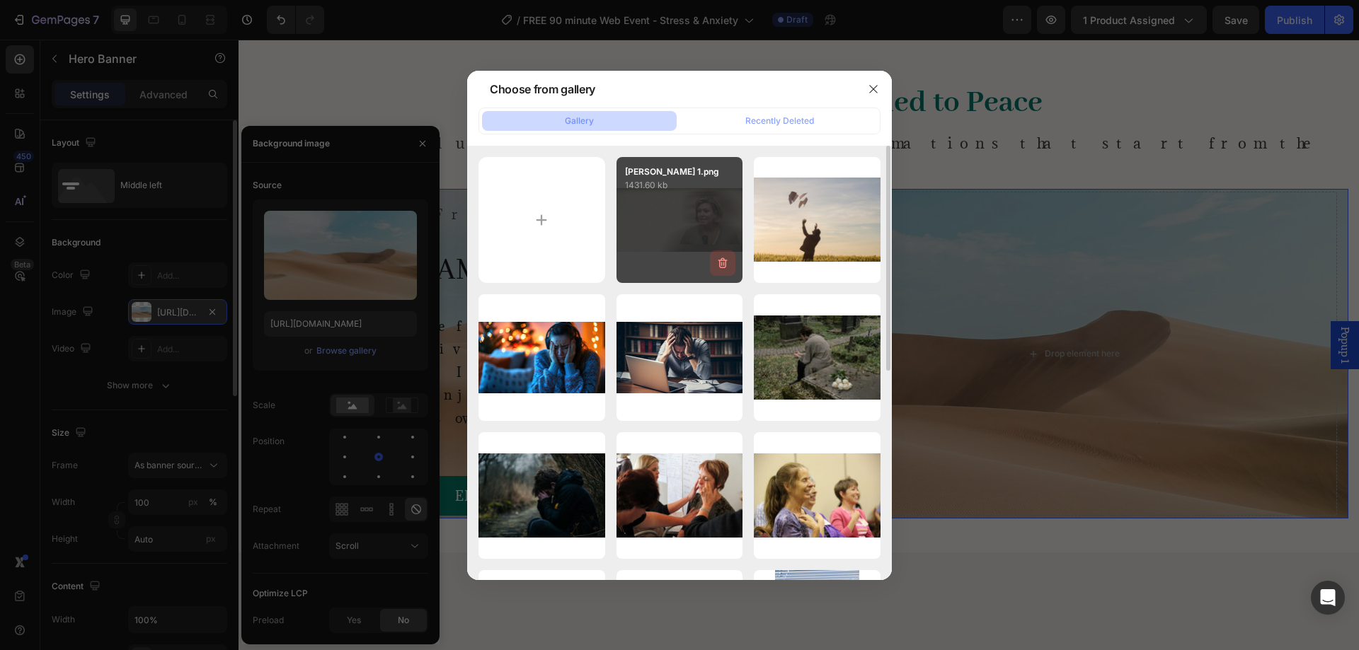
click at [717, 265] on icon "button" at bounding box center [722, 263] width 14 height 14
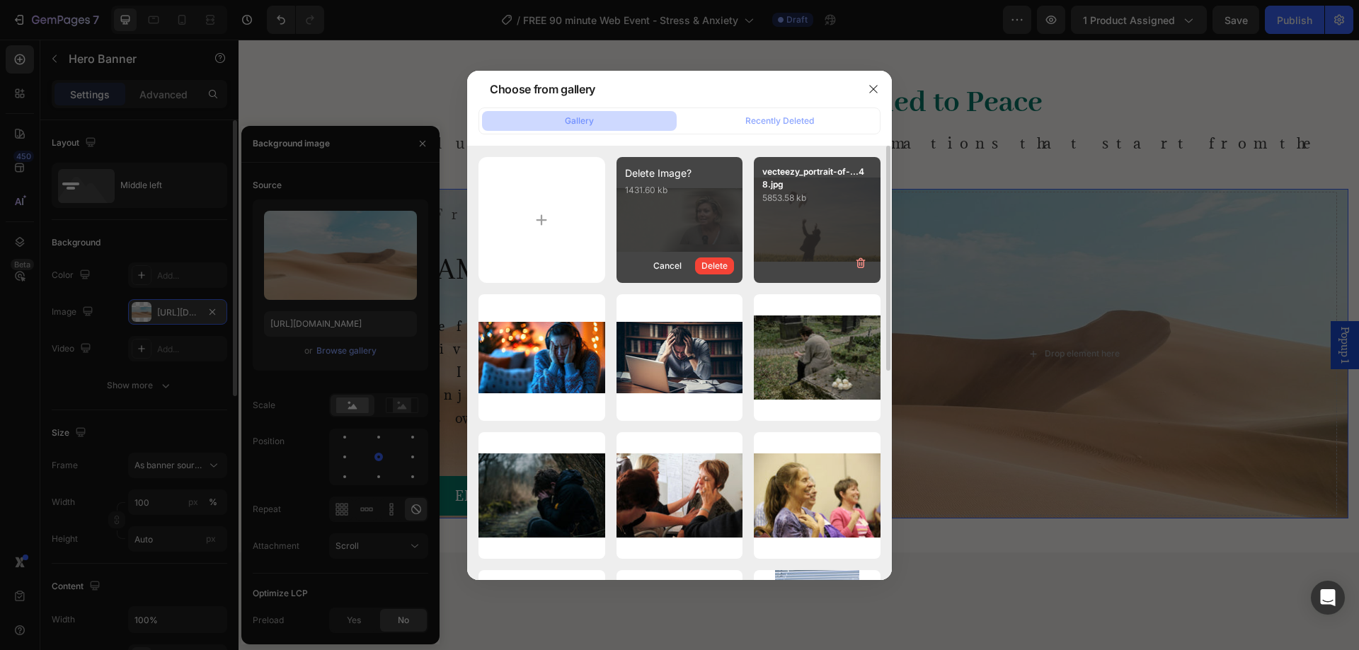
click at [710, 269] on div "Delete" at bounding box center [714, 266] width 26 height 13
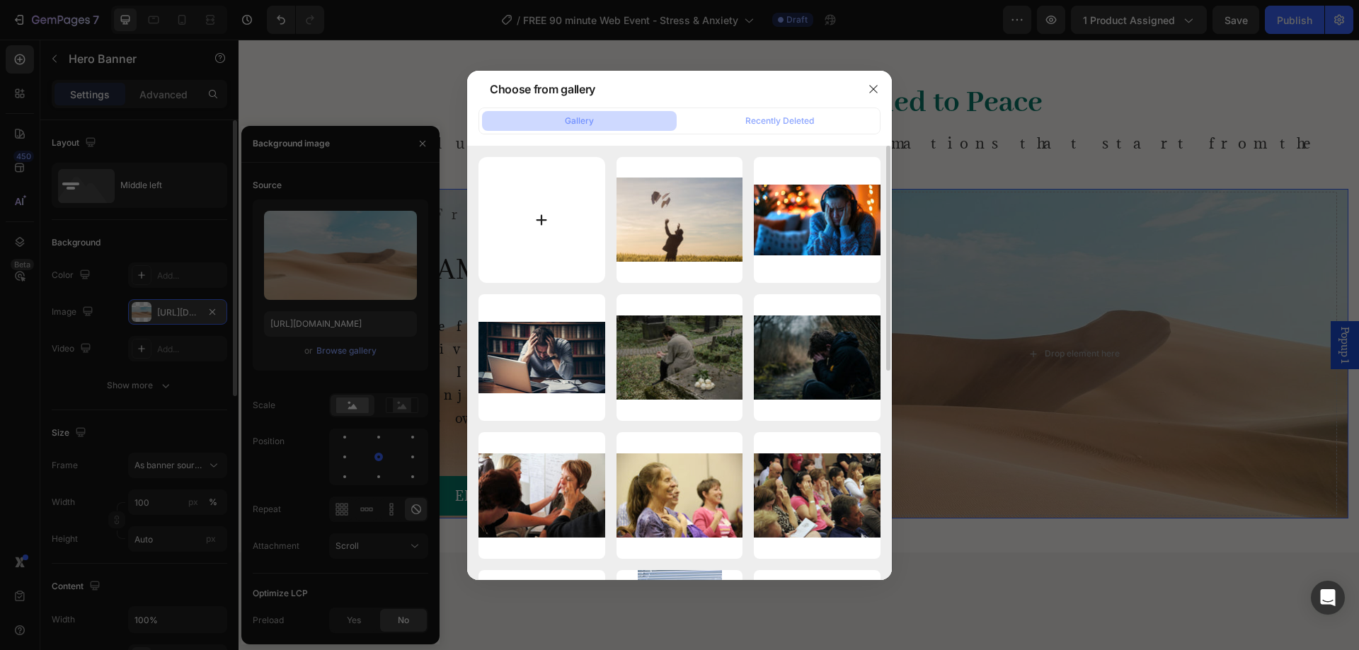
click at [566, 222] on input "file" at bounding box center [541, 220] width 127 height 127
type input "C:\fakepath\[PERSON_NAME] 1.png"
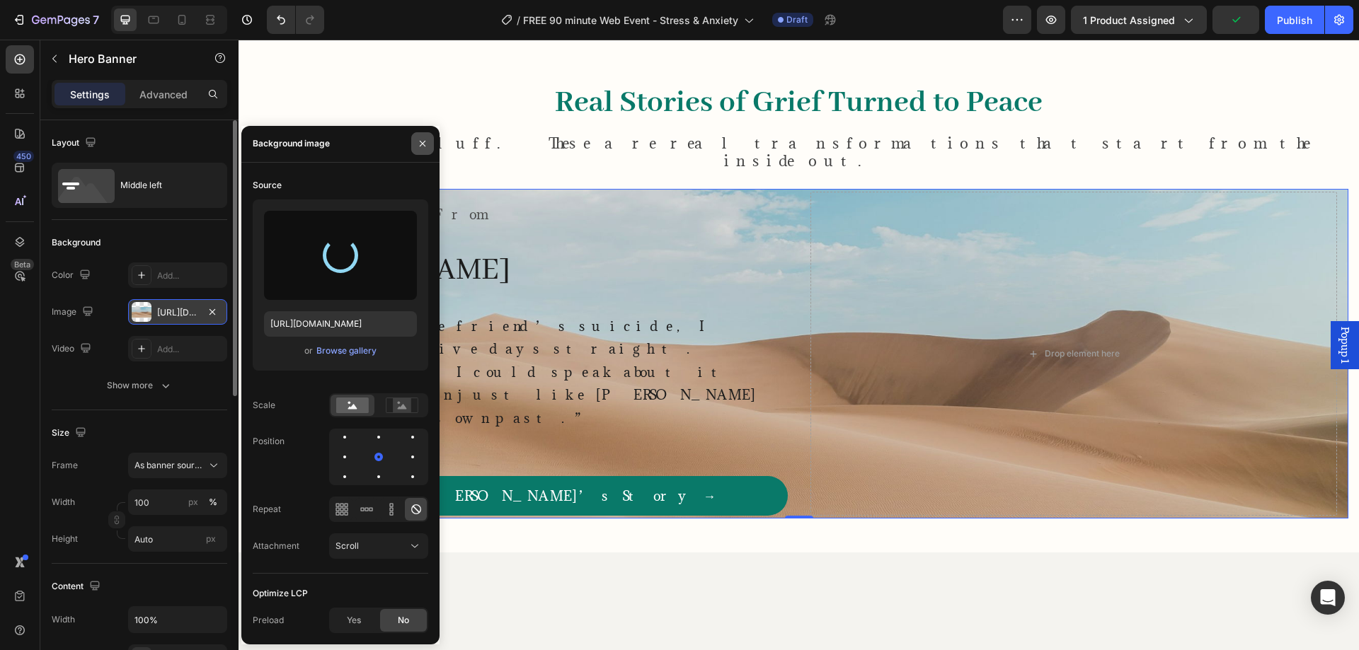
type input "[URL][DOMAIN_NAME]"
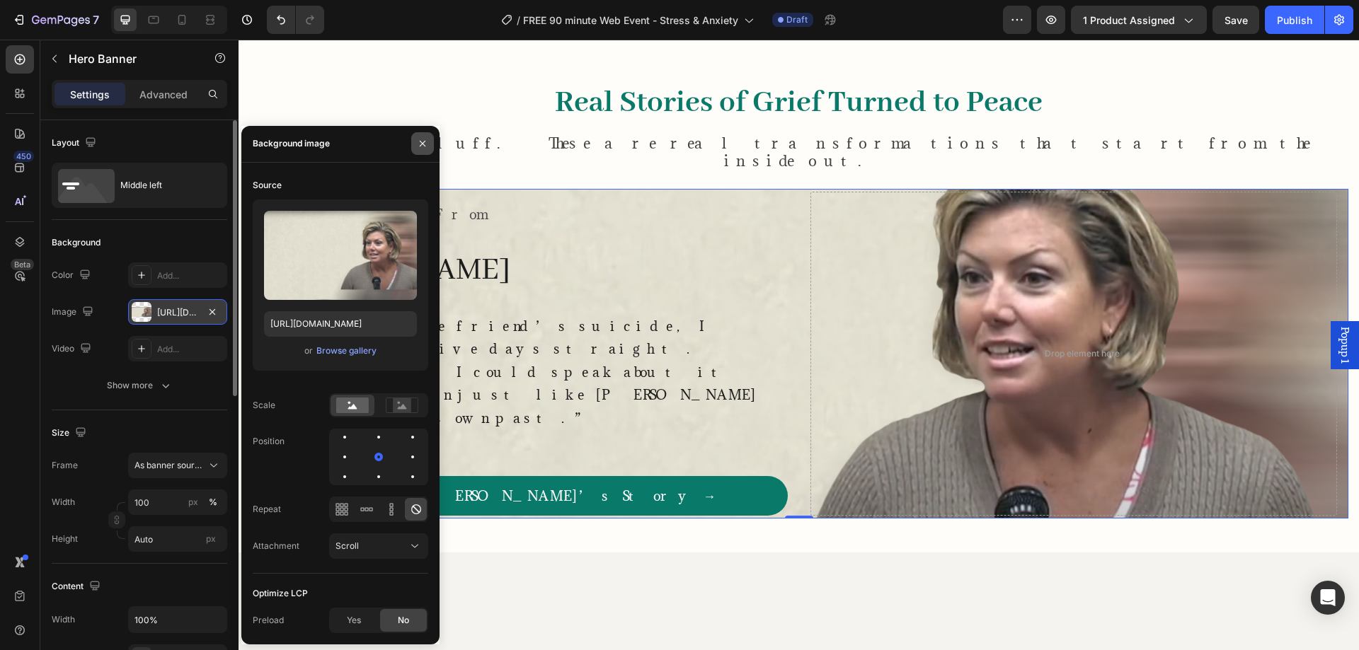
drag, startPoint x: 418, startPoint y: 143, endPoint x: 54, endPoint y: 202, distance: 368.6
click at [418, 143] on icon "button" at bounding box center [422, 143] width 11 height 11
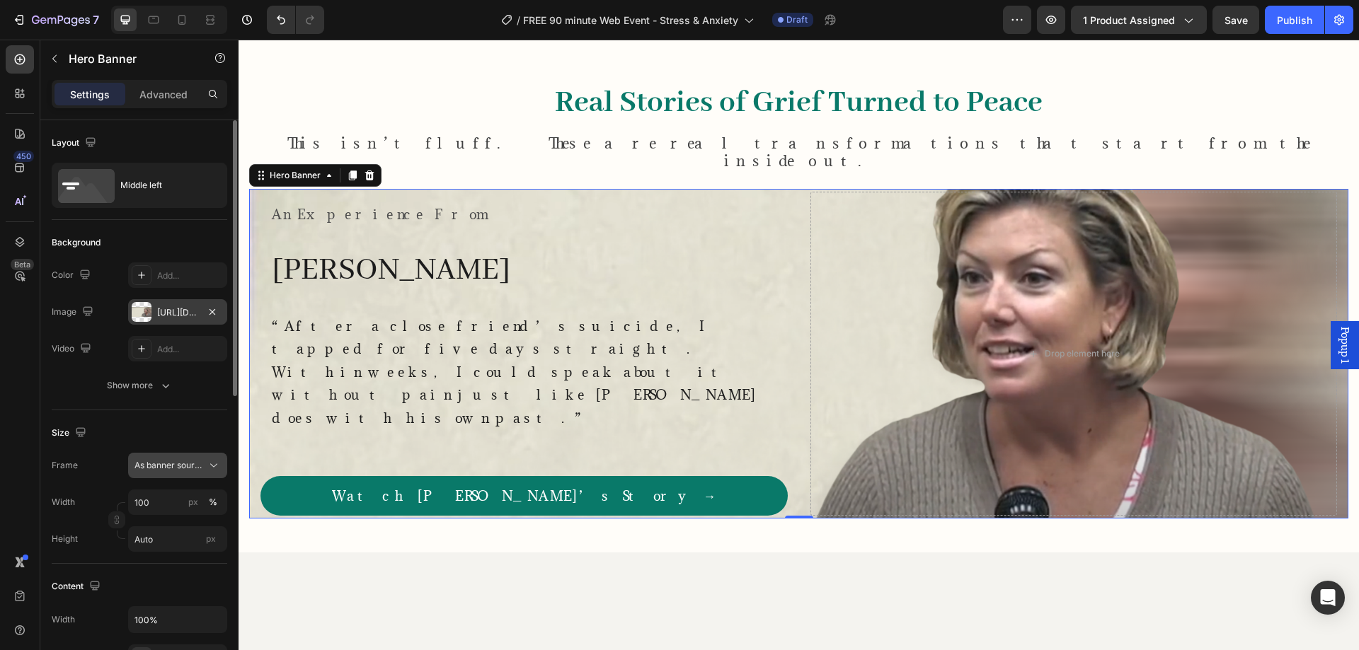
click at [210, 470] on icon at bounding box center [214, 466] width 14 height 14
click at [185, 522] on div "Custom" at bounding box center [175, 525] width 82 height 13
click at [201, 471] on div "Custom" at bounding box center [168, 465] width 69 height 13
click at [190, 495] on span "As banner source" at bounding box center [169, 499] width 70 height 13
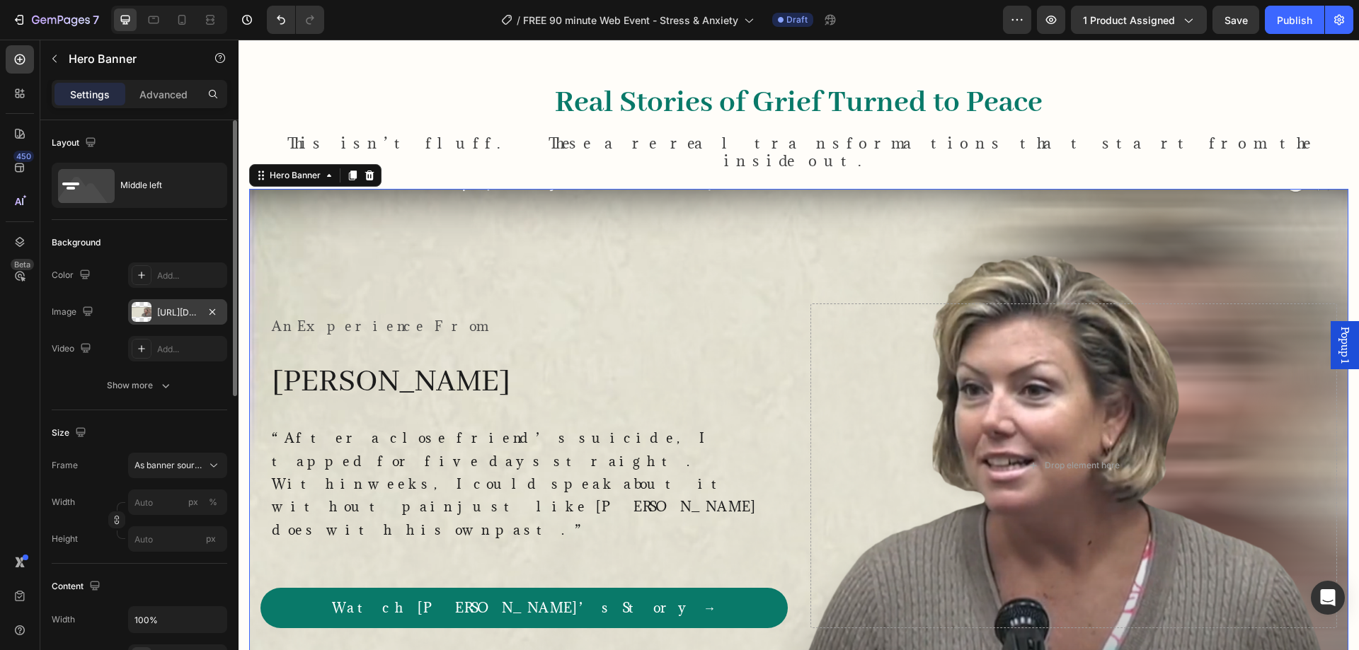
click at [0, 420] on div "450 Beta" at bounding box center [20, 345] width 40 height 611
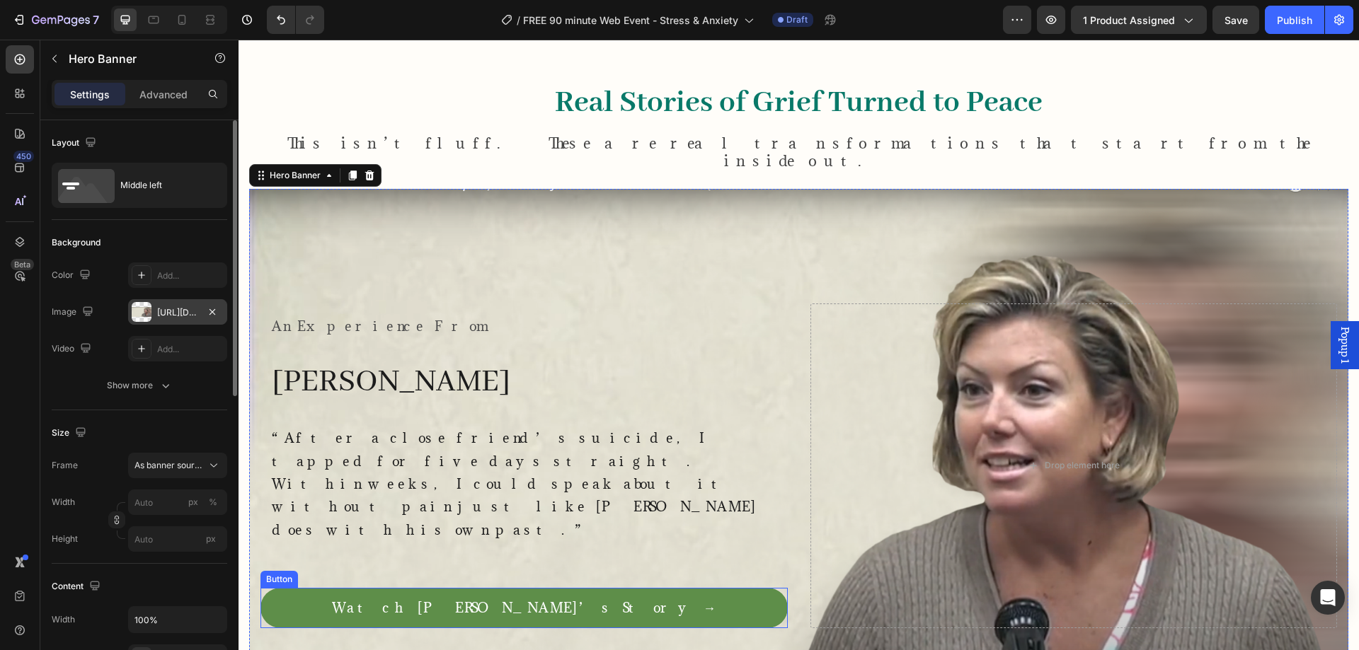
click at [669, 588] on link "Watch [PERSON_NAME]’s Story →" at bounding box center [523, 608] width 527 height 40
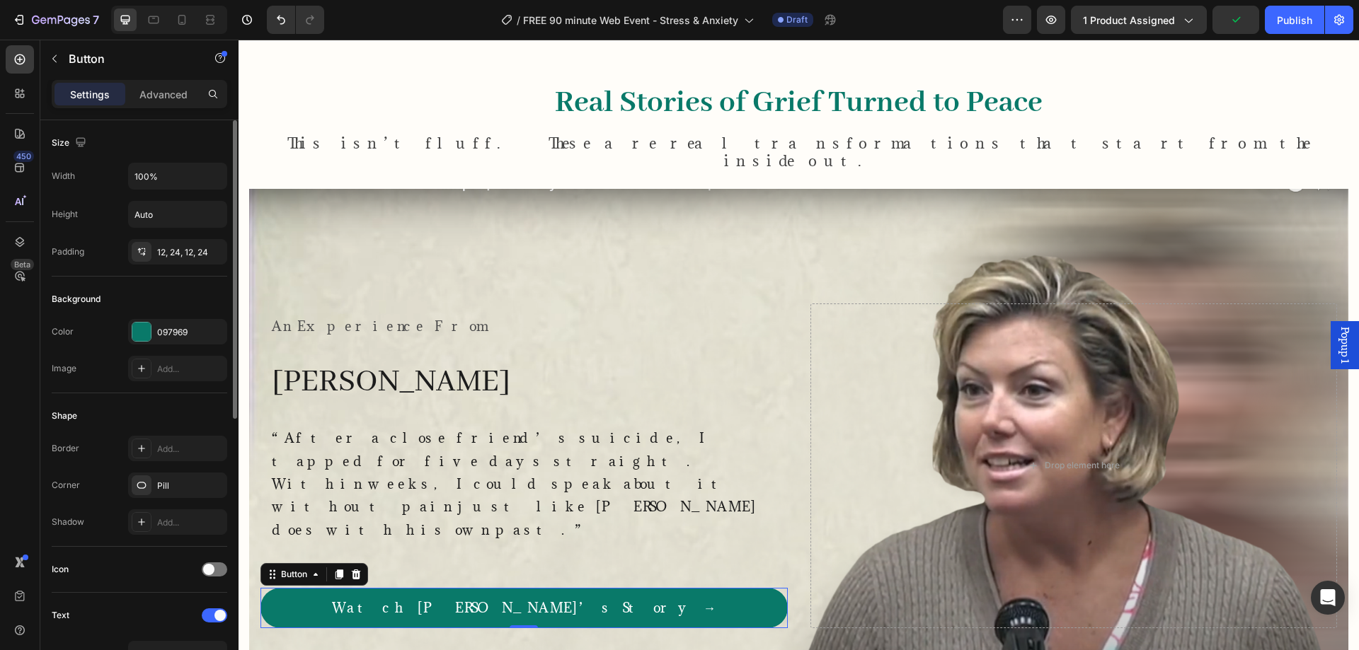
click at [0, 386] on div "450 Beta" at bounding box center [20, 345] width 40 height 611
click at [450, 259] on div "Background Image" at bounding box center [798, 466] width 1099 height 554
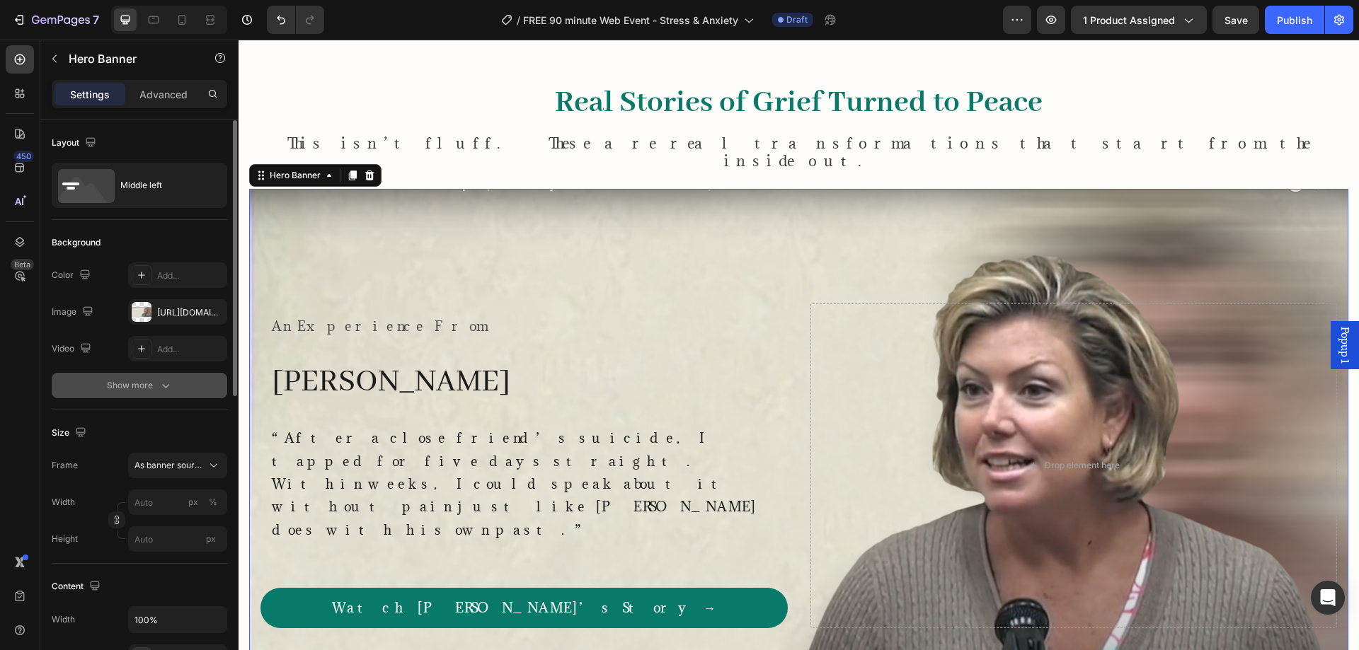
click at [134, 394] on button "Show more" at bounding box center [139, 385] width 175 height 25
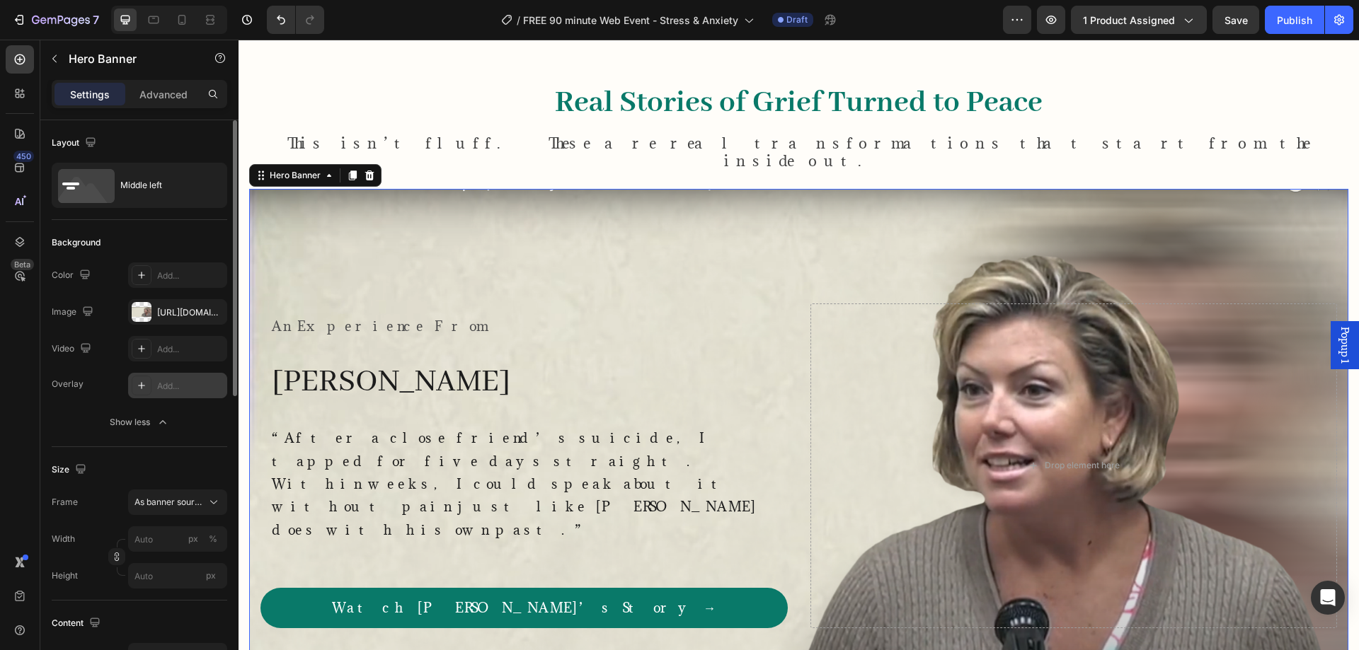
click at [168, 387] on div "Add..." at bounding box center [190, 386] width 67 height 13
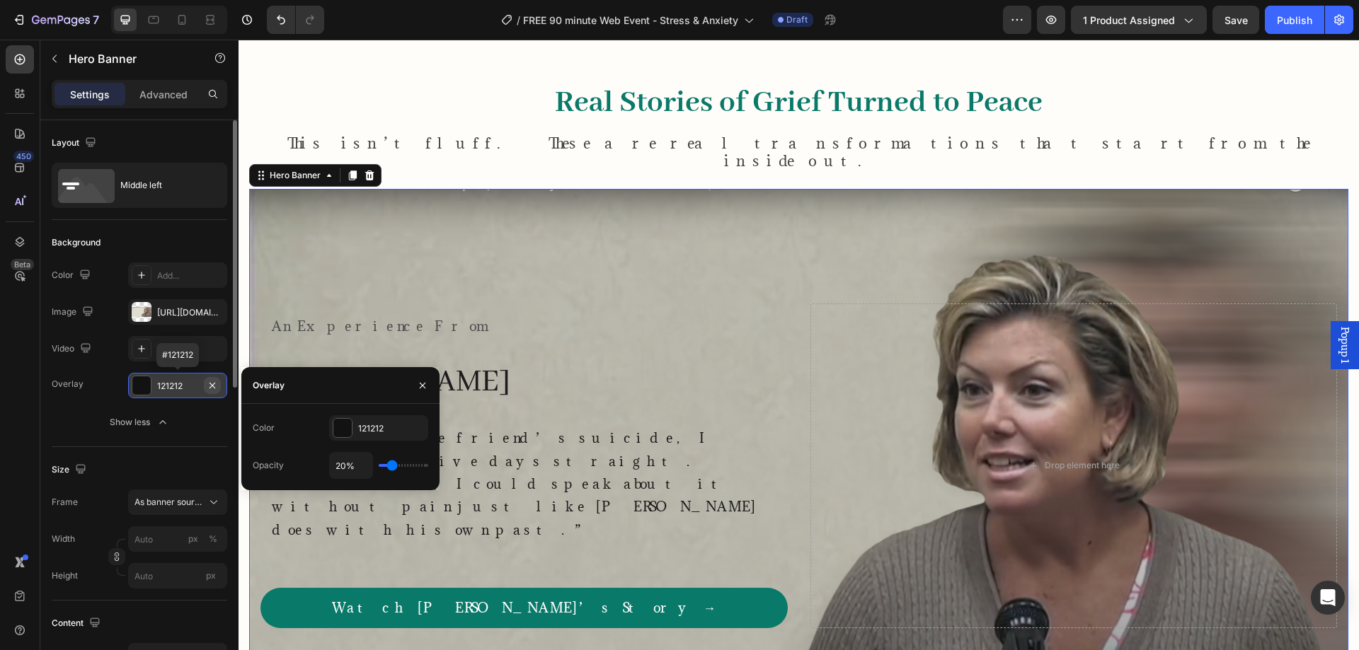
click at [215, 385] on icon "button" at bounding box center [212, 385] width 11 height 11
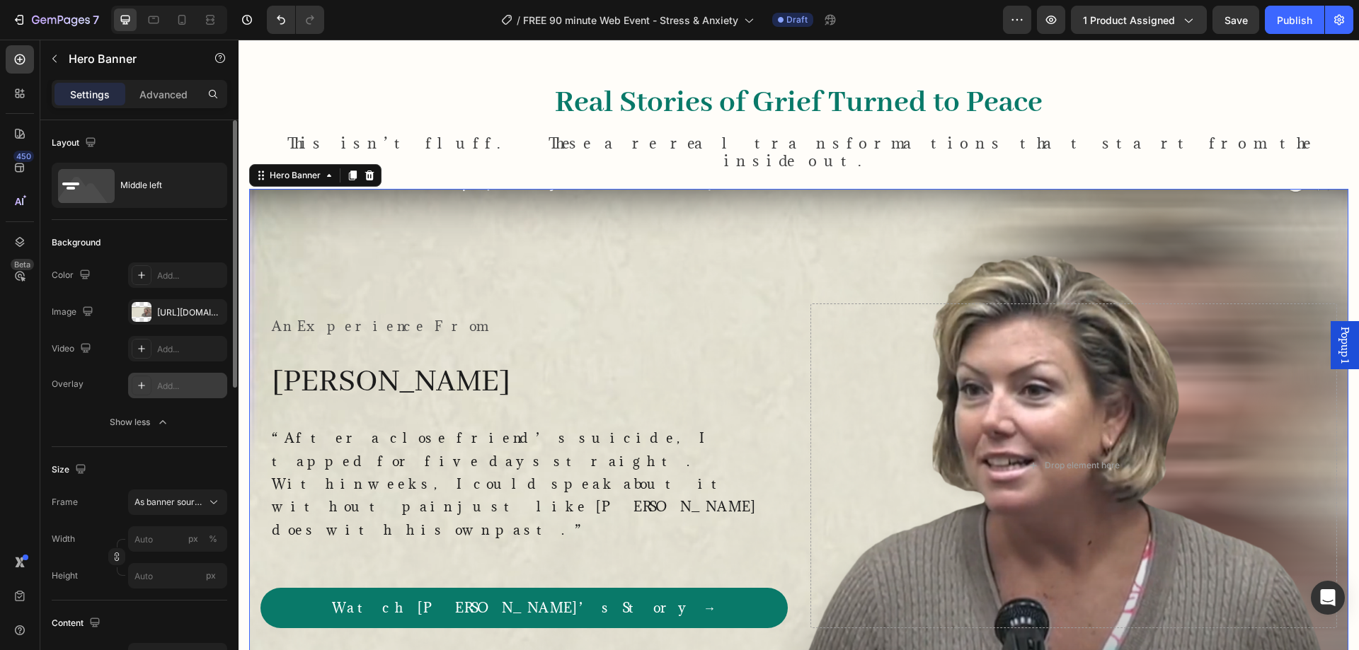
scroll to position [1180, 0]
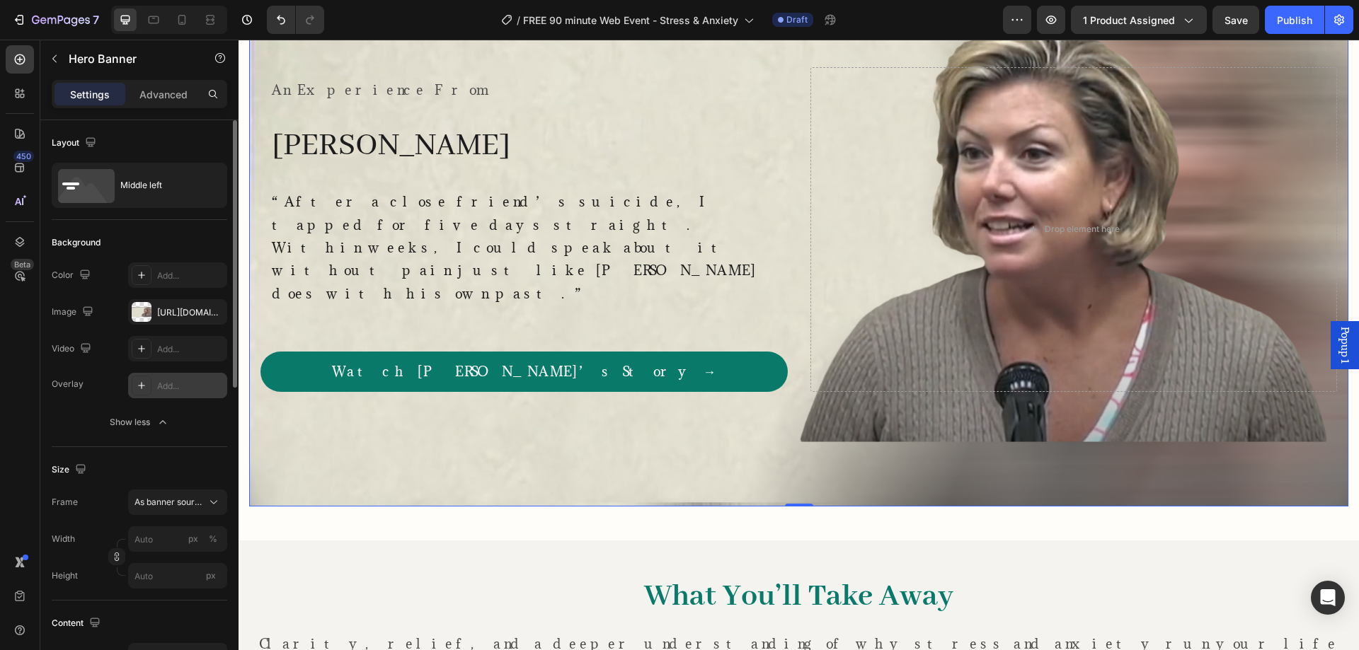
click at [0, 358] on div "450 Beta" at bounding box center [20, 345] width 40 height 611
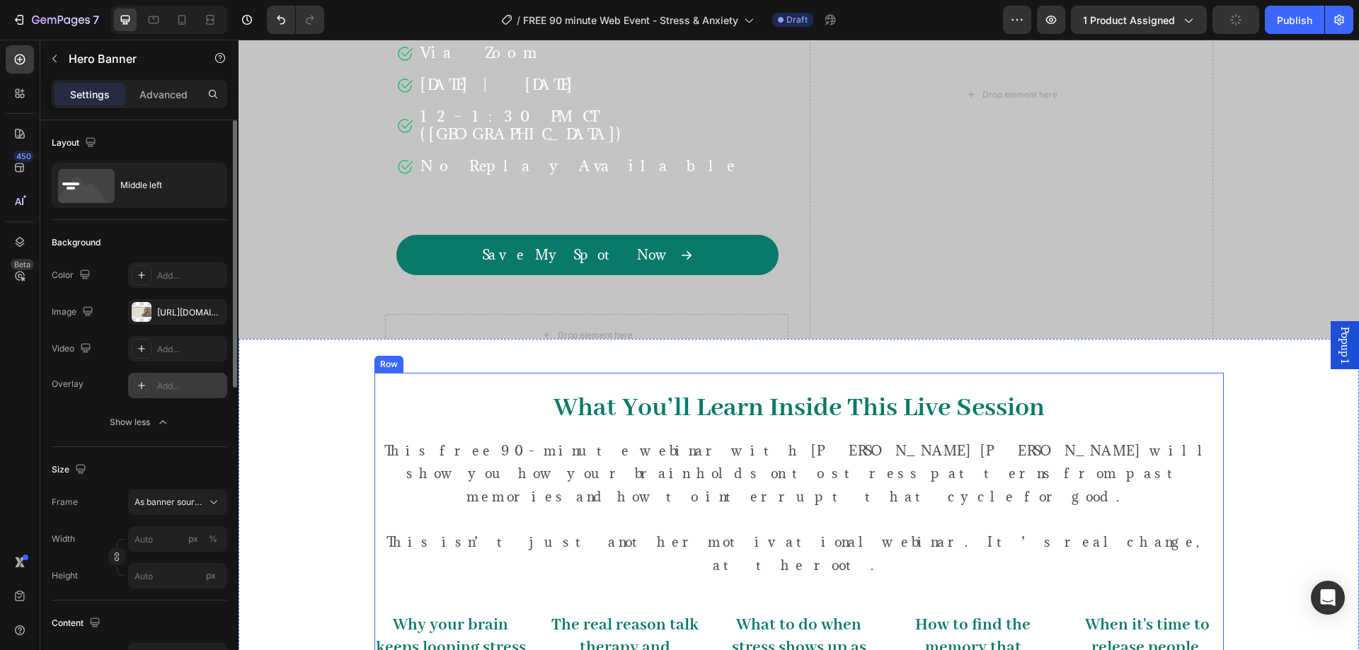
scroll to position [0, 0]
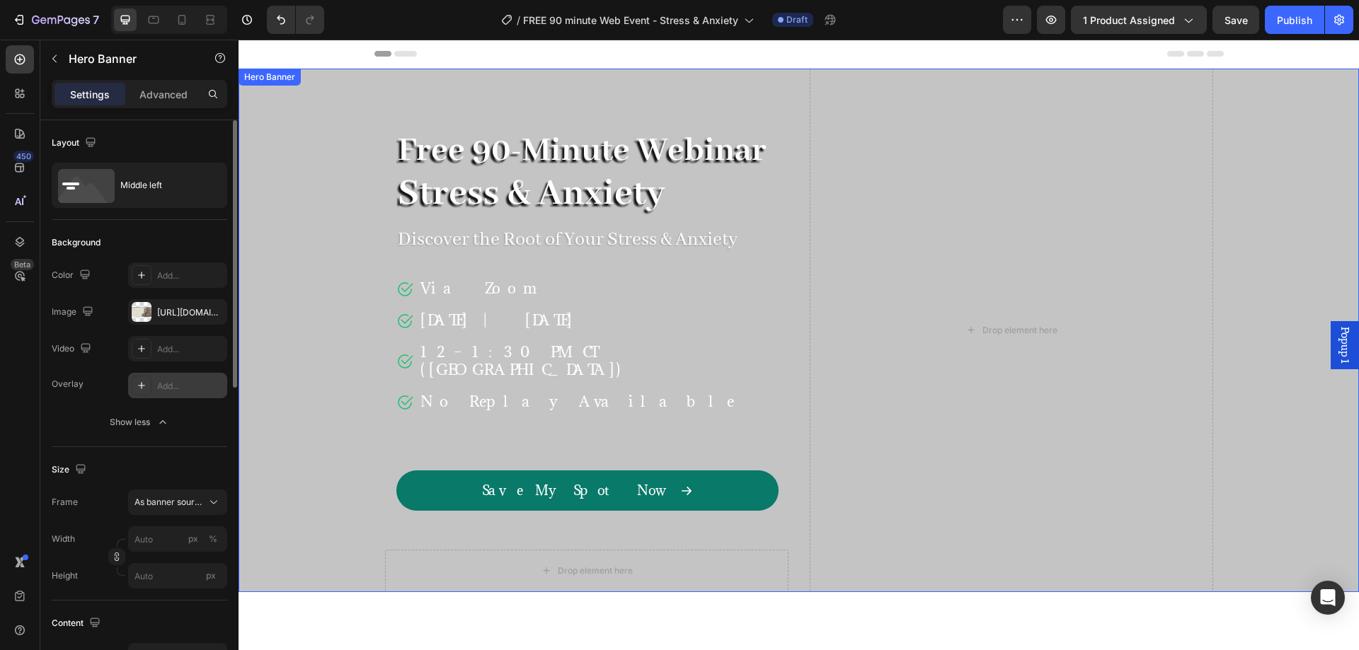
click at [287, 100] on div "Overlay" at bounding box center [798, 331] width 1120 height 524
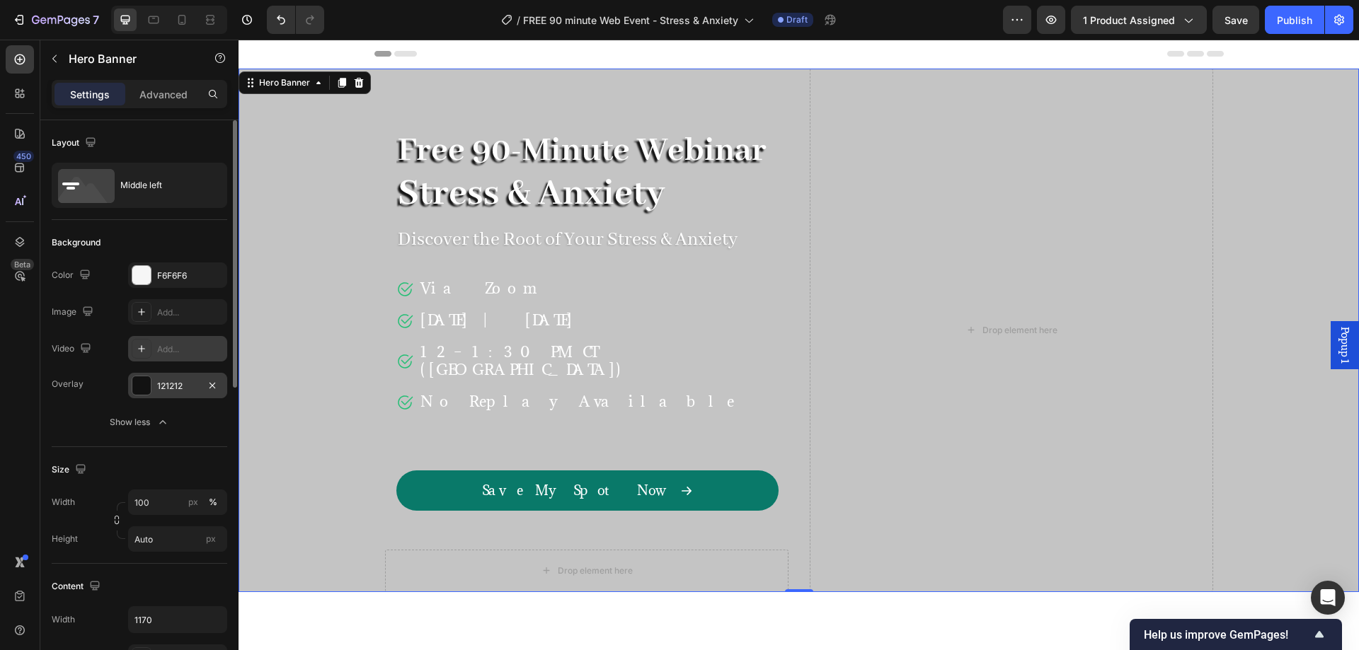
click at [185, 344] on div "Add..." at bounding box center [190, 349] width 67 height 13
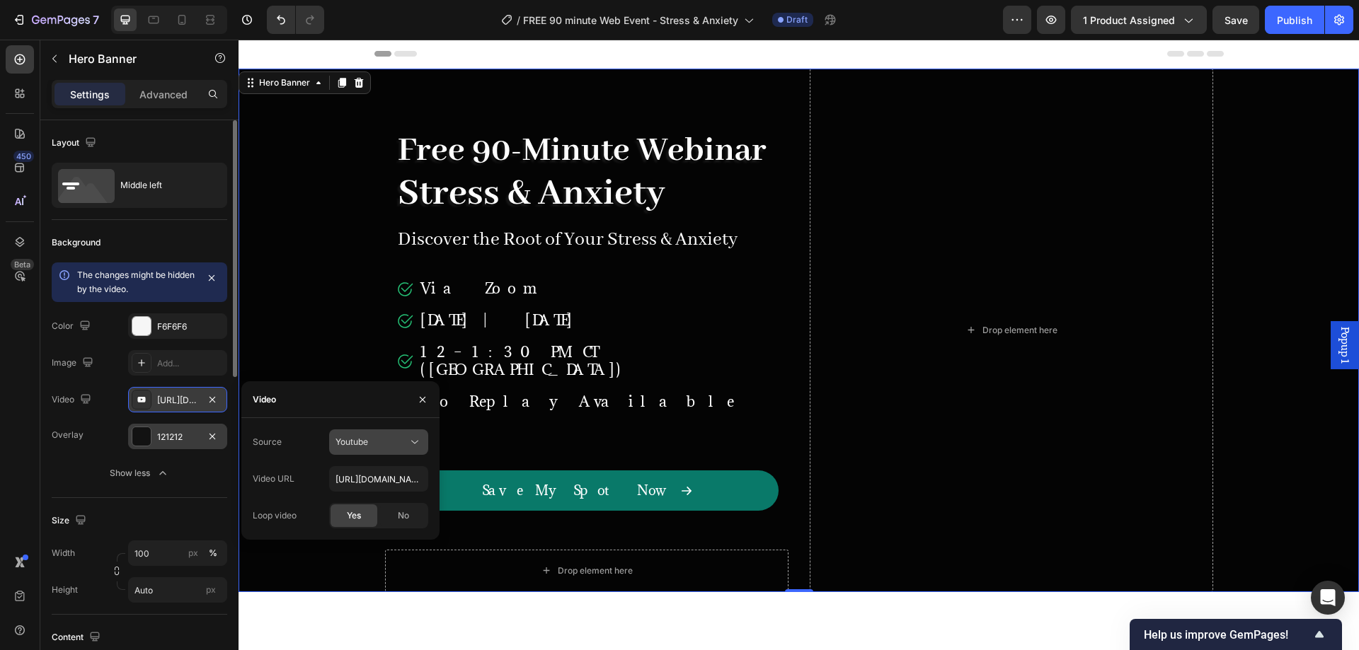
click at [401, 443] on div "Youtube" at bounding box center [371, 442] width 72 height 13
click at [371, 474] on span "Video hosting" at bounding box center [362, 477] width 54 height 13
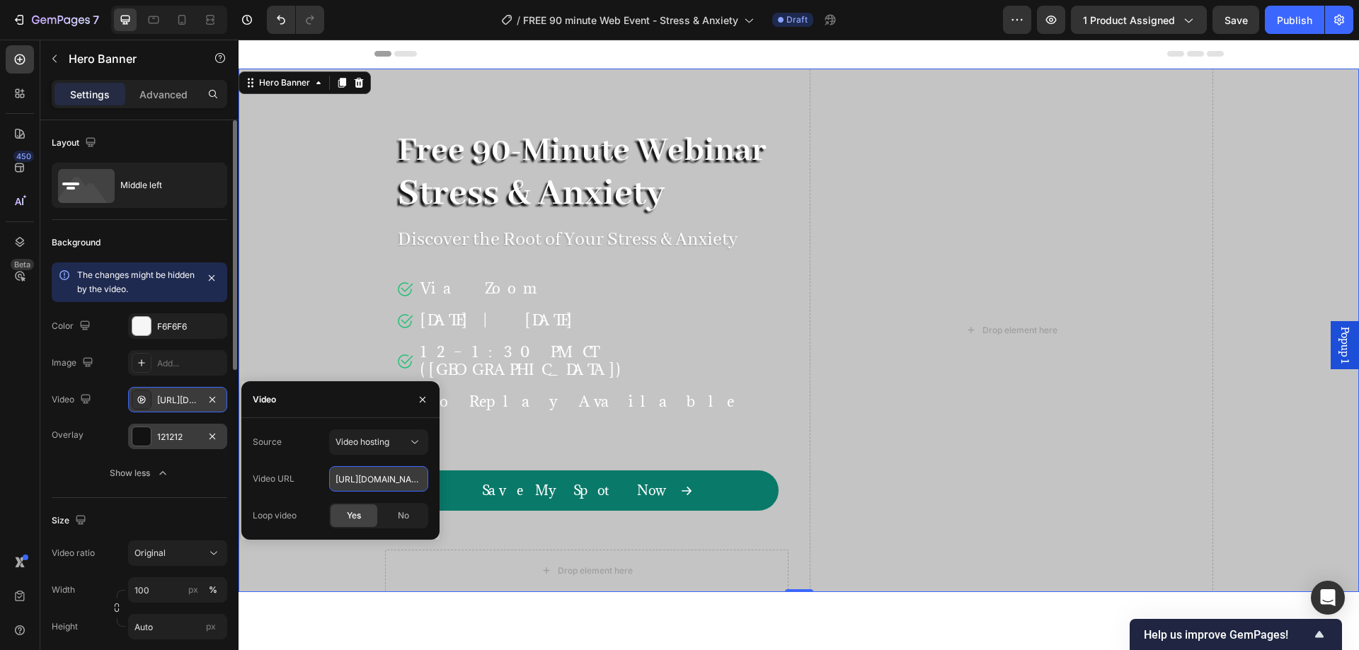
click at [382, 478] on input "[URL][DOMAIN_NAME]" at bounding box center [378, 478] width 99 height 25
paste input "37ee6a5efea64123a7359a7c2cfe65b0"
type input "[URL][DOMAIN_NAME]"
click at [332, 407] on div "Video" at bounding box center [340, 399] width 198 height 37
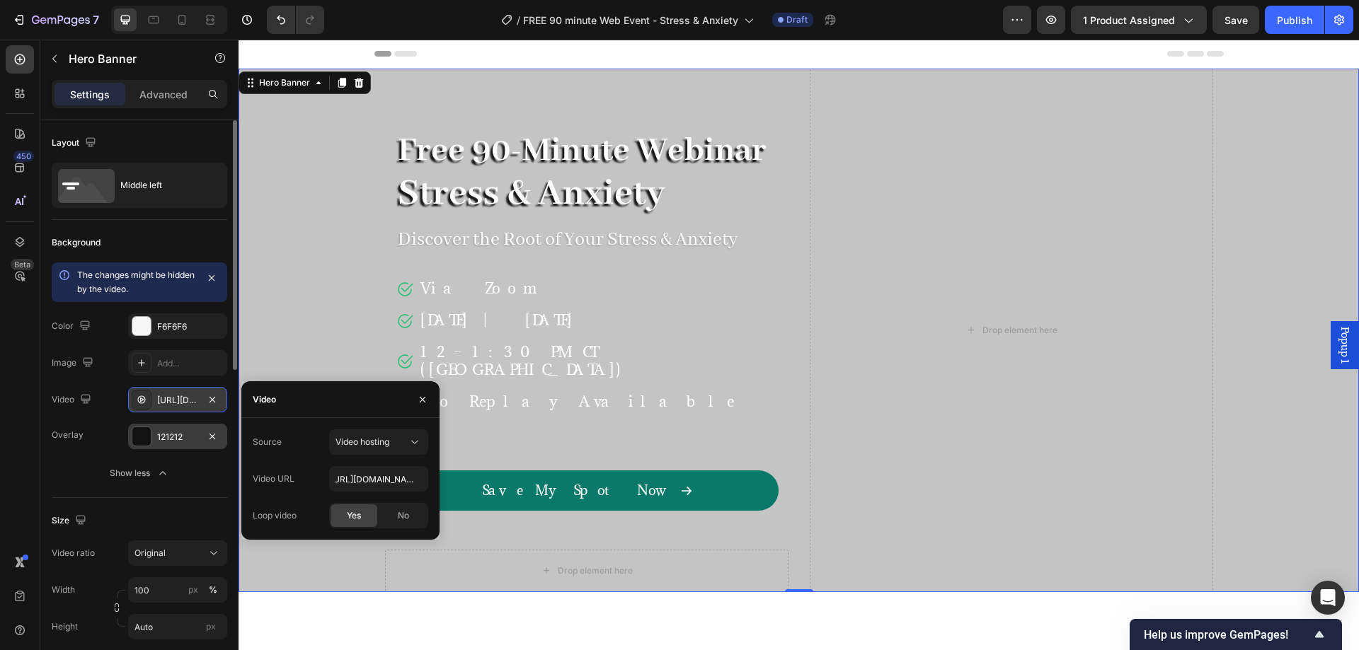
scroll to position [0, 0]
click at [0, 406] on div "450 Beta" at bounding box center [20, 345] width 40 height 611
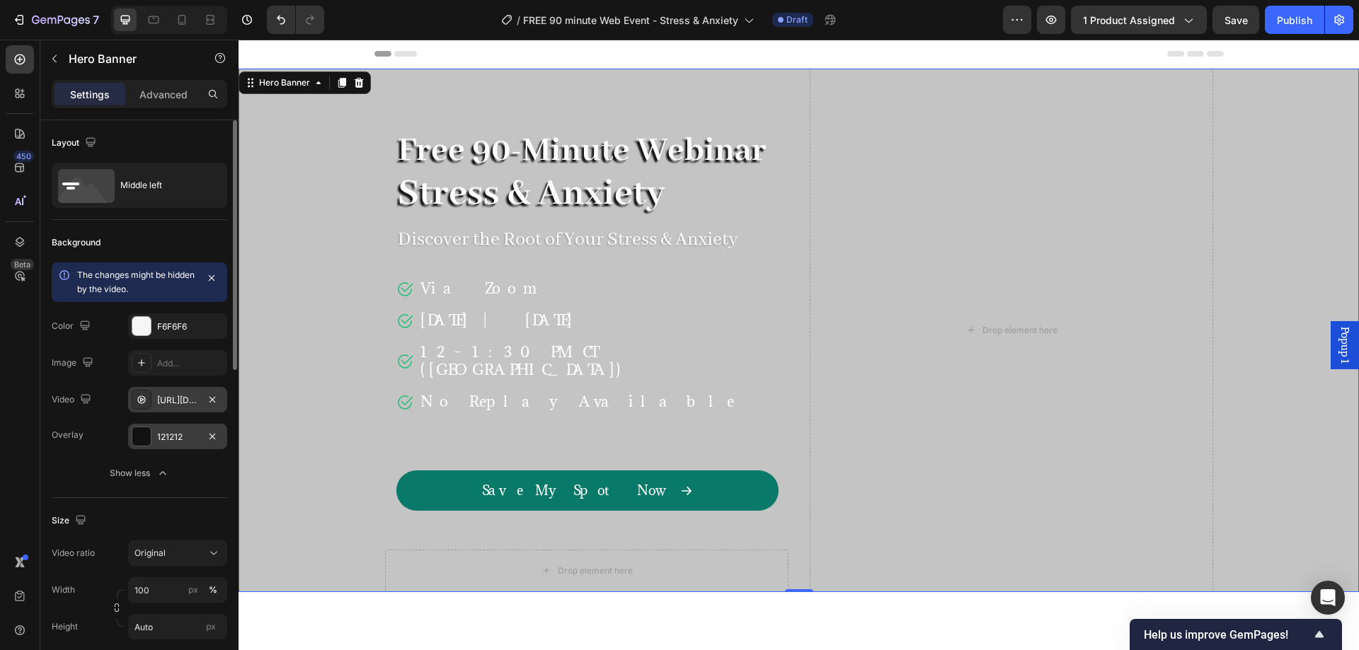
click at [170, 398] on div "[URL][DOMAIN_NAME]" at bounding box center [177, 400] width 41 height 13
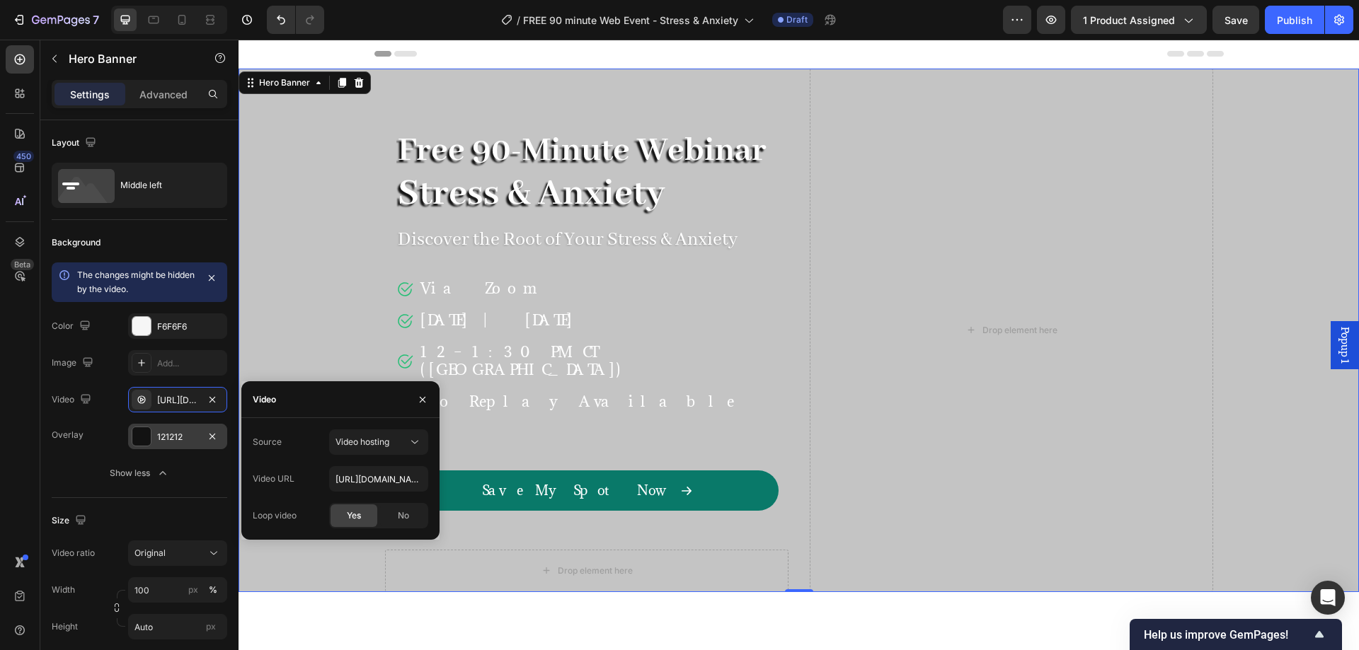
click at [0, 398] on div "450 Beta" at bounding box center [20, 345] width 40 height 611
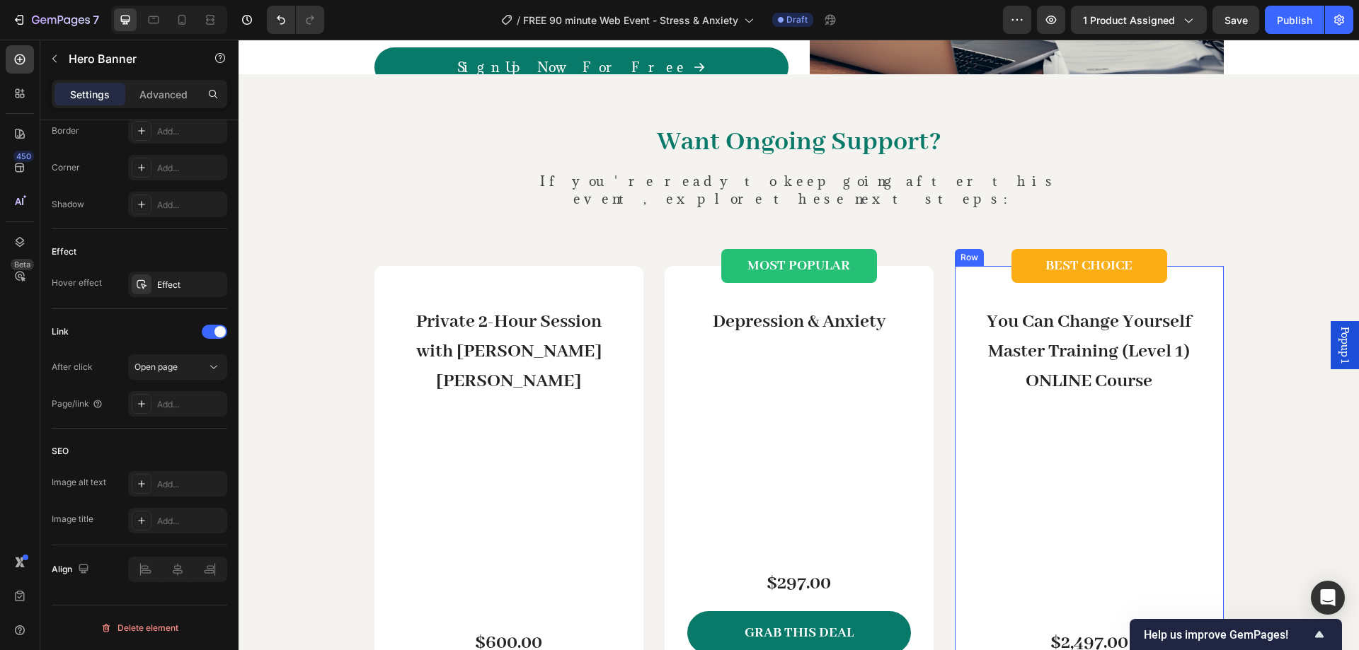
scroll to position [2123, 0]
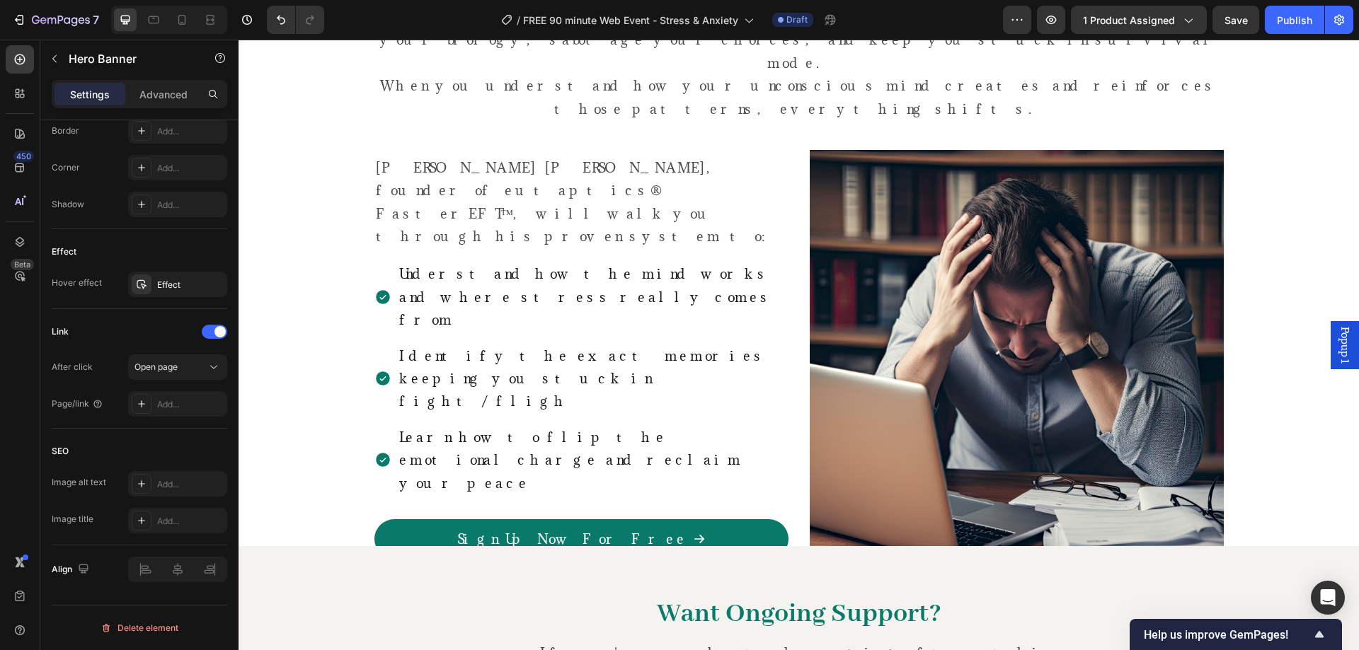
click at [951, 345] on img at bounding box center [1017, 357] width 414 height 414
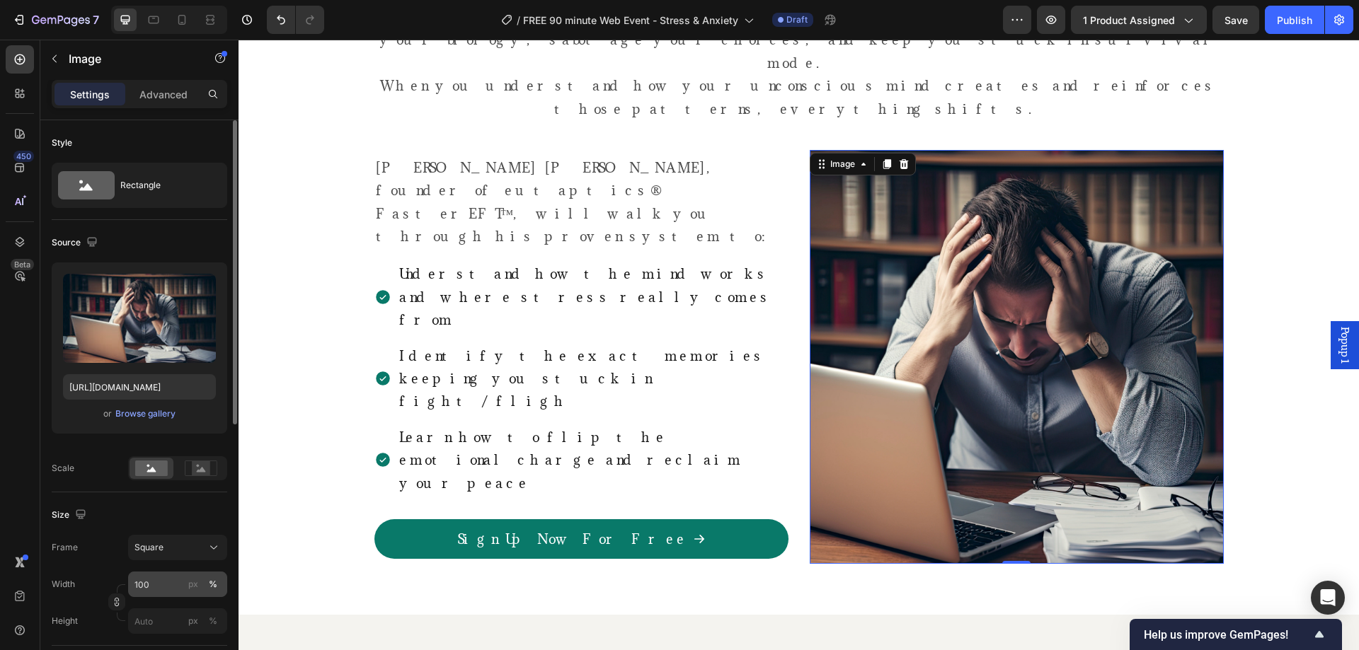
scroll to position [497, 0]
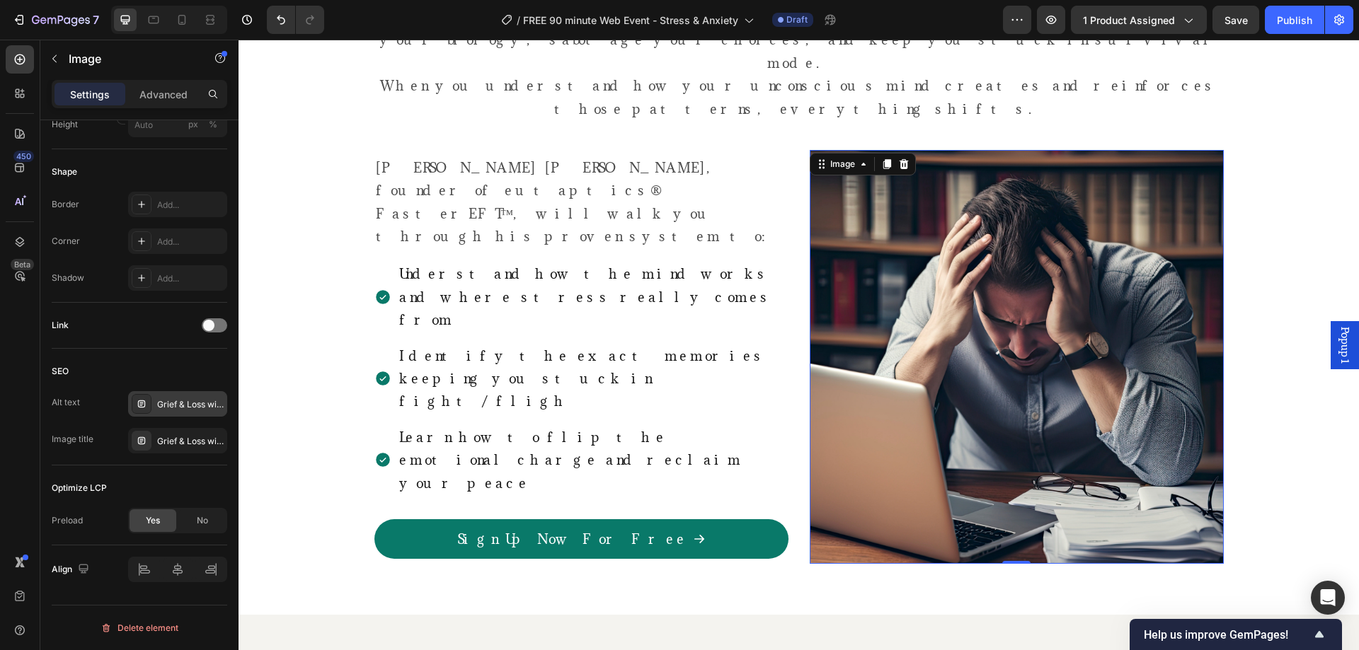
click at [182, 407] on div "Grief & Loss with [PERSON_NAME] [PERSON_NAME] - FasterEFT Eutaptics" at bounding box center [190, 404] width 67 height 13
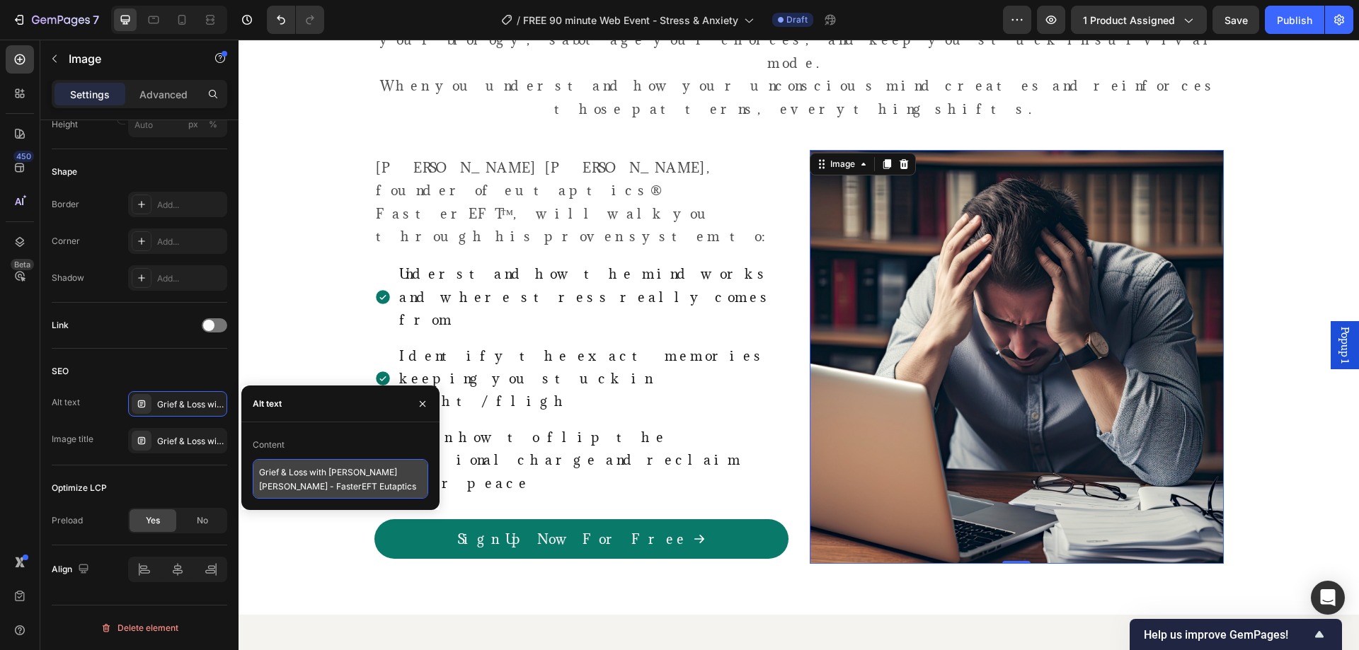
click at [351, 482] on textarea "Grief & Loss with [PERSON_NAME] [PERSON_NAME] - FasterEFT Eutaptics" at bounding box center [340, 479] width 175 height 40
click at [302, 471] on textarea "Grief & Loss with [PERSON_NAME] [PERSON_NAME] - FasterEFT Eutaptics" at bounding box center [340, 479] width 175 height 40
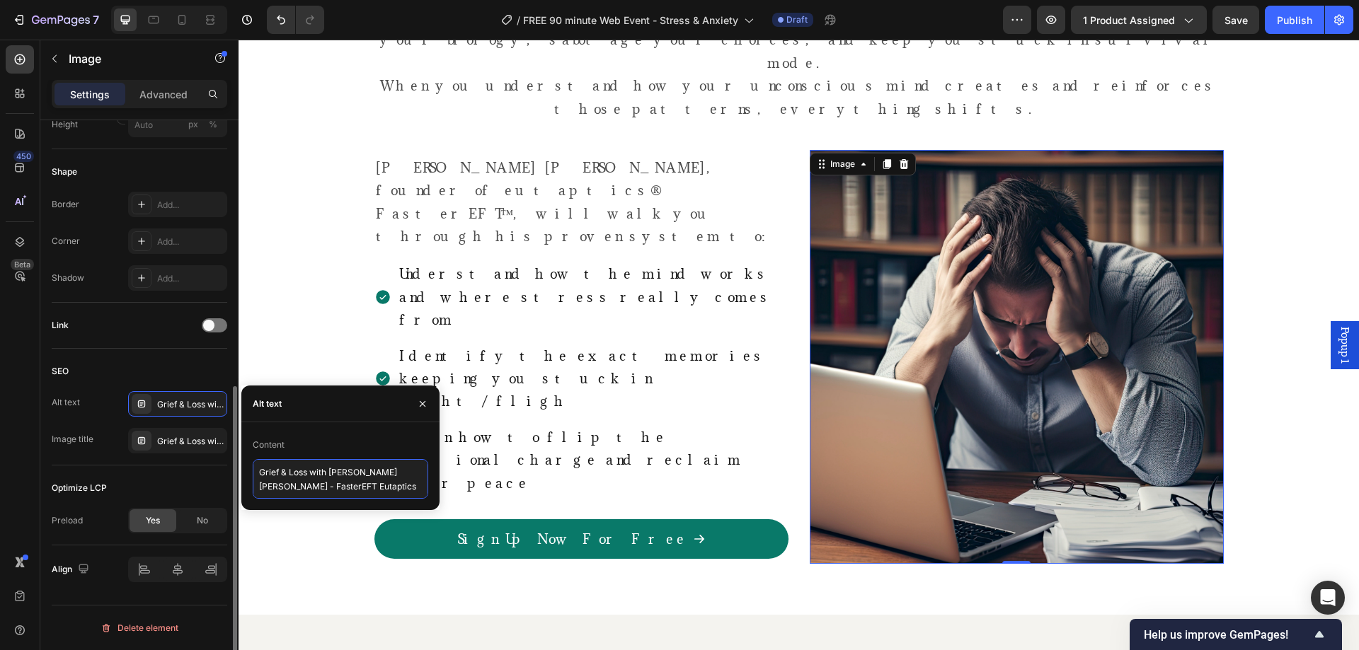
drag, startPoint x: 309, startPoint y: 471, endPoint x: 219, endPoint y: 465, distance: 90.1
click at [219, 466] on div "450 Beta Sections(18) Elements(84) Section Element Hero Section Product Detail …" at bounding box center [119, 345] width 238 height 611
paste textarea "90 minute Web Event - Stress & Anxiety"
type textarea "90 minute Web Event - Stress & Anxiety with [PERSON_NAME] [PERSON_NAME] - Faste…"
click at [171, 447] on div "Grief & Loss with [PERSON_NAME] [PERSON_NAME] - FasterEFT Eutaptics" at bounding box center [190, 441] width 67 height 13
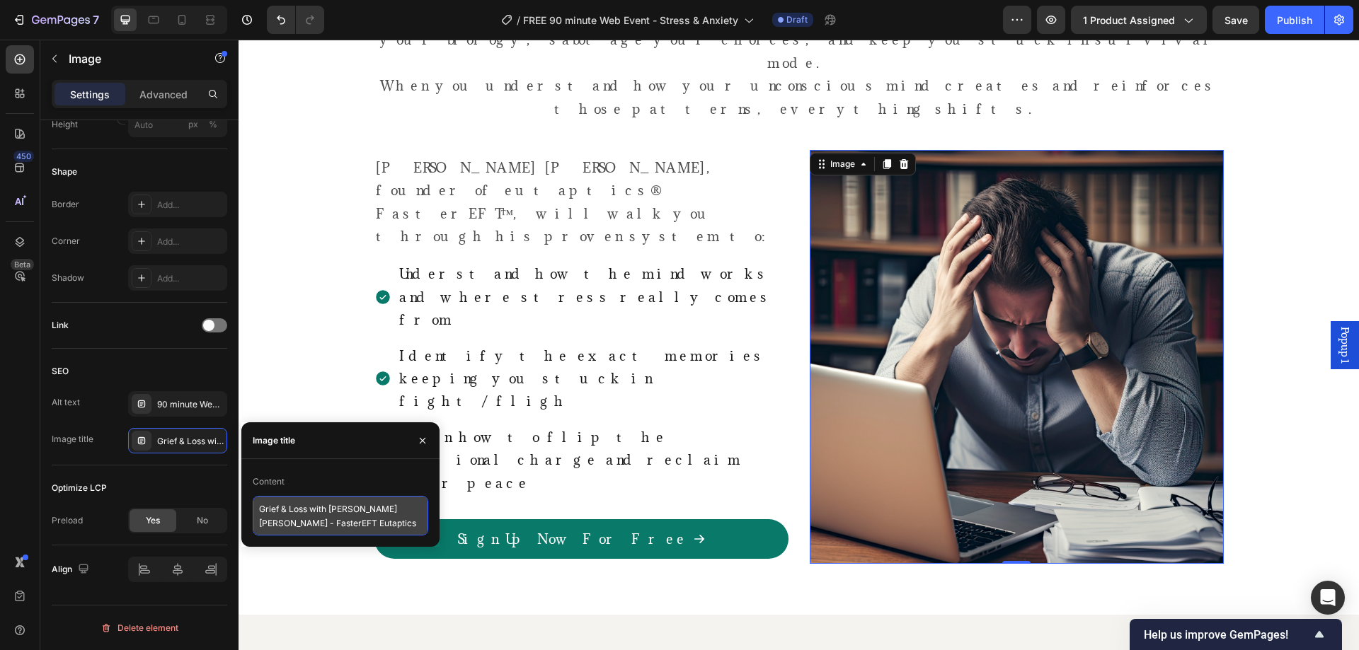
click at [340, 525] on textarea "Grief & Loss with [PERSON_NAME] [PERSON_NAME] - FasterEFT Eutaptics" at bounding box center [340, 516] width 175 height 40
paste textarea "90 minute Web Event - Stress & Anxiety"
type textarea "90 minute Web Event - Stress & Anxiety with [PERSON_NAME] [PERSON_NAME] - Faste…"
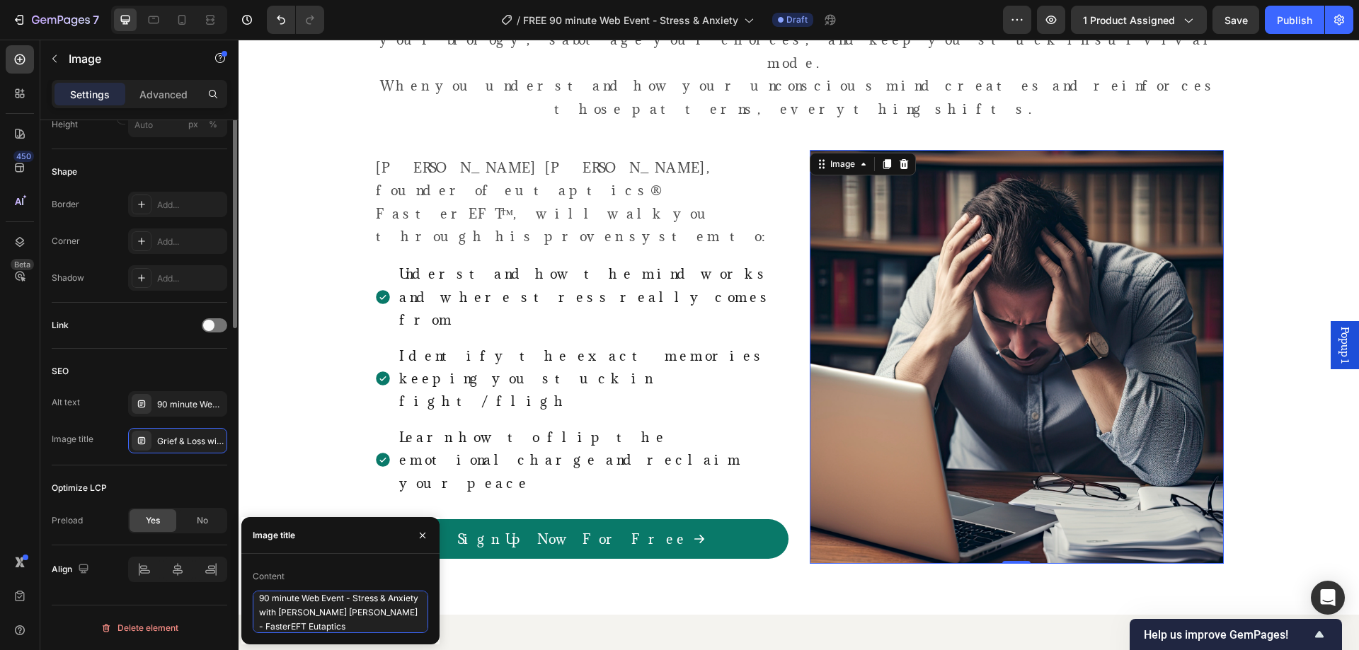
scroll to position [261, 0]
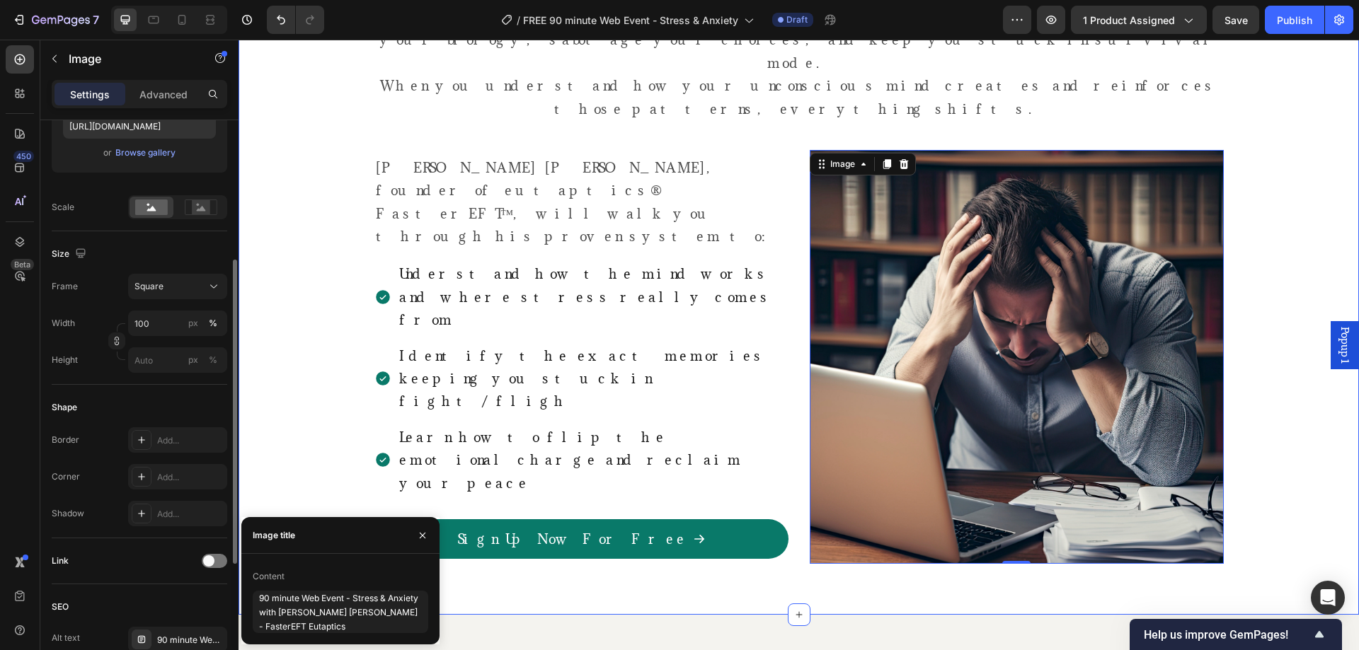
click at [299, 322] on div "Why This Event Matters Heading Stress and anxiety aren’t just emotional states.…" at bounding box center [798, 261] width 1099 height 640
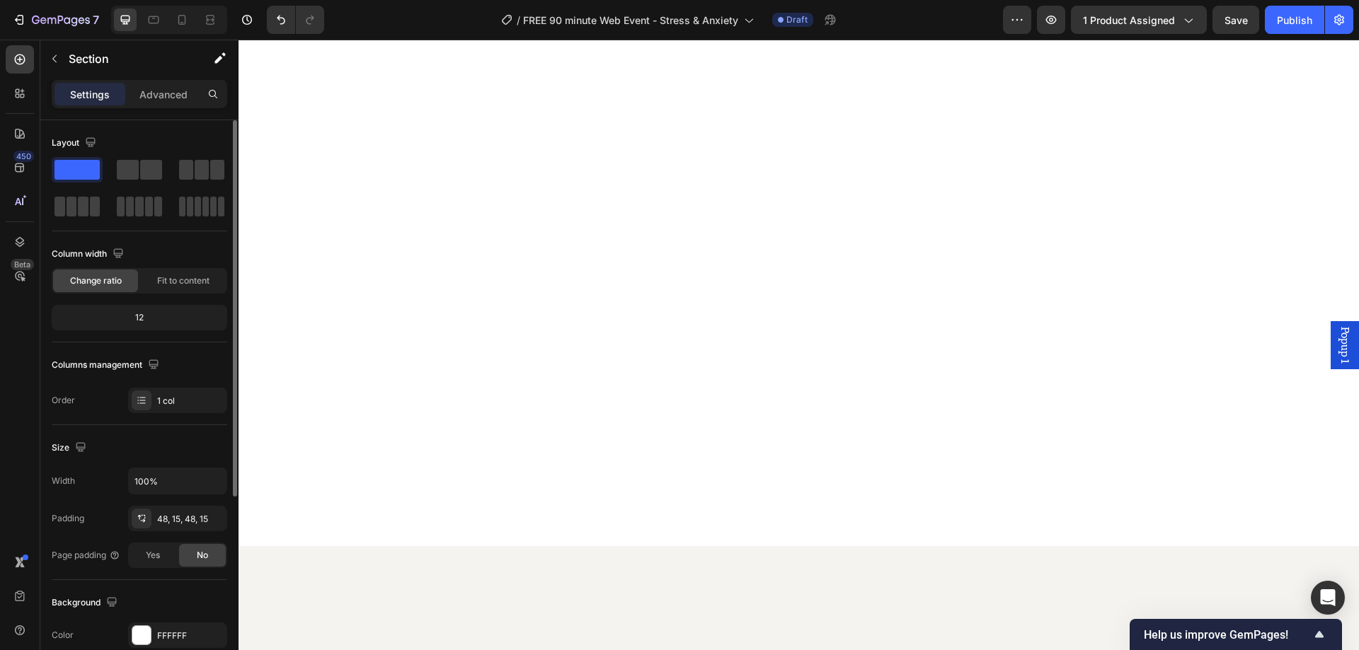
scroll to position [943, 0]
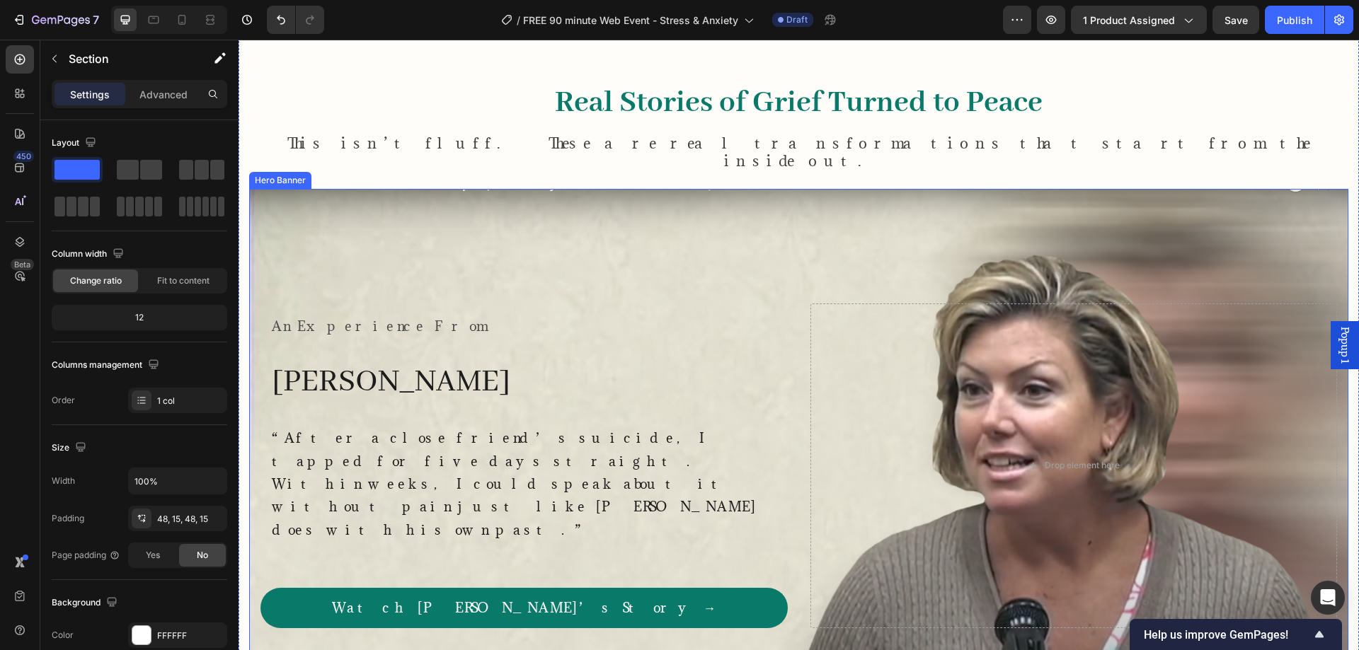
click at [602, 243] on div "Overlay" at bounding box center [798, 466] width 1099 height 554
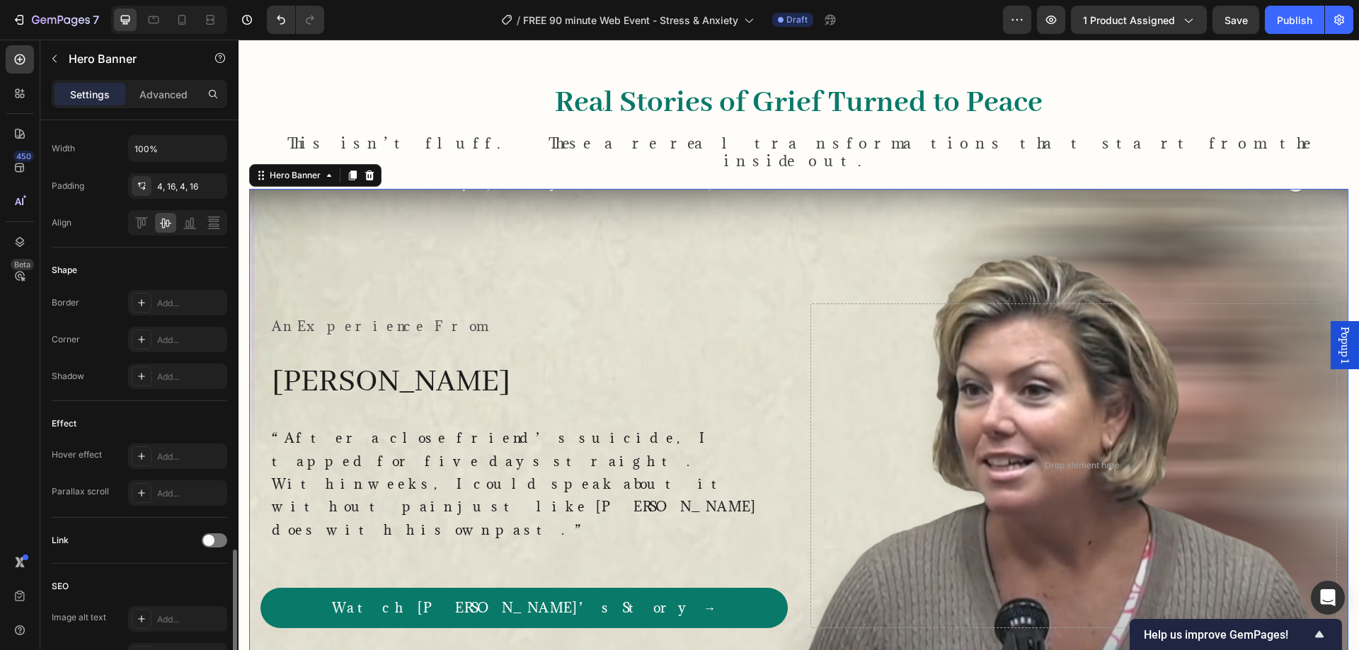
scroll to position [606, 0]
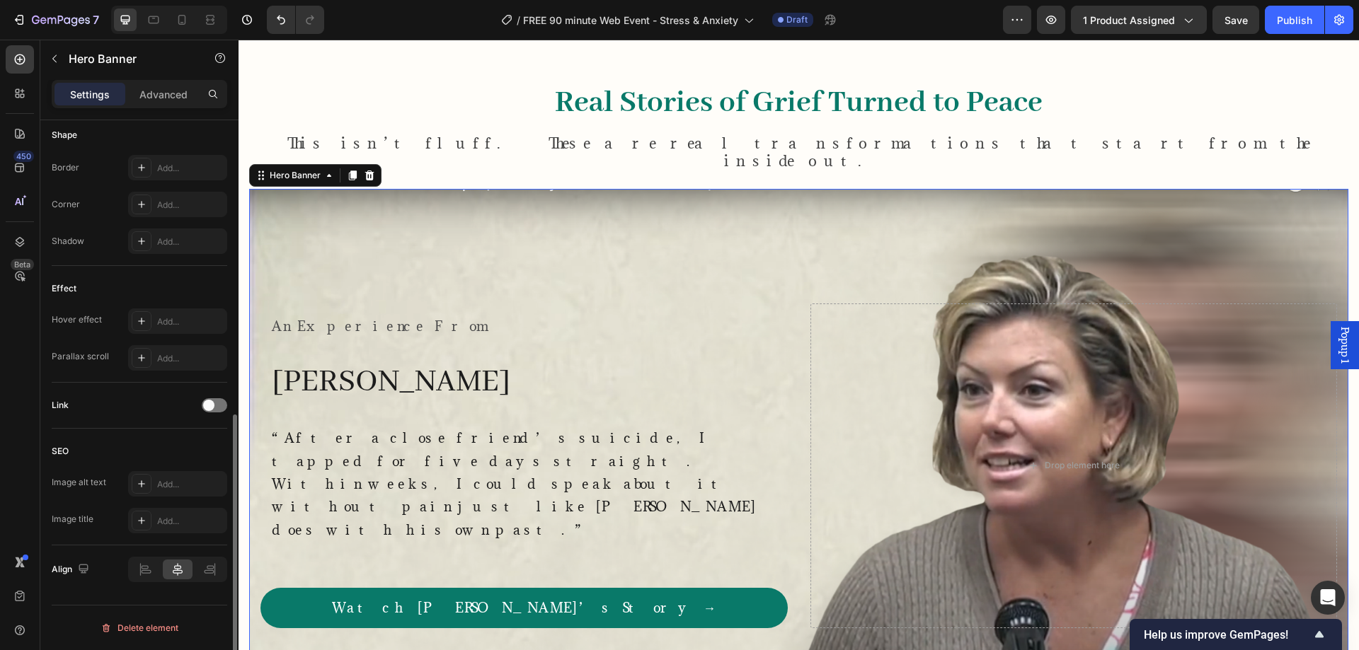
click at [173, 500] on div "Image alt text Add... Image title Add..." at bounding box center [139, 502] width 175 height 62
click at [174, 485] on div "Add..." at bounding box center [190, 484] width 67 height 13
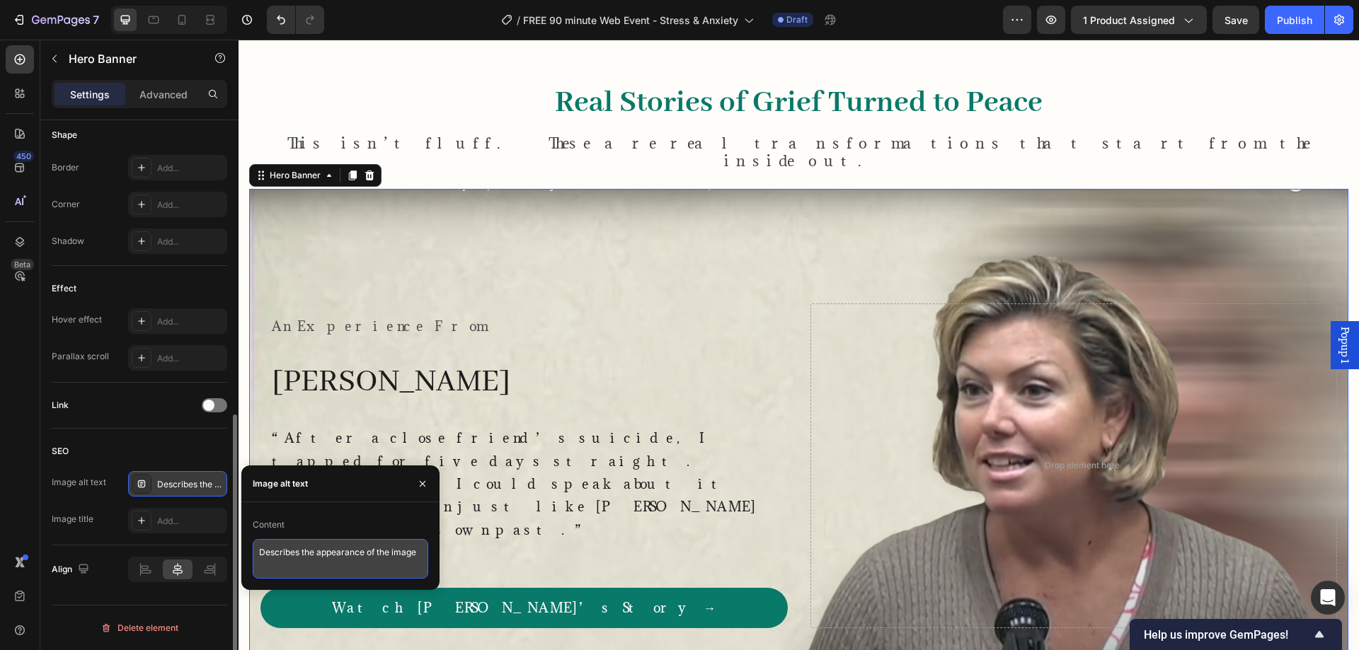
click at [330, 569] on textarea "Describes the appearance of the image" at bounding box center [340, 559] width 175 height 40
paste textarea "90 minute Web Event - Stress & Anxiety with [PERSON_NAME] [PERSON_NAME] - Faste…"
type textarea "90 minute Web Event - Stress & Anxiety with [PERSON_NAME] [PERSON_NAME] - Faste…"
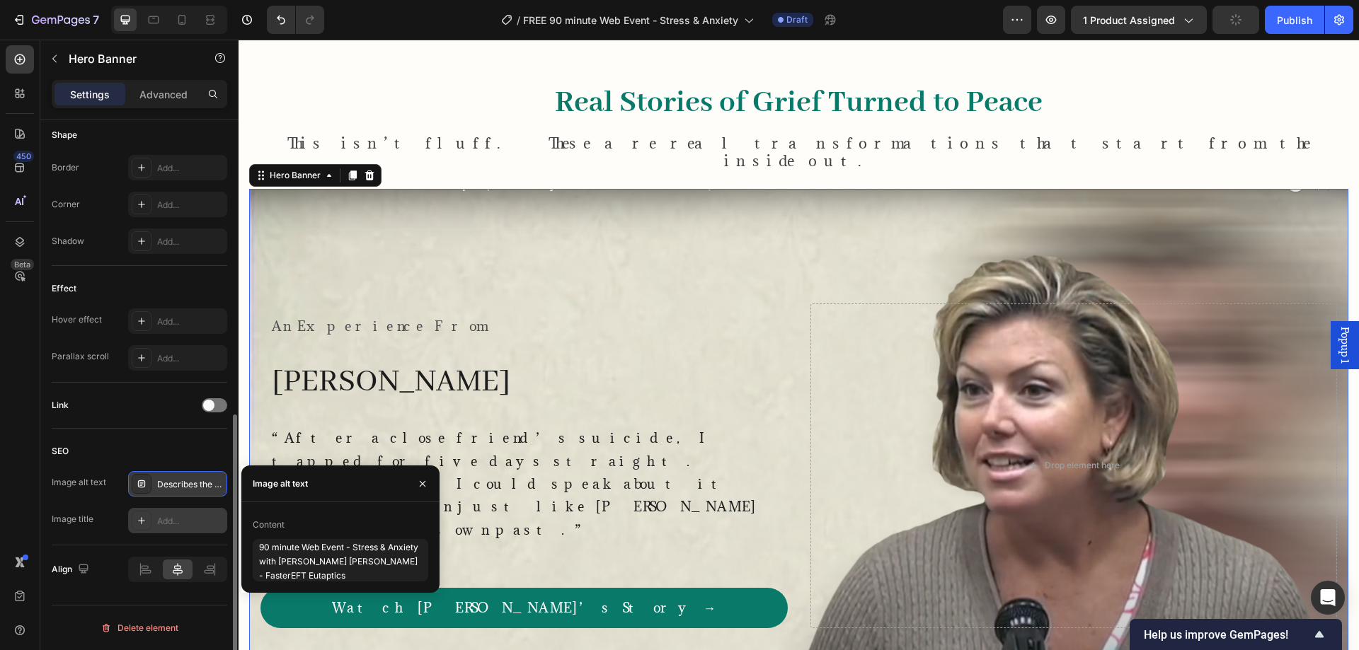
click at [172, 517] on div "Add..." at bounding box center [190, 521] width 67 height 13
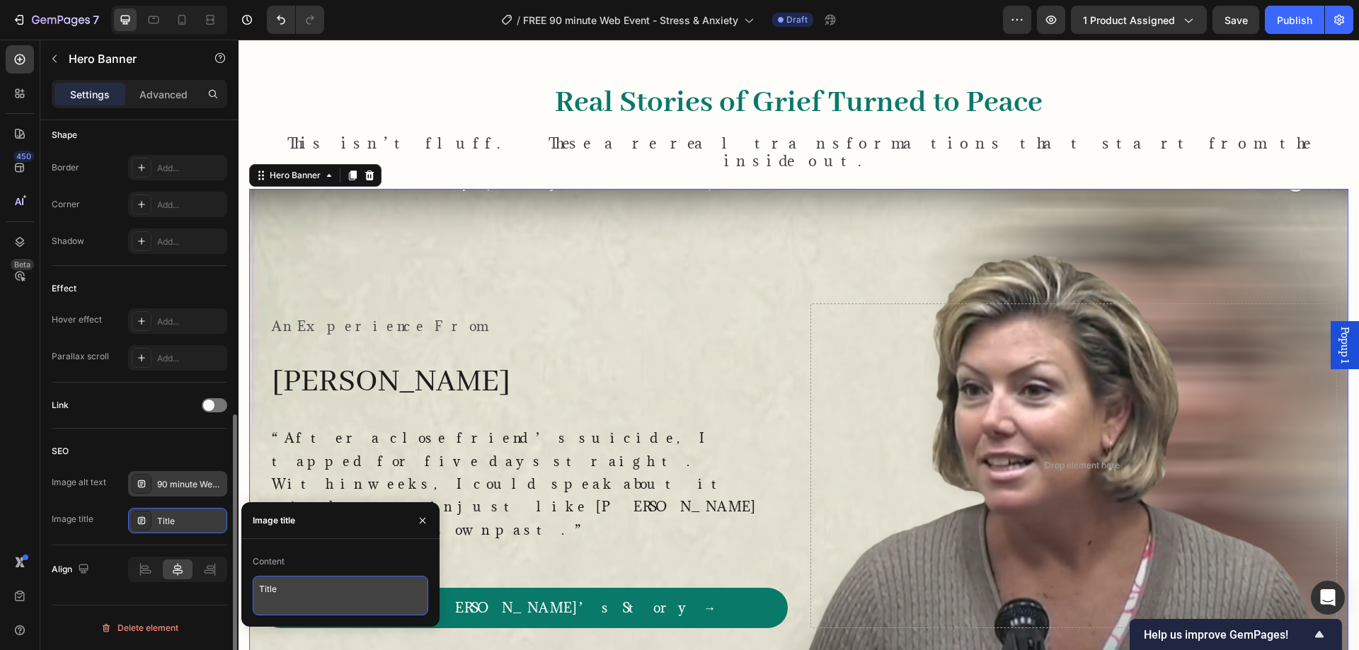
click at [319, 595] on textarea "Title" at bounding box center [340, 596] width 175 height 40
paste textarea "90 minute Web Event - Stress & Anxiety with [PERSON_NAME] [PERSON_NAME] - Faste…"
type textarea "90 minute Web Event - Stress & Anxiety with [PERSON_NAME] [PERSON_NAME] - Faste…"
click at [141, 411] on div "Link" at bounding box center [139, 405] width 175 height 23
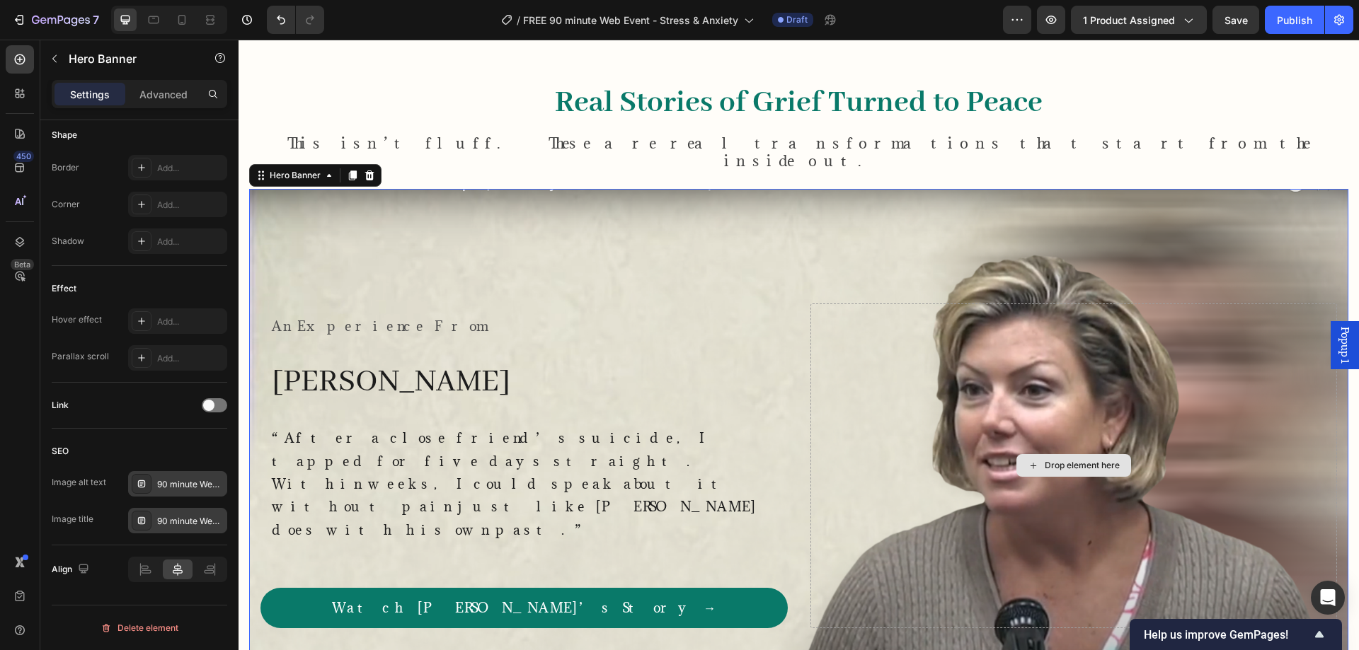
click at [1013, 378] on div "Drop element here" at bounding box center [1073, 466] width 527 height 325
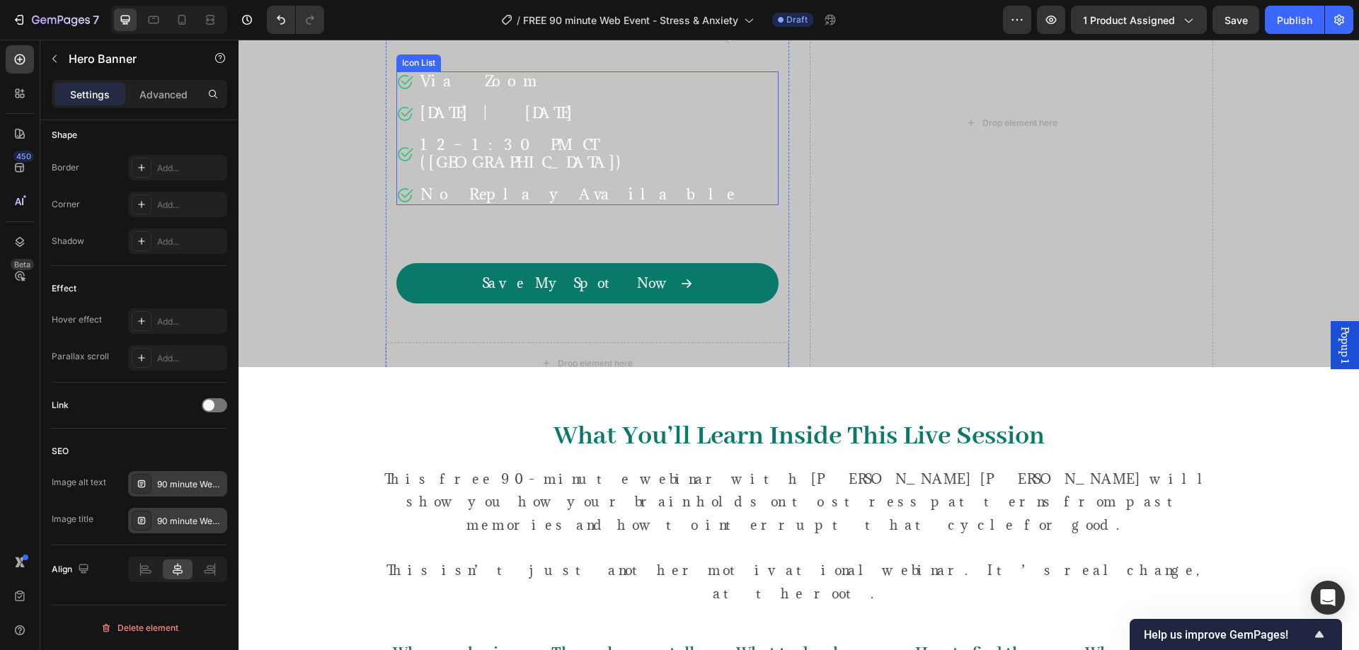
scroll to position [0, 0]
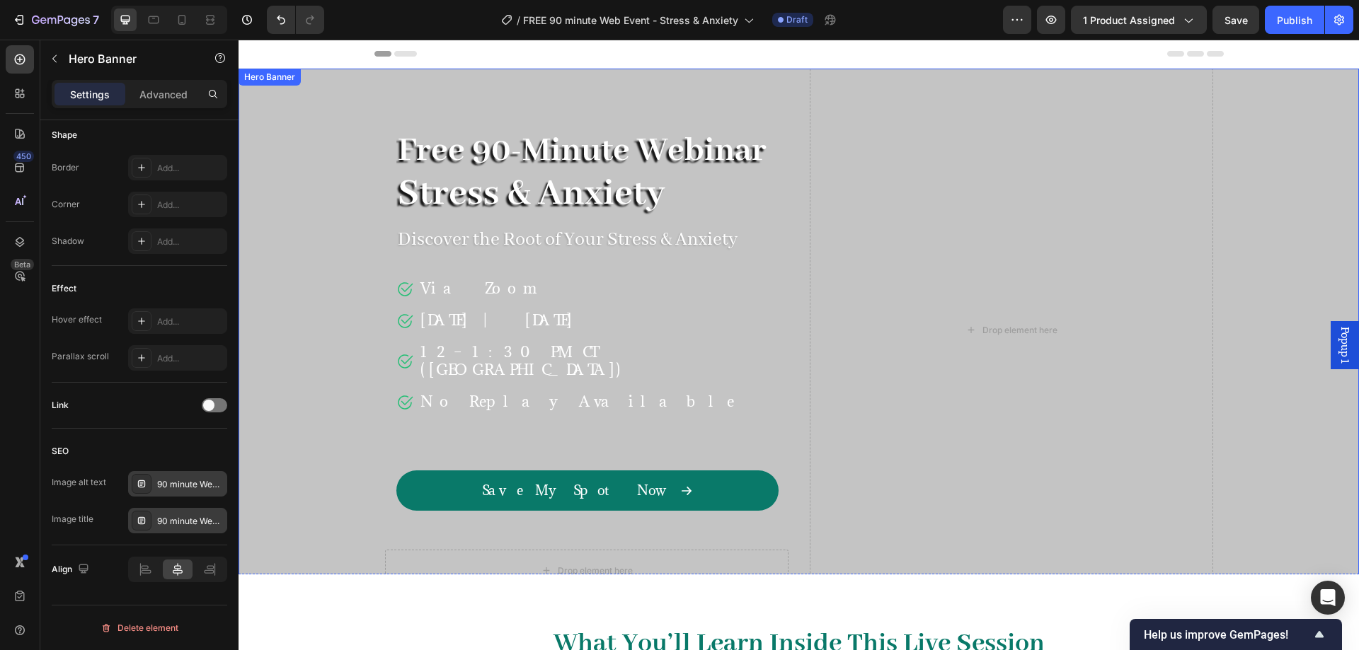
click at [316, 186] on div "Overlay" at bounding box center [798, 331] width 1120 height 524
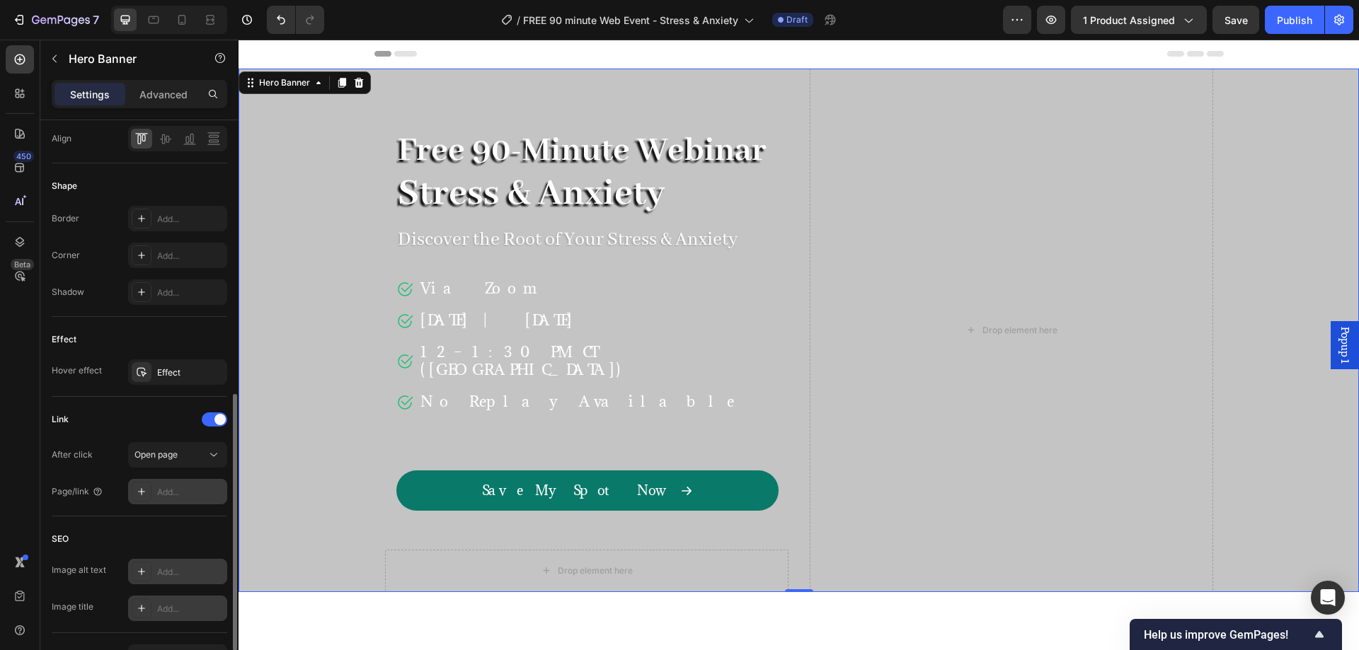
scroll to position [694, 0]
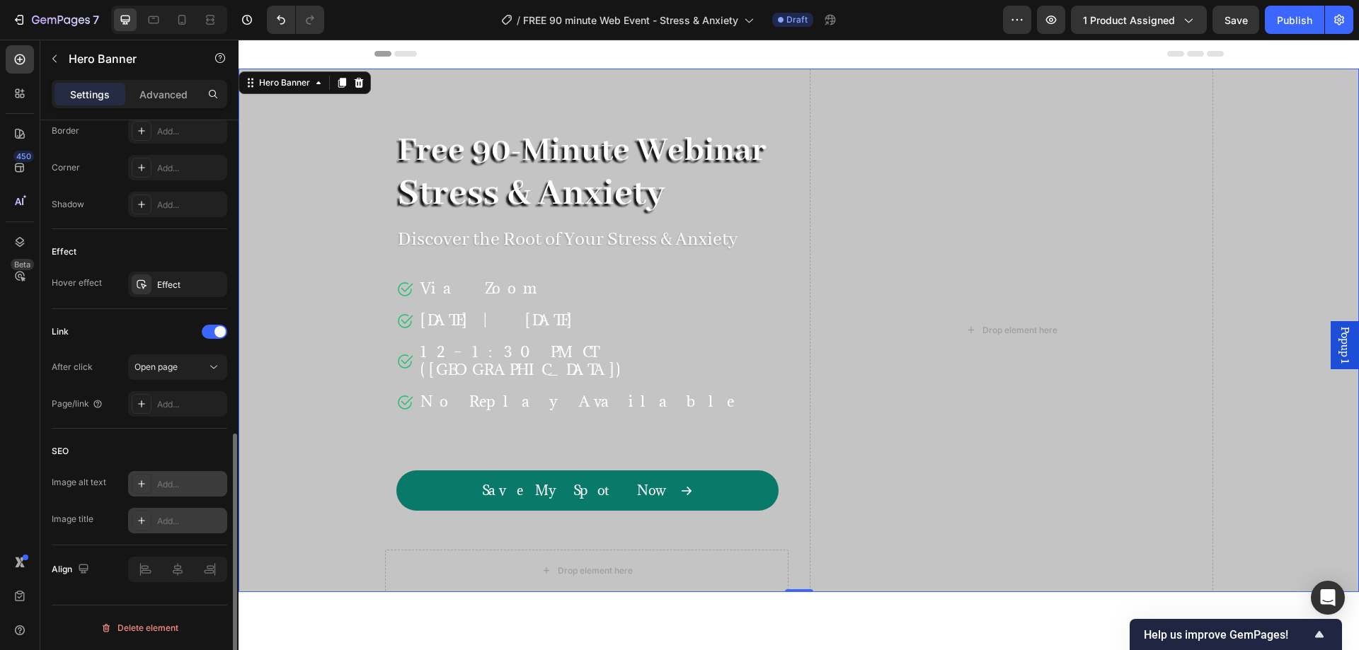
click at [177, 485] on div "Add..." at bounding box center [190, 484] width 67 height 13
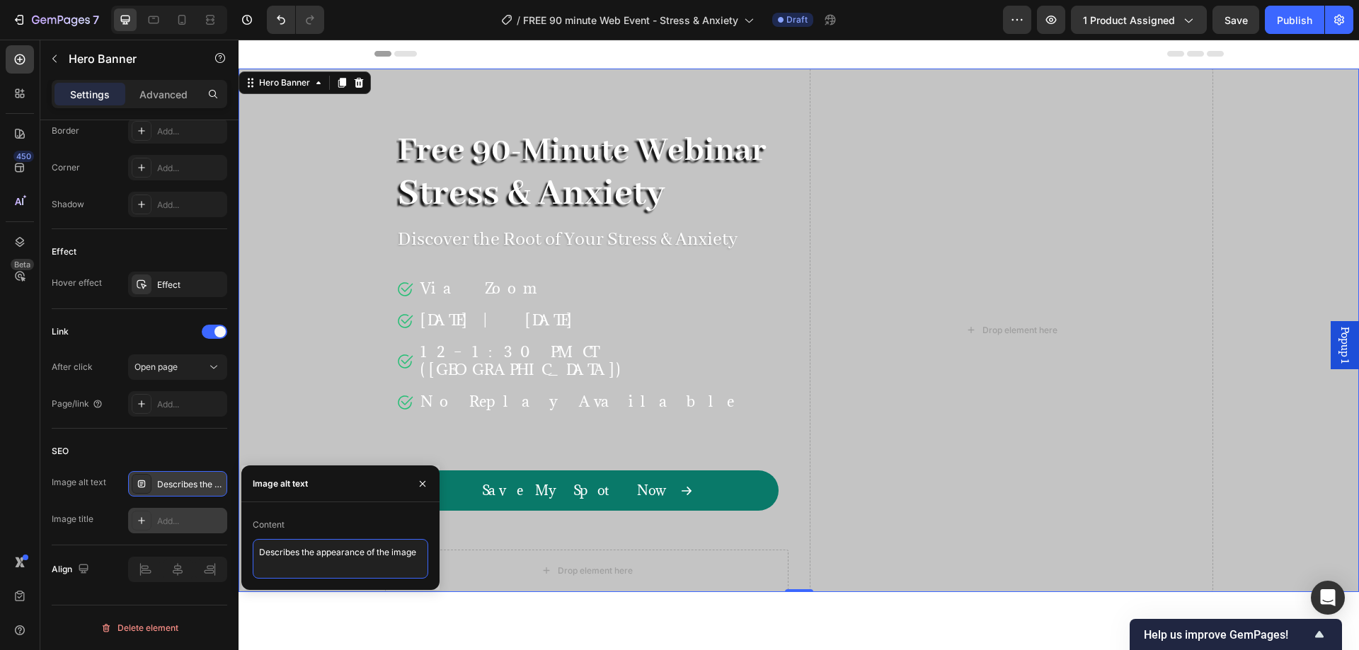
click at [310, 554] on textarea "Describes the appearance of the image" at bounding box center [340, 559] width 175 height 40
paste textarea "90 minute Web Event - Stress & Anxiety with [PERSON_NAME] [PERSON_NAME] - Faste…"
type textarea "90 minute Web Event - Stress & Anxiety with [PERSON_NAME] [PERSON_NAME] - Faste…"
click at [174, 533] on div "Add..." at bounding box center [177, 520] width 99 height 25
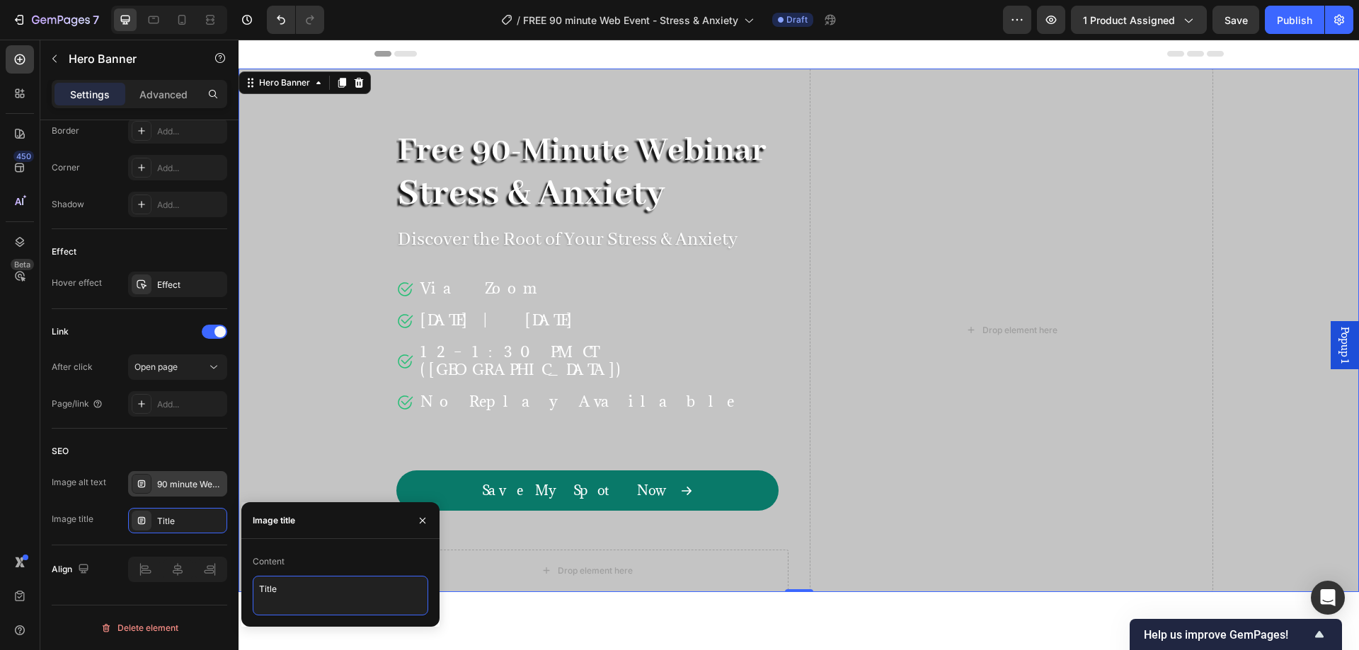
click at [323, 587] on textarea "Title" at bounding box center [340, 596] width 175 height 40
paste textarea "90 minute Web Event - Stress & Anxiety with [PERSON_NAME] [PERSON_NAME] - Faste…"
type textarea "90 minute Web Event - Stress & Anxiety with [PERSON_NAME] [PERSON_NAME] - Faste…"
click at [341, 565] on div "Content" at bounding box center [340, 562] width 175 height 23
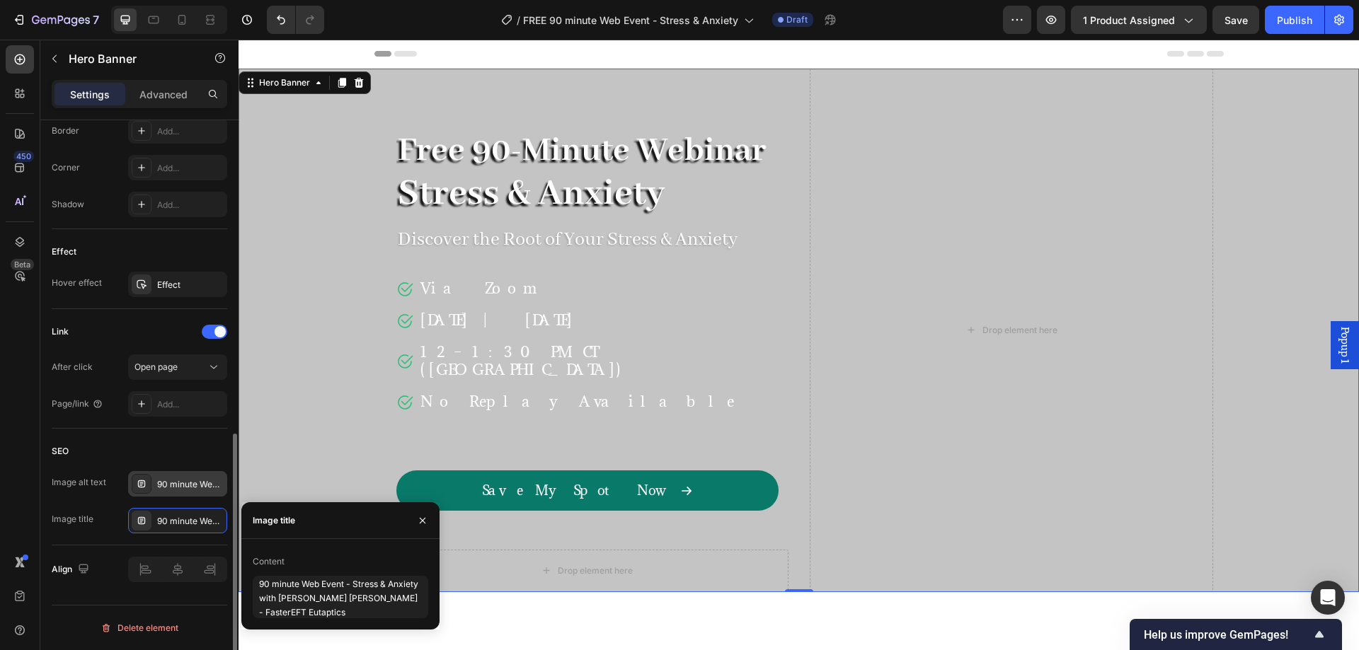
click at [175, 444] on div "SEO" at bounding box center [139, 451] width 175 height 23
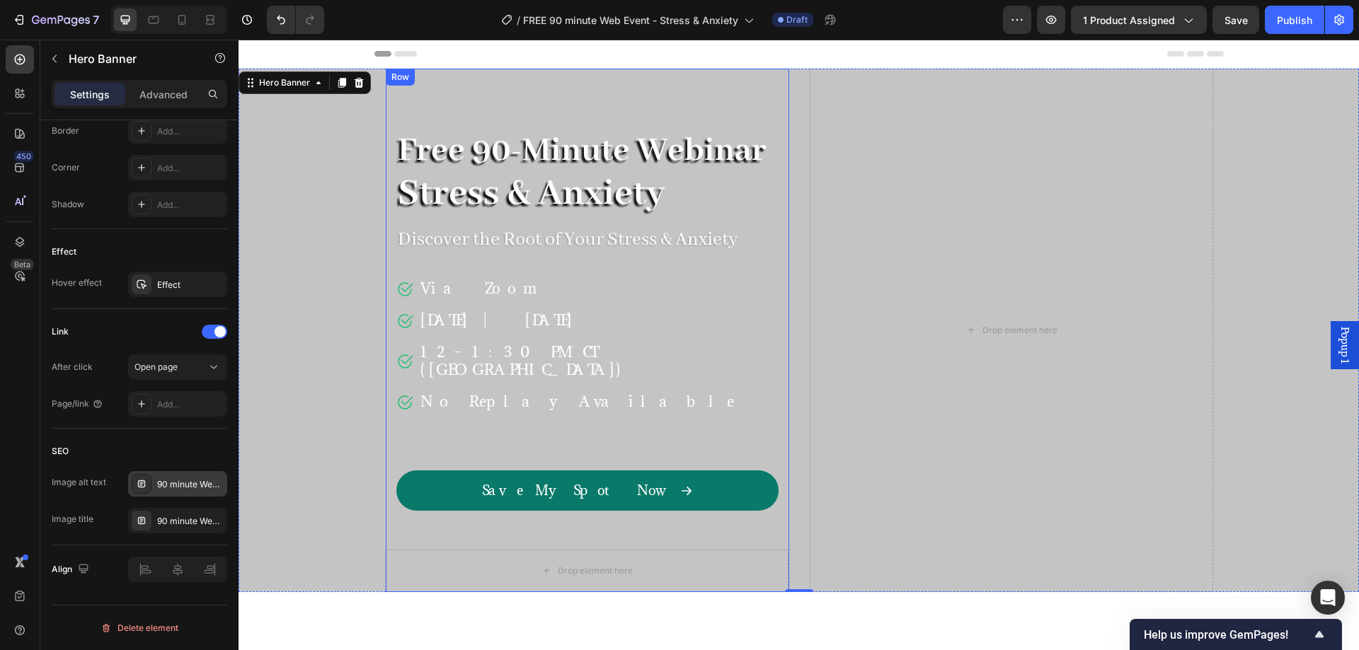
scroll to position [236, 0]
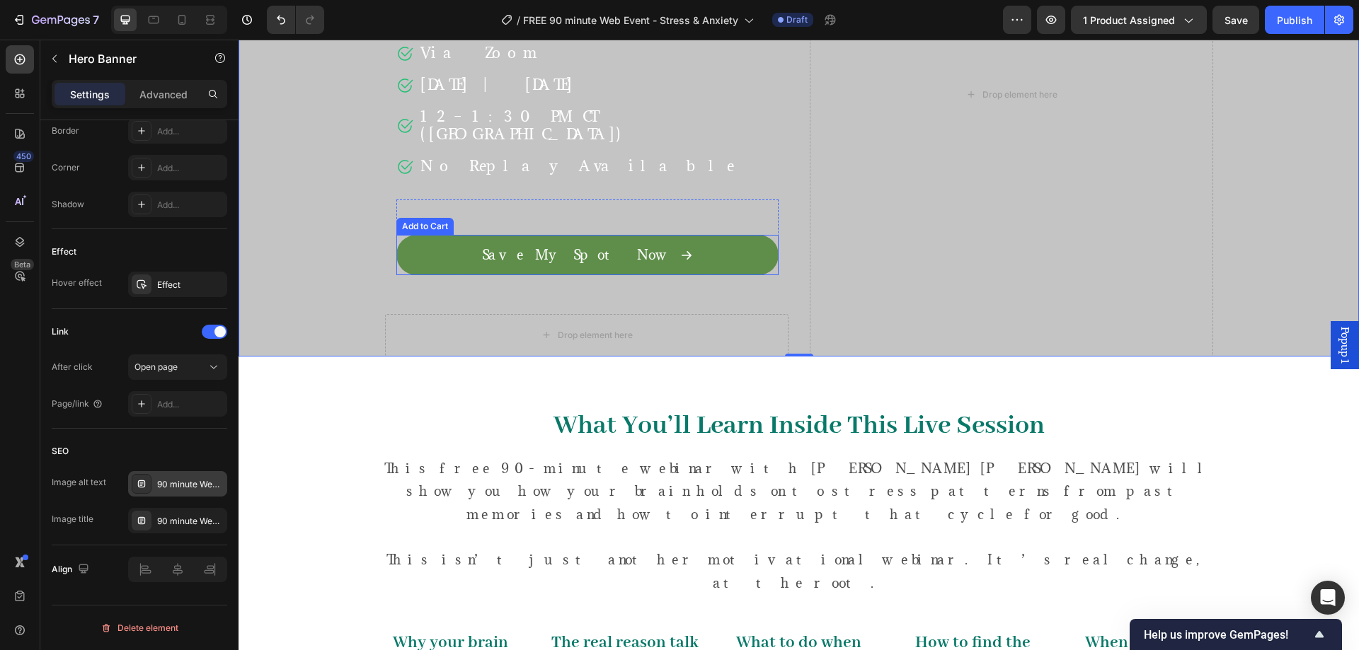
click at [686, 246] on button "Save My Spot Now" at bounding box center [587, 255] width 382 height 40
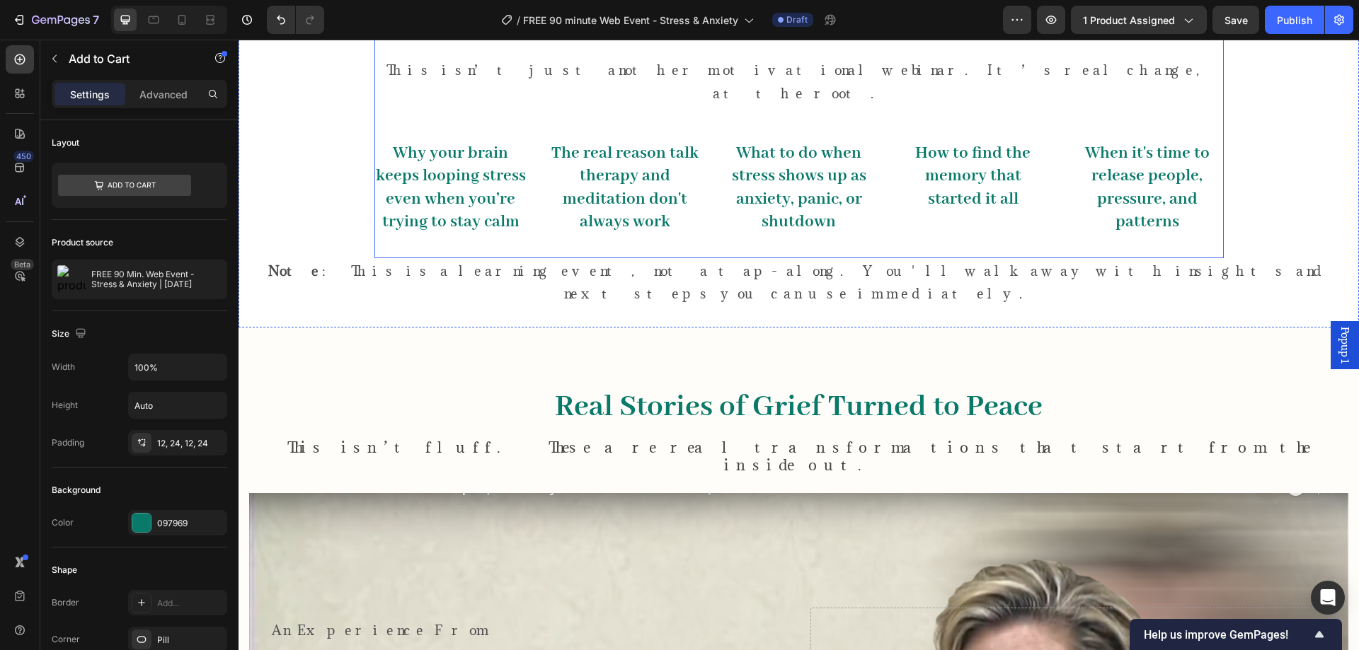
scroll to position [943, 0]
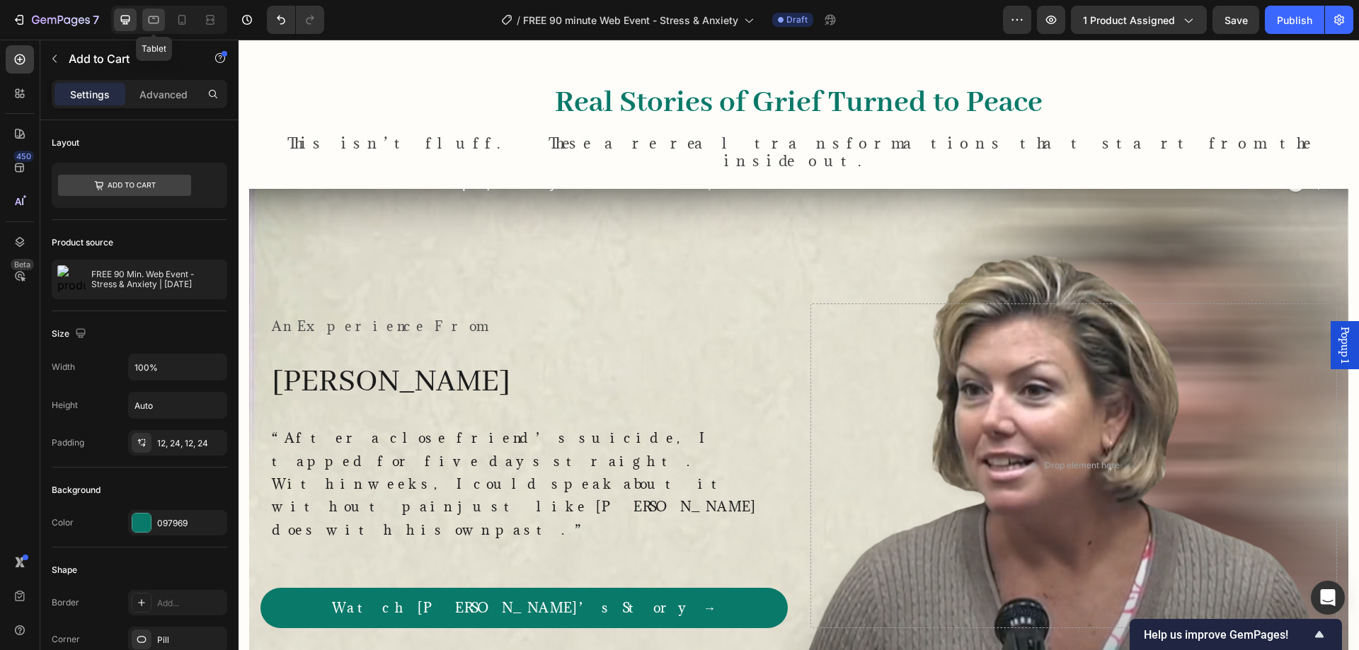
click at [155, 16] on icon at bounding box center [154, 20] width 11 height 8
type input "16"
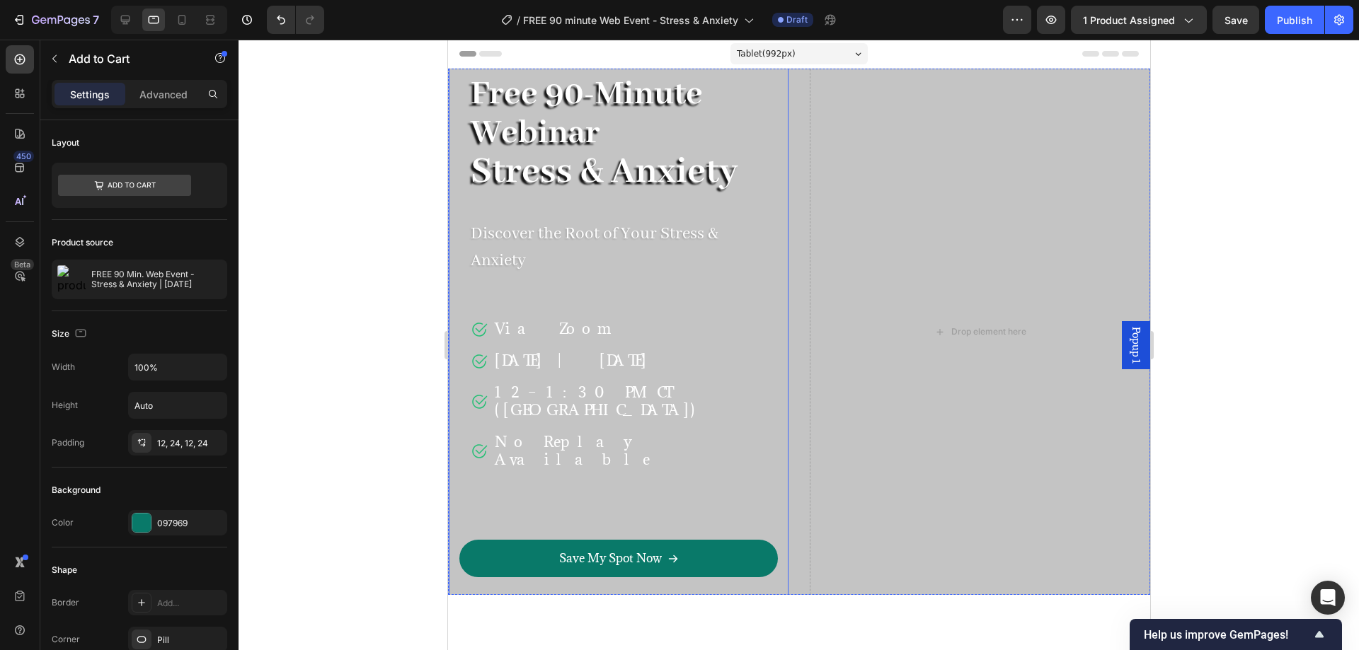
click at [451, 108] on div "Free 90-Minute Webinar Stress & Anxiety Heading Discover the Root of Your Stres…" at bounding box center [618, 332] width 340 height 654
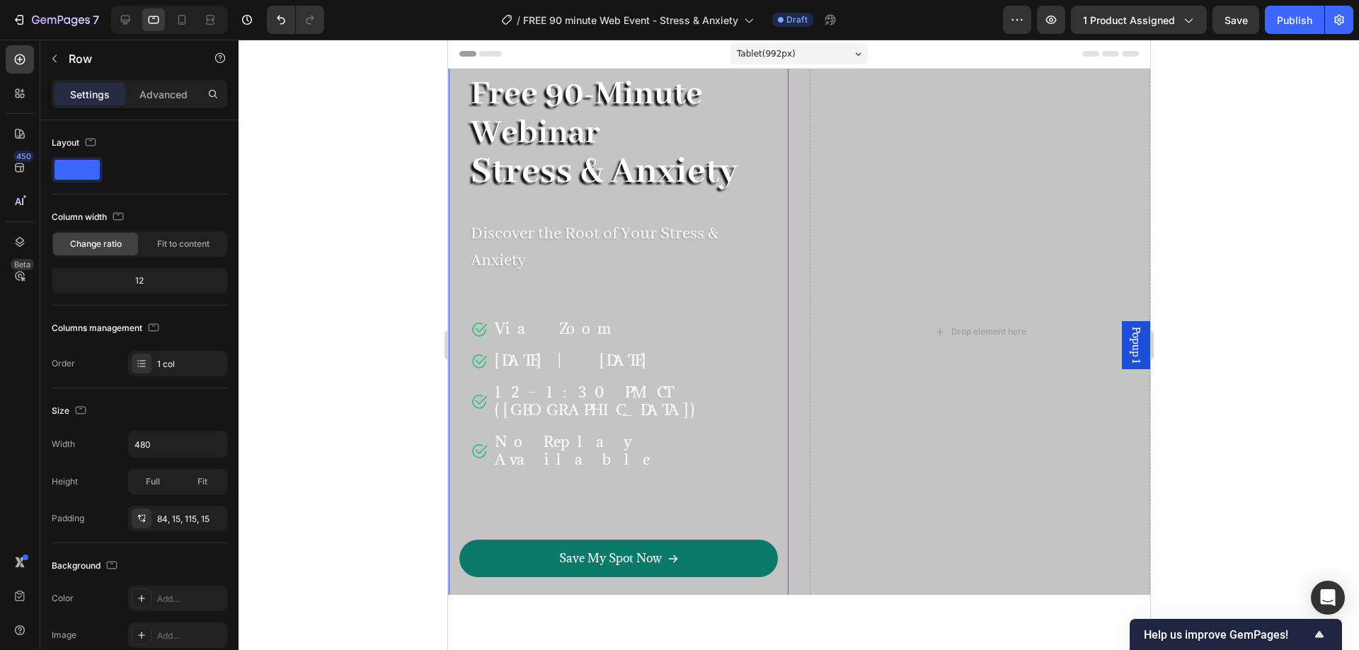
click at [458, 71] on div "Free 90-Minute Webinar Stress & Anxiety Heading Discover the Root of Your Stres…" at bounding box center [618, 332] width 340 height 654
click at [899, 231] on div "Drop element here" at bounding box center [979, 332] width 340 height 654
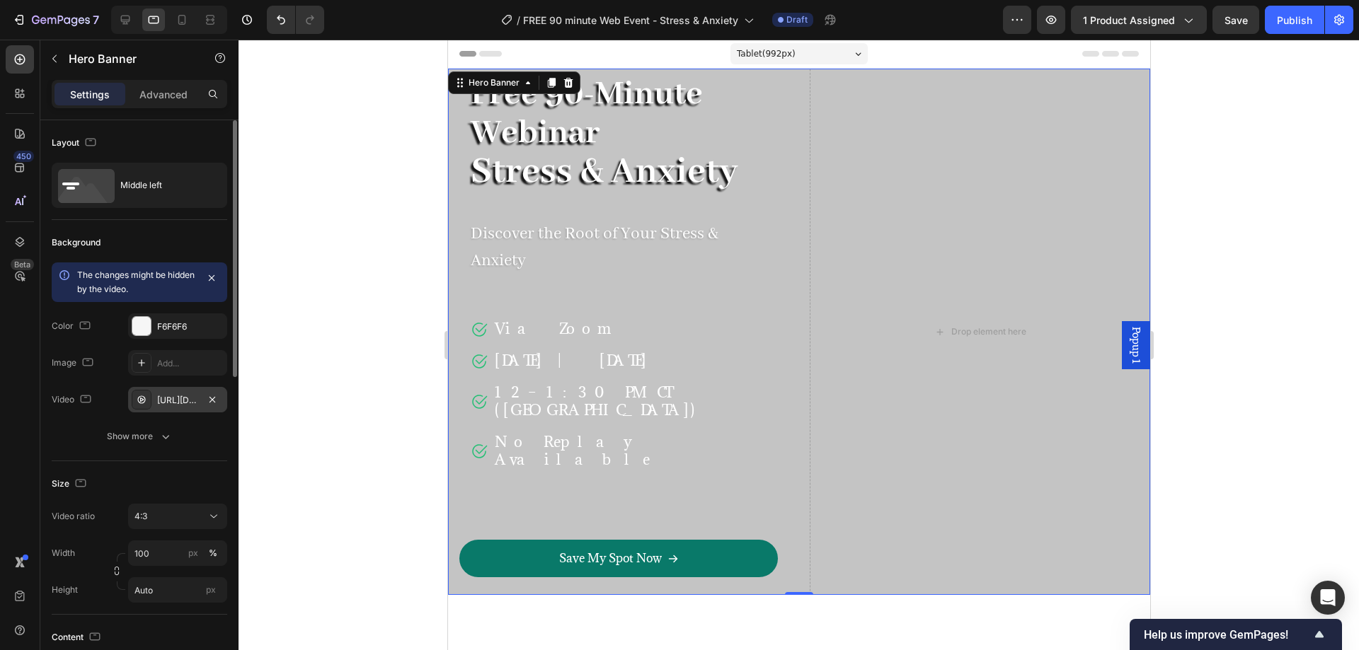
click at [169, 400] on div "[URL][DOMAIN_NAME]" at bounding box center [177, 400] width 41 height 13
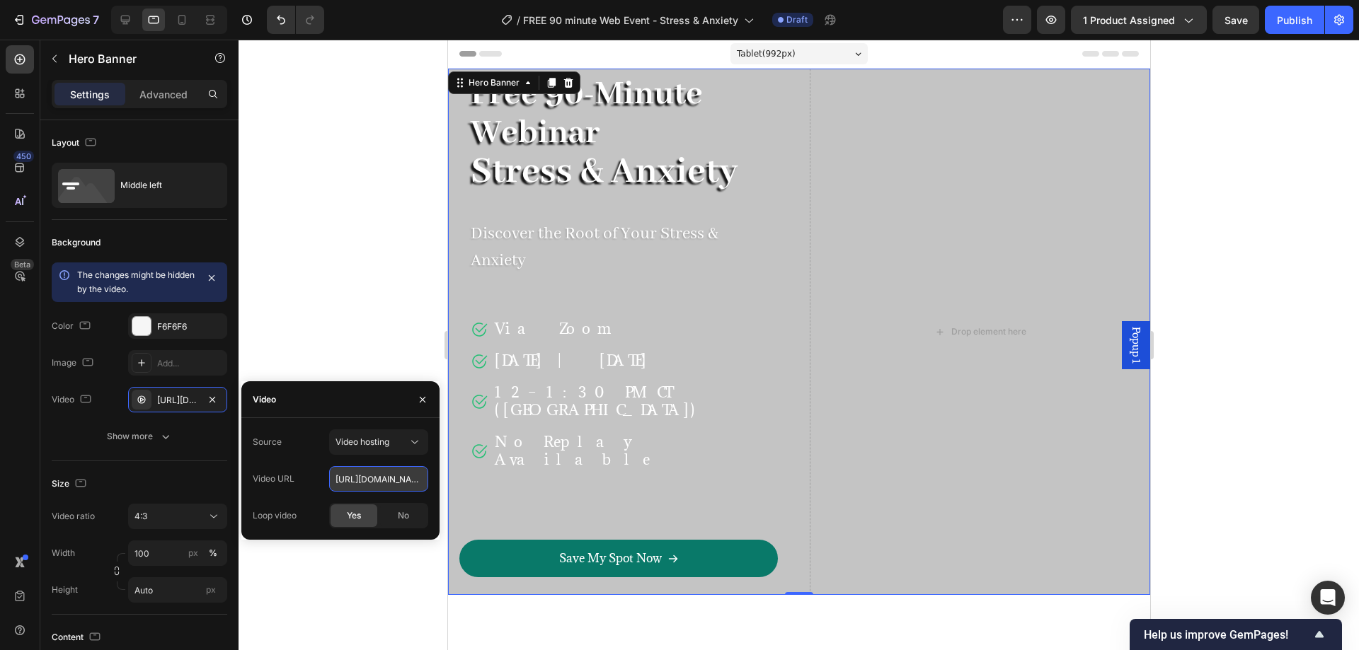
click at [377, 480] on input "[URL][DOMAIN_NAME]" at bounding box center [378, 478] width 99 height 25
paste input "90 minute Web Event - Stress & Anxiety with [PERSON_NAME] [PERSON_NAME] - Faste…"
click at [379, 480] on input "90 minute Web Event - Stress & Anxiety with [PERSON_NAME] [PERSON_NAME] - Faste…" at bounding box center [378, 478] width 99 height 25
paste input "[URL][DOMAIN_NAME]"
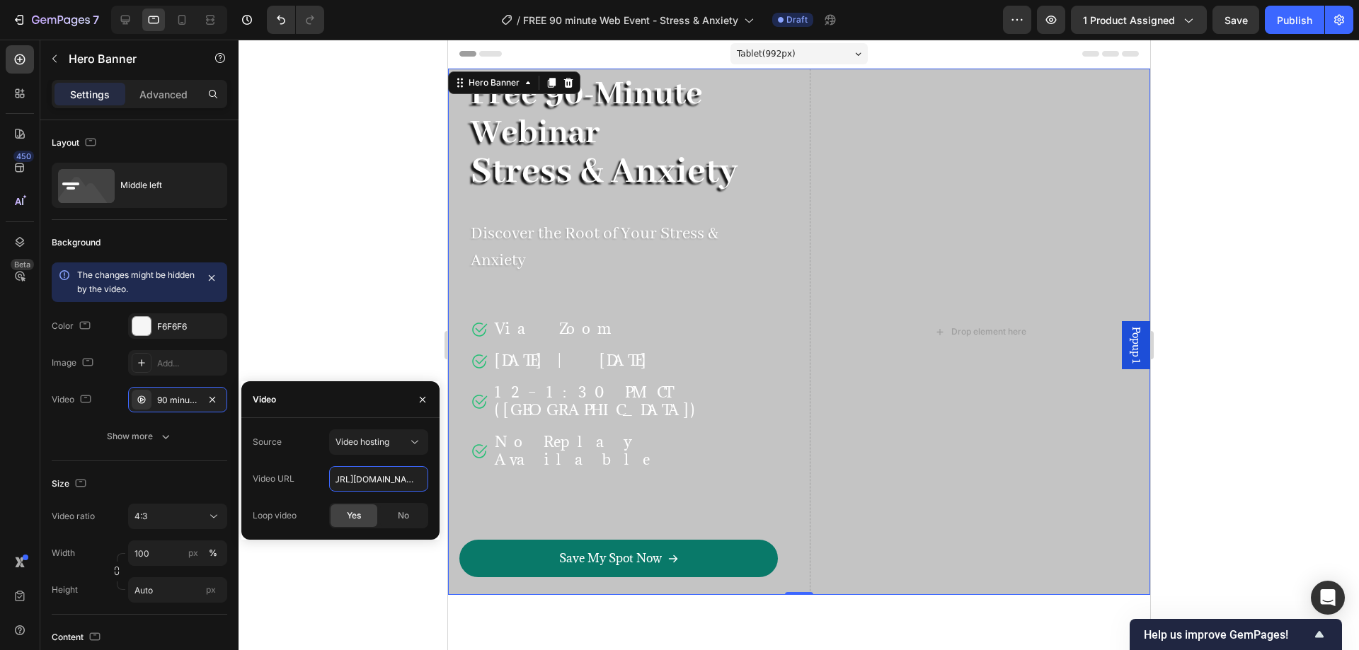
type input "[URL][DOMAIN_NAME]"
click at [372, 401] on div "Video" at bounding box center [340, 399] width 198 height 37
click at [421, 401] on icon "button" at bounding box center [423, 399] width 6 height 6
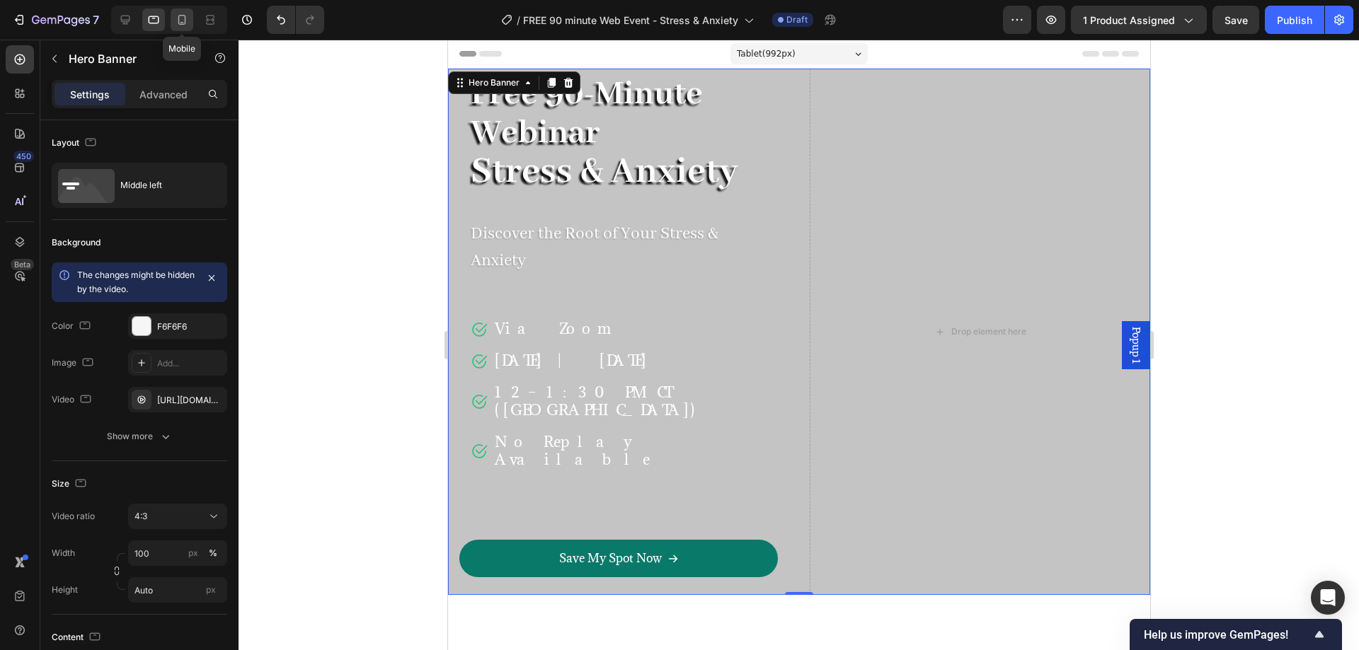
click at [188, 23] on icon at bounding box center [182, 20] width 14 height 14
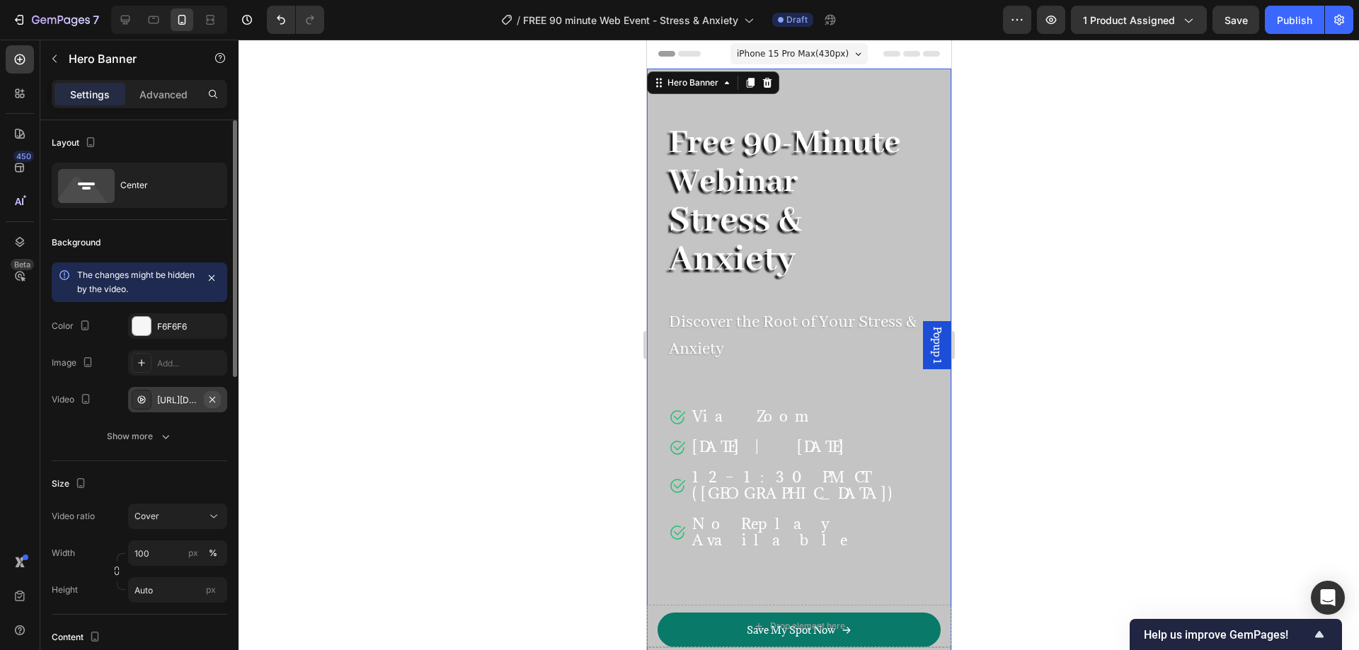
click at [208, 398] on icon "button" at bounding box center [212, 399] width 11 height 11
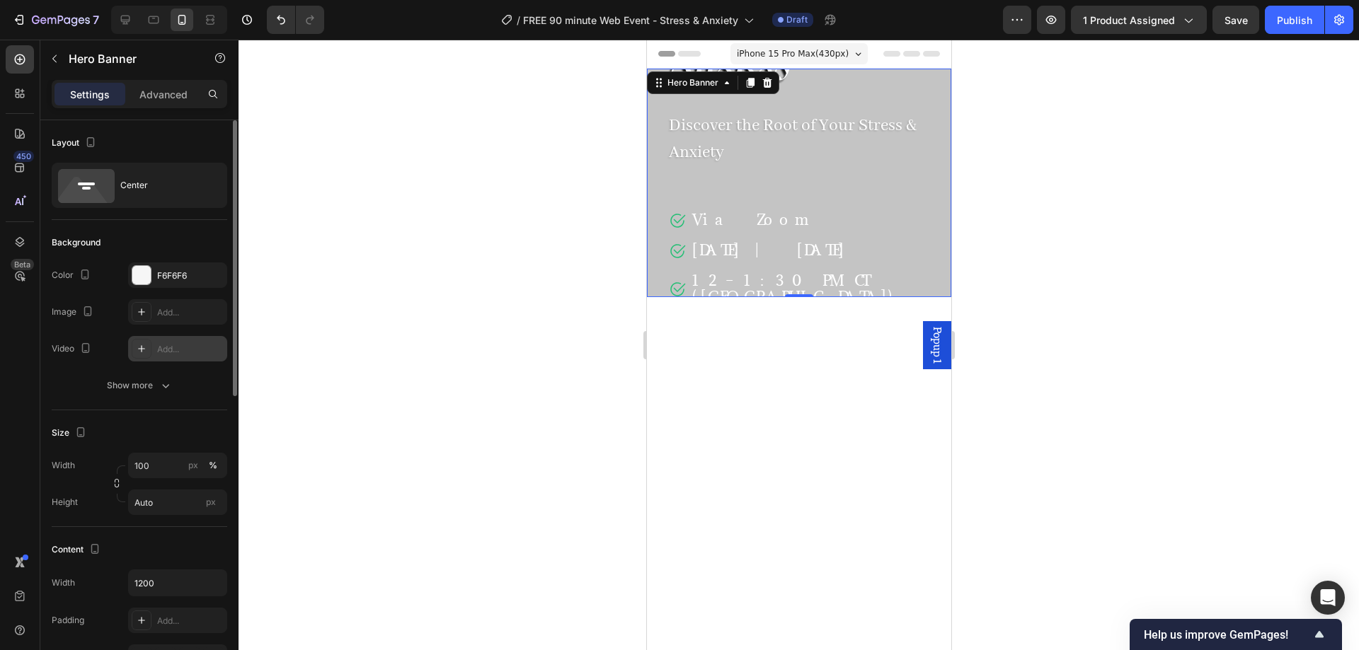
click at [168, 347] on div "Add..." at bounding box center [190, 349] width 67 height 13
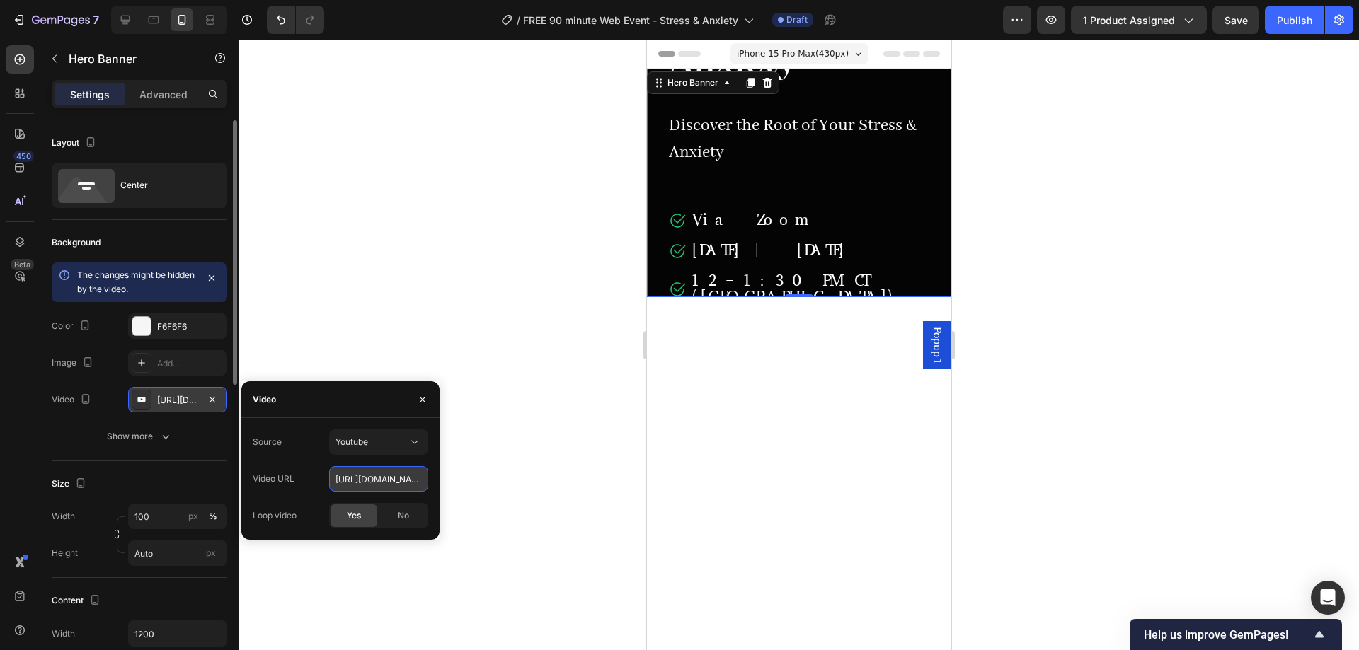
click at [377, 484] on input "[URL][DOMAIN_NAME]" at bounding box center [378, 478] width 99 height 25
click at [384, 448] on div "Youtube" at bounding box center [371, 442] width 72 height 13
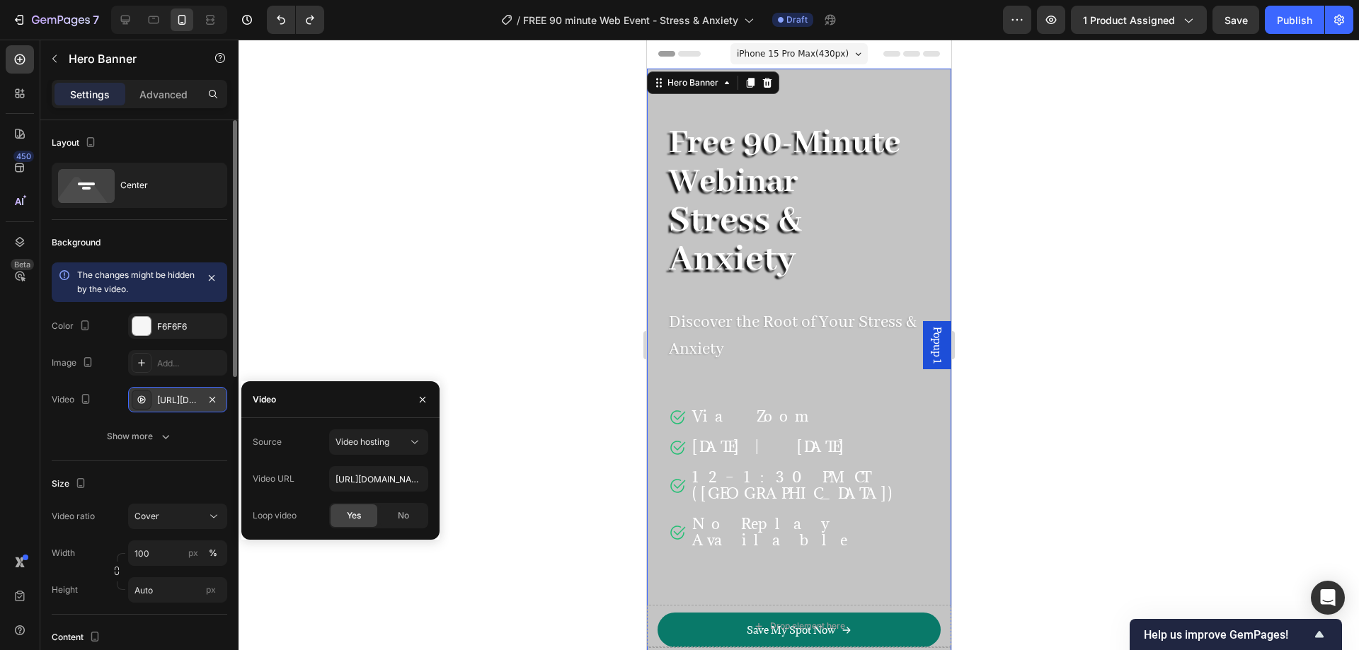
click at [379, 403] on div "Video" at bounding box center [340, 399] width 198 height 37
click at [373, 478] on input "[URL][DOMAIN_NAME]" at bounding box center [378, 478] width 99 height 25
paste input "37ee6a5efea64123a7359a7c2cfe65b0.mp4"
type input "[URL][DOMAIN_NAME]"
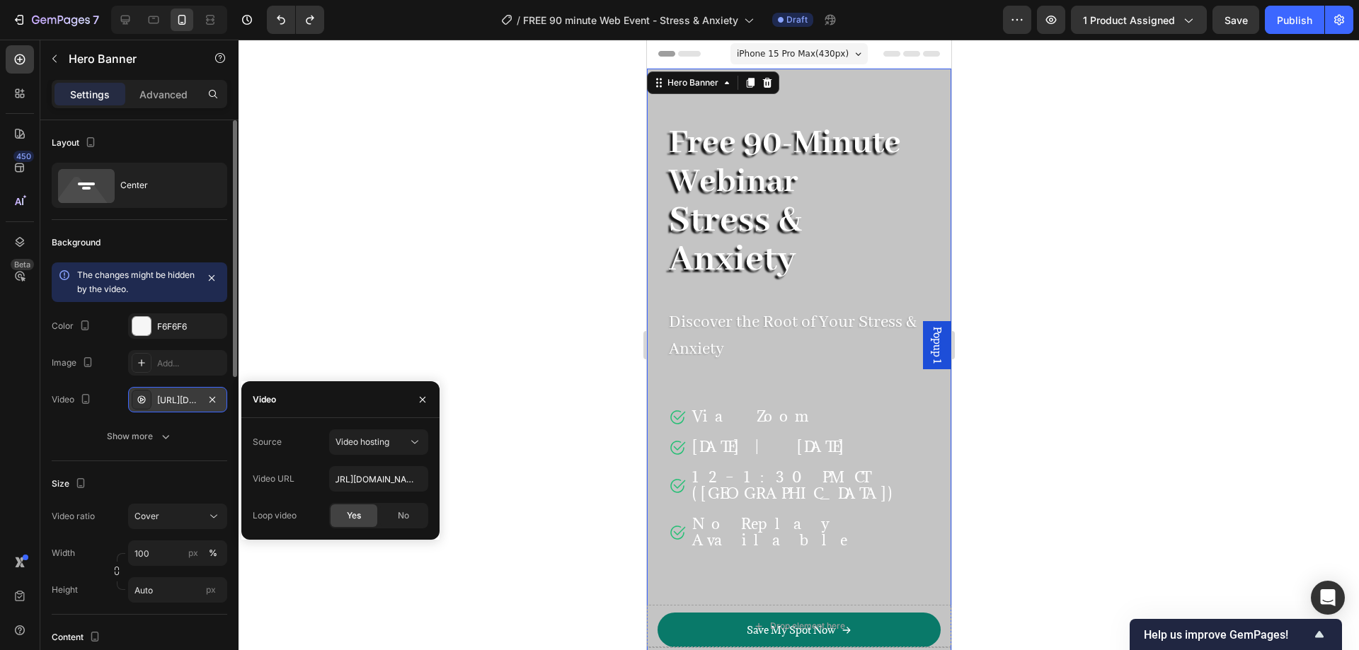
click at [339, 396] on div "Video" at bounding box center [340, 399] width 198 height 37
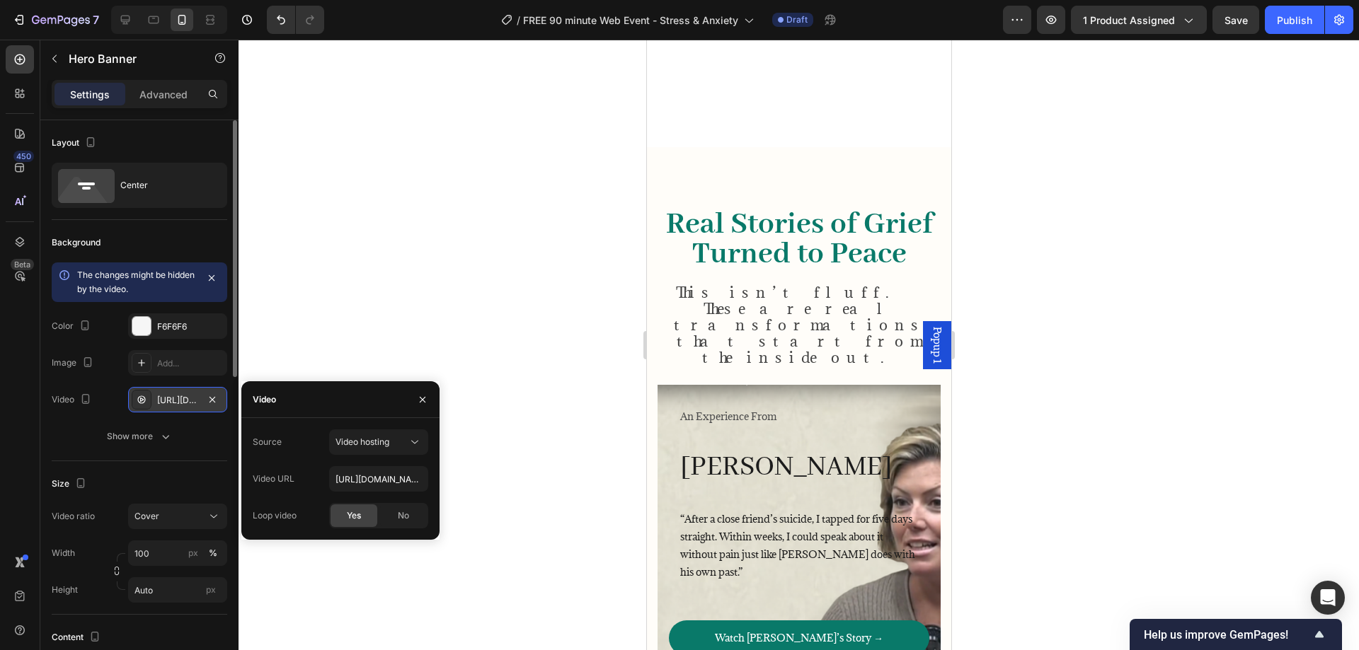
scroll to position [1415, 0]
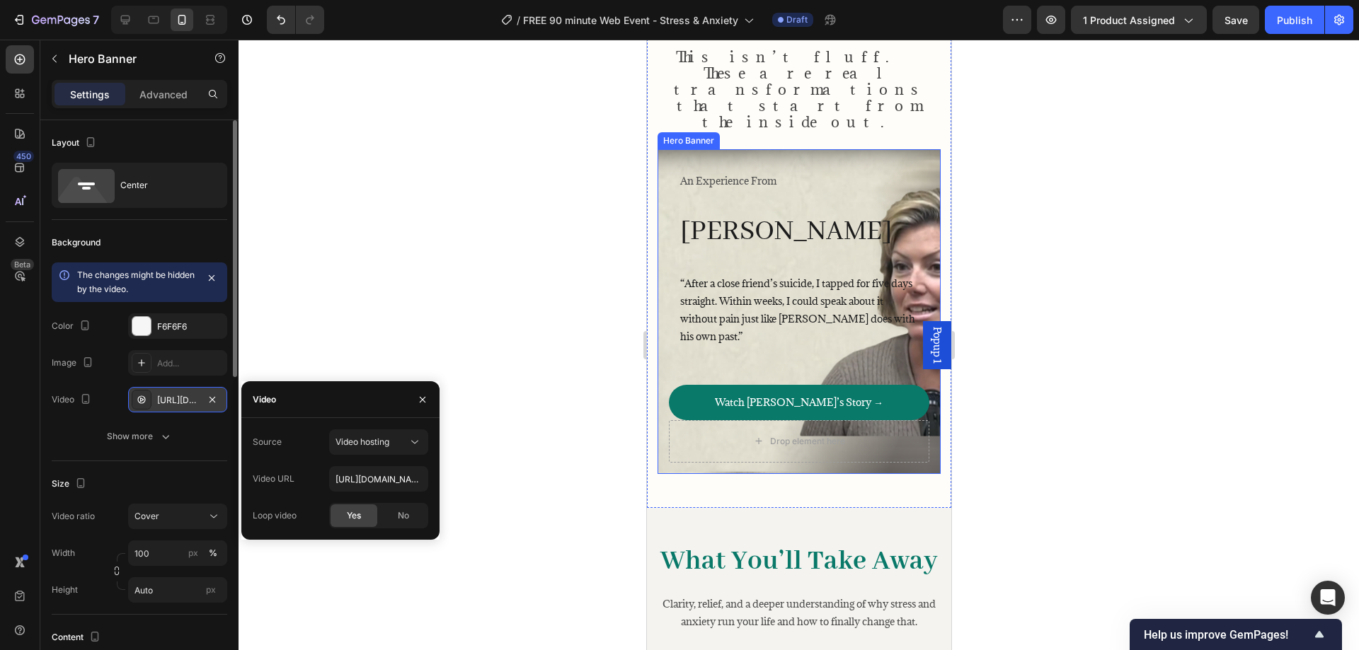
click at [660, 420] on div "An Experience From Text Block [PERSON_NAME] Heading “After a close friend’s sui…" at bounding box center [798, 311] width 283 height 325
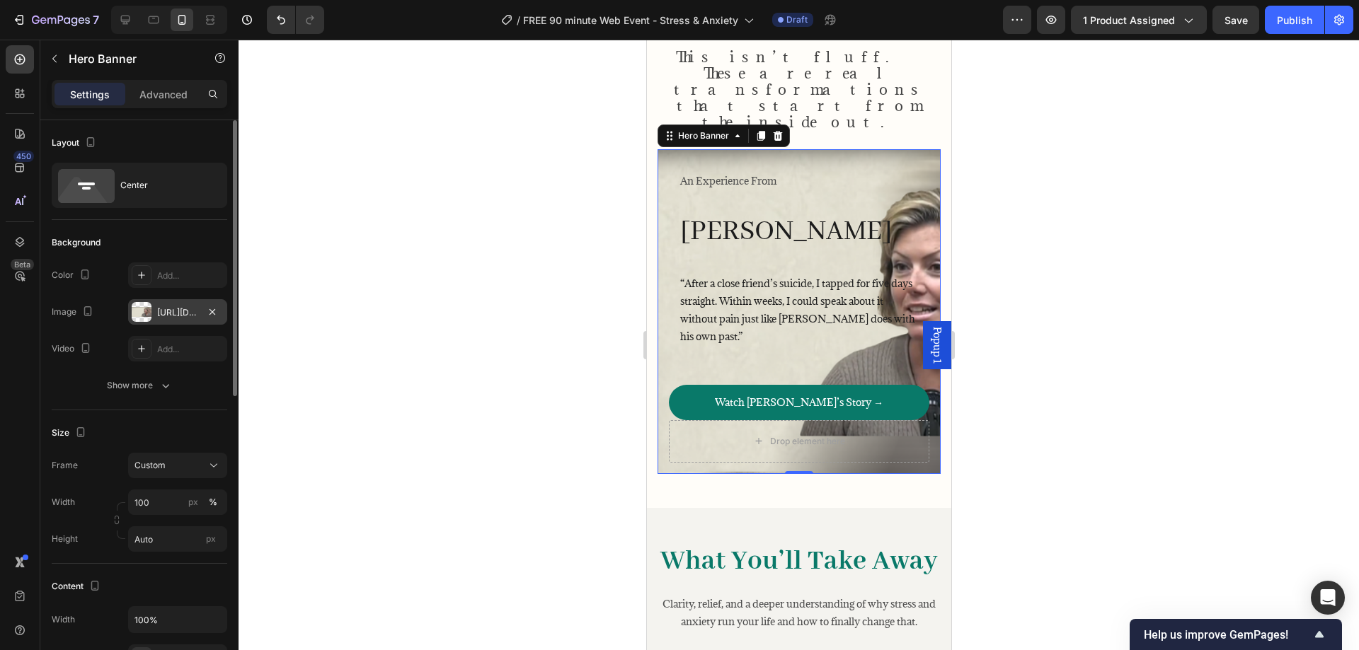
click at [159, 307] on div "[URL][DOMAIN_NAME]" at bounding box center [177, 312] width 41 height 13
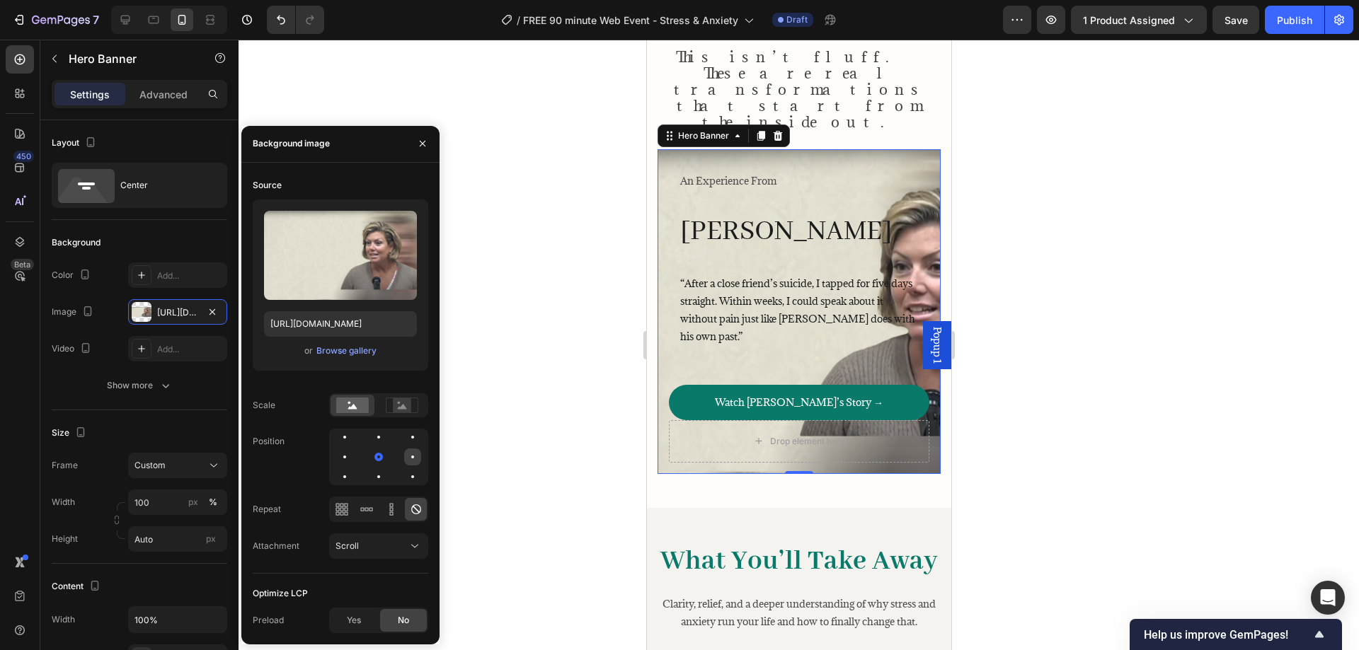
click at [417, 455] on div at bounding box center [412, 457] width 17 height 17
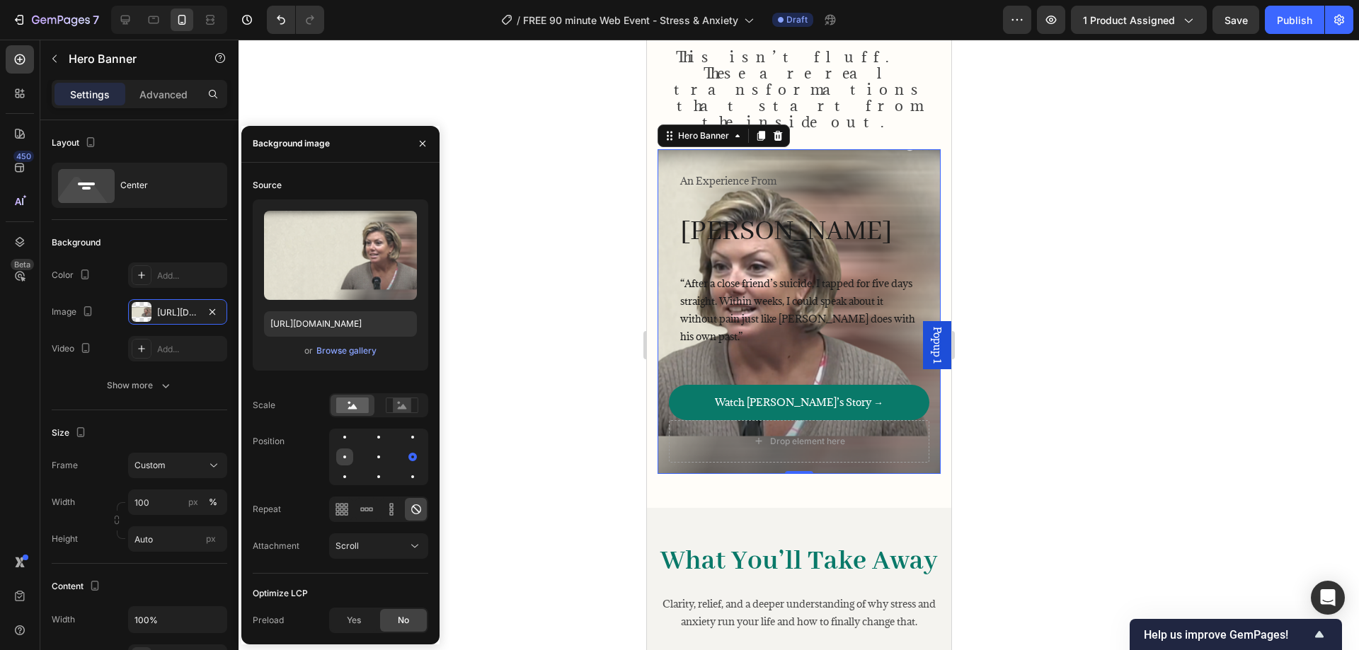
click at [342, 460] on div at bounding box center [344, 457] width 17 height 17
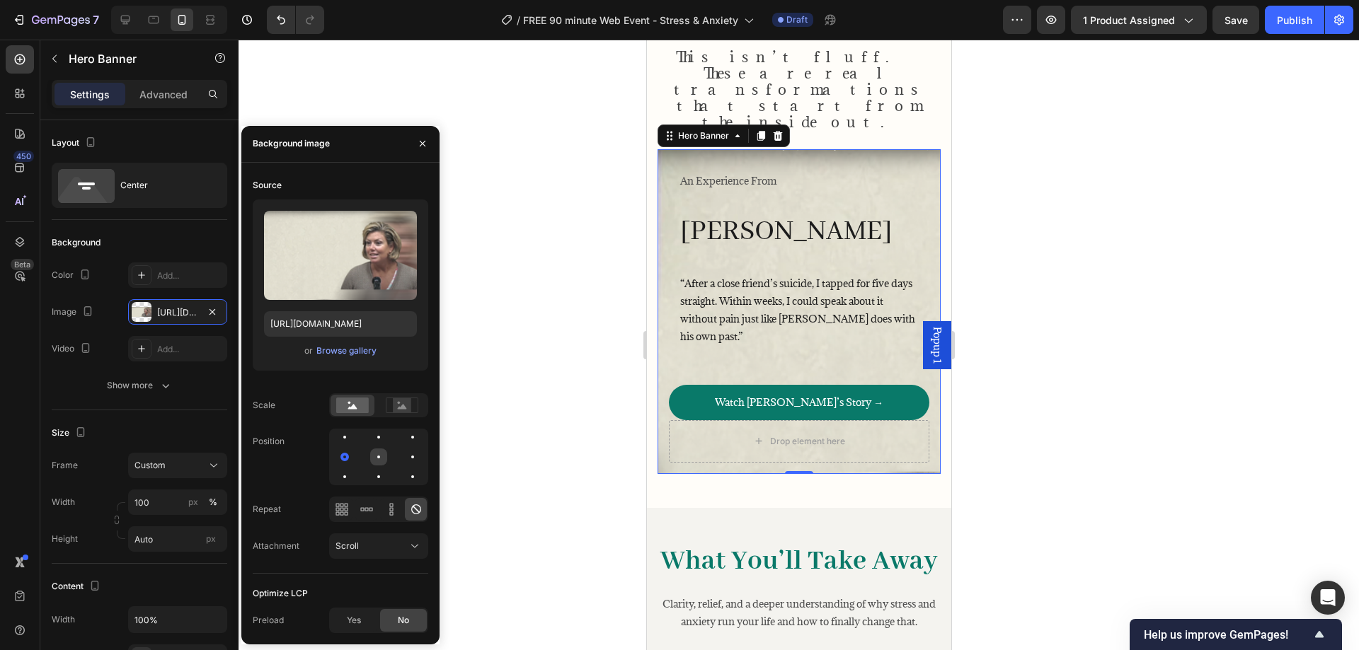
click at [376, 458] on div at bounding box center [378, 457] width 17 height 17
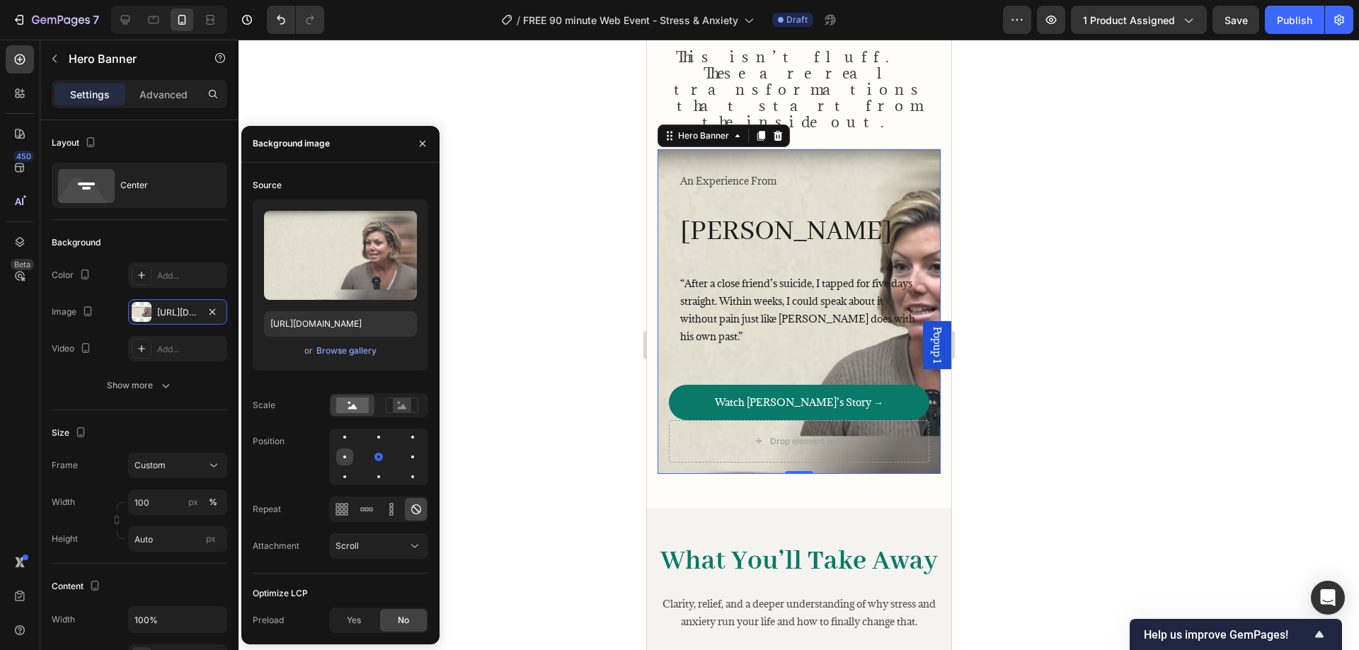
click at [346, 460] on div at bounding box center [344, 457] width 17 height 17
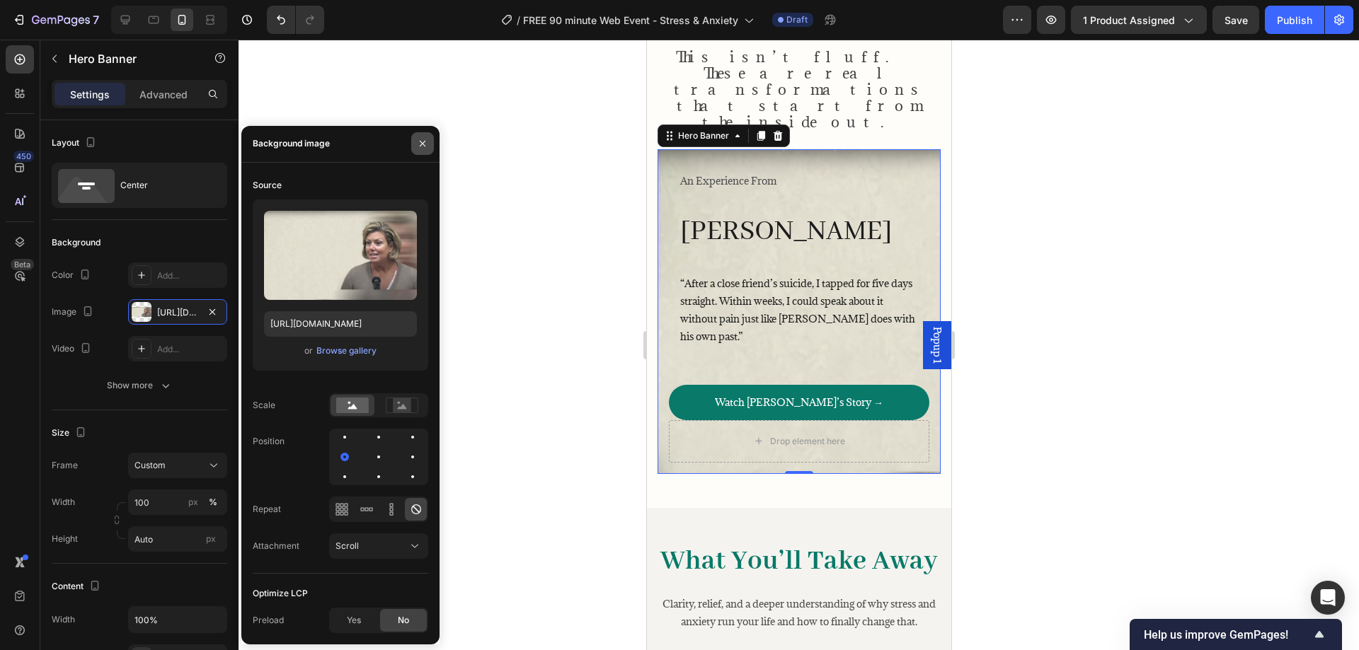
click at [421, 140] on icon "button" at bounding box center [422, 143] width 11 height 11
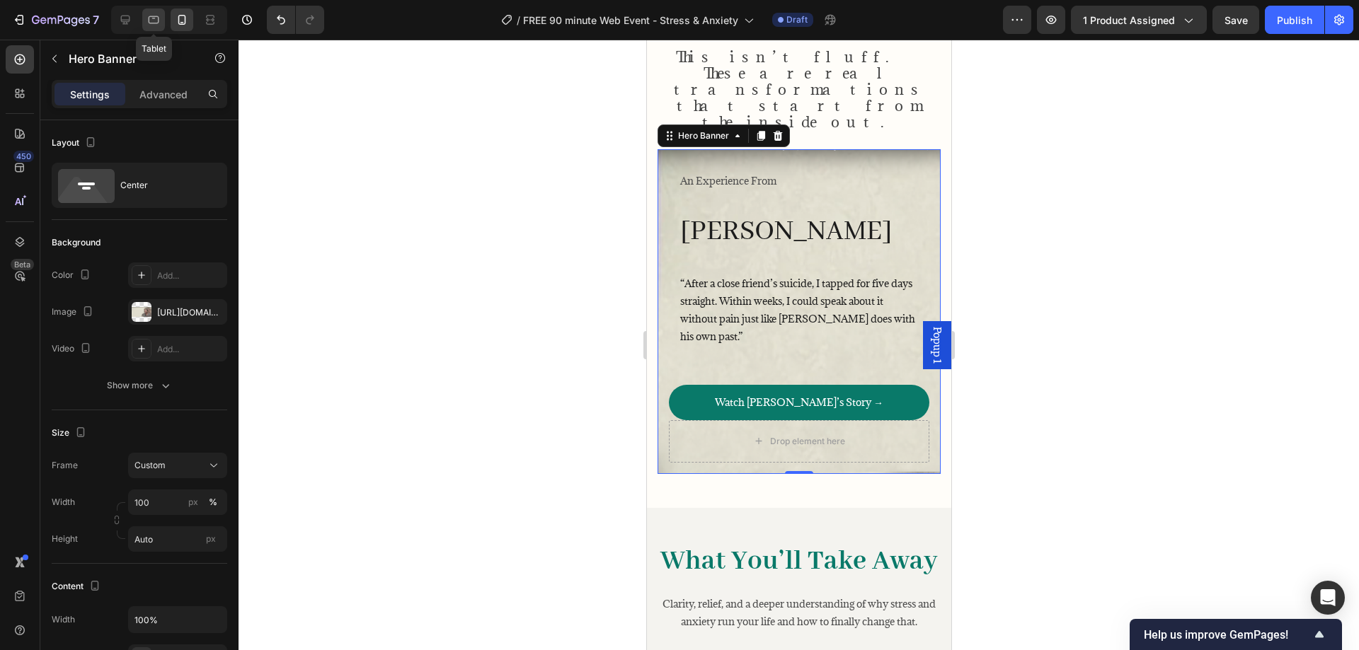
click at [156, 22] on icon at bounding box center [153, 20] width 14 height 14
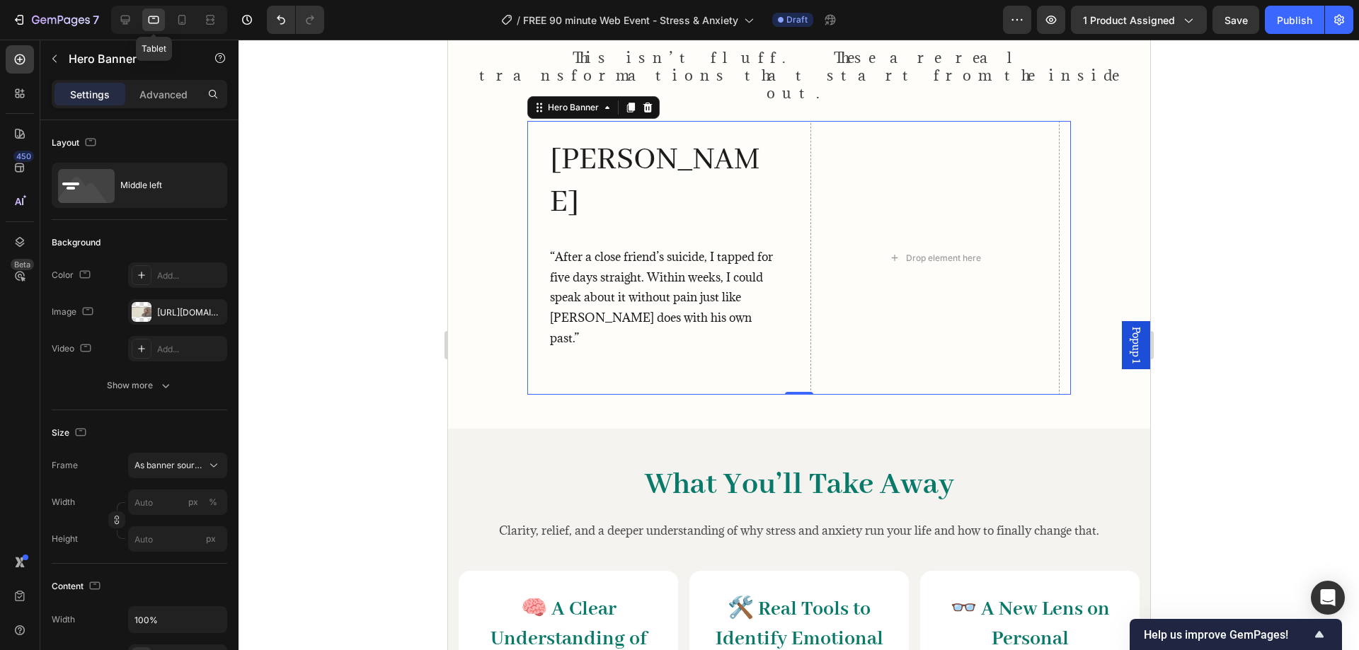
scroll to position [1385, 0]
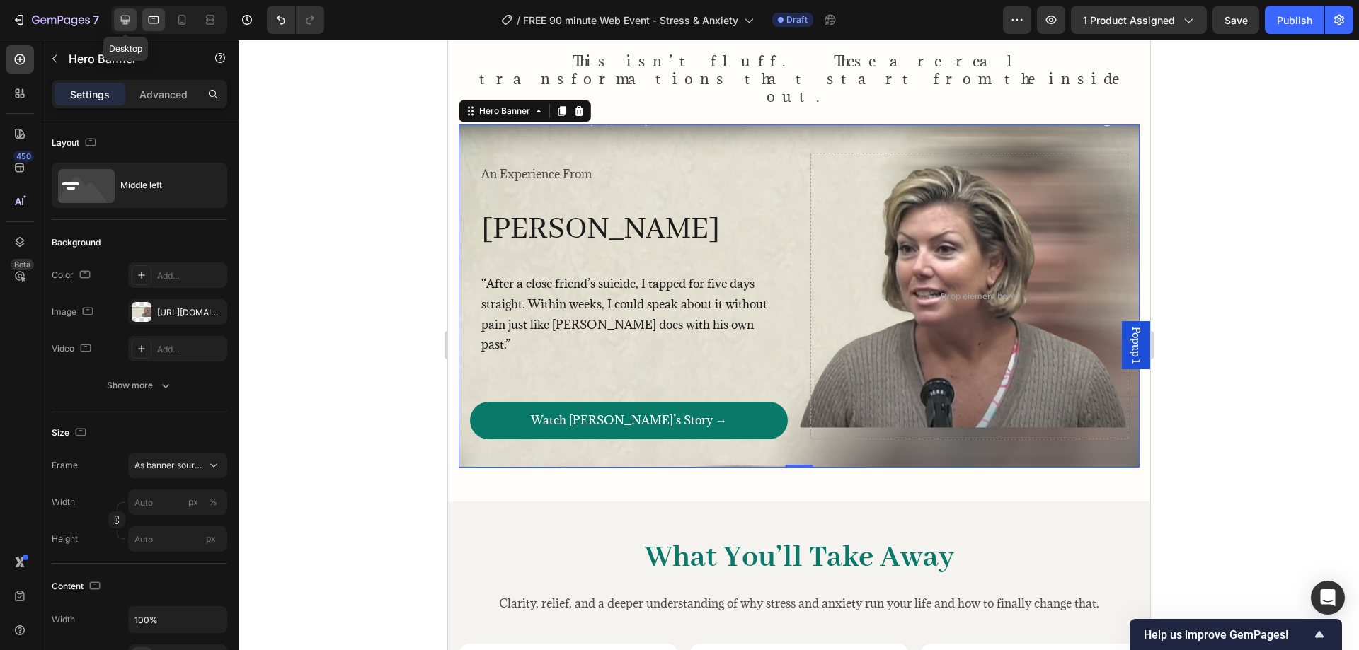
click at [120, 25] on icon at bounding box center [125, 20] width 14 height 14
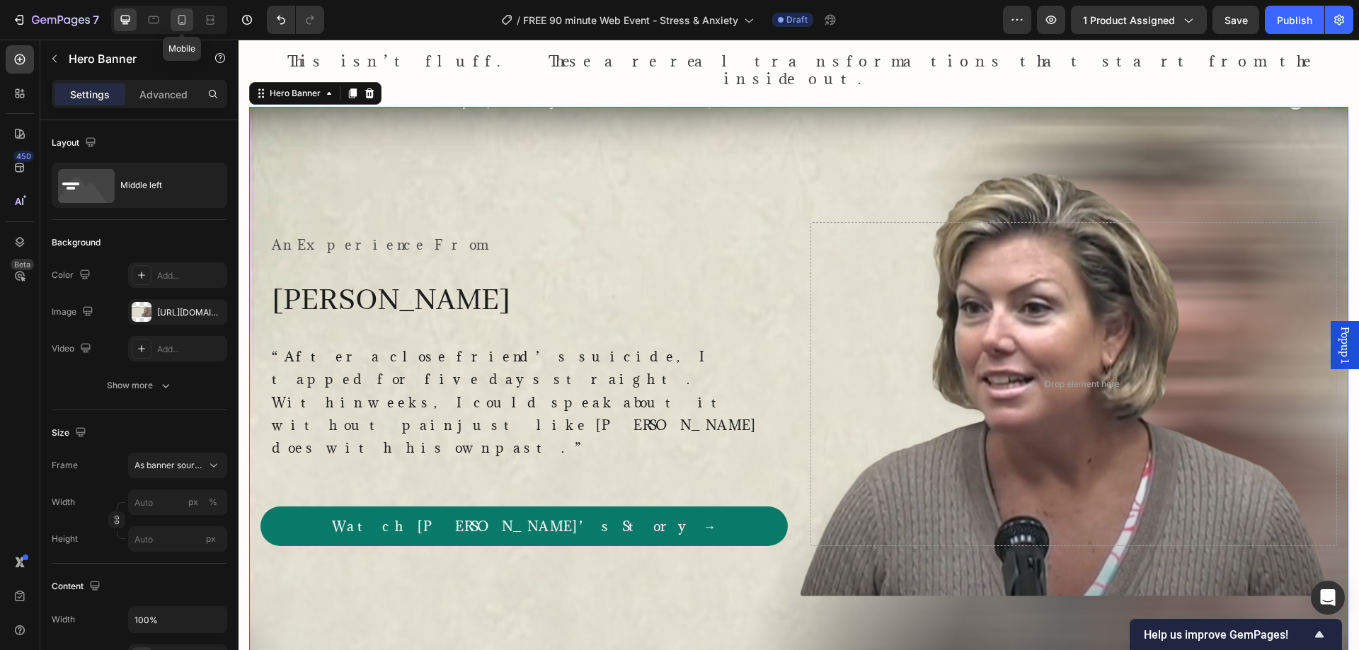
click at [184, 20] on icon at bounding box center [182, 20] width 14 height 14
type input "100"
type input "Auto"
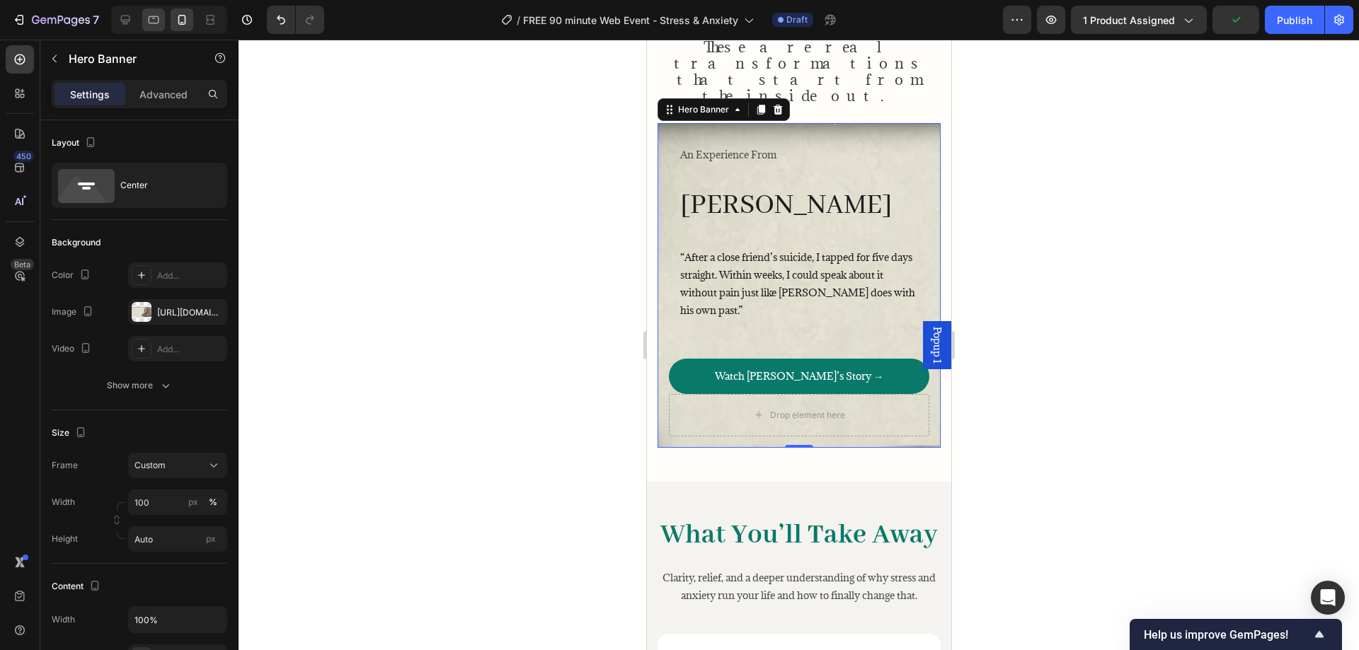
scroll to position [1443, 0]
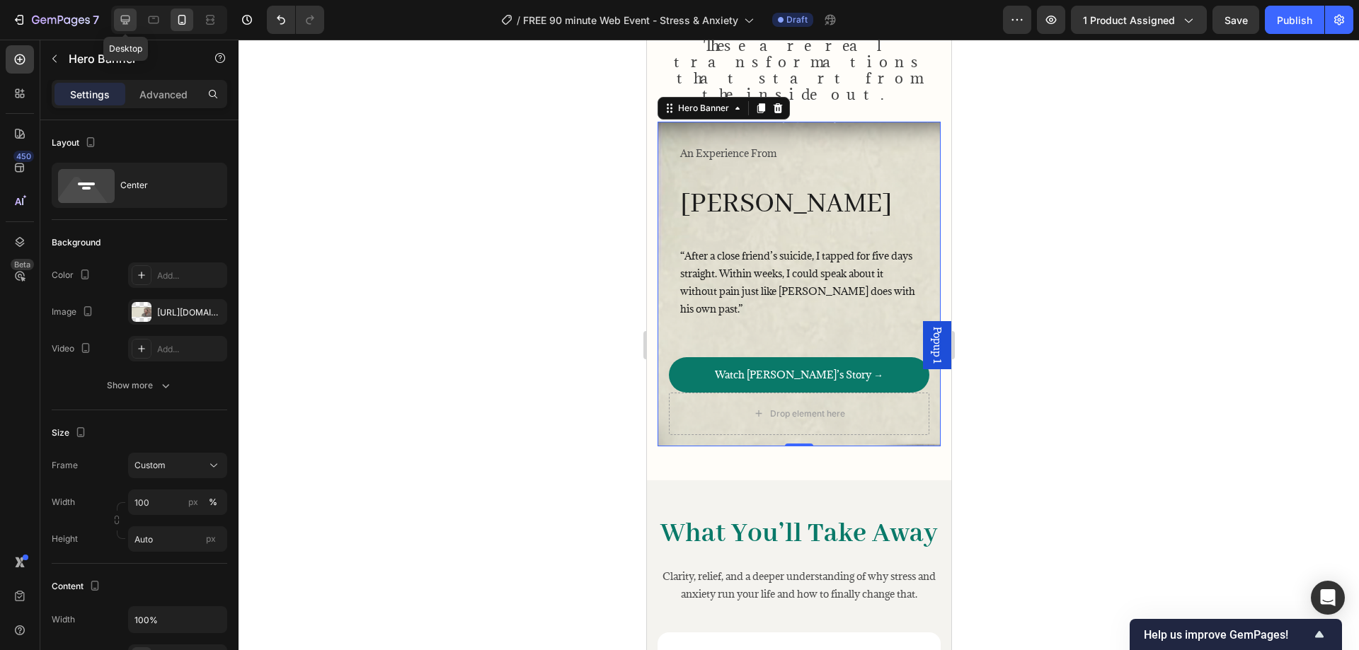
click at [124, 23] on icon at bounding box center [125, 20] width 9 height 9
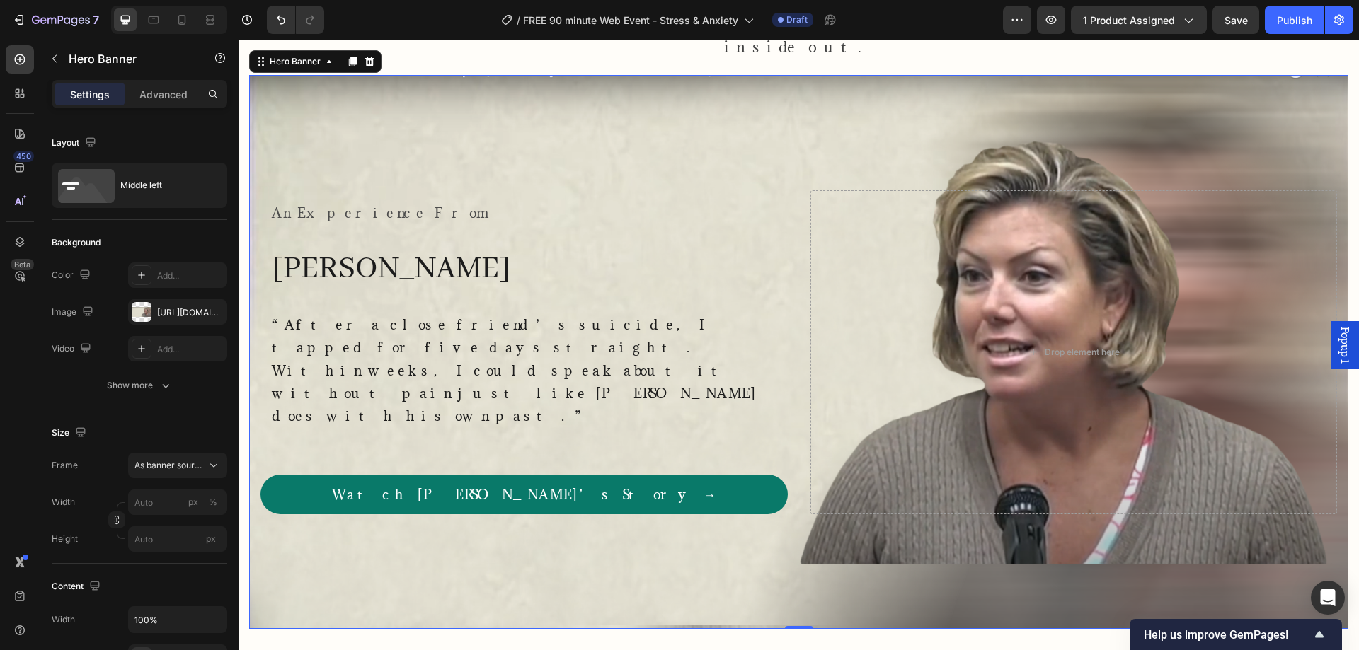
scroll to position [1385, 0]
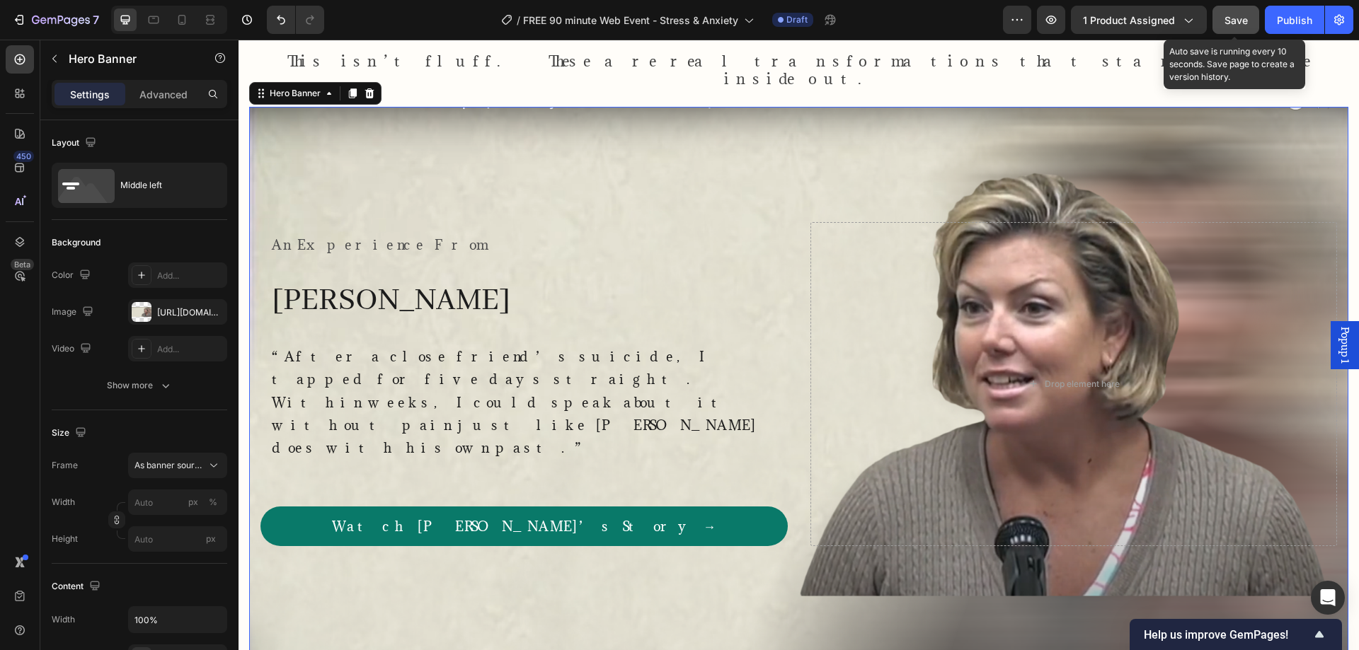
click at [1236, 18] on span "Save" at bounding box center [1235, 20] width 23 height 12
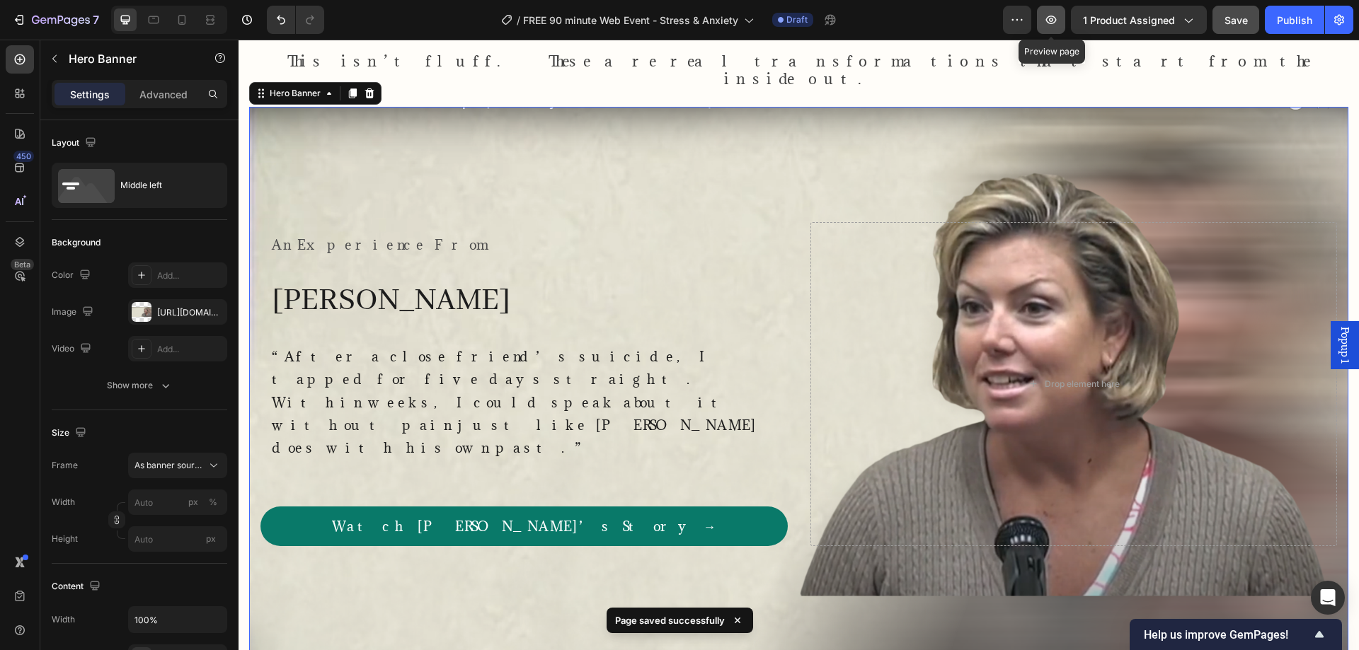
click at [1050, 28] on button "button" at bounding box center [1051, 20] width 28 height 28
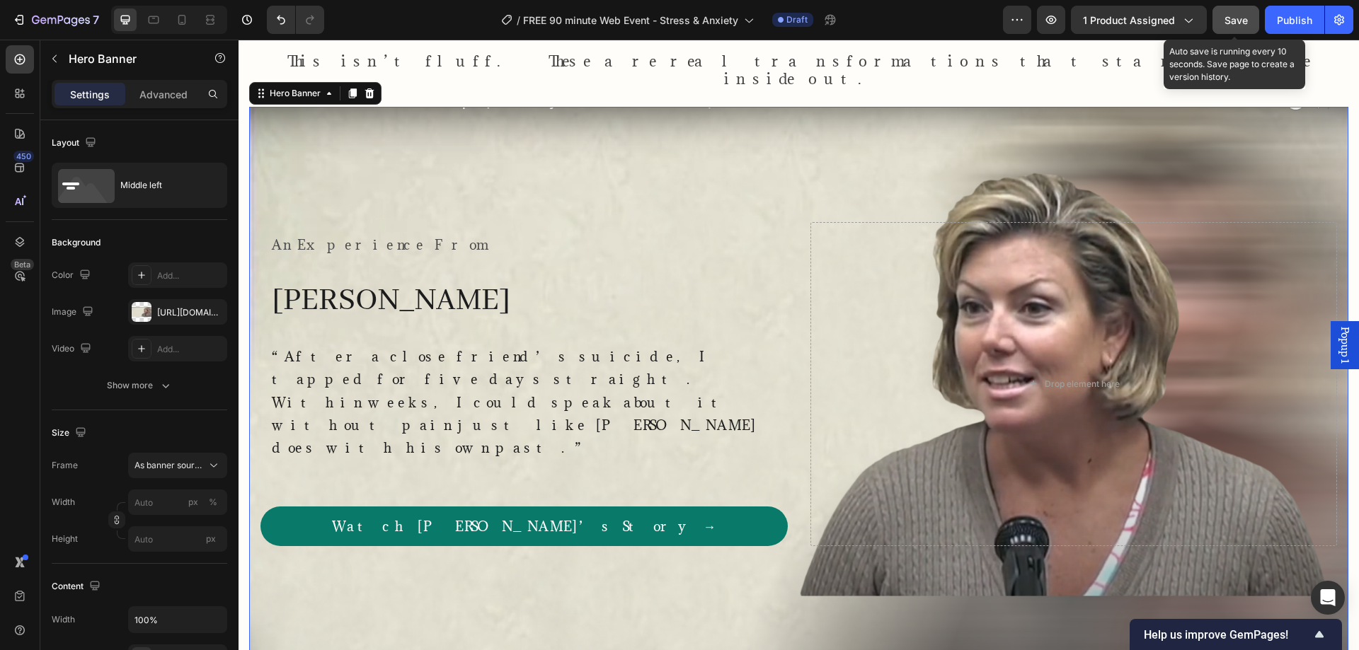
click at [1238, 17] on span "Save" at bounding box center [1235, 20] width 23 height 12
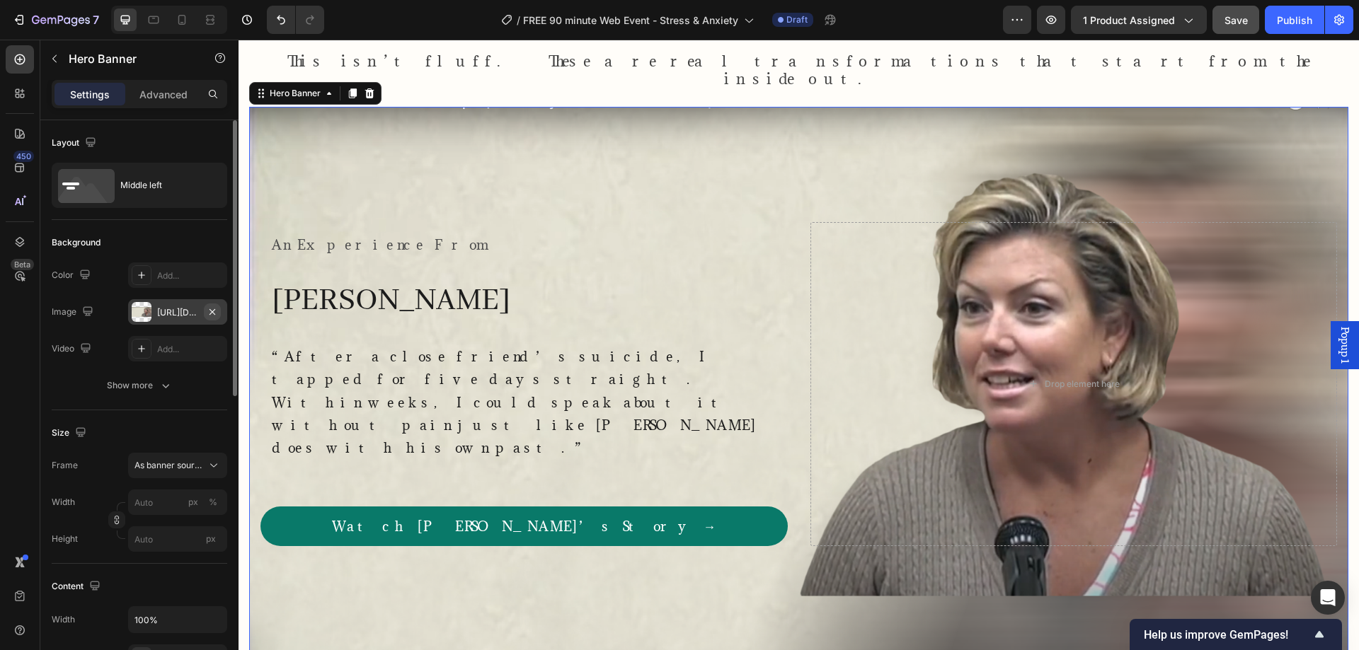
click at [208, 310] on icon "button" at bounding box center [212, 311] width 11 height 11
type input "100"
type input "Auto"
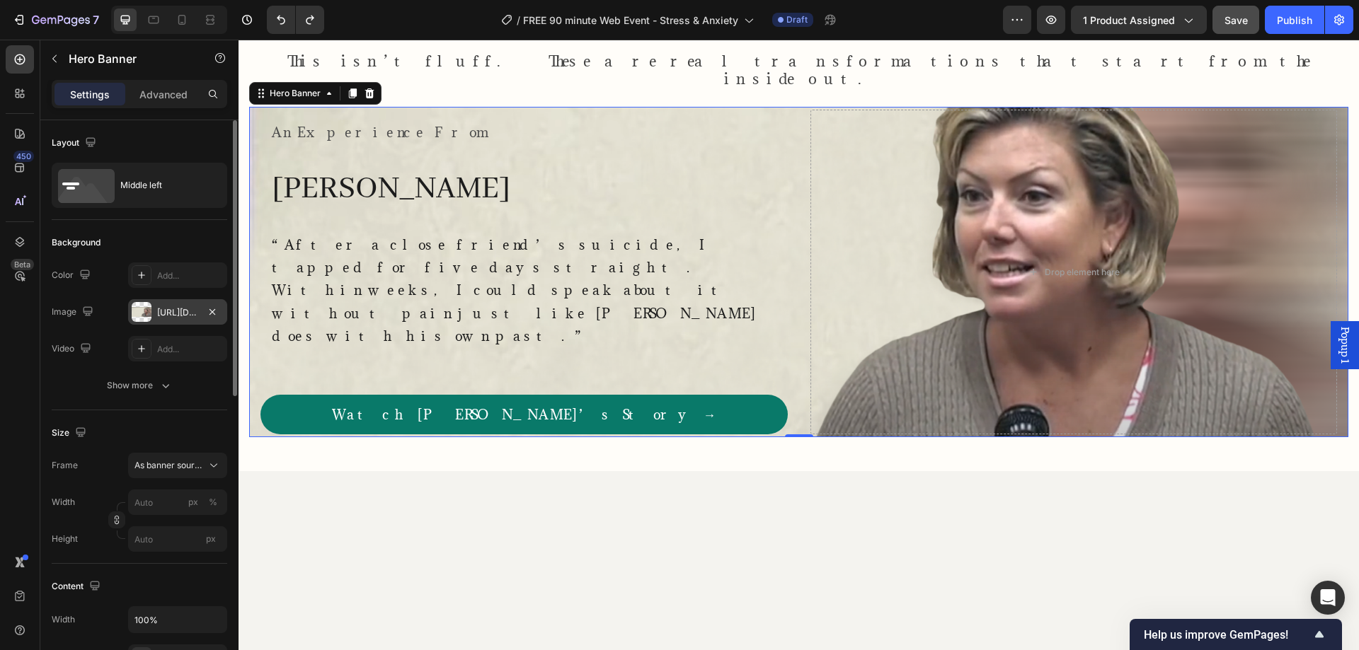
click at [168, 318] on div "[URL][DOMAIN_NAME]" at bounding box center [177, 312] width 41 height 13
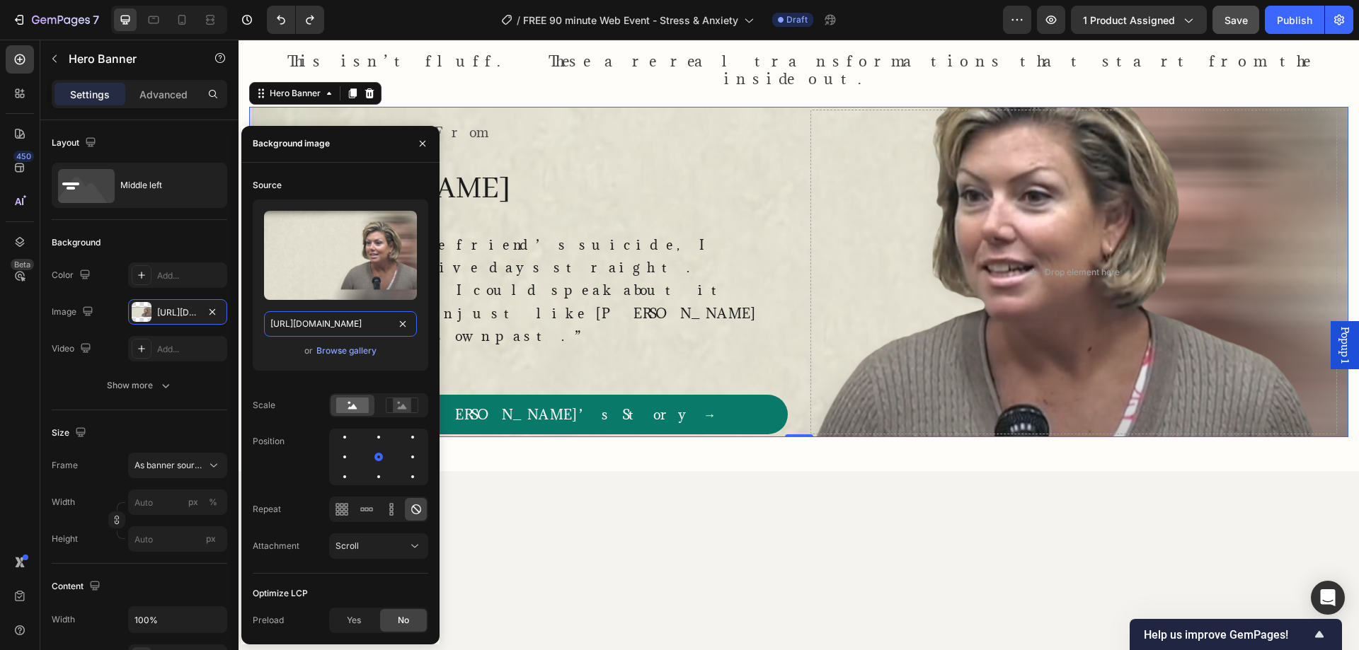
click at [355, 327] on input "[URL][DOMAIN_NAME]" at bounding box center [340, 323] width 153 height 25
paste input "?v=1758863623"
type input "[URL][DOMAIN_NAME]"
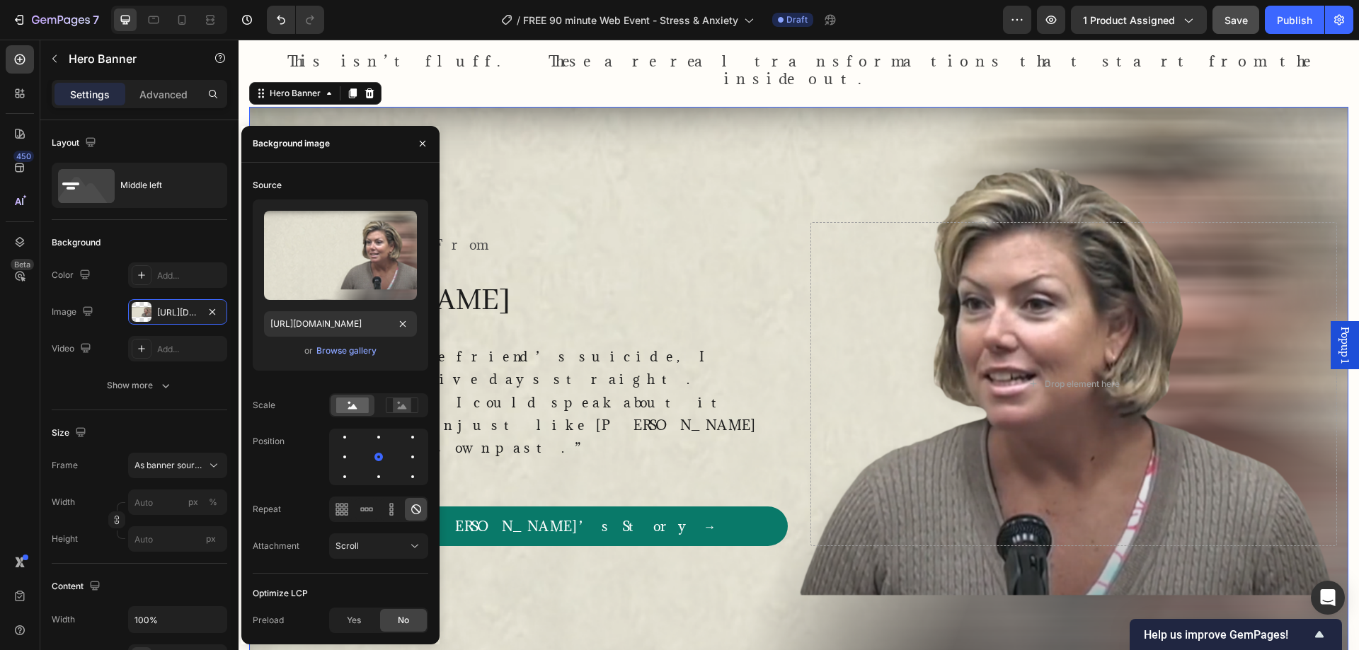
click at [267, 355] on div "or Browse gallery" at bounding box center [340, 351] width 153 height 17
click at [420, 145] on icon "button" at bounding box center [422, 143] width 11 height 11
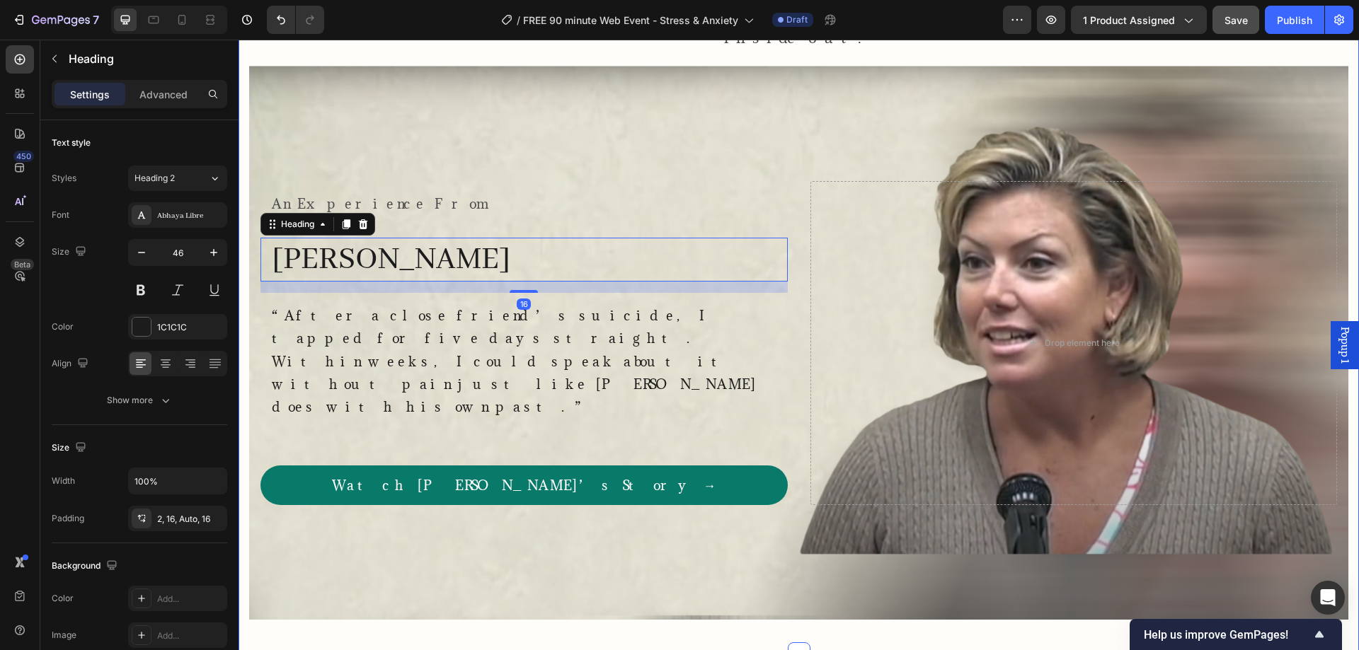
scroll to position [913, 0]
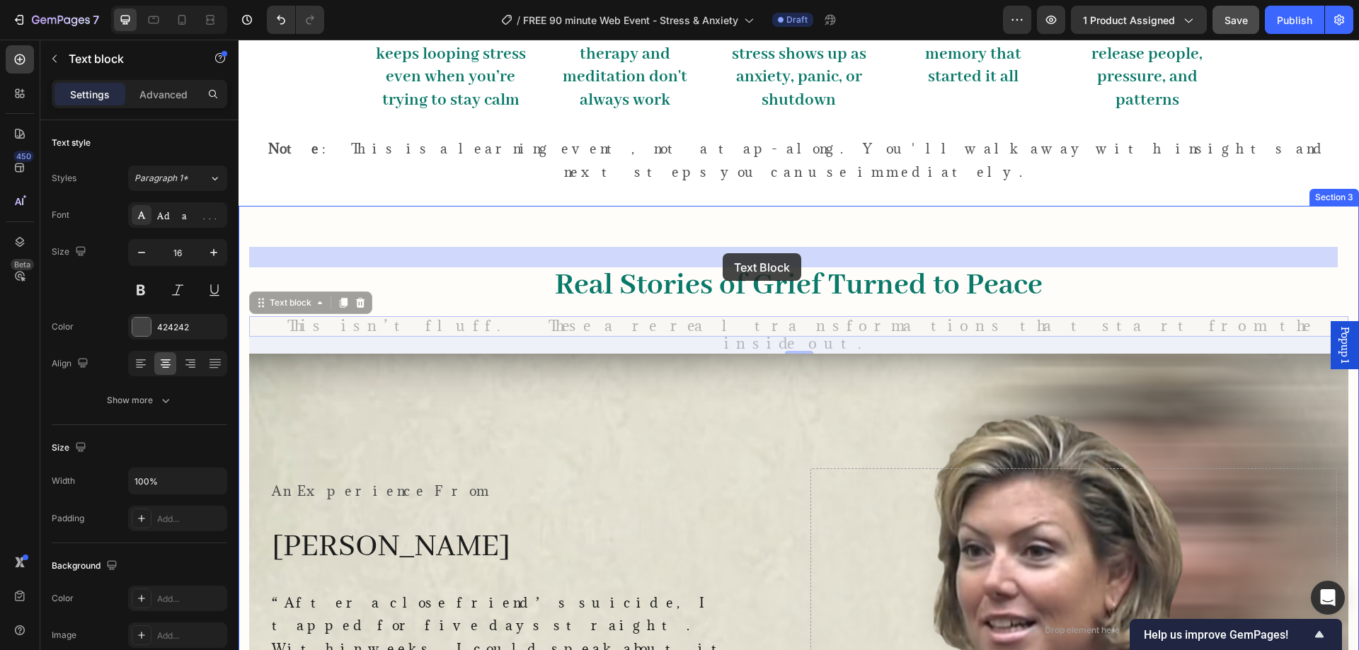
drag, startPoint x: 723, startPoint y: 299, endPoint x: 723, endPoint y: 253, distance: 45.3
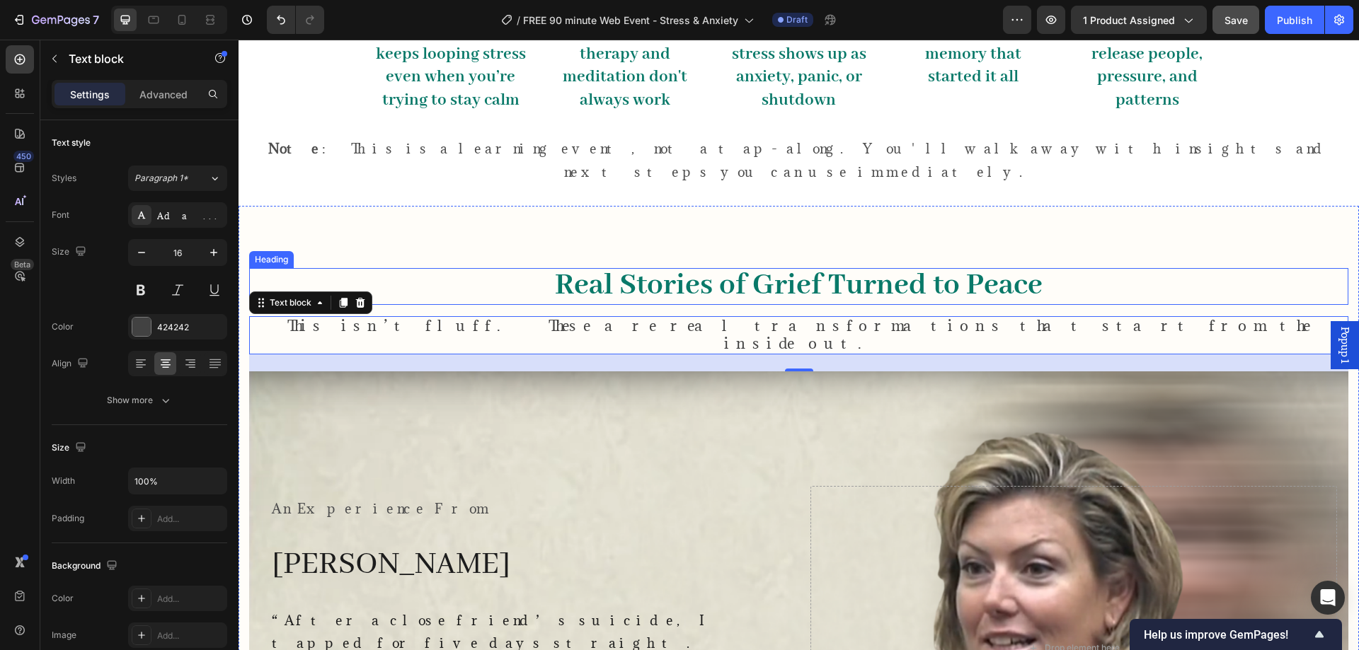
click at [464, 268] on h2 "Real Stories of Grief Turned to Peace" at bounding box center [798, 286] width 1099 height 37
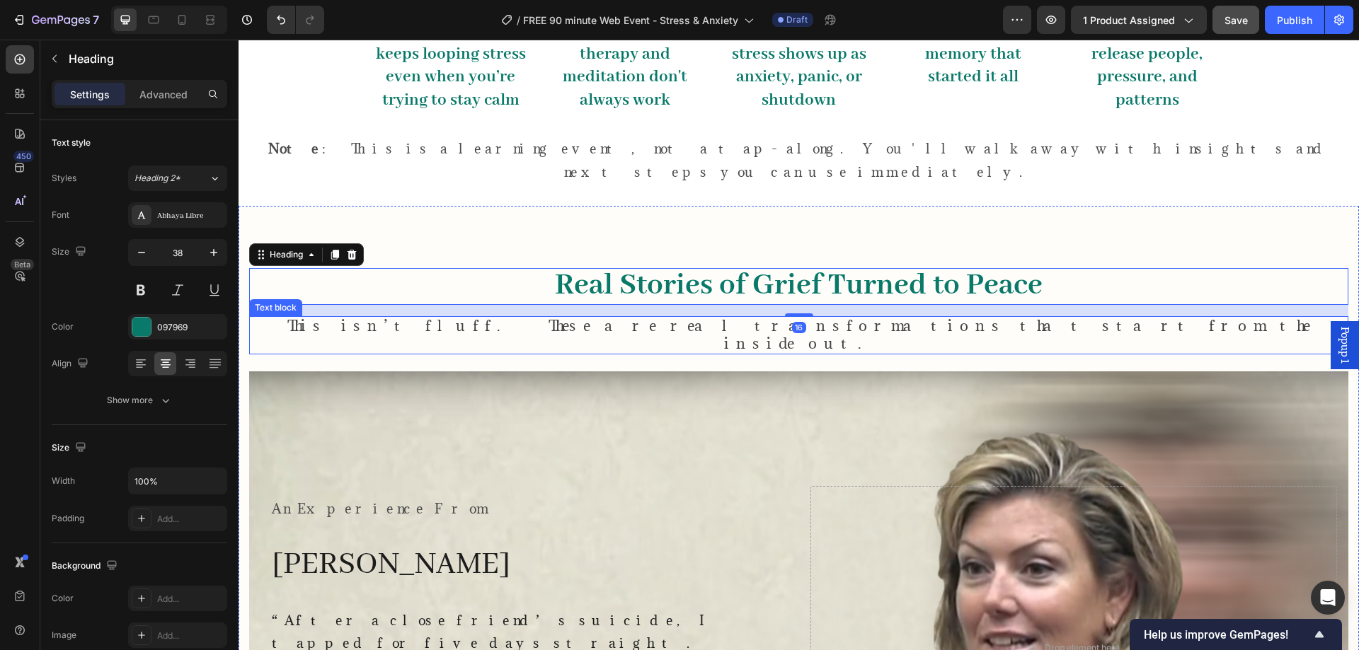
click at [396, 318] on p "This isn’t fluff. These are real transformations that start from the inside out." at bounding box center [799, 335] width 1096 height 35
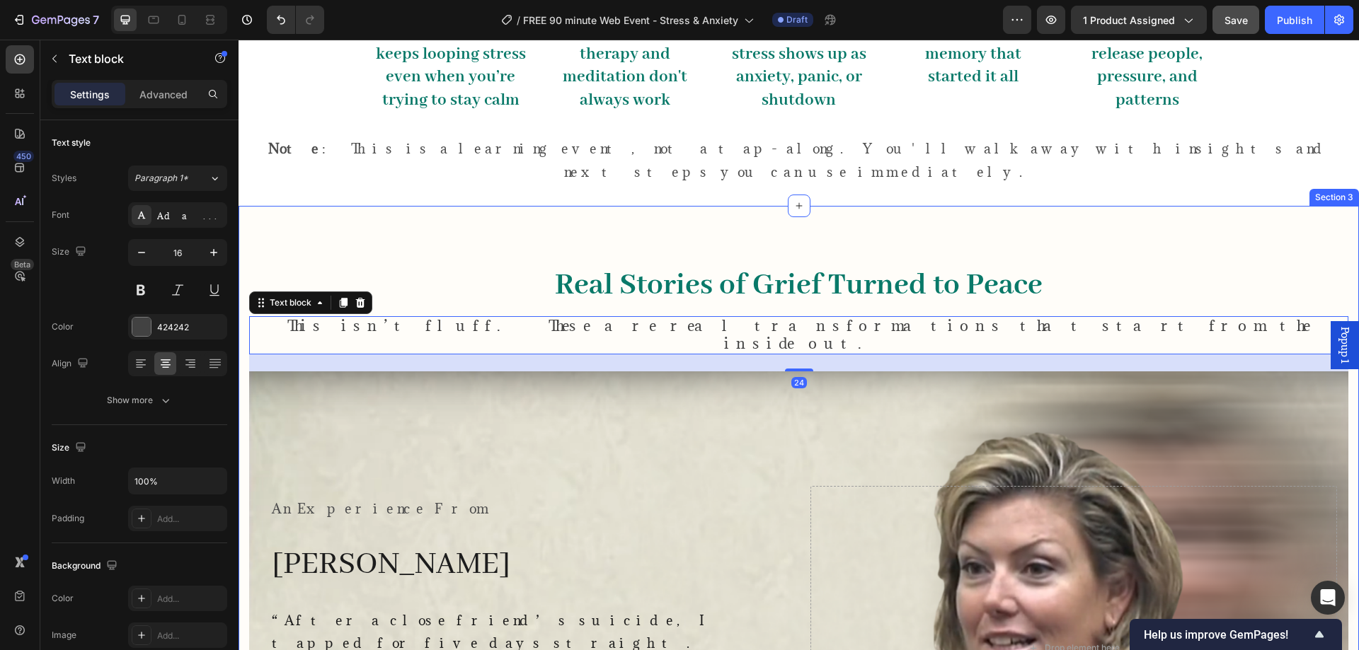
click at [378, 206] on div "Real Stories of Grief Turned to Peace Heading This isn’t fluff. These are real …" at bounding box center [798, 583] width 1120 height 754
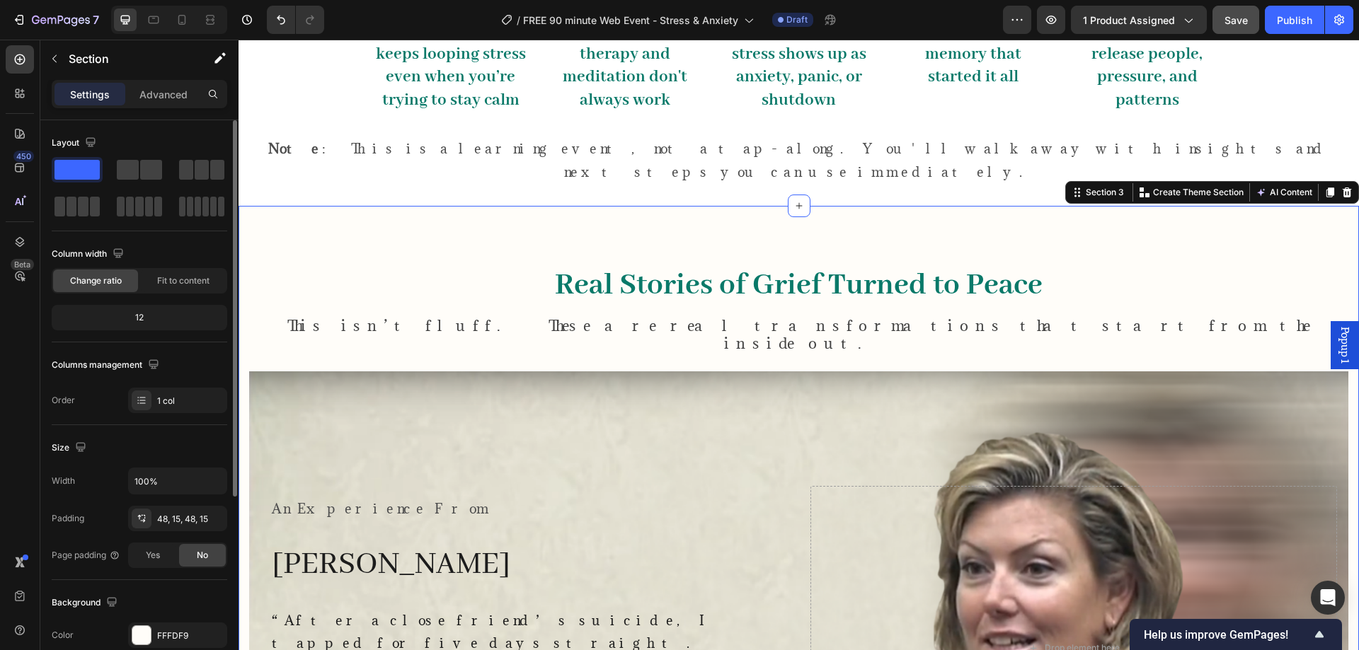
scroll to position [236, 0]
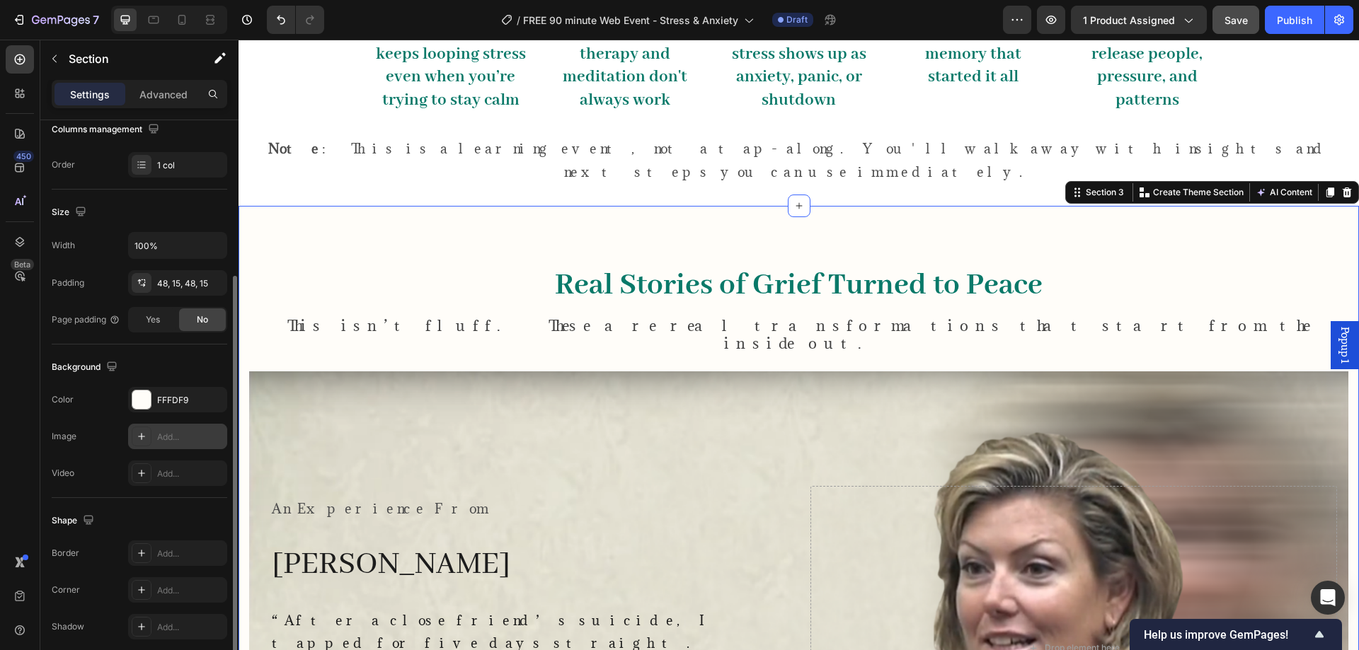
click at [179, 432] on div "Add..." at bounding box center [190, 437] width 67 height 13
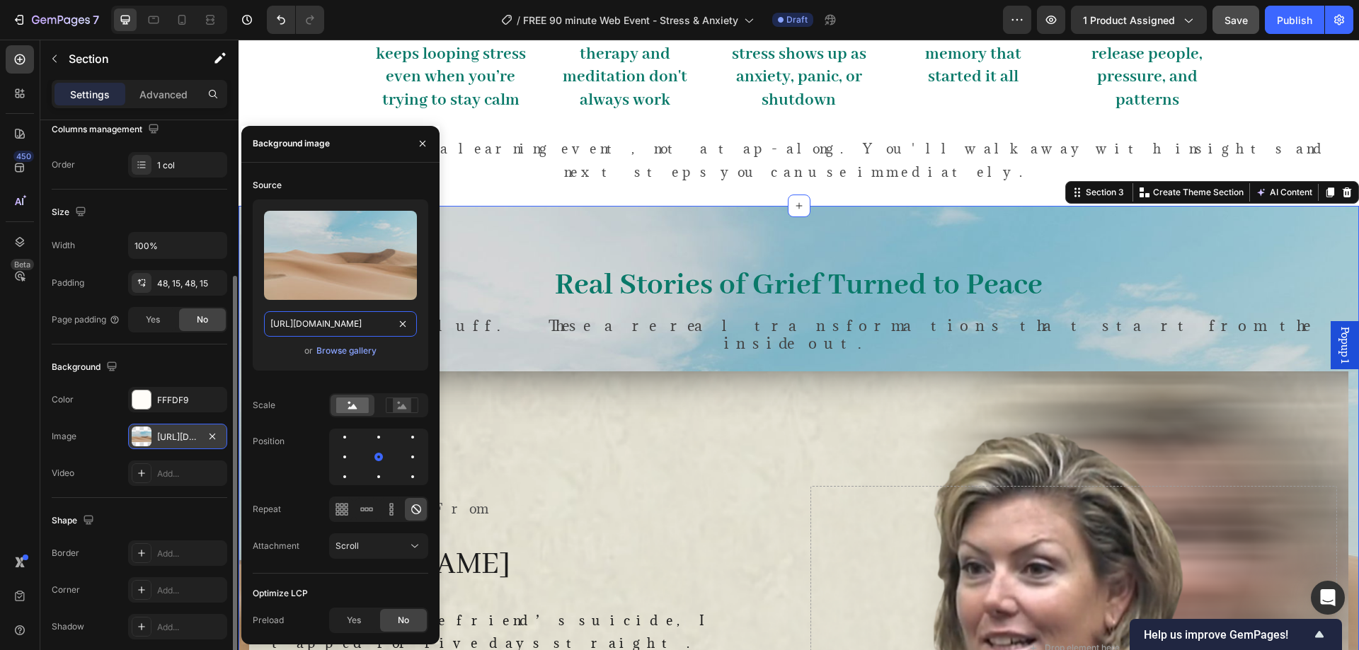
click at [369, 320] on input "[URL][DOMAIN_NAME]" at bounding box center [340, 323] width 153 height 25
paste input "0843/4873/1703/files/gempages_583617487849915111-fedafabd-ffe2-478f-8bb2-32b46d…"
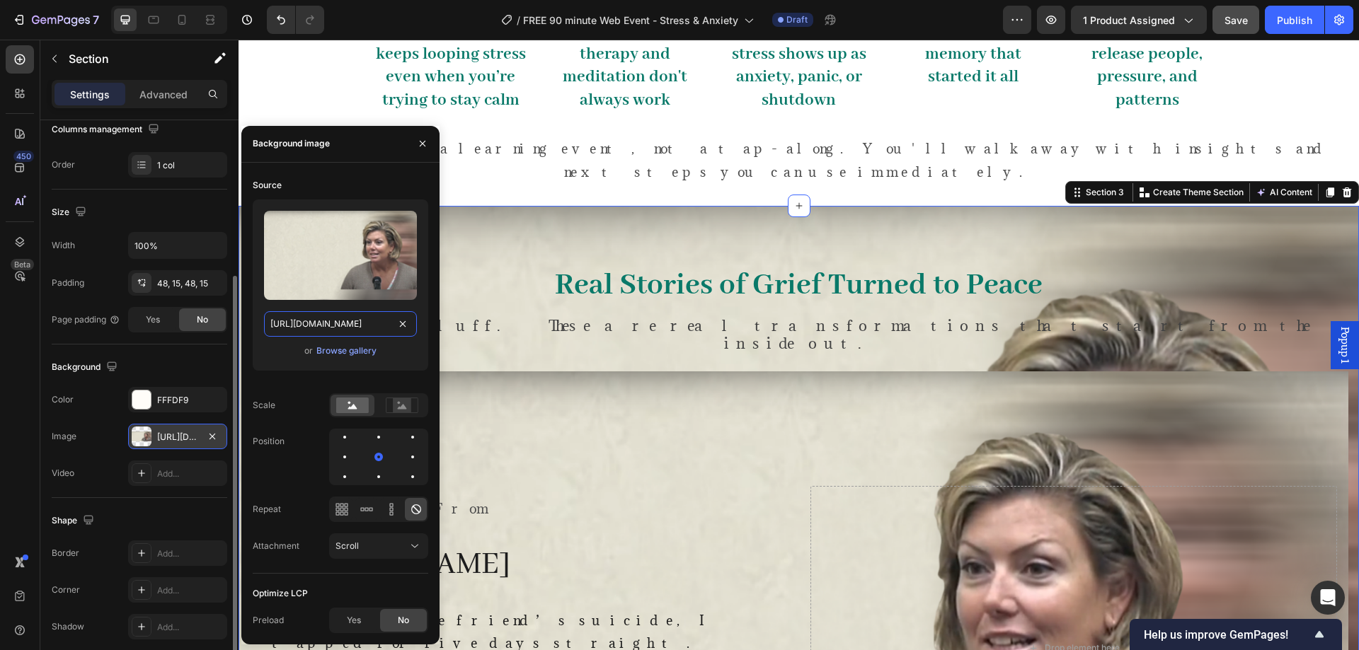
scroll to position [0, 489]
type input "[URL][DOMAIN_NAME]"
click at [372, 437] on div at bounding box center [378, 437] width 17 height 17
click at [341, 441] on div at bounding box center [344, 437] width 17 height 17
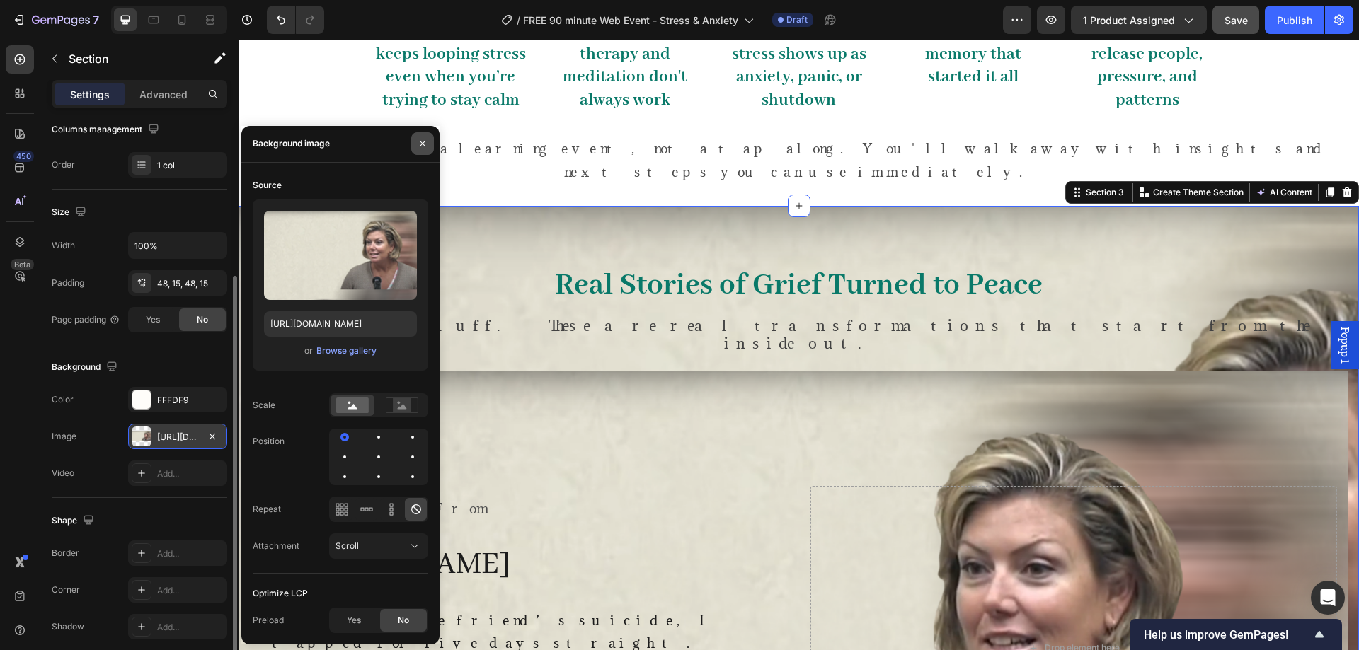
click at [420, 139] on icon "button" at bounding box center [422, 143] width 11 height 11
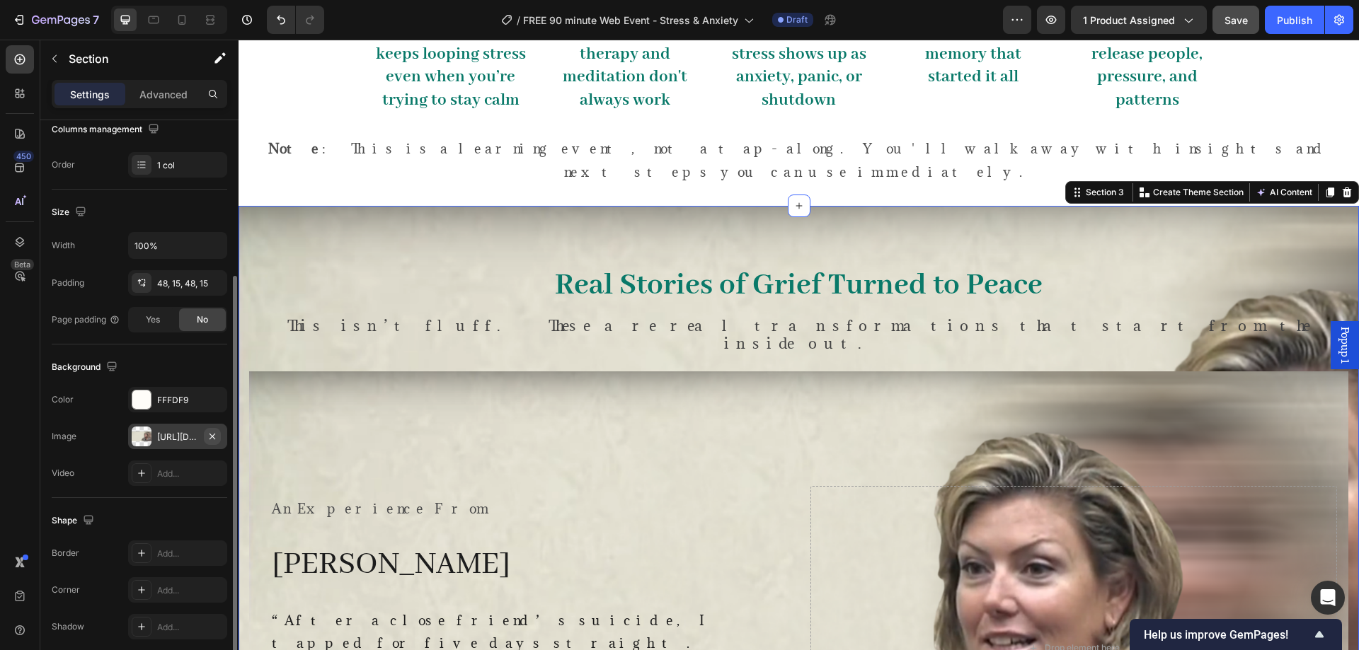
click at [215, 434] on icon "button" at bounding box center [212, 436] width 6 height 6
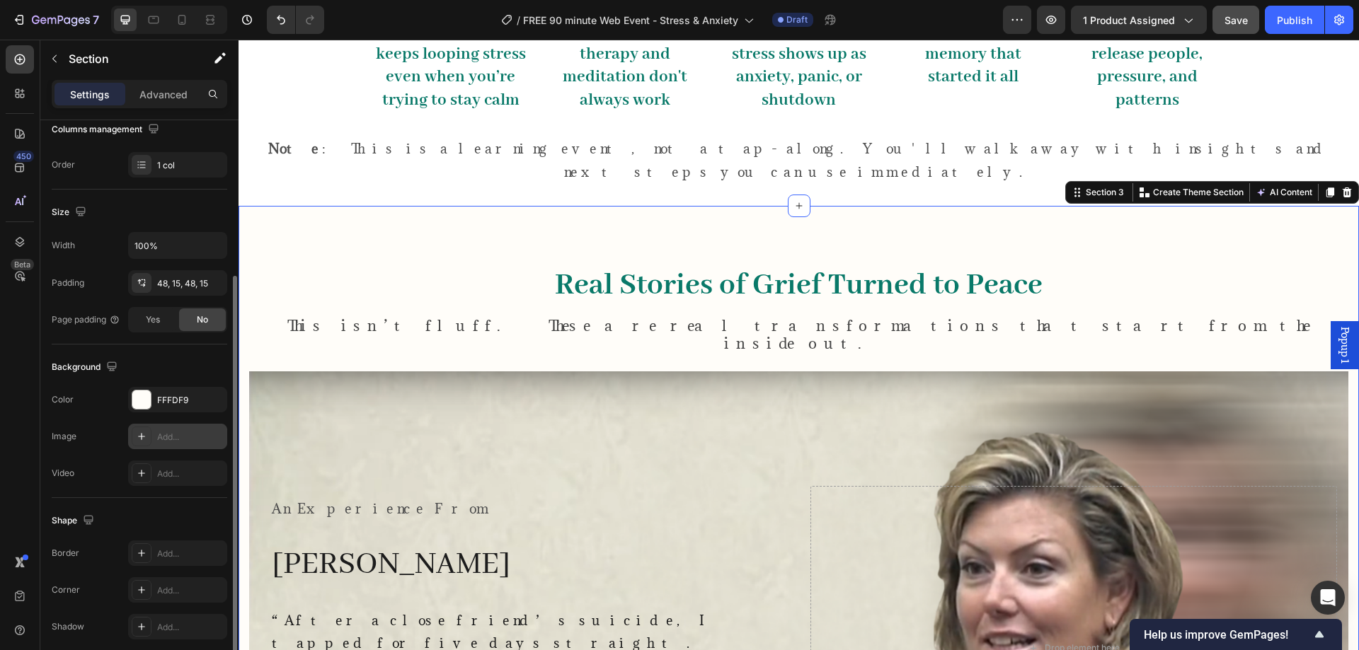
click at [292, 206] on div "Real Stories of Grief Turned to Peace Heading This isn’t fluff. These are real …" at bounding box center [798, 583] width 1120 height 754
click at [323, 372] on div "Overlay" at bounding box center [798, 649] width 1099 height 554
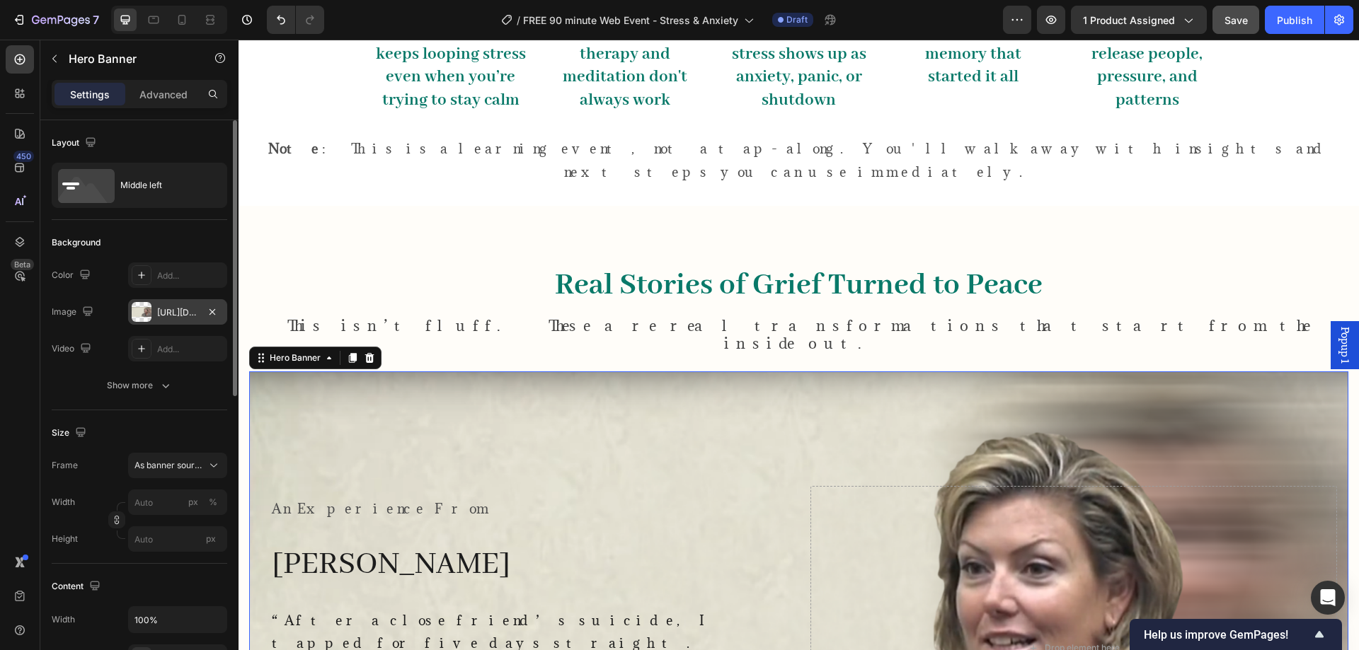
click at [186, 320] on div "[URL][DOMAIN_NAME]" at bounding box center [177, 311] width 99 height 25
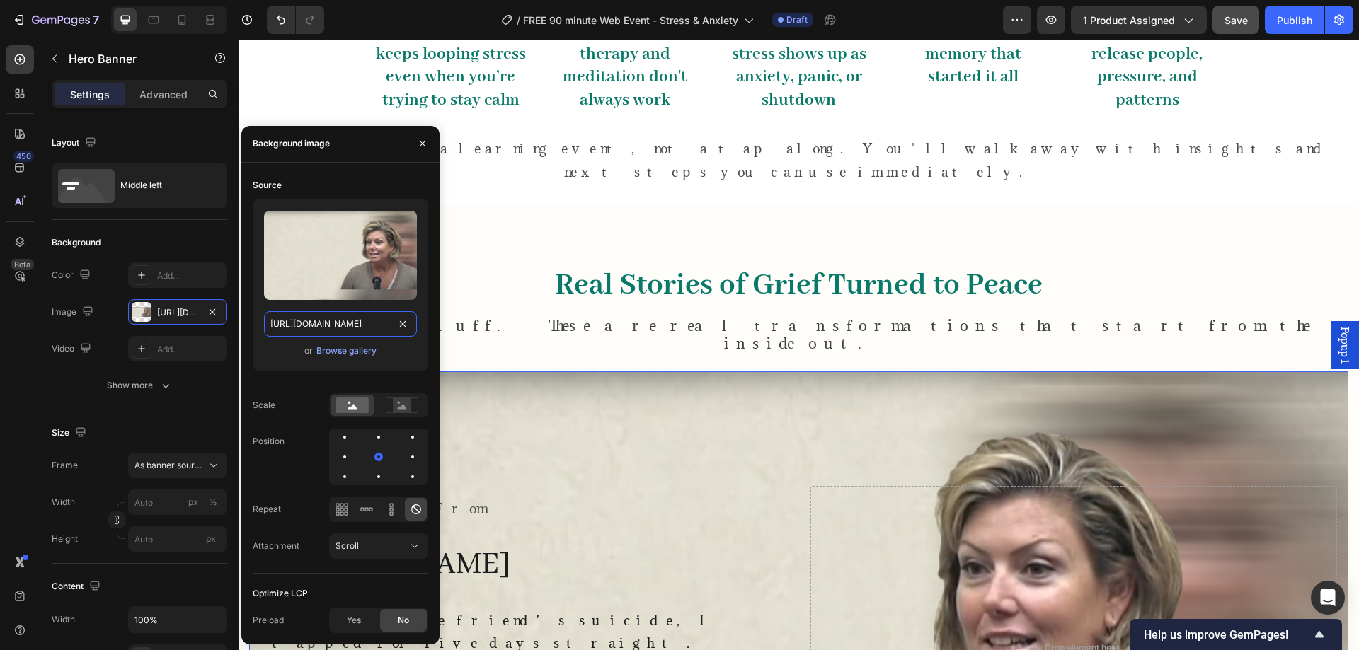
click at [350, 323] on input "[URL][DOMAIN_NAME]" at bounding box center [340, 323] width 153 height 25
paste input "melissa_1.png?v=1758863948"
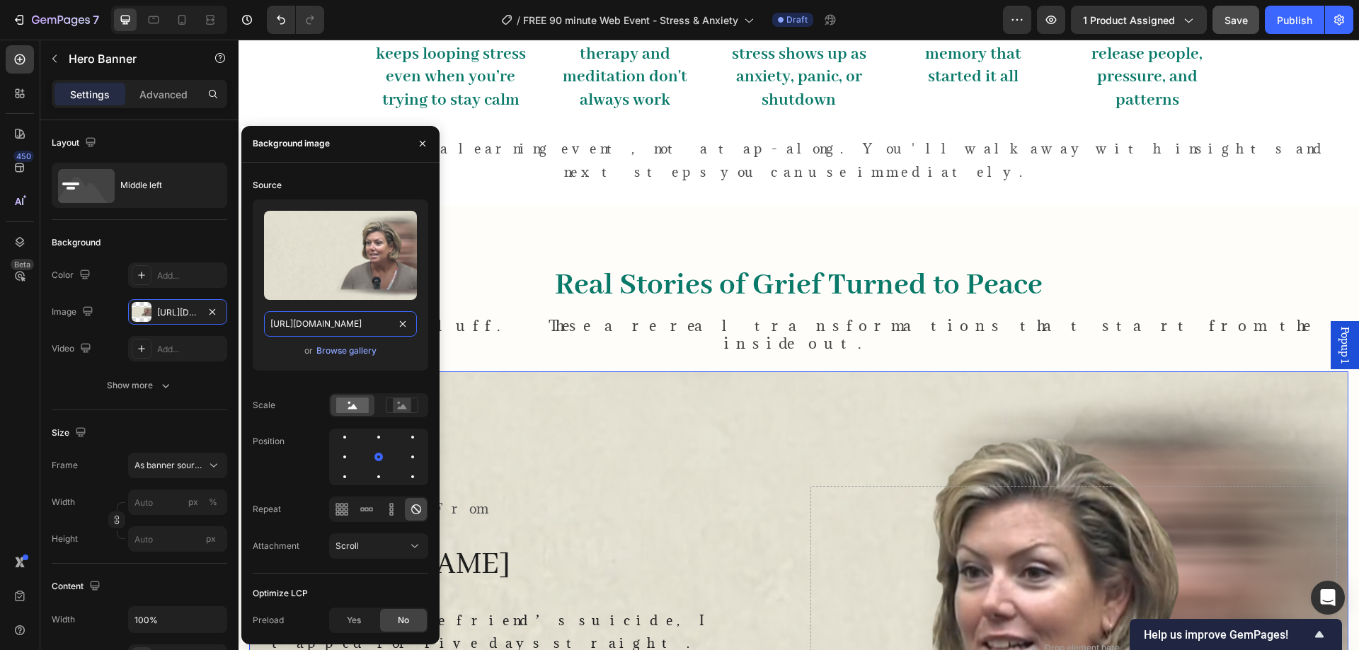
type input "[URL][DOMAIN_NAME]"
click at [270, 369] on div "Upload Image [URL][DOMAIN_NAME] or Browse gallery" at bounding box center [340, 285] width 175 height 171
drag, startPoint x: 423, startPoint y: 147, endPoint x: 178, endPoint y: 109, distance: 247.8
click at [423, 147] on icon "button" at bounding box center [422, 143] width 11 height 11
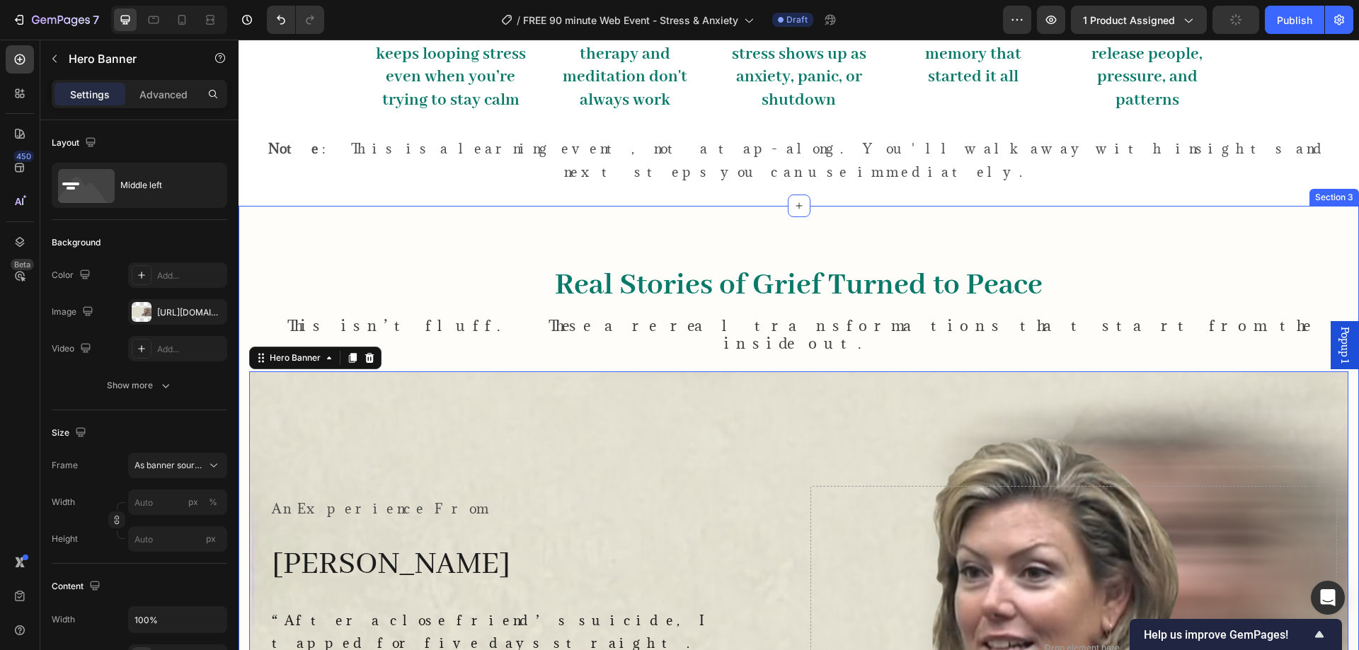
click at [253, 268] on h2 "Real Stories of Grief Turned to Peace" at bounding box center [798, 286] width 1099 height 37
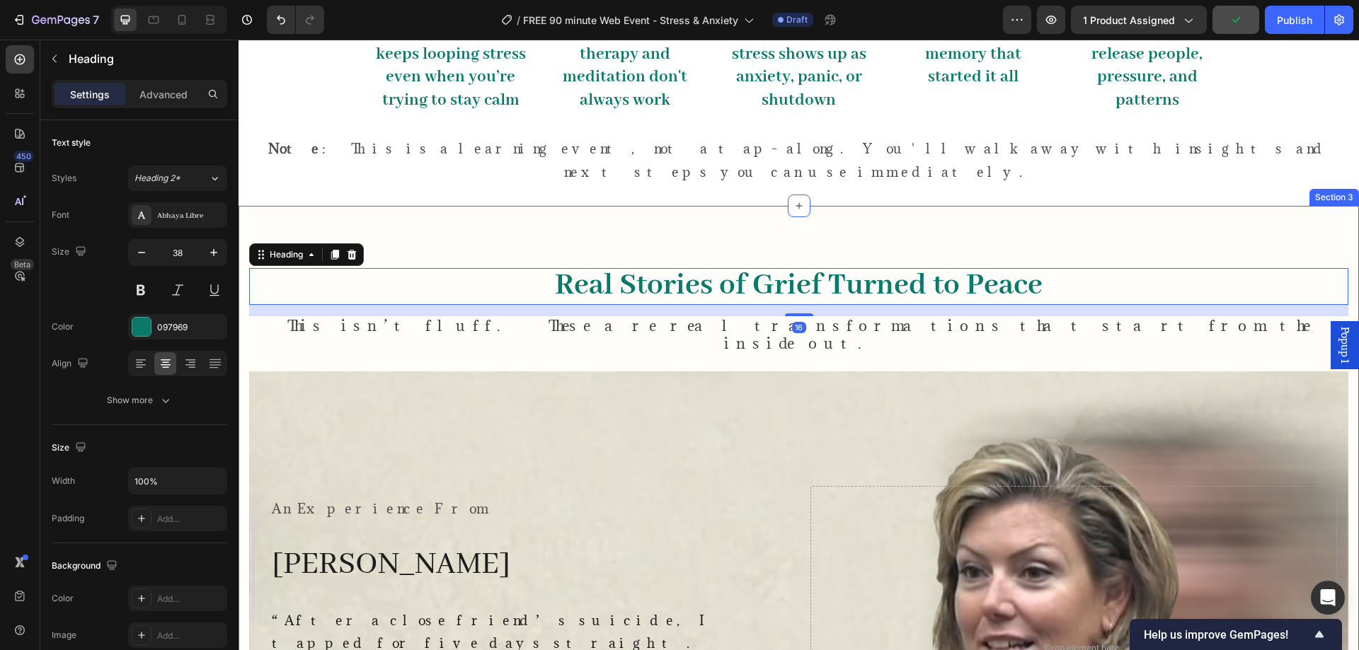
click at [310, 206] on div "Real Stories of Grief Turned to Peace Heading 16 This isn’t fluff. These are re…" at bounding box center [798, 583] width 1120 height 754
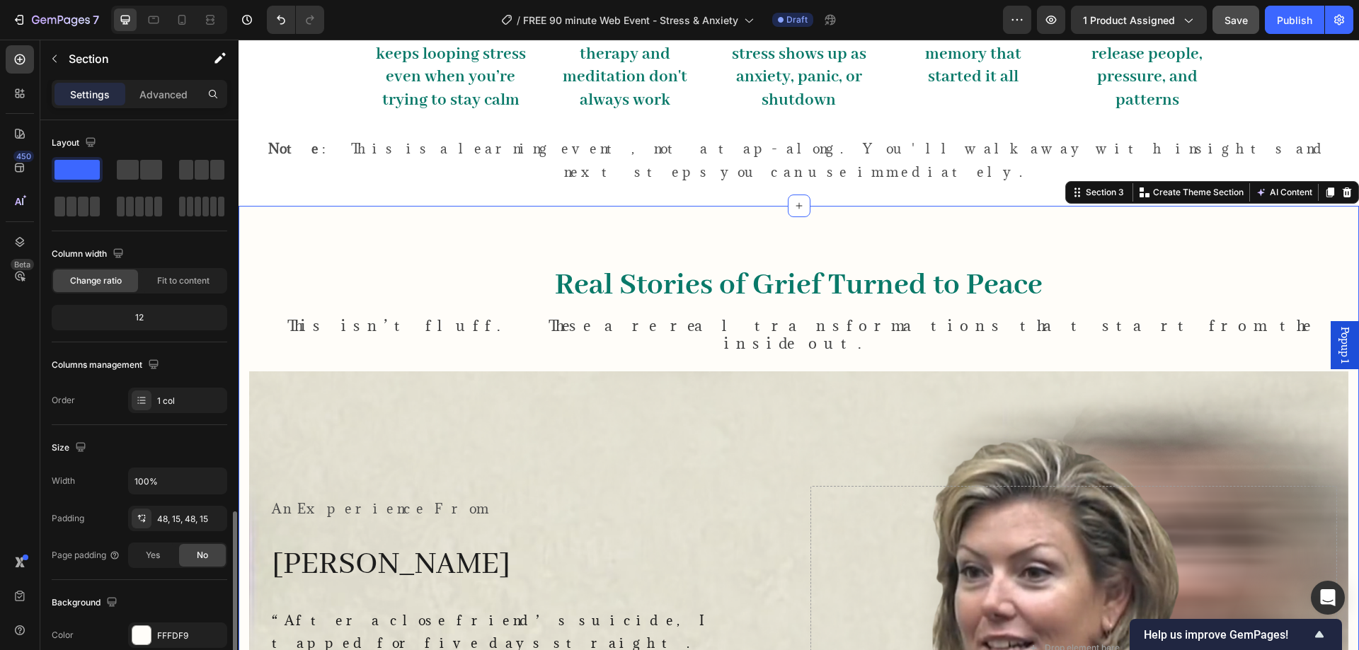
scroll to position [236, 0]
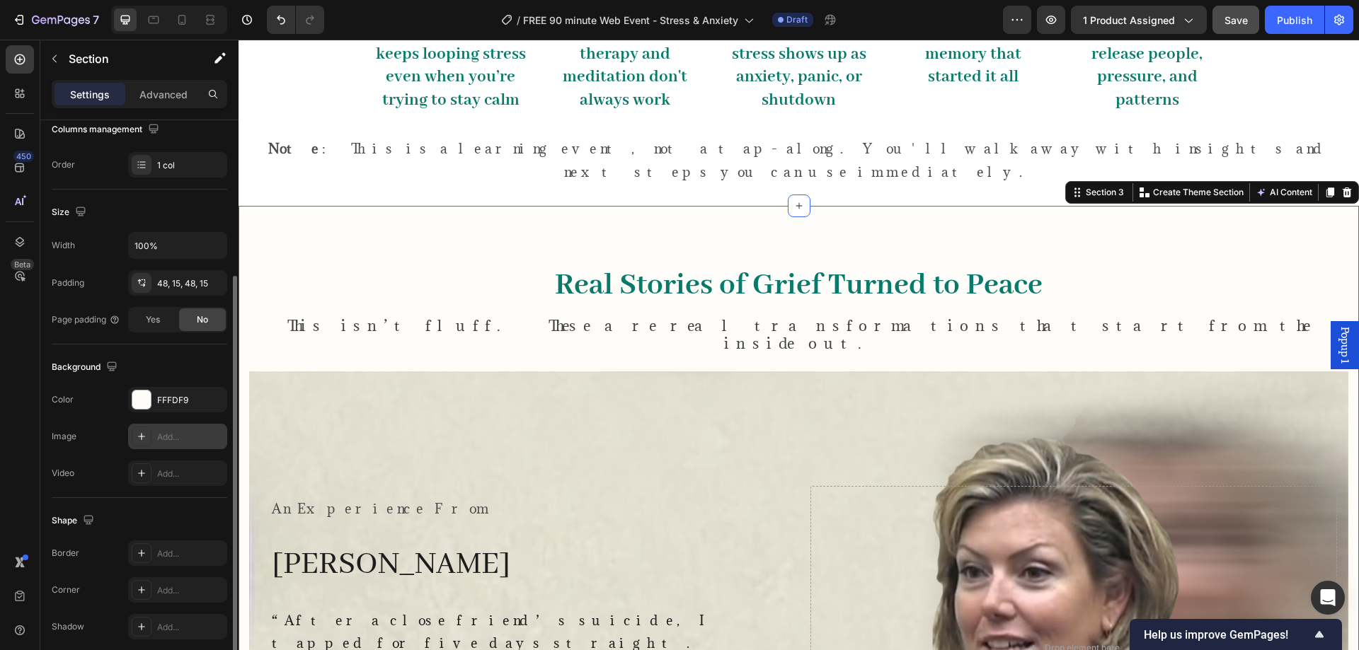
click at [170, 437] on div "Add..." at bounding box center [190, 437] width 67 height 13
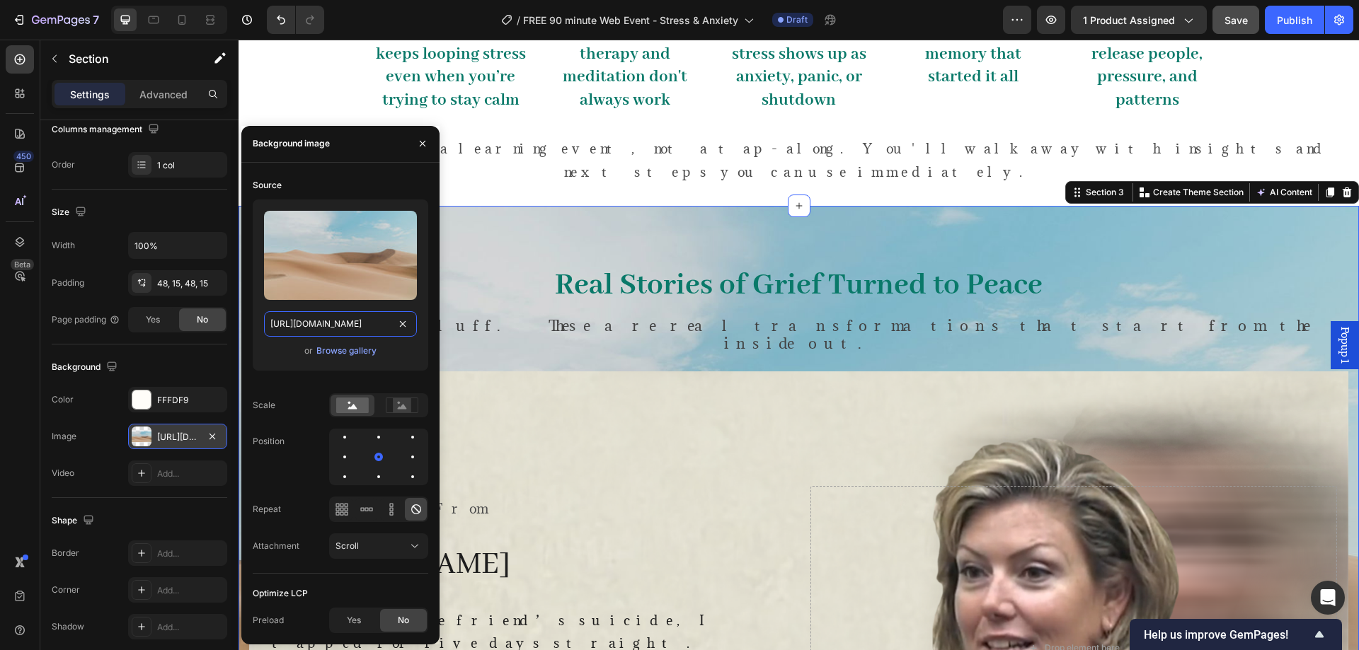
click at [369, 323] on input "[URL][DOMAIN_NAME]" at bounding box center [340, 323] width 153 height 25
paste input "0843/4873/1703/files/bg.png?v=1758863948"
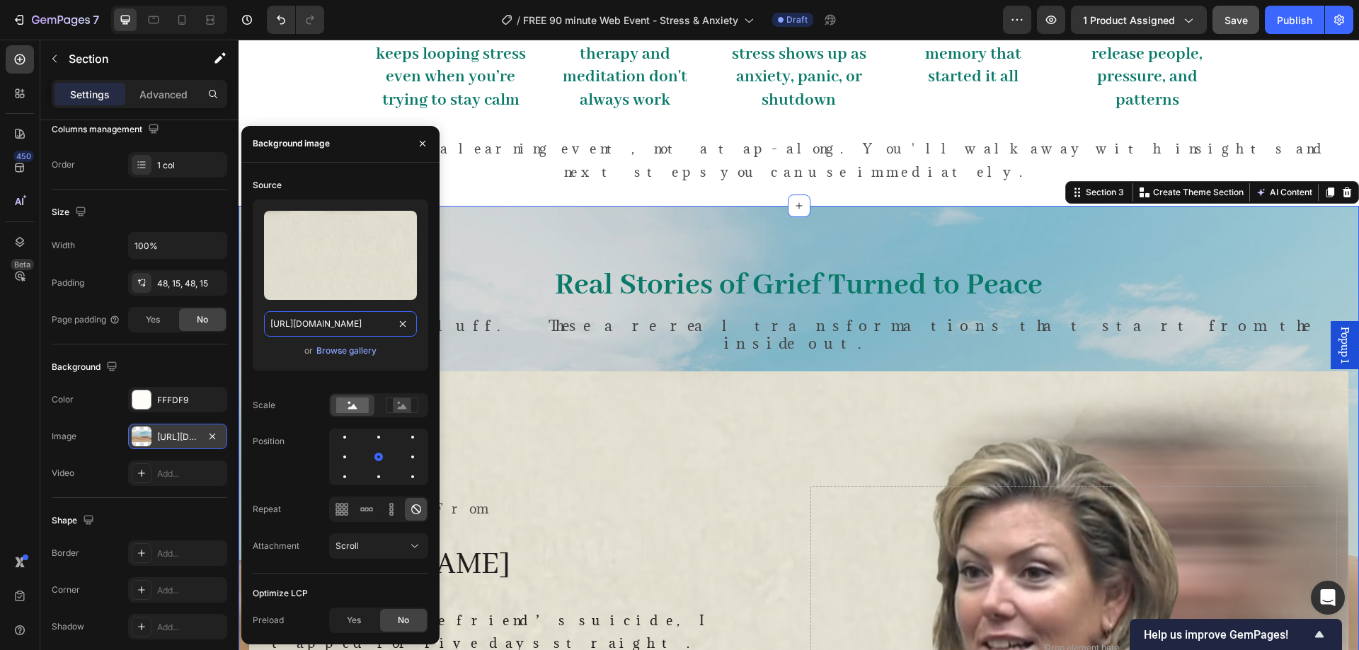
type input "[URL][DOMAIN_NAME]"
click at [347, 149] on div "Background image" at bounding box center [340, 144] width 198 height 37
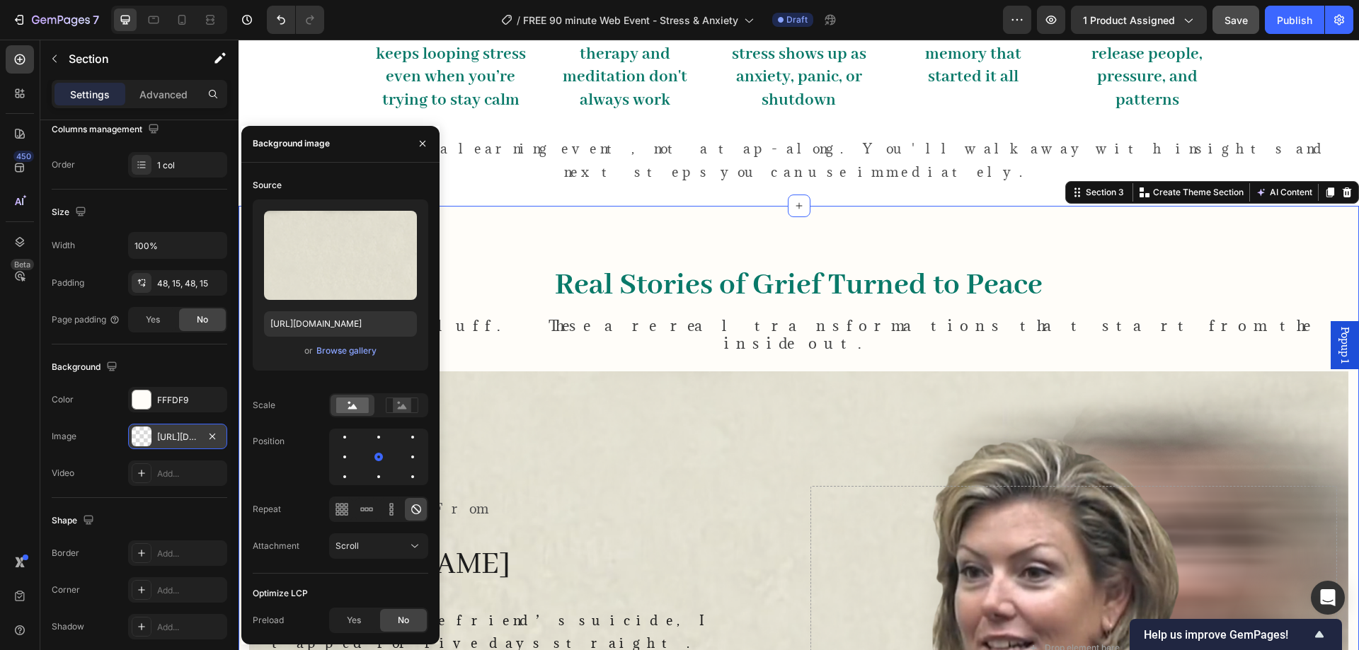
scroll to position [0, 0]
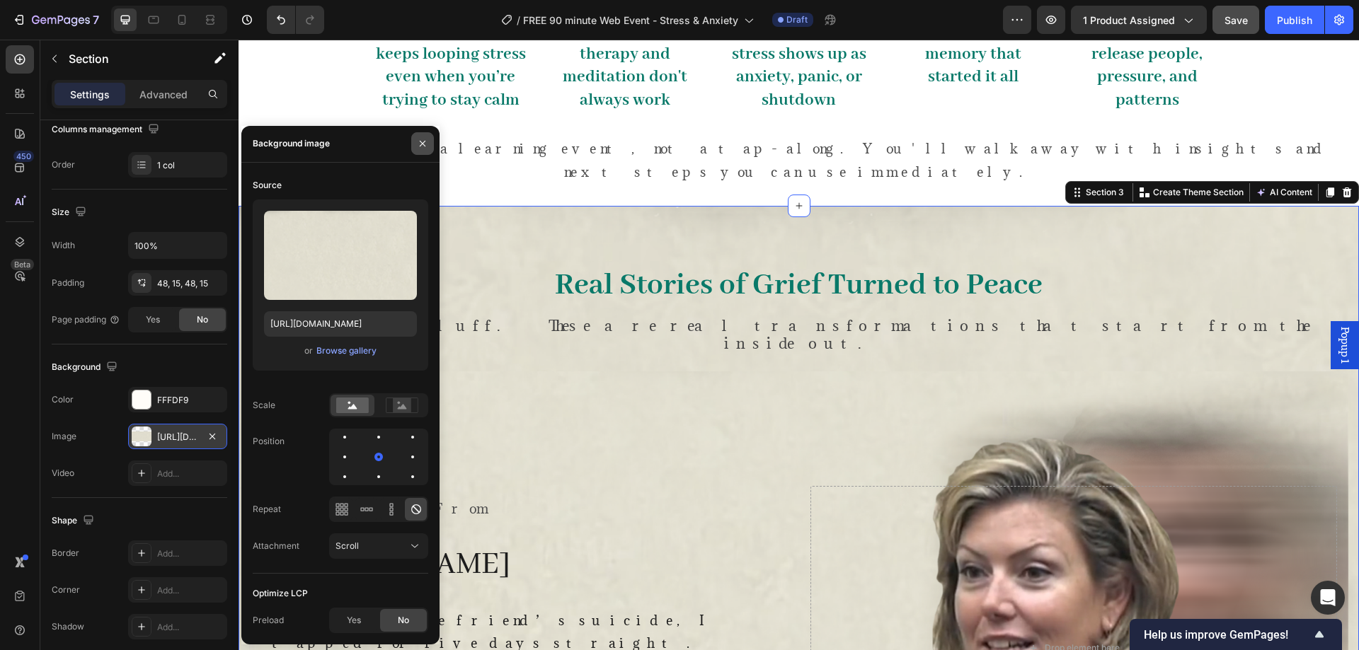
click at [419, 138] on icon "button" at bounding box center [422, 143] width 11 height 11
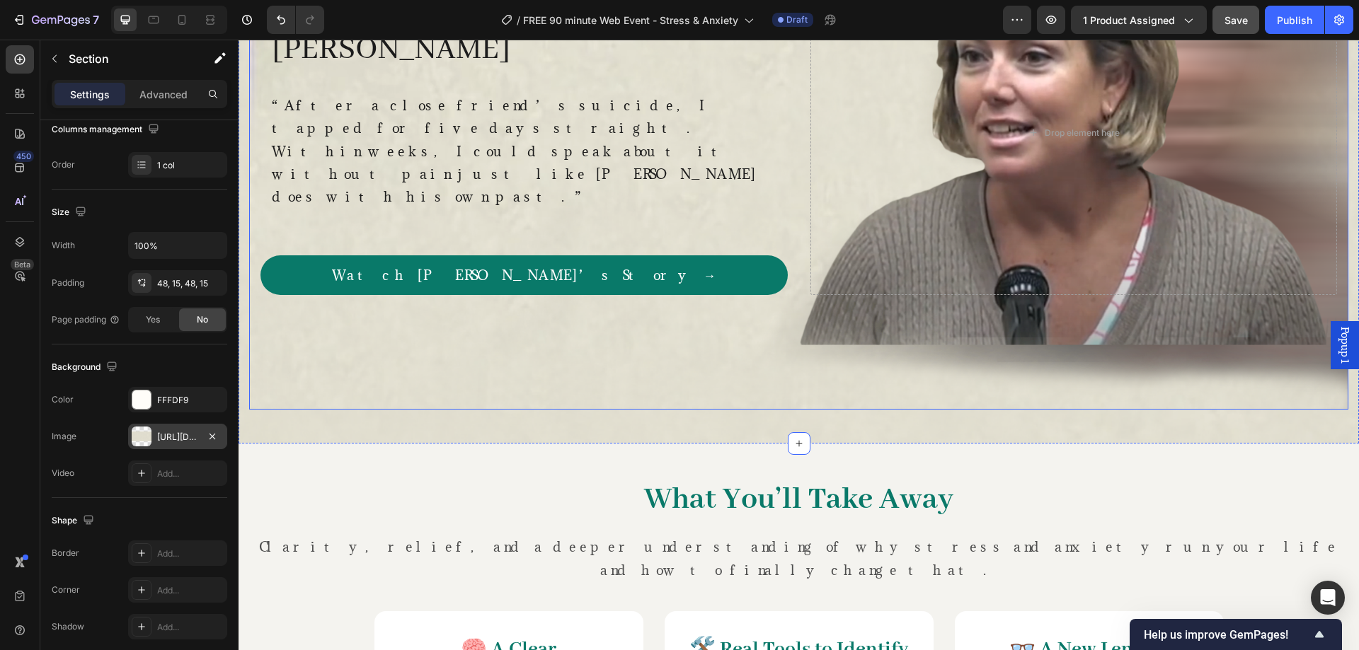
scroll to position [1385, 0]
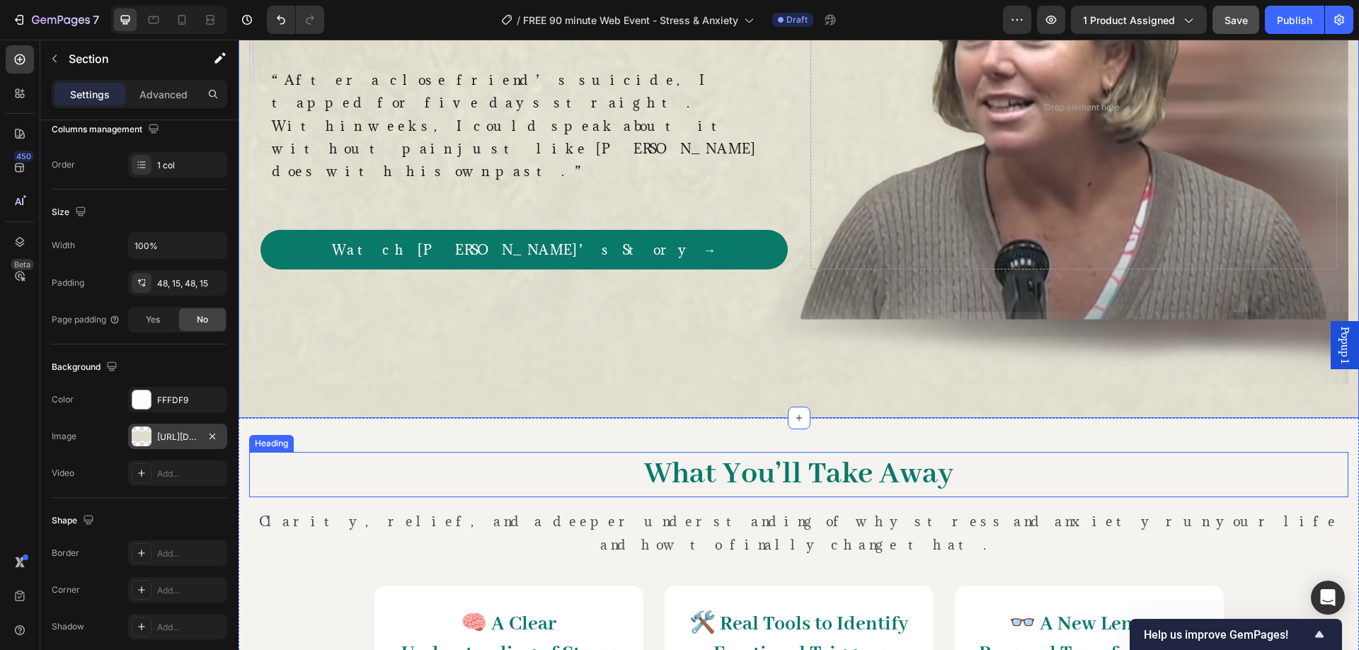
click at [322, 452] on h2 "What You’ll Take Away" at bounding box center [798, 474] width 1099 height 45
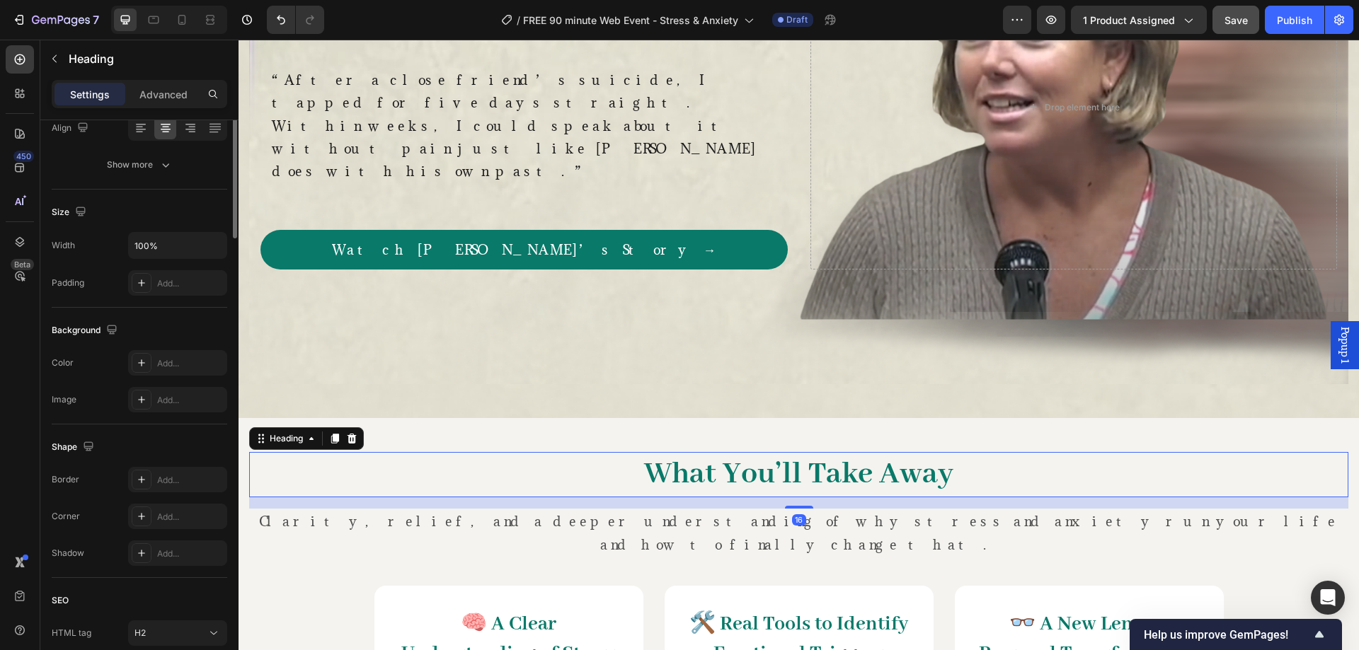
scroll to position [0, 0]
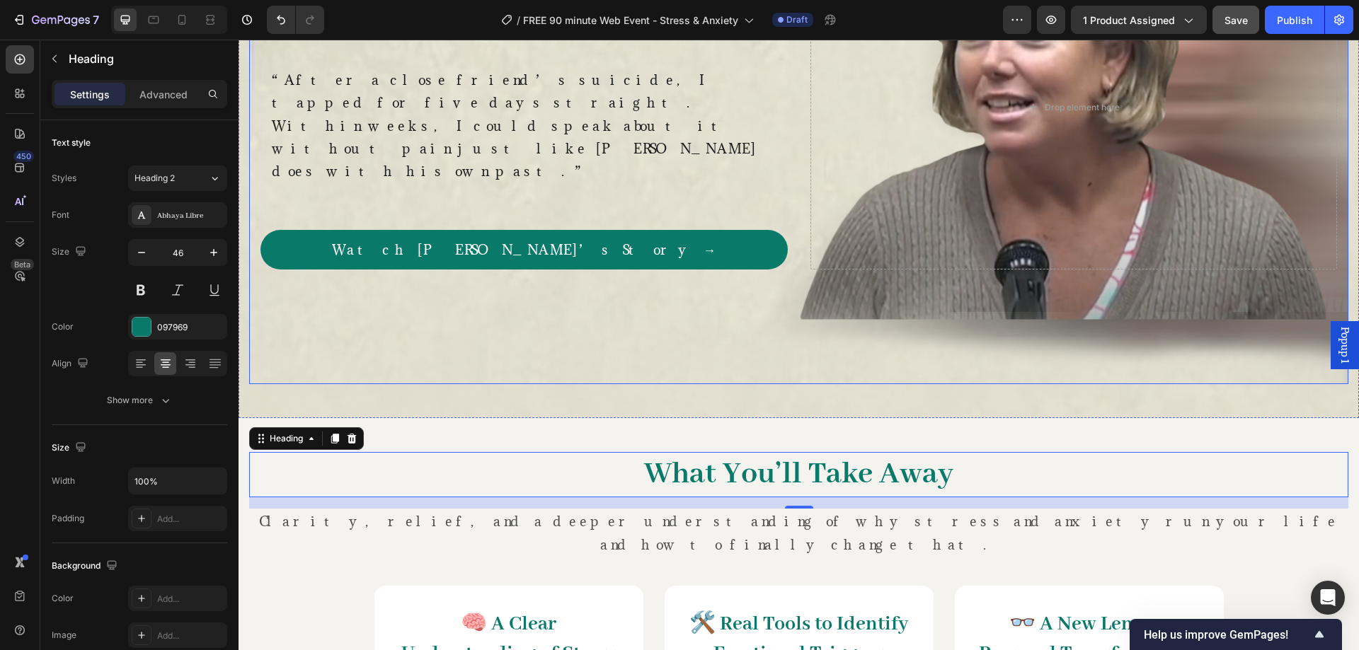
click at [275, 315] on div "Overlay" at bounding box center [798, 107] width 1099 height 554
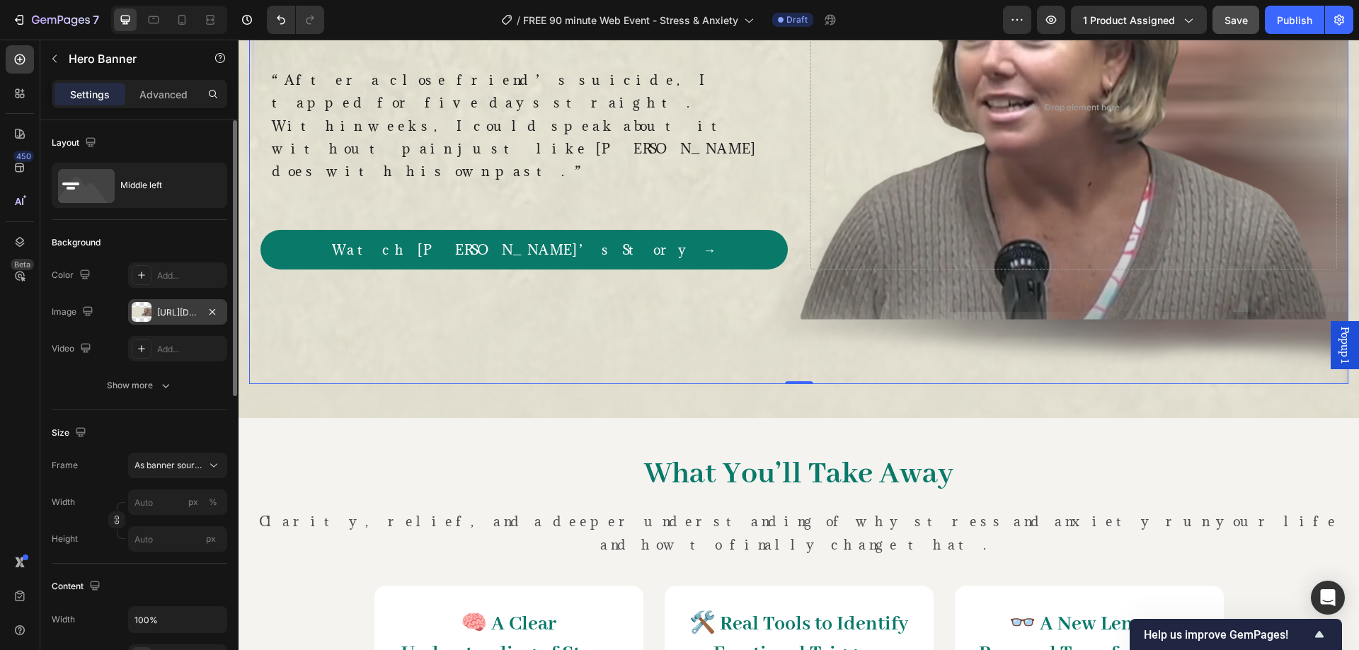
click at [171, 318] on div "[URL][DOMAIN_NAME]" at bounding box center [177, 312] width 41 height 13
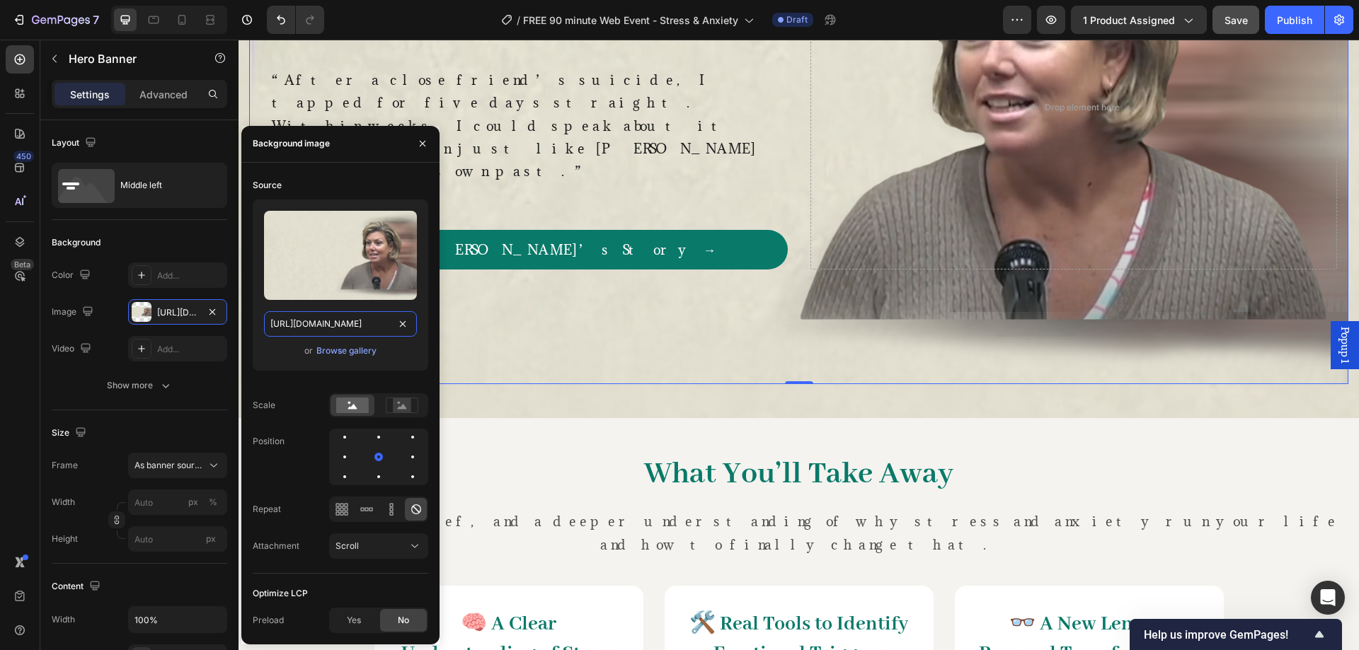
click at [325, 323] on input "[URL][DOMAIN_NAME]" at bounding box center [340, 323] width 153 height 25
paste input "4133"
type input "[URL][DOMAIN_NAME]"
click at [352, 177] on div "Source" at bounding box center [340, 185] width 175 height 23
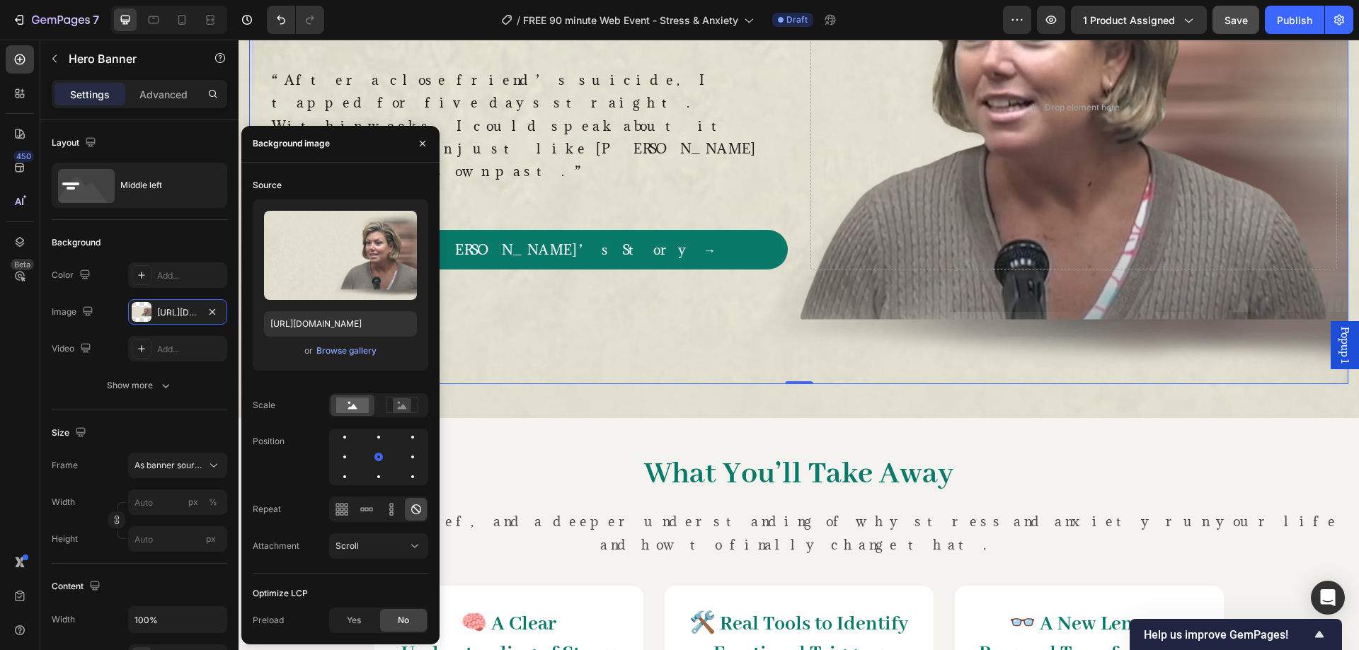
scroll to position [0, 0]
click at [422, 142] on icon "button" at bounding box center [422, 143] width 11 height 11
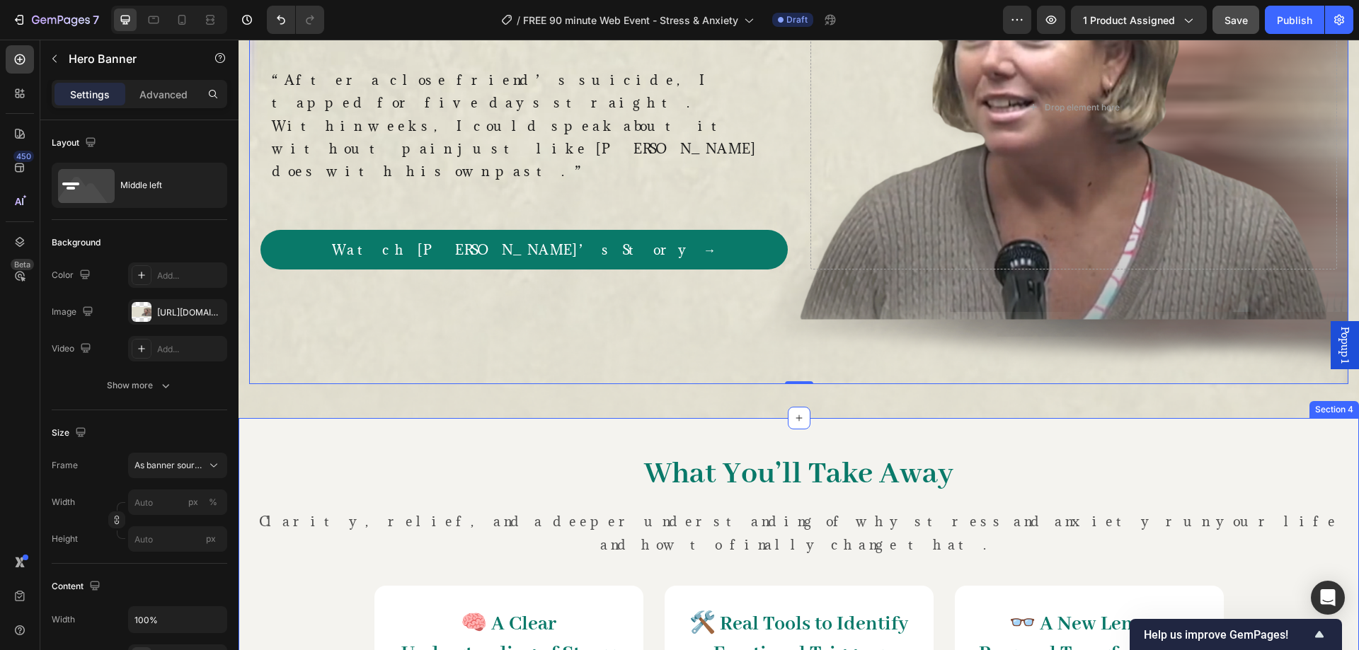
click at [302, 452] on h2 "What You’ll Take Away" at bounding box center [798, 474] width 1099 height 45
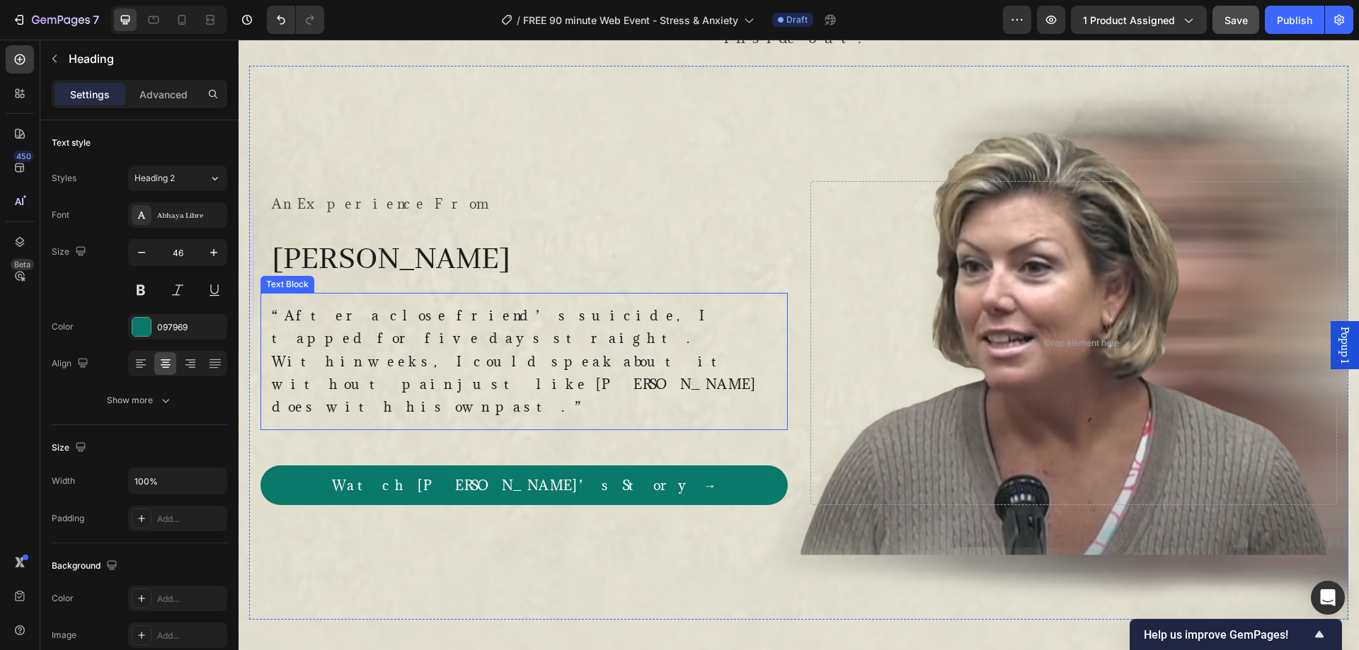
scroll to position [913, 0]
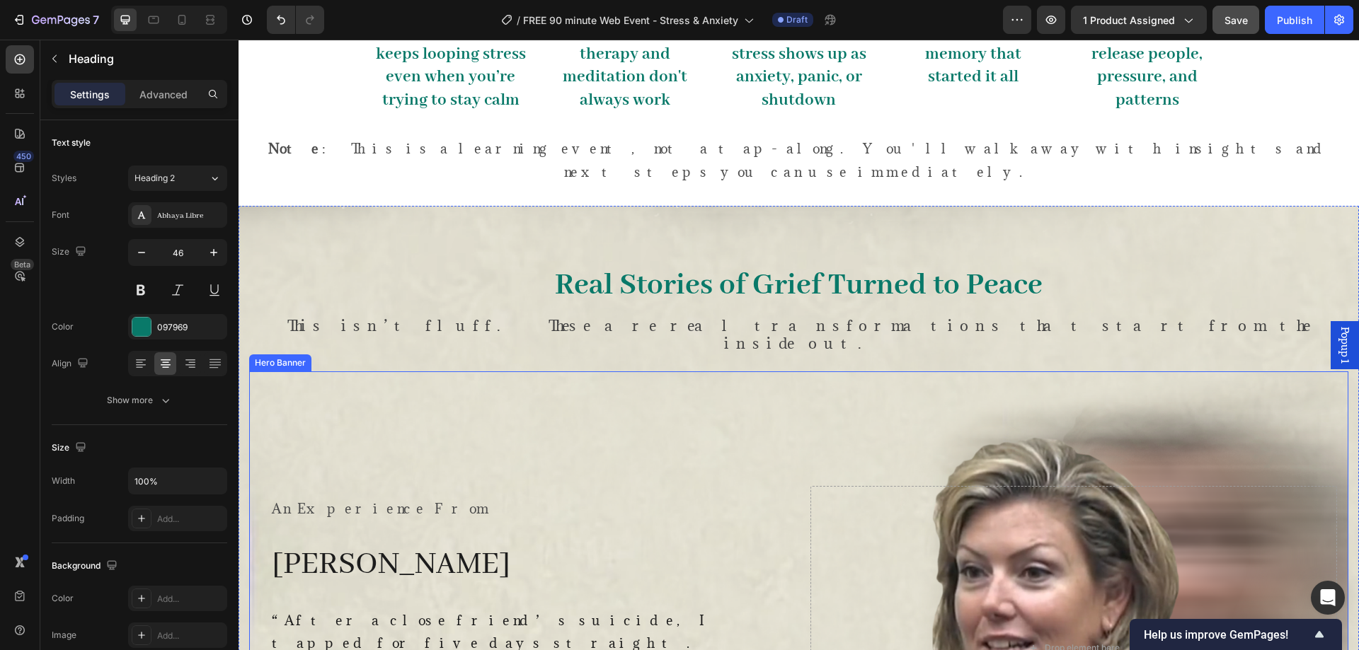
click at [441, 421] on div "Overlay" at bounding box center [798, 649] width 1099 height 554
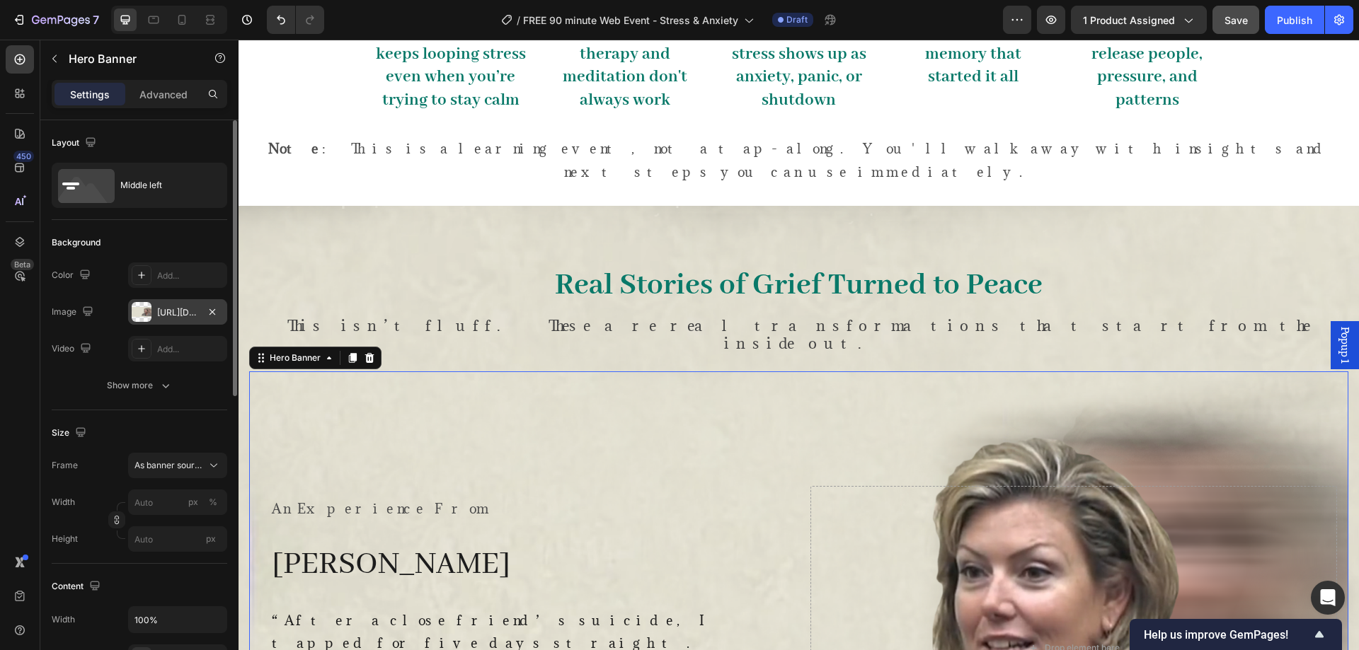
click at [164, 309] on div "[URL][DOMAIN_NAME]" at bounding box center [177, 312] width 41 height 13
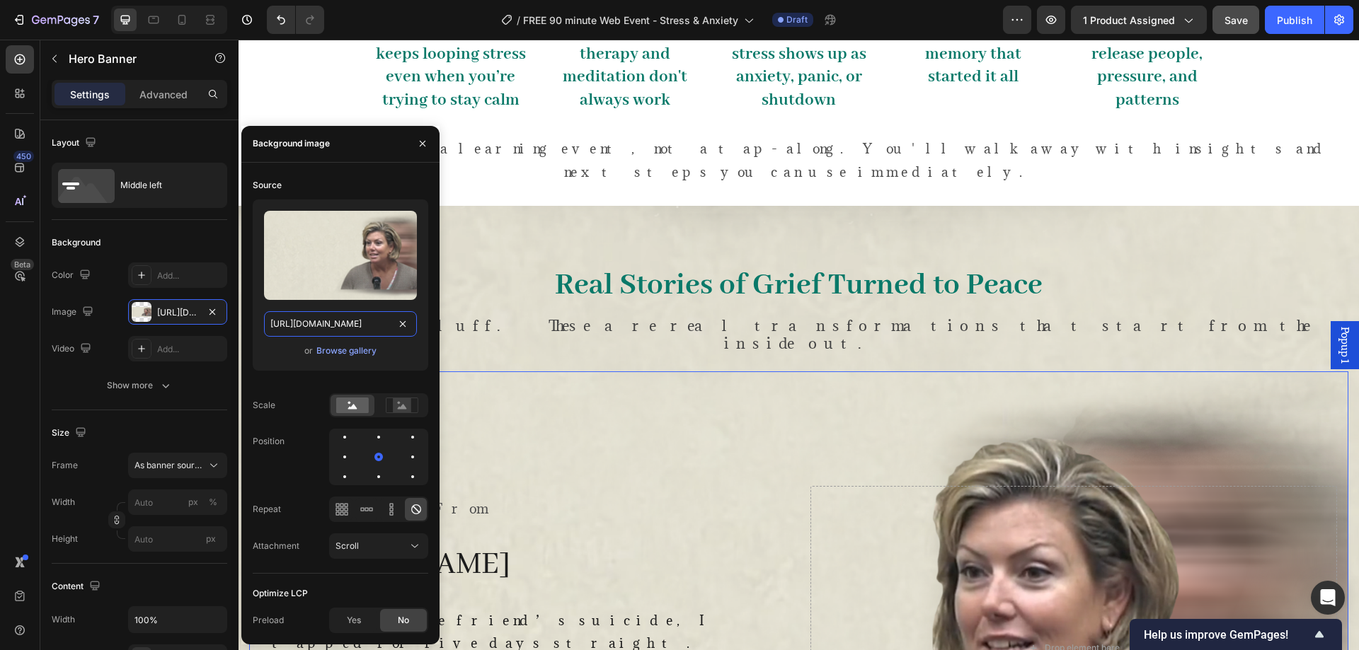
click at [348, 323] on input "[URL][DOMAIN_NAME]" at bounding box center [340, 323] width 153 height 25
paste input "95"
type input "[URL][DOMAIN_NAME]"
click at [341, 175] on div "Source" at bounding box center [340, 185] width 175 height 23
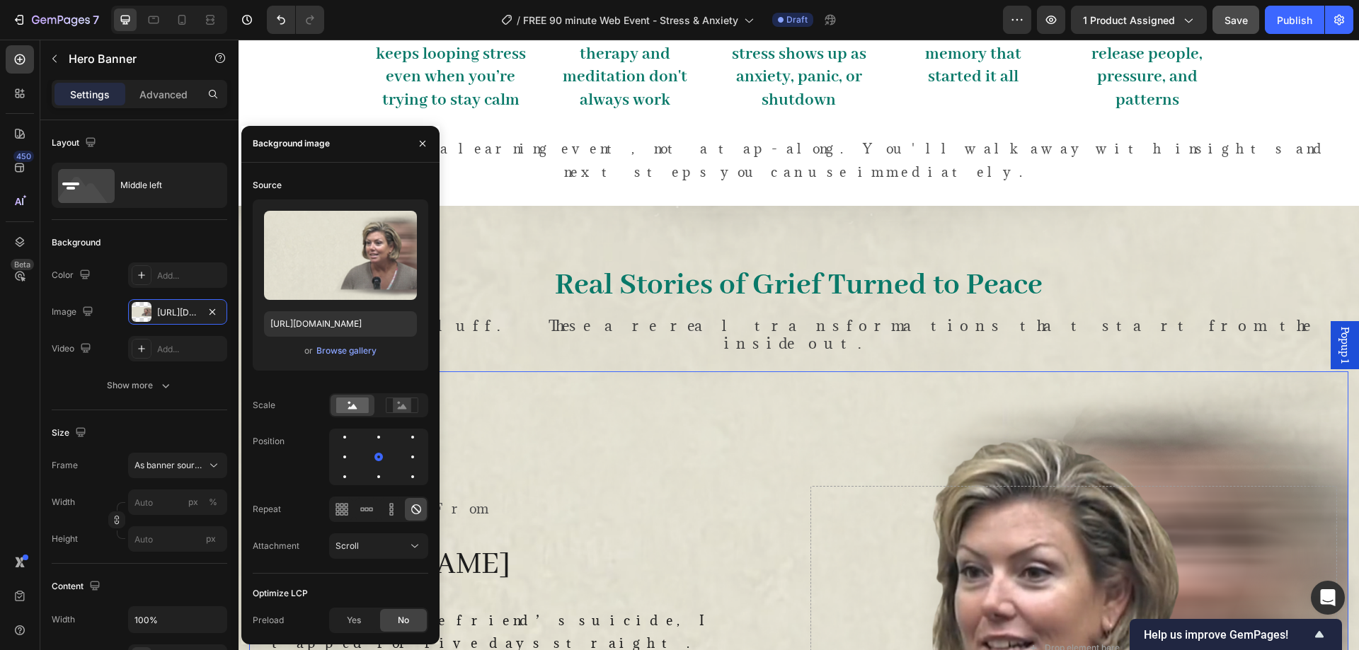
scroll to position [0, 0]
click at [421, 142] on icon "button" at bounding box center [422, 143] width 11 height 11
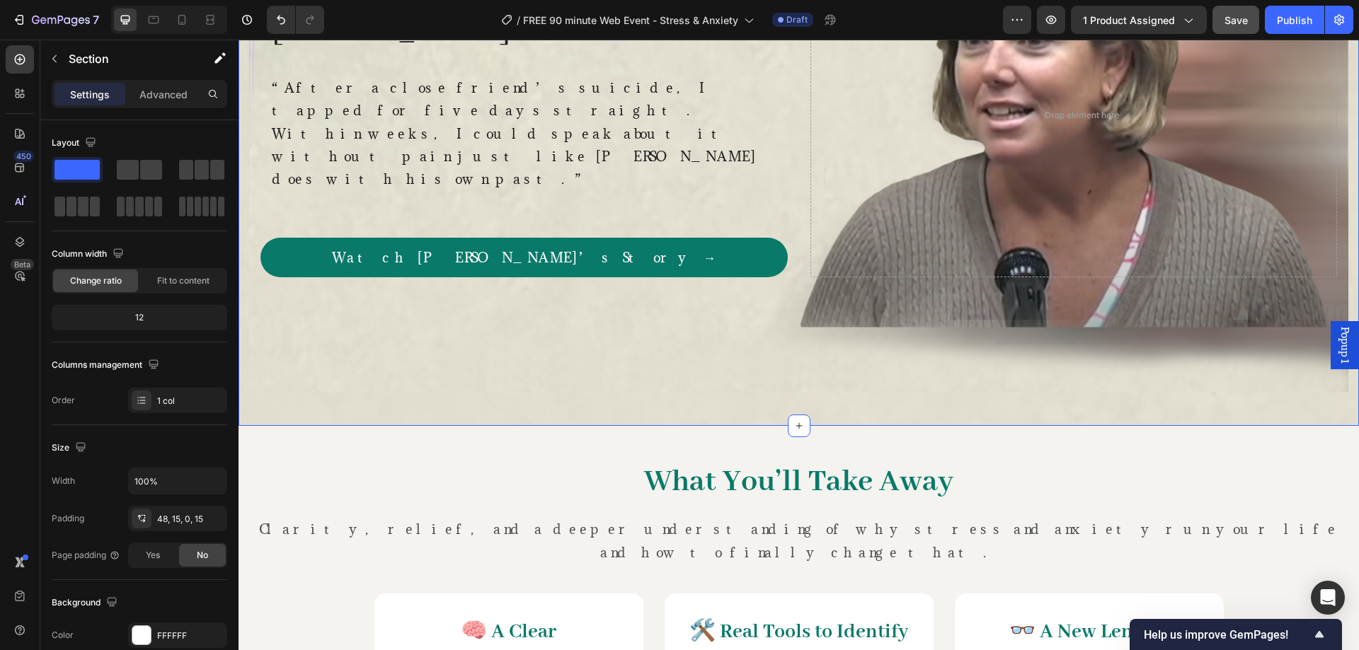
scroll to position [1385, 0]
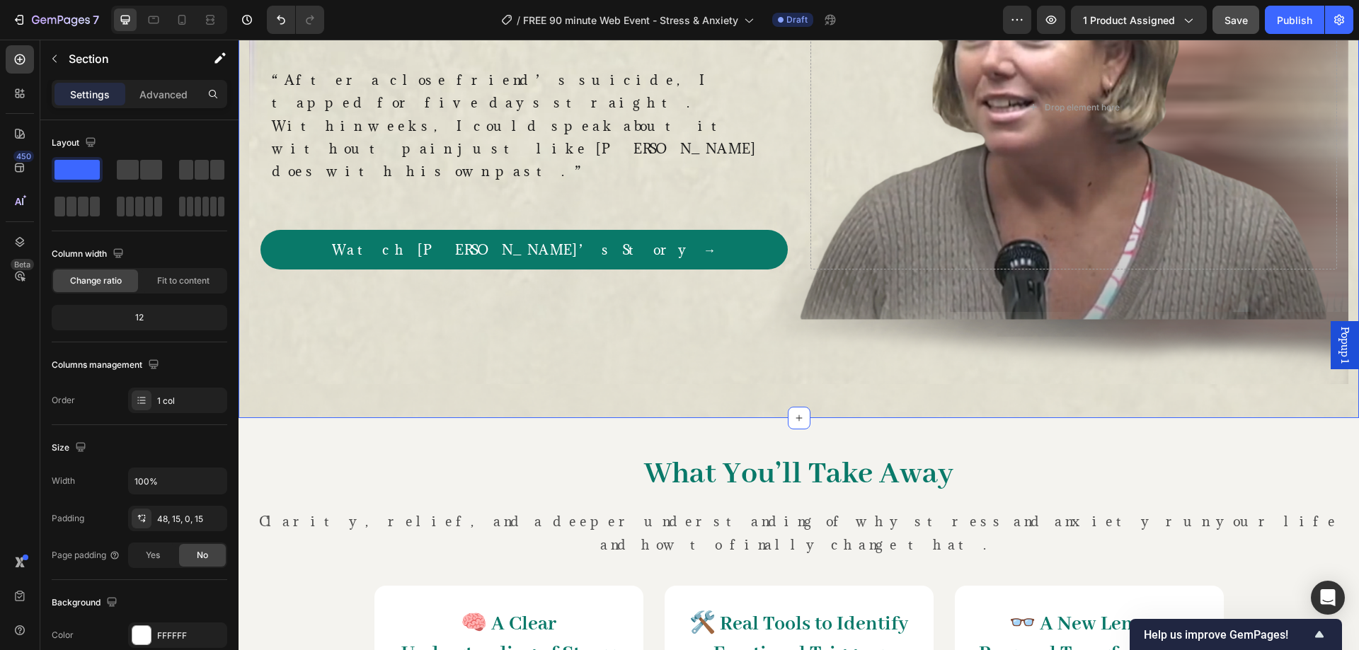
click at [289, 382] on div "Real Stories of Grief Turned to Peace Heading This isn’t fluff. These are real …" at bounding box center [798, 42] width 1120 height 754
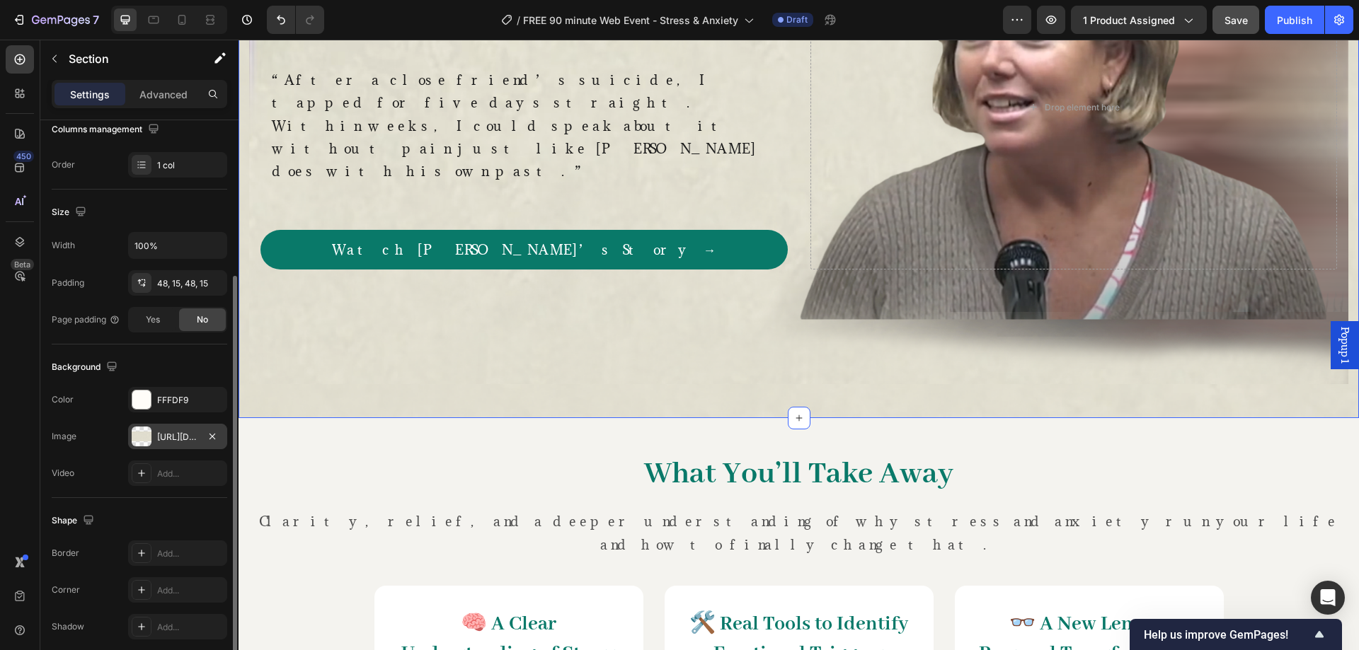
click at [169, 436] on div "[URL][DOMAIN_NAME]" at bounding box center [177, 437] width 41 height 13
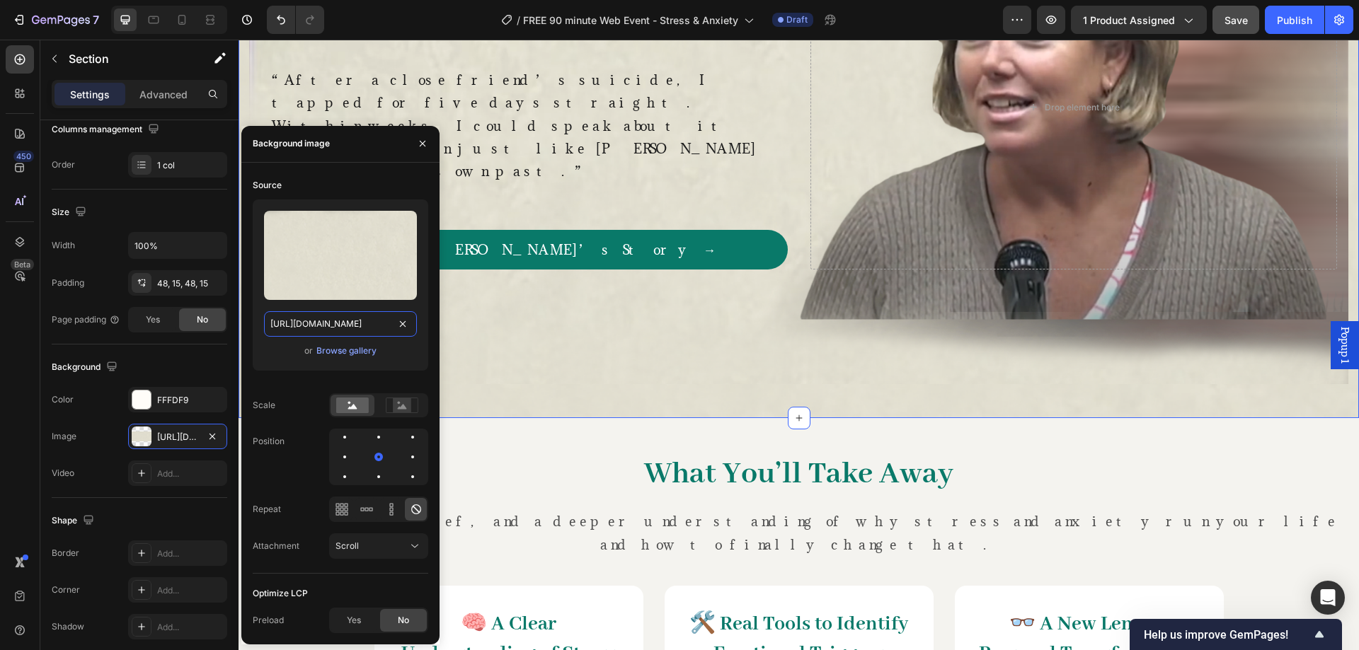
click at [347, 328] on input "[URL][DOMAIN_NAME]" at bounding box center [340, 323] width 153 height 25
paste input "4285"
type input "[URL][DOMAIN_NAME]"
click at [0, 391] on div "450 Beta" at bounding box center [20, 345] width 40 height 611
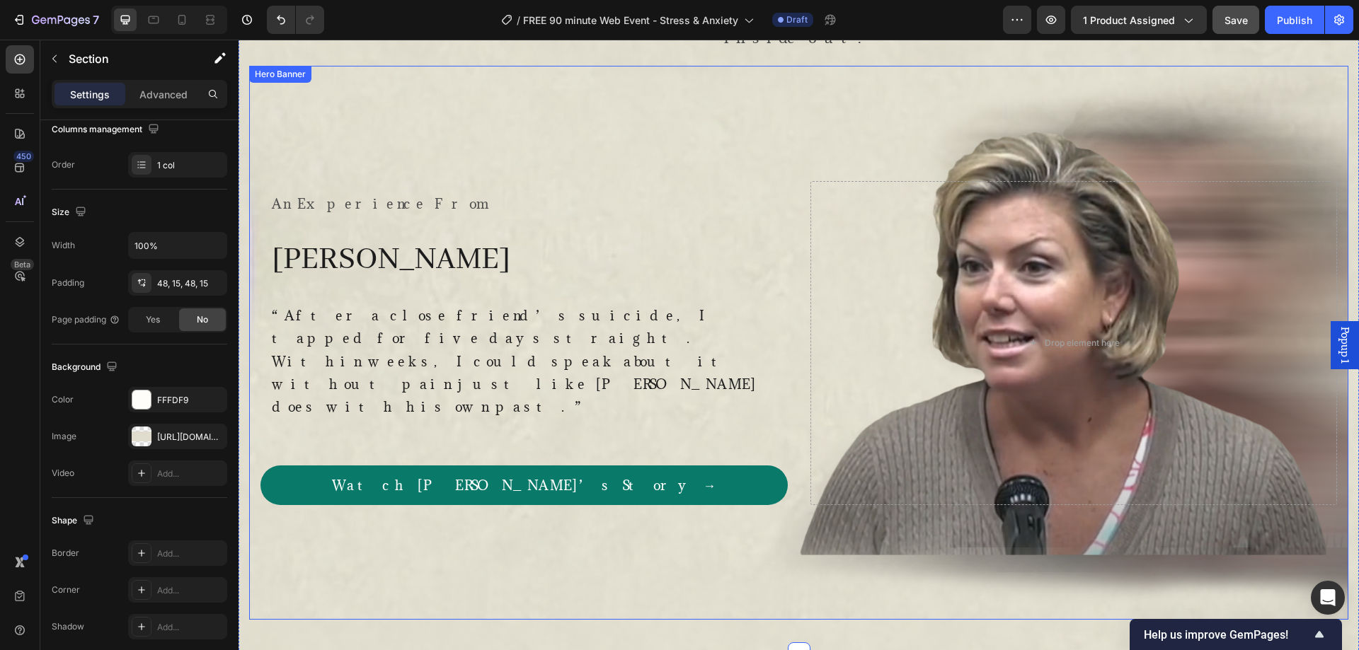
scroll to position [1385, 0]
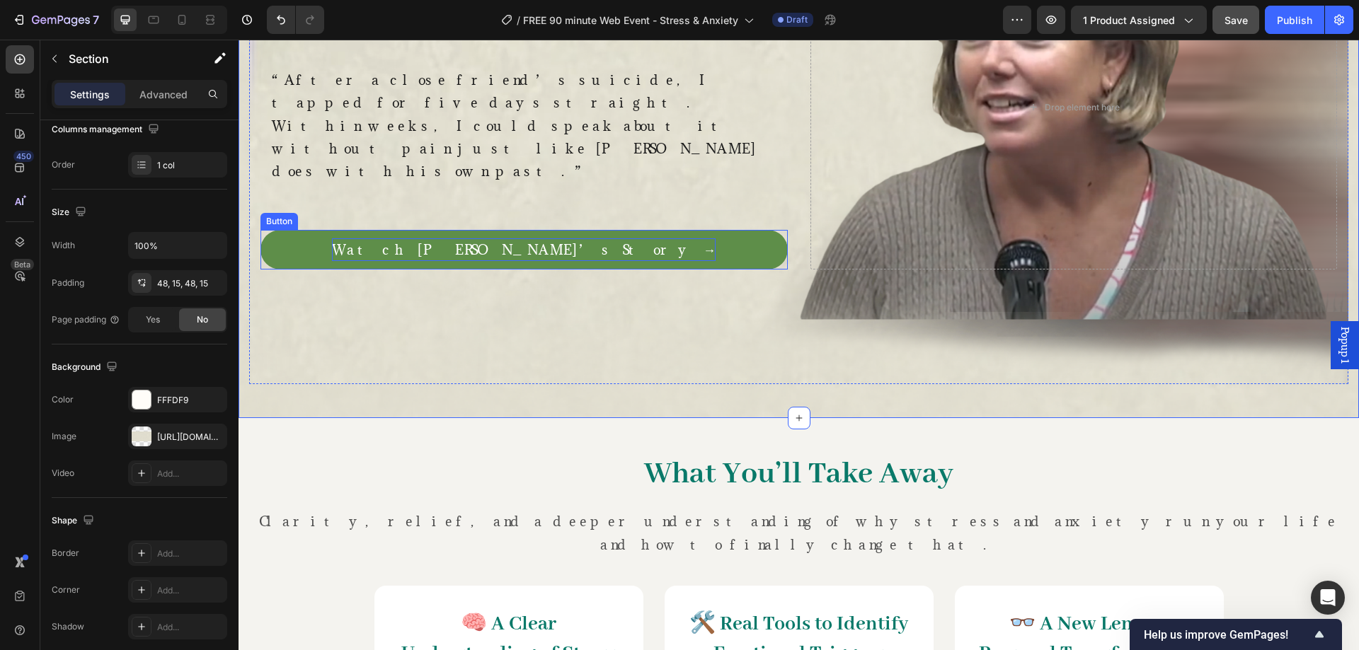
click at [546, 238] on p "Watch [PERSON_NAME]’s Story →" at bounding box center [524, 249] width 384 height 23
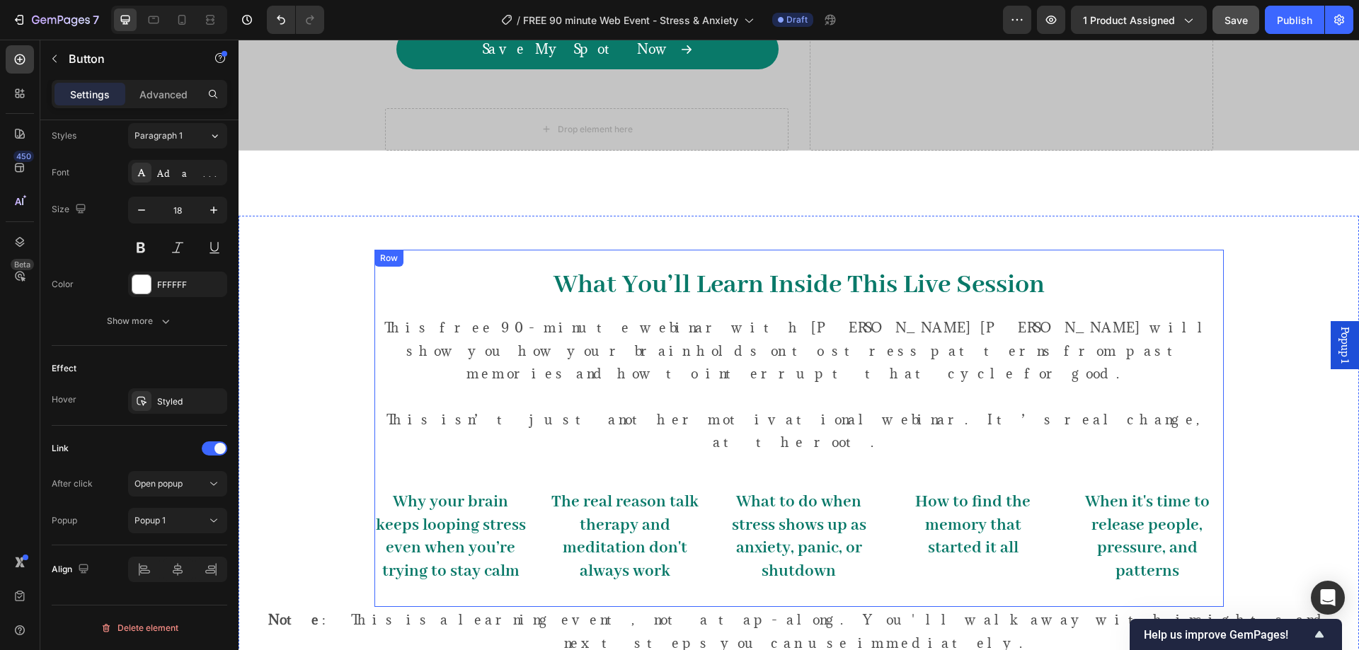
scroll to position [677, 0]
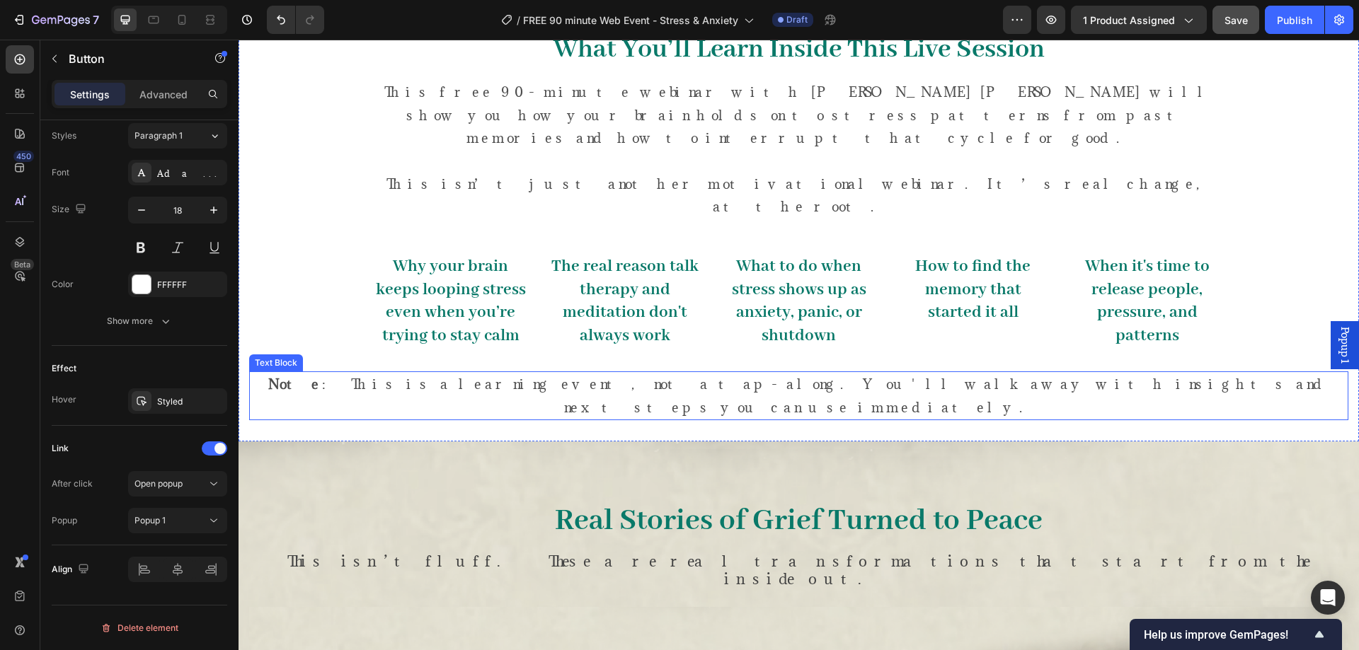
click at [563, 373] on p "Note : This is a learning event, not a tap-along. You'll walk away with insight…" at bounding box center [799, 396] width 1096 height 46
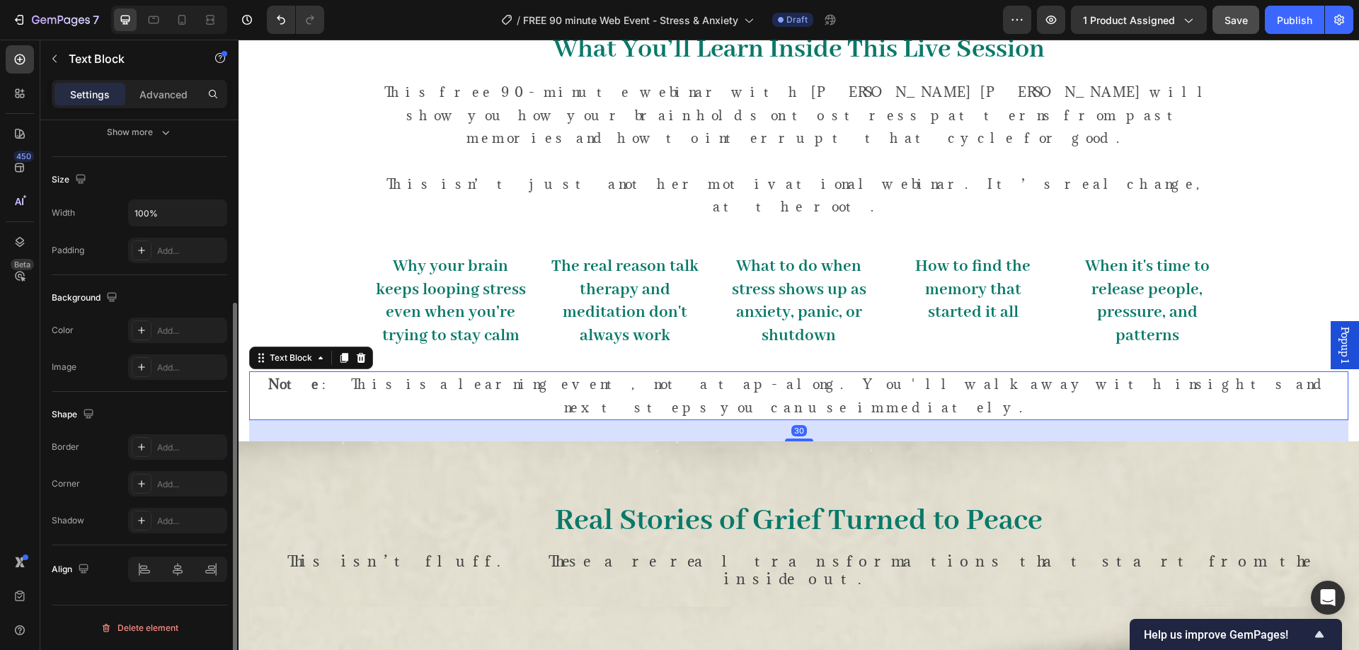
scroll to position [0, 0]
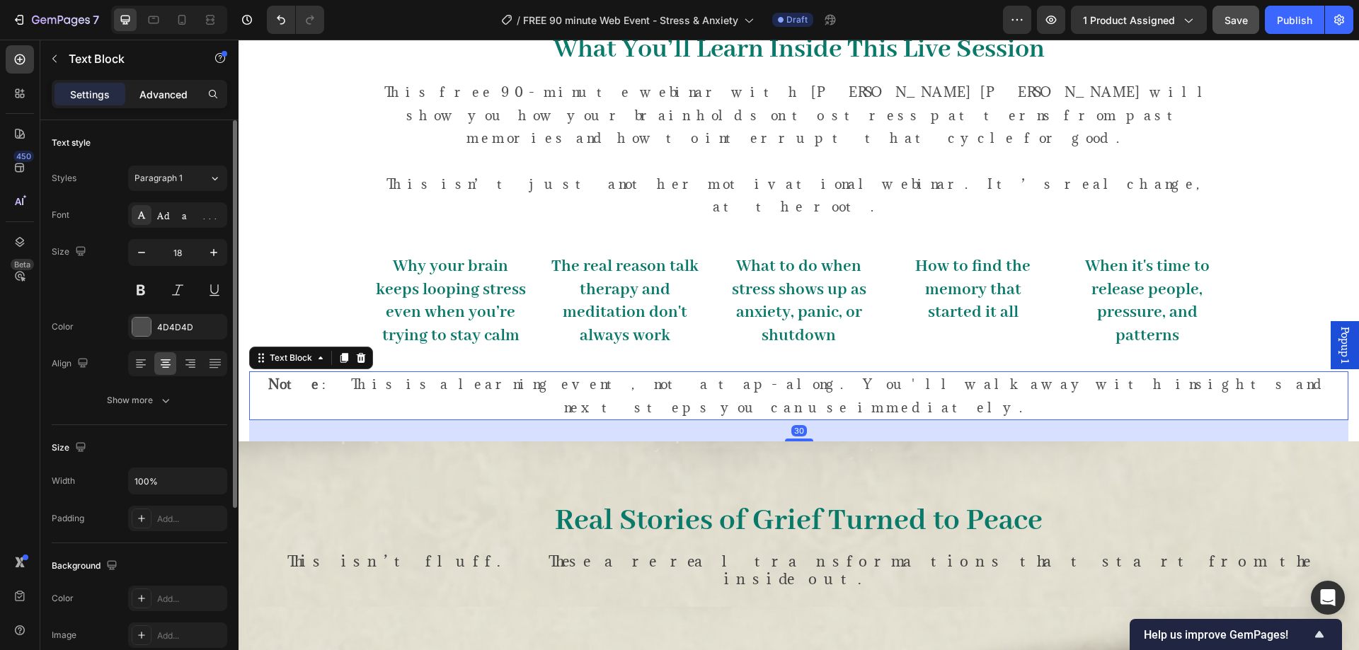
click at [166, 98] on p "Advanced" at bounding box center [163, 94] width 48 height 15
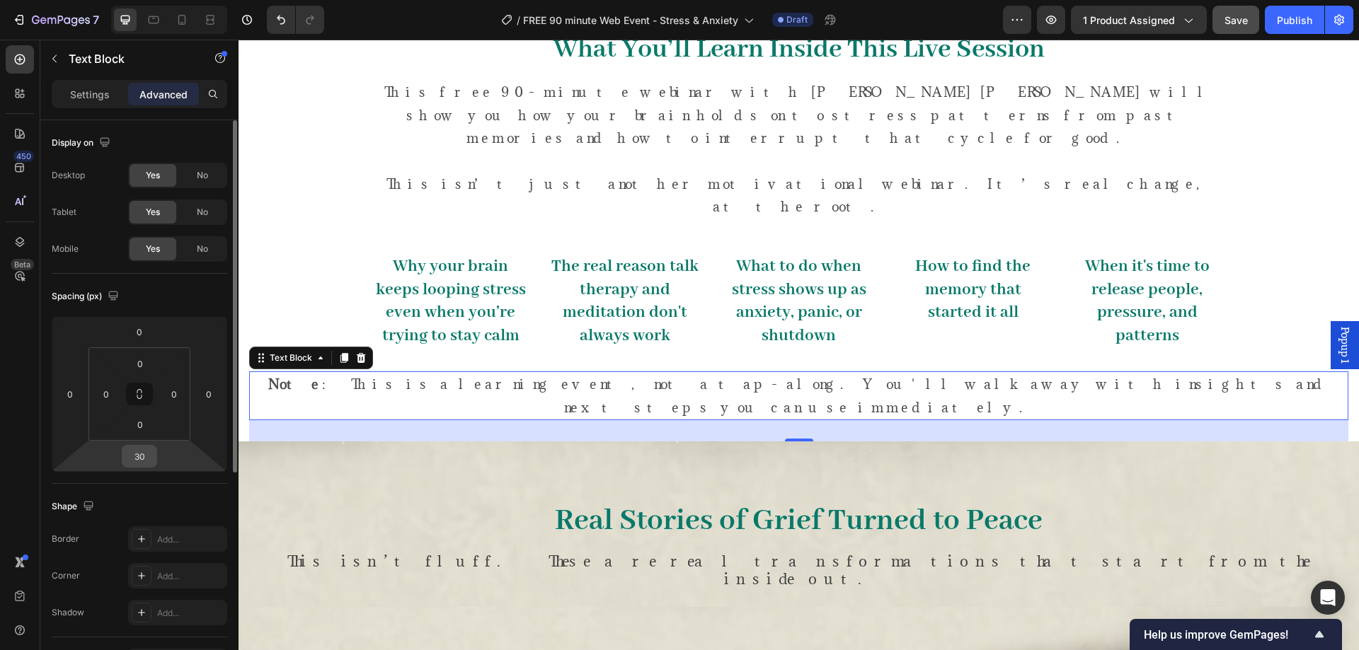
click at [140, 458] on input "30" at bounding box center [139, 456] width 28 height 21
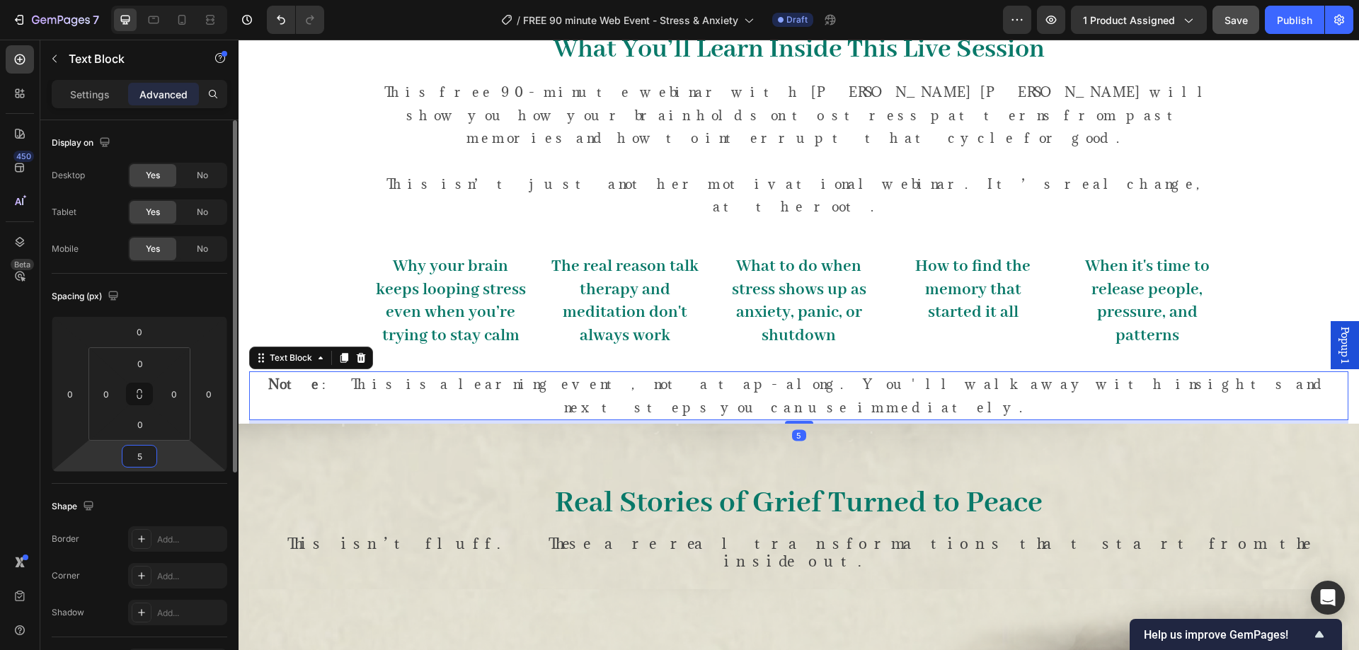
type input "50"
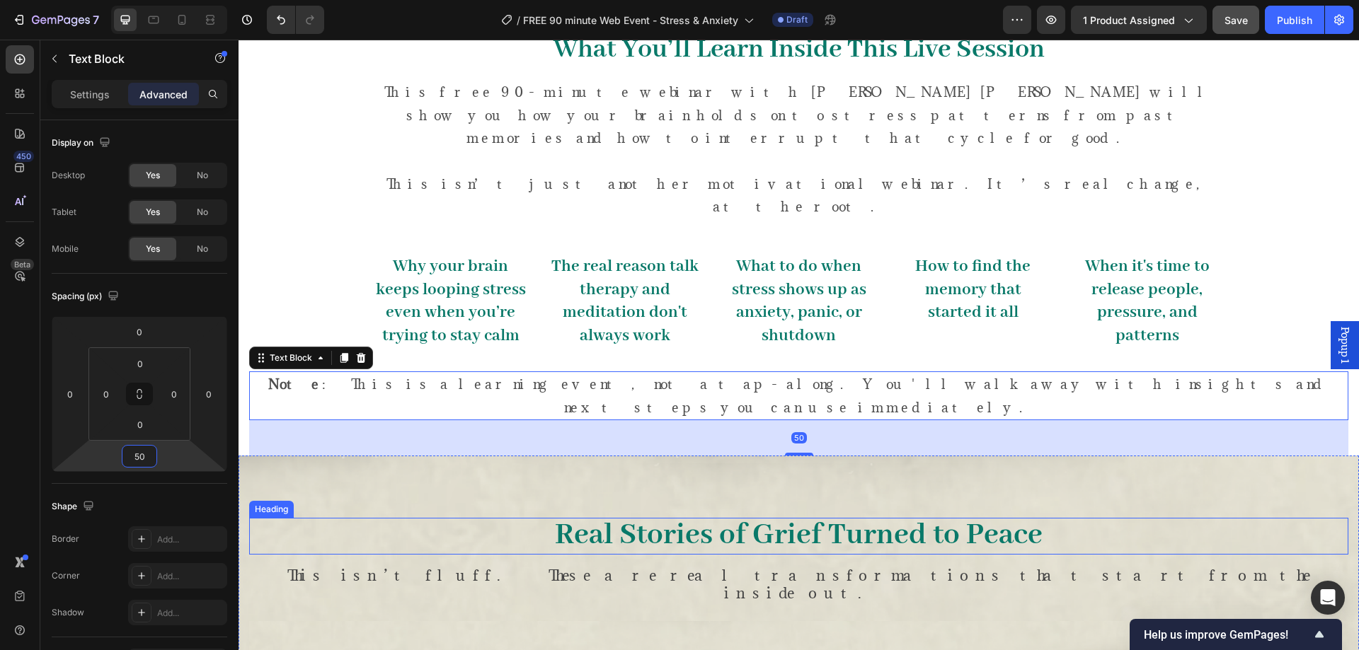
click at [408, 518] on h2 "Real Stories of Grief Turned to Peace" at bounding box center [798, 536] width 1099 height 37
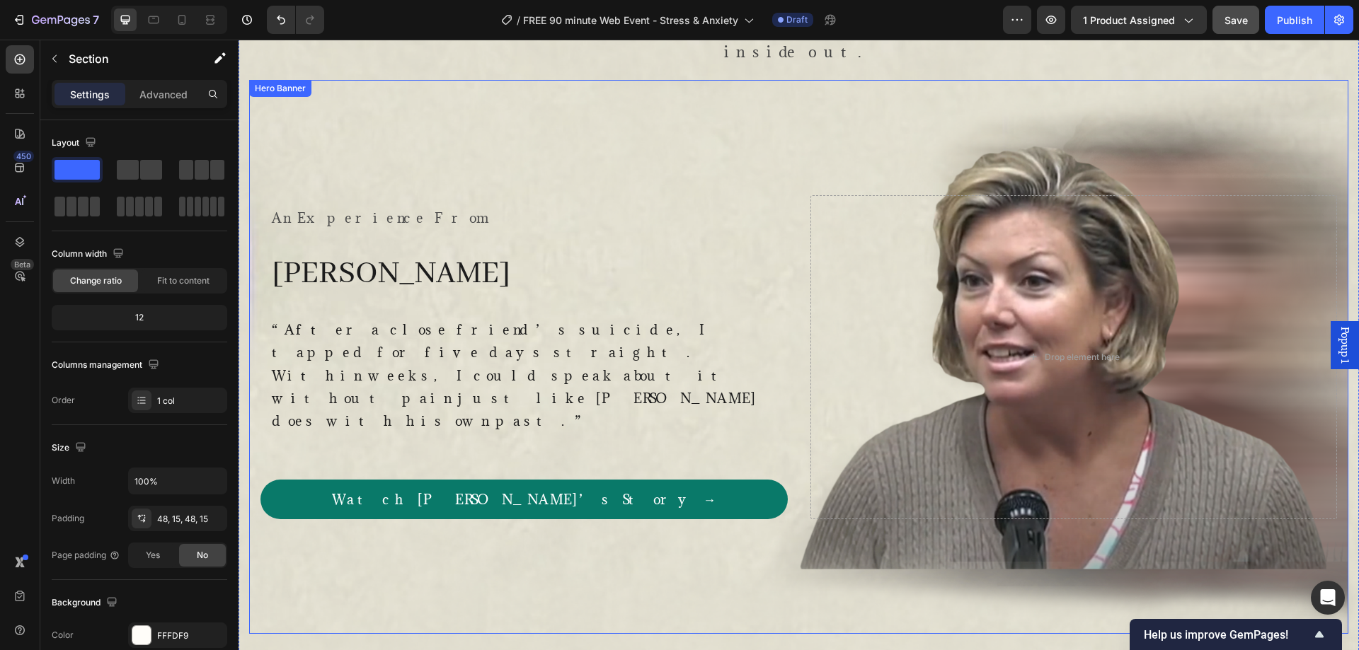
scroll to position [1621, 0]
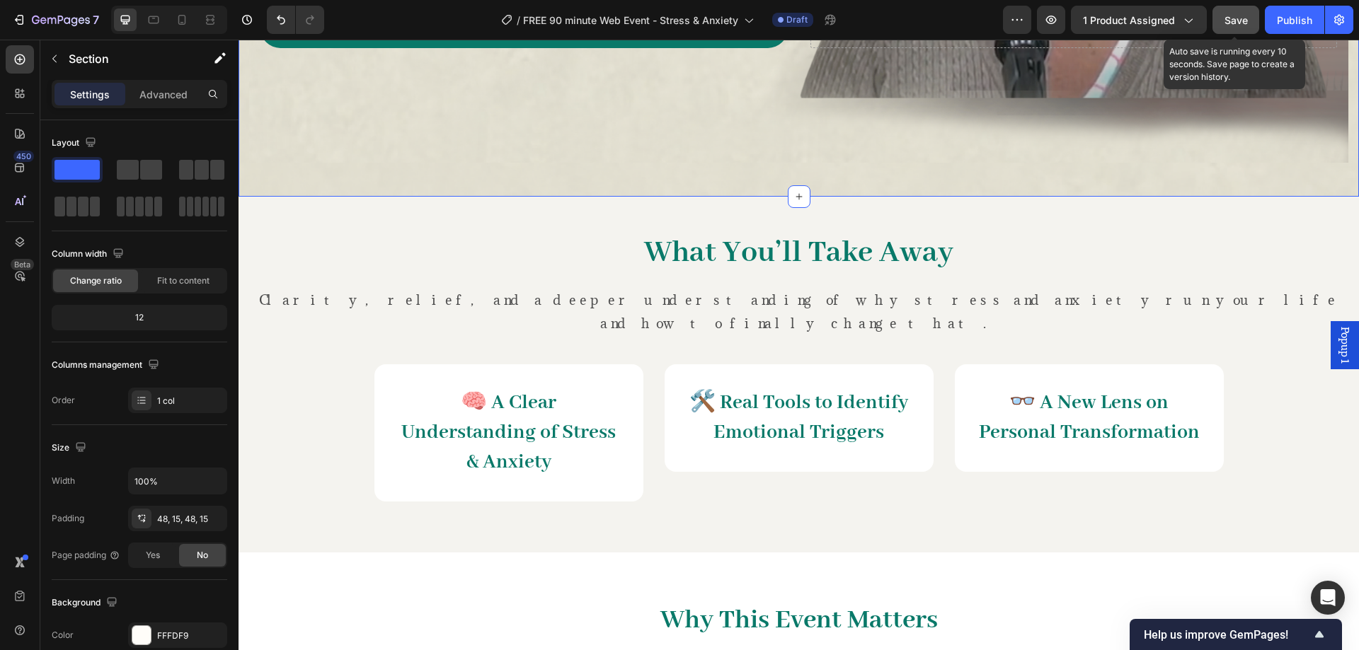
click at [1243, 14] on span "Save" at bounding box center [1235, 20] width 23 height 12
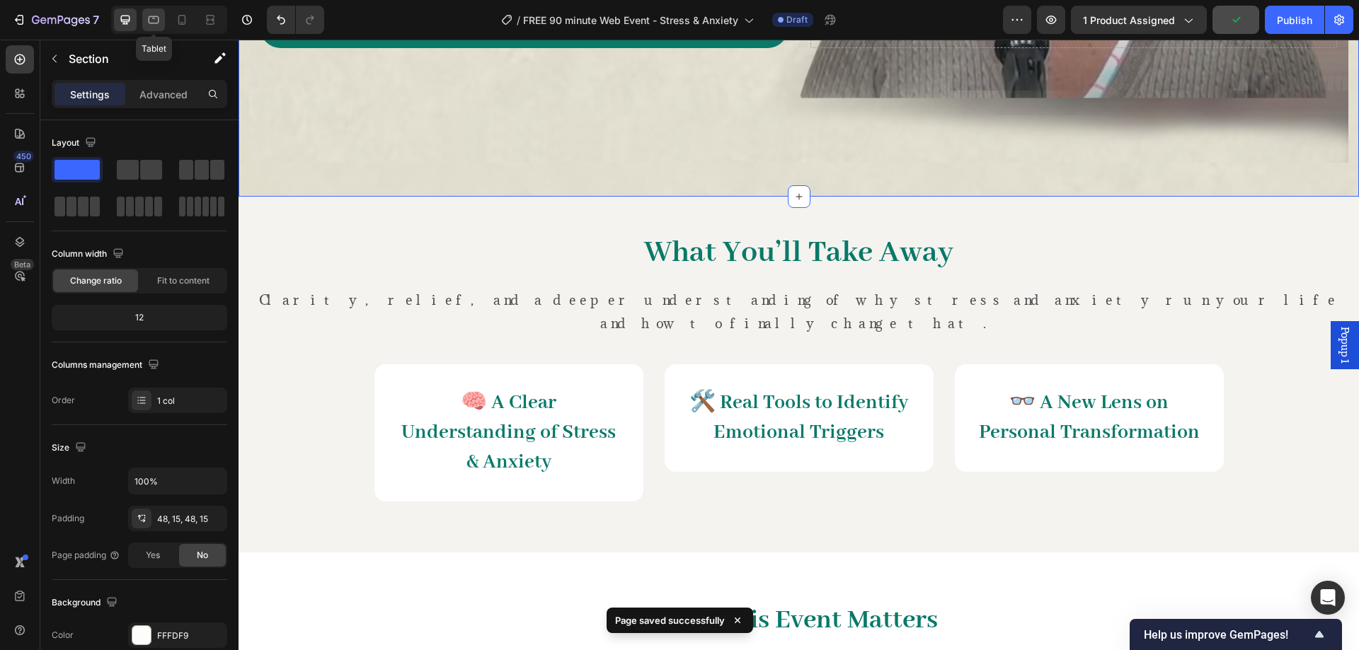
click at [152, 12] on div at bounding box center [153, 19] width 23 height 23
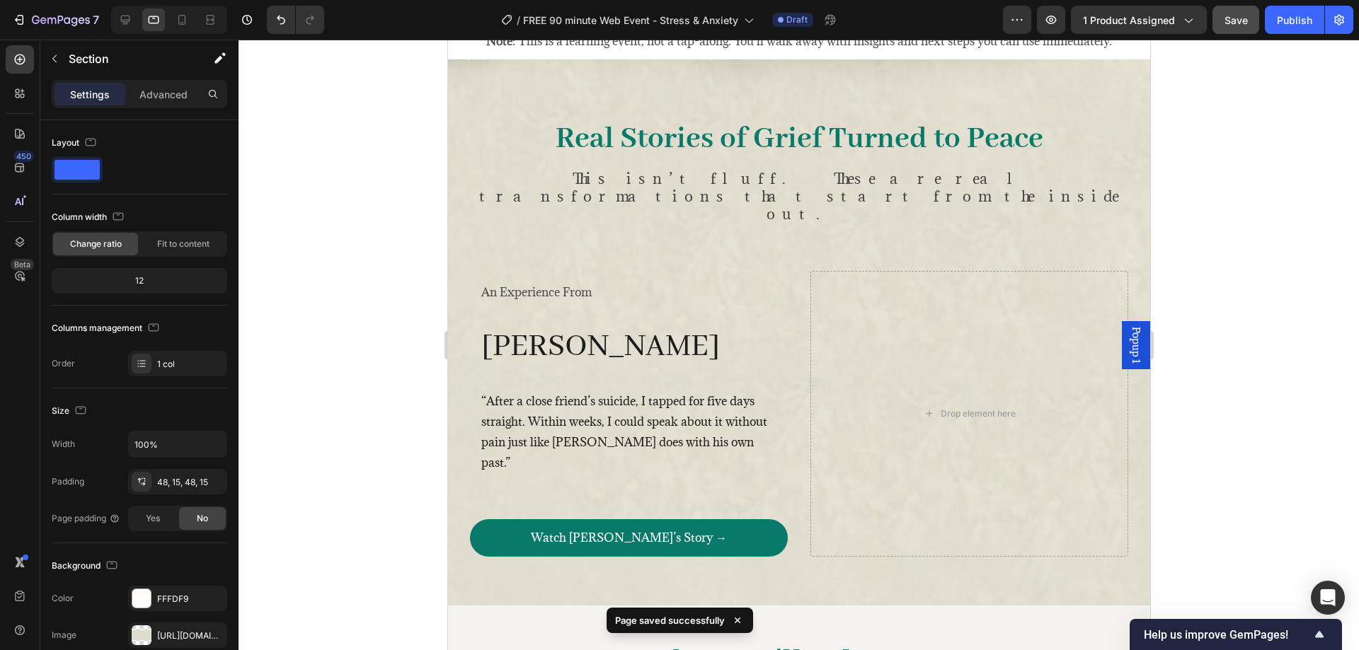
scroll to position [1008, 0]
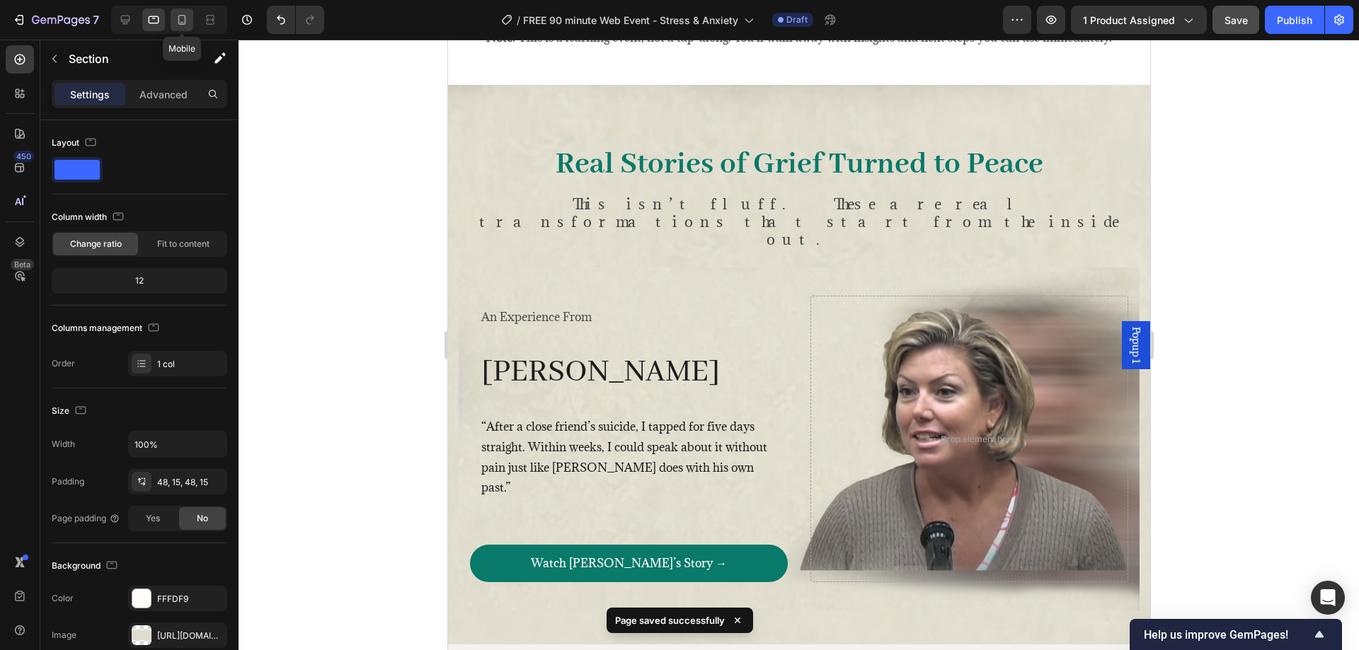
click at [175, 20] on icon at bounding box center [182, 20] width 14 height 14
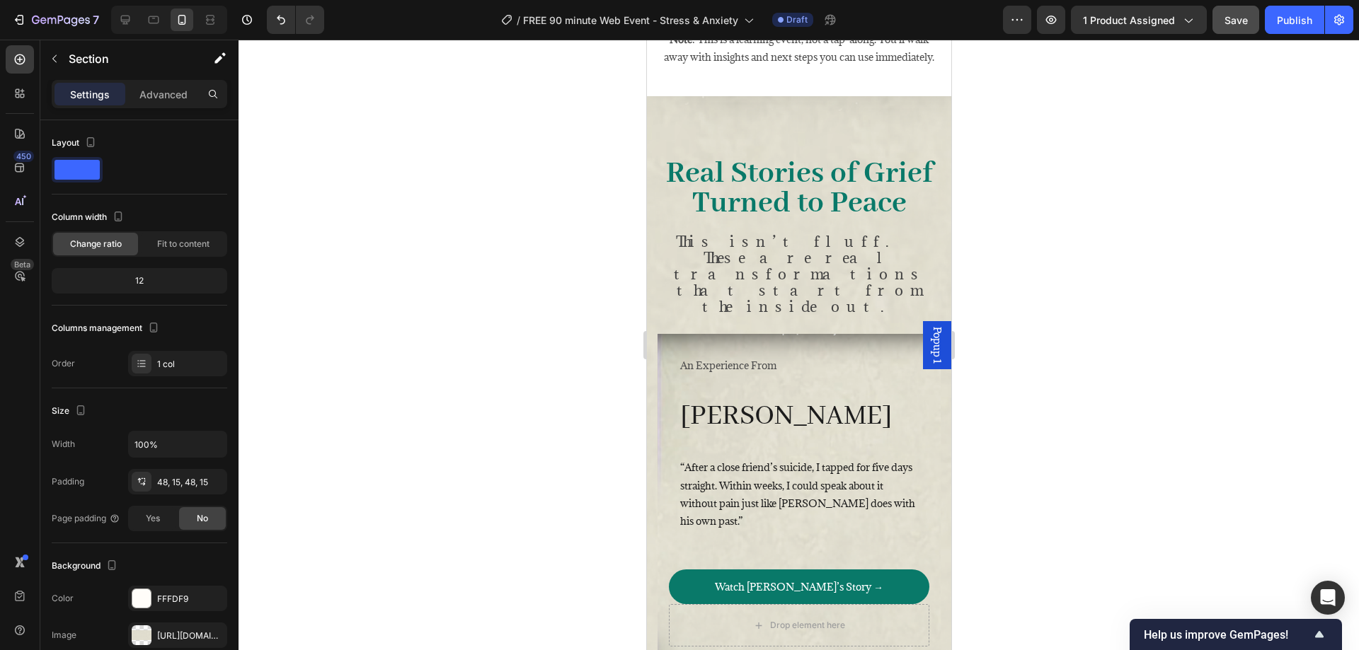
scroll to position [1245, 0]
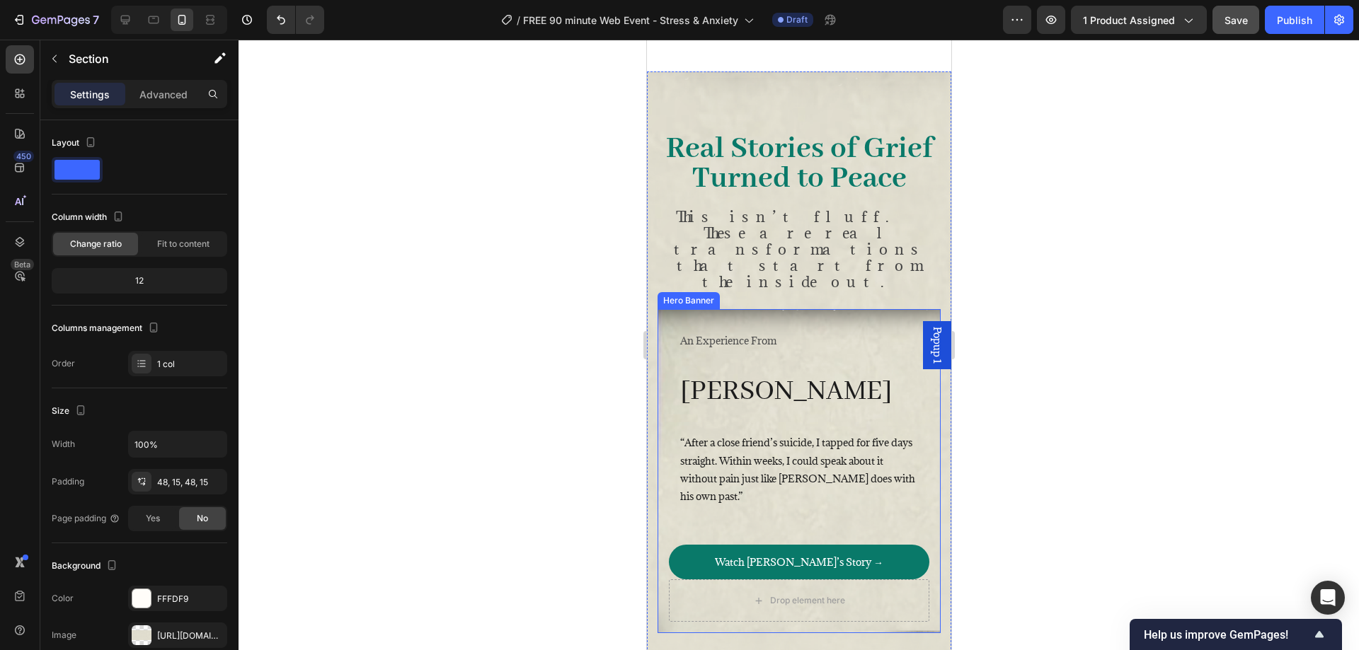
click at [880, 309] on div "An Experience From Text Block Melissa Heading “After a close friend’s suicide, …" at bounding box center [798, 471] width 283 height 325
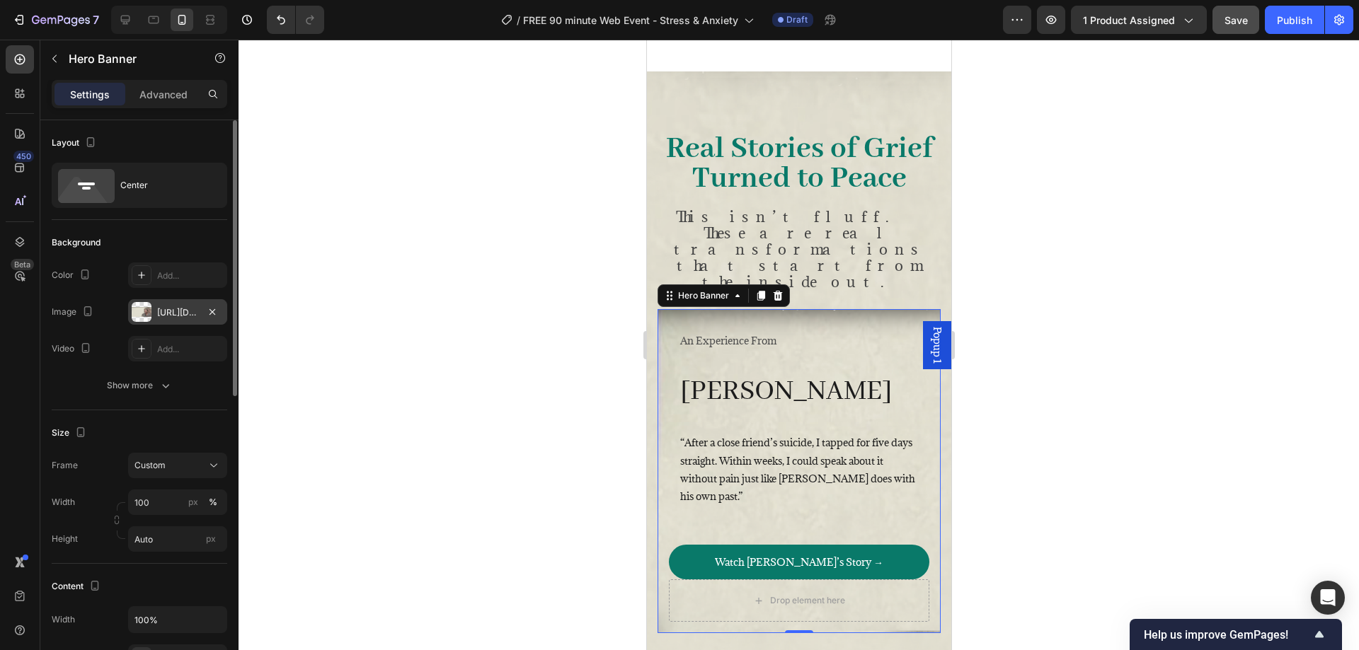
click at [175, 301] on div "https://cdn.shopify.com/s/files/1/0843/4873/1703/files/gempages_583617487849915…" at bounding box center [177, 311] width 99 height 25
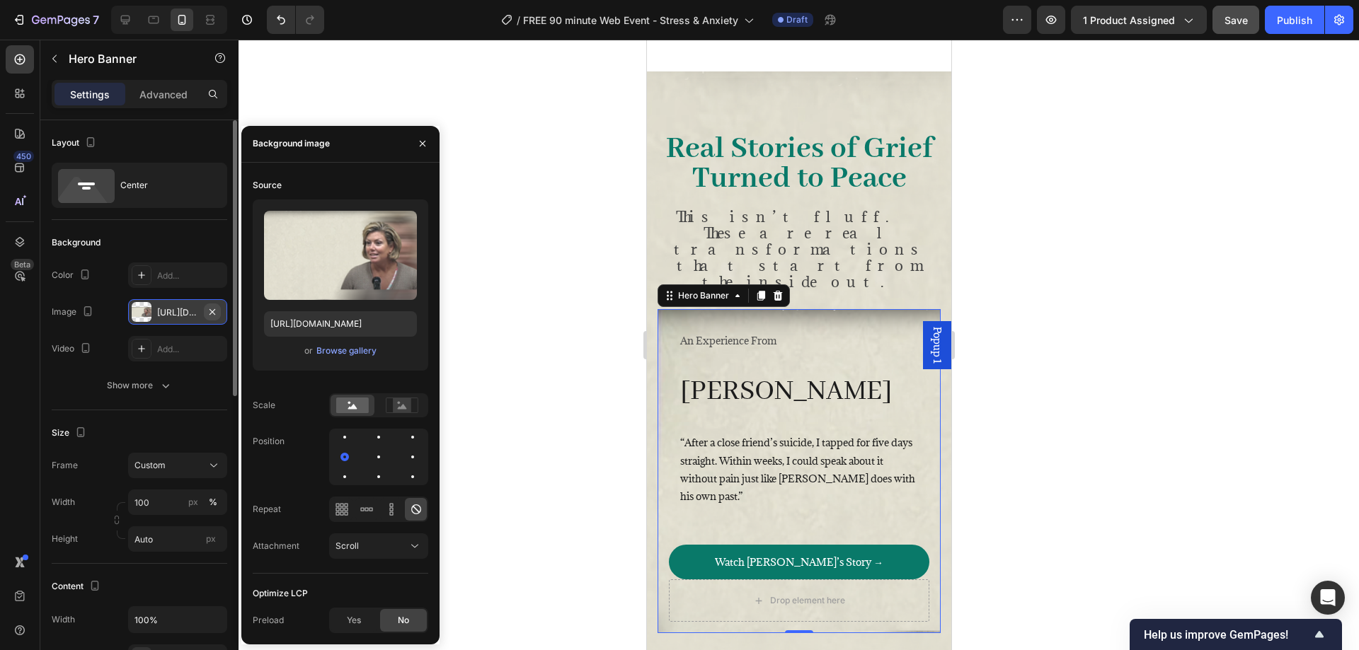
click at [213, 311] on icon "button" at bounding box center [212, 312] width 6 height 6
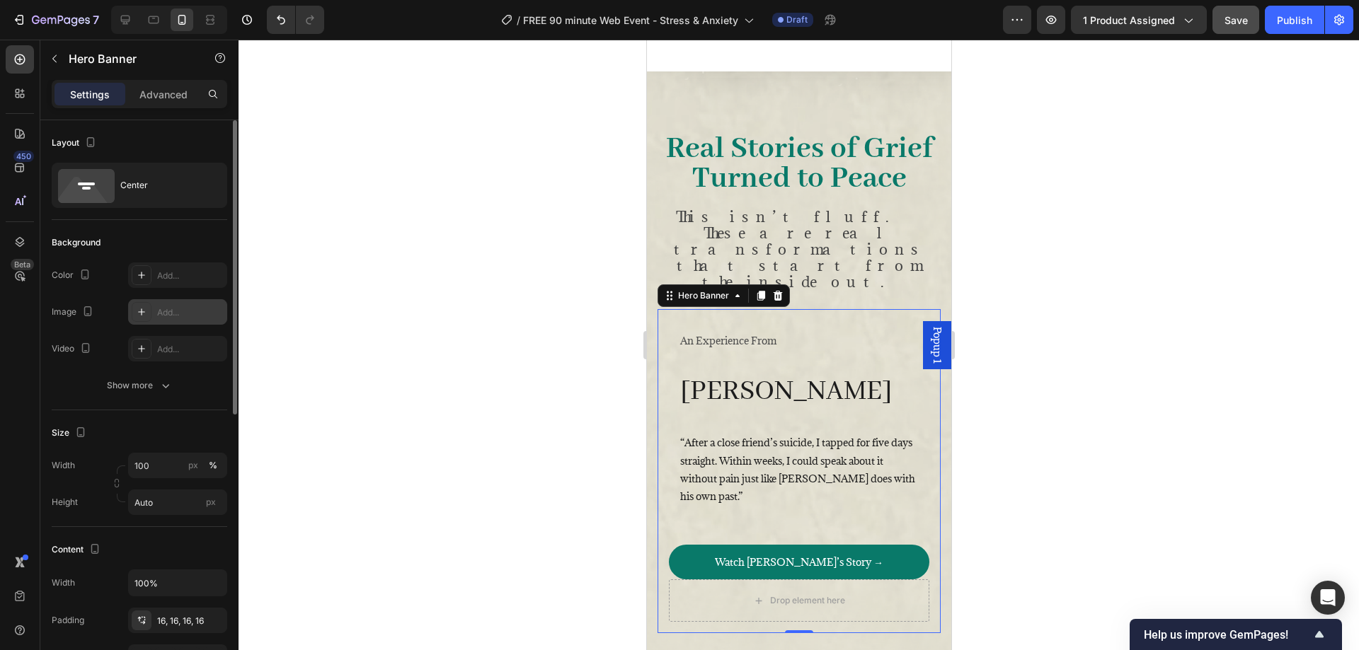
click at [416, 410] on div at bounding box center [798, 345] width 1120 height 611
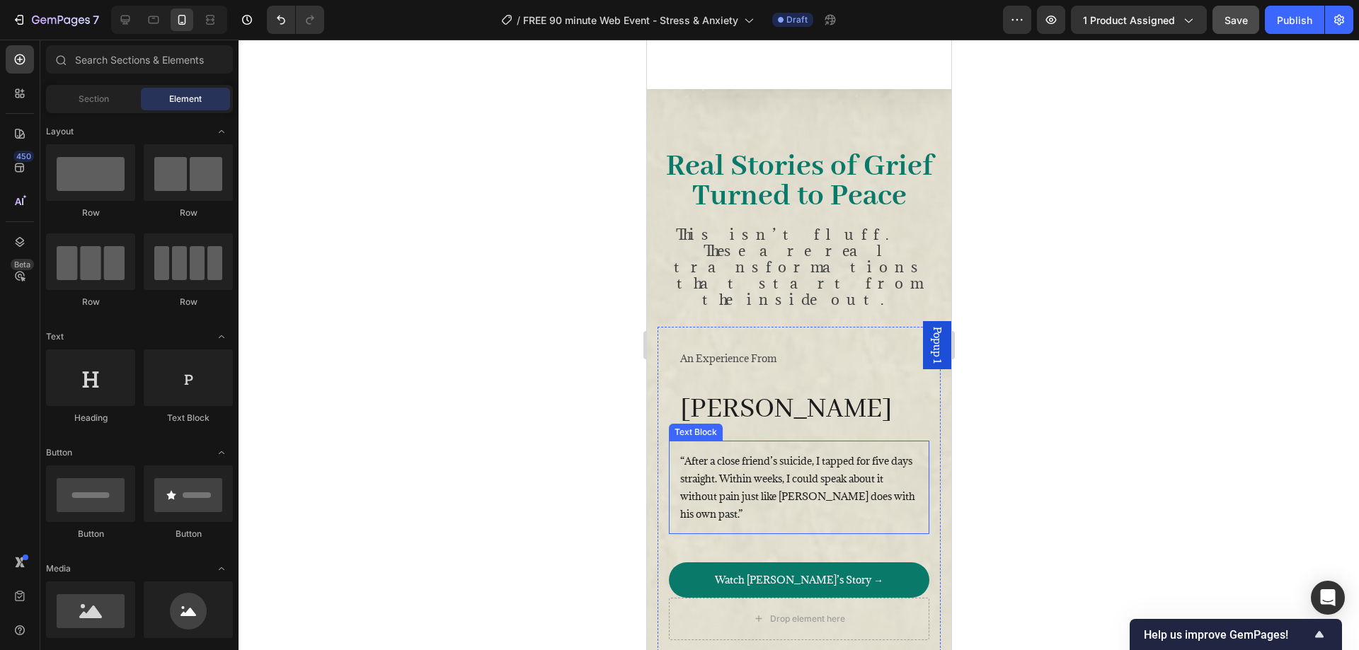
click at [742, 452] on p "“After a close friend’s suicide, I tapped for five days straight. Within weeks,…" at bounding box center [798, 487] width 238 height 71
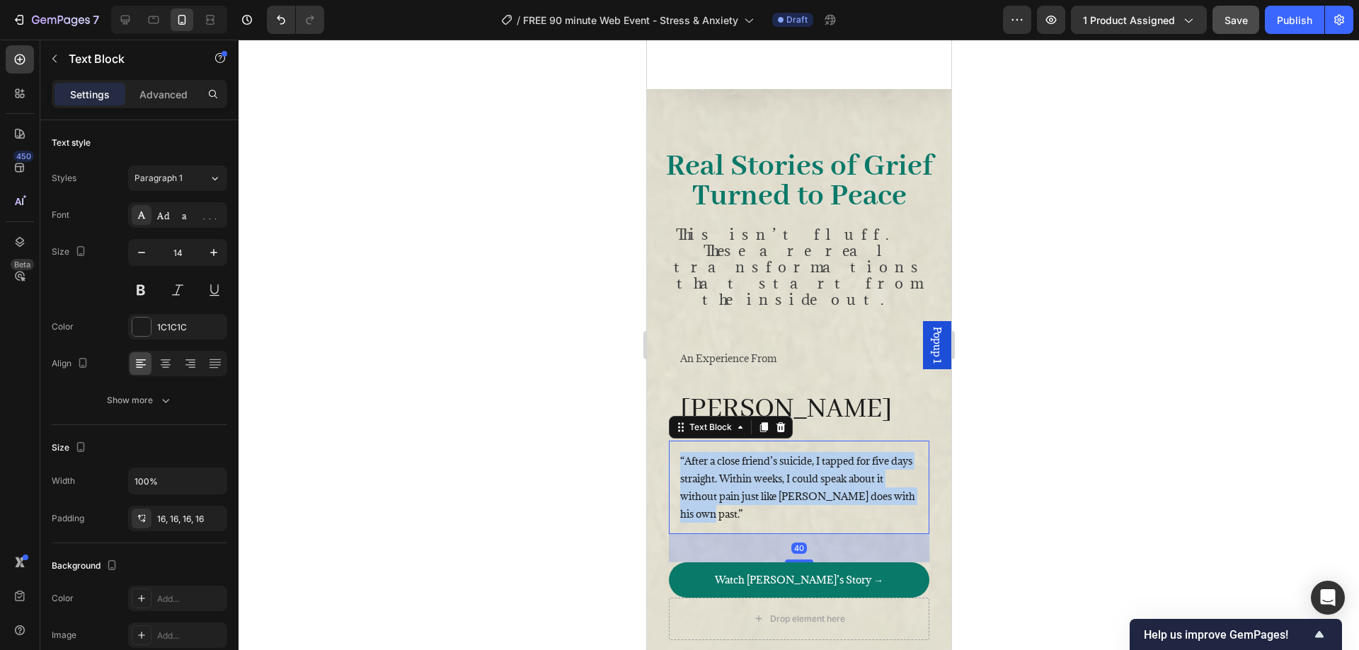
click at [742, 452] on p "“After a close friend’s suicide, I tapped for five days straight. Within weeks,…" at bounding box center [798, 487] width 238 height 71
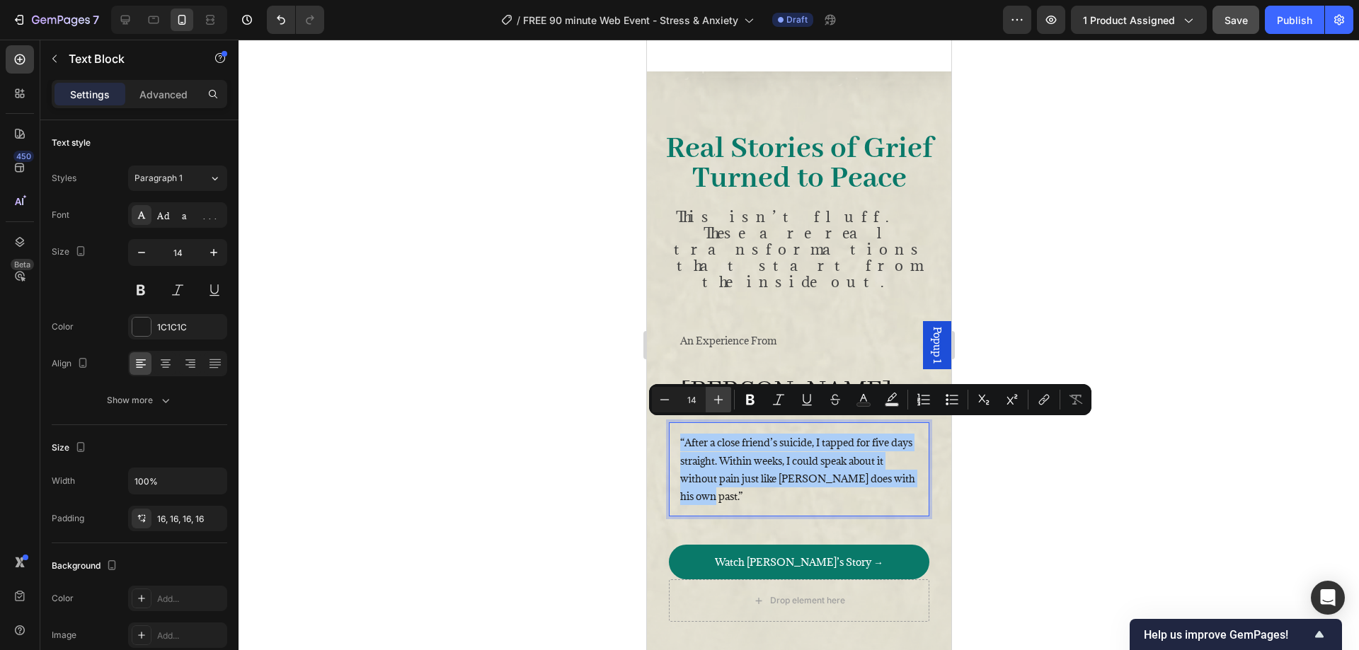
click at [718, 398] on icon "Editor contextual toolbar" at bounding box center [718, 400] width 14 height 14
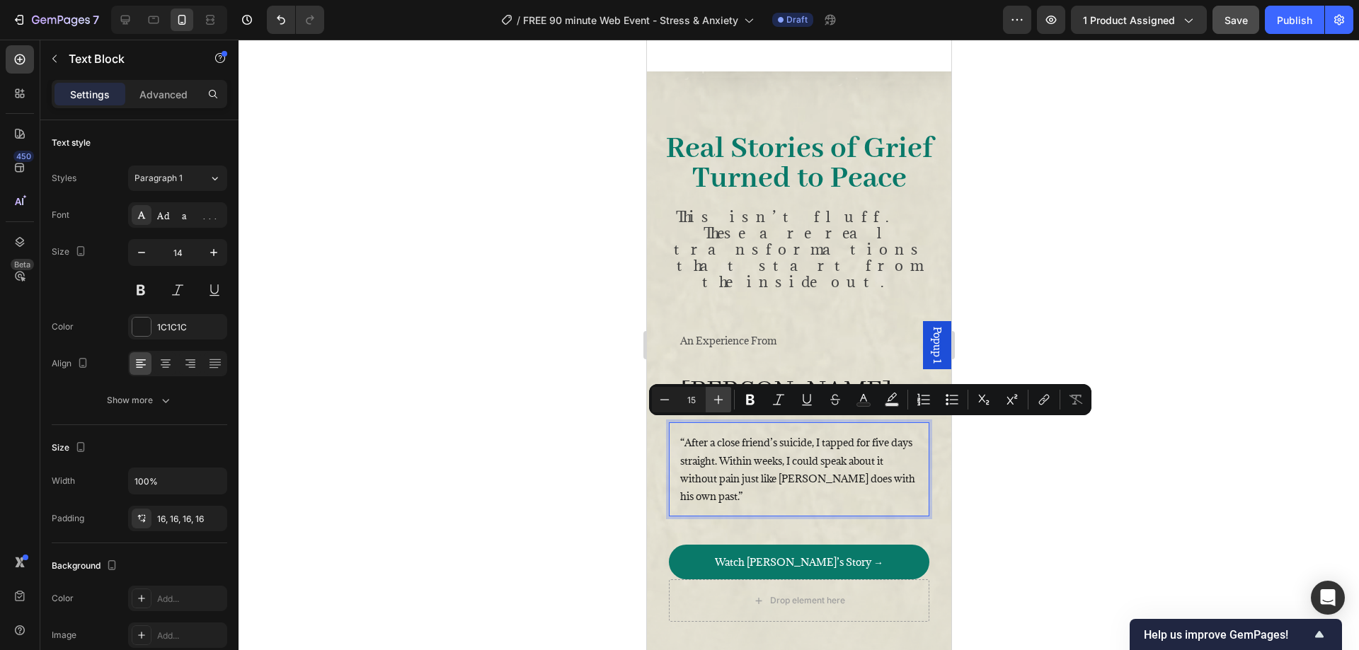
click at [718, 397] on icon "Editor contextual toolbar" at bounding box center [718, 400] width 14 height 14
type input "16"
click at [514, 405] on div at bounding box center [798, 345] width 1120 height 611
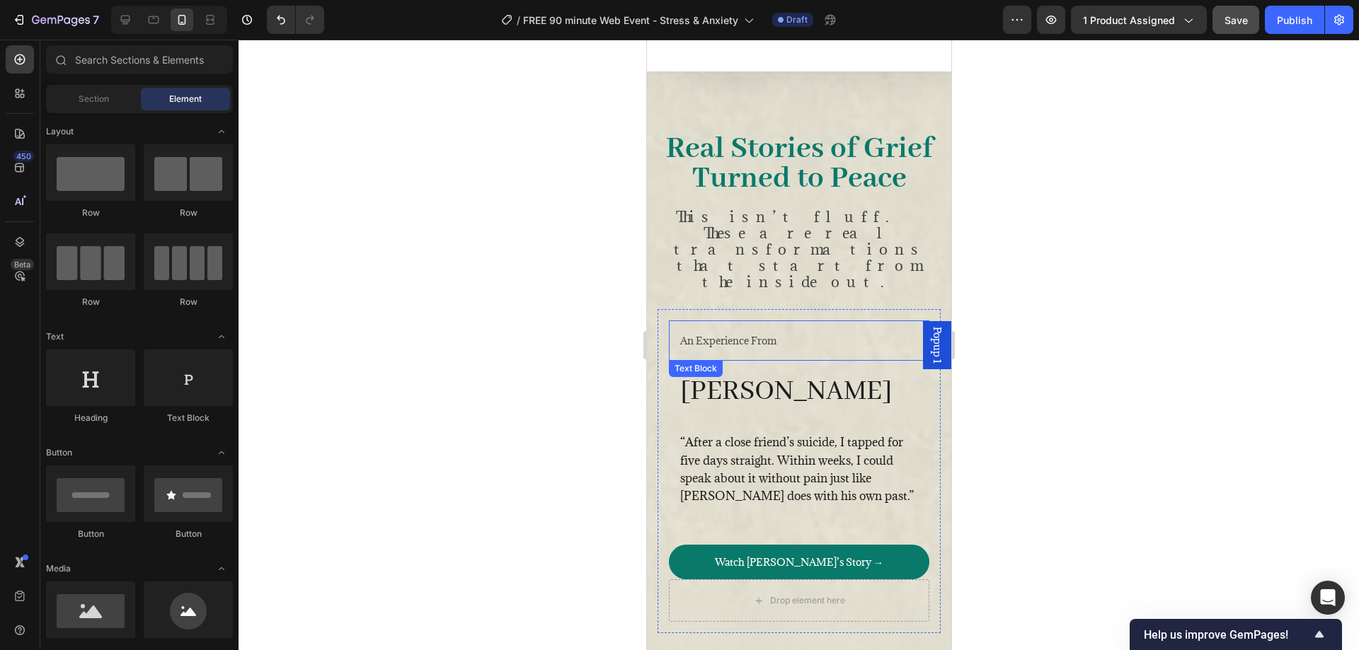
click at [749, 332] on p "An Experience From" at bounding box center [798, 341] width 238 height 18
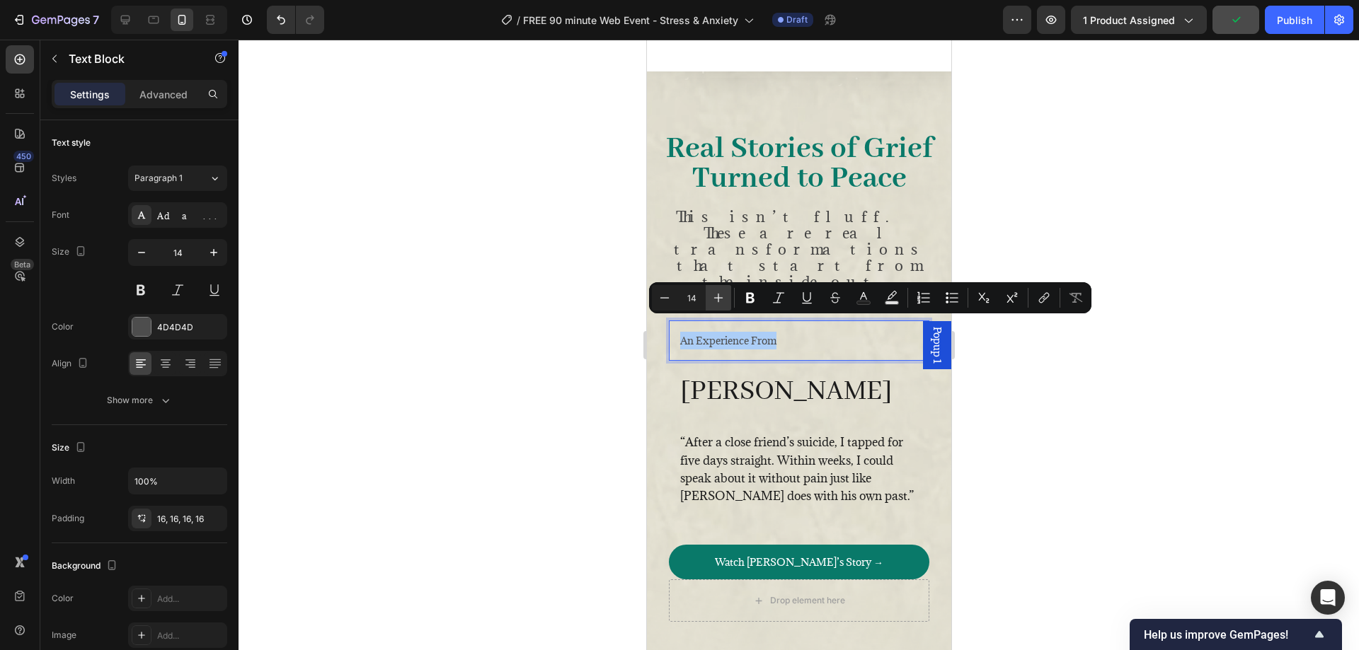
click at [721, 299] on icon "Editor contextual toolbar" at bounding box center [718, 298] width 14 height 14
click at [721, 298] on icon "Editor contextual toolbar" at bounding box center [718, 298] width 9 height 9
type input "16"
click at [457, 359] on div at bounding box center [798, 345] width 1120 height 611
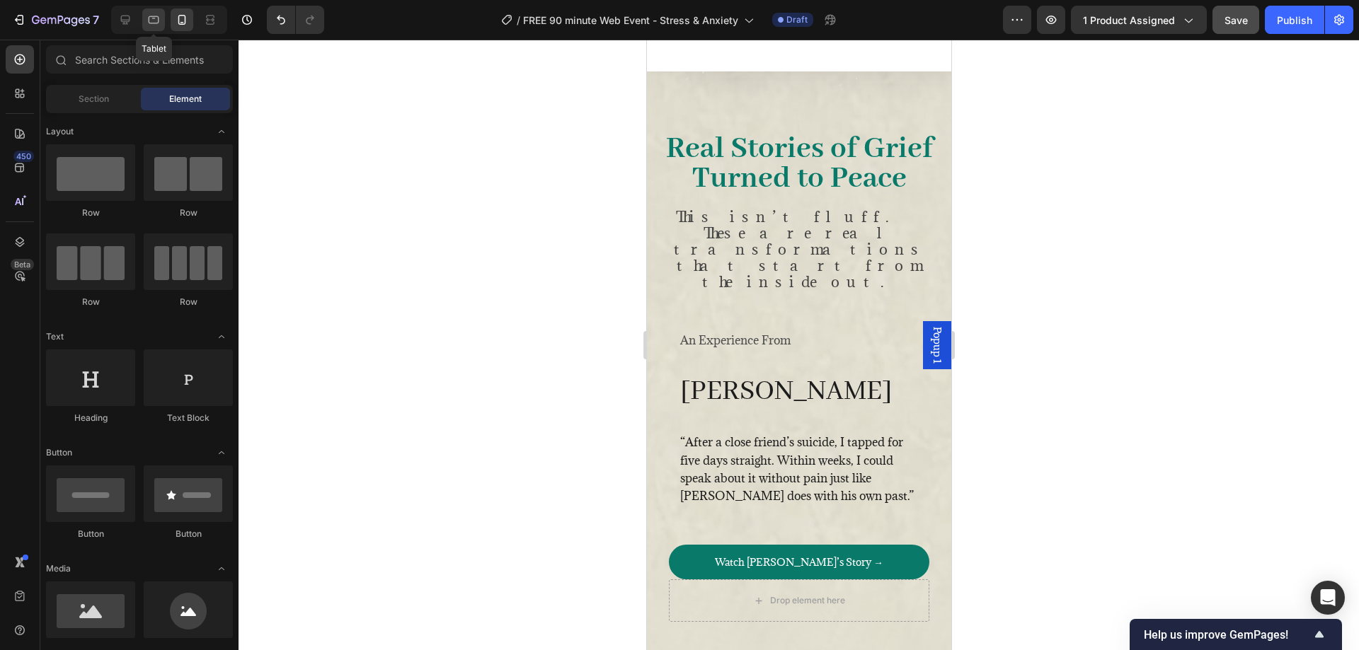
click at [156, 14] on icon at bounding box center [153, 20] width 14 height 14
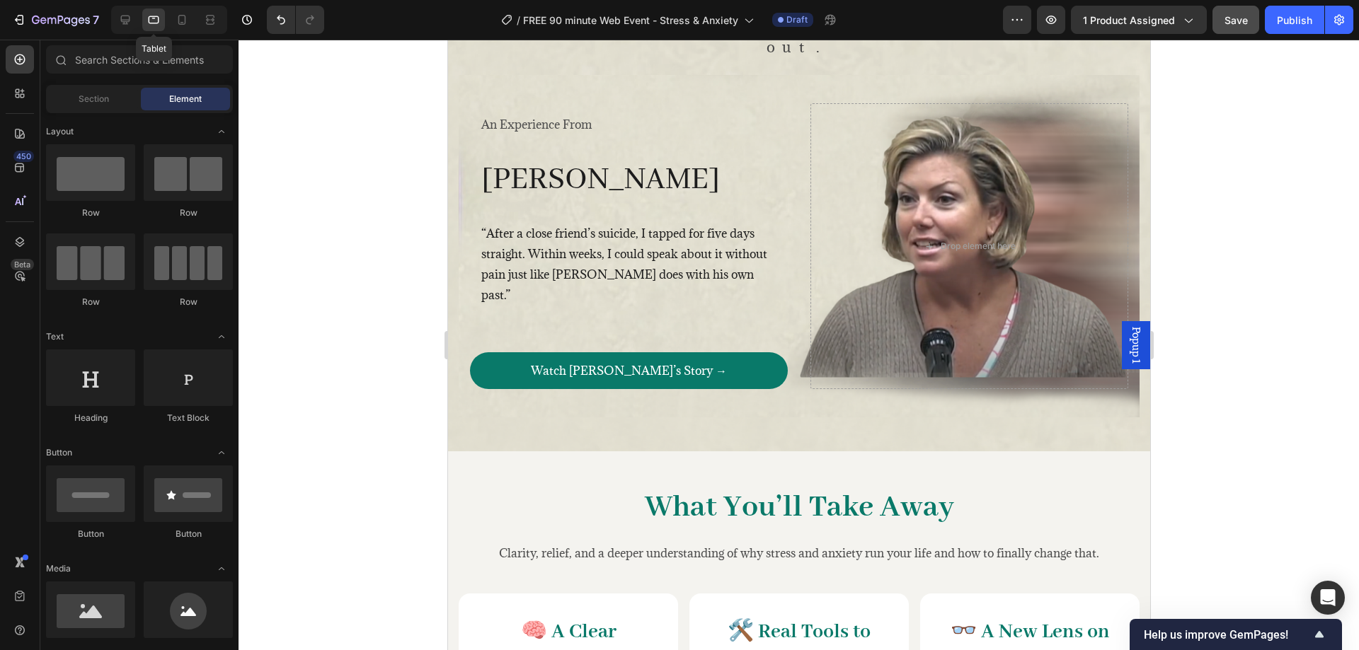
scroll to position [1188, 0]
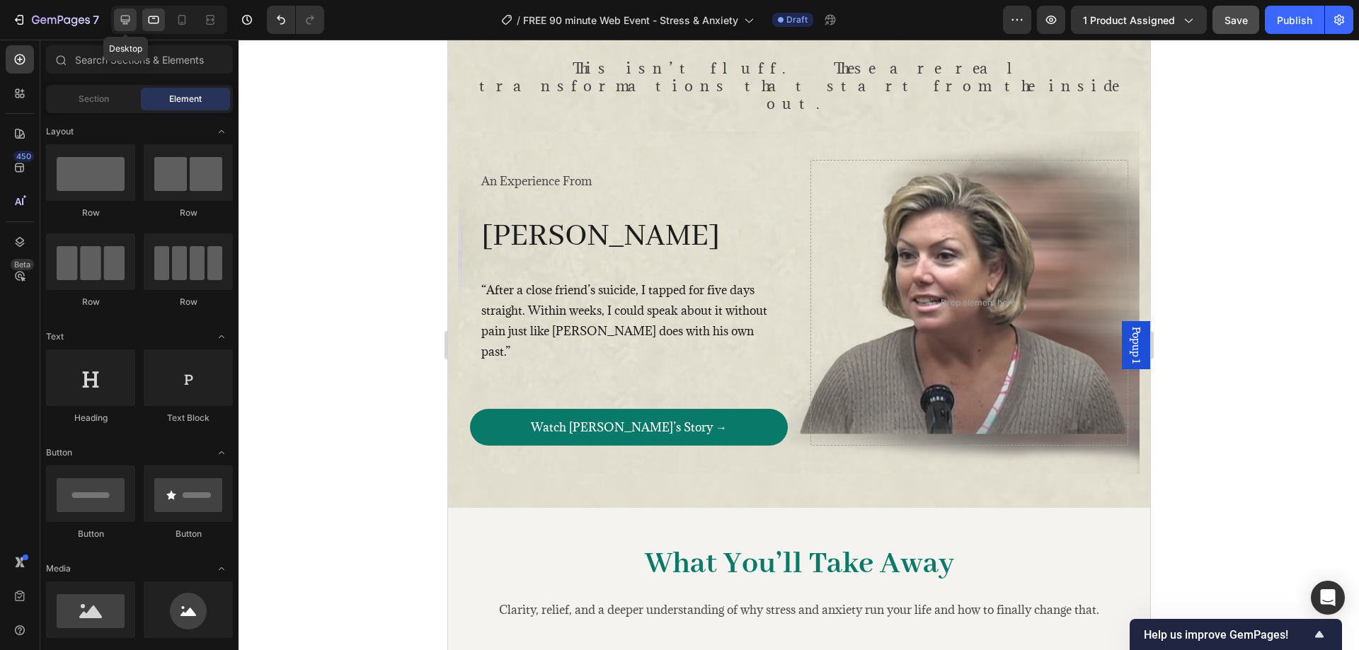
click at [130, 19] on icon at bounding box center [125, 20] width 14 height 14
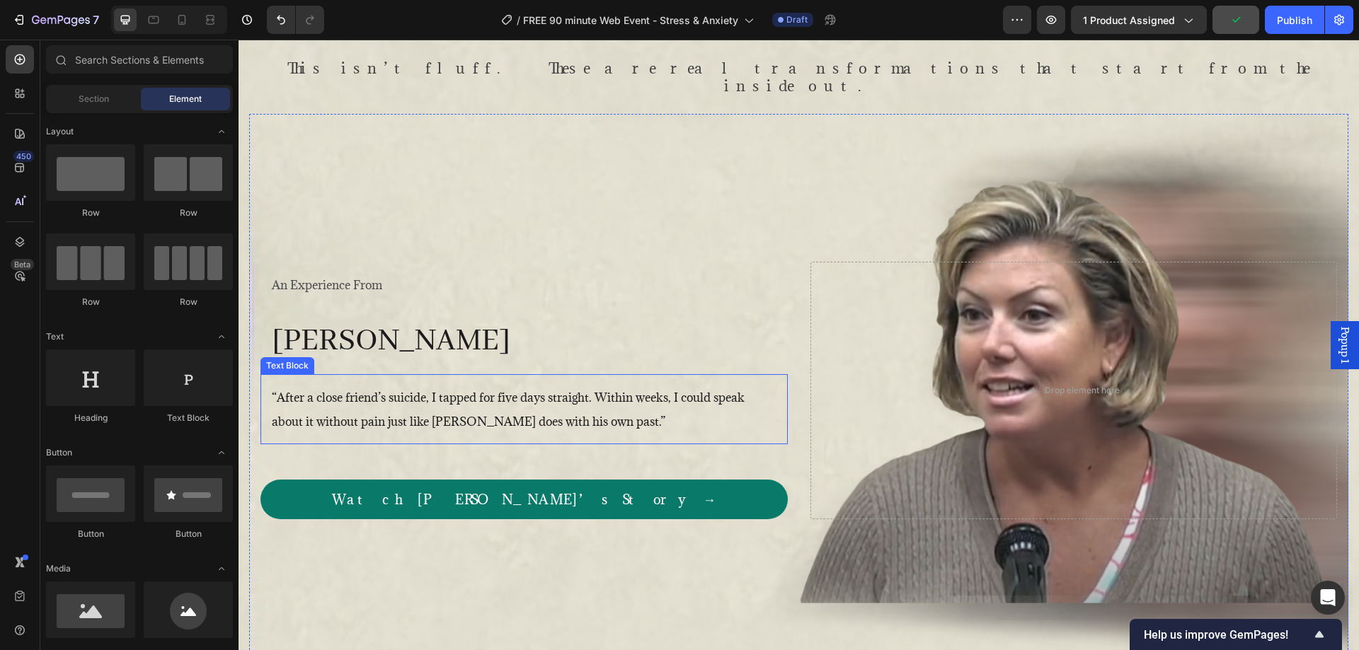
click at [539, 393] on span "“After a close friend’s suicide, I tapped for five days straight. Within weeks,…" at bounding box center [508, 409] width 473 height 39
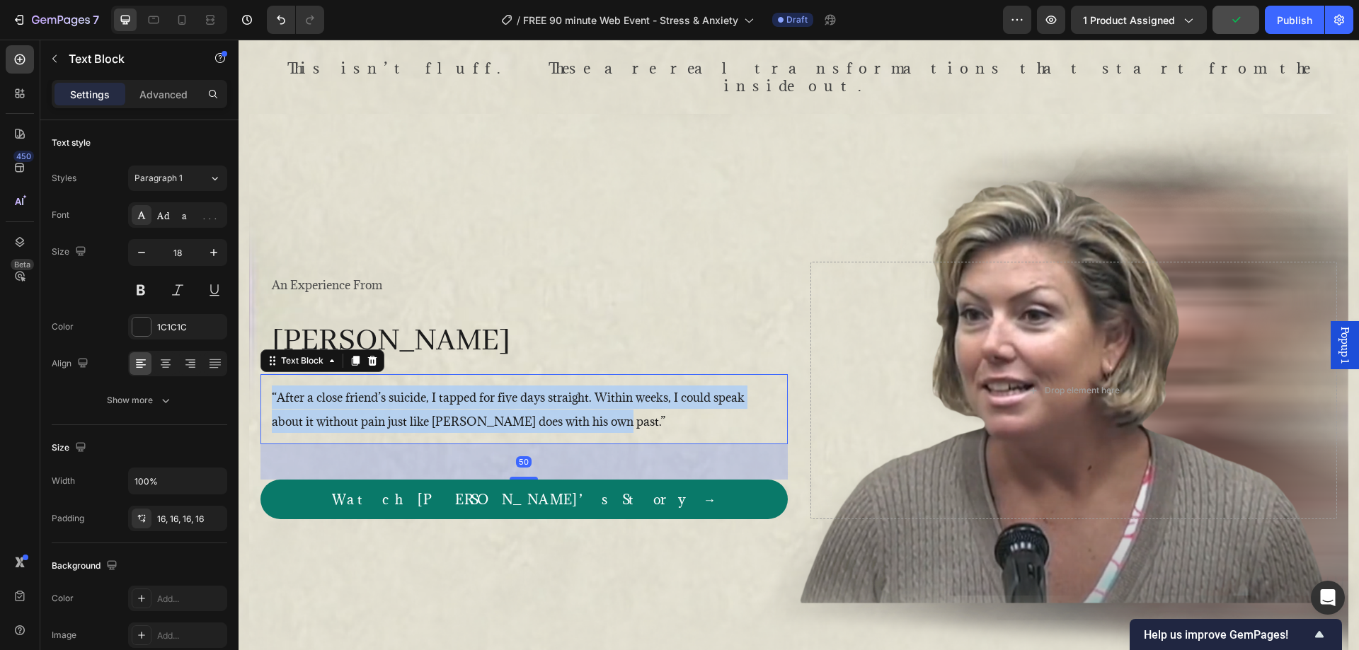
click at [539, 393] on span "“After a close friend’s suicide, I tapped for five days straight. Within weeks,…" at bounding box center [508, 409] width 473 height 39
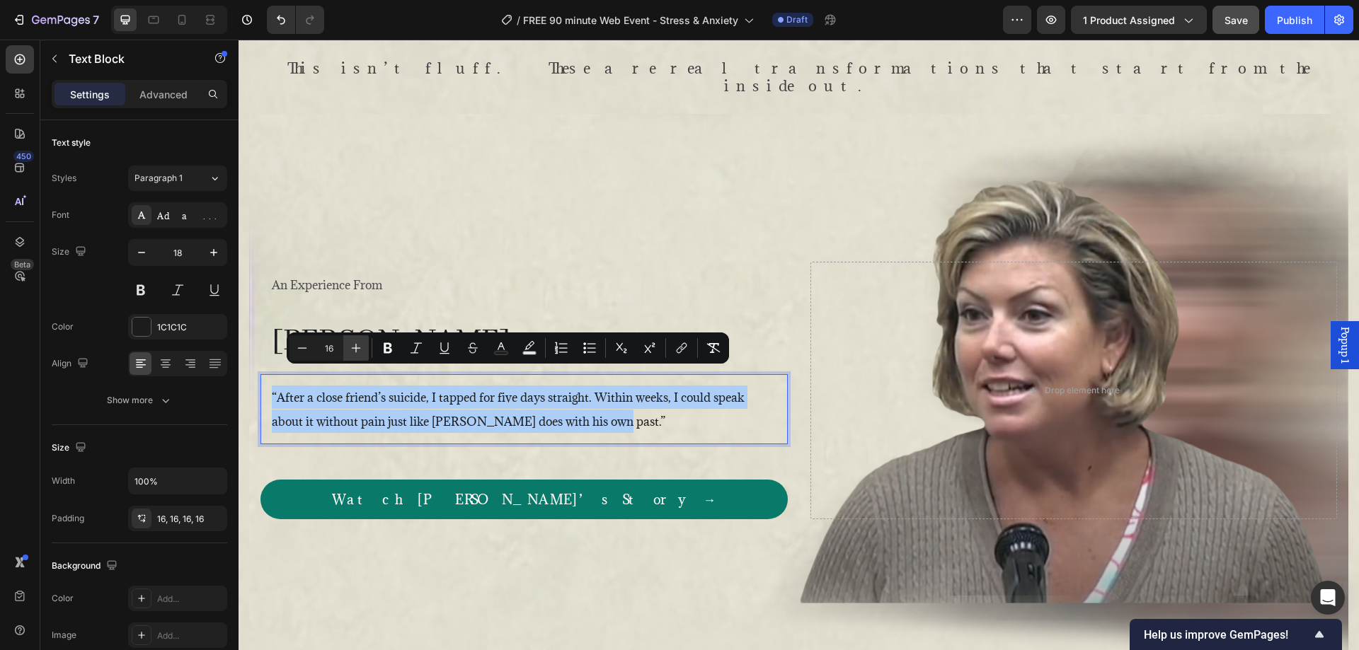
click at [350, 349] on icon "Editor contextual toolbar" at bounding box center [356, 348] width 14 height 14
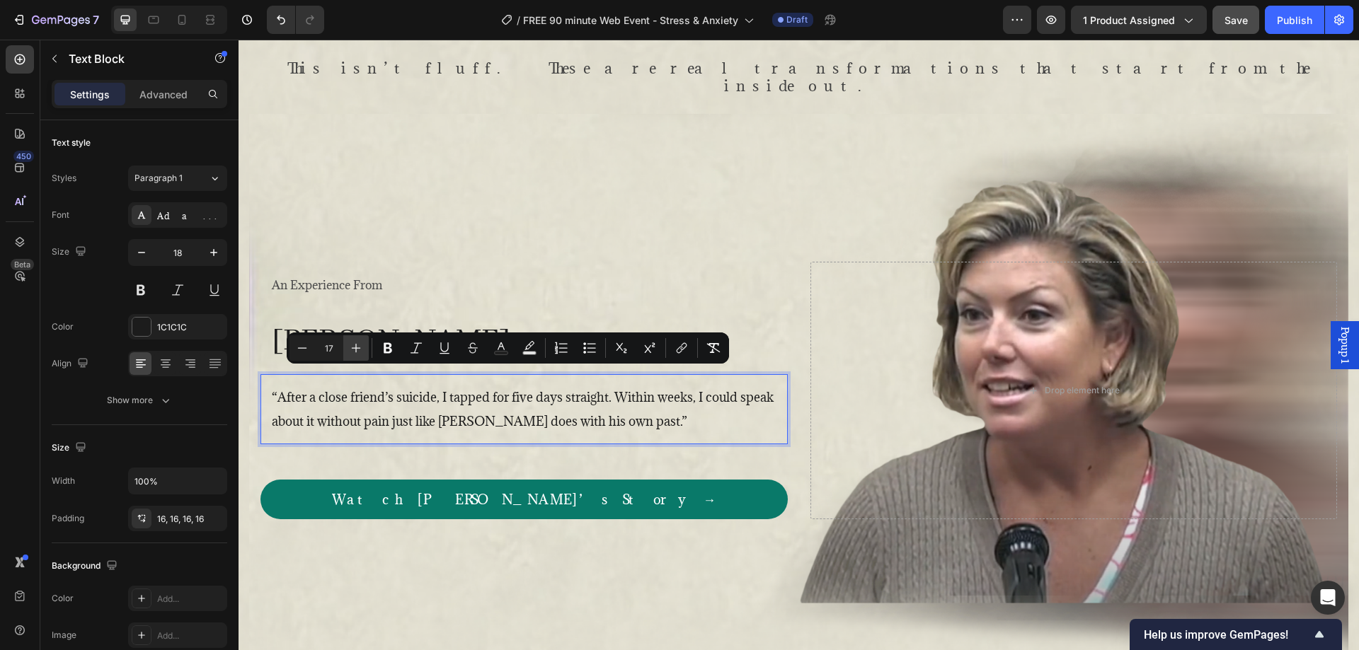
click at [351, 349] on icon "Editor contextual toolbar" at bounding box center [356, 348] width 14 height 14
type input "18"
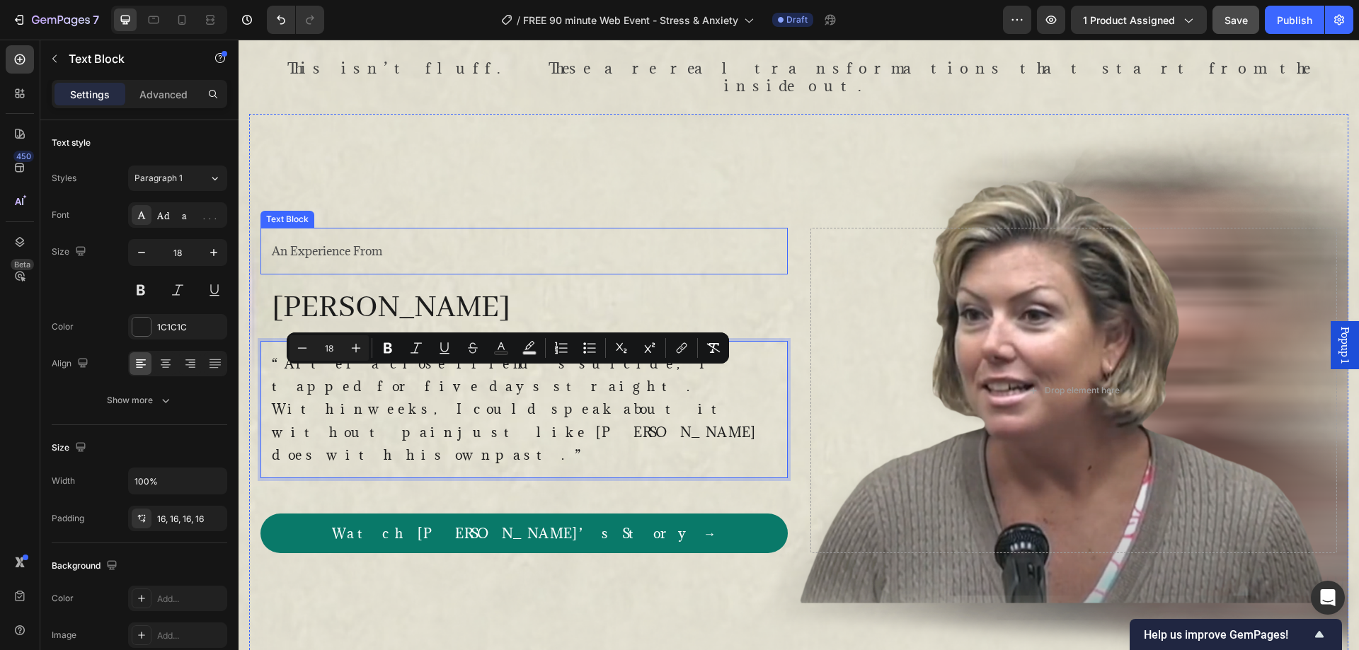
click at [446, 253] on div "An Experience From" at bounding box center [523, 251] width 527 height 46
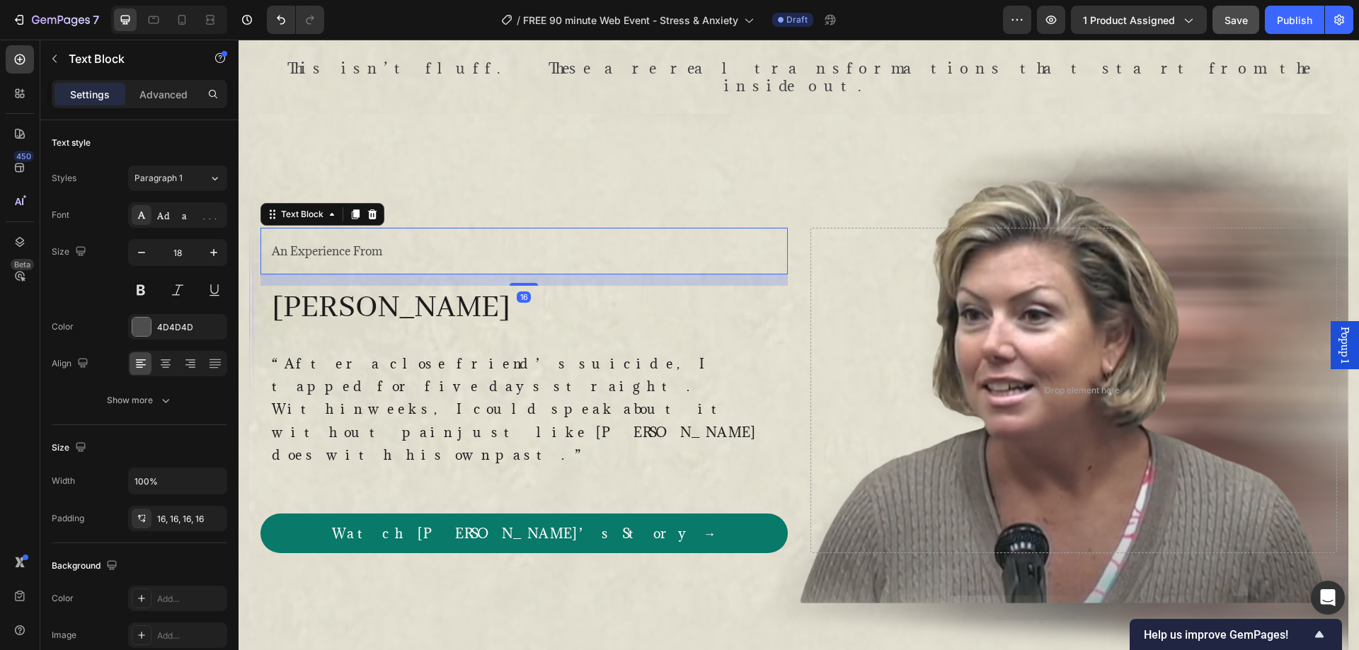
click at [408, 254] on p "An Experience From" at bounding box center [524, 250] width 505 height 23
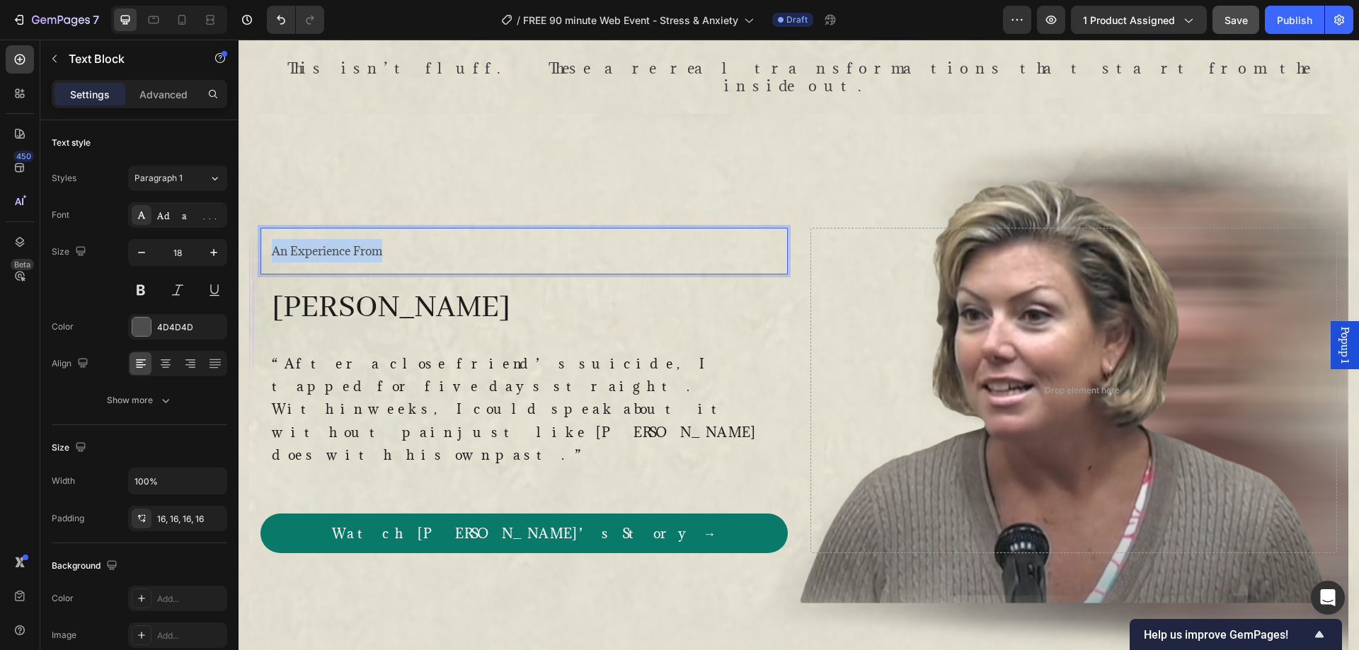
click at [408, 254] on p "An Experience From" at bounding box center [524, 250] width 505 height 23
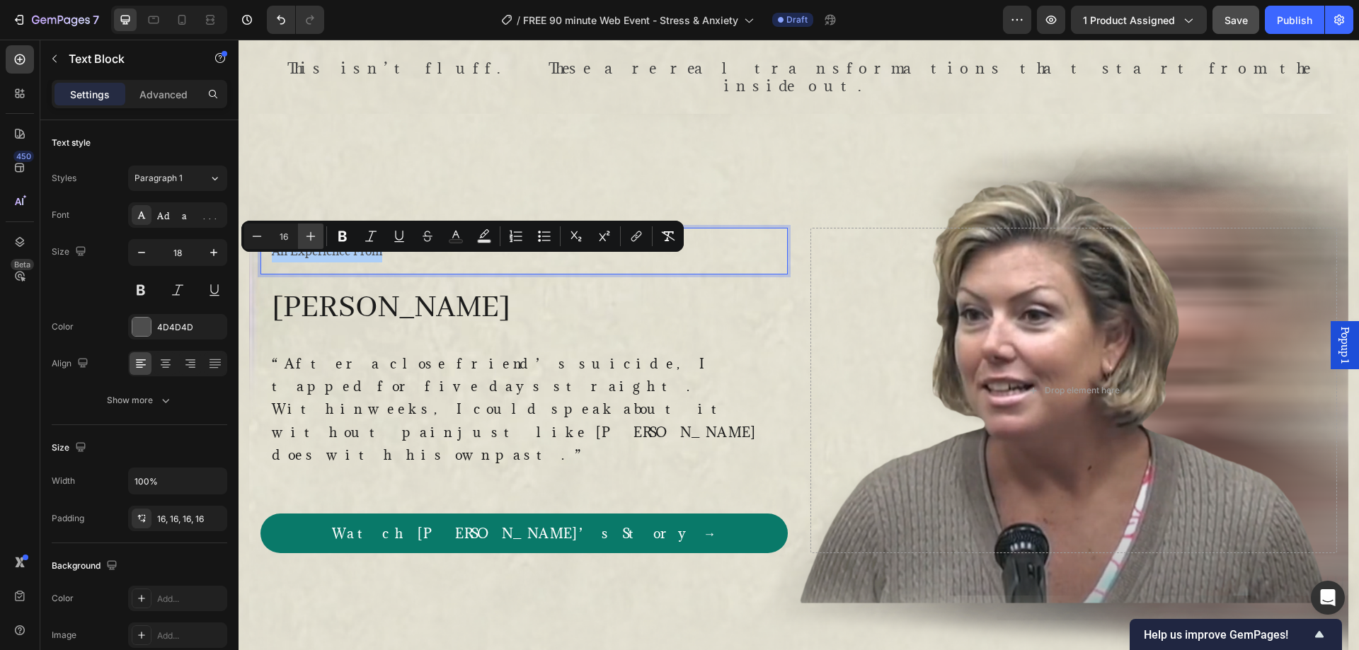
click at [312, 234] on icon "Editor contextual toolbar" at bounding box center [311, 236] width 14 height 14
type input "18"
click at [416, 326] on h2 "[PERSON_NAME]" at bounding box center [523, 307] width 527 height 44
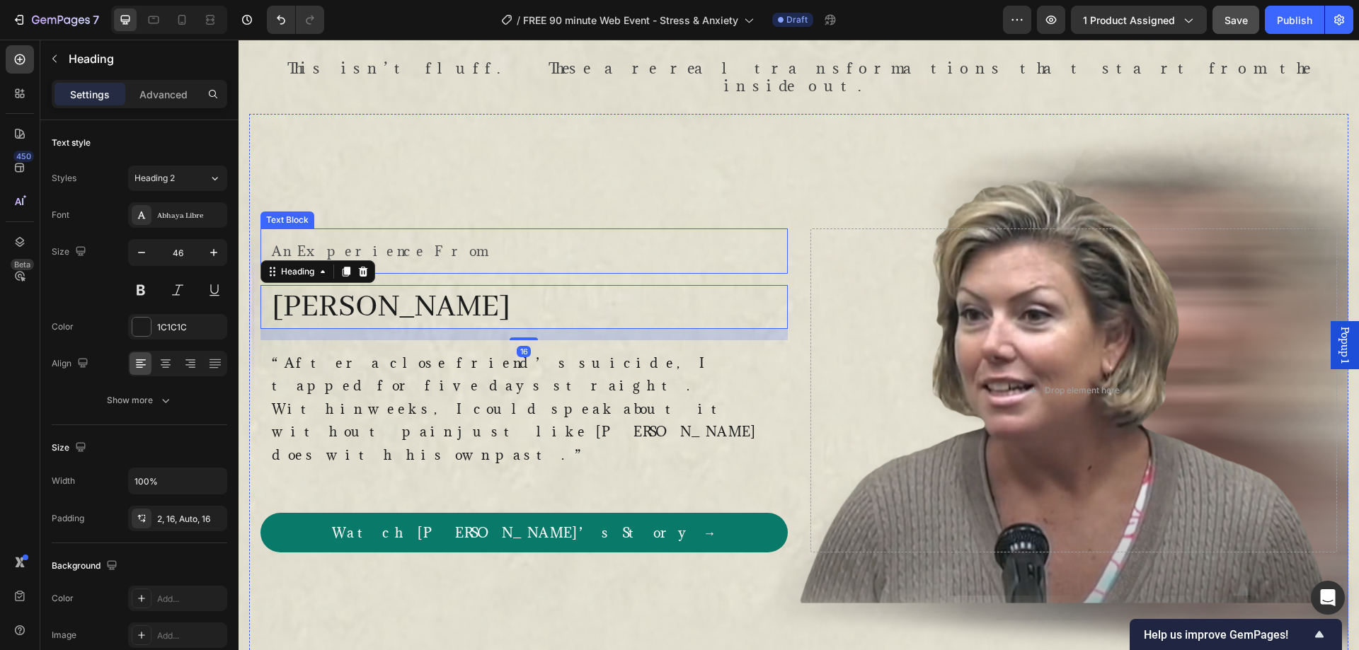
click at [416, 261] on p "An Experience From" at bounding box center [524, 251] width 505 height 23
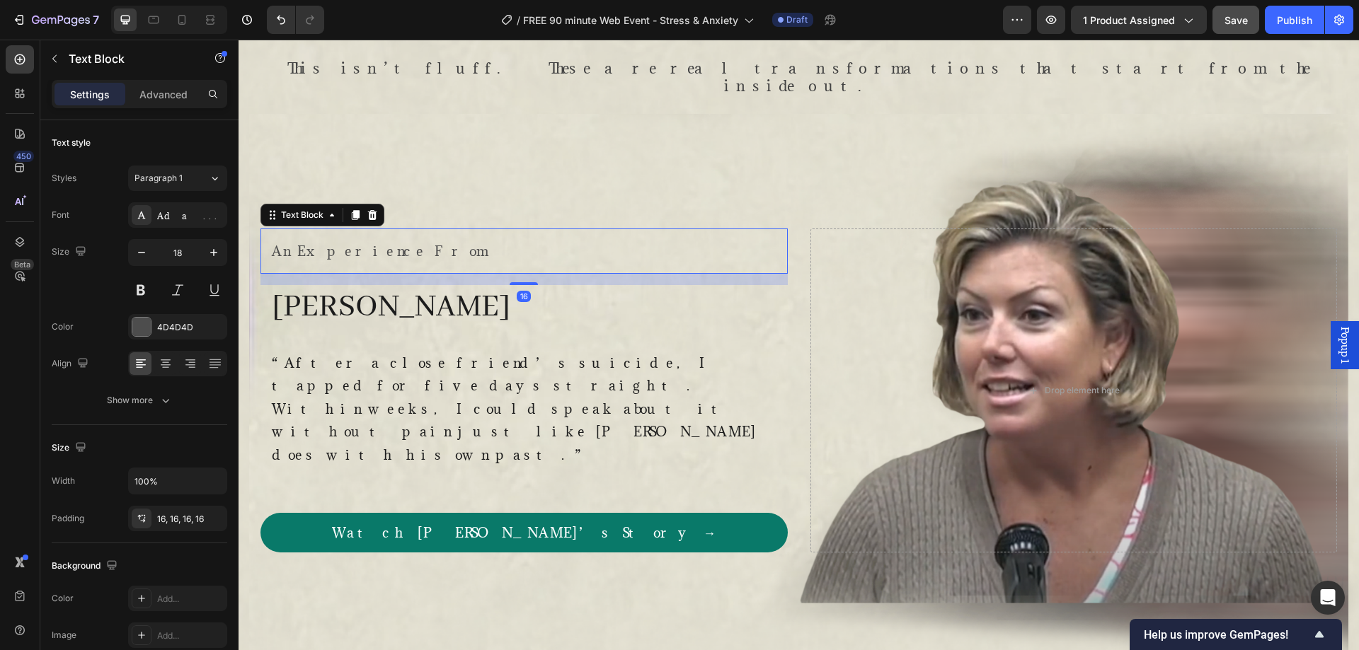
click at [410, 316] on h2 "[PERSON_NAME]" at bounding box center [523, 307] width 527 height 44
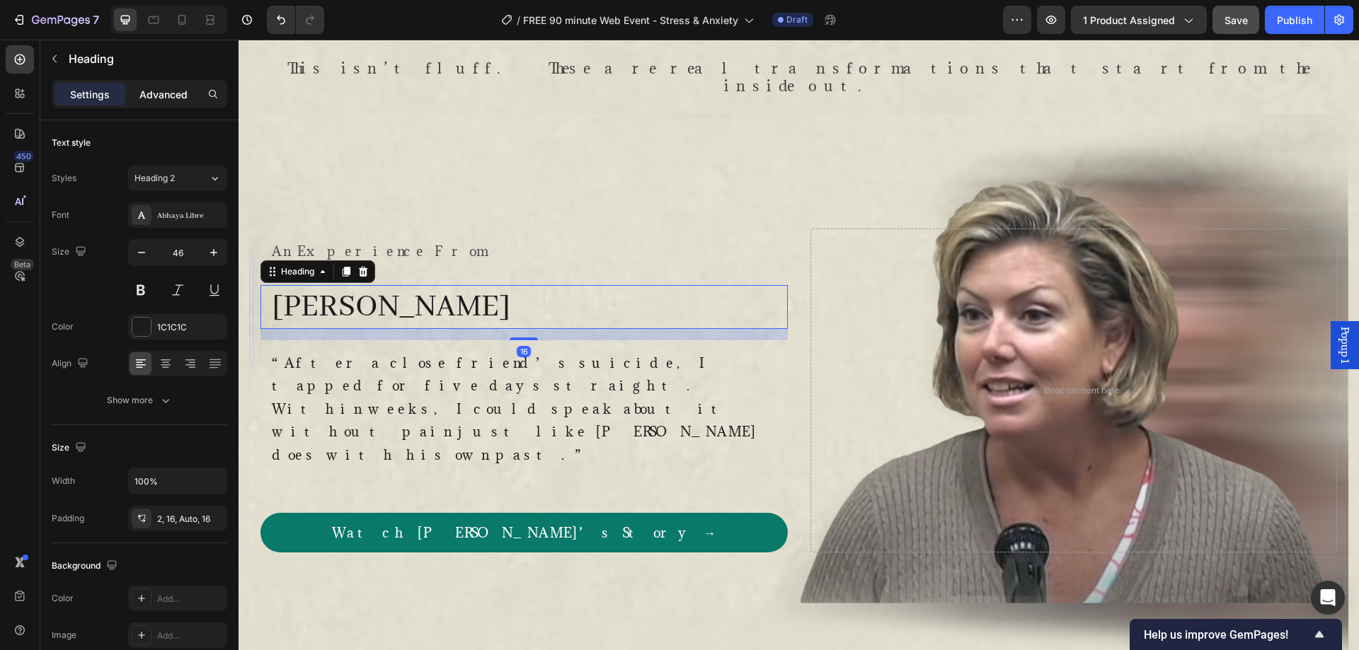
click at [151, 105] on div "Advanced" at bounding box center [163, 94] width 71 height 23
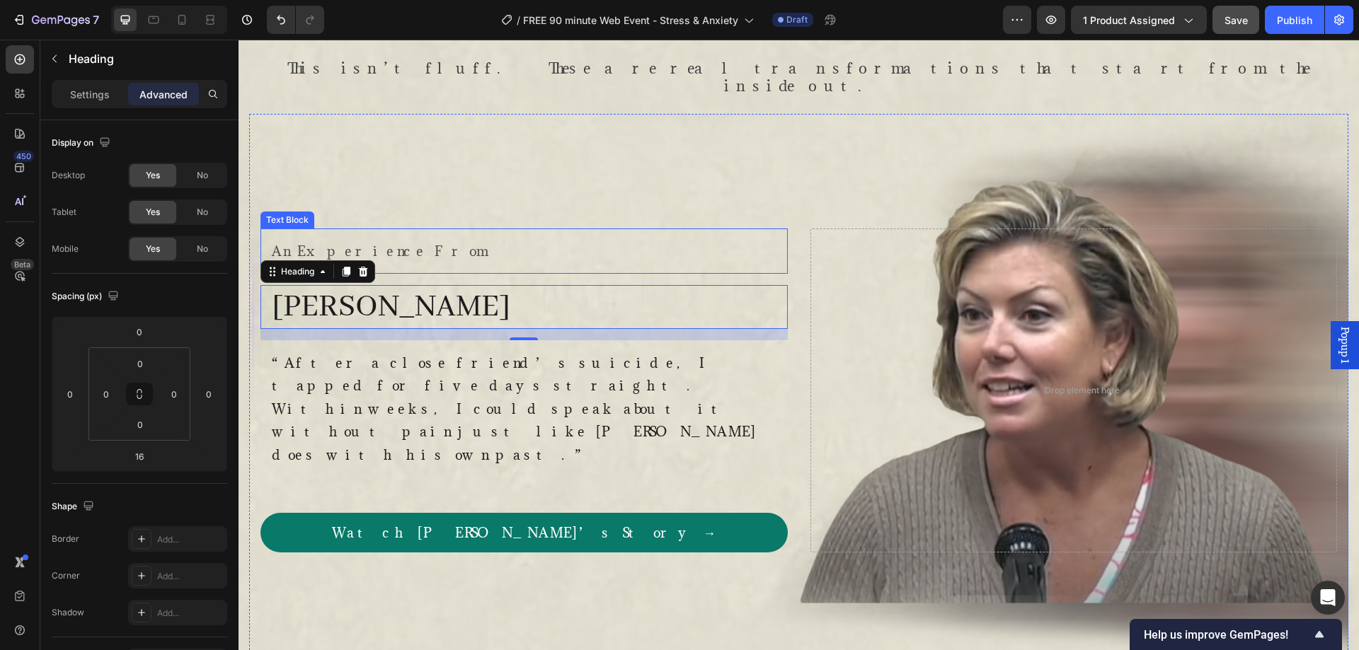
click at [432, 263] on p "An Experience From" at bounding box center [524, 251] width 505 height 23
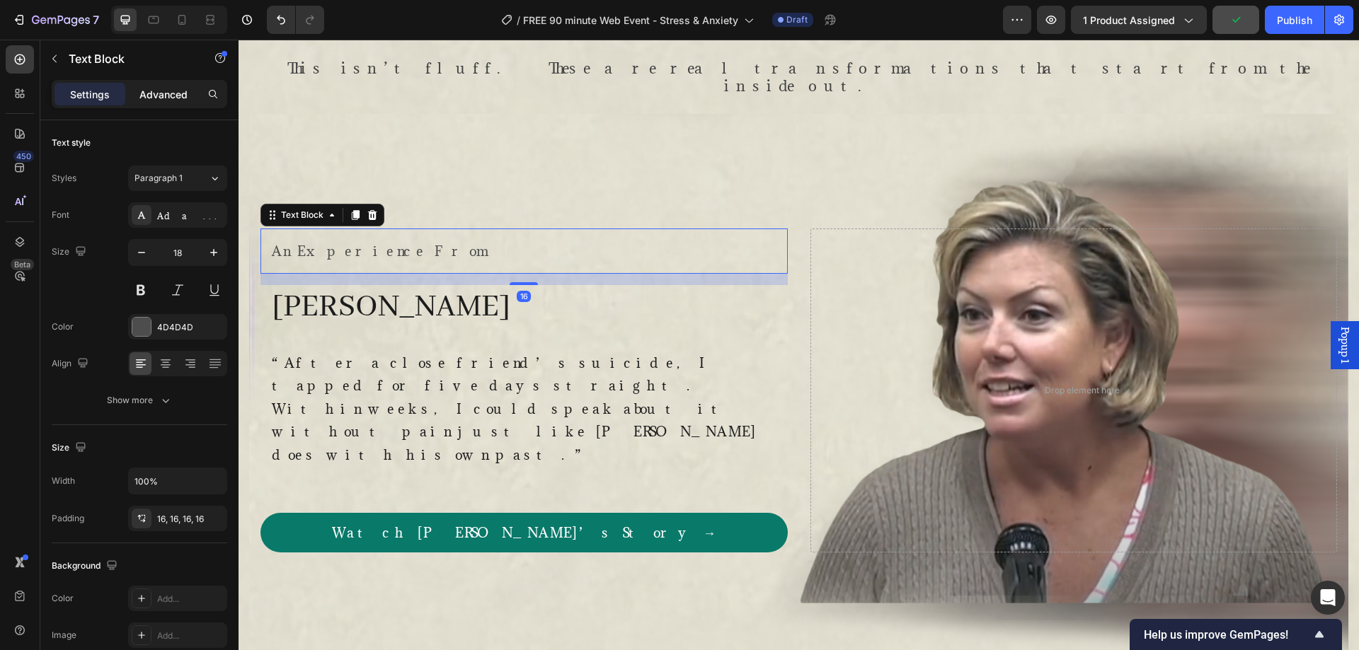
click at [151, 86] on div "Advanced" at bounding box center [163, 94] width 71 height 23
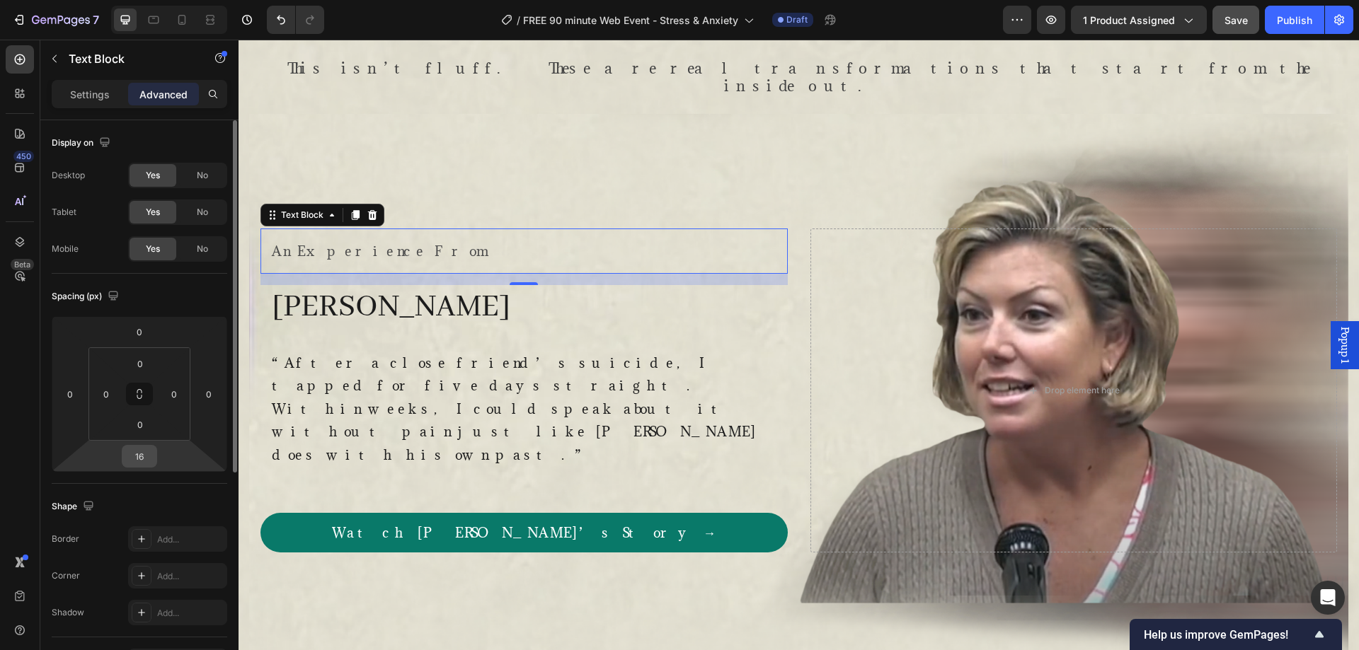
click at [147, 452] on input "16" at bounding box center [139, 456] width 28 height 21
type input "1"
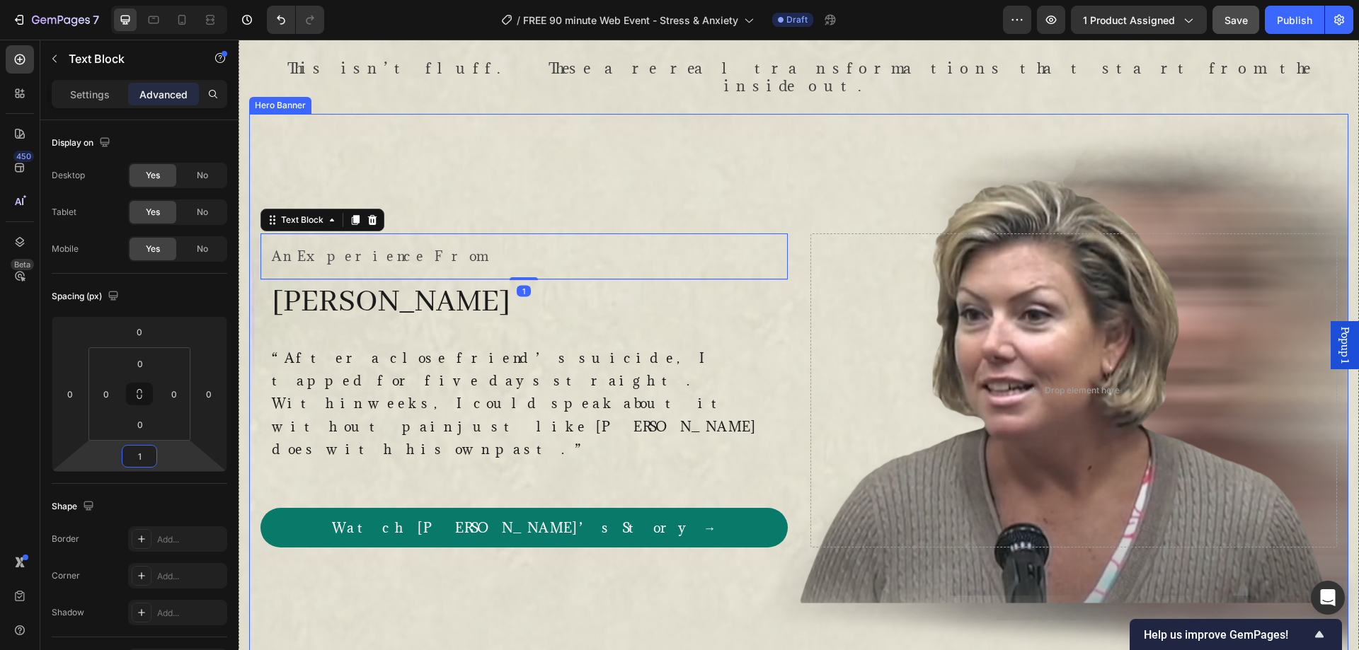
click at [548, 193] on div "Overlay" at bounding box center [798, 391] width 1099 height 554
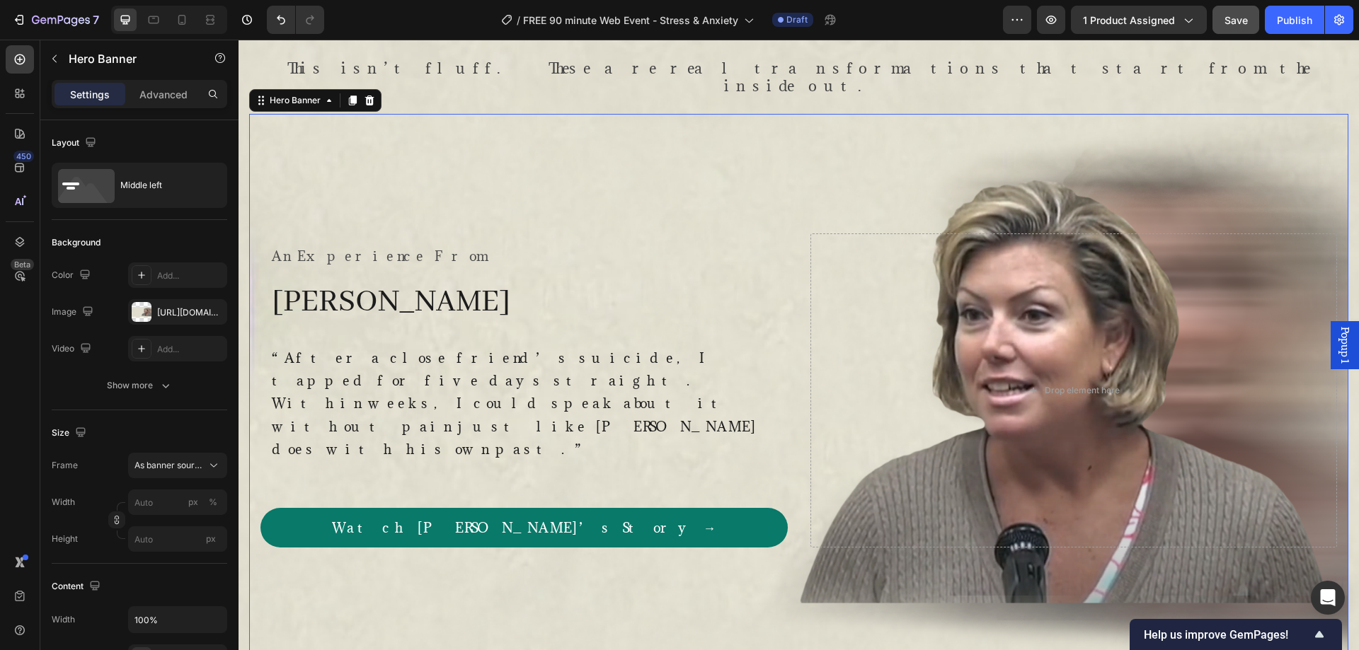
click at [1231, 20] on span "Save" at bounding box center [1235, 20] width 23 height 12
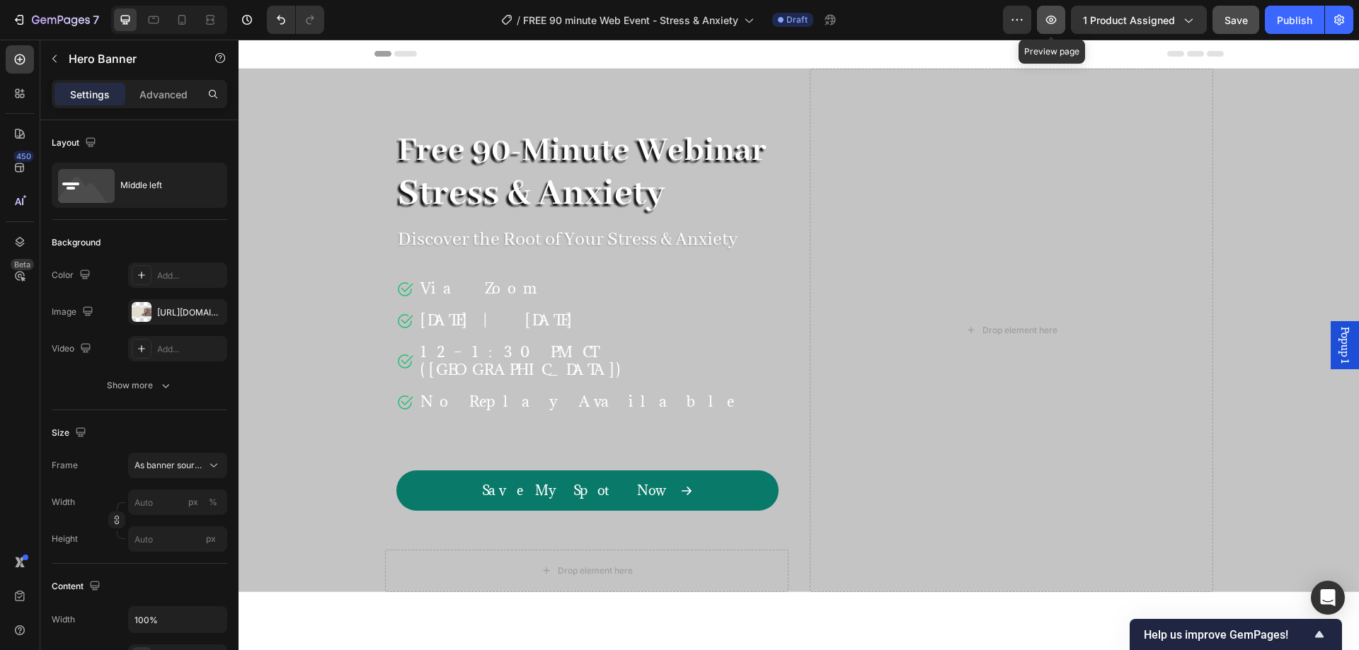
click at [1046, 20] on icon "button" at bounding box center [1051, 20] width 14 height 14
click at [299, 236] on div "Overlay" at bounding box center [798, 331] width 1120 height 524
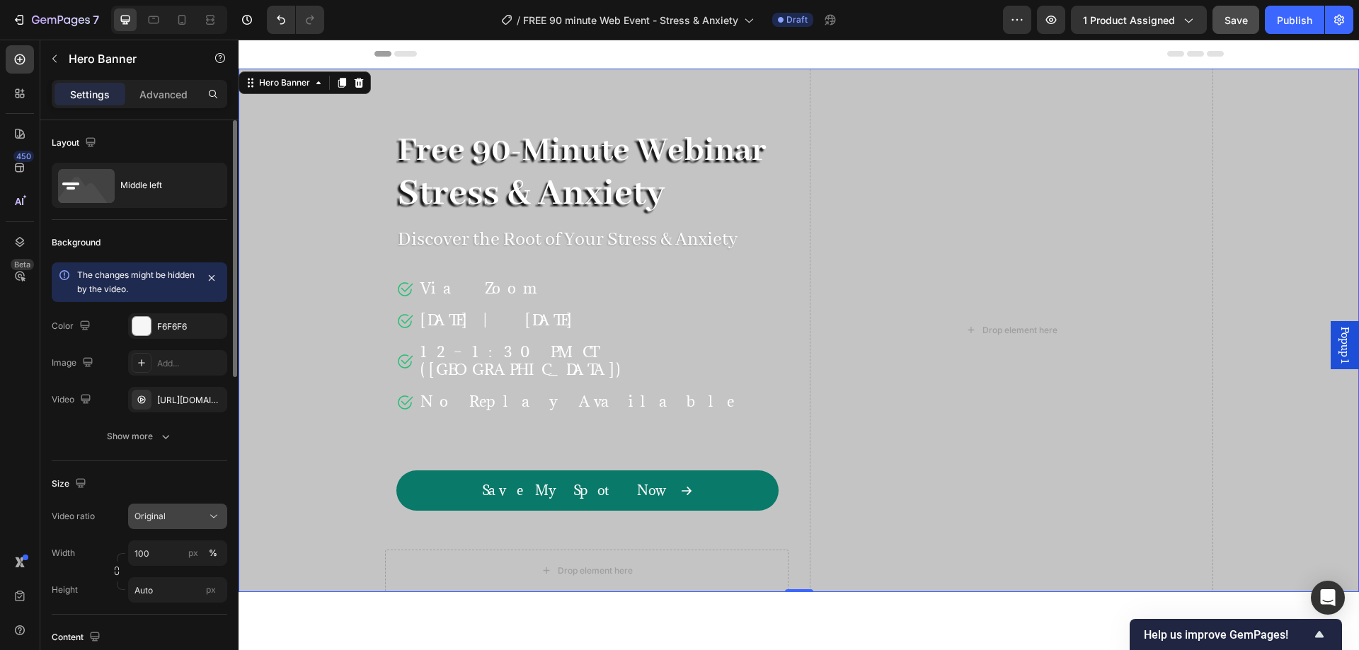
click at [185, 508] on button "Original" at bounding box center [177, 516] width 99 height 25
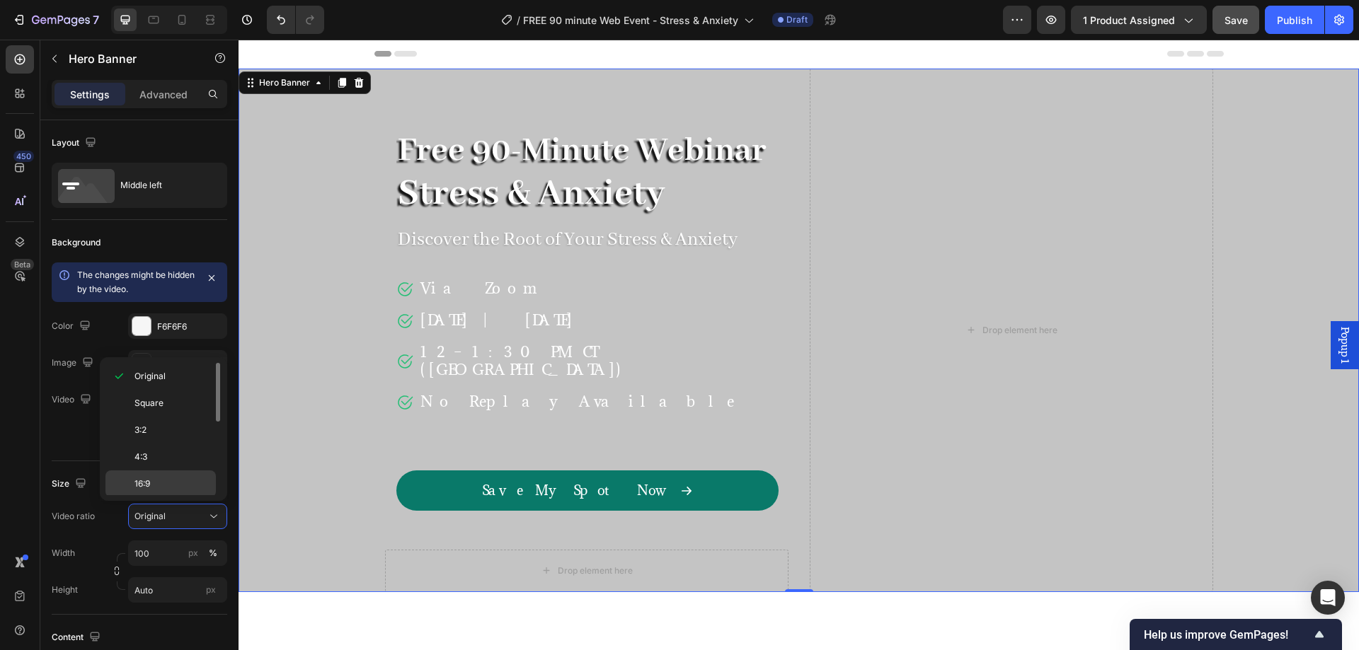
click at [175, 482] on p "16:9" at bounding box center [171, 484] width 75 height 13
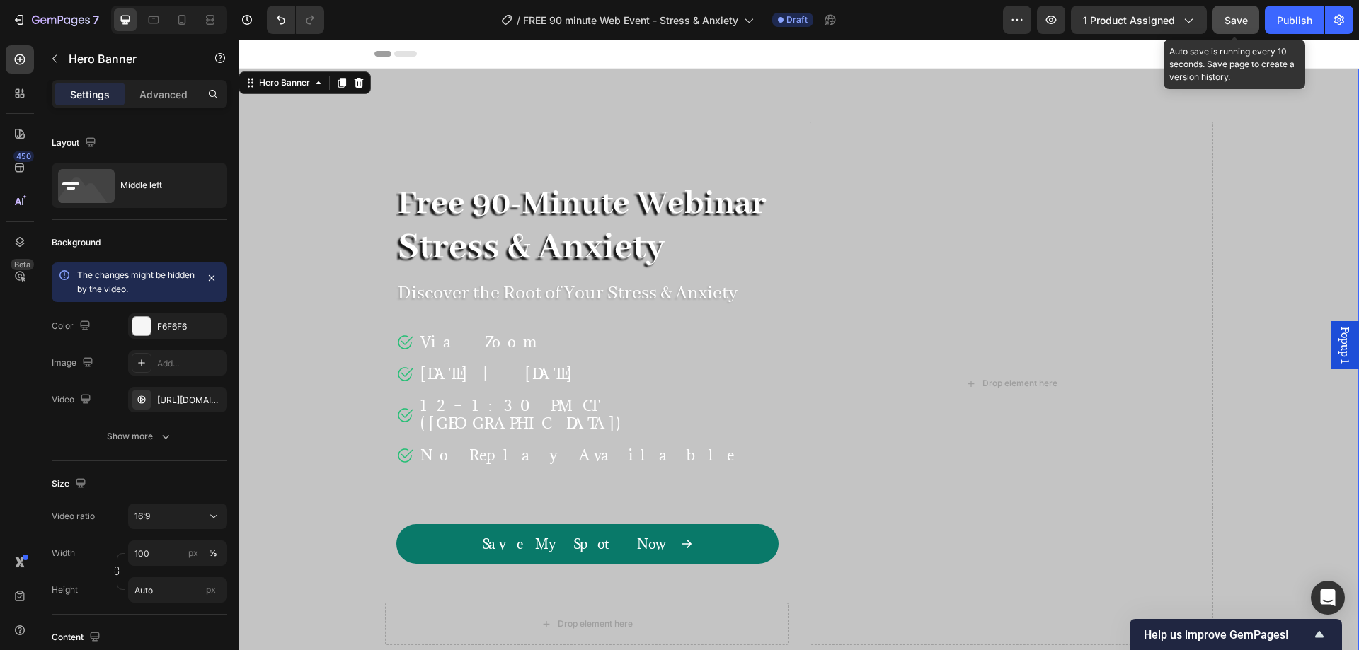
click at [1241, 21] on span "Save" at bounding box center [1235, 20] width 23 height 12
click at [289, 172] on div "Overlay" at bounding box center [798, 384] width 1120 height 630
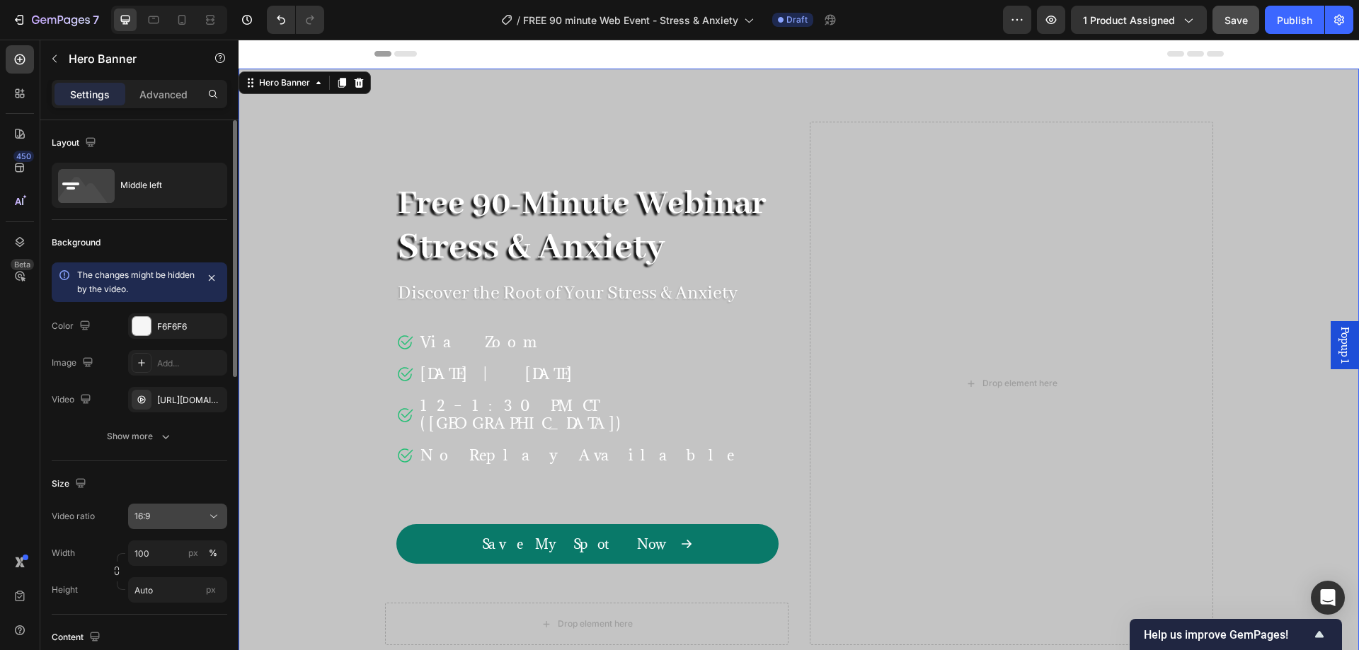
scroll to position [236, 0]
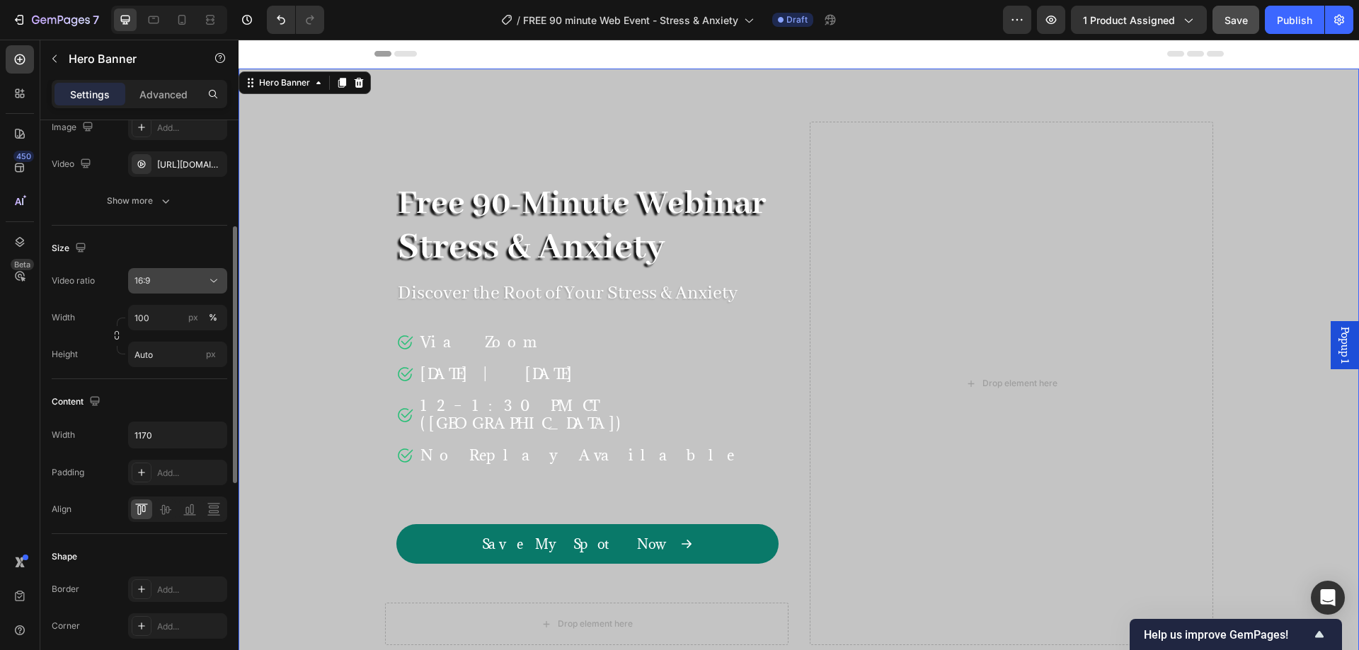
click at [190, 277] on div "16:9" at bounding box center [170, 281] width 72 height 13
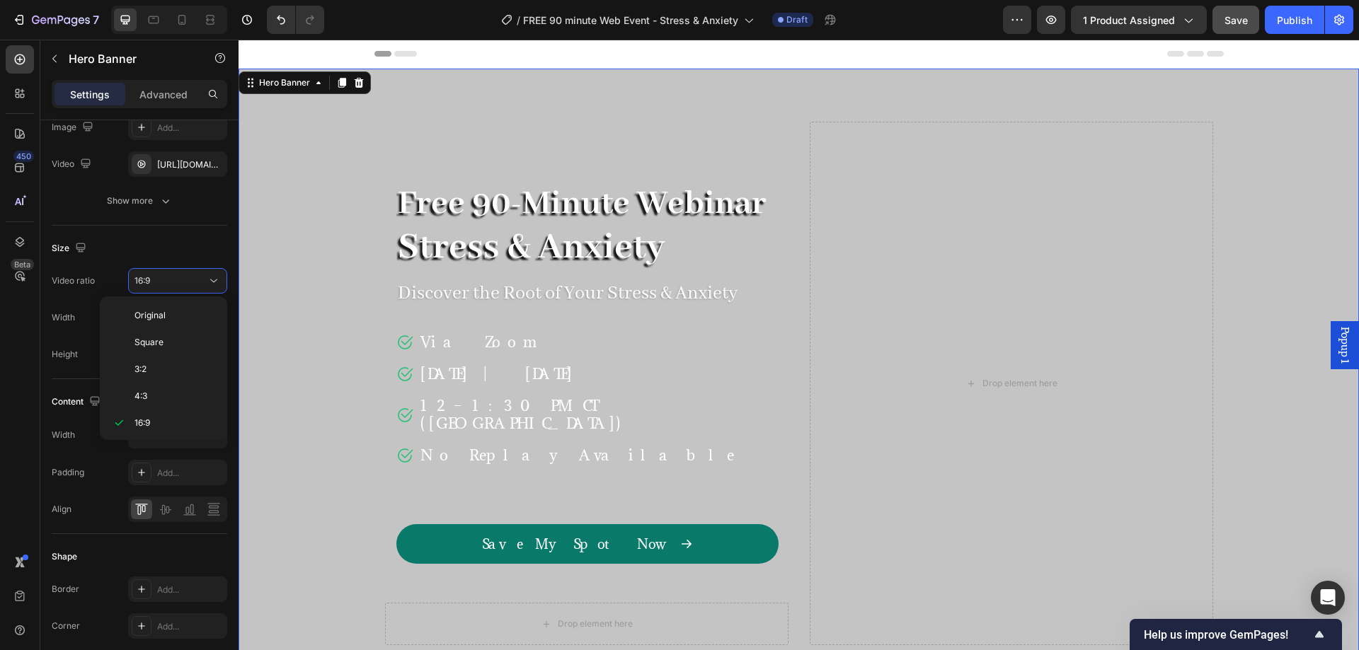
scroll to position [163, 0]
click at [170, 391] on p "Cover" at bounding box center [171, 394] width 75 height 13
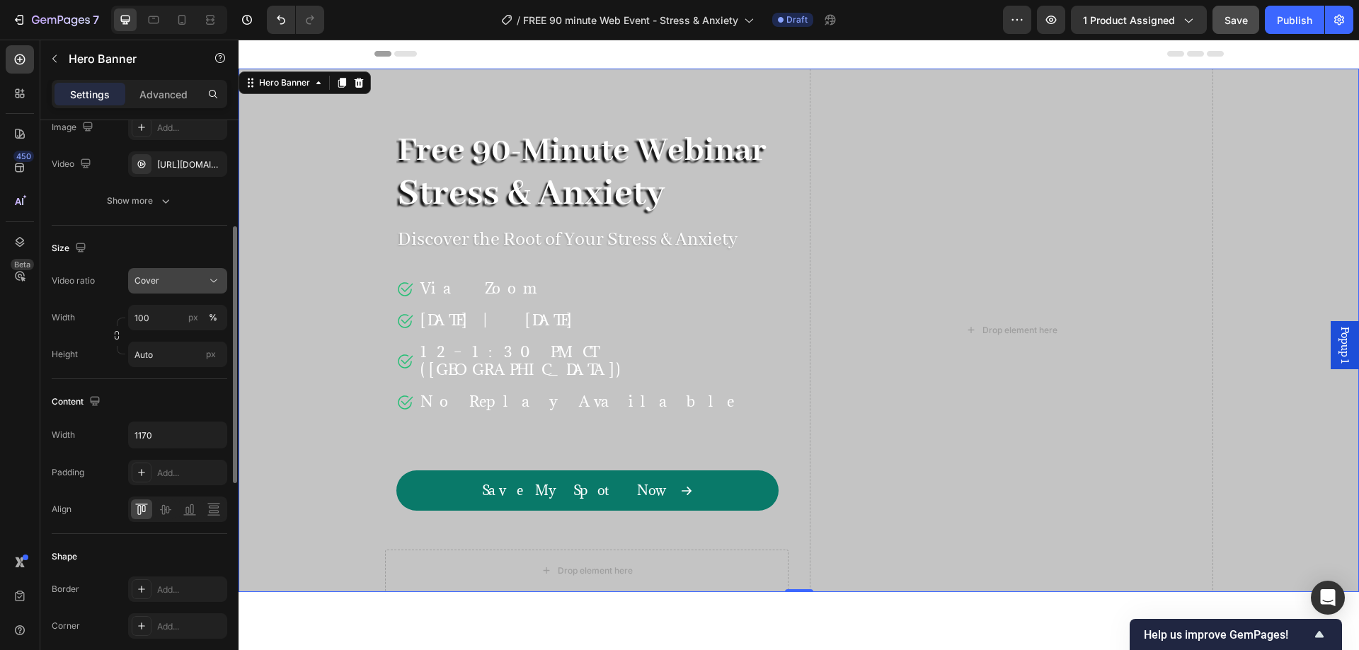
click at [207, 281] on icon at bounding box center [214, 281] width 14 height 14
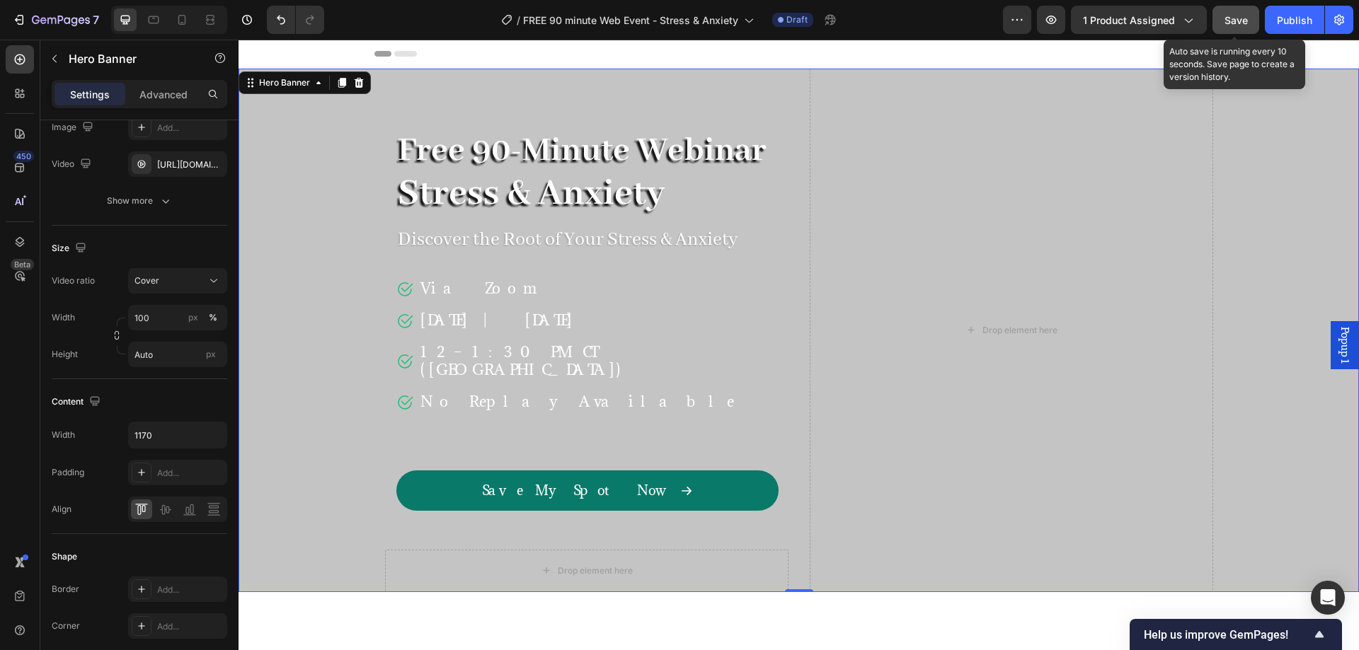
click at [1233, 16] on span "Save" at bounding box center [1235, 20] width 23 height 12
click at [341, 286] on div "Overlay" at bounding box center [798, 331] width 1120 height 524
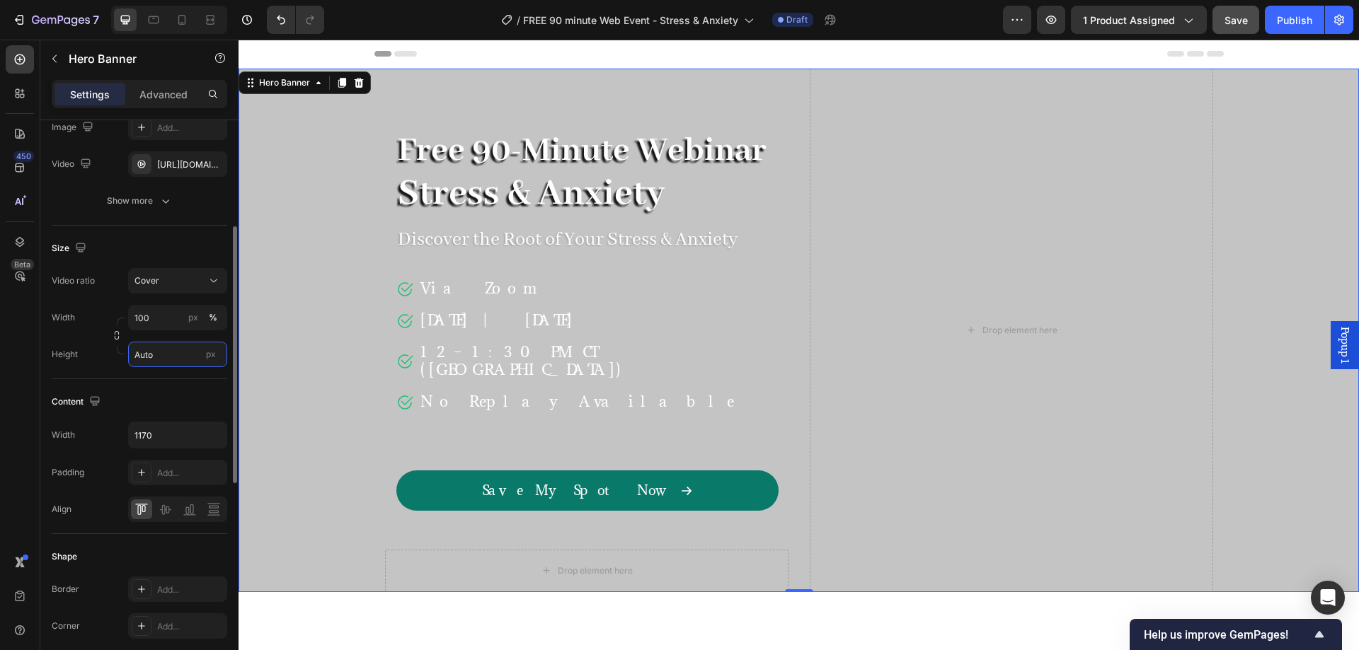
click at [175, 357] on input "Auto" at bounding box center [177, 354] width 99 height 25
click at [173, 386] on span "Fit content" at bounding box center [155, 388] width 42 height 13
click at [191, 290] on button "Cover" at bounding box center [177, 280] width 99 height 25
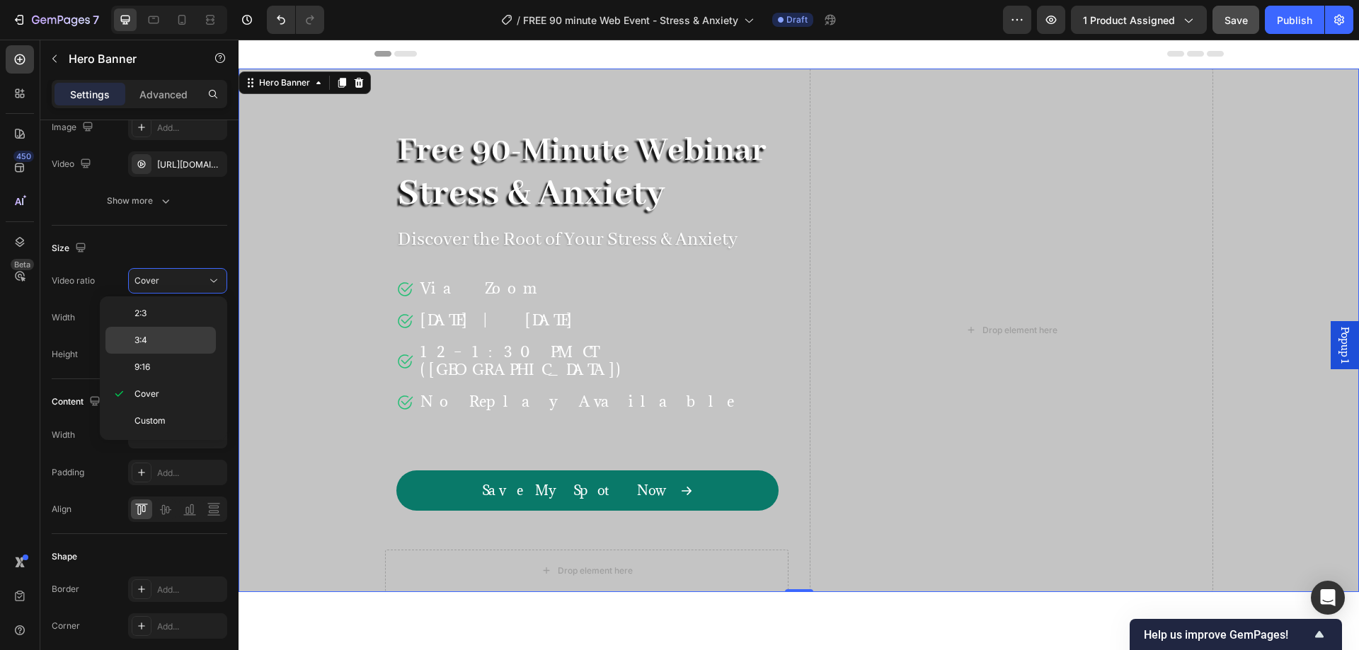
click at [173, 344] on p "3:4" at bounding box center [171, 340] width 75 height 13
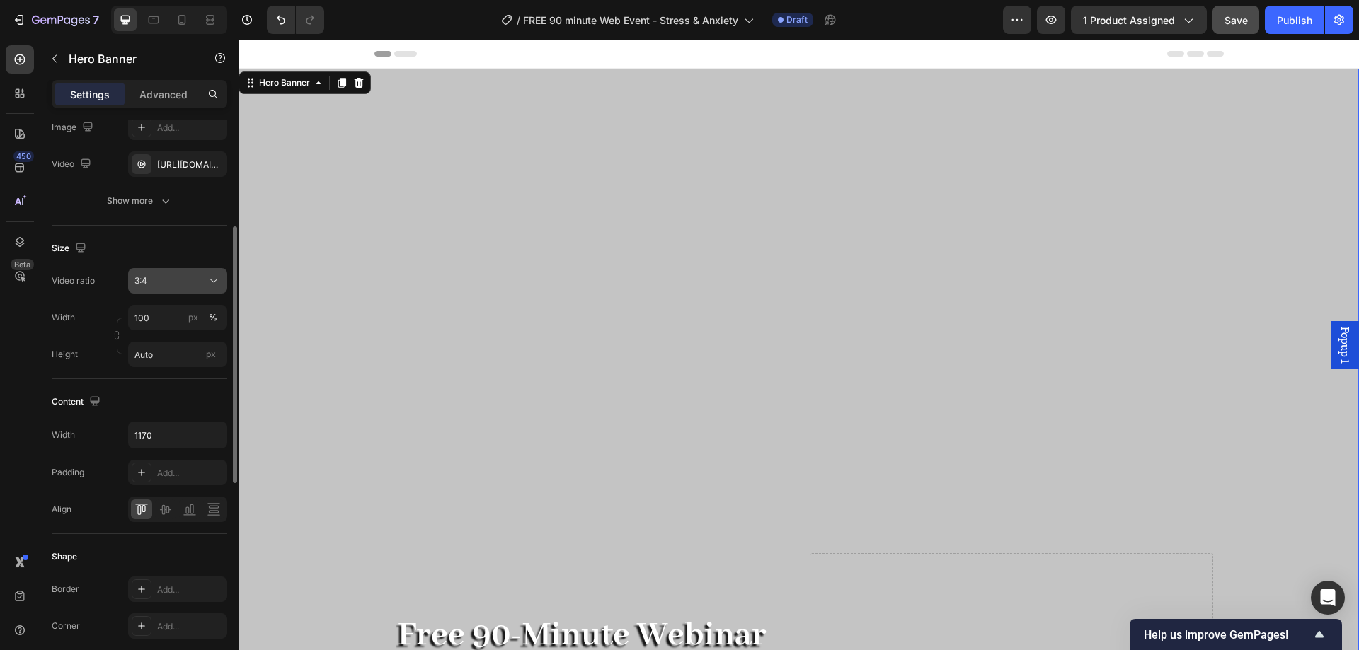
click at [192, 292] on button "3:4" at bounding box center [177, 280] width 99 height 25
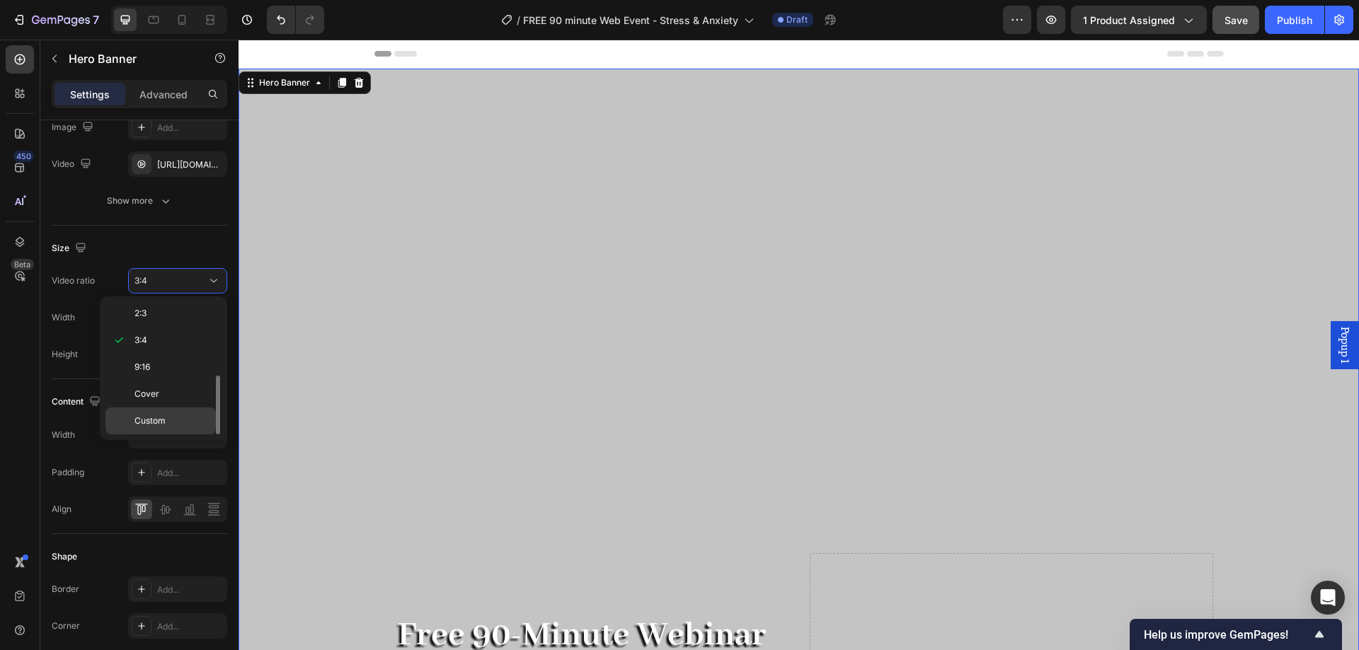
click at [178, 420] on p "Custom" at bounding box center [171, 421] width 75 height 13
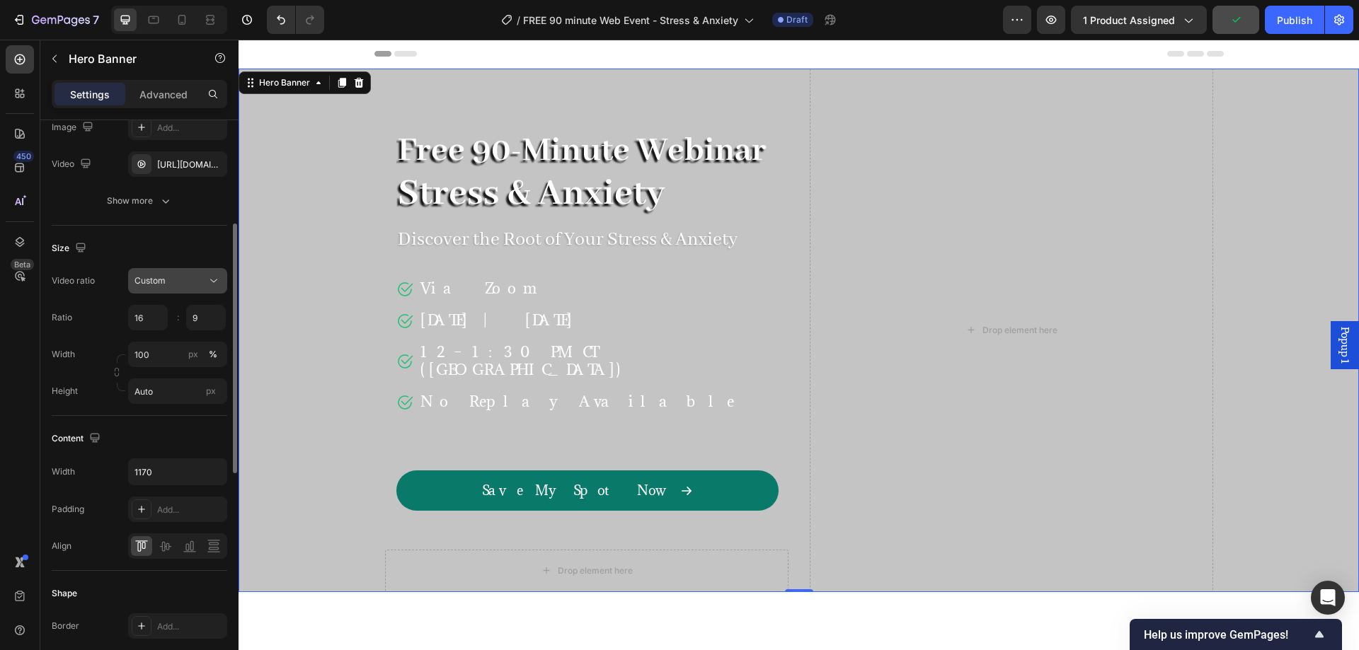
click at [197, 273] on button "Custom" at bounding box center [177, 280] width 99 height 25
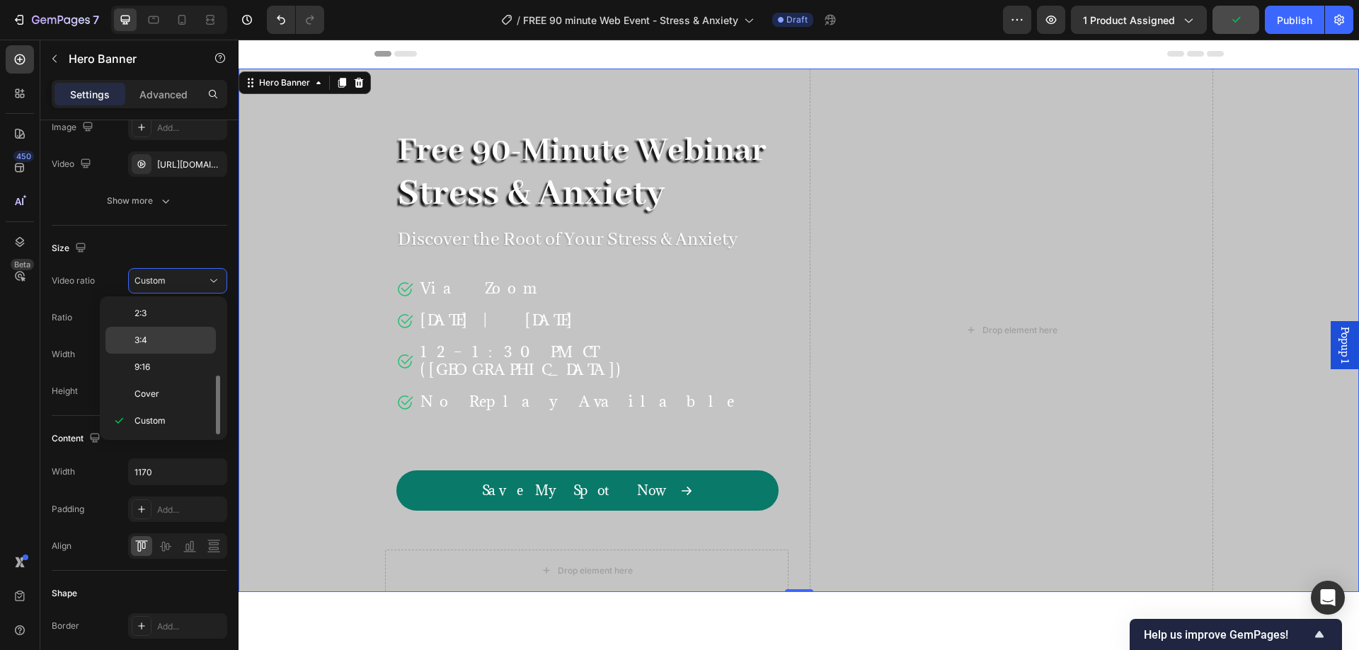
scroll to position [0, 0]
click at [183, 309] on p "Original" at bounding box center [171, 315] width 75 height 13
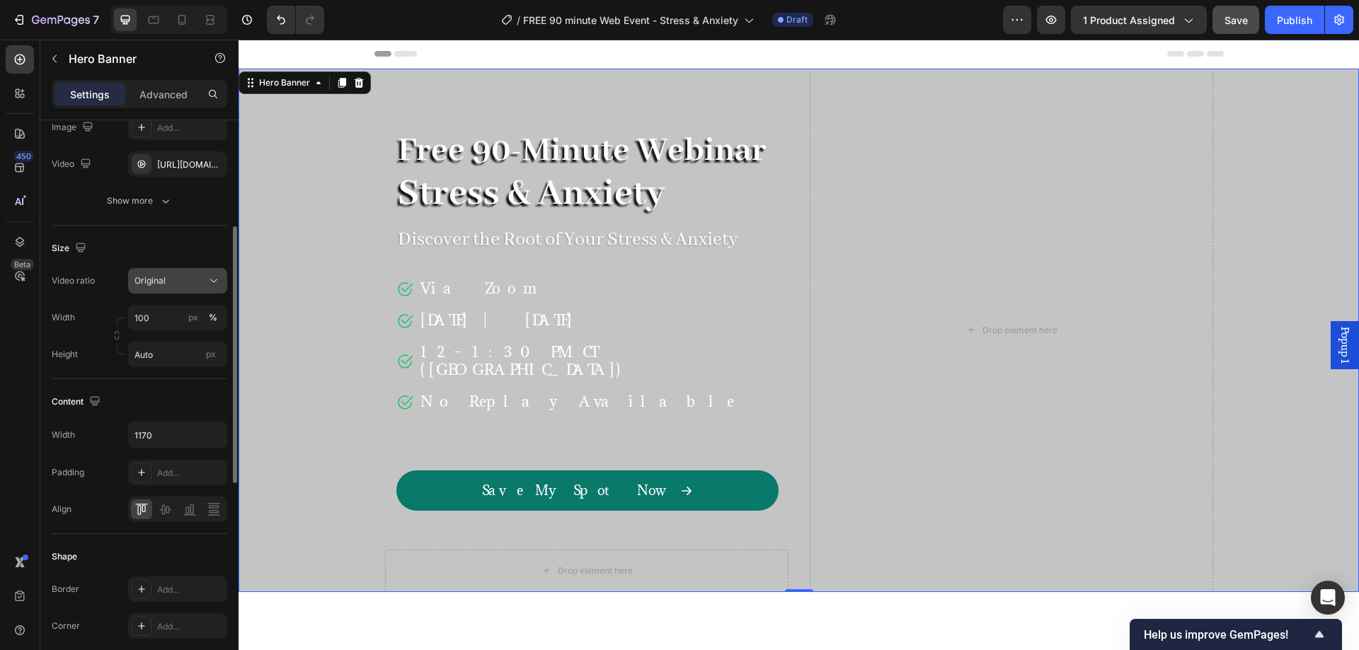
click at [184, 290] on button "Original" at bounding box center [177, 280] width 99 height 25
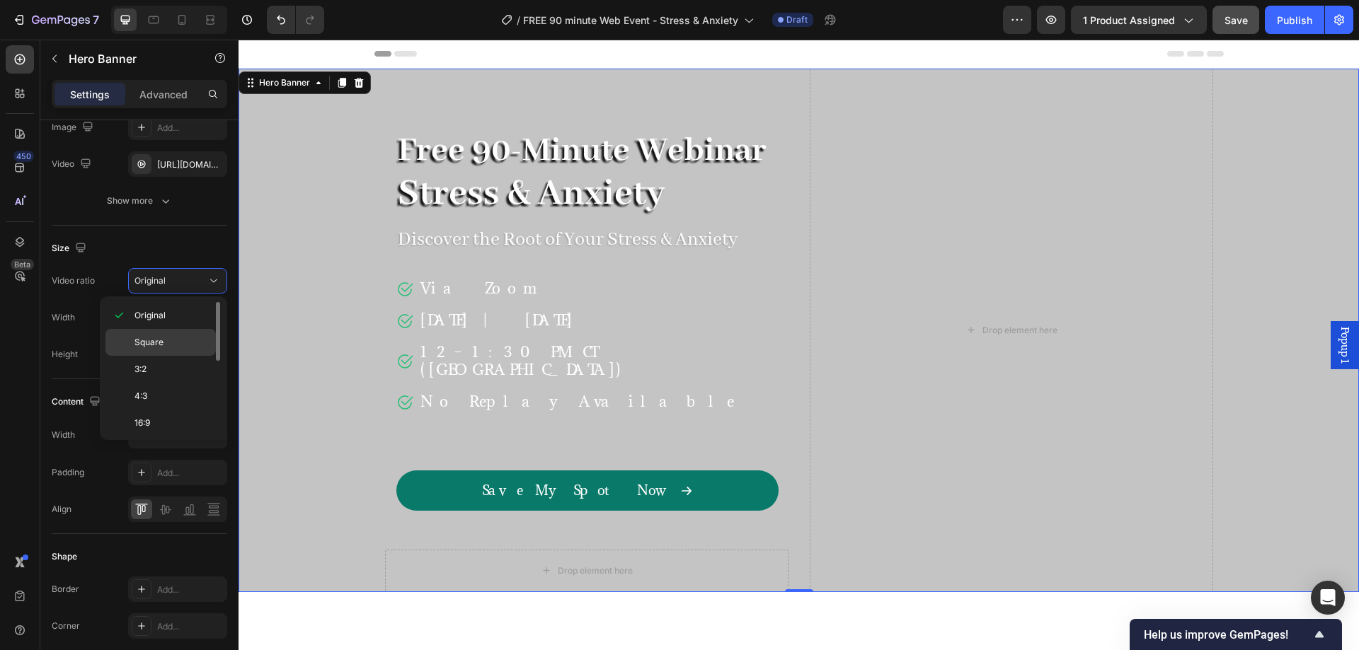
click at [181, 341] on p "Square" at bounding box center [171, 342] width 75 height 13
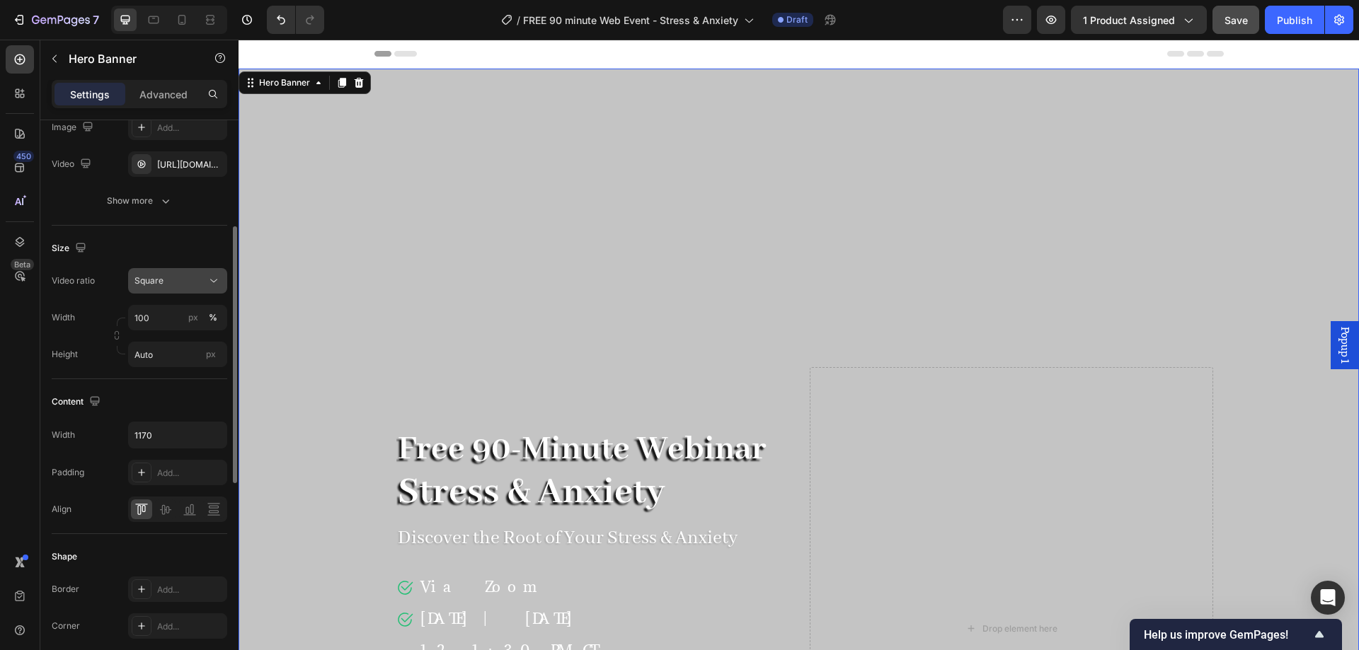
click at [180, 292] on button "Square" at bounding box center [177, 280] width 99 height 25
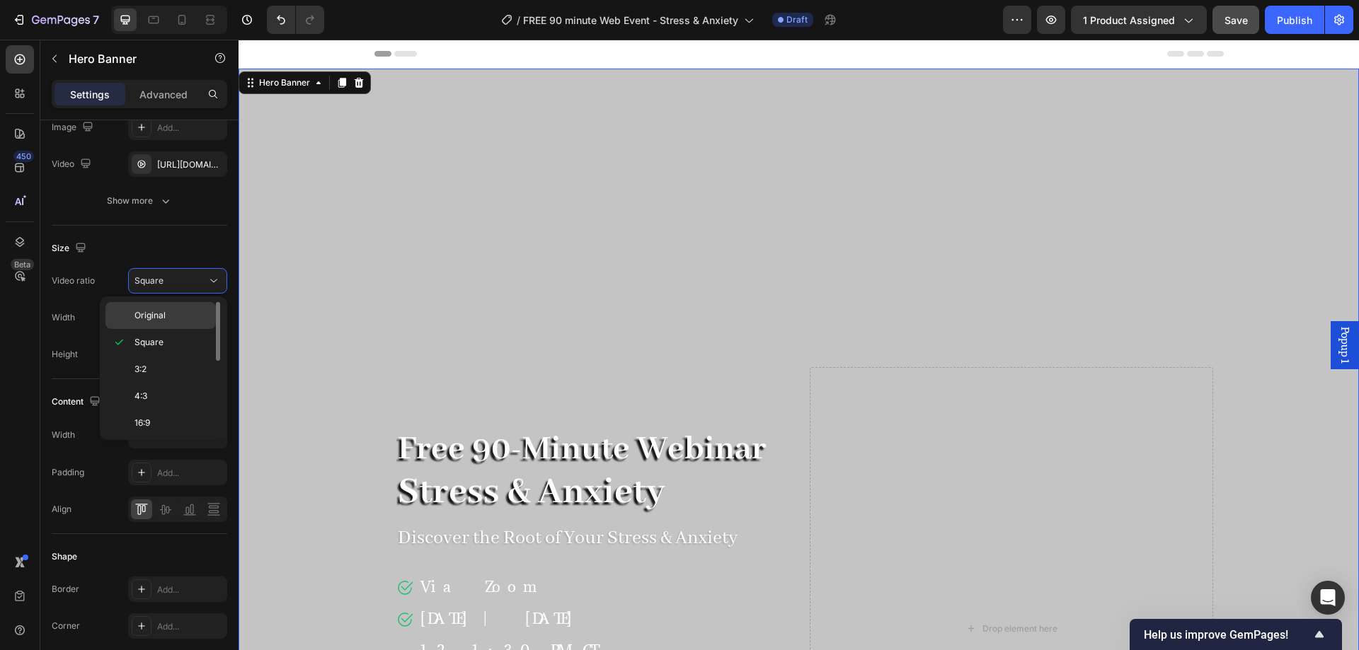
click at [180, 309] on p "Original" at bounding box center [171, 315] width 75 height 13
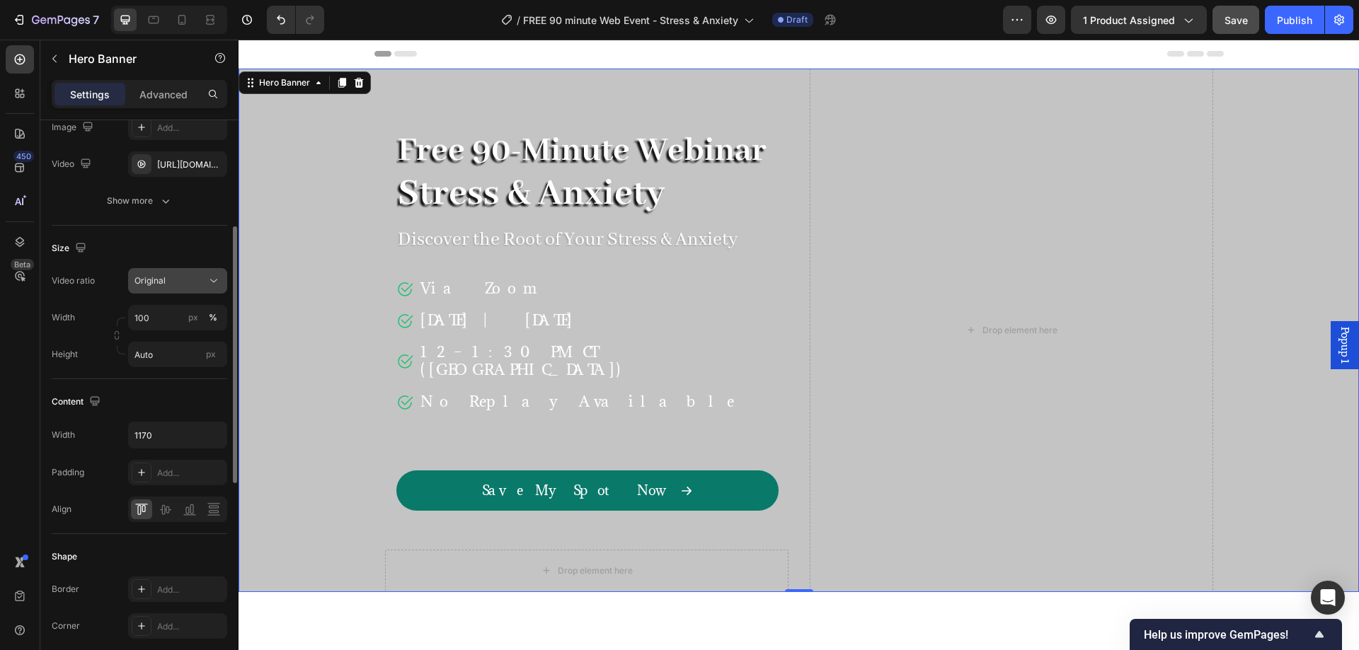
click at [185, 280] on div "Original" at bounding box center [170, 281] width 72 height 13
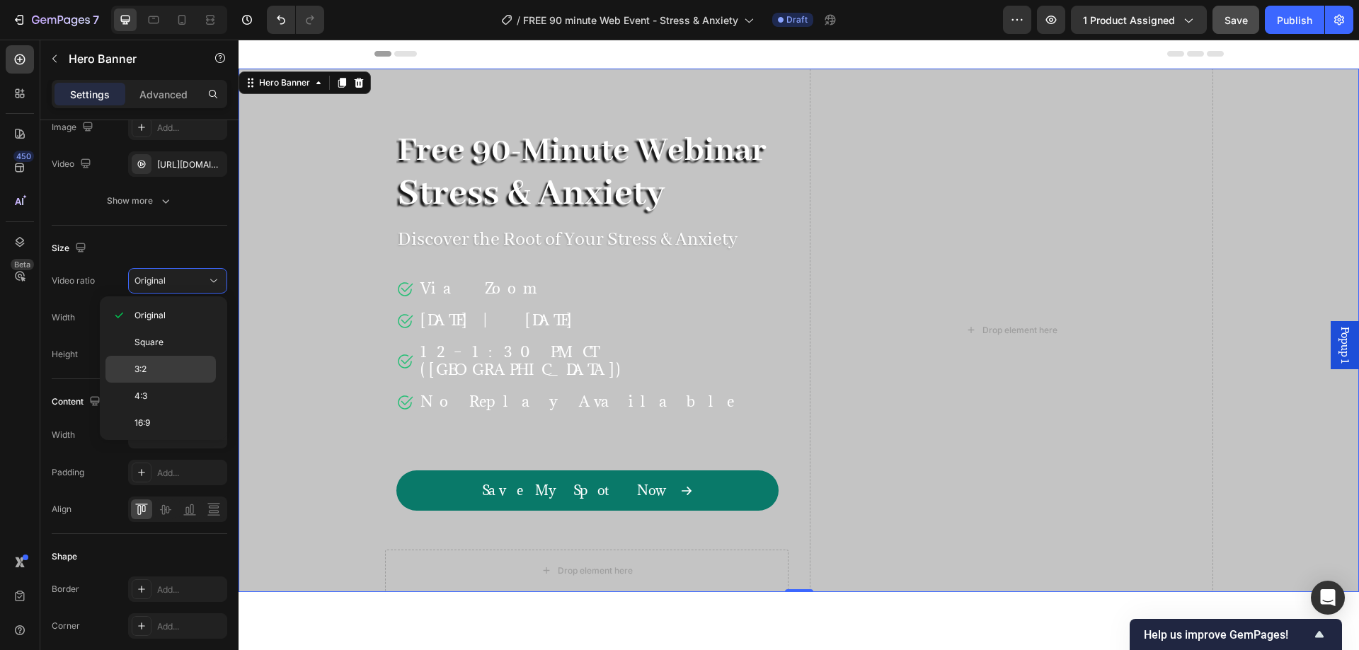
scroll to position [163, 0]
click at [170, 418] on p "Custom" at bounding box center [171, 421] width 75 height 13
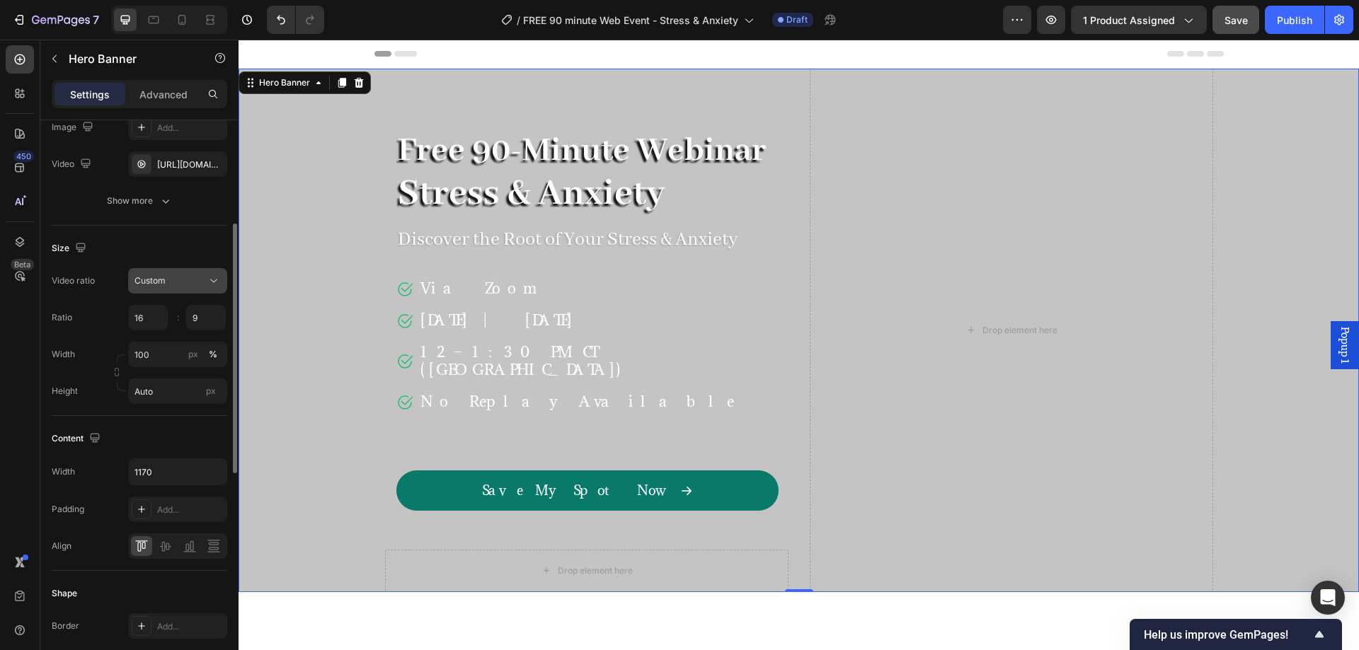
click at [185, 278] on div "Custom" at bounding box center [170, 281] width 72 height 13
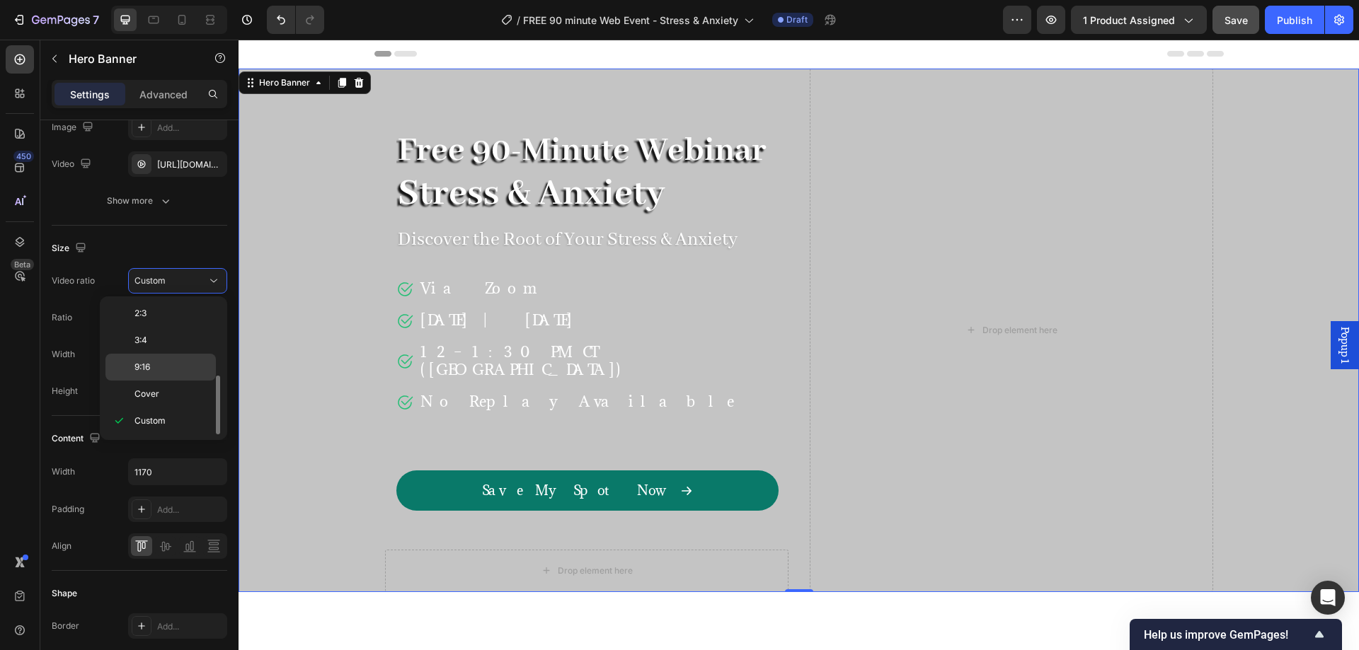
click at [166, 376] on div "9:16" at bounding box center [160, 367] width 110 height 27
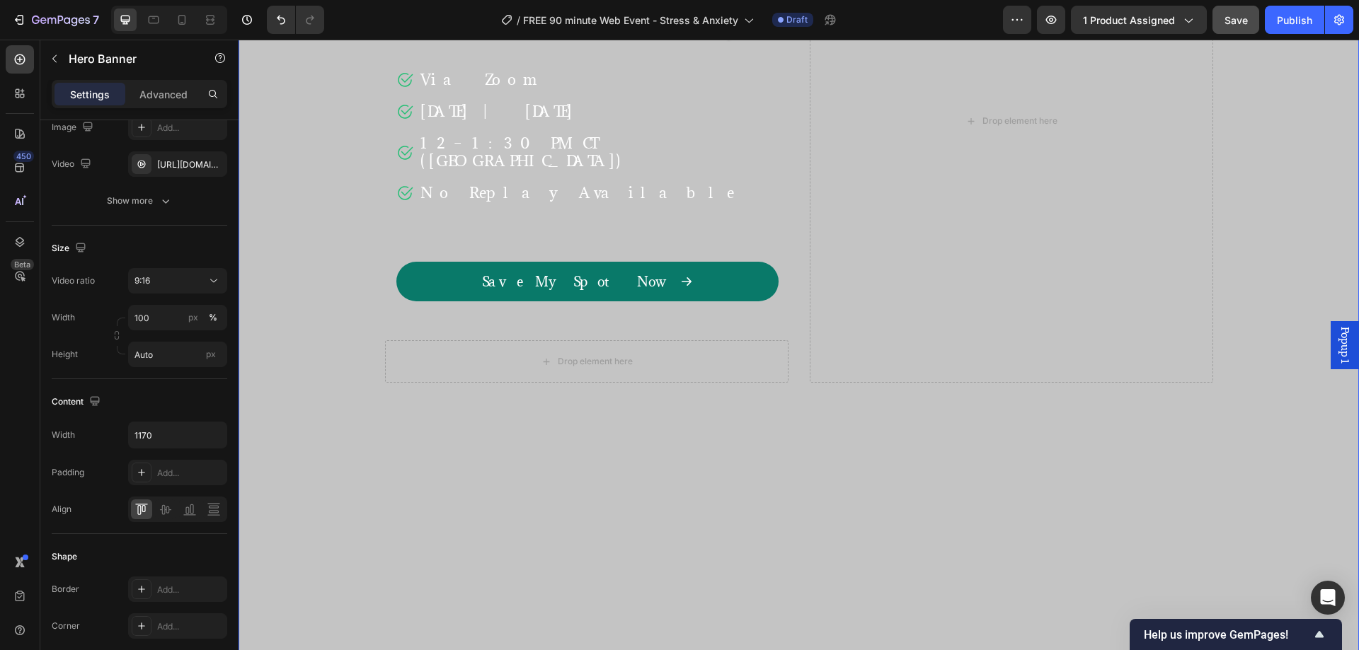
scroll to position [0, 0]
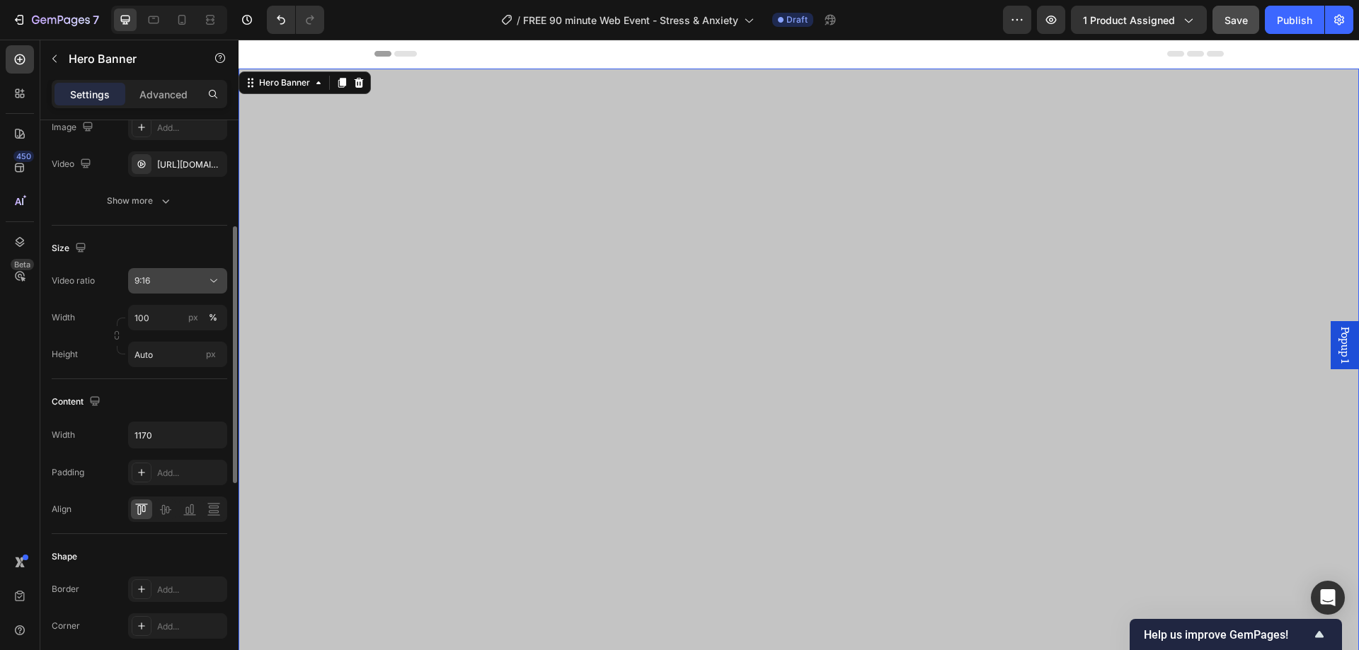
click at [183, 272] on button "9:16" at bounding box center [177, 280] width 99 height 25
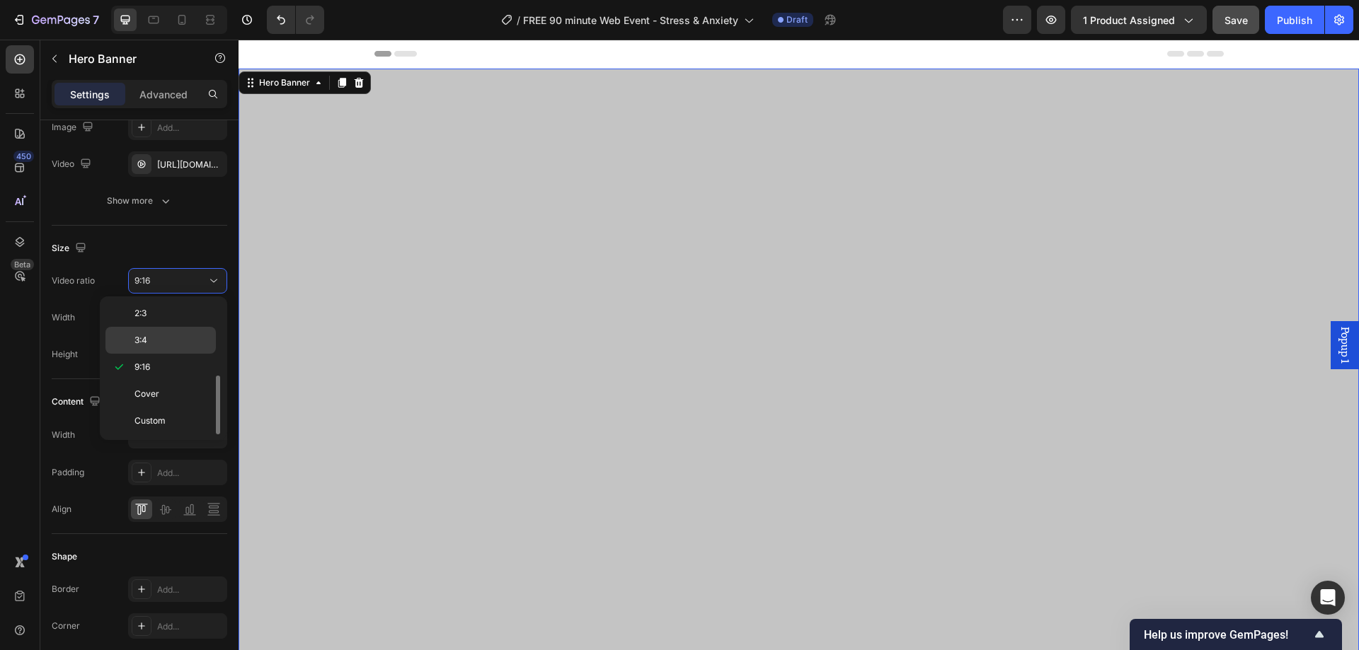
click at [174, 343] on p "3:4" at bounding box center [171, 340] width 75 height 13
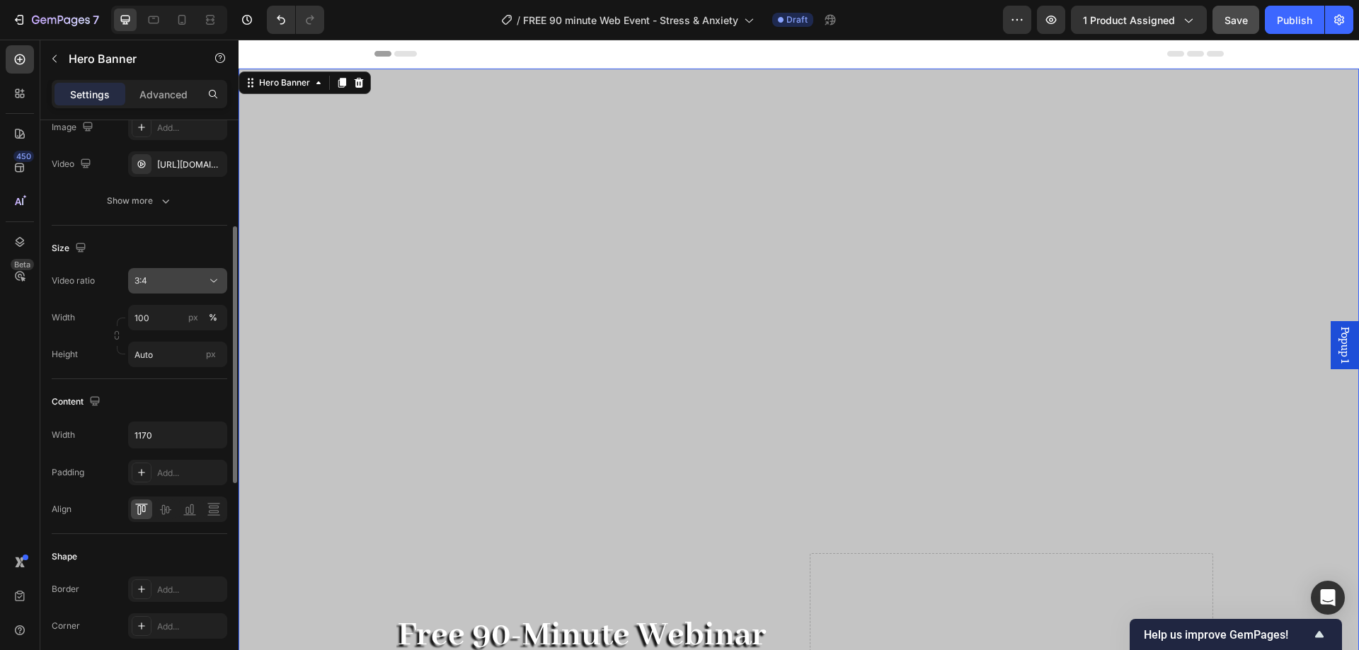
click at [190, 277] on div "3:4" at bounding box center [170, 281] width 72 height 13
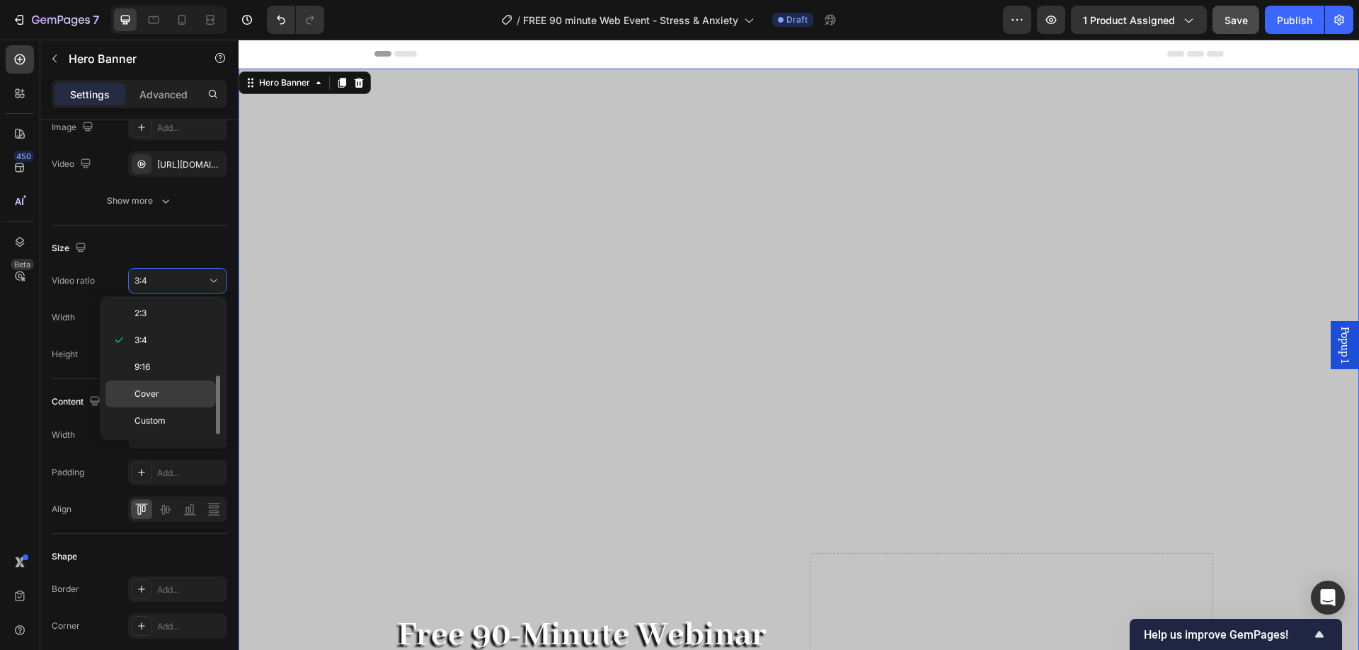
click at [167, 403] on div "Cover" at bounding box center [160, 394] width 110 height 27
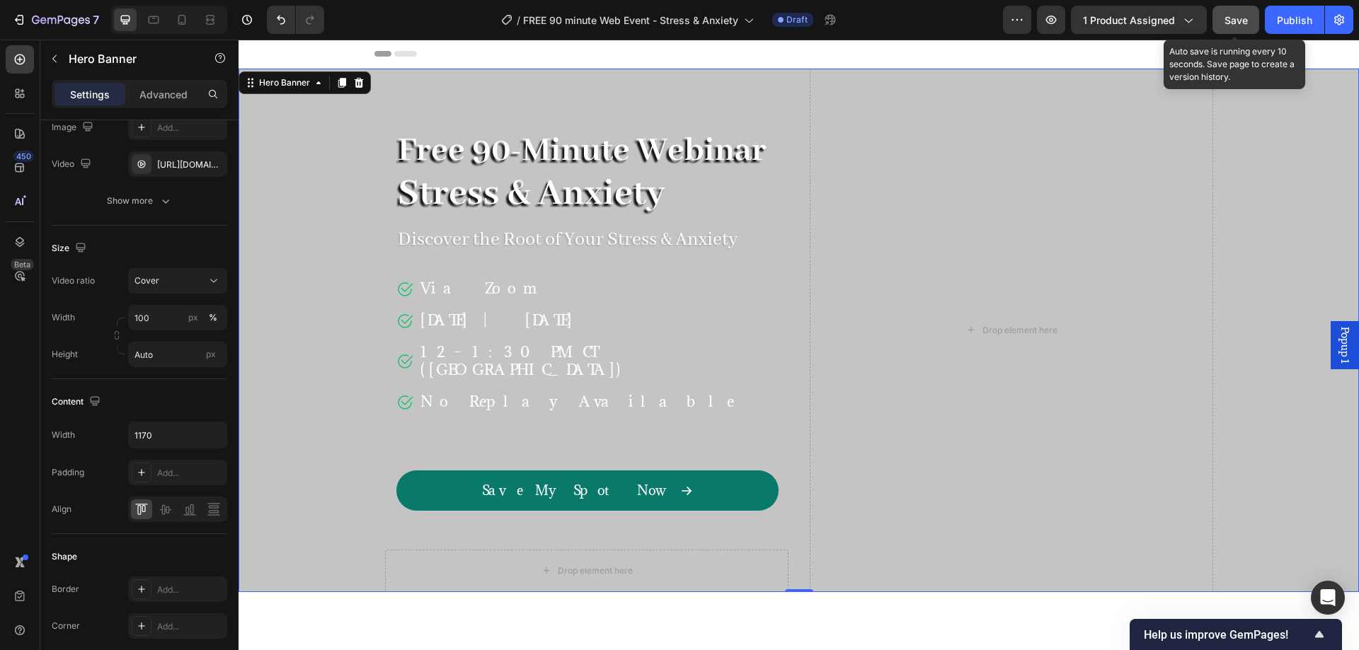
click at [1231, 24] on span "Save" at bounding box center [1235, 20] width 23 height 12
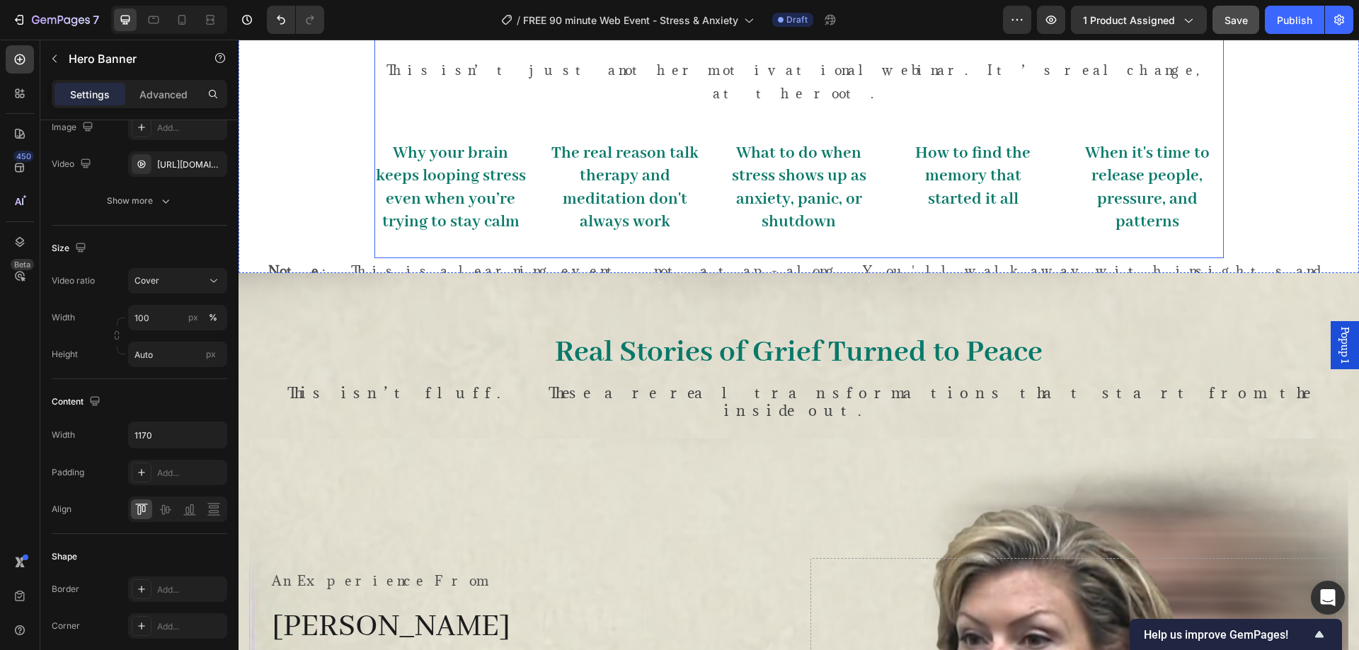
scroll to position [472, 0]
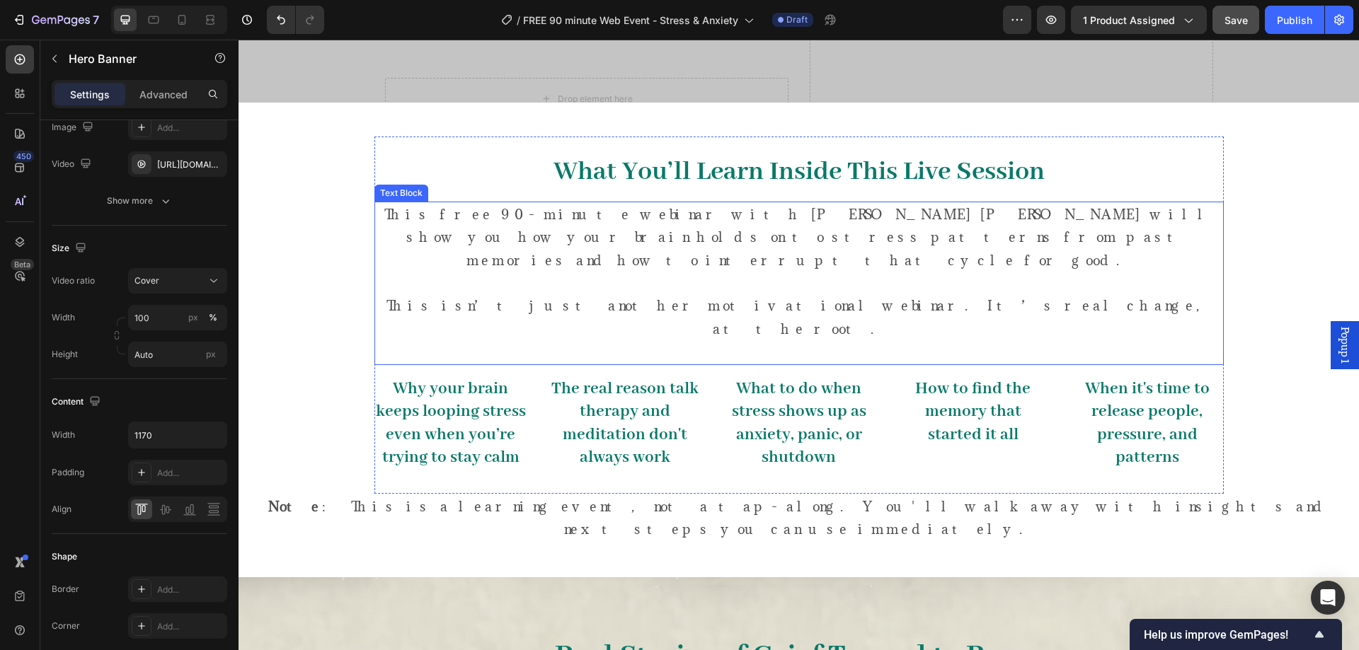
click at [740, 292] on p "This isn’t just another motivational webinar. It’s real change, at the root." at bounding box center [799, 318] width 846 height 92
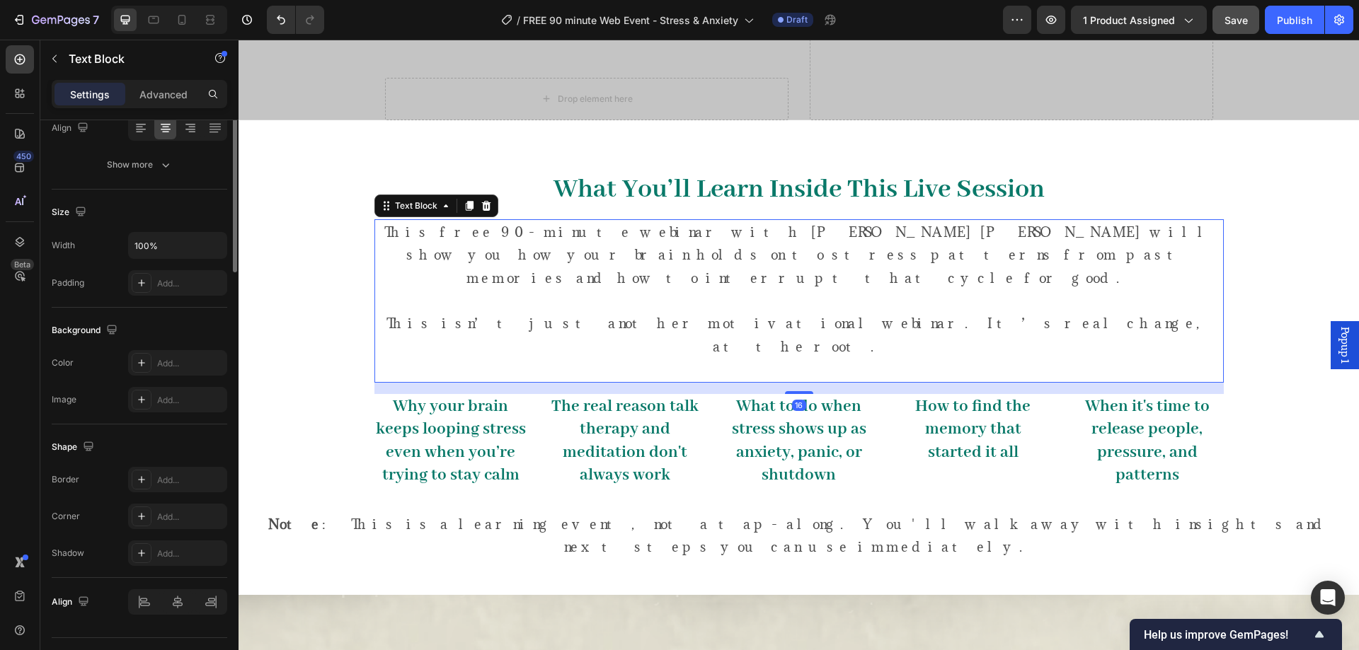
scroll to position [0, 0]
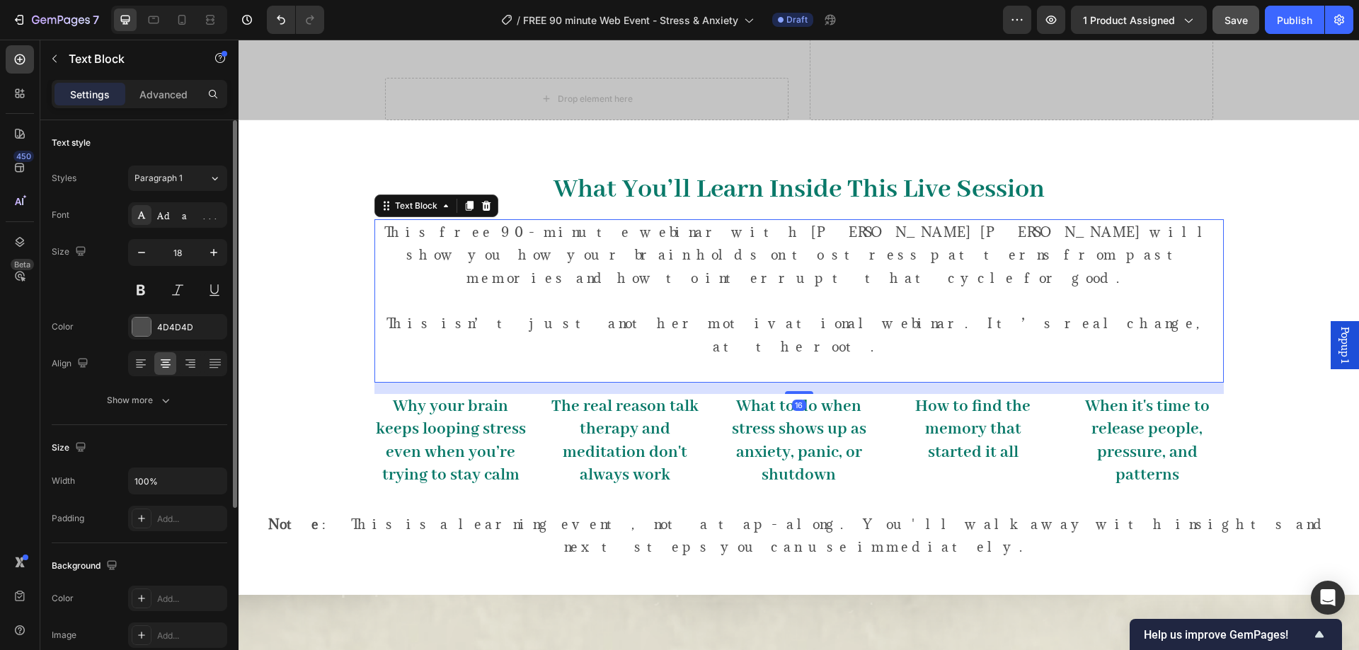
click at [160, 100] on p "Advanced" at bounding box center [163, 94] width 48 height 15
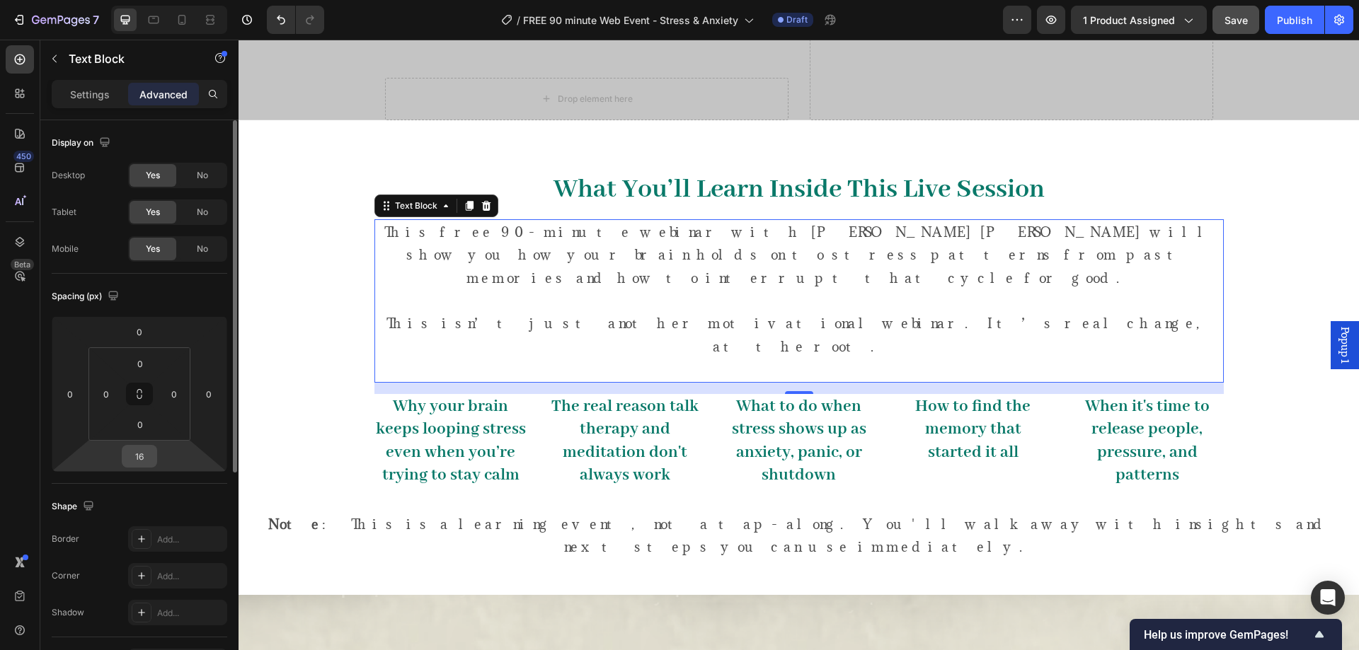
click at [144, 461] on input "16" at bounding box center [139, 456] width 28 height 21
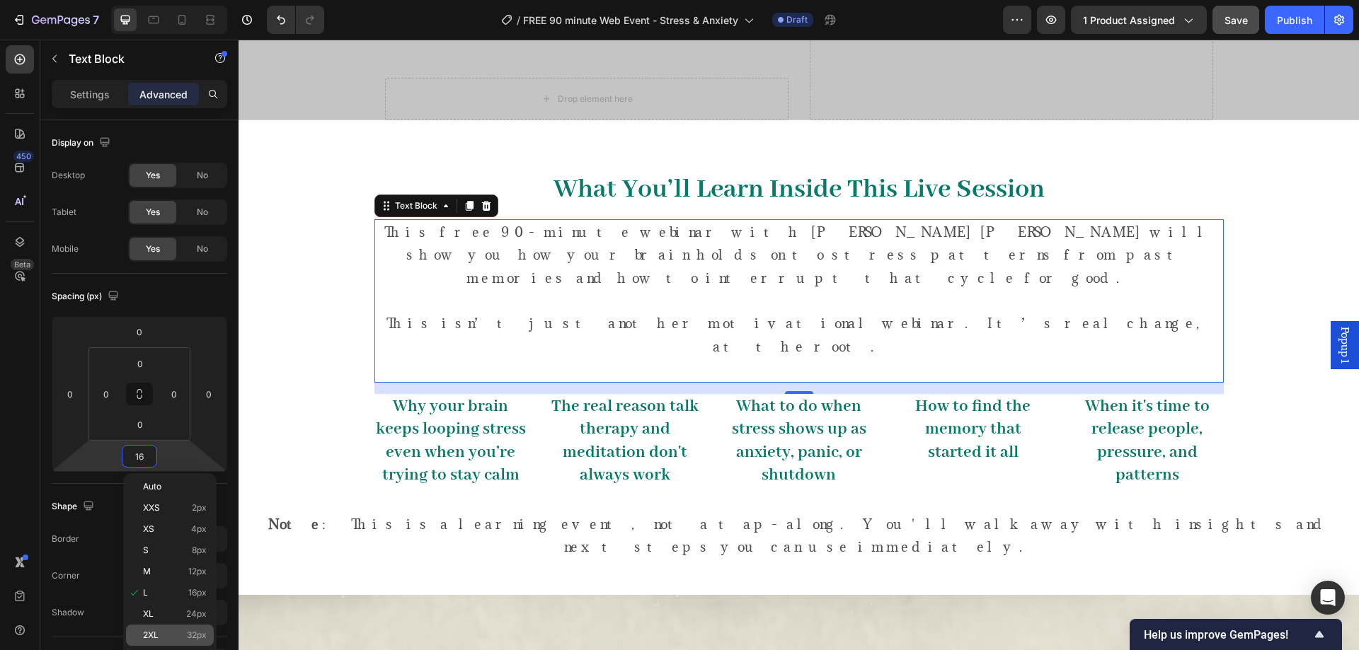
click at [185, 629] on div "2XL 32px" at bounding box center [170, 635] width 88 height 21
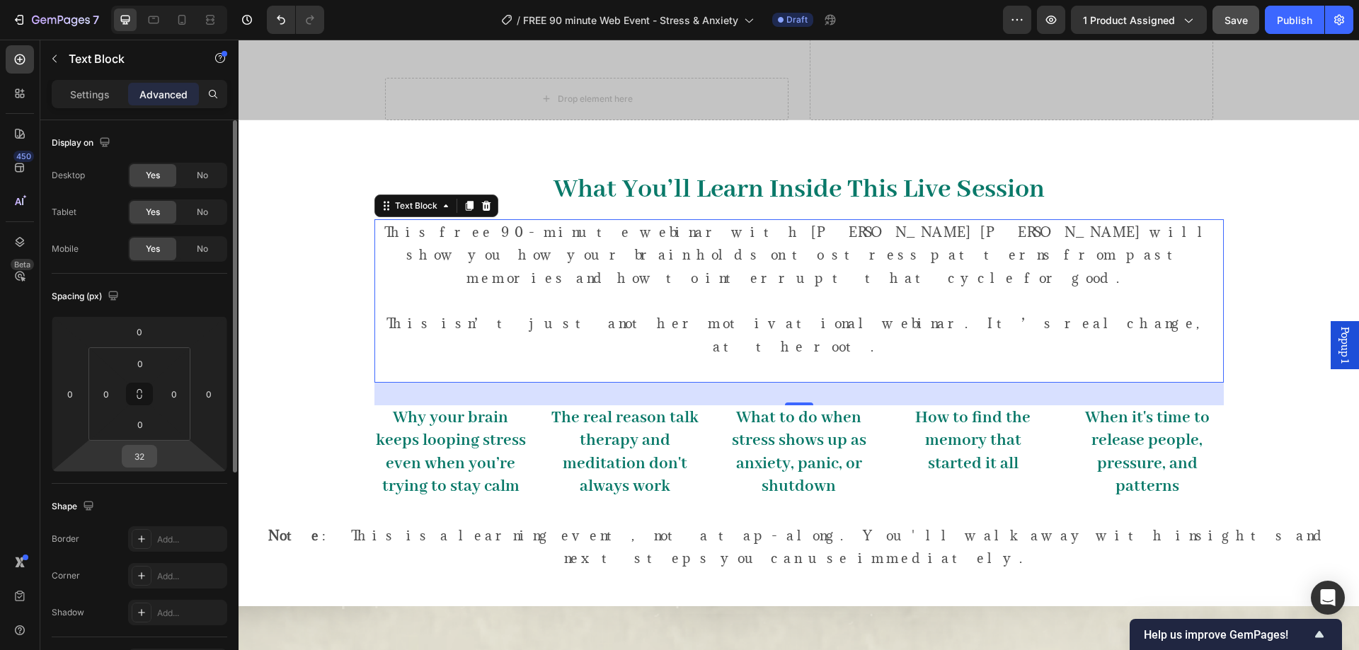
click at [138, 459] on input "32" at bounding box center [139, 456] width 28 height 21
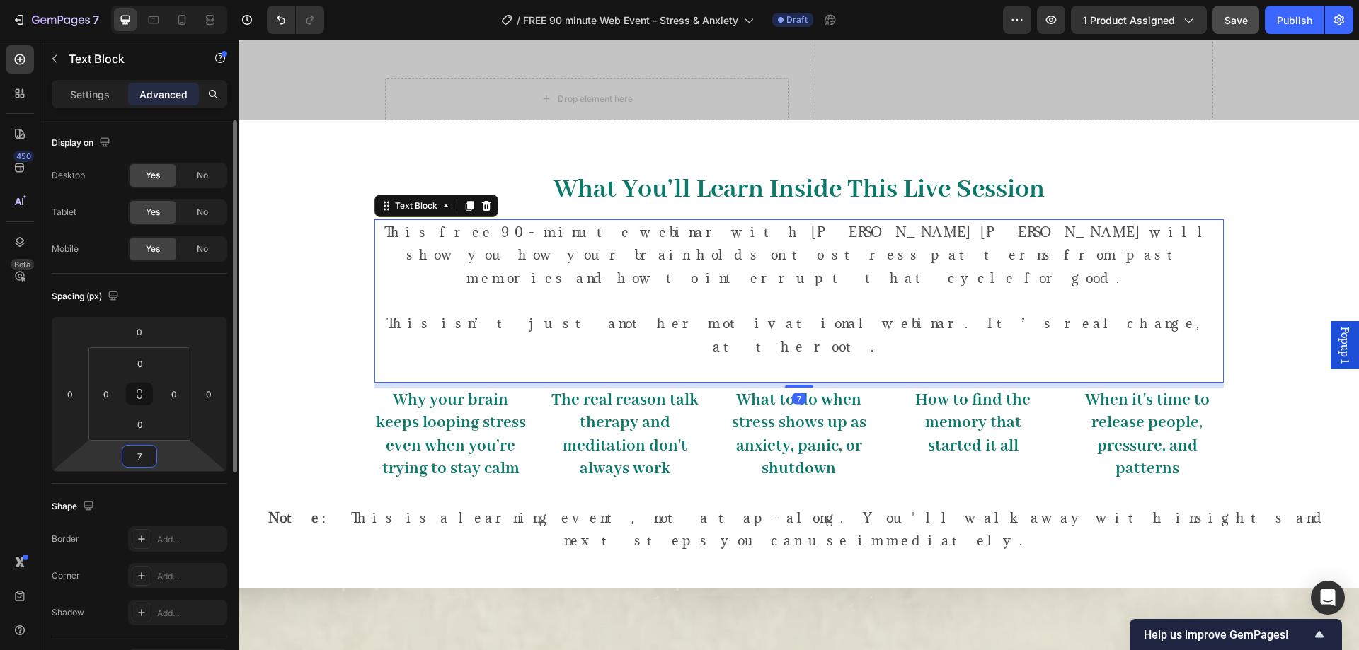
type input "70"
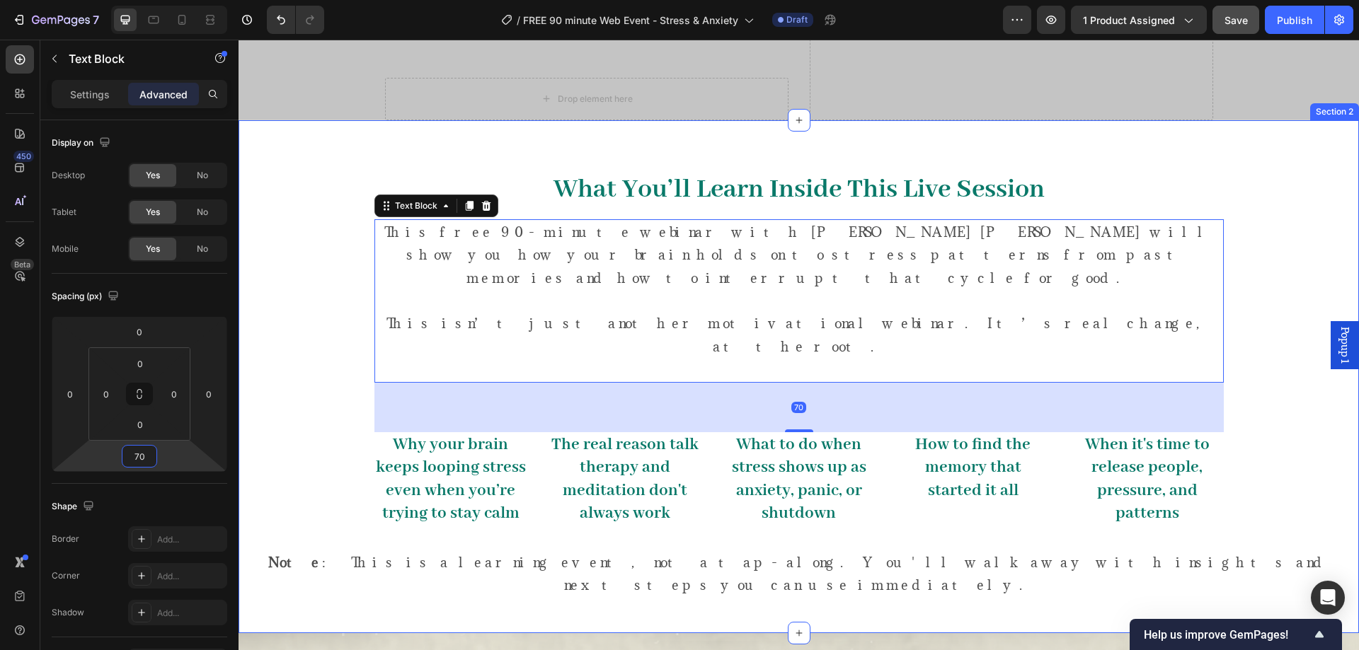
click at [321, 415] on div "What You’ll Learn Inside This Live Session Heading This free 90-minute webinar …" at bounding box center [798, 394] width 1099 height 480
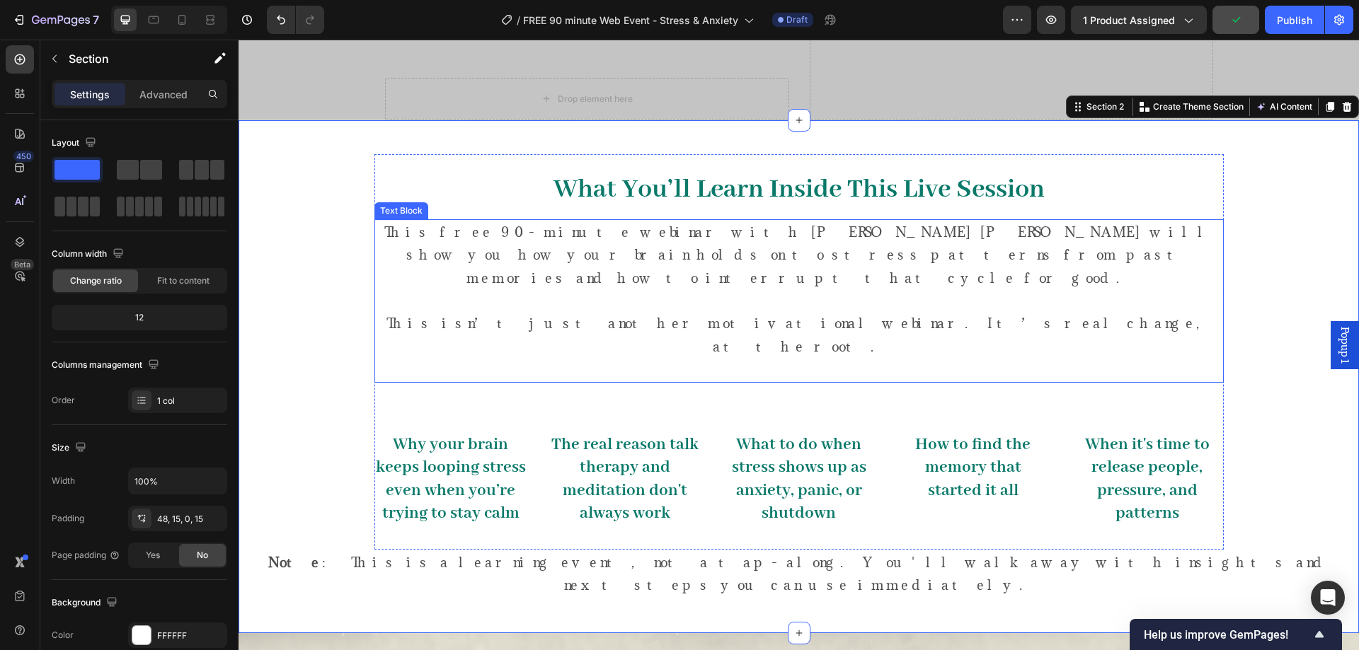
click at [788, 289] on p "This isn’t just another motivational webinar. It’s real change, at the root." at bounding box center [799, 335] width 846 height 92
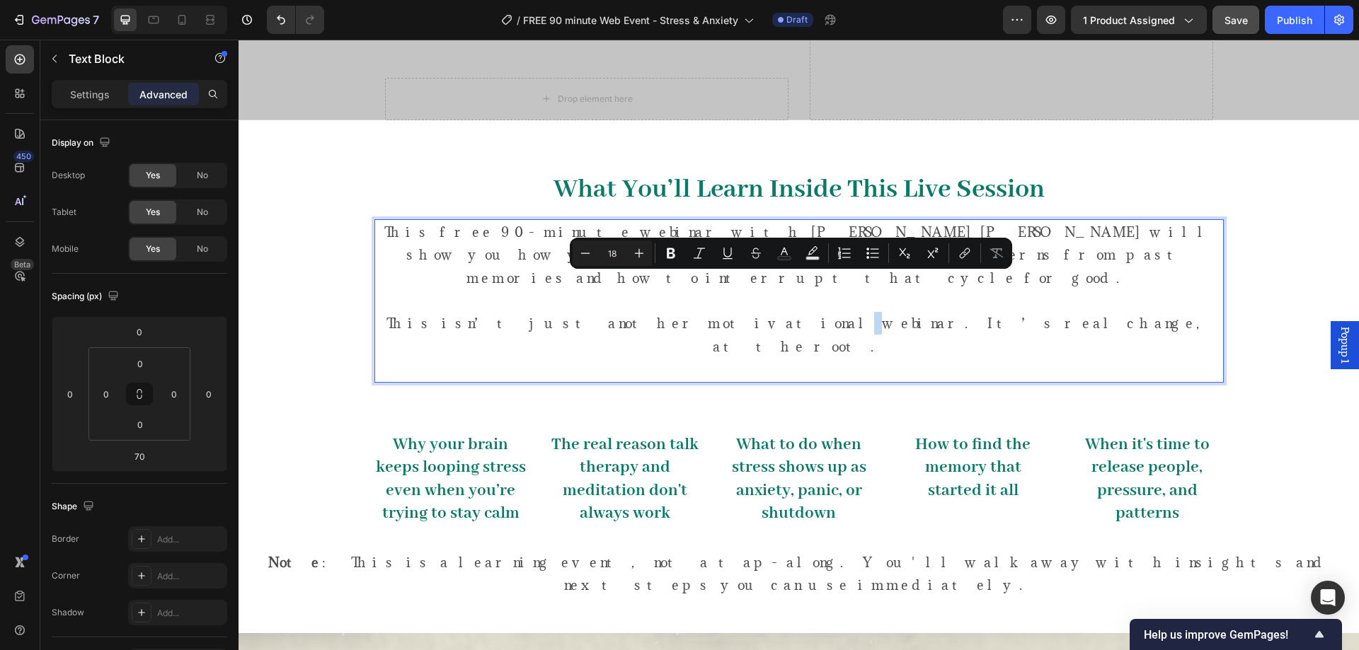
click at [582, 289] on p "This isn’t just another motivational webinar. It’s real change, at the root." at bounding box center [799, 335] width 846 height 92
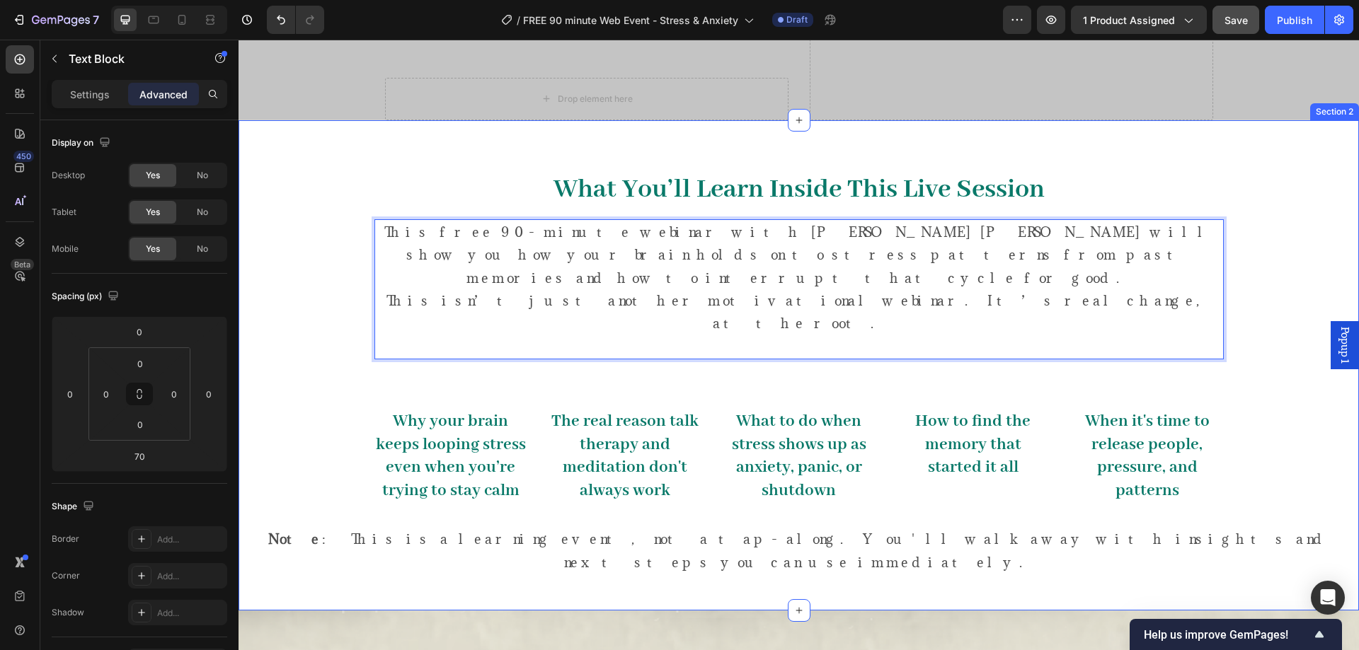
click at [1282, 248] on div "What You’ll Learn Inside This Live Session Heading This free 90-minute webinar …" at bounding box center [798, 382] width 1099 height 456
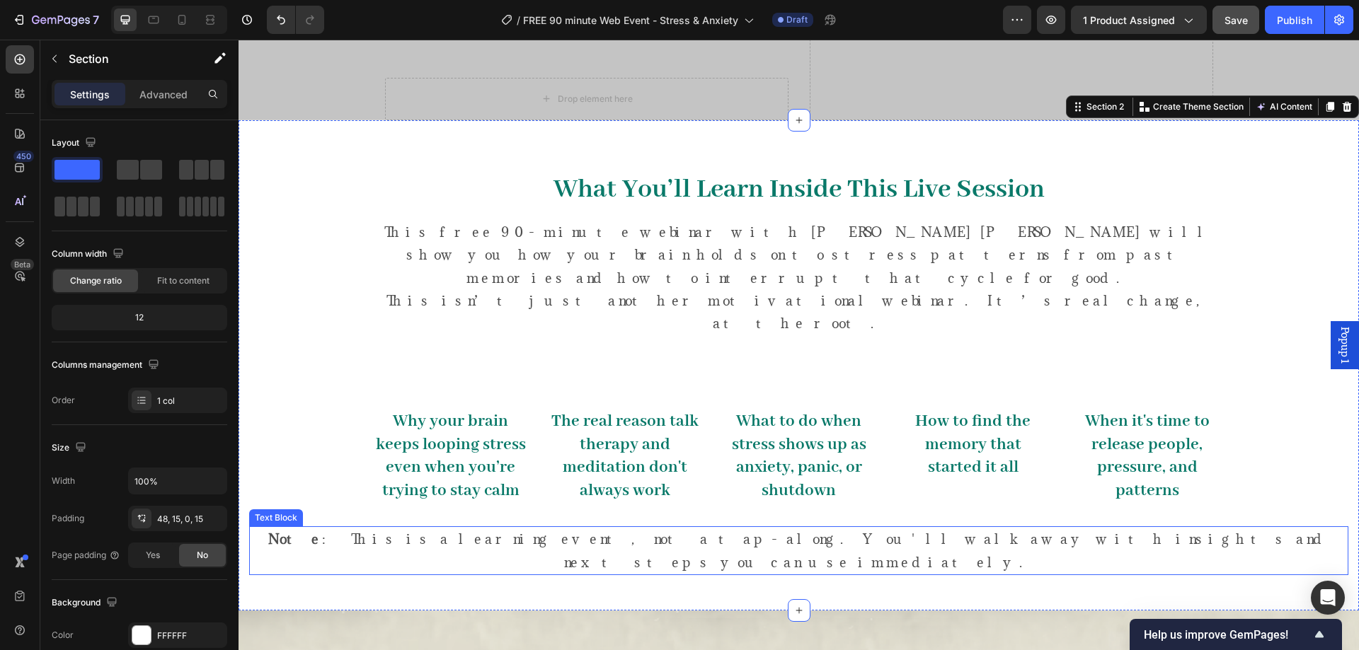
click at [708, 528] on p "Note : This is a learning event, not a tap-along. You'll walk away with insight…" at bounding box center [799, 551] width 1096 height 46
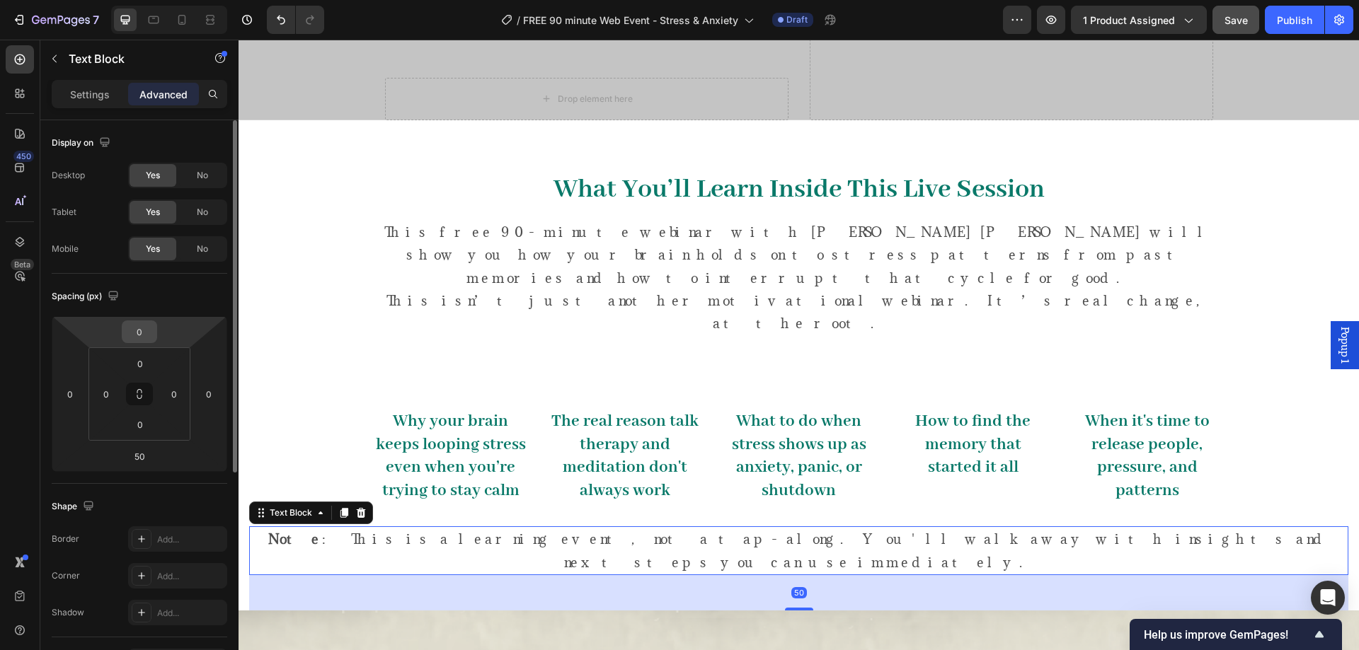
click at [143, 329] on input "0" at bounding box center [139, 331] width 28 height 21
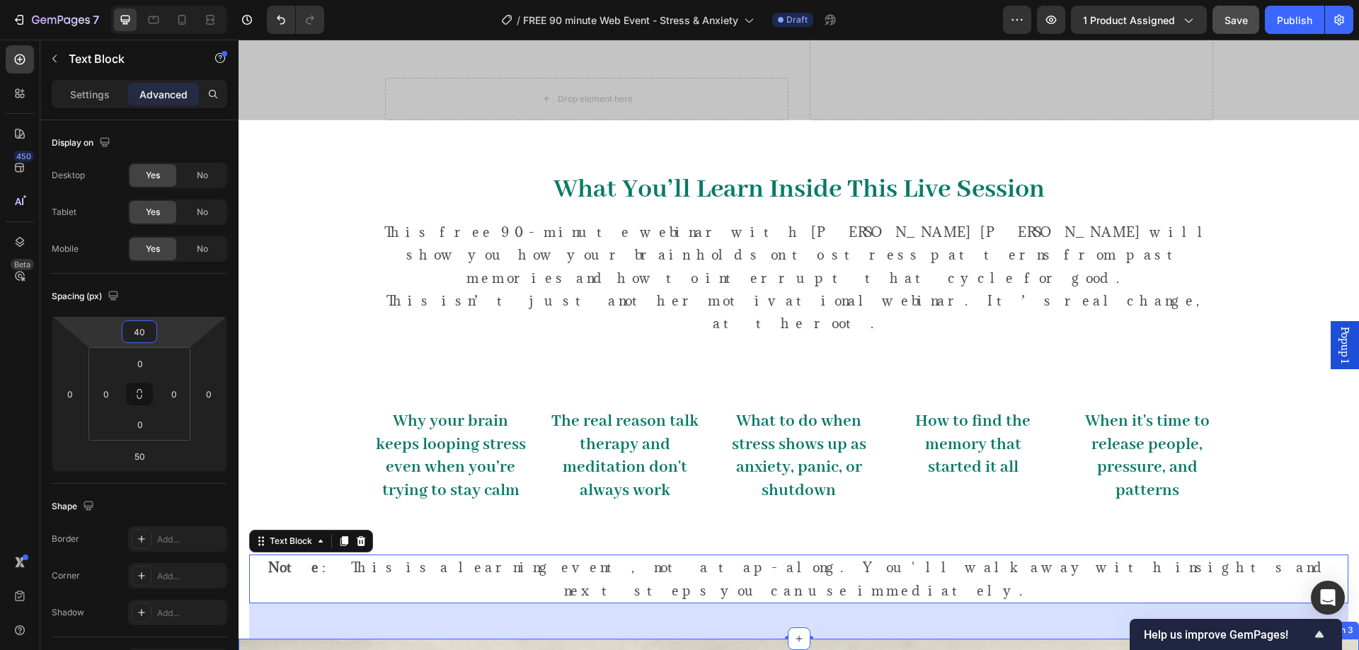
type input "40"
click at [453, 604] on div "50" at bounding box center [798, 621] width 1099 height 35
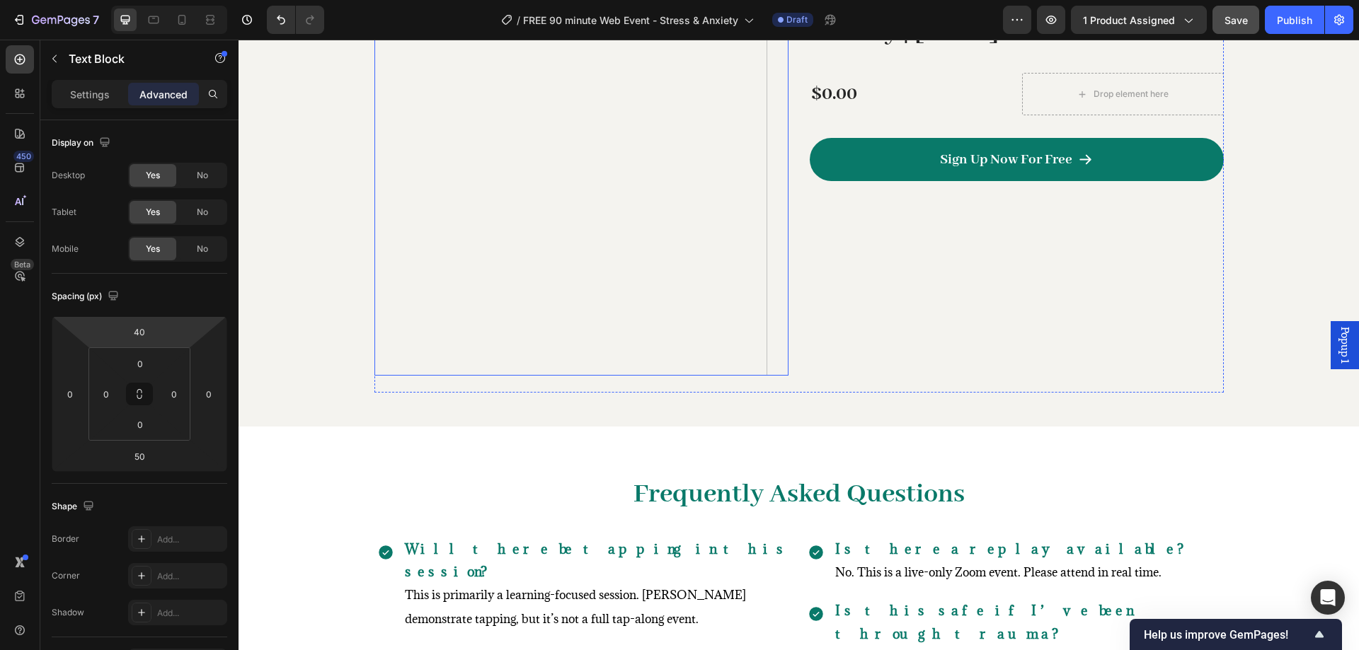
scroll to position [3956, 0]
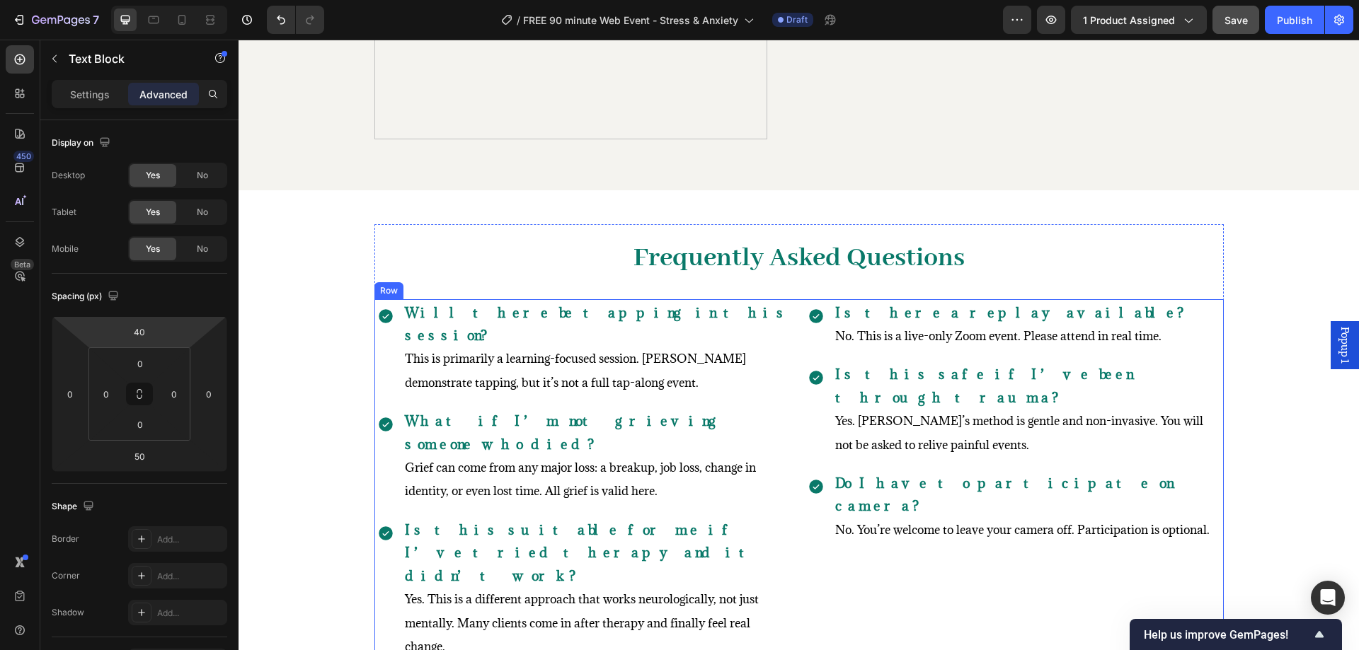
click at [849, 521] on div "Is there a replay available? No. This is a live-only Zoom event. Please attend …" at bounding box center [1014, 480] width 419 height 362
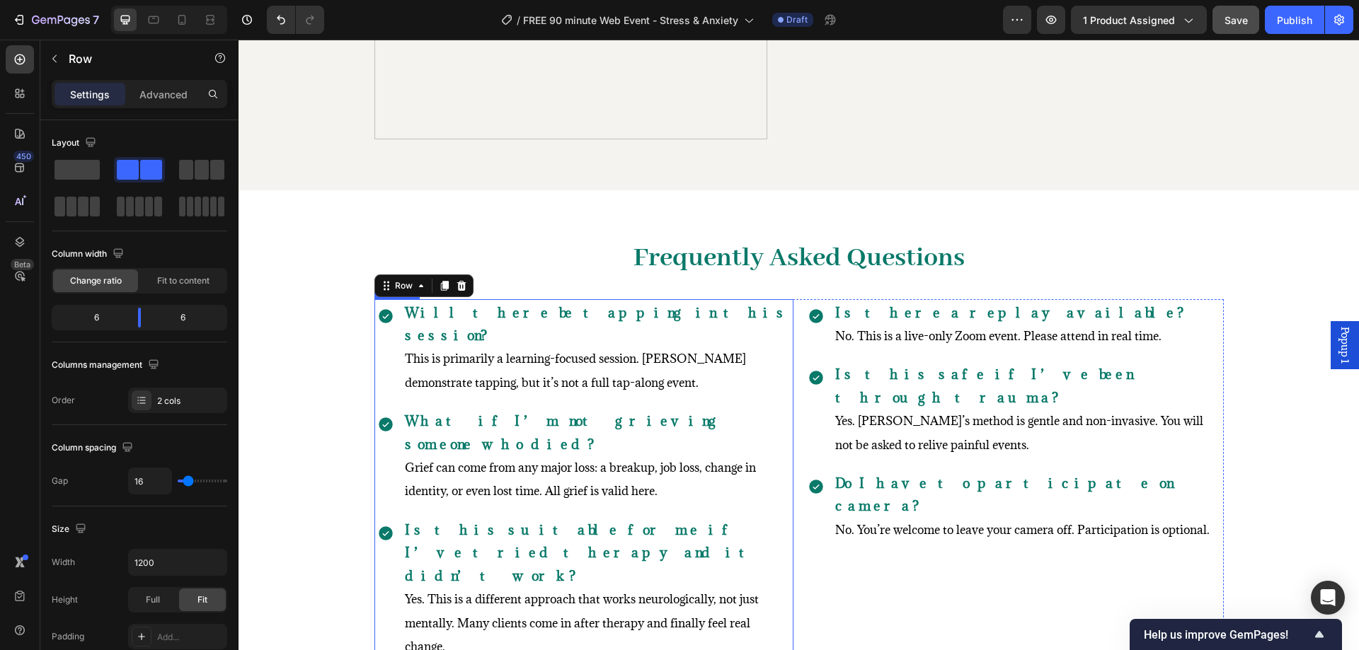
click at [511, 313] on strong "Will there be tapping in this session?" at bounding box center [597, 324] width 384 height 40
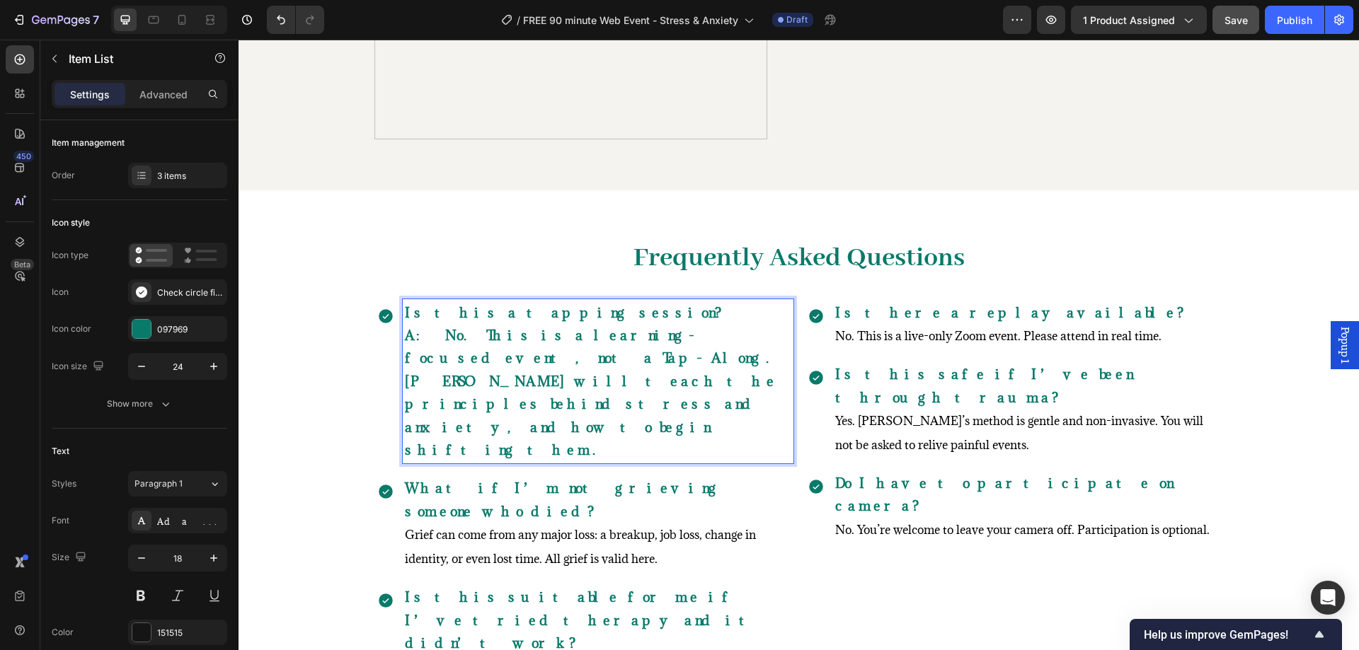
click at [417, 327] on strong "A: No. This is a learning-focused event, not a Tap-Along. Robert will teach the…" at bounding box center [593, 393] width 376 height 132
click at [473, 477] on p "What if I’m not grieving someone who died? Grief can come from any major loss: …" at bounding box center [598, 523] width 386 height 93
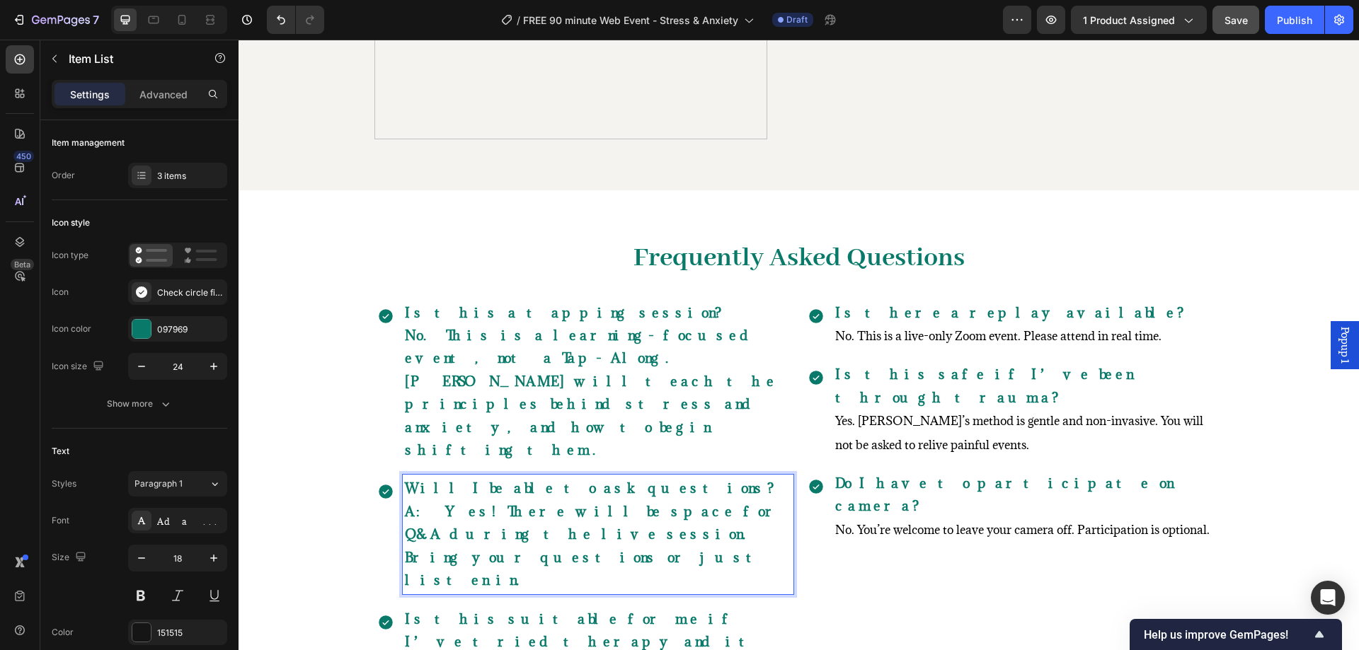
click at [417, 503] on strong "A: Yes! There will be space for Q&A during the live session. Bring your questio…" at bounding box center [594, 546] width 378 height 86
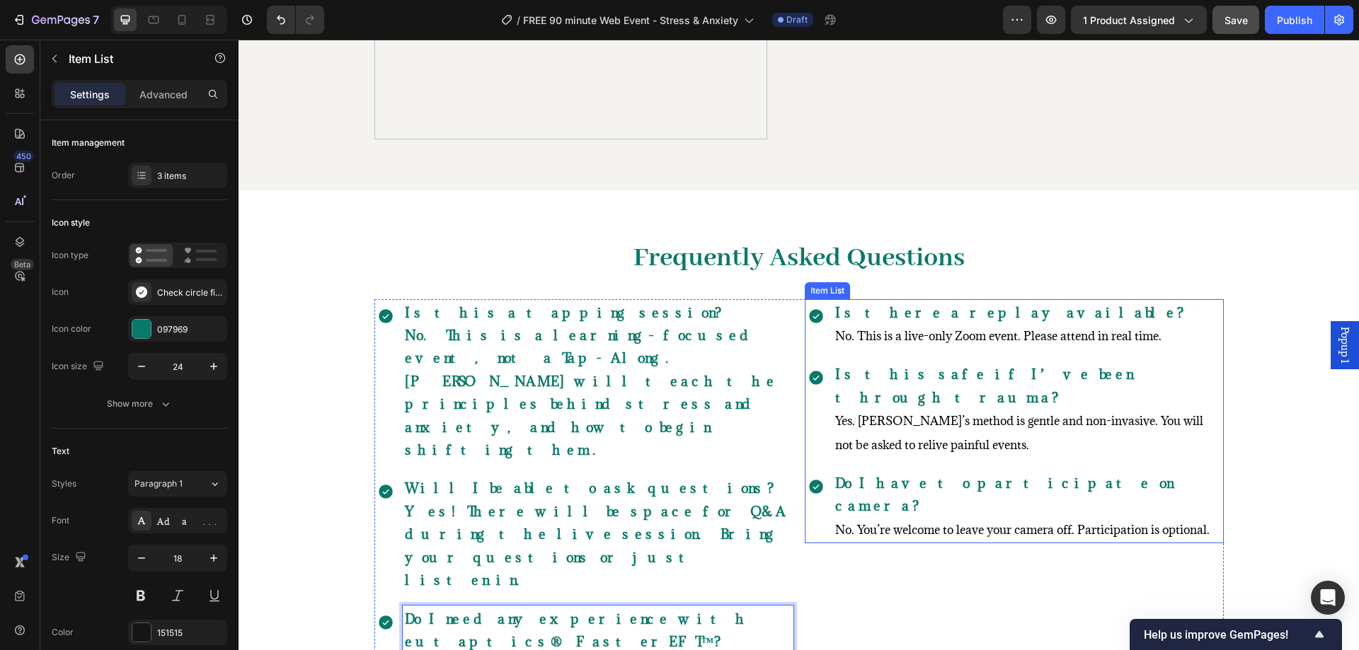
click at [861, 338] on span "No. This is a live-only Zoom event. Please attend in real time." at bounding box center [998, 336] width 326 height 16
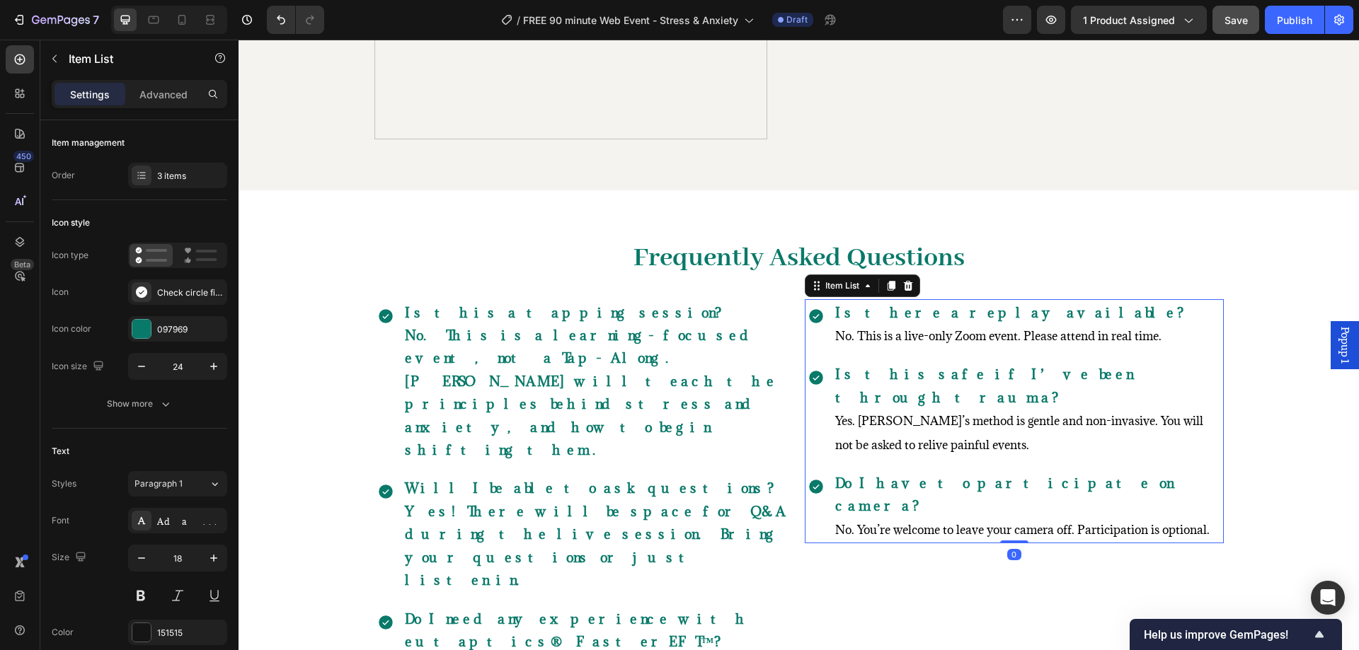
click at [861, 338] on span "No. This is a live-only Zoom event. Please attend in real time." at bounding box center [998, 336] width 326 height 16
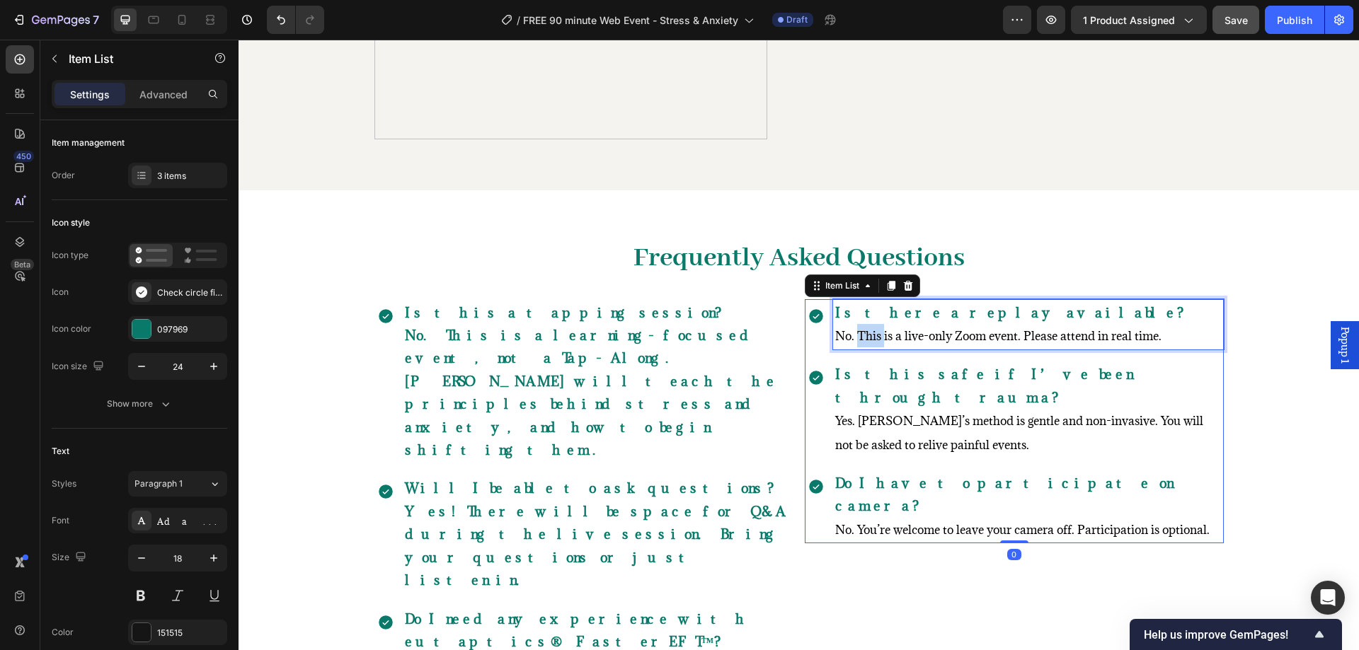
click at [861, 338] on span "No. This is a live-only Zoom event. Please attend in real time." at bounding box center [998, 336] width 326 height 16
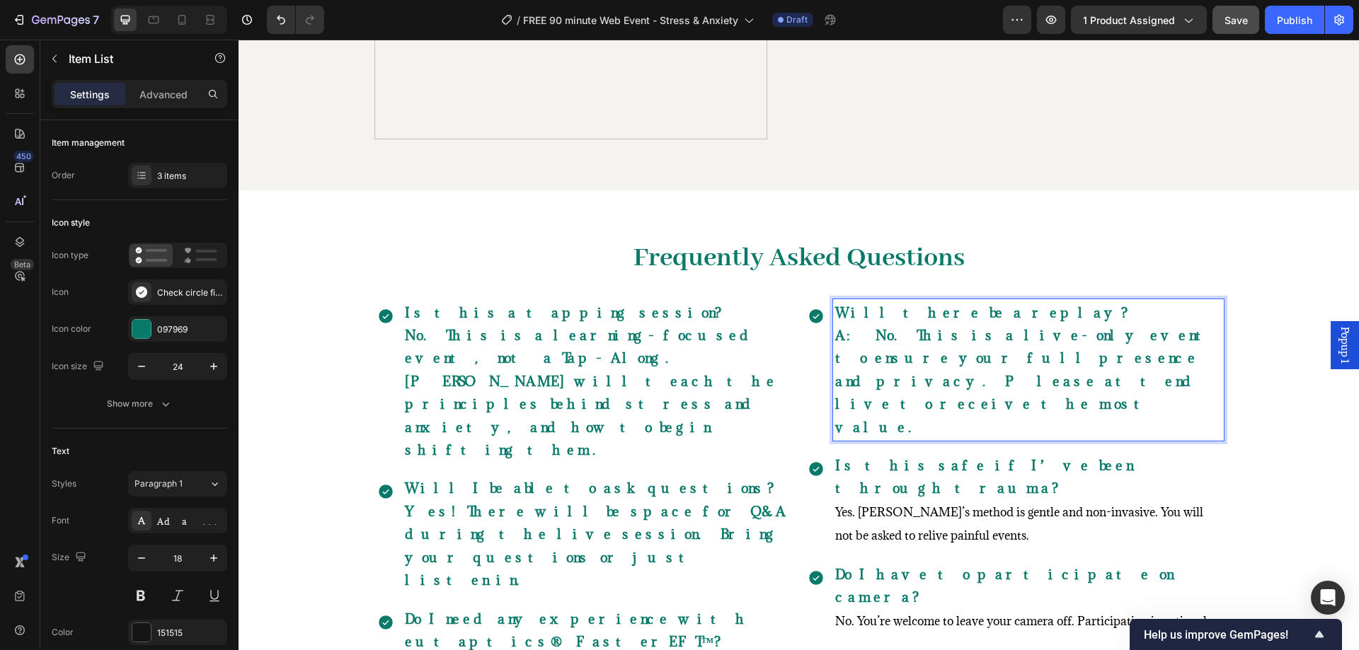
click at [846, 339] on strong "A: No. This is a live-only event to ensure your full presence and privacy. Plea…" at bounding box center [1027, 381] width 385 height 109
click at [877, 505] on span "Yes. Robert’s method is gentle and non-invasive. You will not be asked to reliv…" at bounding box center [1019, 524] width 368 height 39
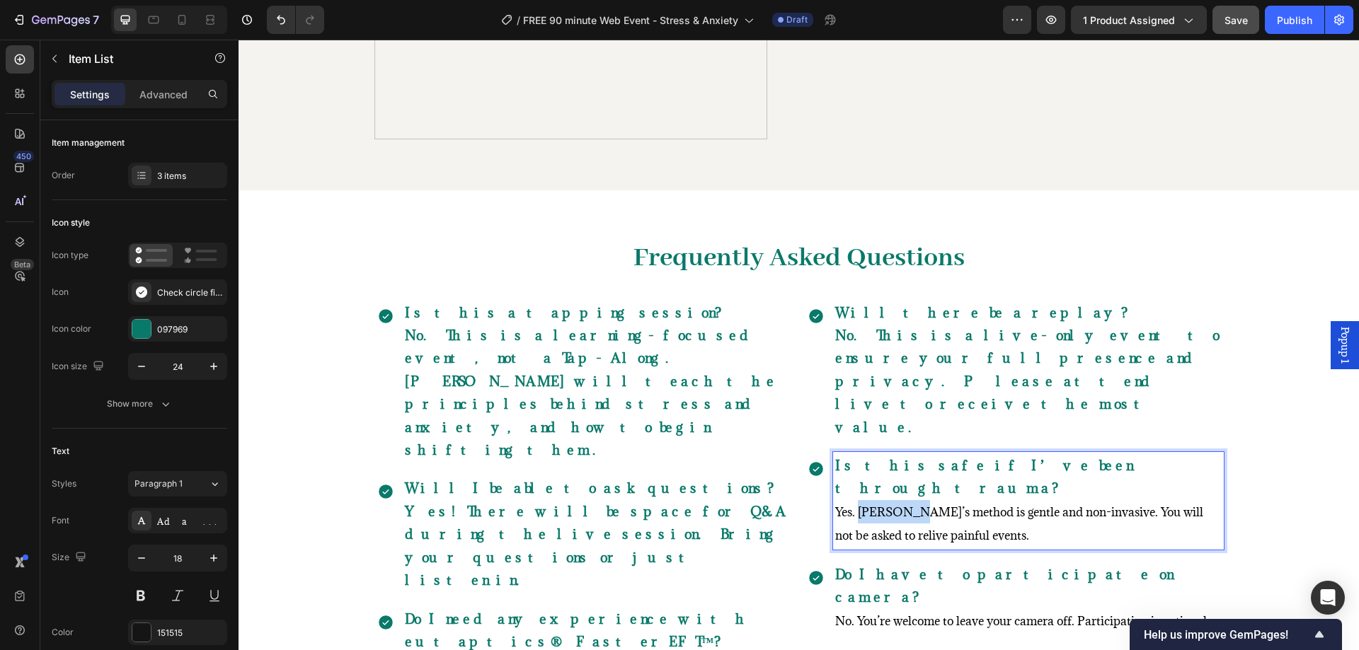
click at [877, 505] on span "Yes. Robert’s method is gentle and non-invasive. You will not be asked to reliv…" at bounding box center [1019, 524] width 368 height 39
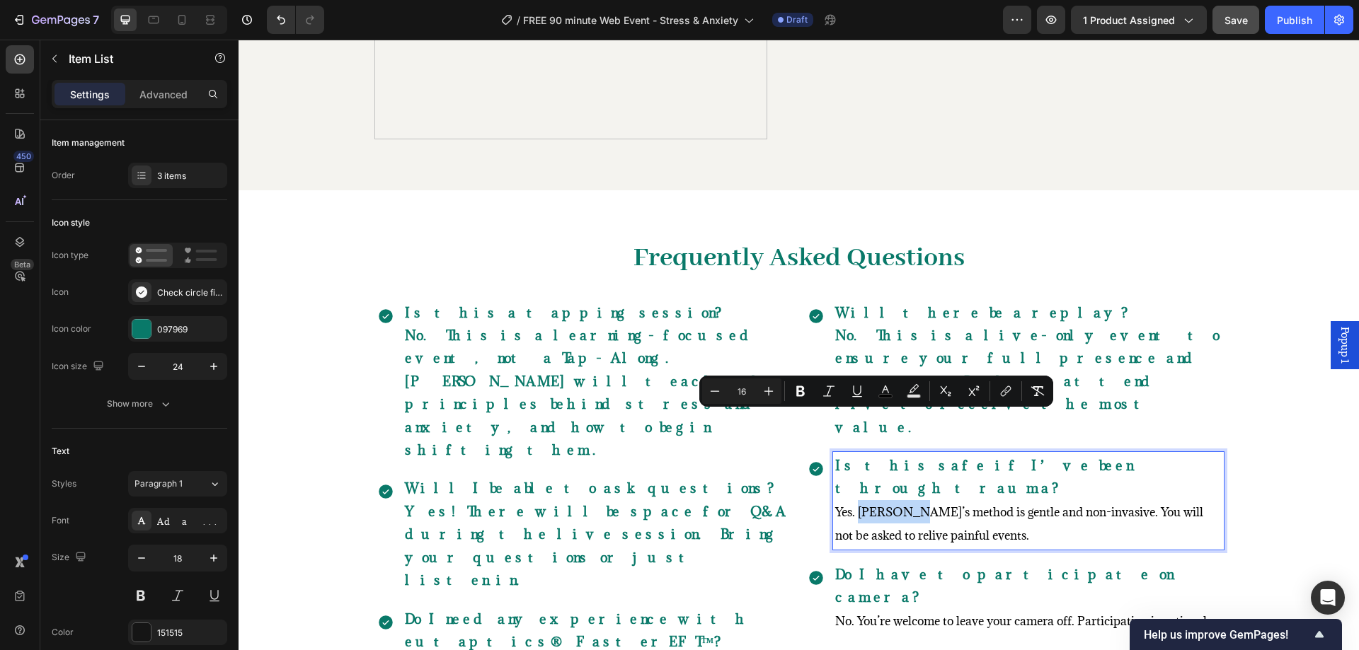
click at [877, 505] on span "Yes. Robert’s method is gentle and non-invasive. You will not be asked to reliv…" at bounding box center [1019, 524] width 368 height 39
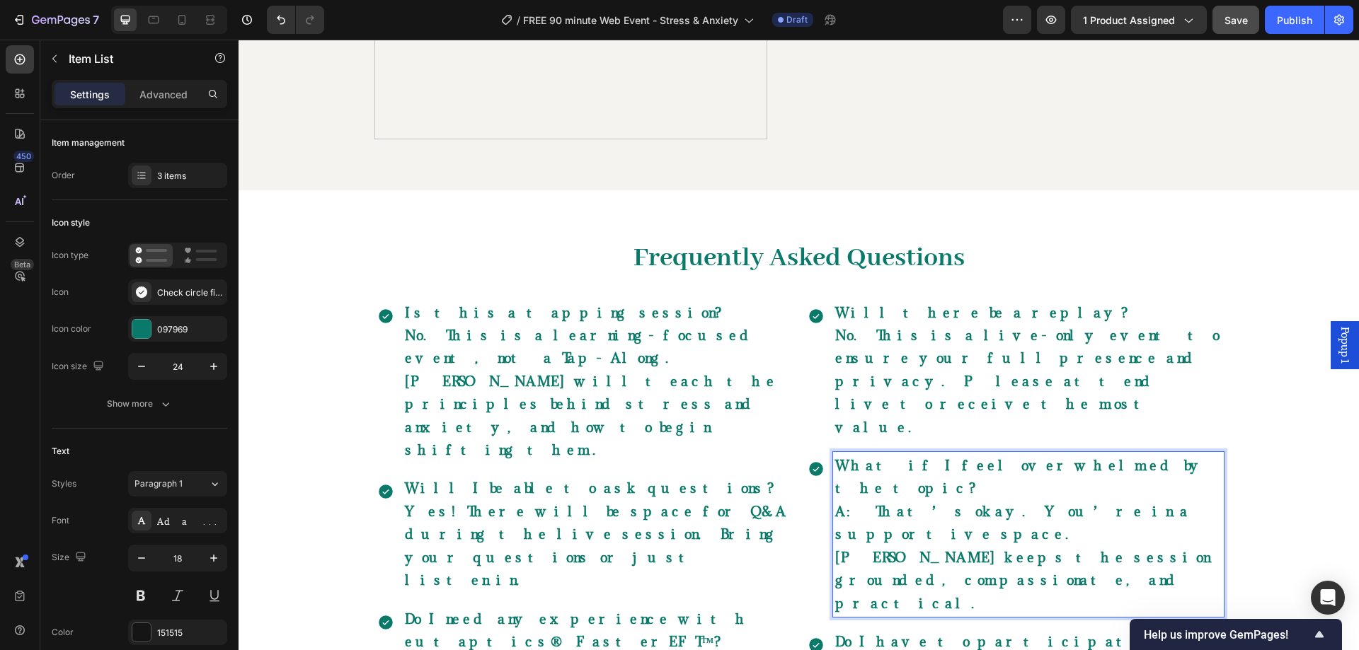
click at [848, 503] on strong "A: That’s okay. You’re in a supportive space. Robert keeps the session grounded…" at bounding box center [1022, 557] width 374 height 109
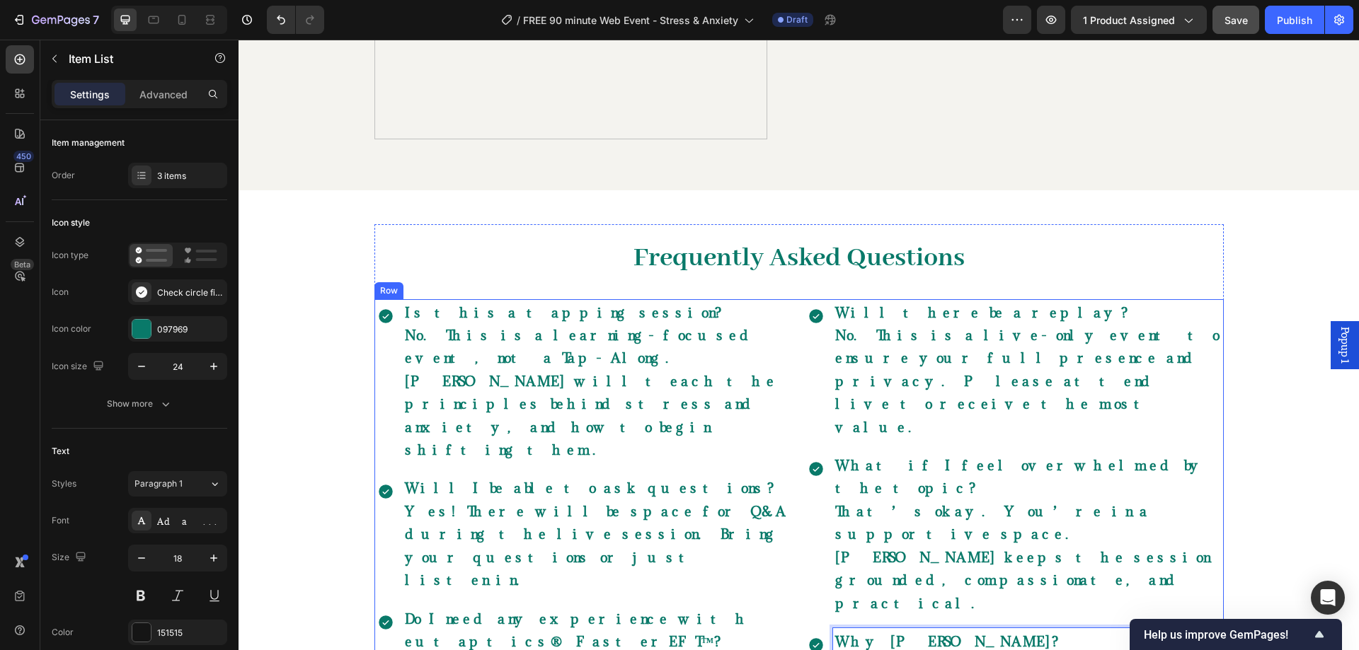
click at [792, 306] on div "Is this a tapping session? No. This is a learning-focused event, not a Tap-Alon…" at bounding box center [798, 546] width 849 height 494
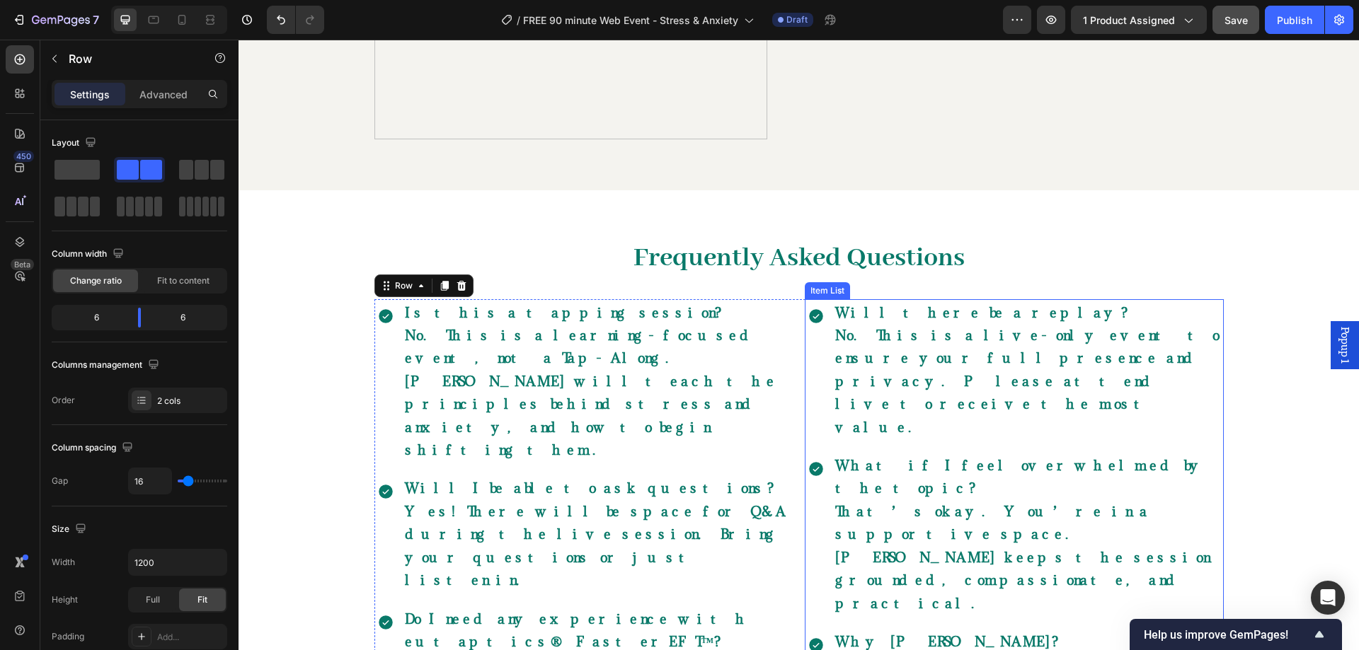
click at [813, 361] on div "Will there be a replay? No. This is a live-only event to ensure your full prese…" at bounding box center [1014, 370] width 419 height 142
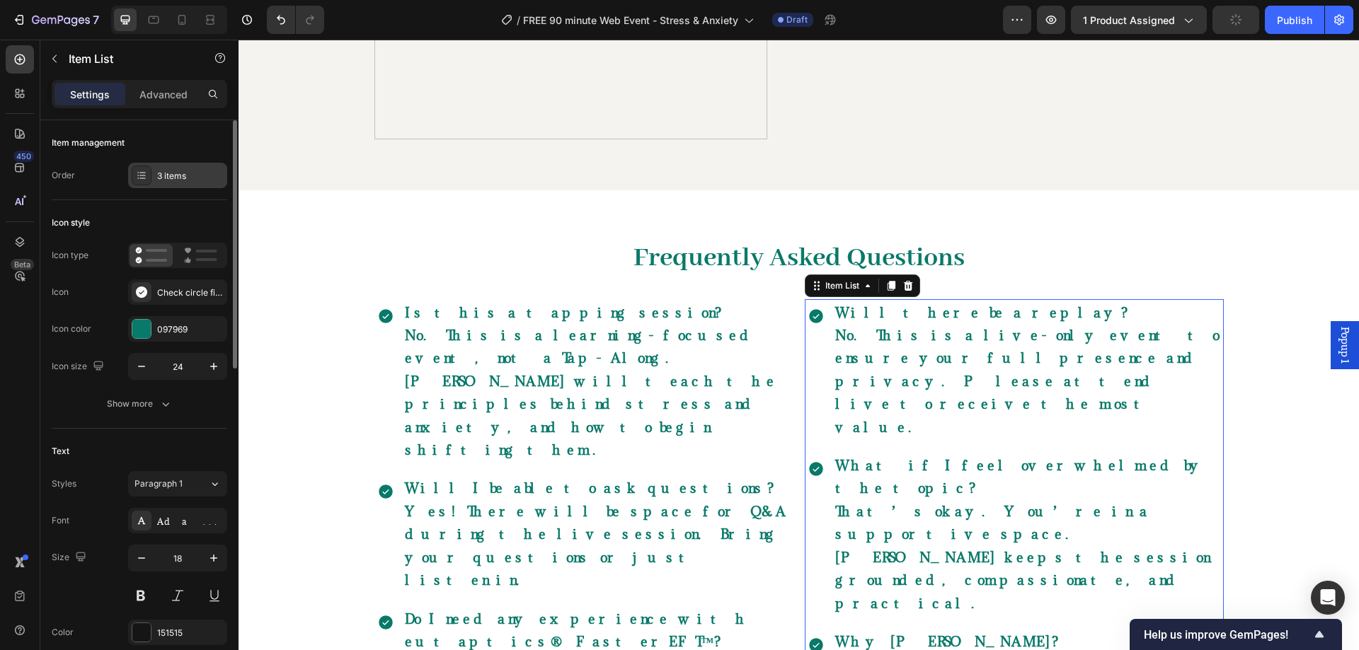
click at [183, 175] on div "3 items" at bounding box center [190, 176] width 67 height 13
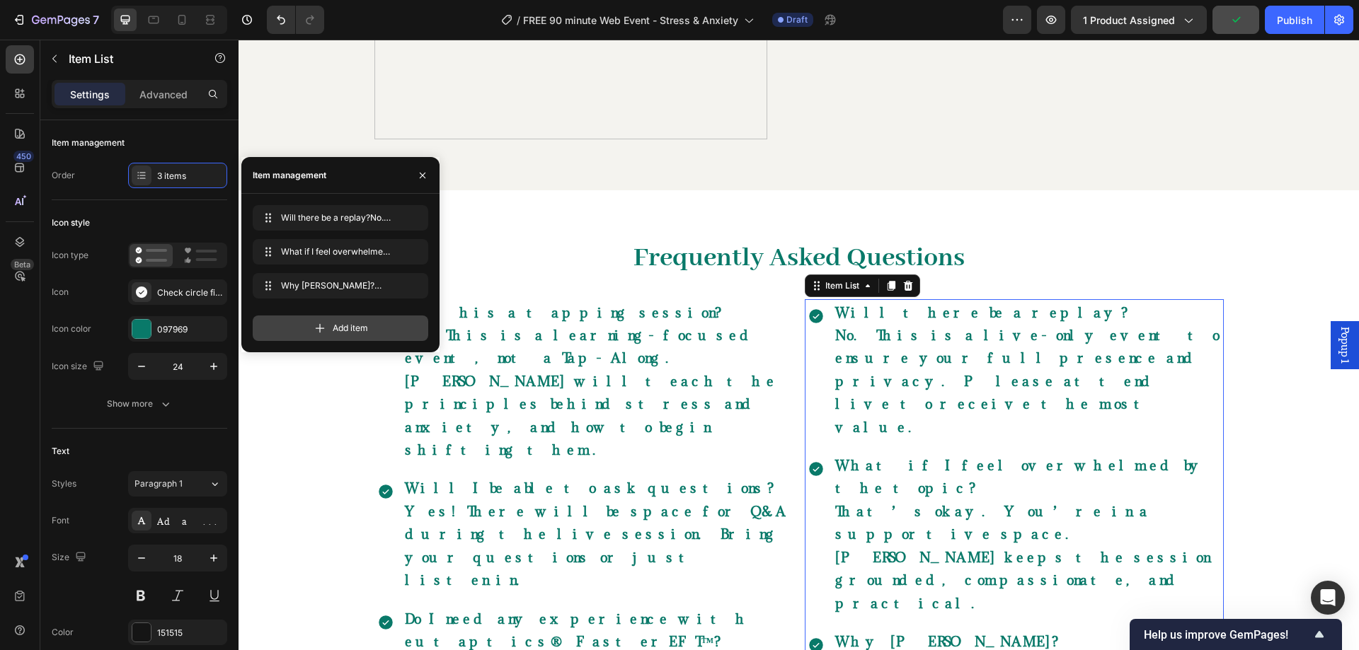
click at [316, 326] on icon at bounding box center [320, 328] width 14 height 14
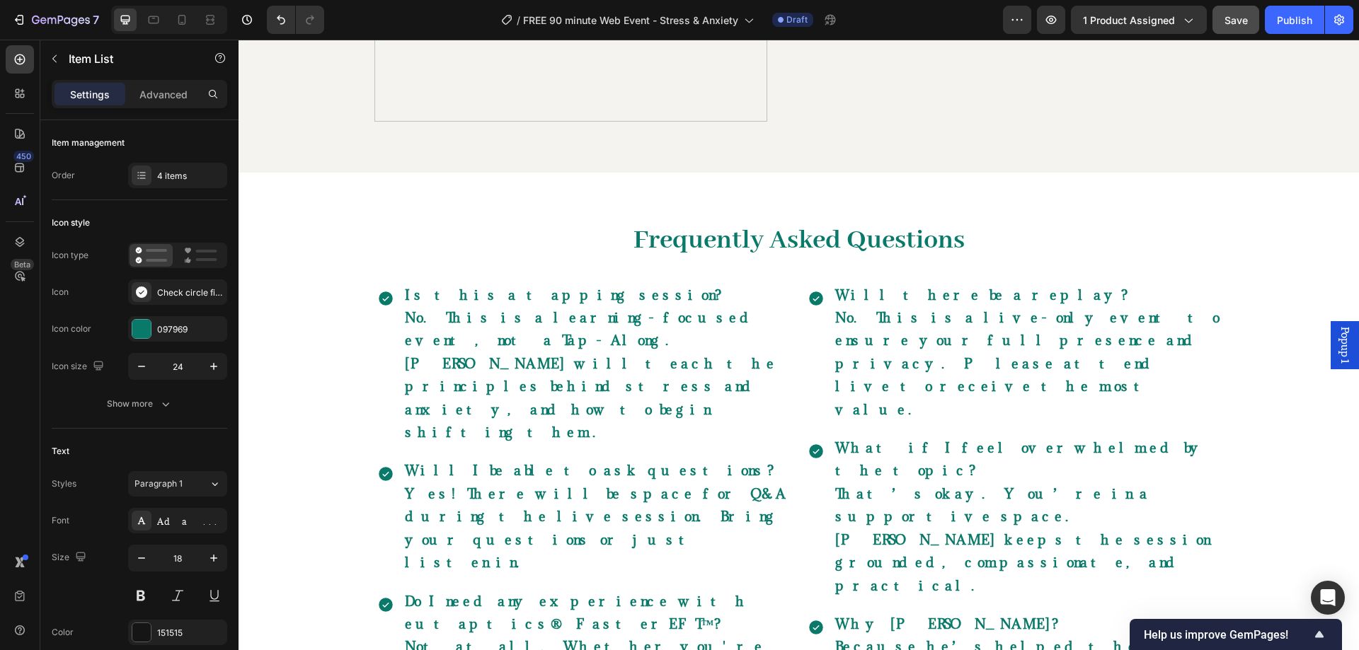
scroll to position [3986, 0]
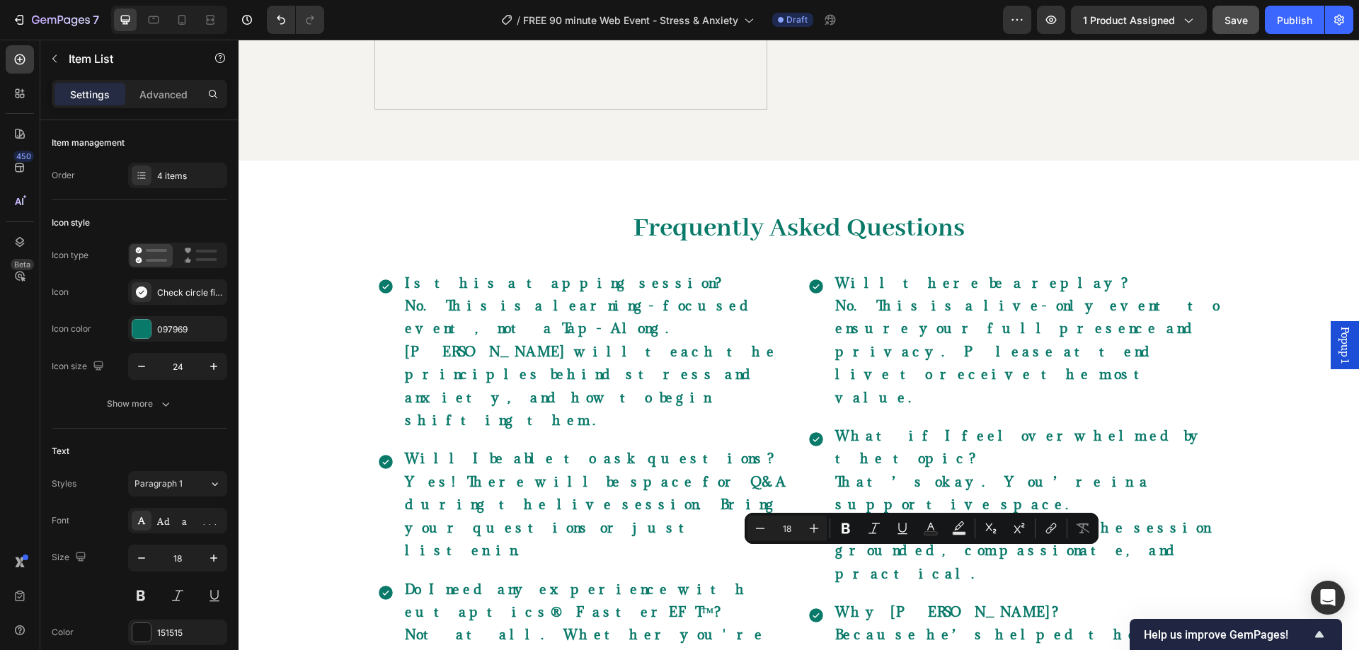
drag, startPoint x: 1018, startPoint y: 555, endPoint x: 834, endPoint y: 567, distance: 184.4
click at [964, 526] on icon "Editor contextual toolbar" at bounding box center [959, 529] width 14 height 14
type input "000000"
type input "77"
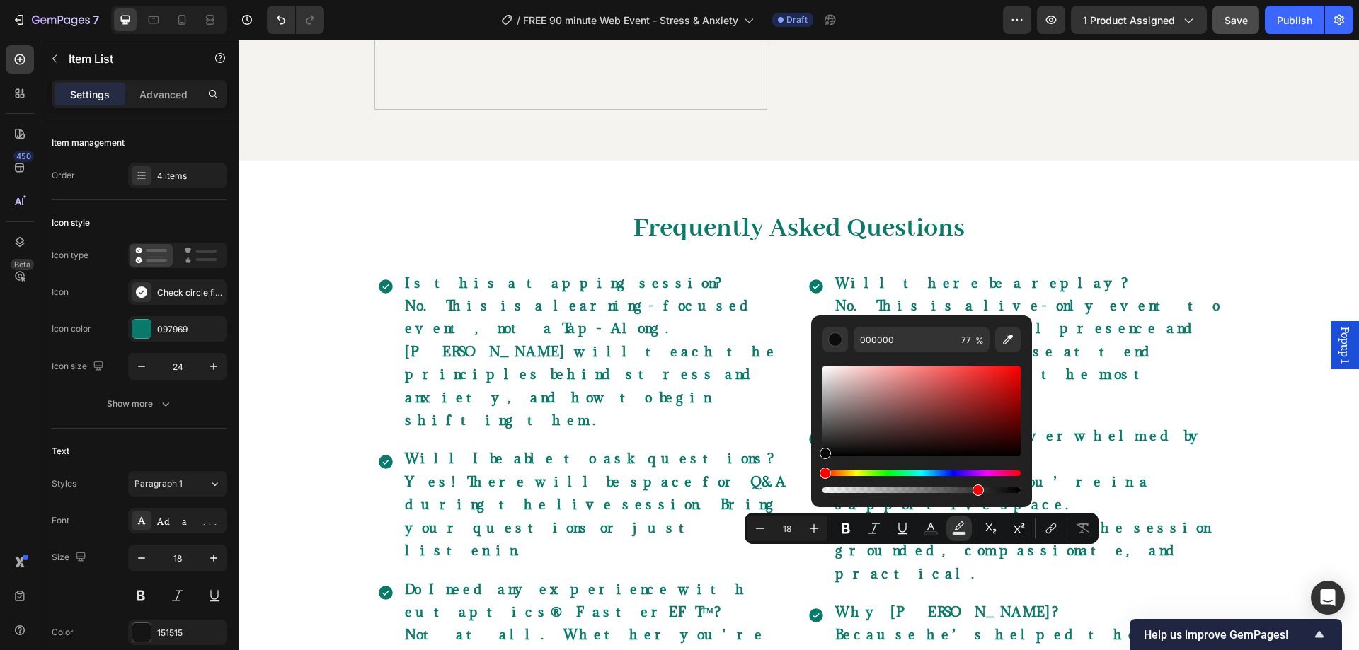
click at [883, 323] on div "000000 77 %" at bounding box center [921, 406] width 221 height 180
click at [886, 337] on input "000000" at bounding box center [904, 339] width 102 height 25
type input "097"
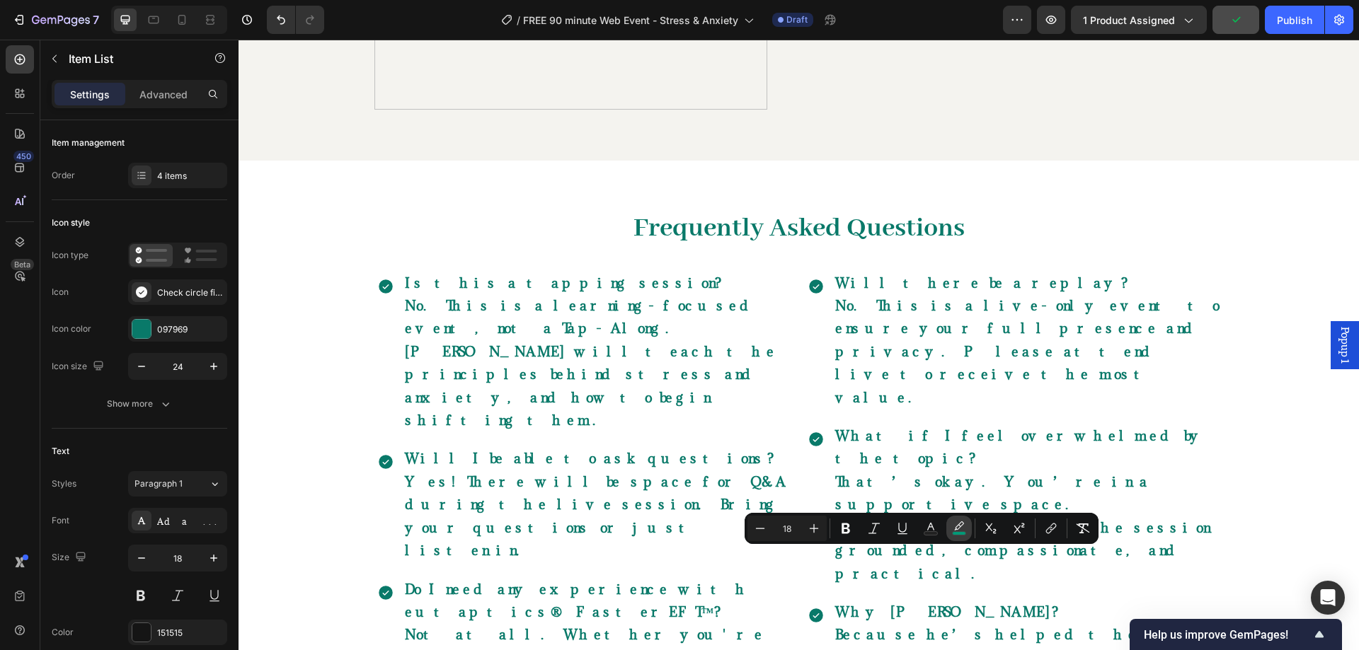
click at [962, 523] on icon "Editor contextual toolbar" at bounding box center [959, 529] width 14 height 14
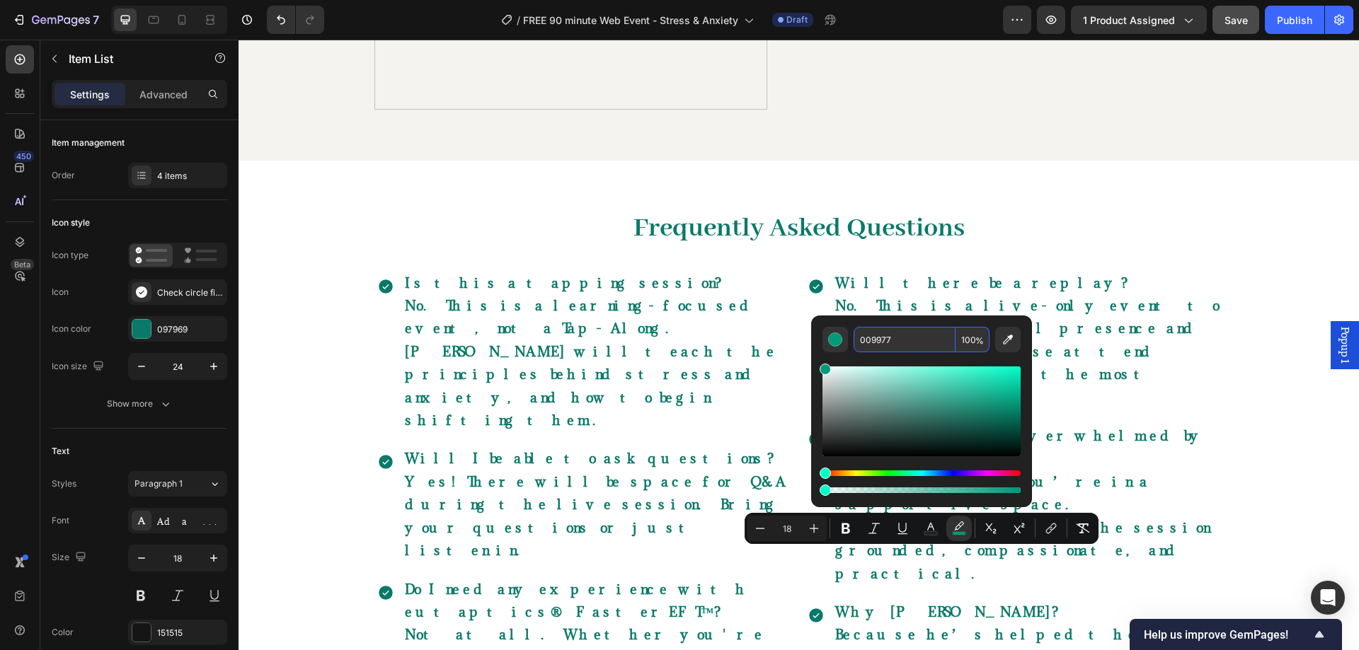
click at [897, 344] on input "009977" at bounding box center [904, 339] width 102 height 25
type input "097969"
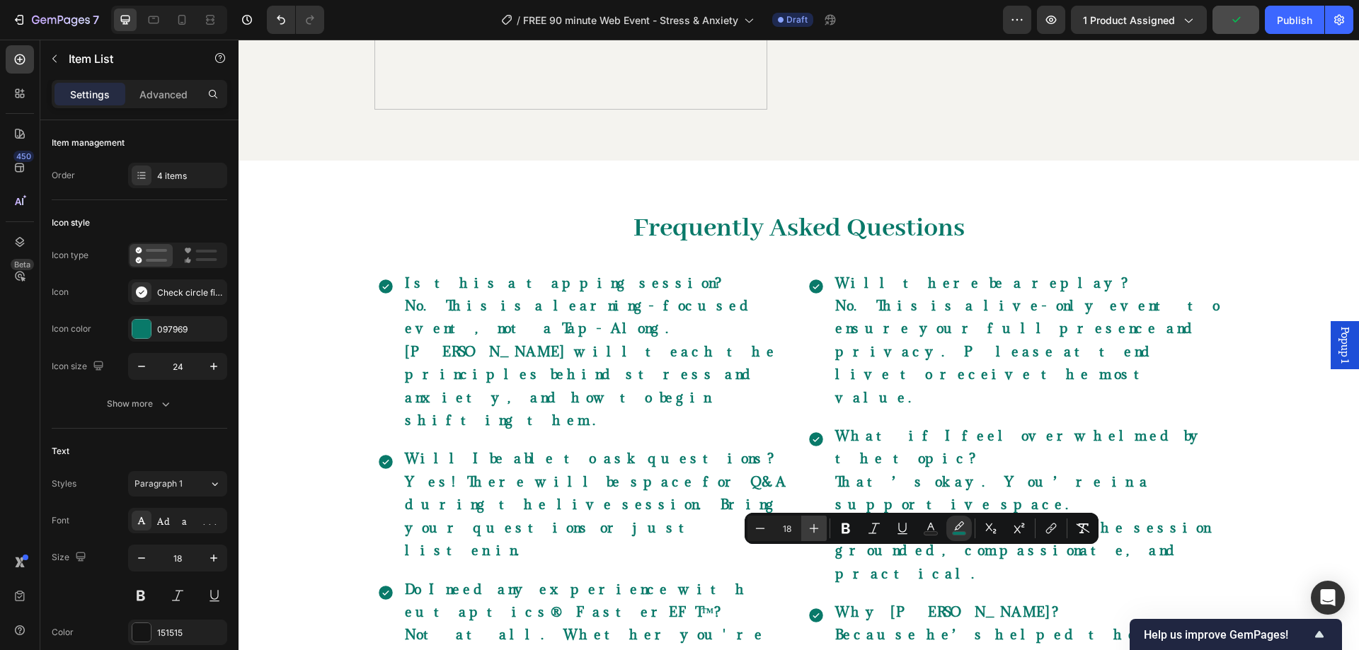
click at [819, 532] on icon "Editor contextual toolbar" at bounding box center [814, 529] width 14 height 14
type input "20"
click at [846, 534] on icon "Editor contextual toolbar" at bounding box center [845, 529] width 8 height 11
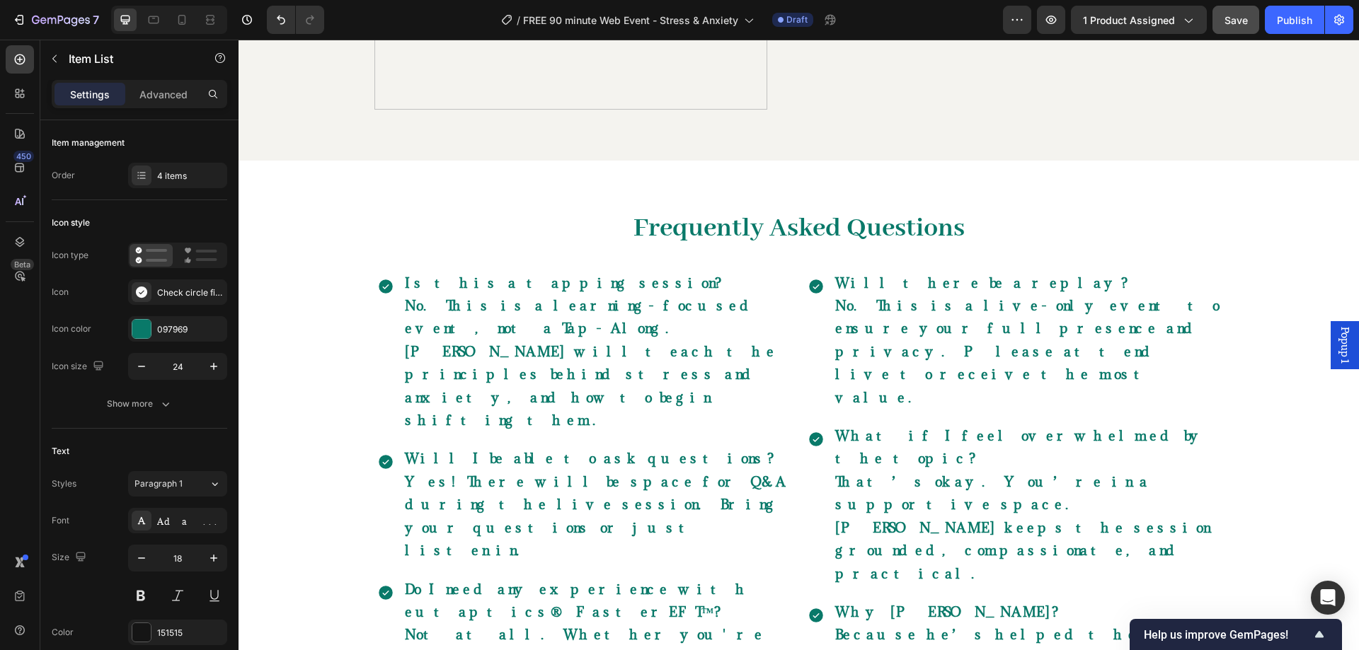
drag, startPoint x: 996, startPoint y: 570, endPoint x: 865, endPoint y: 551, distance: 132.2
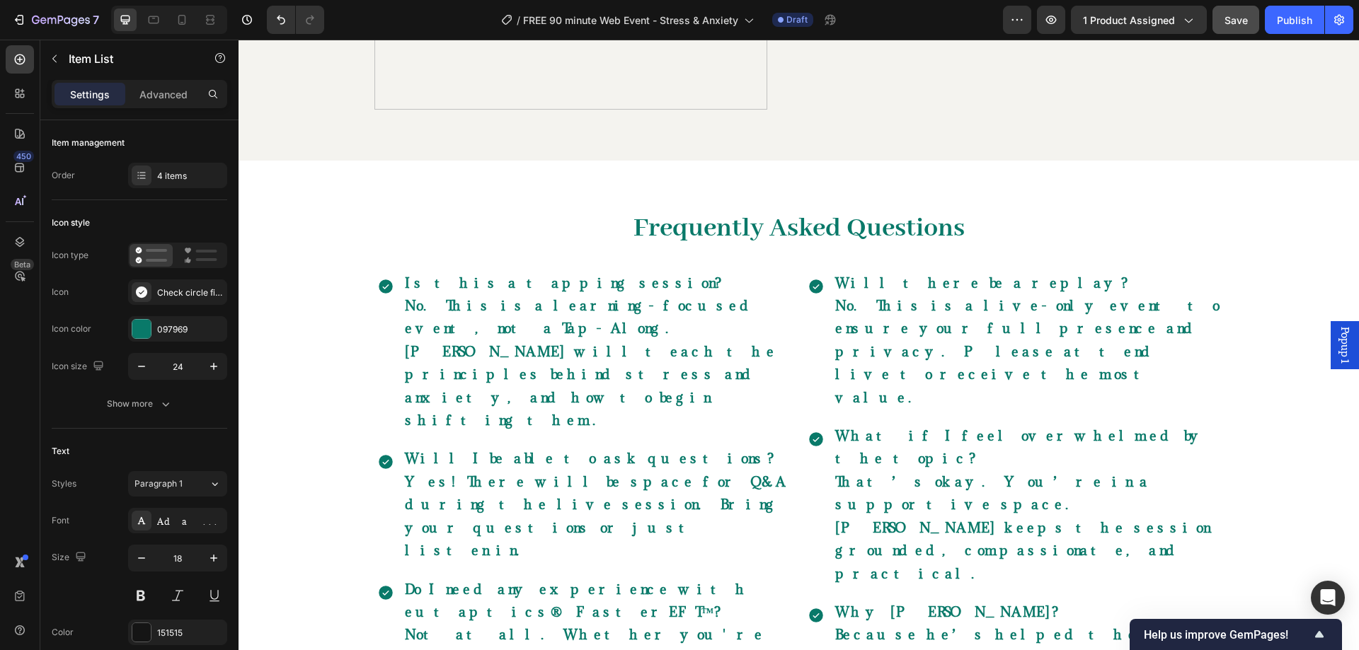
drag, startPoint x: 1141, startPoint y: 459, endPoint x: 1023, endPoint y: 576, distance: 166.1
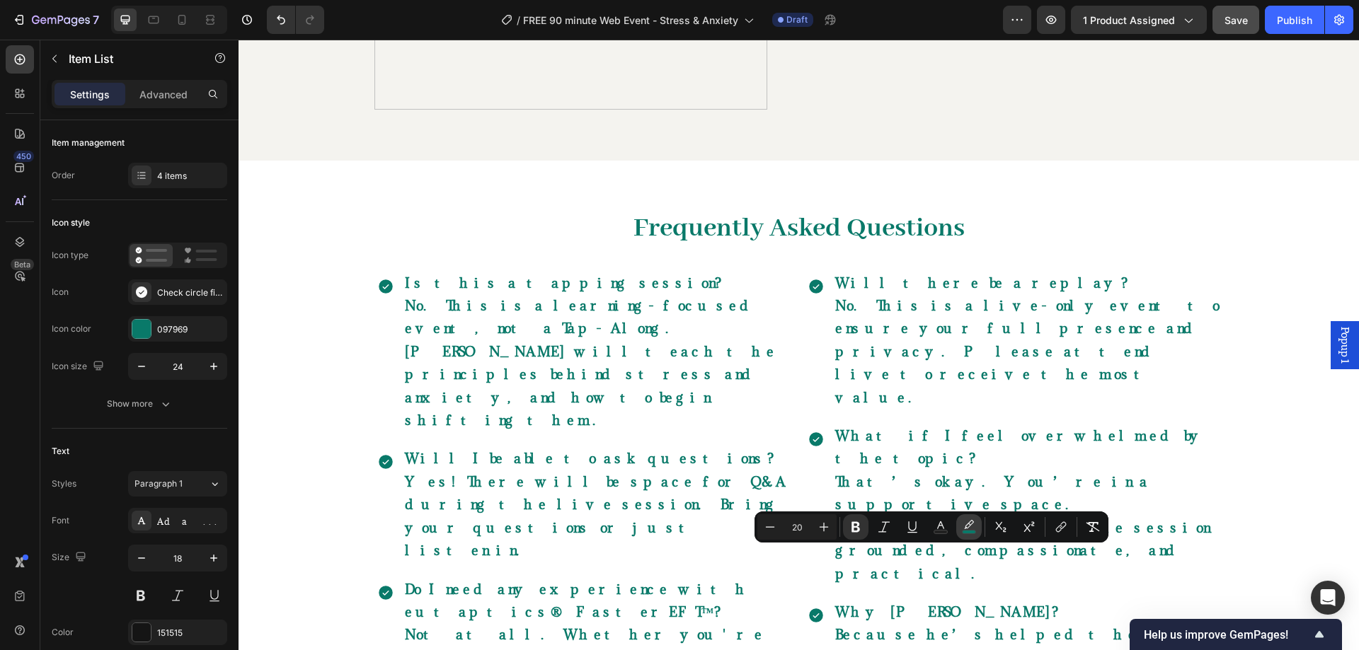
click at [963, 521] on icon "Editor contextual toolbar" at bounding box center [969, 527] width 14 height 14
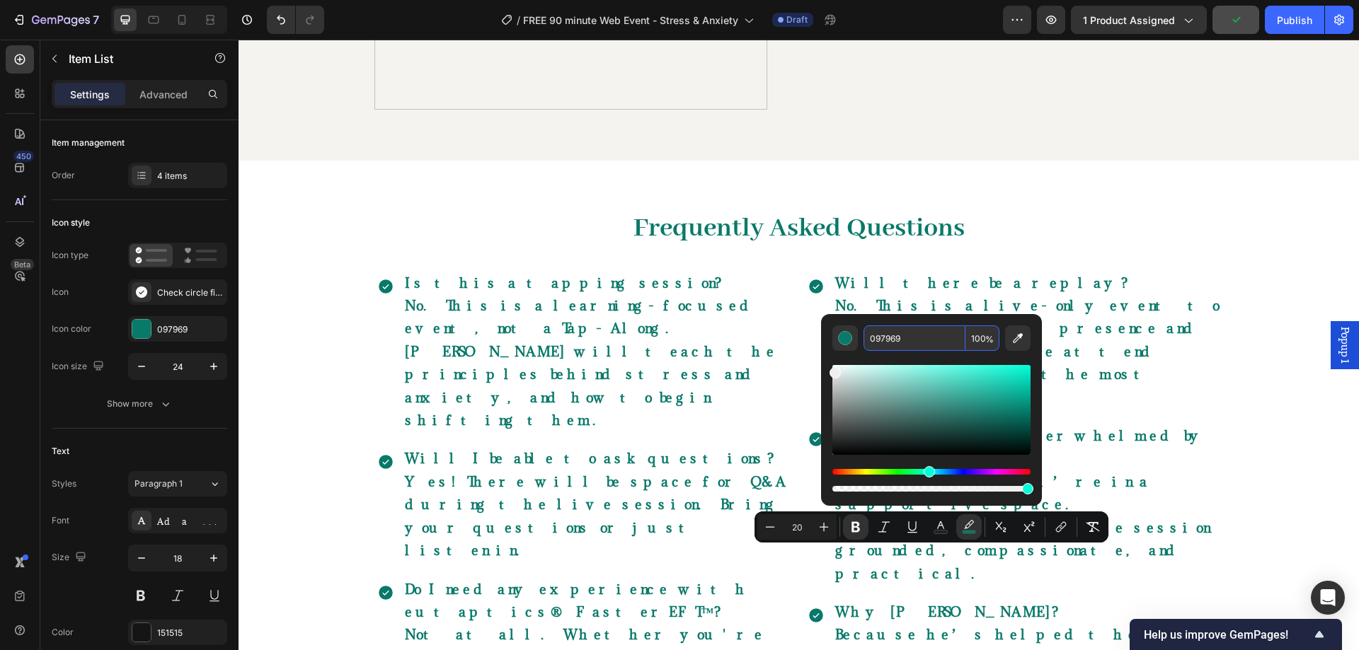
drag, startPoint x: 1078, startPoint y: 425, endPoint x: 802, endPoint y: 323, distance: 293.5
type input "EFEFEF"
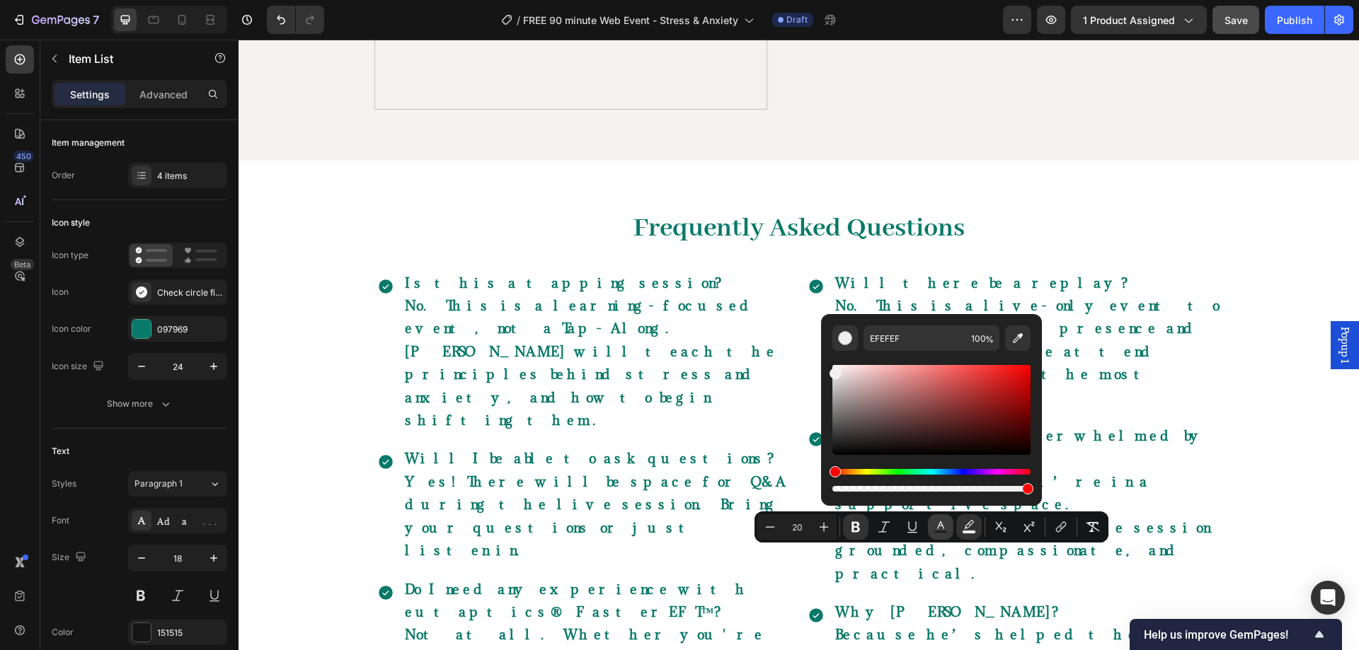
click at [939, 531] on rect "Editor contextual toolbar" at bounding box center [940, 533] width 13 height 4
type input "151515"
click at [880, 329] on input "151515" at bounding box center [914, 338] width 102 height 25
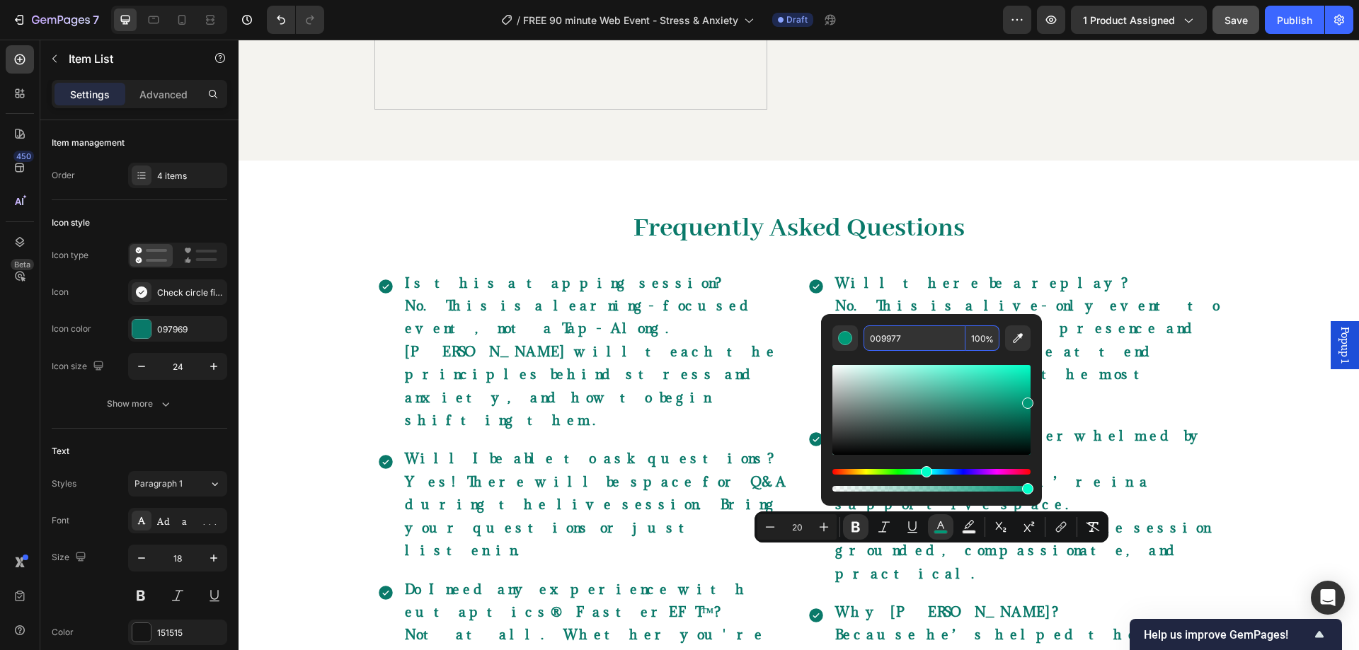
click at [894, 335] on input "009977" at bounding box center [914, 338] width 102 height 25
type input "097969"
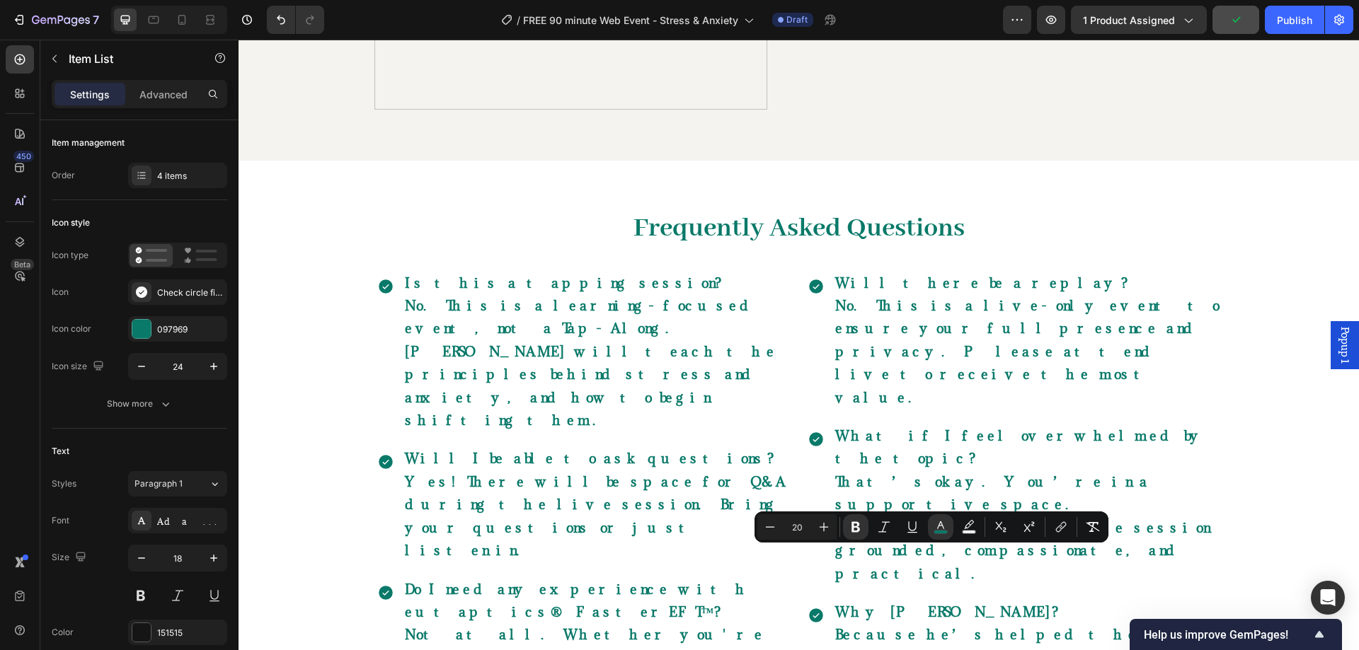
type input "18"
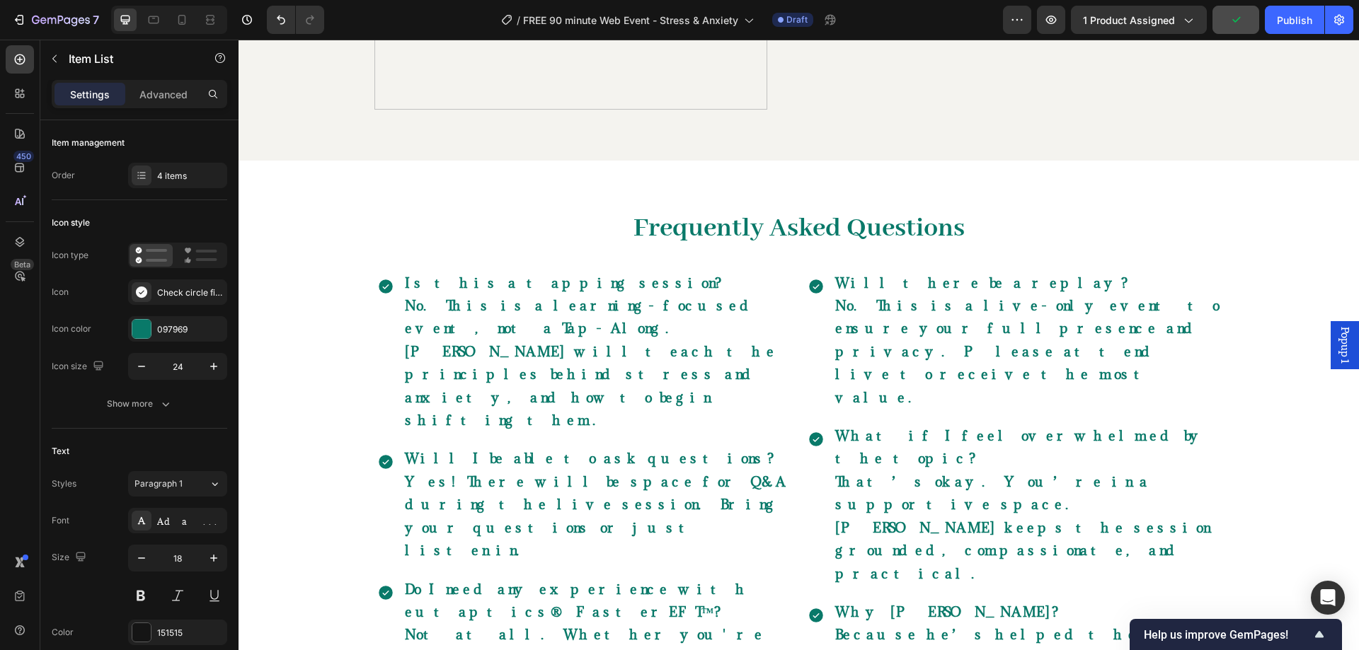
click at [880, 604] on strong "Why Robert?" at bounding box center [948, 612] width 227 height 17
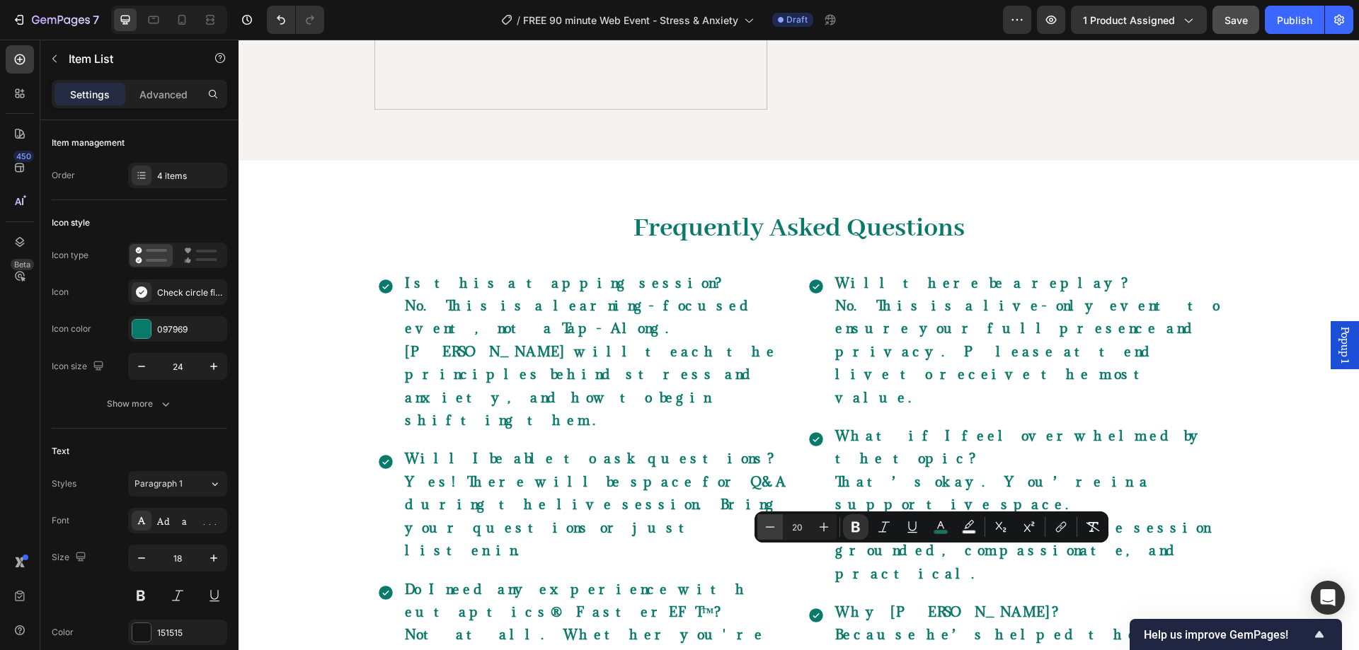
click at [764, 526] on icon "Editor contextual toolbar" at bounding box center [770, 527] width 14 height 14
click at [770, 519] on button "Minus" at bounding box center [769, 526] width 25 height 25
type input "18"
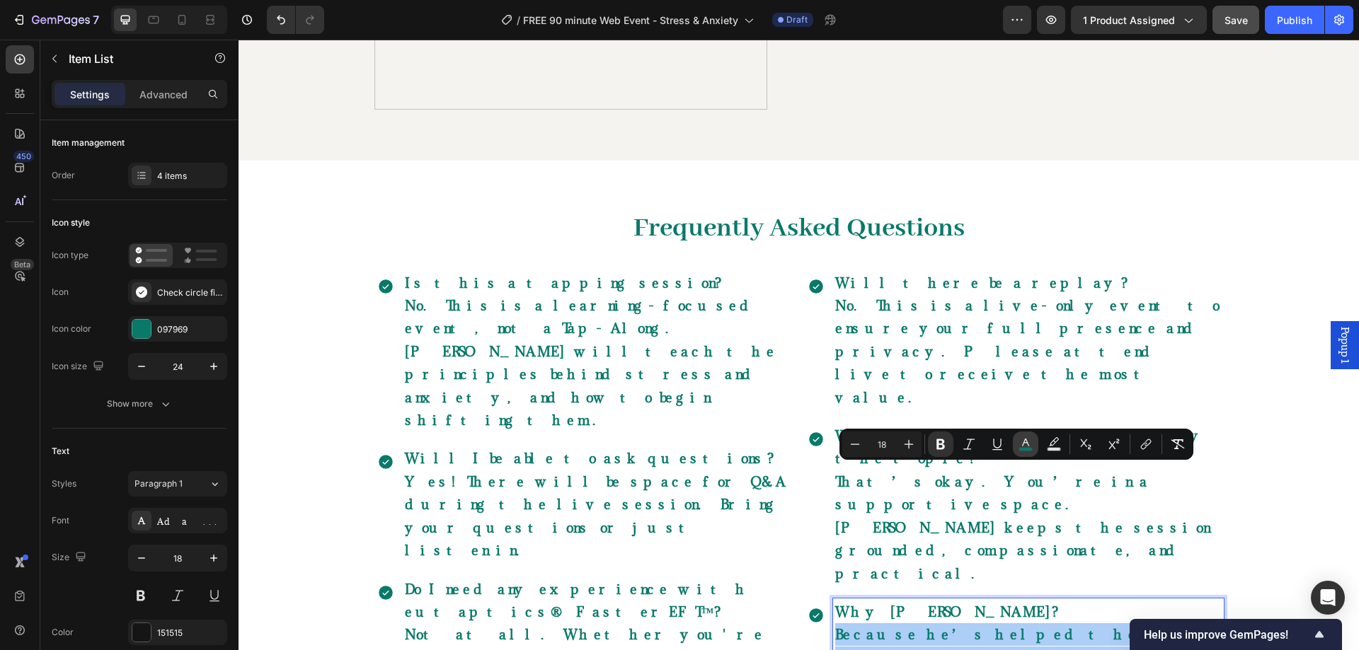
click at [1020, 437] on button "color" at bounding box center [1025, 444] width 25 height 25
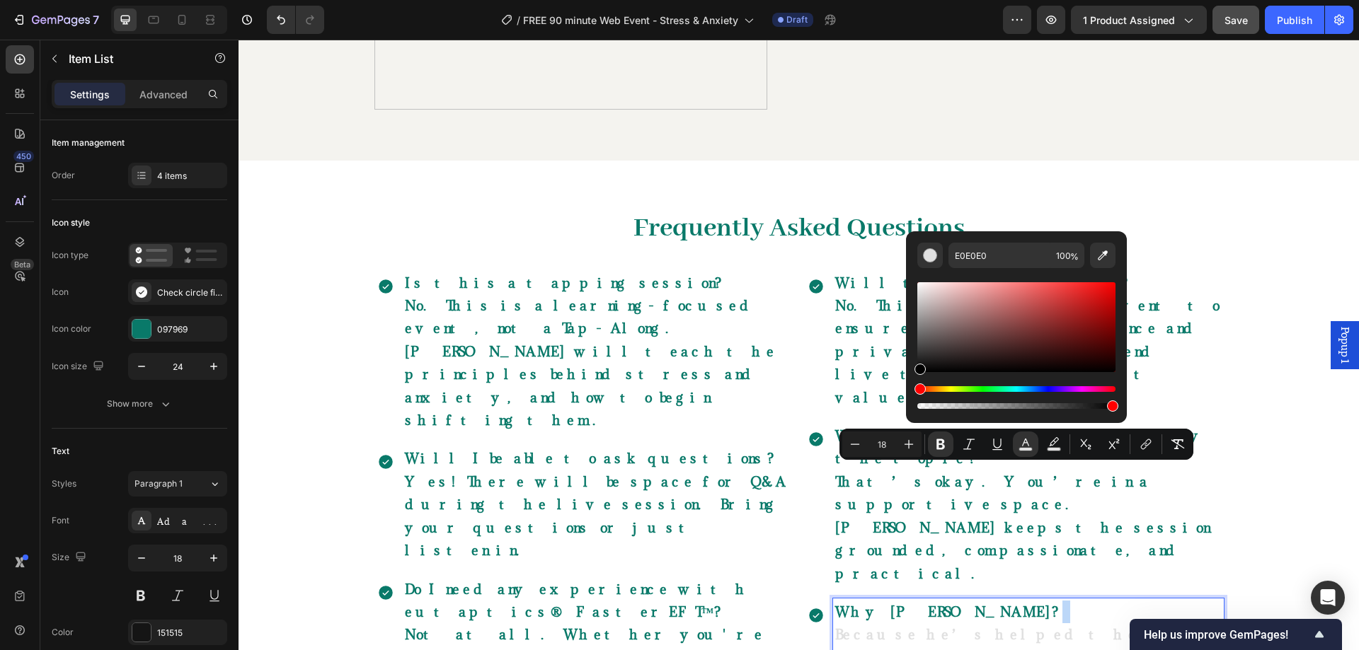
drag, startPoint x: 1175, startPoint y: 408, endPoint x: 865, endPoint y: 497, distance: 323.2
type input "000000"
click at [943, 444] on icon "Editor contextual toolbar" at bounding box center [940, 444] width 14 height 14
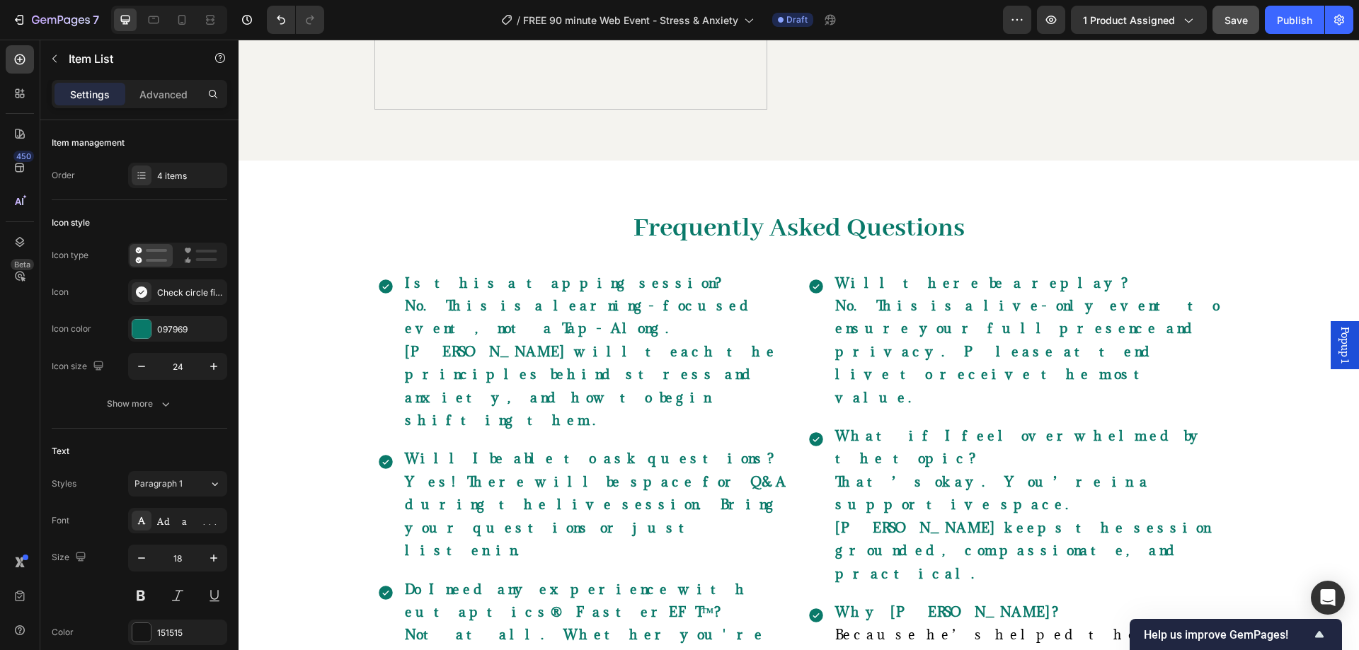
click at [826, 422] on div "What if I feel overwhelmed by the topic? That’s okay. You’re in a supportive sp…" at bounding box center [1014, 504] width 419 height 165
click at [947, 473] on strong "That’s okay. You’re in a supportive space. Robert keeps the session grounded, c…" at bounding box center [1022, 527] width 374 height 109
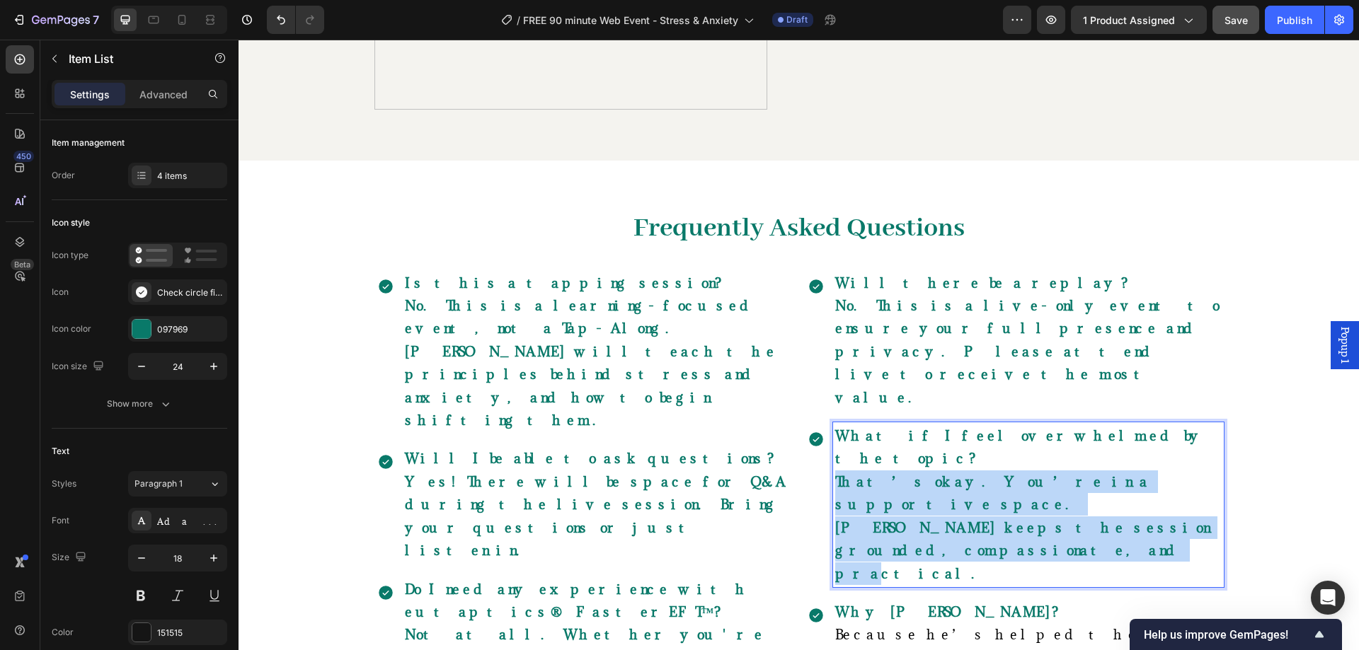
click at [947, 473] on strong "That’s okay. You’re in a supportive space. Robert keeps the session grounded, c…" at bounding box center [1022, 527] width 374 height 109
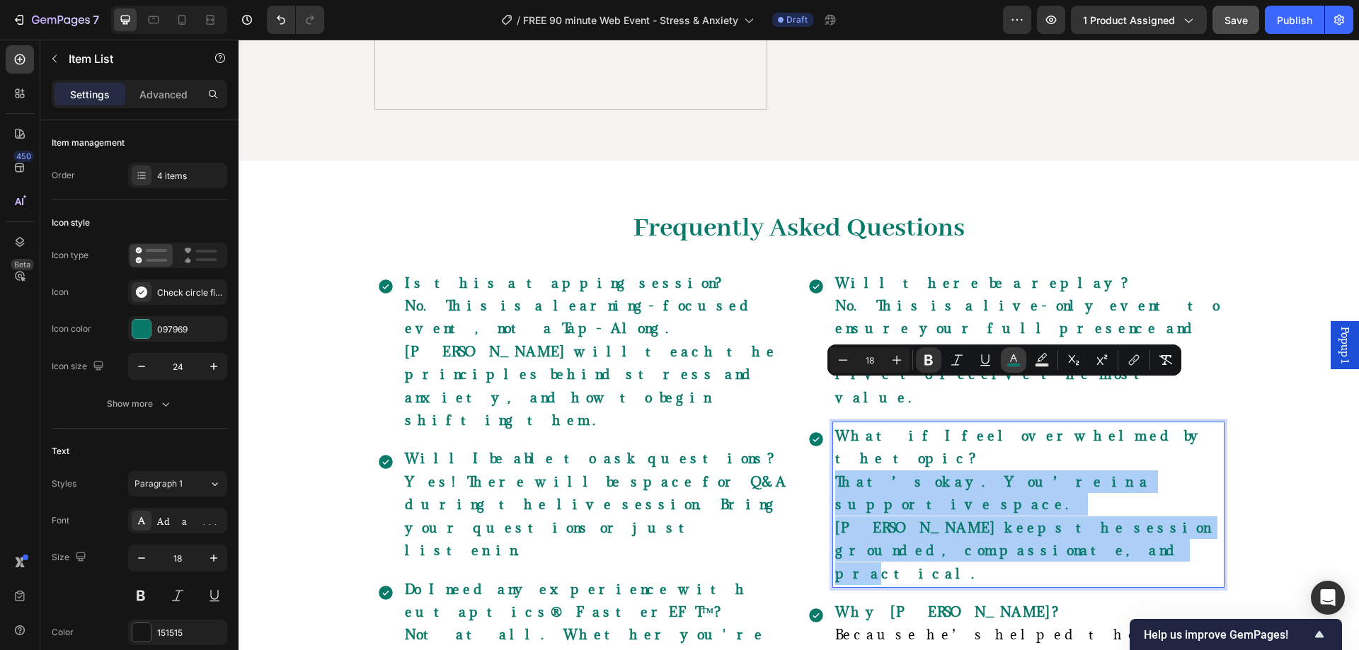
click at [1015, 355] on icon "Editor contextual toolbar" at bounding box center [1013, 360] width 14 height 14
click at [1015, 359] on icon "Editor contextual toolbar" at bounding box center [1013, 359] width 7 height 8
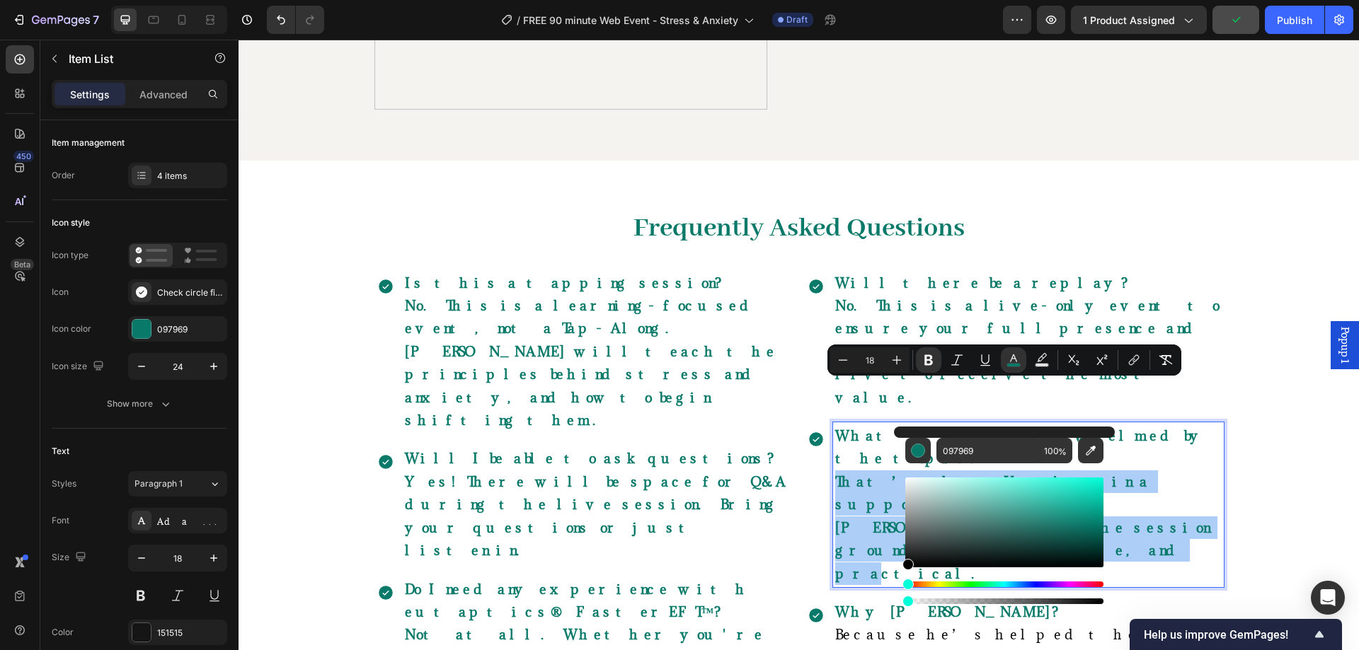
drag, startPoint x: 903, startPoint y: 570, endPoint x: 850, endPoint y: 669, distance: 112.4
click at [850, 0] on html "7 Version history / FREE 90 minute Web Event - Stress & Anxiety Draft Preview 1…" at bounding box center [679, 0] width 1359 height 0
type input "000000"
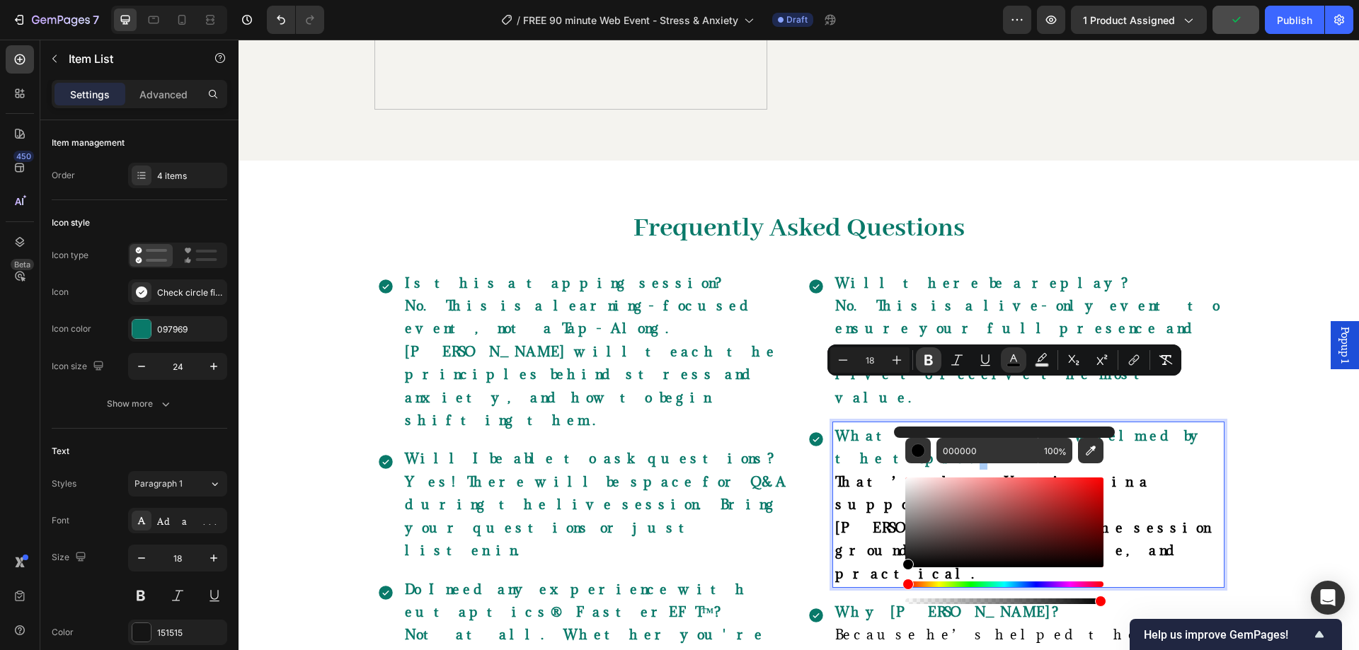
click at [924, 357] on icon "Editor contextual toolbar" at bounding box center [928, 360] width 14 height 14
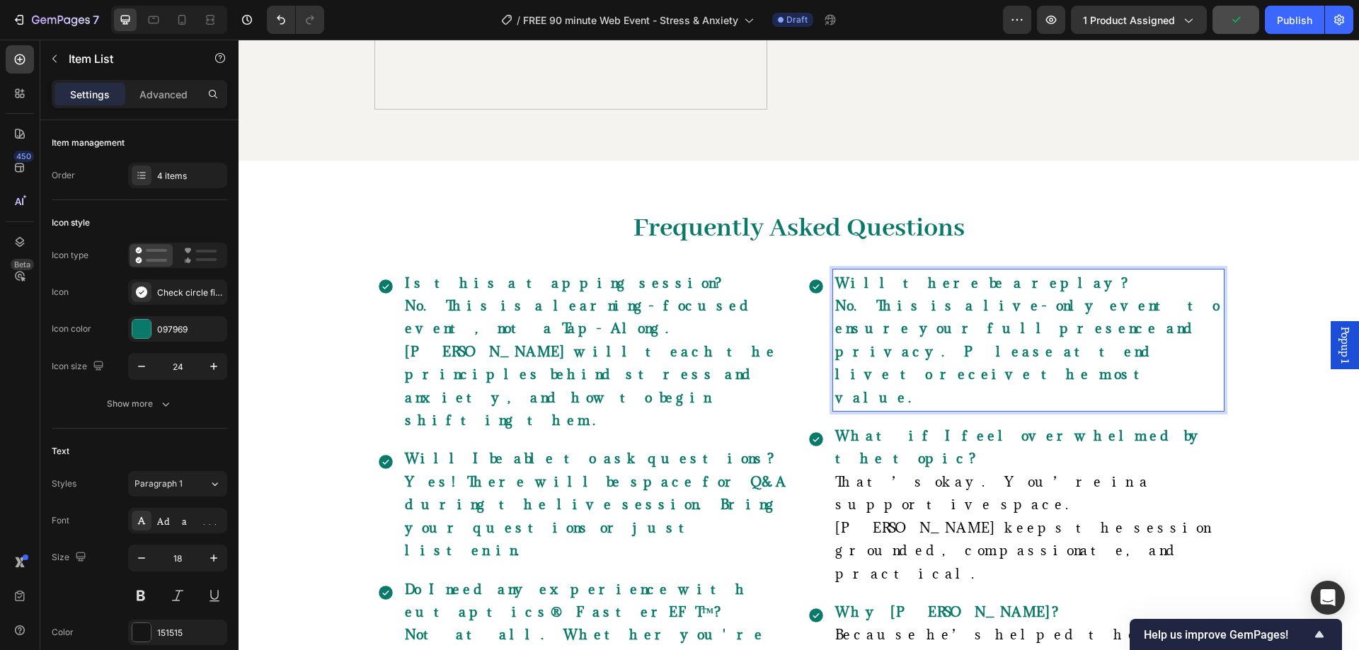
click at [933, 318] on p "Will there be a replay? No. This is a live-only event to ensure your full prese…" at bounding box center [1028, 340] width 386 height 137
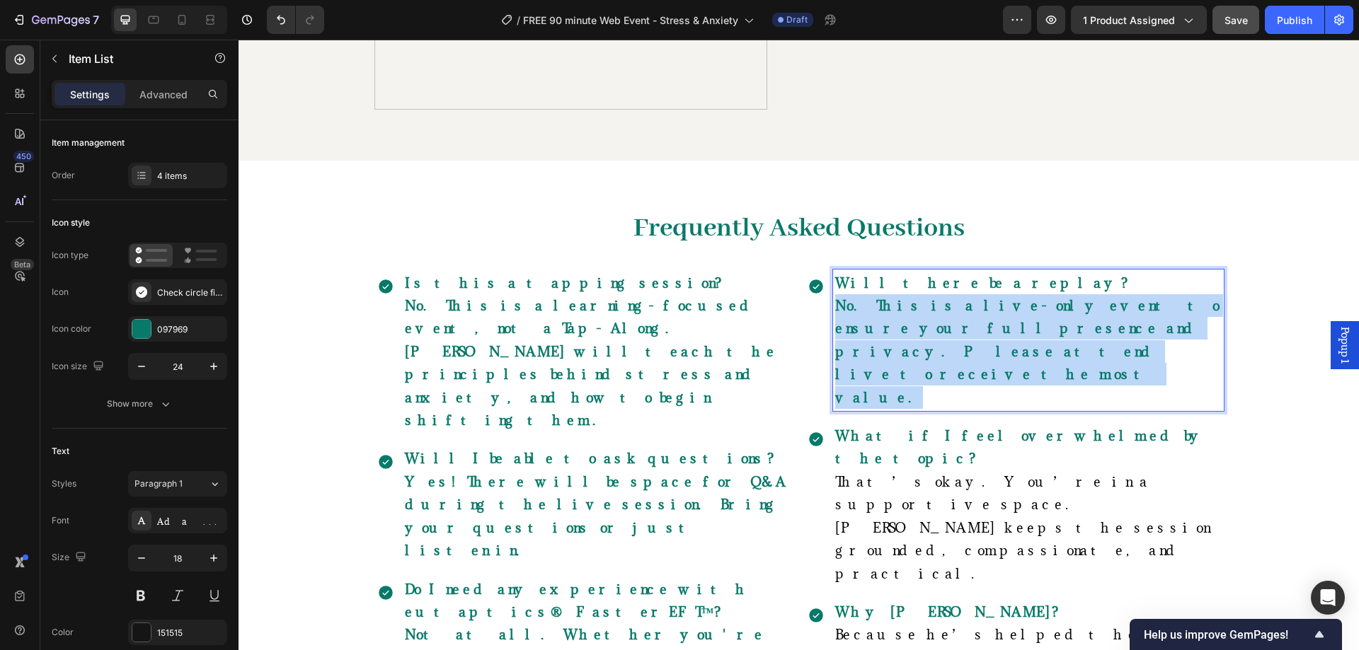
click at [933, 318] on p "Will there be a replay? No. This is a live-only event to ensure your full prese…" at bounding box center [1028, 340] width 386 height 137
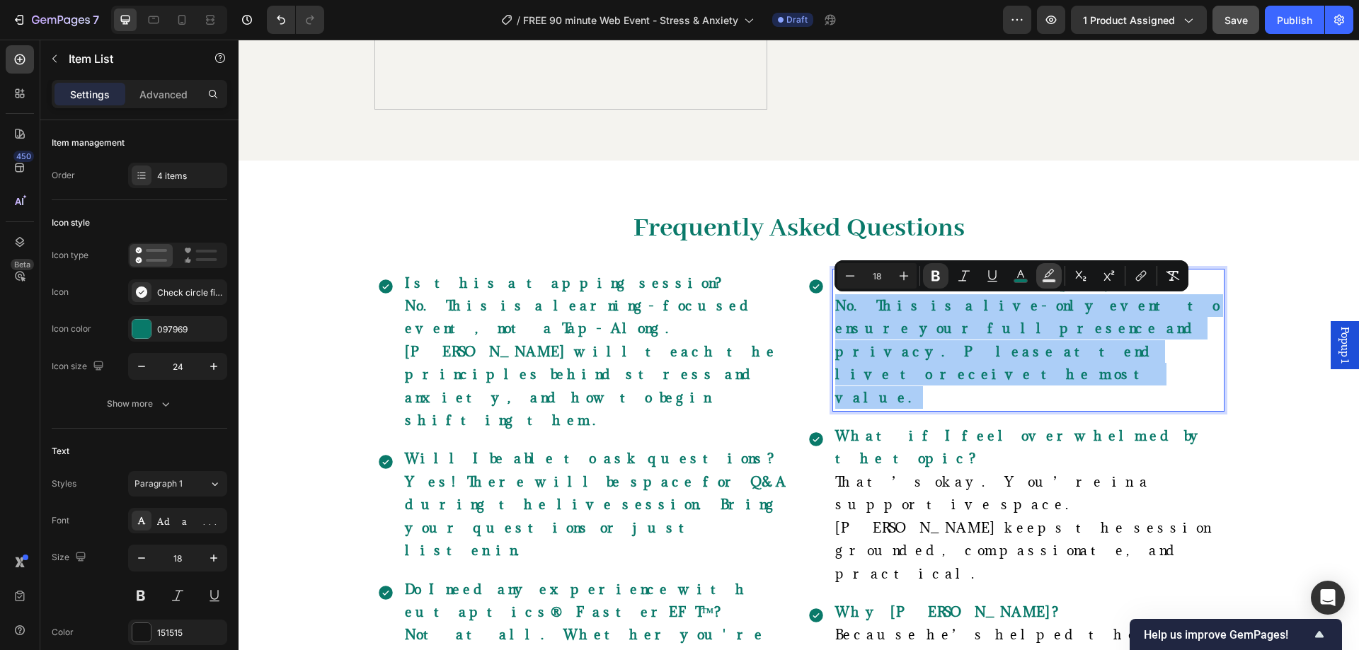
click at [1048, 281] on rect "Editor contextual toolbar" at bounding box center [1048, 282] width 13 height 4
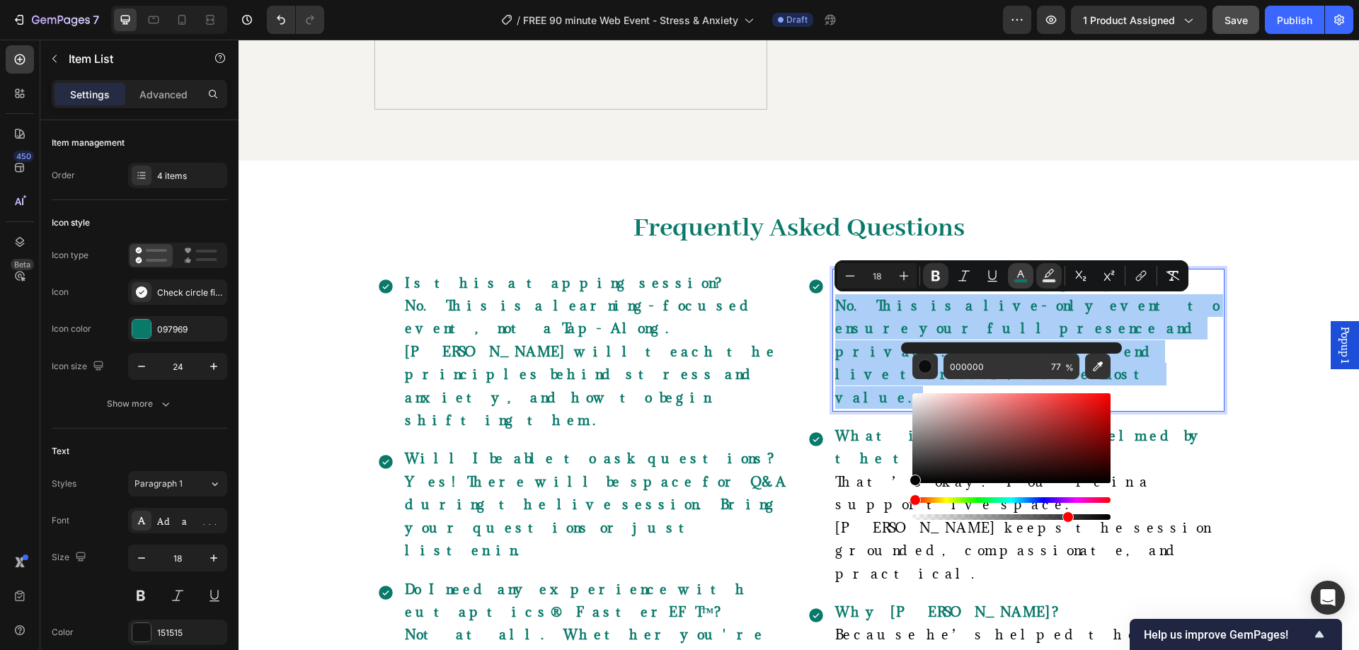
click at [1019, 274] on icon "Editor contextual toolbar" at bounding box center [1020, 274] width 7 height 8
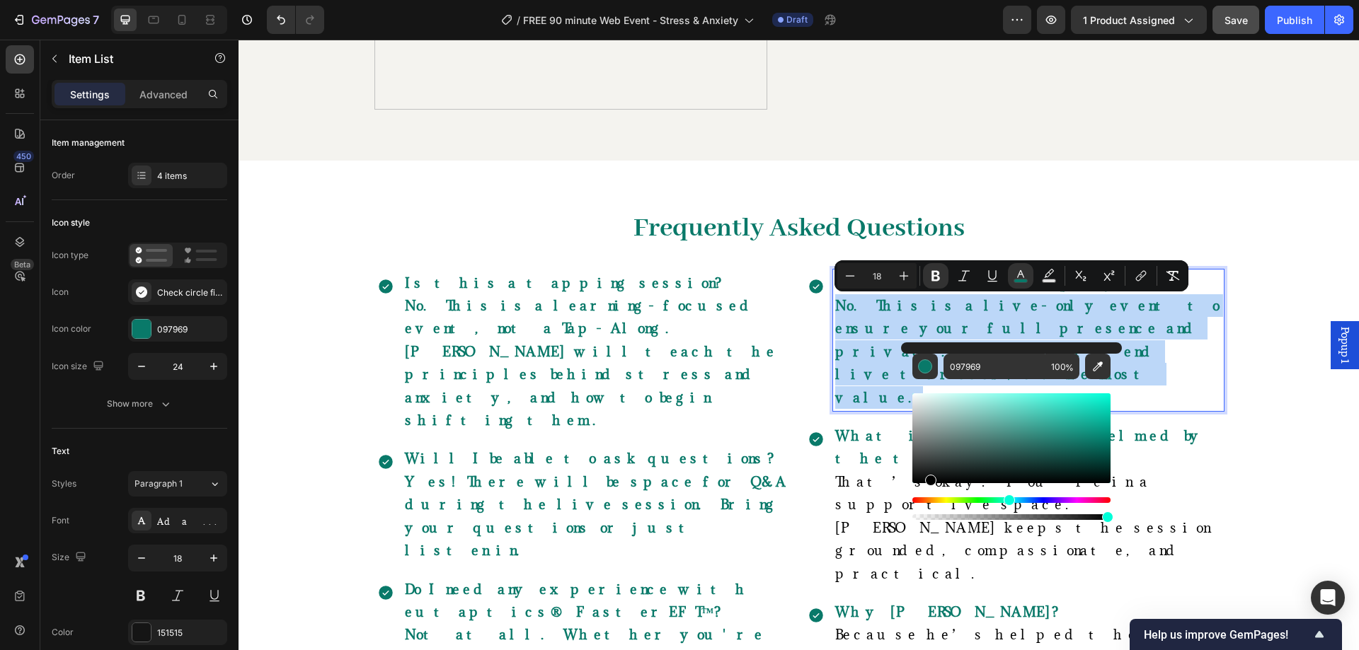
type input "000000"
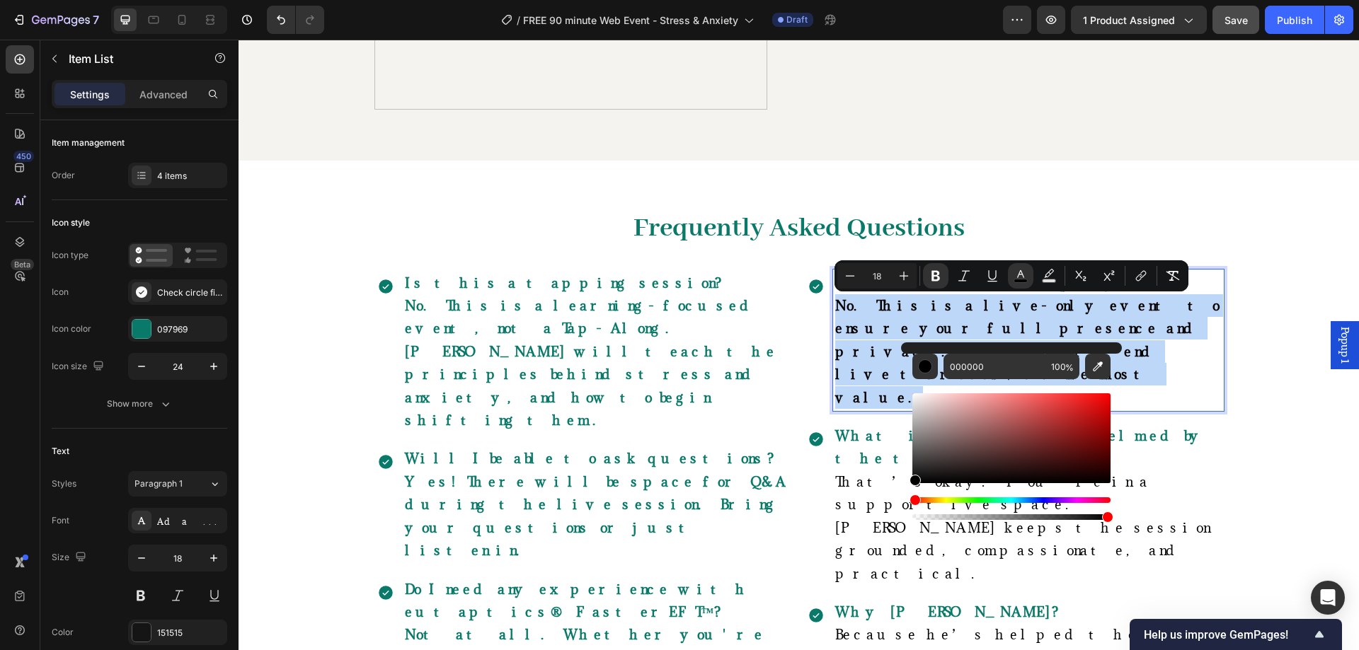
drag, startPoint x: 1167, startPoint y: 541, endPoint x: 883, endPoint y: 379, distance: 326.4
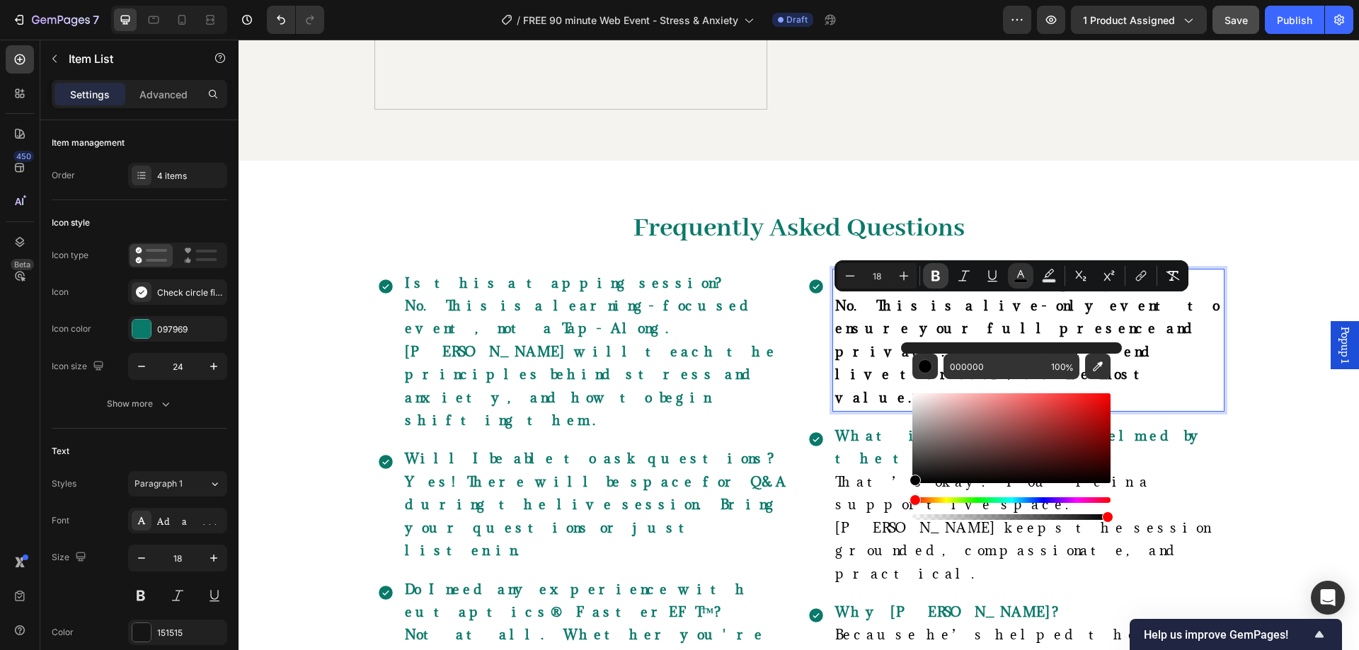
click at [931, 278] on icon "Editor contextual toolbar" at bounding box center [935, 276] width 14 height 14
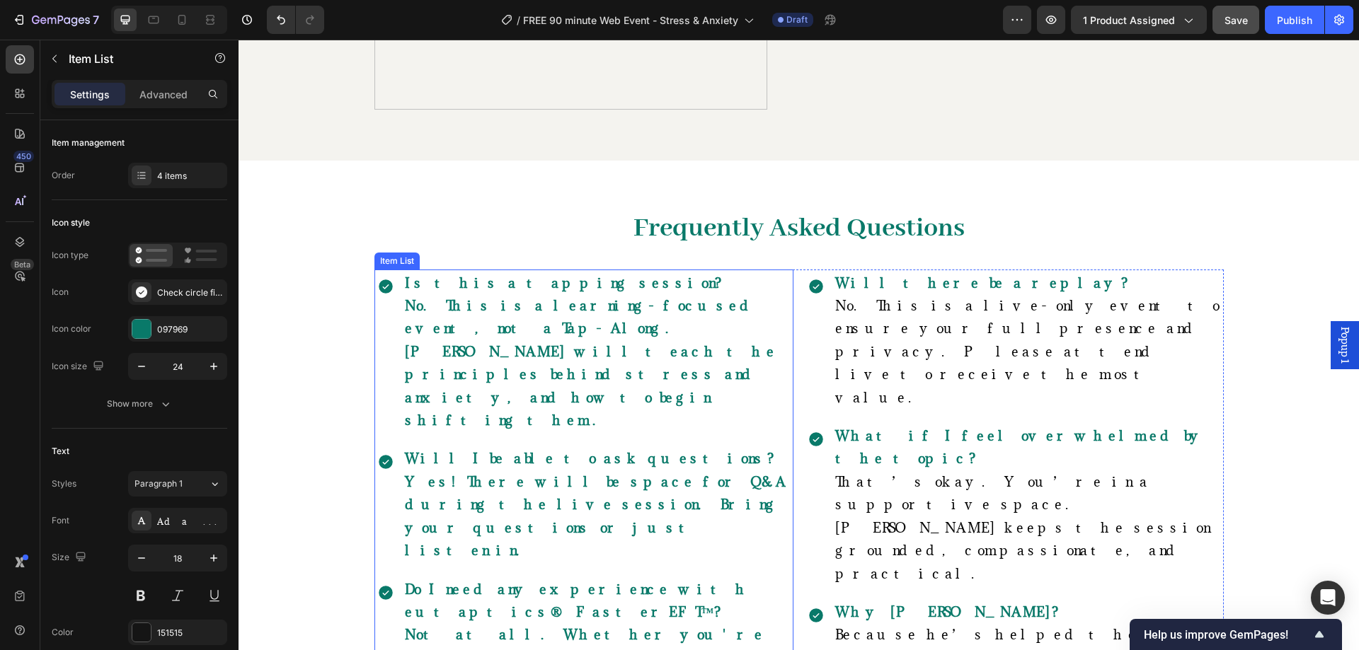
click at [589, 578] on p "Do I need any experience with eutaptics® FasterEFT™? Not at all. Whether you're…" at bounding box center [598, 646] width 386 height 137
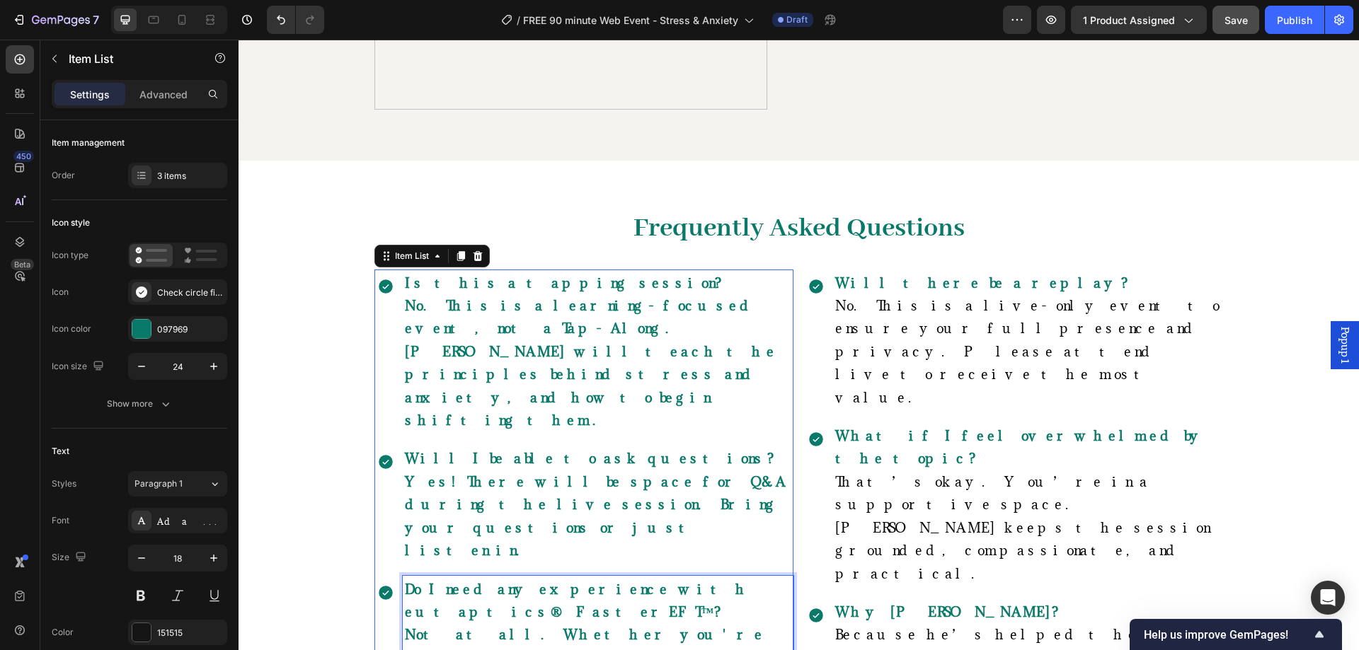
click at [589, 578] on p "Do I need any experience with eutaptics® FasterEFT™? Not at all. Whether you're…" at bounding box center [598, 646] width 386 height 137
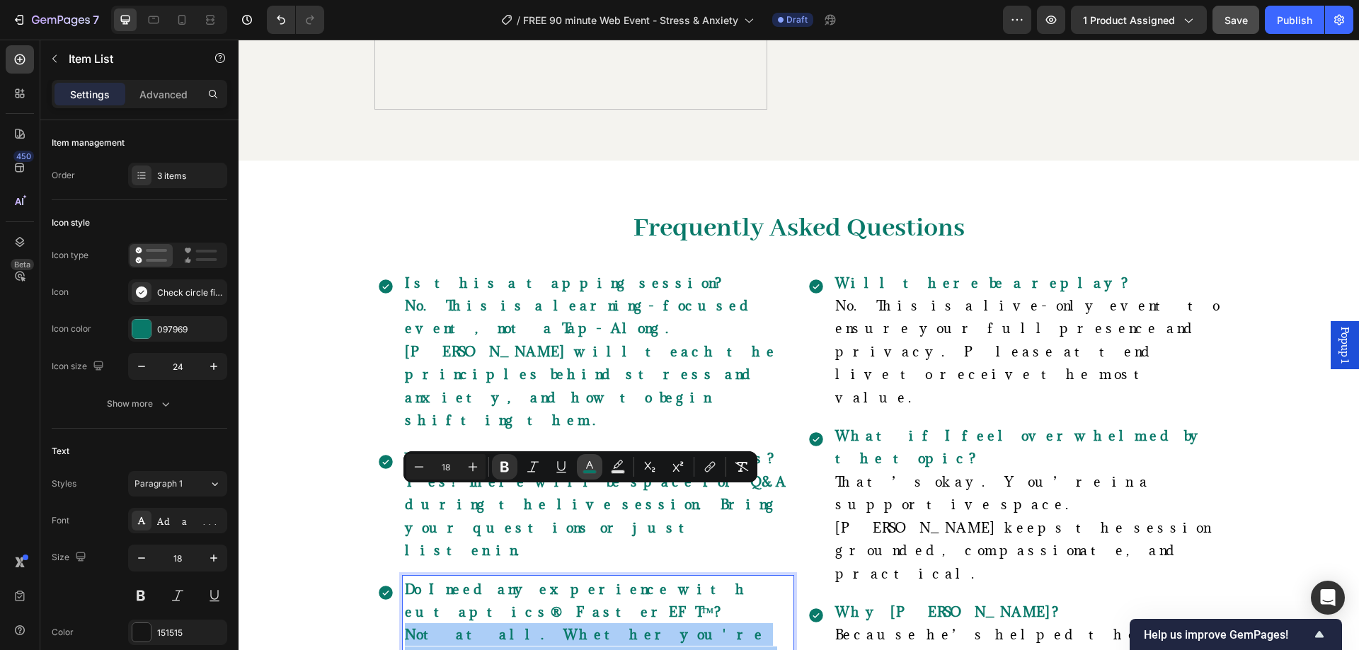
click at [592, 460] on icon "Editor contextual toolbar" at bounding box center [589, 467] width 14 height 14
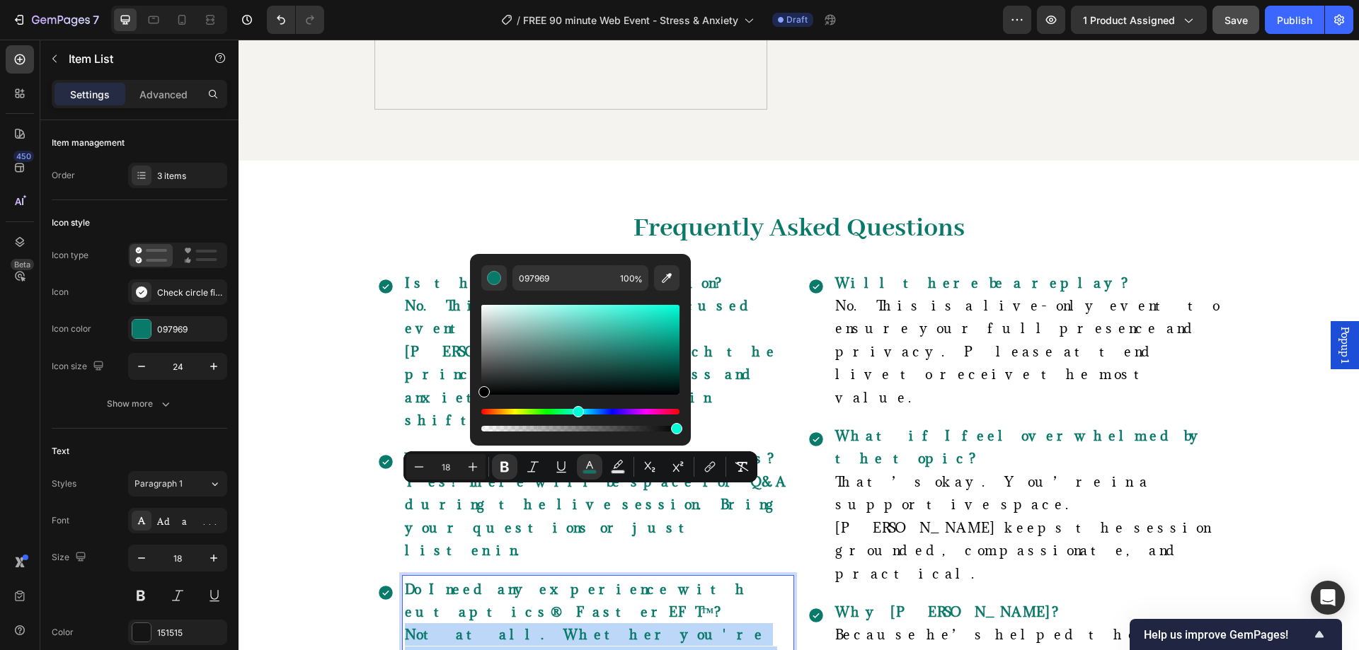
type input "000000"
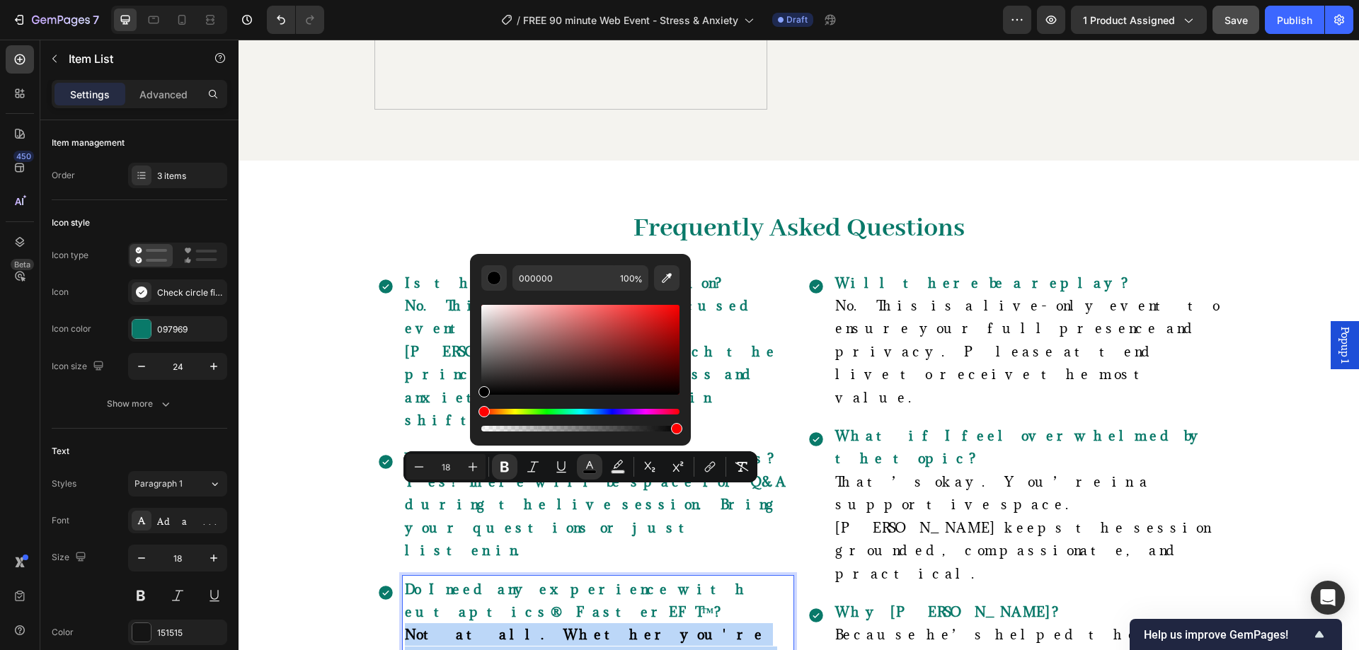
drag, startPoint x: 798, startPoint y: 411, endPoint x: 399, endPoint y: 435, distance: 399.1
click at [405, 473] on strong "Yes! There will be space for Q&A during the live session. Bring your questions …" at bounding box center [596, 516] width 382 height 86
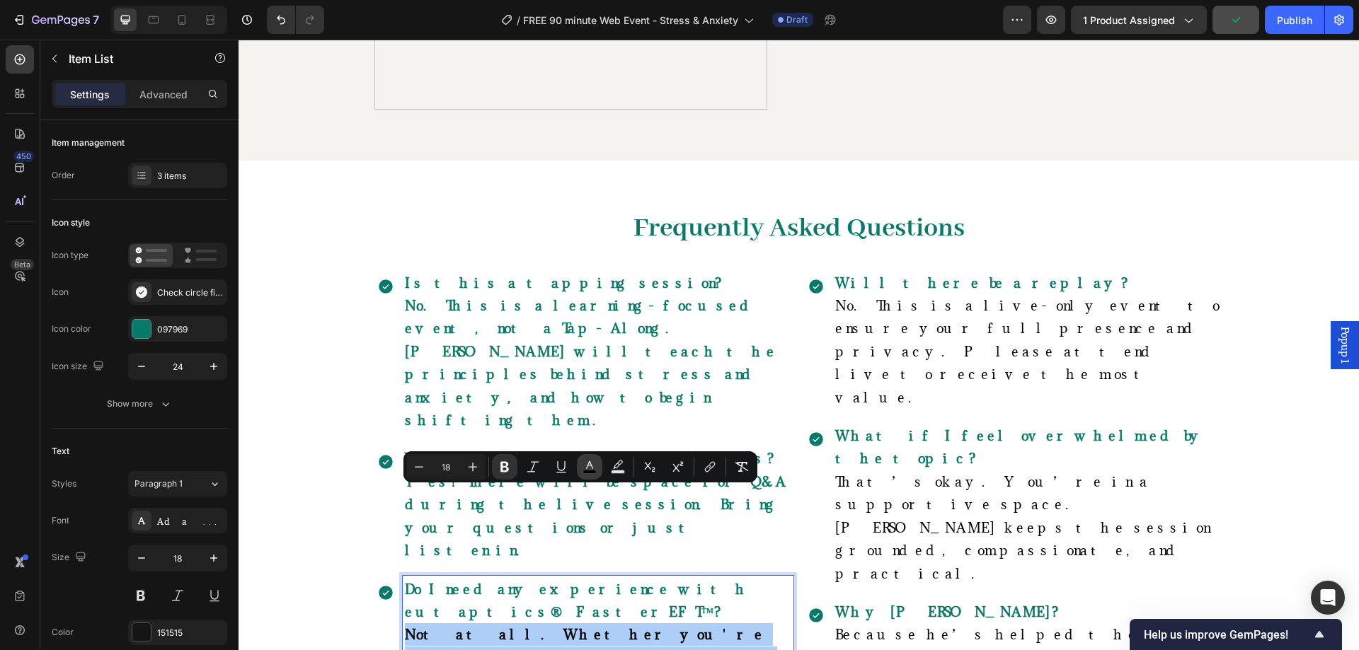
click at [587, 466] on icon "Editor contextual toolbar" at bounding box center [589, 467] width 14 height 14
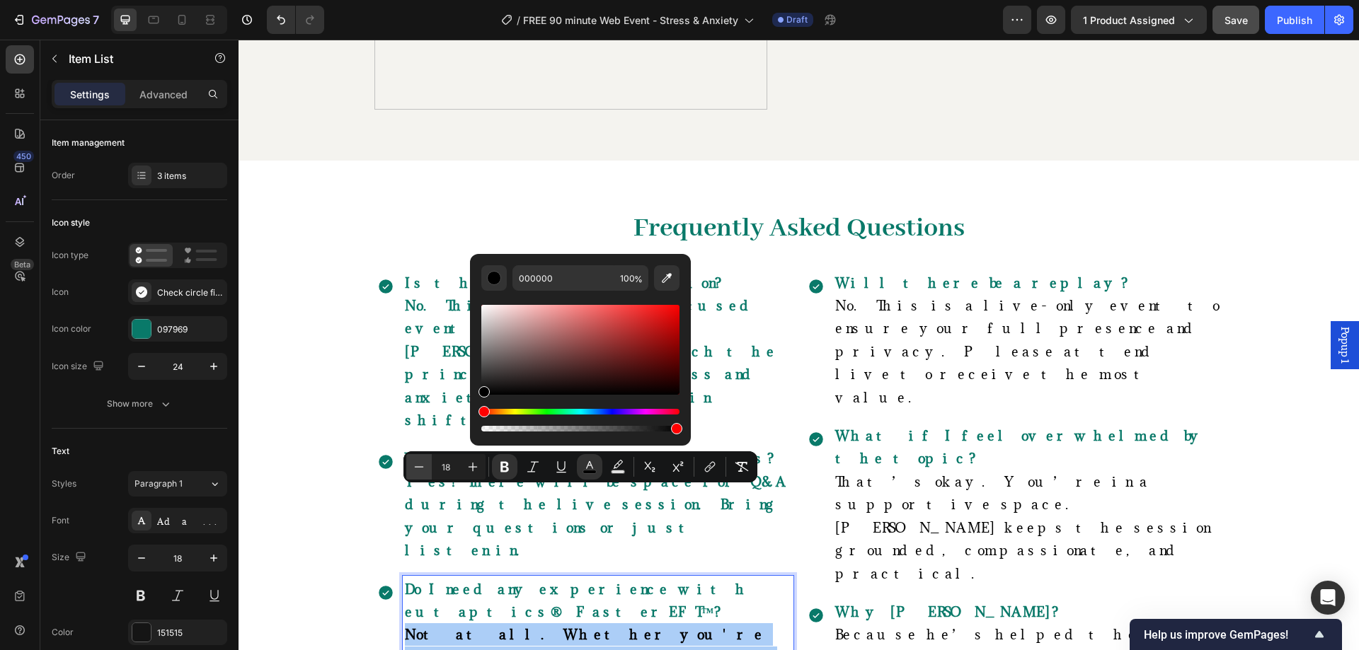
drag, startPoint x: 485, startPoint y: 406, endPoint x: 423, endPoint y: 465, distance: 85.1
click at [423, 465] on div "Minus 18 Plus Bold Italic Underline color Text Background Color Subscript Super…" at bounding box center [580, 466] width 354 height 31
click at [505, 471] on icon "Editor contextual toolbar" at bounding box center [504, 467] width 8 height 11
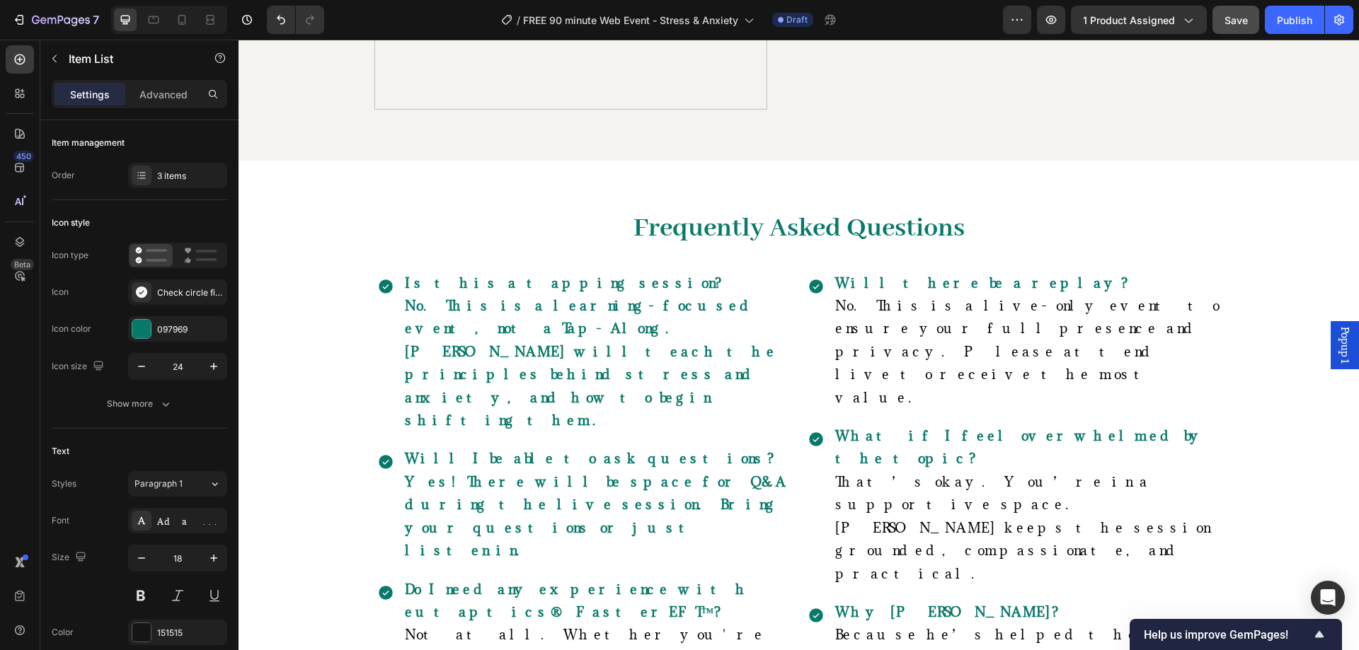
click at [428, 447] on p "Will I be able to ask questions? Yes! There will be space for Q&A during the li…" at bounding box center [598, 504] width 386 height 115
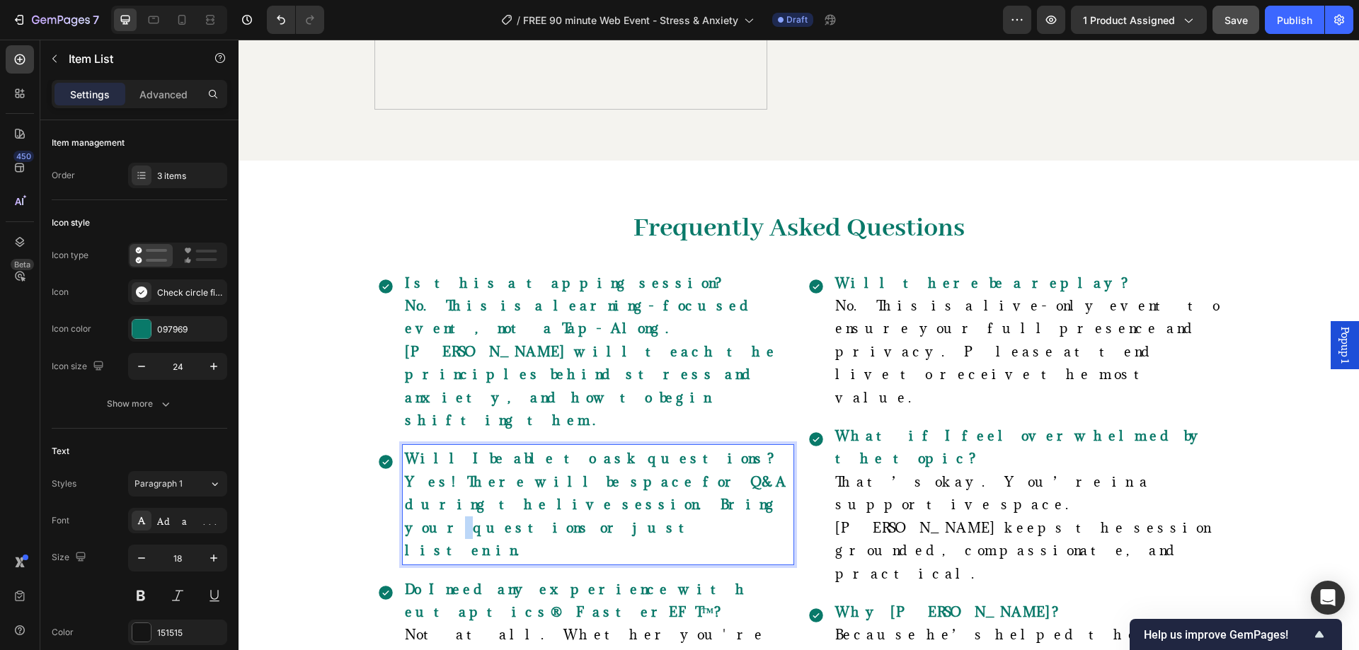
click at [428, 447] on p "Will I be able to ask questions? Yes! There will be space for Q&A during the li…" at bounding box center [598, 504] width 386 height 115
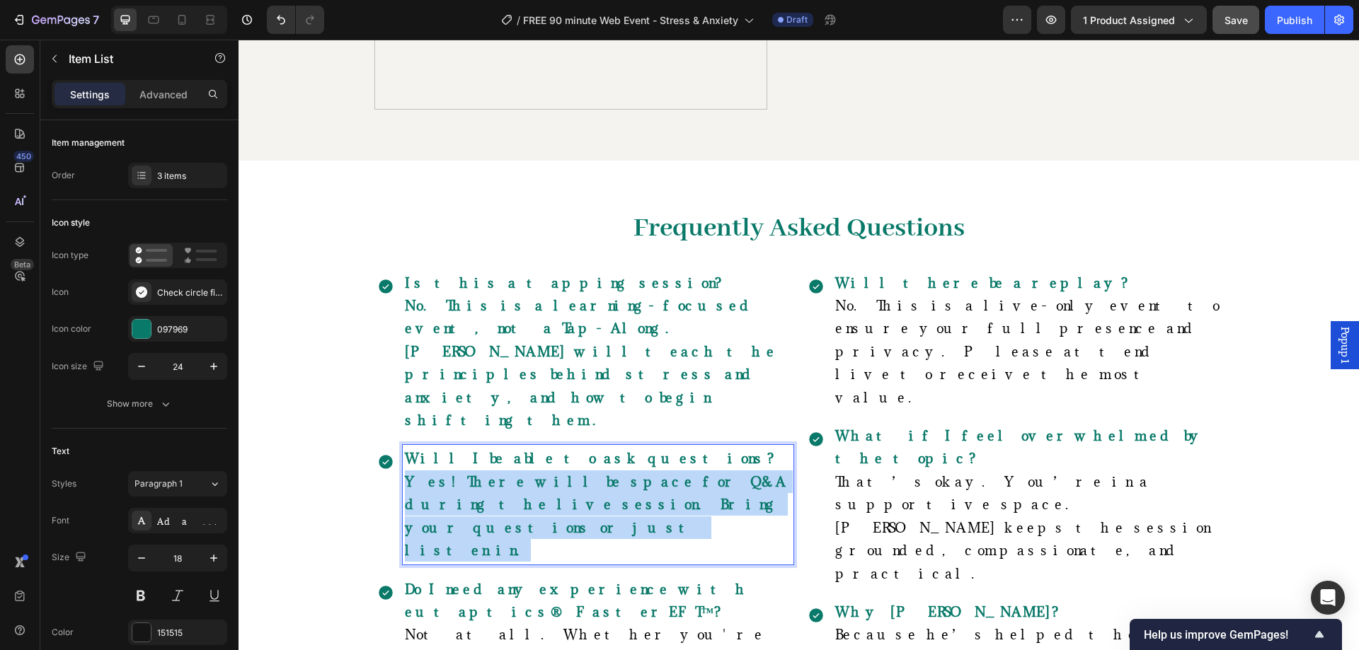
click at [428, 447] on p "Will I be able to ask questions? Yes! There will be space for Q&A during the li…" at bounding box center [598, 504] width 386 height 115
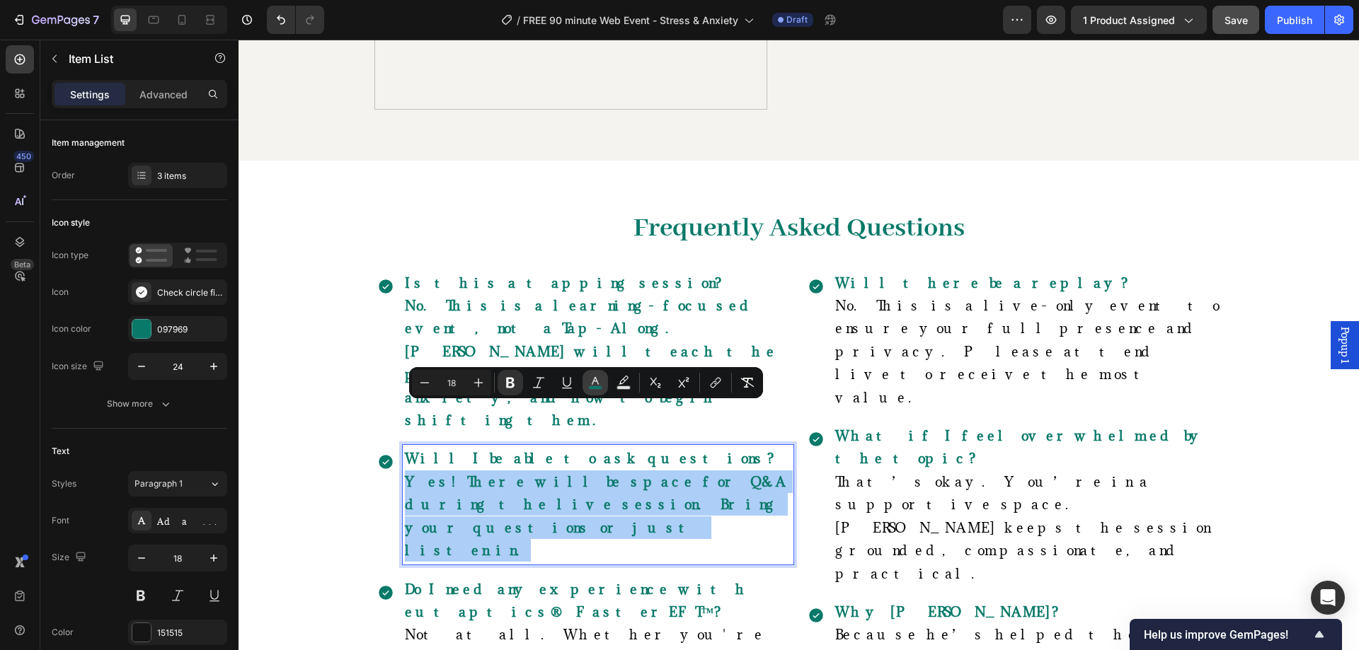
click at [591, 384] on icon "Editor contextual toolbar" at bounding box center [595, 383] width 14 height 14
click at [590, 388] on rect "Editor contextual toolbar" at bounding box center [595, 388] width 13 height 4
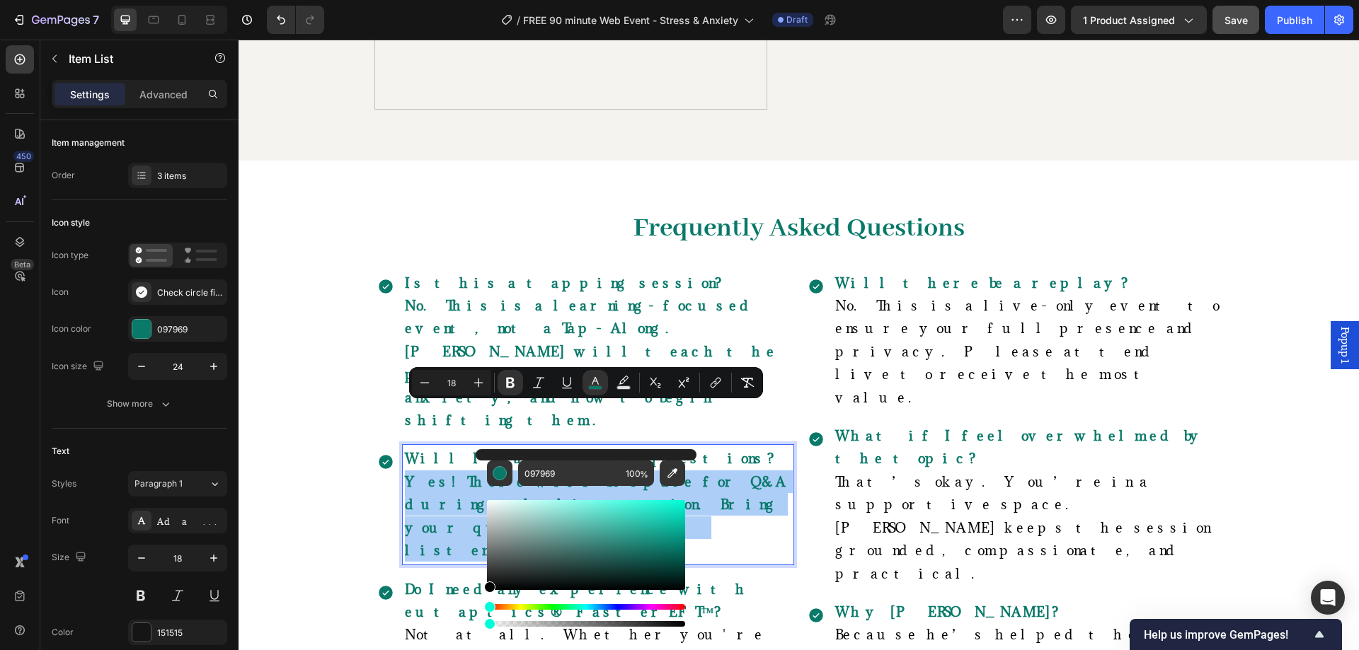
drag, startPoint x: 506, startPoint y: 539, endPoint x: 226, endPoint y: 522, distance: 280.7
click at [432, 0] on html "7 Version history / FREE 90 minute Web Event - Stress & Anxiety Draft Preview 1…" at bounding box center [679, 0] width 1359 height 0
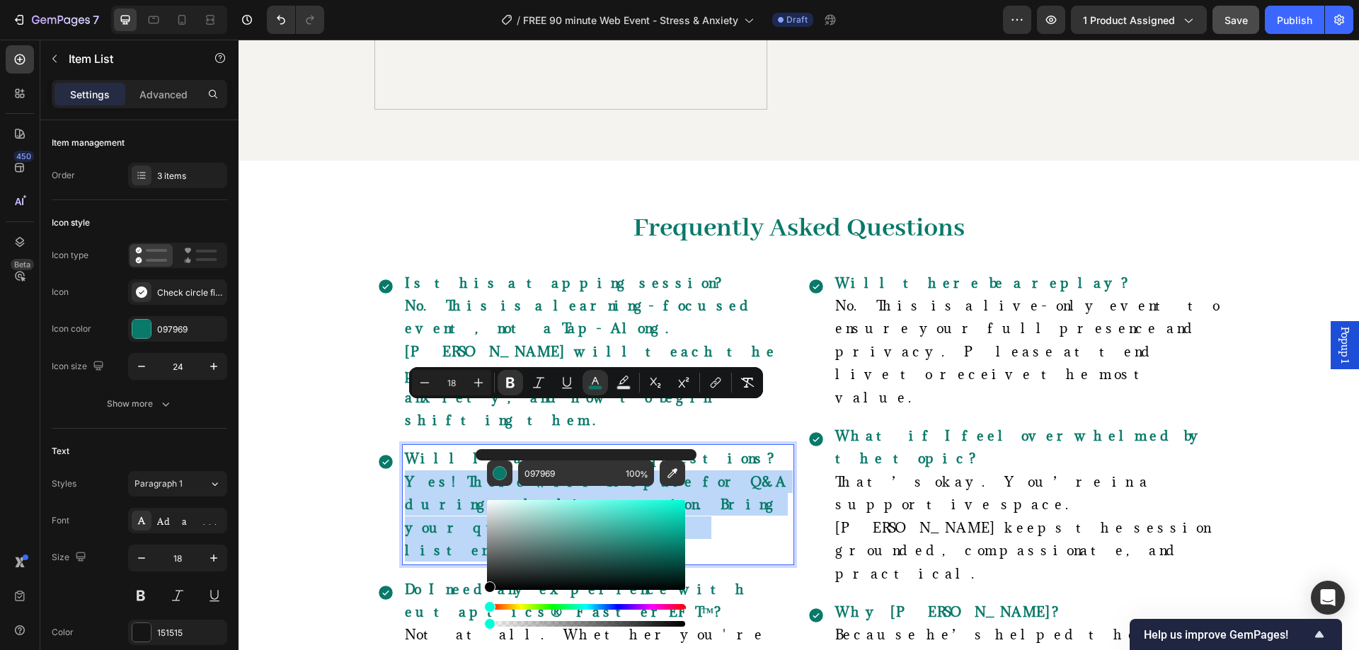
type input "000000"
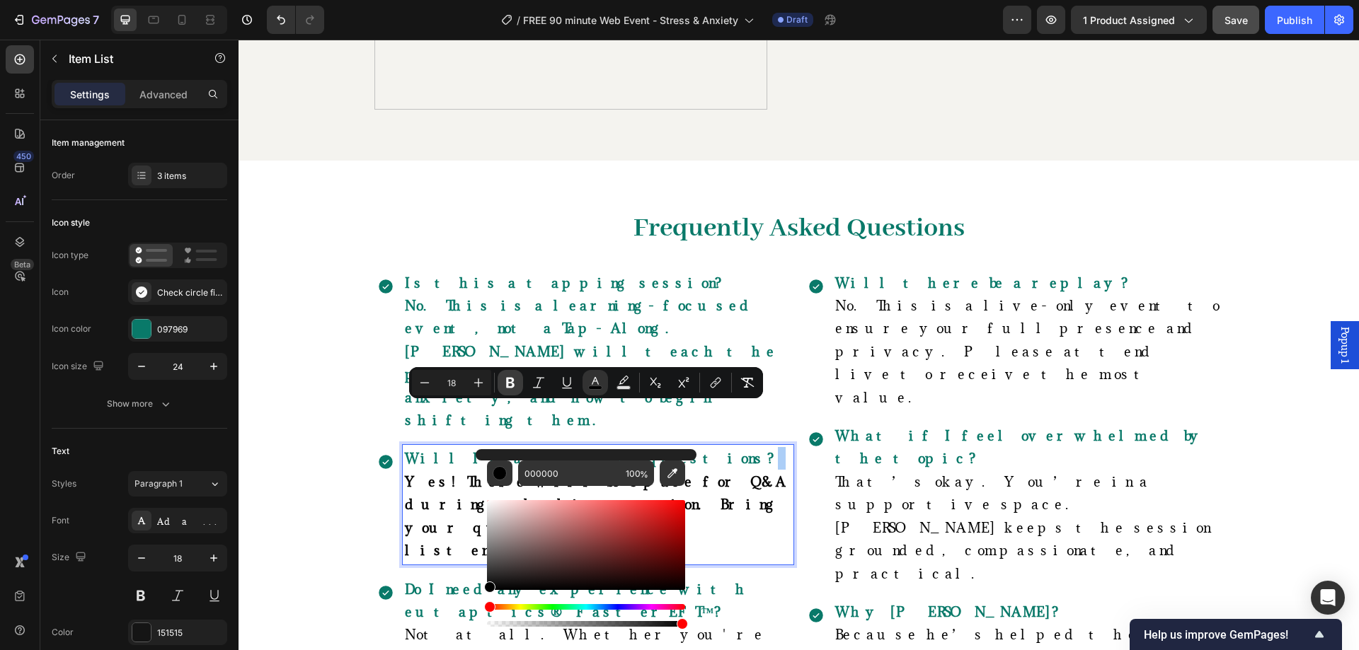
click at [510, 385] on icon "Editor contextual toolbar" at bounding box center [510, 383] width 14 height 14
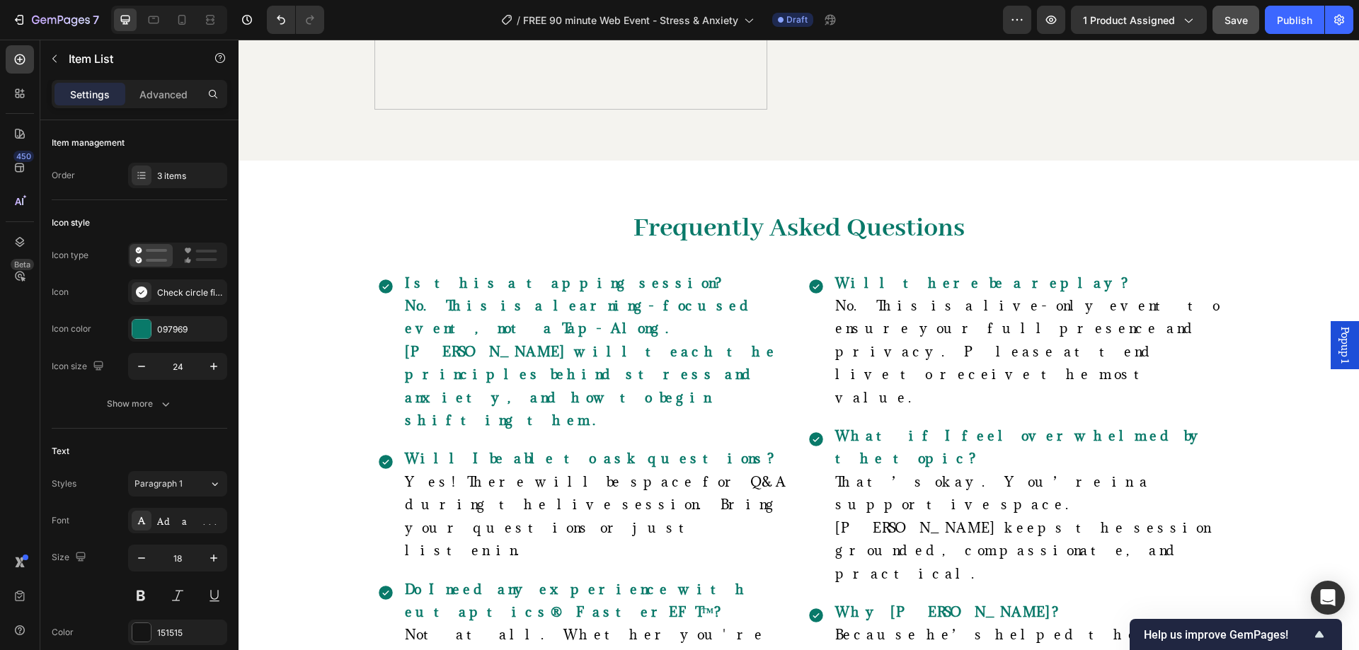
click at [512, 338] on p "Is this a tapping session? No. This is a learning-focused event, not a Tap-Alon…" at bounding box center [598, 352] width 386 height 161
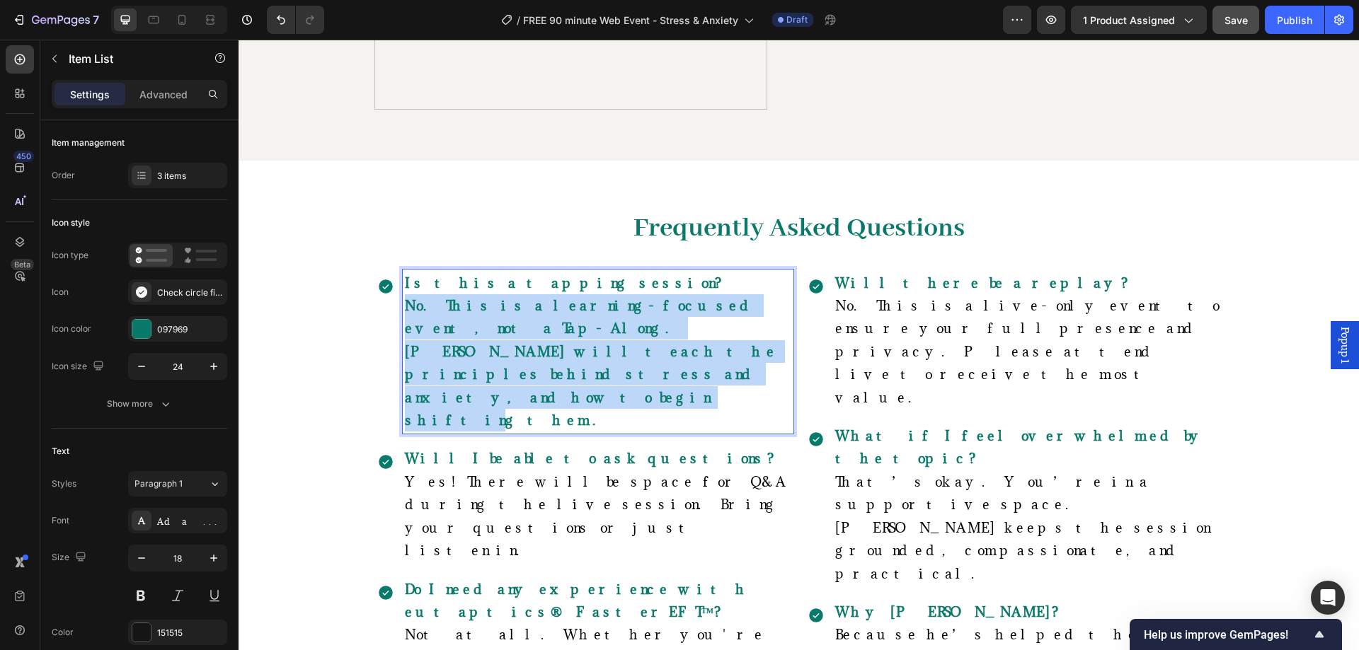
click at [512, 338] on p "Is this a tapping session? No. This is a learning-focused event, not a Tap-Alon…" at bounding box center [598, 352] width 386 height 161
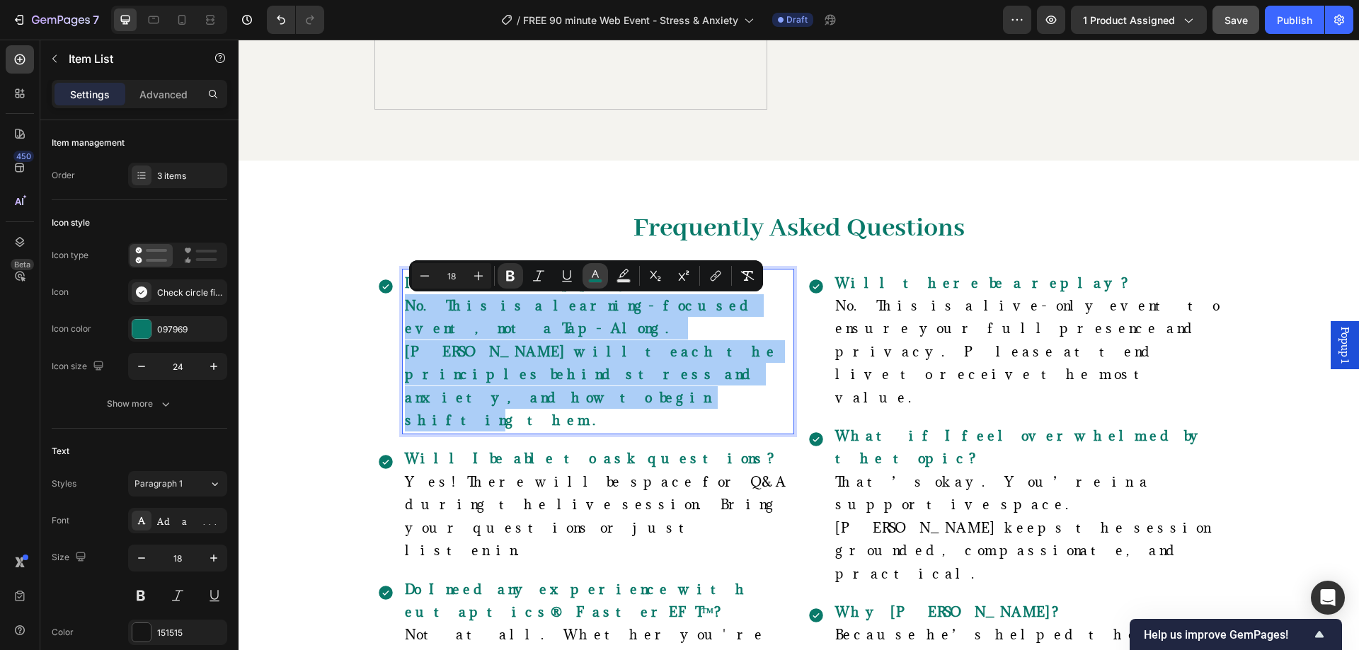
click at [599, 276] on icon "Editor contextual toolbar" at bounding box center [595, 276] width 14 height 14
click at [589, 278] on icon "Editor contextual toolbar" at bounding box center [595, 276] width 14 height 14
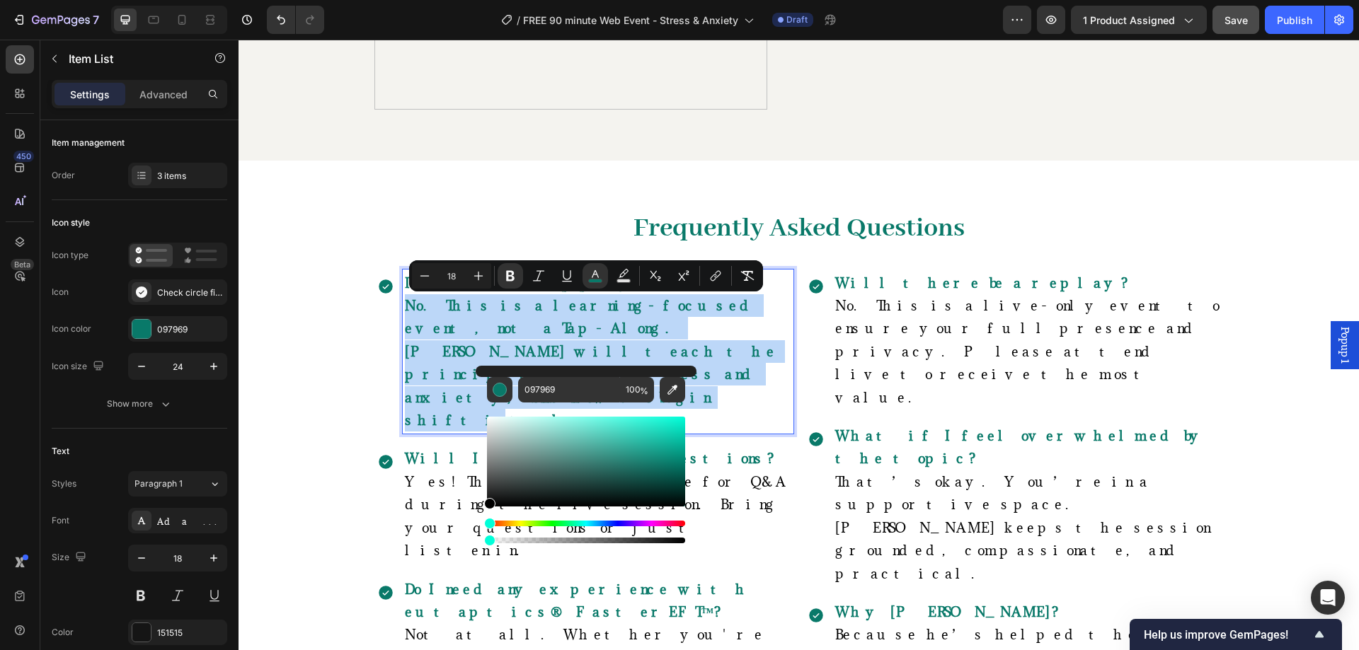
type input "000000"
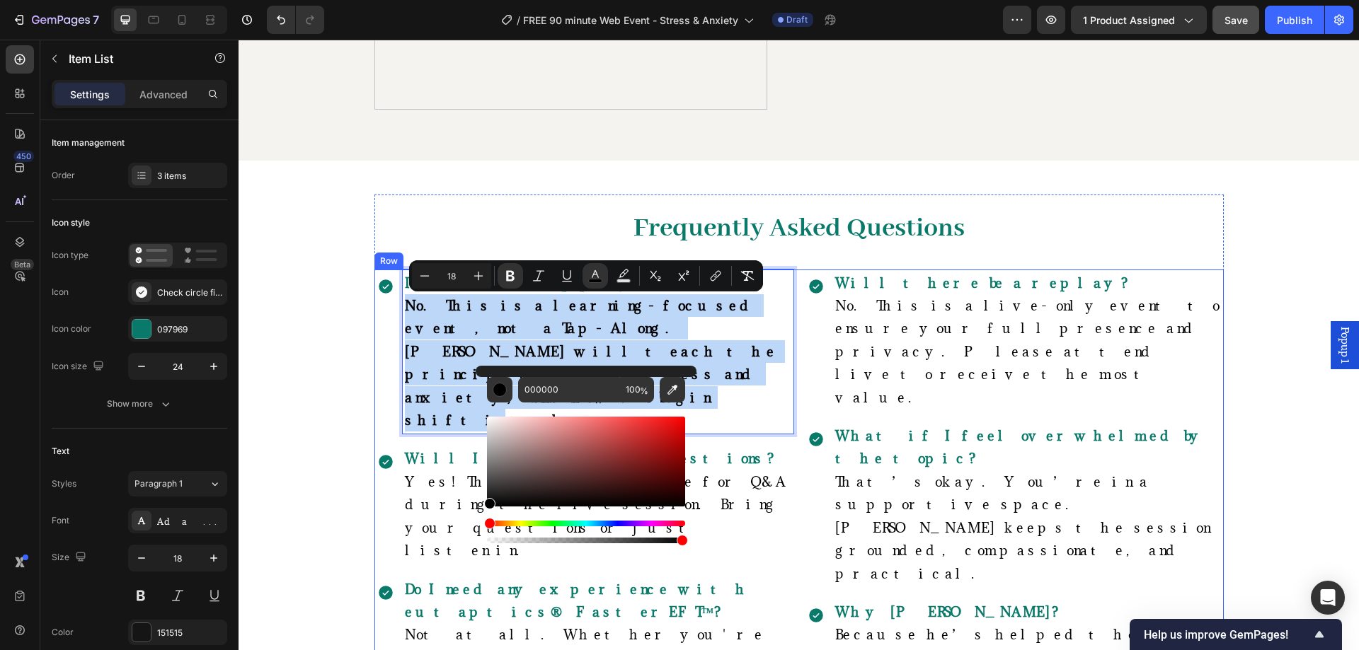
drag, startPoint x: 776, startPoint y: 512, endPoint x: 461, endPoint y: 475, distance: 317.0
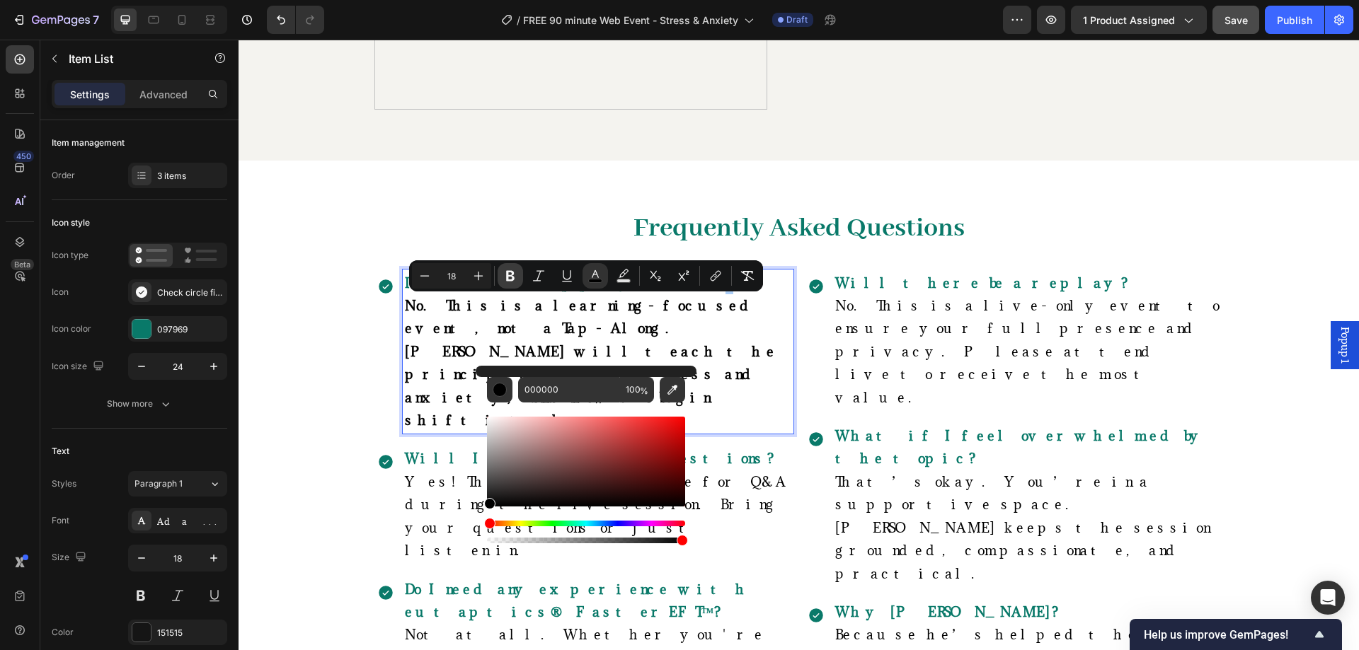
click at [514, 274] on icon "Editor contextual toolbar" at bounding box center [510, 276] width 14 height 14
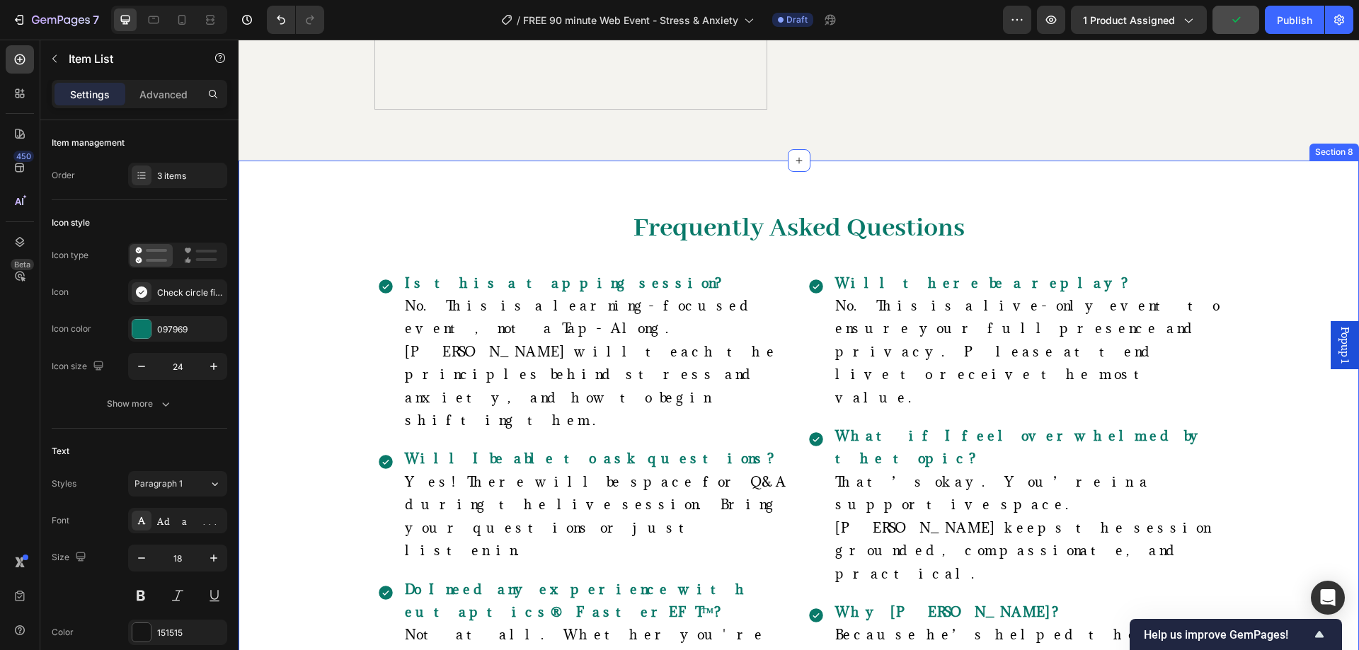
click at [368, 355] on div "Frequently Asked Questions Heading Row Is this a tapping session? No. This is a…" at bounding box center [798, 618] width 1099 height 847
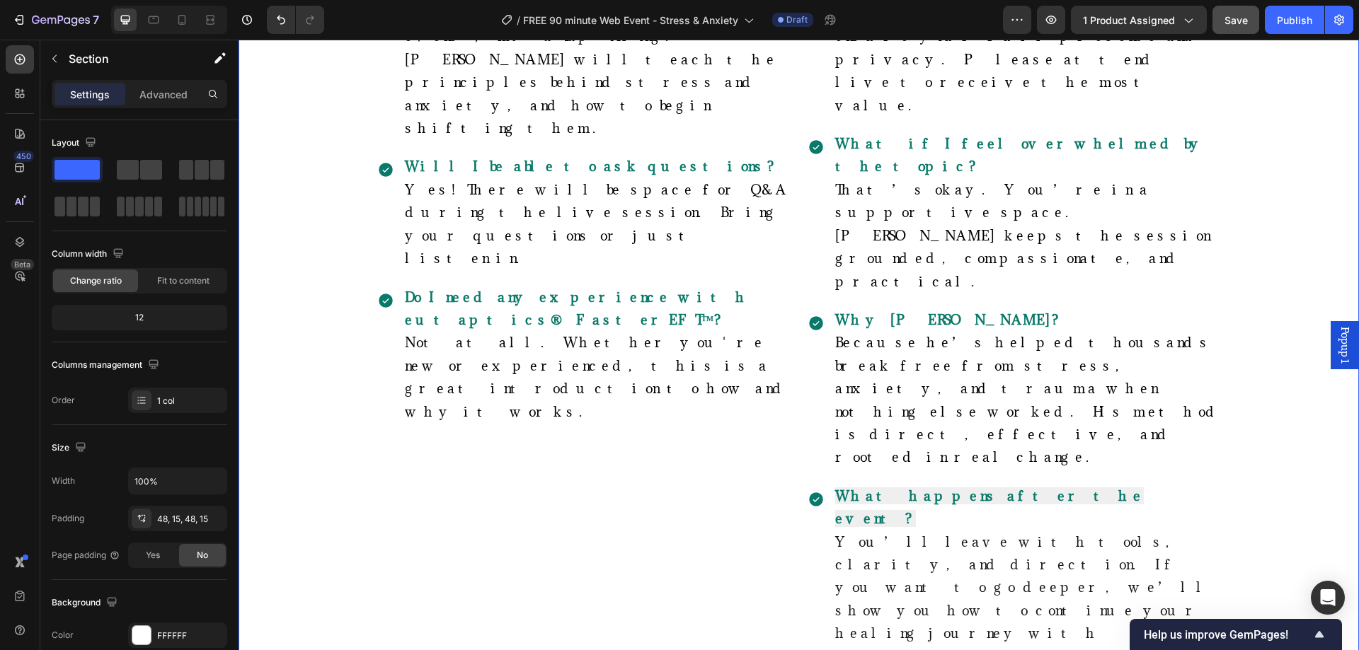
scroll to position [4294, 0]
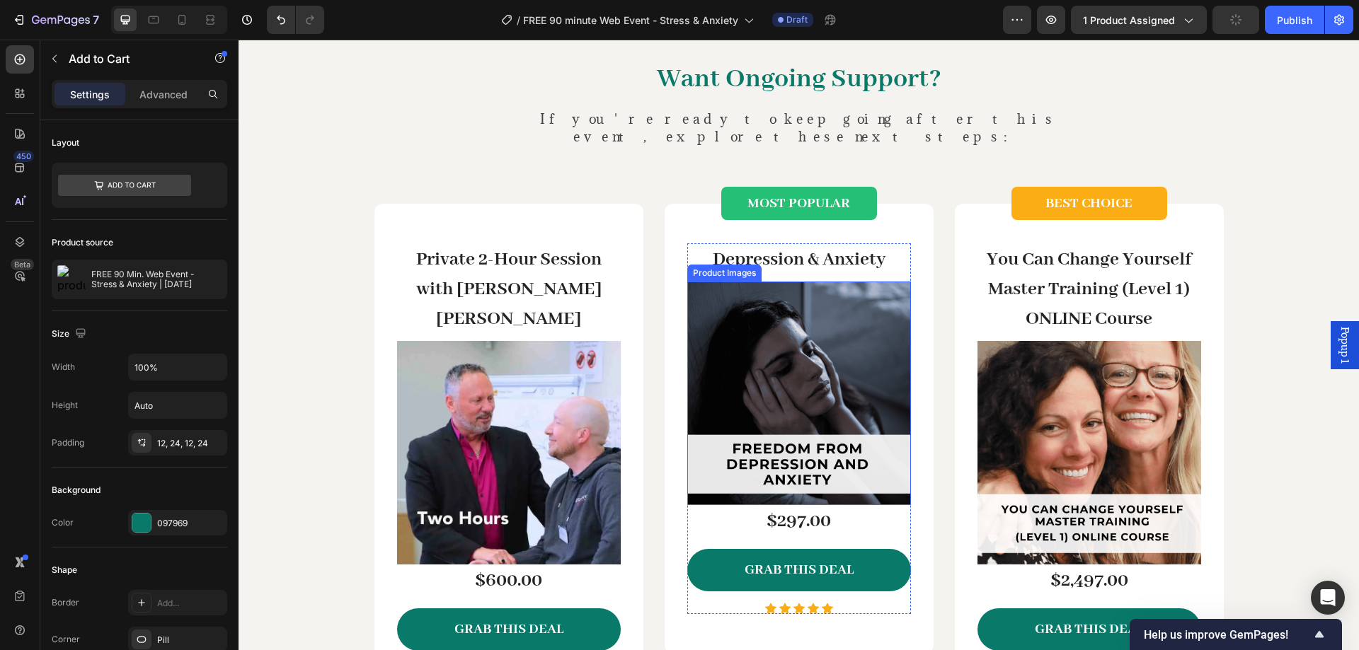
scroll to position [2879, 0]
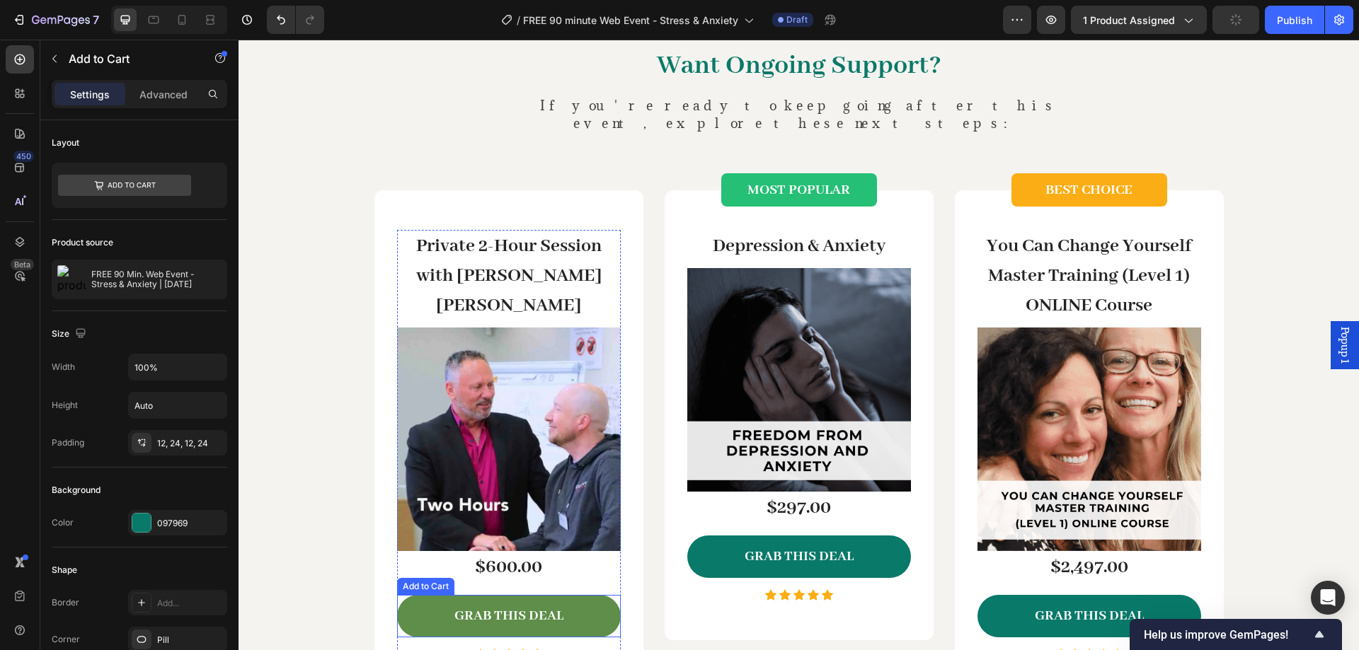
click at [590, 595] on button "GRAB THIS DEAL" at bounding box center [509, 616] width 224 height 43
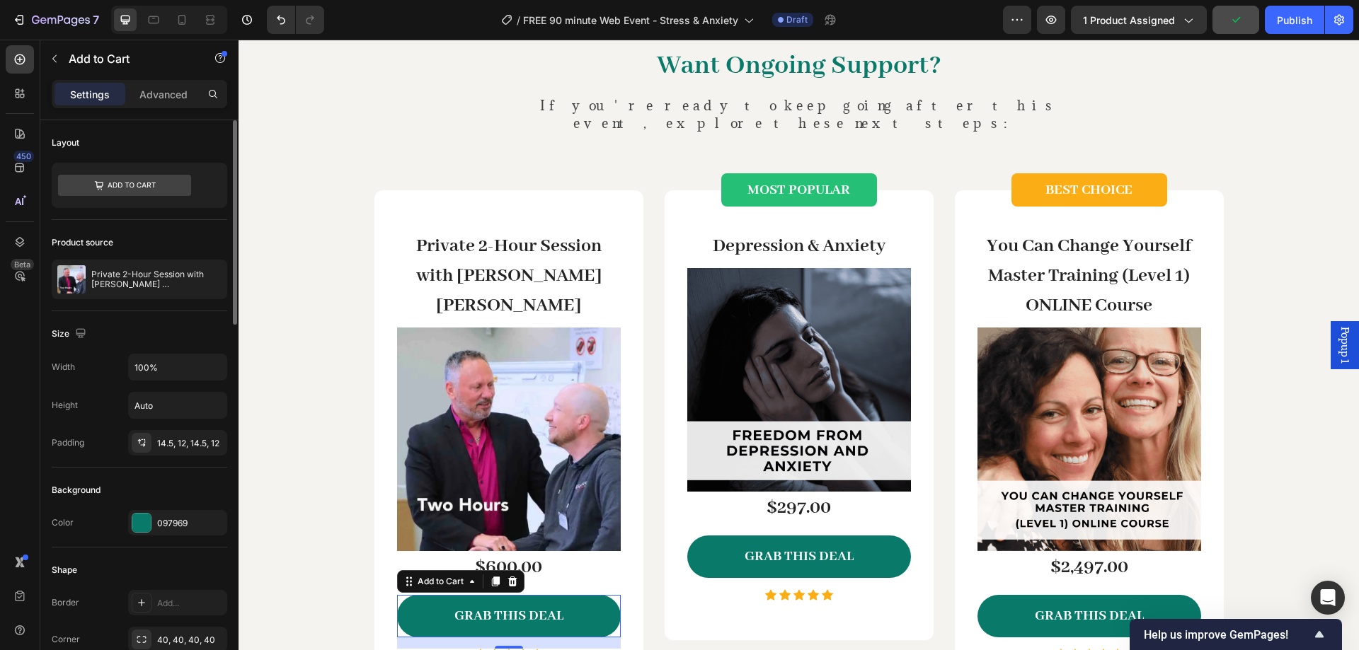
scroll to position [1020, 0]
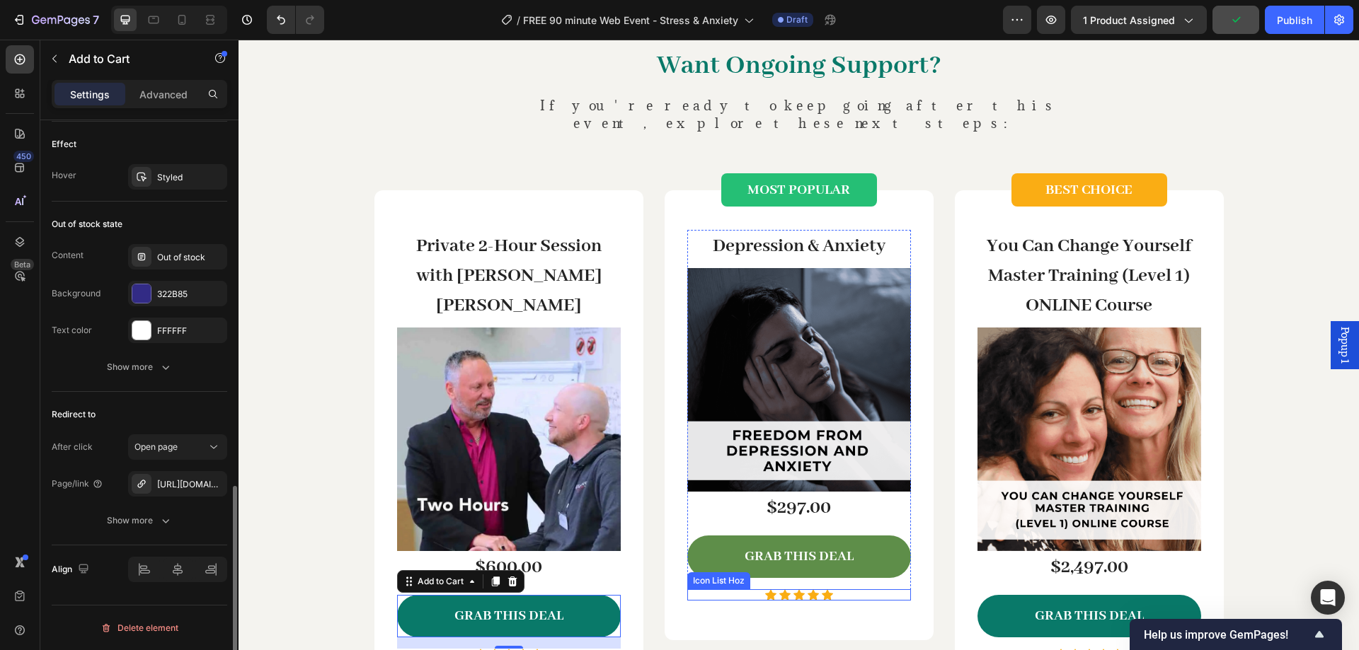
click at [718, 550] on button "GRAB THIS DEAL" at bounding box center [799, 557] width 224 height 43
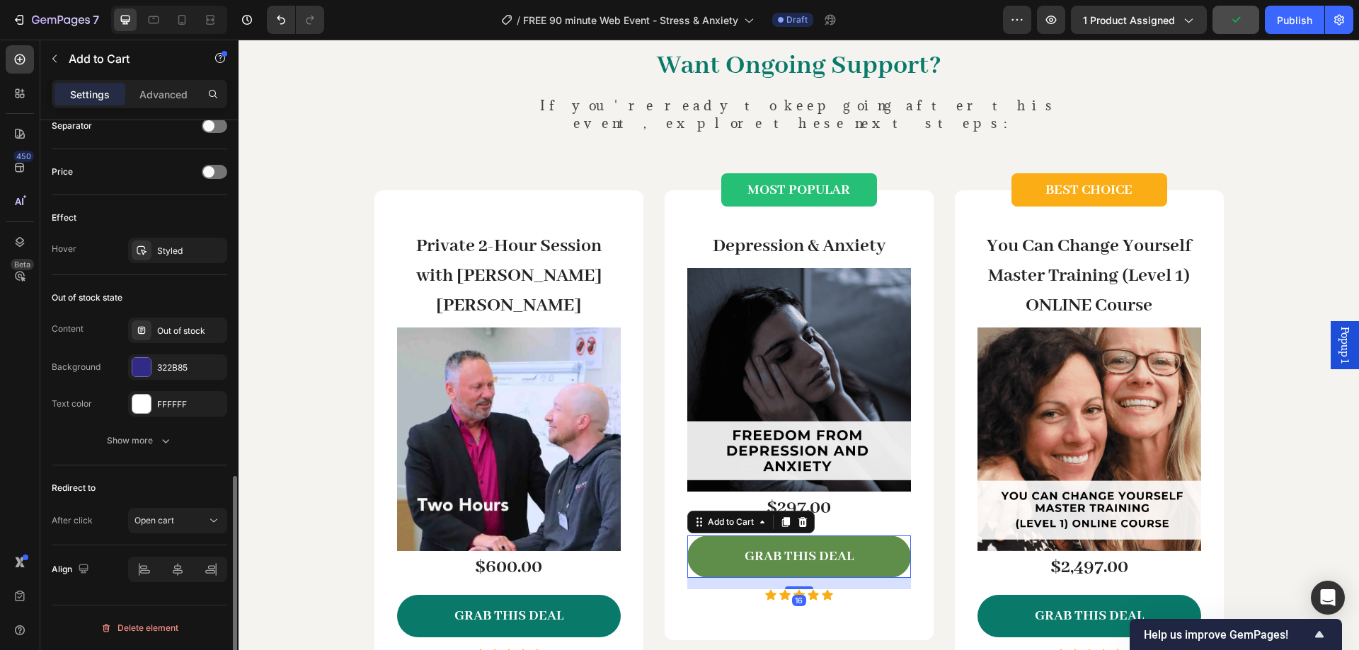
scroll to position [946, 0]
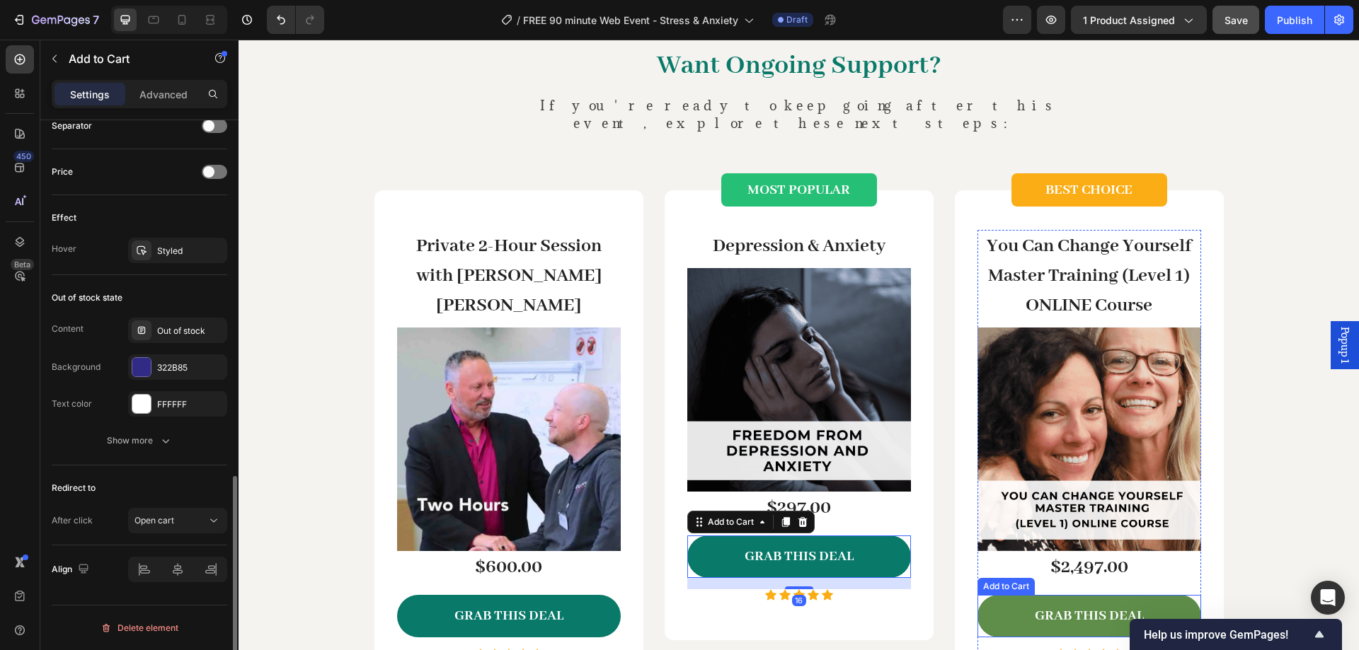
click at [1003, 595] on button "GRAB THIS DEAL" at bounding box center [1089, 616] width 224 height 43
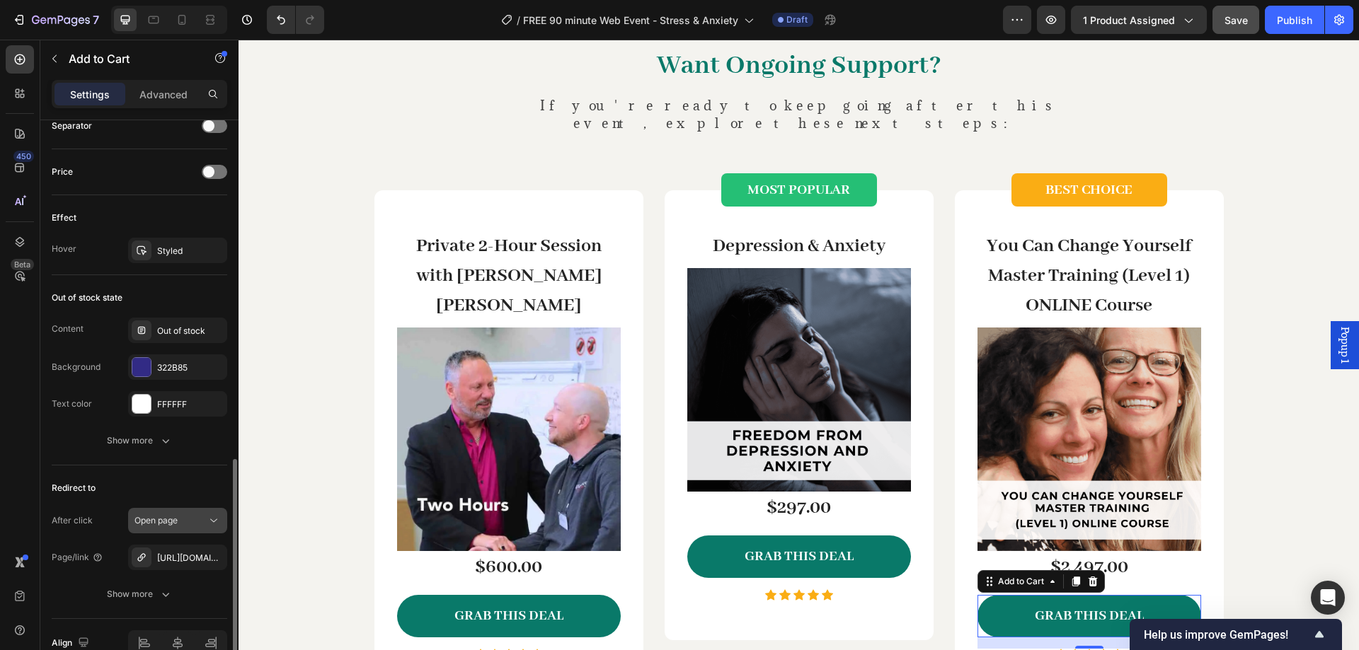
click at [205, 523] on div "Open page" at bounding box center [170, 520] width 72 height 13
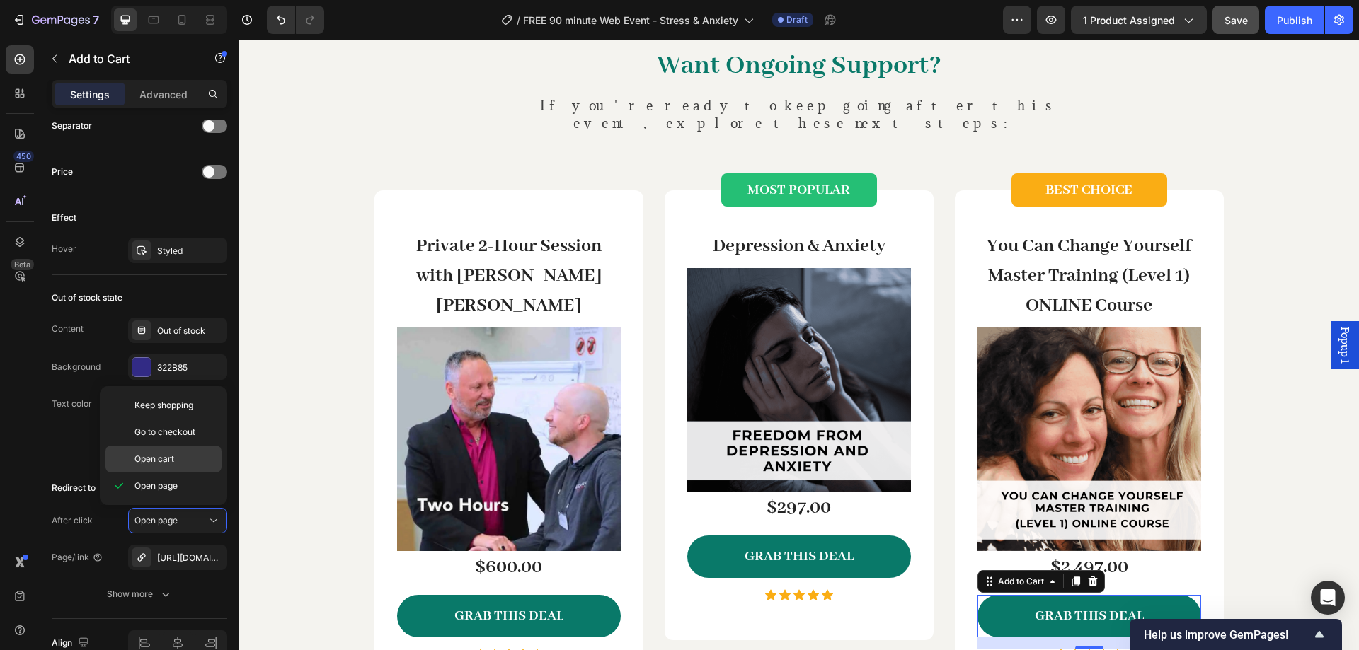
click at [183, 458] on p "Open cart" at bounding box center [174, 459] width 81 height 13
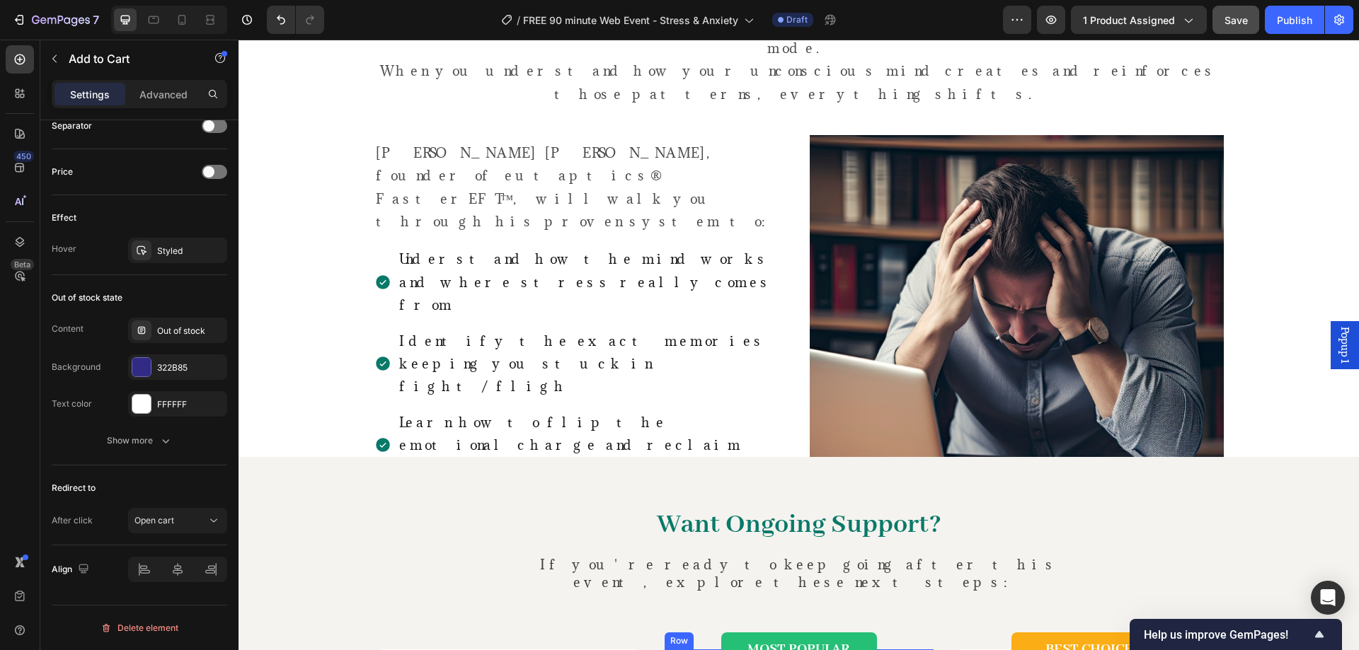
scroll to position [2407, 0]
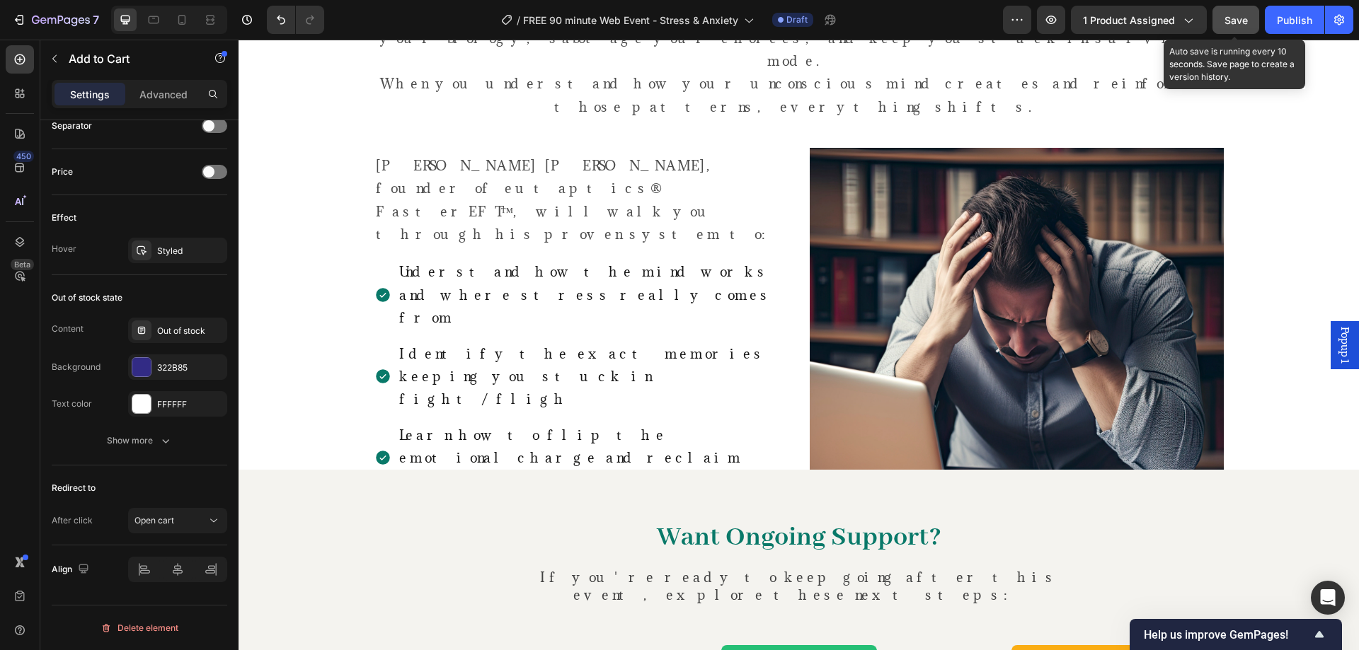
drag, startPoint x: 1228, startPoint y: 22, endPoint x: 807, endPoint y: 103, distance: 428.7
click at [1228, 22] on span "Save" at bounding box center [1235, 20] width 23 height 12
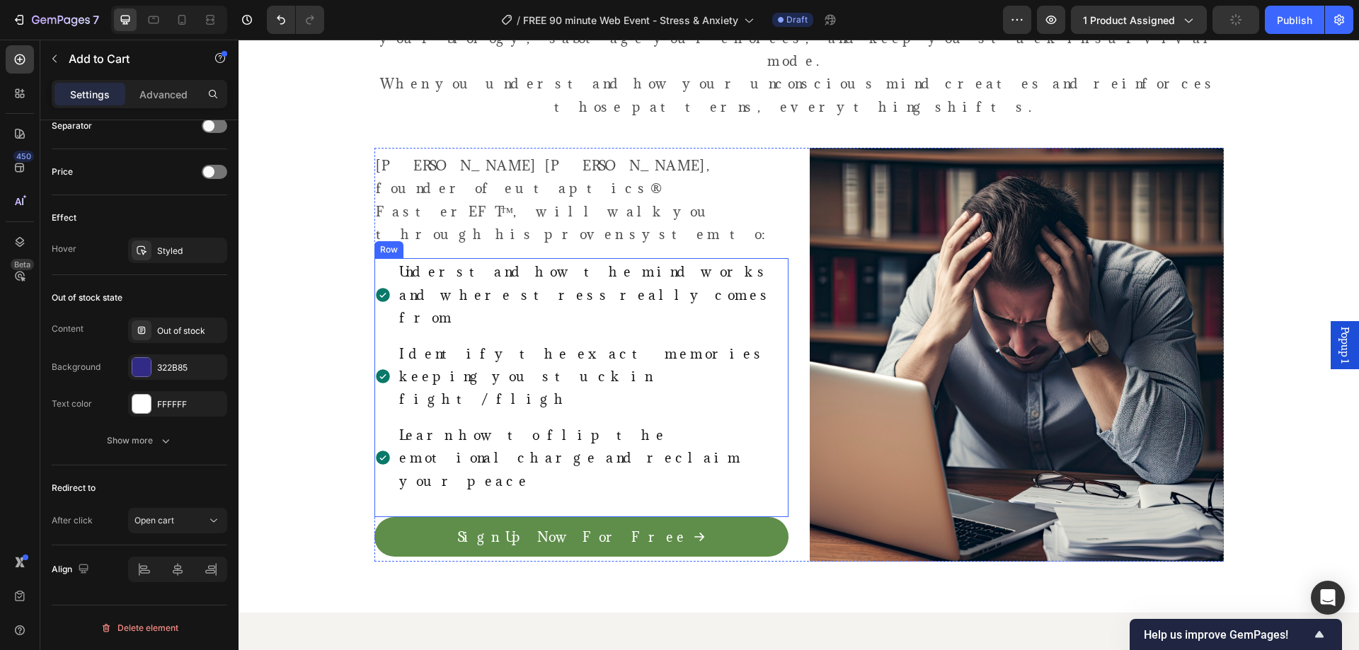
click at [693, 531] on icon "Sign Up Now For Free" at bounding box center [699, 537] width 13 height 13
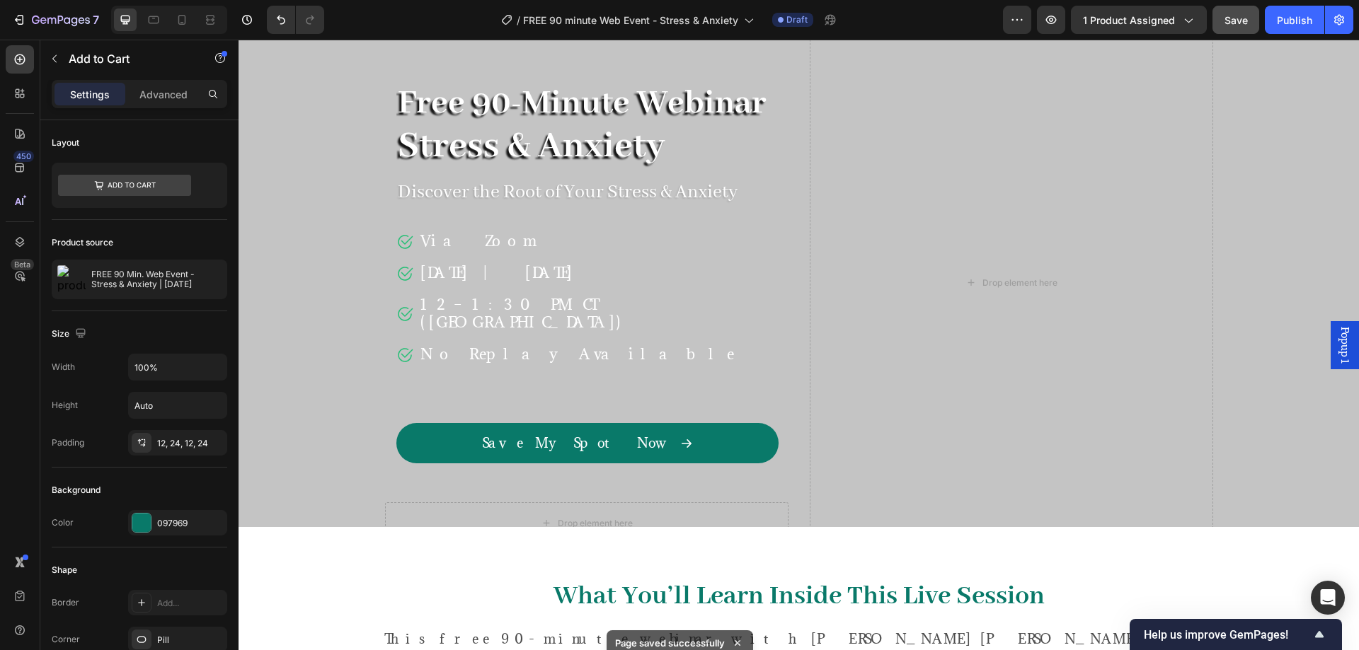
scroll to position [0, 0]
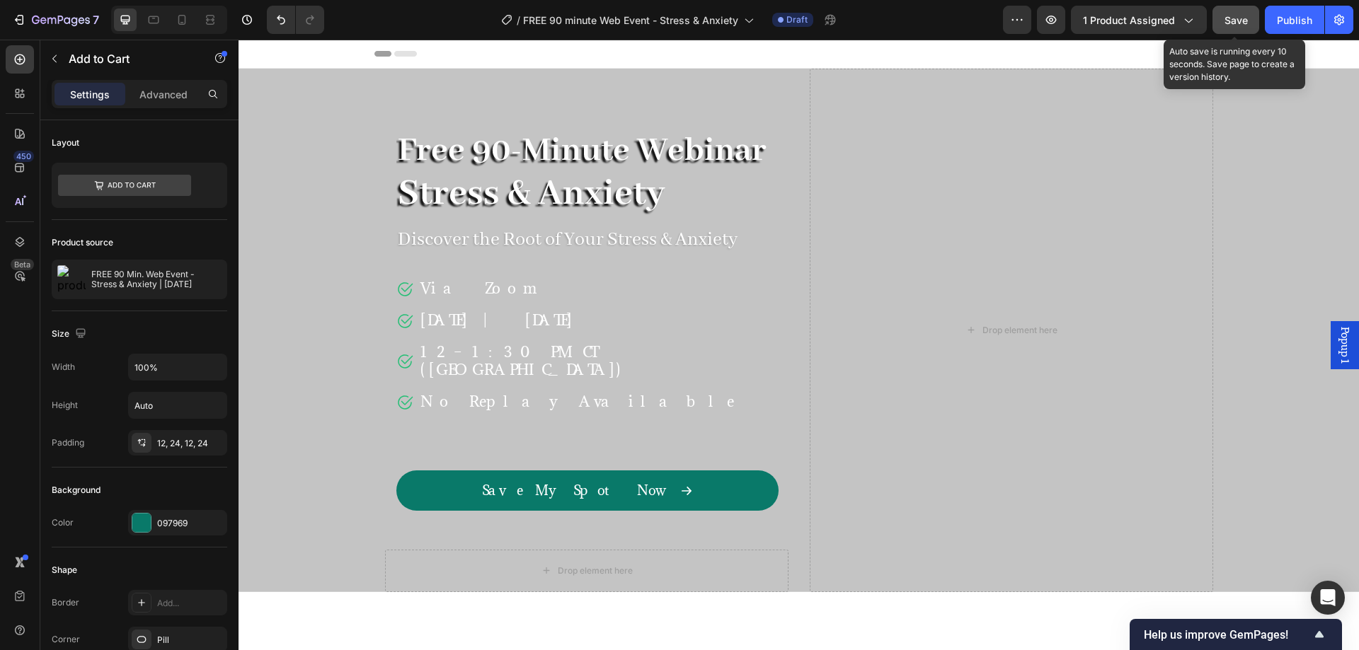
click at [1229, 21] on span "Save" at bounding box center [1235, 20] width 23 height 12
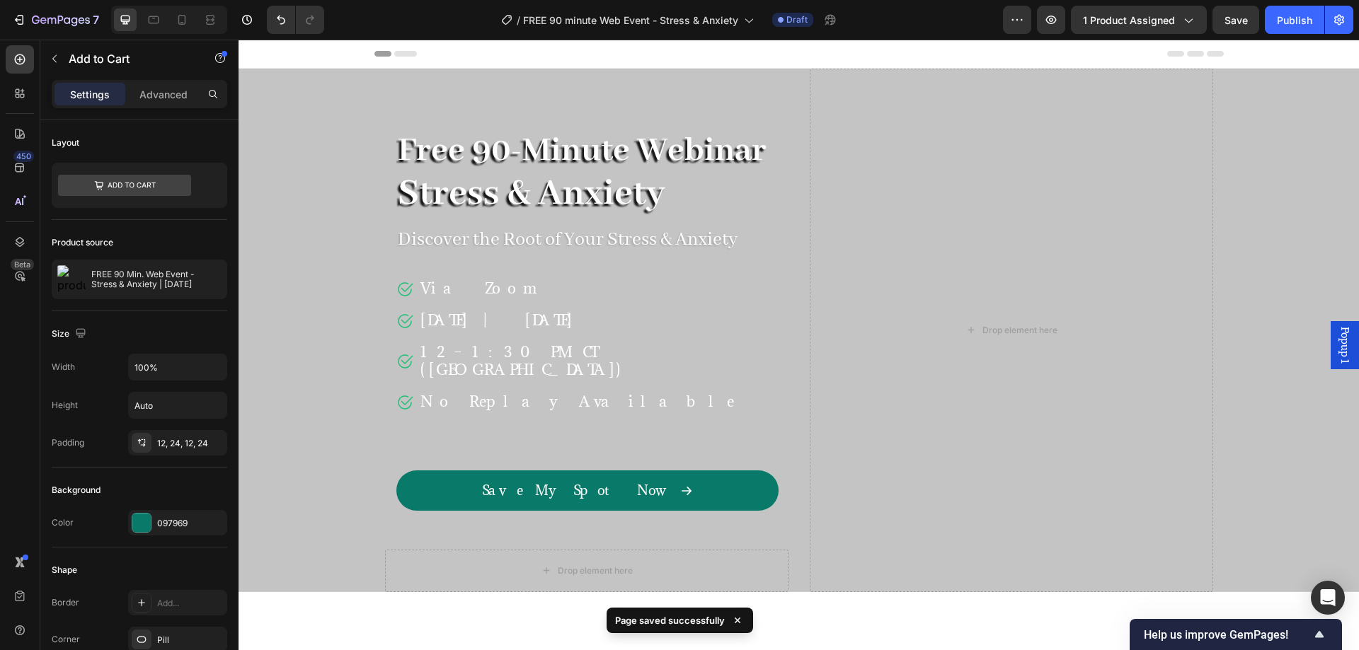
click at [1301, 15] on div "Publish" at bounding box center [1294, 20] width 35 height 15
click at [296, 307] on div "Overlay" at bounding box center [798, 331] width 1120 height 524
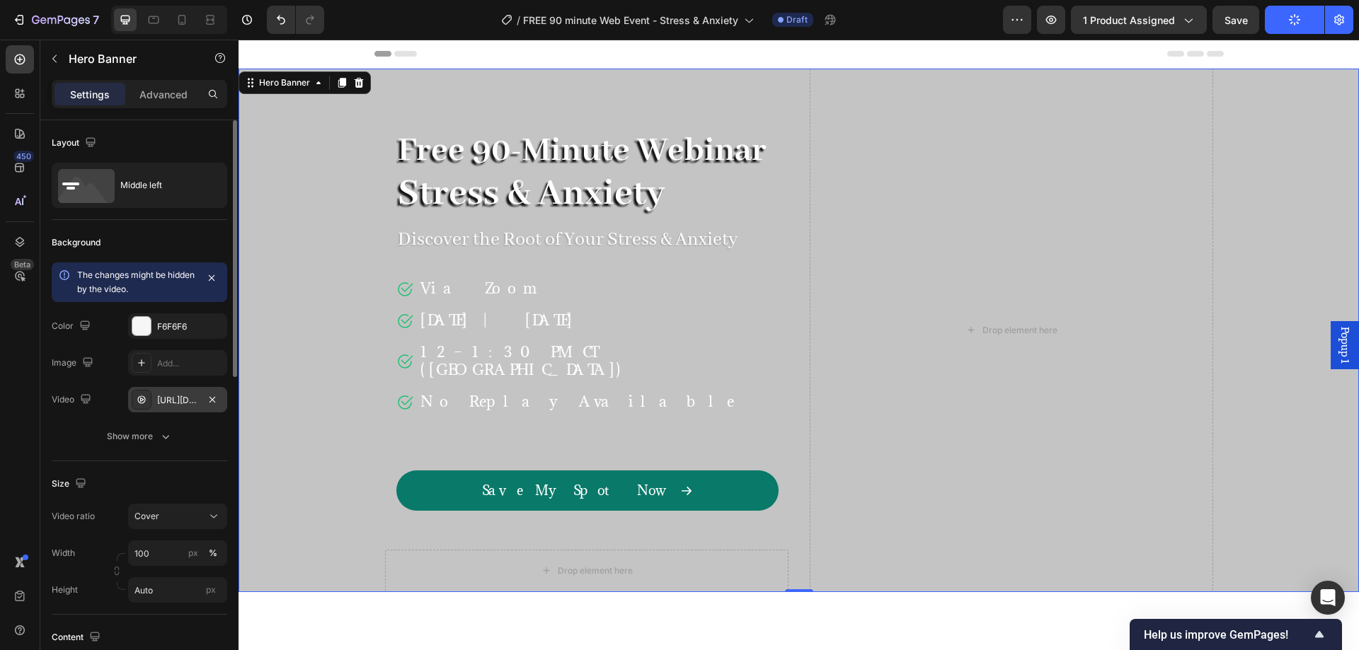
click at [182, 405] on div "[URL][DOMAIN_NAME]" at bounding box center [177, 400] width 41 height 13
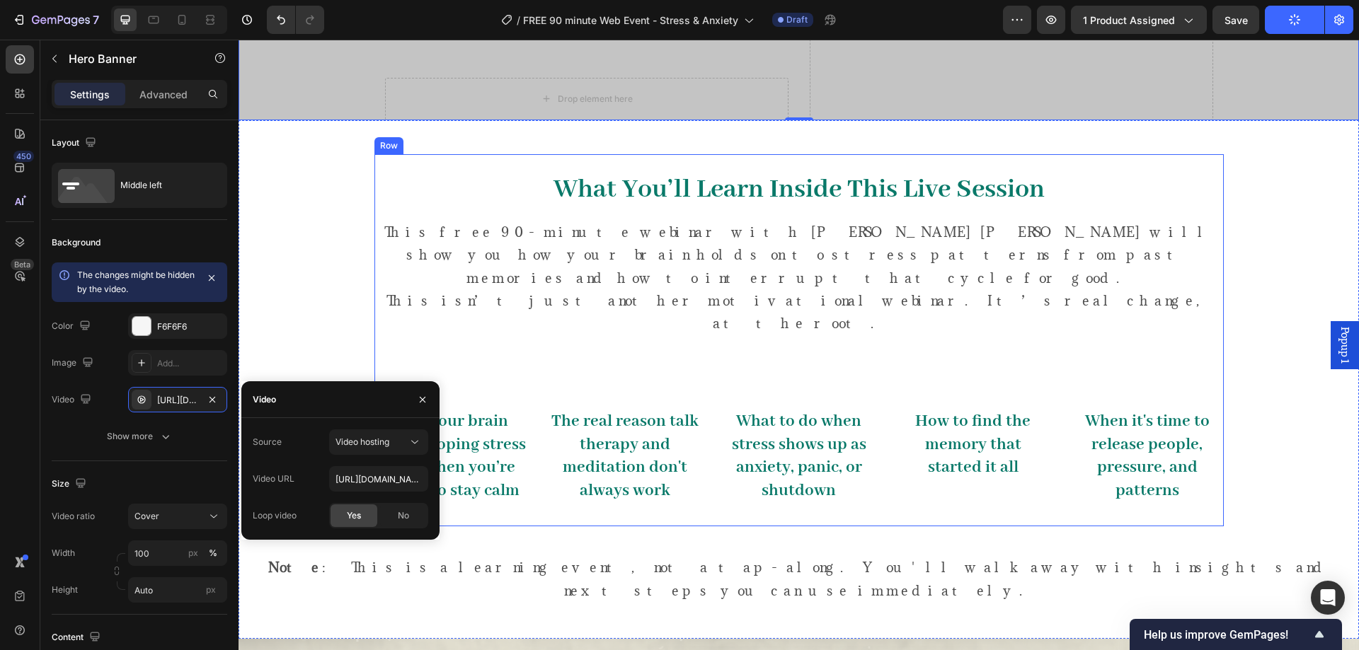
scroll to position [708, 0]
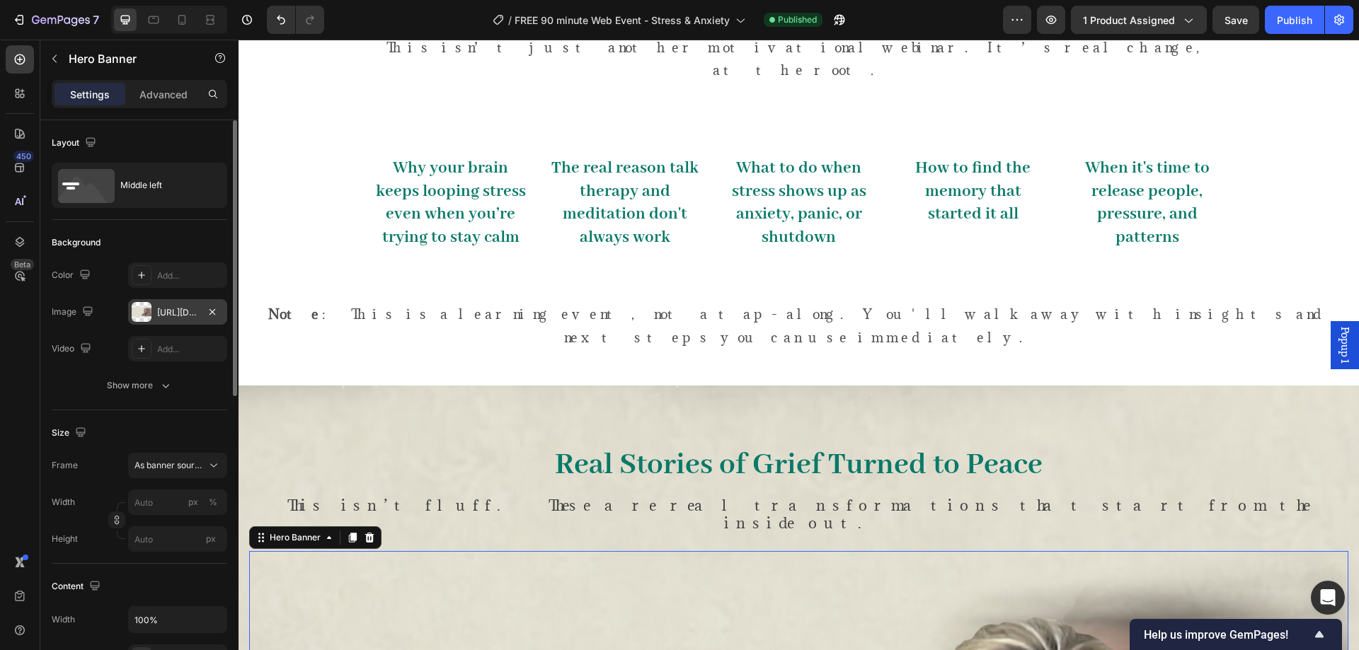
click at [179, 316] on div "[URL][DOMAIN_NAME]" at bounding box center [177, 312] width 41 height 13
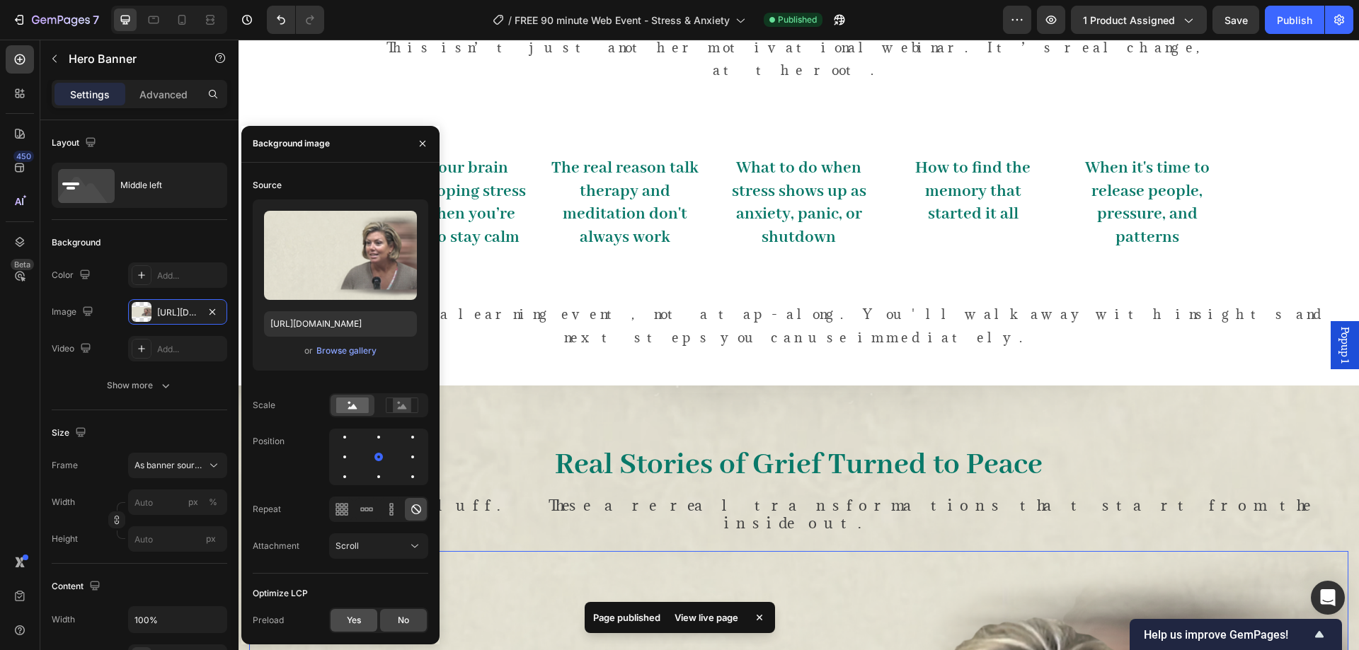
click at [345, 624] on div "Yes" at bounding box center [353, 620] width 47 height 23
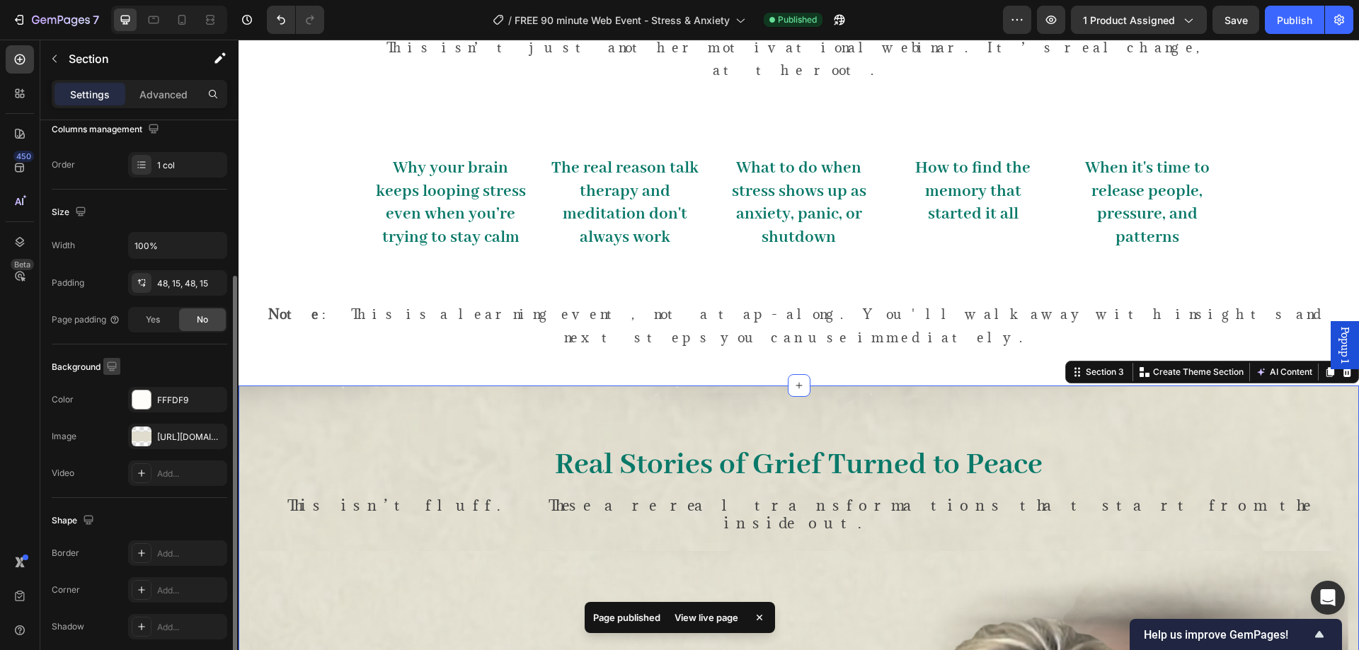
scroll to position [293, 0]
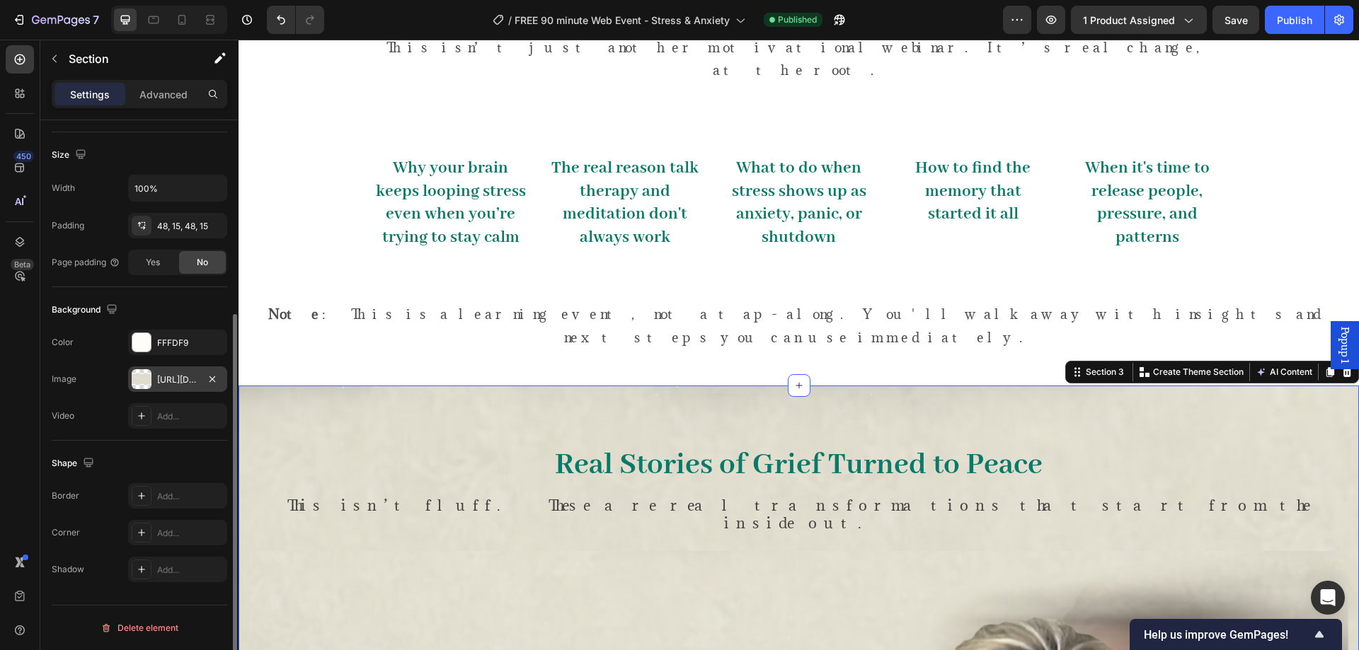
click at [178, 381] on div "[URL][DOMAIN_NAME]" at bounding box center [177, 380] width 41 height 13
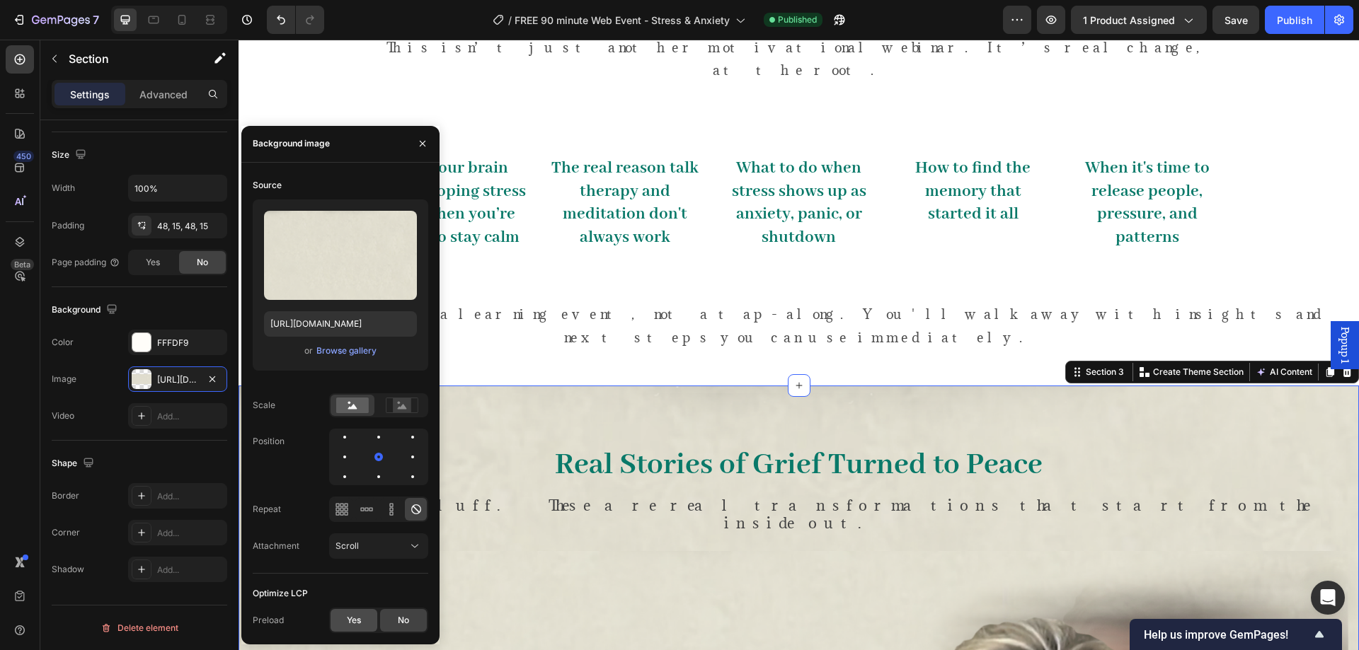
click at [362, 620] on div "Yes" at bounding box center [353, 620] width 47 height 23
click at [425, 144] on icon "button" at bounding box center [422, 143] width 11 height 11
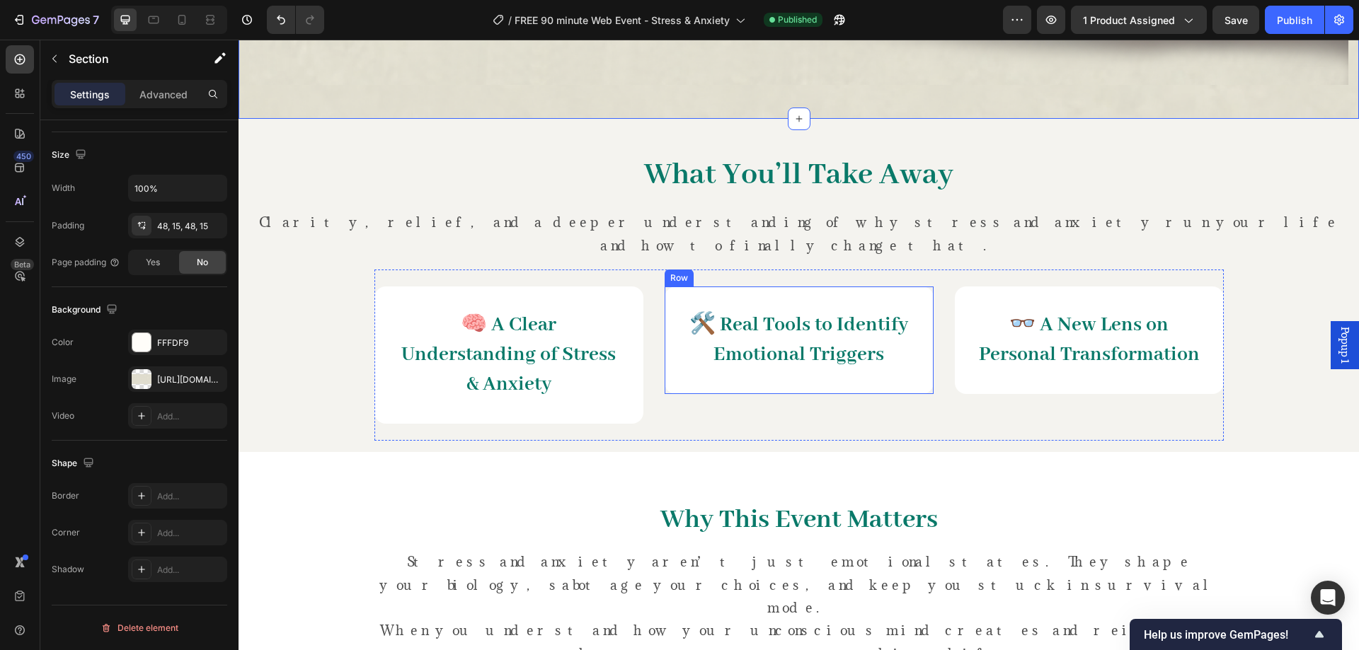
scroll to position [1887, 0]
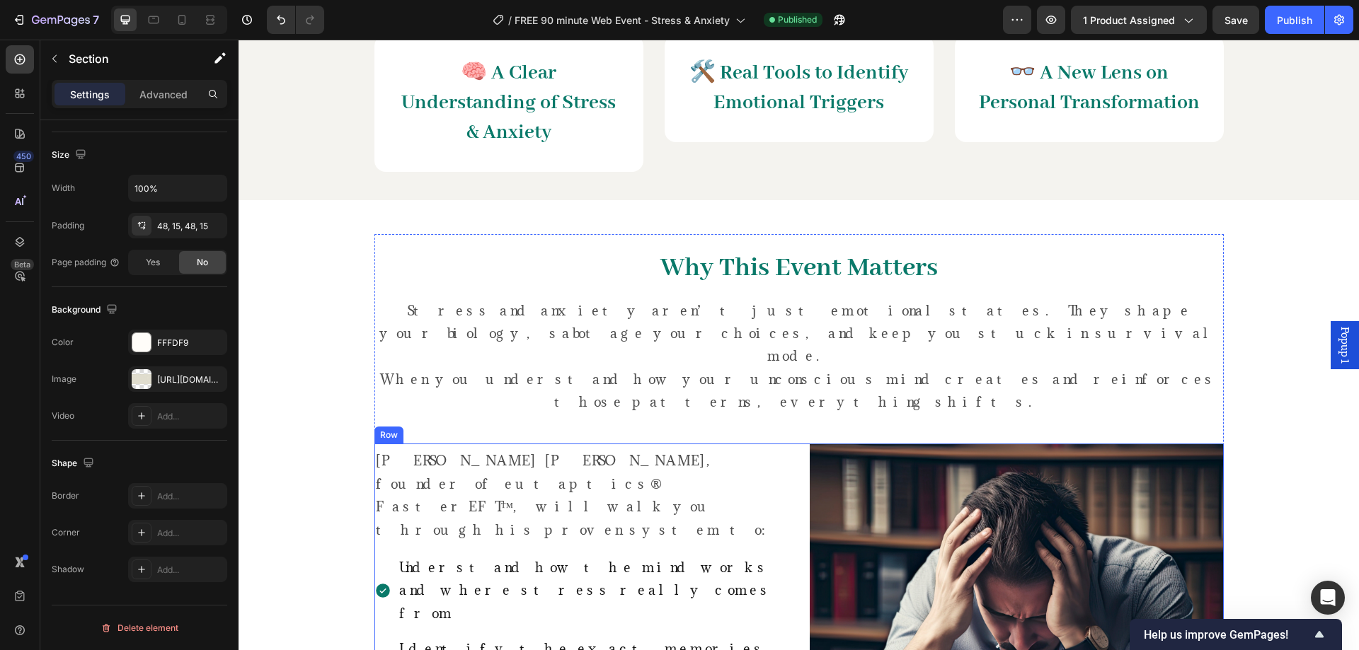
click at [811, 444] on img at bounding box center [1017, 651] width 414 height 414
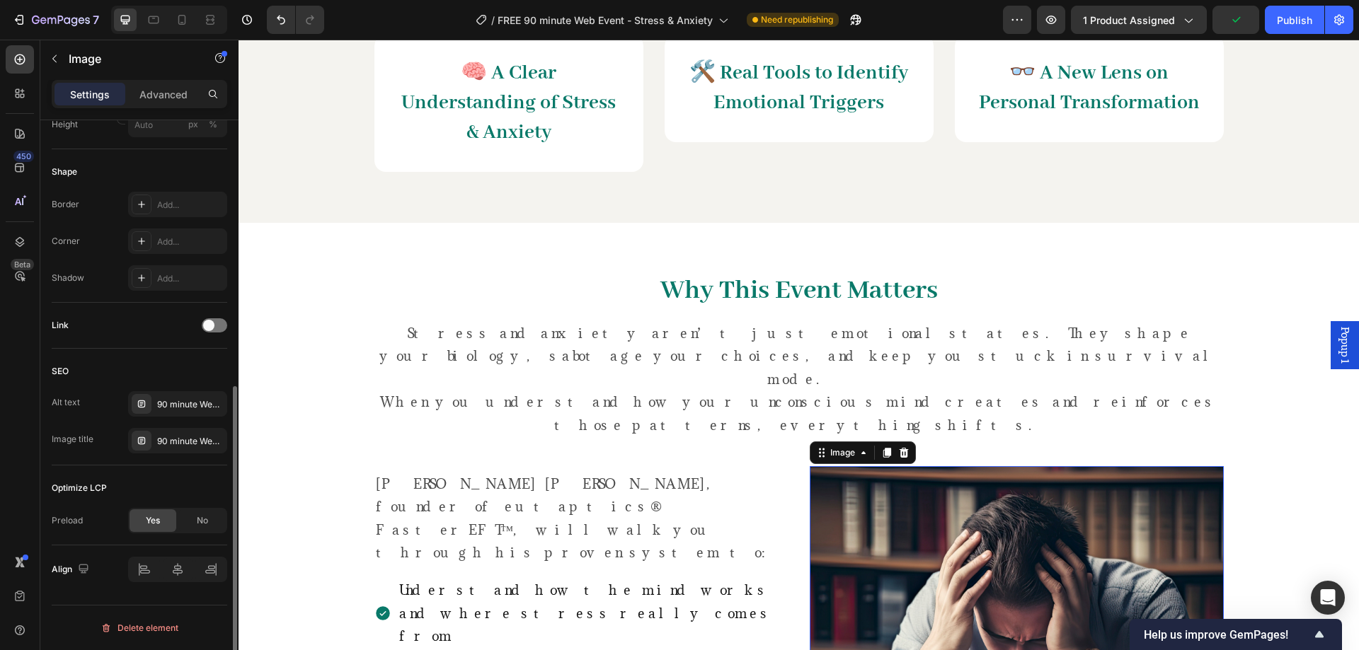
scroll to position [25, 0]
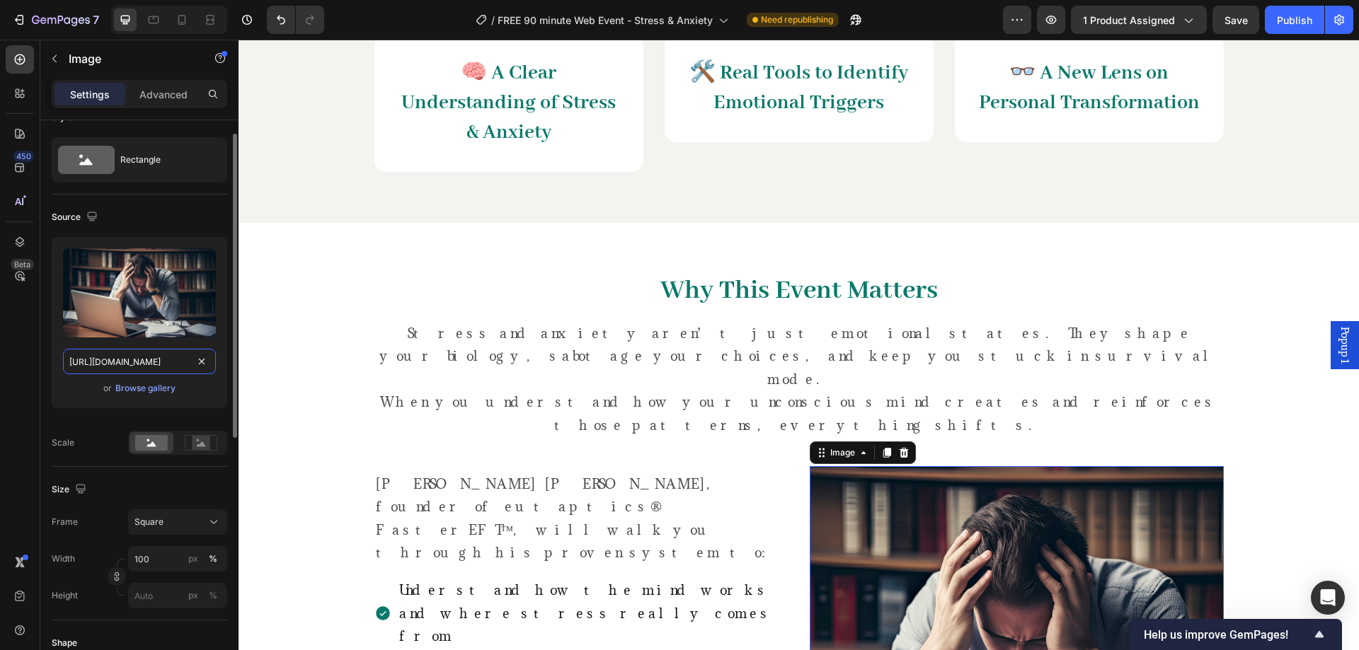
click at [154, 364] on input "[URL][DOMAIN_NAME]" at bounding box center [139, 361] width 153 height 25
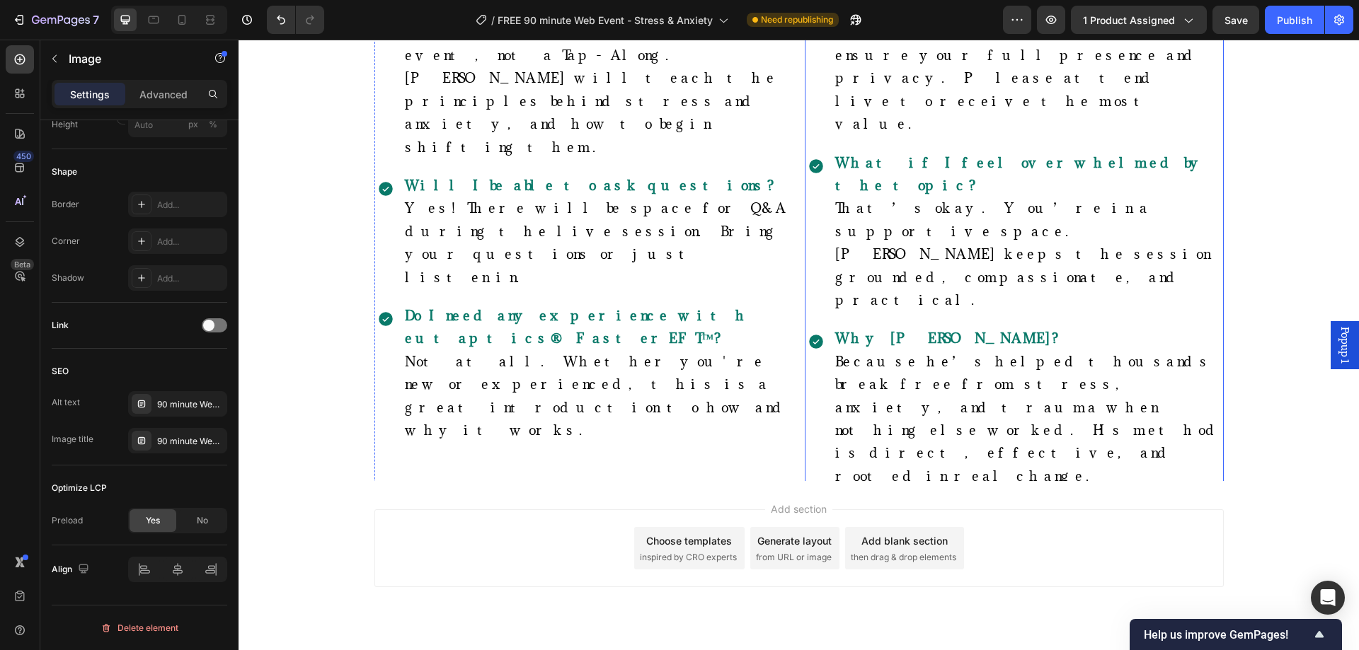
scroll to position [4144, 0]
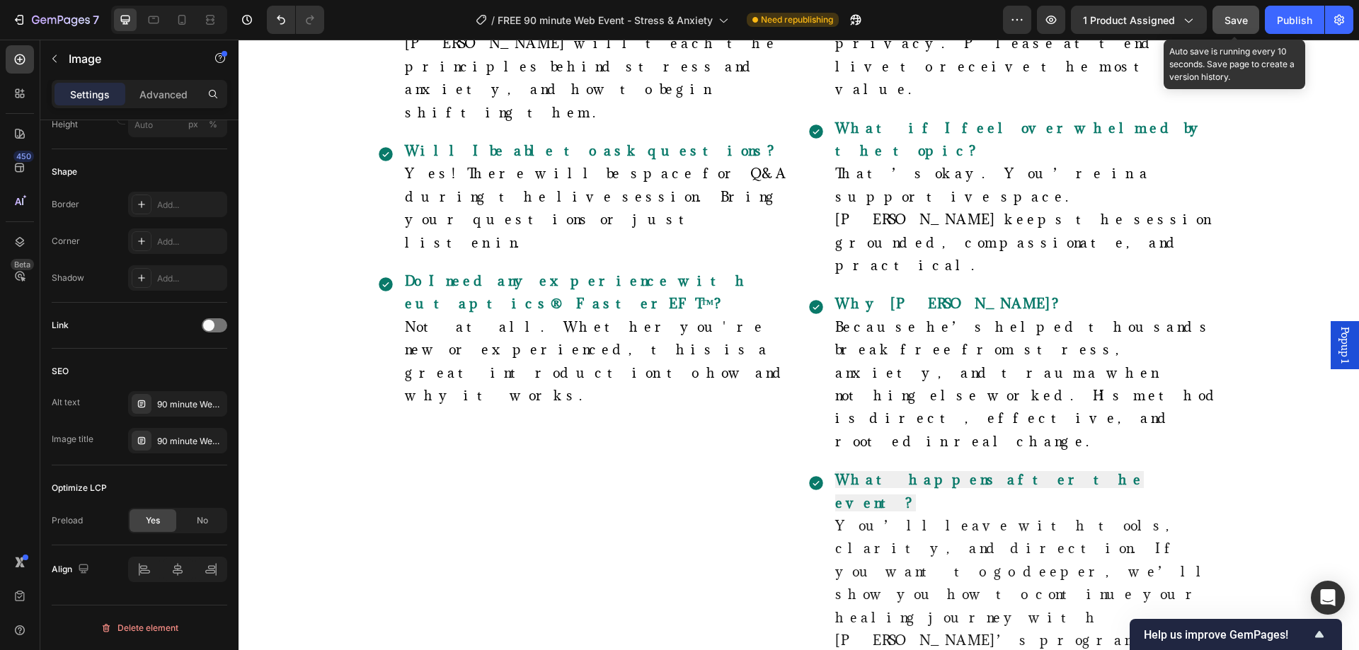
click at [1241, 21] on span "Save" at bounding box center [1235, 20] width 23 height 12
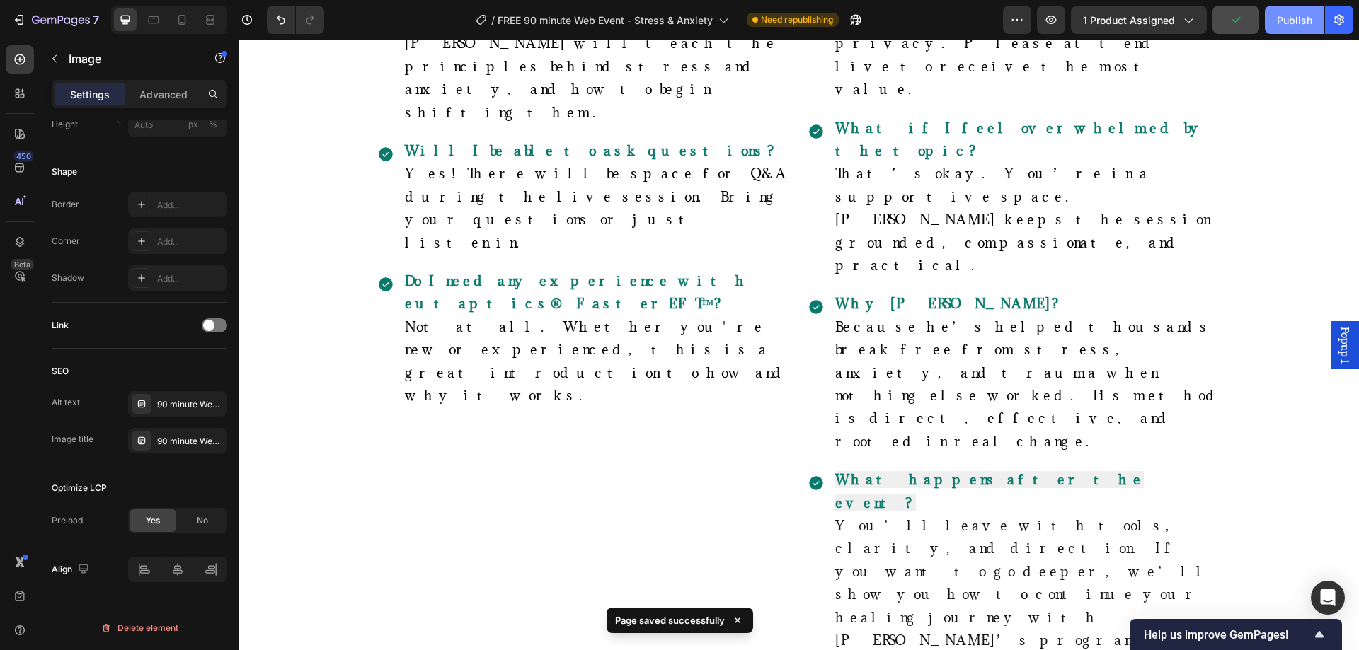
click at [1290, 21] on div "Publish" at bounding box center [1294, 20] width 35 height 15
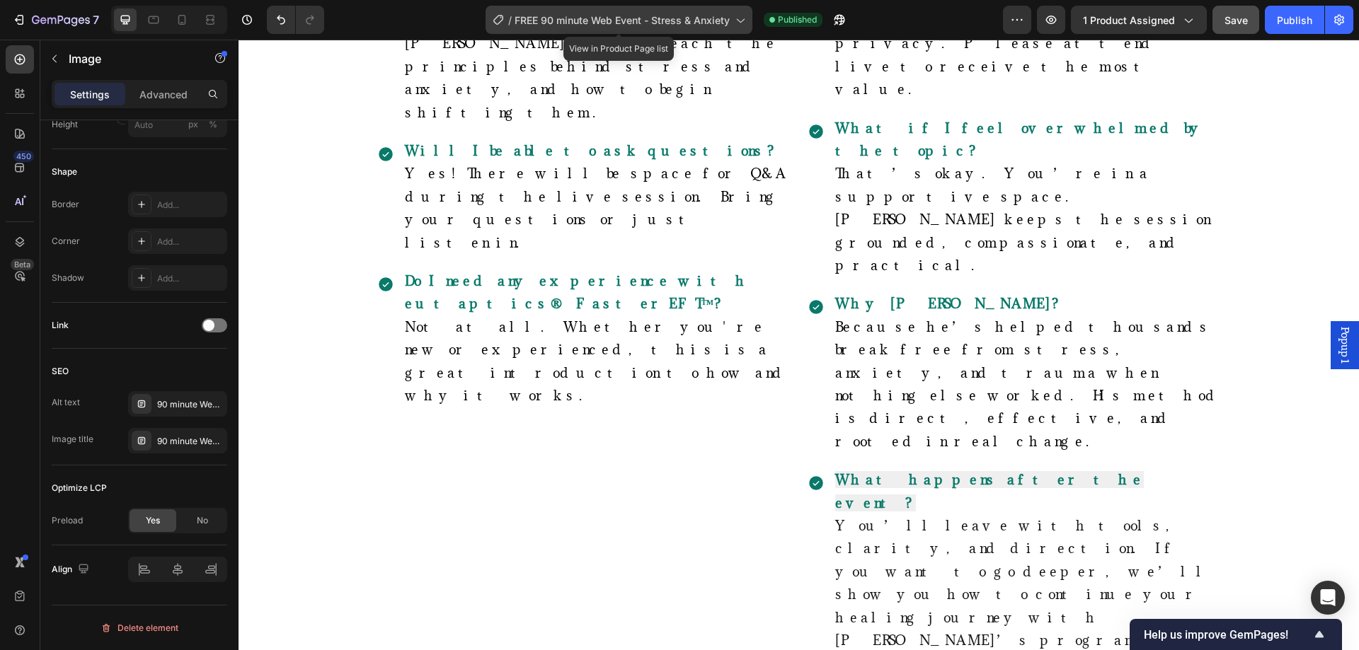
click at [657, 7] on div "/ FREE 90 minute Web Event - Stress & Anxiety" at bounding box center [618, 20] width 267 height 28
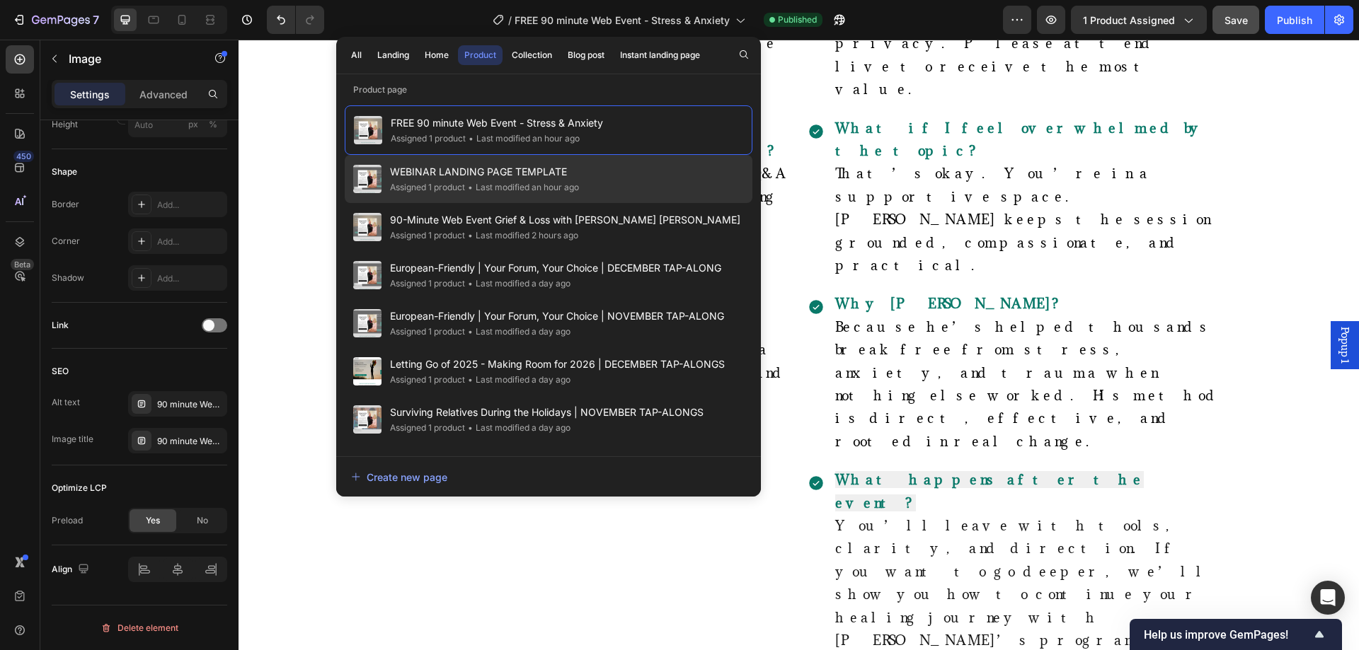
click at [635, 171] on div "WEBINAR LANDING PAGE TEMPLATE Assigned 1 product • Last modified an hour ago" at bounding box center [549, 179] width 408 height 48
